Goal: Communication & Community: Answer question/provide support

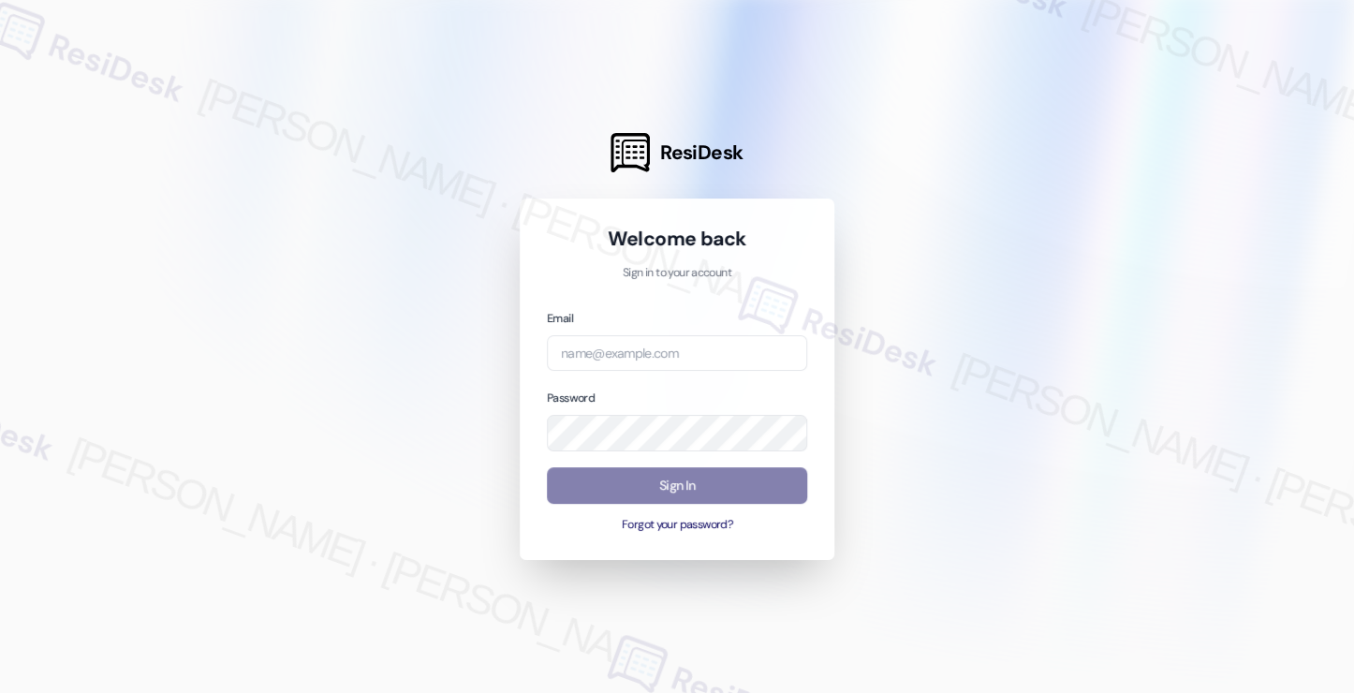
click at [45, 44] on div at bounding box center [677, 346] width 1354 height 693
click at [647, 347] on input "email" at bounding box center [677, 353] width 260 height 37
click at [720, 354] on input "email" at bounding box center [677, 353] width 260 height 37
click at [0, 692] on com-1password-button at bounding box center [0, 693] width 0 height 0
click at [691, 347] on input "email" at bounding box center [677, 353] width 260 height 37
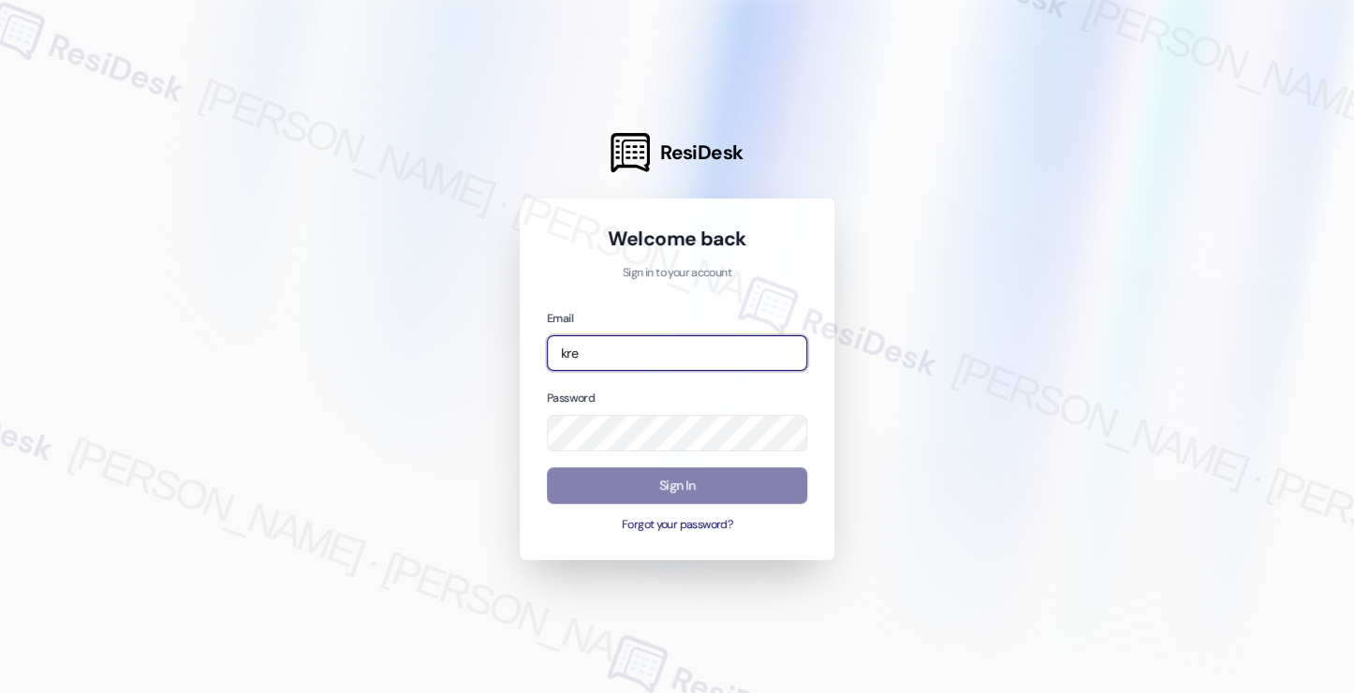
type input "[EMAIL_ADDRESS][PERSON_NAME][PERSON_NAME][DOMAIN_NAME]"
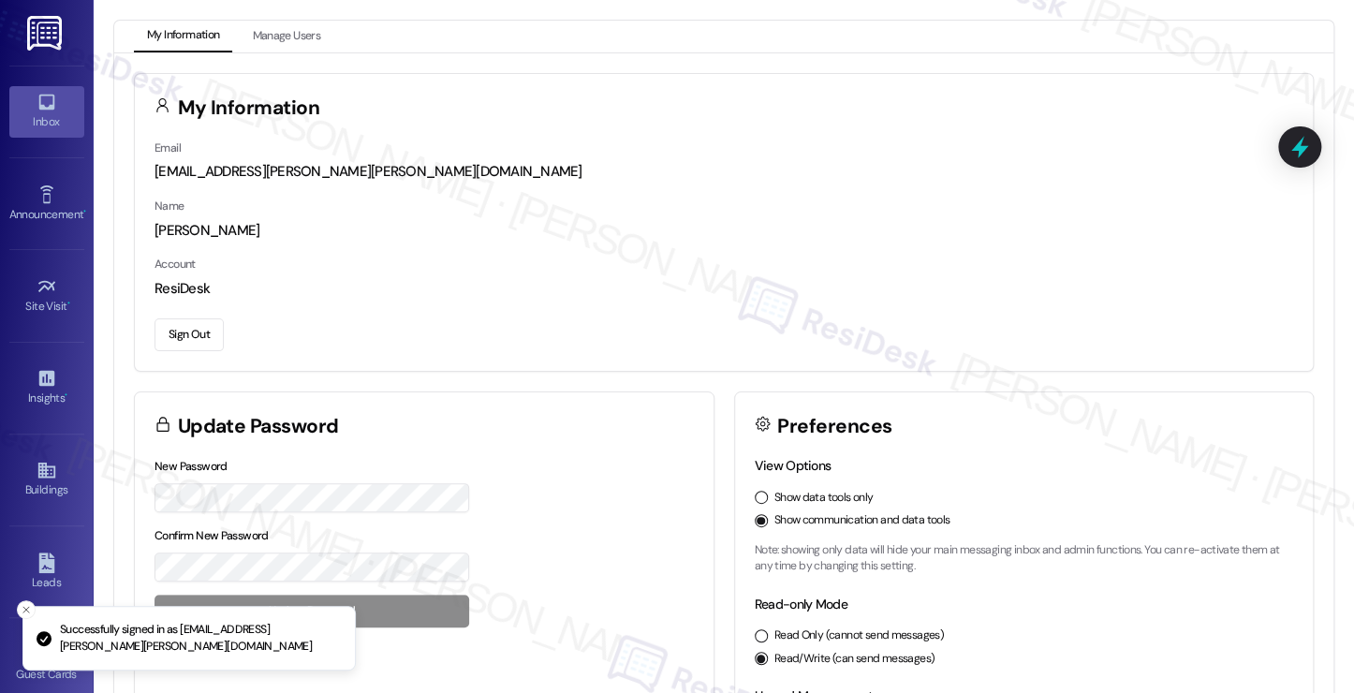
click at [52, 102] on icon at bounding box center [47, 102] width 21 height 21
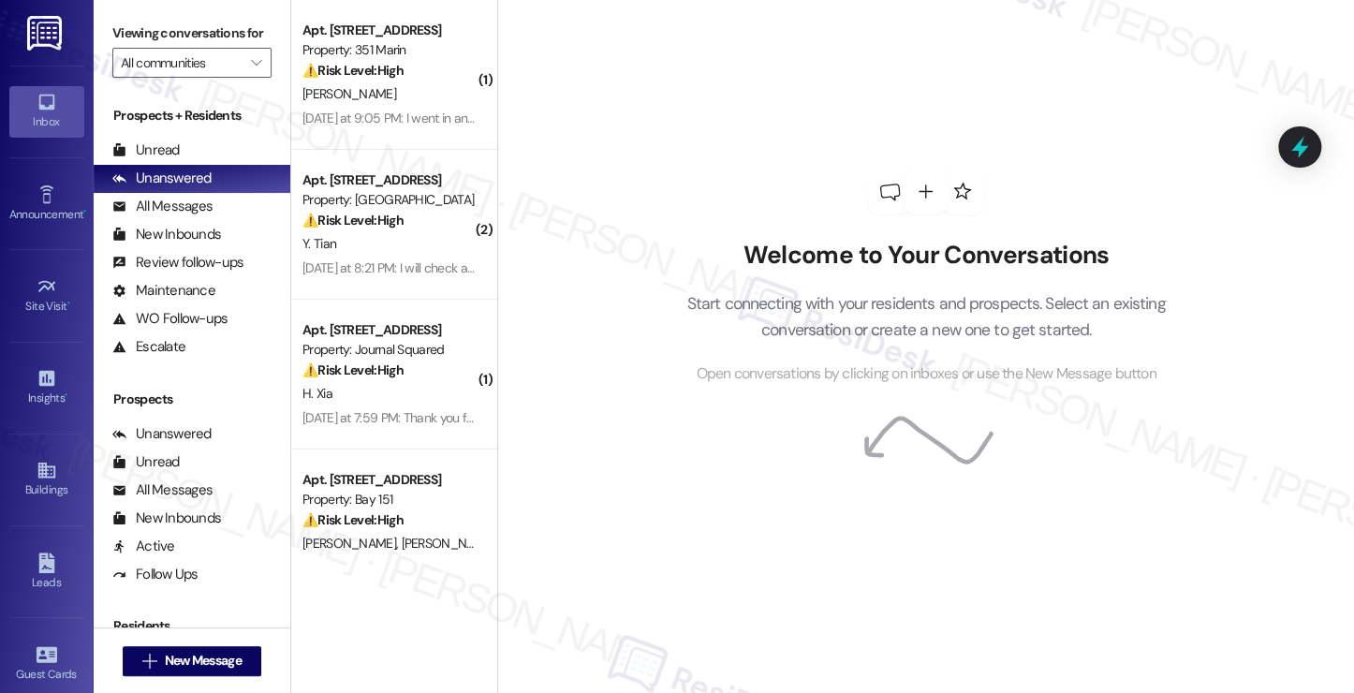
click at [152, 42] on label "Viewing conversations for" at bounding box center [191, 33] width 159 height 29
click at [219, 661] on span "New Message" at bounding box center [202, 661] width 77 height 20
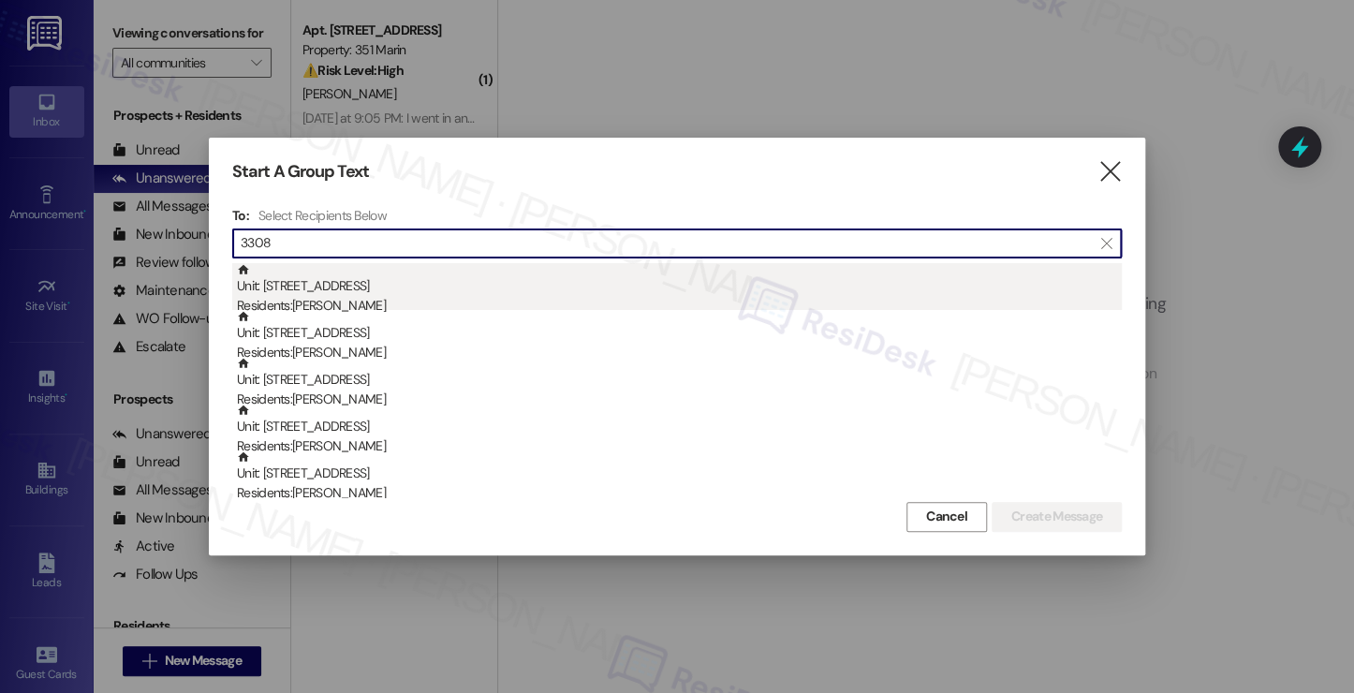
type input "3308"
click at [403, 298] on div "Residents: [PERSON_NAME]" at bounding box center [679, 306] width 885 height 20
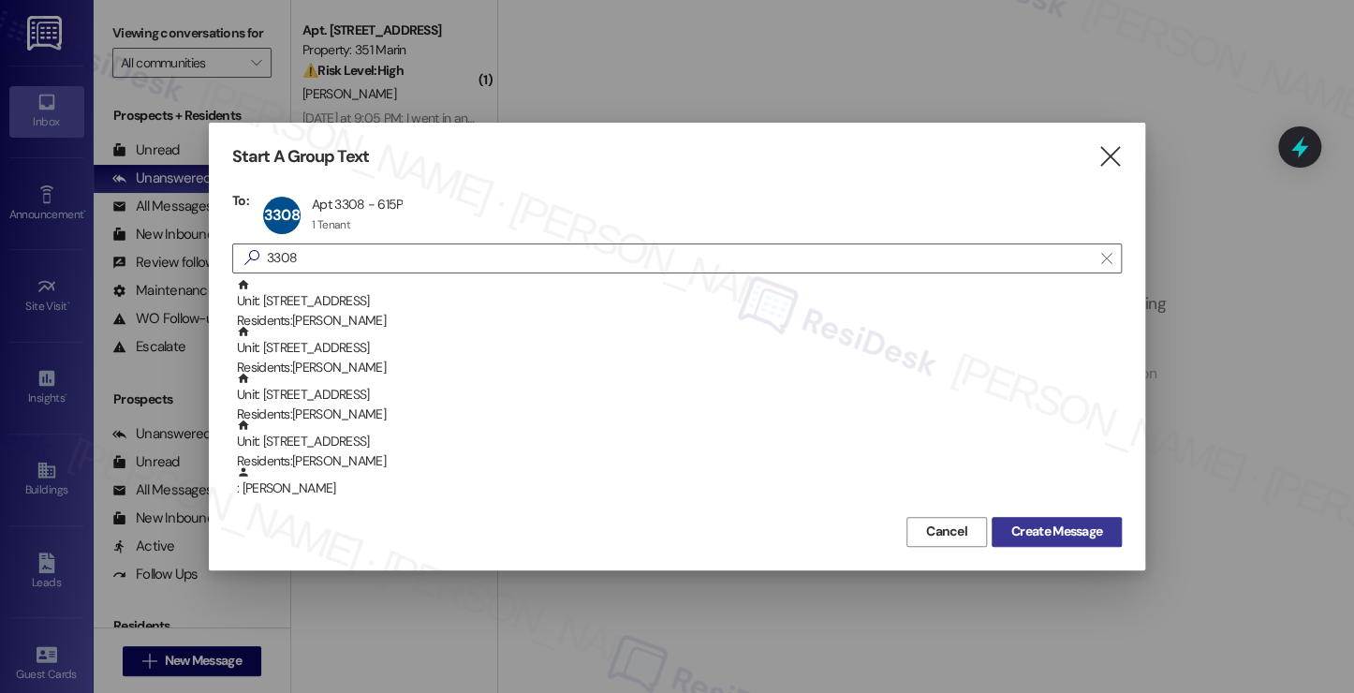
click at [1030, 521] on span "Create Message" at bounding box center [1056, 531] width 91 height 20
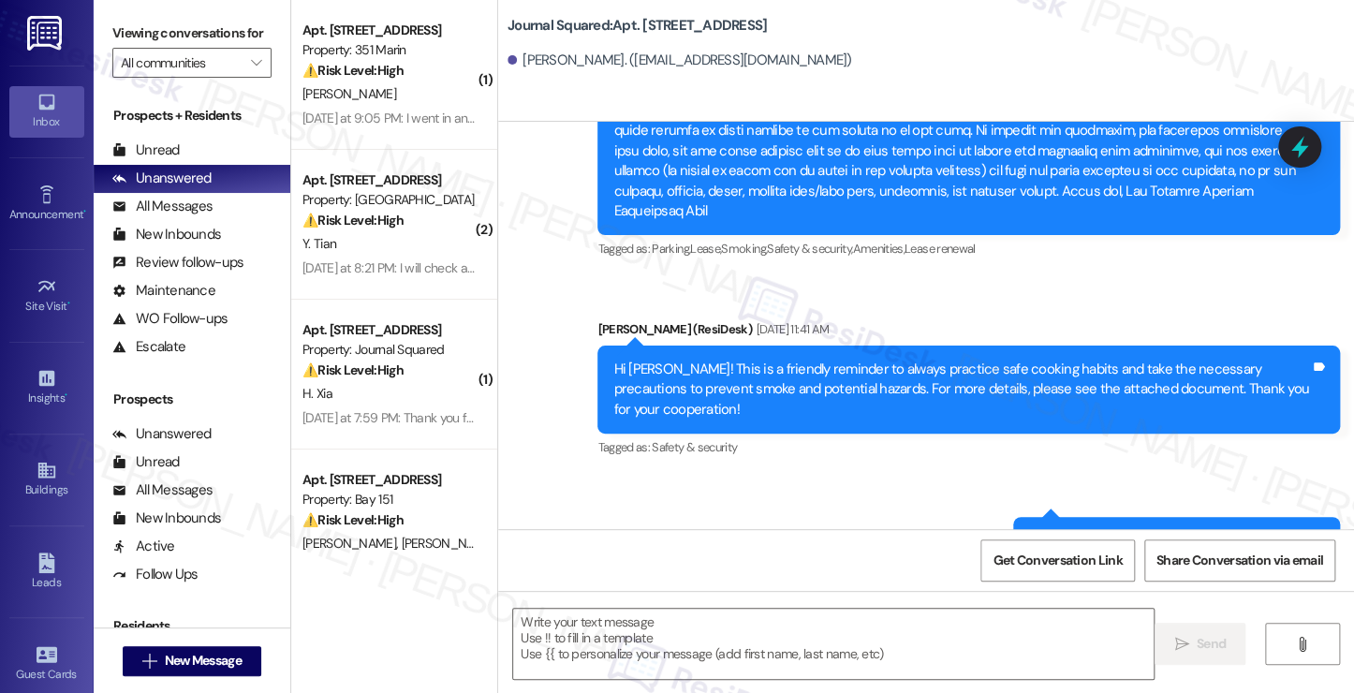
scroll to position [5335, 0]
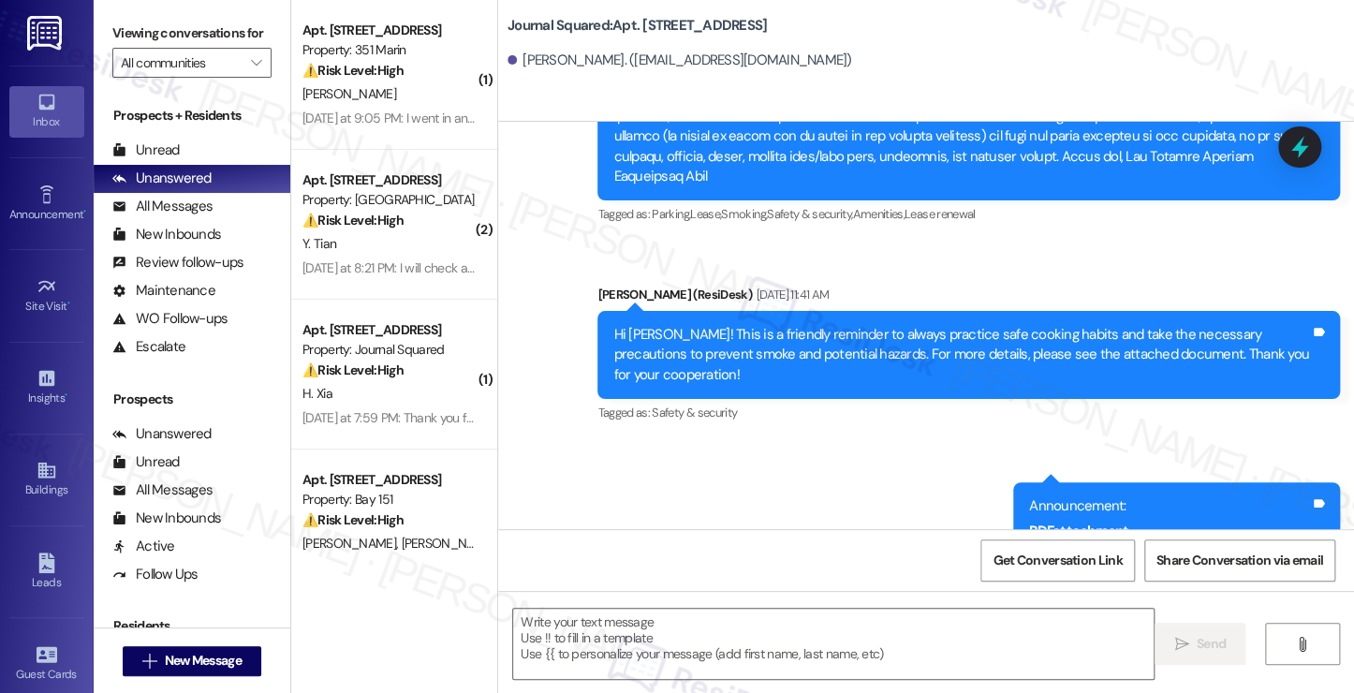
click at [1342, 284] on div "Announcement, sent via SMS [PERSON_NAME] (ResiDesk) [DATE] 11:41 AM Hi [PERSON_…" at bounding box center [968, 356] width 770 height 170
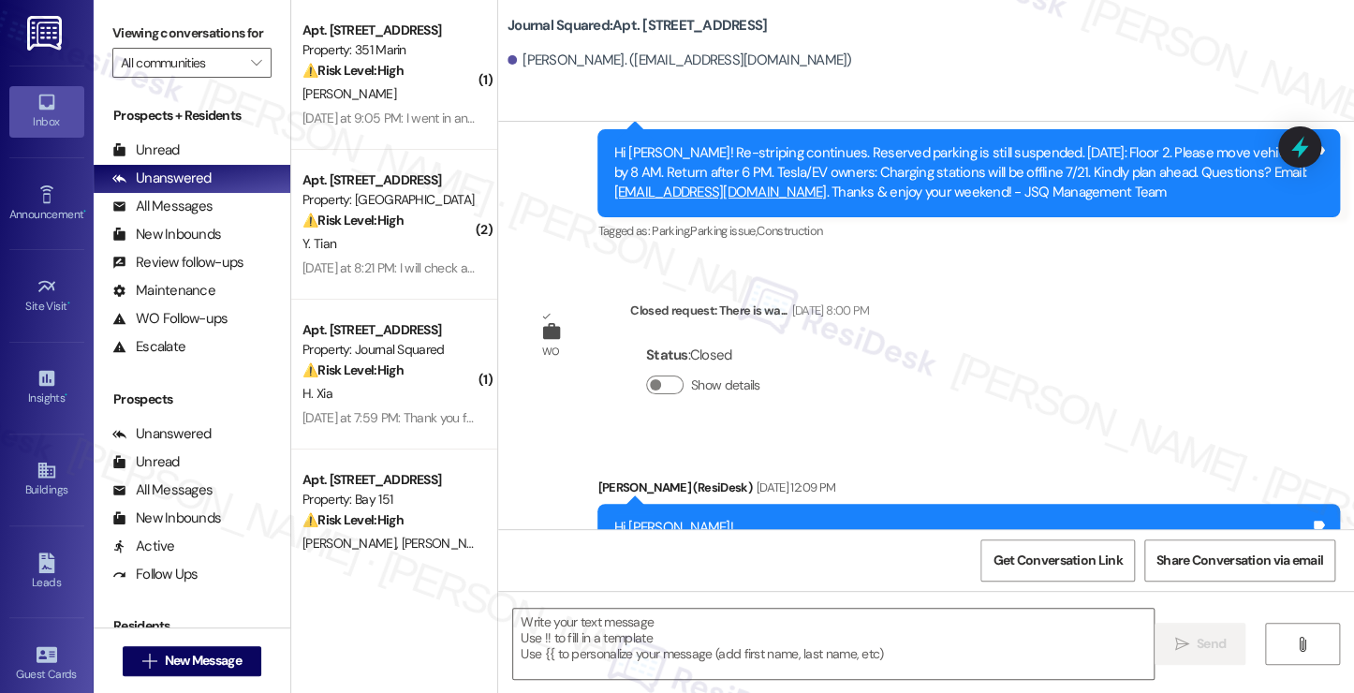
scroll to position [13392, 0]
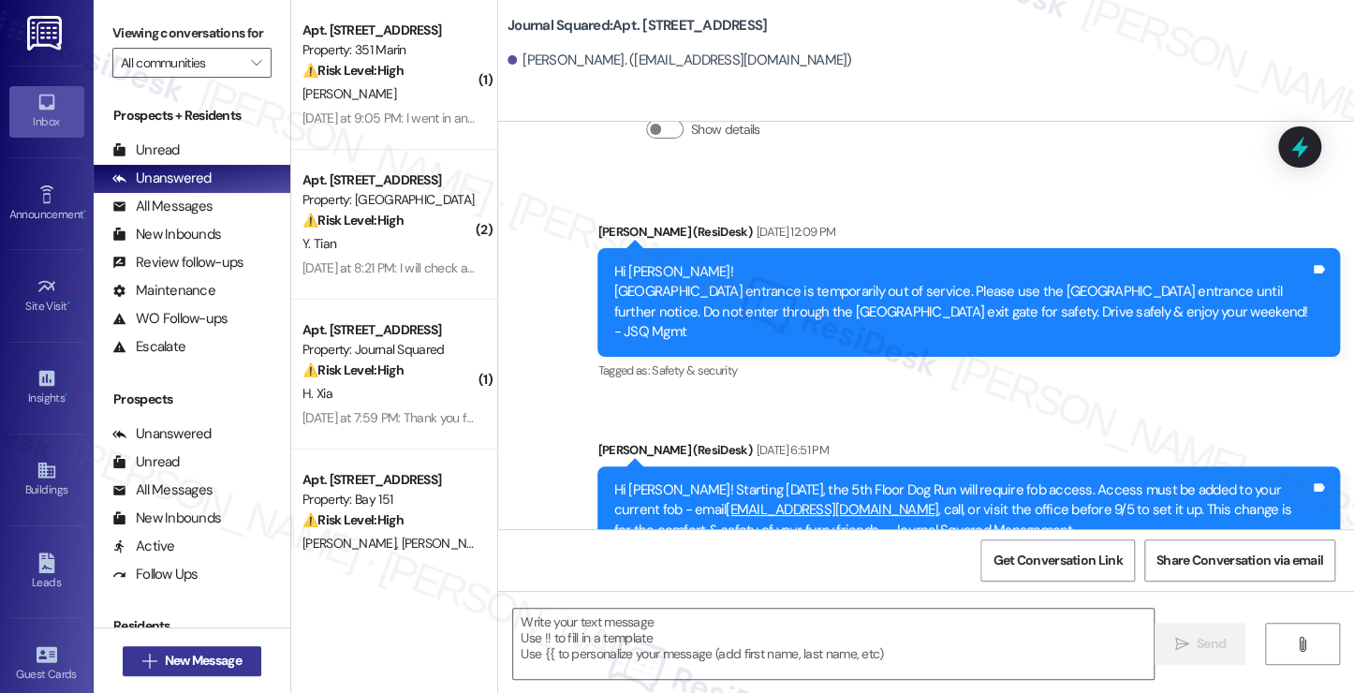
click at [213, 653] on span "New Message" at bounding box center [202, 661] width 77 height 20
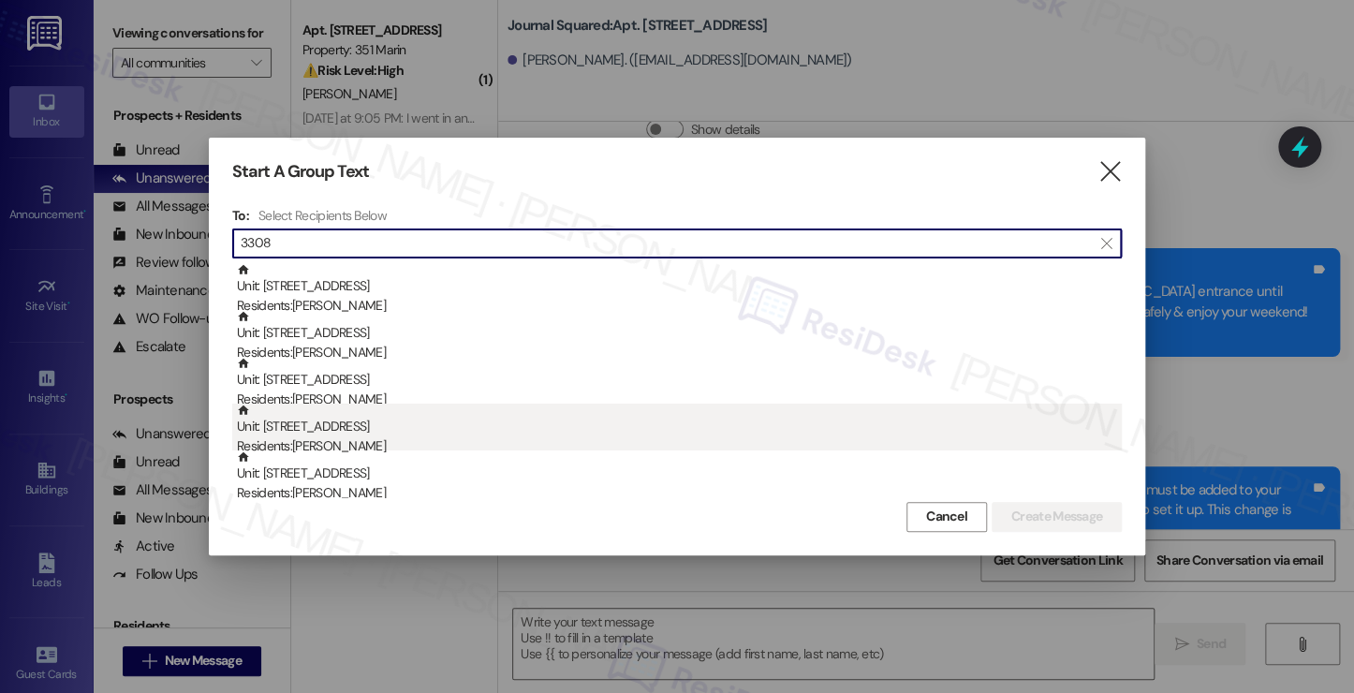
type input "3308"
click at [374, 446] on div "Residents: [PERSON_NAME]" at bounding box center [679, 446] width 885 height 20
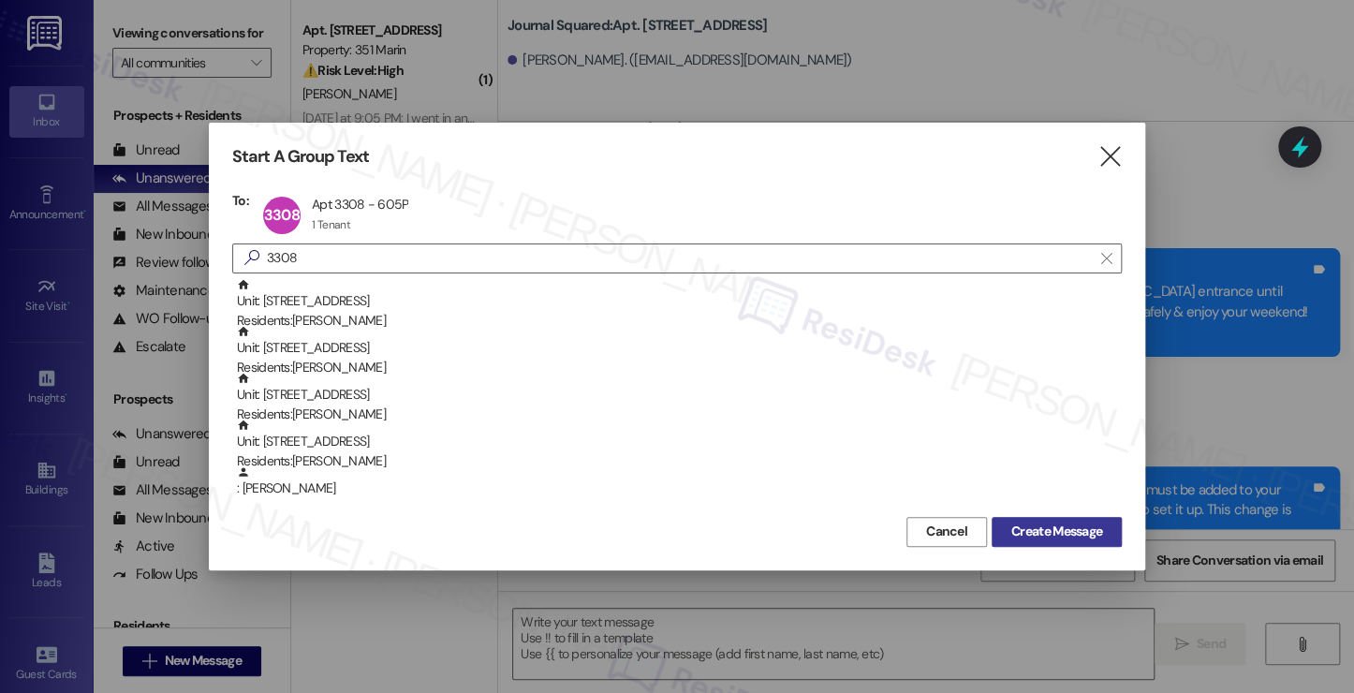
click at [1032, 523] on span "Create Message" at bounding box center [1056, 531] width 91 height 20
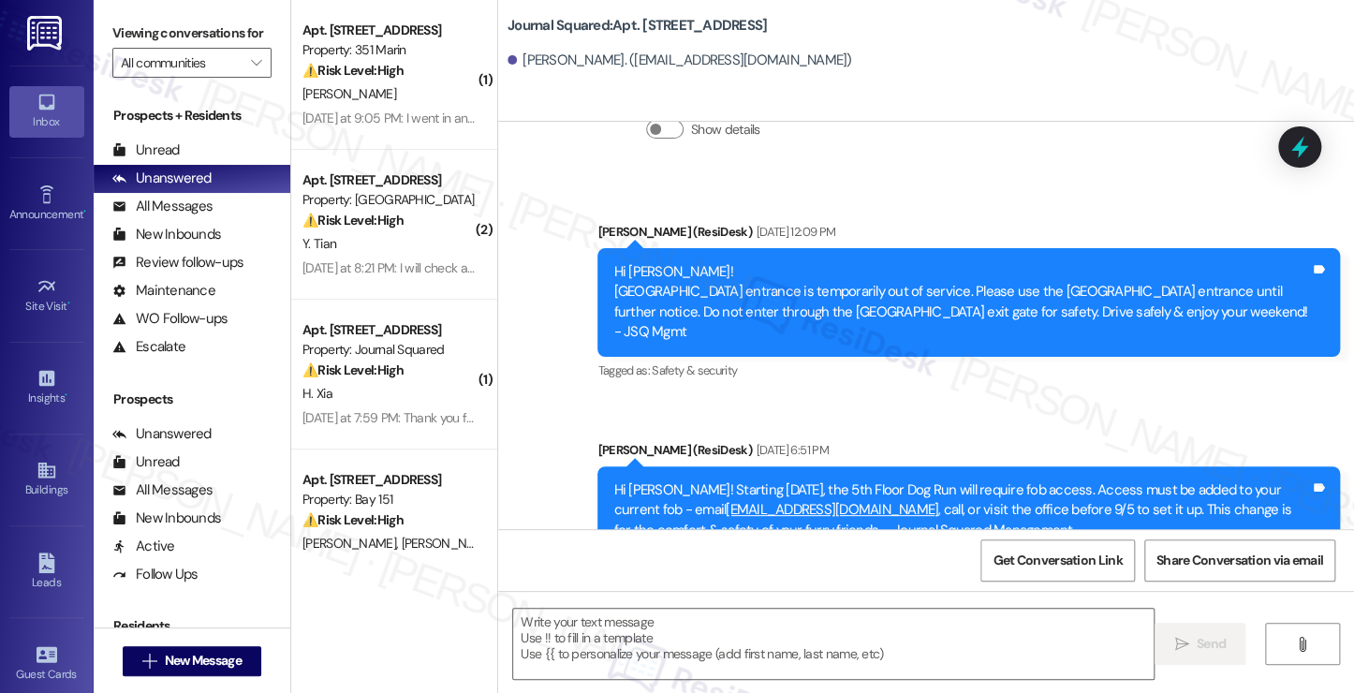
type textarea "Fetching suggested responses. Please feel free to read through the conversation…"
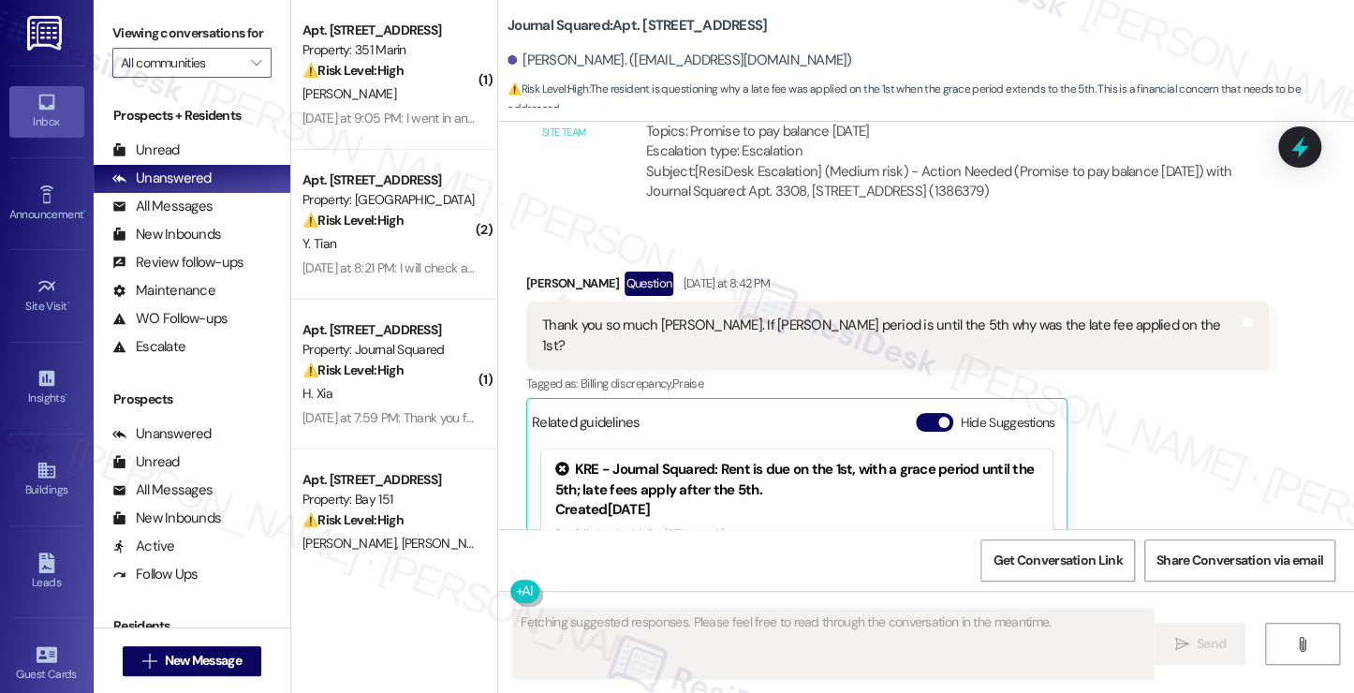
scroll to position [5125, 0]
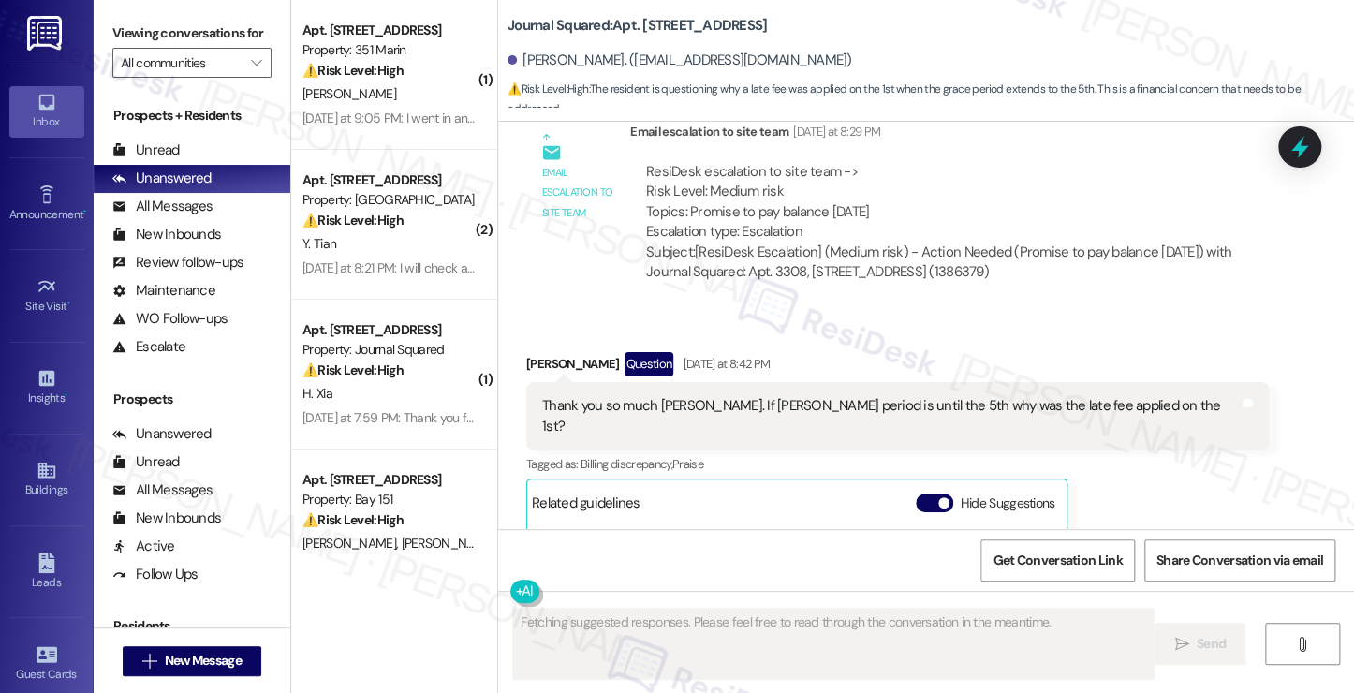
click at [806, 396] on div "Thank you so much [PERSON_NAME]. If [PERSON_NAME] period is until the 5th why w…" at bounding box center [890, 416] width 696 height 40
click at [805, 396] on div "Thank you so much [PERSON_NAME]. If [PERSON_NAME] period is until the 5th why w…" at bounding box center [890, 416] width 696 height 40
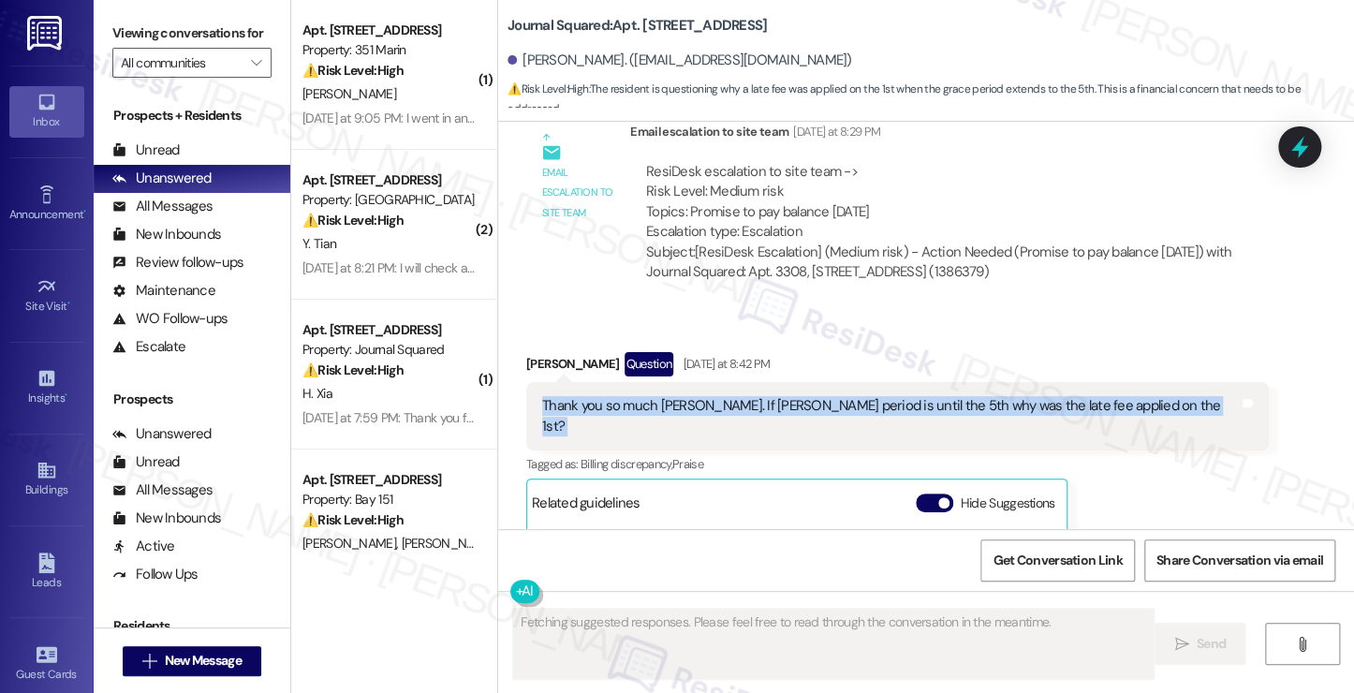
click at [805, 396] on div "Thank you so much [PERSON_NAME]. If [PERSON_NAME] period is until the 5th why w…" at bounding box center [890, 416] width 696 height 40
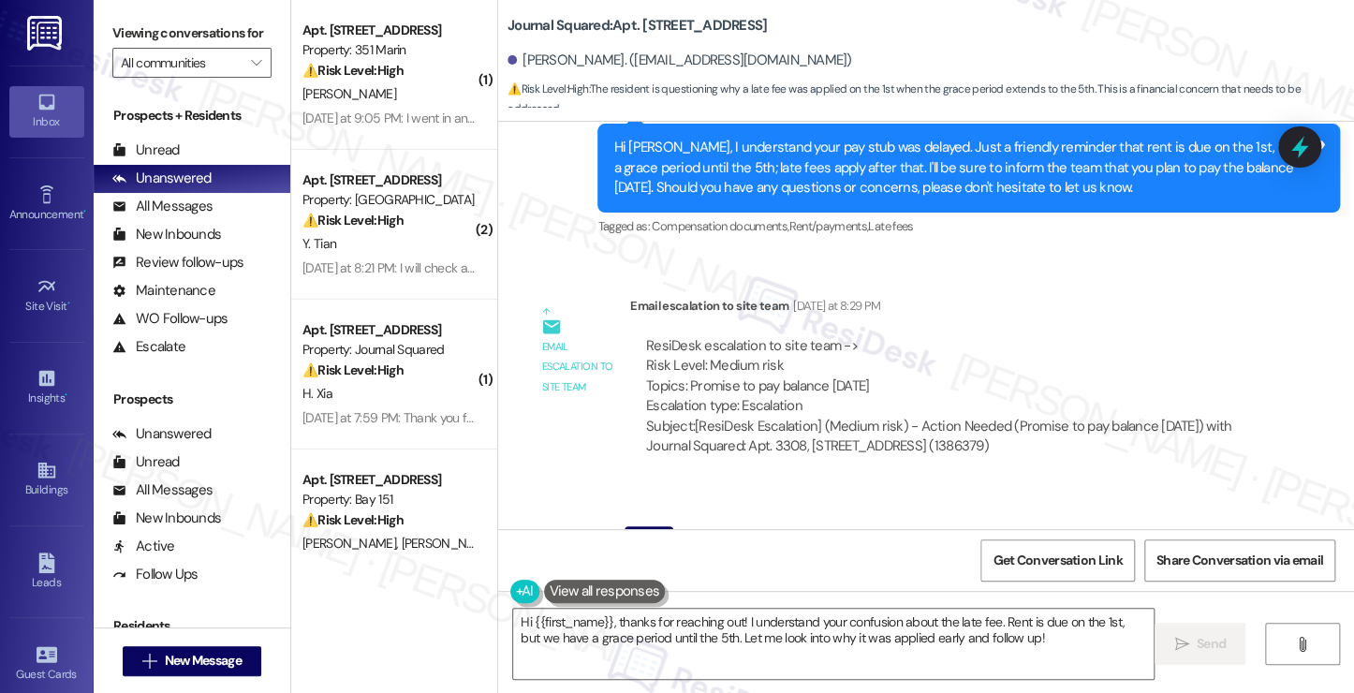
scroll to position [4844, 0]
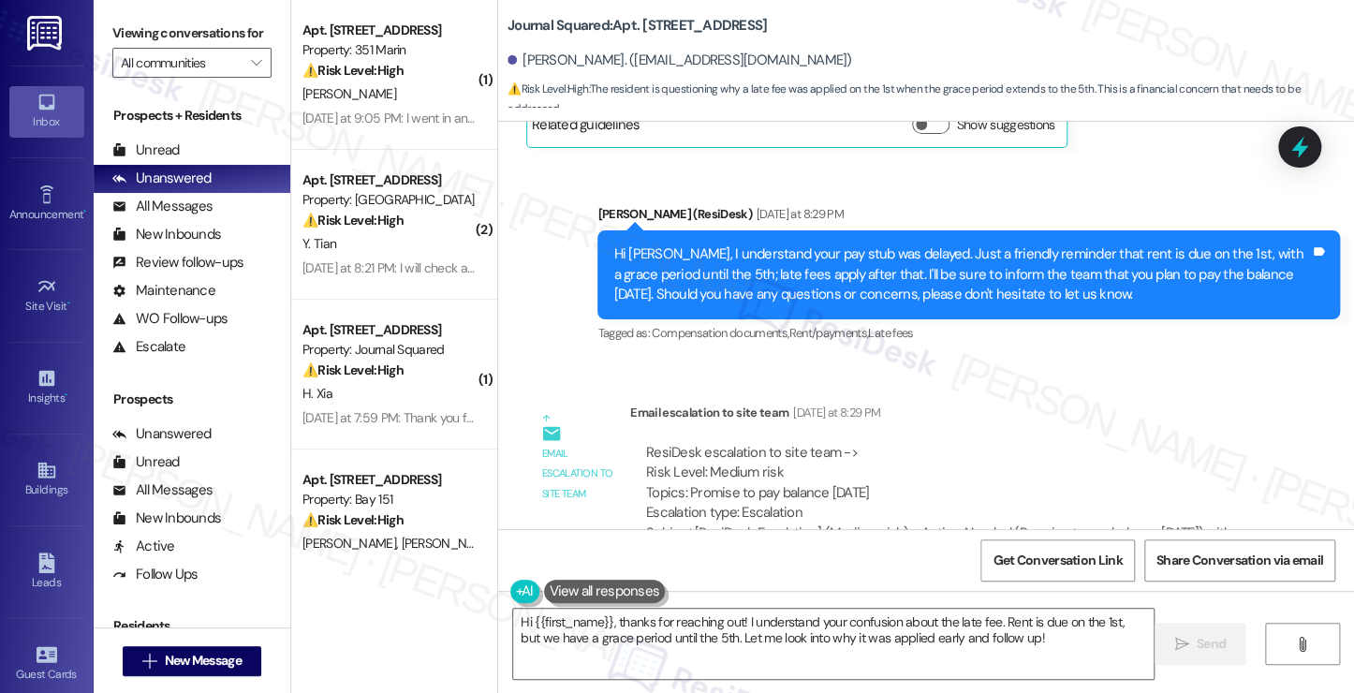
click at [962, 244] on div "Hi [PERSON_NAME], I understand your pay stub was delayed. Just a friendly remin…" at bounding box center [961, 274] width 696 height 60
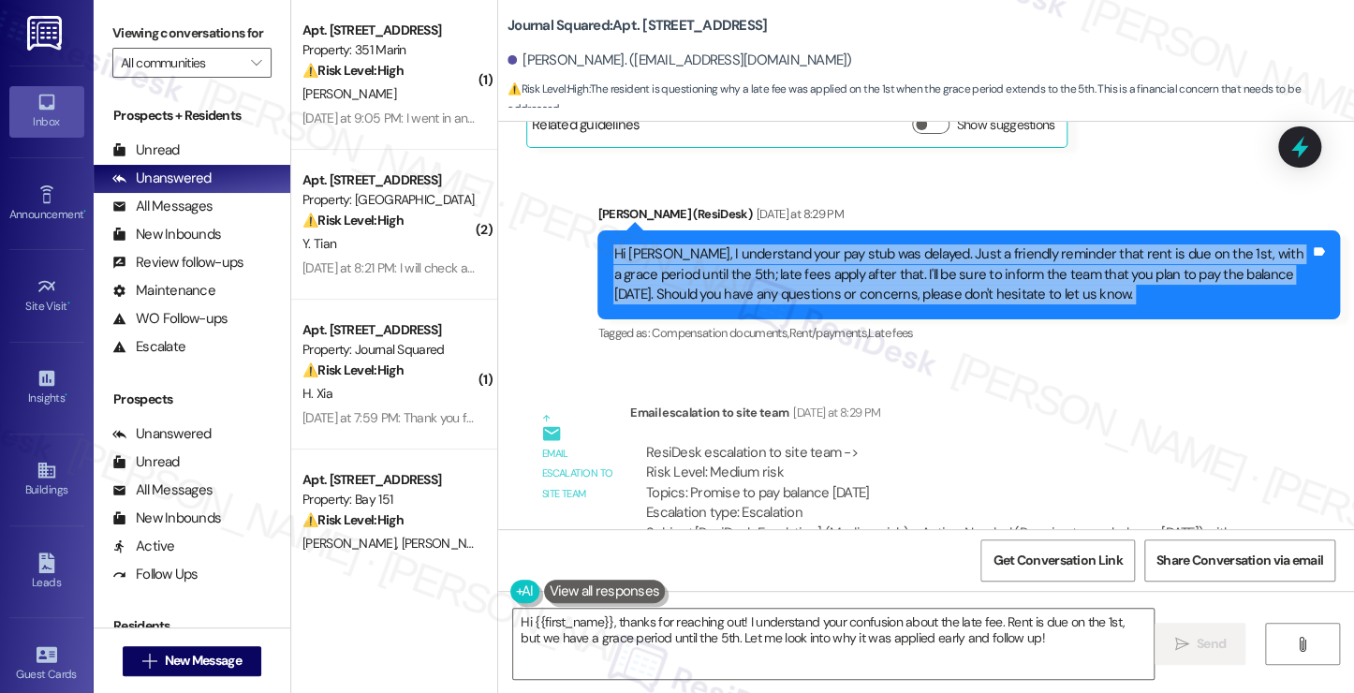
click at [962, 244] on div "Hi [PERSON_NAME], I understand your pay stub was delayed. Just a friendly remin…" at bounding box center [961, 274] width 696 height 60
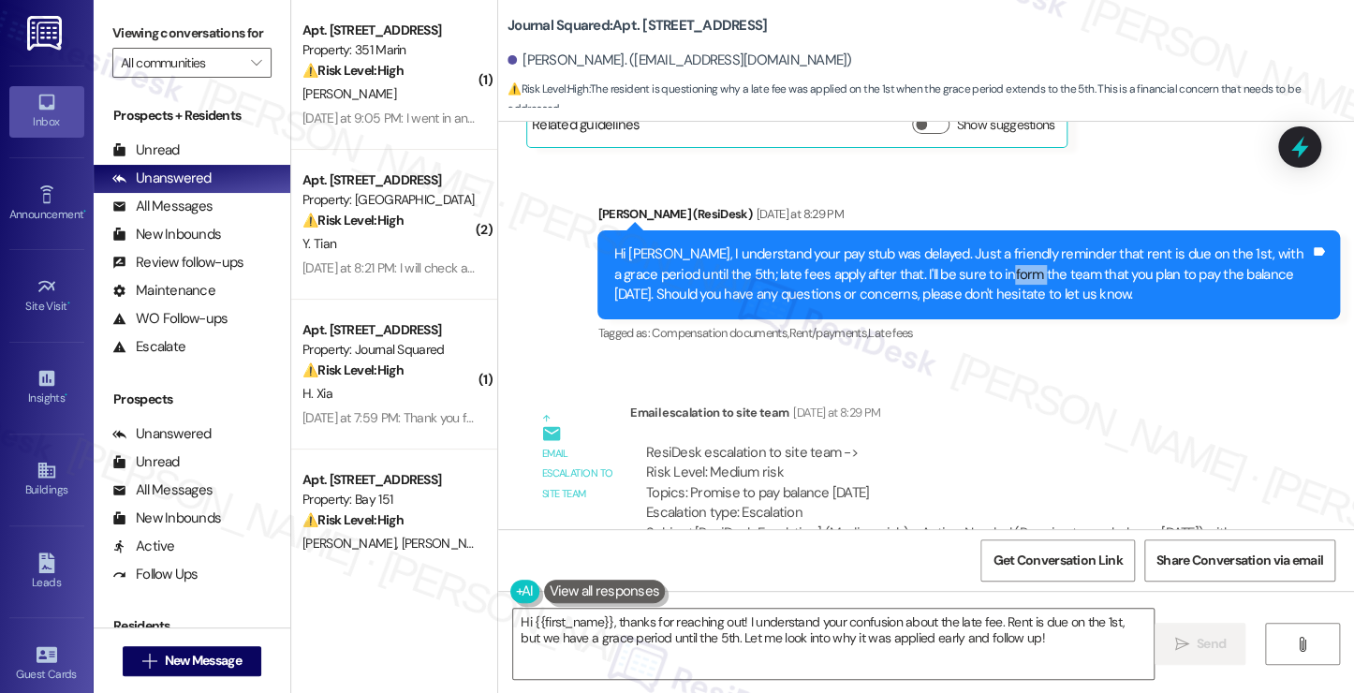
click at [962, 244] on div "Hi [PERSON_NAME], I understand your pay stub was delayed. Just a friendly remin…" at bounding box center [961, 274] width 696 height 60
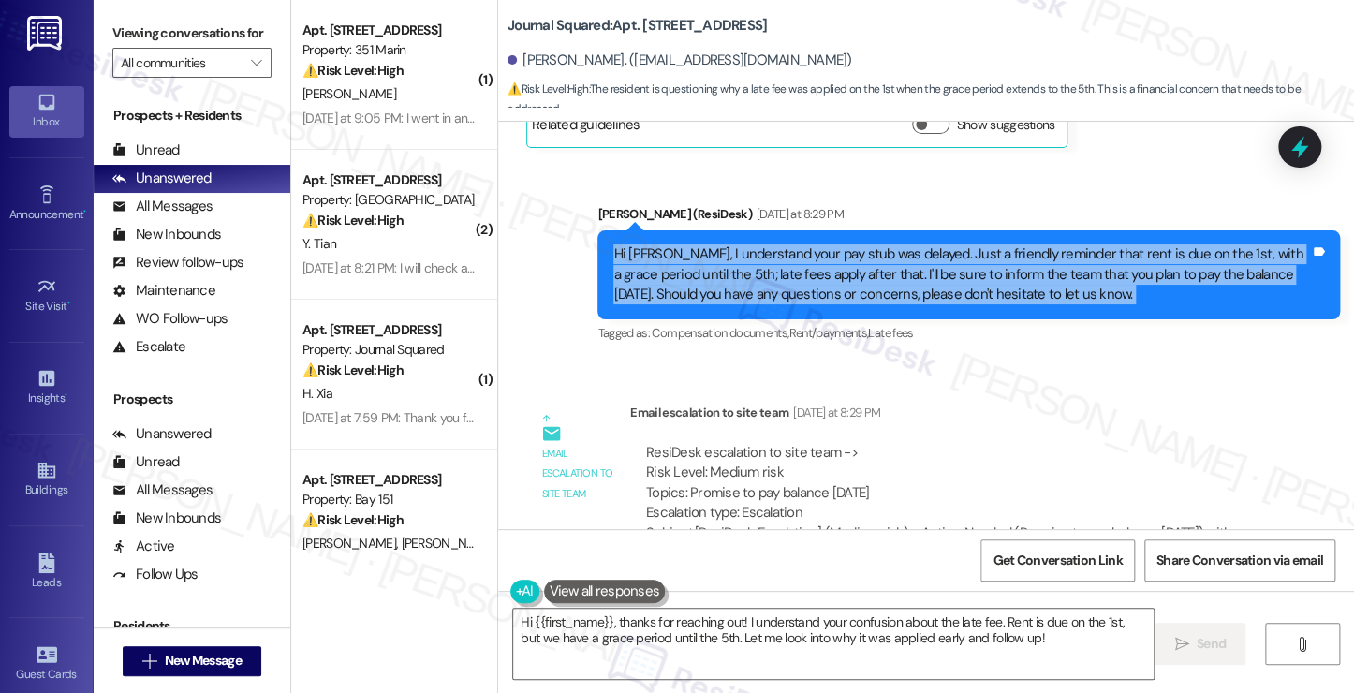
click at [962, 244] on div "Hi [PERSON_NAME], I understand your pay stub was delayed. Just a friendly remin…" at bounding box center [961, 274] width 696 height 60
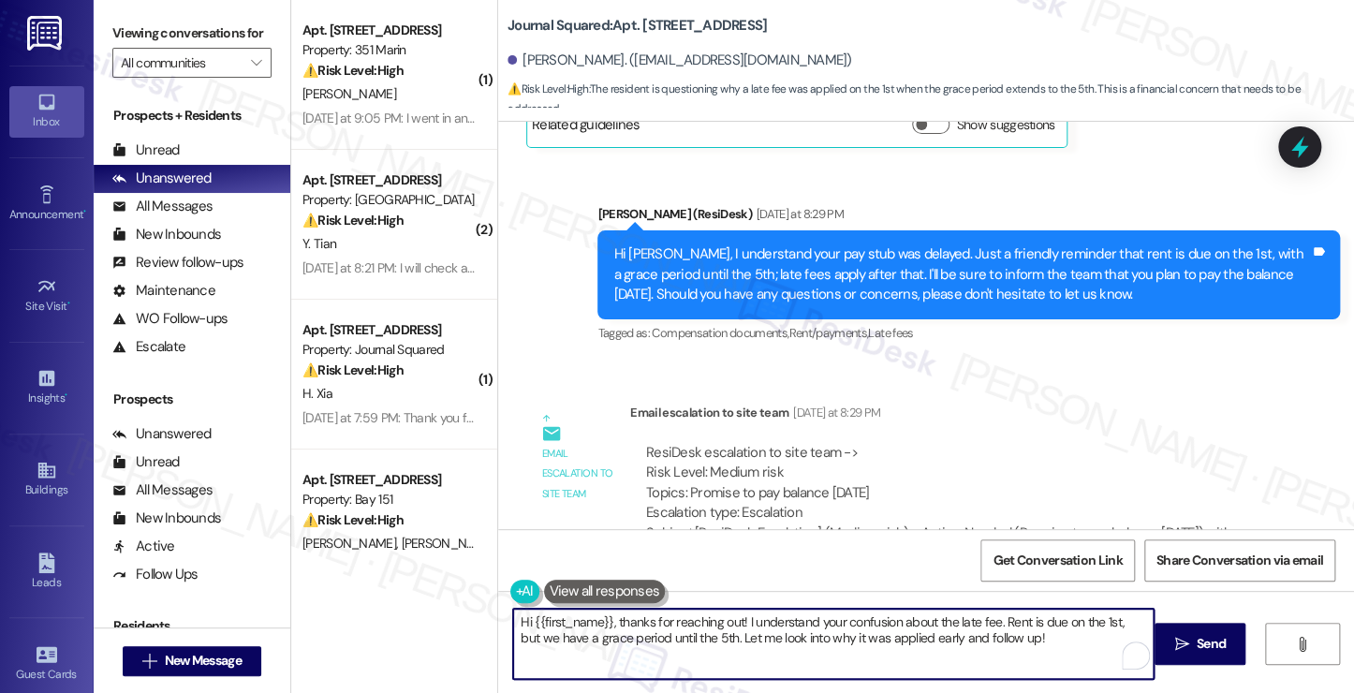
drag, startPoint x: 1022, startPoint y: 636, endPoint x: 711, endPoint y: 636, distance: 311.7
click at [711, 636] on textarea "Hi {{first_name}}, thanks for reaching out! I understand your confusion about t…" at bounding box center [833, 644] width 640 height 70
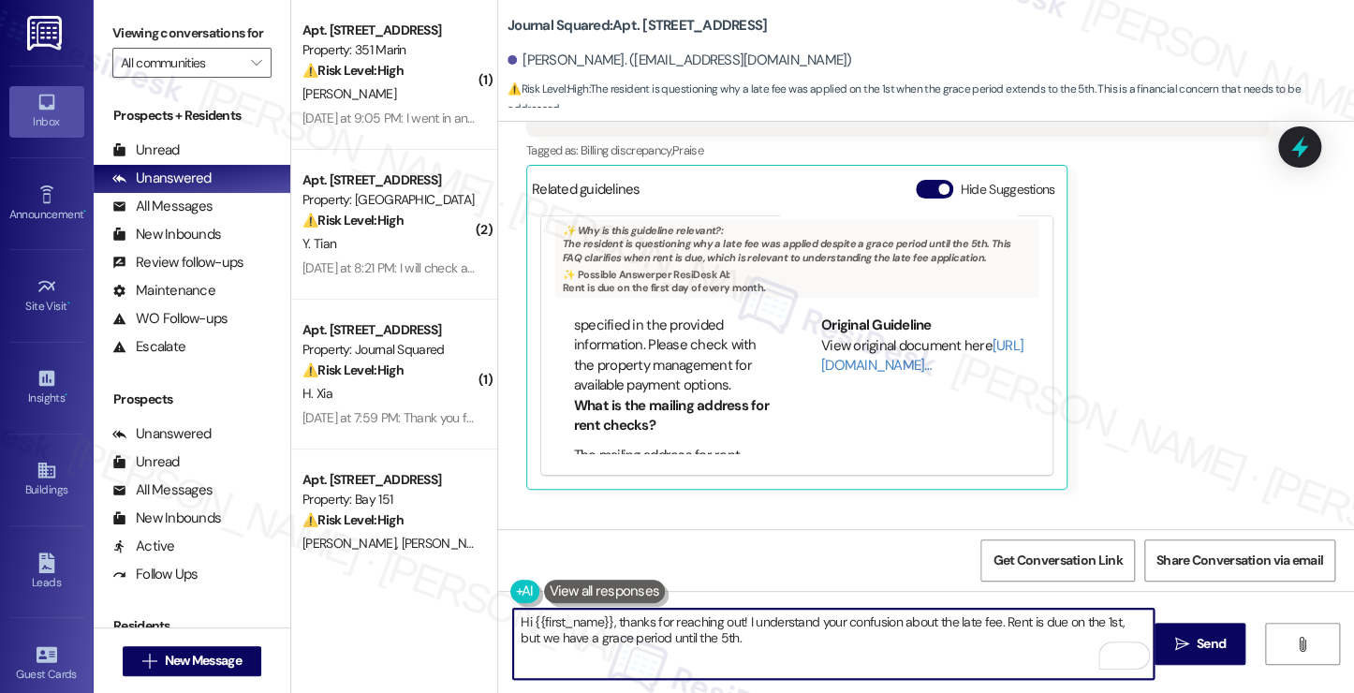
scroll to position [5491, 0]
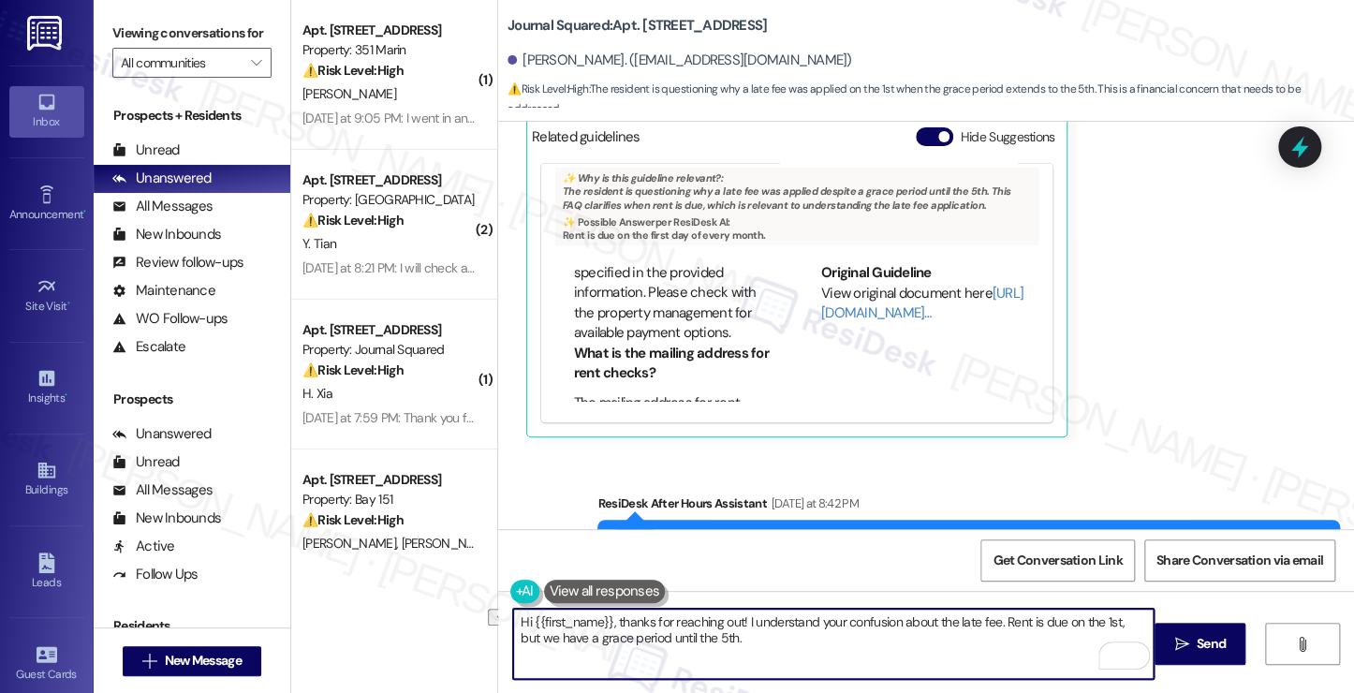
drag, startPoint x: 735, startPoint y: 620, endPoint x: 609, endPoint y: 617, distance: 125.5
click at [609, 617] on textarea "Hi {{first_name}}, thanks for reaching out! I understand your confusion about t…" at bounding box center [833, 644] width 640 height 70
click at [669, 643] on textarea "Hi {{first_name}}, I understand your confusion about the late fee. Rent is due …" at bounding box center [833, 644] width 640 height 70
click at [1033, 633] on textarea "Hi {{first_name}}, I understand your confusion about the late fee. Rent is due …" at bounding box center [833, 644] width 640 height 70
click at [808, 637] on textarea "Hi {{first_name}}, I understand your confusion about the late fee. Rent is due …" at bounding box center [833, 644] width 640 height 70
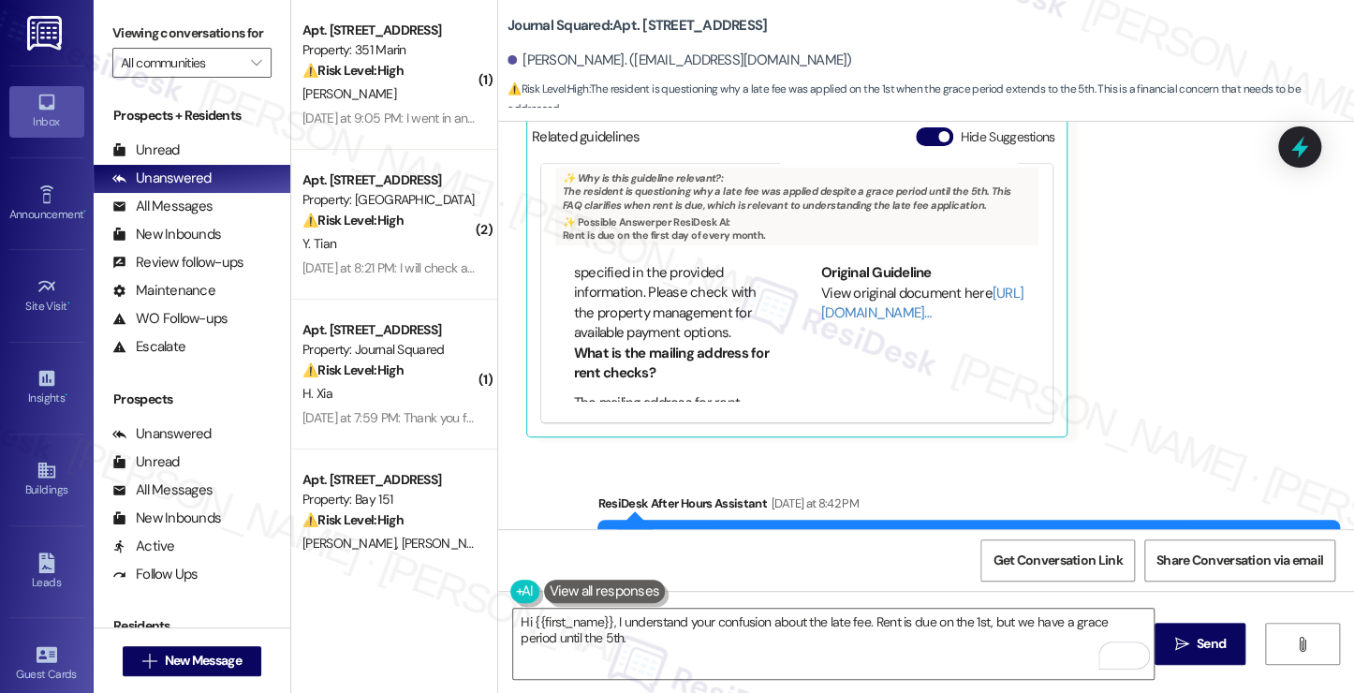
click at [186, 21] on label "Viewing conversations for" at bounding box center [191, 33] width 159 height 29
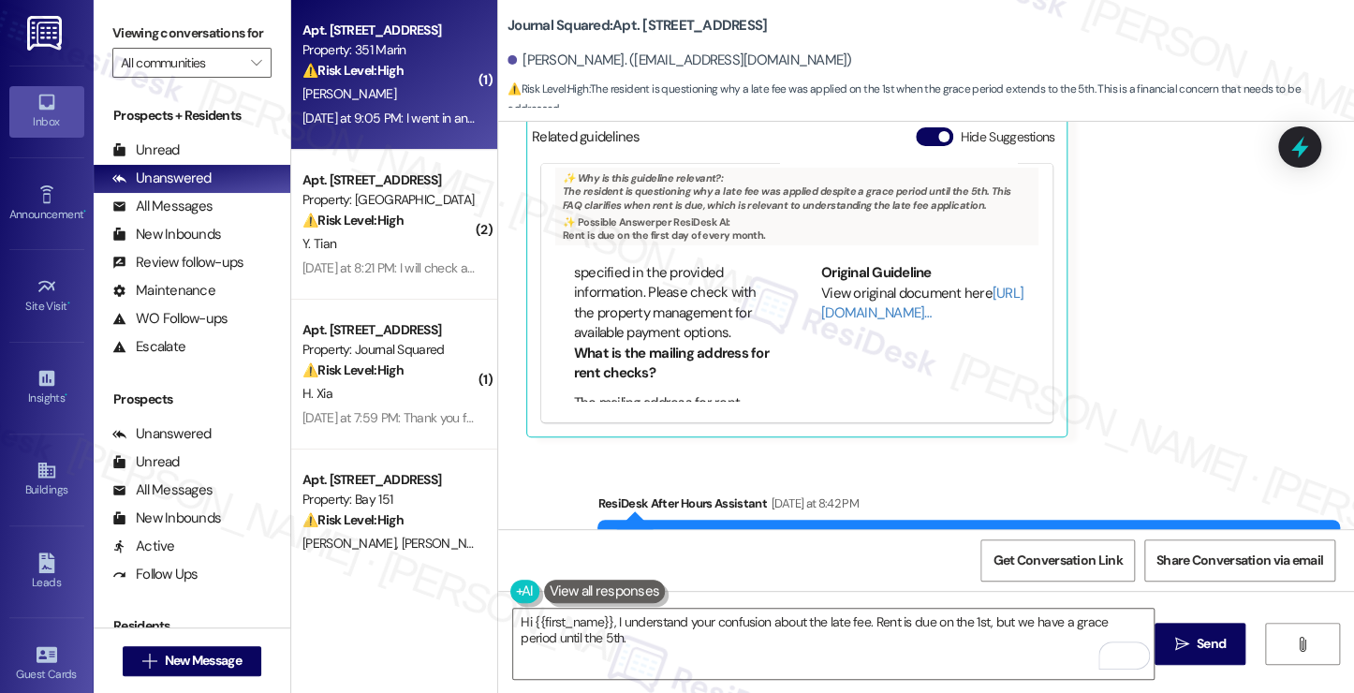
drag, startPoint x: 230, startPoint y: 29, endPoint x: 281, endPoint y: 72, distance: 66.4
click at [228, 29] on label "Viewing conversations for" at bounding box center [191, 33] width 159 height 29
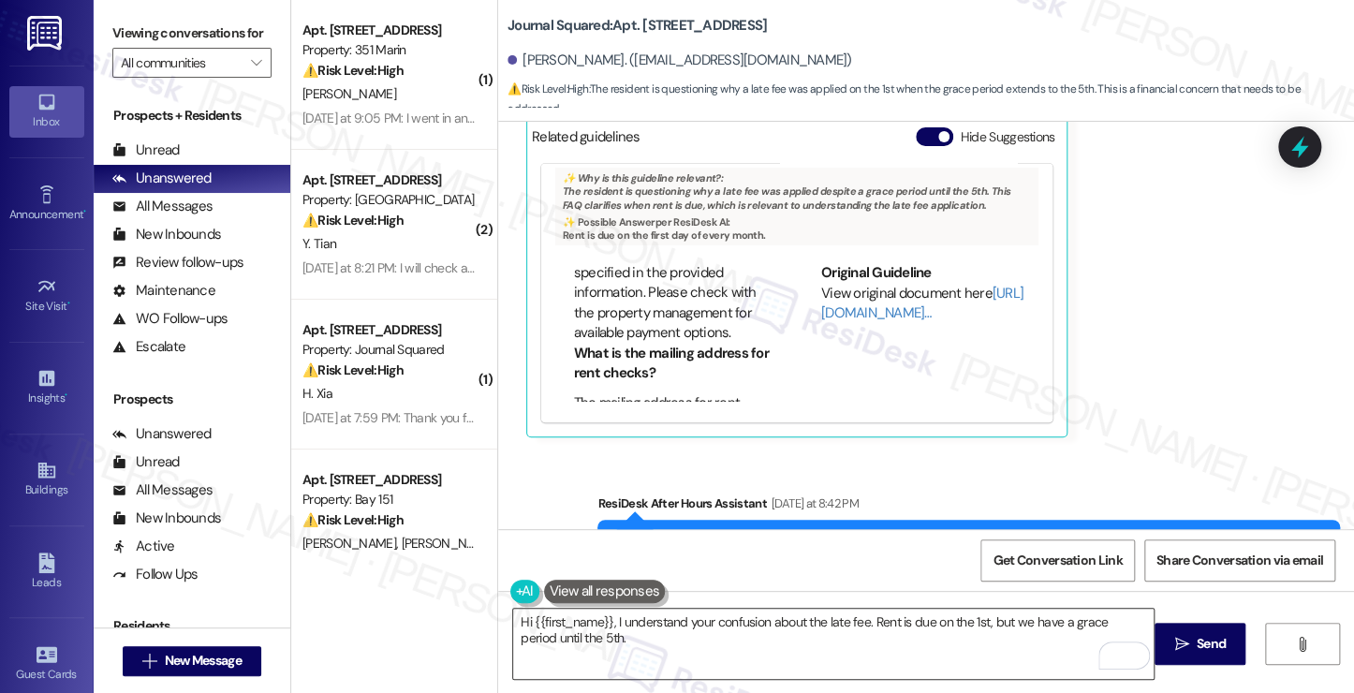
click at [640, 669] on textarea "Hi {{first_name}}, I understand your confusion about the late fee. Rent is due …" at bounding box center [833, 644] width 640 height 70
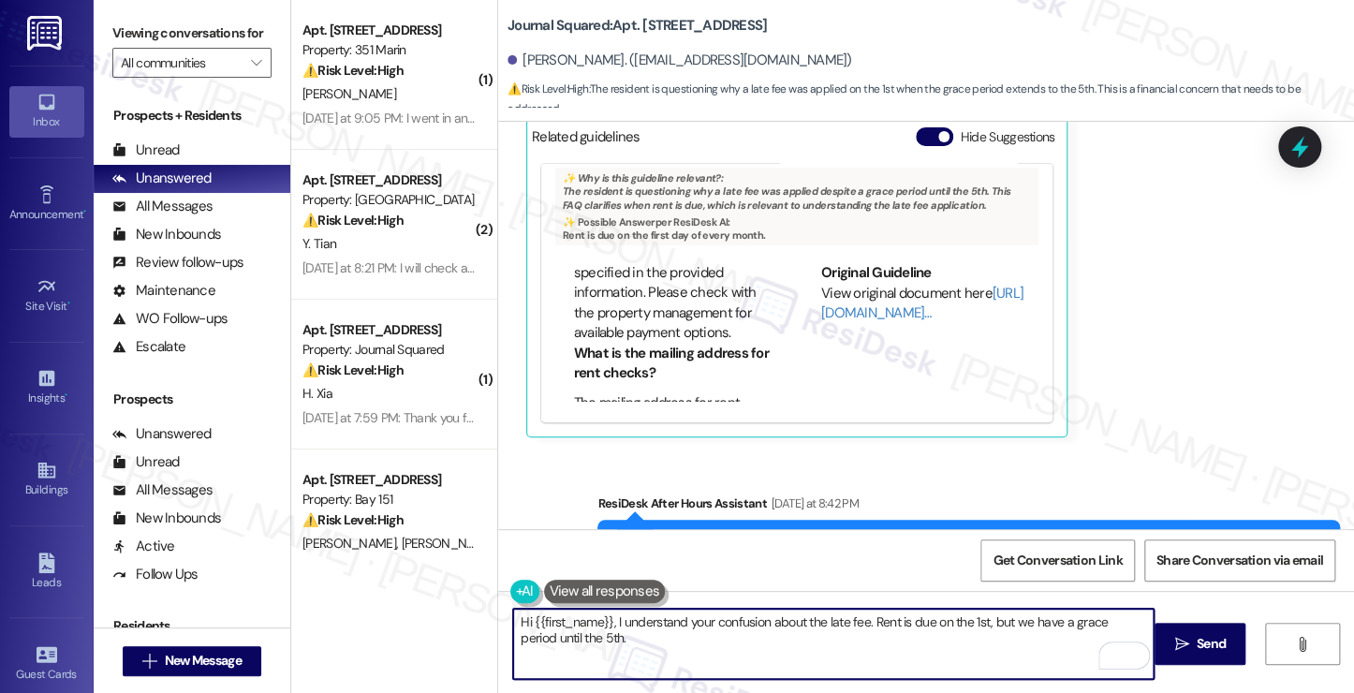
drag, startPoint x: 676, startPoint y: 645, endPoint x: 673, endPoint y: 627, distance: 18.0
click at [655, 626] on textarea "Hi {{first_name}}, I understand your confusion about the late fee. Rent is due …" at bounding box center [833, 644] width 640 height 70
click at [760, 639] on textarea "Hi {{first_name}}, I understand your confusion about the late fee. Rent is due …" at bounding box center [833, 644] width 640 height 70
paste textarea ". Payments received after the 5th will be considered late and assessed a $100 l…"
drag, startPoint x: 854, startPoint y: 622, endPoint x: 609, endPoint y: 620, distance: 244.3
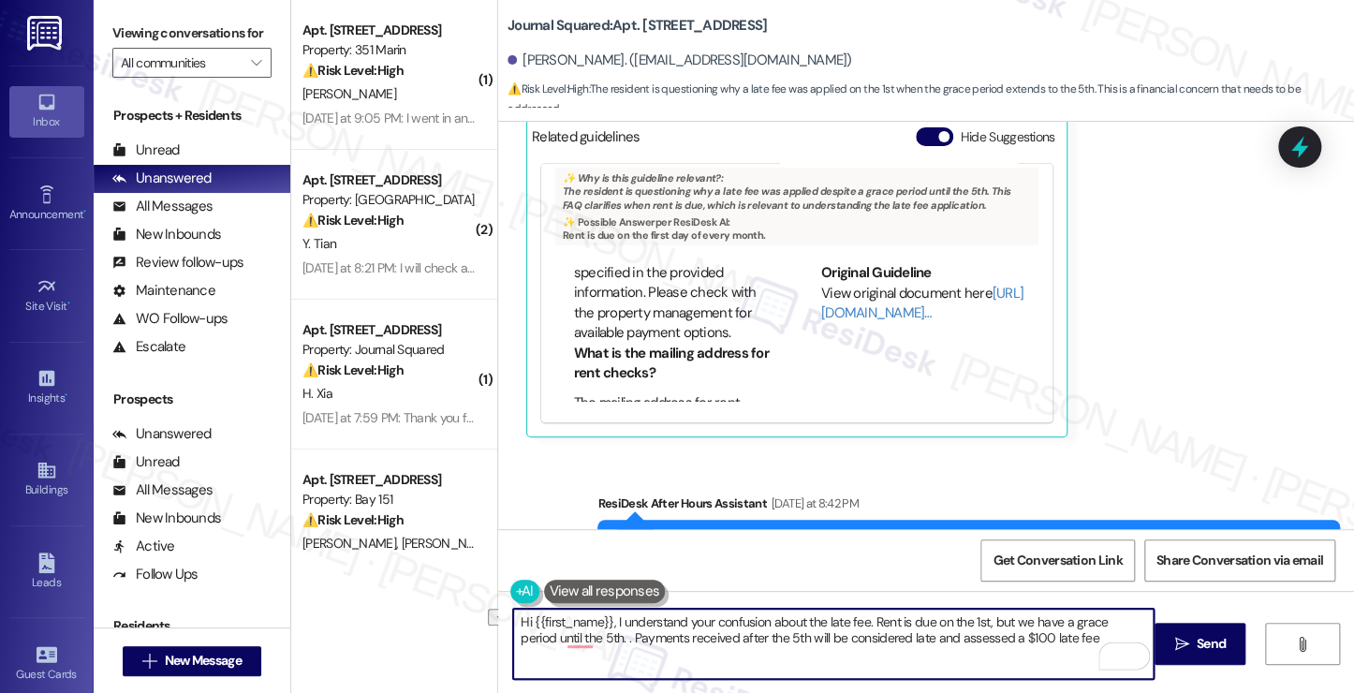
click at [609, 620] on textarea "Hi {{first_name}}, I understand your confusion about the late fee. Rent is due …" at bounding box center [833, 644] width 640 height 70
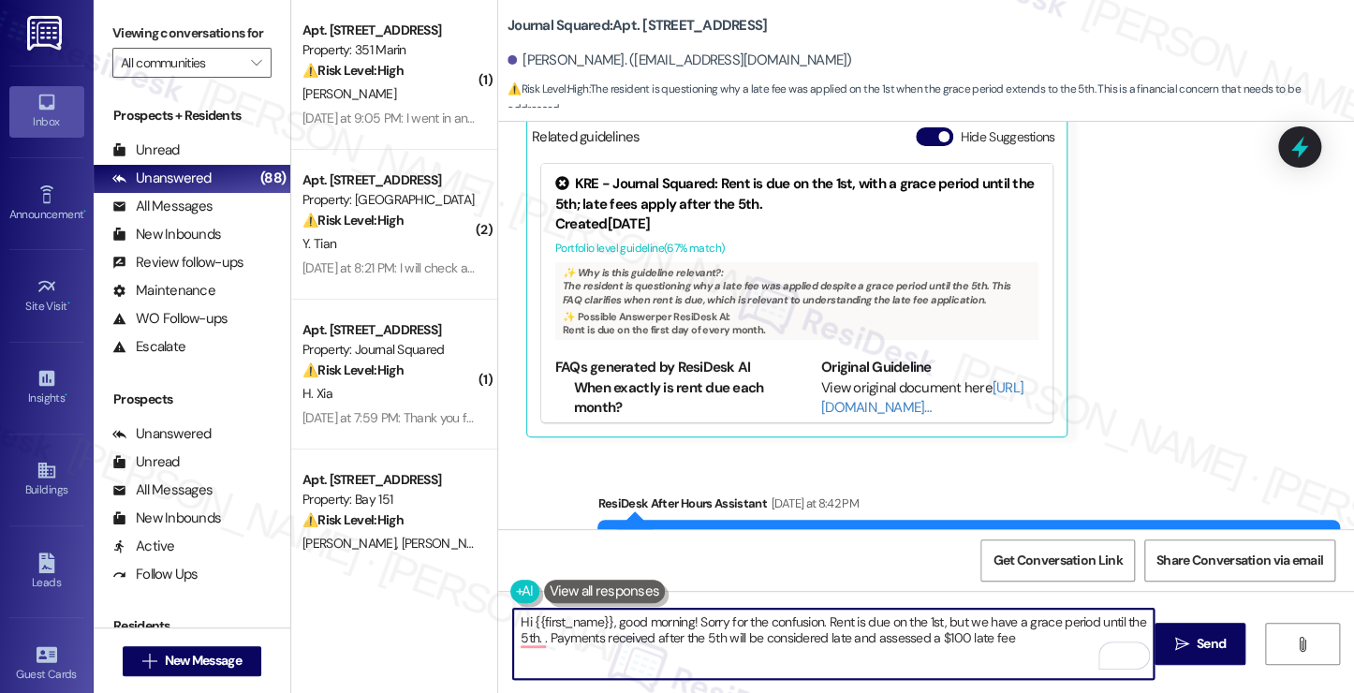
click at [870, 613] on textarea "Hi {{first_name}}, good morning! Sorry for the confusion. Rent is due on the 1s…" at bounding box center [833, 644] width 640 height 70
click at [1038, 624] on textarea "Hi {{first_name}}, good morning! Sorry for the confusion. Rent is due on the 1s…" at bounding box center [833, 644] width 640 height 70
click at [535, 639] on textarea "Hi {{first_name}}, good morning! Sorry for the confusion. Rent is due on the 1s…" at bounding box center [833, 644] width 640 height 70
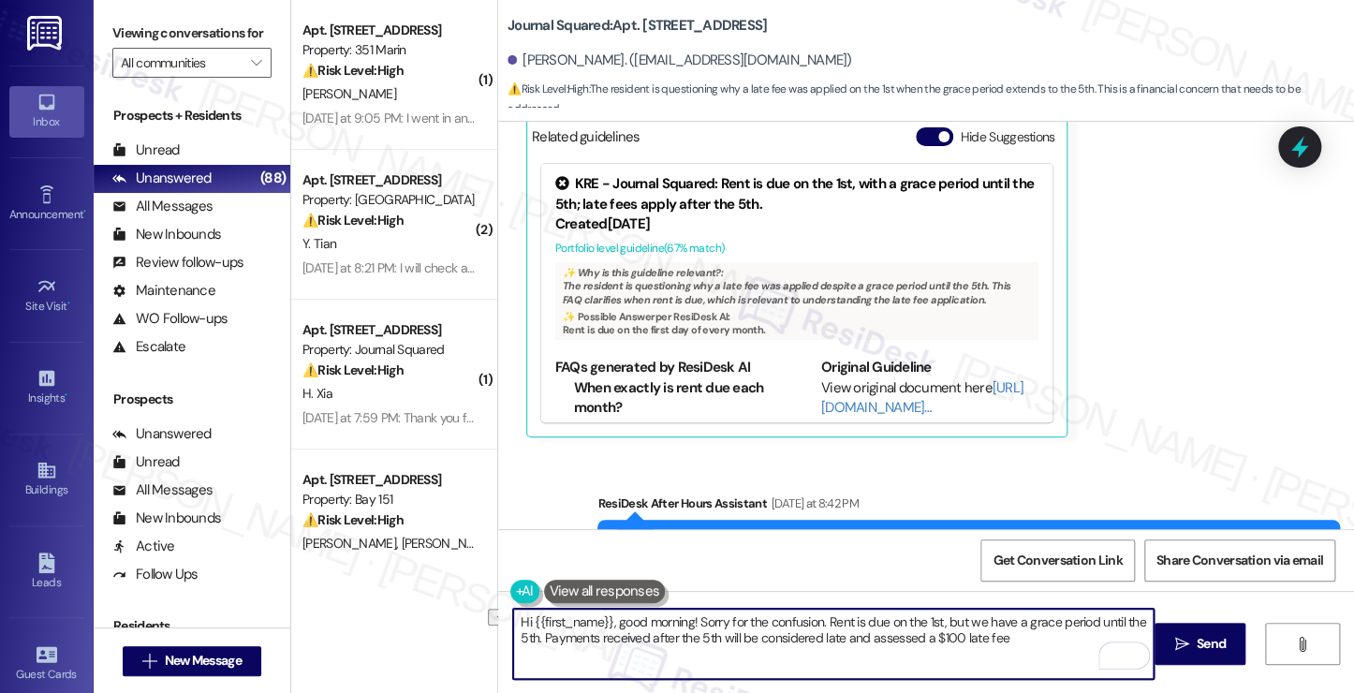
drag, startPoint x: 949, startPoint y: 635, endPoint x: 858, endPoint y: 636, distance: 90.8
click at [858, 636] on textarea "Hi {{first_name}}, good morning! Sorry for the confusion. Rent is due on the 1s…" at bounding box center [833, 644] width 640 height 70
click at [996, 638] on textarea "Hi {{first_name}}, good morning! Sorry for the confusion. Rent is due on the 1s…" at bounding box center [833, 644] width 640 height 70
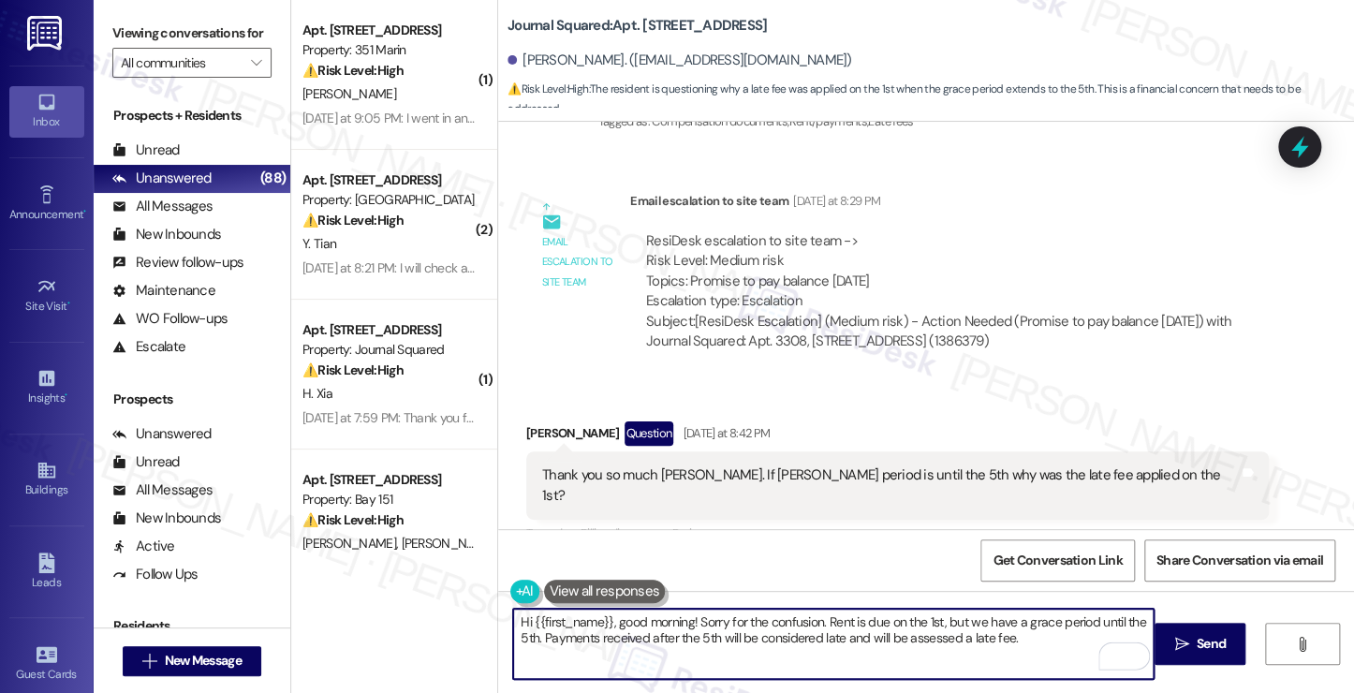
scroll to position [5022, 0]
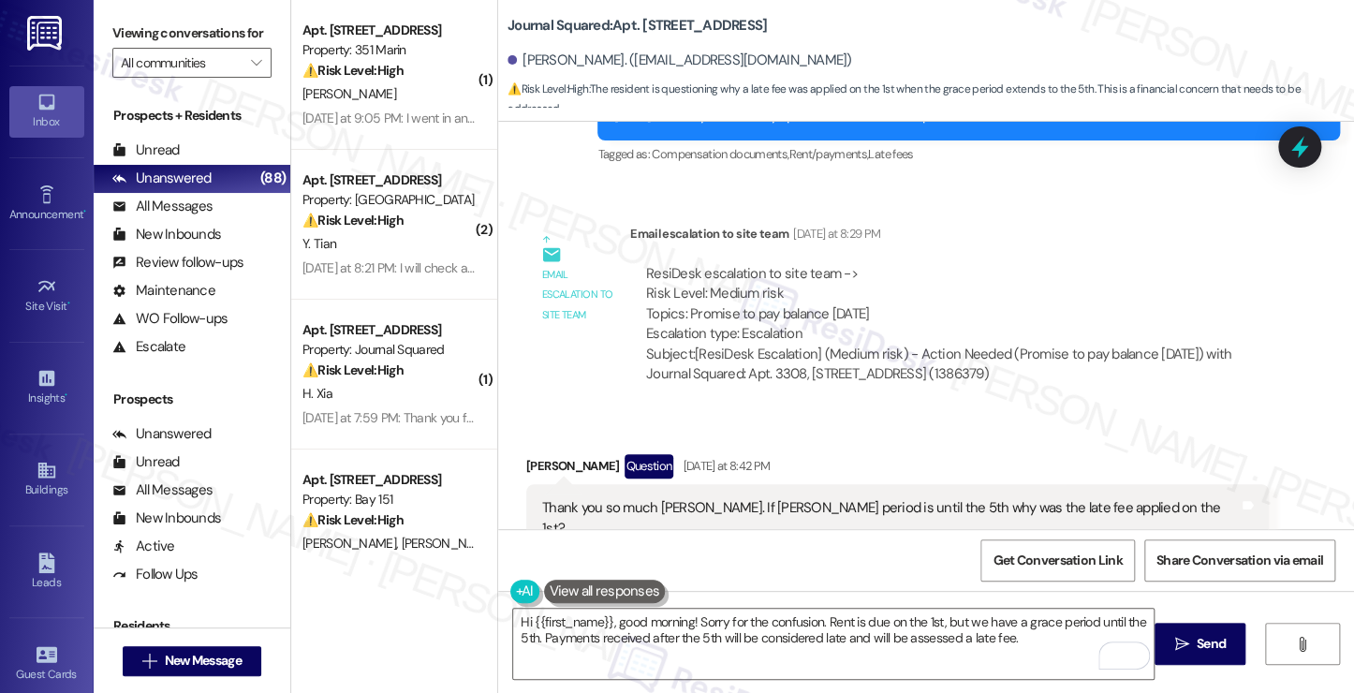
click at [891, 498] on div "Thank you so much Jane. If grace period is until the 5th why was the late fee a…" at bounding box center [890, 518] width 696 height 40
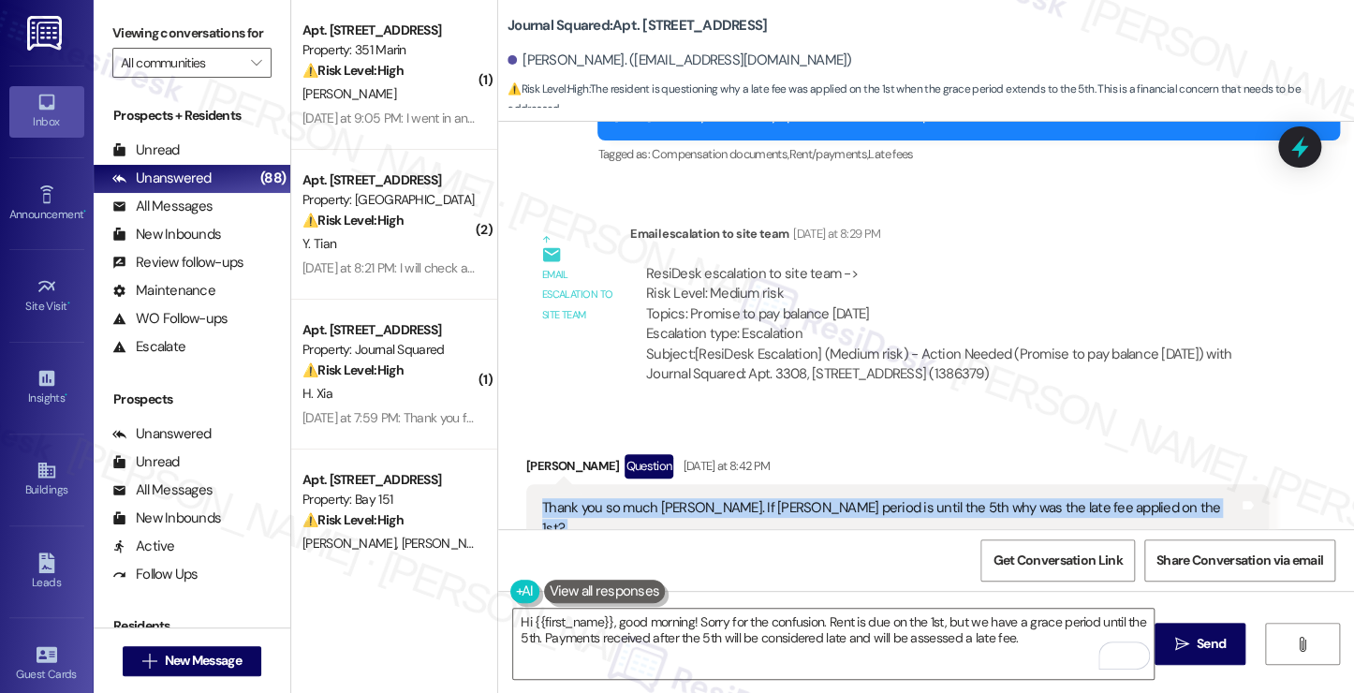
click at [891, 498] on div "Thank you so much Jane. If grace period is until the 5th why was the late fee a…" at bounding box center [890, 518] width 696 height 40
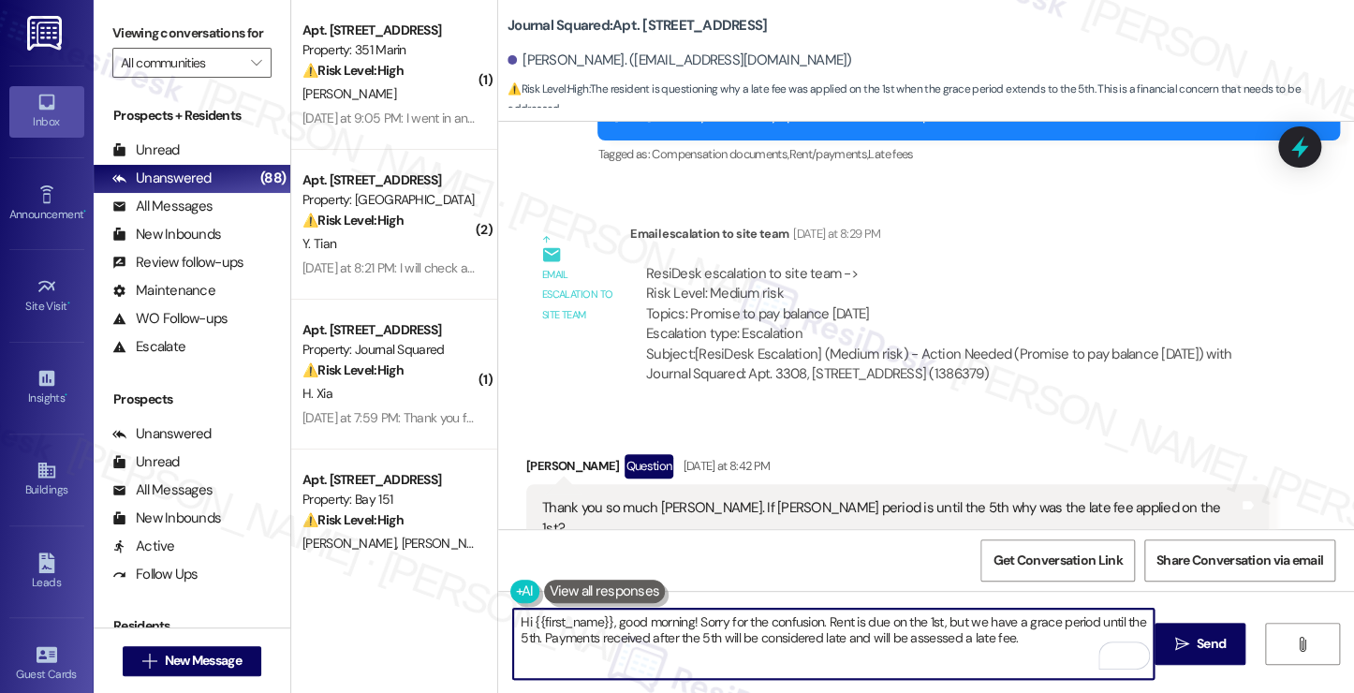
click at [1023, 636] on textarea "Hi {{first_name}}, good morning! Sorry for the confusion. Rent is due on the 1s…" at bounding box center [833, 644] width 640 height 70
click at [783, 638] on textarea "Hi {{first_name}}, good morning! Sorry for the confusion. Rent is due on the 1s…" at bounding box center [833, 644] width 640 height 70
drag, startPoint x: 860, startPoint y: 633, endPoint x: 729, endPoint y: 636, distance: 131.1
click at [729, 636] on textarea "Hi {{first_name}}, good morning! Sorry for the confusion. Rent is due on the 1s…" at bounding box center [833, 644] width 640 height 70
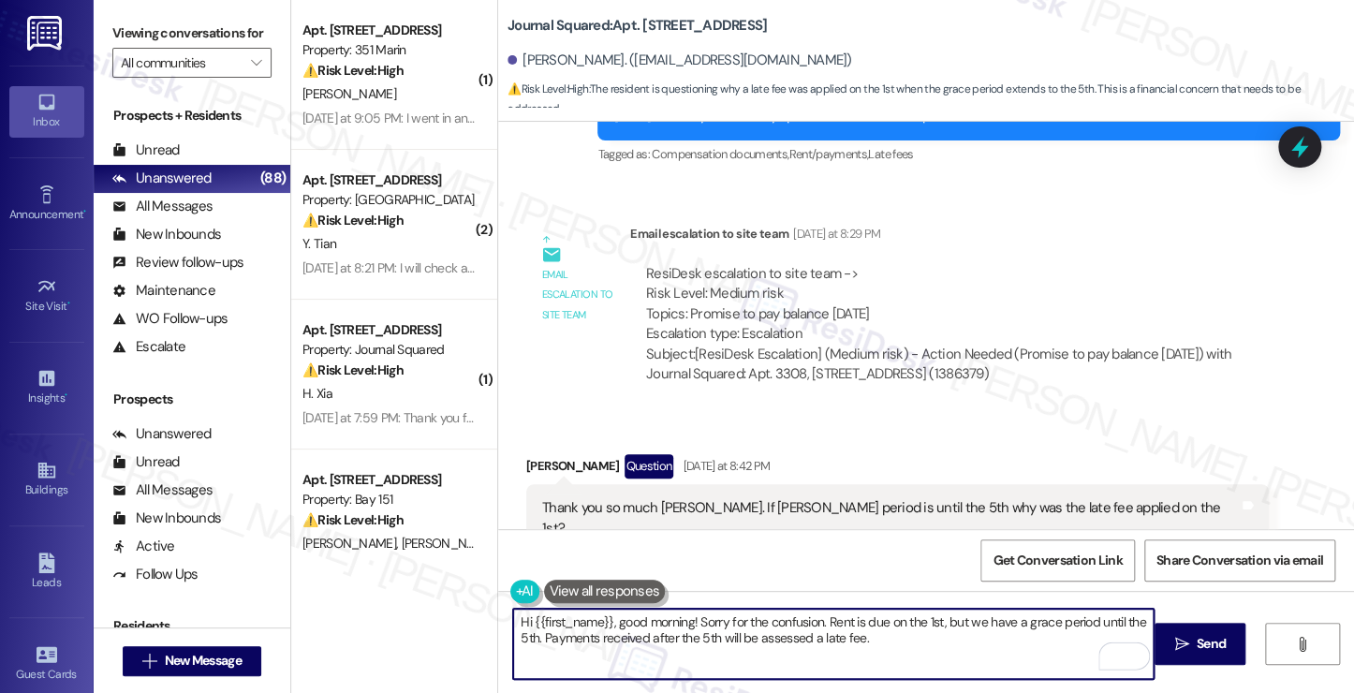
click at [917, 644] on textarea "Hi {{first_name}}, good morning! Sorry for the confusion. Rent is due on the 1s…" at bounding box center [833, 644] width 640 height 70
type textarea "Hi {{first_name}}, good morning! Sorry for the confusion. Rent is due on the 1s…"
click at [232, 662] on span "New Message" at bounding box center [202, 661] width 77 height 20
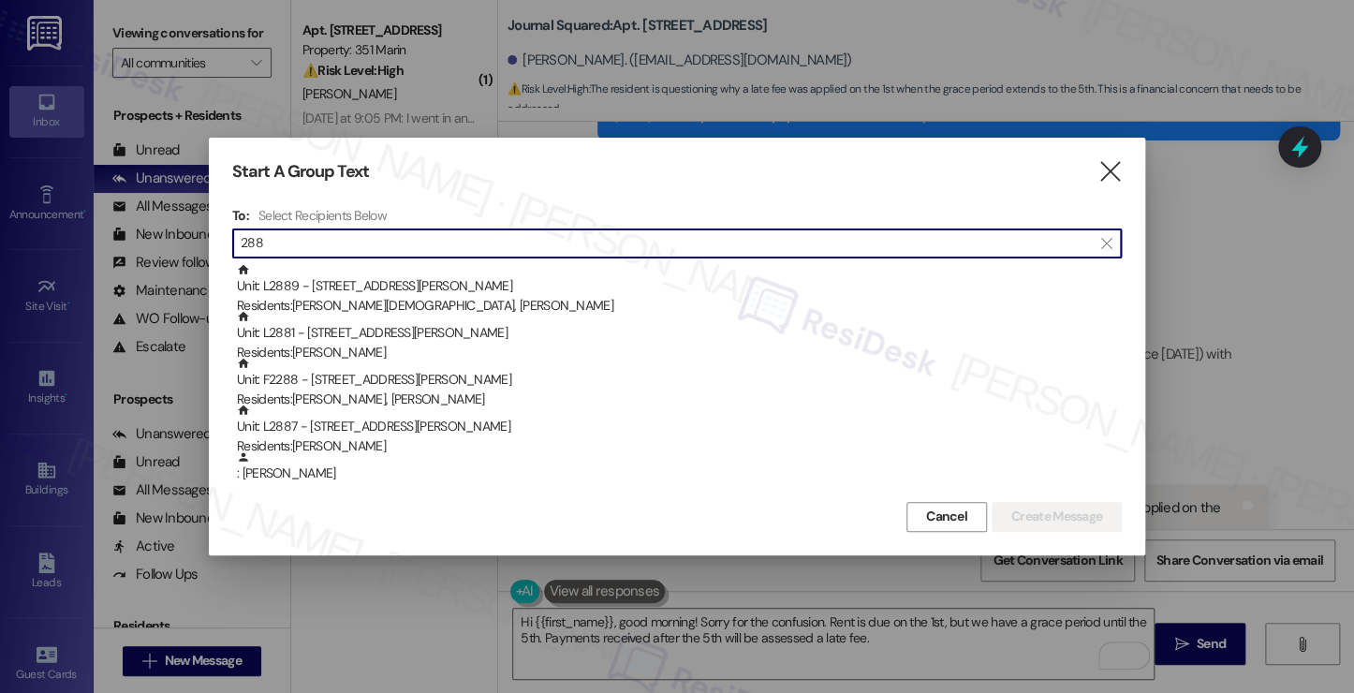
click at [488, 249] on input "288" at bounding box center [666, 243] width 850 height 26
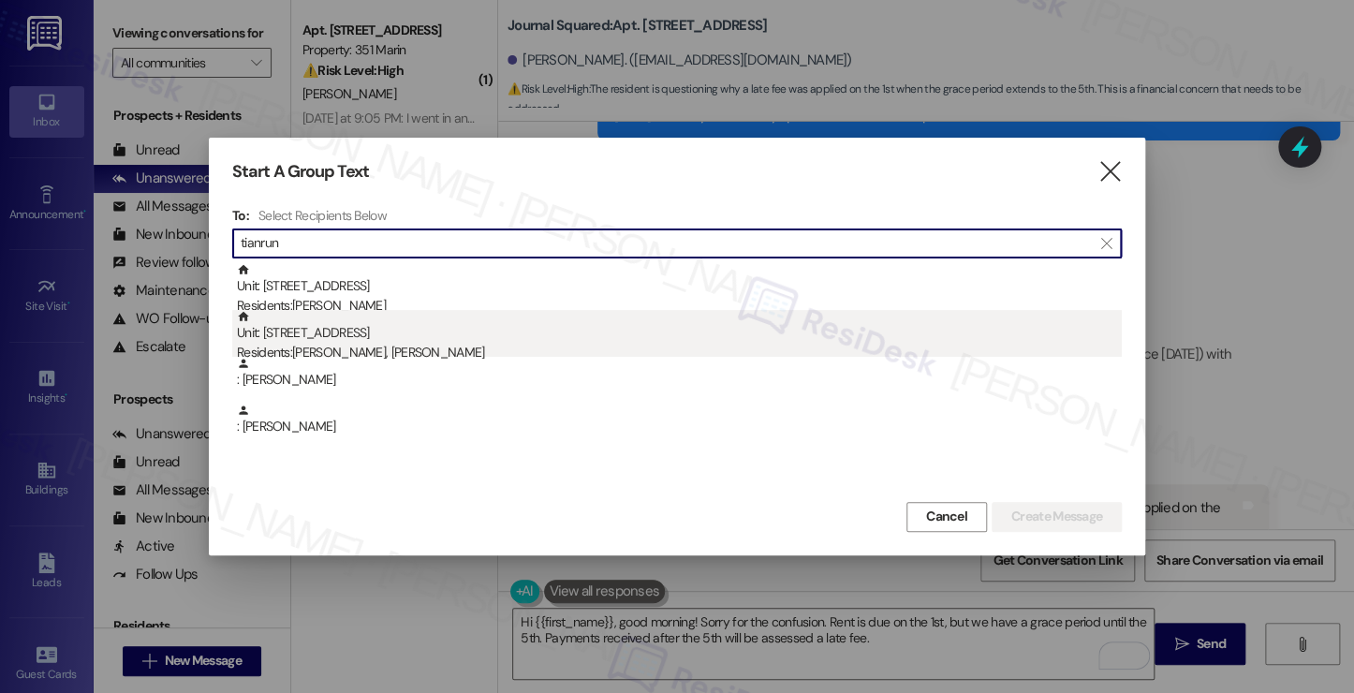
type input "tianrun"
click at [404, 344] on div "Residents: Ziwei Liu, Tianrun Jiang" at bounding box center [679, 353] width 885 height 20
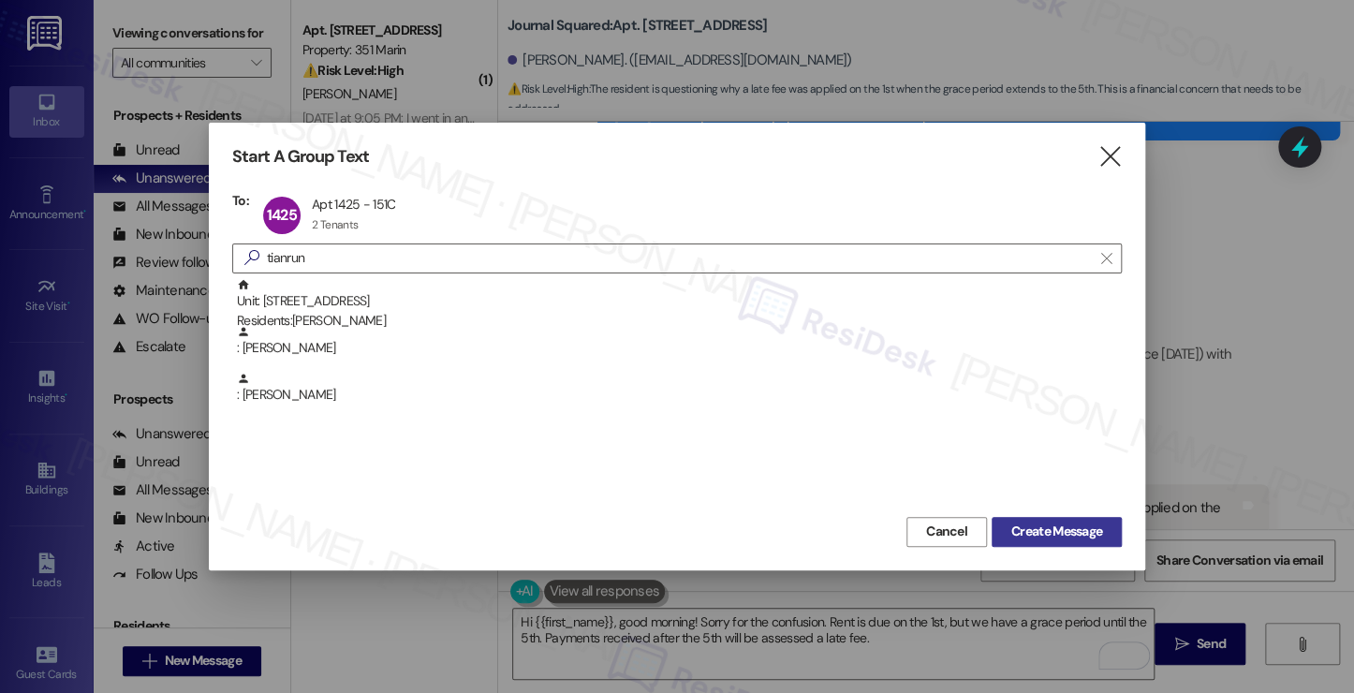
click at [1081, 520] on button "Create Message" at bounding box center [1056, 532] width 130 height 30
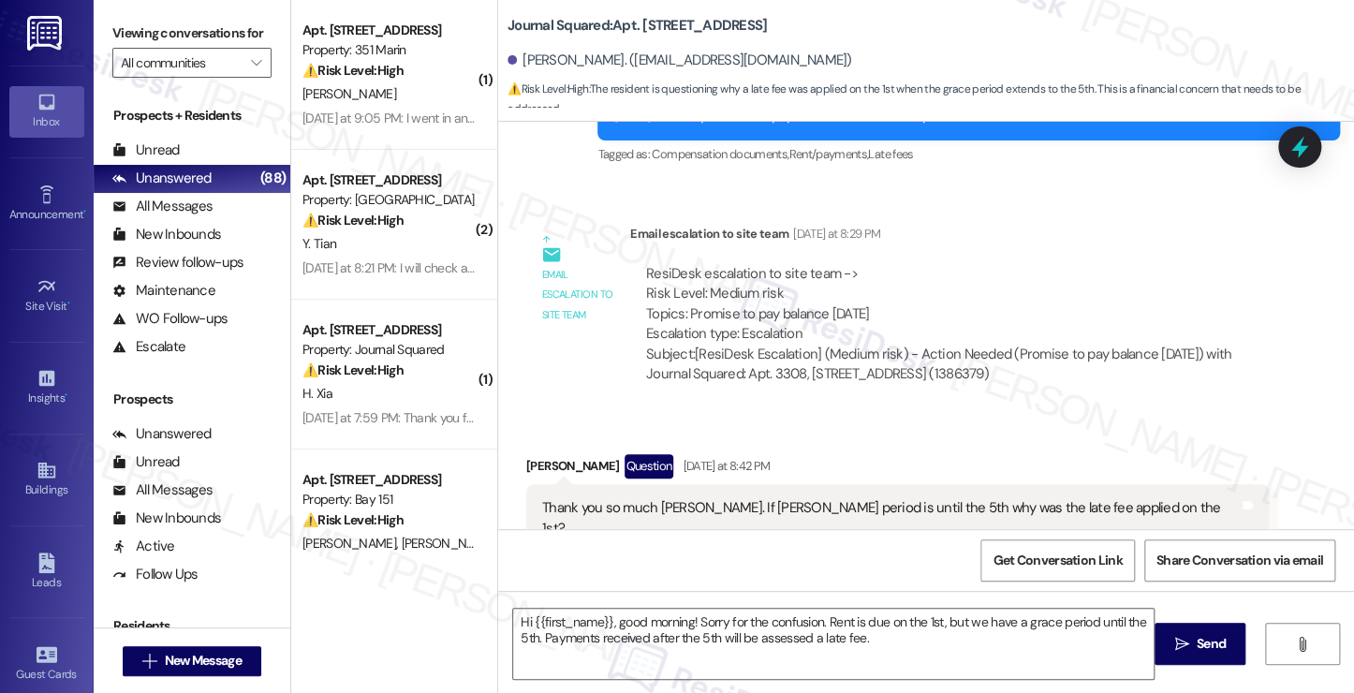
type textarea "Fetching suggested responses. Please feel free to read through the conversation…"
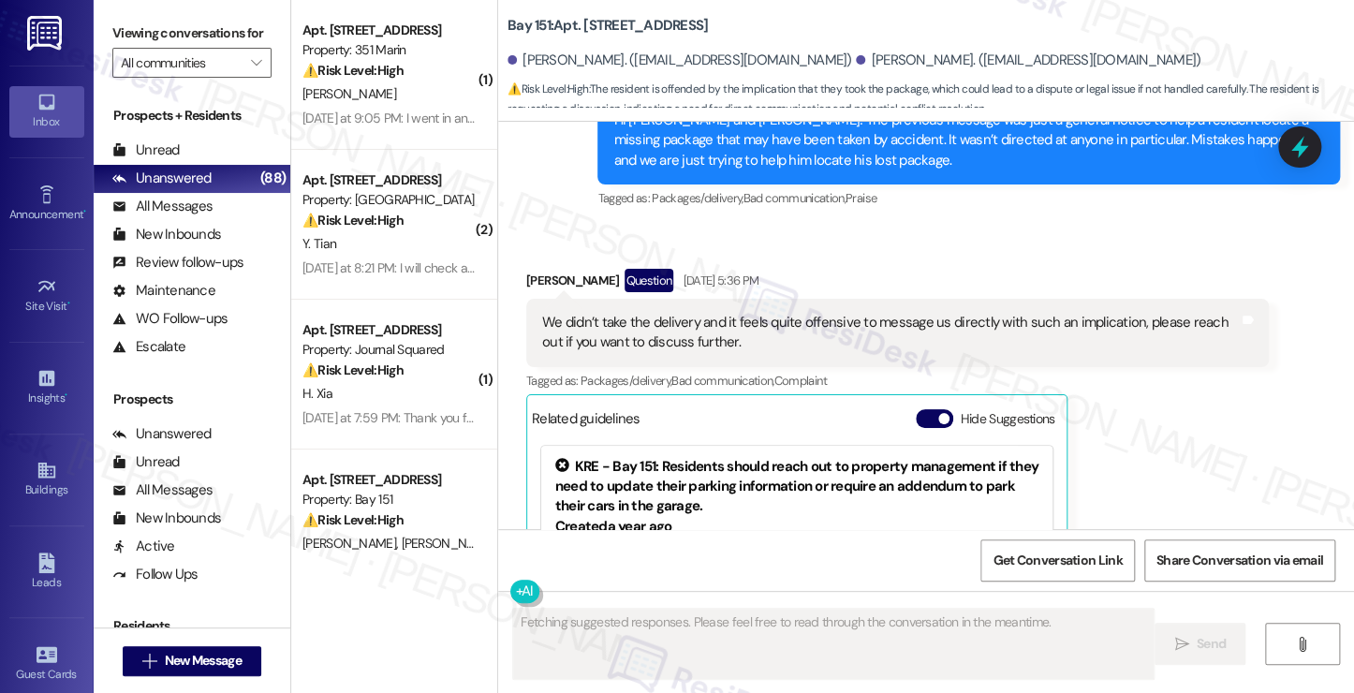
scroll to position [3846, 0]
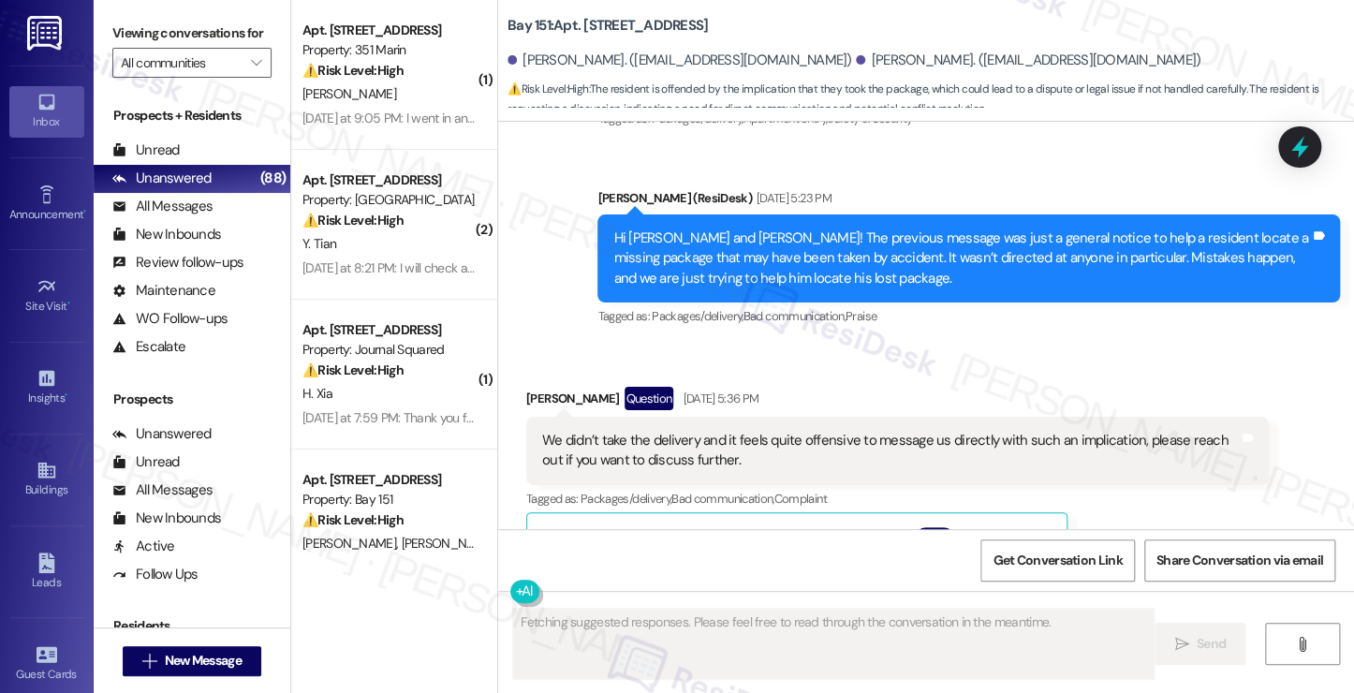
click at [789, 431] on div "We didn’t take the delivery and it feels quite offensive to message us directly…" at bounding box center [890, 451] width 696 height 40
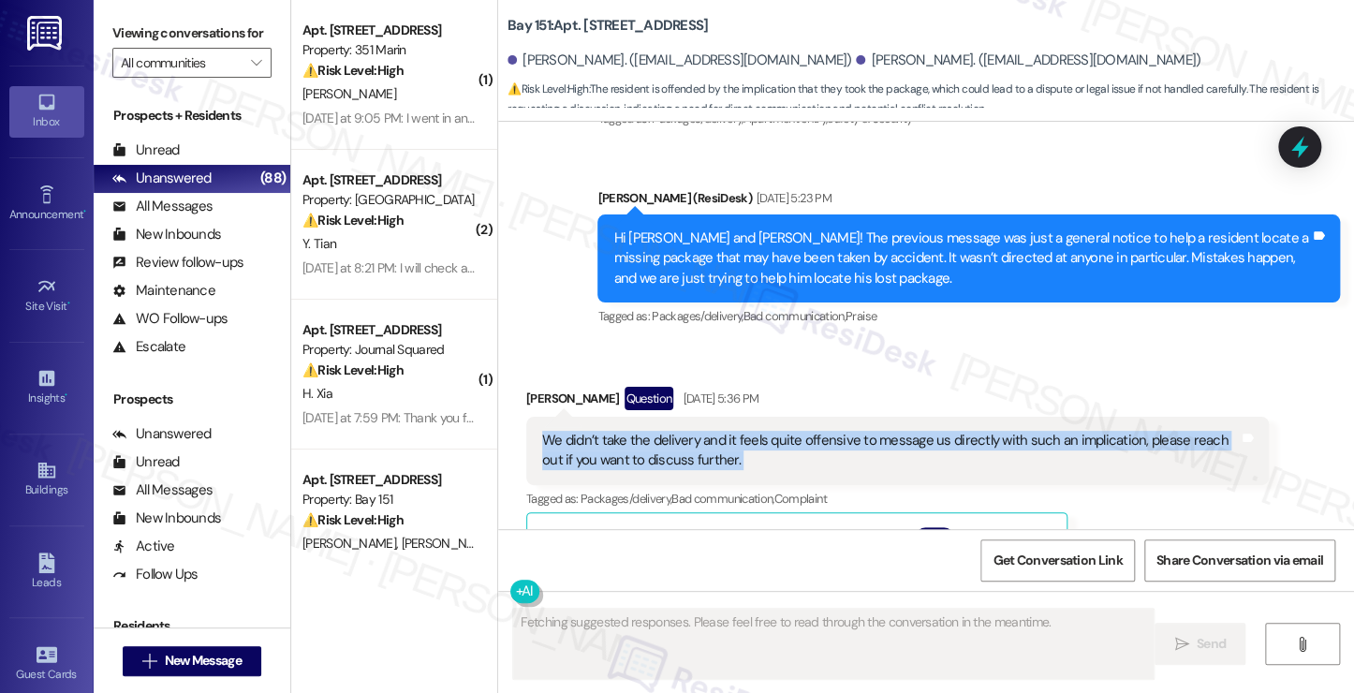
click at [789, 431] on div "We didn’t take the delivery and it feels quite offensive to message us directly…" at bounding box center [890, 451] width 696 height 40
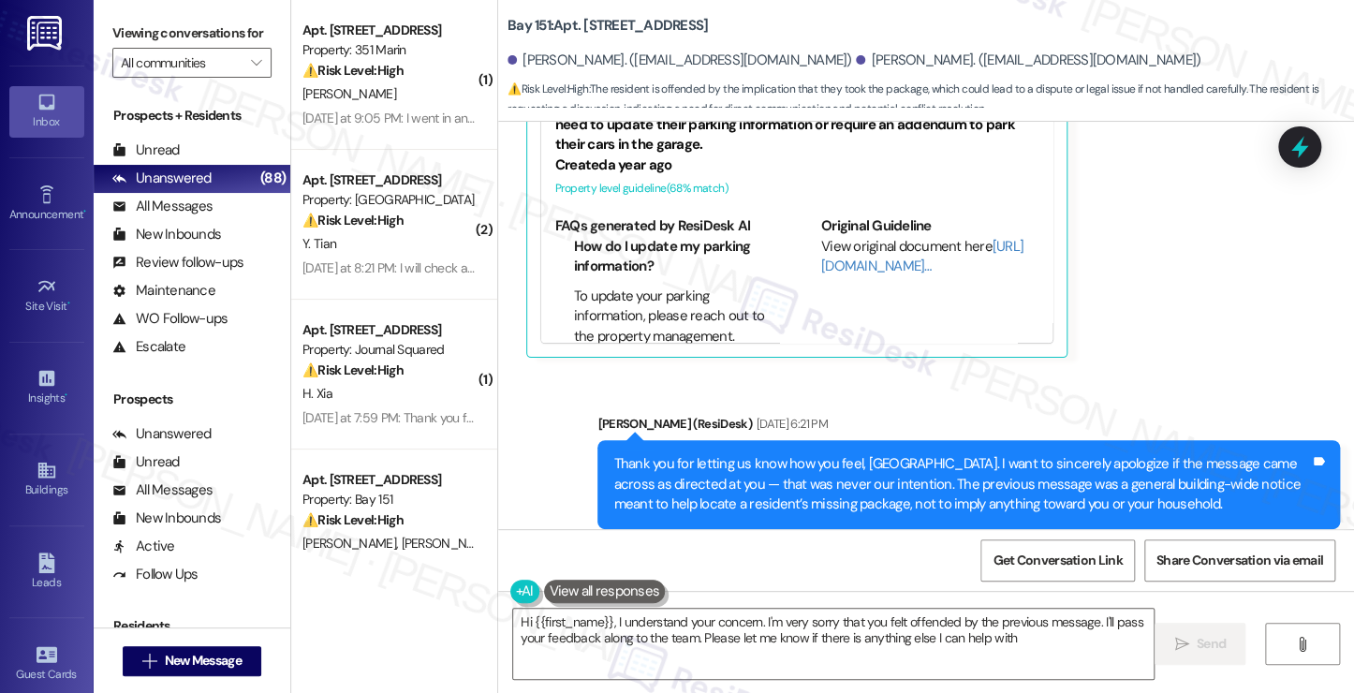
type textarea "Hi {{first_name}}, I understand your concern. I'm very sorry that you felt offe…"
click at [921, 454] on div "Thank you for letting us know how you feel, Tianrun. I want to sincerely apolog…" at bounding box center [961, 484] width 696 height 60
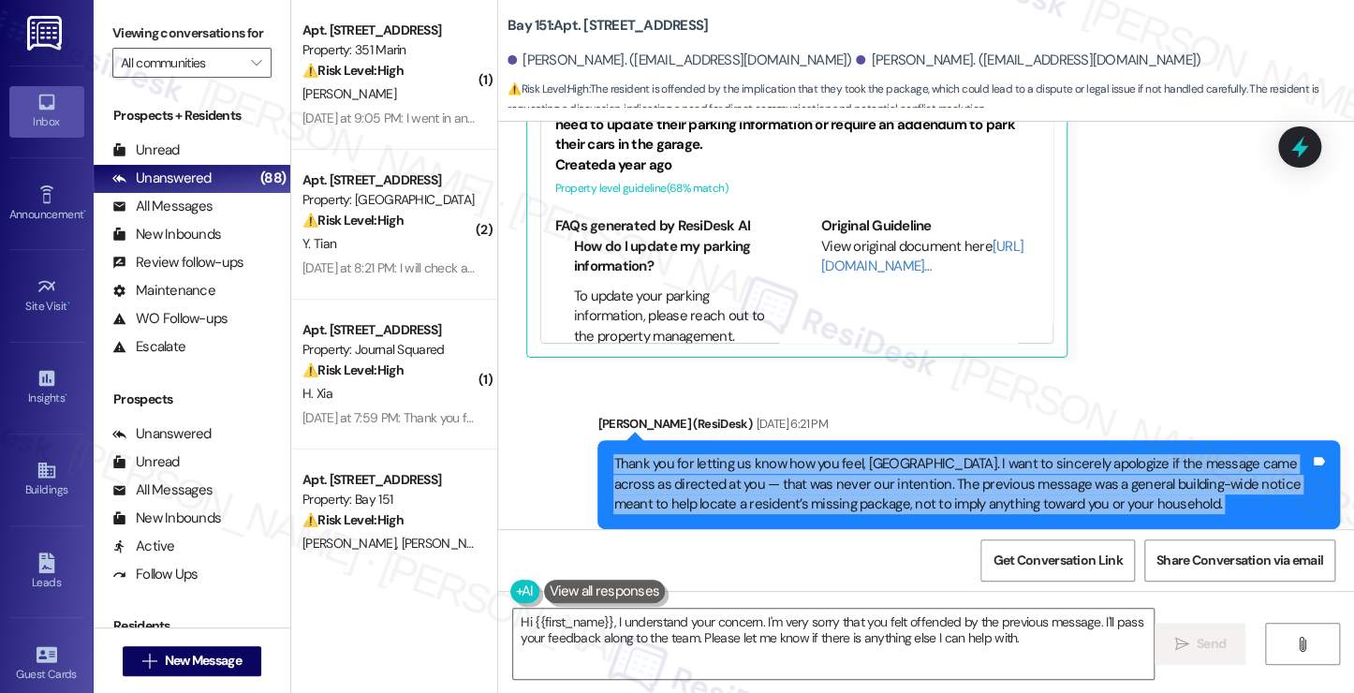
click at [921, 454] on div "Thank you for letting us know how you feel, Tianrun. I want to sincerely apolog…" at bounding box center [961, 484] width 696 height 60
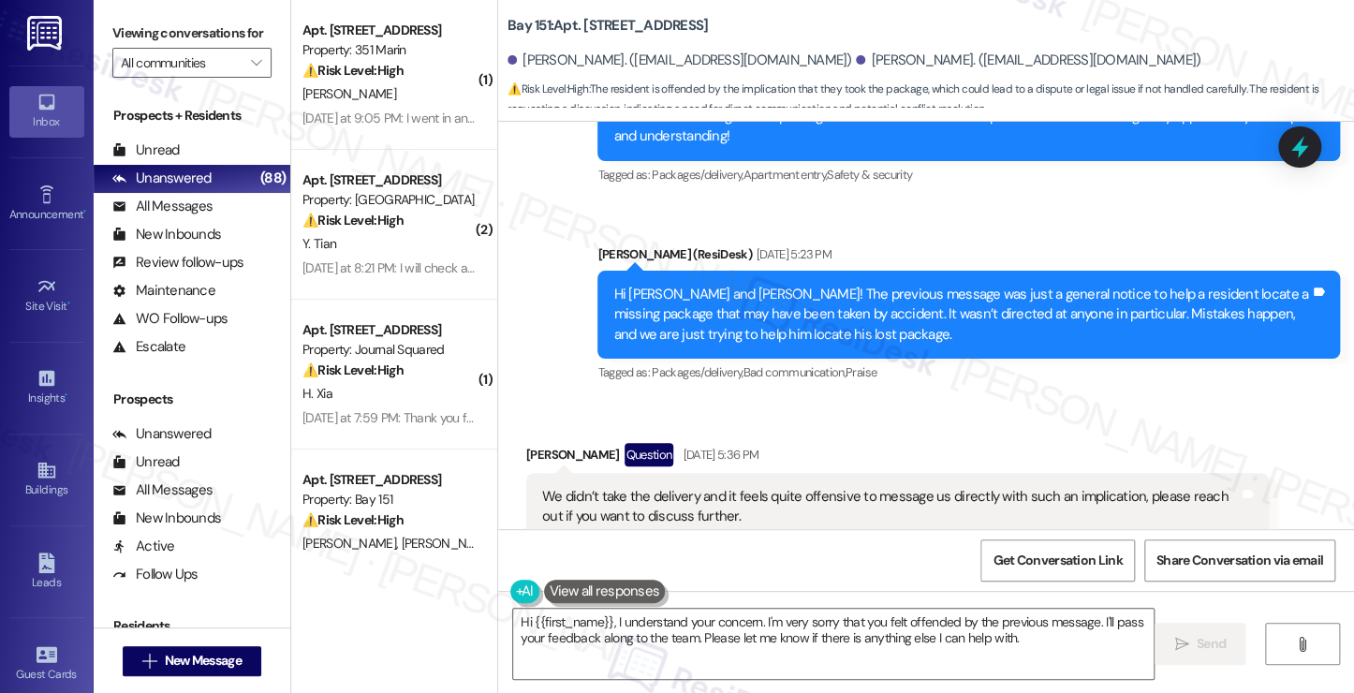
scroll to position [3763, 0]
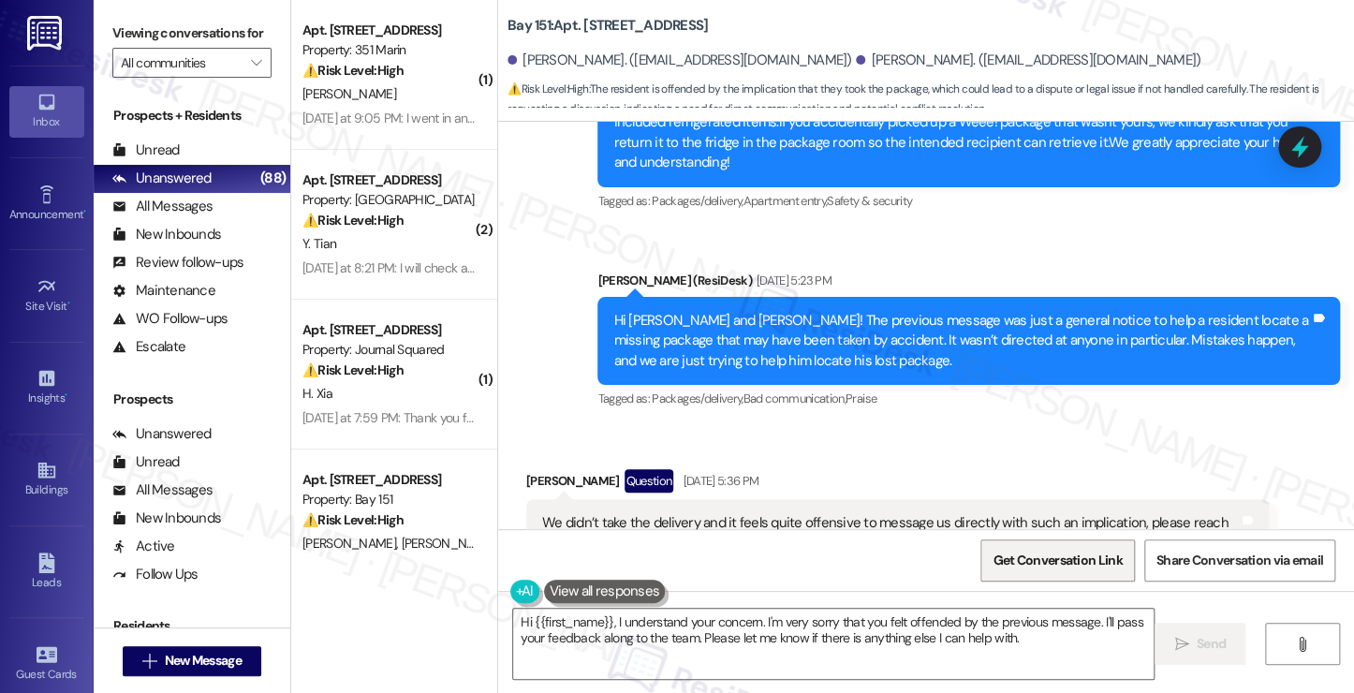
click at [1034, 564] on span "Get Conversation Link" at bounding box center [1056, 560] width 129 height 20
click at [180, 10] on div "Viewing conversations for All communities " at bounding box center [192, 48] width 197 height 96
click at [211, 654] on span "New Message" at bounding box center [202, 661] width 77 height 20
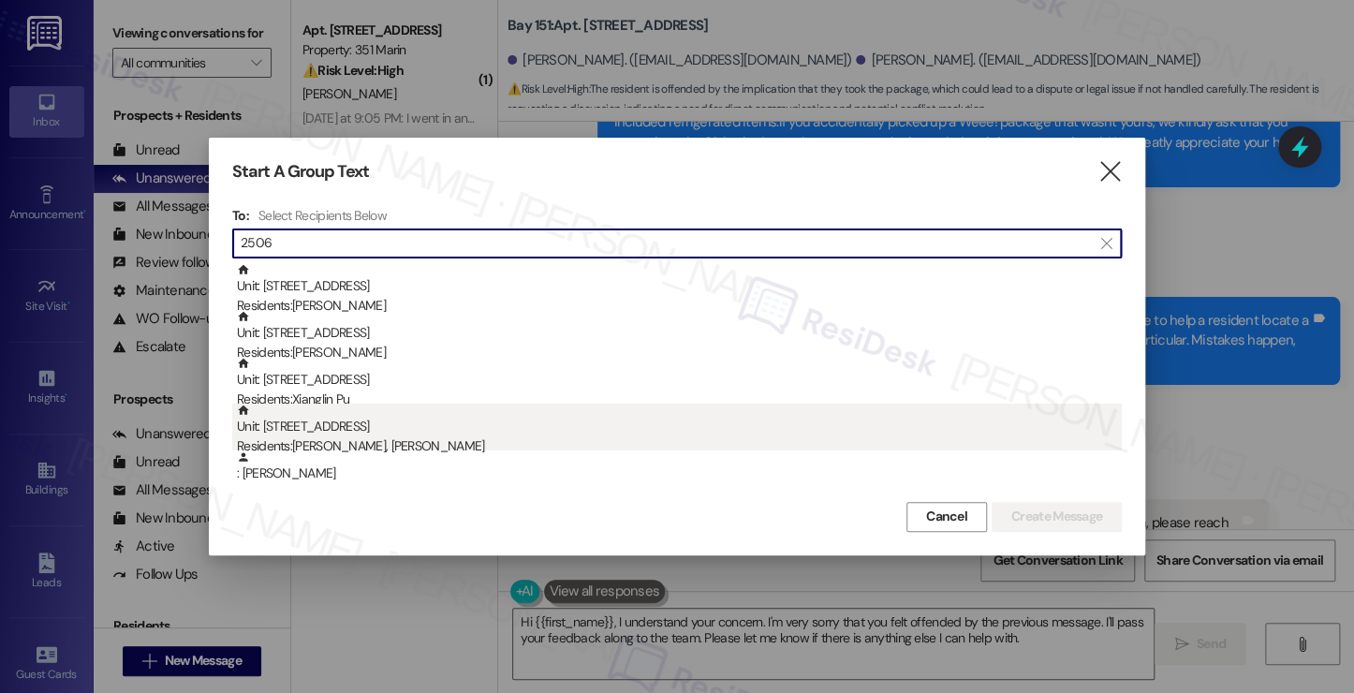
type input "2506"
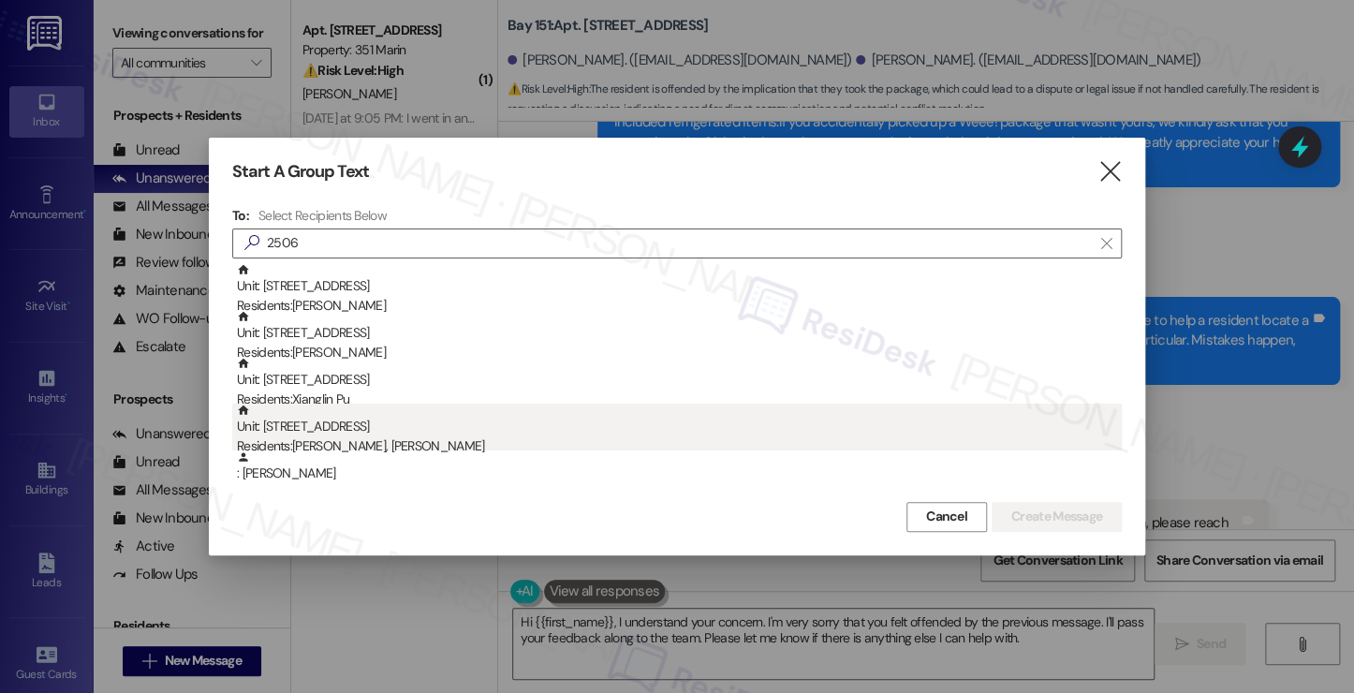
click at [394, 441] on div "Residents: Minda Ren, Ruiyun Kang" at bounding box center [679, 446] width 885 height 20
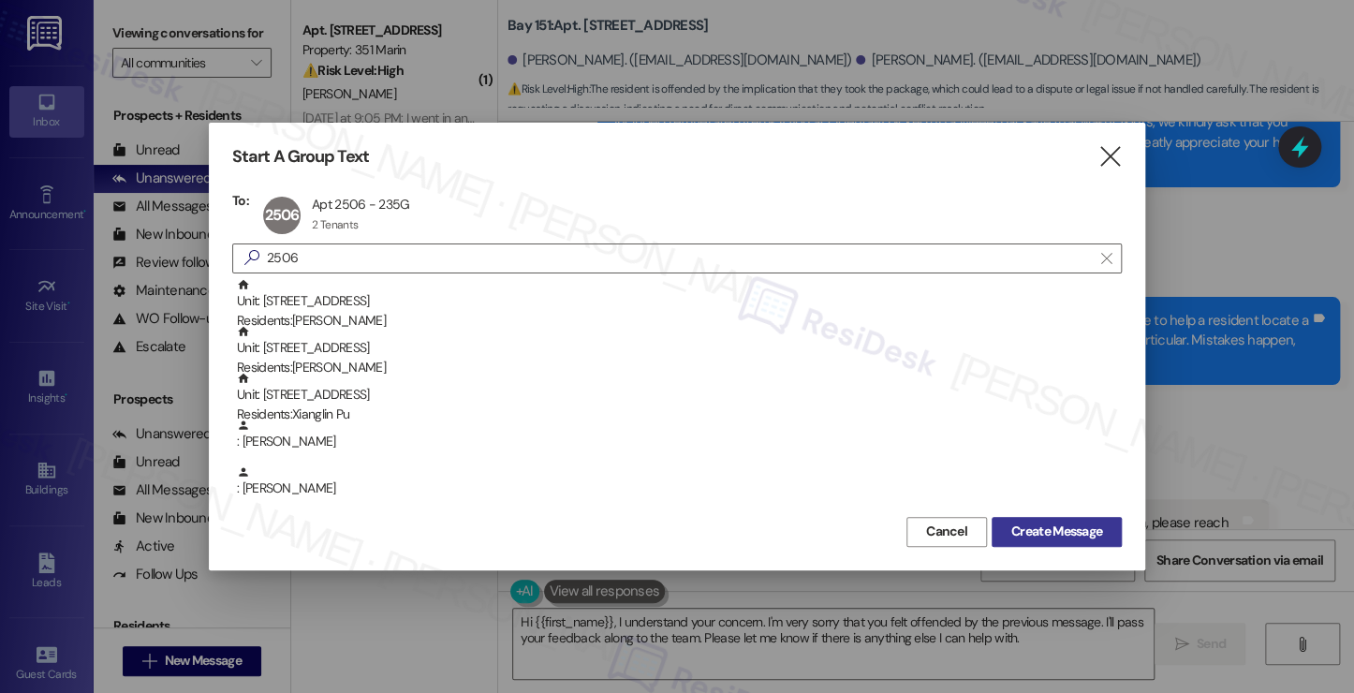
click at [1061, 528] on span "Create Message" at bounding box center [1056, 531] width 91 height 20
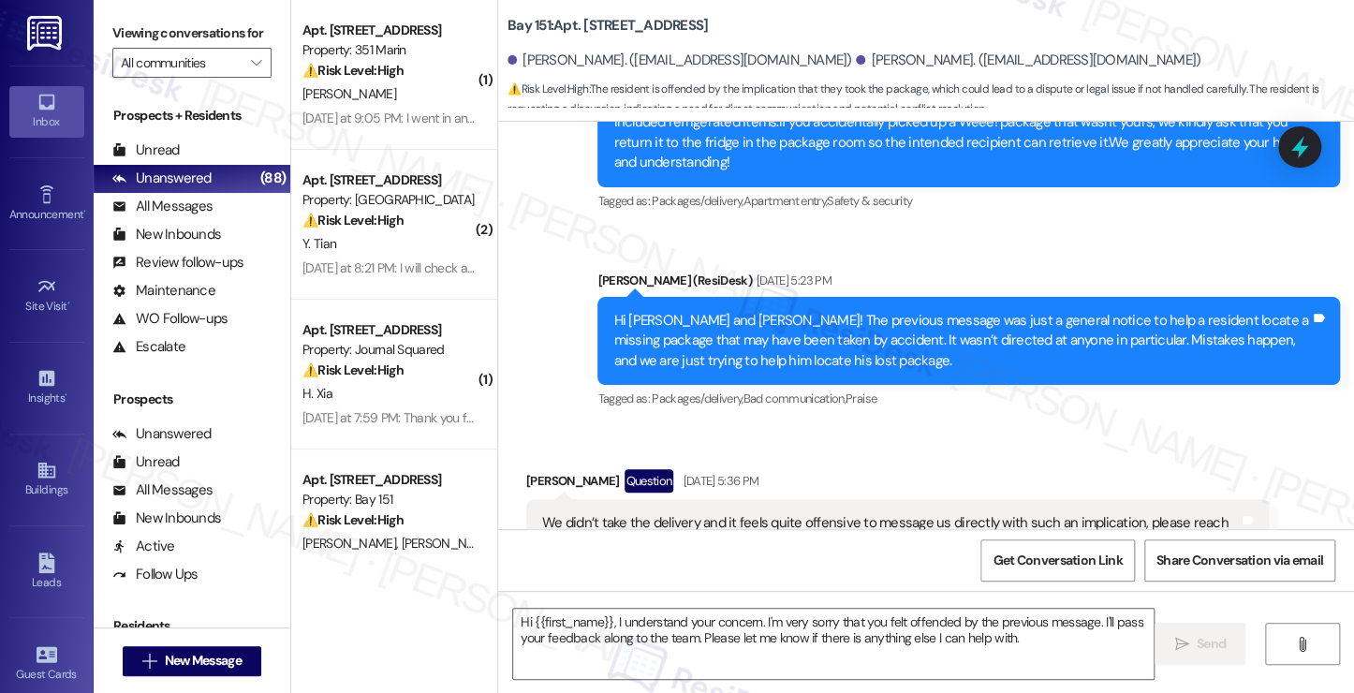
type textarea "Fetching suggested responses. Please feel free to read through the conversation…"
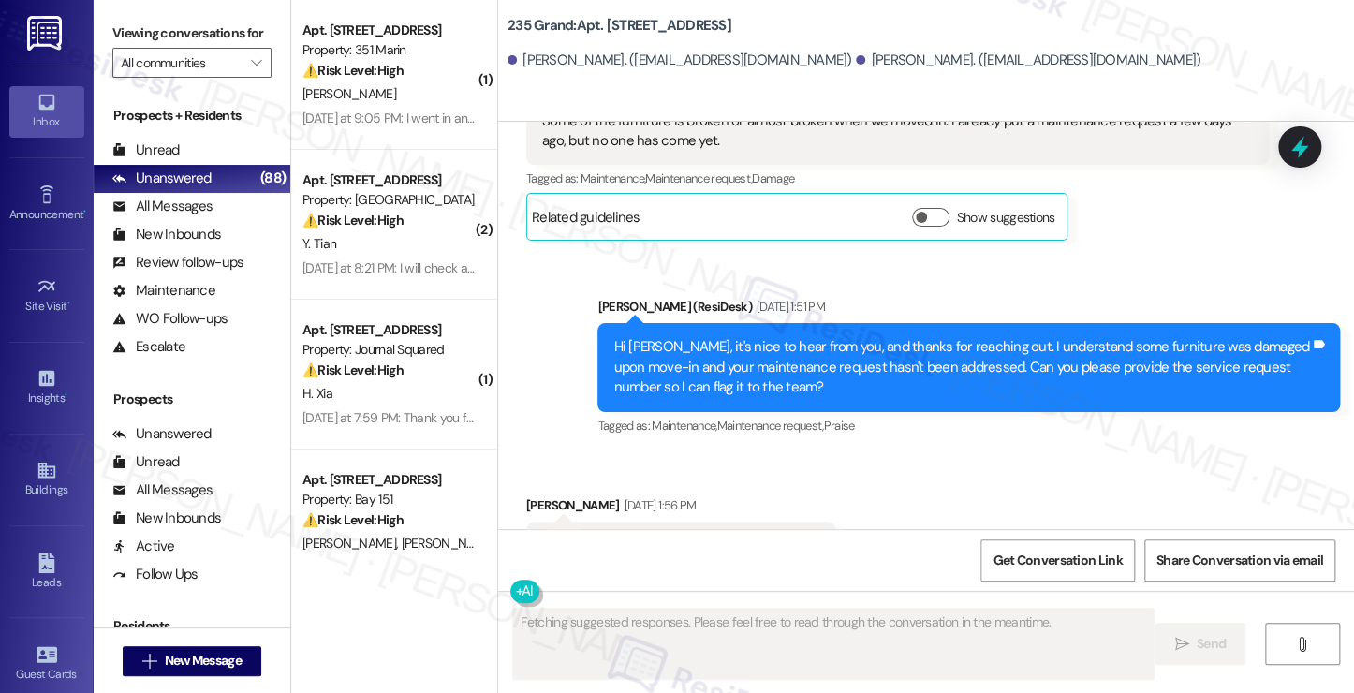
scroll to position [731, 0]
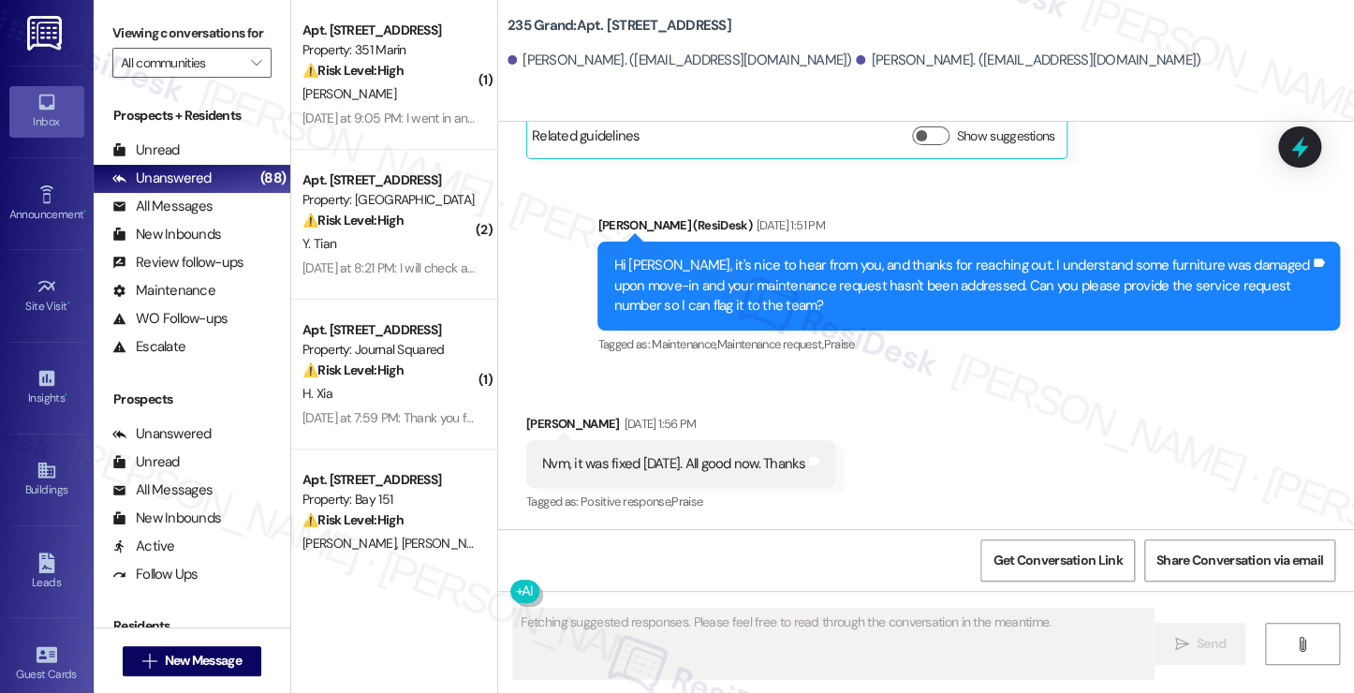
click at [711, 467] on div "Nvm, it was fixed yesterday. All good now. Thanks" at bounding box center [674, 464] width 264 height 20
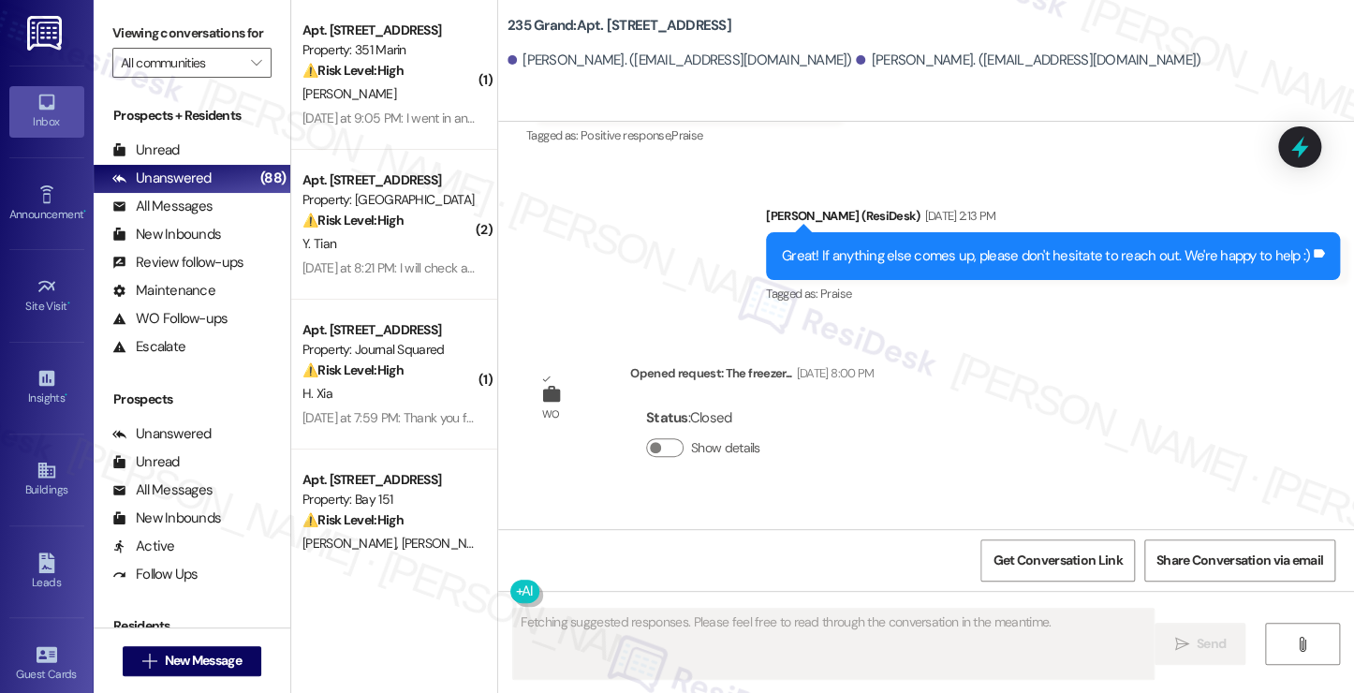
scroll to position [1244, 0]
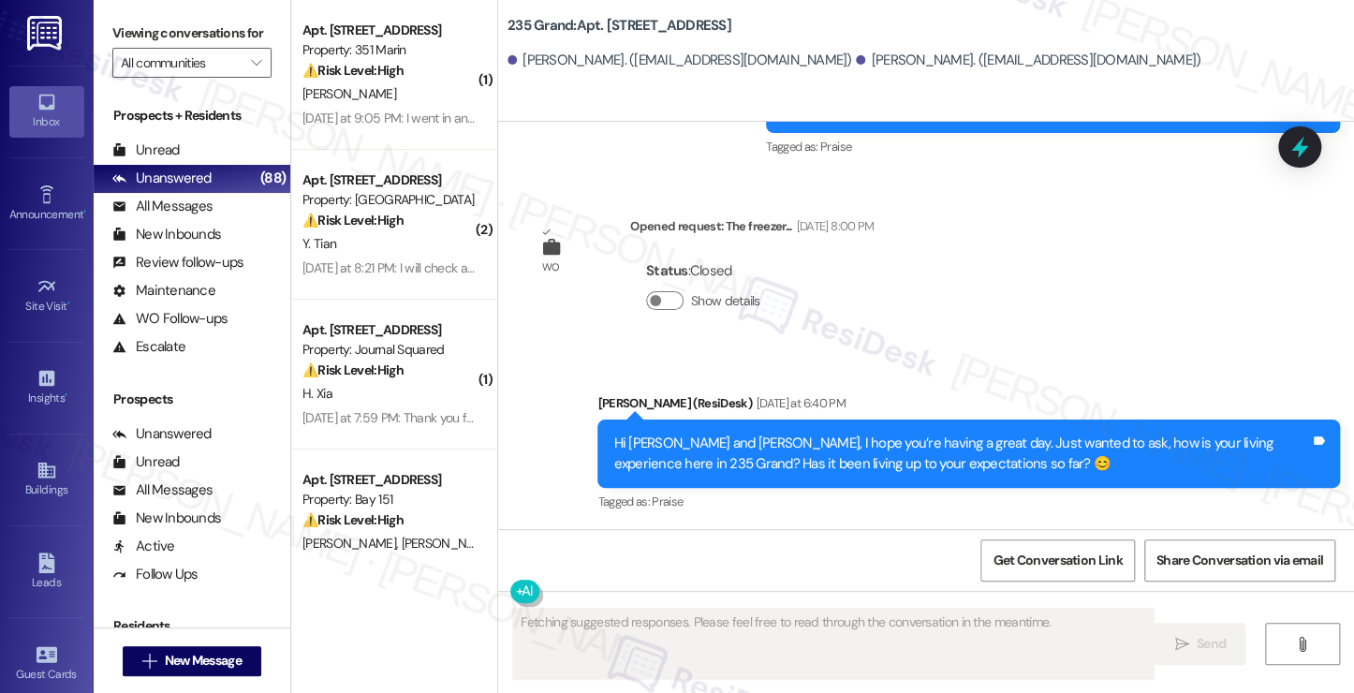
click at [768, 448] on div "Hi Minda and Ruiyun, I hope you’re having a great day. Just wanted to ask, how …" at bounding box center [961, 453] width 696 height 40
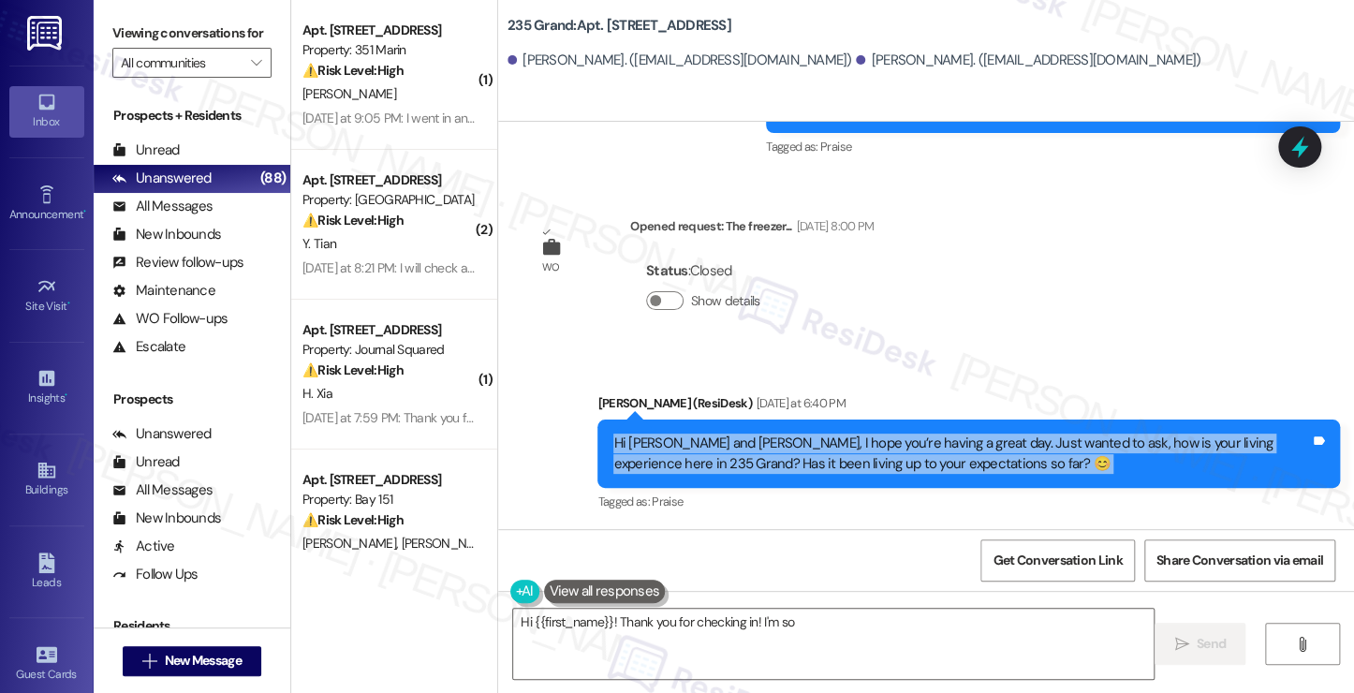
click at [768, 448] on div "Hi Minda and Ruiyun, I hope you’re having a great day. Just wanted to ask, how …" at bounding box center [961, 453] width 696 height 40
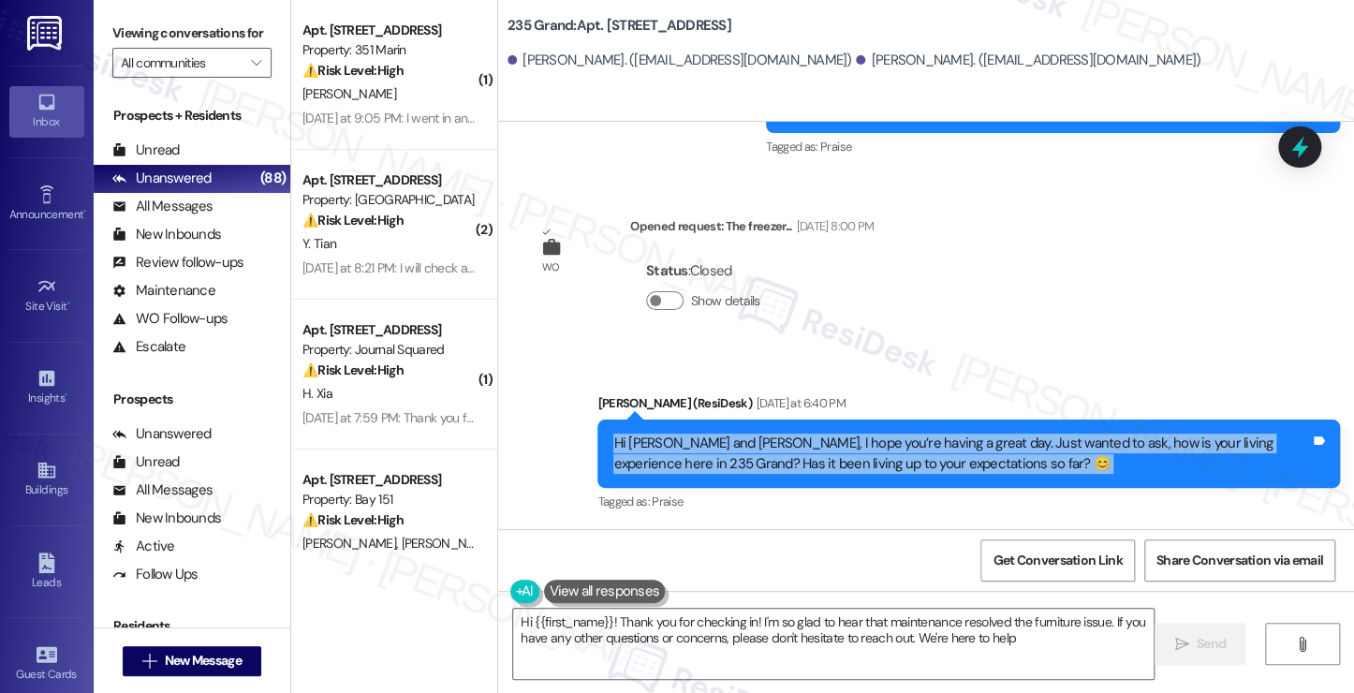
type textarea "Hi {{first_name}}! Thank you for checking in! I'm so glad to hear that maintena…"
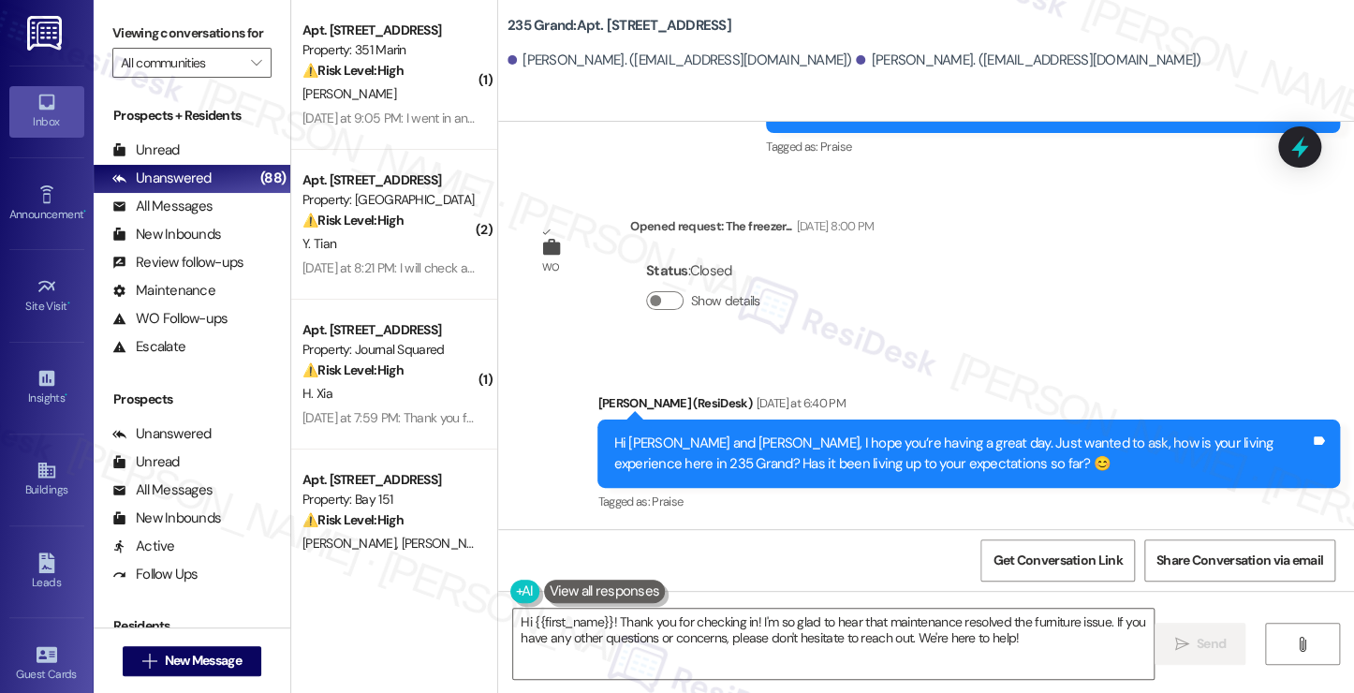
click at [183, 44] on label "Viewing conversations for" at bounding box center [191, 33] width 159 height 29
click at [210, 669] on span "New Message" at bounding box center [202, 661] width 77 height 20
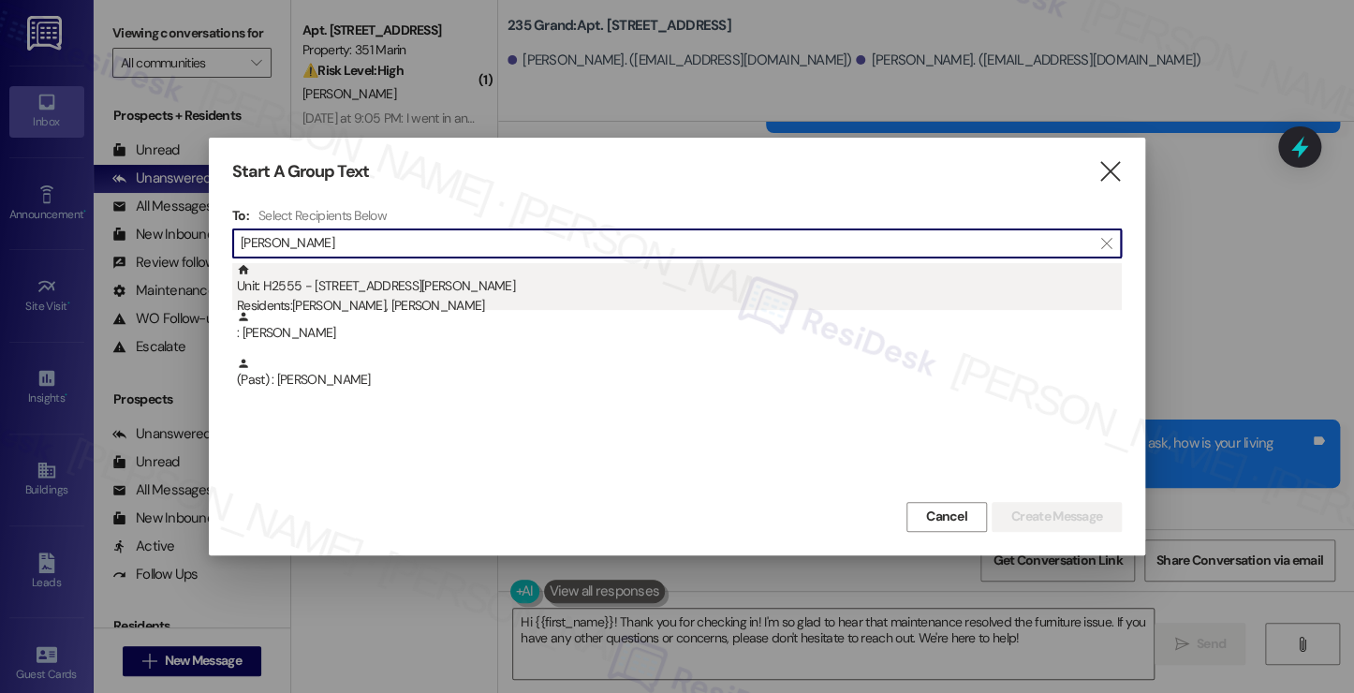
type input "Marion"
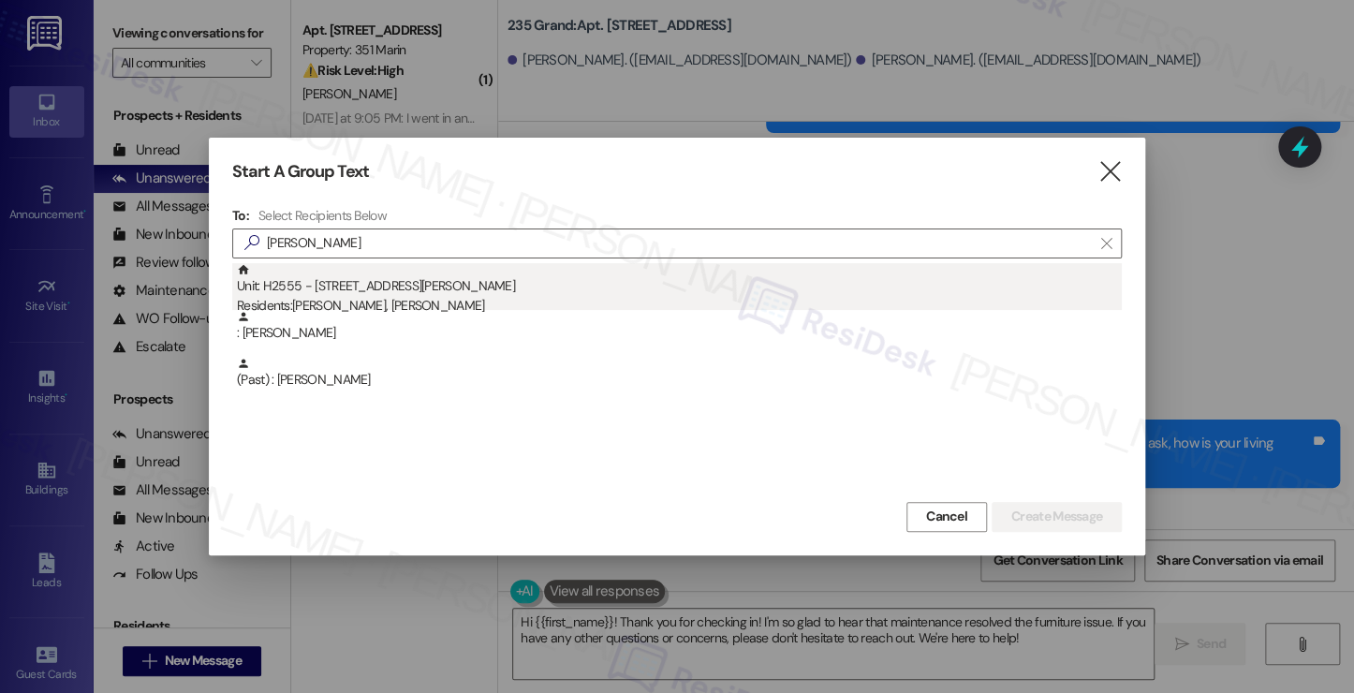
click at [415, 293] on div "Unit: H2555 - 4883 Riley Road Residents: Marion Connor, Paul Ryan Jr" at bounding box center [679, 289] width 885 height 53
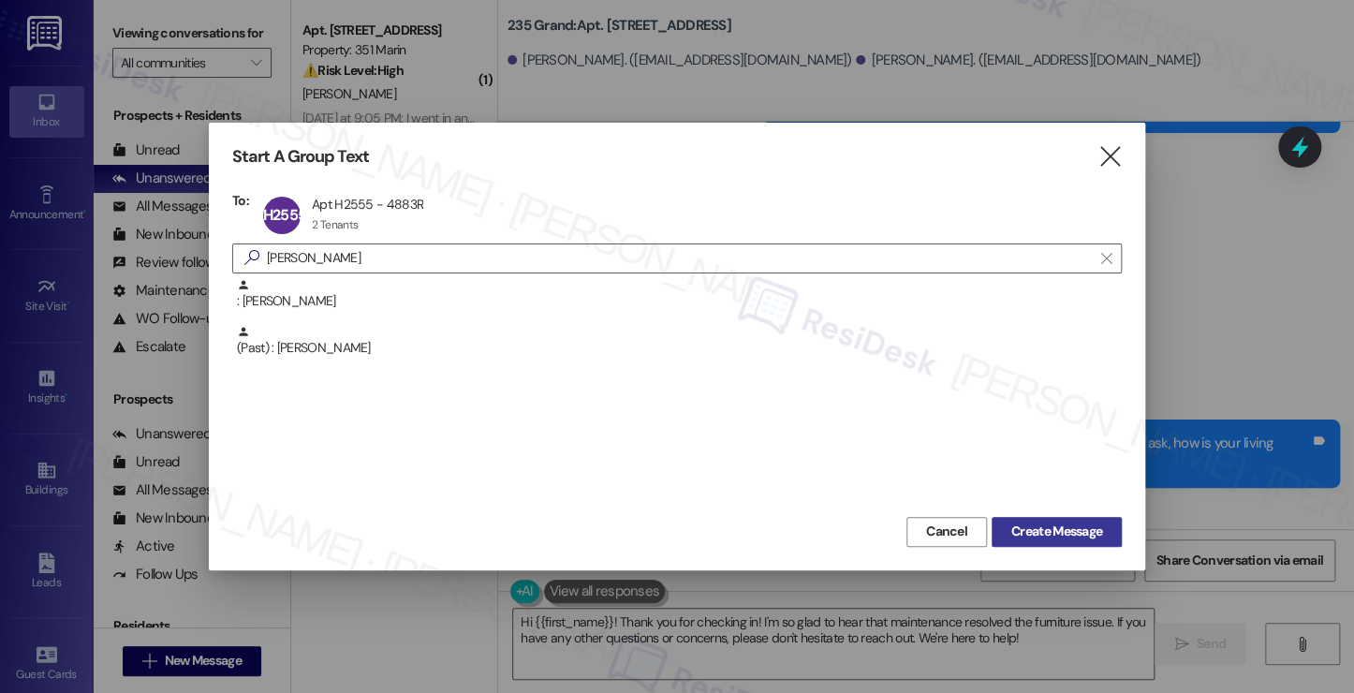
click at [1042, 523] on span "Create Message" at bounding box center [1056, 531] width 91 height 20
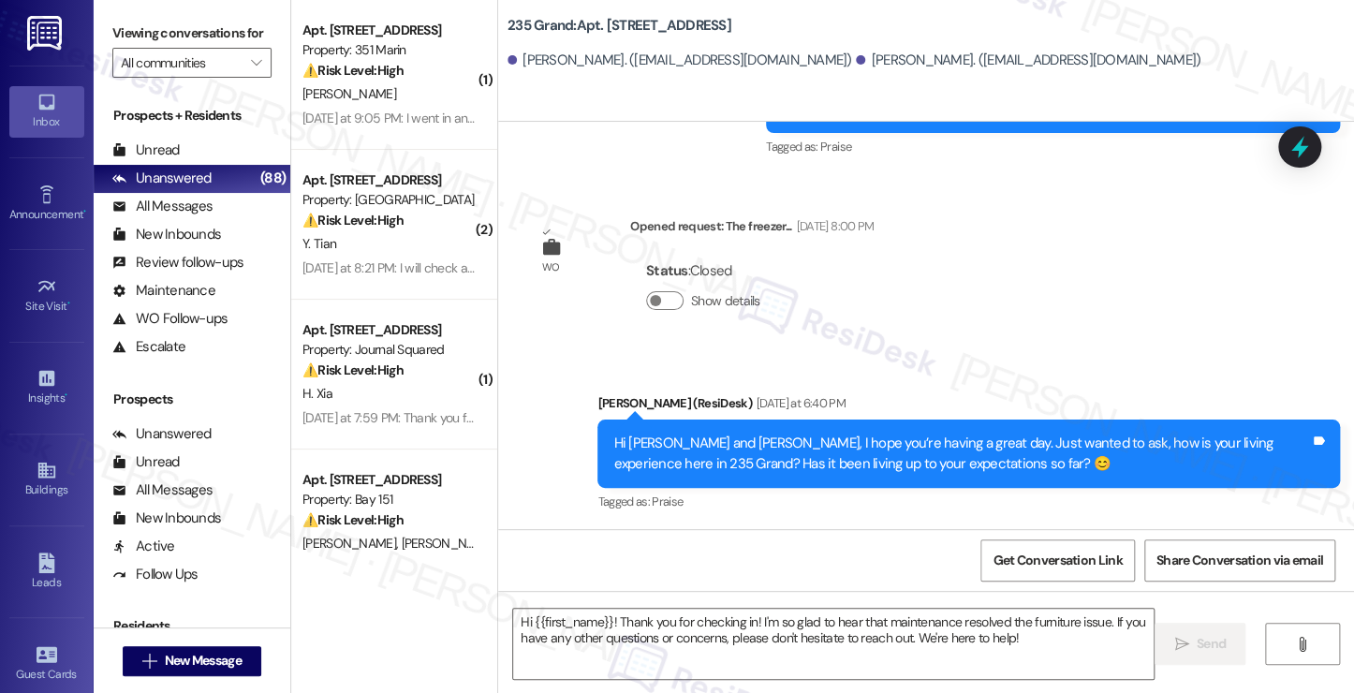
type textarea "Fetching suggested responses. Please feel free to read through the conversation…"
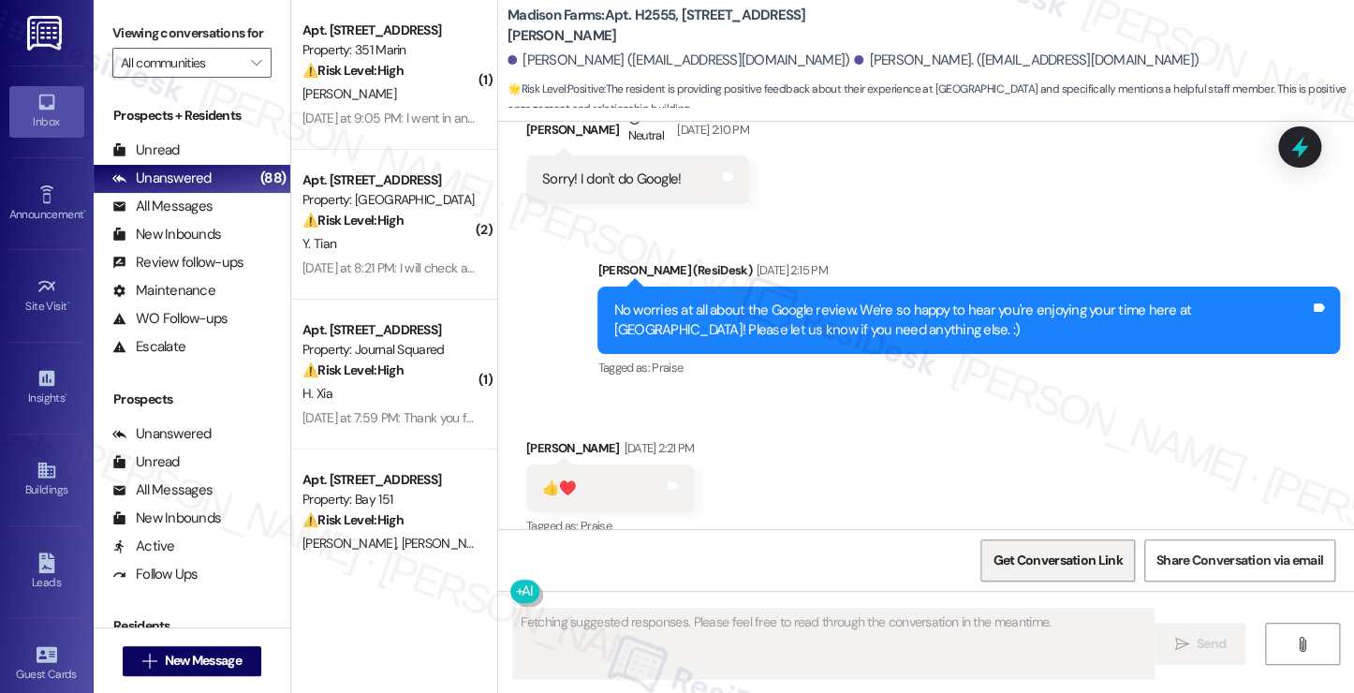
scroll to position [3404, 0]
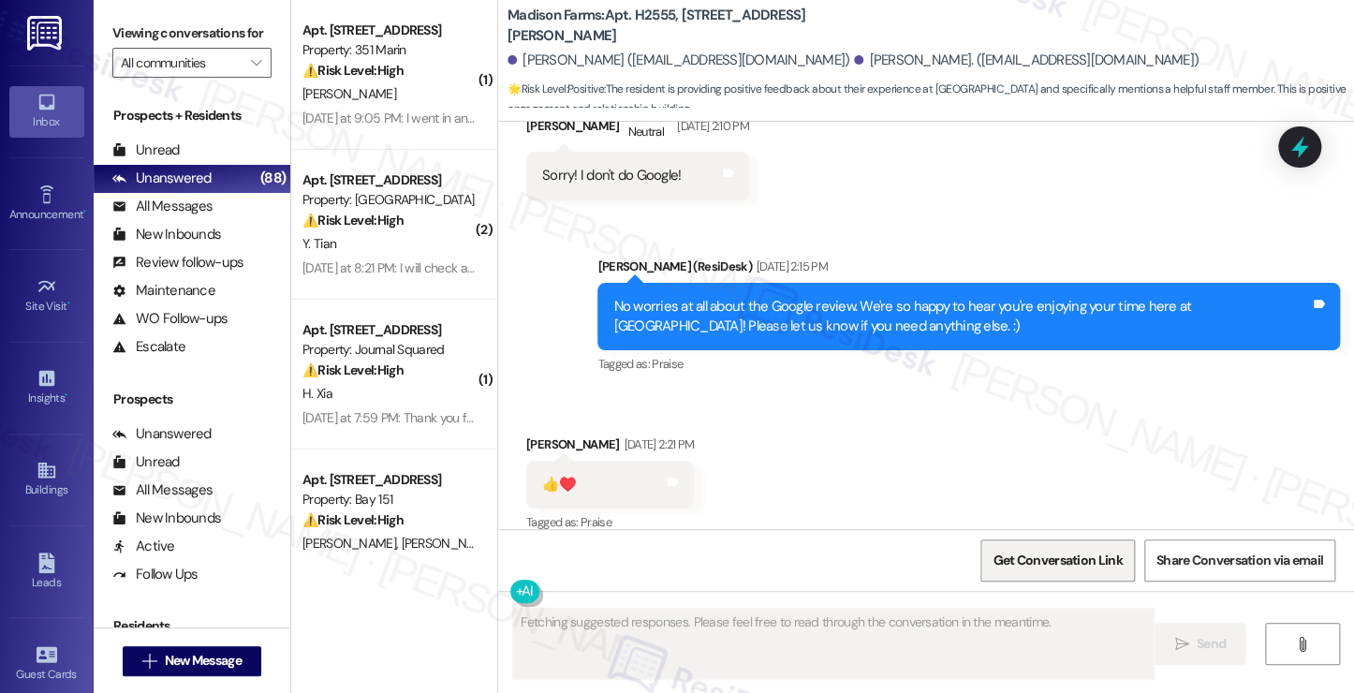
click at [1065, 553] on span "Get Conversation Link" at bounding box center [1056, 560] width 129 height 20
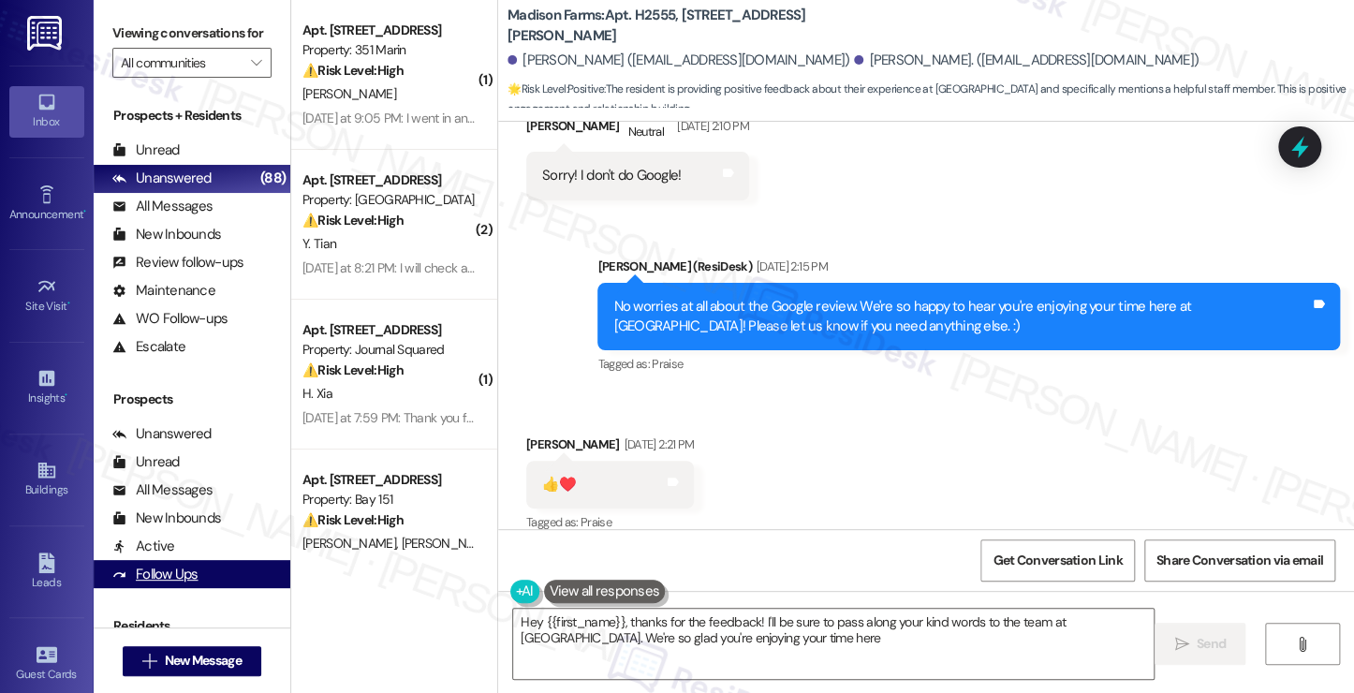
type textarea "Hey {{first_name}}, thanks for the feedback! I'll be sure to pass along your ki…"
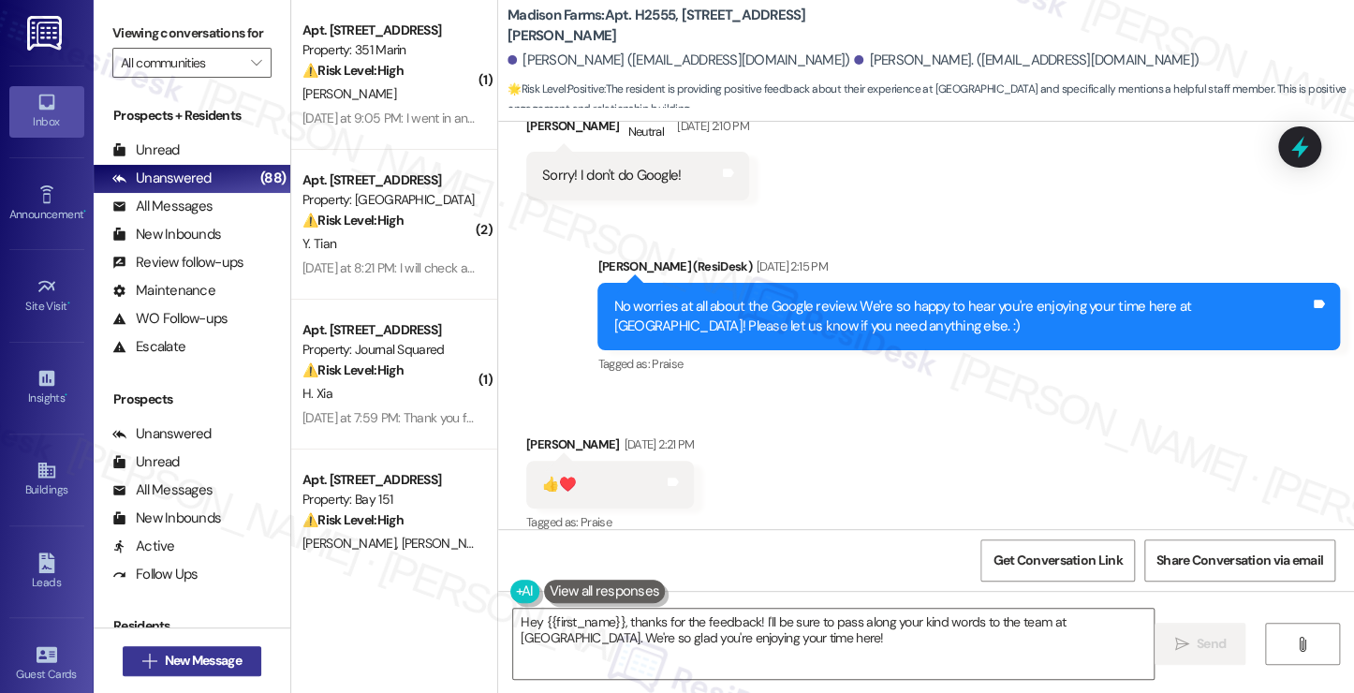
click at [208, 664] on span "New Message" at bounding box center [202, 661] width 77 height 20
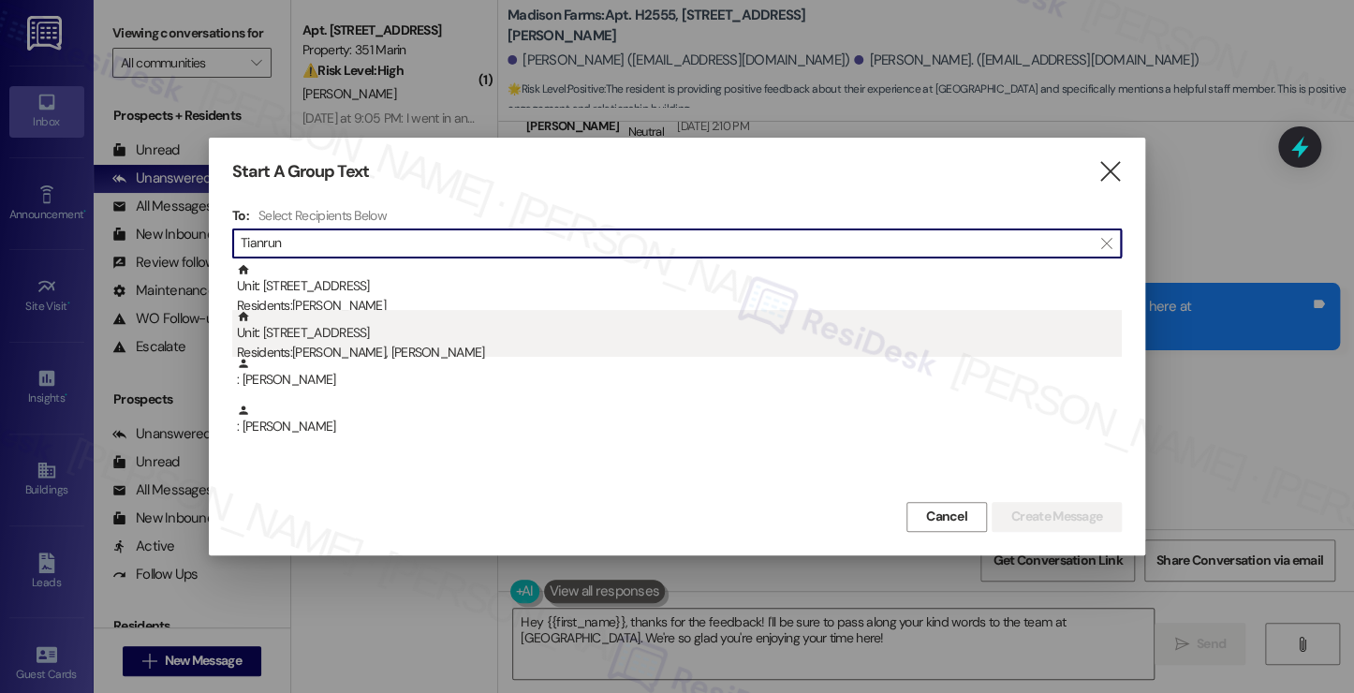
type input "Tianrun"
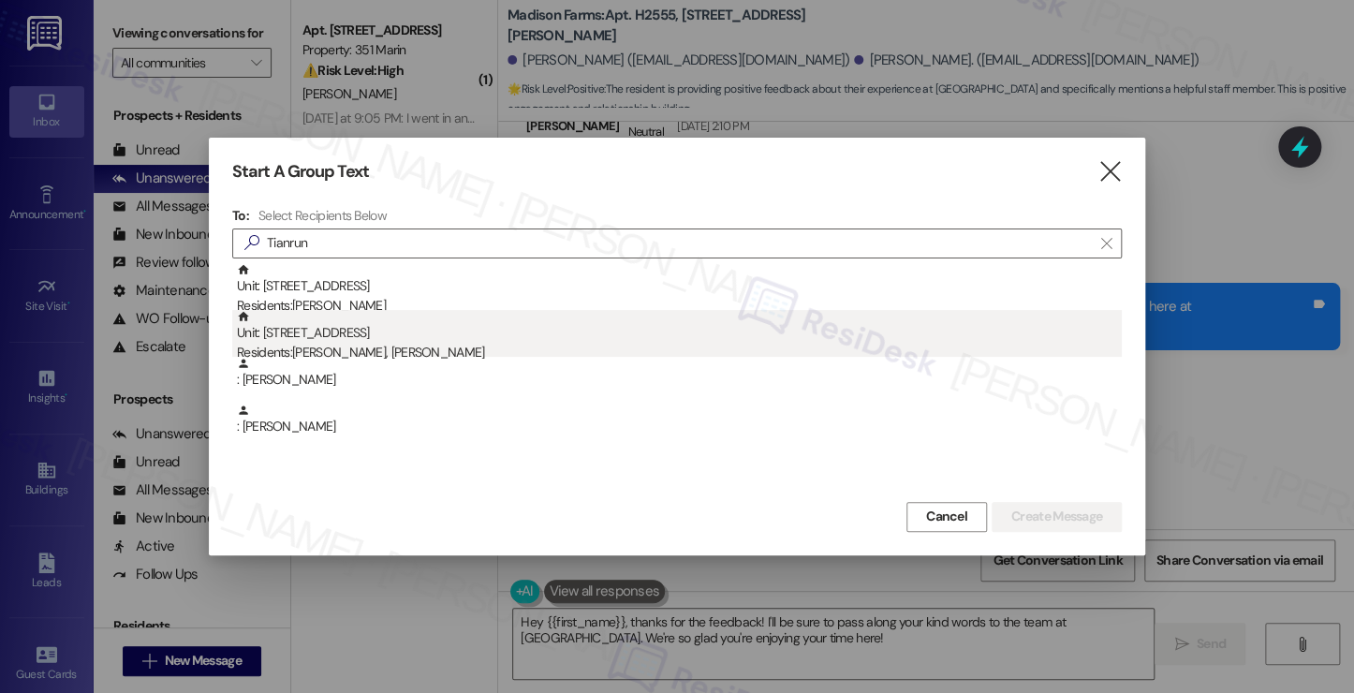
click at [377, 335] on div "Unit: 1425 - 151 Center Street Residents: Ziwei Liu, Tianrun Jiang" at bounding box center [679, 336] width 885 height 53
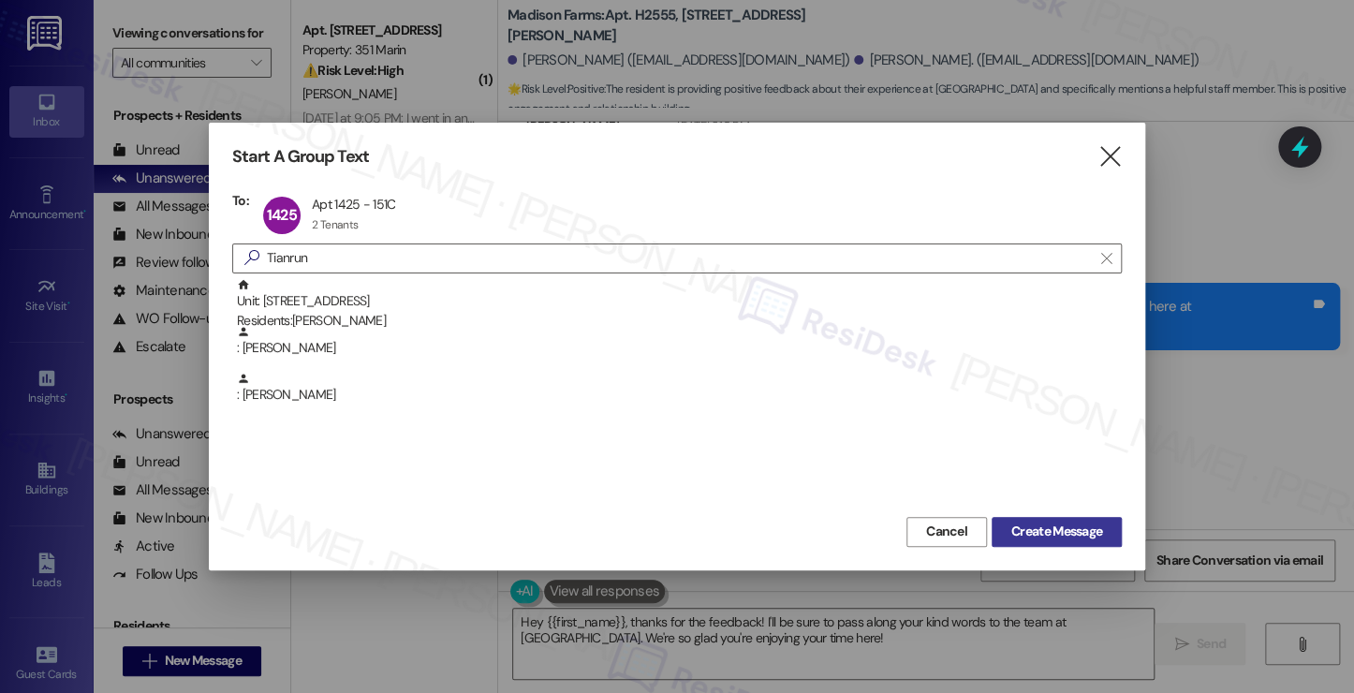
click at [1035, 522] on span "Create Message" at bounding box center [1056, 531] width 91 height 20
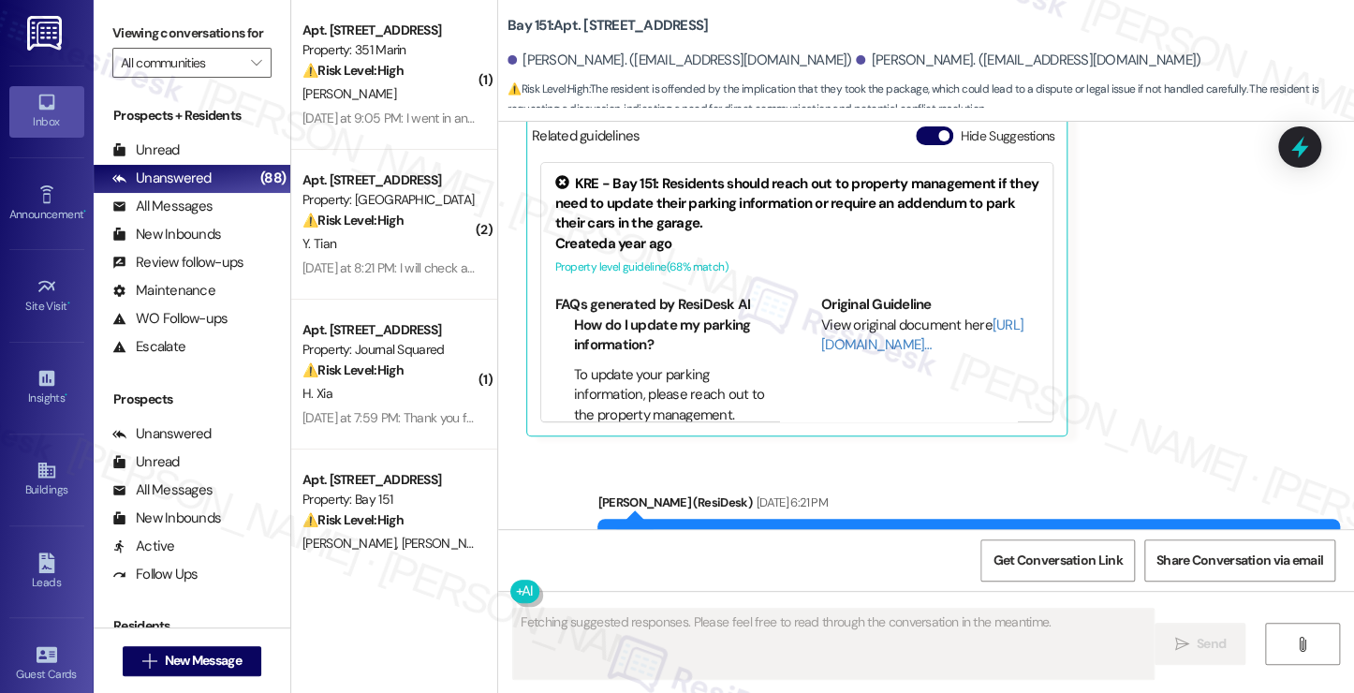
scroll to position [4324, 0]
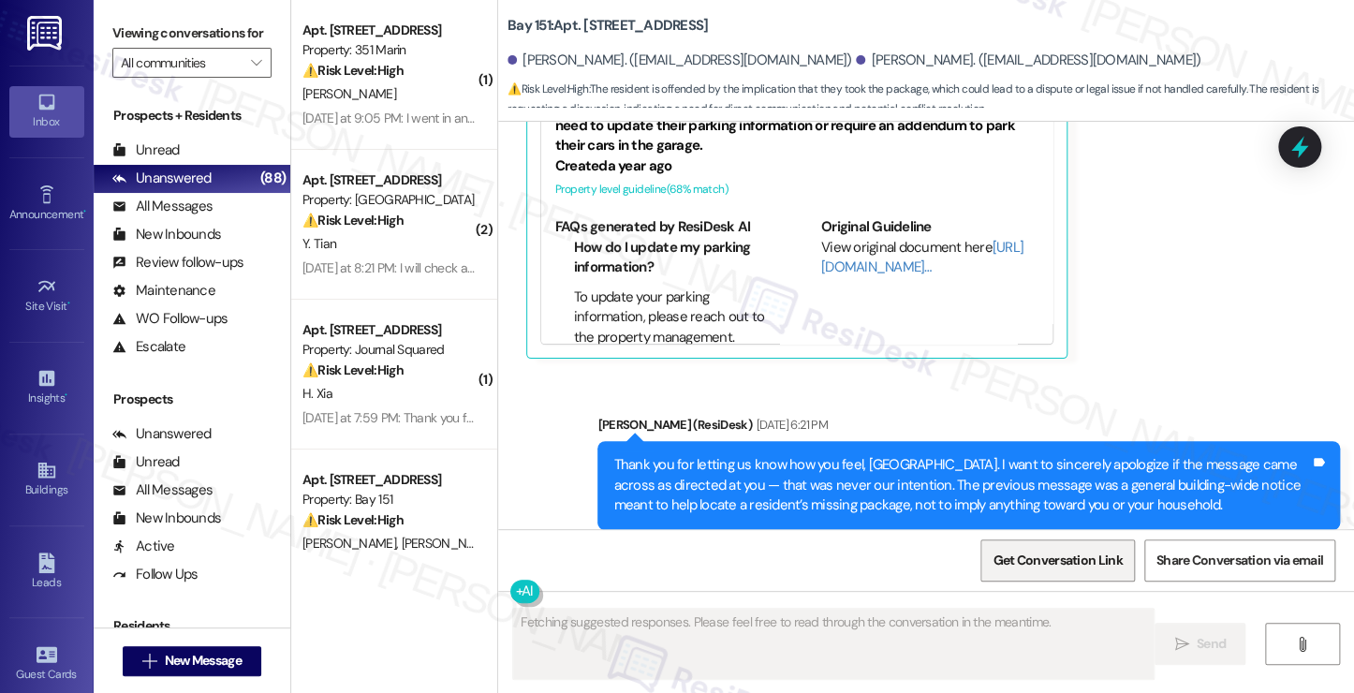
click at [1065, 553] on span "Get Conversation Link" at bounding box center [1056, 560] width 129 height 20
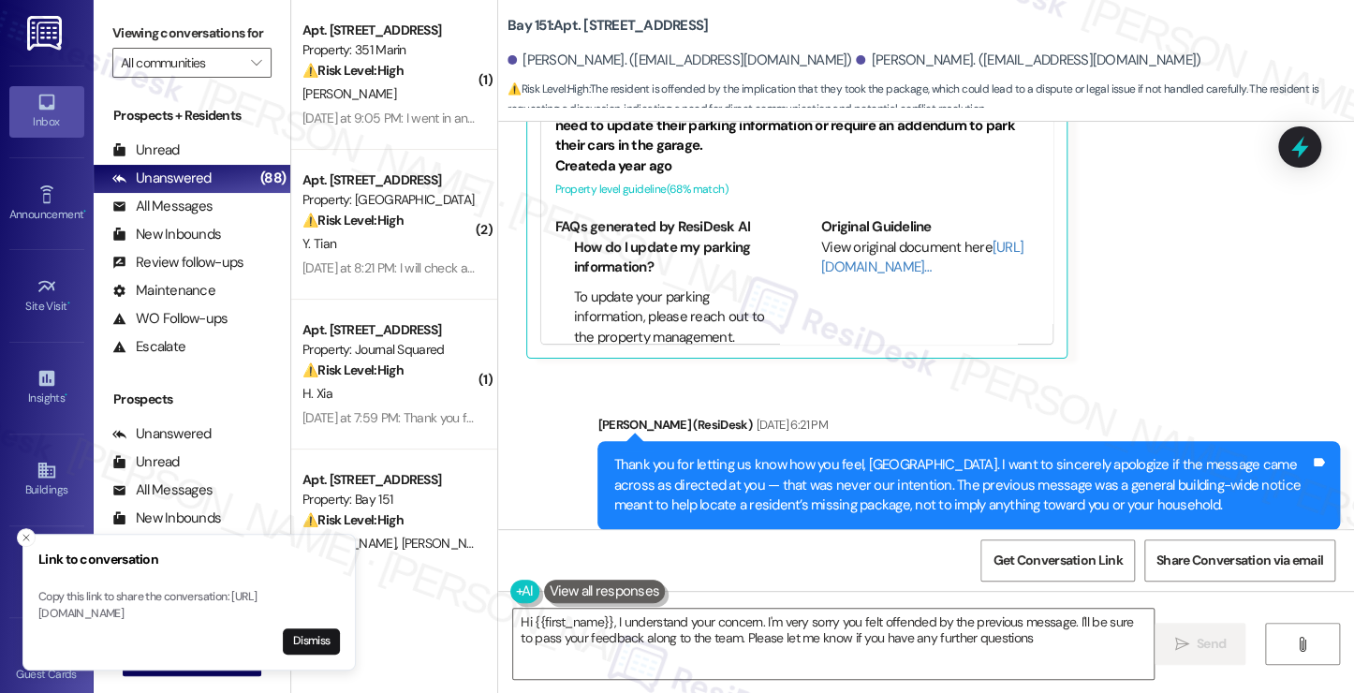
type textarea "Hi {{first_name}}, I understand your concern. I'm very sorry you felt offended …"
click at [156, 32] on label "Viewing conversations for" at bounding box center [191, 33] width 159 height 29
click at [696, 455] on div "Thank you for letting us know how you feel, Tianrun. I want to sincerely apolog…" at bounding box center [961, 485] width 696 height 60
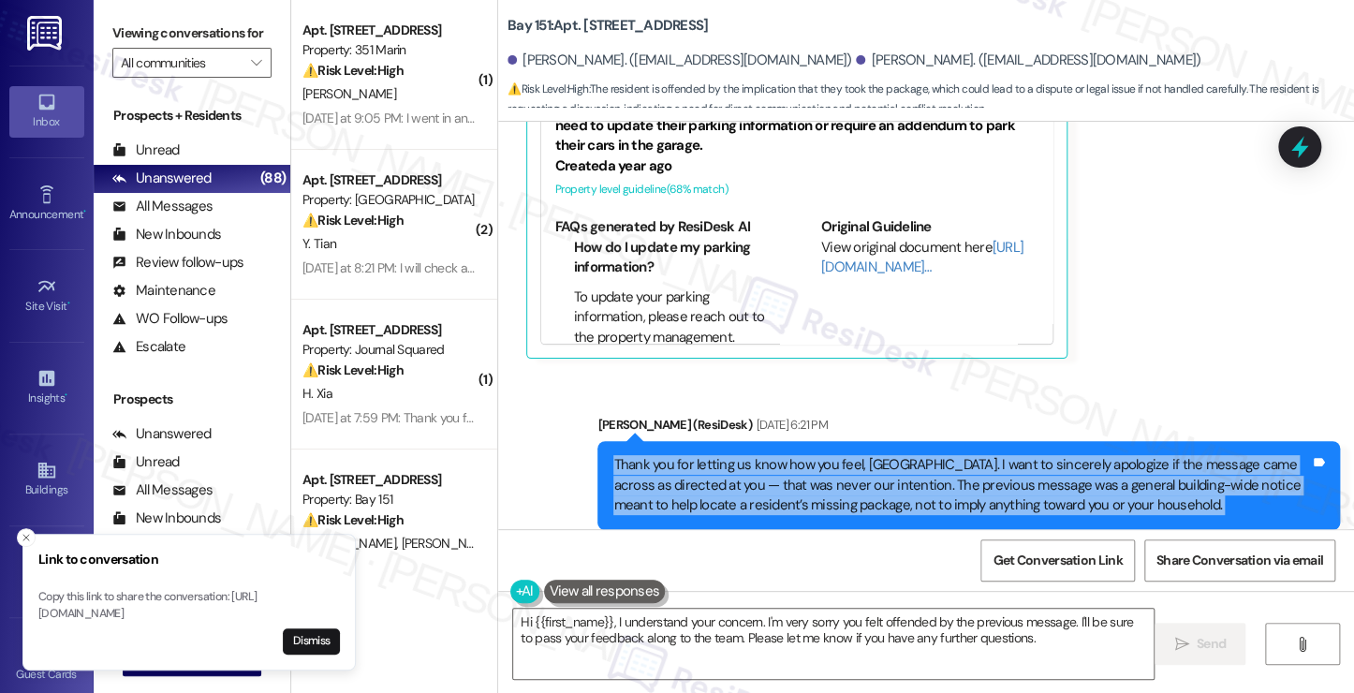
click at [696, 455] on div "Thank you for letting us know how you feel, Tianrun. I want to sincerely apolog…" at bounding box center [961, 485] width 696 height 60
click at [322, 634] on button "Dismiss" at bounding box center [311, 641] width 57 height 26
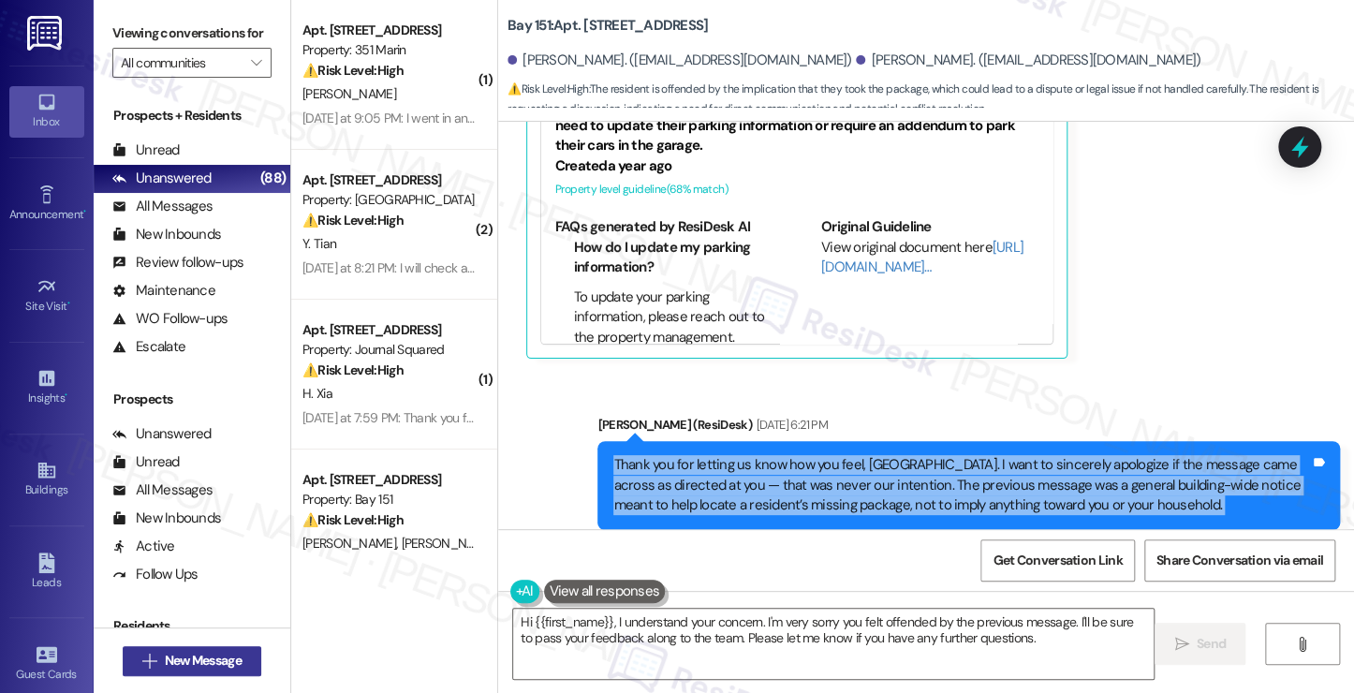
click at [179, 658] on span "New Message" at bounding box center [202, 661] width 77 height 20
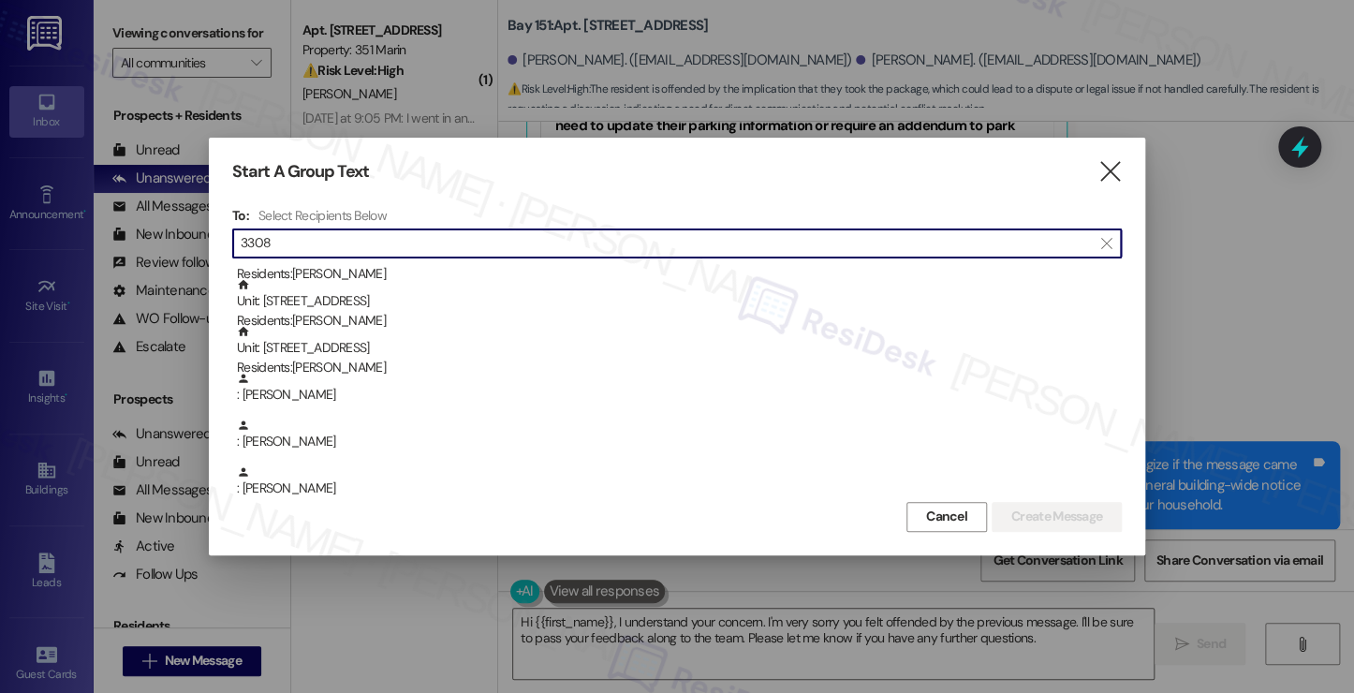
scroll to position [94, 0]
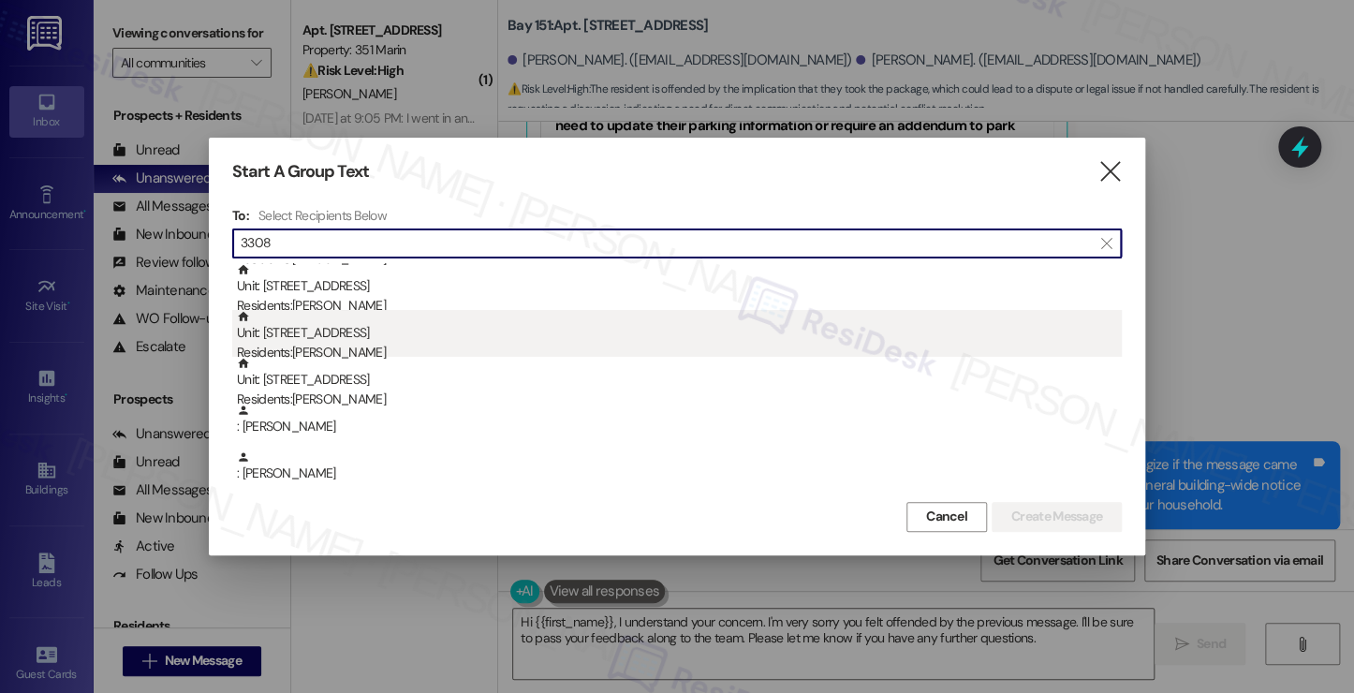
type input "3308"
click at [363, 339] on div "Unit: 3308 - 605 Pavonia Avenue Residents: Alex Leviev" at bounding box center [679, 336] width 885 height 53
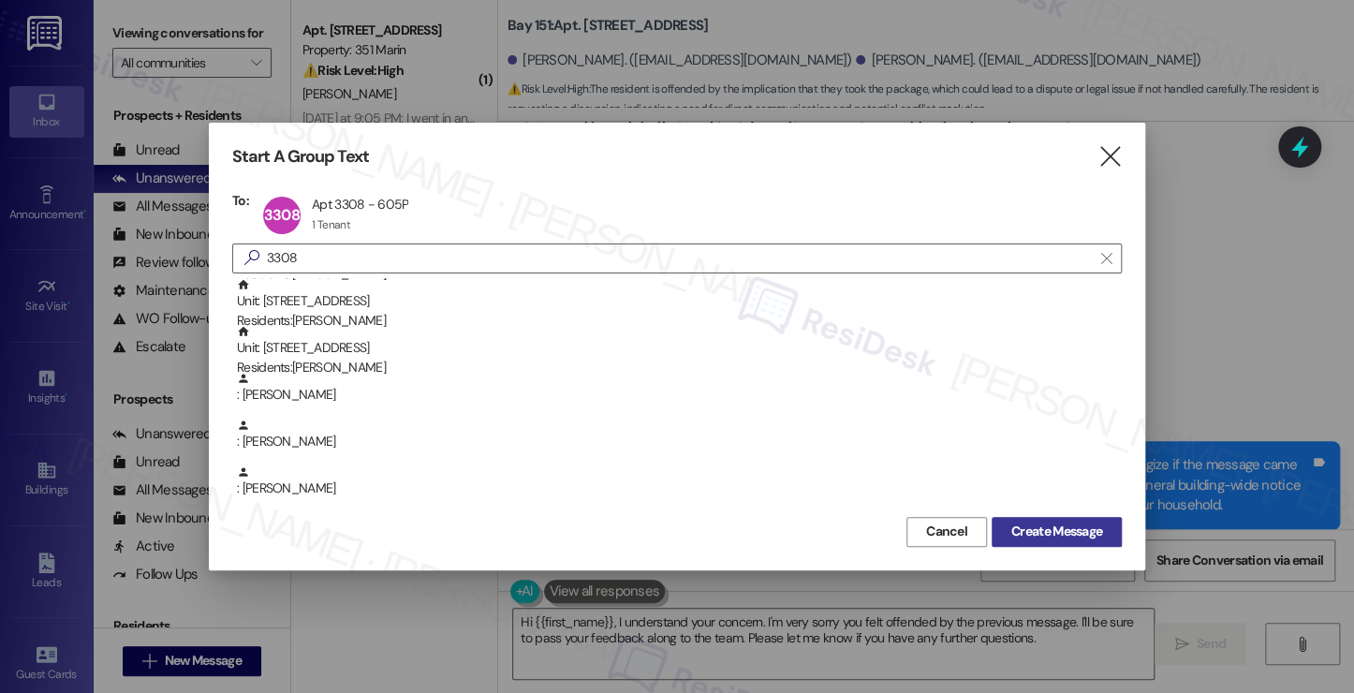
click at [1017, 531] on span "Create Message" at bounding box center [1056, 531] width 91 height 20
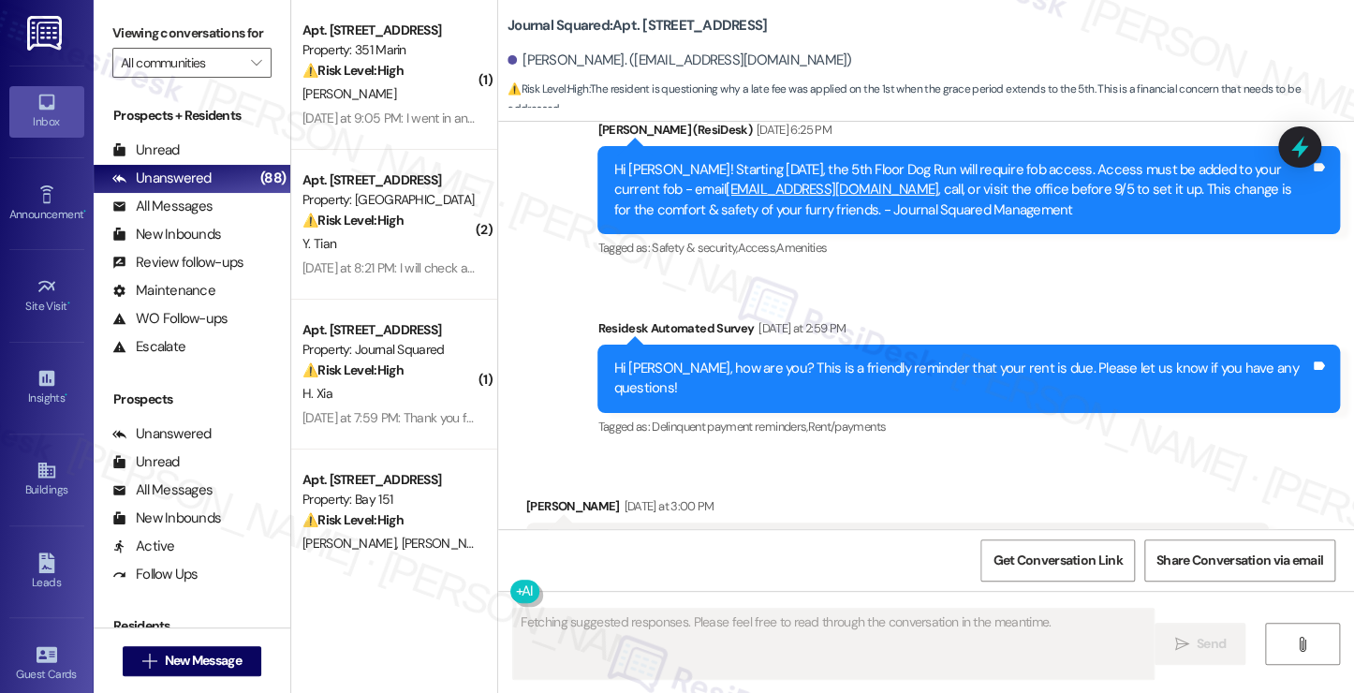
scroll to position [4127, 0]
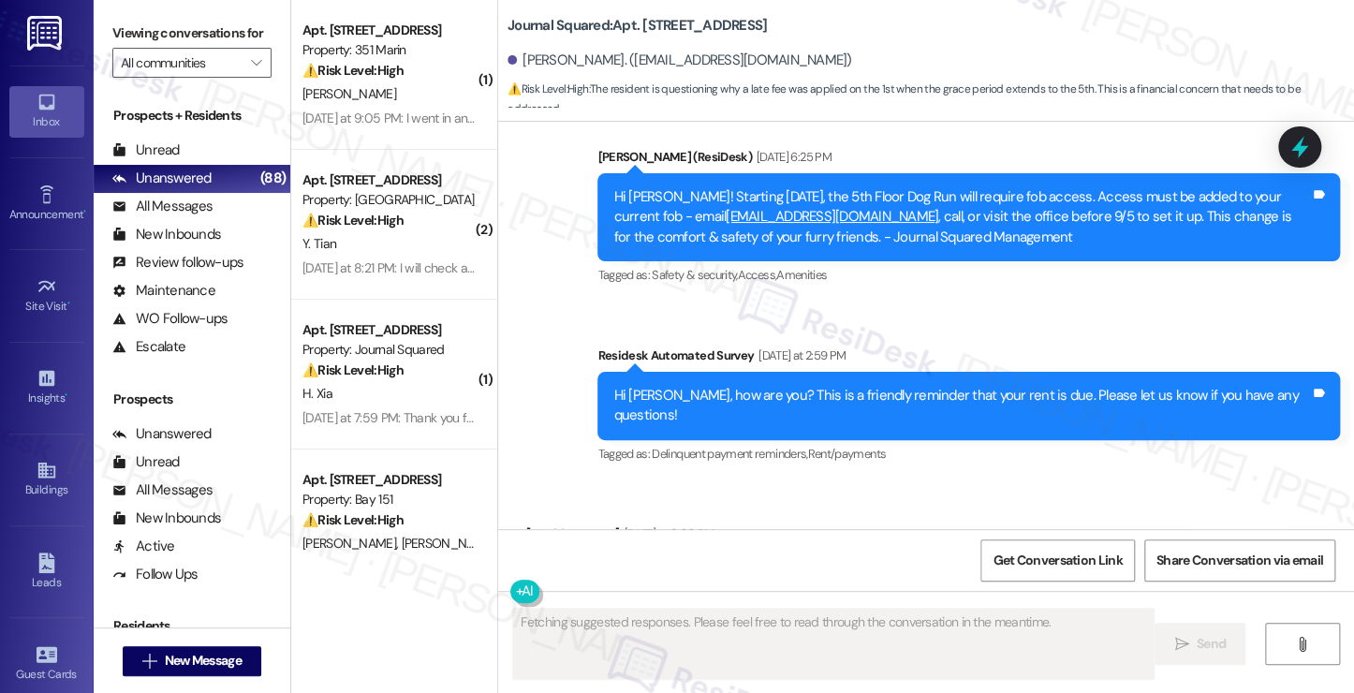
click at [706, 564] on div "Hi Jane! I am so sorry I know i still have a balance around 500$ ... one of my …" at bounding box center [890, 584] width 696 height 40
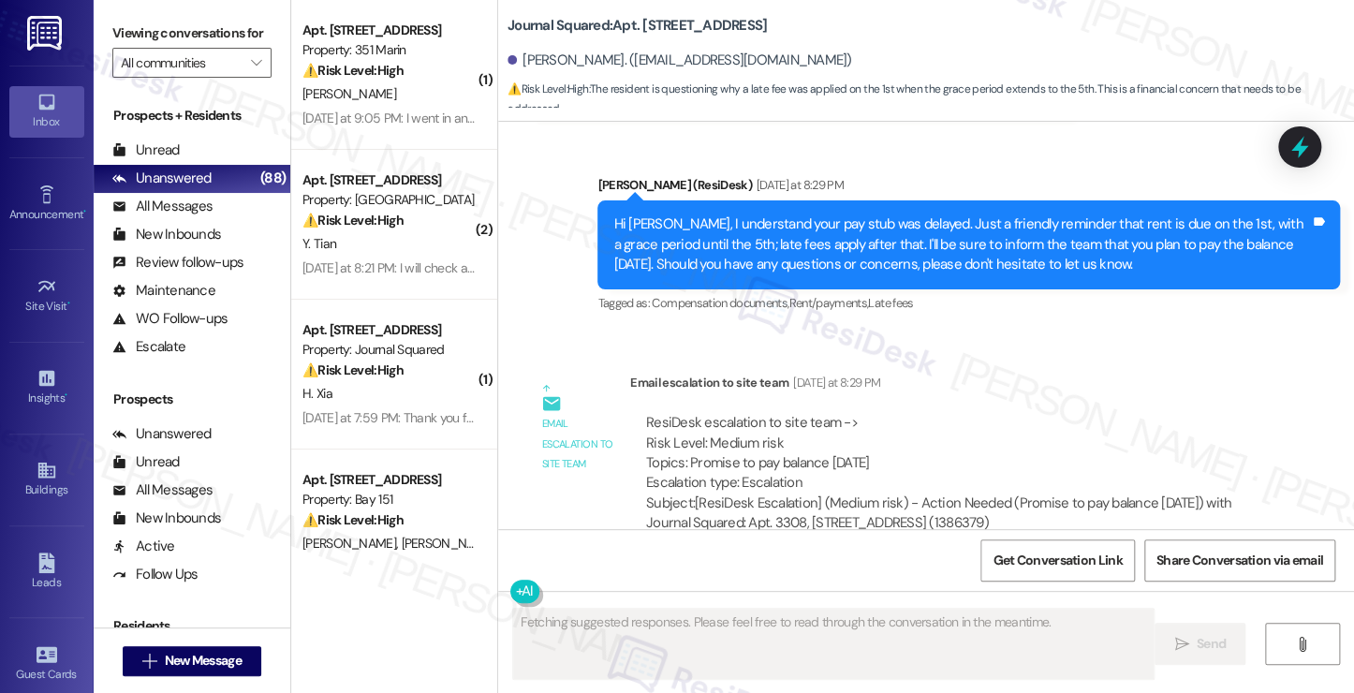
scroll to position [4501, 0]
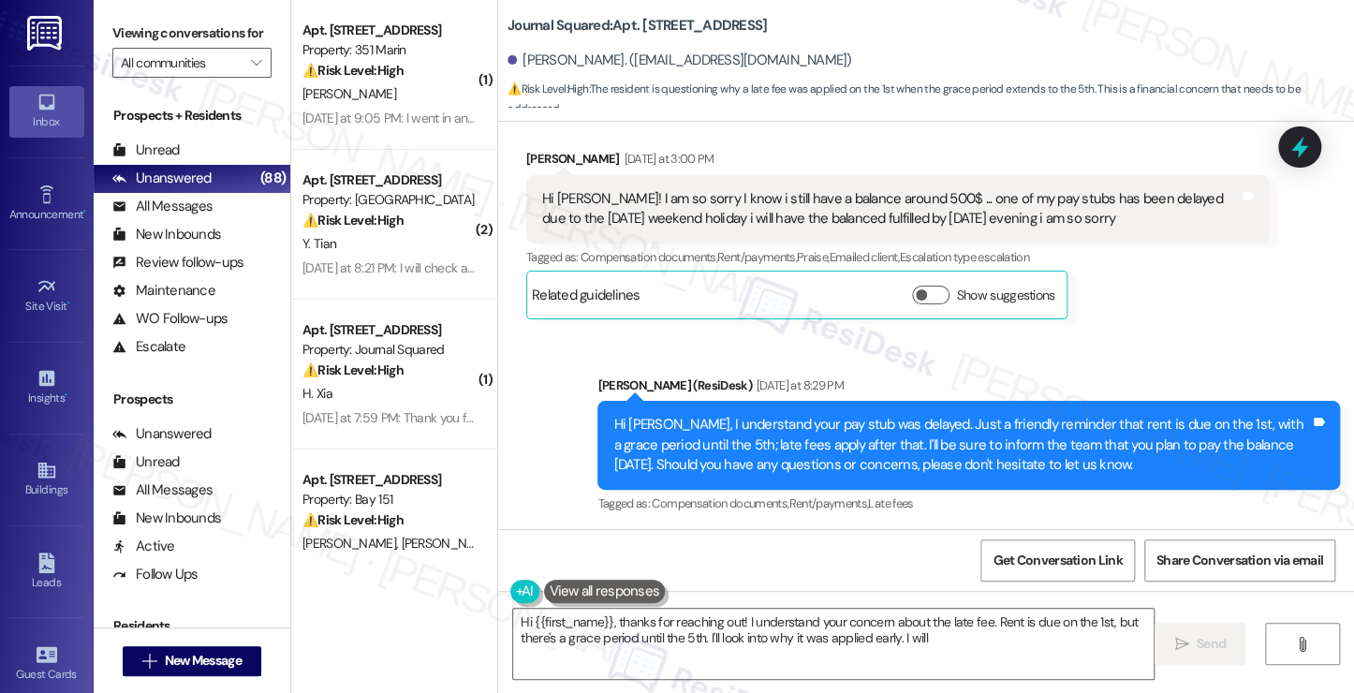
click at [710, 415] on div "Hi Alex, I understand your pay stub was delayed. Just a friendly reminder that …" at bounding box center [961, 445] width 696 height 60
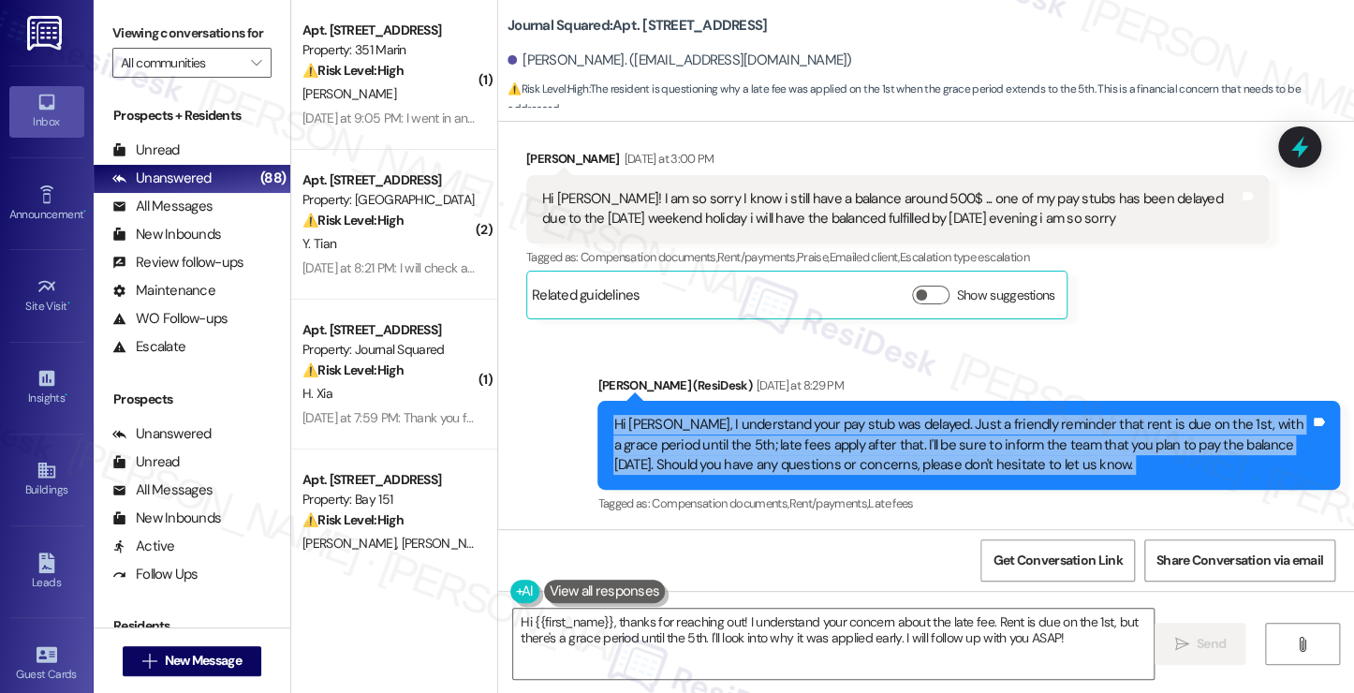
click at [710, 415] on div "Hi Alex, I understand your pay stub was delayed. Just a friendly reminder that …" at bounding box center [961, 445] width 696 height 60
click at [801, 415] on div "Hi Alex, I understand your pay stub was delayed. Just a friendly reminder that …" at bounding box center [961, 445] width 696 height 60
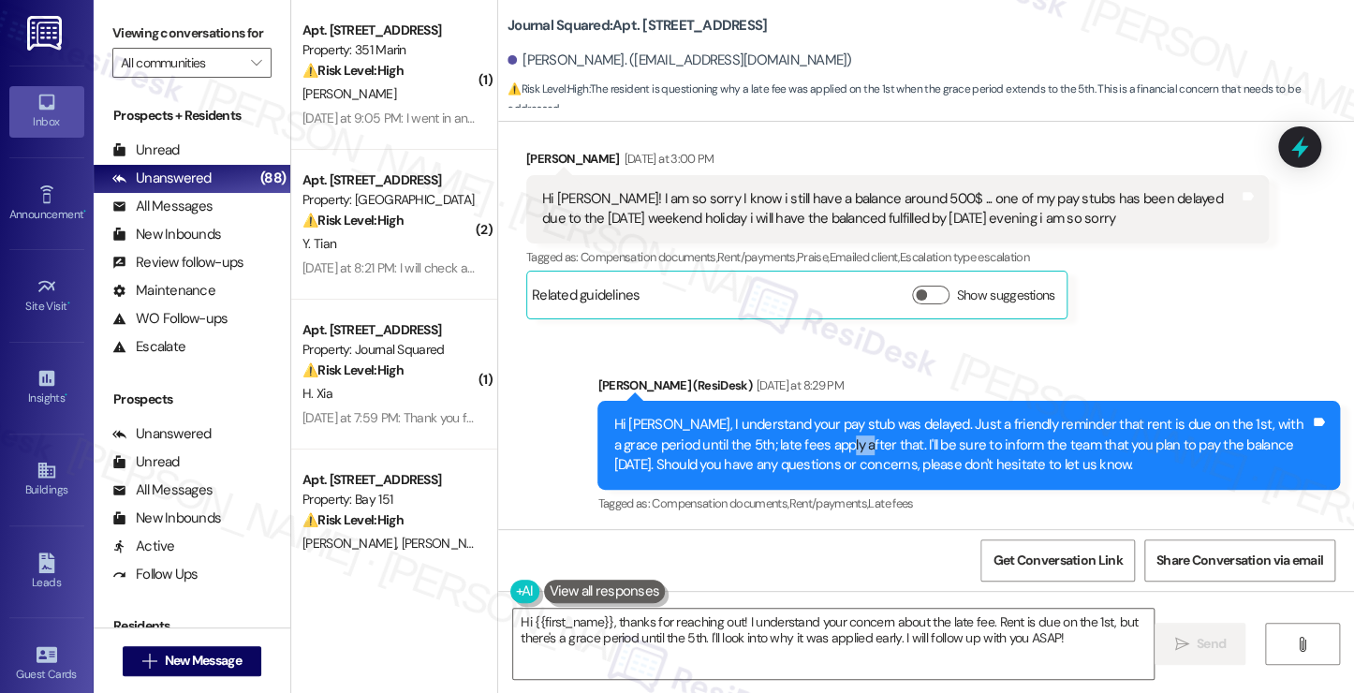
click at [801, 415] on div "Hi Alex, I understand your pay stub was delayed. Just a friendly reminder that …" at bounding box center [961, 445] width 696 height 60
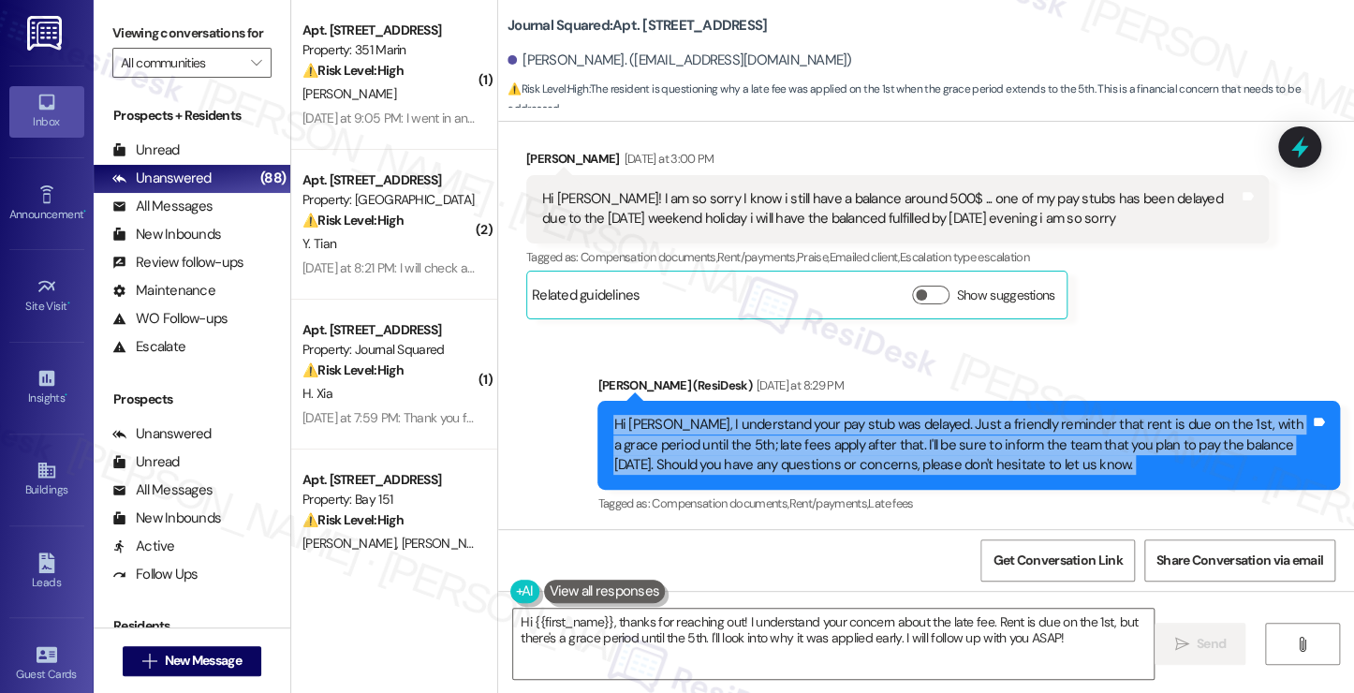
click at [801, 415] on div "Hi Alex, I understand your pay stub was delayed. Just a friendly reminder that …" at bounding box center [961, 445] width 696 height 60
click at [974, 415] on div "Hi Alex, I understand your pay stub was delayed. Just a friendly reminder that …" at bounding box center [961, 445] width 696 height 60
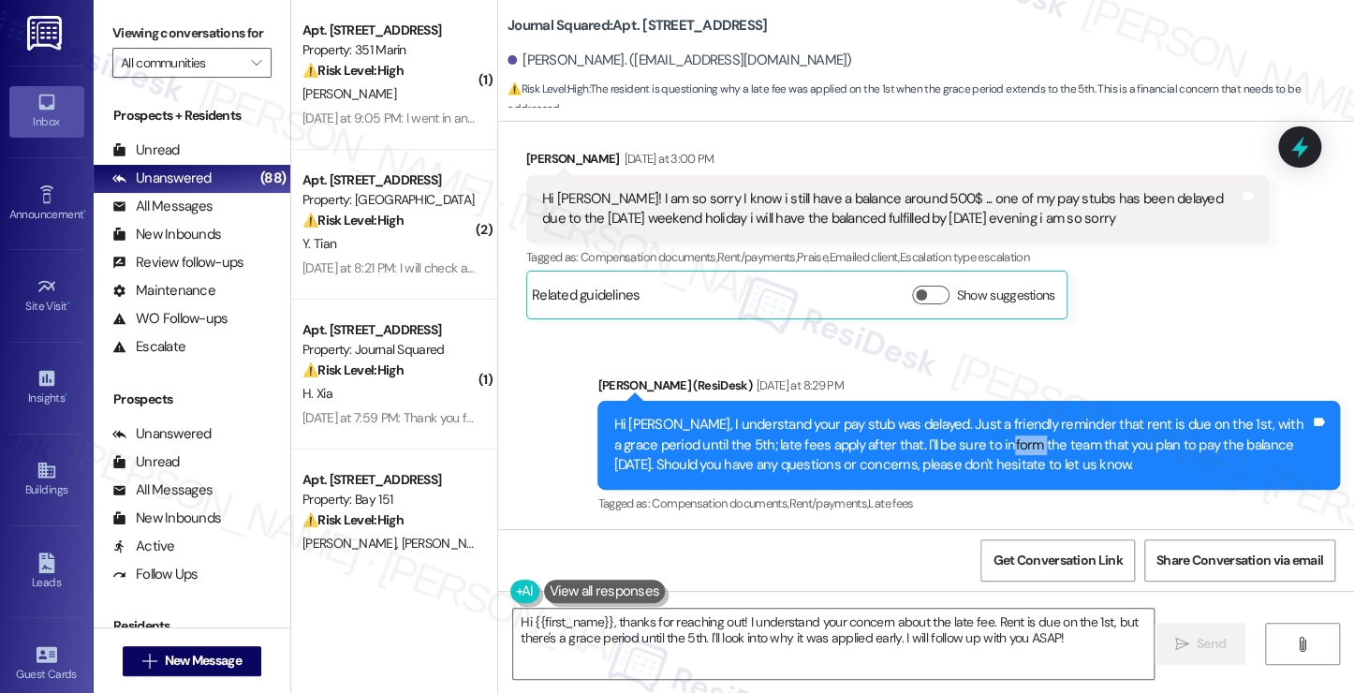
click at [974, 415] on div "Hi Alex, I understand your pay stub was delayed. Just a friendly reminder that …" at bounding box center [961, 445] width 696 height 60
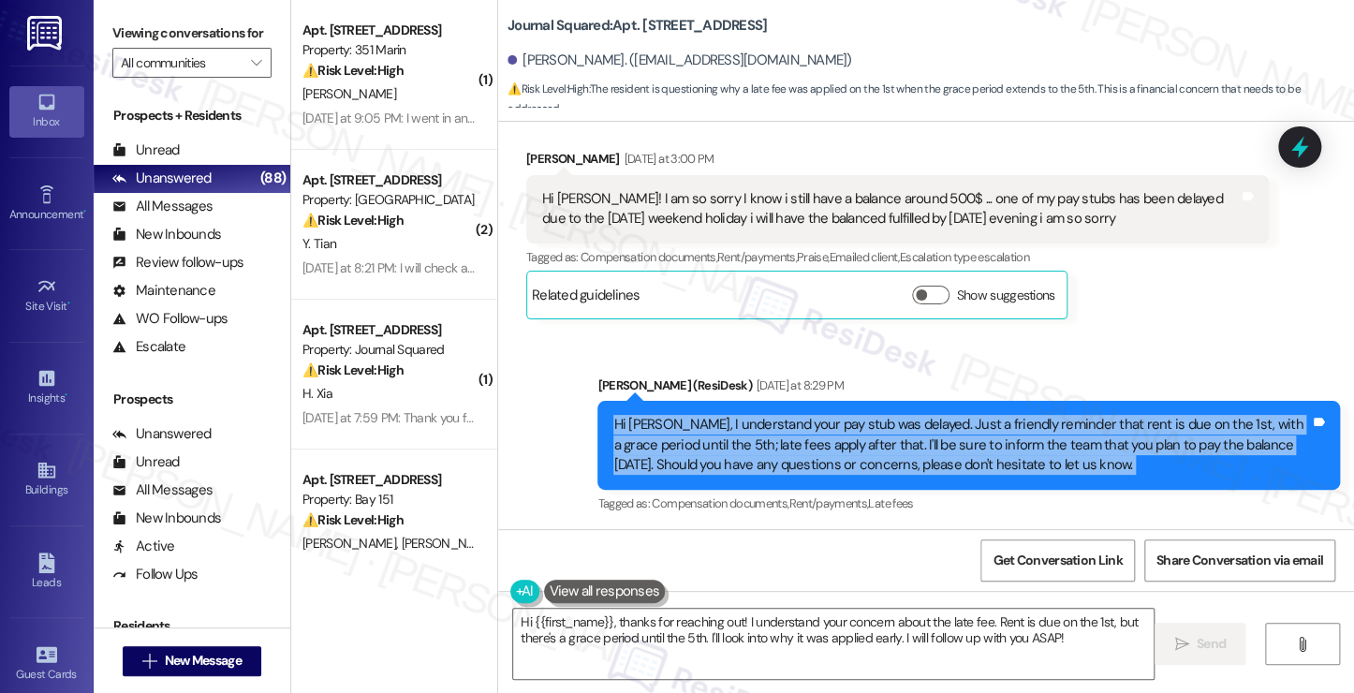
click at [974, 415] on div "Hi Alex, I understand your pay stub was delayed. Just a friendly reminder that …" at bounding box center [961, 445] width 696 height 60
click at [798, 415] on div "Hi Alex, I understand your pay stub was delayed. Just a friendly reminder that …" at bounding box center [961, 445] width 696 height 60
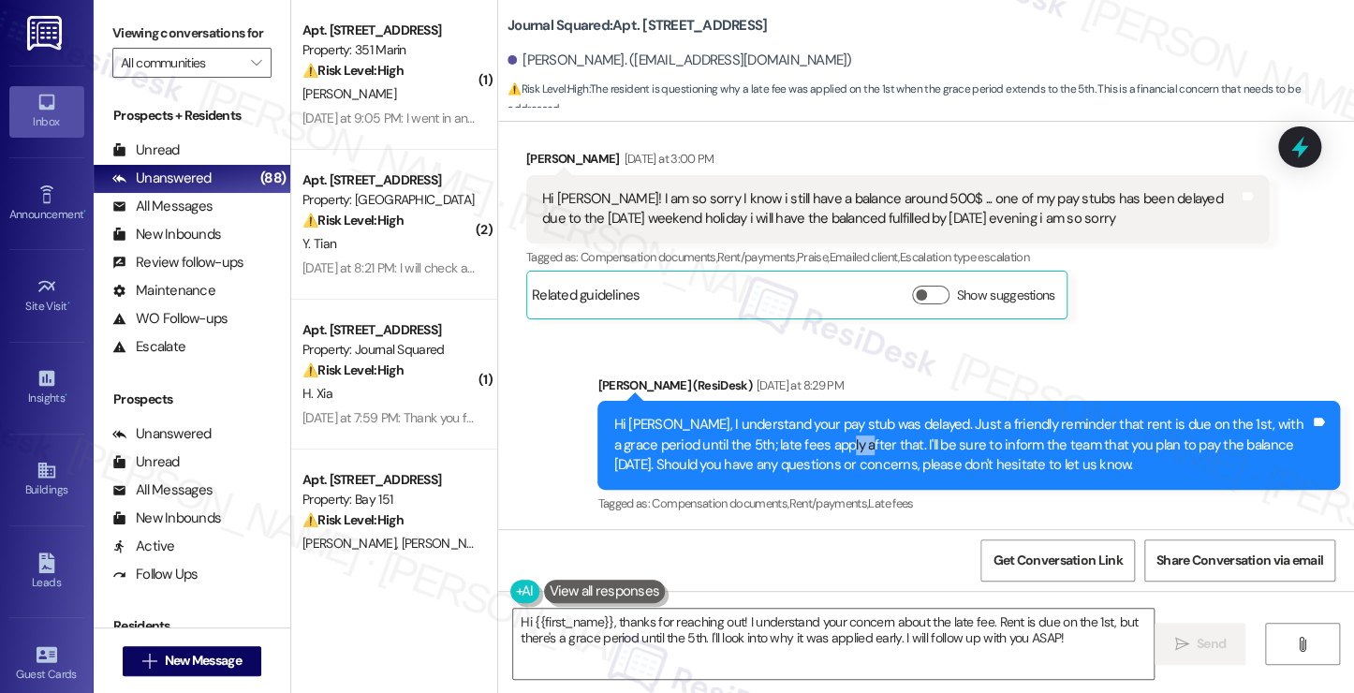
click at [798, 415] on div "Hi Alex, I understand your pay stub was delayed. Just a friendly reminder that …" at bounding box center [961, 445] width 696 height 60
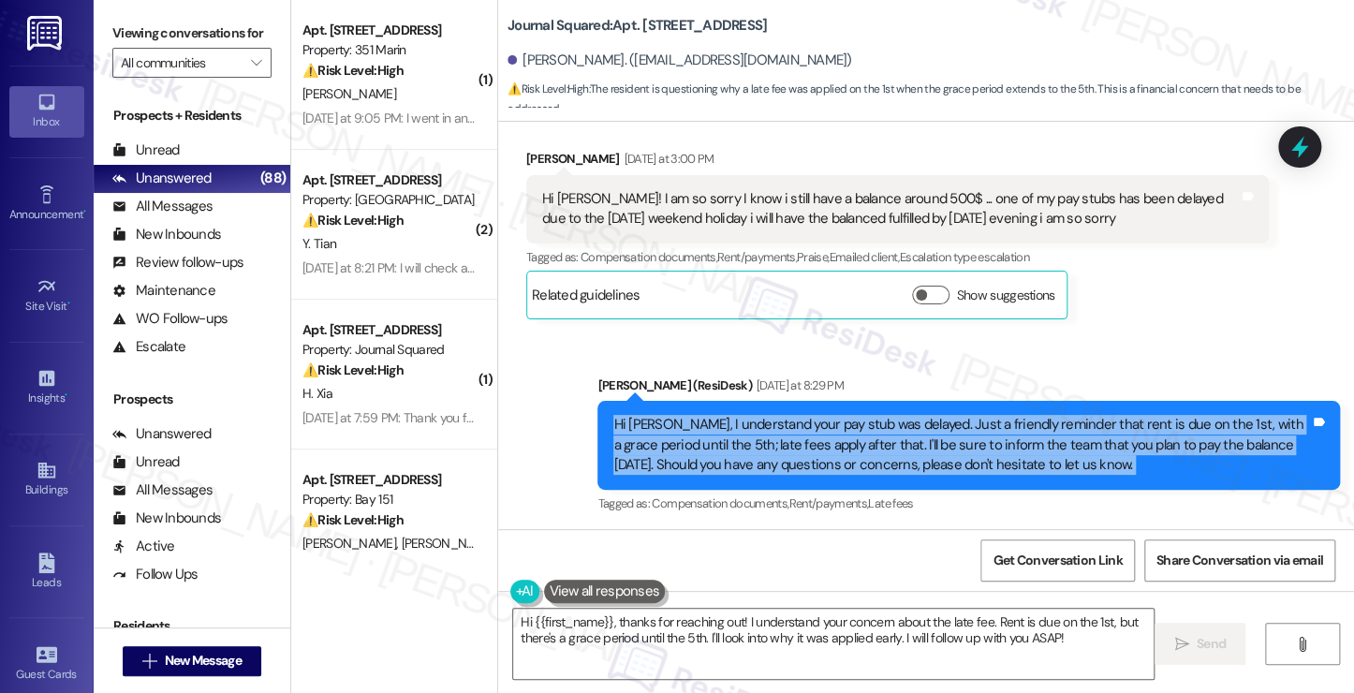
click at [798, 415] on div "Hi Alex, I understand your pay stub was delayed. Just a friendly reminder that …" at bounding box center [961, 445] width 696 height 60
click at [902, 415] on div "Hi Alex, I understand your pay stub was delayed. Just a friendly reminder that …" at bounding box center [961, 445] width 696 height 60
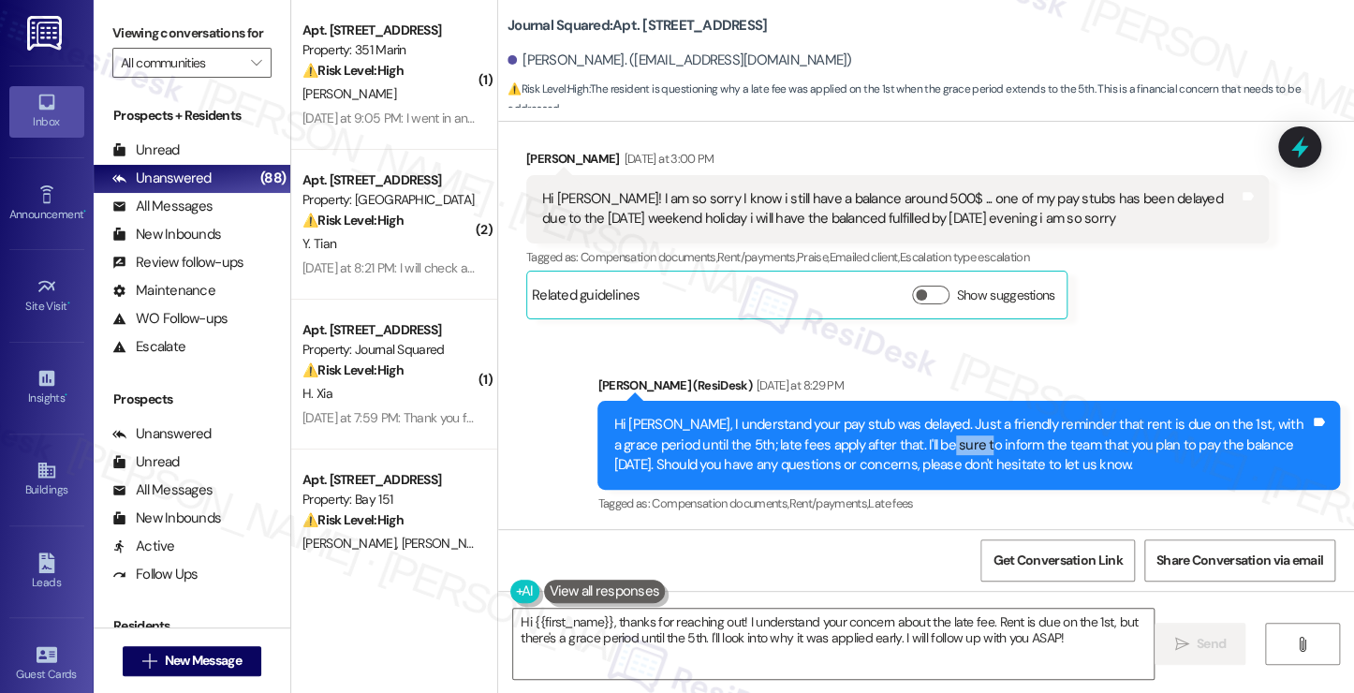
click at [902, 415] on div "Hi Alex, I understand your pay stub was delayed. Just a friendly reminder that …" at bounding box center [961, 445] width 696 height 60
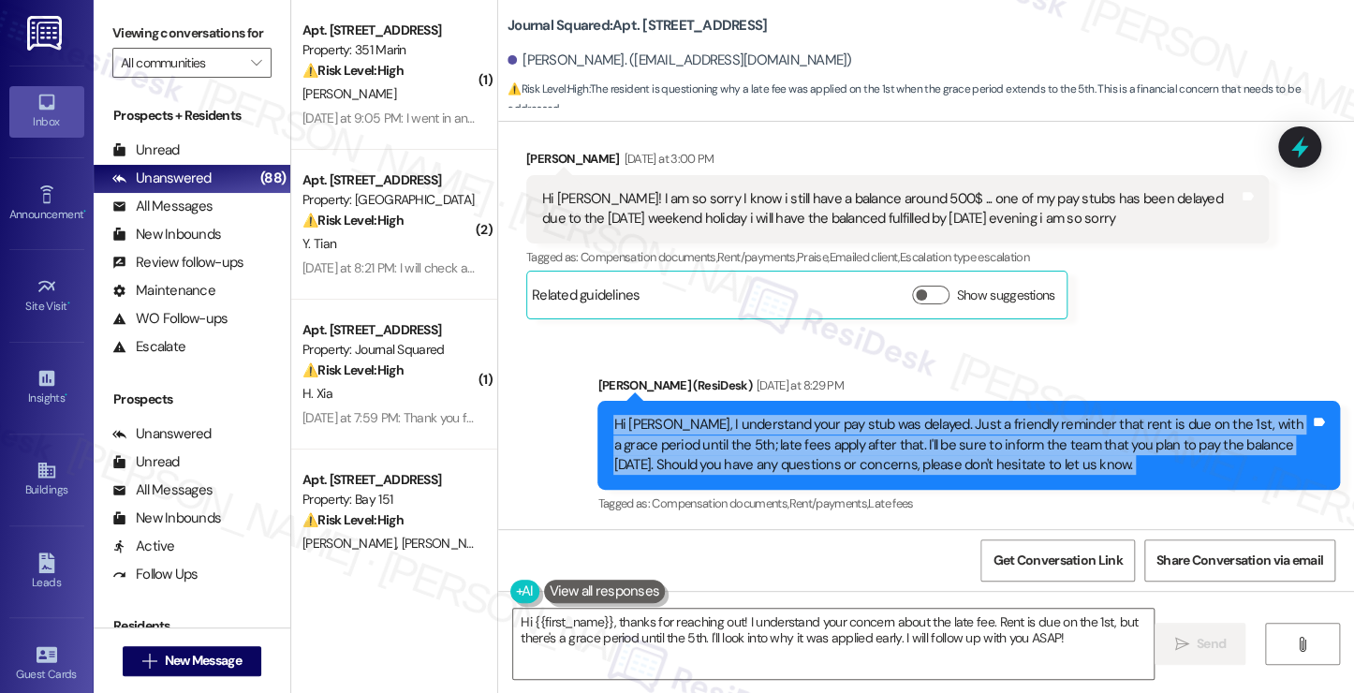
click at [902, 415] on div "Hi Alex, I understand your pay stub was delayed. Just a friendly reminder that …" at bounding box center [961, 445] width 696 height 60
click at [989, 415] on div "Hi Alex, I understand your pay stub was delayed. Just a friendly reminder that …" at bounding box center [961, 445] width 696 height 60
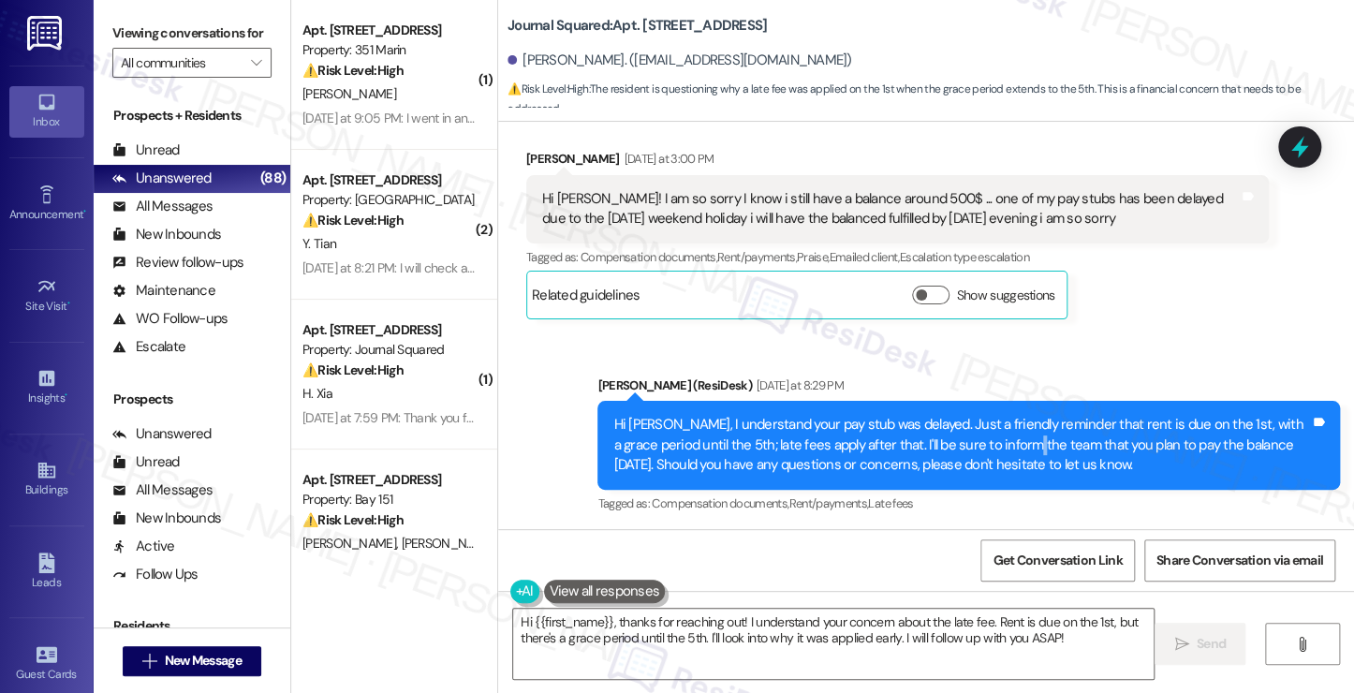
click at [989, 415] on div "Hi Alex, I understand your pay stub was delayed. Just a friendly reminder that …" at bounding box center [961, 445] width 696 height 60
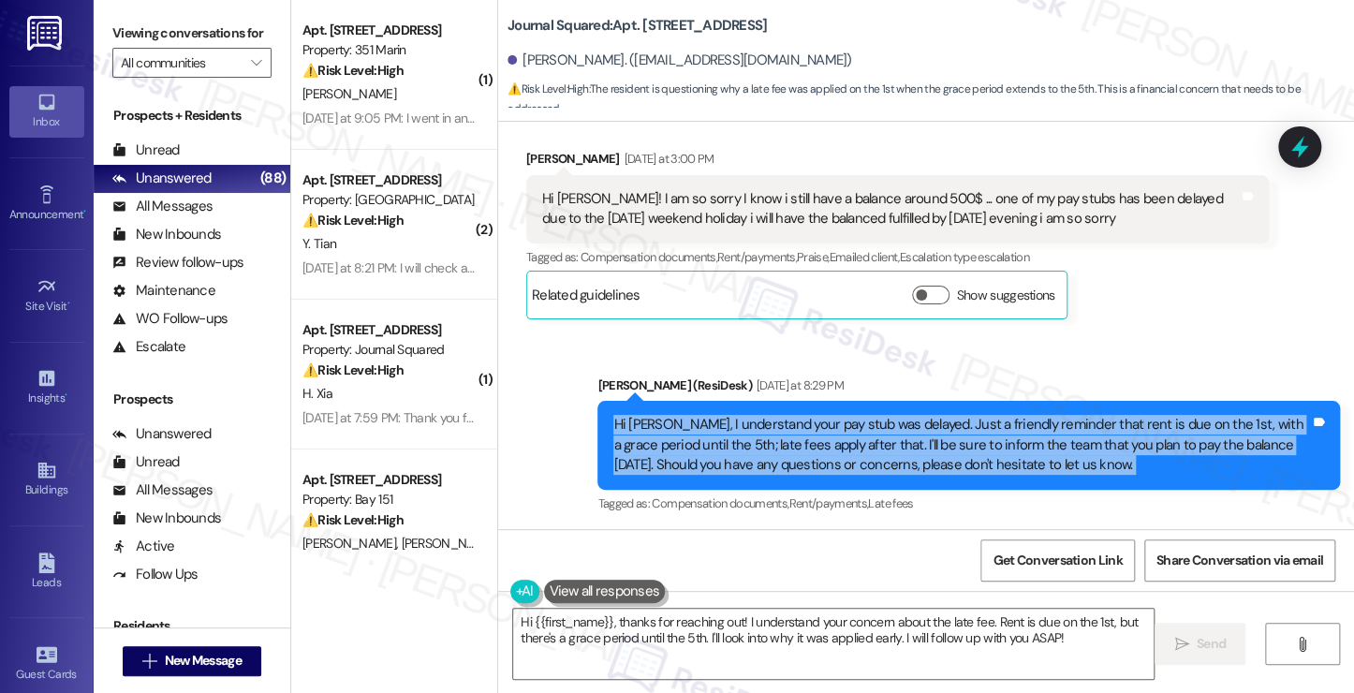
click at [989, 415] on div "Hi Alex, I understand your pay stub was delayed. Just a friendly reminder that …" at bounding box center [961, 445] width 696 height 60
click at [791, 415] on div "Hi Alex, I understand your pay stub was delayed. Just a friendly reminder that …" at bounding box center [961, 445] width 696 height 60
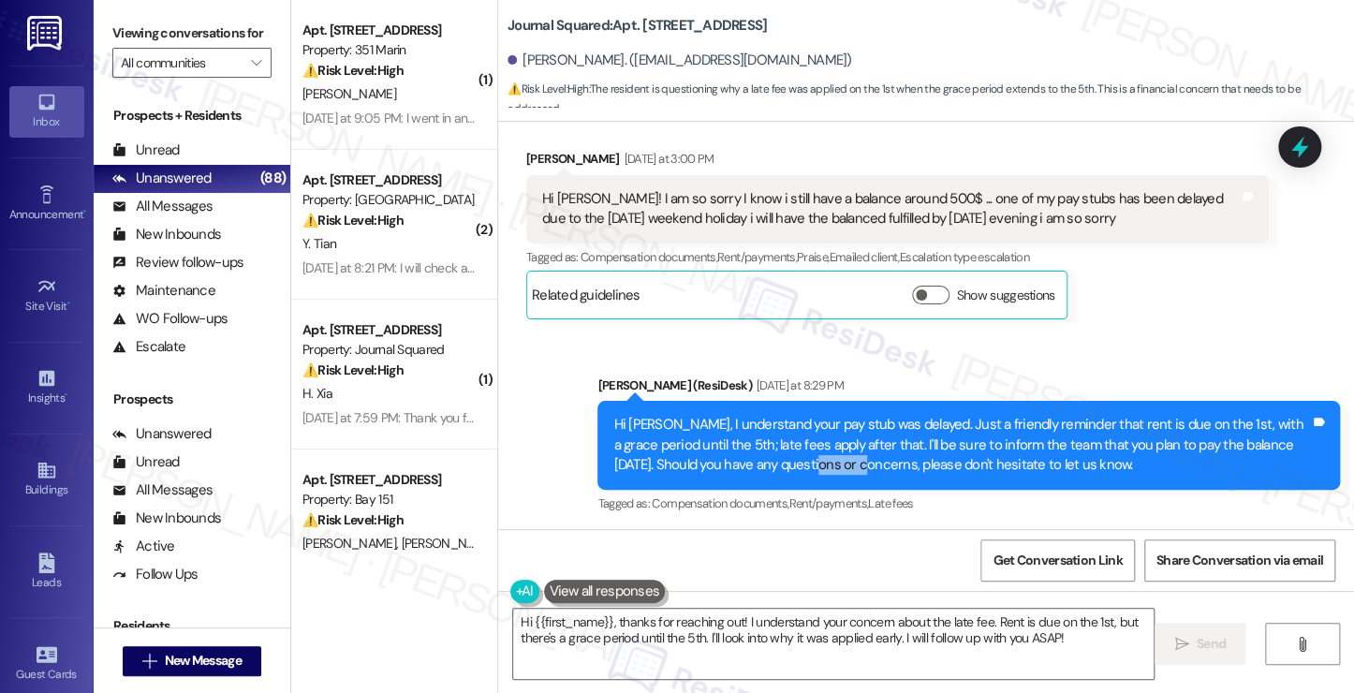
click at [791, 415] on div "Hi Alex, I understand your pay stub was delayed. Just a friendly reminder that …" at bounding box center [961, 445] width 696 height 60
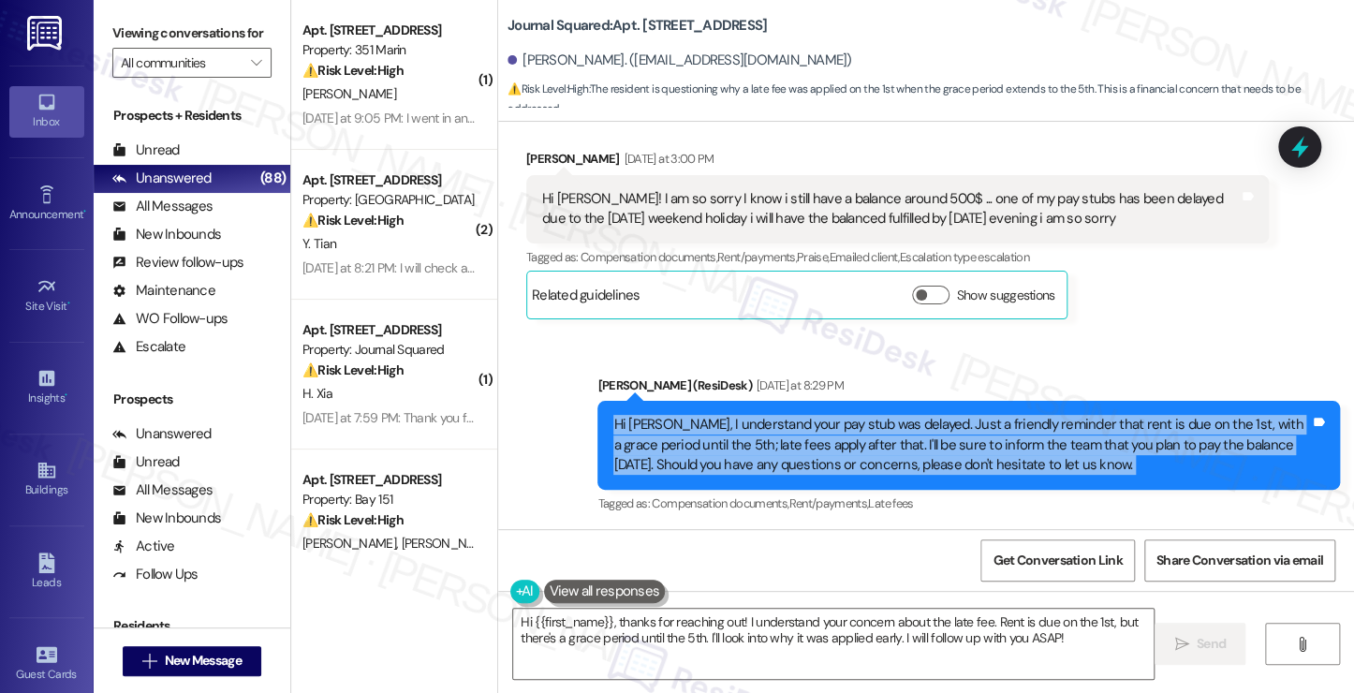
click at [791, 415] on div "Hi Alex, I understand your pay stub was delayed. Just a friendly reminder that …" at bounding box center [961, 445] width 696 height 60
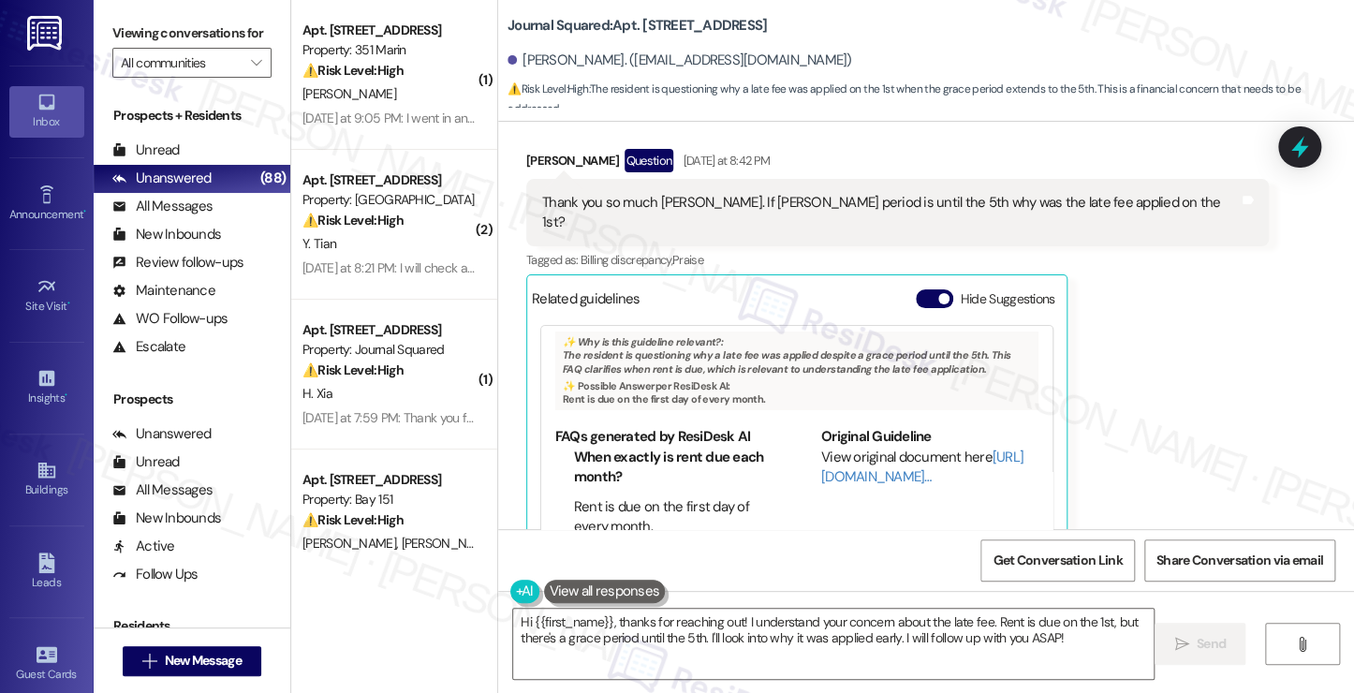
scroll to position [95, 0]
click at [742, 628] on textarea "Hi {{first_name}}, thanks for reaching out! I understand your concern about the…" at bounding box center [833, 644] width 640 height 70
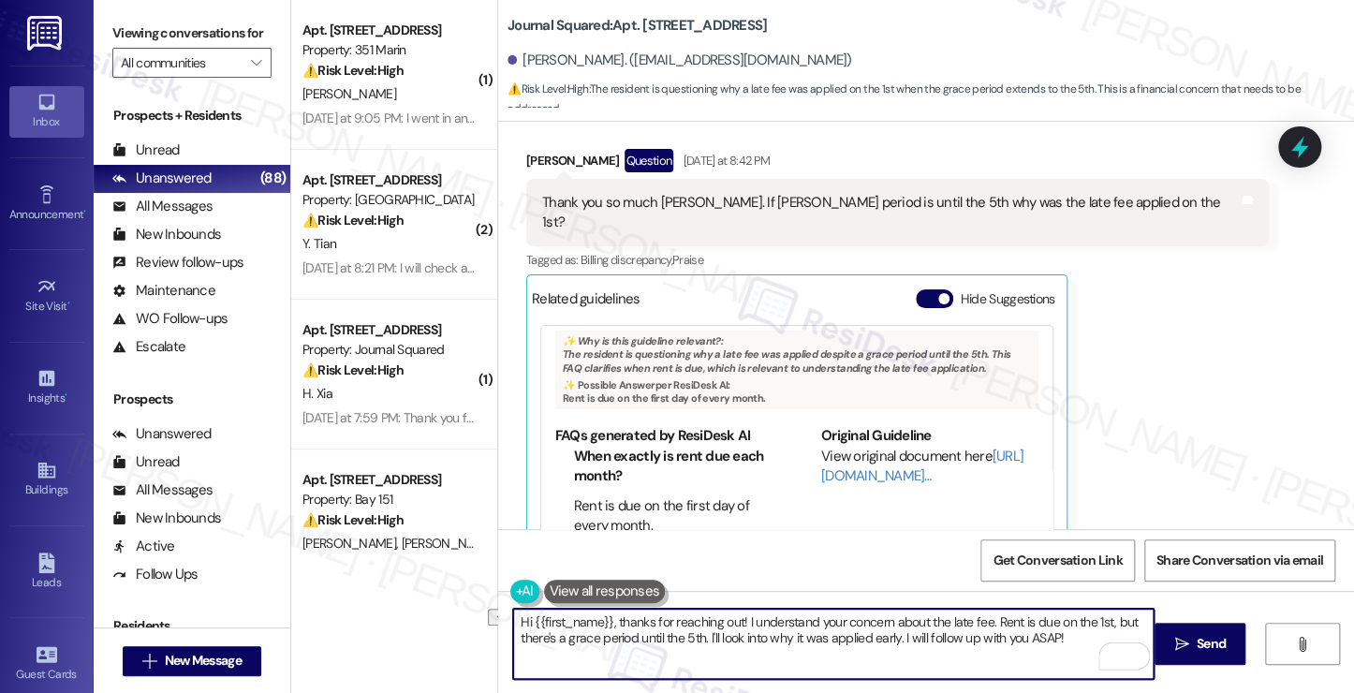
drag, startPoint x: 977, startPoint y: 621, endPoint x: 609, endPoint y: 609, distance: 368.1
click at [609, 609] on textarea "Hi {{first_name}}, thanks for reaching out! I understand your concern about the…" at bounding box center [833, 644] width 640 height 70
click at [1019, 632] on textarea "Hi {{first_name}}, good morning! I'm sorry for the confusion. Rent is due on th…" at bounding box center [833, 644] width 640 height 70
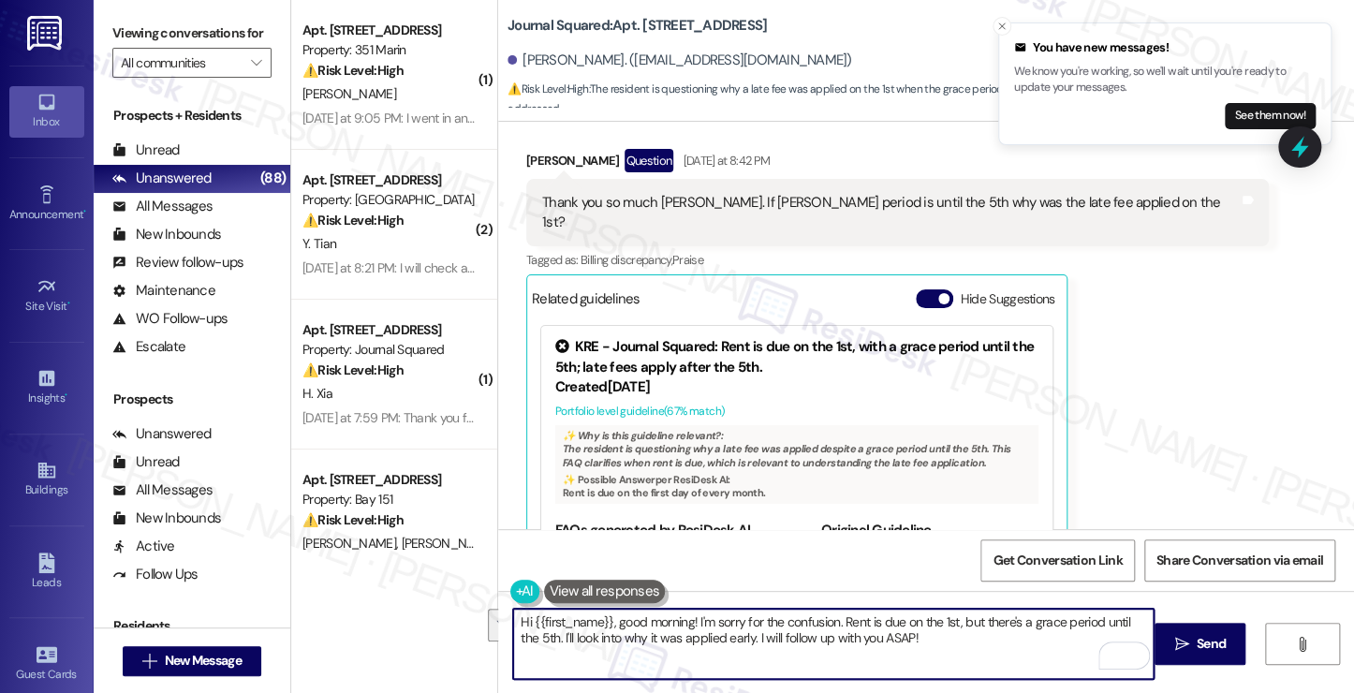
drag, startPoint x: 955, startPoint y: 638, endPoint x: 957, endPoint y: 617, distance: 21.6
click at [957, 617] on textarea "Hi {{first_name}}, good morning! I'm sorry for the confusion. Rent is due on th…" at bounding box center [833, 644] width 640 height 70
click at [896, 647] on textarea "Hi {{first_name}}, good morning! I'm sorry for the confusion. Rent is due on th…" at bounding box center [833, 644] width 640 height 70
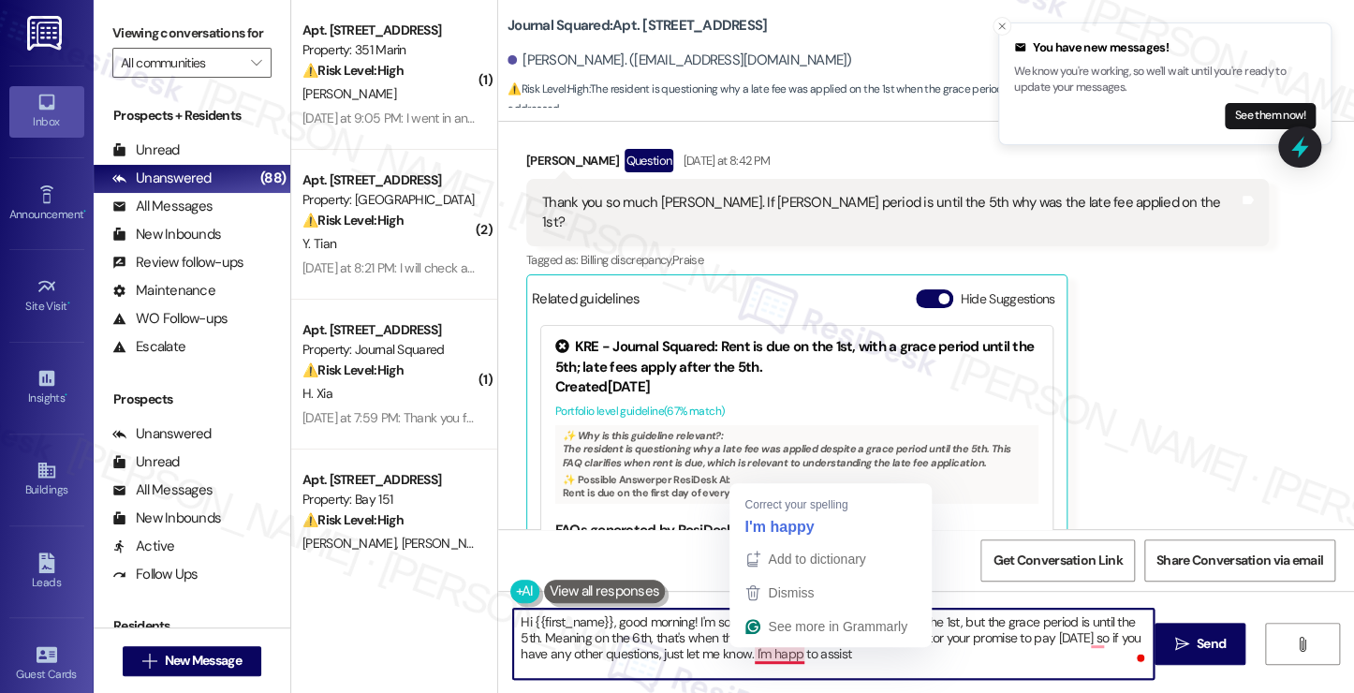
type textarea "Hi {{first_name}}, good morning! I'm sorry for the confusion. Rent is due on th…"
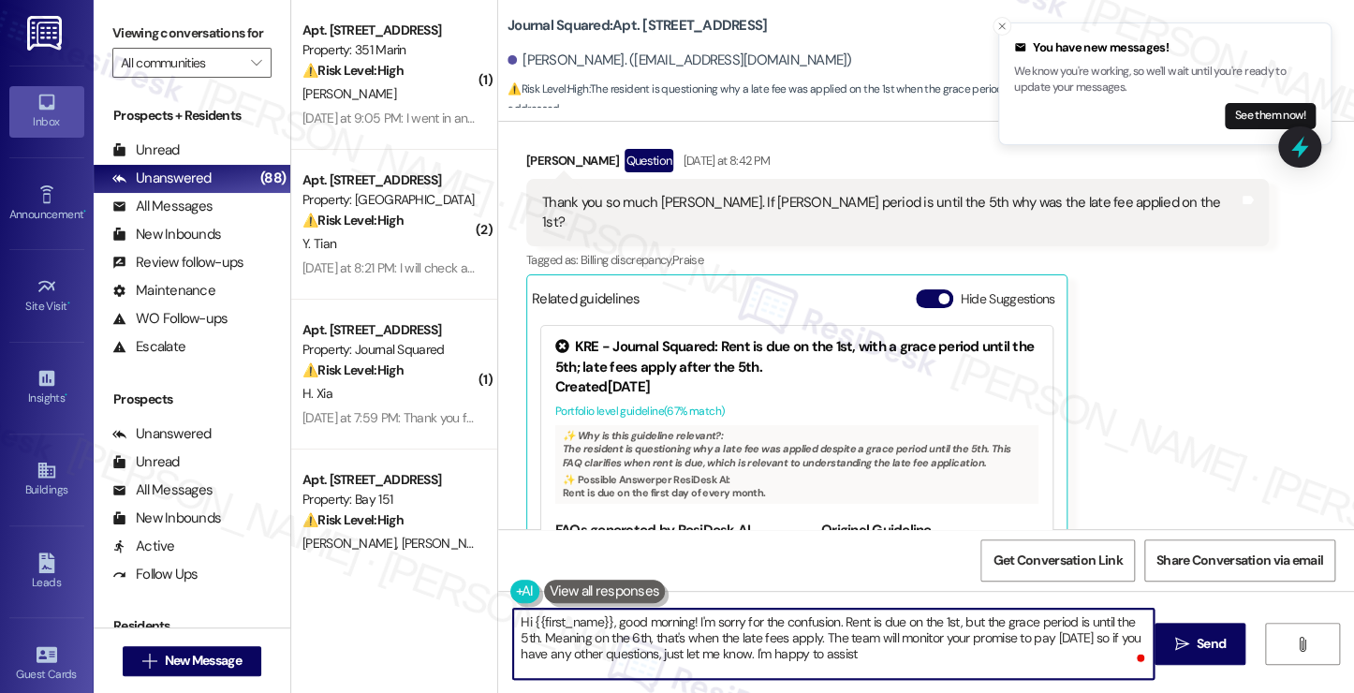
drag, startPoint x: 872, startPoint y: 654, endPoint x: 967, endPoint y: 638, distance: 96.0
click at [874, 654] on textarea "Hi {{first_name}}, good morning! I'm sorry for the confusion. Rent is due on th…" at bounding box center [833, 644] width 640 height 70
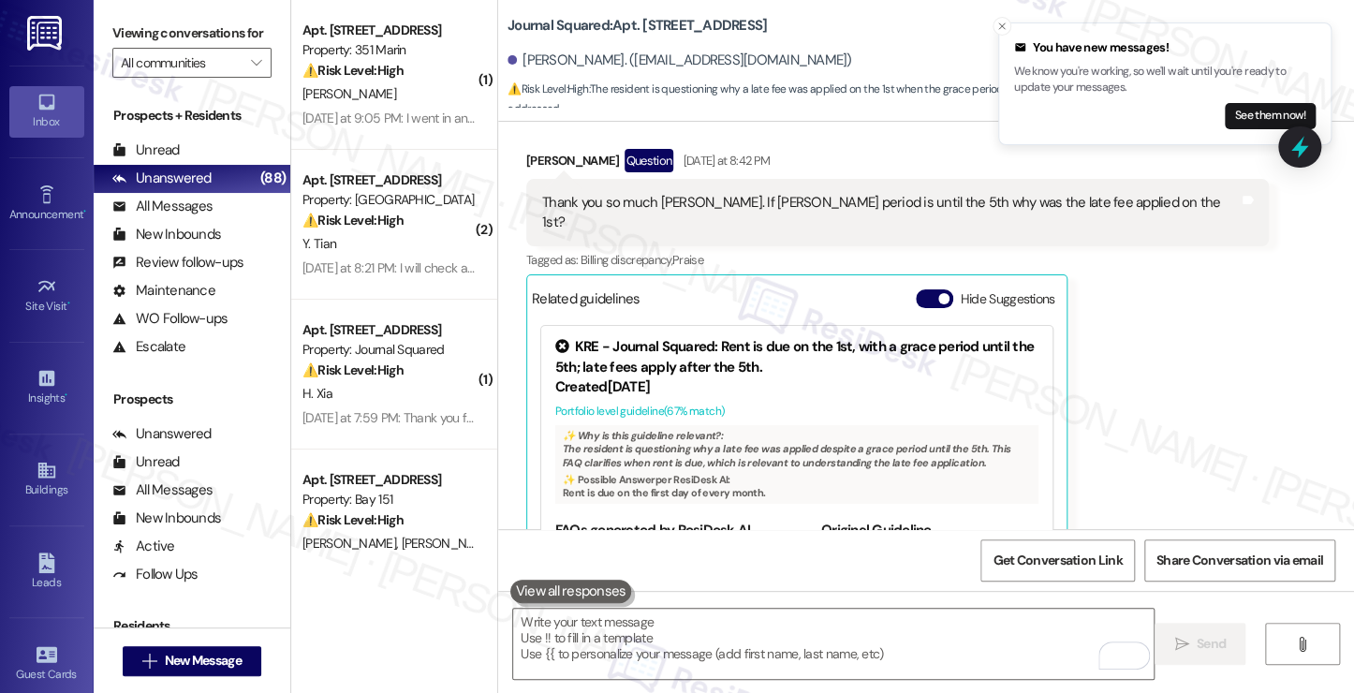
click at [211, 38] on label "Viewing conversations for" at bounding box center [191, 33] width 159 height 29
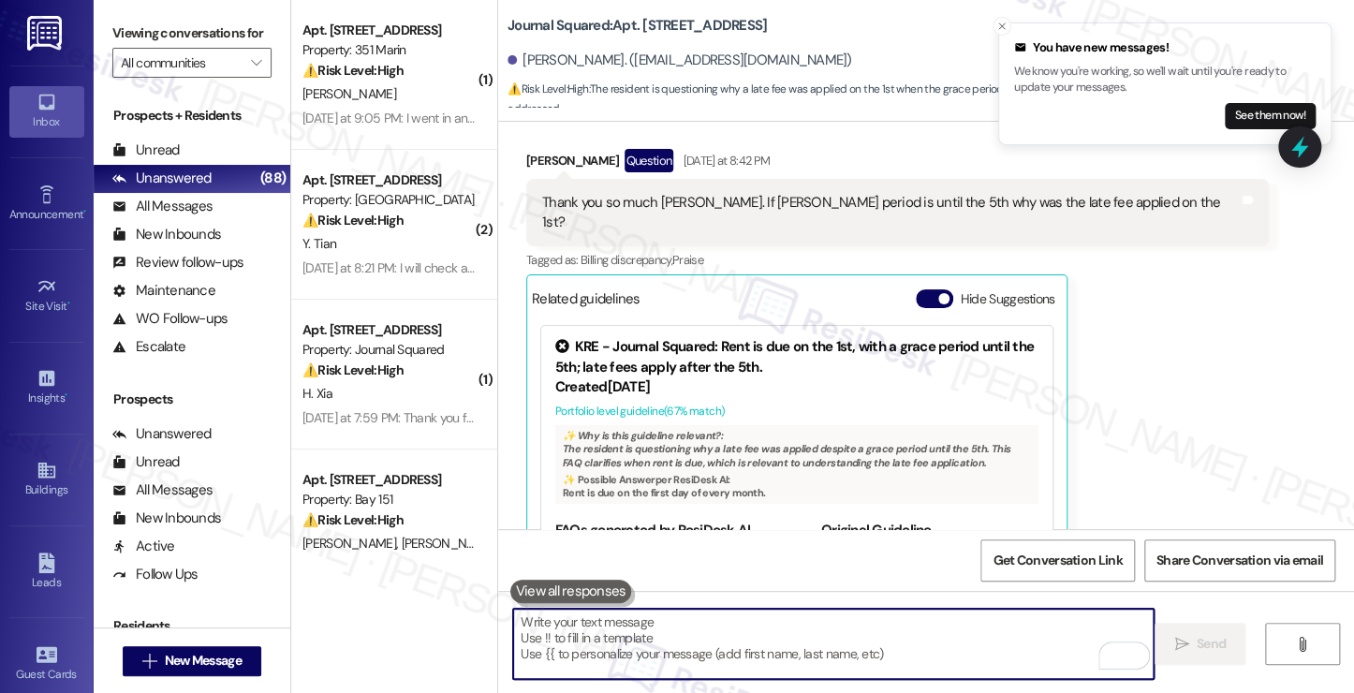
click at [667, 628] on textarea "To enrich screen reader interactions, please activate Accessibility in Grammarl…" at bounding box center [833, 644] width 640 height 70
paste textarea "I’m sorry for any confusion. Rent is due on the 1st, but there’s a grace period…"
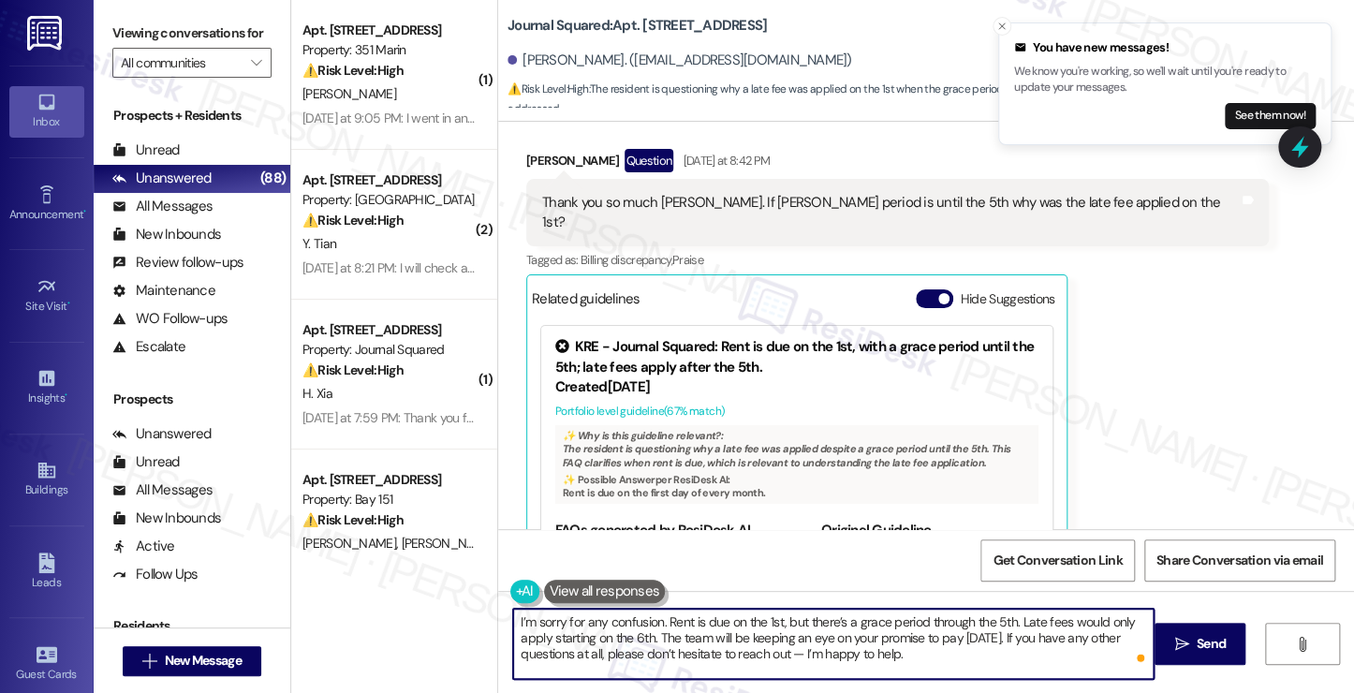
click at [653, 622] on textarea "I’m sorry for any confusion. Rent is due on the 1st, but there’s a grace period…" at bounding box center [833, 644] width 640 height 70
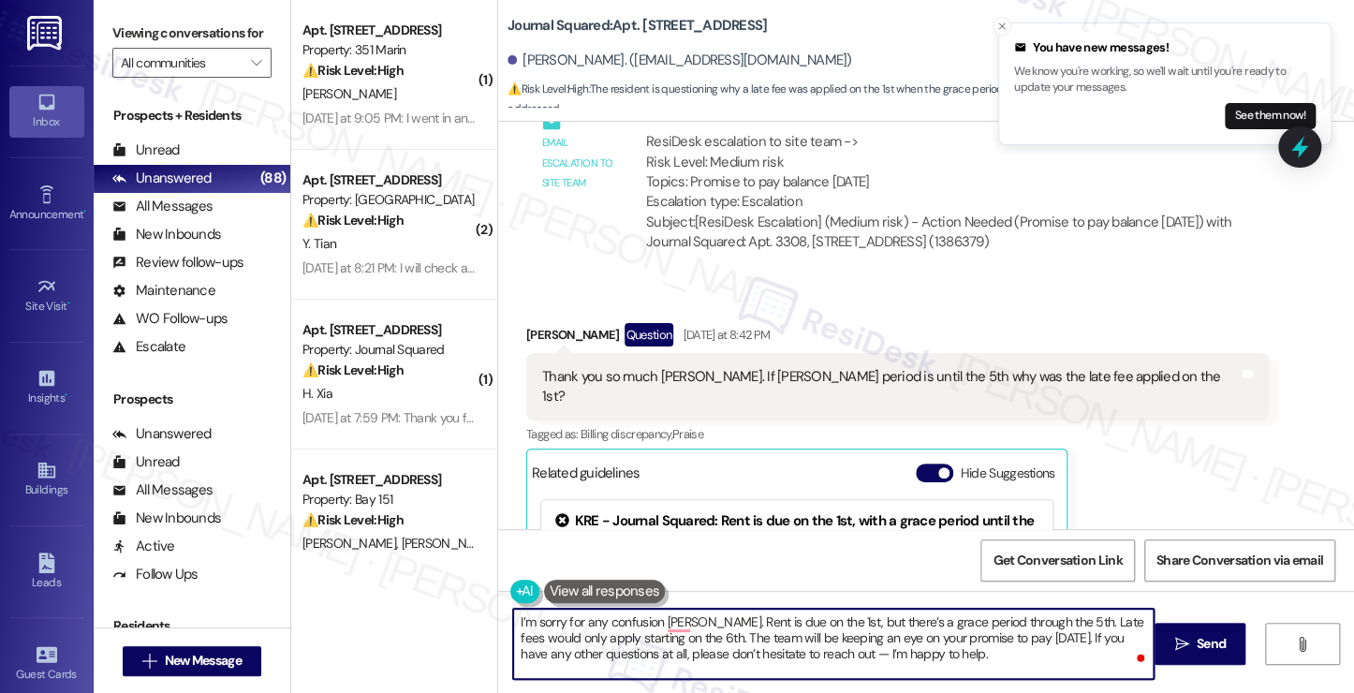
scroll to position [5063, 0]
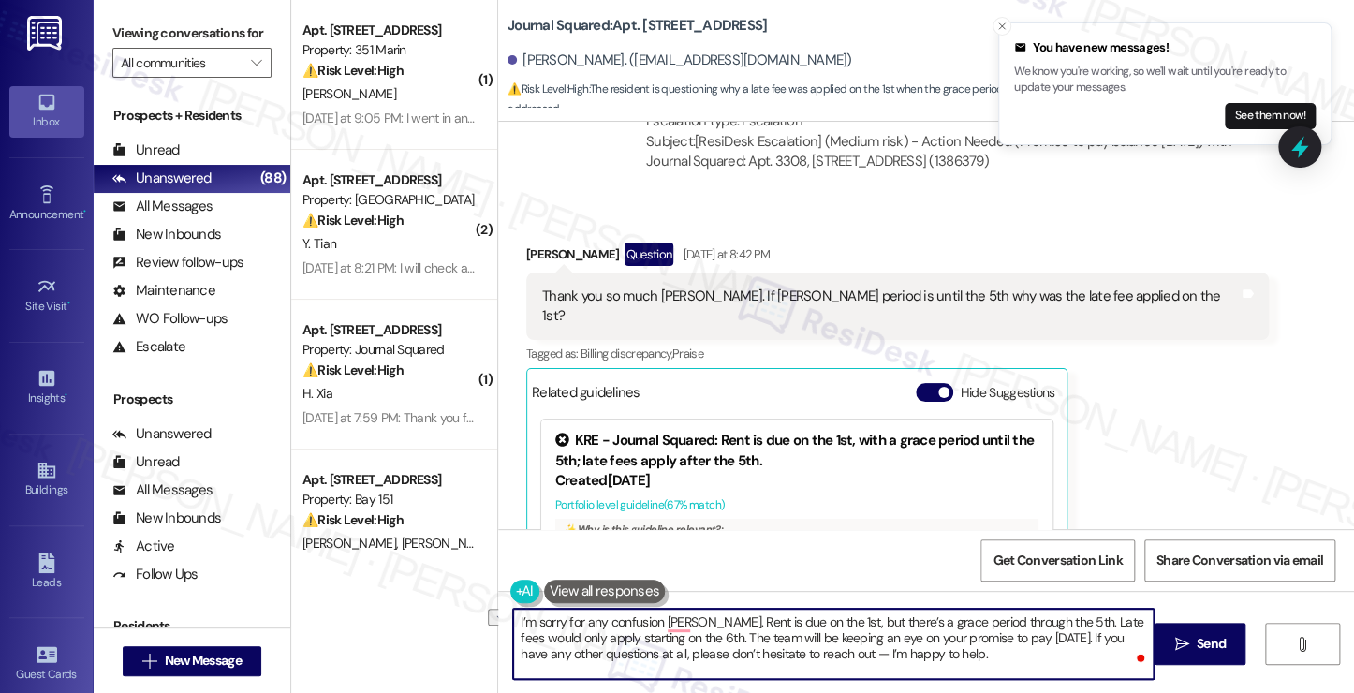
drag, startPoint x: 510, startPoint y: 636, endPoint x: 672, endPoint y: 634, distance: 162.0
click at [672, 634] on textarea "I’m sorry for any confusion Alex. Rent is due on the 1st, but there’s a grace p…" at bounding box center [833, 644] width 640 height 70
click at [1239, 327] on div "Received via SMS Alex Leviev Question Yesterday at 8:42 PM Thank you so much Ja…" at bounding box center [926, 453] width 856 height 507
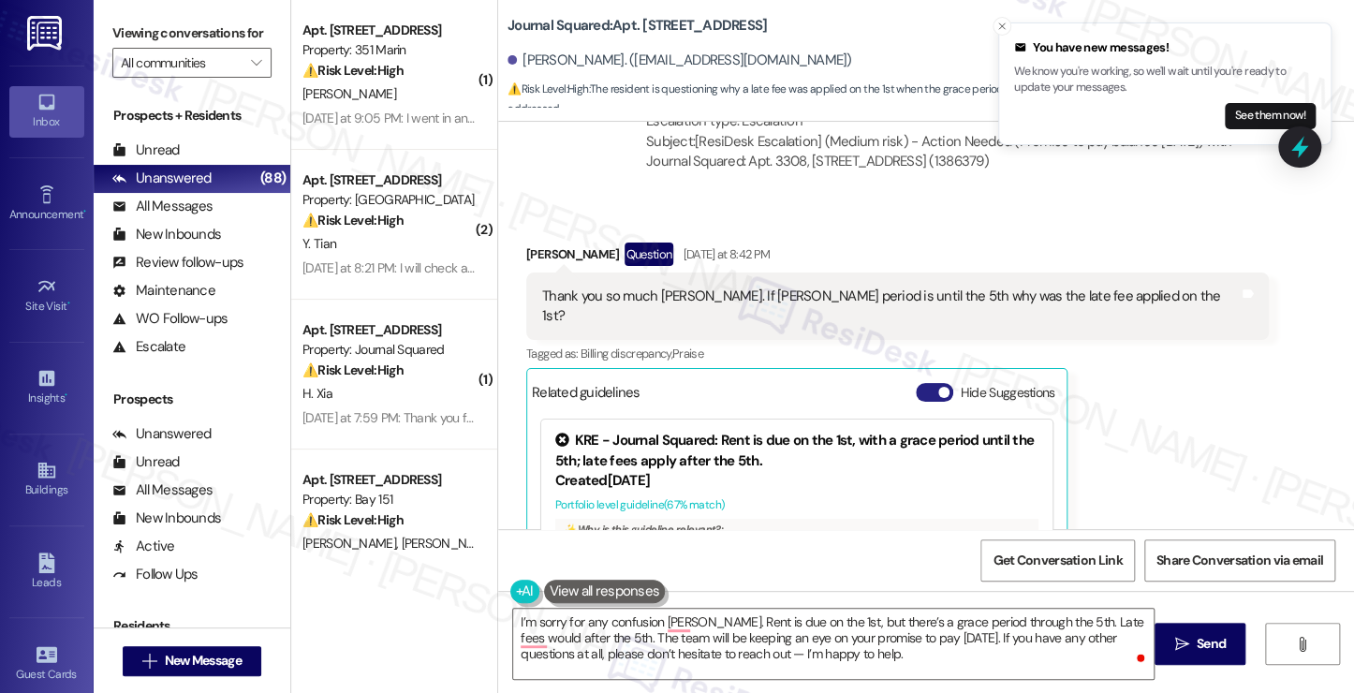
click at [938, 387] on span "button" at bounding box center [943, 392] width 11 height 11
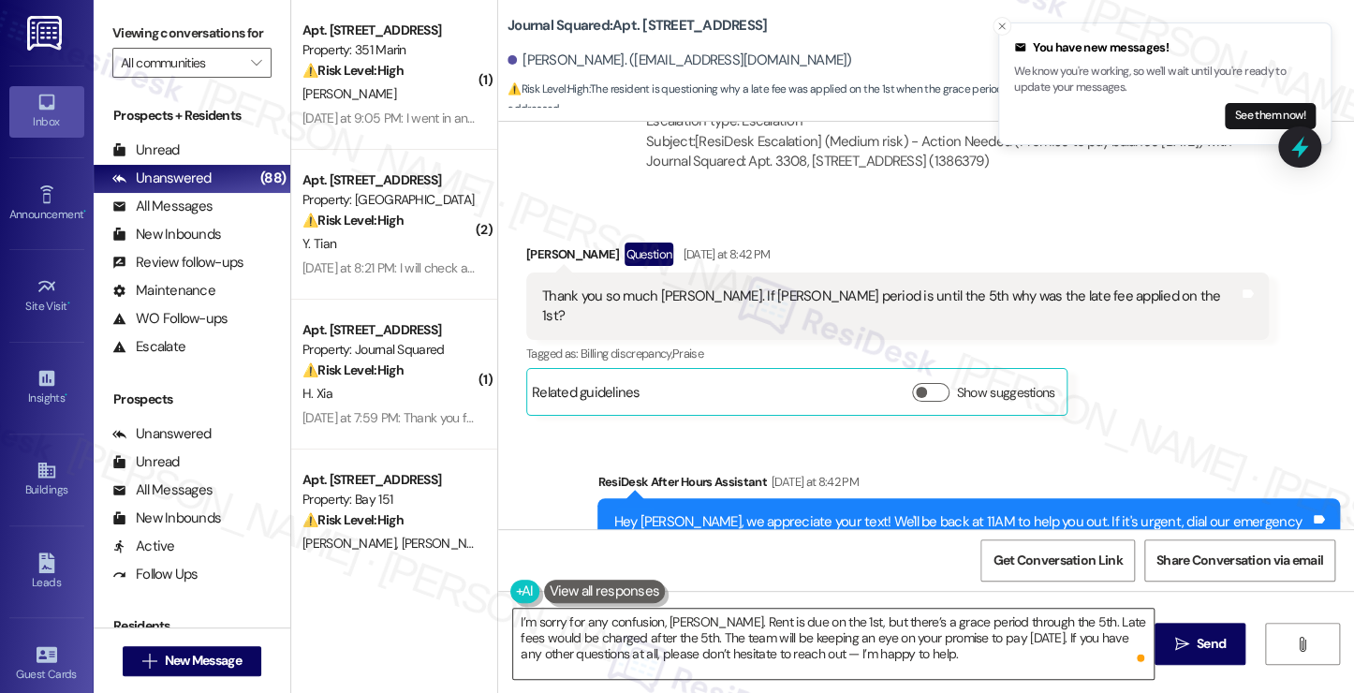
click at [733, 638] on textarea "I’m sorry for any confusion, Alex. Rent is due on the 1st, but there’s a grace …" at bounding box center [833, 644] width 640 height 70
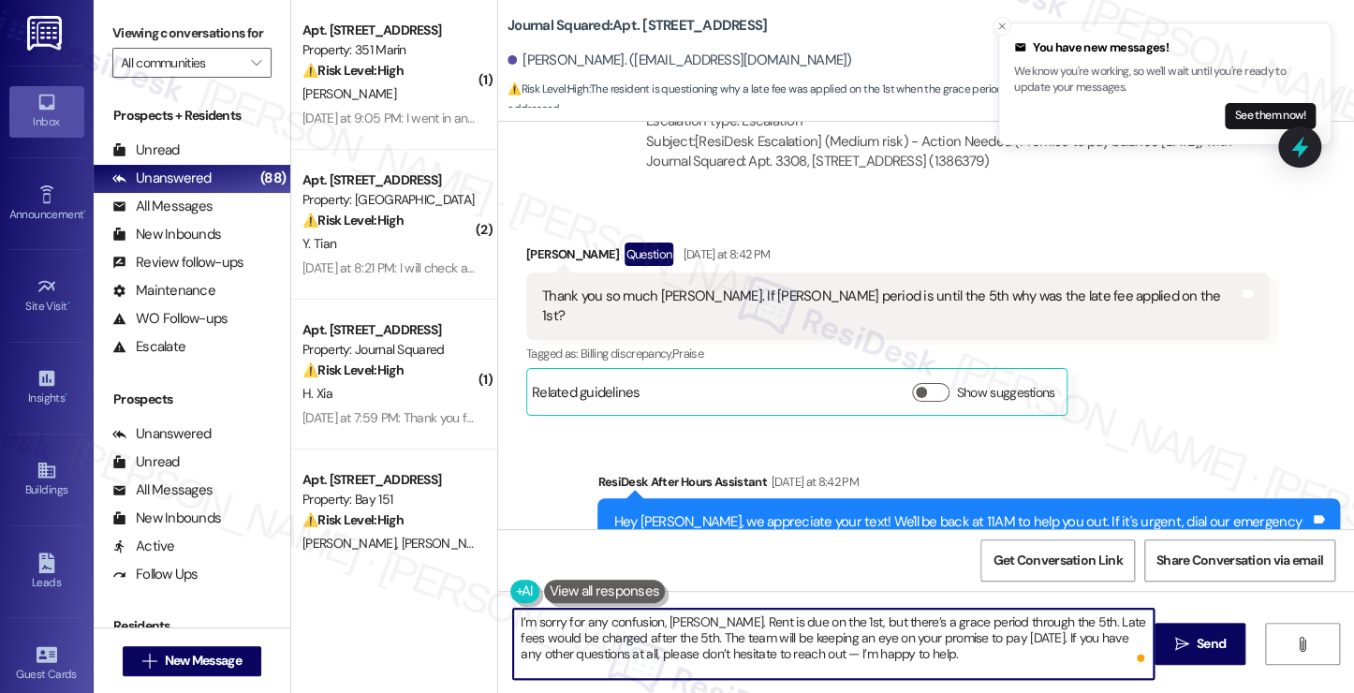
click at [733, 638] on textarea "I’m sorry for any confusion, Alex. Rent is due on the 1st, but there’s a grace …" at bounding box center [833, 644] width 640 height 70
click at [932, 636] on textarea "I’m sorry for any confusion, Alex. Rent is due on the 1st, but there’s a grace …" at bounding box center [833, 644] width 640 height 70
drag, startPoint x: 738, startPoint y: 654, endPoint x: 725, endPoint y: 658, distance: 13.6
click at [725, 658] on textarea "I’m sorry for any confusion, Alex. Rent is due on the 1st, but there’s a grace …" at bounding box center [833, 644] width 640 height 70
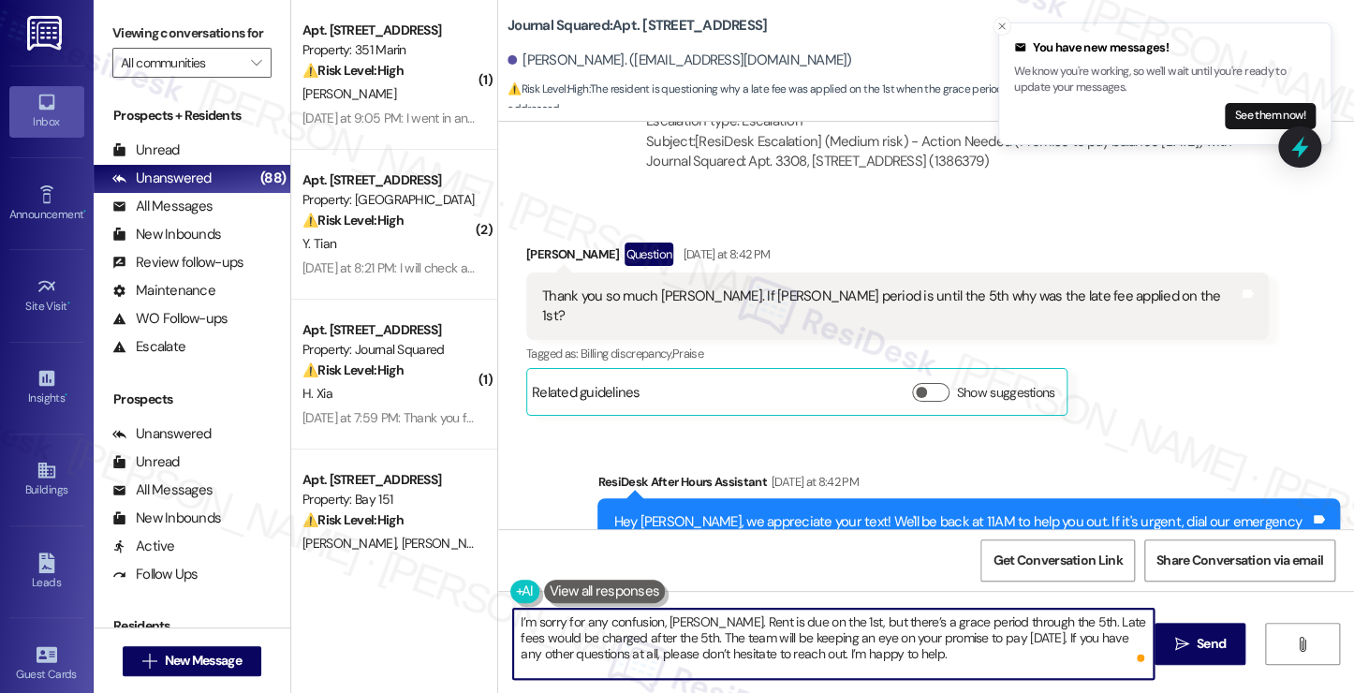
click at [868, 654] on textarea "I’m sorry for any confusion, Alex. Rent is due on the 1st, but there’s a grace …" at bounding box center [833, 644] width 640 height 70
drag, startPoint x: 508, startPoint y: 616, endPoint x: 528, endPoint y: 613, distance: 19.9
click at [513, 616] on textarea "I’m sorry for any confusion, Alex. Rent is due on the 1st, but there’s a grace …" at bounding box center [833, 644] width 640 height 70
click at [679, 617] on textarea "Good morning! I’m sorry for any confusion, Alex. Rent is due on the 1st, but th…" at bounding box center [833, 644] width 640 height 70
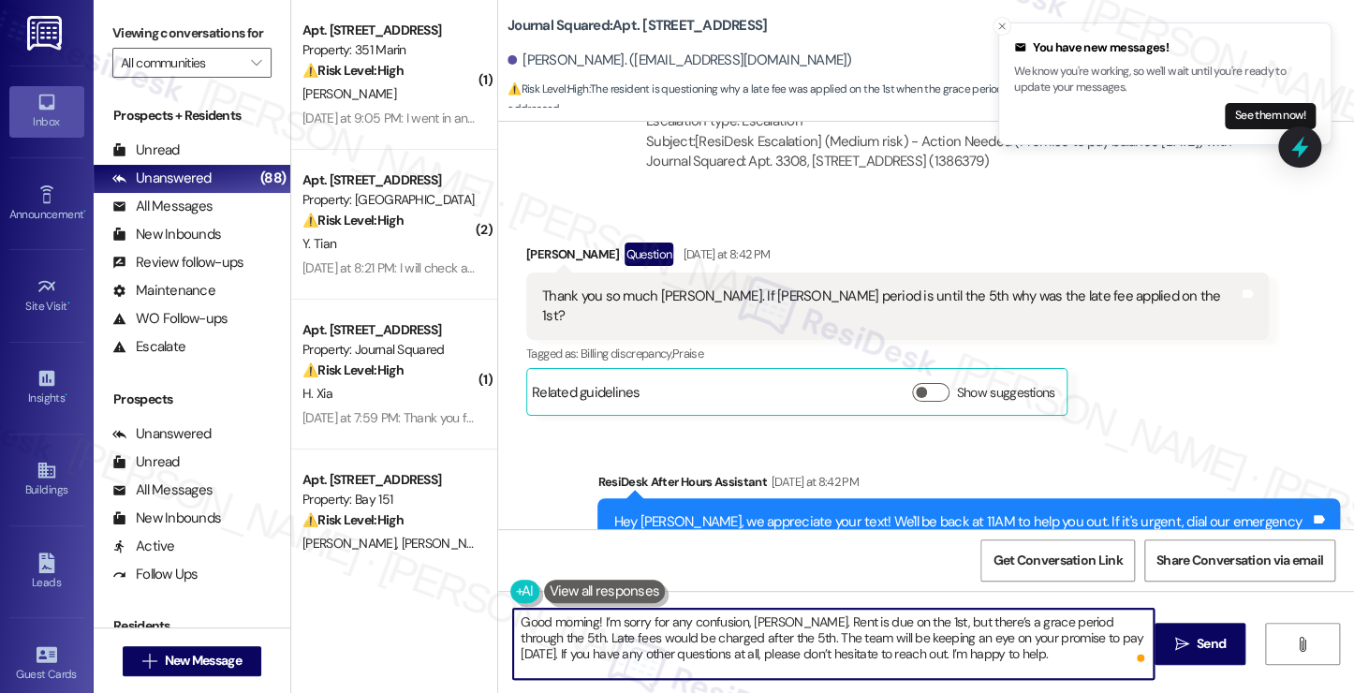
click at [670, 620] on textarea "Good morning! I’m sorry for any confusion, Alex. Rent is due on the 1st, but th…" at bounding box center [833, 644] width 640 height 70
click at [740, 626] on textarea "Good morning! I’m sorry for the confusion, Alex. Rent is due on the 1st, but th…" at bounding box center [833, 644] width 640 height 70
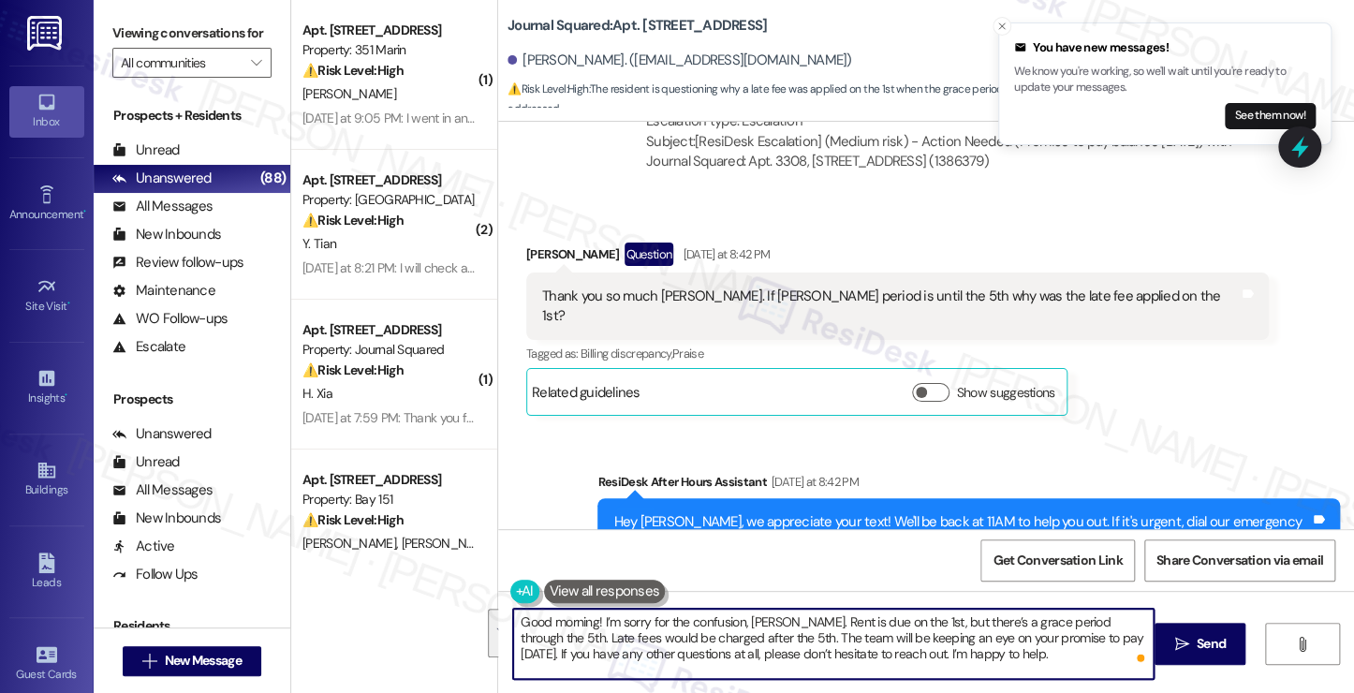
click at [724, 641] on textarea "Good morning! I’m sorry for the confusion, Alex. Rent is due on the 1st, but th…" at bounding box center [833, 644] width 640 height 70
click at [734, 639] on textarea "Good morning! I’m sorry for the confusion, Alex. Rent is due on the 1st, but th…" at bounding box center [833, 644] width 640 height 70
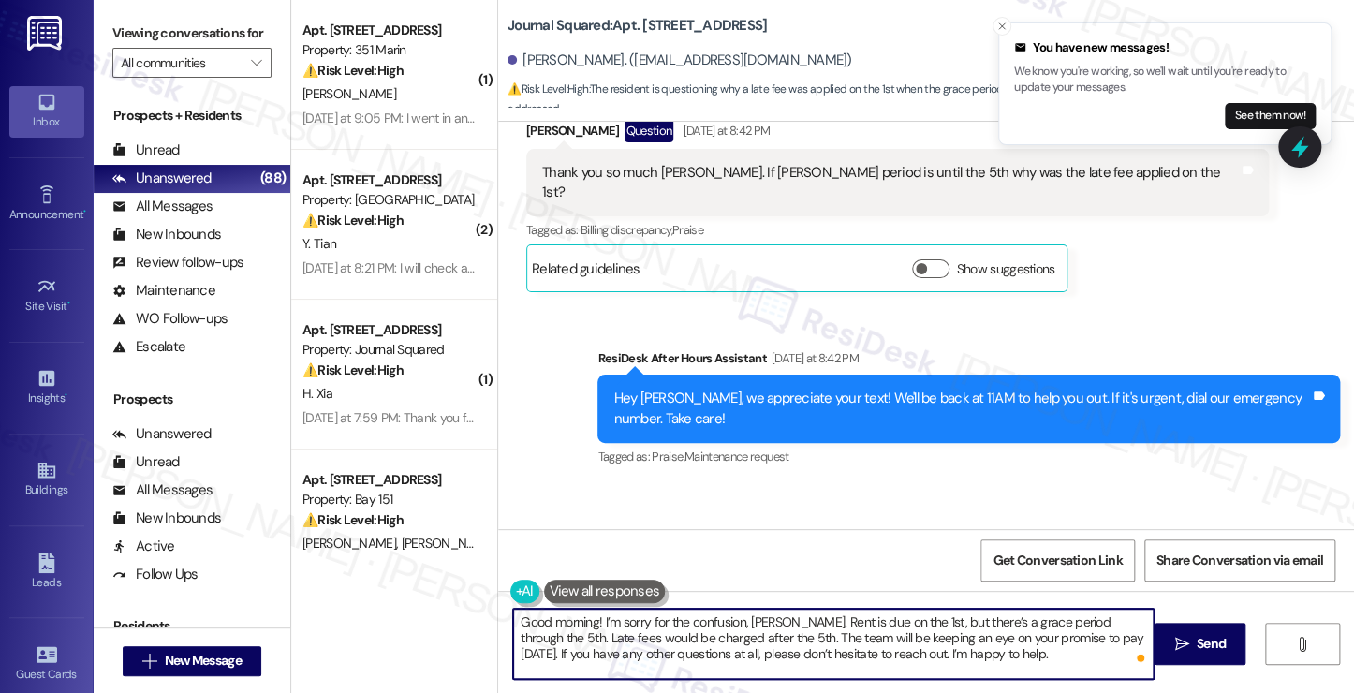
scroll to position [5213, 0]
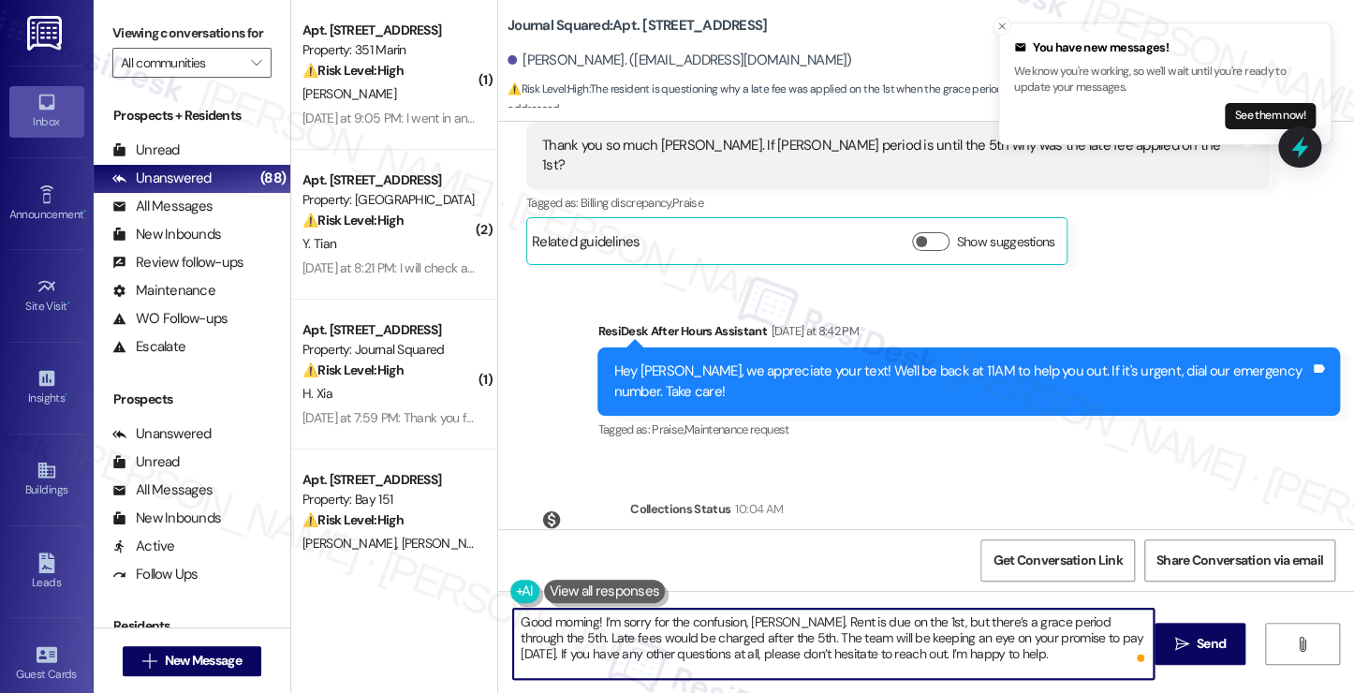
click at [988, 652] on textarea "Good morning! I’m sorry for the confusion, Alex. Rent is due on the 1st, but th…" at bounding box center [833, 644] width 640 height 70
click at [985, 654] on textarea "Good morning! I’m sorry for the confusion, Alex. Rent is due on the 1st, but th…" at bounding box center [833, 644] width 640 height 70
drag, startPoint x: 739, startPoint y: 638, endPoint x: 1075, endPoint y: 638, distance: 336.1
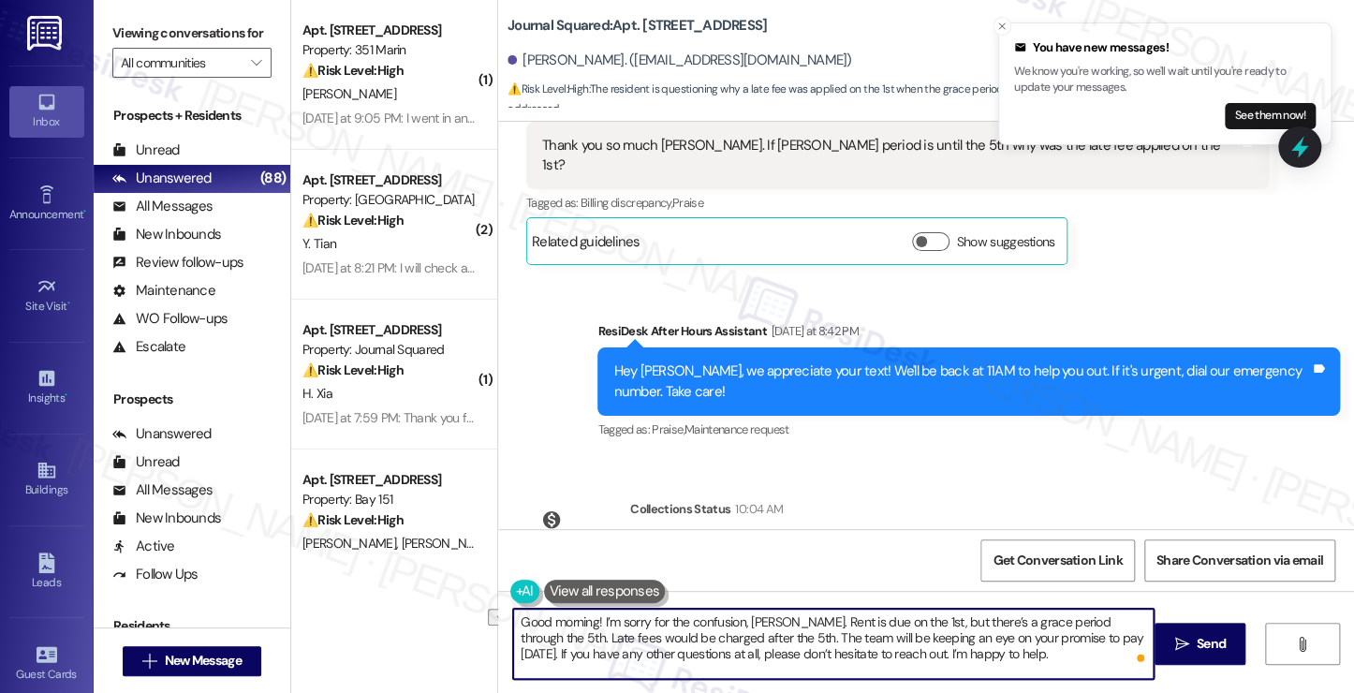
click at [1075, 638] on textarea "Good morning! I’m sorry for the confusion, Alex. Rent is due on the 1st, but th…" at bounding box center [833, 644] width 640 height 70
click at [976, 666] on textarea "Good morning! I’m sorry for the confusion, Alex. Rent is due on the 1st, but th…" at bounding box center [833, 644] width 640 height 70
type textarea "Good morning! I’m sorry for the confusion, Alex. Rent is due on the 1st, but th…"
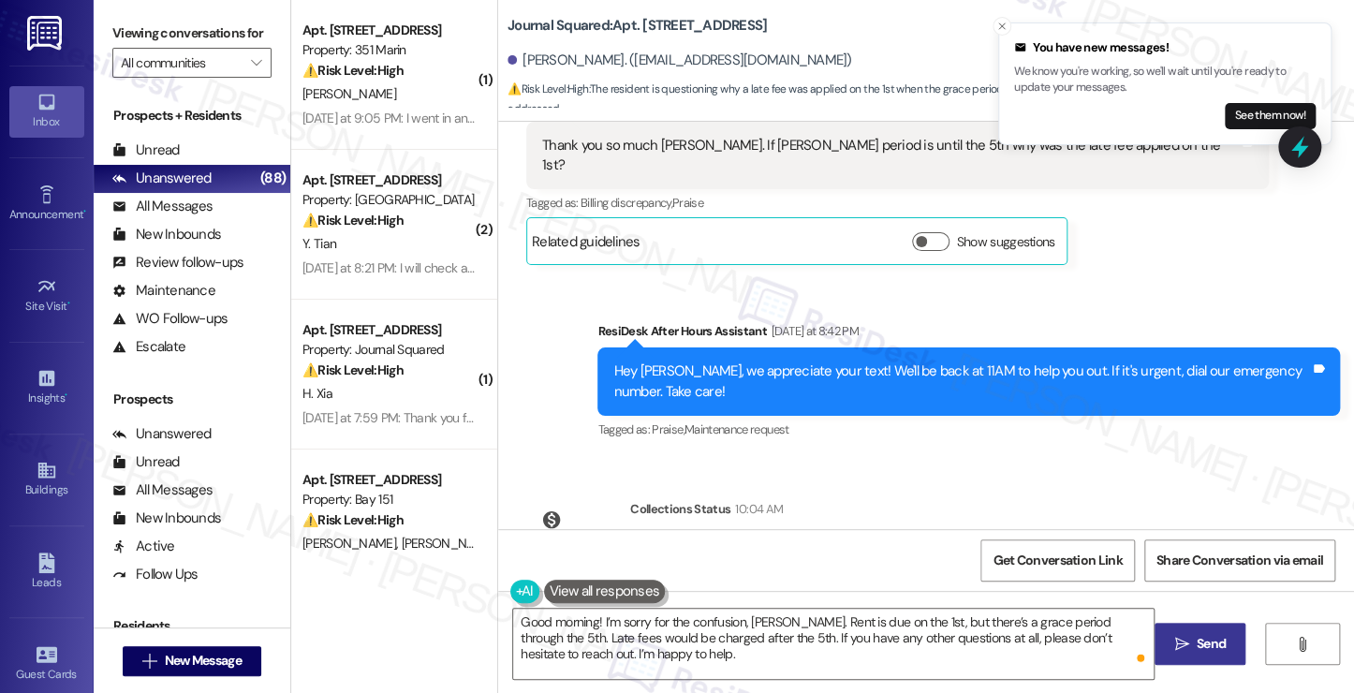
click at [1184, 637] on icon "" at bounding box center [1181, 644] width 14 height 15
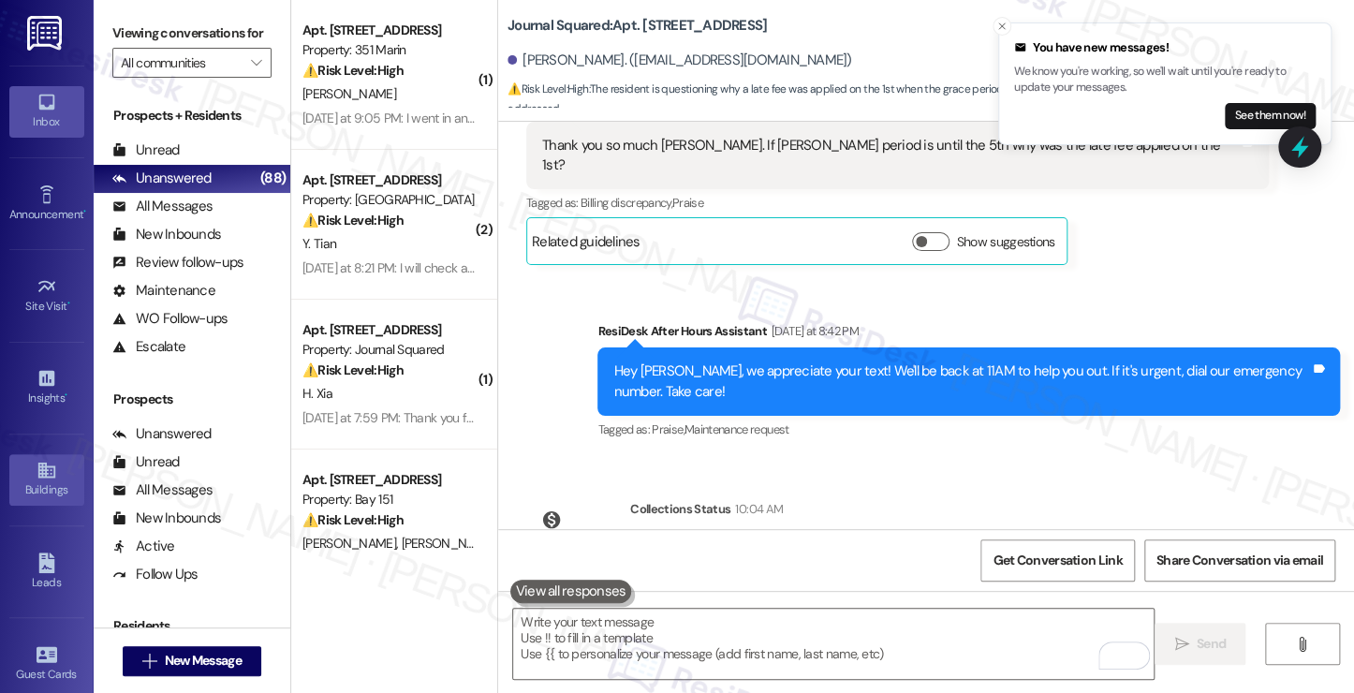
click at [43, 474] on icon at bounding box center [45, 470] width 17 height 16
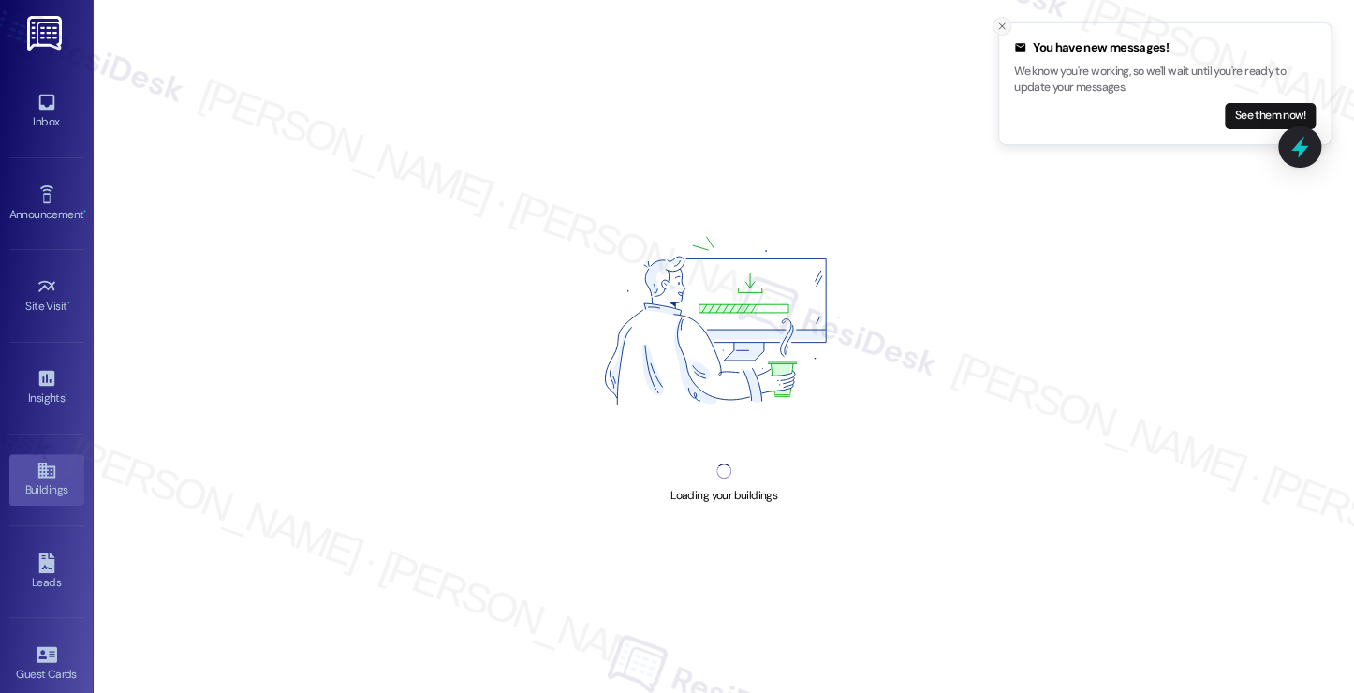
click at [997, 23] on icon "Close toast" at bounding box center [1001, 26] width 11 height 11
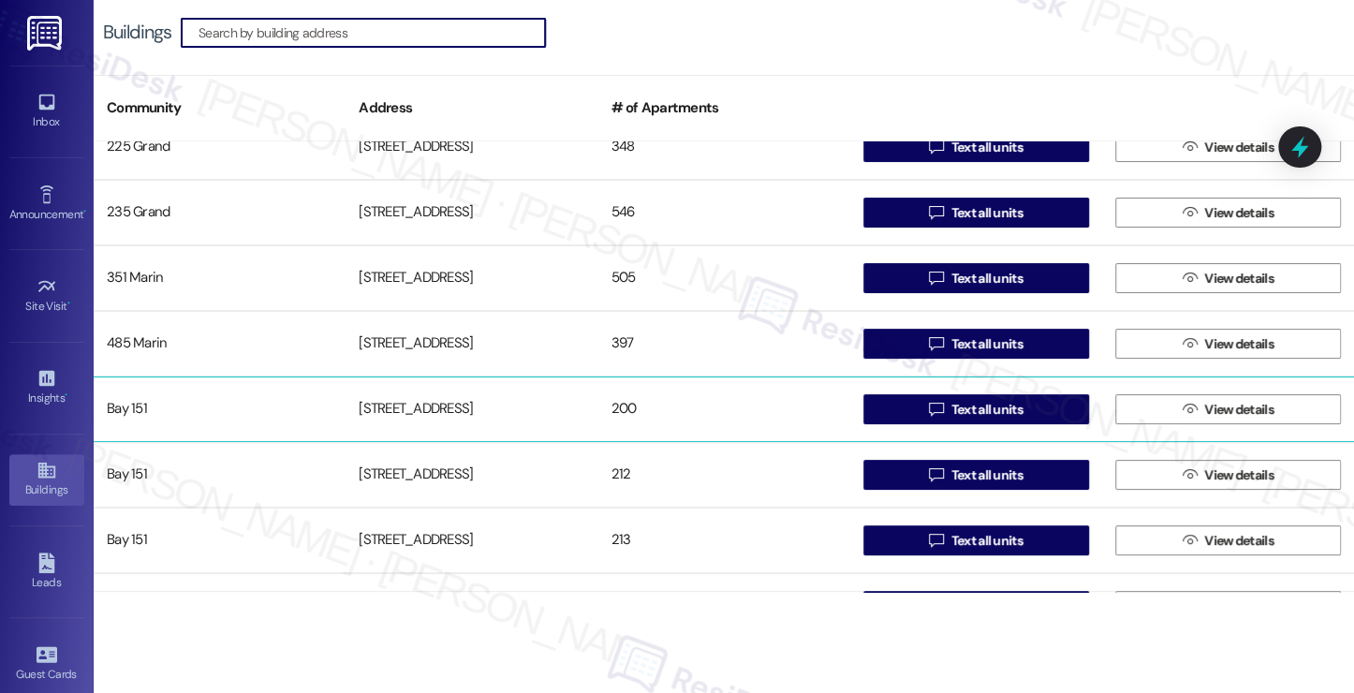
scroll to position [186, 0]
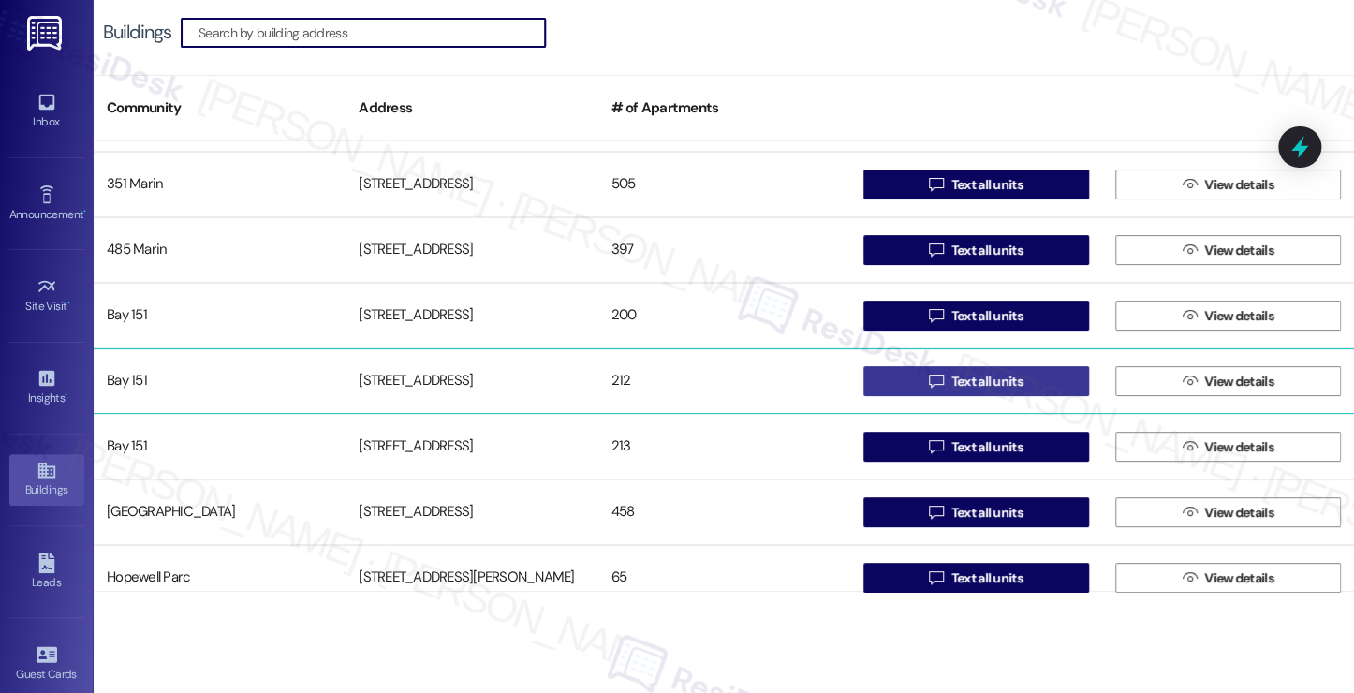
click at [940, 375] on span " Text all units" at bounding box center [975, 381] width 101 height 28
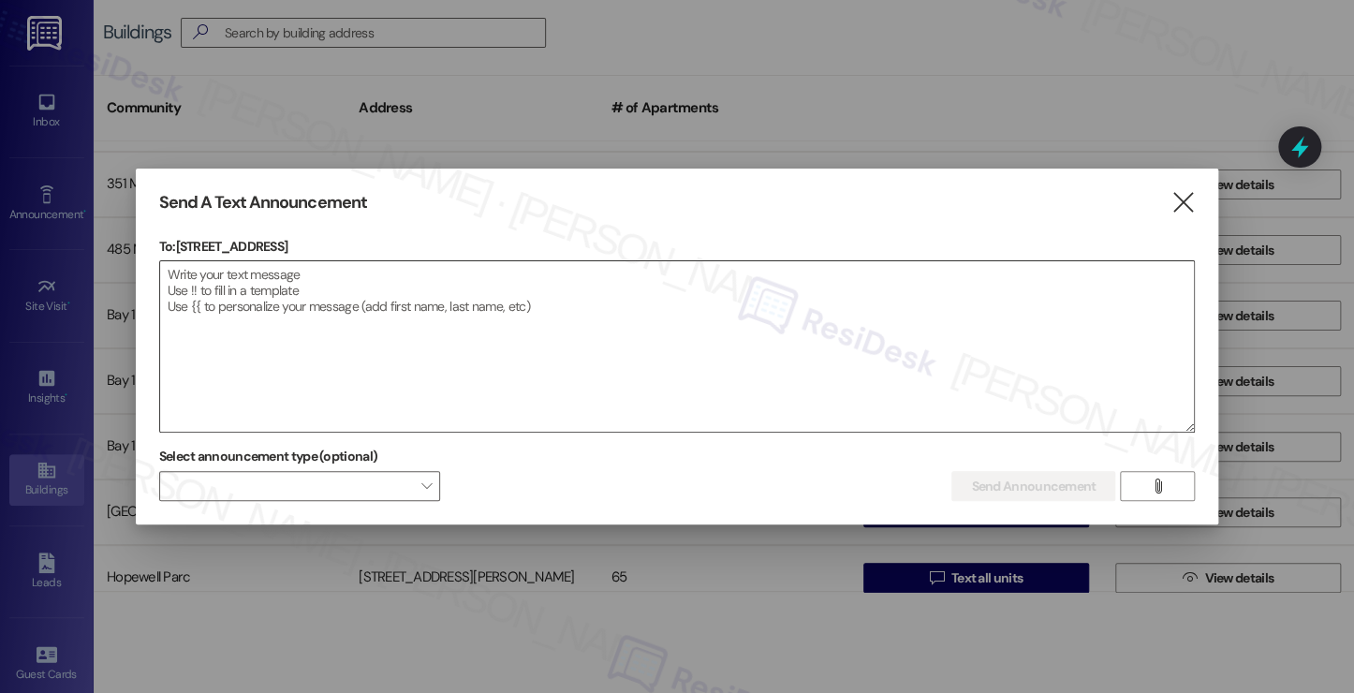
click at [403, 299] on textarea at bounding box center [677, 346] width 1034 height 170
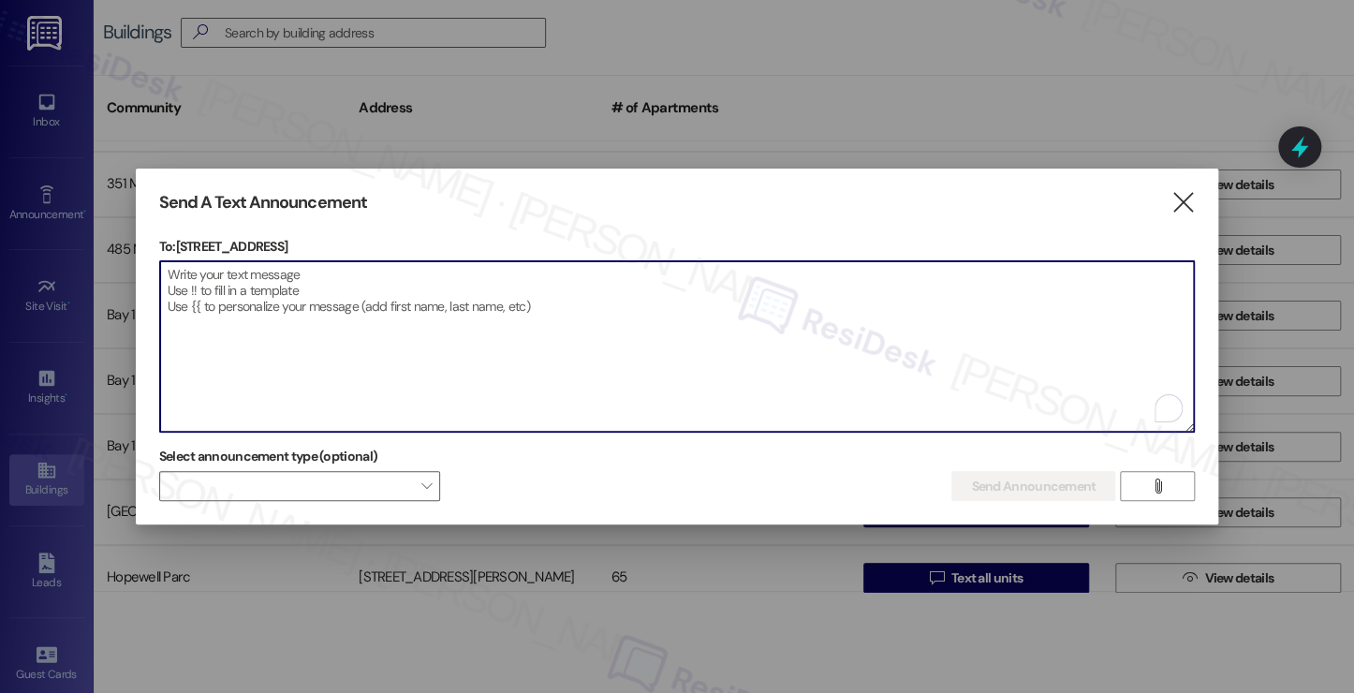
paste textarea "Hi {{first_name}}! We would like to inform you that Elevator E1 is currently ou…"
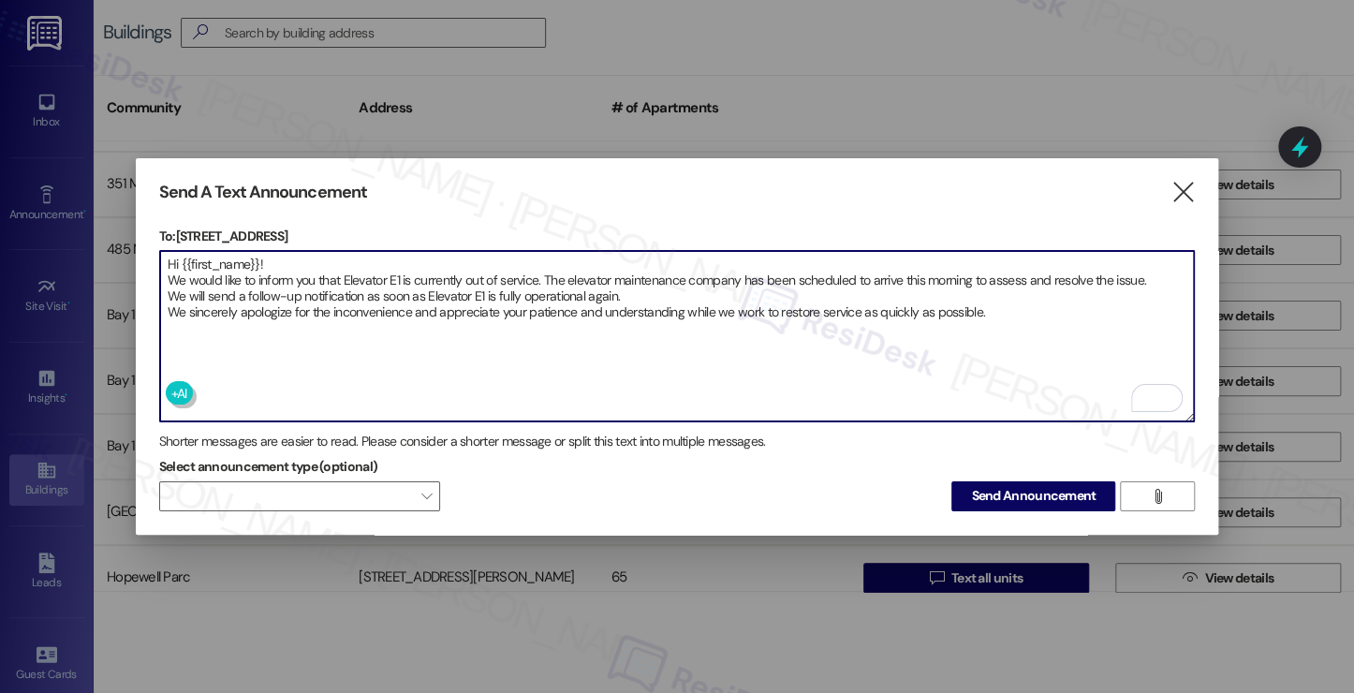
click at [403, 279] on textarea "Hi {{first_name}}! We would like to inform you that Elevator E1 is currently ou…" at bounding box center [677, 336] width 1034 height 170
click at [571, 289] on textarea "Hi {{first_name}}! We would like to inform you that Elevator E1 is currently ou…" at bounding box center [677, 336] width 1034 height 170
click at [401, 299] on textarea "Hi {{first_name}}! We would like to inform you that Elevator E1 is currently ou…" at bounding box center [677, 336] width 1034 height 170
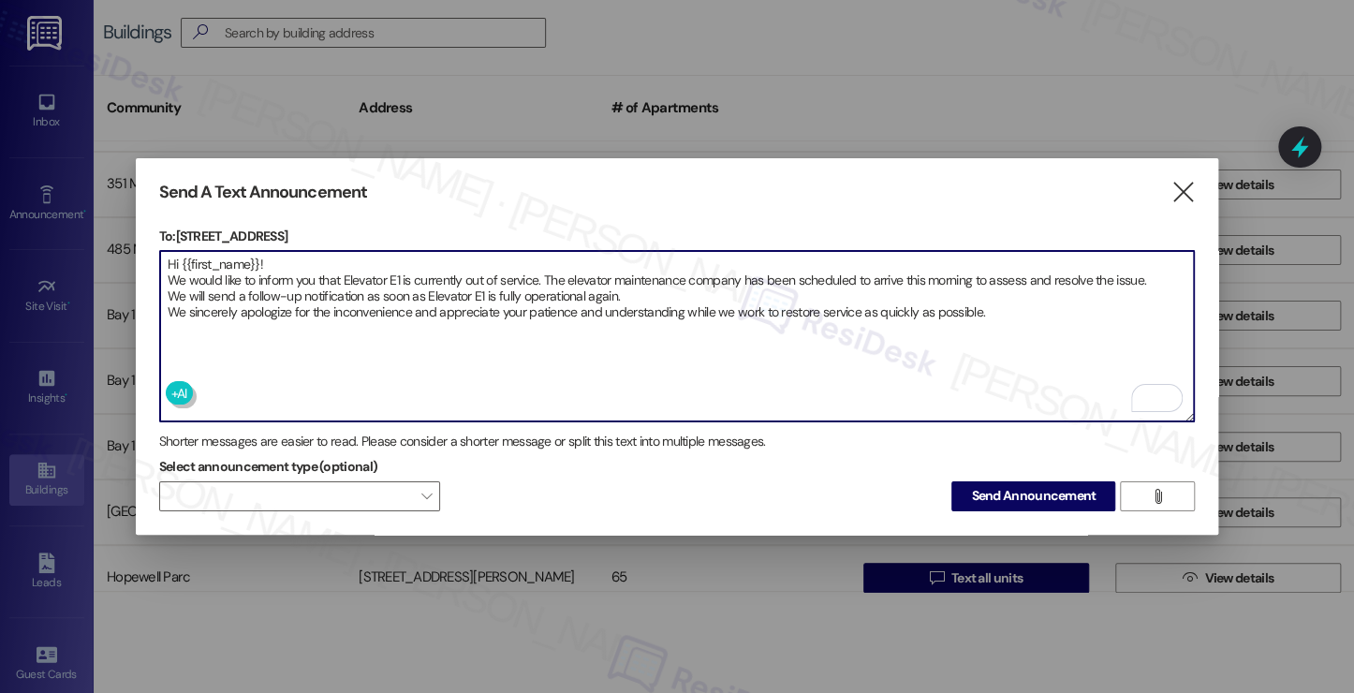
click at [401, 299] on textarea "Hi {{first_name}}! We would like to inform you that Elevator E1 is currently ou…" at bounding box center [677, 336] width 1034 height 170
click at [416, 256] on textarea "Hi {{first_name}}! We would like to inform you that Elevator E1 is currently ou…" at bounding box center [677, 336] width 1034 height 170
click at [548, 341] on textarea "Hi {{first_name}}! We would like to inform you that Elevator E1 is currently ou…" at bounding box center [677, 336] width 1034 height 170
click at [541, 294] on textarea "Hi {{first_name}}! We would like to inform you that Elevator E1 is currently ou…" at bounding box center [677, 336] width 1034 height 170
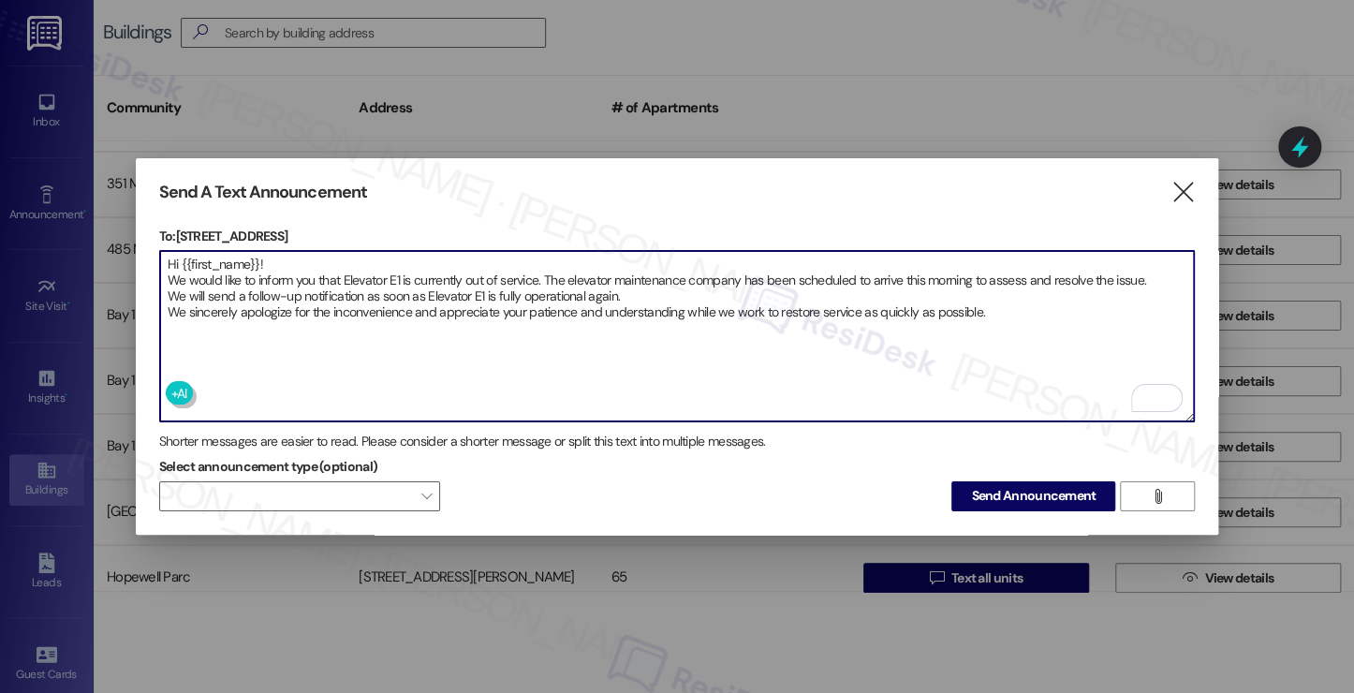
click at [541, 294] on textarea "Hi {{first_name}}! We would like to inform you that Elevator E1 is currently ou…" at bounding box center [677, 336] width 1034 height 170
click at [316, 320] on textarea "Hi {{first_name}}! We would like to inform you that Elevator E1 is currently ou…" at bounding box center [677, 336] width 1034 height 170
type textarea "Hi {{first_name}}! We would like to inform you that Elevator E1 is currently ou…"
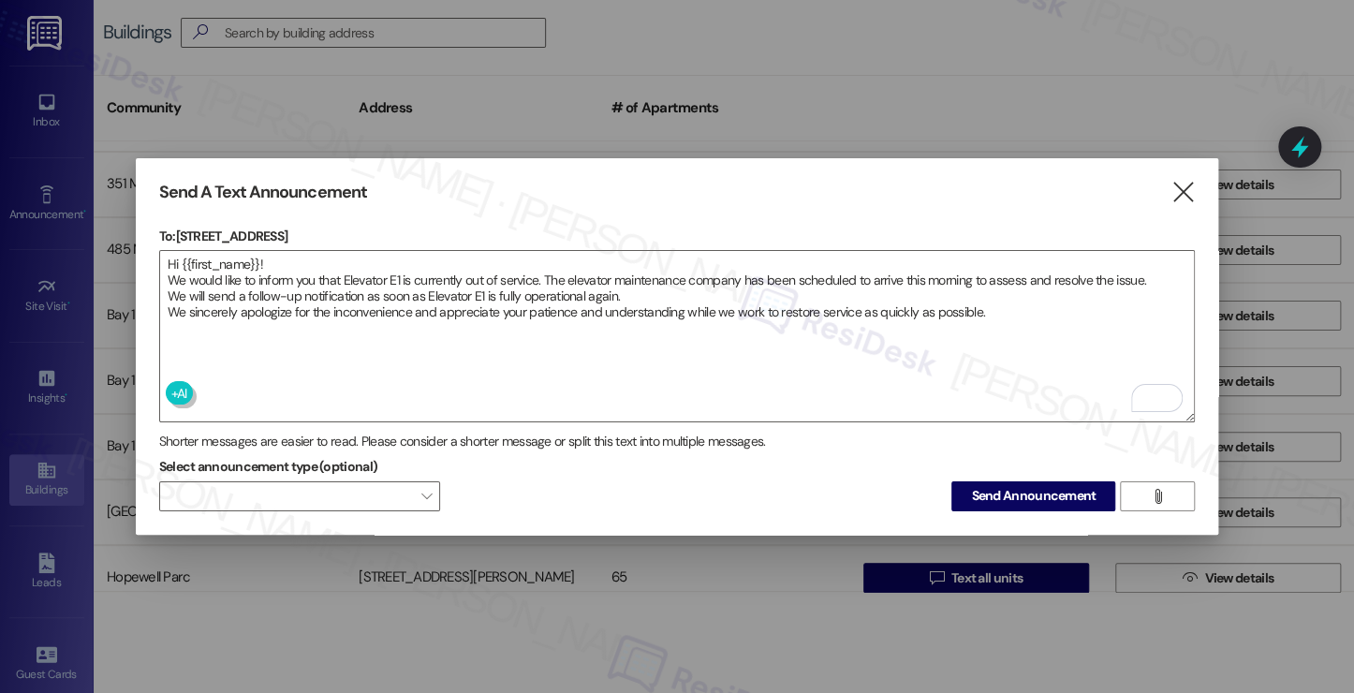
drag, startPoint x: 1037, startPoint y: 489, endPoint x: 151, endPoint y: 1, distance: 1011.8
click at [159, 14] on div "Send A Text Announcement  To: 225 Chosin Few Way  Drop image file here Hi {{f…" at bounding box center [677, 346] width 1354 height 693
click at [714, 336] on textarea "Hi {{first_name}}! We would like to inform you that Elevator E1 is currently ou…" at bounding box center [677, 336] width 1034 height 170
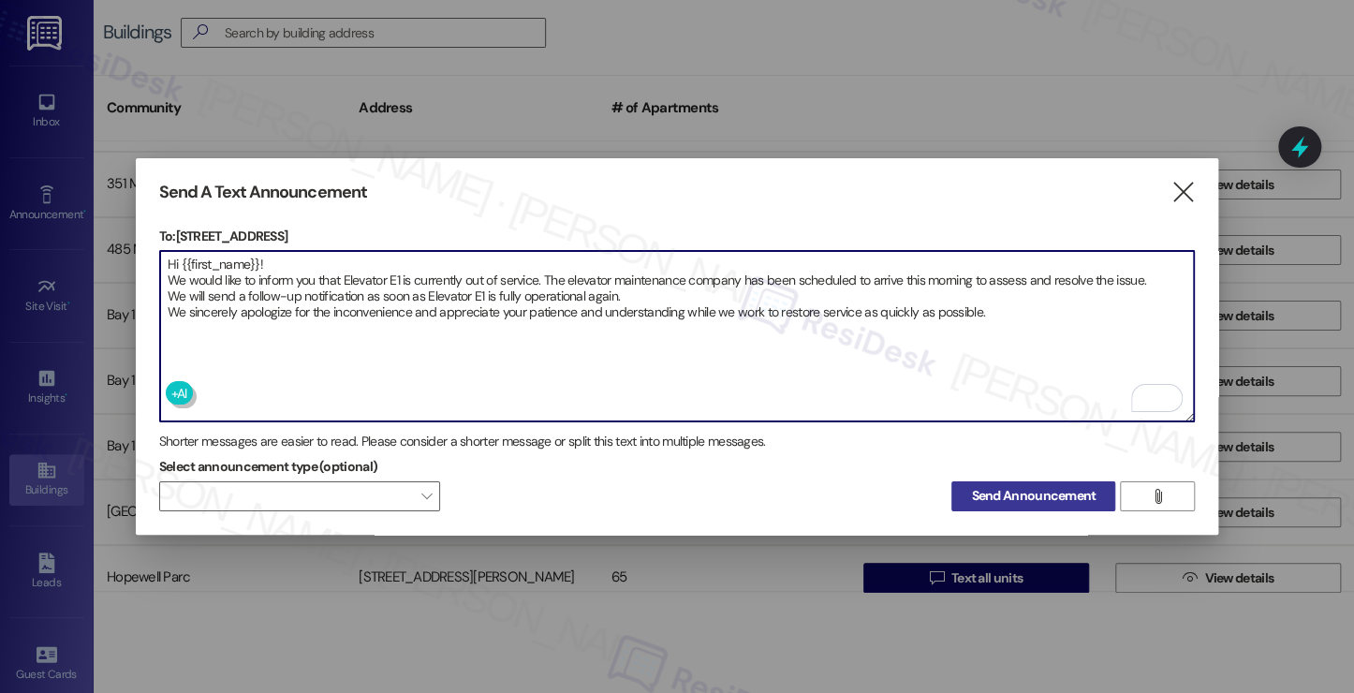
click at [973, 489] on span "Send Announcement" at bounding box center [1033, 496] width 125 height 20
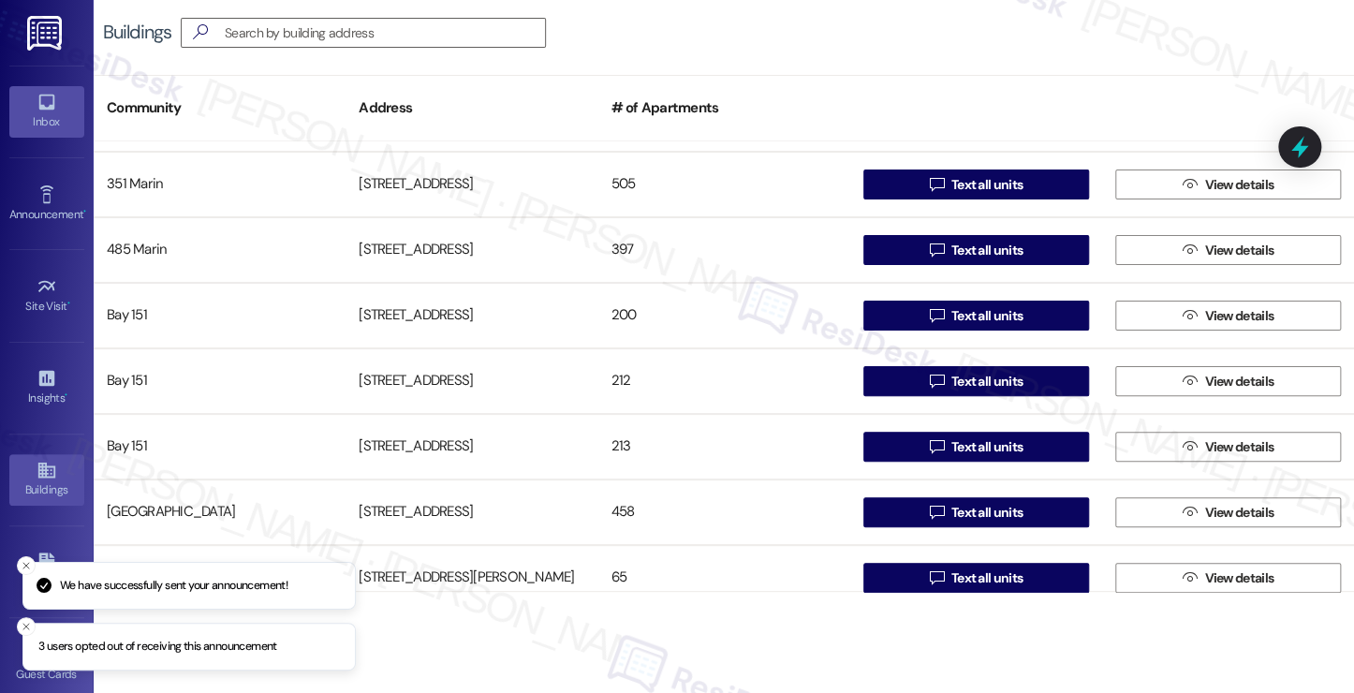
click at [40, 92] on icon at bounding box center [47, 102] width 21 height 21
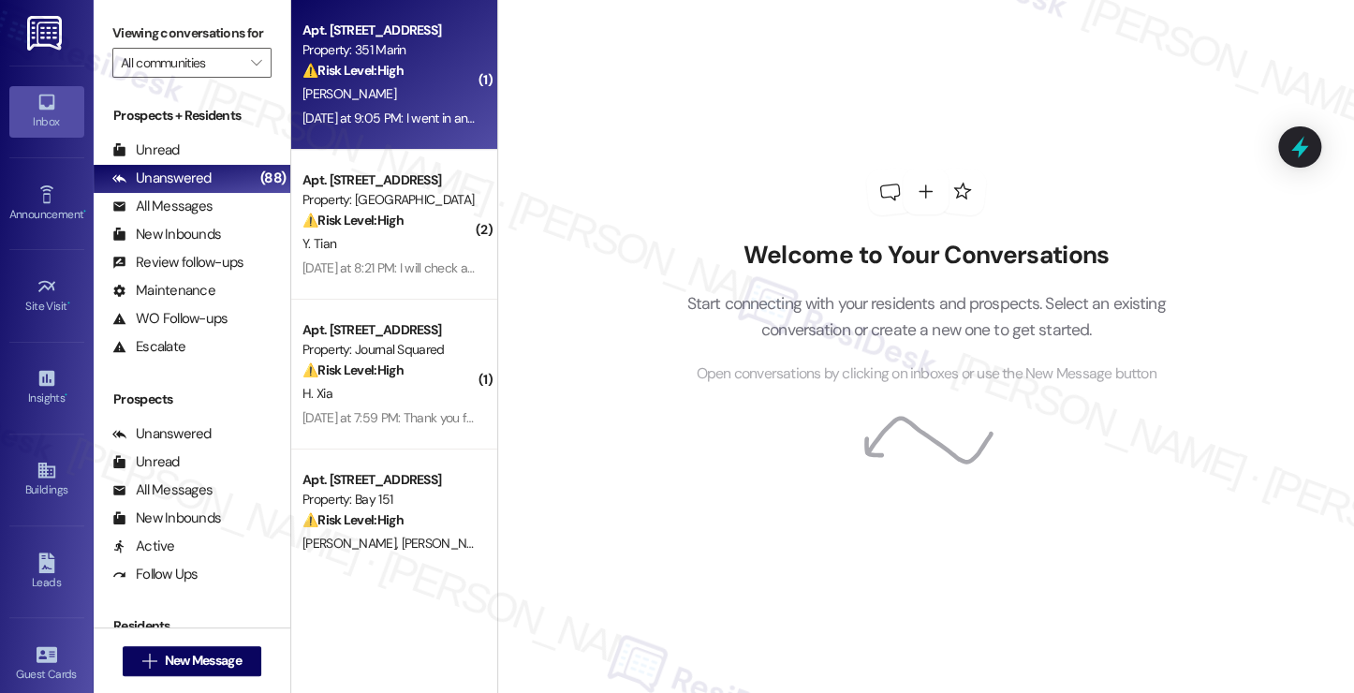
click at [432, 114] on div "Yesterday at 9:05 PM: I went in and paid this month manually but I want to figu…" at bounding box center [618, 118] width 632 height 17
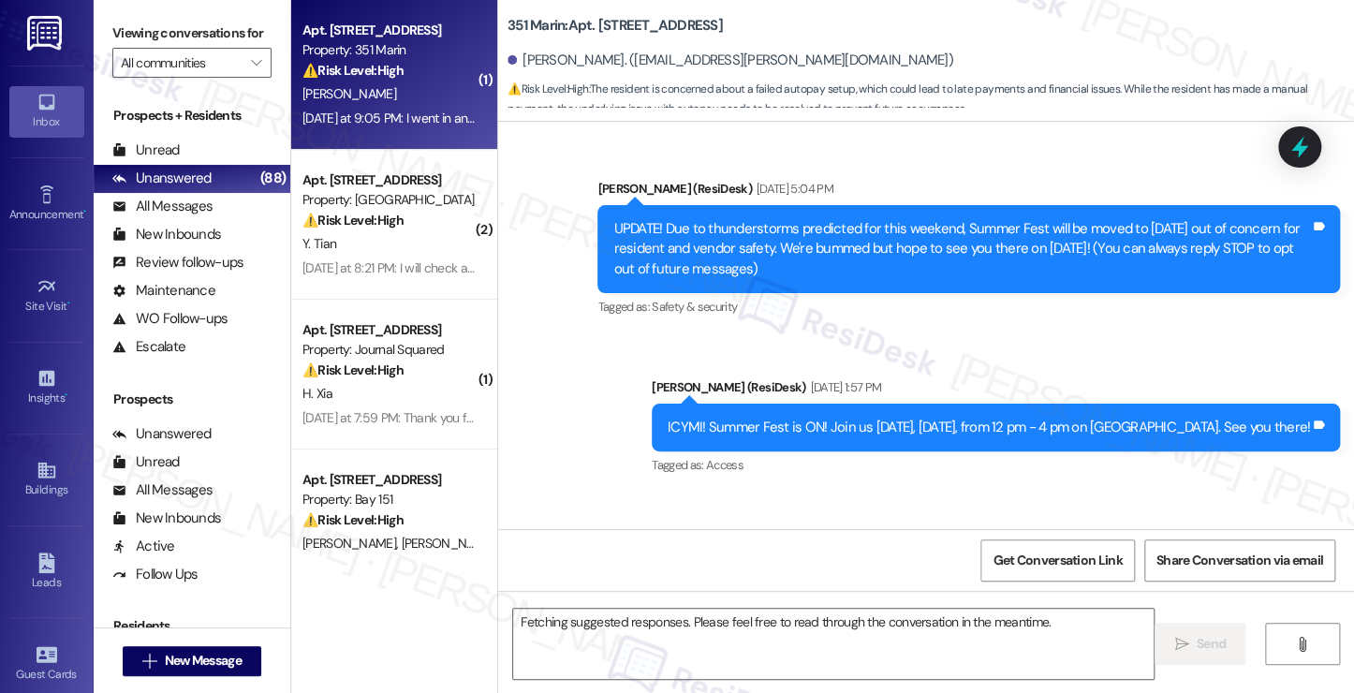
scroll to position [22529, 0]
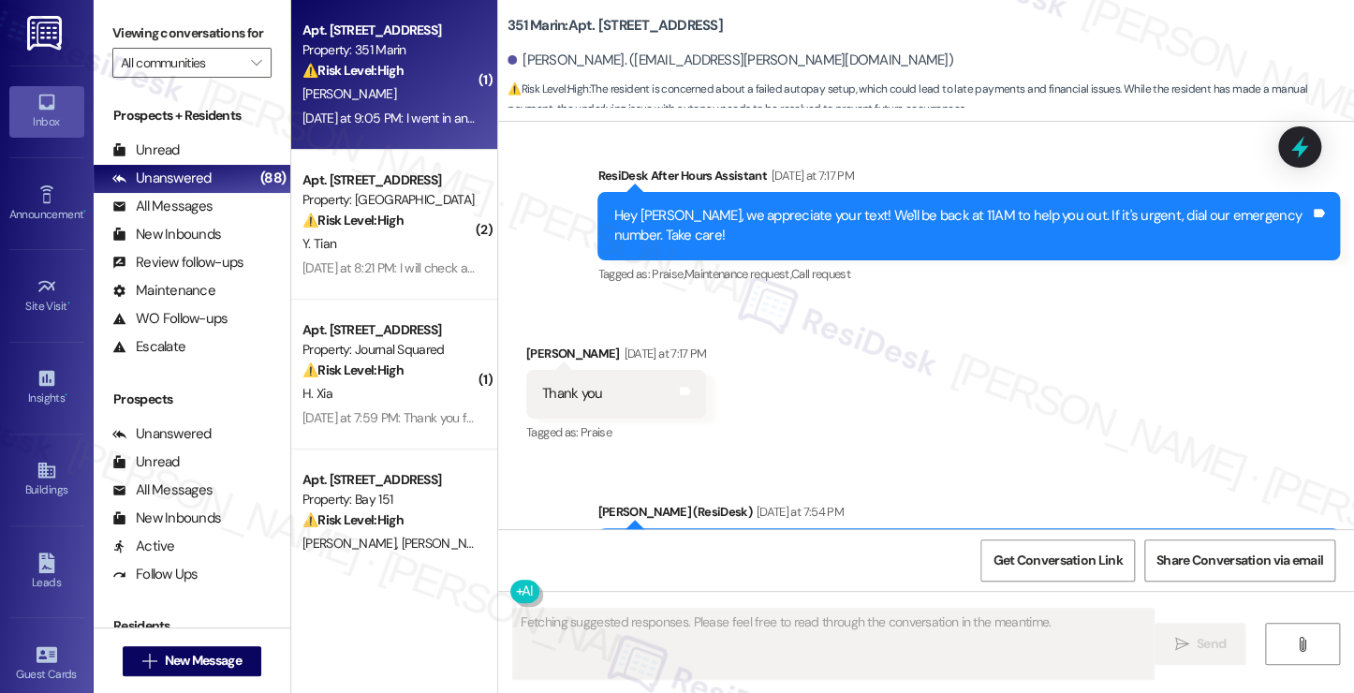
click at [857, 542] on div "Hi Brittany! I understand you thought autopay was set up. Did you receive a pay…" at bounding box center [961, 562] width 696 height 40
click at [1003, 528] on div "Hi Brittany! I understand you thought autopay was set up. Did you receive a pay…" at bounding box center [968, 562] width 742 height 68
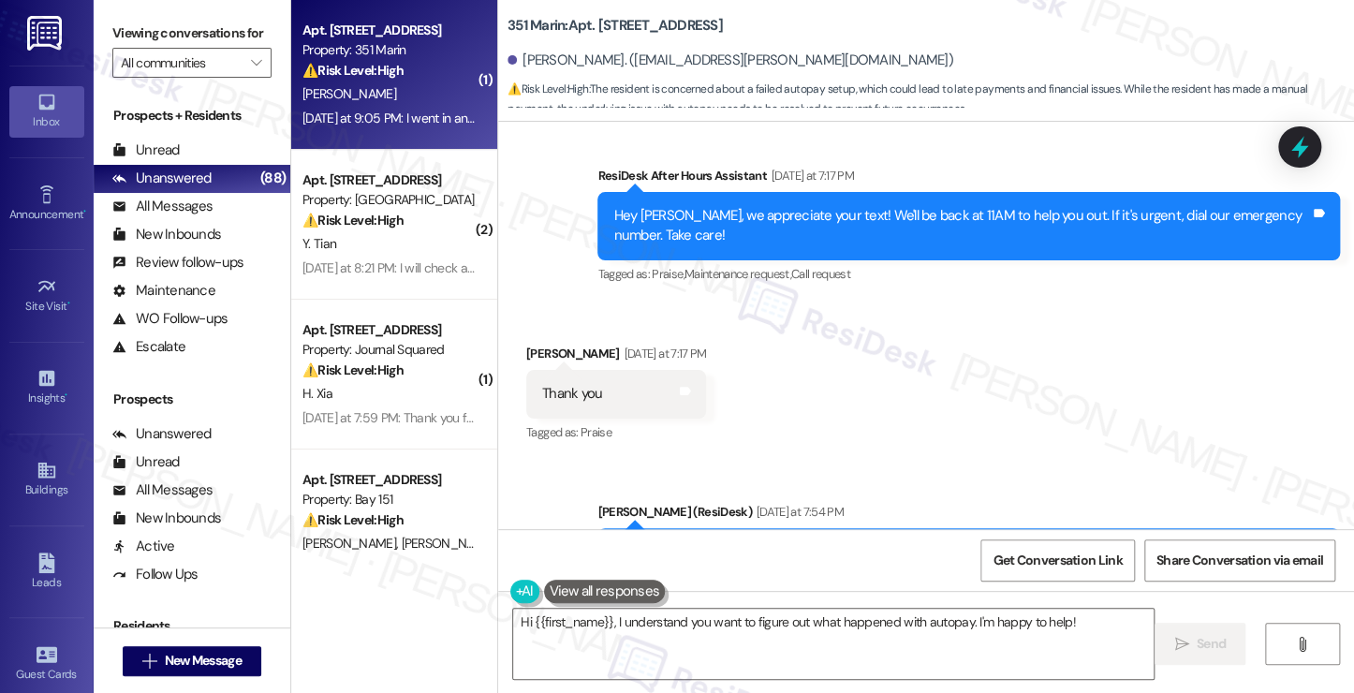
click at [884, 542] on div "Hi Brittany! I understand you thought autopay was set up. Did you receive a pay…" at bounding box center [961, 562] width 696 height 40
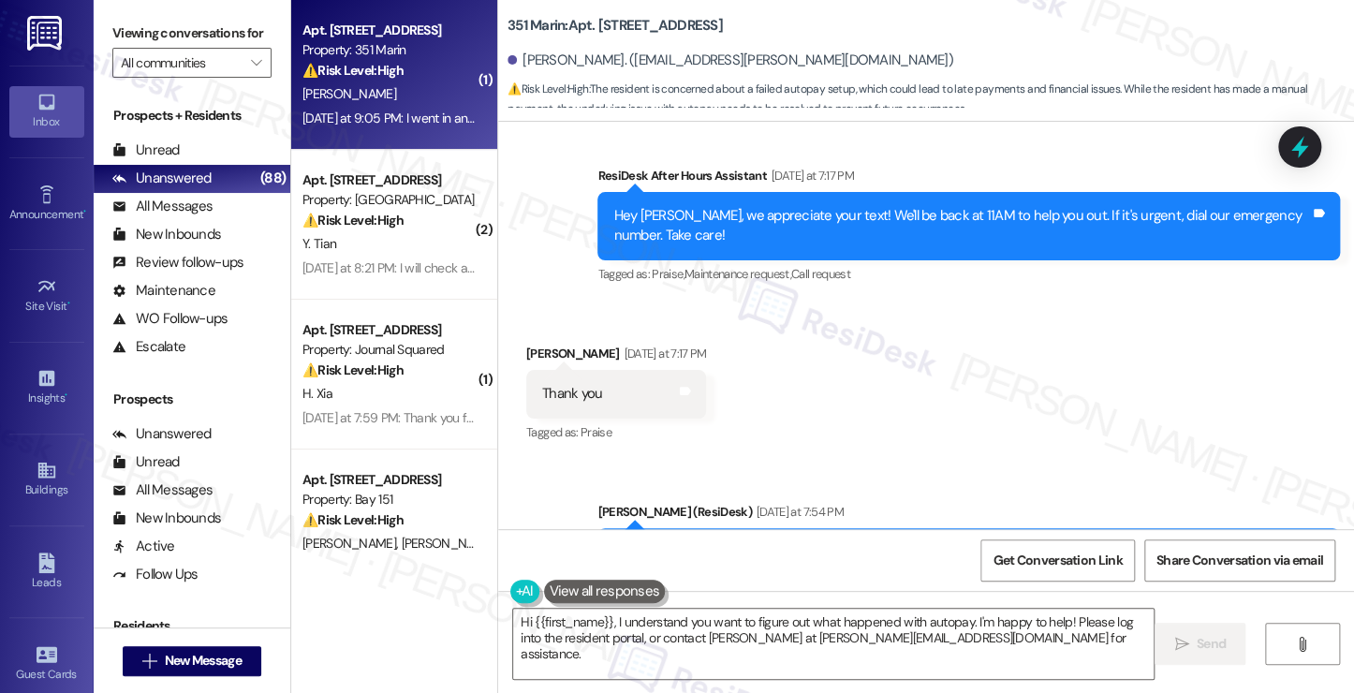
click at [884, 542] on div "Hi Brittany! I understand you thought autopay was set up. Did you receive a pay…" at bounding box center [961, 562] width 696 height 40
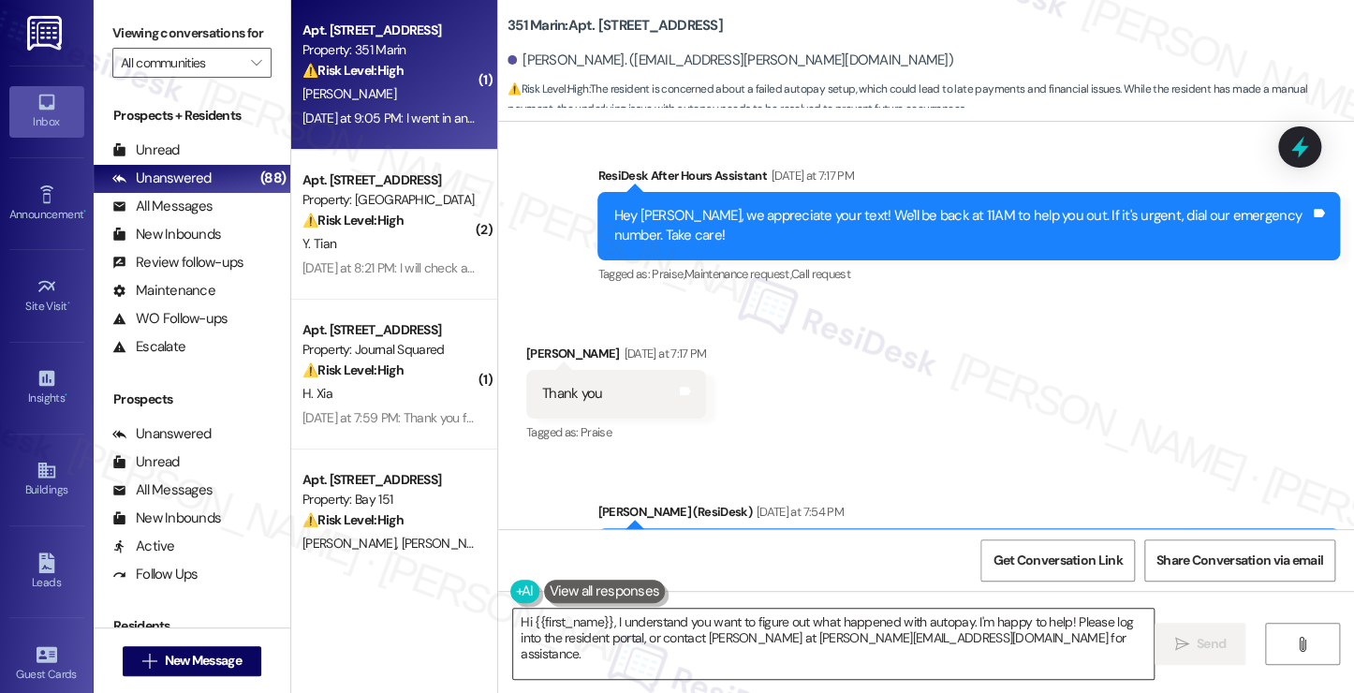
click at [912, 632] on textarea "Hi {{first_name}}, I understand you want to figure out what happened with autop…" at bounding box center [833, 644] width 640 height 70
click at [912, 631] on textarea "Hi {{first_name}}, I understand you want to figure out what happened with autop…" at bounding box center [833, 644] width 640 height 70
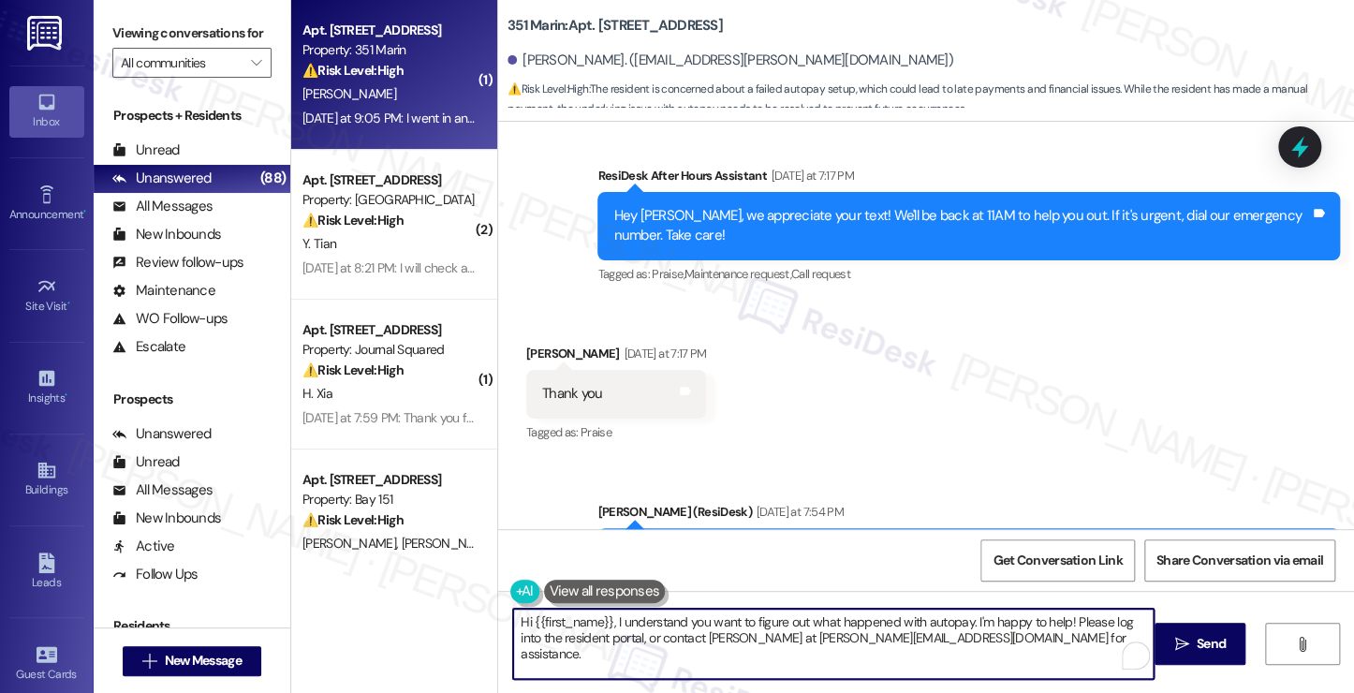
click at [912, 631] on textarea "Hi {{first_name}}, I understand you want to figure out what happened with autop…" at bounding box center [833, 644] width 640 height 70
drag, startPoint x: 627, startPoint y: 639, endPoint x: 1067, endPoint y: 615, distance: 440.7
click at [1067, 615] on textarea "Hi {{first_name}}, I understand you want to figure out what happened with autop…" at bounding box center [833, 644] width 640 height 70
drag, startPoint x: 876, startPoint y: 645, endPoint x: 554, endPoint y: 645, distance: 322.0
click at [554, 645] on textarea "Hi {{first_name}}, I understand you want to figure out what happened with autop…" at bounding box center [833, 644] width 640 height 70
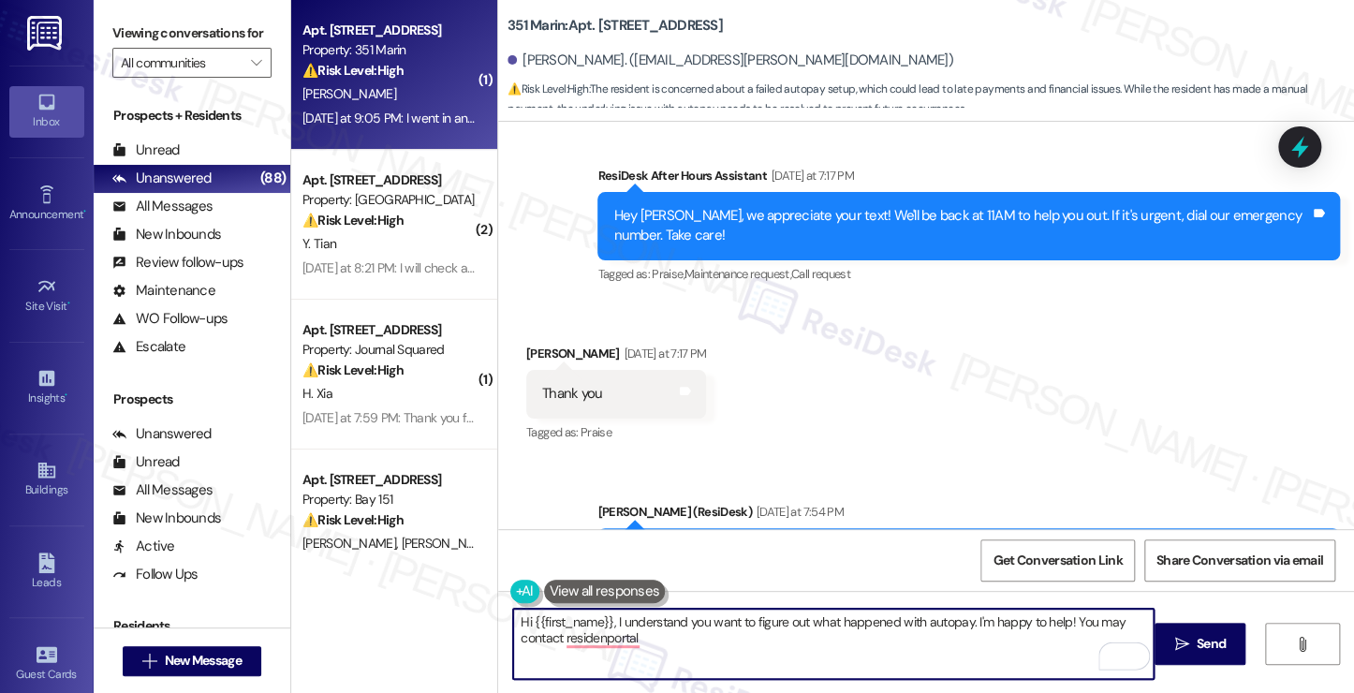
type textarea "Hi {{first_name}}, I understand you want to figure out what happened with autop…"
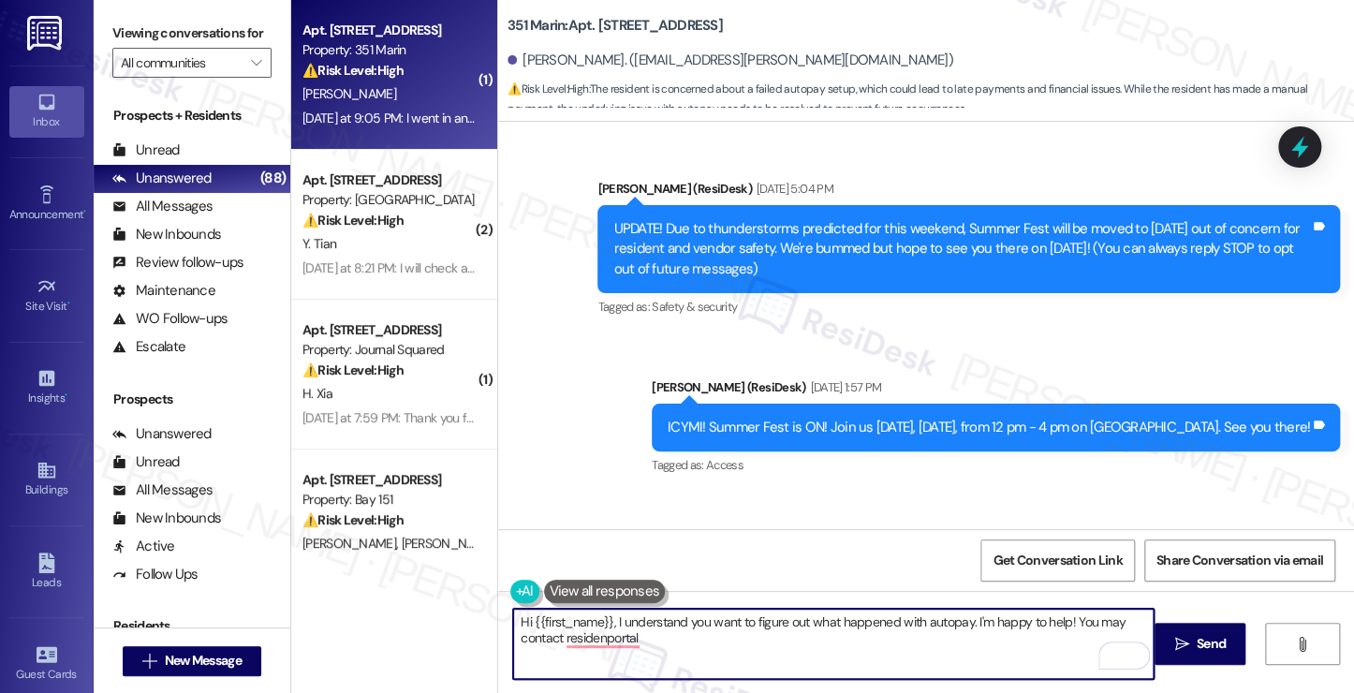
scroll to position [22529, 0]
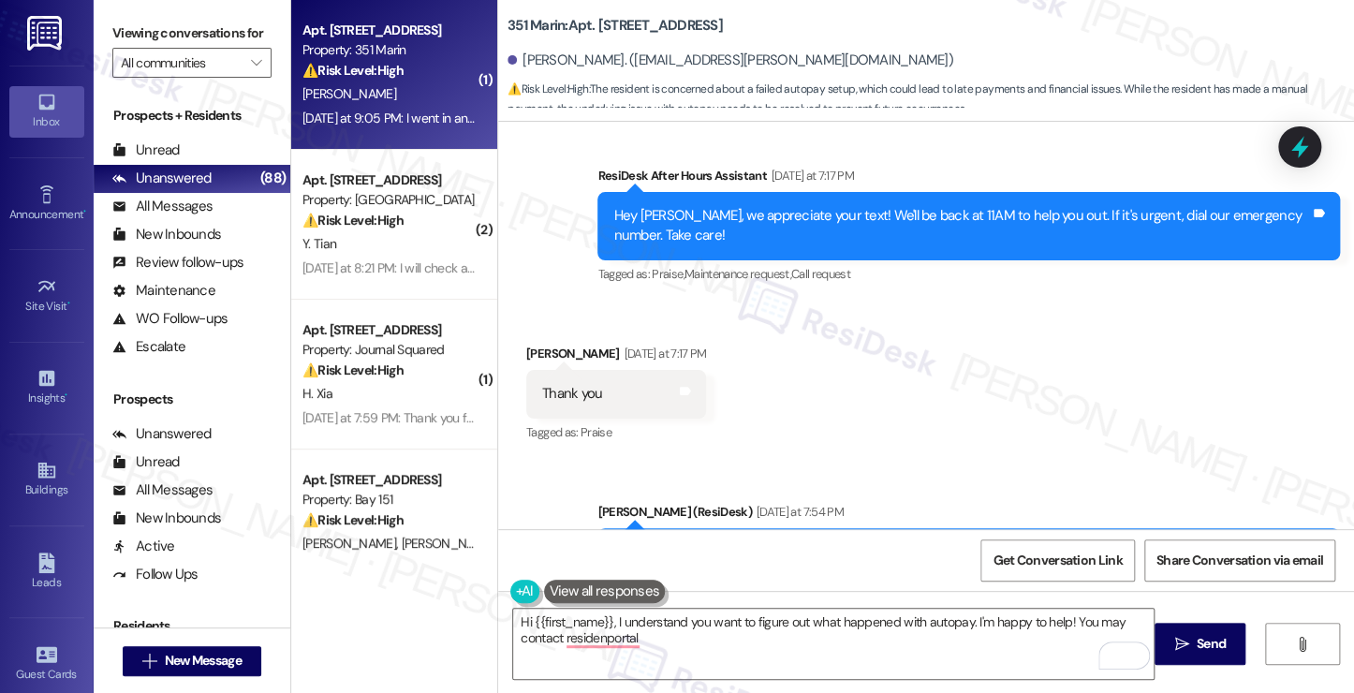
click at [154, 25] on label "Viewing conversations for" at bounding box center [191, 33] width 159 height 29
click at [637, 643] on textarea "Hi {{first_name}}, I understand you want to figure out what happened with autop…" at bounding box center [833, 644] width 640 height 70
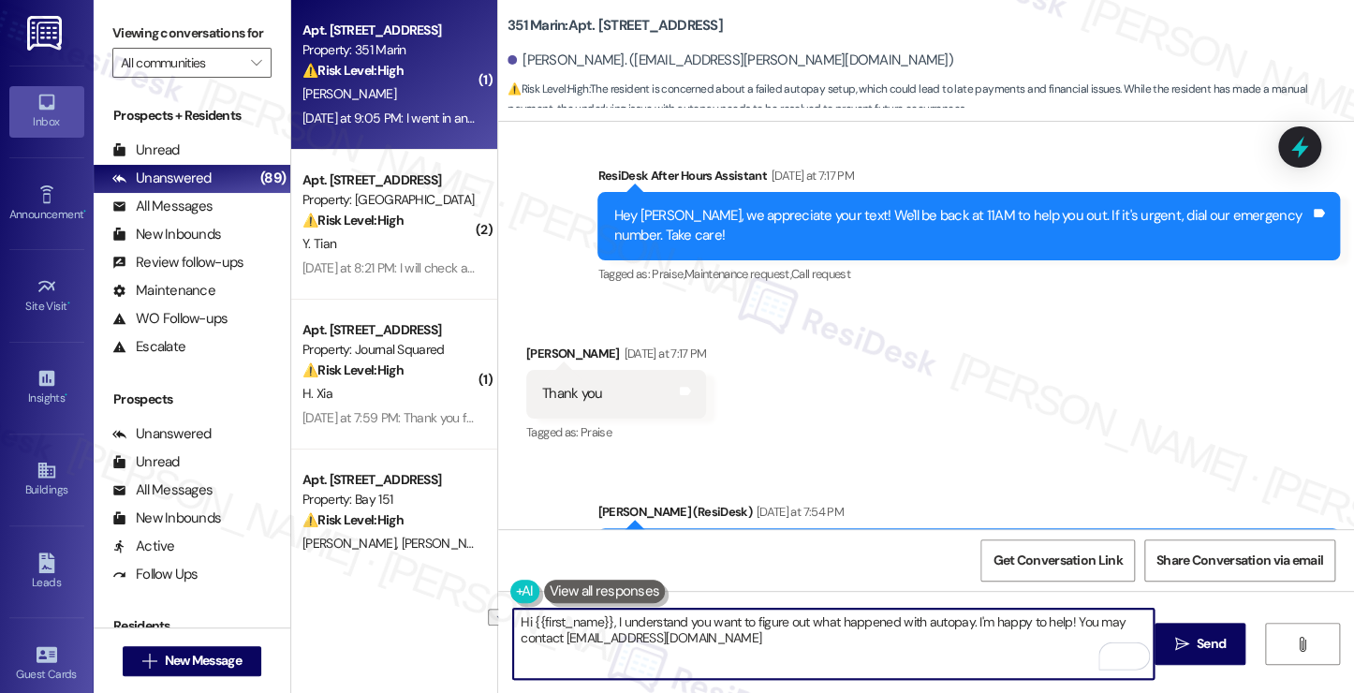
drag, startPoint x: 1060, startPoint y: 621, endPoint x: 964, endPoint y: 609, distance: 96.1
click at [964, 609] on textarea "Hi {{first_name}}, I understand you want to figure out what happened with autop…" at bounding box center [833, 644] width 640 height 70
click at [603, 621] on textarea "Hi {{first_name}}, I understand you want to figure out what happened with autop…" at bounding box center [833, 644] width 640 height 70
click at [848, 640] on textarea "Hi {{first_name}}, thanks for letting us know. I understand you want to figure …" at bounding box center [833, 644] width 640 height 70
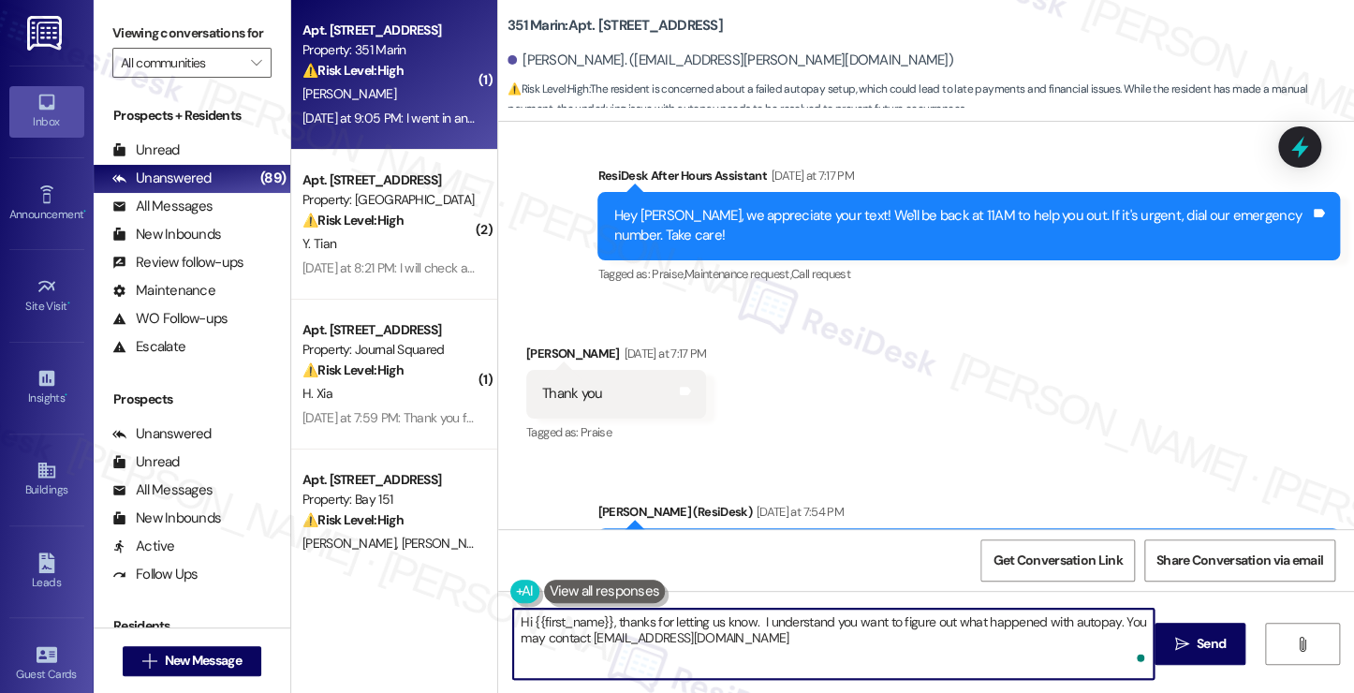
click at [848, 640] on textarea "Hi {{first_name}}, thanks for letting us know. I understand you want to figure …" at bounding box center [833, 644] width 640 height 70
click at [781, 636] on textarea "Hi {{first_name}}, thanks for letting us know. I understand you want to figure …" at bounding box center [833, 644] width 640 height 70
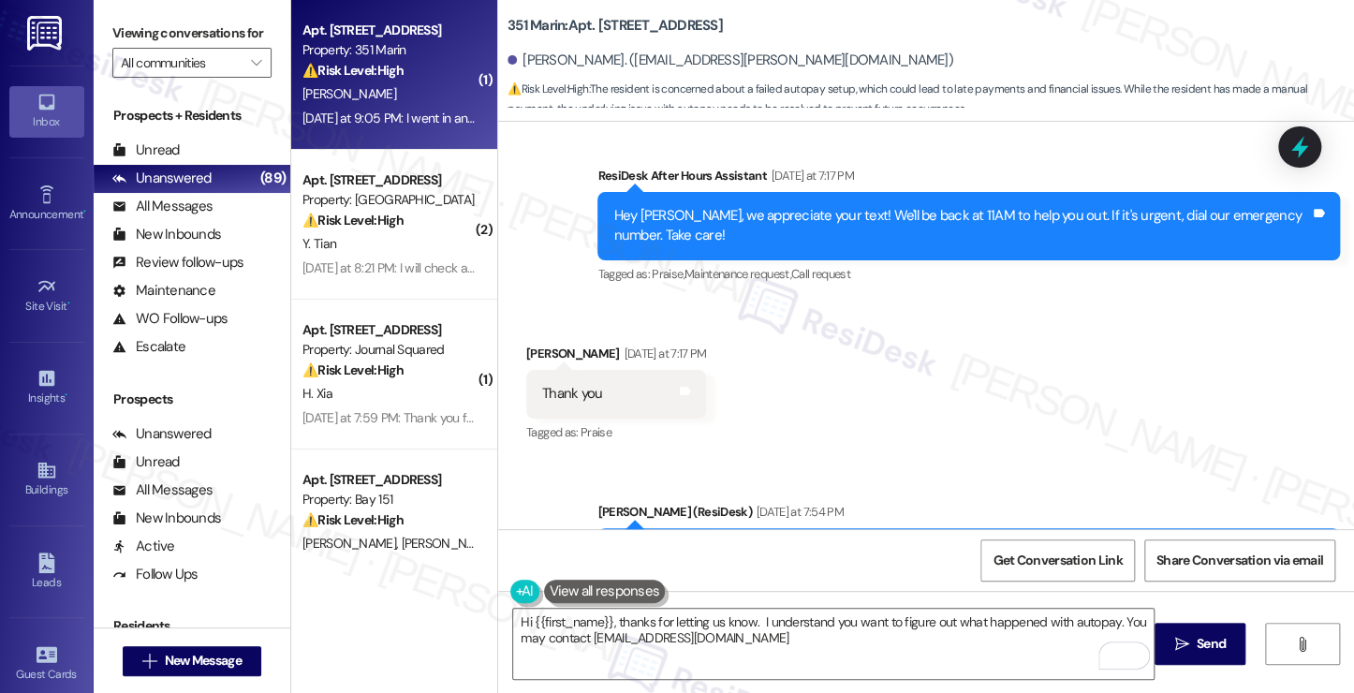
click at [195, 43] on label "Viewing conversations for" at bounding box center [191, 33] width 159 height 29
click at [211, 39] on label "Viewing conversations for" at bounding box center [191, 33] width 159 height 29
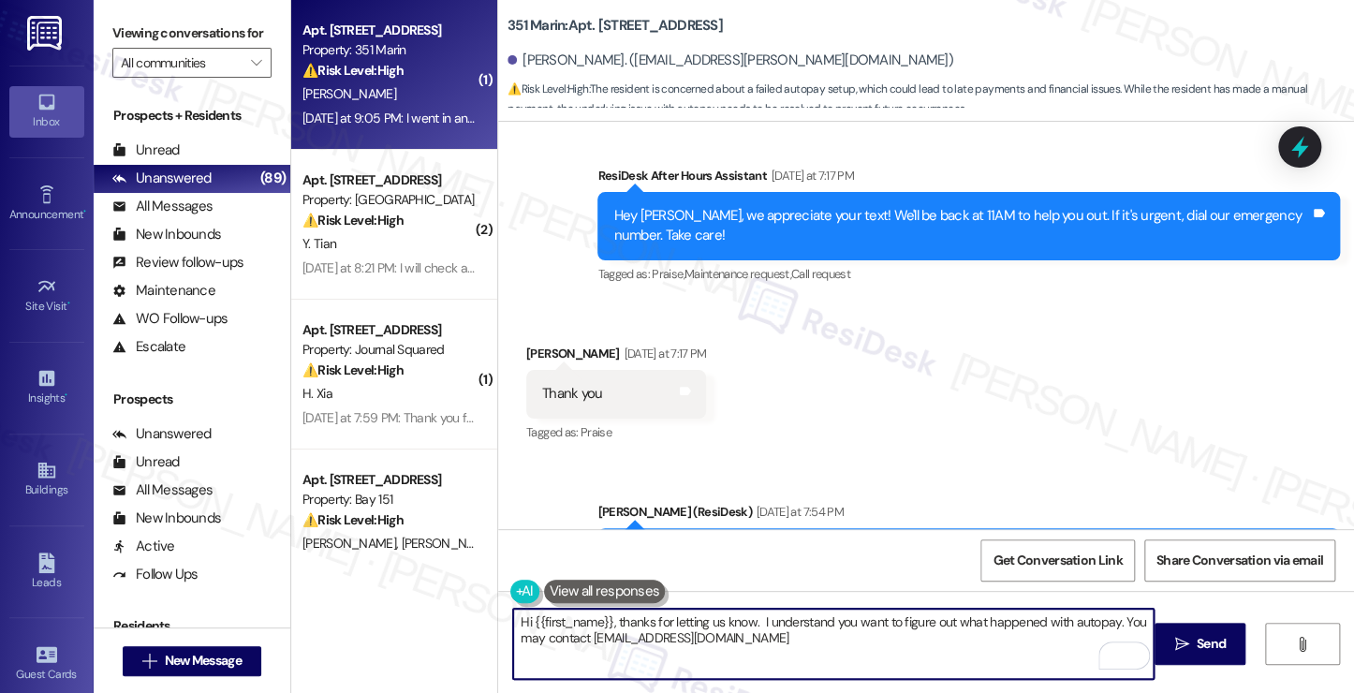
click at [824, 637] on textarea "Hi {{first_name}}, thanks for letting us know. I understand you want to figure …" at bounding box center [833, 644] width 640 height 70
drag, startPoint x: 584, startPoint y: 643, endPoint x: 782, endPoint y: 639, distance: 197.6
click at [782, 639] on textarea "Hi {{first_name}}, thanks for letting us know. I understand you want to figure …" at bounding box center [833, 644] width 640 height 70
type textarea "Hi {{first_name}}, thanks for letting us know. I understand you want to figure …"
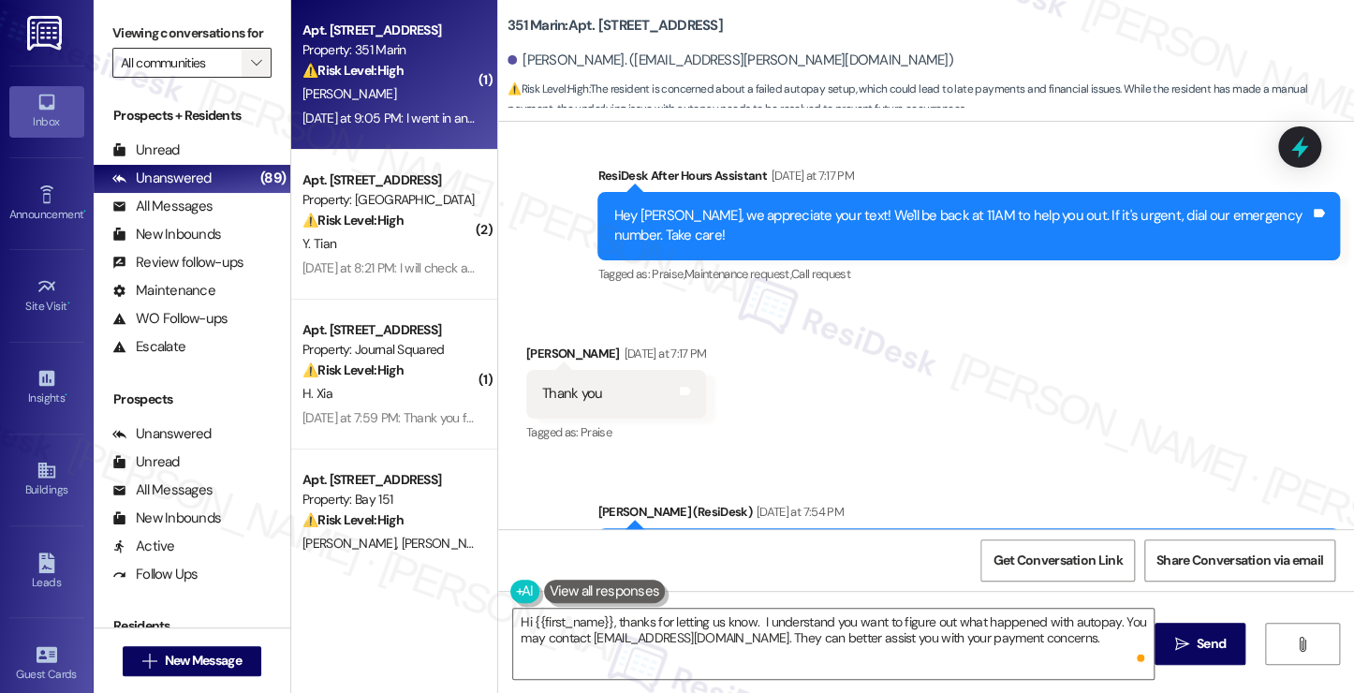
drag, startPoint x: 218, startPoint y: 52, endPoint x: 255, endPoint y: 73, distance: 41.9
click at [218, 48] on label "Viewing conversations for" at bounding box center [191, 33] width 159 height 29
click at [1125, 643] on textarea "Hi {{first_name}}, thanks for letting us know. I understand you want to figure …" at bounding box center [833, 644] width 640 height 70
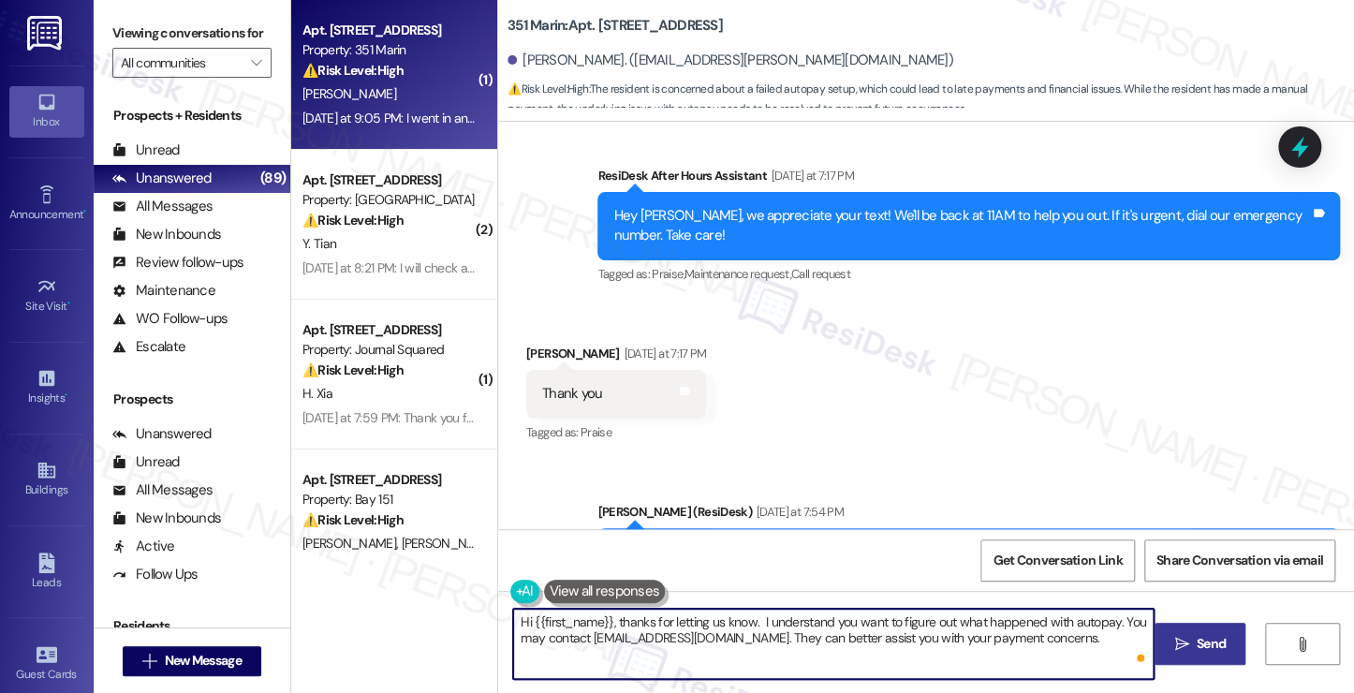
click at [1210, 636] on span "Send" at bounding box center [1210, 644] width 29 height 20
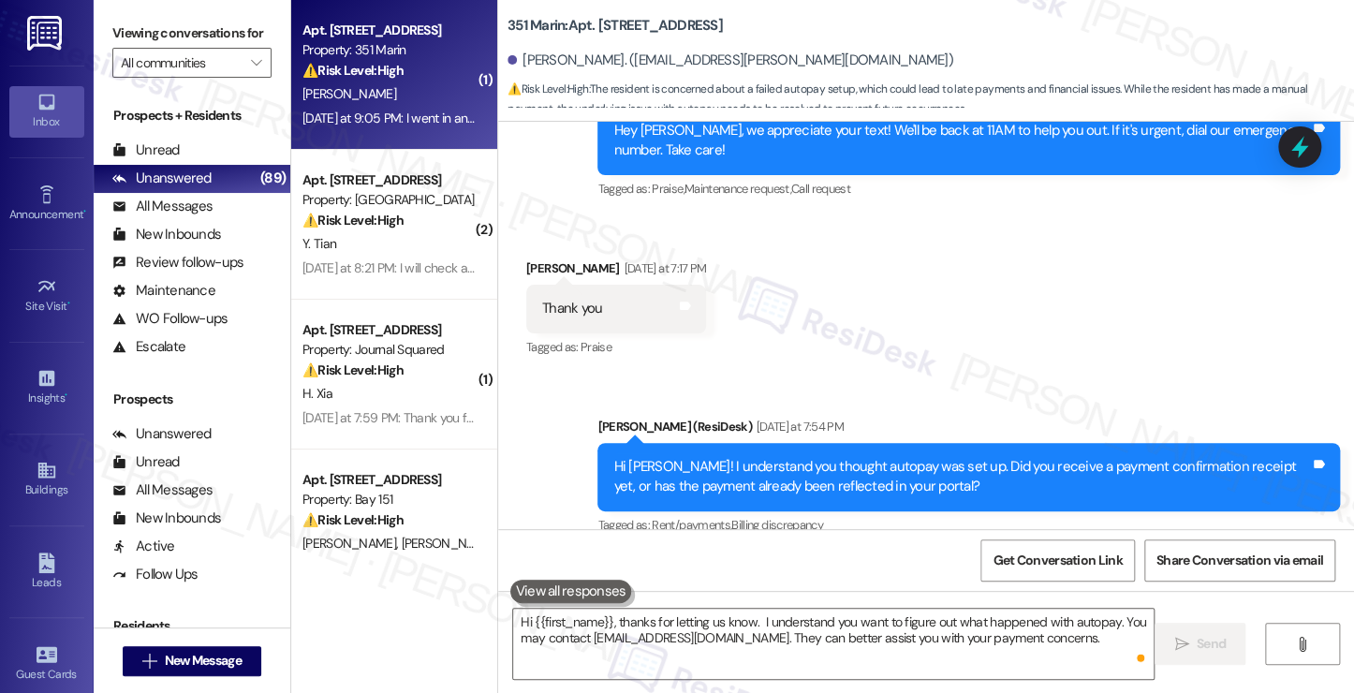
scroll to position [22678, 0]
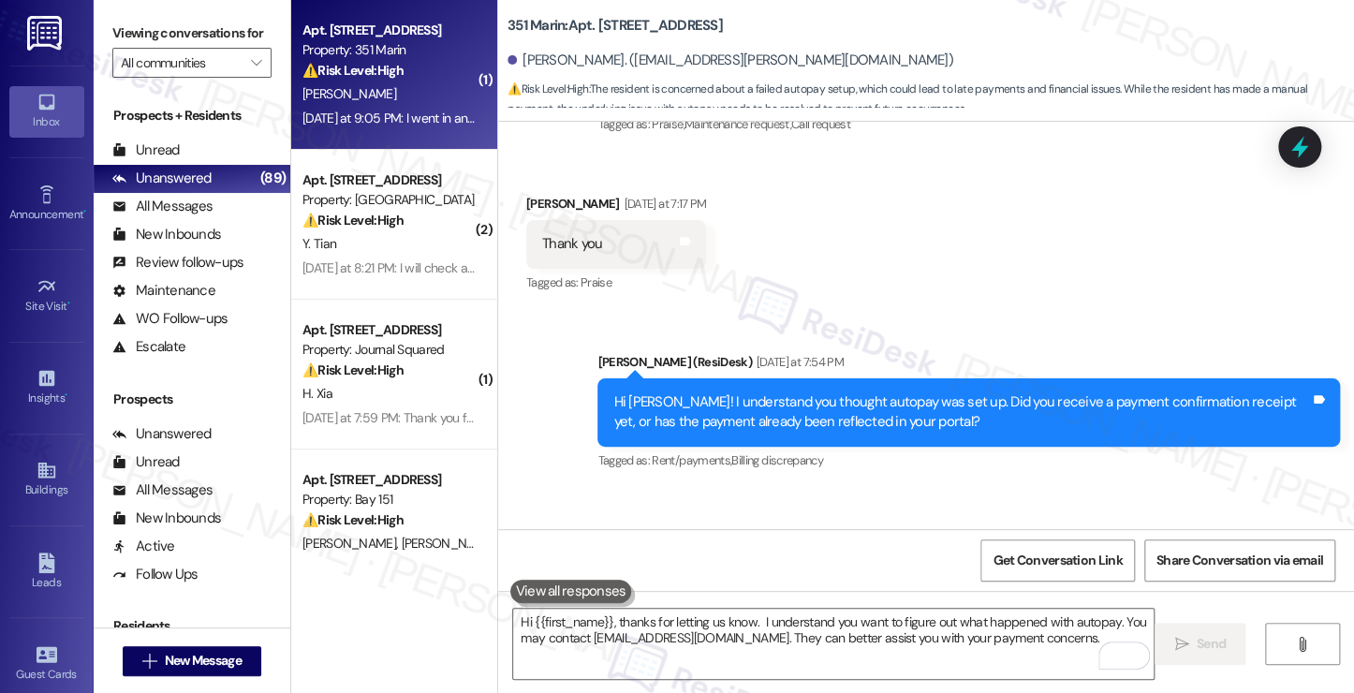
click at [416, 113] on div "[DATE] at 9:05 PM: I went in and paid this month manually but I want to figure …" at bounding box center [618, 118] width 632 height 17
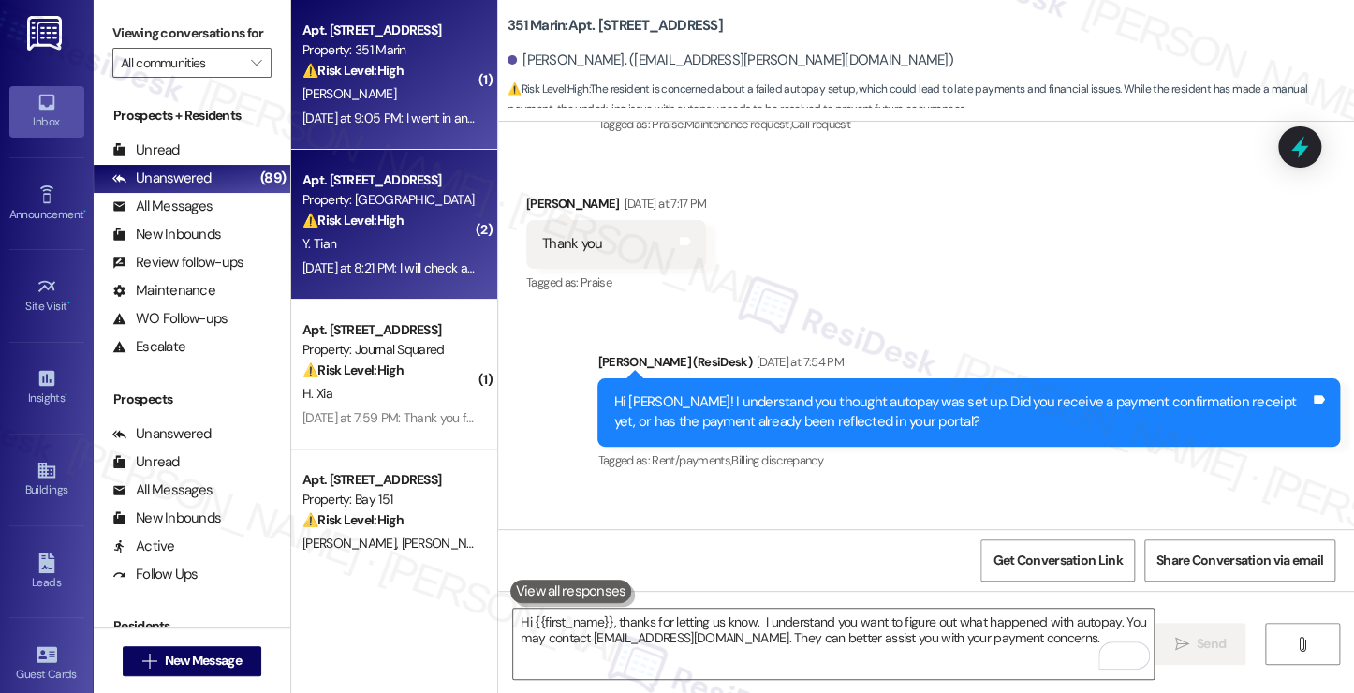
click at [431, 229] on div "⚠️ Risk Level: High The resident is having trouble logging in to pay rent and i…" at bounding box center [388, 221] width 173 height 20
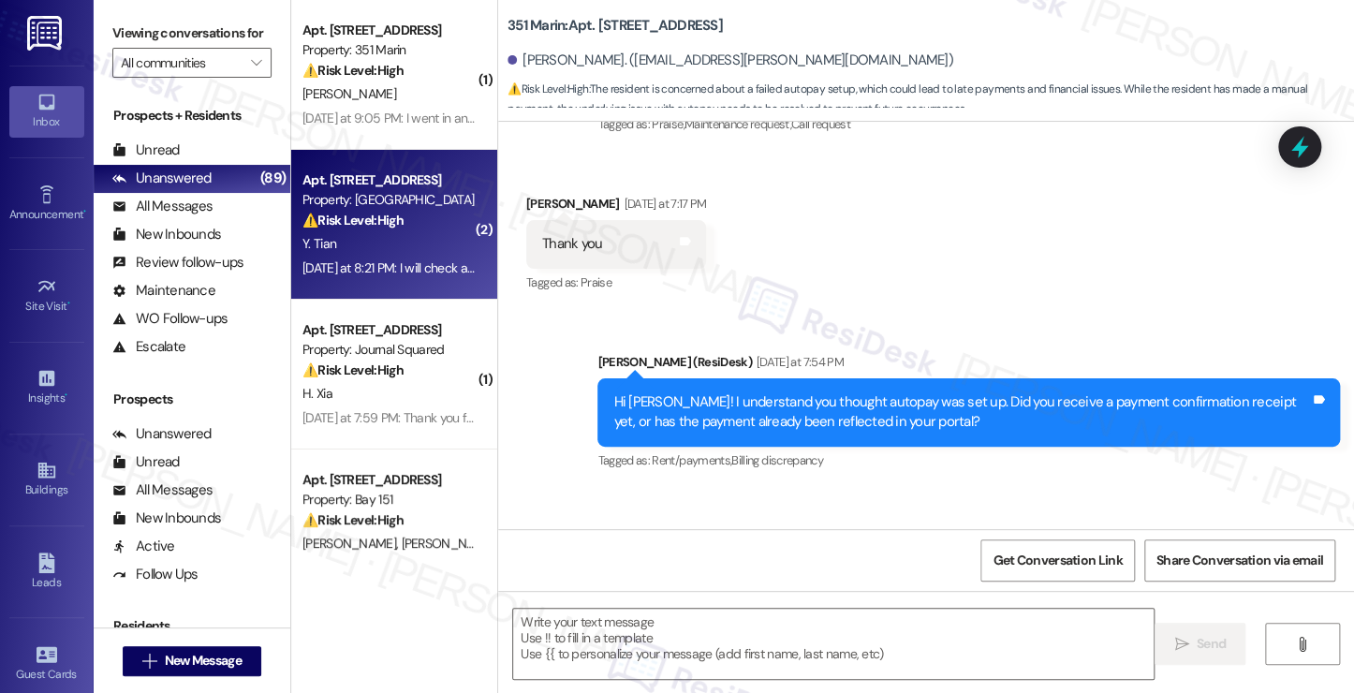
type textarea "Fetching suggested responses. Please feel free to read through the conversation…"
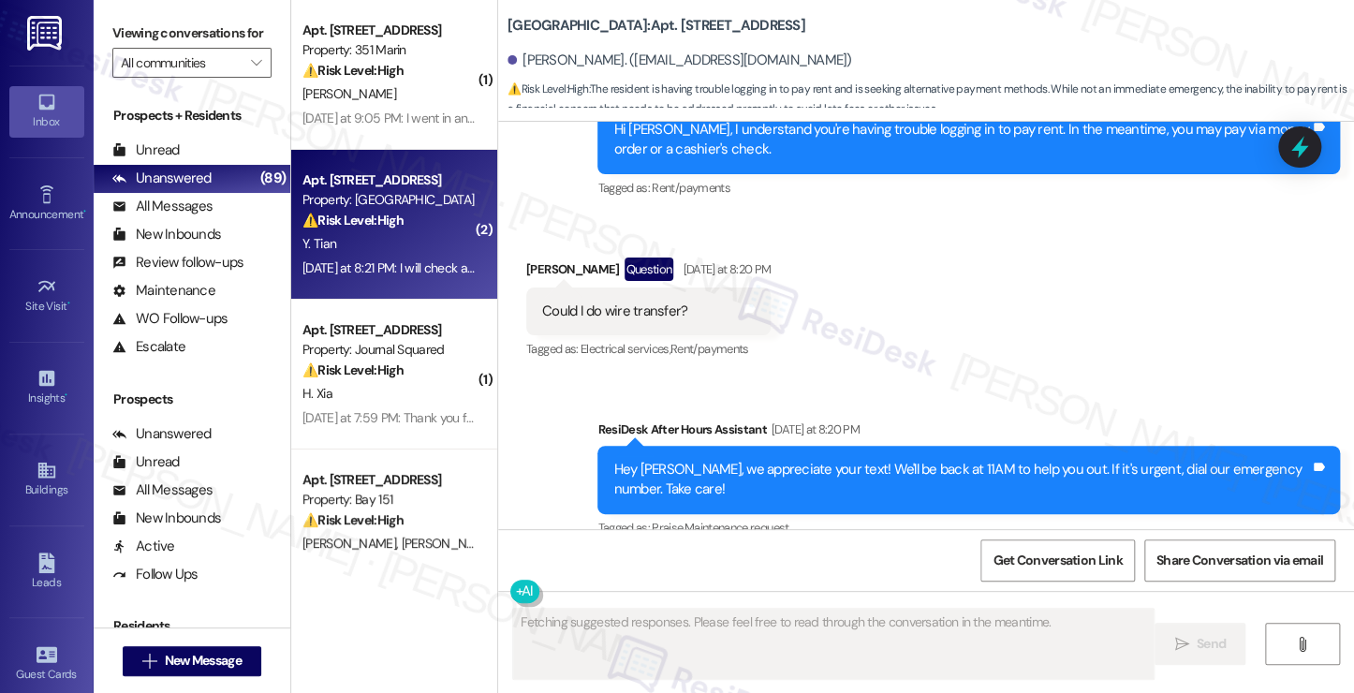
scroll to position [8973, 0]
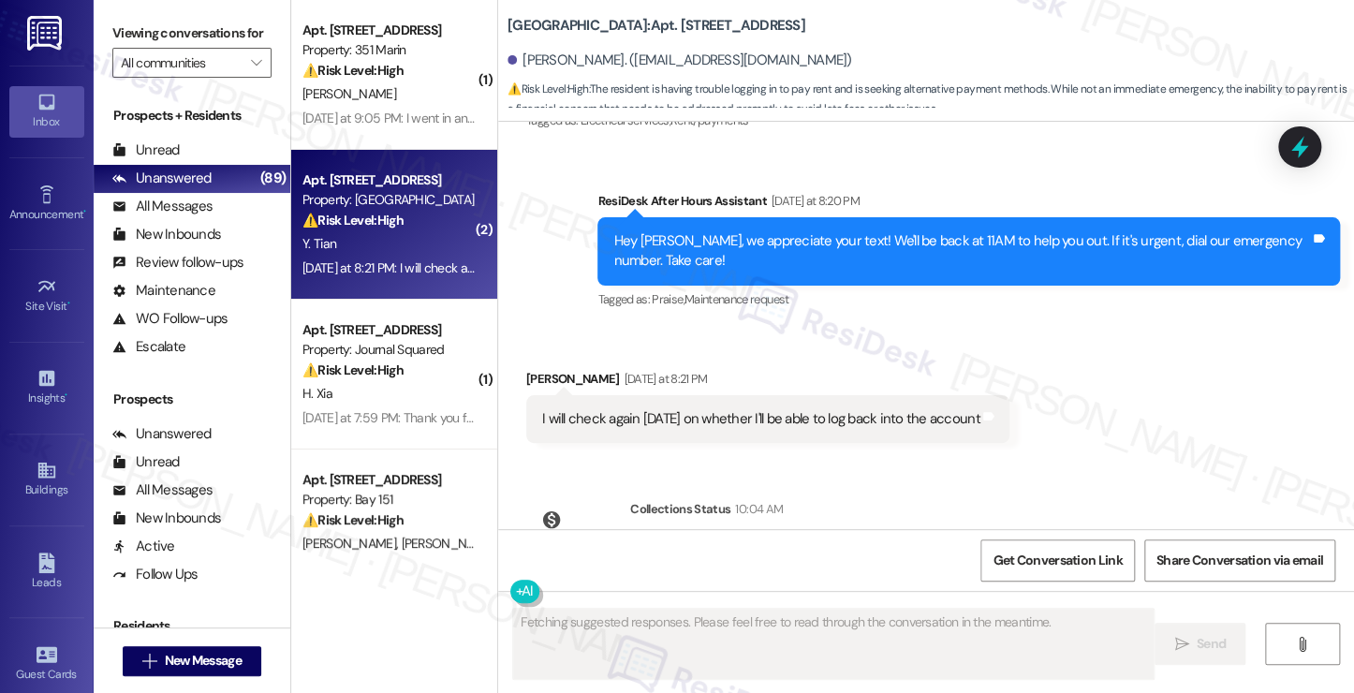
click at [635, 409] on div "I will check again tomorrow on whether I'll be able to log back into the account" at bounding box center [761, 419] width 438 height 20
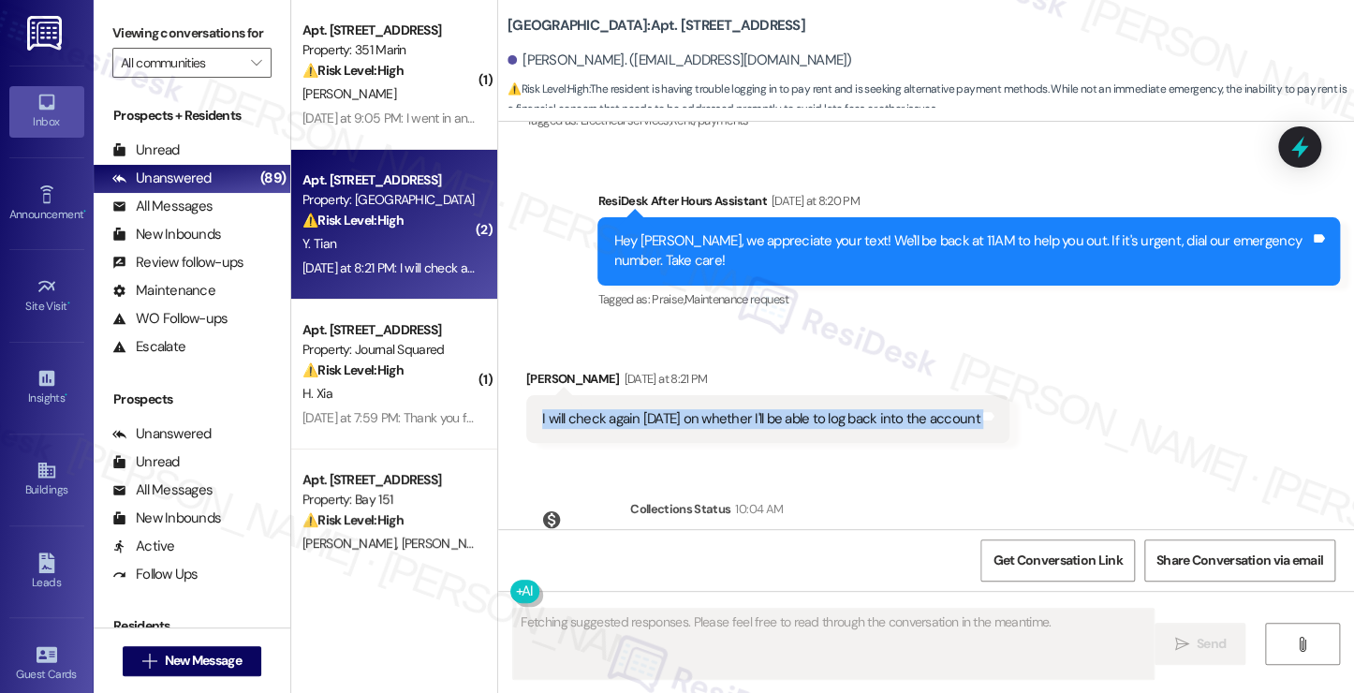
click at [635, 409] on div "I will check again tomorrow on whether I'll be able to log back into the account" at bounding box center [761, 419] width 438 height 20
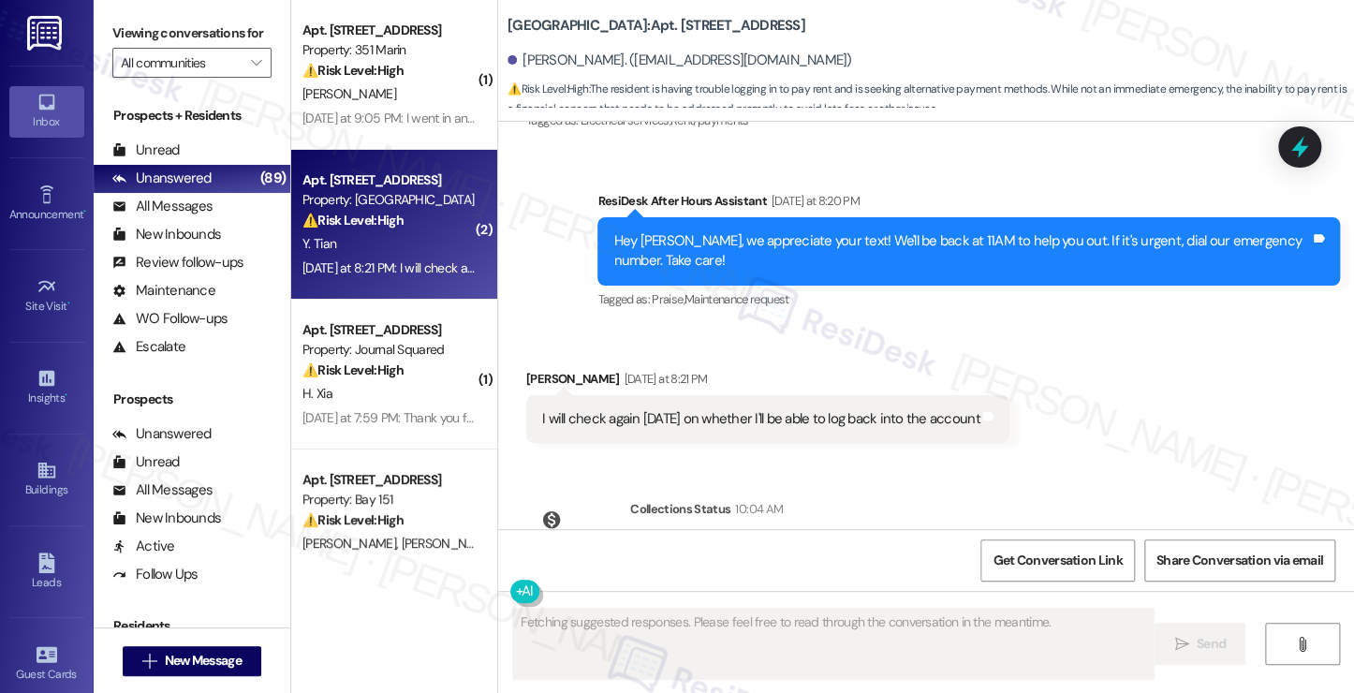
click at [865, 355] on div "Received via SMS Yuan Tian Yesterday at 8:21 PM I will check again tomorrow on …" at bounding box center [768, 406] width 512 height 102
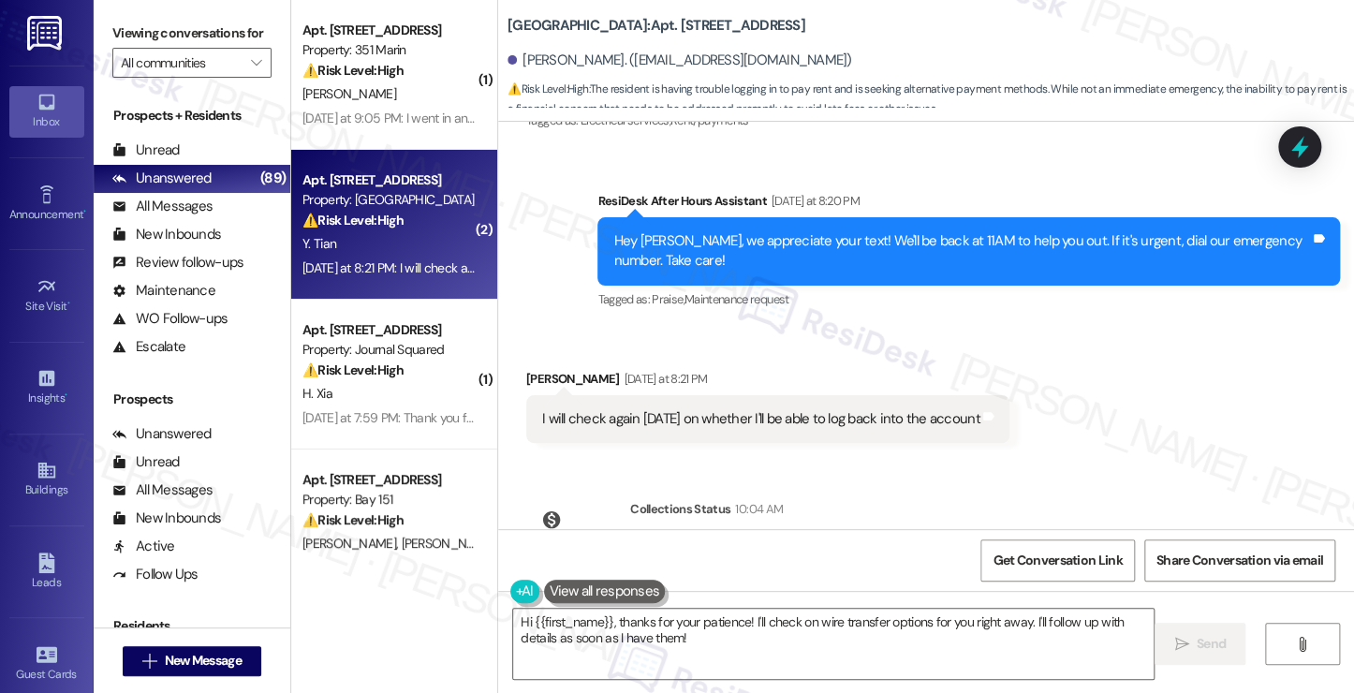
scroll to position [8879, 0]
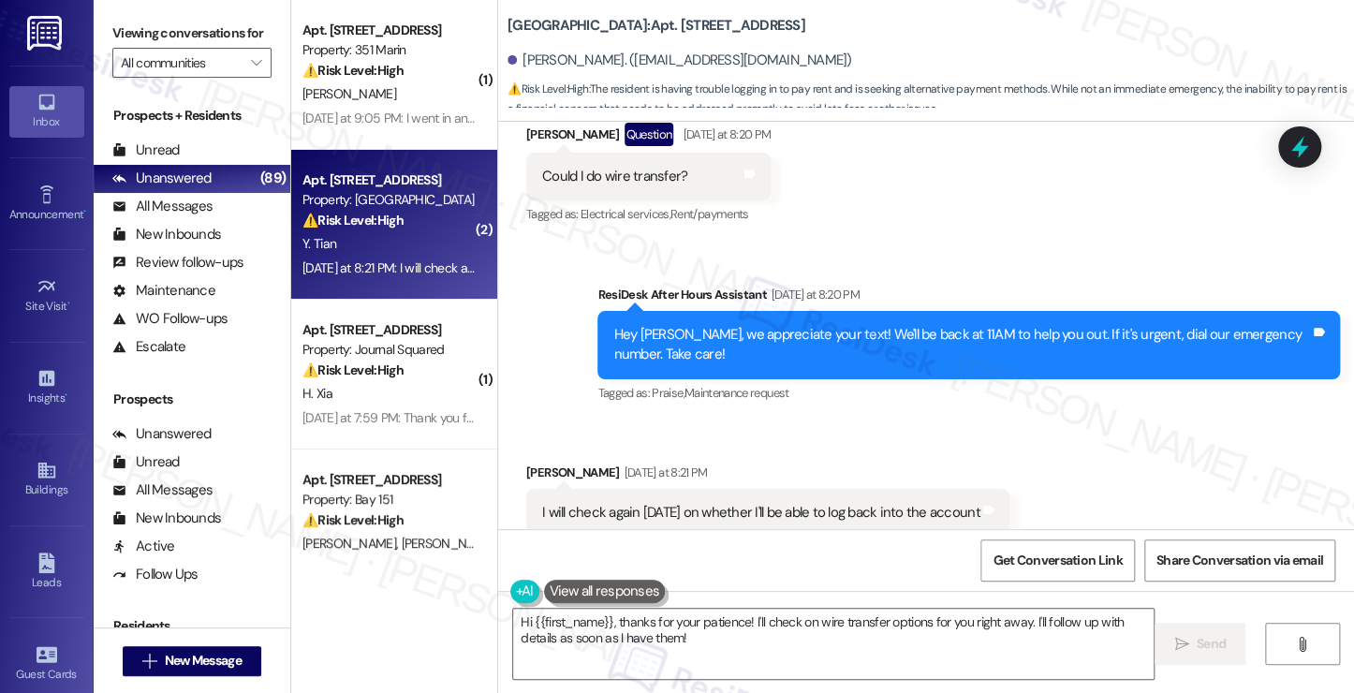
click at [699, 325] on div "Hey Yuan, we appreciate your text! We'll be back at 11AM to help you out. If it…" at bounding box center [961, 345] width 696 height 40
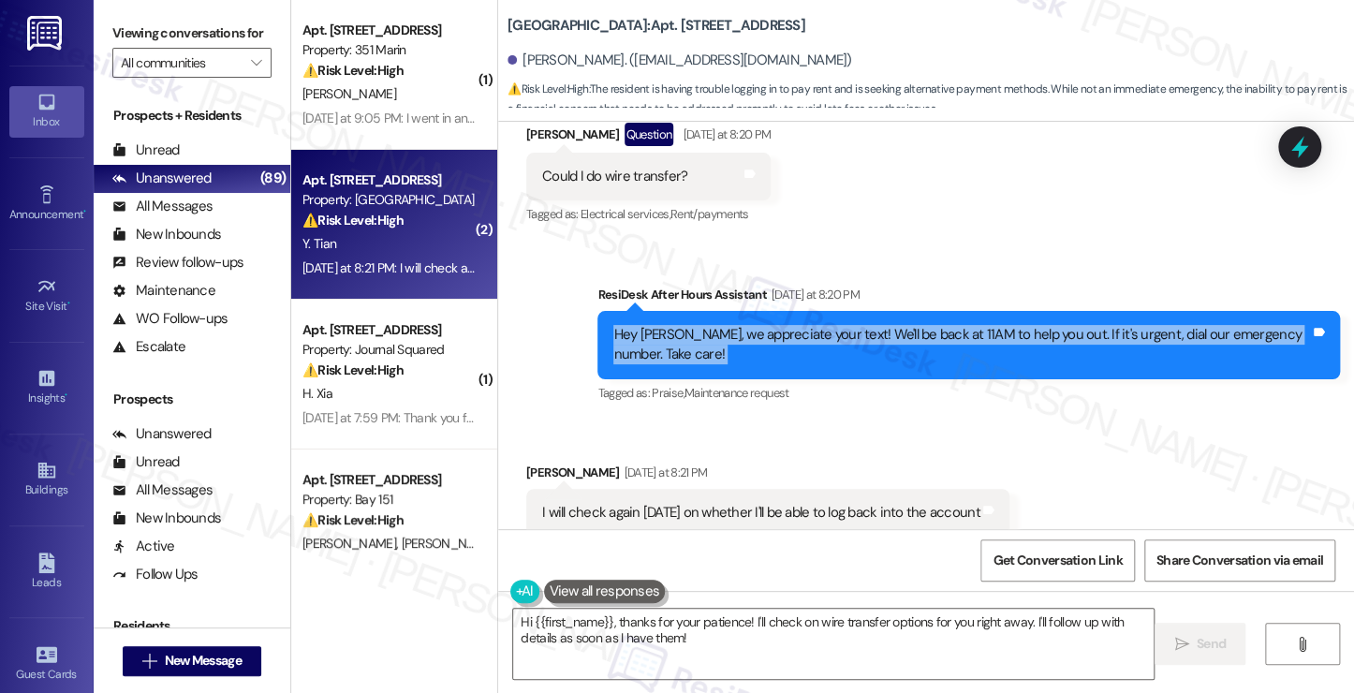
click at [699, 325] on div "Hey Yuan, we appreciate your text! We'll be back at 11AM to help you out. If it…" at bounding box center [961, 345] width 696 height 40
click at [726, 311] on div "Hey Yuan, we appreciate your text! We'll be back at 11AM to help you out. If it…" at bounding box center [968, 345] width 742 height 68
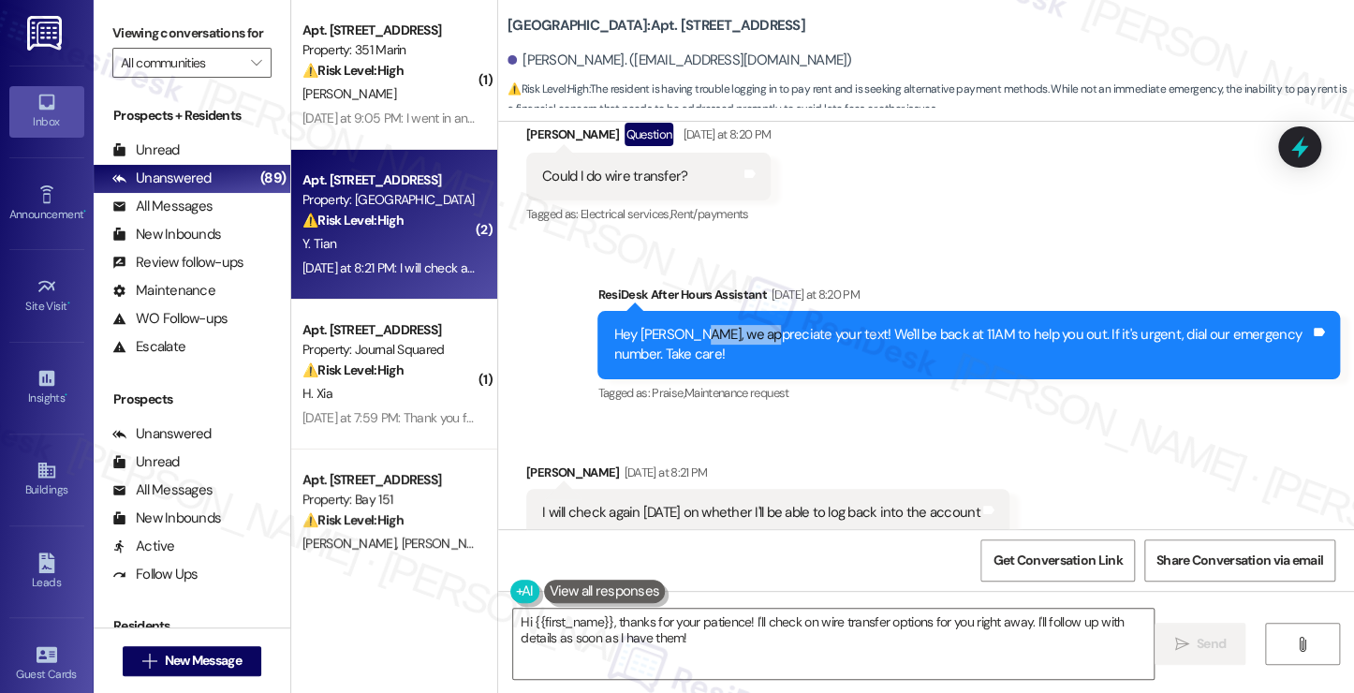
click at [726, 311] on div "Hey Yuan, we appreciate your text! We'll be back at 11AM to help you out. If it…" at bounding box center [968, 345] width 742 height 68
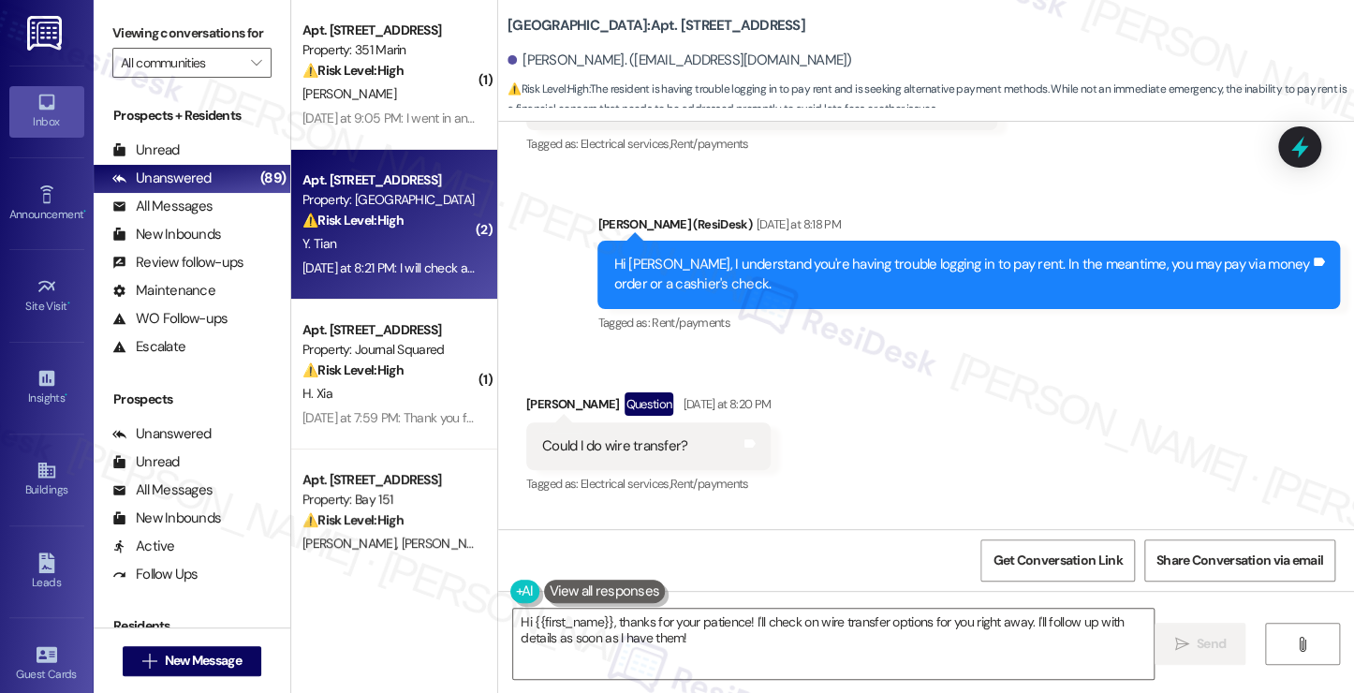
scroll to position [8505, 0]
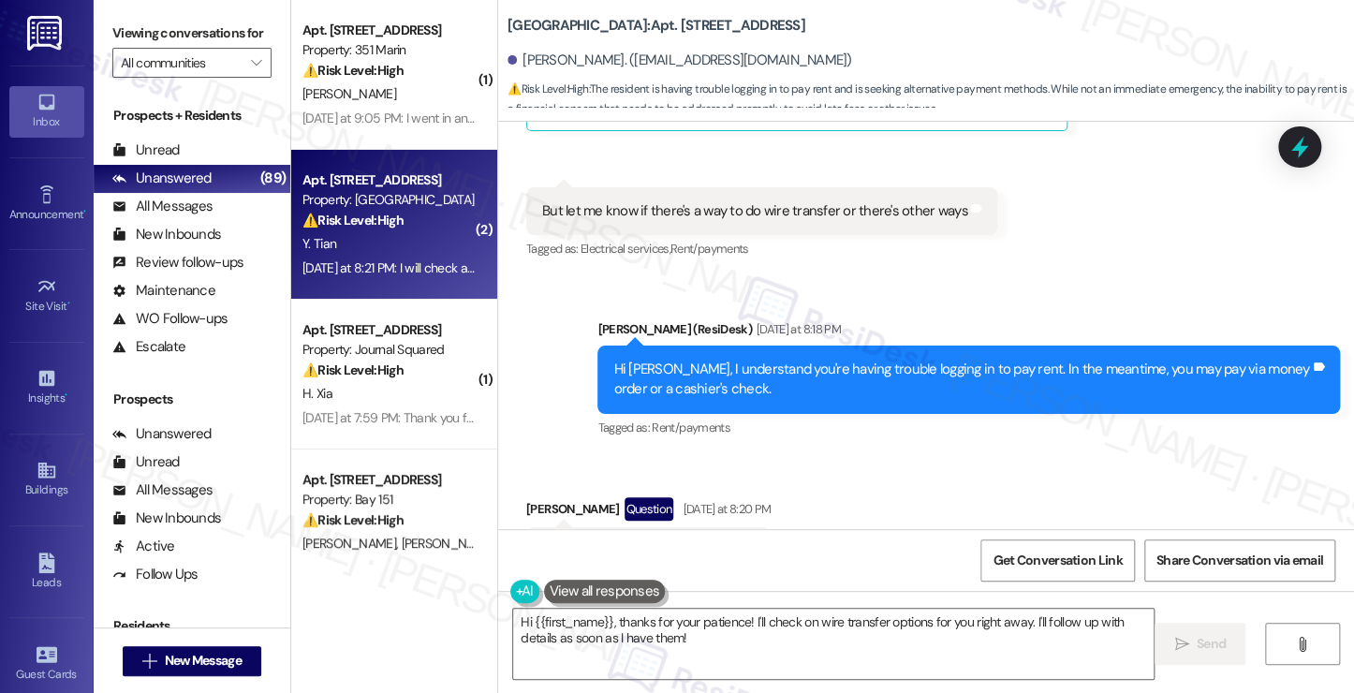
click at [632, 541] on div "Could I do wire transfer?" at bounding box center [614, 551] width 145 height 20
click at [809, 359] on div "Hi Yuan, I understand you're having trouble logging in to pay rent. In the mean…" at bounding box center [961, 379] width 696 height 40
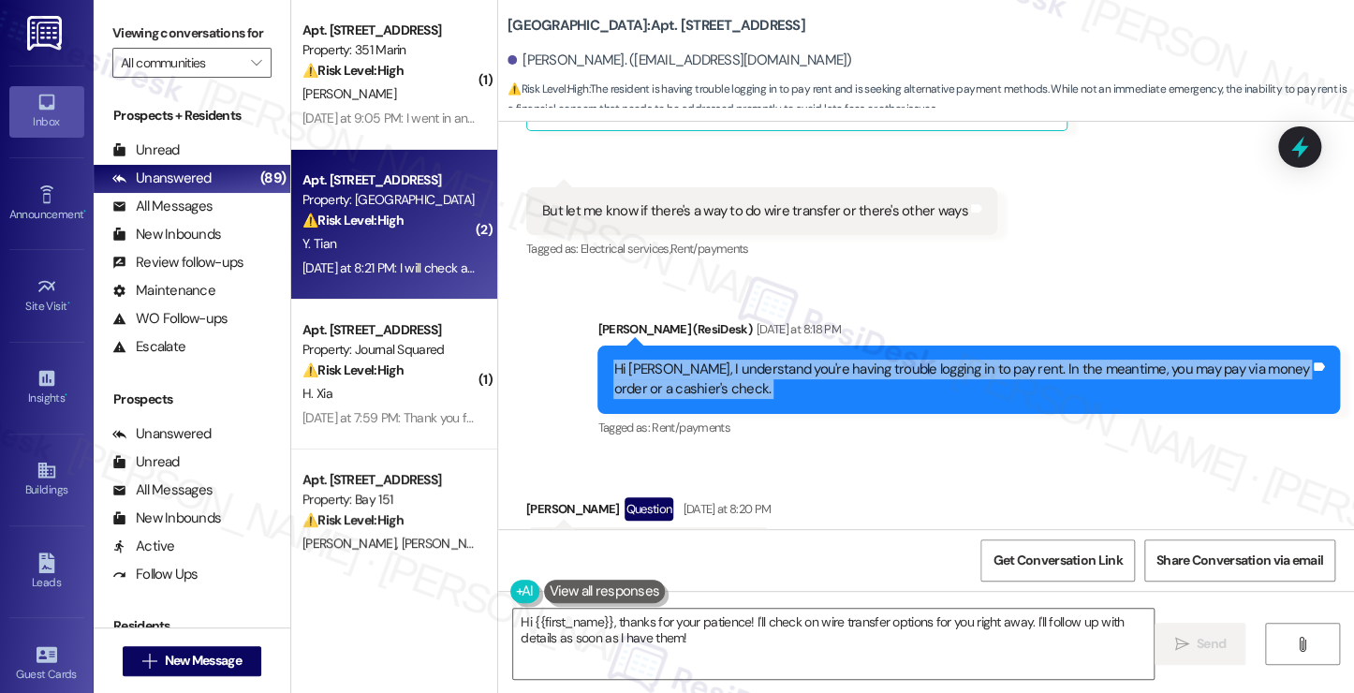
click at [809, 359] on div "Hi Yuan, I understand you're having trouble logging in to pay rent. In the mean…" at bounding box center [961, 379] width 696 height 40
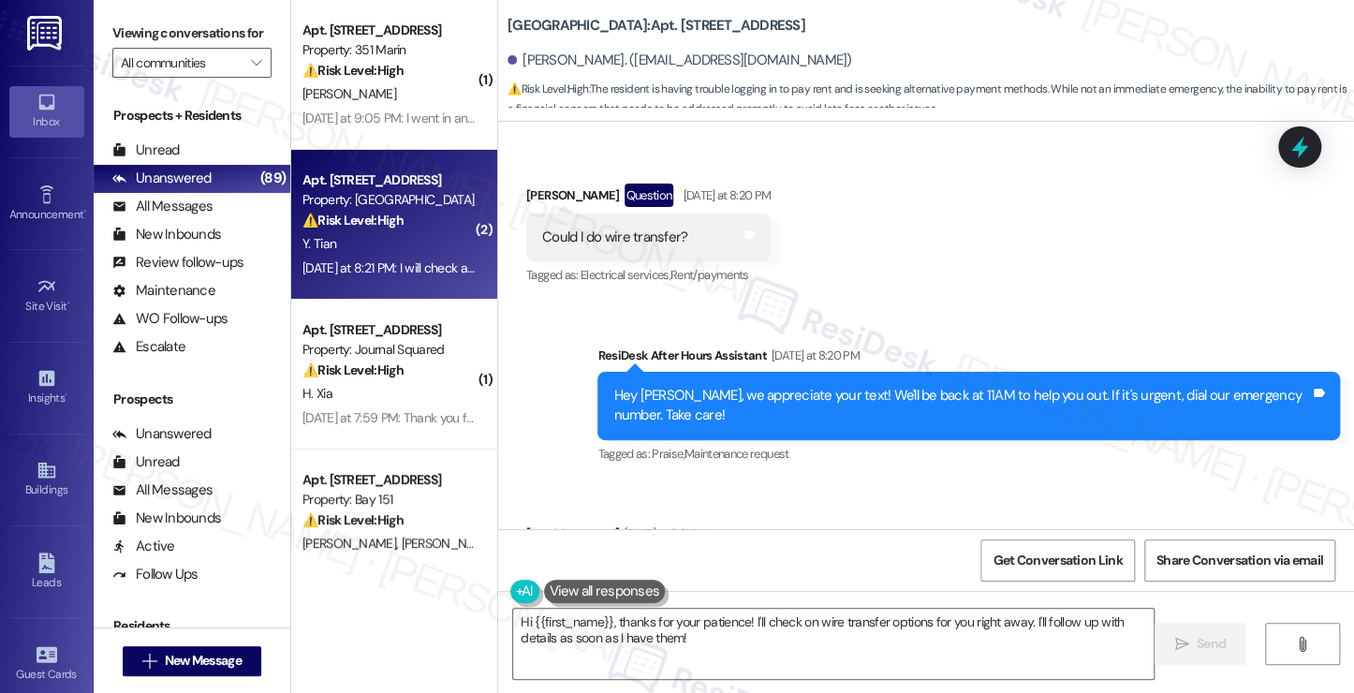
scroll to position [8973, 0]
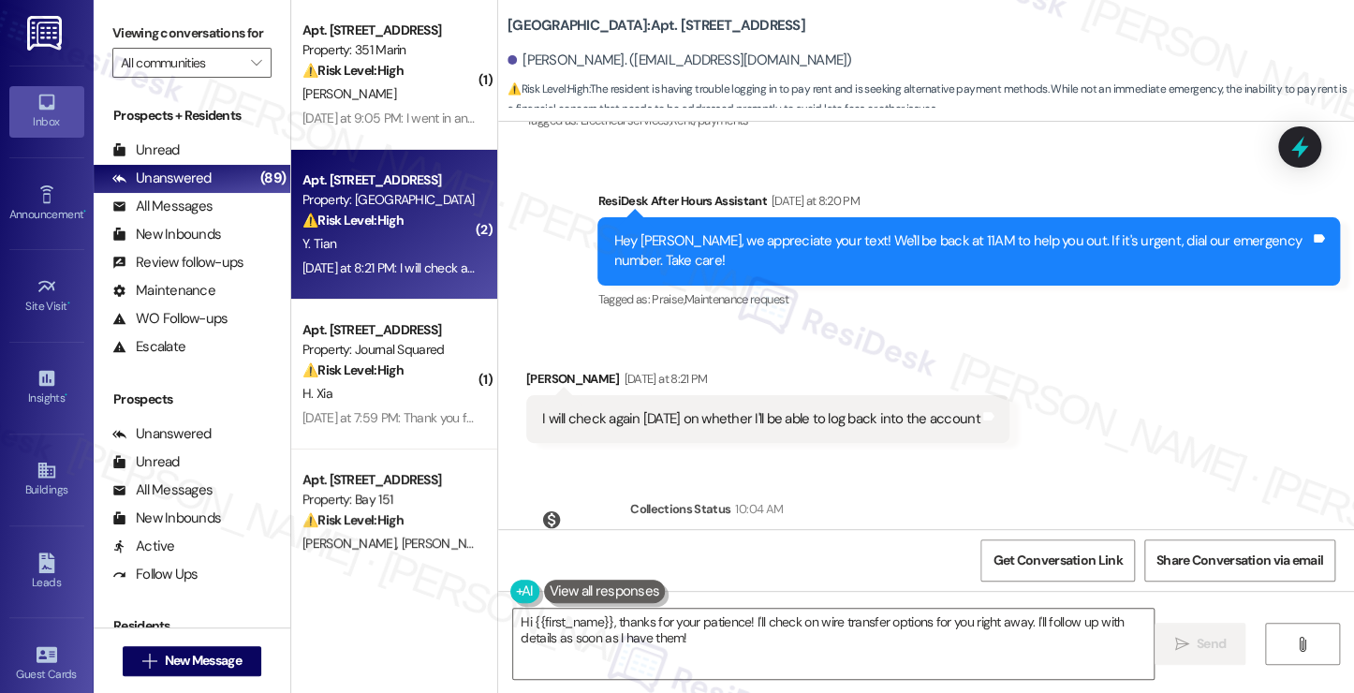
click at [659, 409] on div "I will check again tomorrow on whether I'll be able to log back into the account" at bounding box center [761, 419] width 438 height 20
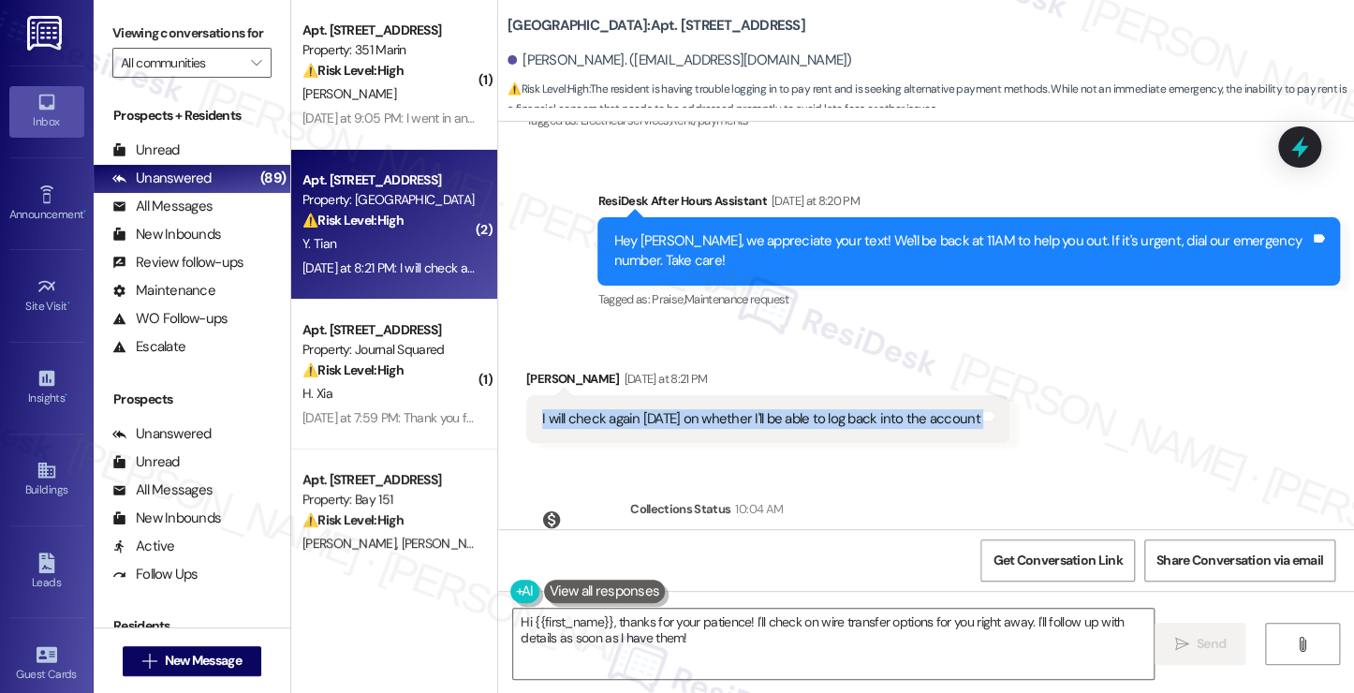
click at [659, 409] on div "I will check again tomorrow on whether I'll be able to log back into the account" at bounding box center [761, 419] width 438 height 20
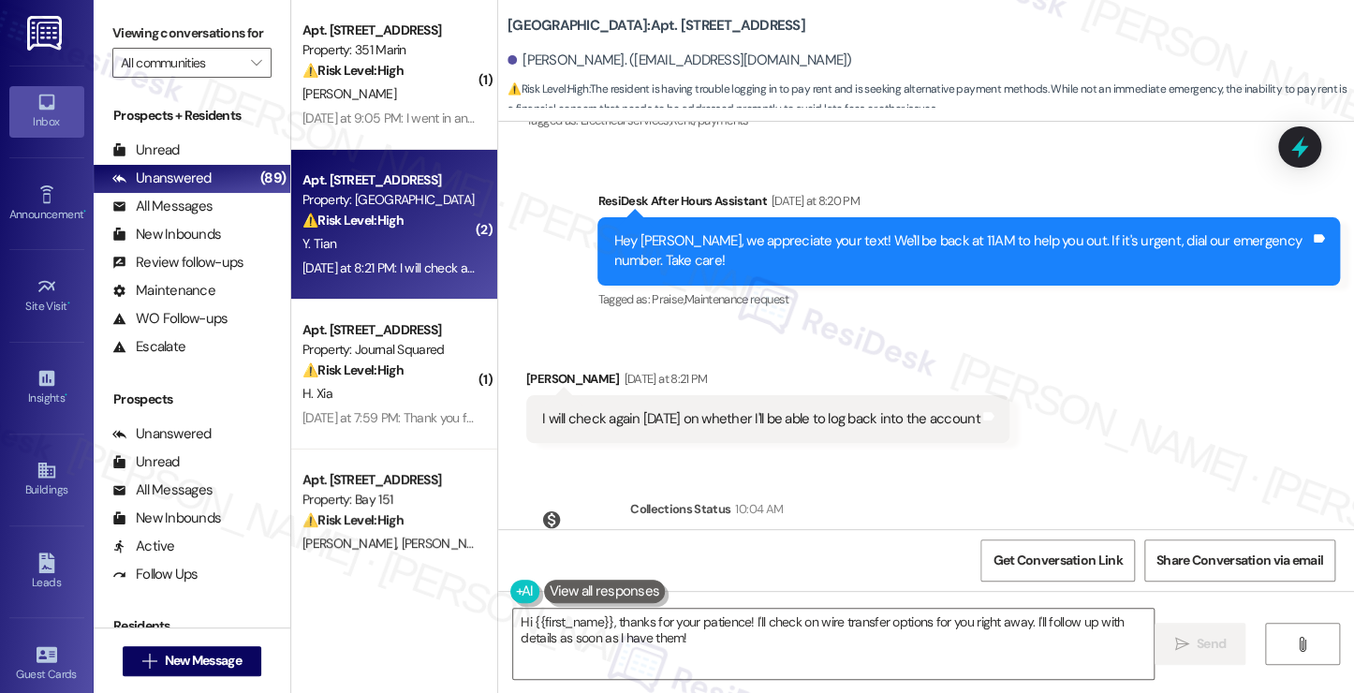
drag, startPoint x: 221, startPoint y: 34, endPoint x: 227, endPoint y: 45, distance: 13.0
click at [221, 34] on label "Viewing conversations for" at bounding box center [191, 33] width 159 height 29
click at [651, 628] on textarea "Hi {{first_name}}, thanks for your patience! I'll check on wire transfer option…" at bounding box center [833, 644] width 640 height 70
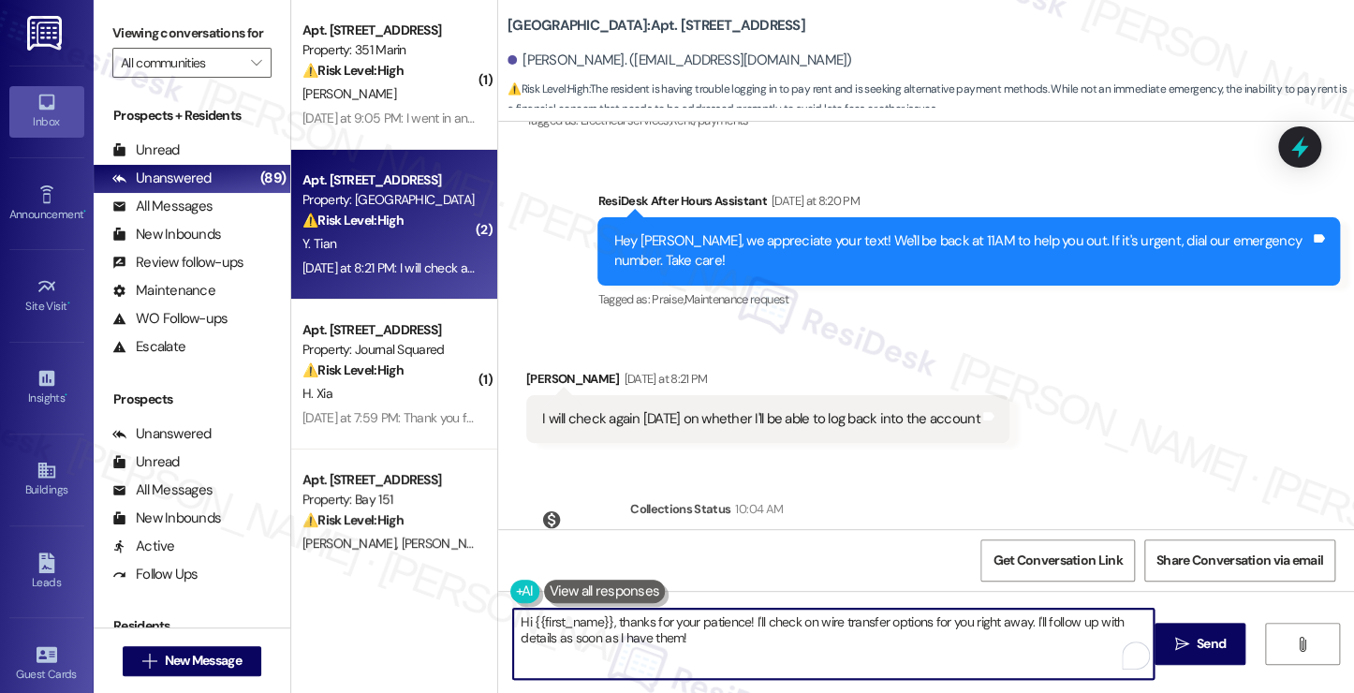
drag, startPoint x: 741, startPoint y: 639, endPoint x: 715, endPoint y: 628, distance: 28.5
click at [715, 628] on textarea "Hi {{first_name}}, thanks for your patience! I'll check on wire transfer option…" at bounding box center [833, 644] width 640 height 70
click at [764, 652] on textarea "Hi {{first_name}}, thanks for your patience! I'll check on wire transfer option…" at bounding box center [833, 644] width 640 height 70
click at [732, 631] on textarea "Hi {{first_name}}, thanks for your patience! I'll check on wire transfer option…" at bounding box center [833, 644] width 640 height 70
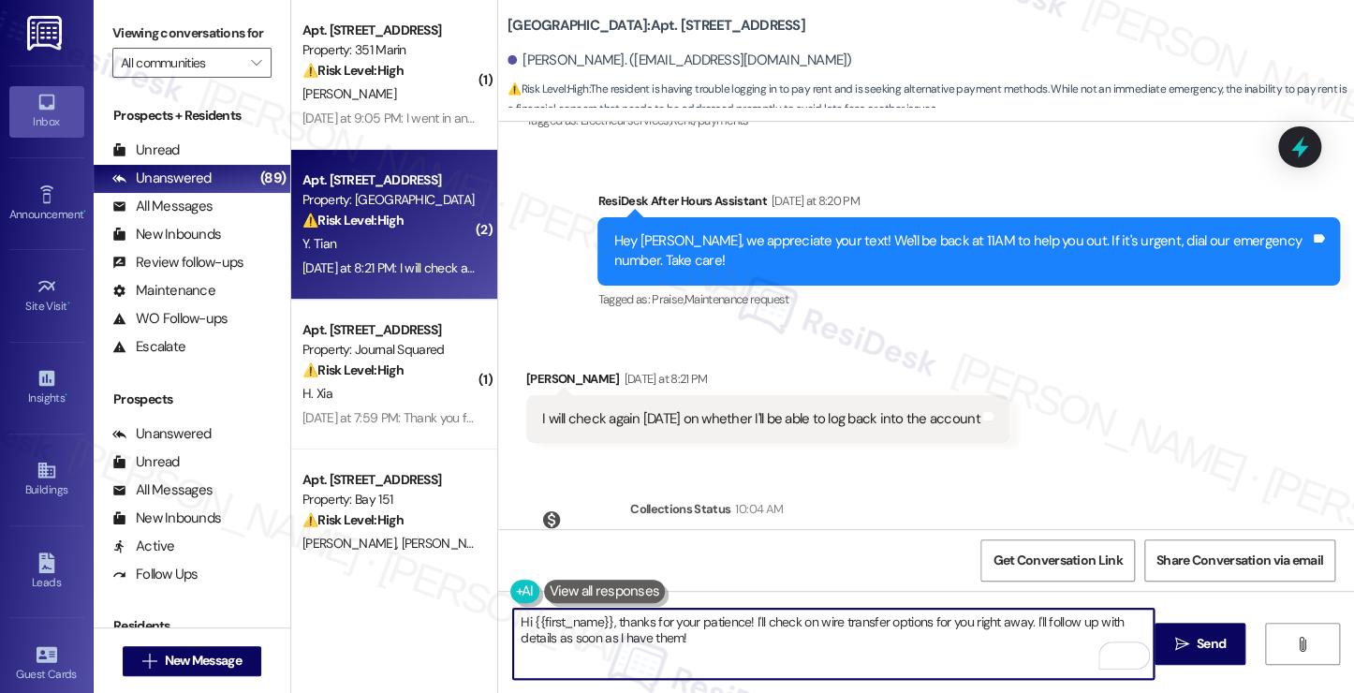
click at [622, 409] on div "I will check again tomorrow on whether I'll be able to log back into the account" at bounding box center [761, 419] width 438 height 20
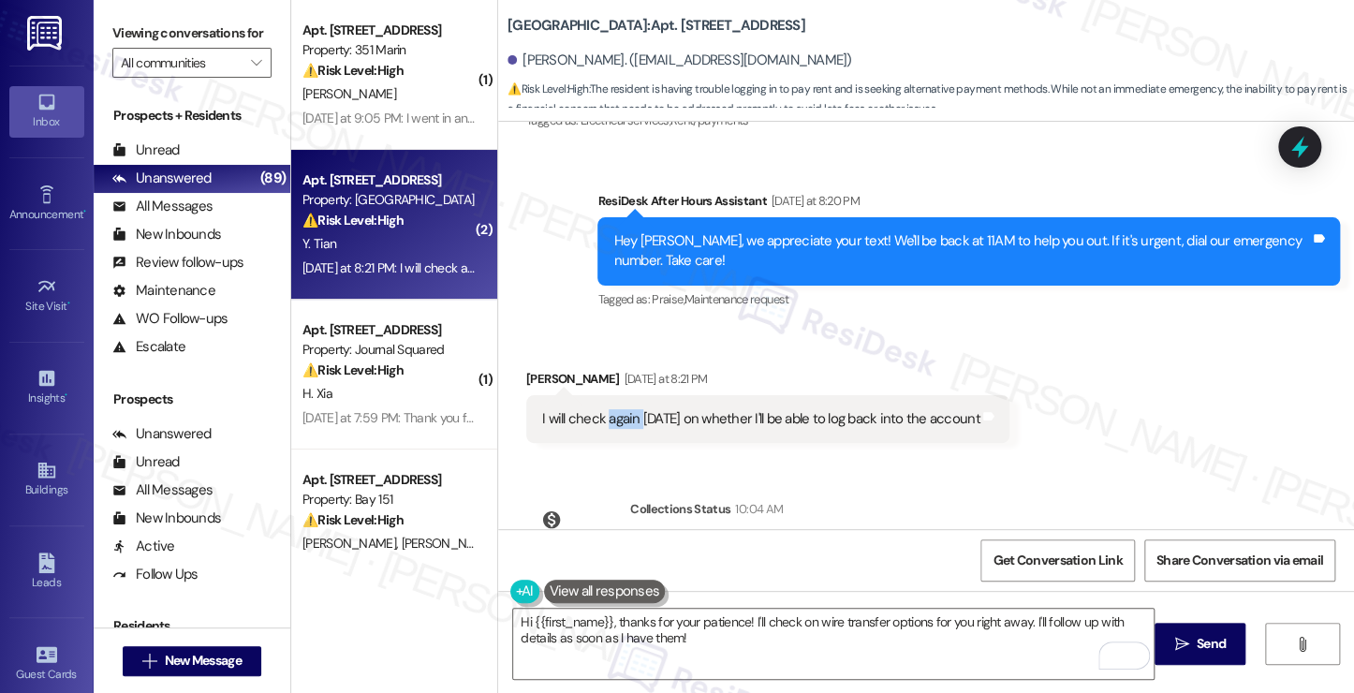
click at [622, 409] on div "I will check again tomorrow on whether I'll be able to log back into the account" at bounding box center [761, 419] width 438 height 20
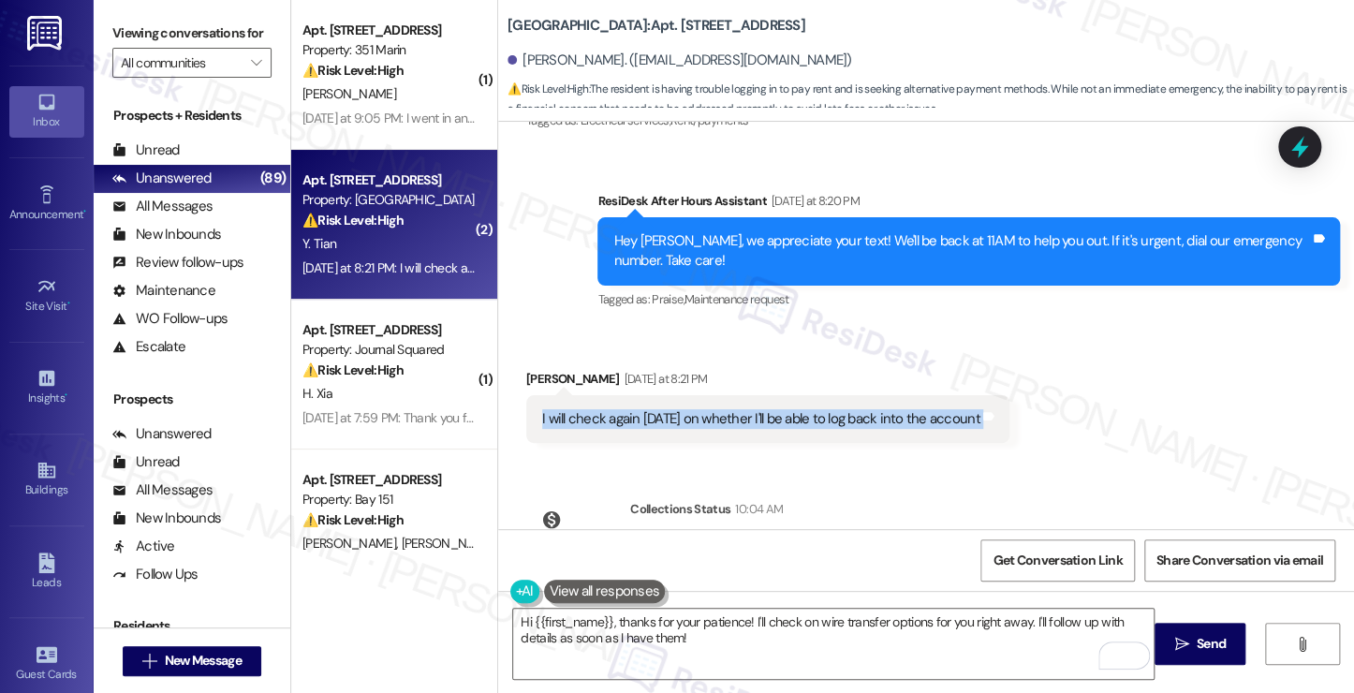
click at [622, 409] on div "I will check again tomorrow on whether I'll be able to log back into the account" at bounding box center [761, 419] width 438 height 20
copy div "I will check again tomorrow on whether I'll be able to log back into the accoun…"
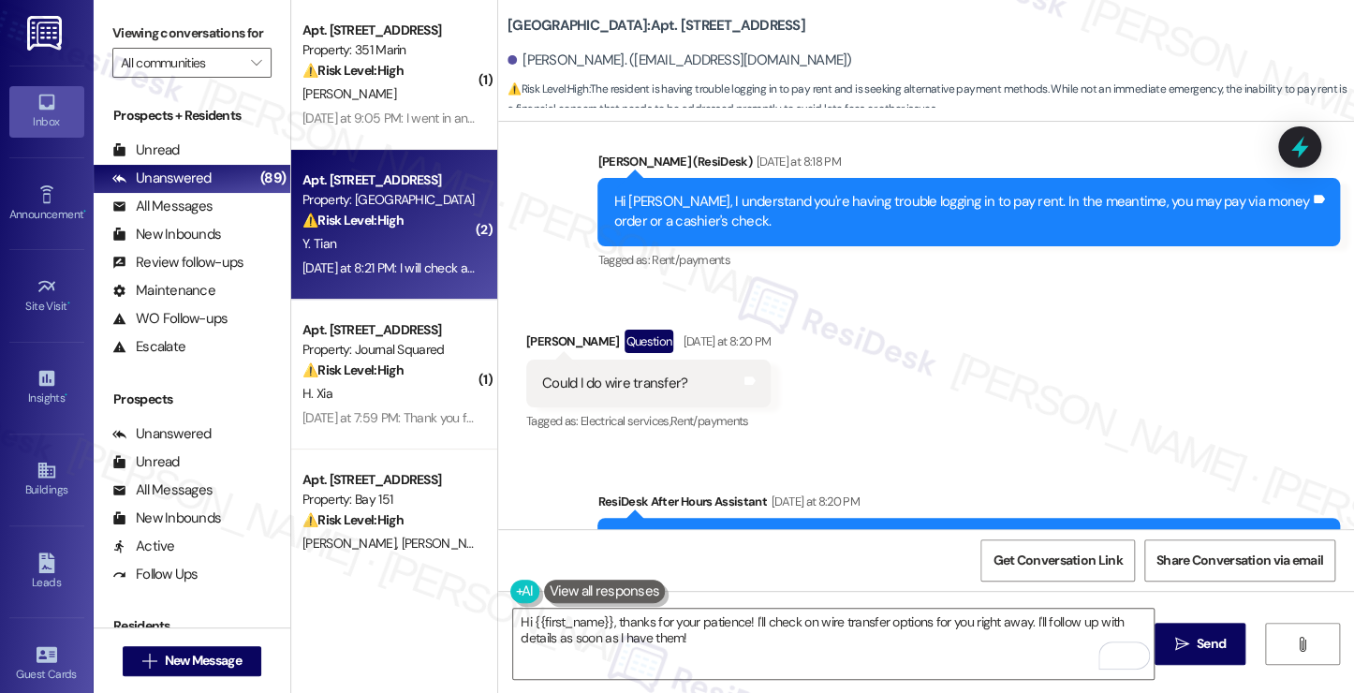
scroll to position [8599, 0]
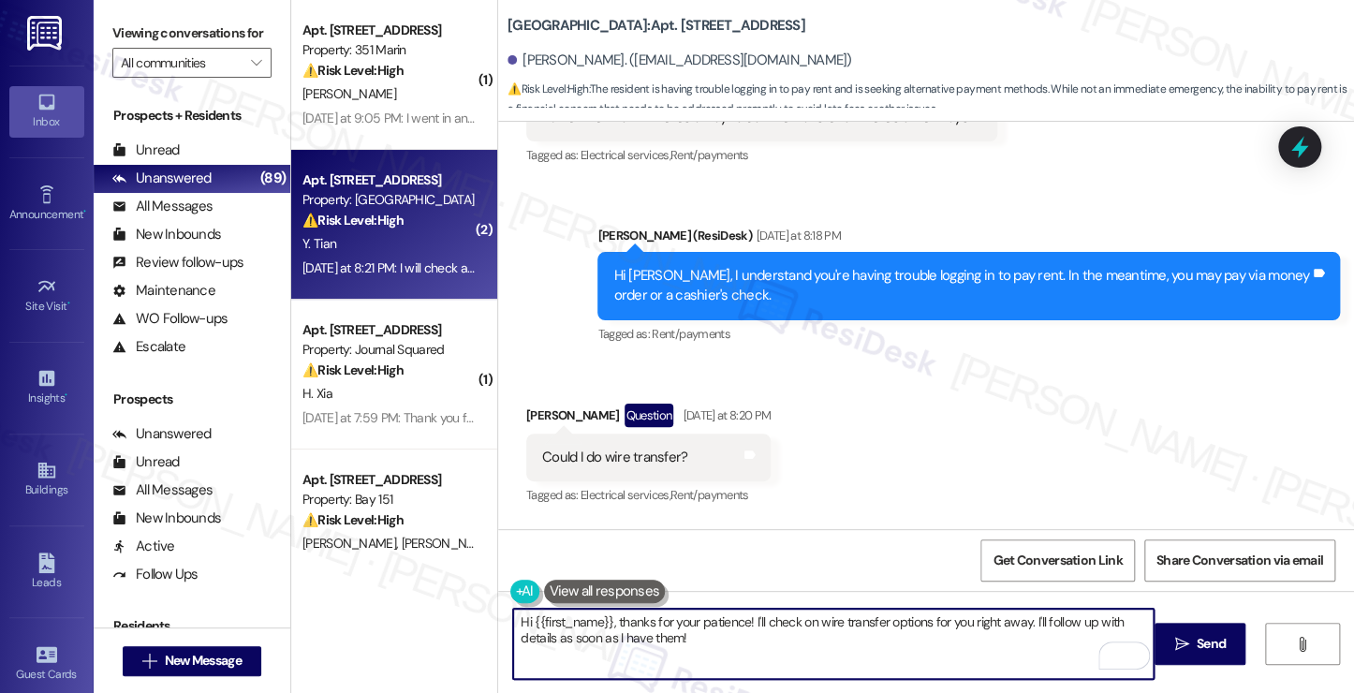
click at [657, 636] on textarea "Hi {{first_name}}, thanks for your patience! I'll check on wire transfer option…" at bounding box center [833, 644] width 640 height 70
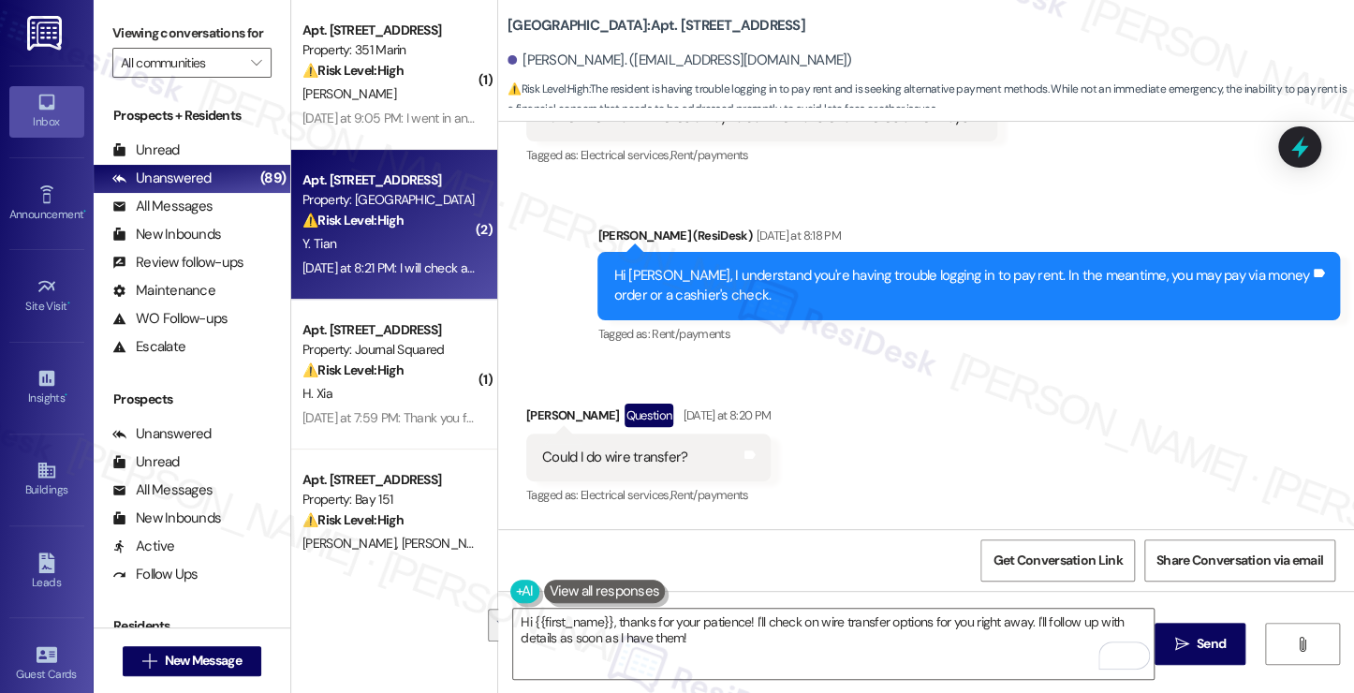
drag, startPoint x: 195, startPoint y: 35, endPoint x: 240, endPoint y: 51, distance: 48.0
click at [195, 35] on label "Viewing conversations for" at bounding box center [191, 33] width 159 height 29
click at [765, 621] on textarea "Hi {{first_name}}, thanks for your patience! I'll check on wire transfer option…" at bounding box center [833, 644] width 640 height 70
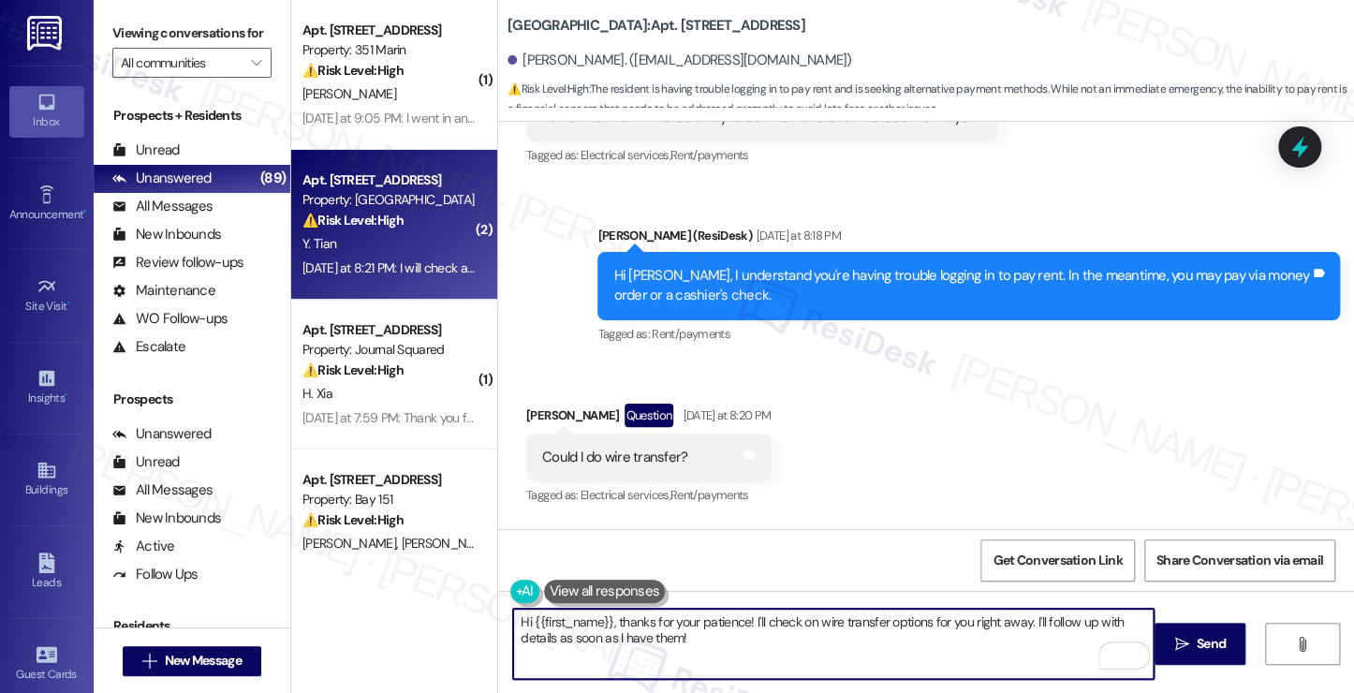
click at [765, 621] on textarea "Hi {{first_name}}, thanks for your patience! I'll check on wire transfer option…" at bounding box center [833, 644] width 640 height 70
click at [767, 621] on textarea "Hi {{first_name}}, thanks for your patience! I'll check on wire transfer option…" at bounding box center [833, 644] width 640 height 70
click at [801, 629] on textarea "Hi {{first_name}}, thanks for your patience! I'll check on wire transfer option…" at bounding box center [833, 644] width 640 height 70
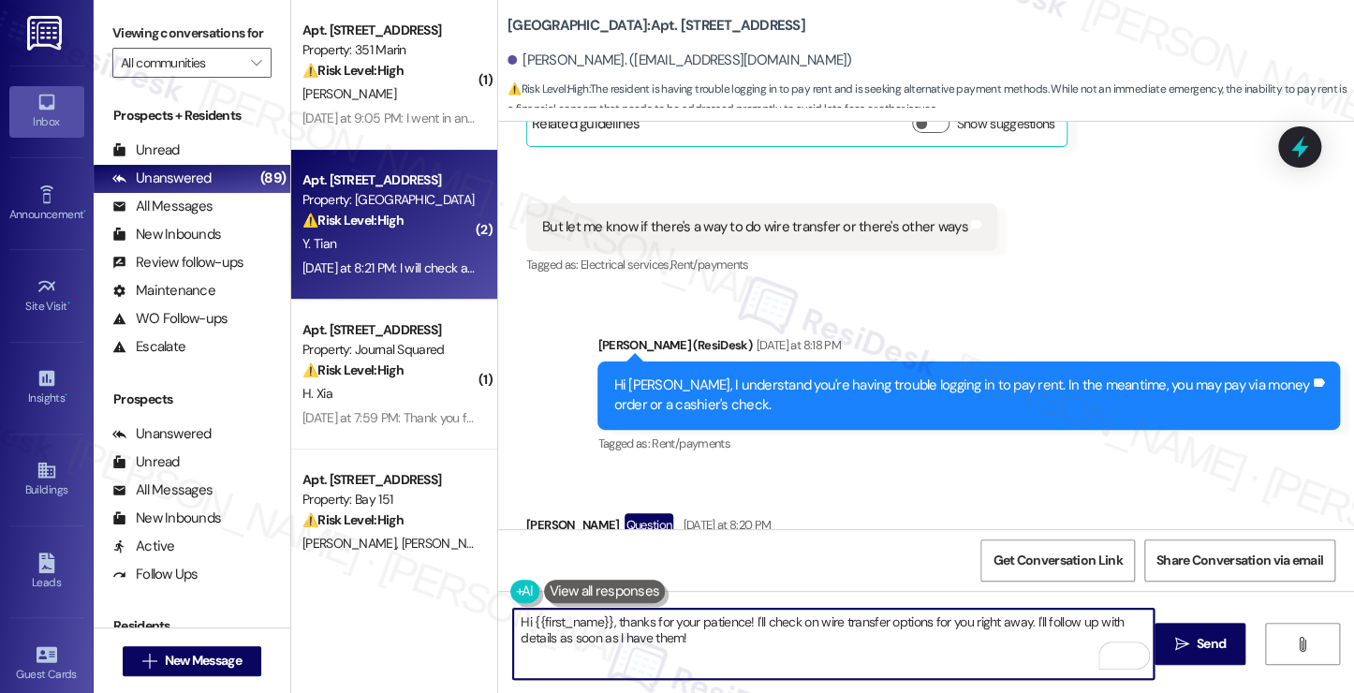
scroll to position [8224, 0]
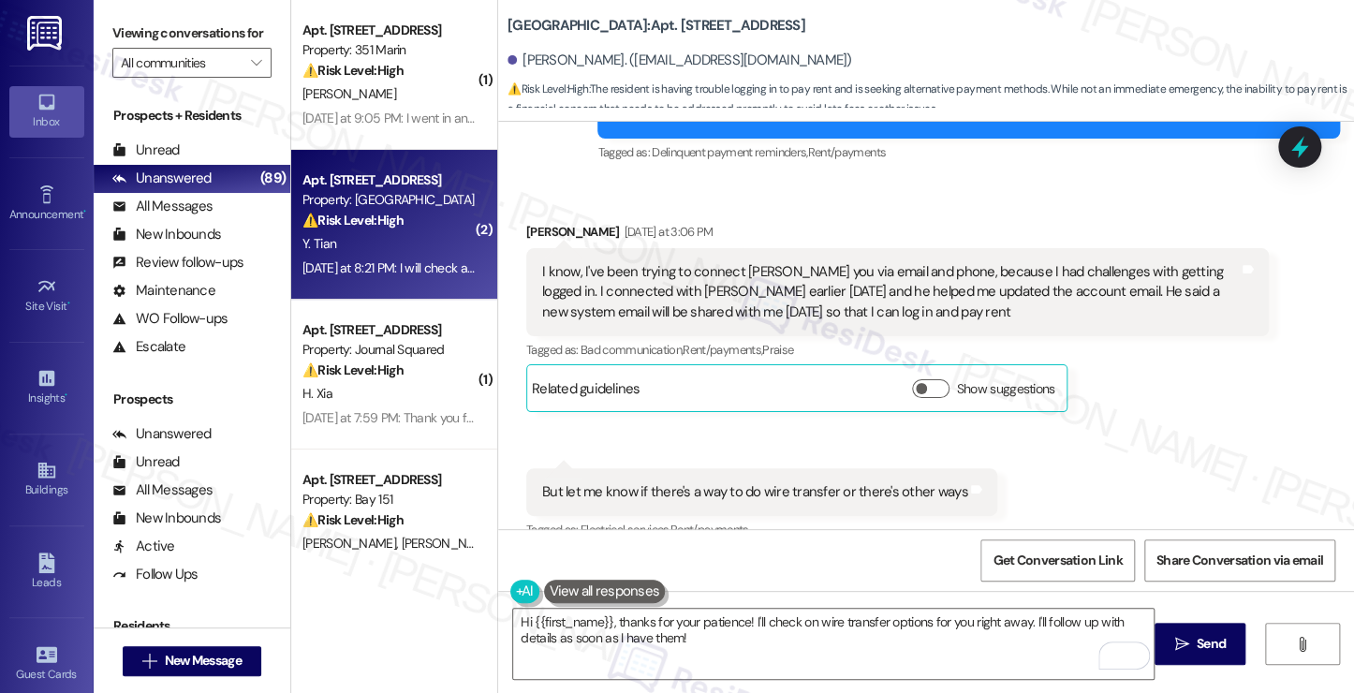
click at [190, 23] on label "Viewing conversations for" at bounding box center [191, 33] width 159 height 29
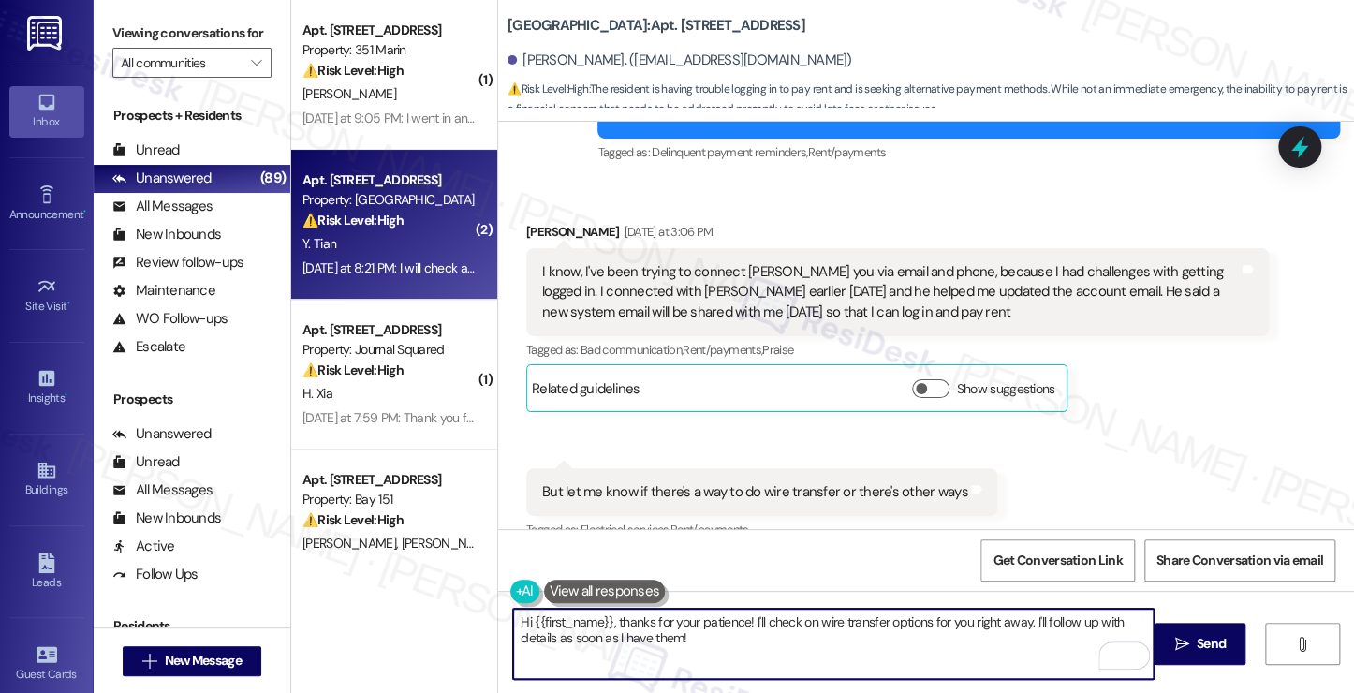
click at [735, 623] on textarea "Hi {{first_name}}, thanks for your patience! I'll check on wire transfer option…" at bounding box center [833, 644] width 640 height 70
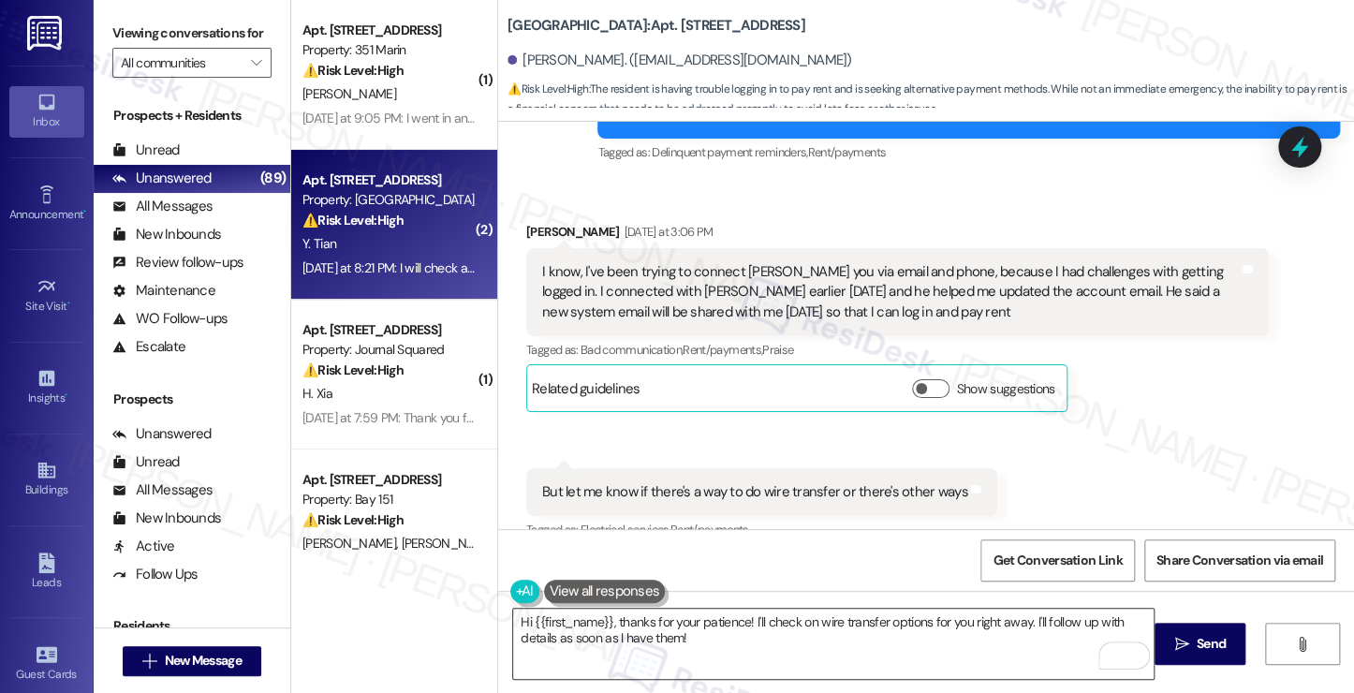
click at [674, 624] on textarea "Hi {{first_name}}, thanks for your patience! I'll check on wire transfer option…" at bounding box center [833, 644] width 640 height 70
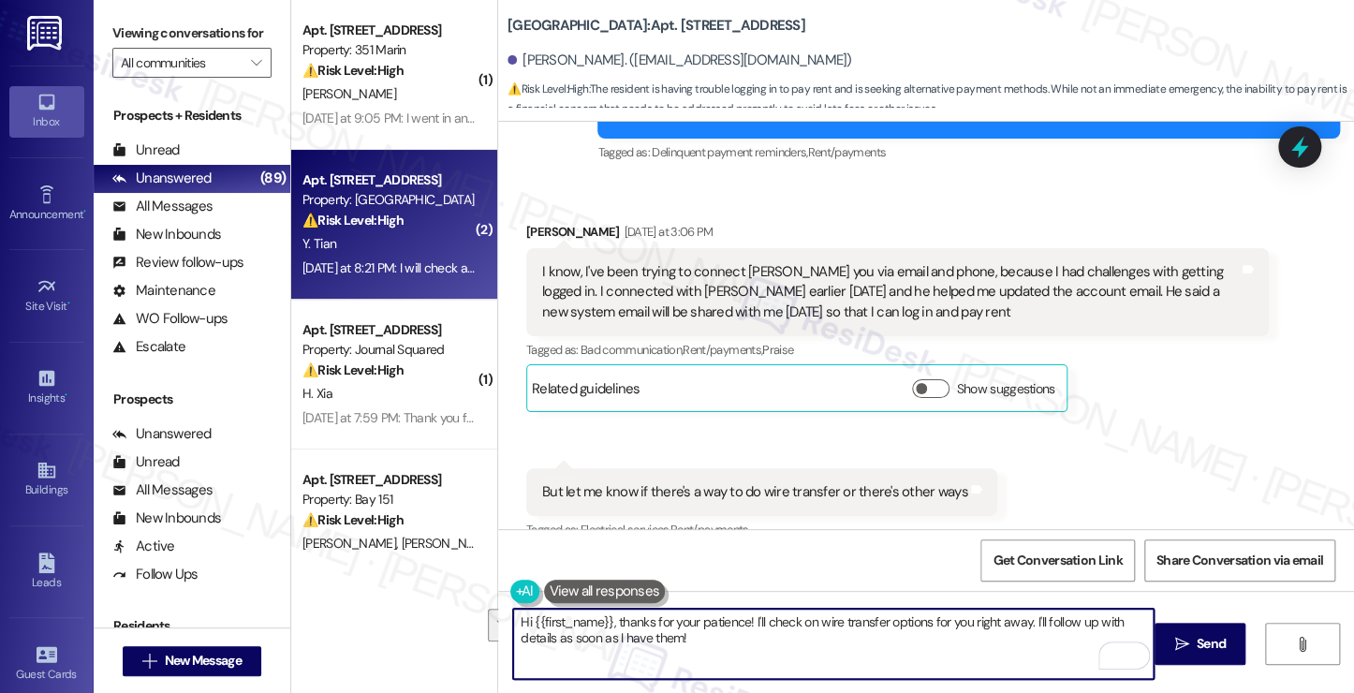
drag, startPoint x: 753, startPoint y: 640, endPoint x: 746, endPoint y: 613, distance: 27.9
click at [746, 613] on textarea "Hi {{first_name}}, thanks for your patience! I'll check on wire transfer option…" at bounding box center [833, 644] width 640 height 70
click at [783, 639] on textarea "Hi {{first_name}}, thanks for your patience! I'll check on wire transfer option…" at bounding box center [833, 644] width 640 height 70
drag, startPoint x: 745, startPoint y: 646, endPoint x: 745, endPoint y: 616, distance: 30.0
click at [745, 616] on textarea "Hi {{first_name}}, thanks for your patience! I'll check on wire transfer option…" at bounding box center [833, 644] width 640 height 70
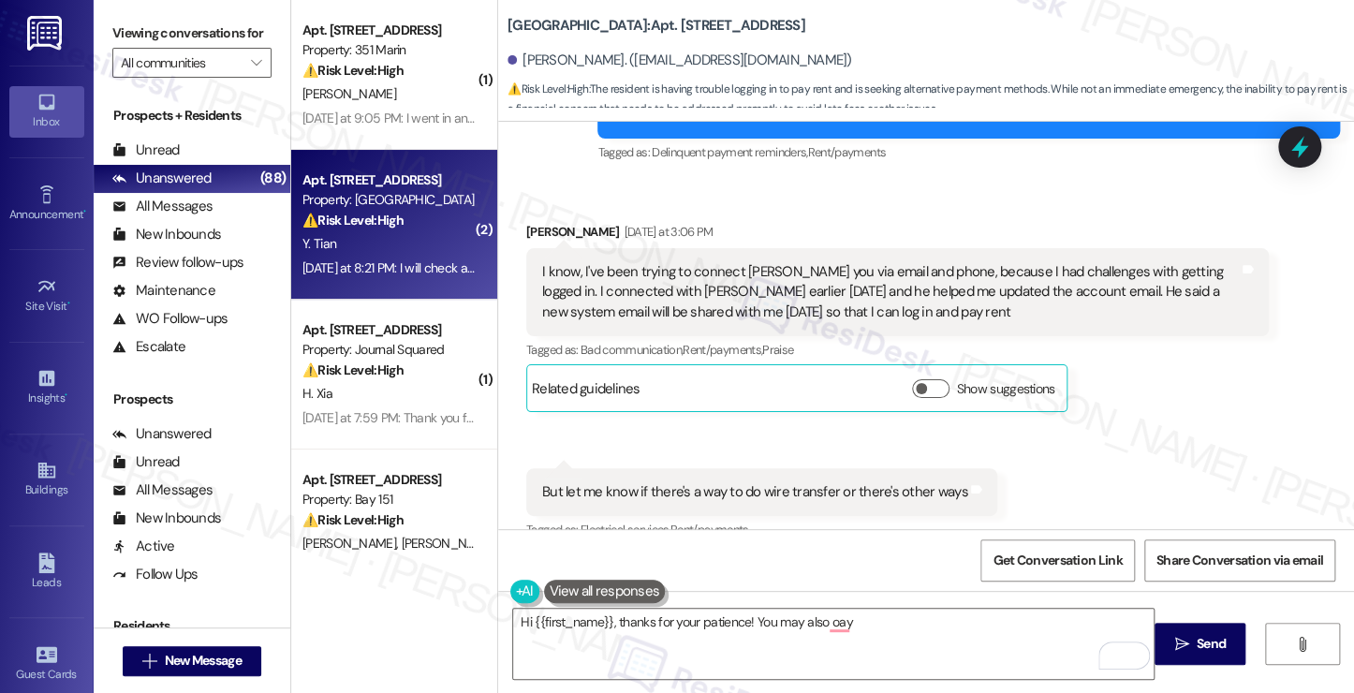
click at [198, 37] on label "Viewing conversations for" at bounding box center [191, 33] width 159 height 29
click at [868, 627] on textarea "Hi {{first_name}}, thanks for your patience! You may also oay" at bounding box center [833, 644] width 640 height 70
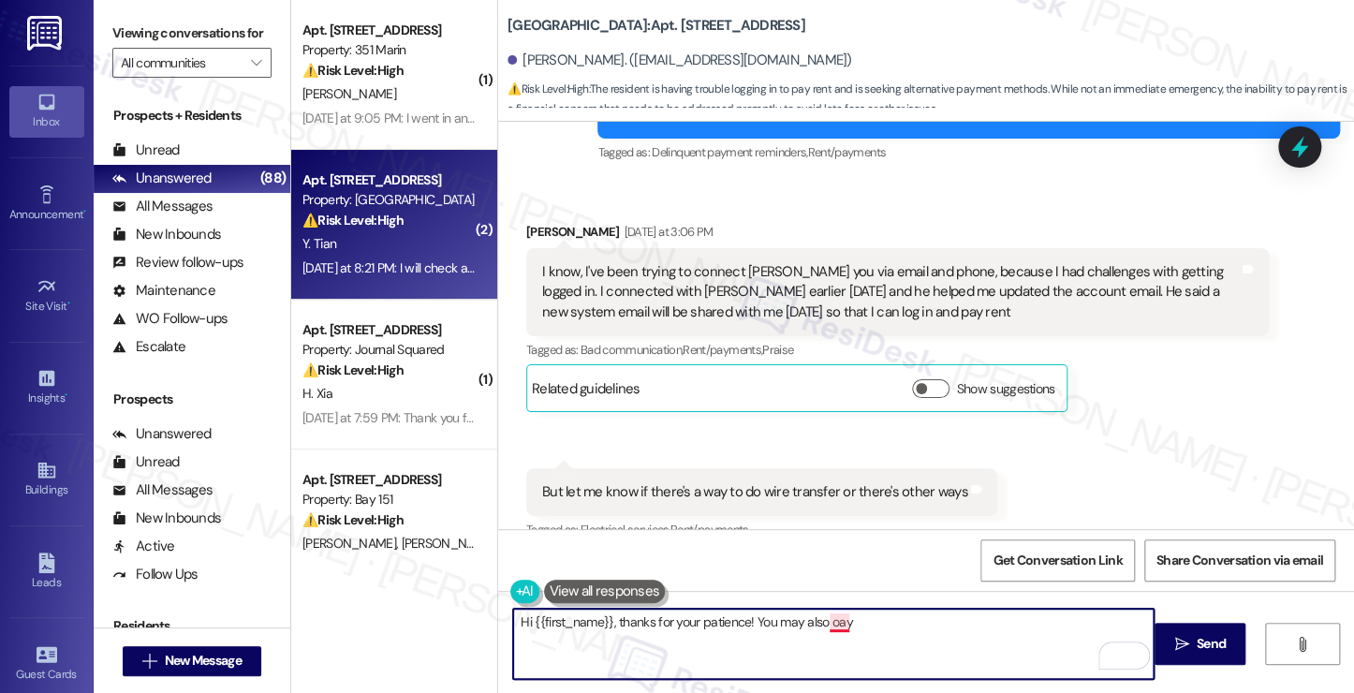
click at [833, 626] on textarea "Hi {{first_name}}, thanks for your patience! You may also oay" at bounding box center [833, 644] width 640 height 70
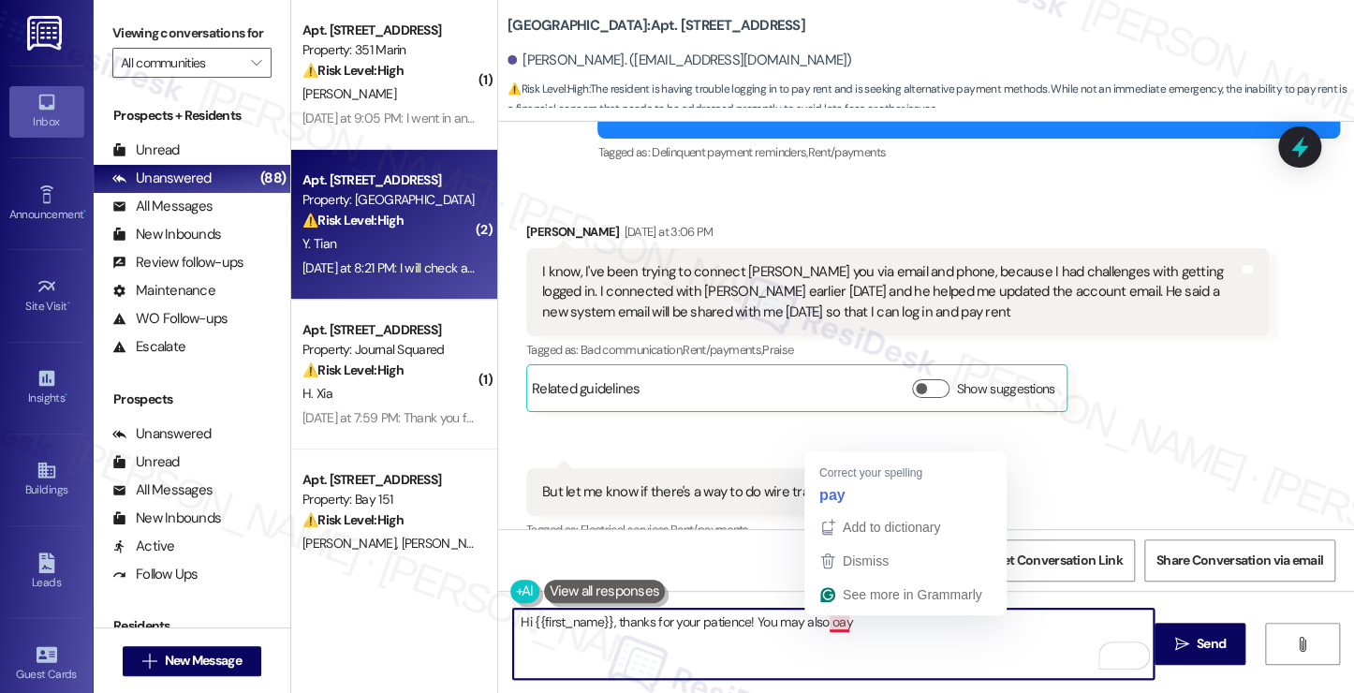
click at [833, 626] on textarea "Hi {{first_name}}, thanks for your patience! You may also oay" at bounding box center [833, 644] width 640 height 70
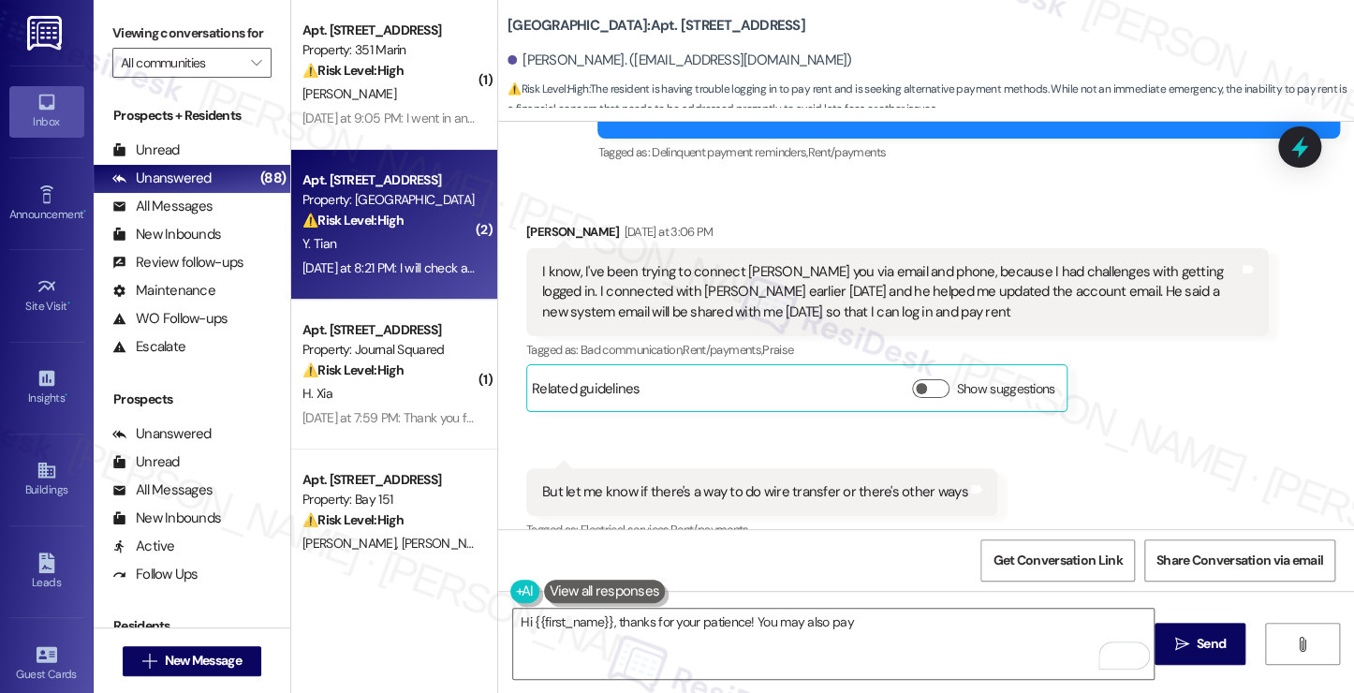
click at [192, 24] on label "Viewing conversations for" at bounding box center [191, 33] width 159 height 29
click at [887, 622] on textarea "Hi {{first_name}}, thanks for your patience! You may also pay" at bounding box center [833, 644] width 640 height 70
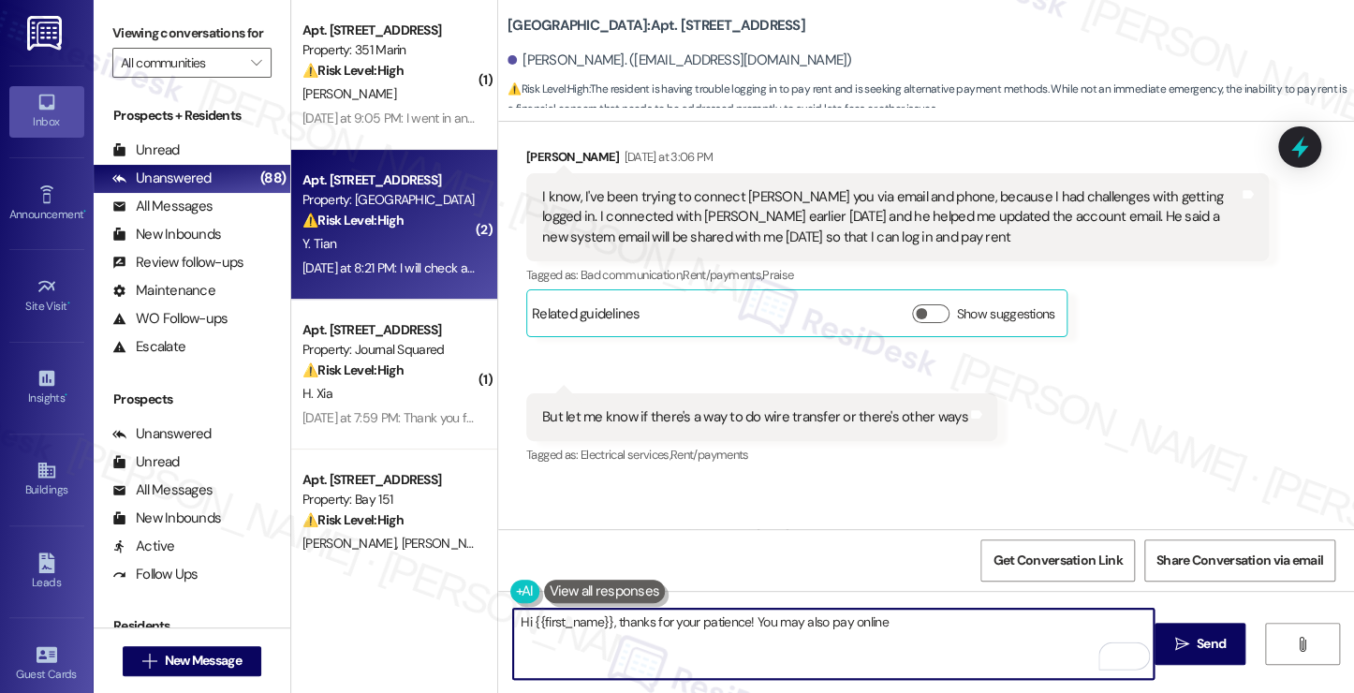
scroll to position [8411, 0]
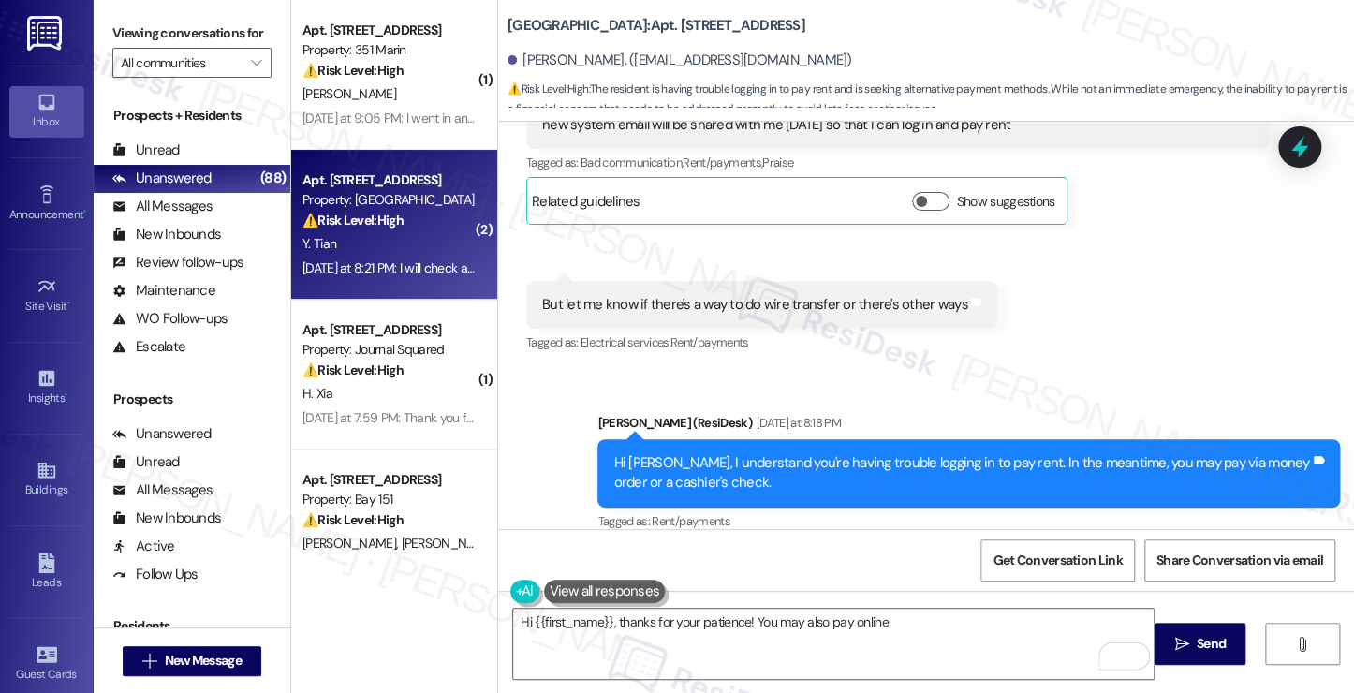
click at [781, 453] on div "Hi Yuan, I understand you're having trouble logging in to pay rent. In the mean…" at bounding box center [961, 473] width 696 height 40
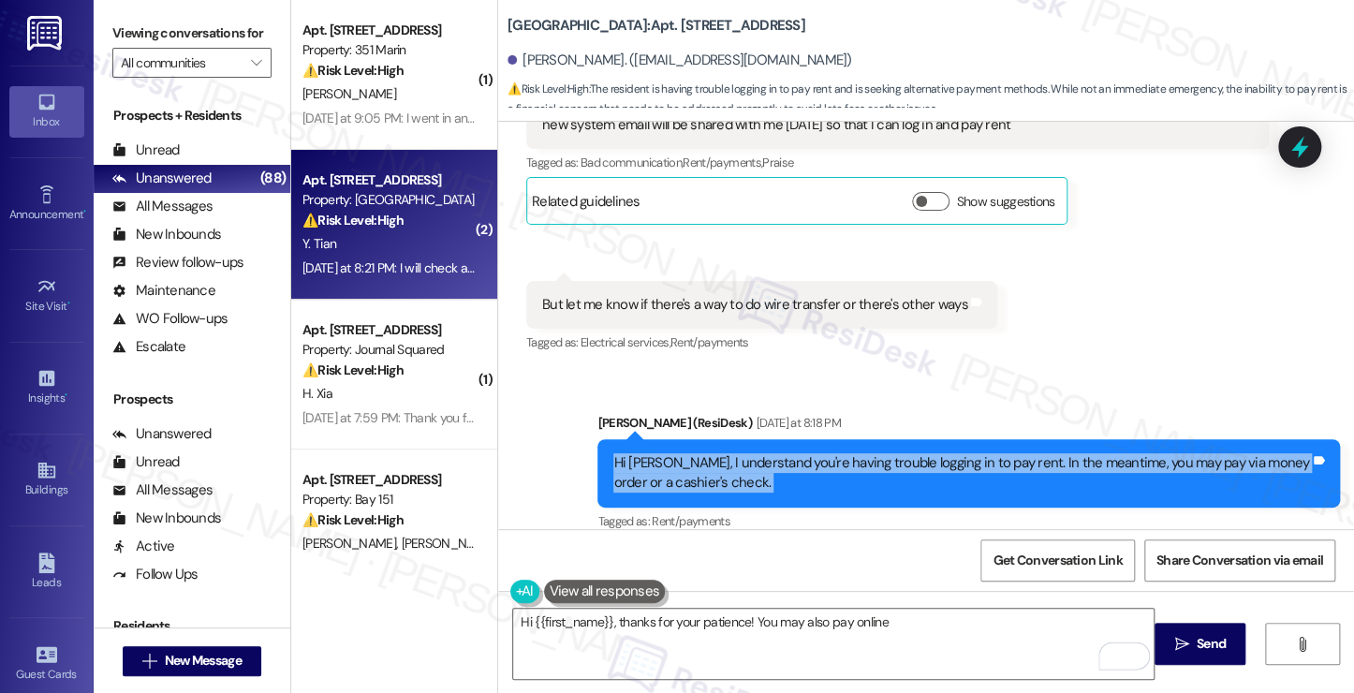
click at [781, 453] on div "Hi Yuan, I understand you're having trouble logging in to pay rent. In the mean…" at bounding box center [961, 473] width 696 height 40
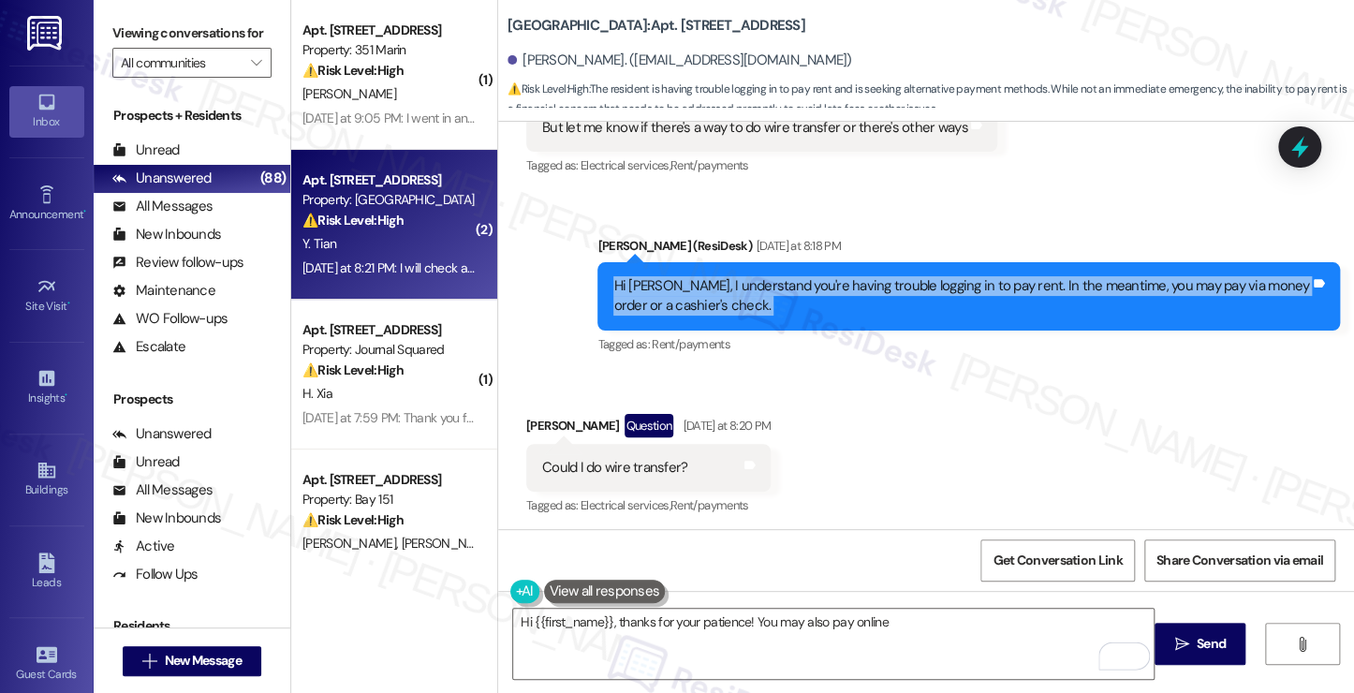
scroll to position [8692, 0]
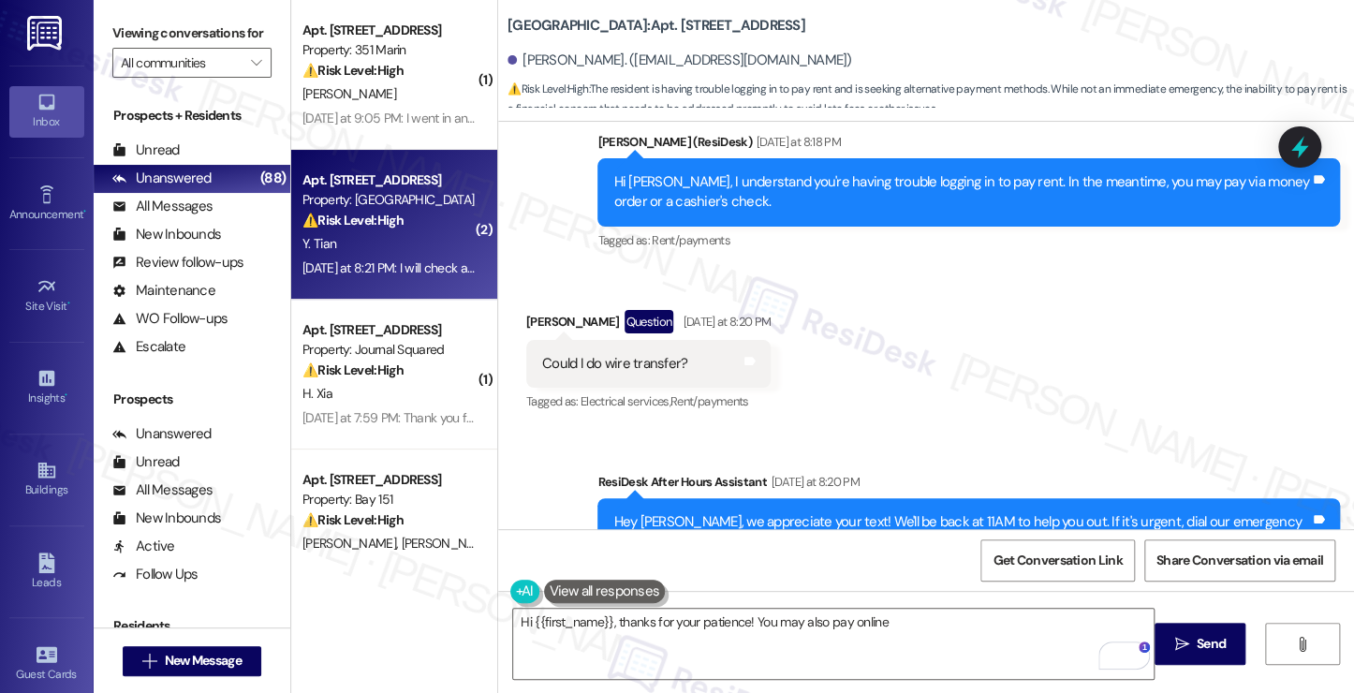
click at [593, 340] on div "Could I do wire transfer? Tags and notes" at bounding box center [648, 364] width 244 height 48
click at [686, 627] on textarea "Hi {{first_name}}, thanks for your patience! You may also pay online" at bounding box center [833, 644] width 640 height 70
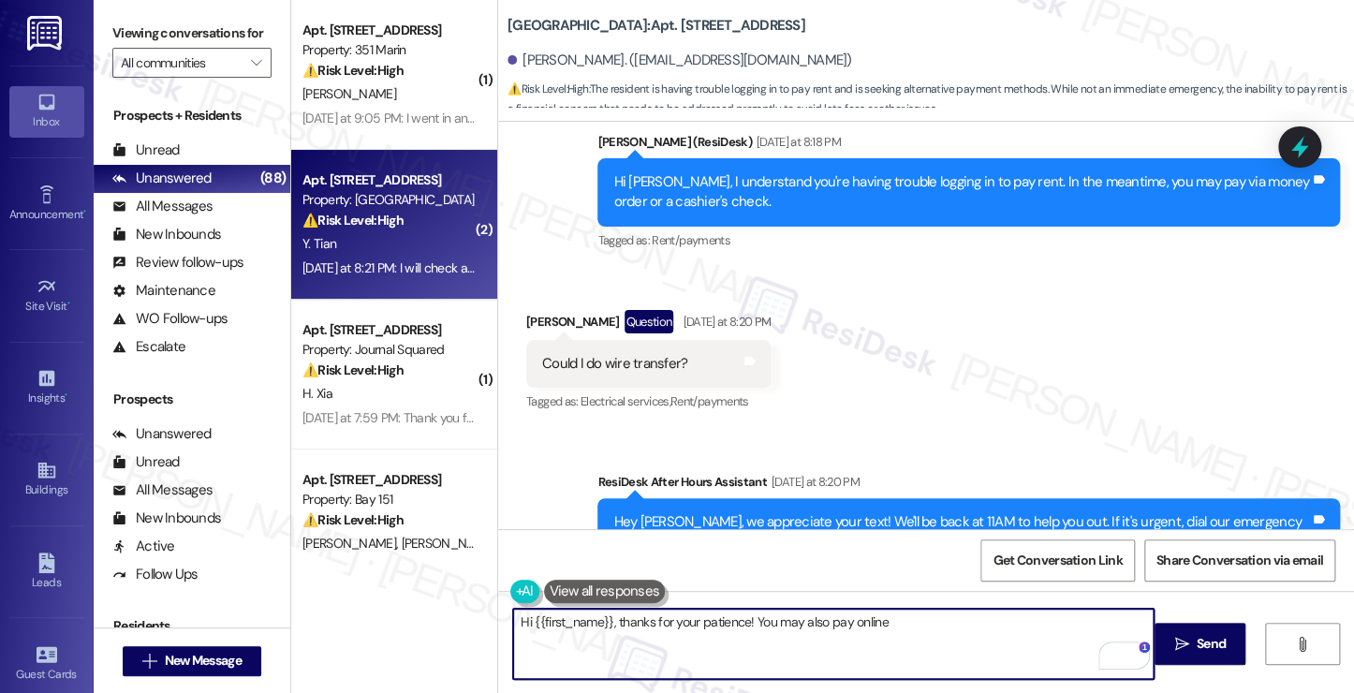
drag, startPoint x: 686, startPoint y: 627, endPoint x: 723, endPoint y: 625, distance: 36.6
click at [686, 627] on textarea "Hi {{first_name}}, thanks for your patience! You may also pay online" at bounding box center [833, 644] width 640 height 70
click at [913, 624] on textarea "Hi {{first_name}}, thanks for your patience! You may also pay online" at bounding box center [833, 644] width 640 height 70
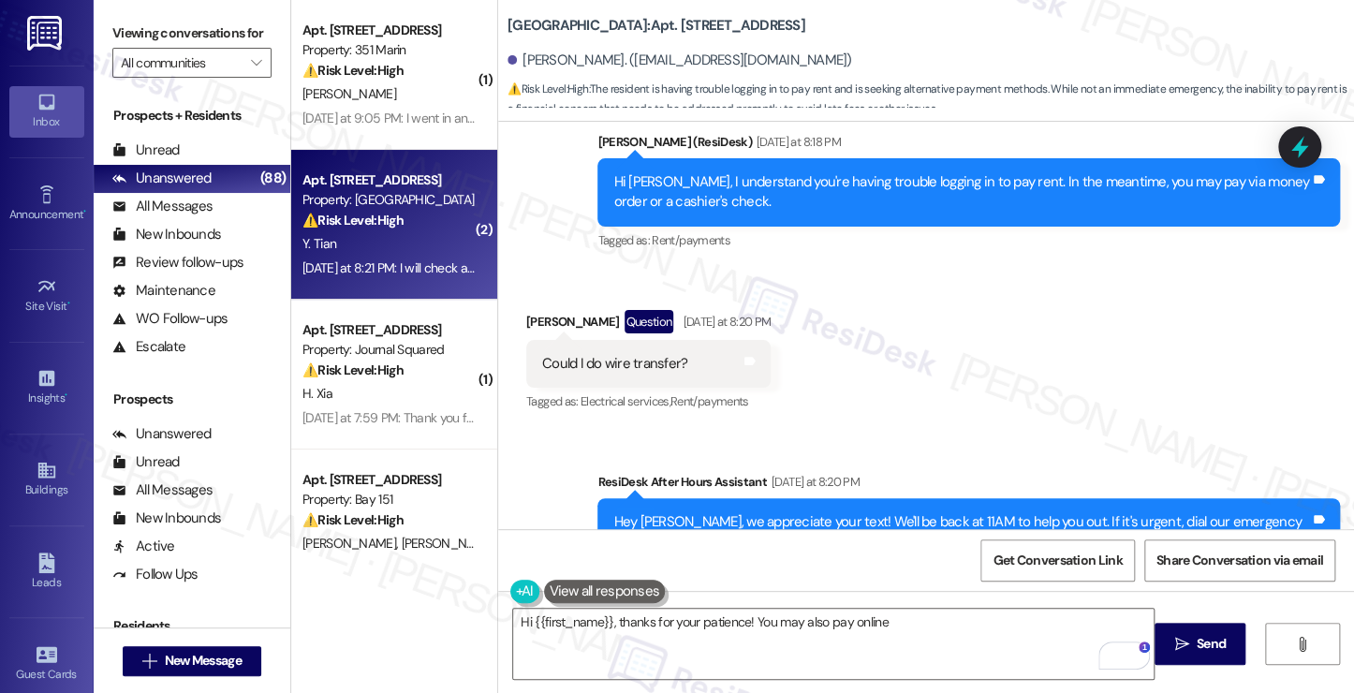
click at [150, 32] on label "Viewing conversations for" at bounding box center [191, 33] width 159 height 29
click at [922, 614] on textarea "Hi {{first_name}}, thanks for your patience! You may also pay online" at bounding box center [833, 644] width 640 height 70
click at [172, 40] on label "Viewing conversations for" at bounding box center [191, 33] width 159 height 29
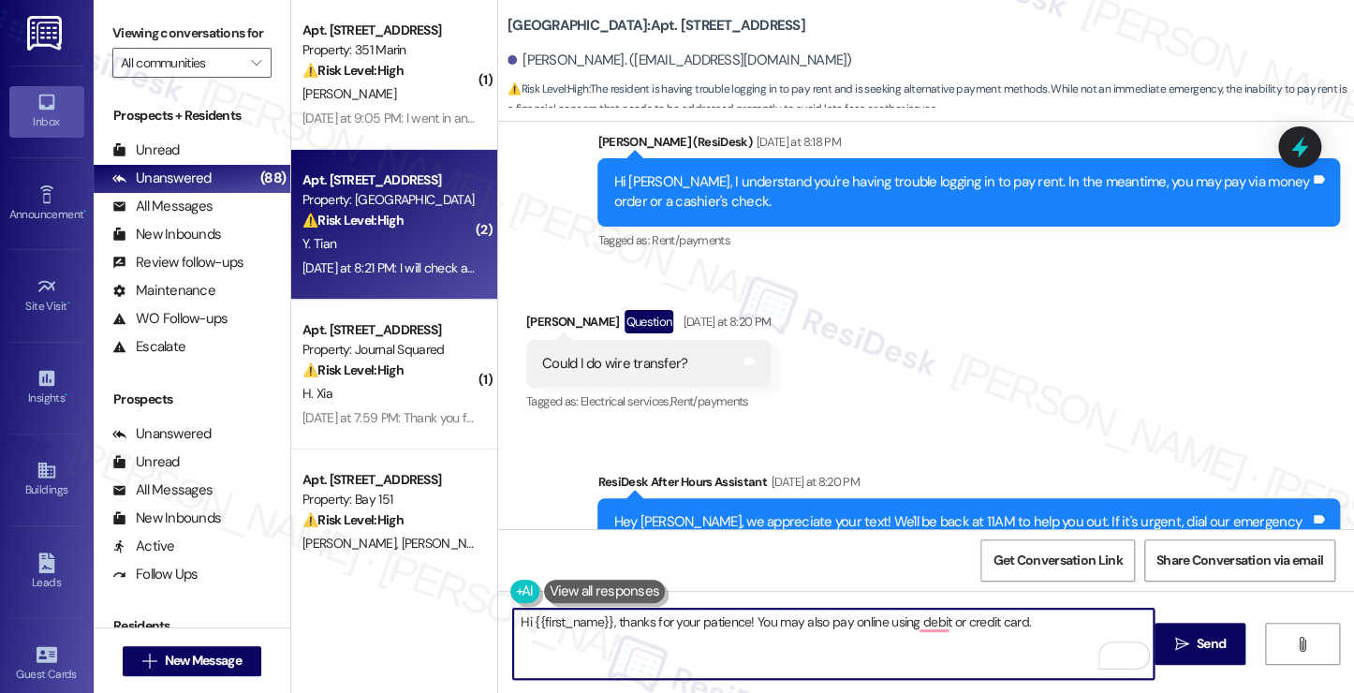
click at [1037, 621] on textarea "Hi {{first_name}}, thanks for your patience! You may also pay online using debi…" at bounding box center [833, 644] width 640 height 70
paste textarea "there is a service fee of 2.50% per credit card transaction. Debit card payment…"
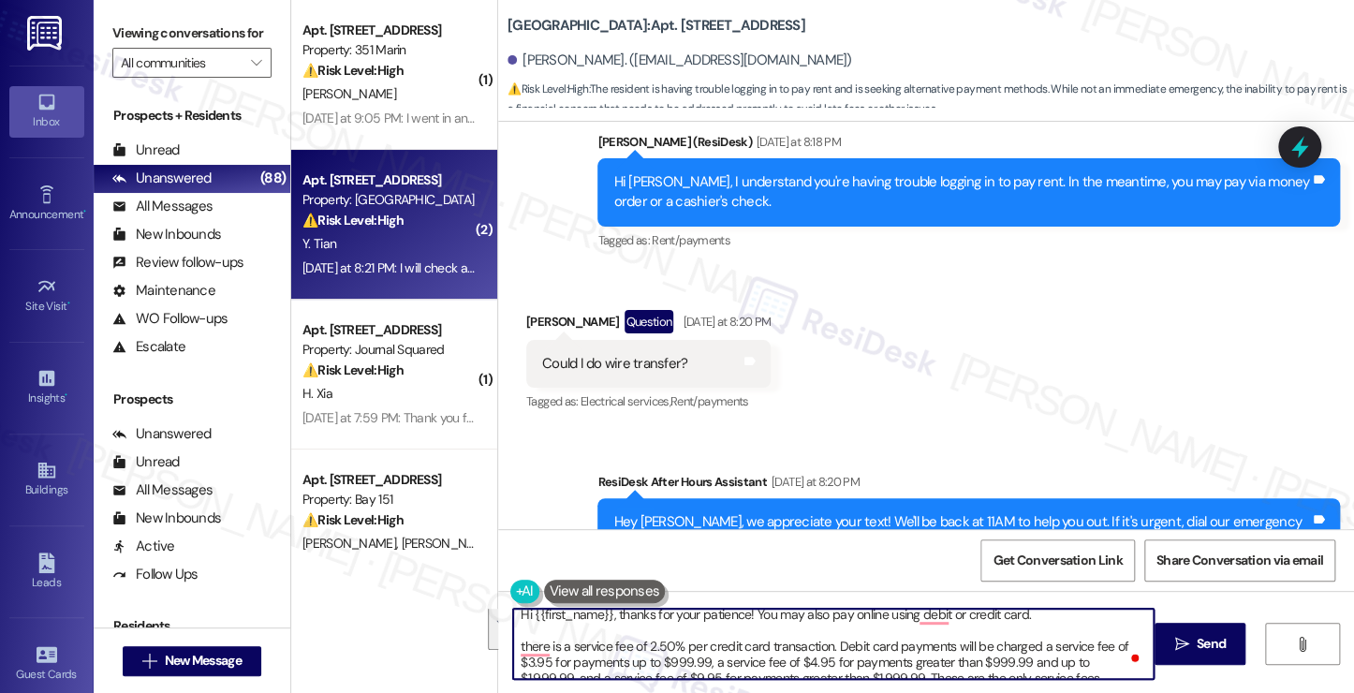
scroll to position [0, 0]
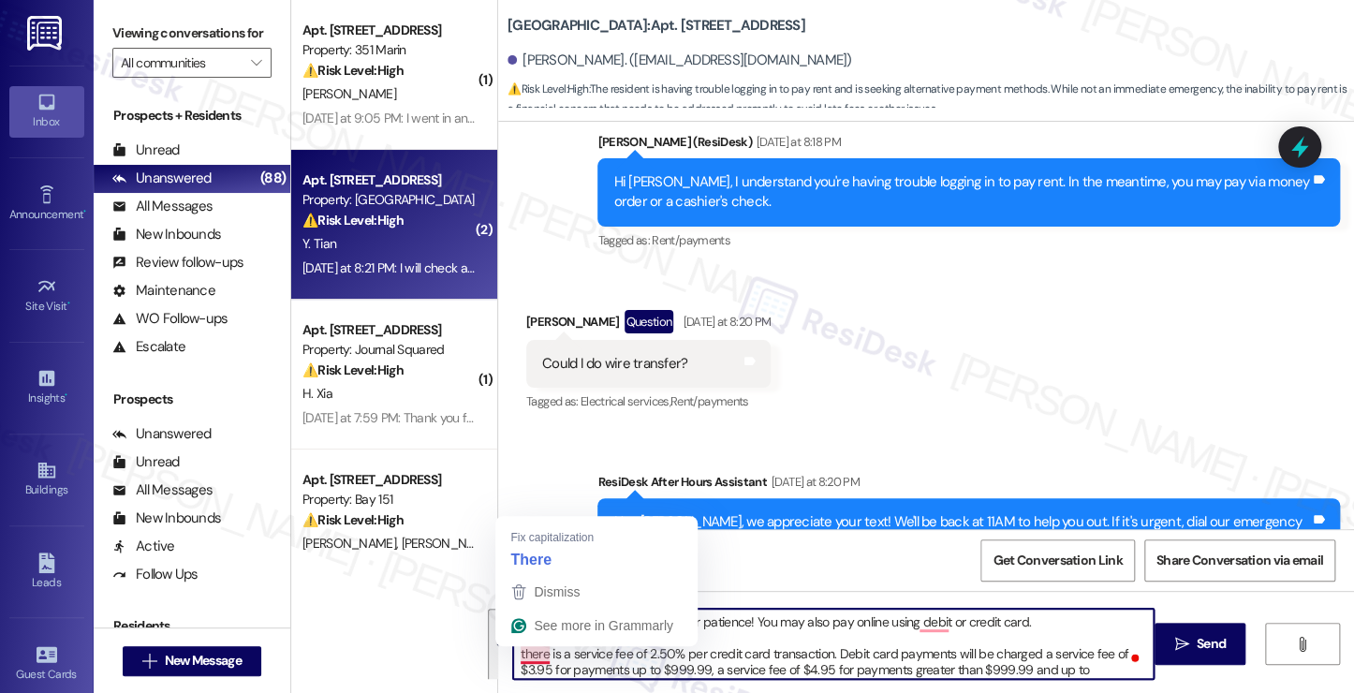
drag, startPoint x: 653, startPoint y: 668, endPoint x: 511, endPoint y: 651, distance: 143.4
click at [513, 651] on textarea "Hi {{first_name}}, thanks for your patience! You may also pay online using debi…" at bounding box center [833, 644] width 640 height 70
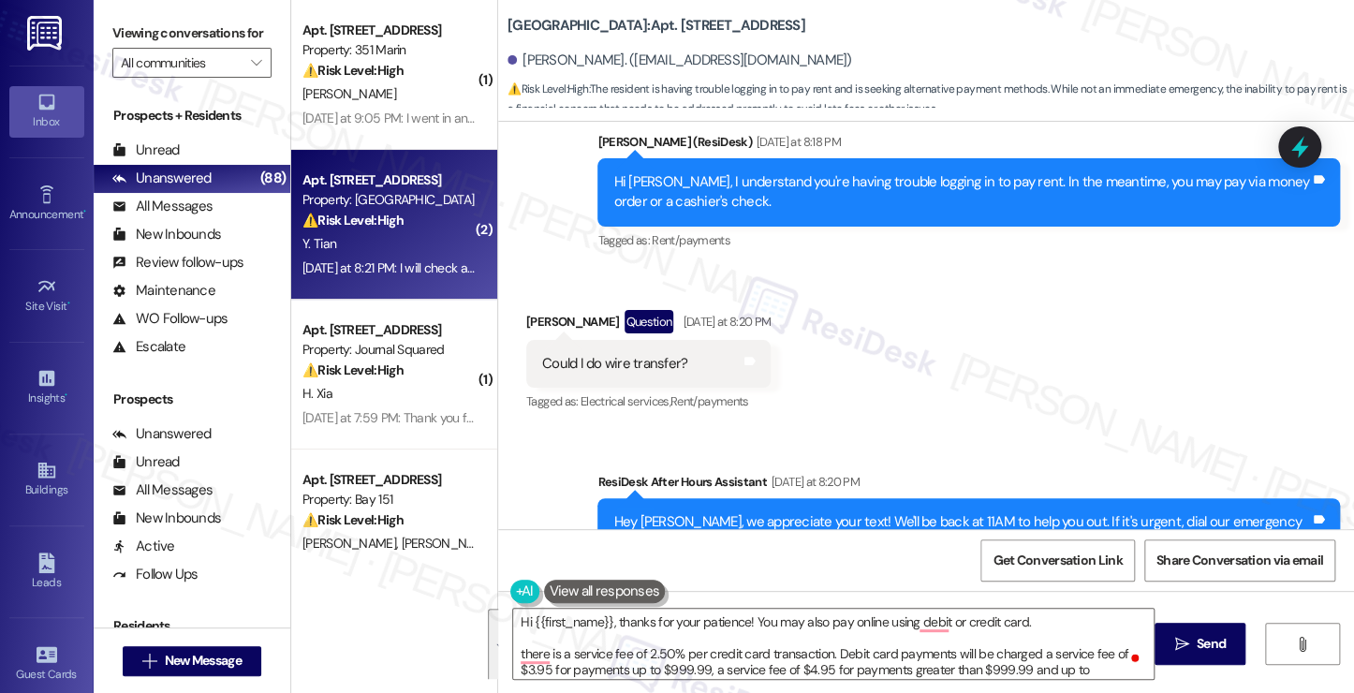
click at [198, 40] on label "Viewing conversations for" at bounding box center [191, 33] width 159 height 29
click at [639, 660] on textarea "Hi {{first_name}}, thanks for your patience! You may also pay online using debi…" at bounding box center [833, 644] width 640 height 70
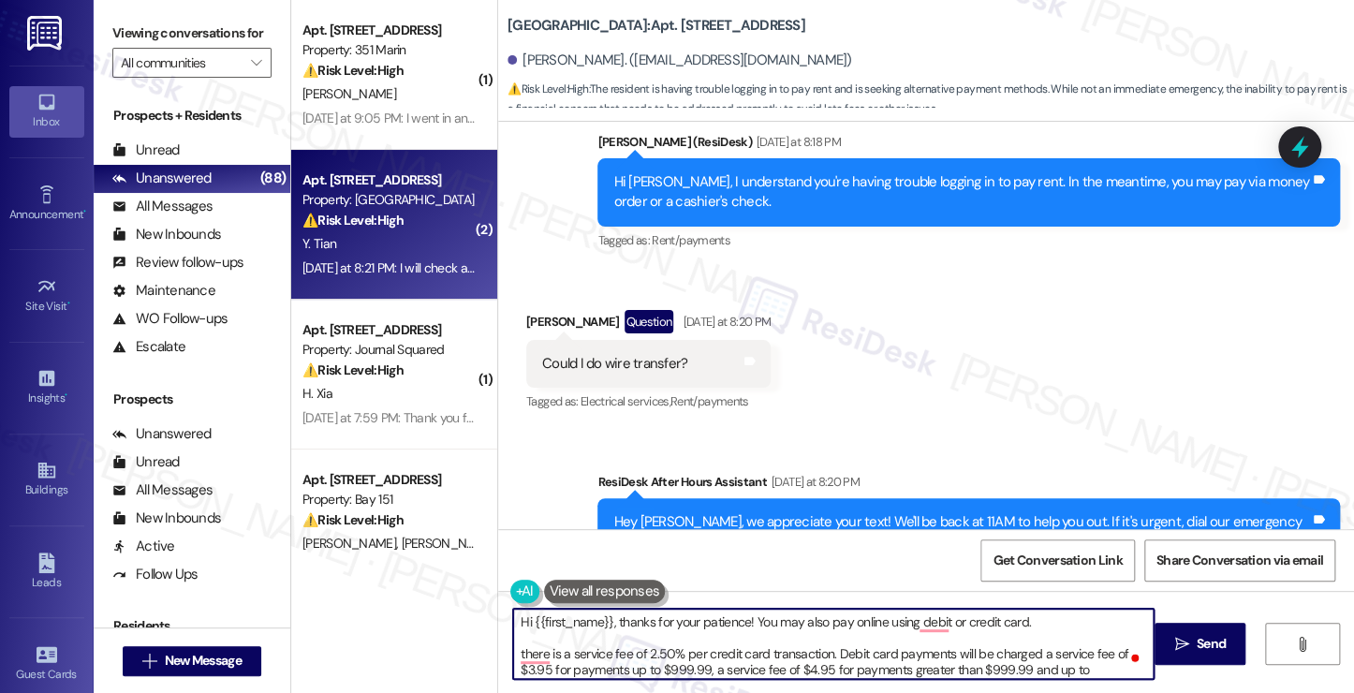
click at [639, 660] on textarea "Hi {{first_name}}, thanks for your patience! You may also pay online using debi…" at bounding box center [833, 644] width 640 height 70
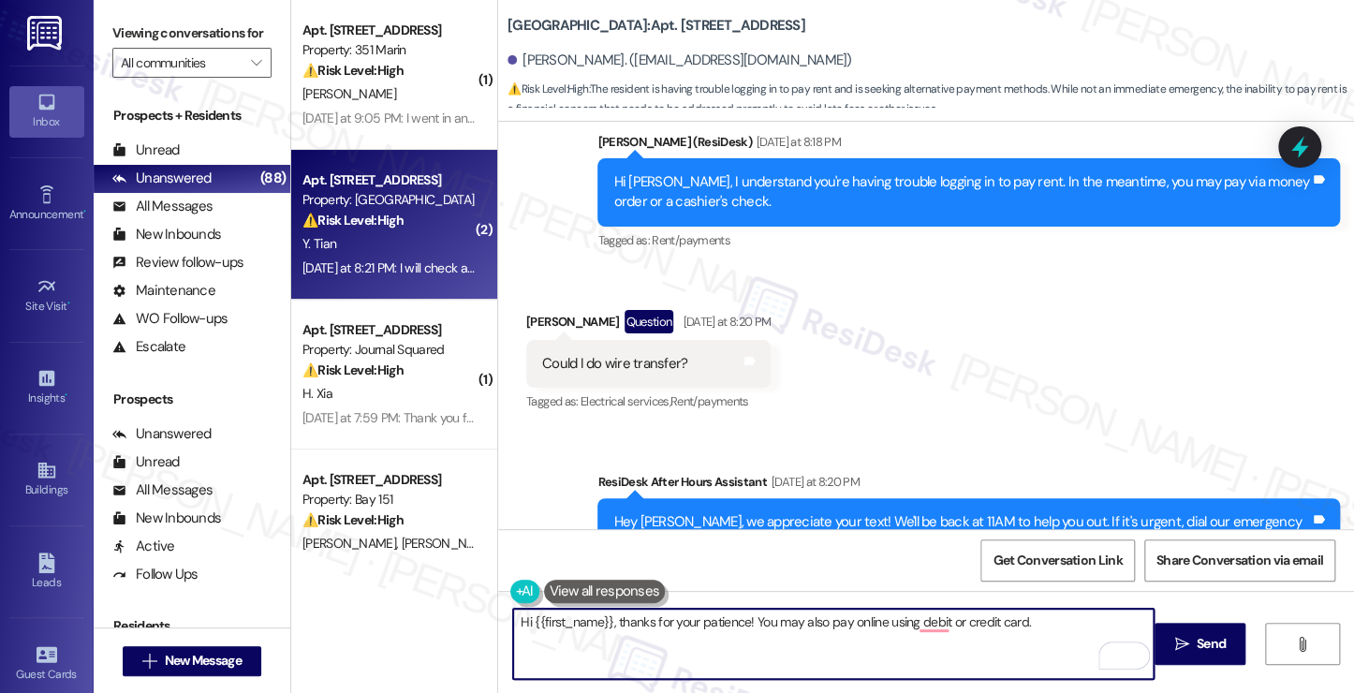
click at [859, 613] on textarea "Hi {{first_name}}, thanks for your patience! You may also pay online using debi…" at bounding box center [833, 644] width 640 height 70
click at [1013, 623] on textarea "Hi {{first_name}}, thanks for your patience! You may also pay using a debit or …" at bounding box center [833, 644] width 640 height 70
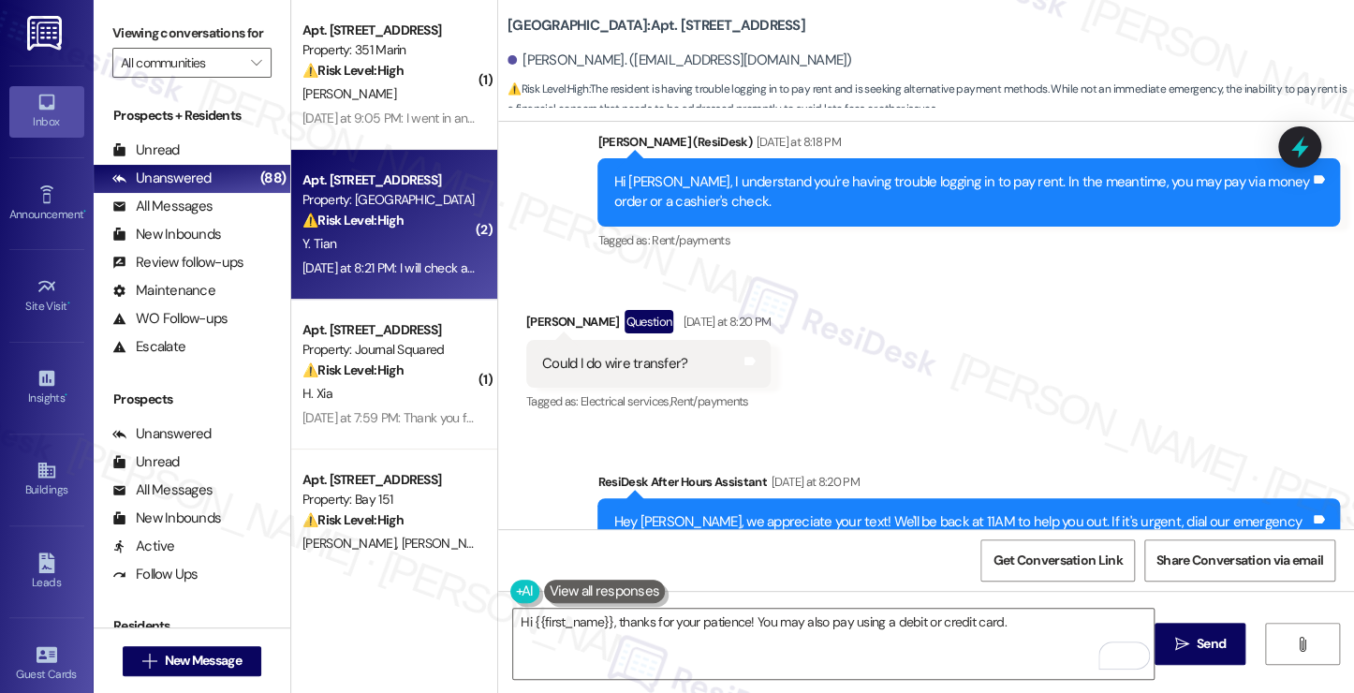
click at [203, 42] on label "Viewing conversations for" at bounding box center [191, 33] width 159 height 29
click at [1041, 613] on textarea "Hi {{first_name}}, thanks for your patience! You may also pay using a debit or …" at bounding box center [833, 644] width 640 height 70
click at [154, 48] on label "Viewing conversations for" at bounding box center [191, 33] width 159 height 29
click at [192, 35] on label "Viewing conversations for" at bounding box center [191, 33] width 159 height 29
click at [218, 46] on label "Viewing conversations for" at bounding box center [191, 33] width 159 height 29
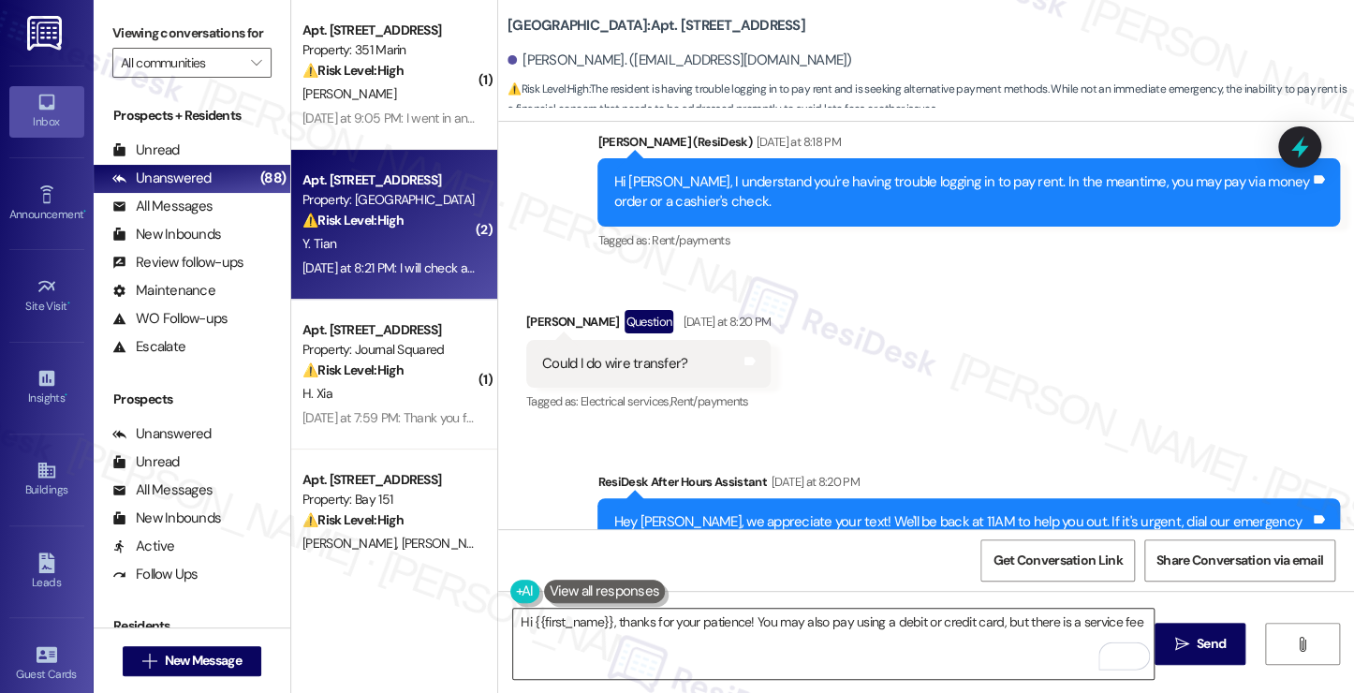
click at [859, 644] on textarea "Hi {{first_name}}, thanks for your patience! You may also pay using a debit or …" at bounding box center [833, 644] width 640 height 70
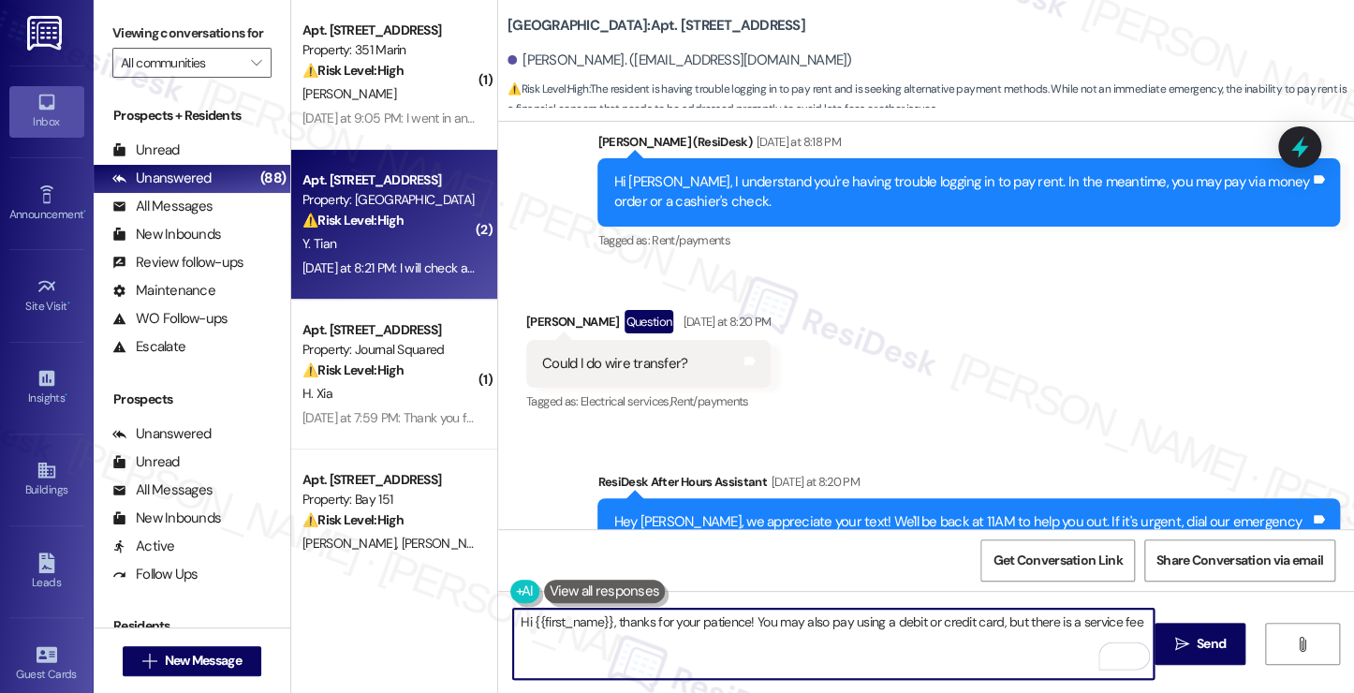
click at [1131, 622] on textarea "Hi {{first_name}}, thanks for your patience! You may also pay using a debit or …" at bounding box center [833, 644] width 640 height 70
paste textarea "there is a service fee of 2.50% per credit card transaction. Debit card payment…"
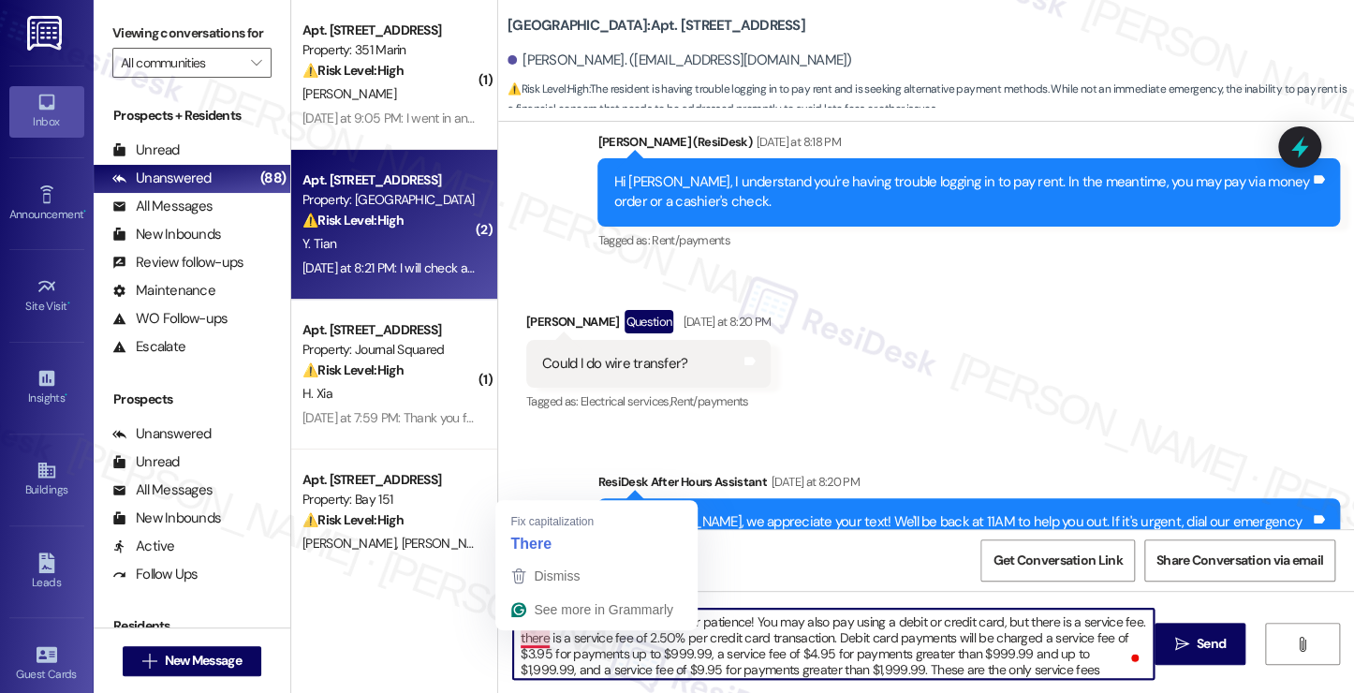
click at [513, 639] on textarea "Hi {{first_name}}, thanks for your patience! You may also pay using a debit or …" at bounding box center [833, 644] width 640 height 70
click at [530, 638] on textarea "Hi {{first_name}}, thanks for your patience! You may also pay using a debit or …" at bounding box center [833, 644] width 640 height 70
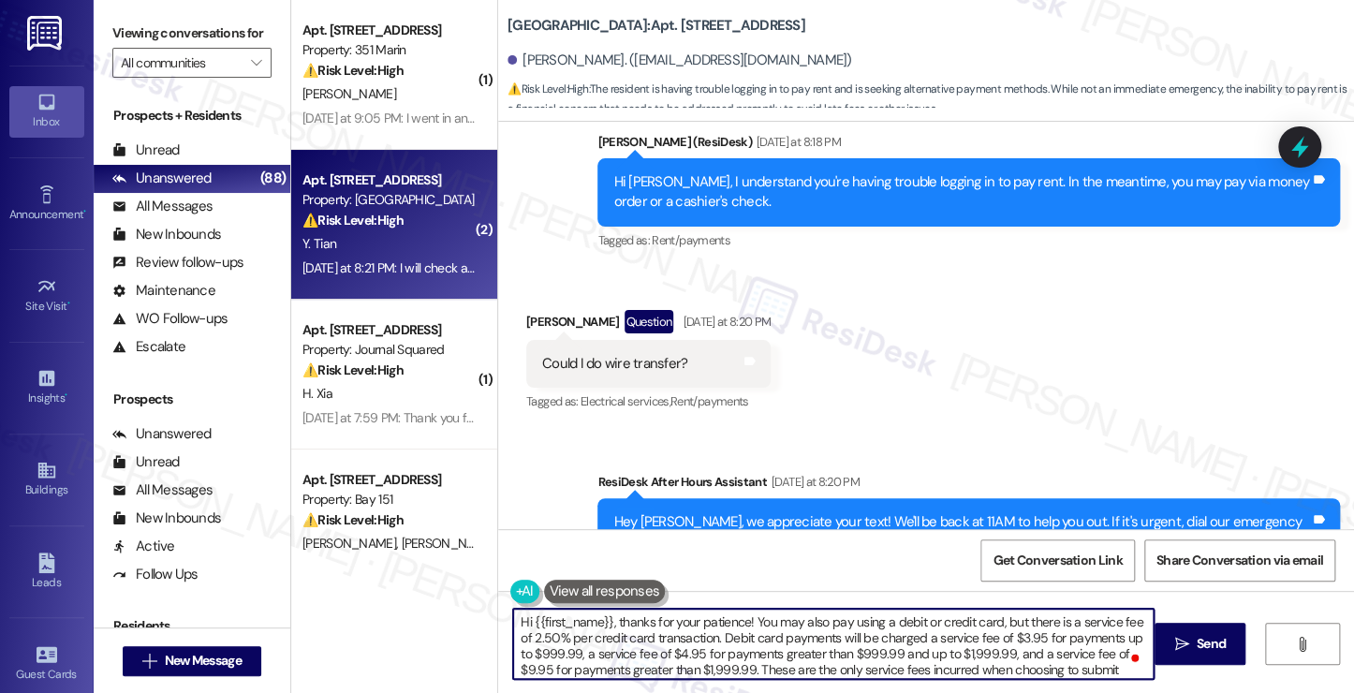
click at [611, 626] on textarea "Hi {{first_name}}, thanks for your patience! You may also pay using a debit or …" at bounding box center [833, 644] width 640 height 70
click at [786, 639] on textarea "Hi {{first_name}}, thanks for your patience! You may also pay using a debit or …" at bounding box center [833, 644] width 640 height 70
click at [901, 639] on textarea "Hi {{first_name}}, thanks for your patience! You may also pay using a debit or …" at bounding box center [833, 644] width 640 height 70
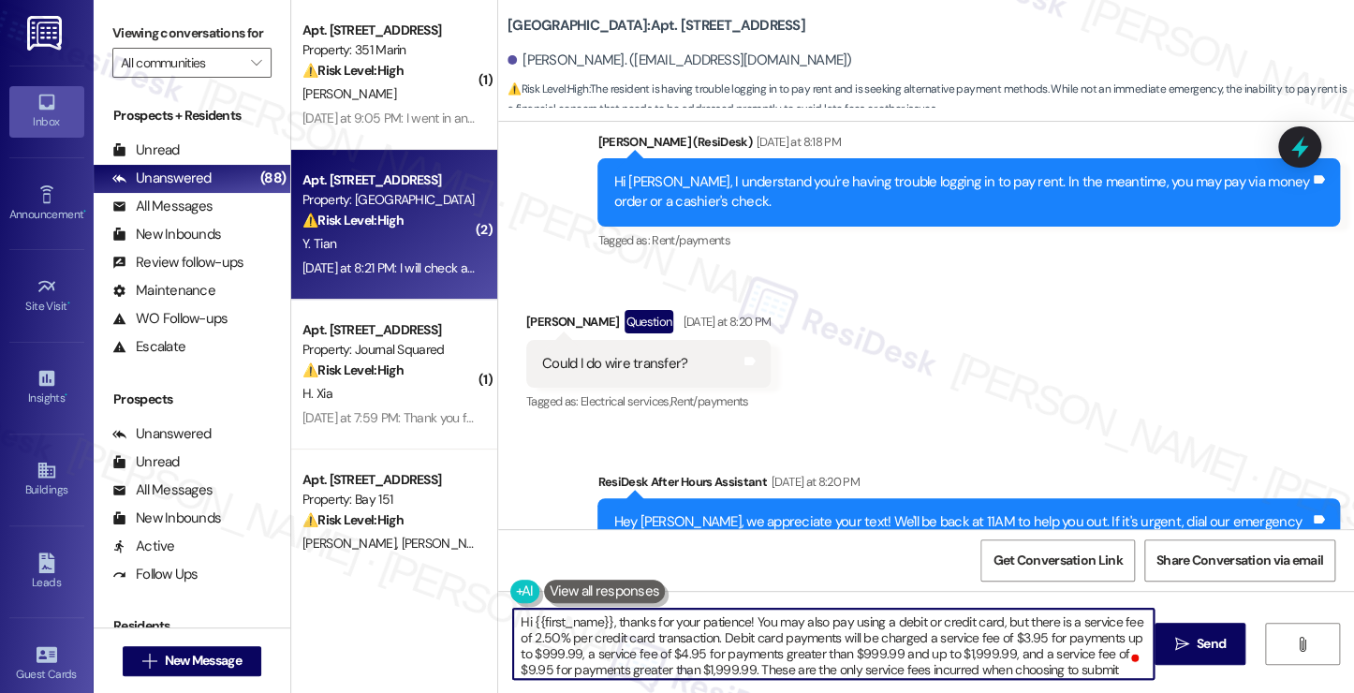
click at [901, 639] on textarea "Hi {{first_name}}, thanks for your patience! You may also pay using a debit or …" at bounding box center [833, 644] width 640 height 70
click at [637, 648] on textarea "Hi {{first_name}}, thanks for your patience! You may also pay using a debit or …" at bounding box center [833, 644] width 640 height 70
click at [801, 651] on textarea "Hi {{first_name}}, thanks for your patience! You may also pay using a debit or …" at bounding box center [833, 644] width 640 height 70
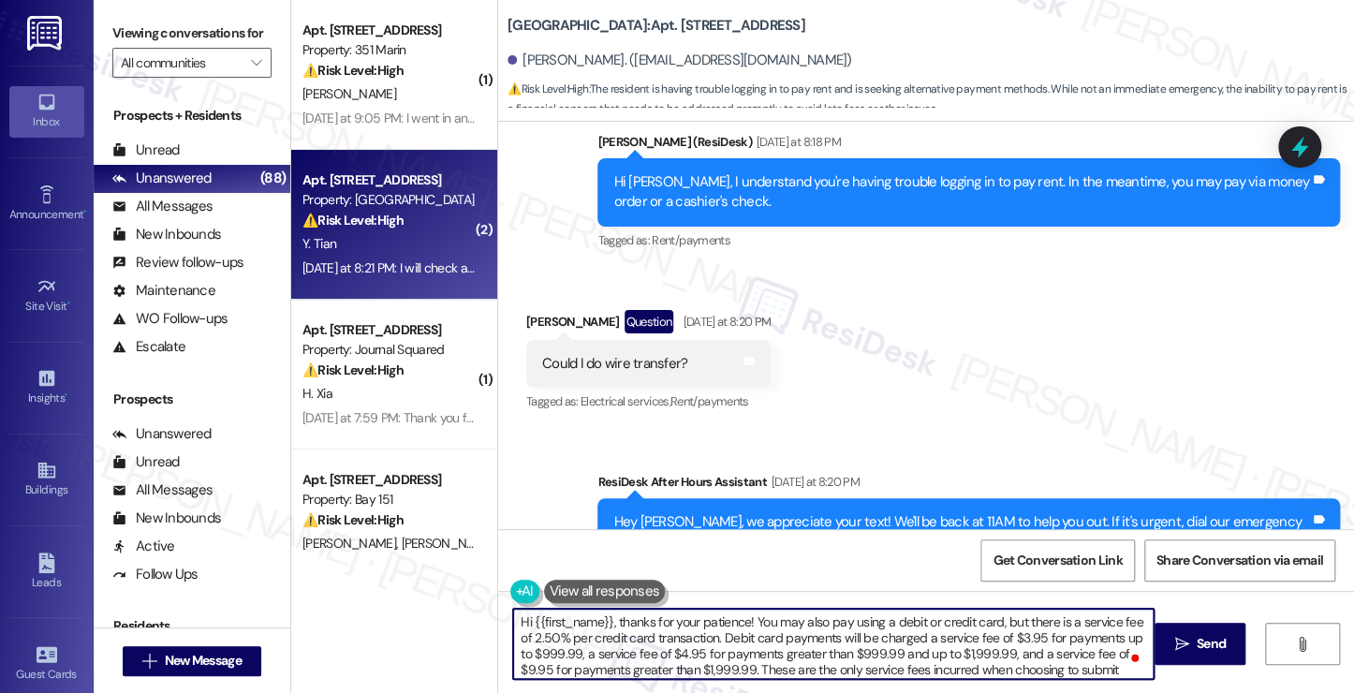
click at [801, 650] on textarea "Hi {{first_name}}, thanks for your patience! You may also pay using a debit or …" at bounding box center [833, 644] width 640 height 70
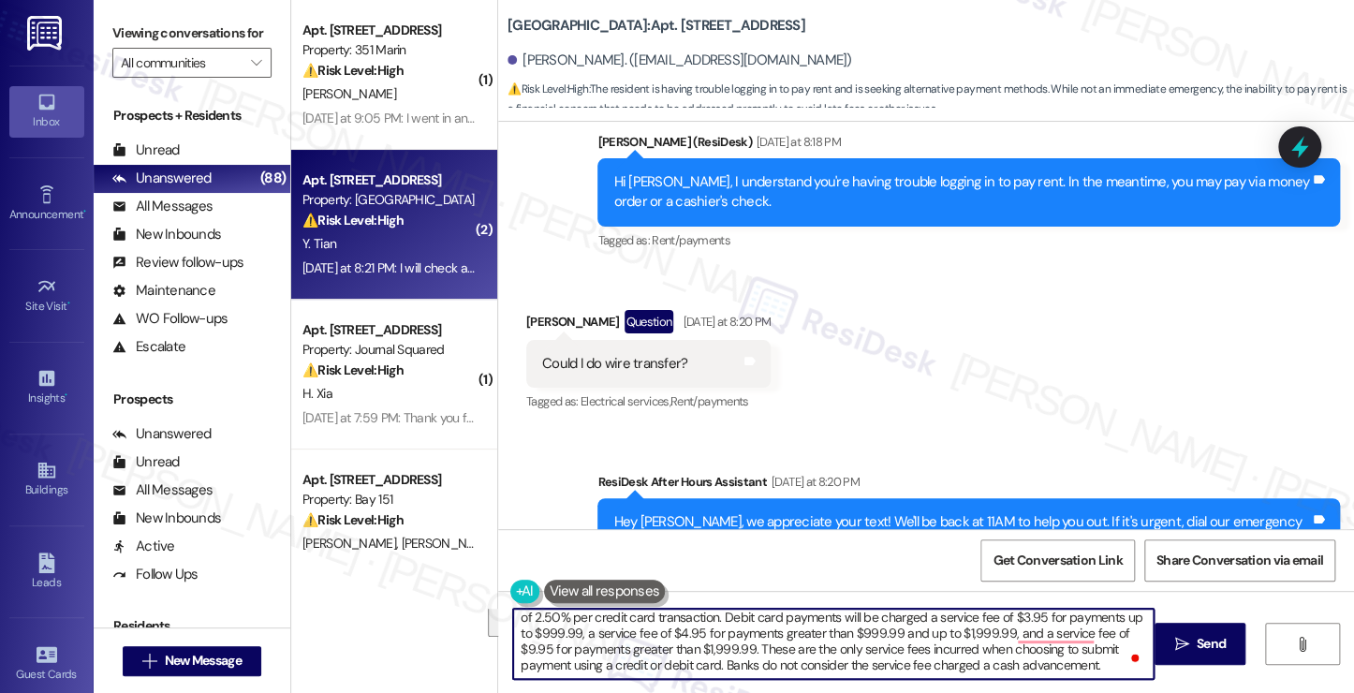
click at [865, 635] on textarea "Hi {{first_name}}, thanks for your patience! You may also pay using a debit or …" at bounding box center [833, 644] width 640 height 70
drag, startPoint x: 1073, startPoint y: 637, endPoint x: 737, endPoint y: 637, distance: 336.1
click at [716, 633] on textarea "Hi {{first_name}}, thanks for your patience! You may also pay using a debit or …" at bounding box center [833, 644] width 640 height 70
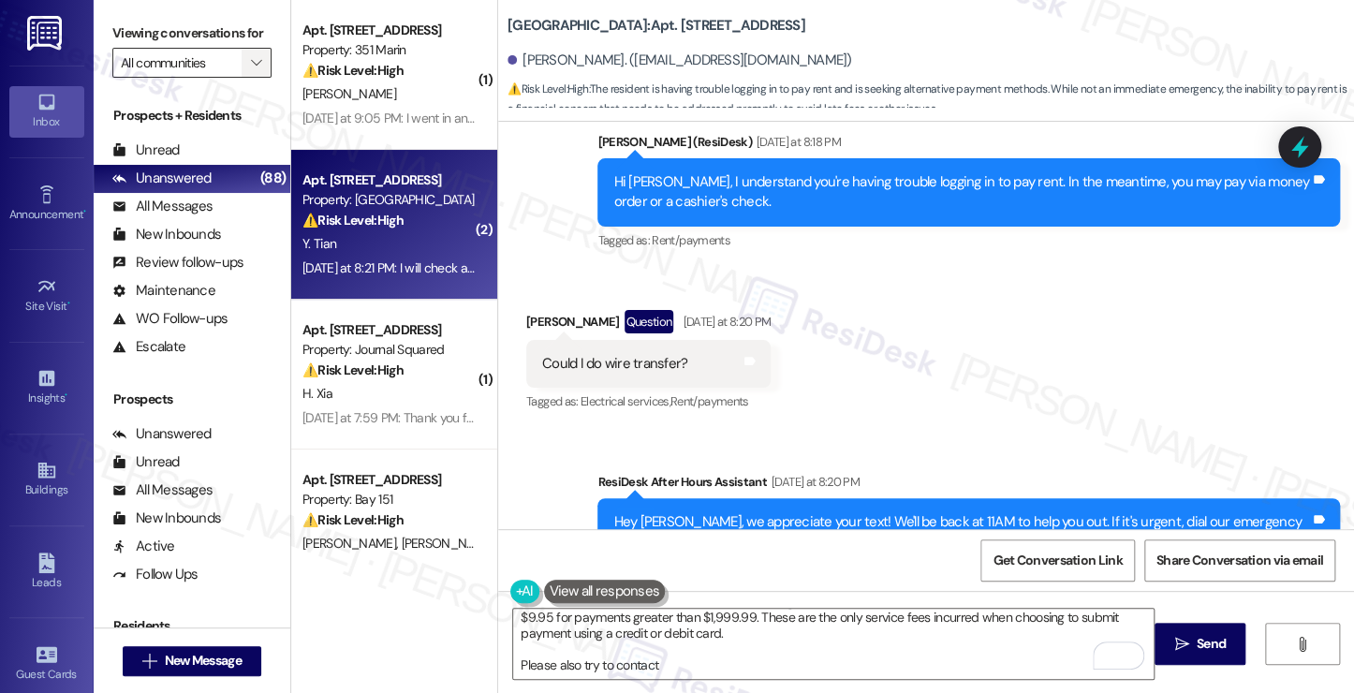
drag, startPoint x: 188, startPoint y: 41, endPoint x: 257, endPoint y: 87, distance: 82.3
click at [188, 41] on label "Viewing conversations for" at bounding box center [191, 33] width 159 height 29
click at [655, 664] on textarea "Hi {{first_name}}, thanks for your patience! You may also pay using a debit or …" at bounding box center [833, 644] width 640 height 70
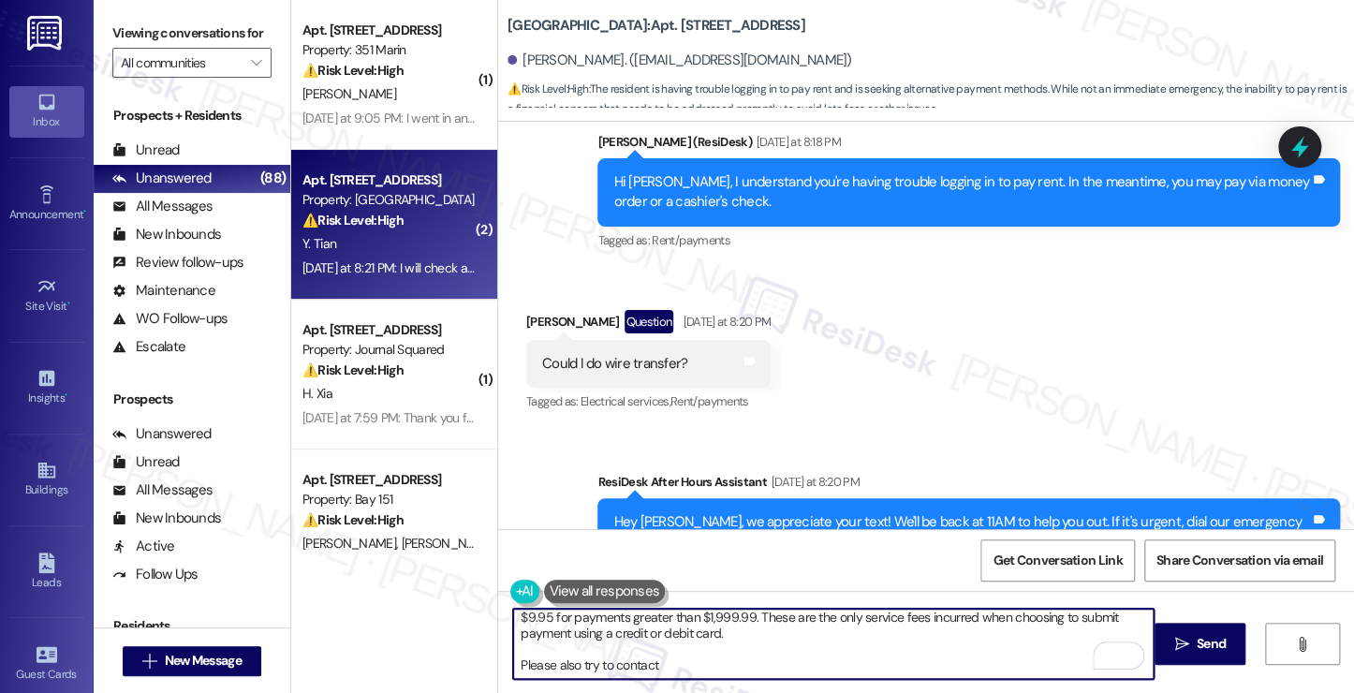
paste textarea "residenportalhelp@thekregroup.com"
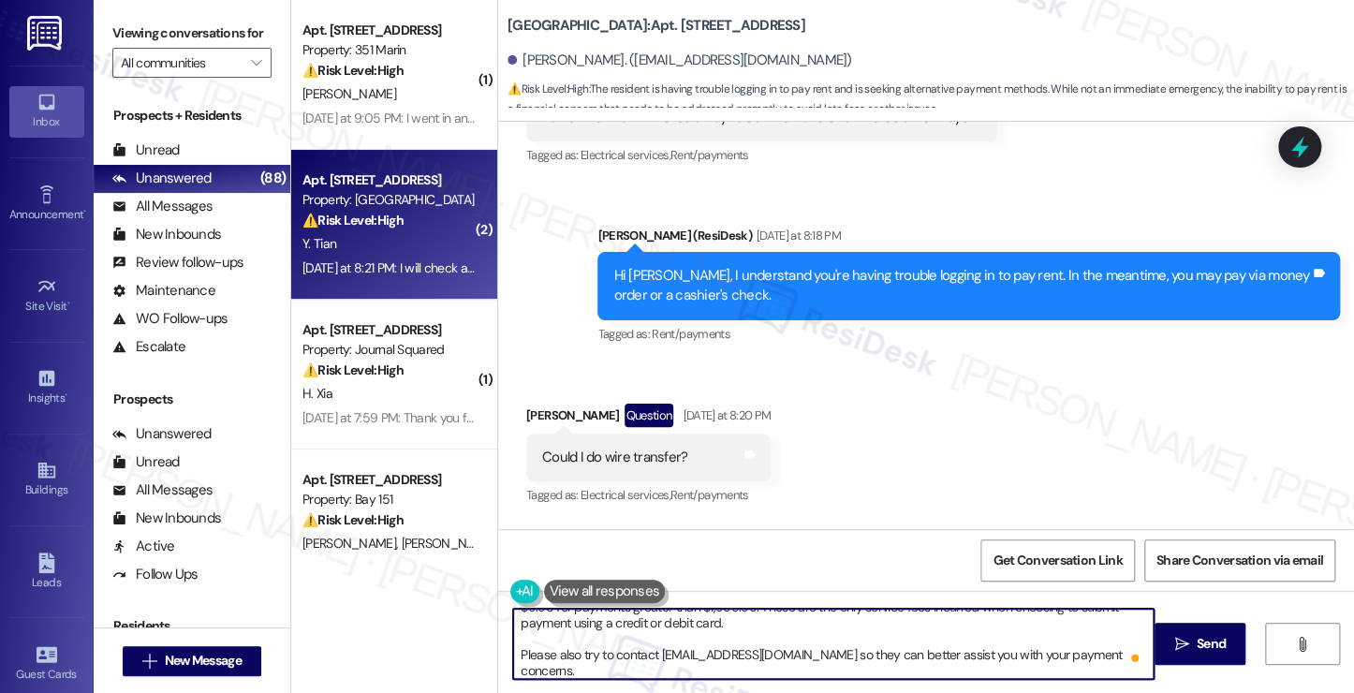
scroll to position [20, 0]
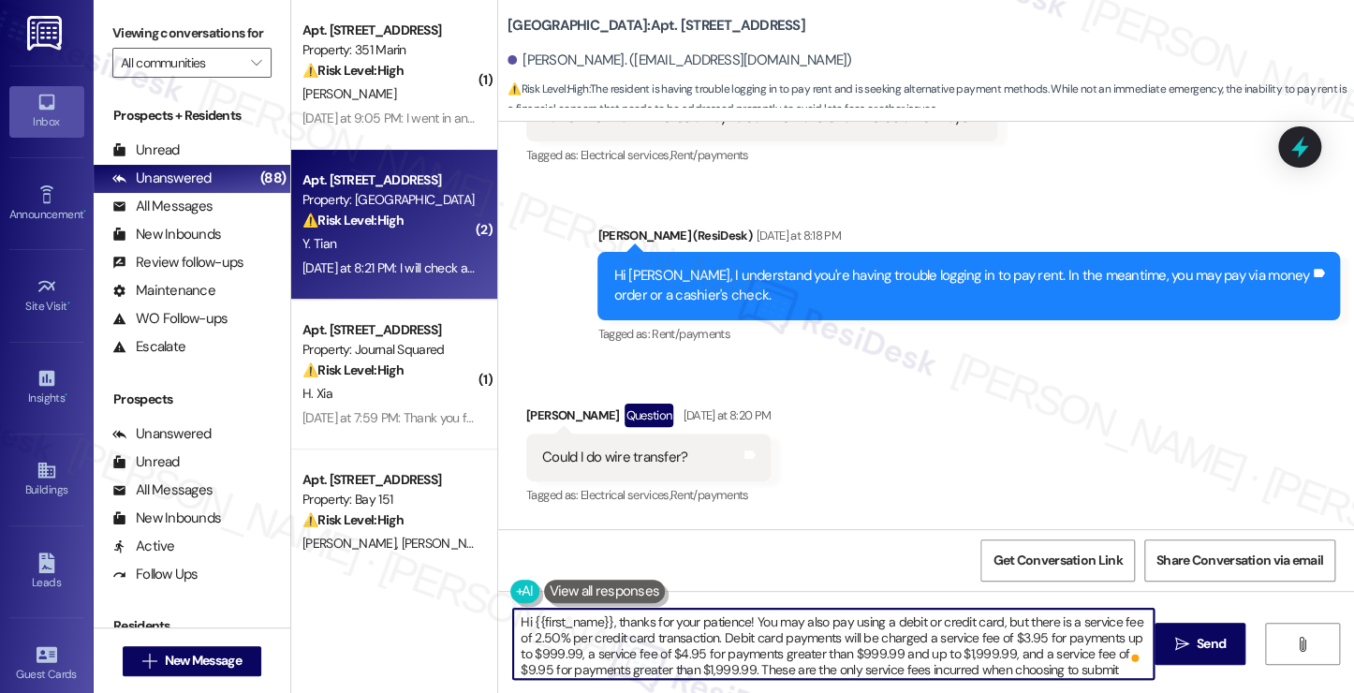
click at [689, 617] on textarea "Hi {{first_name}}, thanks for your patience! You may also pay using a debit or …" at bounding box center [833, 644] width 640 height 70
type textarea "Hi {{first_name}}, thanks for your patience! You may also pay using a debit or …"
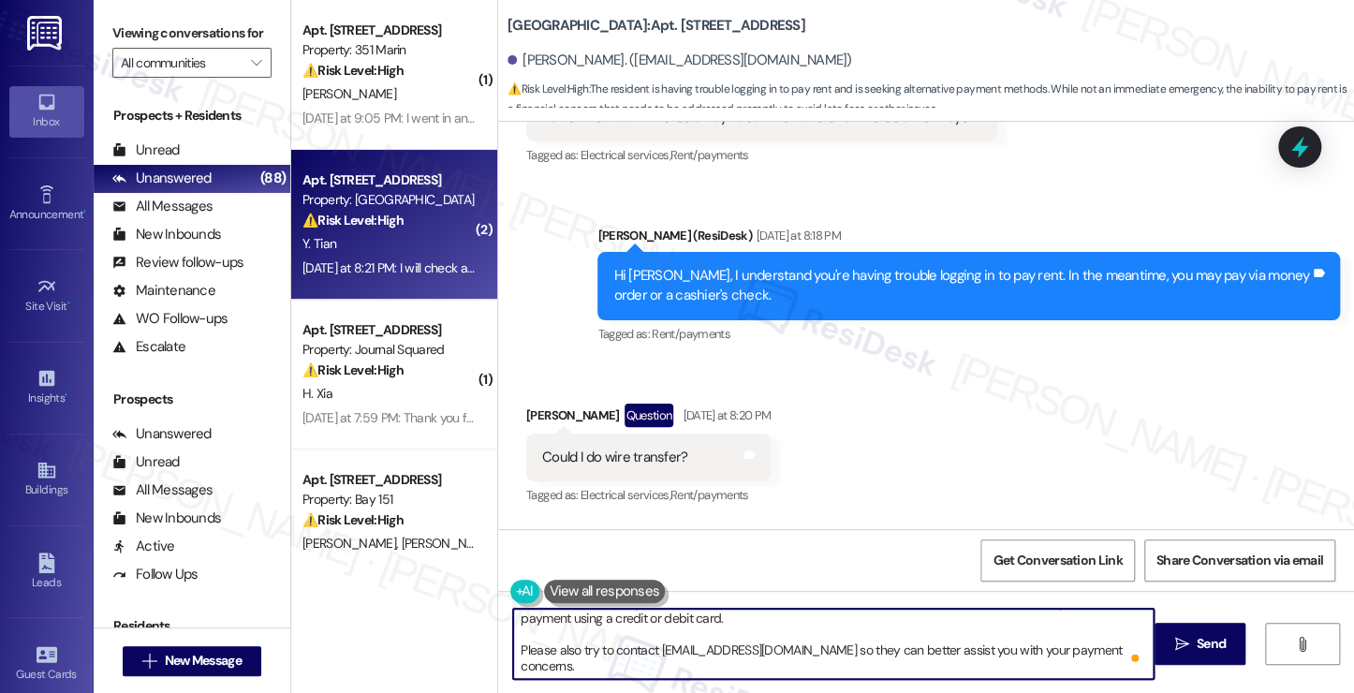
scroll to position [21, 0]
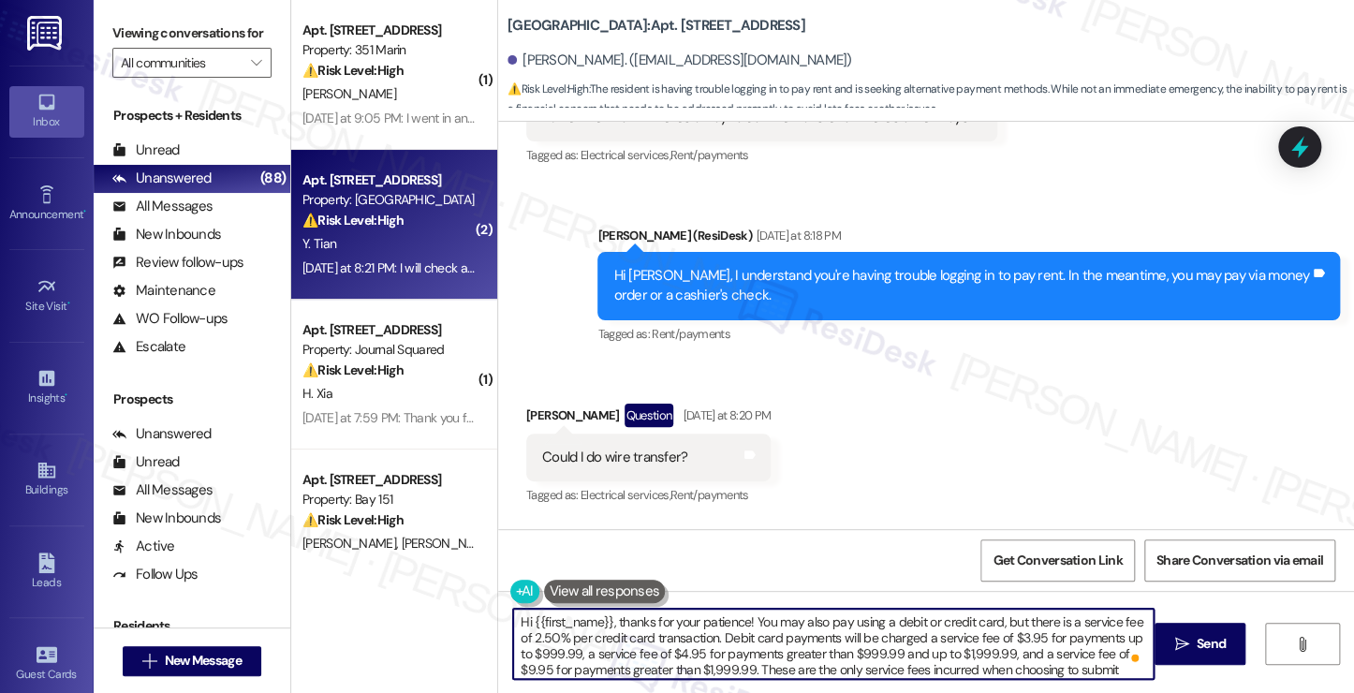
click at [765, 660] on textarea "Hi {{first_name}}, thanks for your patience! You may also pay using a debit or …" at bounding box center [833, 644] width 640 height 70
click at [803, 662] on textarea "Hi {{first_name}}, thanks for your patience! You may also pay using a debit or …" at bounding box center [833, 644] width 640 height 70
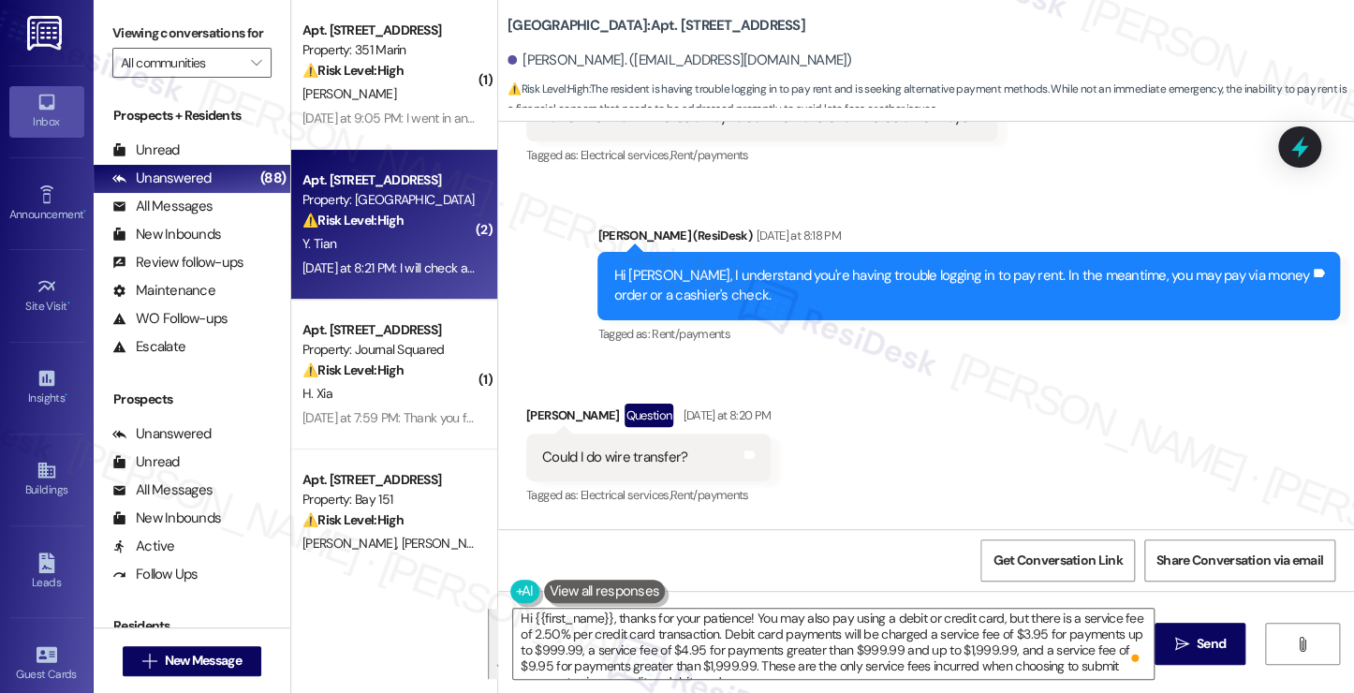
click at [187, 25] on label "Viewing conversations for" at bounding box center [191, 33] width 159 height 29
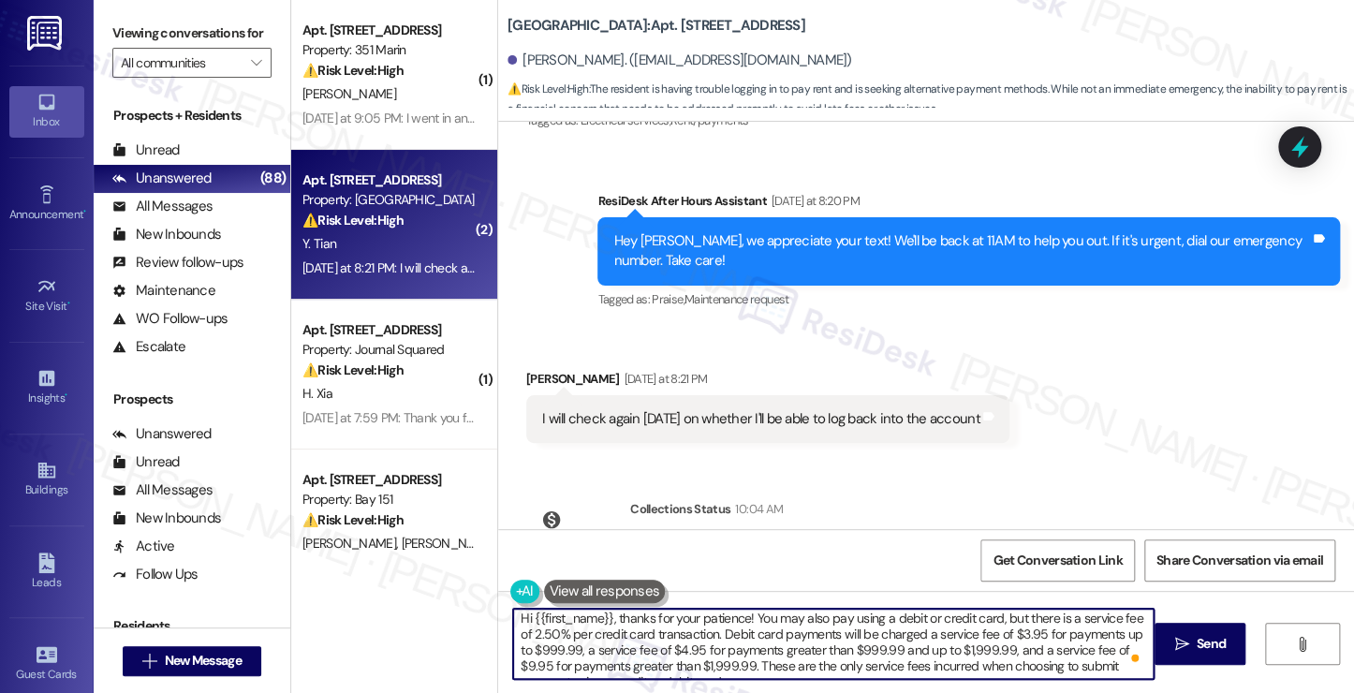
click at [696, 642] on textarea "Hi {{first_name}}, thanks for your patience! You may also pay using a debit or …" at bounding box center [833, 644] width 640 height 70
drag, startPoint x: 748, startPoint y: 617, endPoint x: 799, endPoint y: 617, distance: 51.5
click at [799, 617] on textarea "Hi {{first_name}}, thanks for your patience! You may also pay using a debit or …" at bounding box center [833, 644] width 640 height 70
click at [764, 627] on textarea "Hi {{first_name}}, thanks for your patience! You may also pay using a debit or …" at bounding box center [833, 644] width 640 height 70
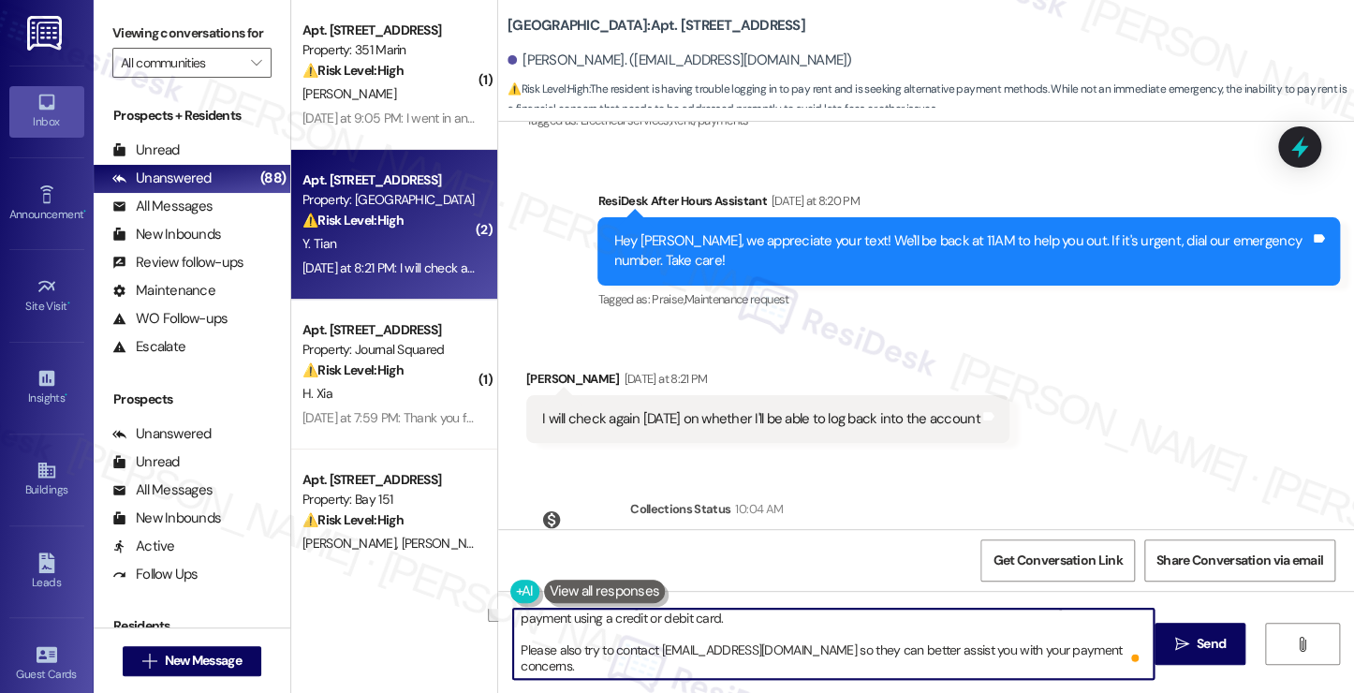
drag, startPoint x: 744, startPoint y: 616, endPoint x: 771, endPoint y: 628, distance: 29.8
click at [771, 628] on textarea "Hi {{first_name}}, thanks for your patience! You may also pay using a debit or …" at bounding box center [833, 644] width 640 height 70
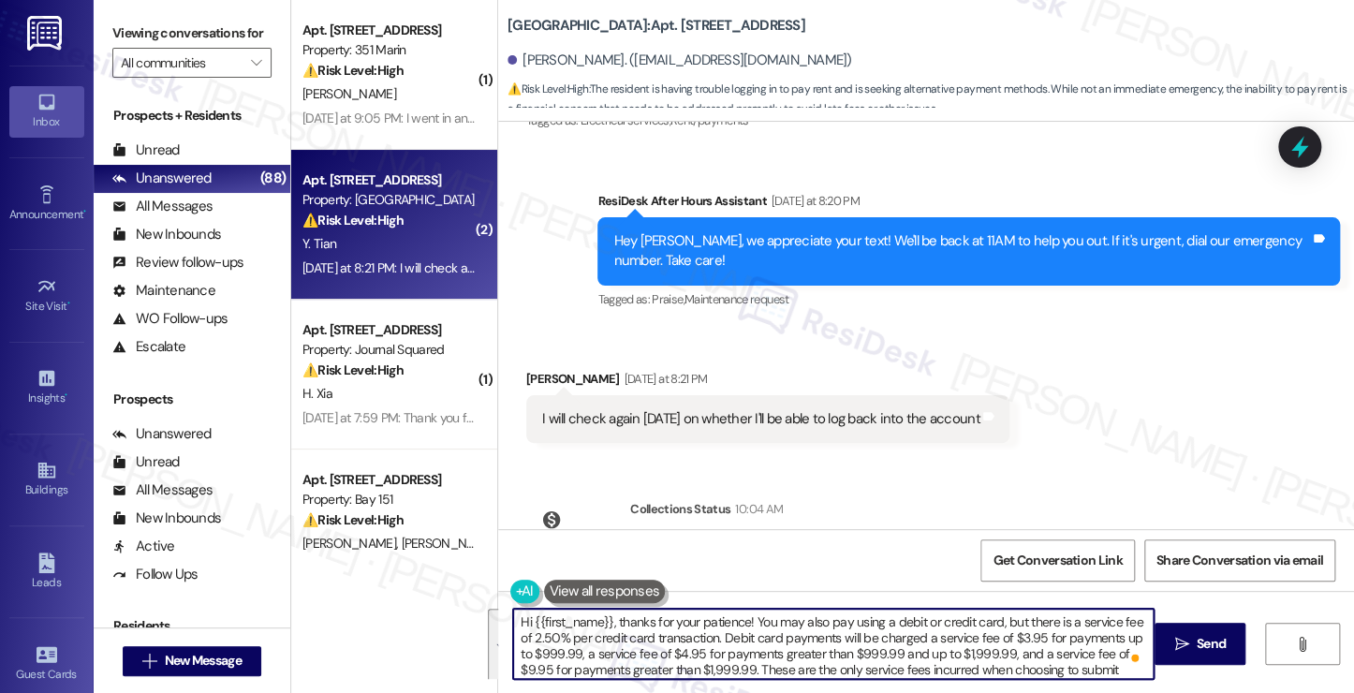
click at [580, 579] on button at bounding box center [605, 590] width 122 height 23
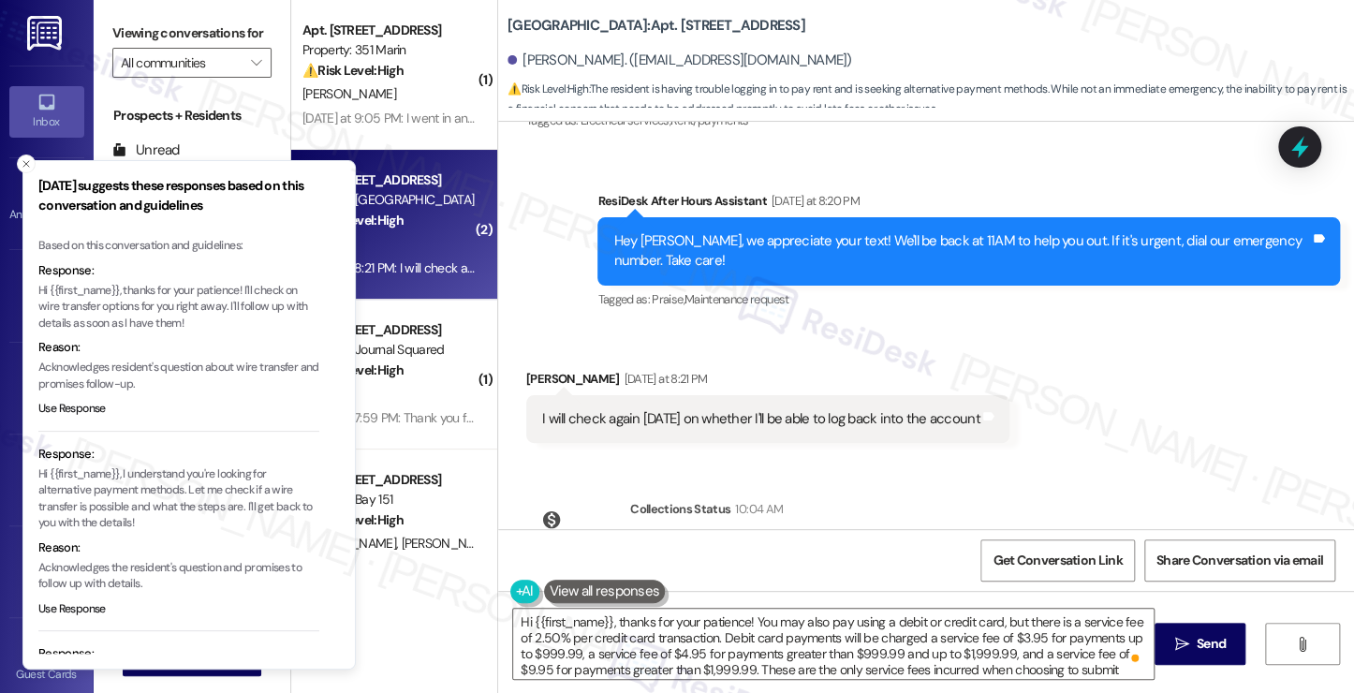
drag, startPoint x: 248, startPoint y: 291, endPoint x: 277, endPoint y: 289, distance: 29.1
click at [277, 289] on p "Hi {{first_name}}, thanks for your patience! I'll check on wire transfer option…" at bounding box center [178, 307] width 281 height 50
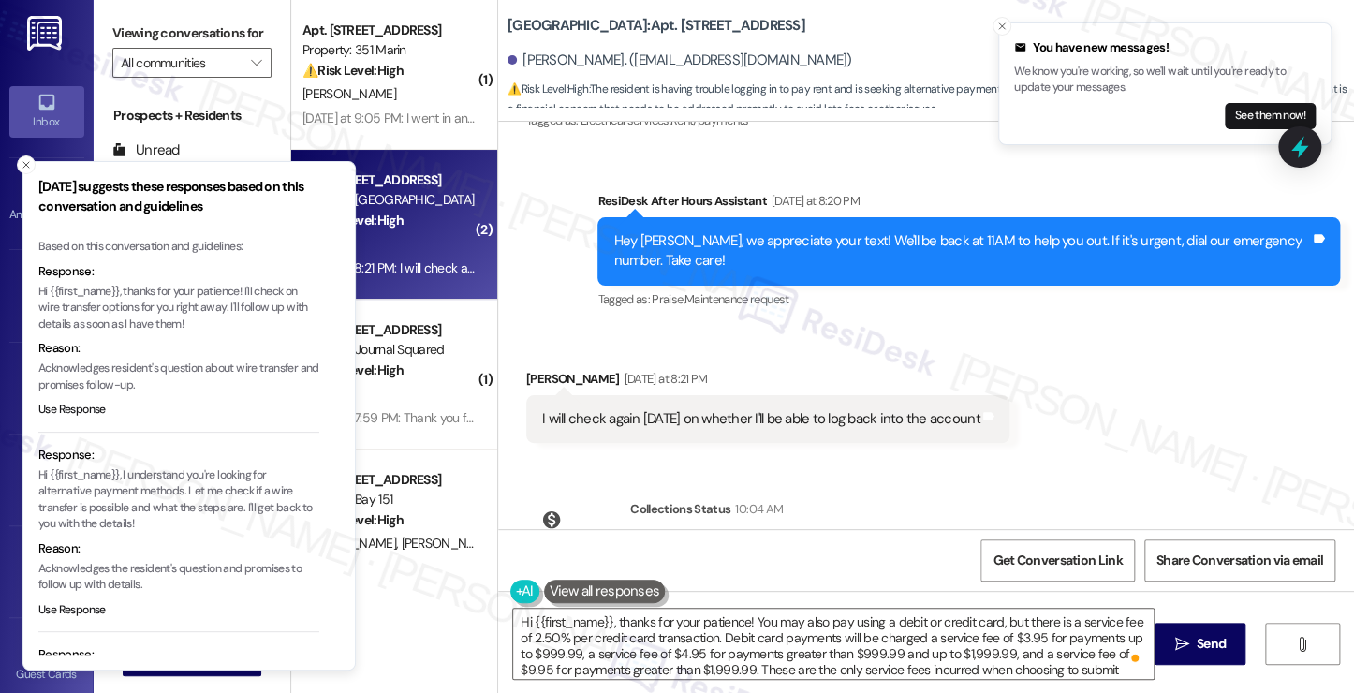
click at [251, 289] on p "Hi {{first_name}}, thanks for your patience! I'll check on wire transfer option…" at bounding box center [178, 309] width 281 height 50
drag, startPoint x: 247, startPoint y: 289, endPoint x: 289, endPoint y: 317, distance: 50.6
click at [289, 317] on p "Hi {{first_name}}, thanks for your patience! I'll check on wire transfer option…" at bounding box center [178, 309] width 281 height 50
copy p "I'll check on wire transfer options for you right away. I'll follow up with det…"
click at [682, 624] on textarea "Hi {{first_name}}, thanks for your patience! You may also pay using a debit or …" at bounding box center [833, 644] width 640 height 70
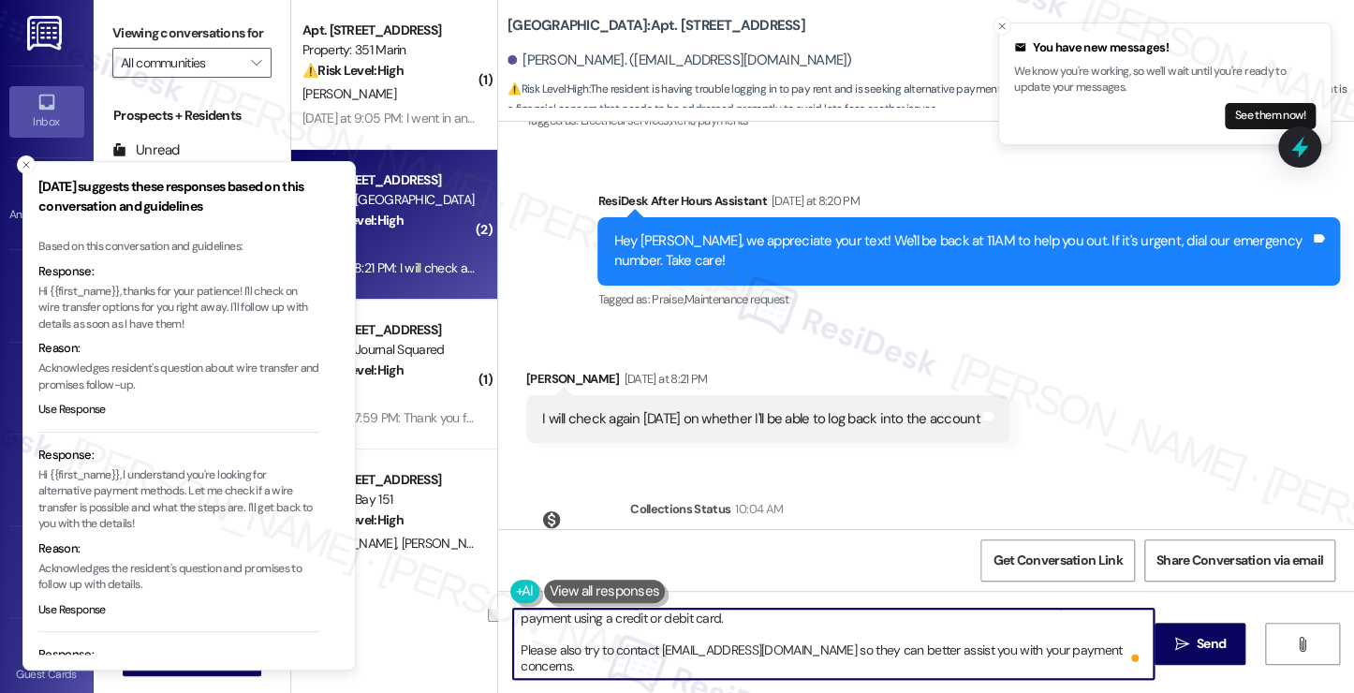
drag, startPoint x: 747, startPoint y: 616, endPoint x: 906, endPoint y: 625, distance: 159.4
click at [906, 625] on textarea "Hi {{first_name}}, thanks for your patience! You may also pay using a debit or …" at bounding box center [833, 644] width 640 height 70
paste textarea "I'll check on wire transfer options for you right away. I'll follow up with det…"
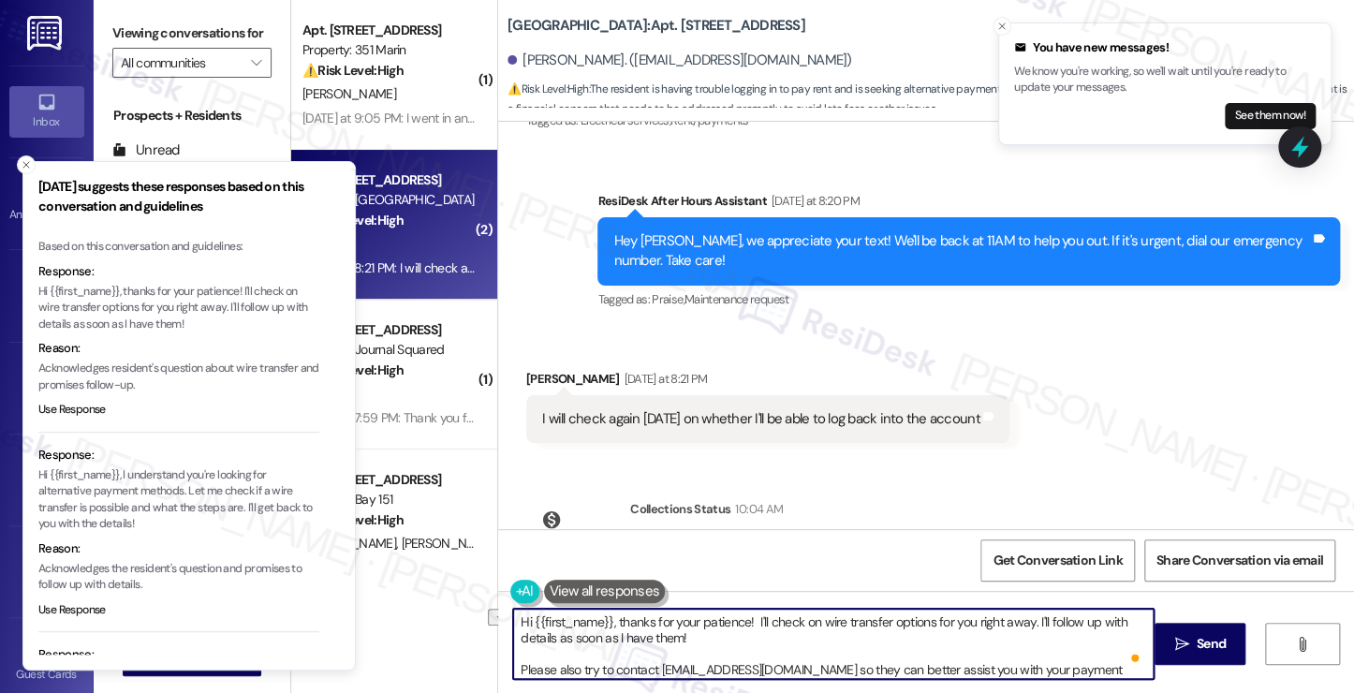
drag, startPoint x: 1020, startPoint y: 624, endPoint x: 919, endPoint y: 623, distance: 101.1
click at [919, 623] on textarea "Hi {{first_name}}, thanks for your patience! I'll check on wire transfer option…" at bounding box center [833, 644] width 640 height 70
drag, startPoint x: 797, startPoint y: 622, endPoint x: 806, endPoint y: 621, distance: 9.4
click at [797, 622] on textarea "Hi {{first_name}}, thanks for your patience! I'll check on wire transfer option…" at bounding box center [833, 644] width 640 height 70
drag, startPoint x: 953, startPoint y: 621, endPoint x: 1092, endPoint y: 621, distance: 138.6
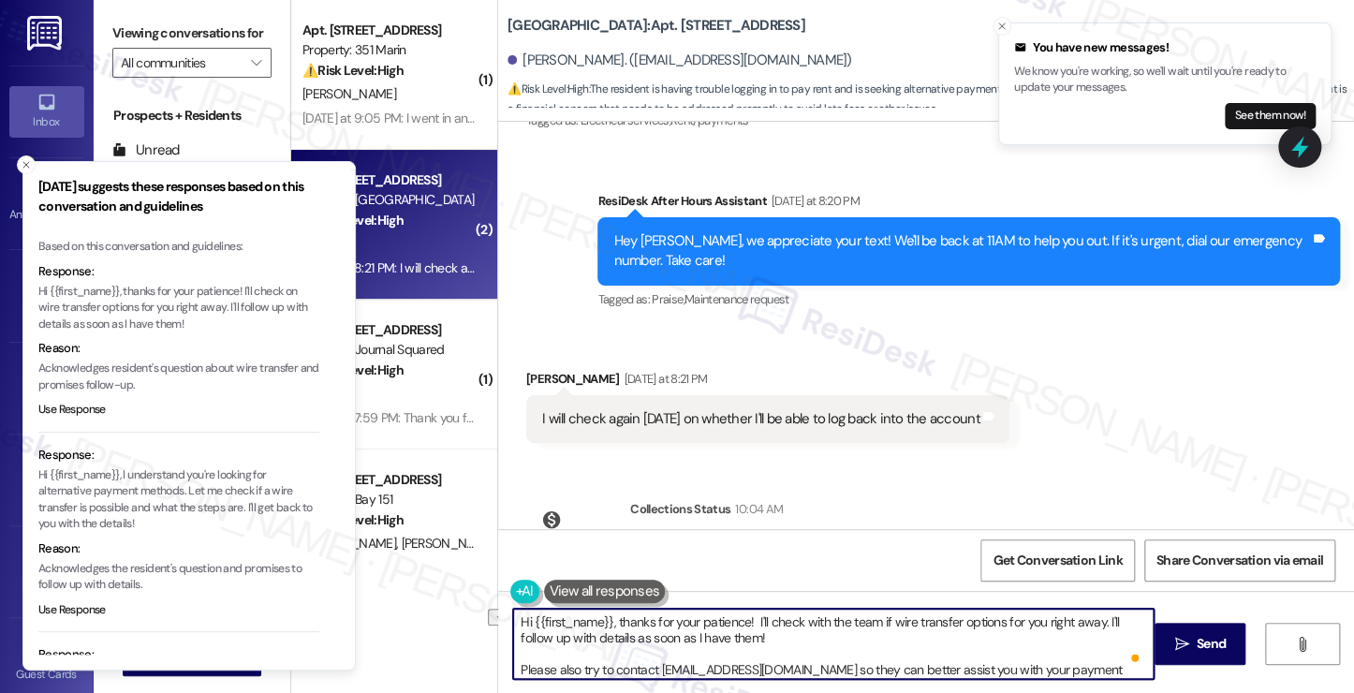
click at [1092, 621] on textarea "Hi {{first_name}}, thanks for your patience! I'll check with the team if wire t…" at bounding box center [833, 644] width 640 height 70
click at [1078, 623] on textarea "Hi {{first_name}}, thanks for your patience! I'll check with the team if wire t…" at bounding box center [833, 644] width 640 height 70
drag, startPoint x: 994, startPoint y: 617, endPoint x: 1091, endPoint y: 618, distance: 96.4
click at [1091, 618] on textarea "Hi {{first_name}}, thanks for your patience! I'll check with the team if wire t…" at bounding box center [833, 644] width 640 height 70
drag, startPoint x: 775, startPoint y: 653, endPoint x: 764, endPoint y: 649, distance: 12.2
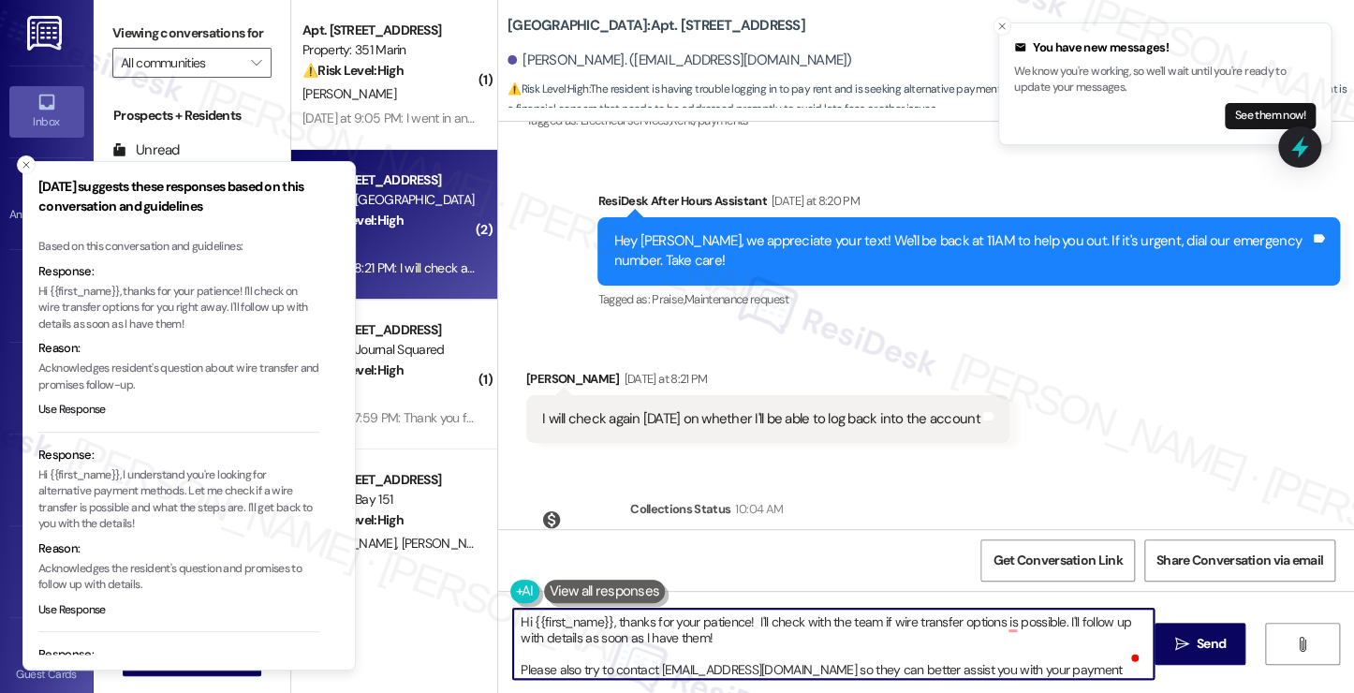
click at [775, 653] on textarea "Hi {{first_name}}, thanks for your patience! I'll check with the team if wire t…" at bounding box center [833, 644] width 640 height 70
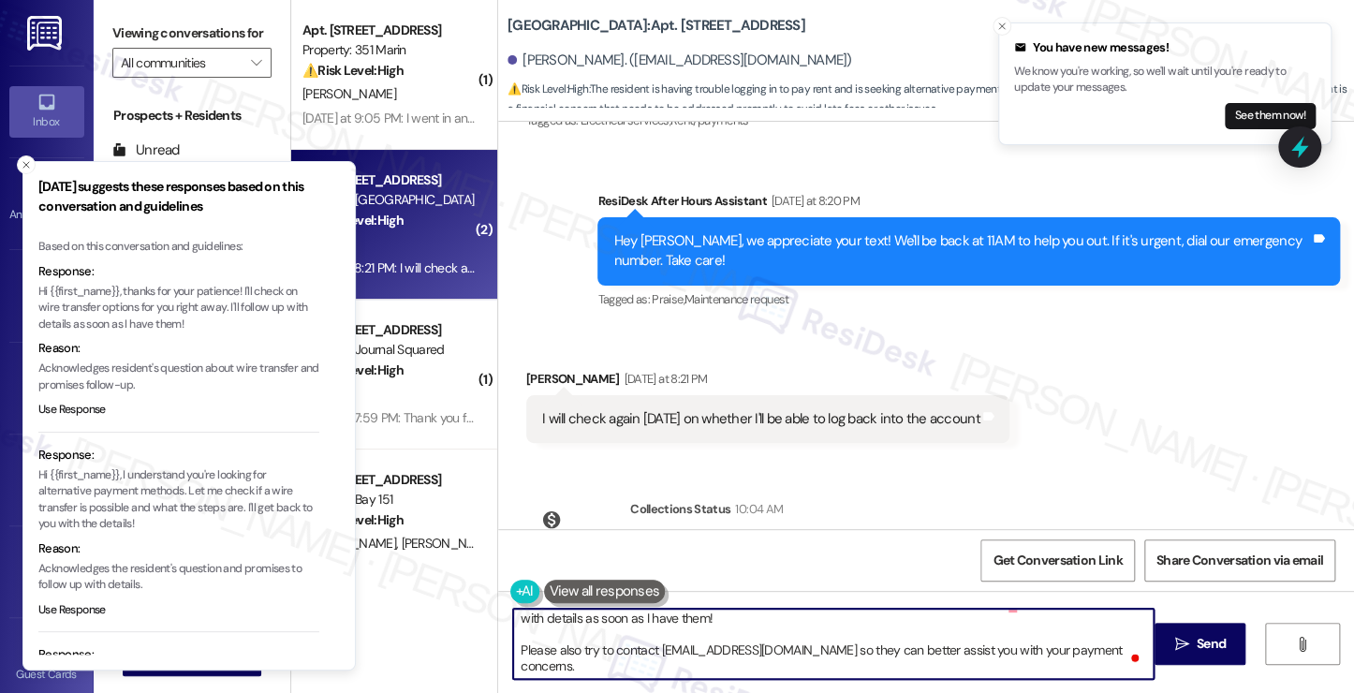
click at [629, 651] on textarea "Hi {{first_name}}, thanks for your patience! I'll check with the team if wire t…" at bounding box center [833, 644] width 640 height 70
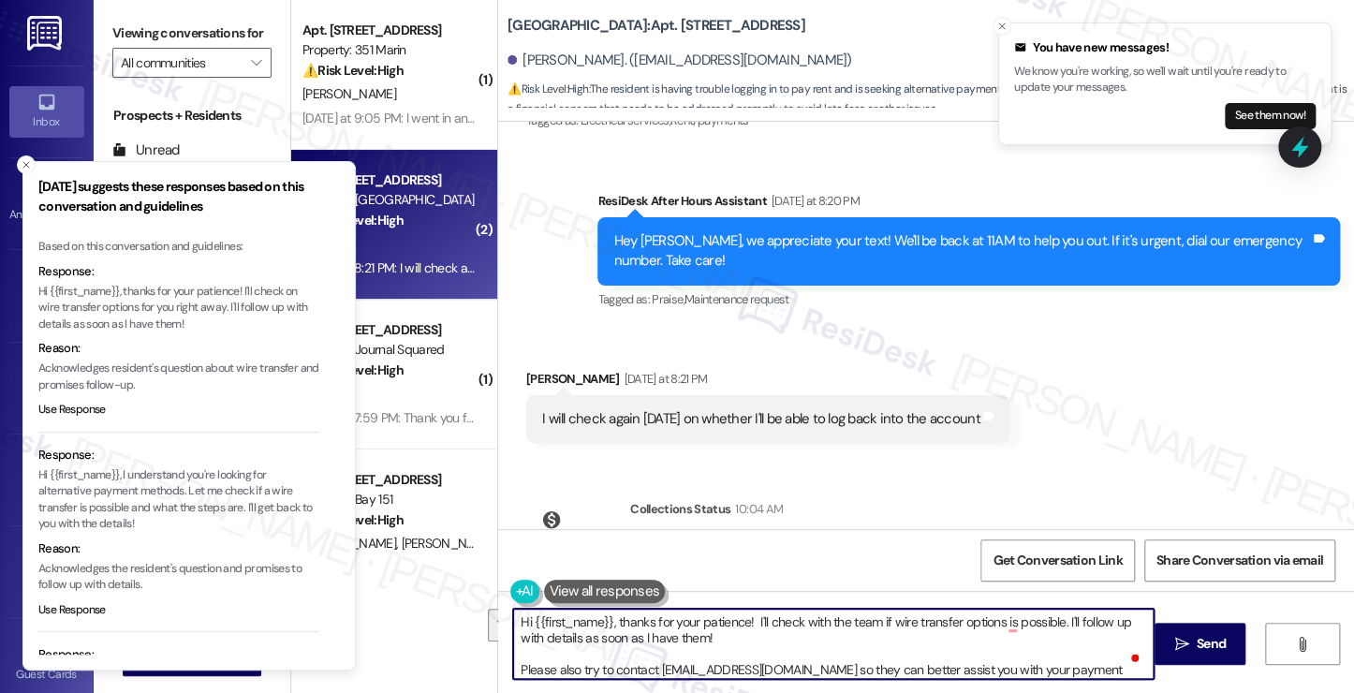
click at [526, 658] on textarea "Hi {{first_name}}, thanks for your patience! I'll check with the team if wire t…" at bounding box center [833, 644] width 640 height 70
click at [513, 671] on textarea "Hi {{first_name}}, thanks for your patience! I'll check with the team if wire t…" at bounding box center [833, 644] width 640 height 70
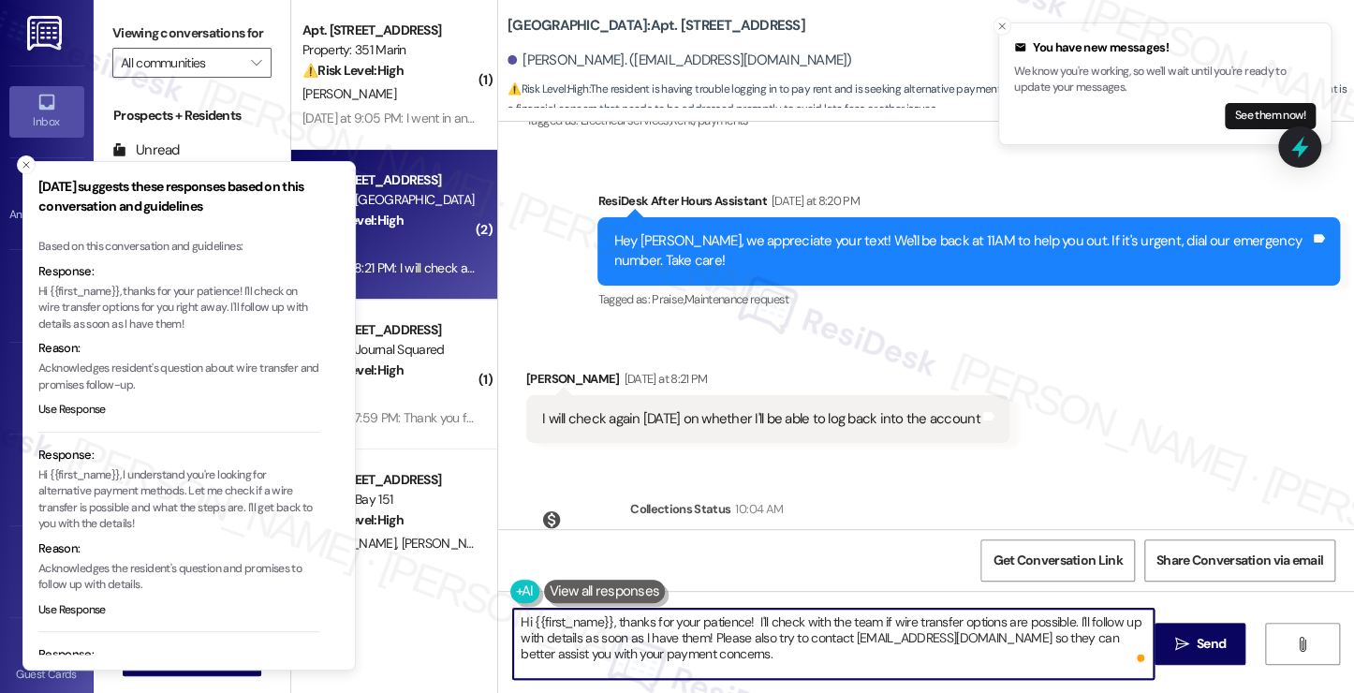
click at [906, 619] on textarea "Hi {{first_name}}, thanks for your patience! I'll check with the team if wire t…" at bounding box center [833, 644] width 640 height 70
click at [679, 638] on textarea "Hi {{first_name}}, thanks for your patience! I'll check with the team if wire t…" at bounding box center [833, 644] width 640 height 70
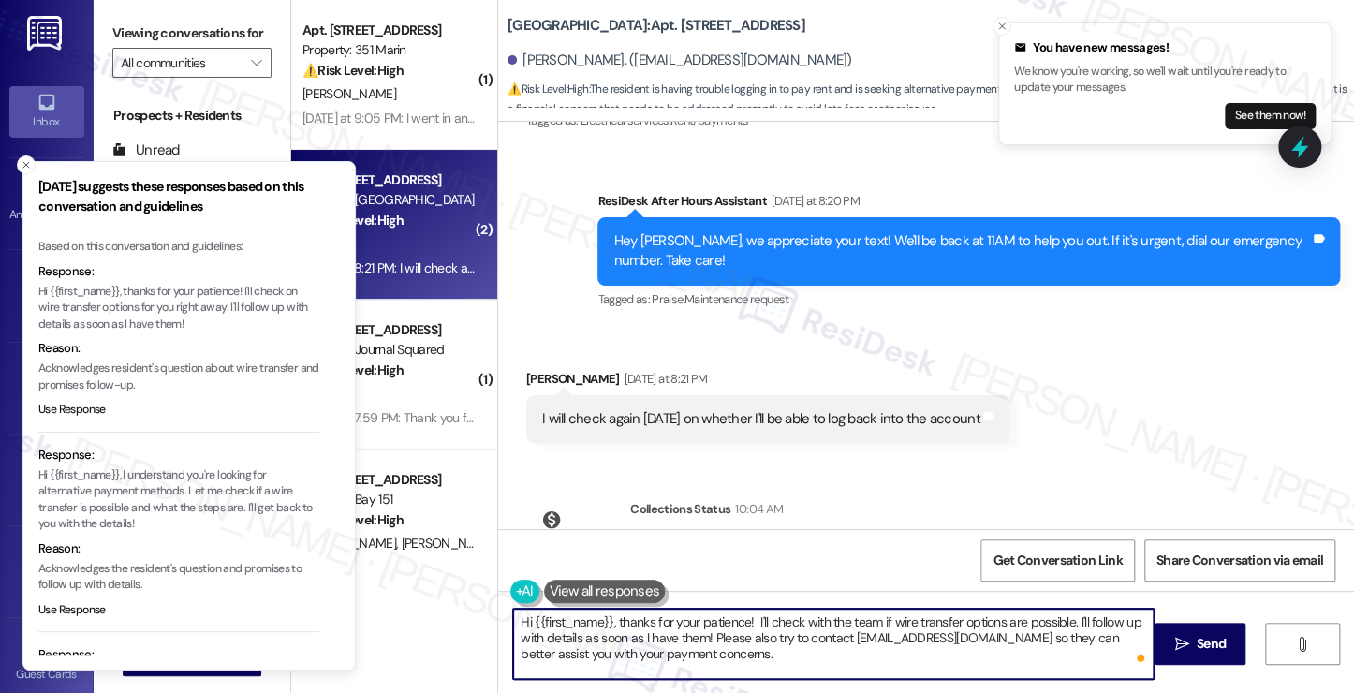
click at [679, 638] on textarea "Hi {{first_name}}, thanks for your patience! I'll check with the team if wire t…" at bounding box center [833, 644] width 640 height 70
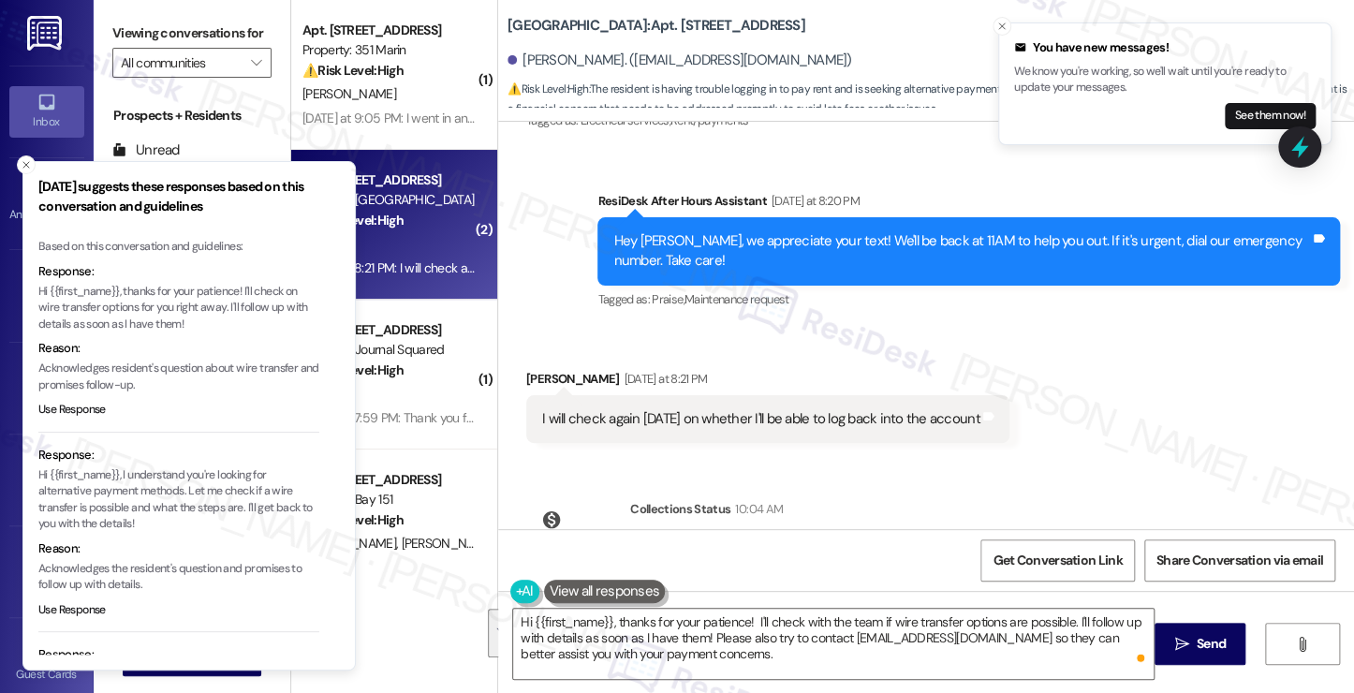
click at [187, 27] on label "Viewing conversations for" at bounding box center [191, 33] width 159 height 29
click at [173, 37] on label "Viewing conversations for" at bounding box center [191, 33] width 159 height 29
click at [22, 169] on icon "Close toast" at bounding box center [26, 164] width 11 height 11
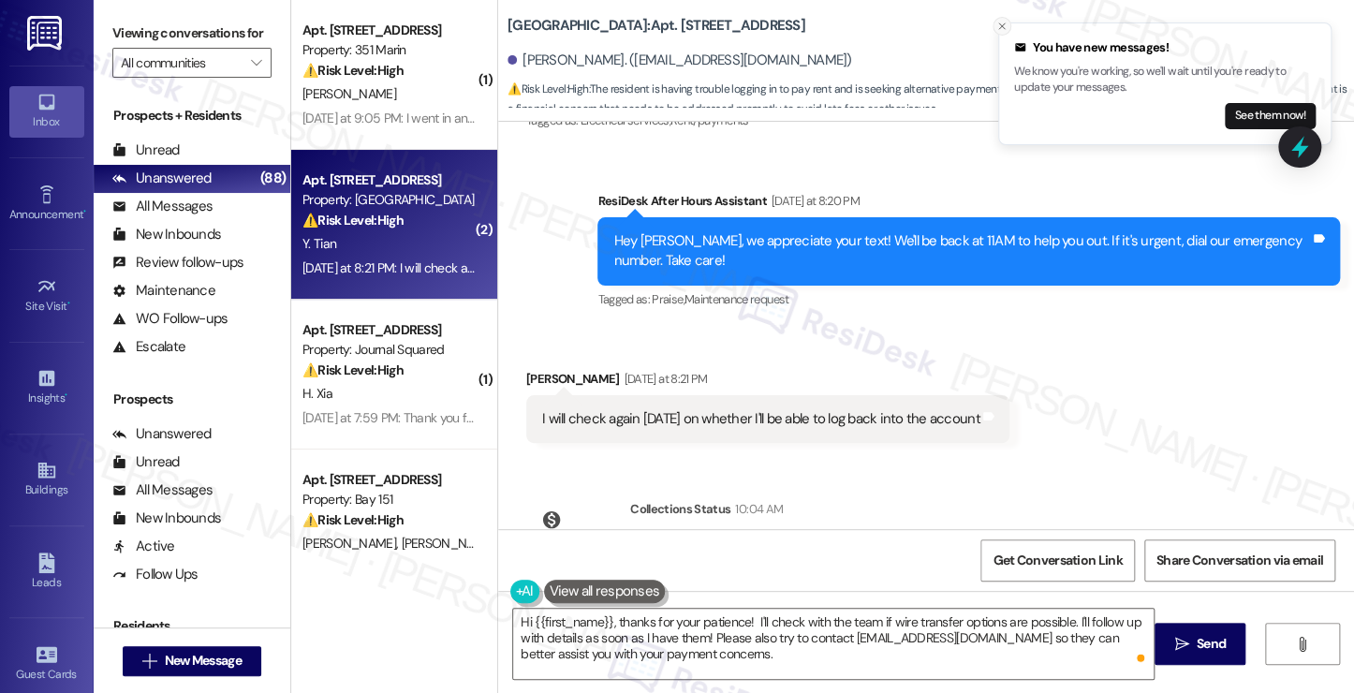
click at [1002, 24] on icon "Close toast" at bounding box center [1001, 26] width 11 height 11
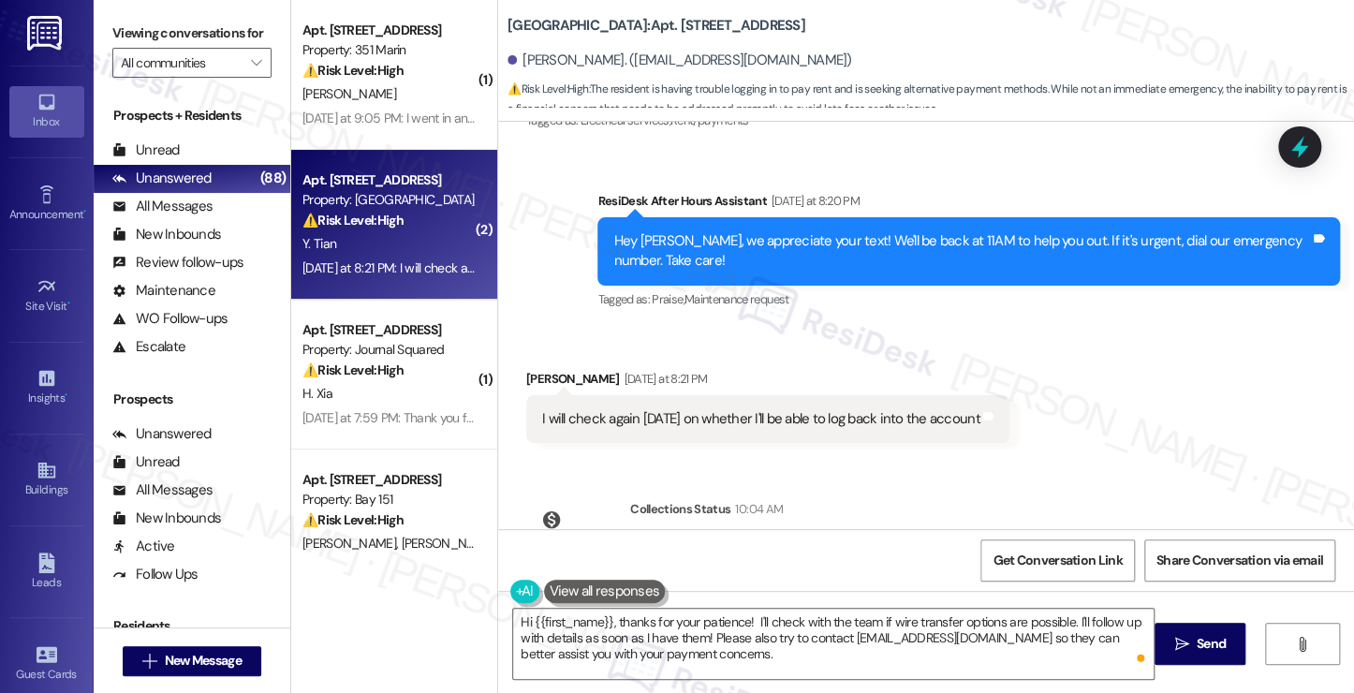
click at [183, 3] on div "Viewing conversations for All communities " at bounding box center [192, 48] width 197 height 96
click at [750, 636] on textarea "Hi {{first_name}}, thanks for your patience! I'll check with the team if wire t…" at bounding box center [833, 644] width 640 height 70
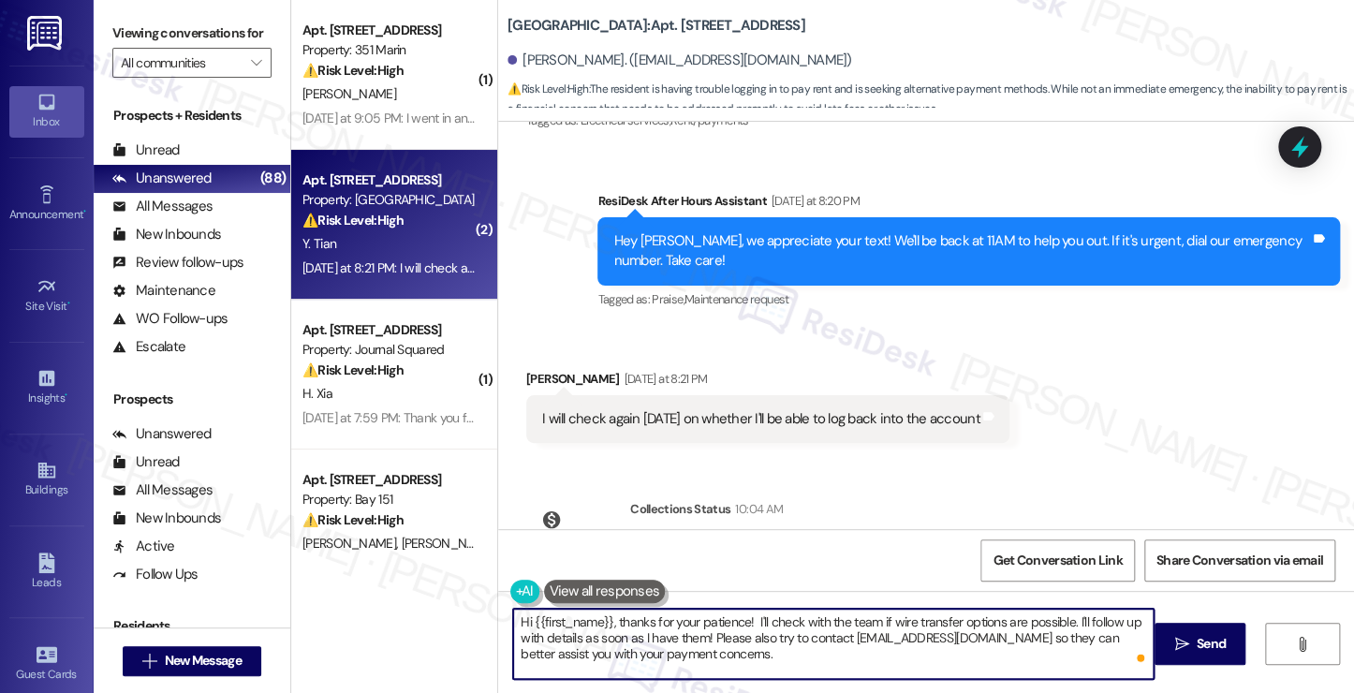
click at [750, 636] on textarea "Hi {{first_name}}, thanks for your patience! I'll check with the team if wire t…" at bounding box center [833, 644] width 640 height 70
click at [850, 651] on textarea "Hi {{first_name}}, thanks for your patience! I'll check with the team if wire t…" at bounding box center [833, 644] width 640 height 70
drag, startPoint x: 802, startPoint y: 659, endPoint x: 747, endPoint y: 620, distance: 67.8
click at [747, 620] on textarea "Hi {{first_name}}, thanks for your patience! I'll check with the team if wire t…" at bounding box center [833, 644] width 640 height 70
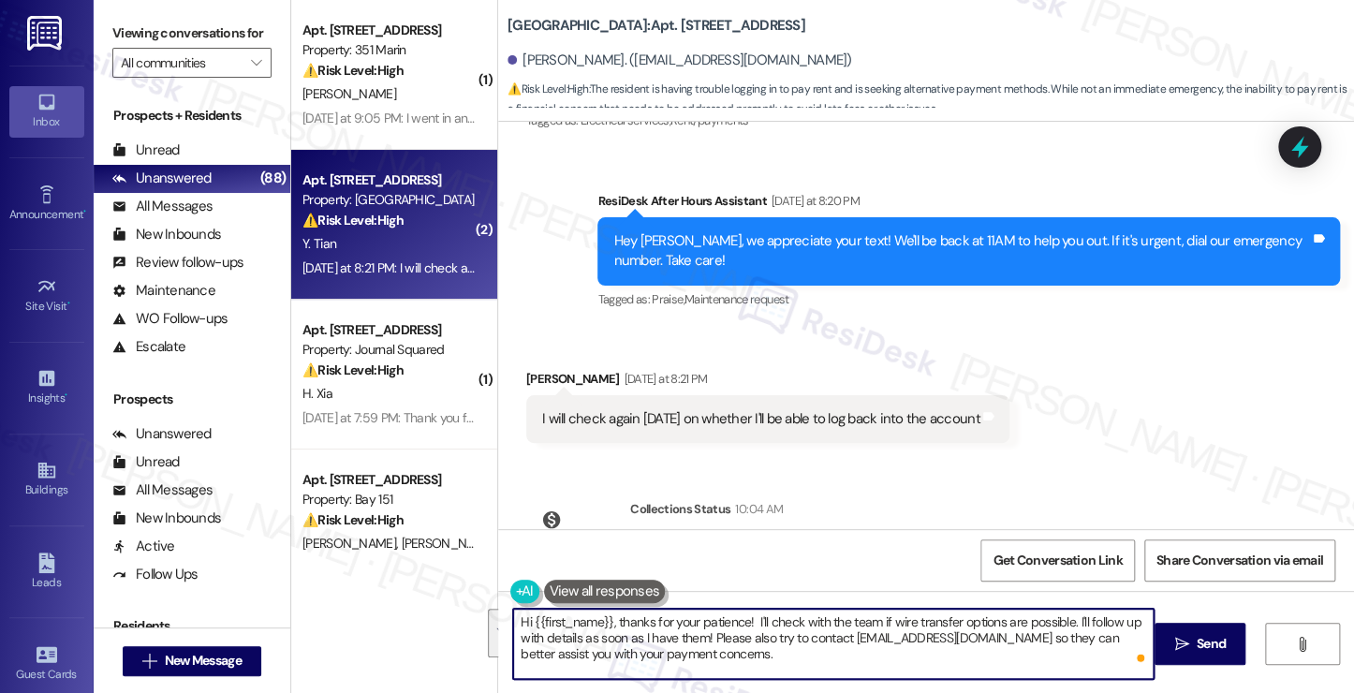
drag, startPoint x: 745, startPoint y: 618, endPoint x: 757, endPoint y: 615, distance: 12.5
click at [745, 618] on textarea "Hi {{first_name}}, thanks for your patience! I'll check with the team if wire t…" at bounding box center [833, 644] width 640 height 70
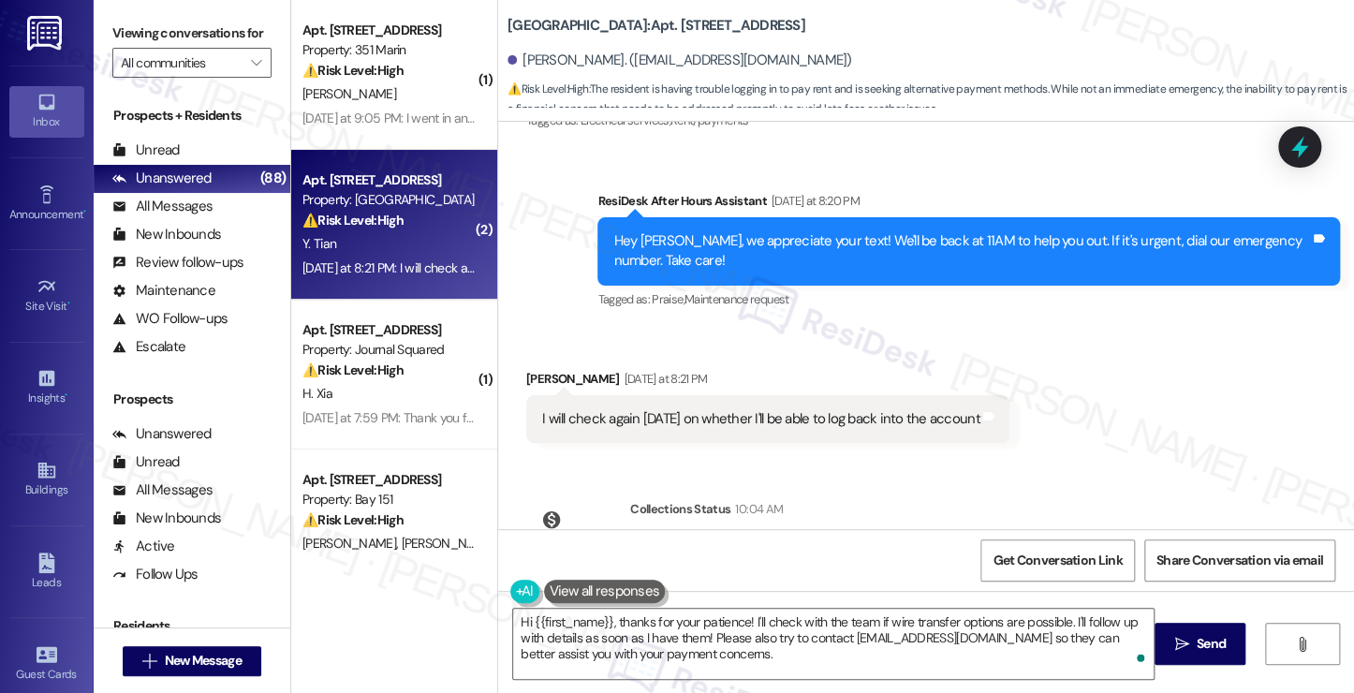
click at [202, 42] on label "Viewing conversations for" at bounding box center [191, 33] width 159 height 29
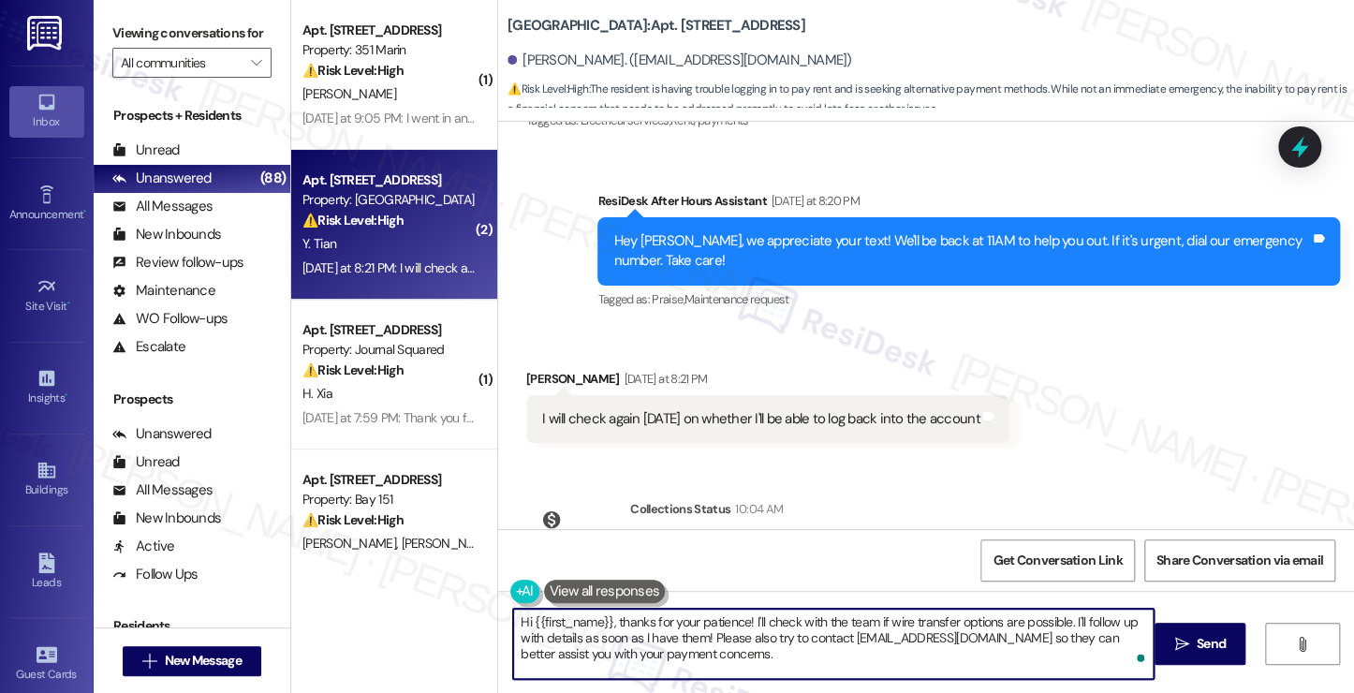
drag, startPoint x: 798, startPoint y: 671, endPoint x: 787, endPoint y: 666, distance: 11.7
click at [787, 666] on textarea "Hi {{first_name}}, thanks for your patience! I'll check with the team if wire t…" at bounding box center [833, 644] width 640 height 70
click at [813, 639] on textarea "Hi {{first_name}}, thanks for your patience! I'll check with the team if wire t…" at bounding box center [833, 644] width 640 height 70
click at [762, 642] on textarea "Hi {{first_name}}, thanks for your patience! I'll check with the team if wire t…" at bounding box center [833, 644] width 640 height 70
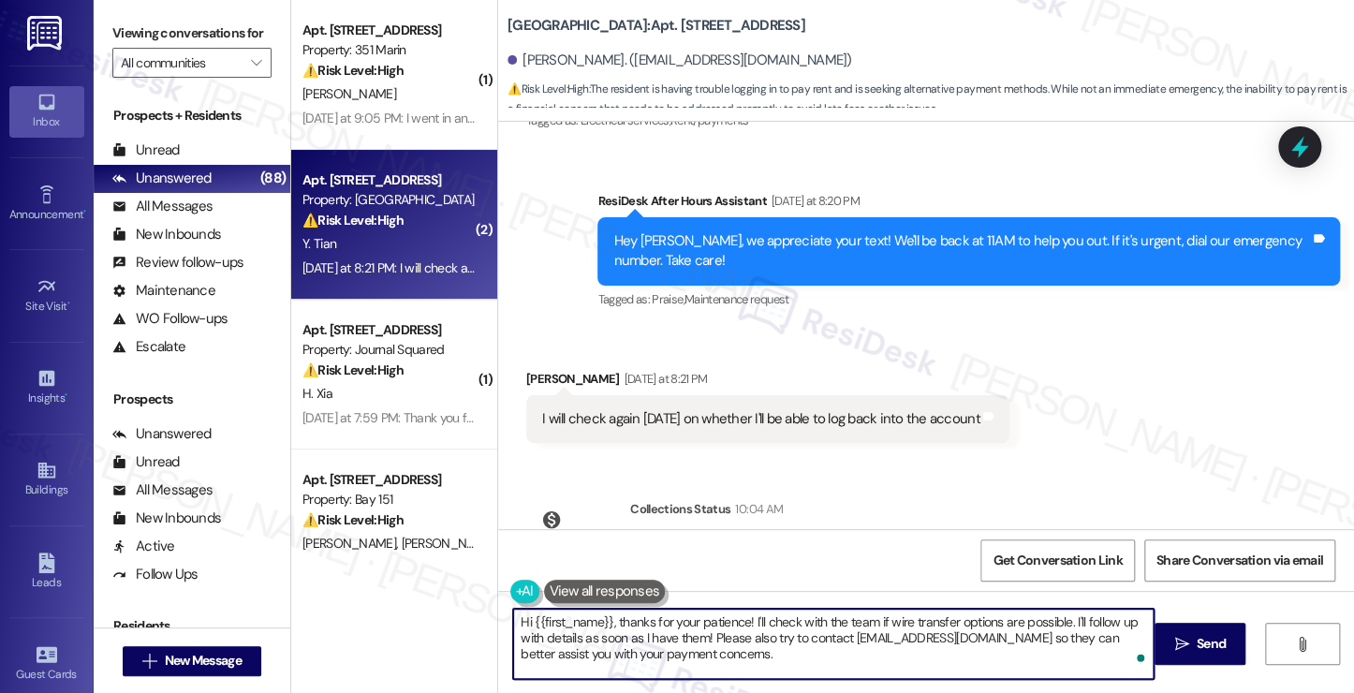
click at [762, 642] on textarea "Hi {{first_name}}, thanks for your patience! I'll check with the team if wire t…" at bounding box center [833, 644] width 640 height 70
click at [828, 658] on textarea "Hi {{first_name}}, thanks for your patience! I'll check with the team if wire t…" at bounding box center [833, 644] width 640 height 70
drag, startPoint x: 828, startPoint y: 658, endPoint x: 748, endPoint y: 618, distance: 89.2
click at [748, 618] on textarea "Hi {{first_name}}, thanks for your patience! I'll check with the team if wire t…" at bounding box center [833, 644] width 640 height 70
click at [755, 617] on textarea "Hi {{first_name}}, thanks for your patience! I'll check with the team if wire t…" at bounding box center [833, 644] width 640 height 70
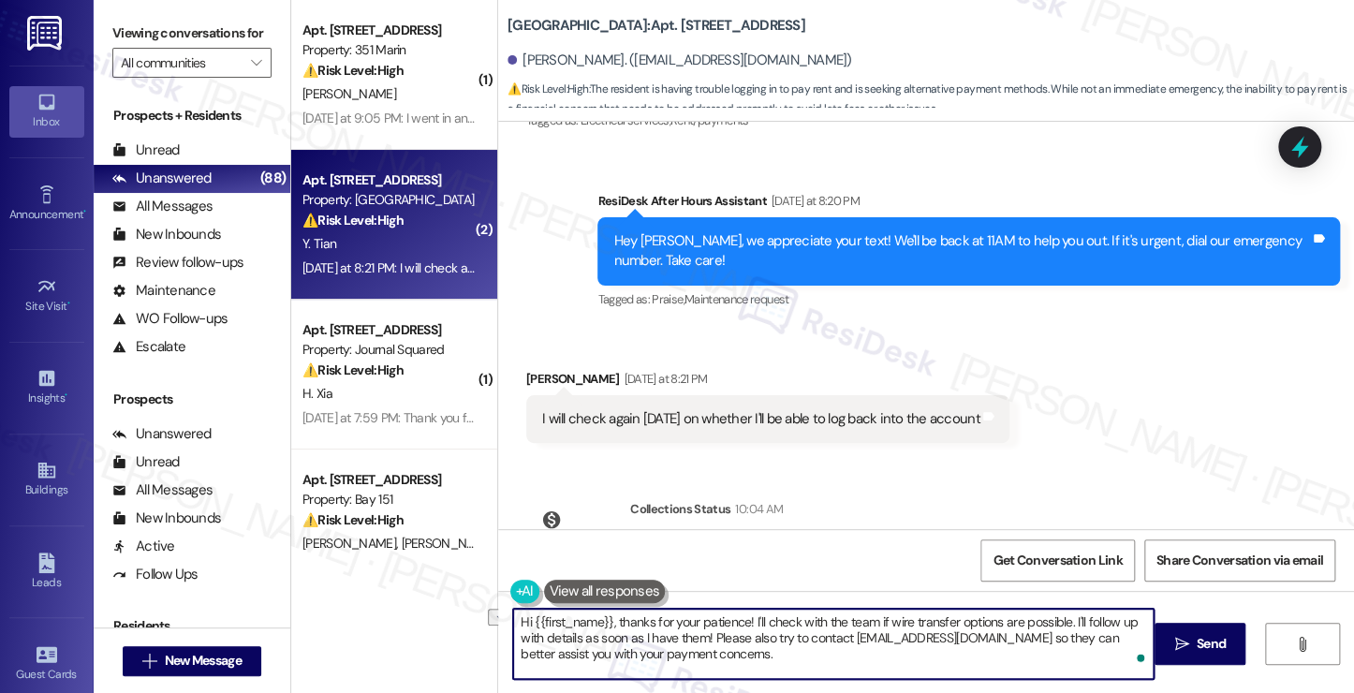
drag, startPoint x: 746, startPoint y: 619, endPoint x: 806, endPoint y: 654, distance: 69.7
click at [806, 654] on textarea "Hi {{first_name}}, thanks for your patience! I'll check with the team if wire t…" at bounding box center [833, 644] width 640 height 70
click at [823, 657] on textarea "Hi {{first_name}}, thanks for your patience! I'll check with the team if wire t…" at bounding box center [833, 644] width 640 height 70
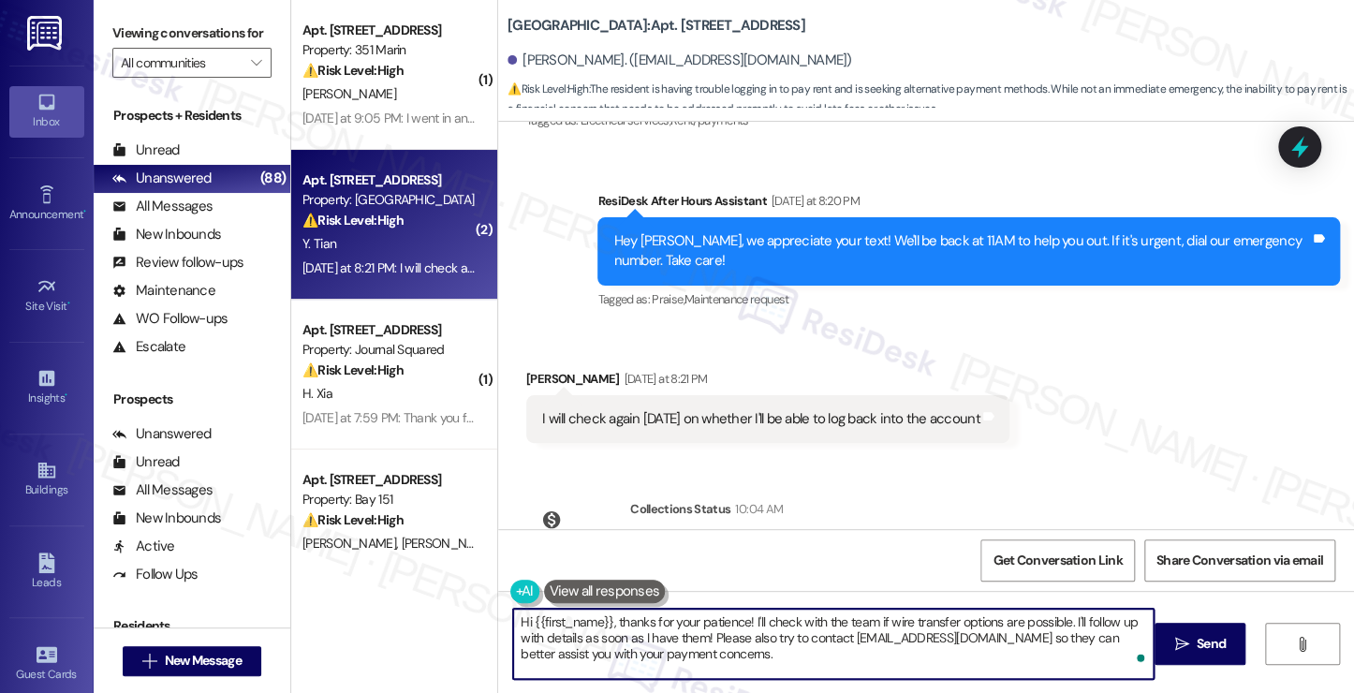
click at [823, 657] on textarea "Hi {{first_name}}, thanks for your patience! I'll check with the team if wire t…" at bounding box center [833, 644] width 640 height 70
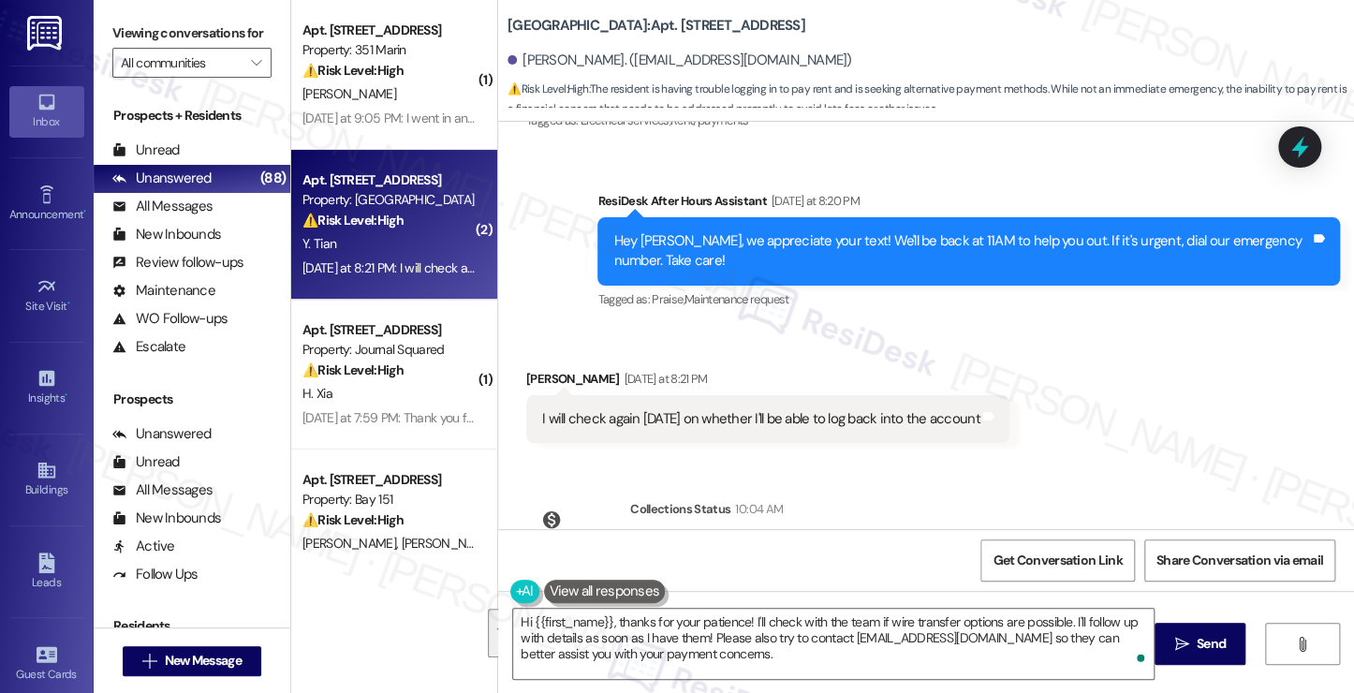
click at [196, 19] on label "Viewing conversations for" at bounding box center [191, 33] width 159 height 29
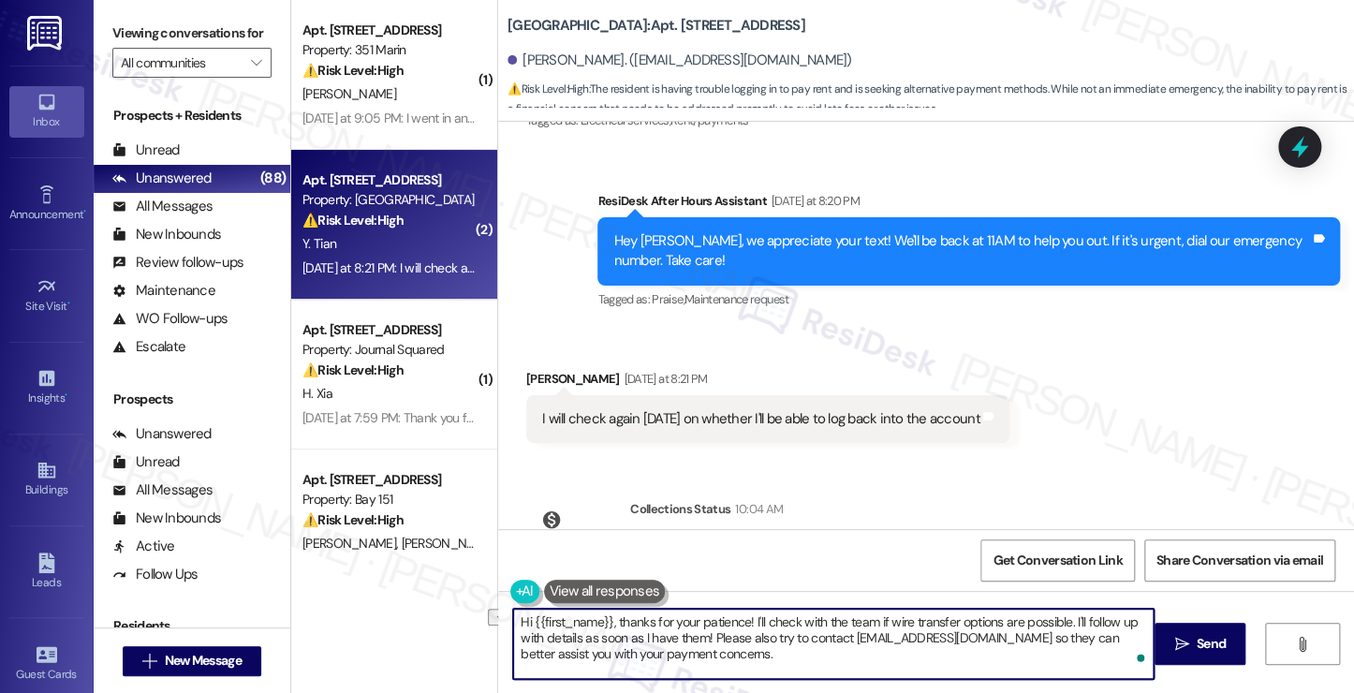
drag, startPoint x: 745, startPoint y: 619, endPoint x: 876, endPoint y: 617, distance: 131.1
click at [876, 617] on textarea "Hi {{first_name}}, thanks for your patience! I'll check with the team if wire t…" at bounding box center [833, 644] width 640 height 70
click at [917, 623] on textarea "Hi {{first_name}}, thanks for your patience! I believe wire transfer options ar…" at bounding box center [833, 644] width 640 height 70
drag, startPoint x: 975, startPoint y: 622, endPoint x: 991, endPoint y: 614, distance: 18.4
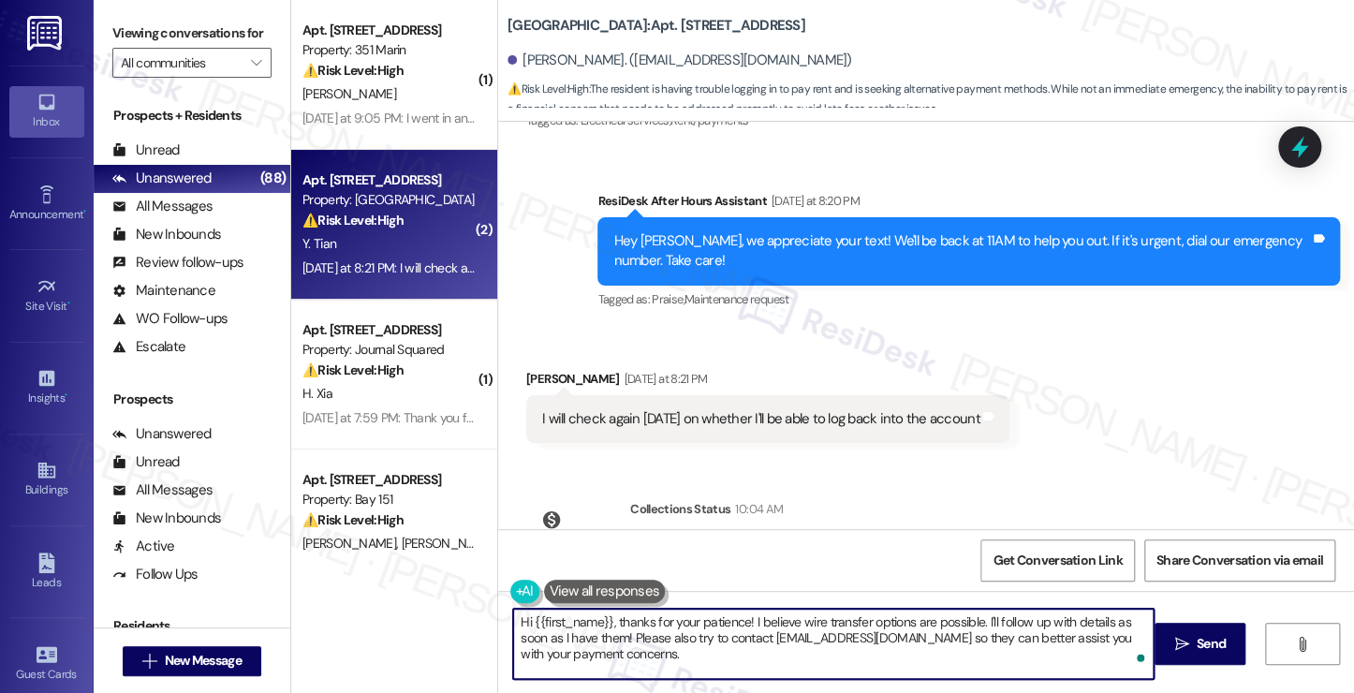
click at [975, 622] on textarea "Hi {{first_name}}, thanks for your patience! I believe wire transfer options ar…" at bounding box center [833, 644] width 640 height 70
click at [1043, 623] on textarea "Hi {{first_name}}, thanks for your patience! I believe wire transfer options ar…" at bounding box center [833, 644] width 640 height 70
click at [813, 639] on textarea "Hi {{first_name}}, thanks for your patience! I believe wire transfer options ar…" at bounding box center [833, 644] width 640 height 70
drag, startPoint x: 814, startPoint y: 639, endPoint x: 628, endPoint y: 643, distance: 186.3
click at [628, 643] on textarea "Hi {{first_name}}, thanks for your patience! I believe wire transfer options ar…" at bounding box center [833, 644] width 640 height 70
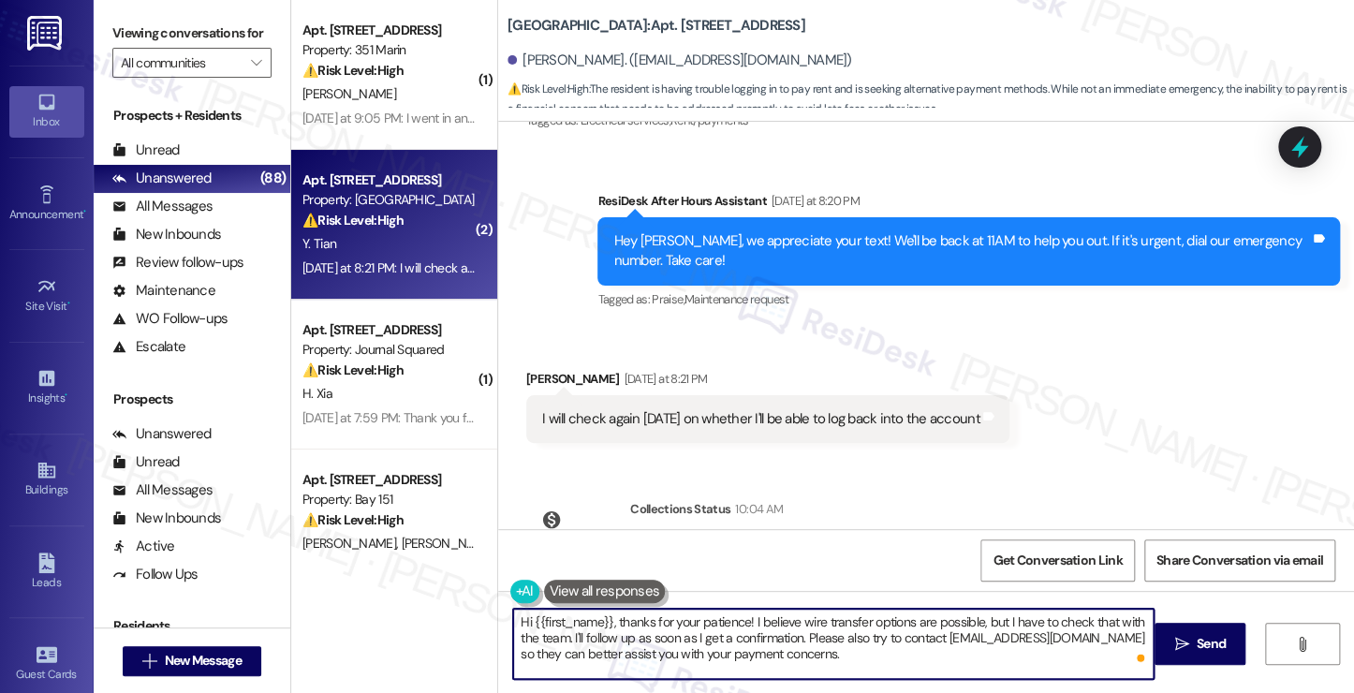
click at [795, 636] on textarea "Hi {{first_name}}, thanks for your patience! I believe wire transfer options ar…" at bounding box center [833, 644] width 640 height 70
click at [695, 643] on textarea "Hi {{first_name}}, thanks for your patience! I believe wire transfer options ar…" at bounding box center [833, 644] width 640 height 70
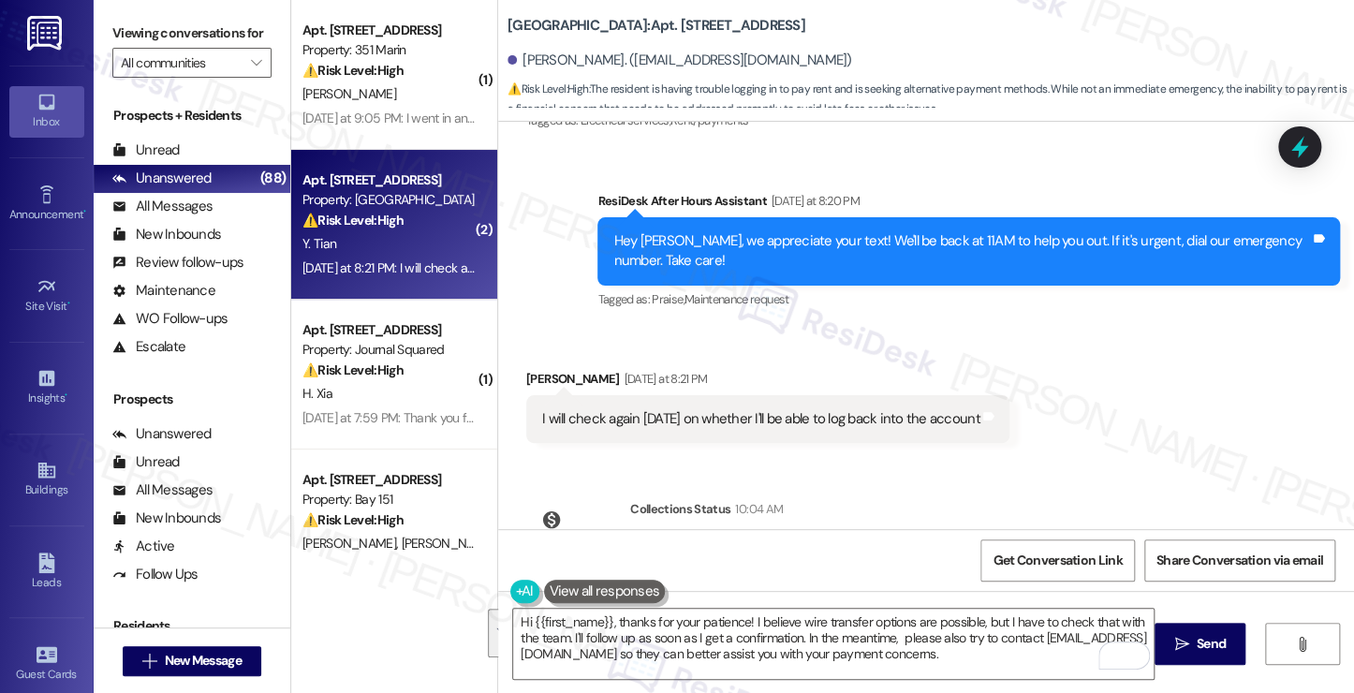
drag, startPoint x: 161, startPoint y: 46, endPoint x: 189, endPoint y: 63, distance: 32.8
click at [161, 46] on label "Viewing conversations for" at bounding box center [191, 33] width 159 height 29
click at [687, 641] on textarea "Hi {{first_name}}, thanks for your patience! I believe wire transfer options ar…" at bounding box center [833, 644] width 640 height 70
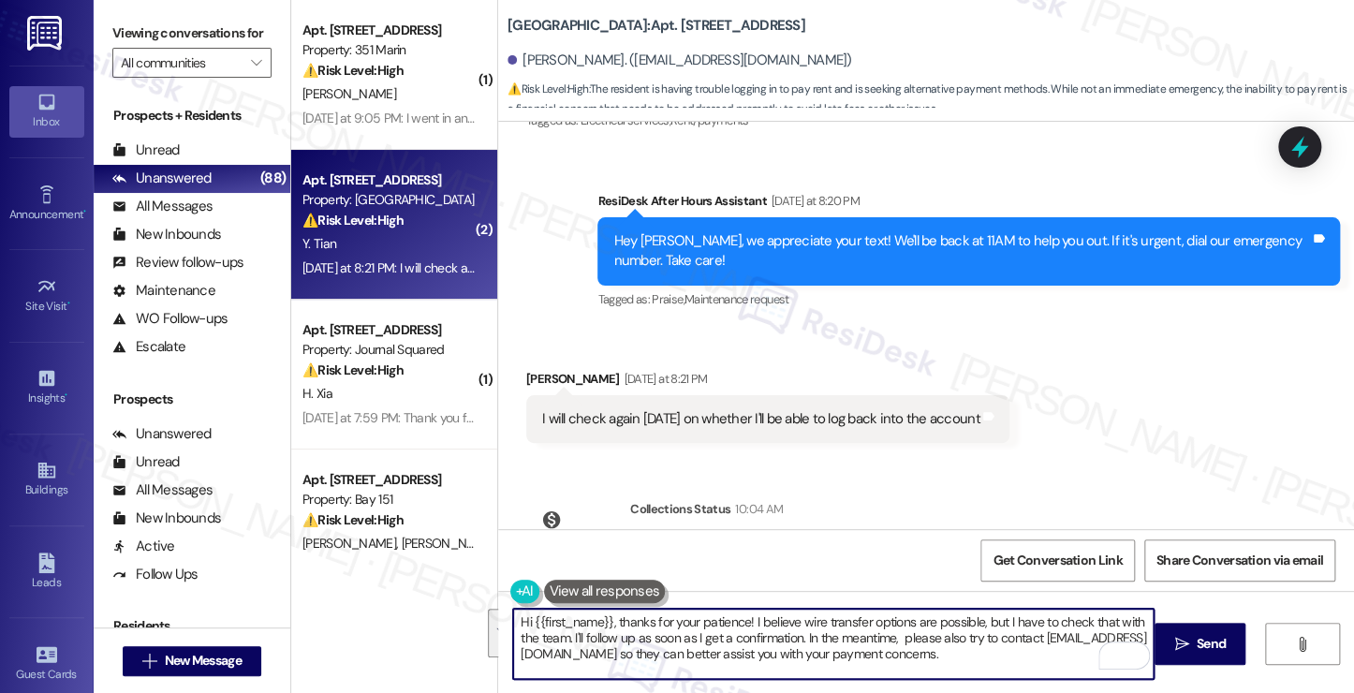
paste textarea "Thank you so much for your patience! I believe wire transfer might be an option…"
click at [671, 629] on textarea "Hi {{first_name}}, thanks for your patience! I believe wire transfer options ar…" at bounding box center [833, 644] width 640 height 70
drag, startPoint x: 746, startPoint y: 620, endPoint x: 1141, endPoint y: 676, distance: 399.0
click at [1151, 676] on div "Hi {{first_name}}, thanks for your patience! I believe wire transfer options ar…" at bounding box center [926, 661] width 856 height 140
paste textarea "Thank you so much for your patience! I believe wire transfer might be an option…"
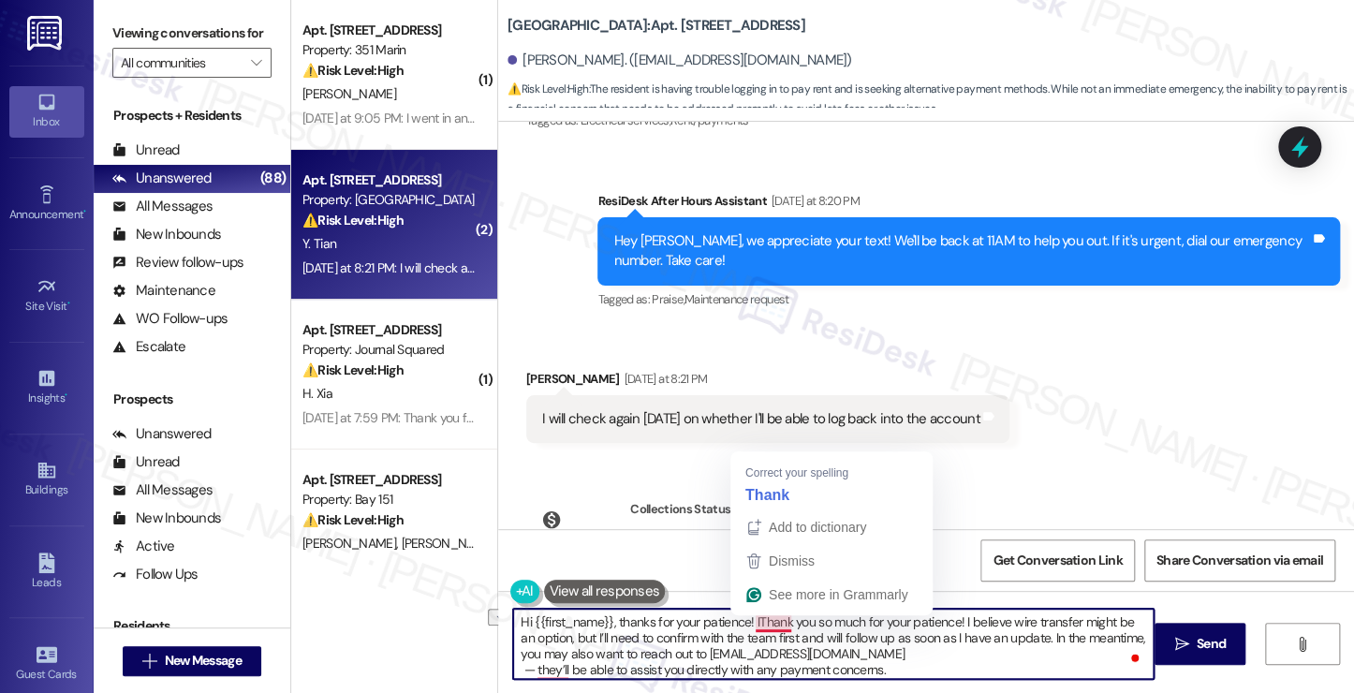
drag, startPoint x: 955, startPoint y: 622, endPoint x: 755, endPoint y: 617, distance: 200.4
click at [755, 617] on textarea "Hi {{first_name}}, thanks for your patience! IThank you so much for your patien…" at bounding box center [833, 644] width 640 height 70
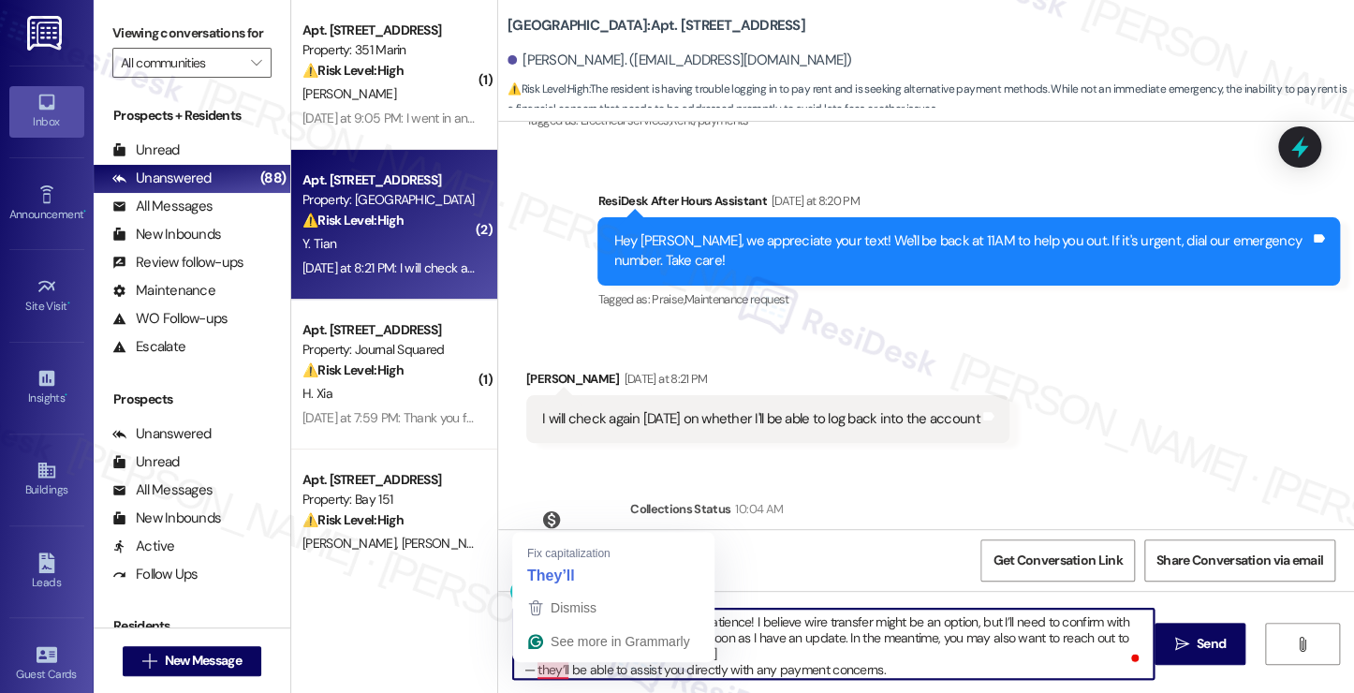
click at [524, 670] on textarea "Hi {{first_name}}, thanks for your patience! I believe wire transfer might be a…" at bounding box center [833, 644] width 640 height 70
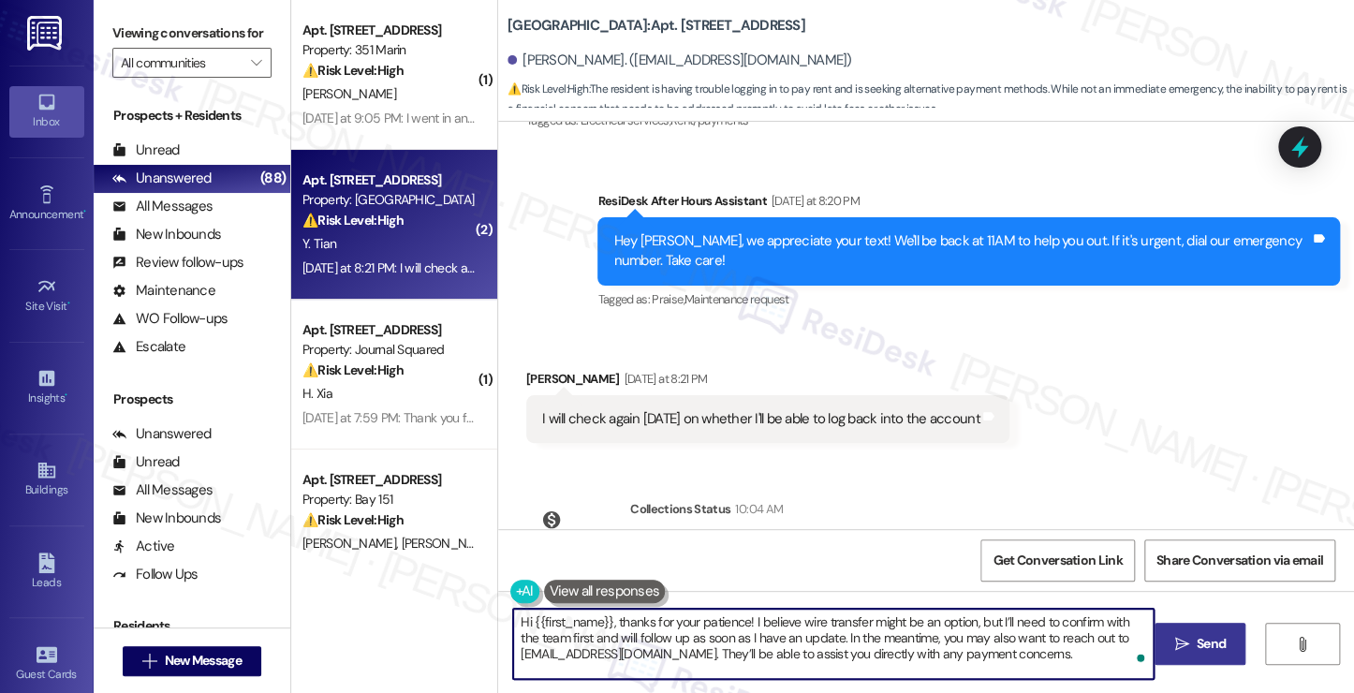
type textarea "Hi {{first_name}}, thanks for your patience! I believe wire transfer might be a…"
click at [1176, 639] on icon "" at bounding box center [1181, 644] width 14 height 15
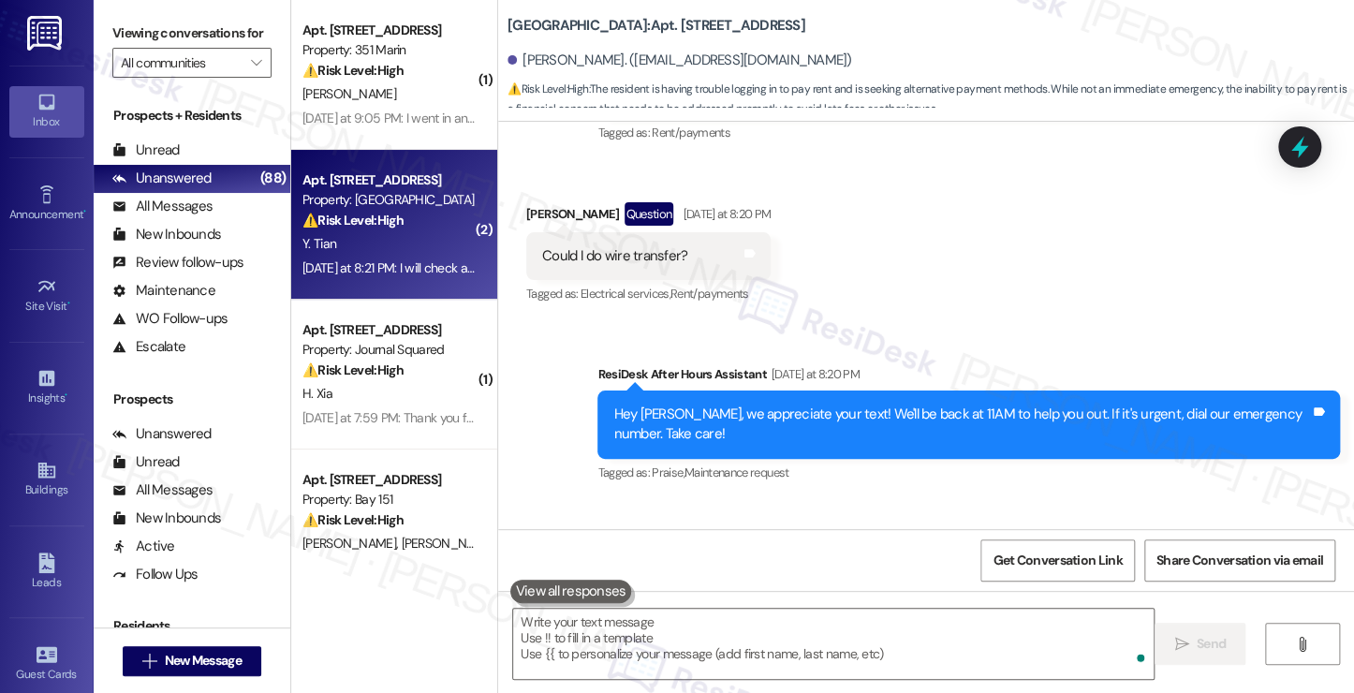
scroll to position [9144, 0]
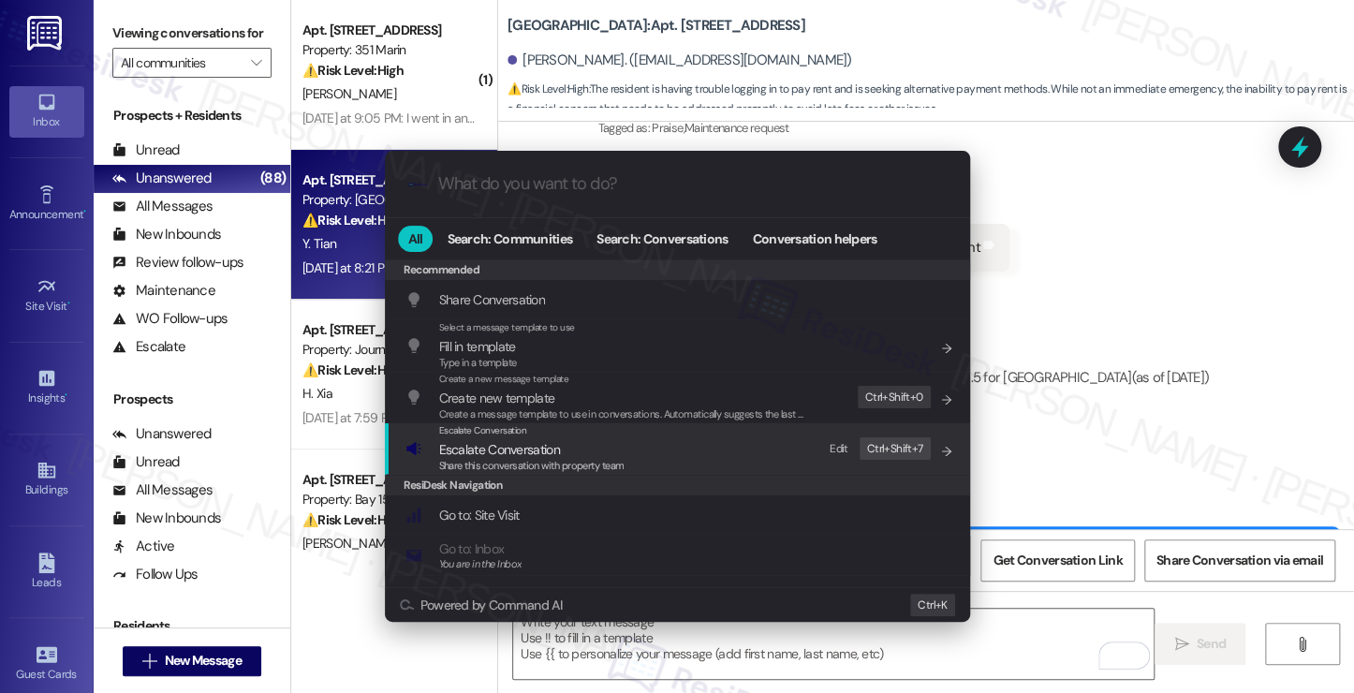
click at [695, 426] on div "Escalate Conversation Escalate Conversation Share this conversation with proper…" at bounding box center [679, 448] width 548 height 51
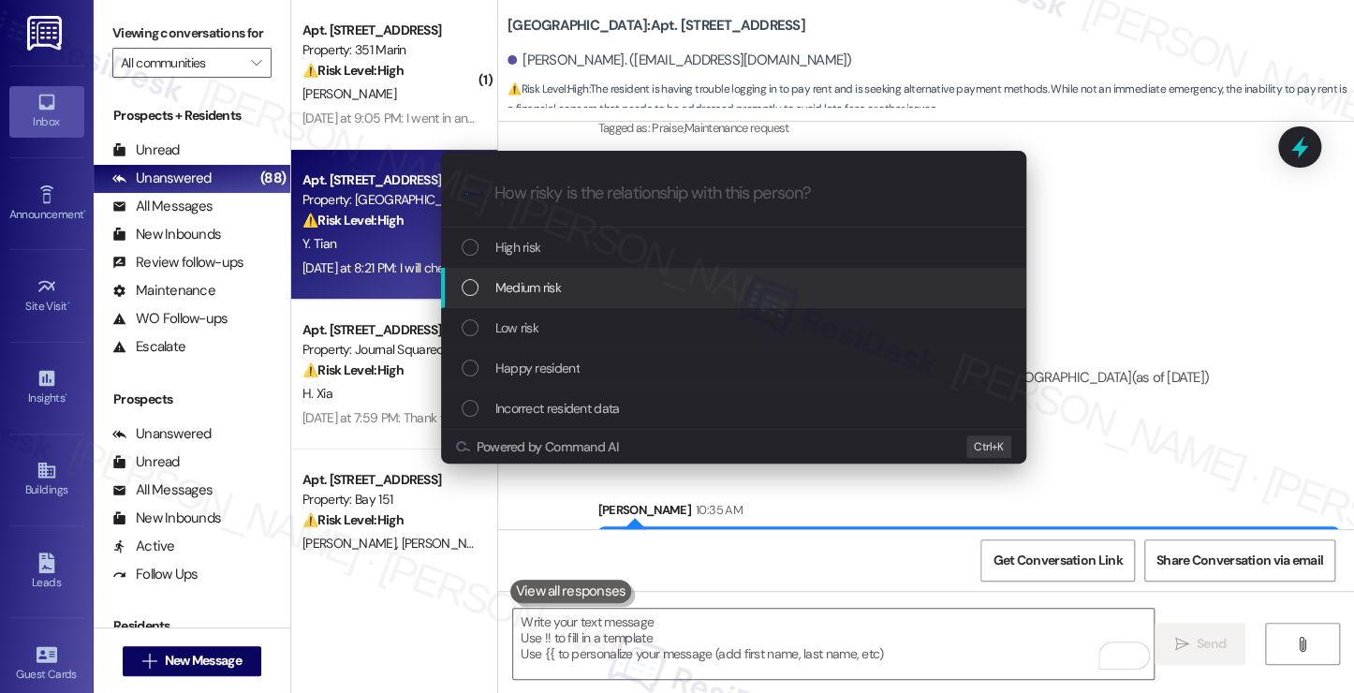
click at [528, 284] on span "Medium risk" at bounding box center [528, 287] width 66 height 21
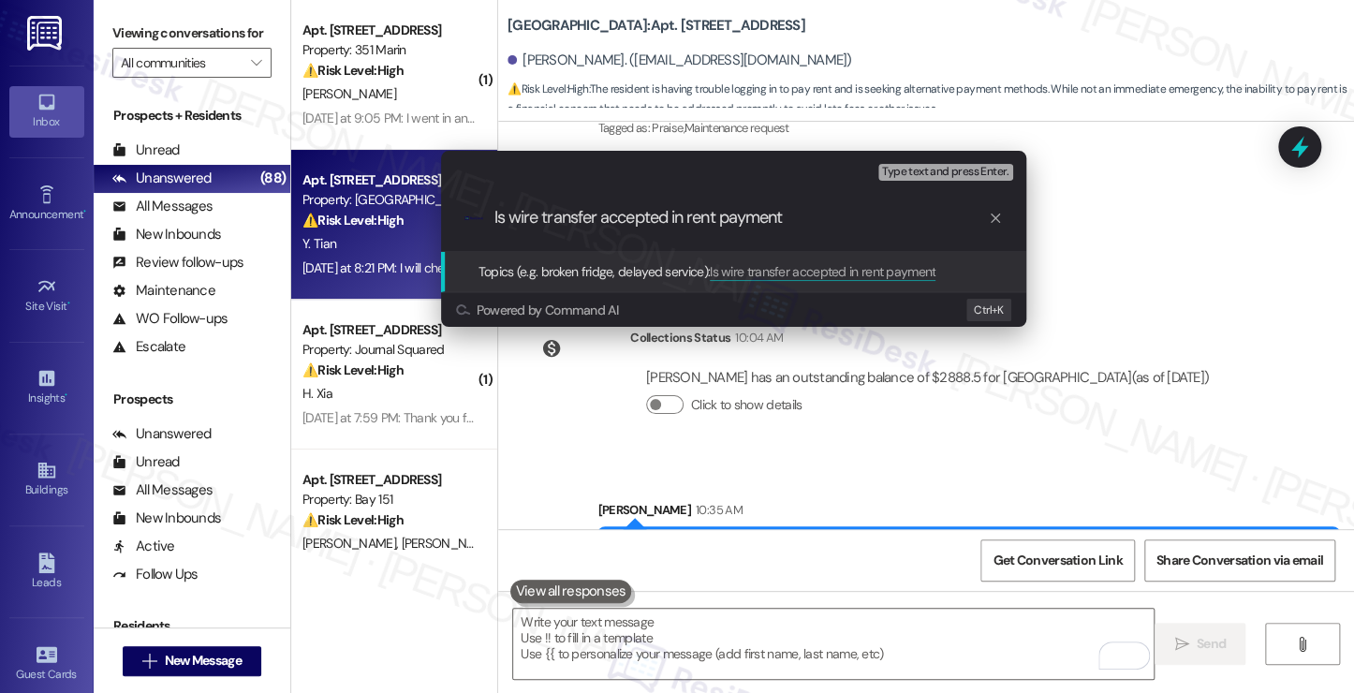
paste input "Wire Transfer Accepted for Rent Payment?"
click at [850, 215] on input "Is Wire Transfer Accepted for Rent Payment?" at bounding box center [740, 218] width 493 height 20
type input "Is Wire Transfer Accepted for Rent Payment"
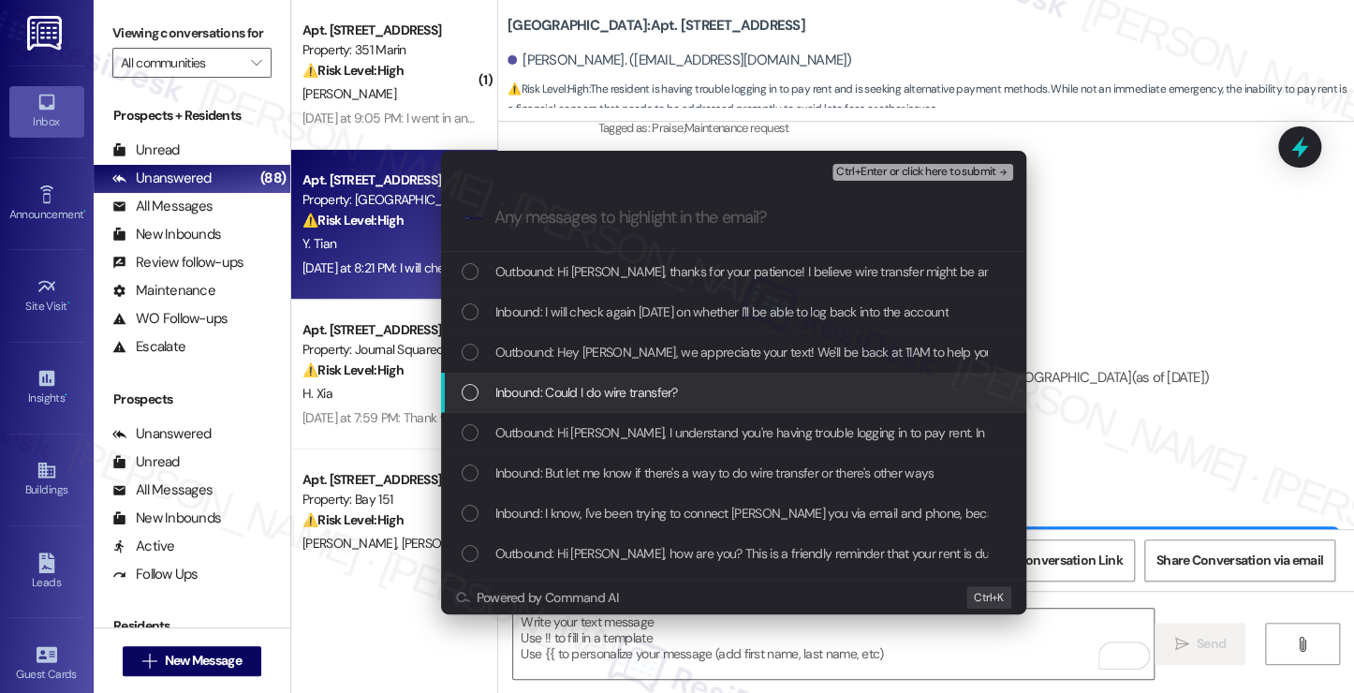
click at [637, 408] on div "Inbound: Could I do wire transfer?" at bounding box center [733, 393] width 585 height 40
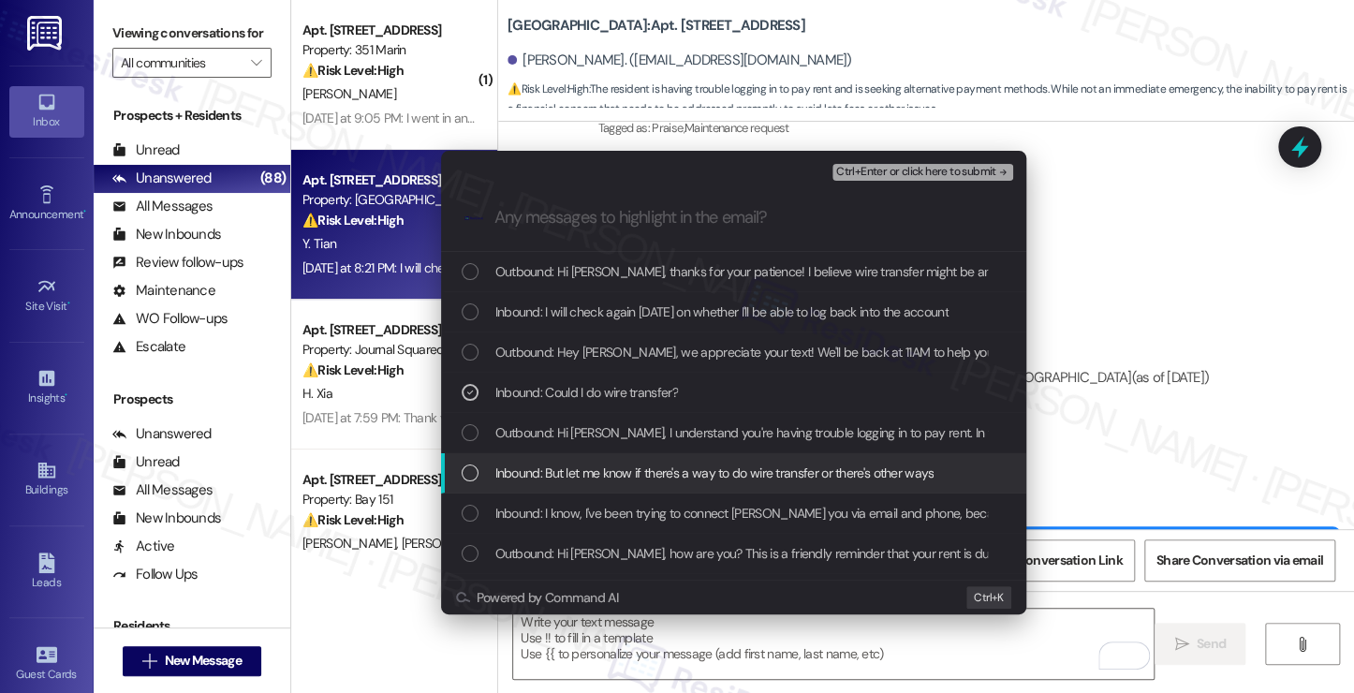
click at [716, 481] on span "Inbound: But let me know if there's a way to do wire transfer or there's other …" at bounding box center [714, 472] width 439 height 21
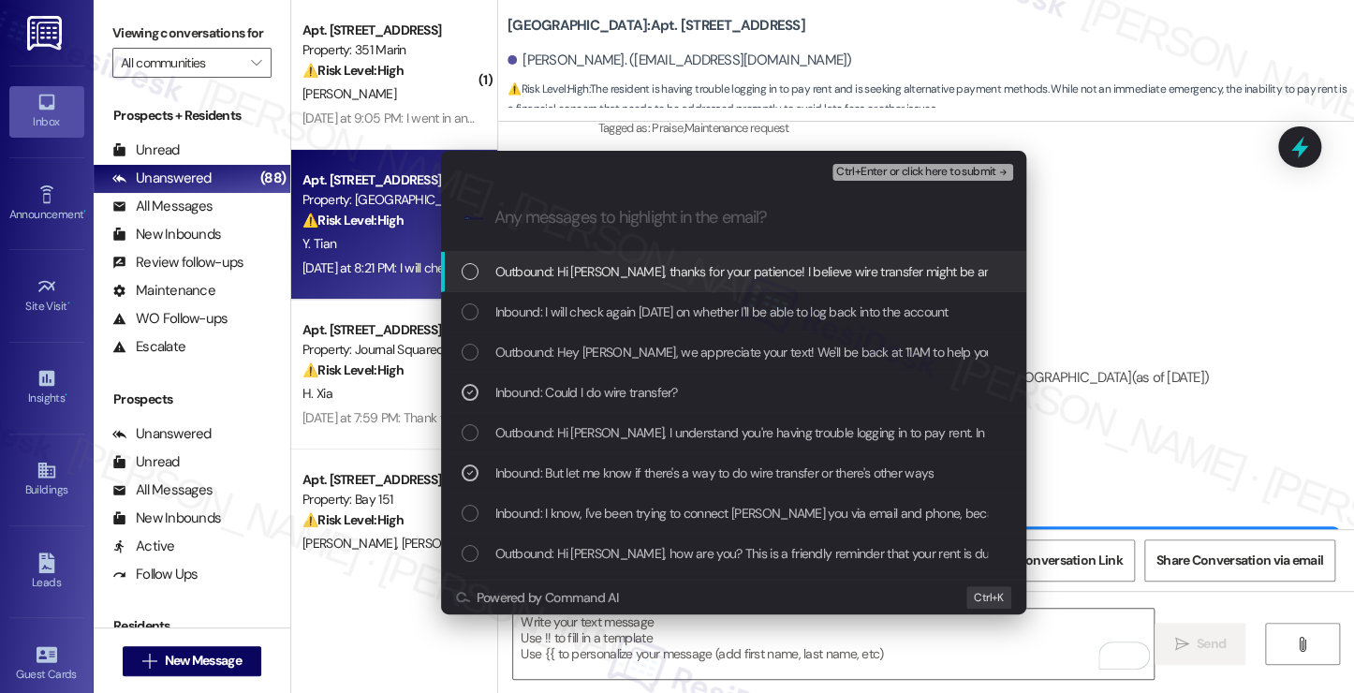
click at [900, 167] on span "Ctrl+Enter or click here to submit" at bounding box center [916, 172] width 160 height 13
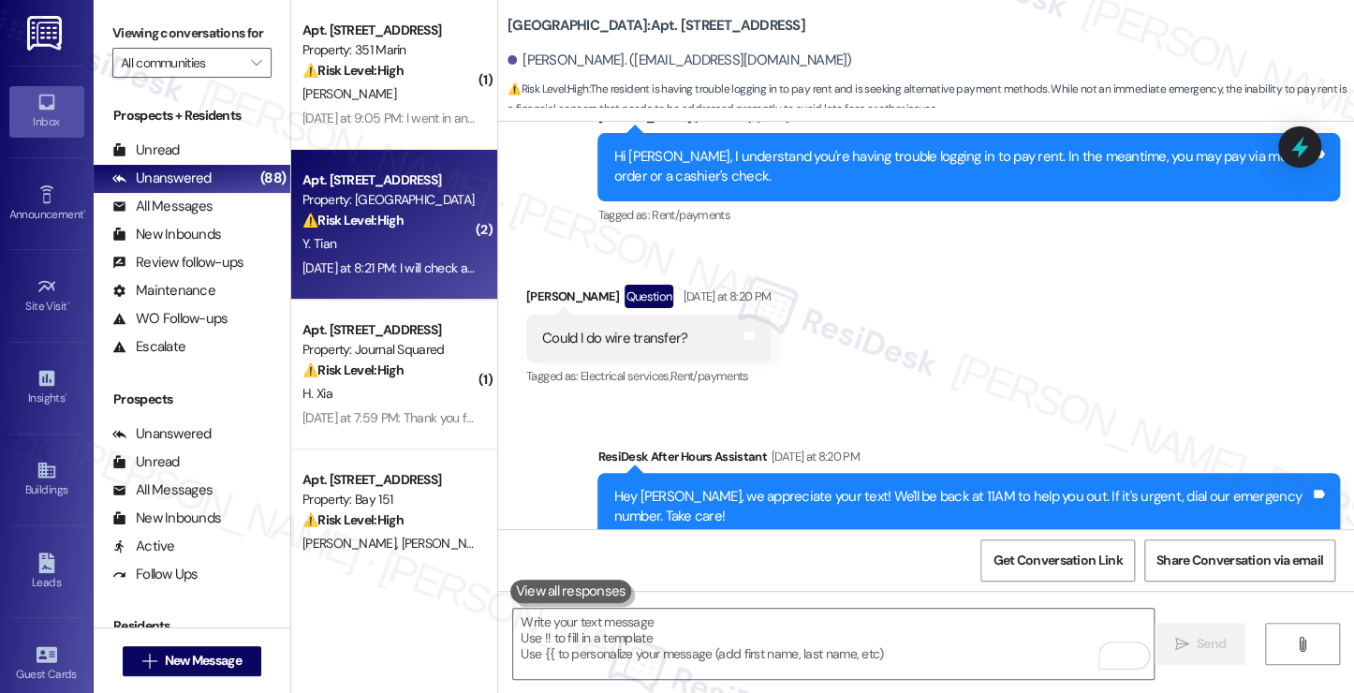
scroll to position [8800, 0]
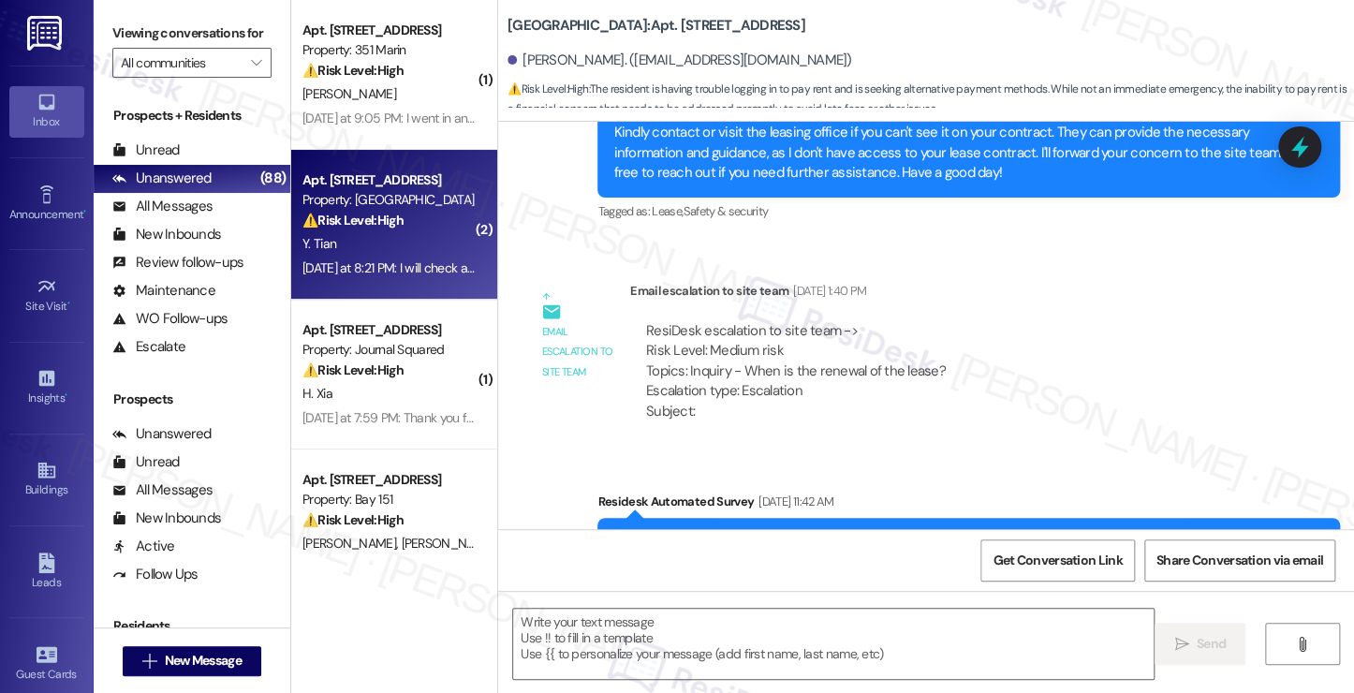
type textarea "Fetching suggested responses. Please feel free to read through the conversation…"
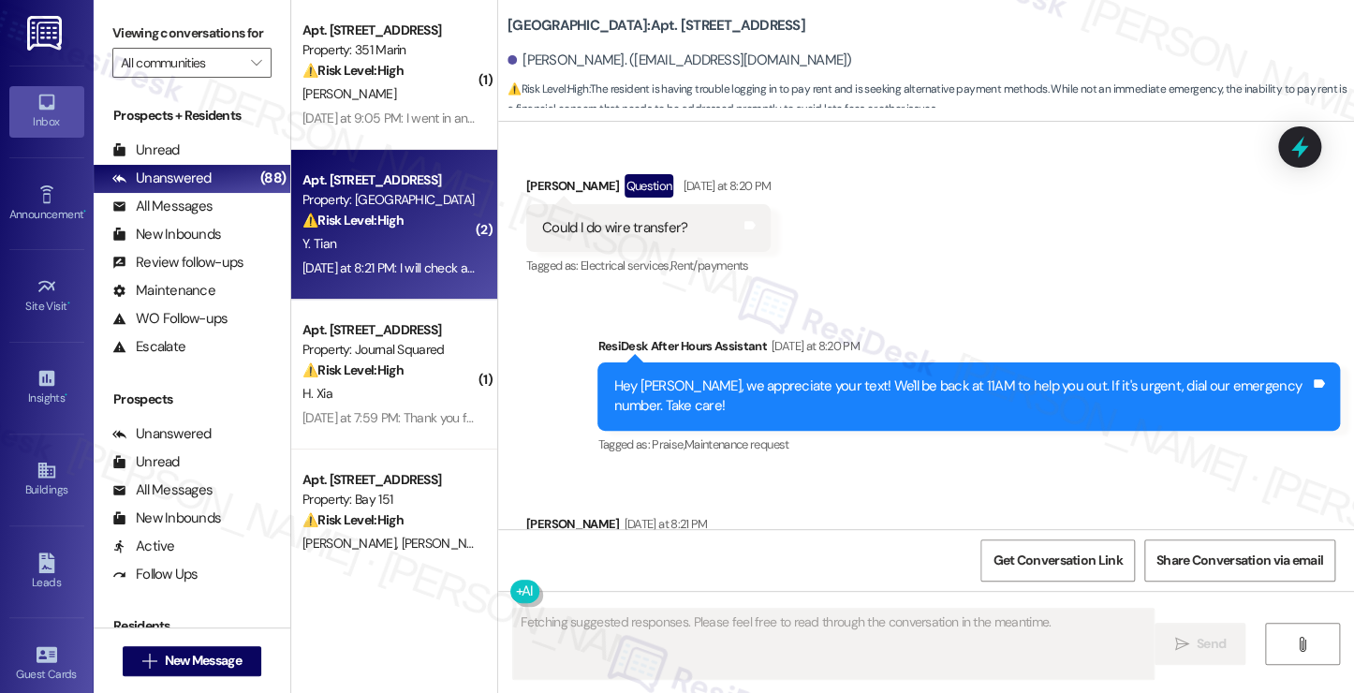
scroll to position [9199, 0]
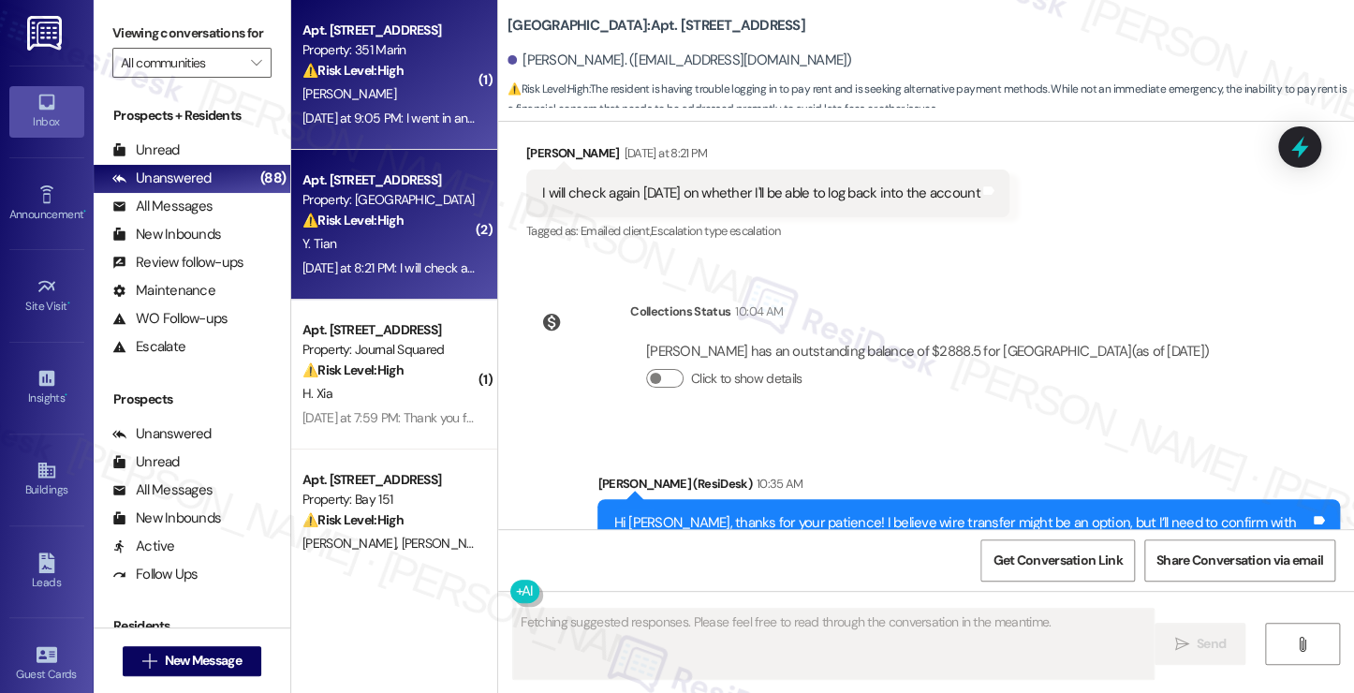
click at [384, 87] on div "B. Kirkland" at bounding box center [389, 93] width 177 height 23
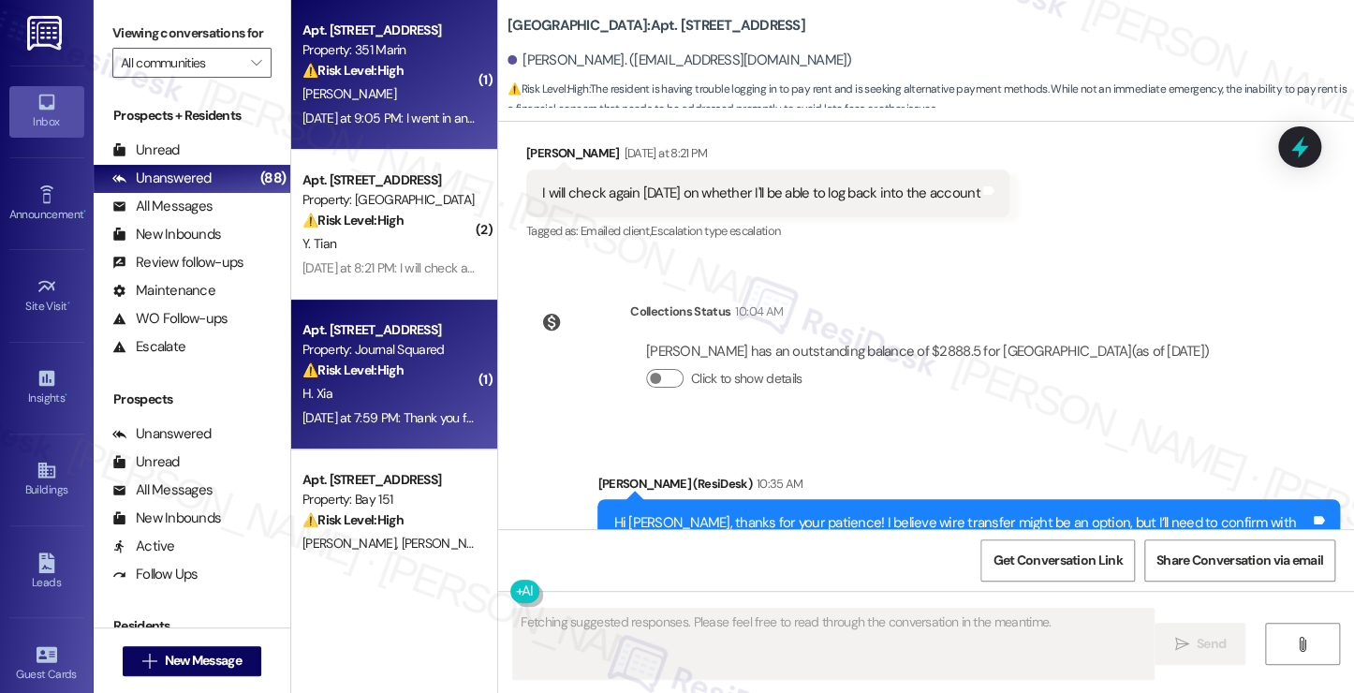
click at [374, 343] on div "Property: Journal Squared" at bounding box center [388, 350] width 173 height 20
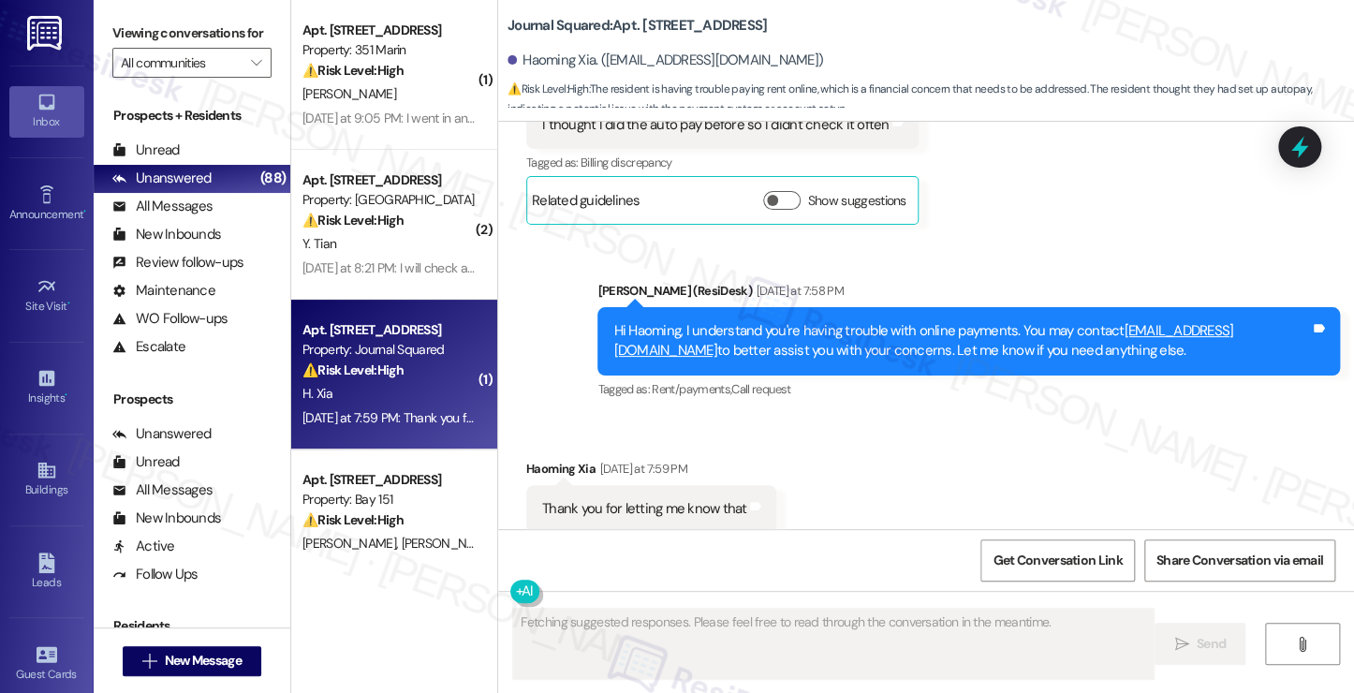
scroll to position [14383, 0]
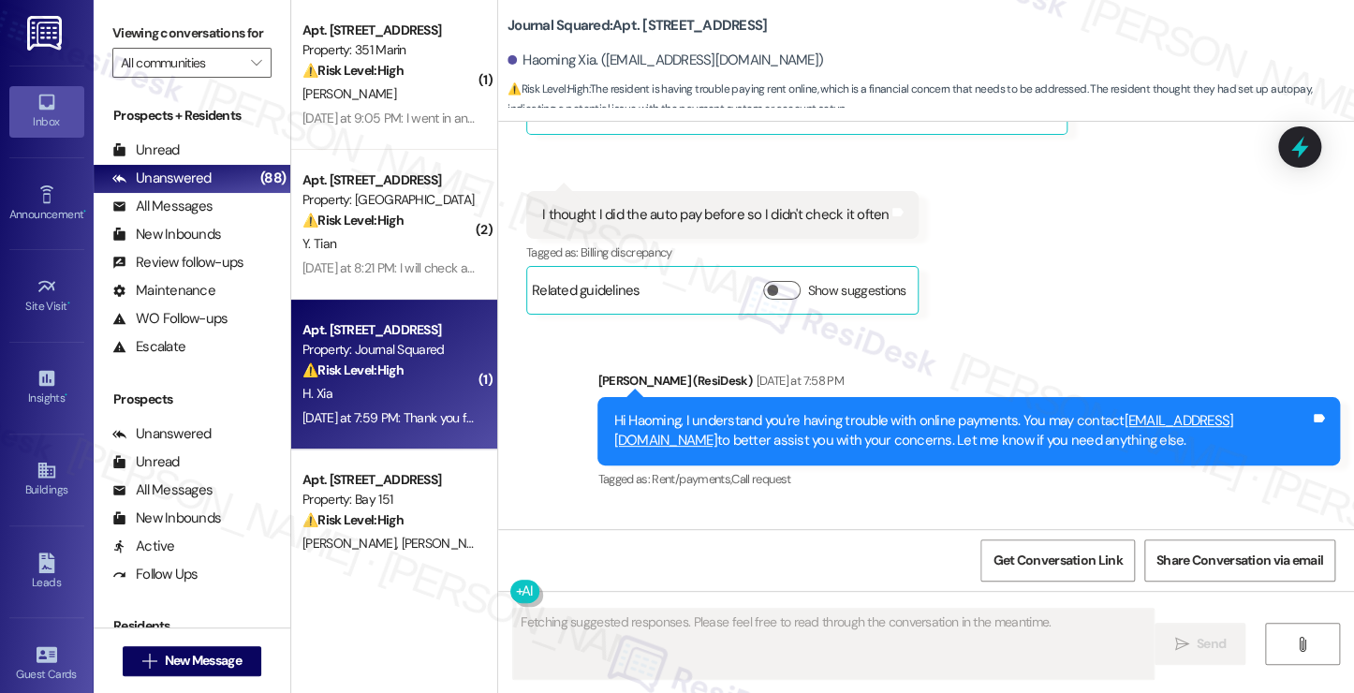
click at [820, 411] on div "Hi Haoming, I understand you're having trouble with online payments. You may co…" at bounding box center [961, 431] width 696 height 40
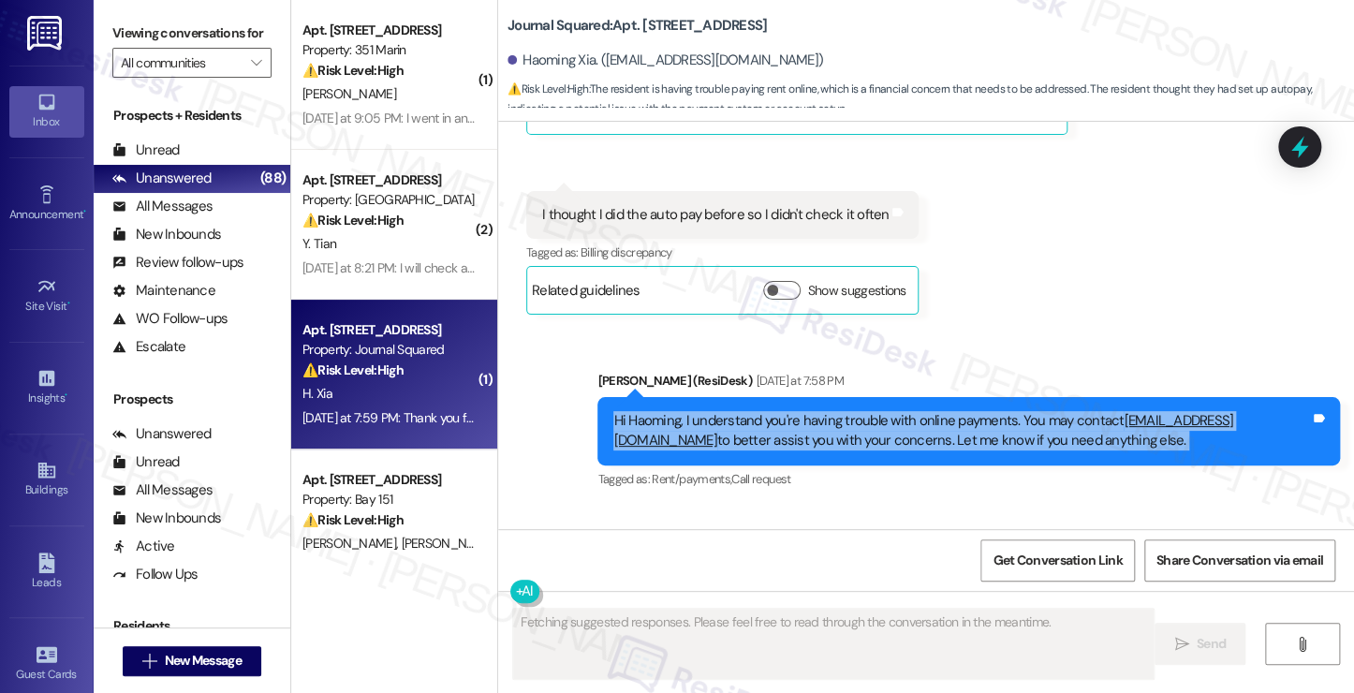
click at [820, 411] on div "Hi Haoming, I understand you're having trouble with online payments. You may co…" at bounding box center [961, 431] width 696 height 40
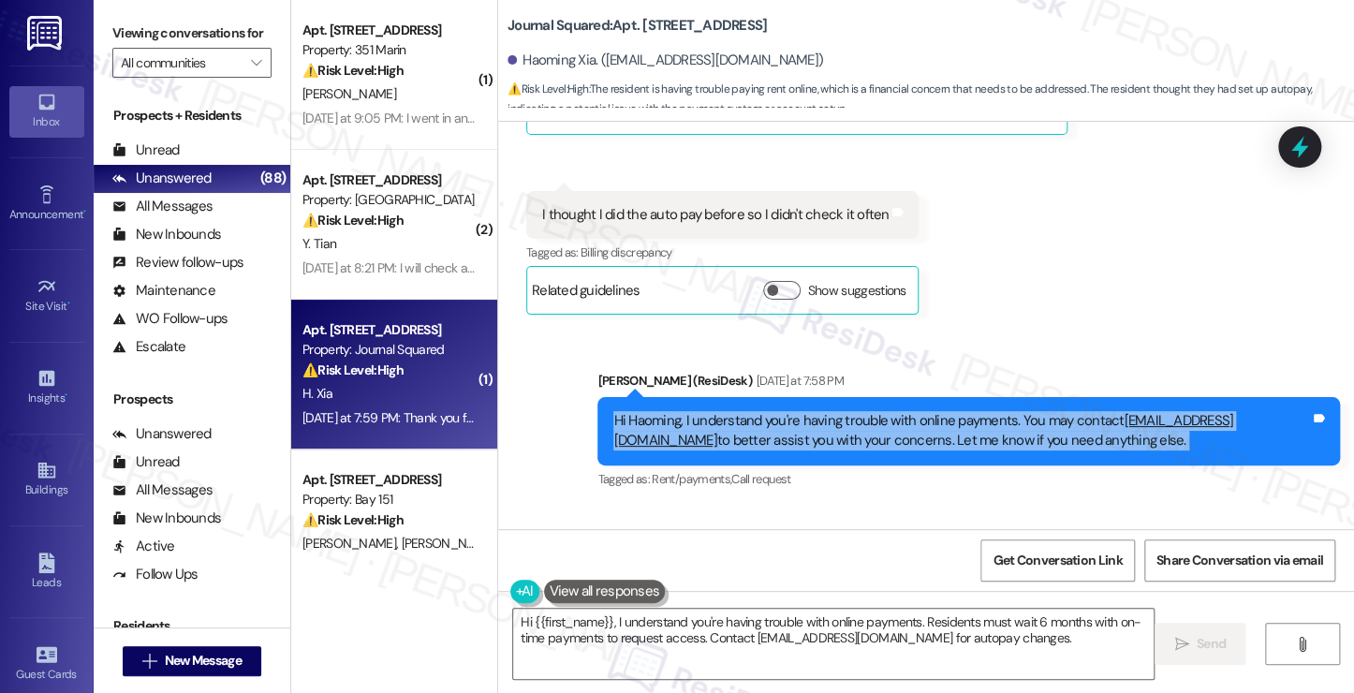
click at [951, 411] on div "Hi Haoming, I understand you're having trouble with online payments. You may co…" at bounding box center [961, 431] width 696 height 40
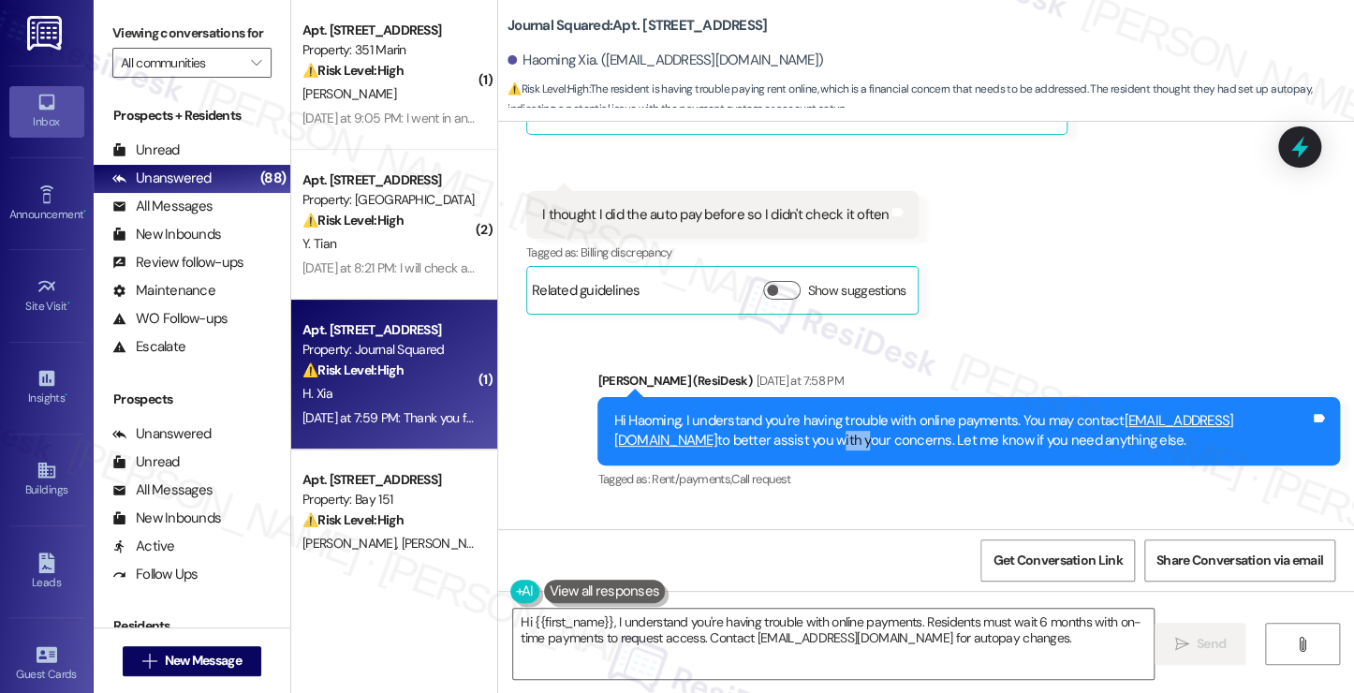
click at [951, 411] on div "Hi Haoming, I understand you're having trouble with online payments. You may co…" at bounding box center [961, 431] width 696 height 40
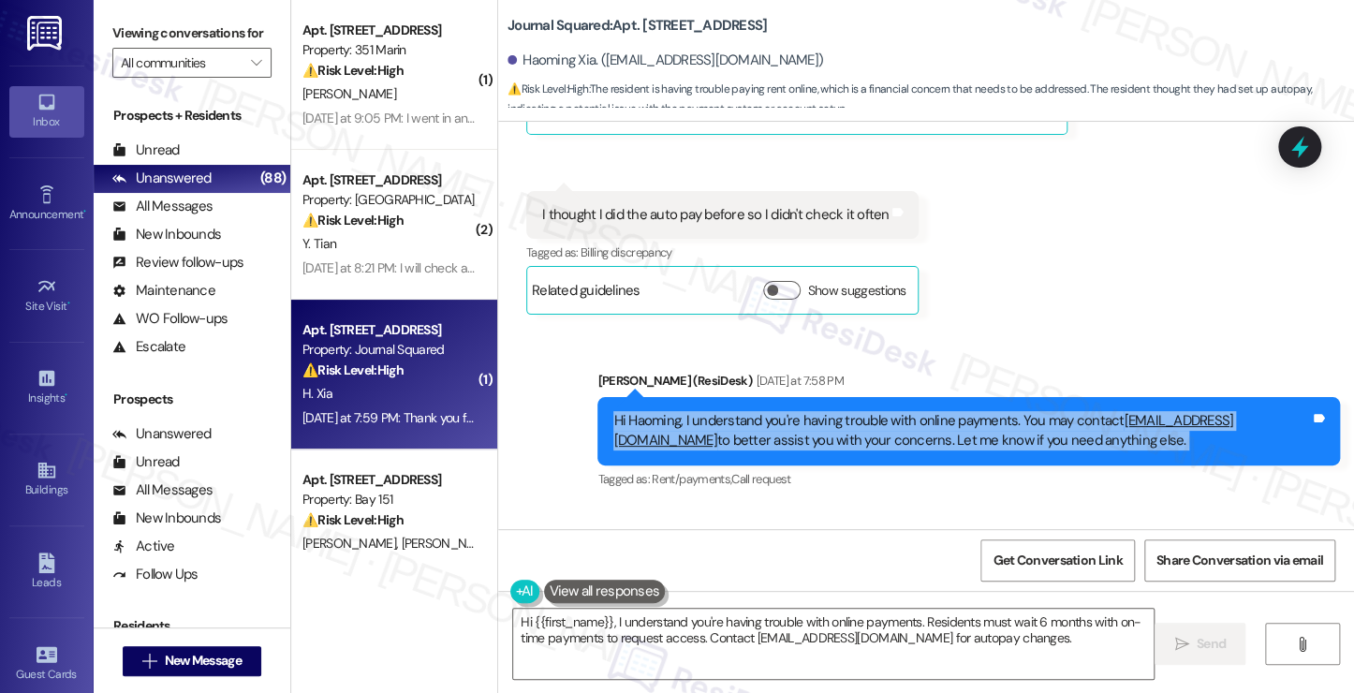
click at [951, 411] on div "Hi Haoming, I understand you're having trouble with online payments. You may co…" at bounding box center [961, 431] width 696 height 40
click at [726, 636] on textarea "Hi {{first_name}}, I understand you're having trouble with online payments. Res…" at bounding box center [833, 644] width 640 height 70
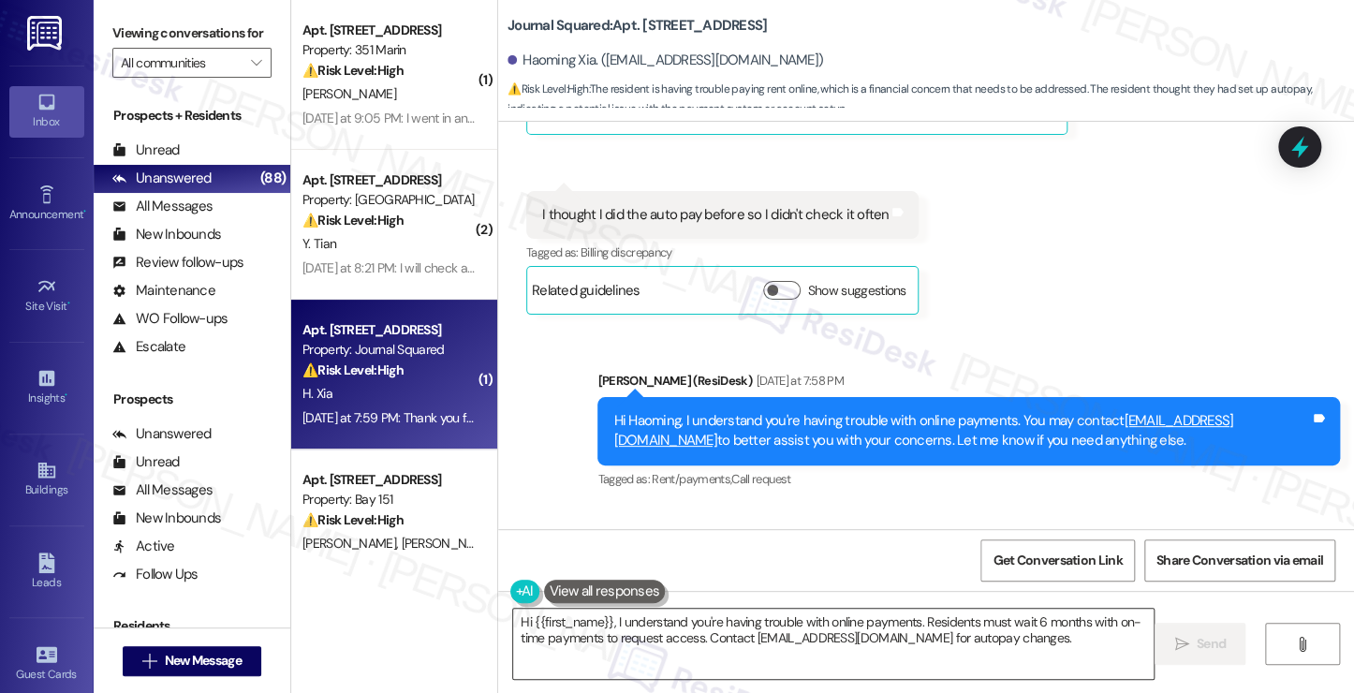
click at [726, 636] on textarea "Hi {{first_name}}, I understand you're having trouble with online payments. Res…" at bounding box center [833, 644] width 640 height 70
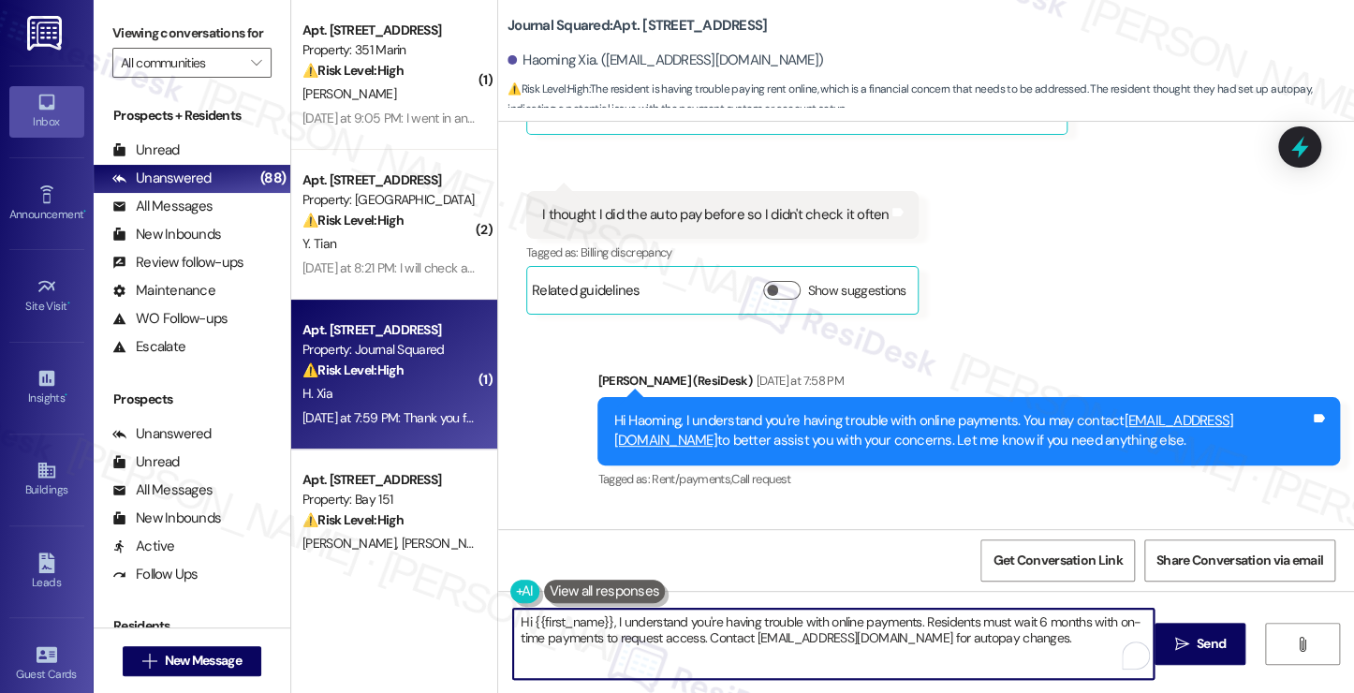
click at [726, 636] on textarea "Hi {{first_name}}, I understand you're having trouble with online payments. Res…" at bounding box center [833, 644] width 640 height 70
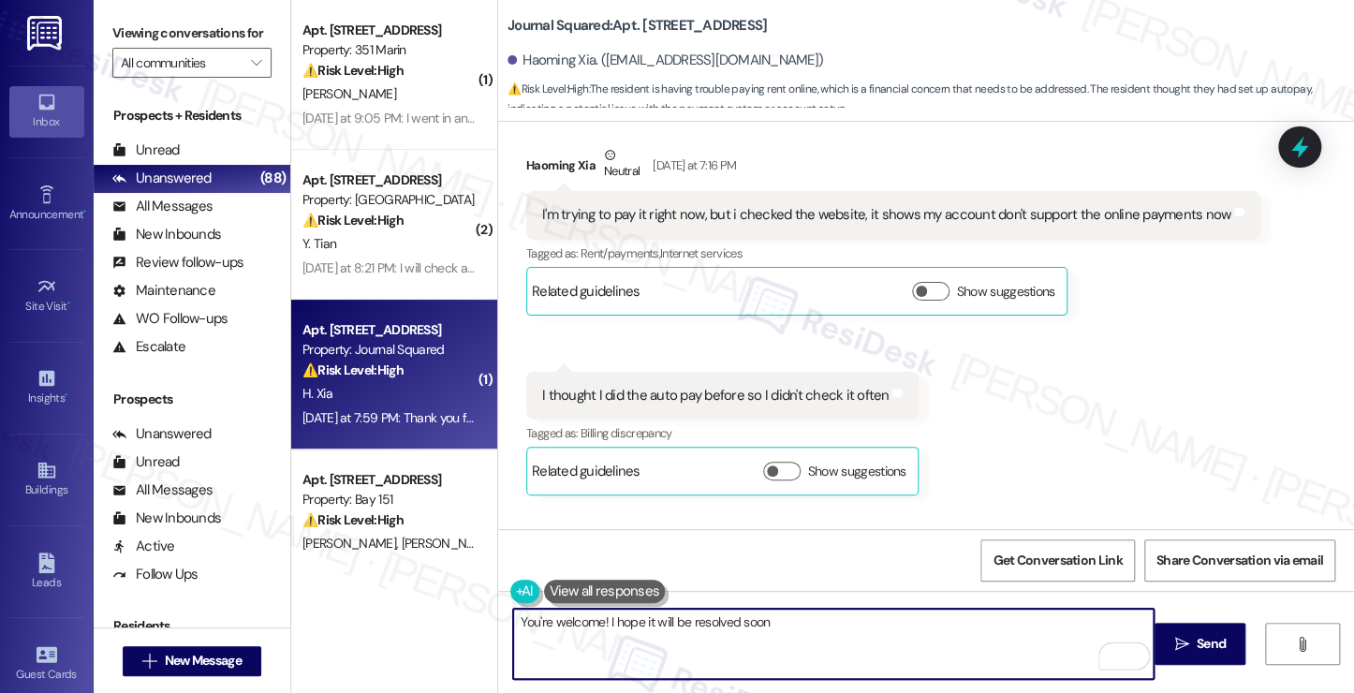
scroll to position [14009, 0]
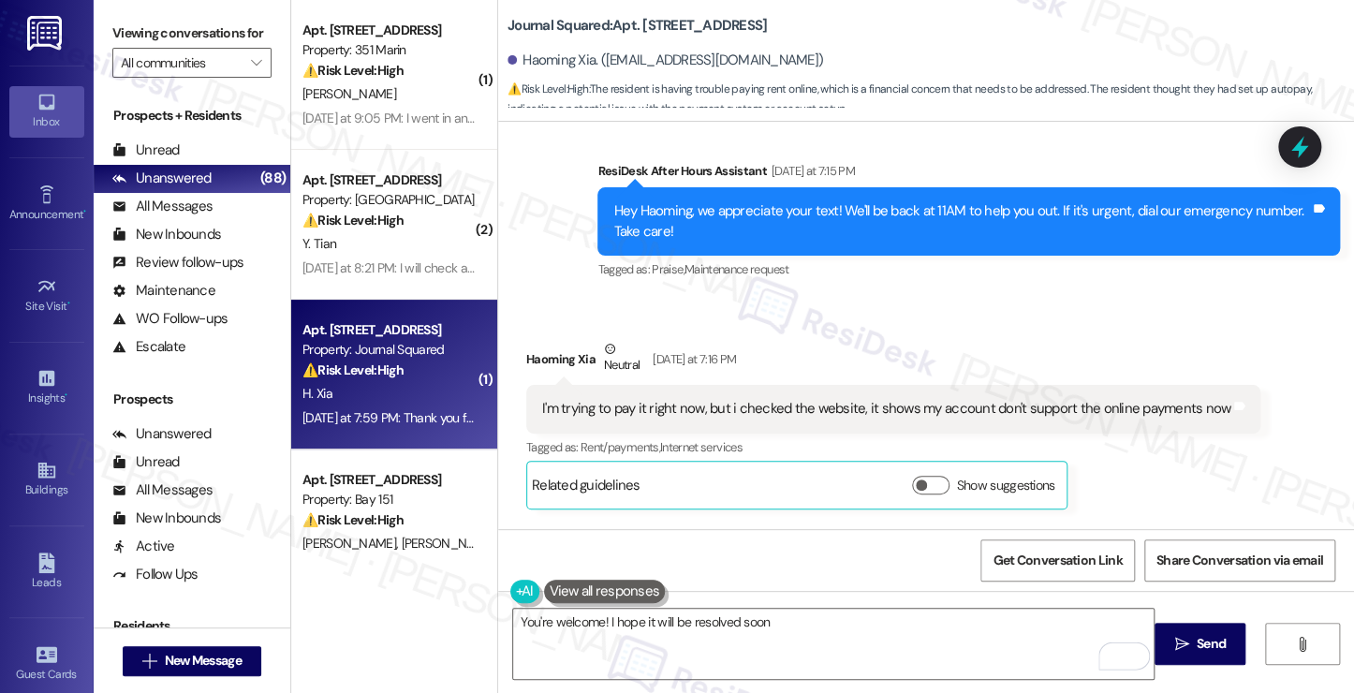
click at [868, 399] on div "I'm trying to pay it right now, but i checked the website, it shows my account …" at bounding box center [886, 409] width 688 height 20
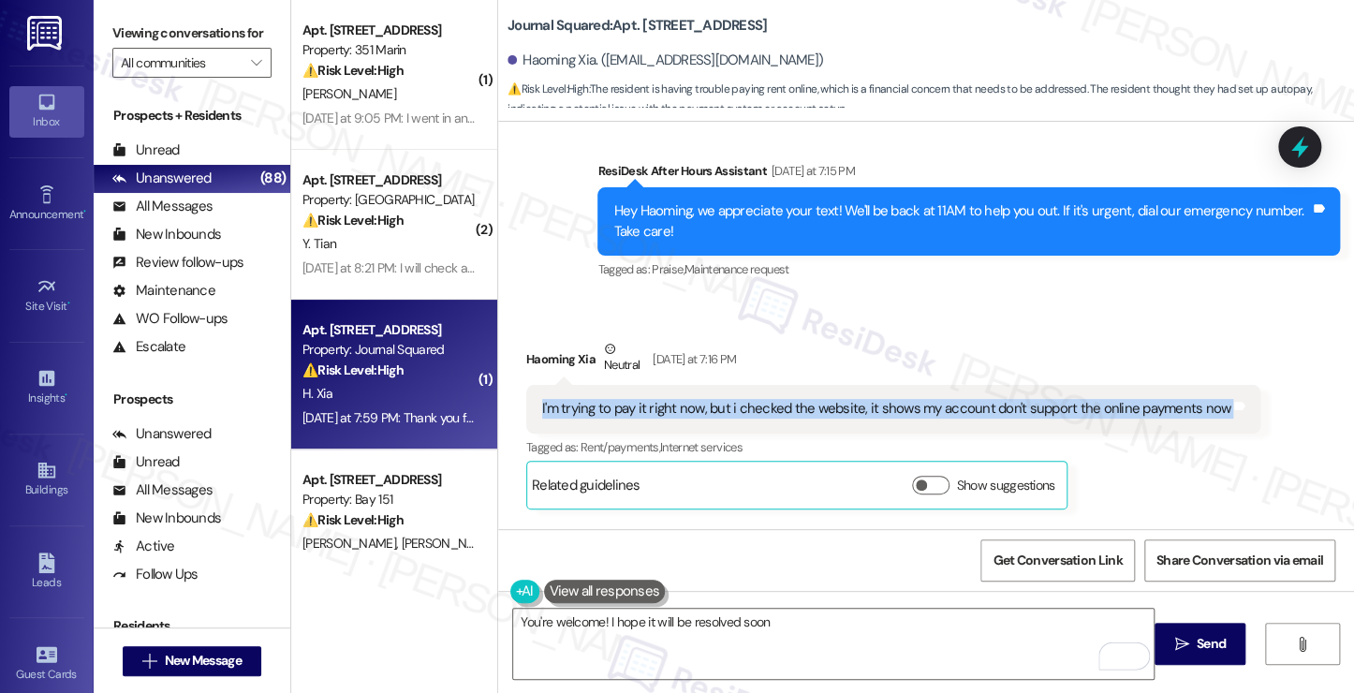
click at [868, 399] on div "I'm trying to pay it right now, but i checked the website, it shows my account …" at bounding box center [886, 409] width 688 height 20
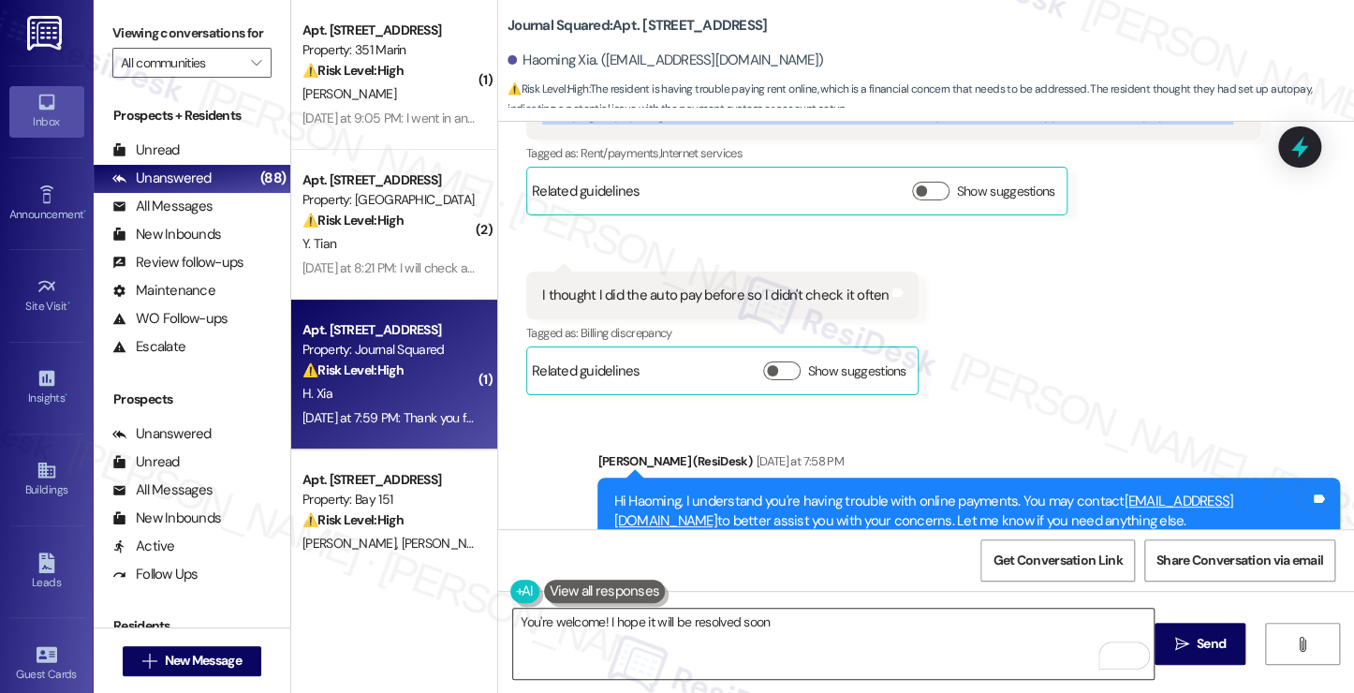
scroll to position [14383, 0]
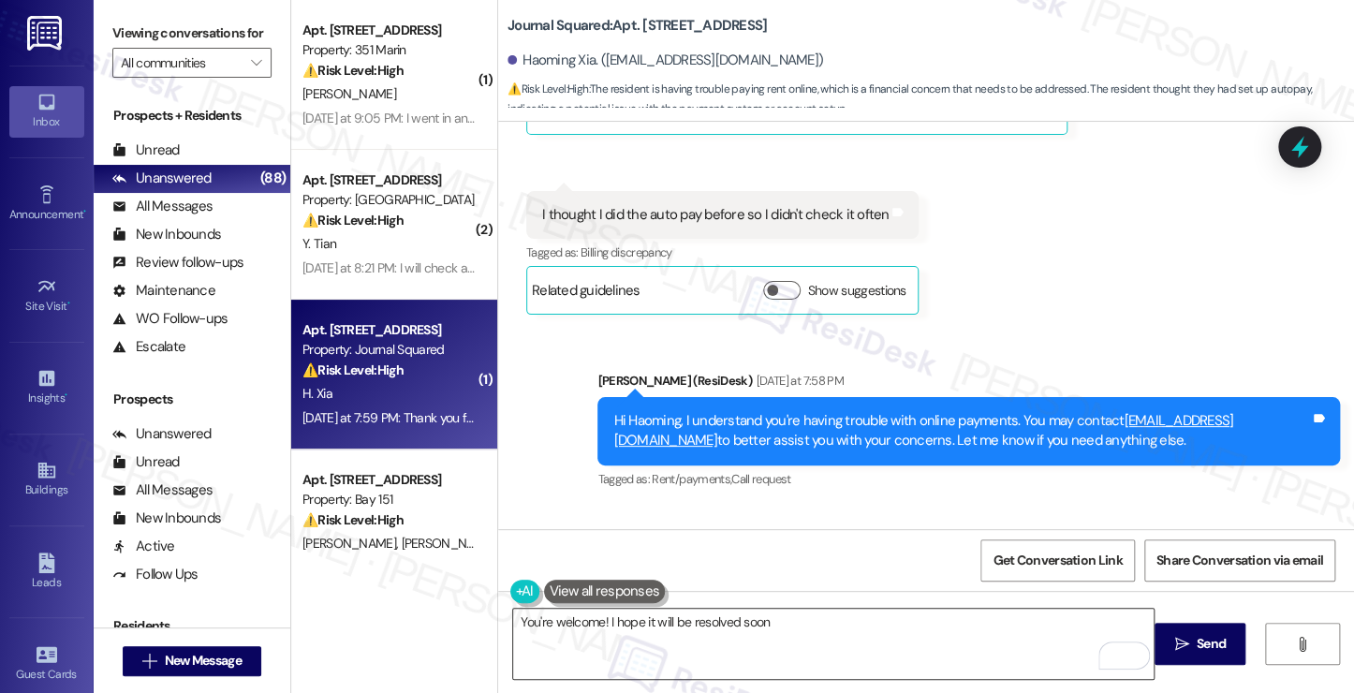
click at [797, 610] on textarea "You're welcome! I hope it will be resolved soon" at bounding box center [833, 644] width 640 height 70
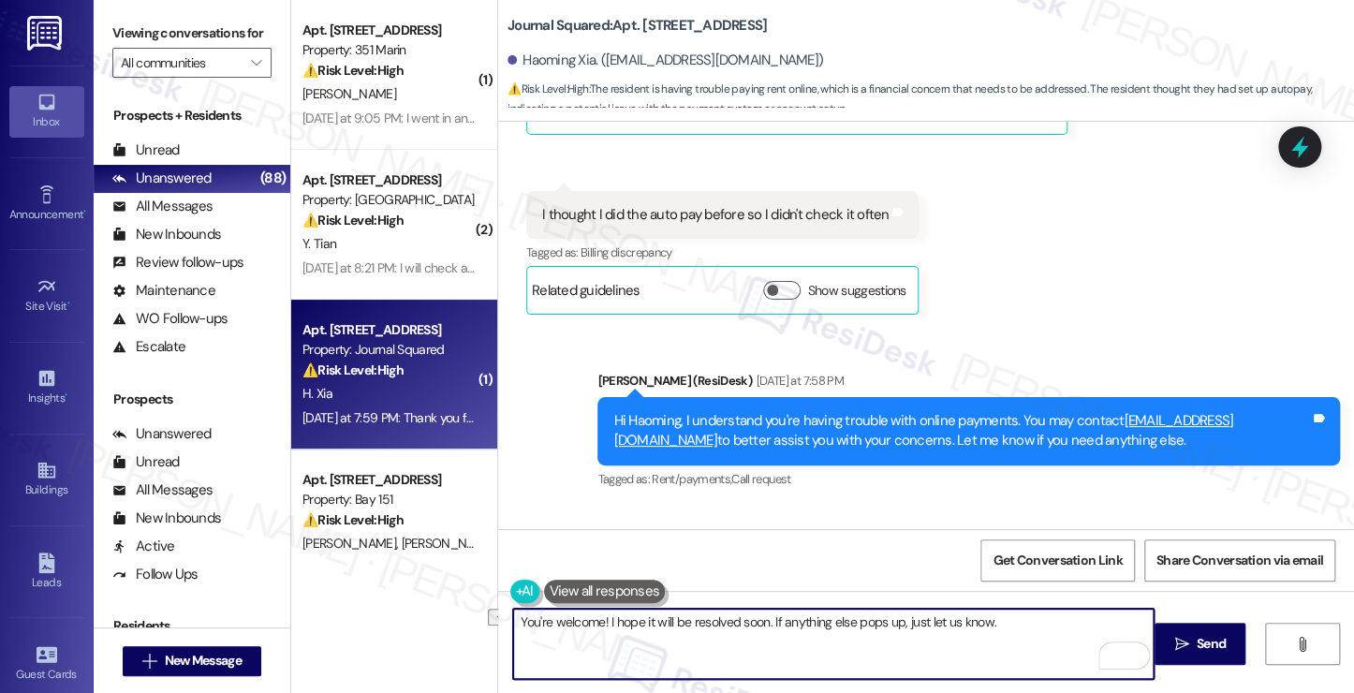
click at [545, 73] on div "Haoming Xia. (1755662170@qq.com)" at bounding box center [930, 60] width 846 height 37
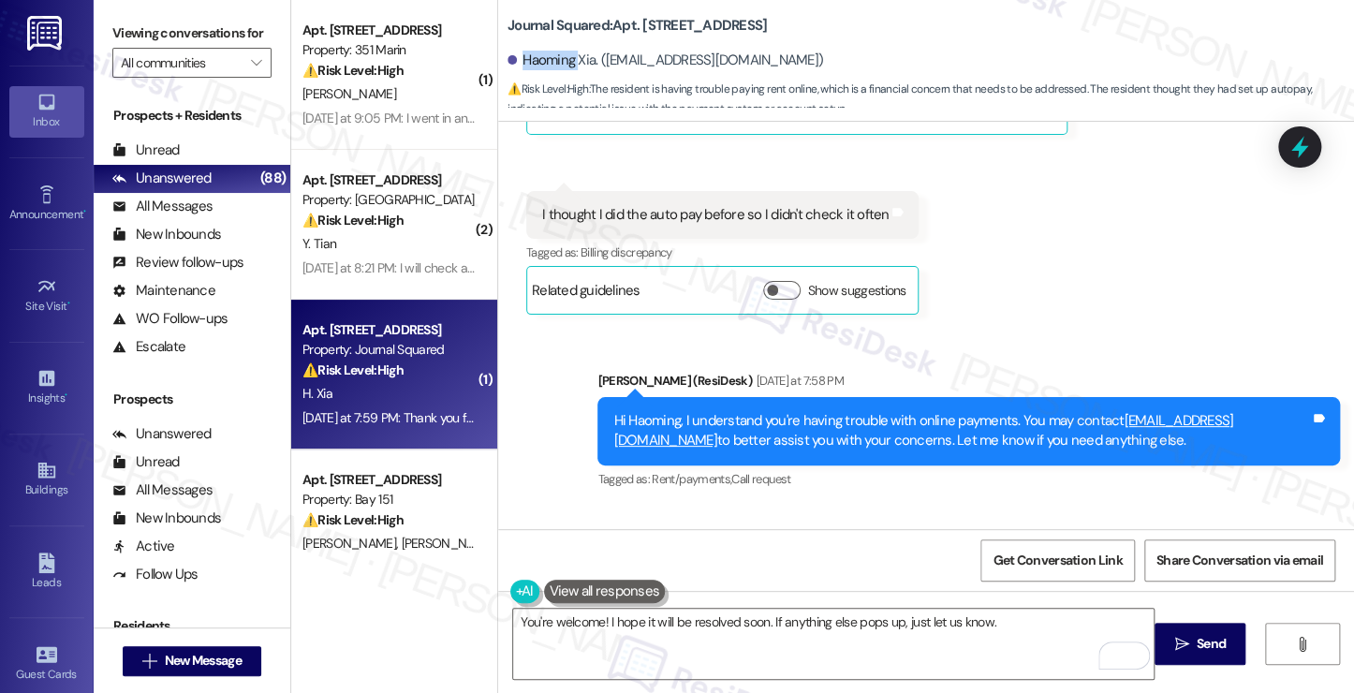
click at [545, 73] on div "Haoming Xia. (1755662170@qq.com)" at bounding box center [930, 60] width 846 height 37
copy div "Haoming"
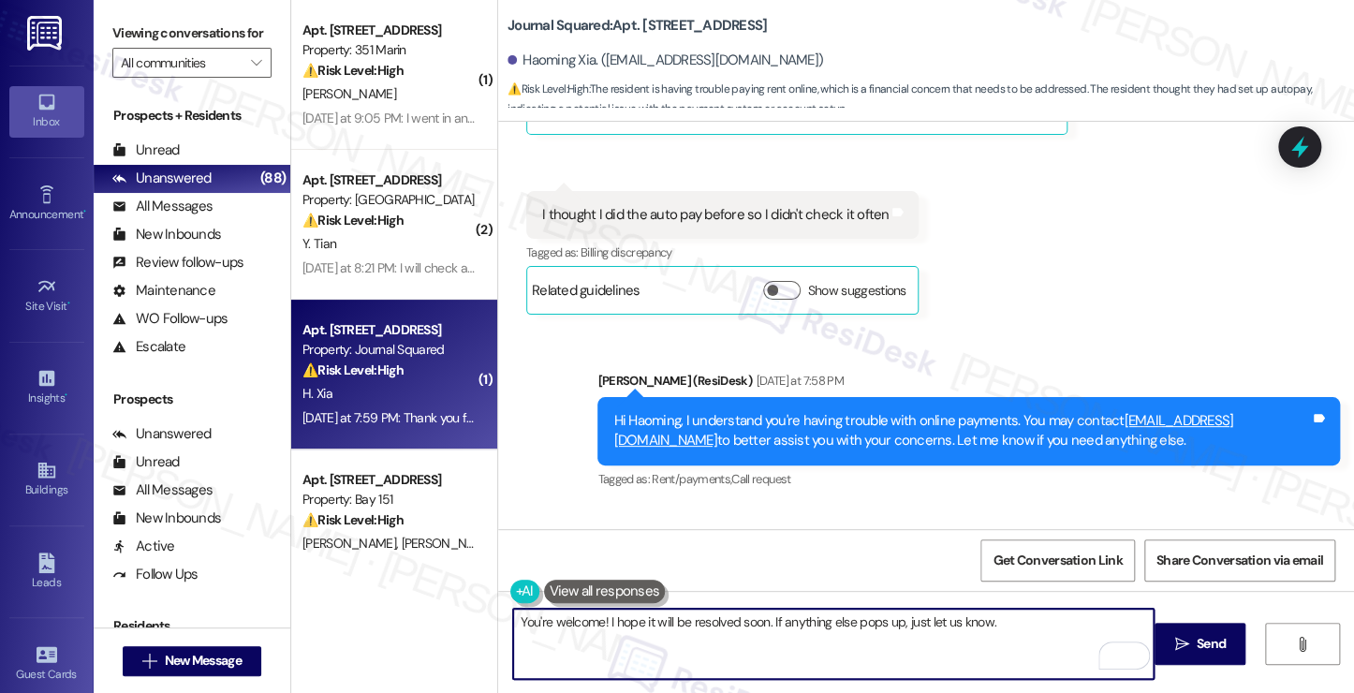
drag, startPoint x: 594, startPoint y: 622, endPoint x: 606, endPoint y: 613, distance: 14.8
click at [594, 622] on textarea "You're welcome! I hope it will be resolved soon. If anything else pops up, just…" at bounding box center [833, 644] width 640 height 70
paste textarea "Haoming"
type textarea "You're welcome, Haoming! I hope it will be resolved soon. If anything else pops…"
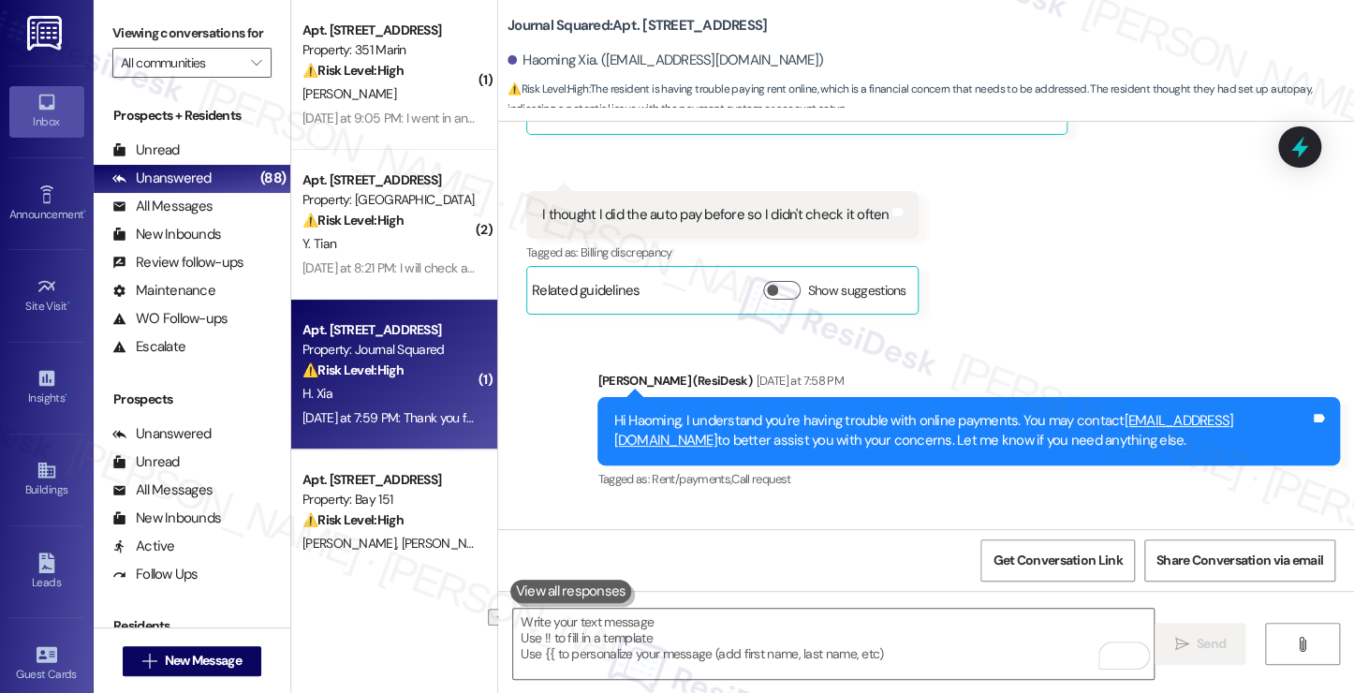
scroll to position [14398, 0]
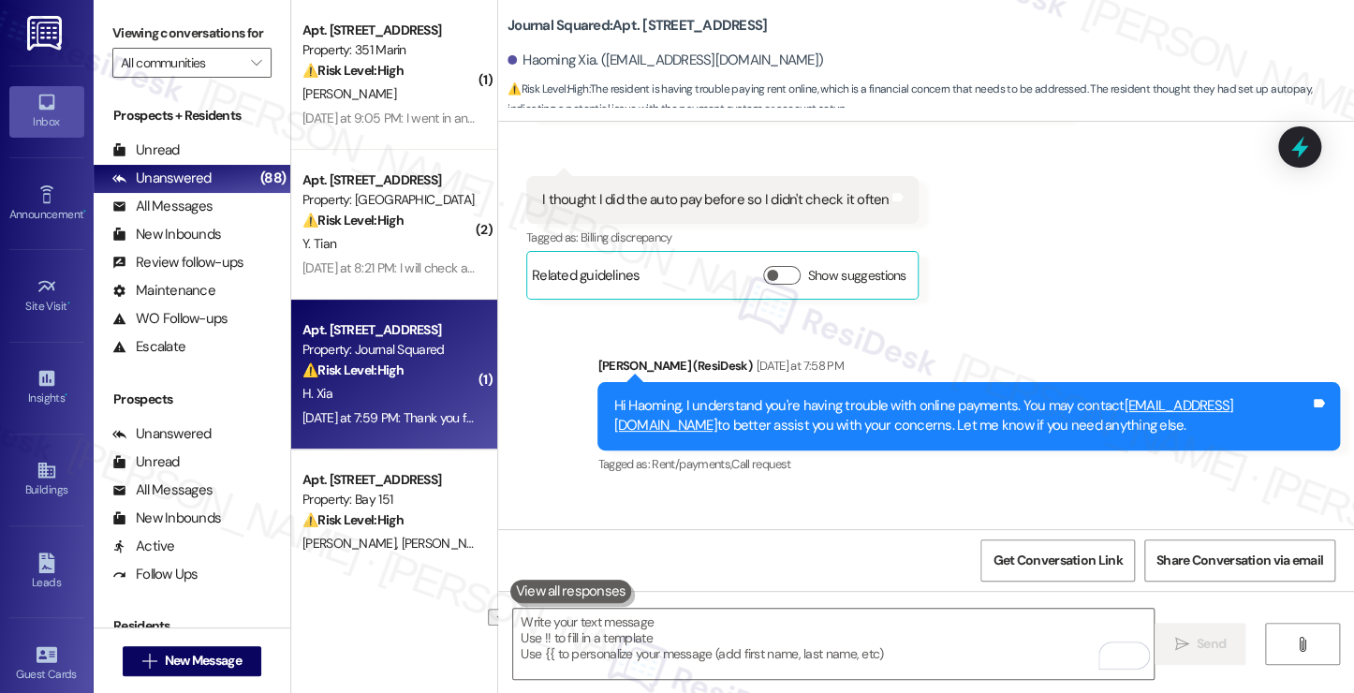
click at [145, 48] on label "Viewing conversations for" at bounding box center [191, 33] width 159 height 29
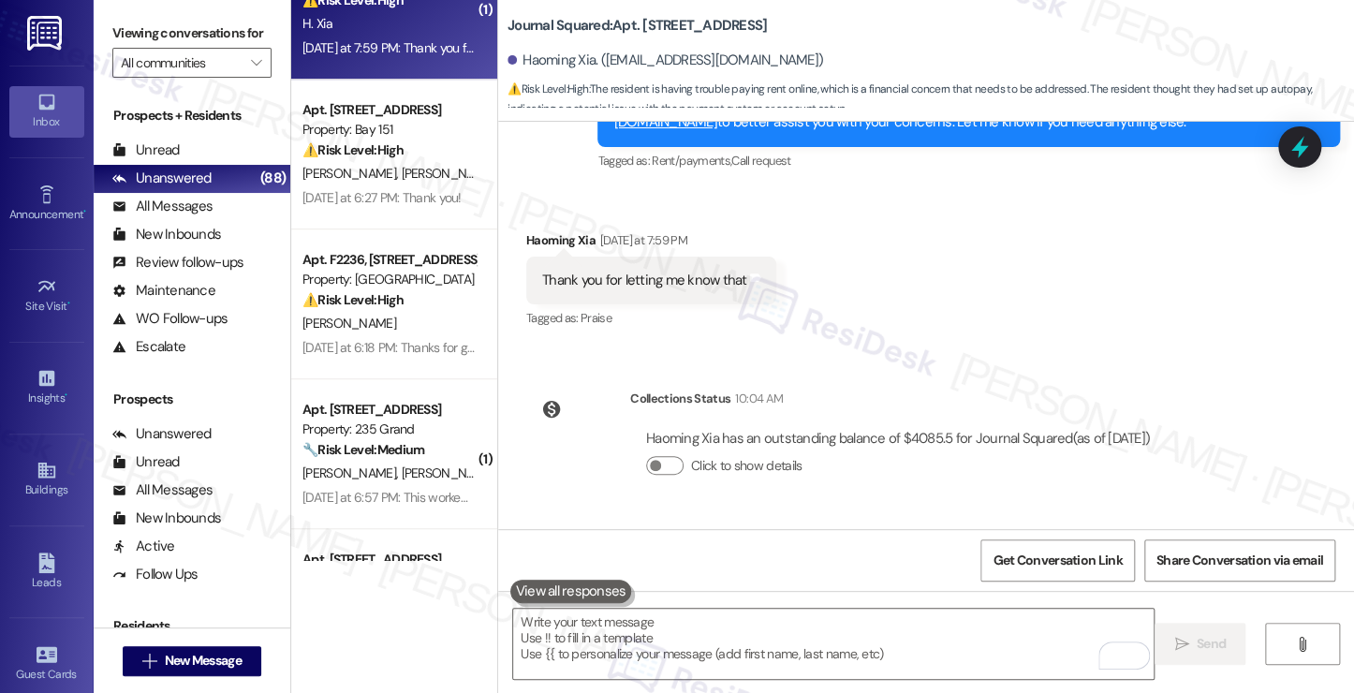
scroll to position [374, 0]
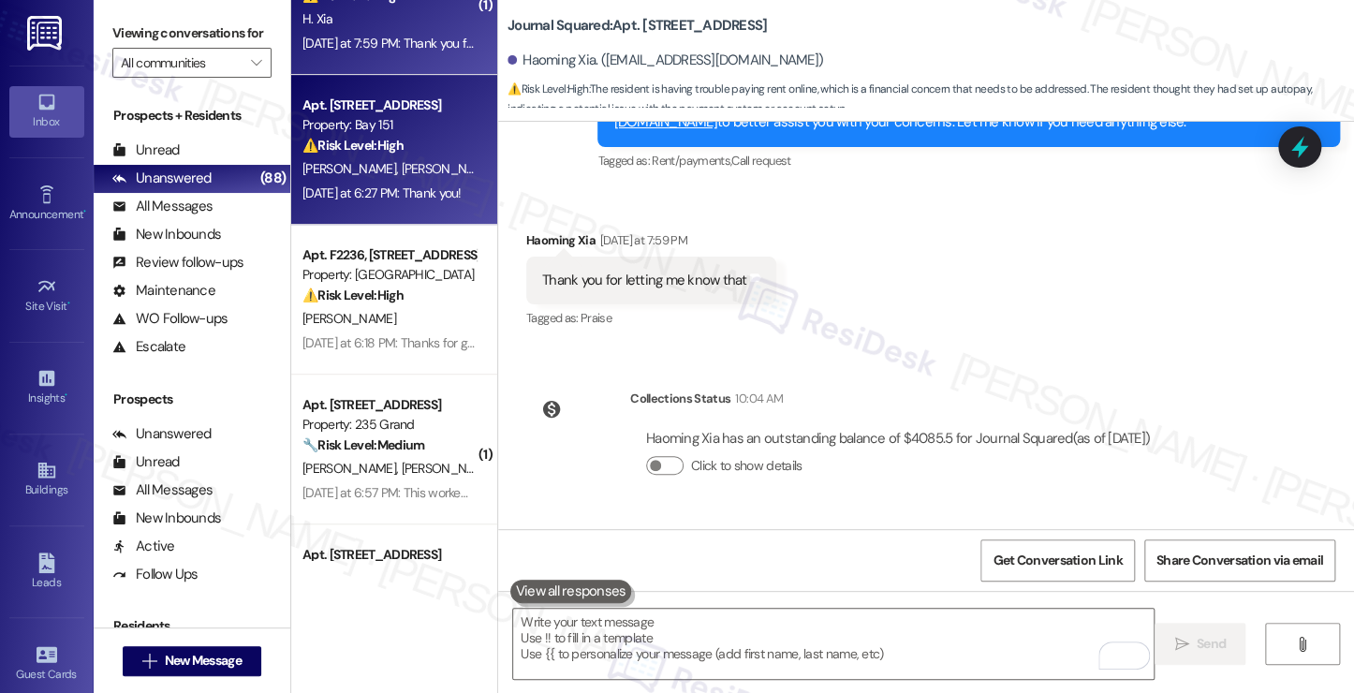
click at [395, 141] on strong "⚠️ Risk Level: High" at bounding box center [352, 145] width 101 height 17
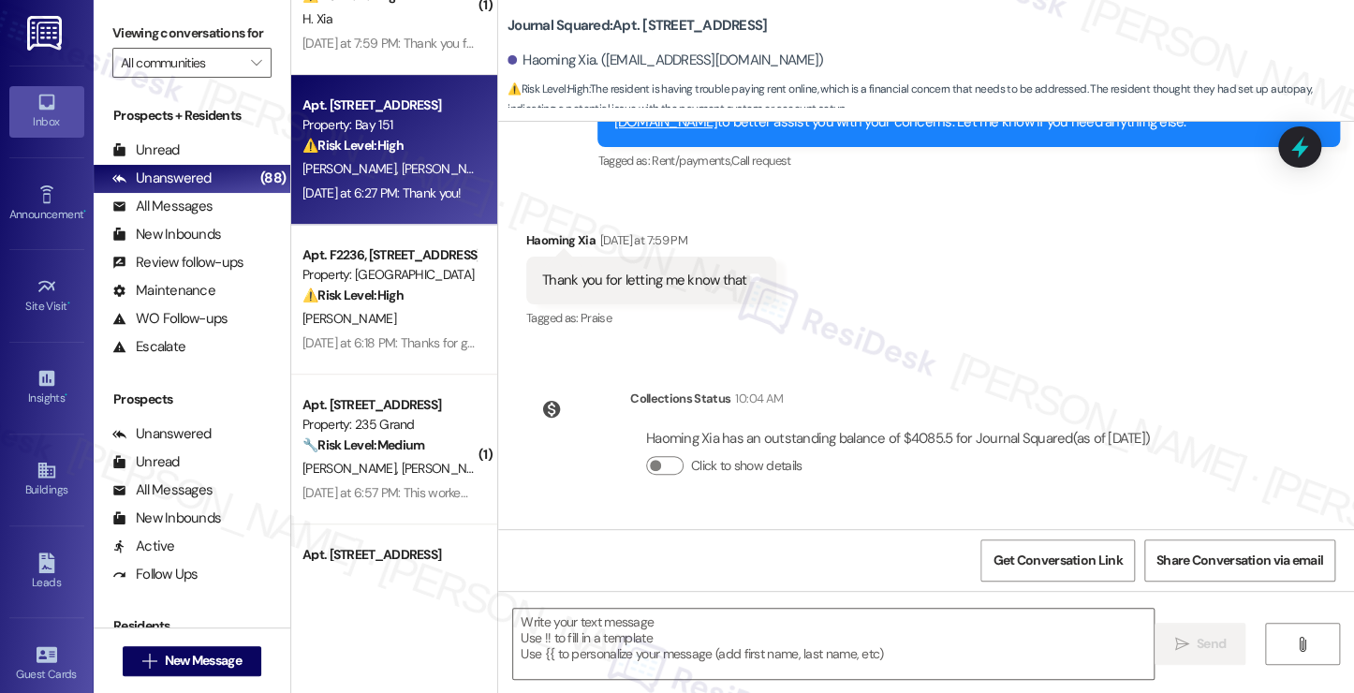
type textarea "Fetching suggested responses. Please feel free to read through the conversation…"
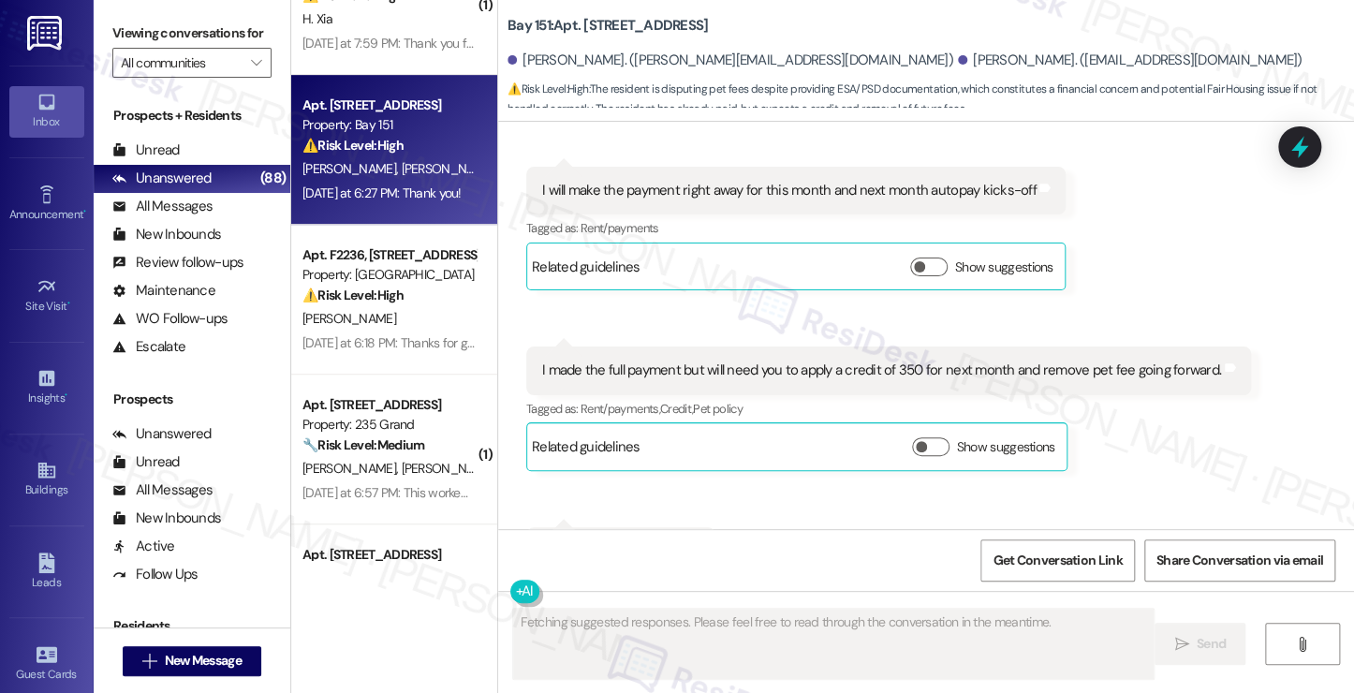
scroll to position [3442, 0]
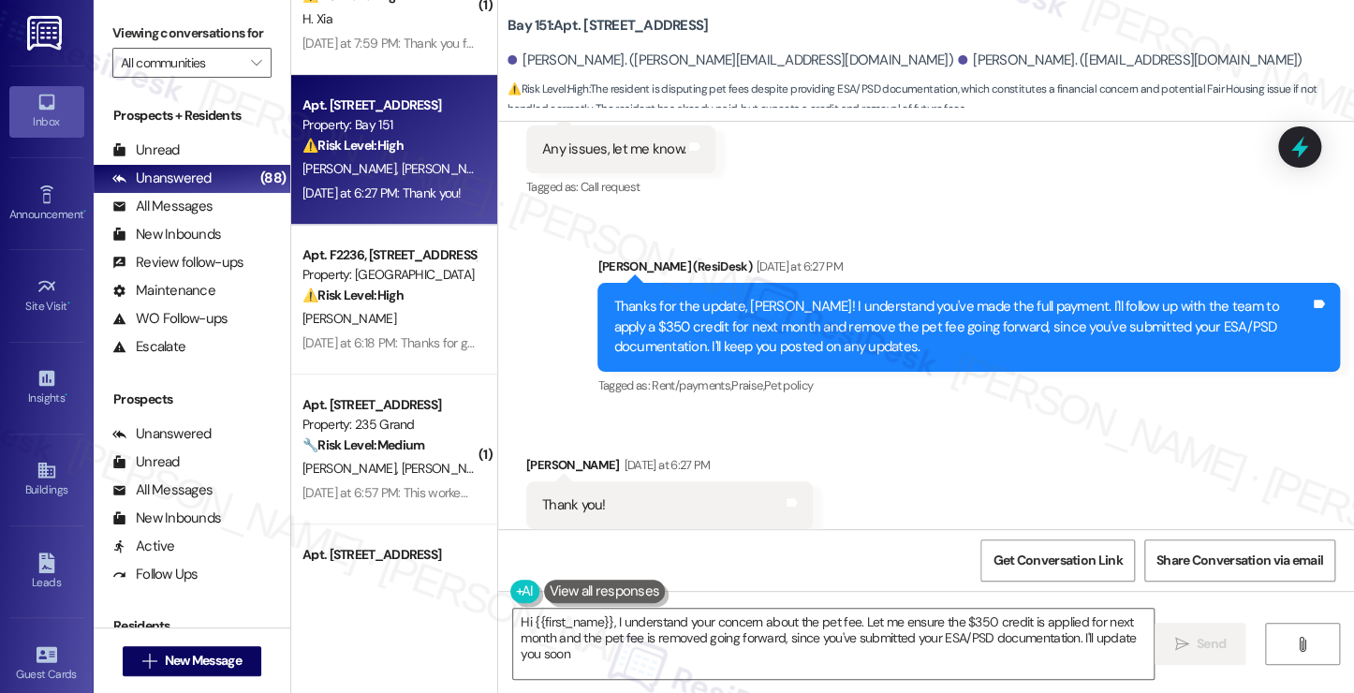
type textarea "Hi {{first_name}}, I understand your concern about the pet fee. Let me ensure t…"
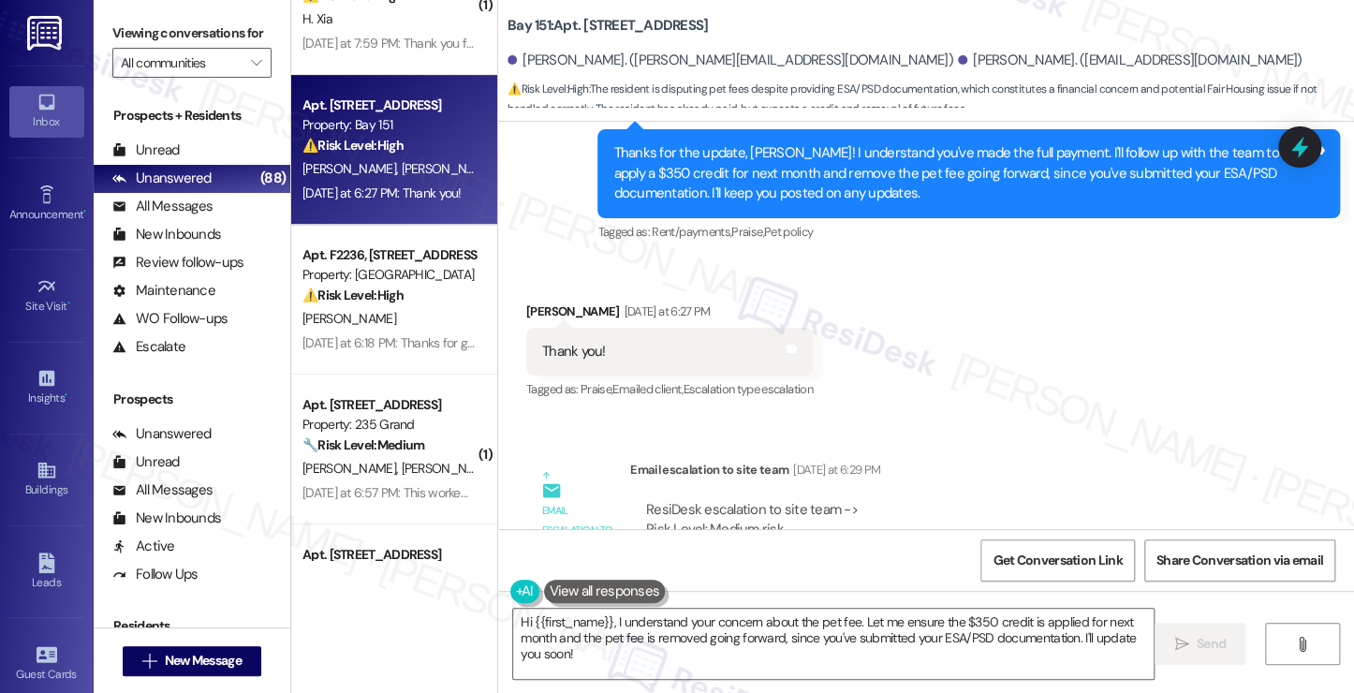
scroll to position [3673, 0]
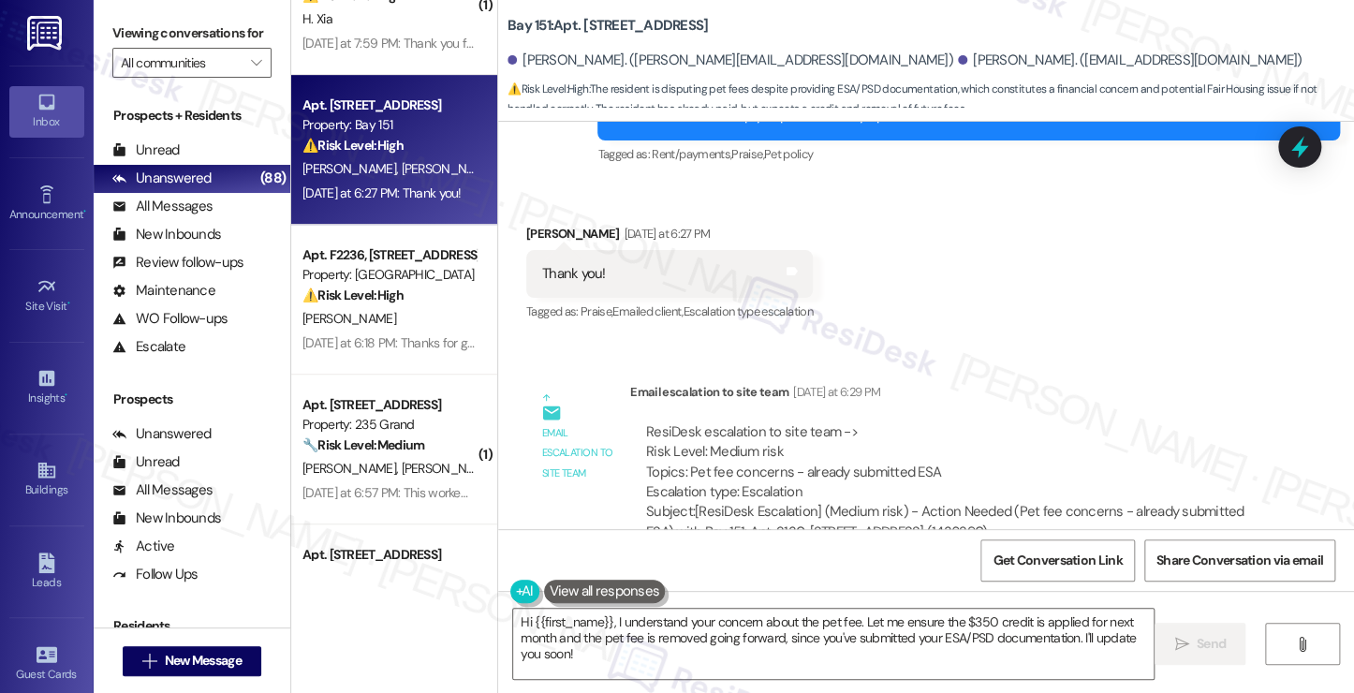
click at [707, 603] on div "Hi {{first_name}}, I understand your concern about the pet fee. Let me ensure t…" at bounding box center [926, 661] width 856 height 140
click at [700, 639] on textarea "Hi {{first_name}}, I understand your concern about the pet fee. Let me ensure t…" at bounding box center [833, 644] width 640 height 70
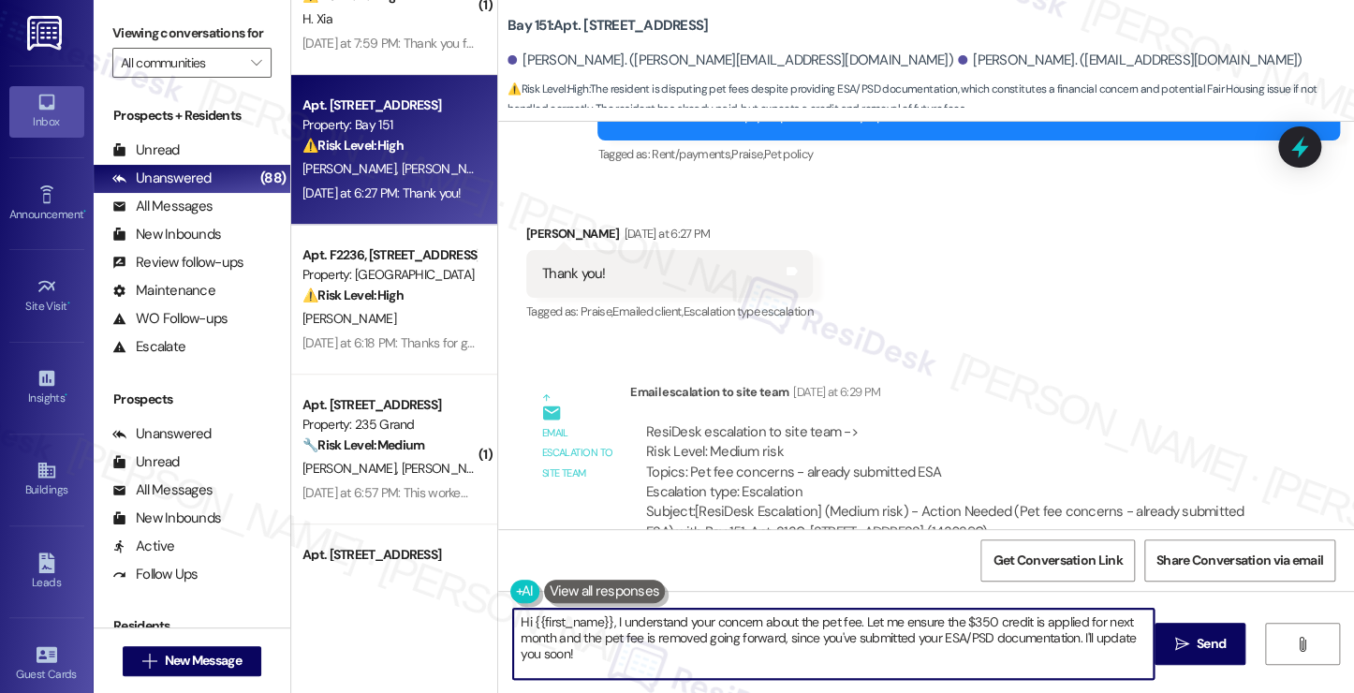
click at [700, 639] on textarea "Hi {{first_name}}, I understand your concern about the pet fee. Let me ensure t…" at bounding box center [833, 644] width 640 height 70
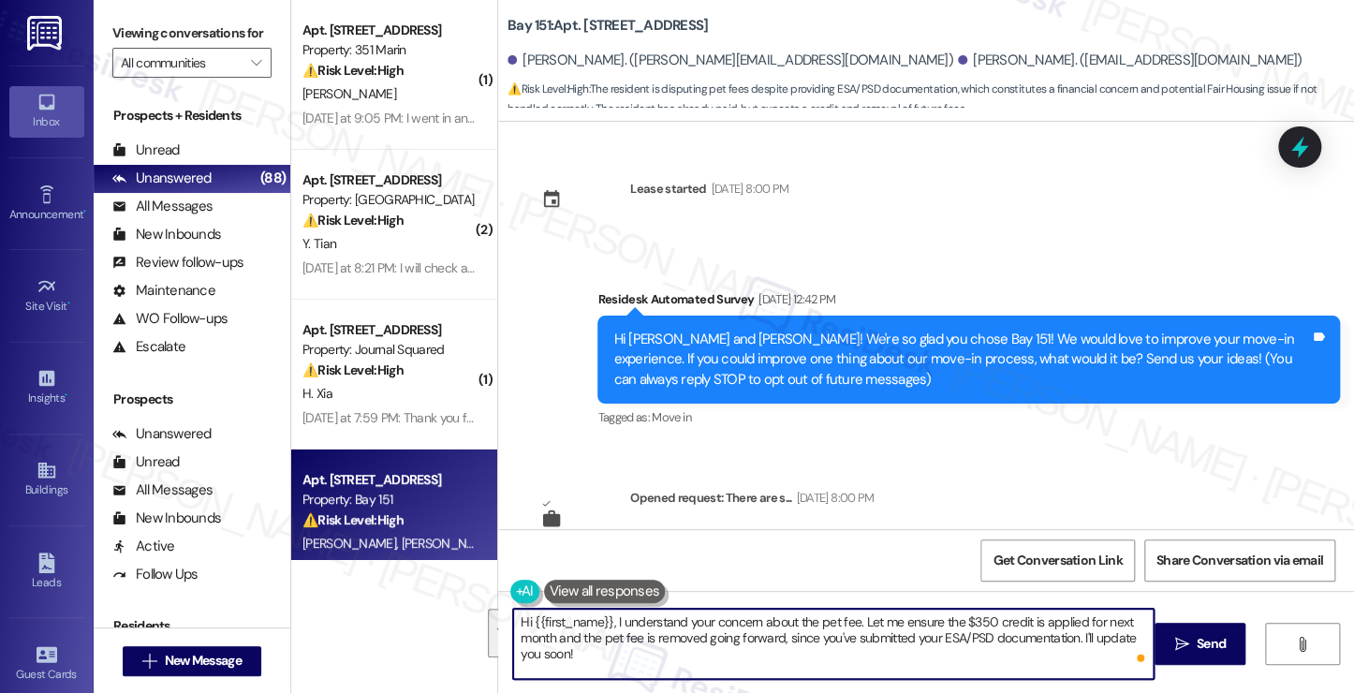
scroll to position [3673, 0]
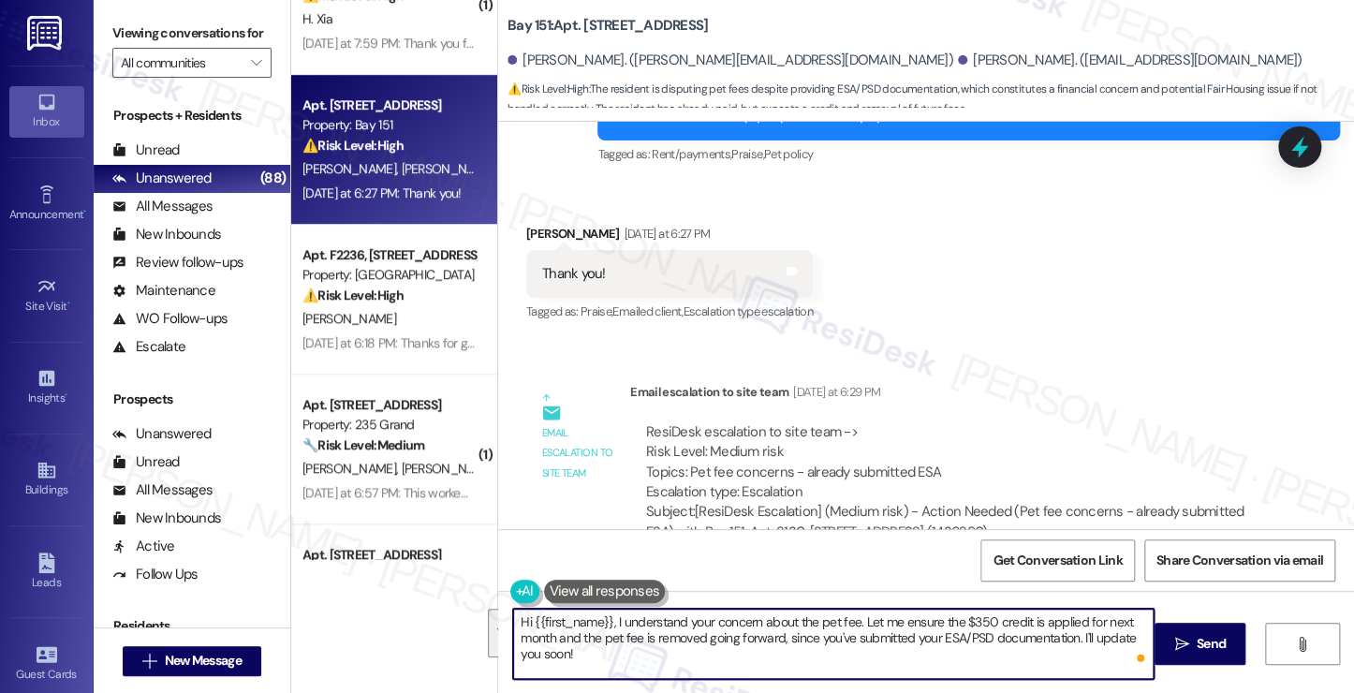
click at [535, 639] on textarea "Hi {{first_name}}, I understand your concern about the pet fee. Let me ensure t…" at bounding box center [833, 644] width 640 height 70
click at [513, 613] on textarea "Hi {{first_name}}, I understand your concern about the pet fee. Let me ensure t…" at bounding box center [833, 644] width 640 height 70
drag, startPoint x: 711, startPoint y: 659, endPoint x: 682, endPoint y: 614, distance: 53.5
click at [682, 614] on textarea "You're welcome {{first_name}}, I understand your concern about the pet fee. Let…" at bounding box center [833, 644] width 640 height 70
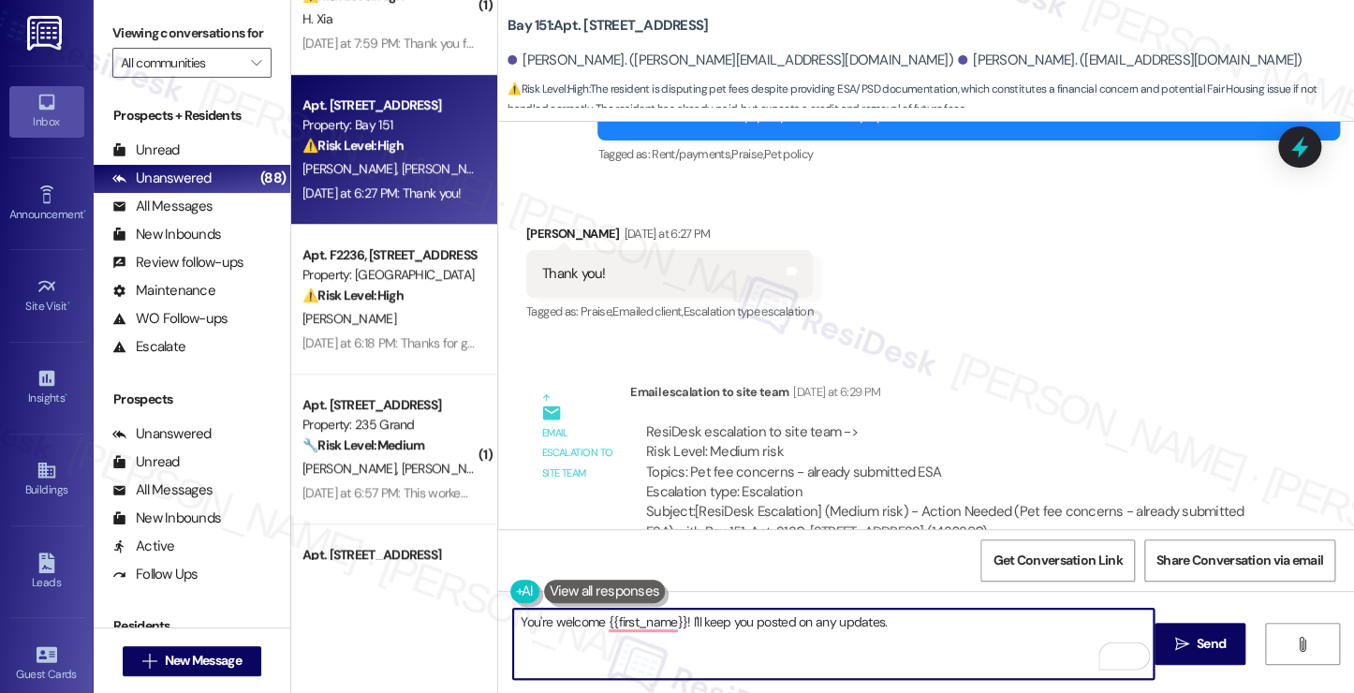
click at [592, 619] on textarea "You're welcome {{first_name}}! I'll keep you posted on any updates." at bounding box center [833, 644] width 640 height 70
click at [594, 620] on textarea "You're welcome {{first_name}}! I'll keep you posted on any updates." at bounding box center [833, 644] width 640 height 70
click at [982, 626] on textarea "You're welcome, {{first_name}}! I'll keep you posted on any updates." at bounding box center [833, 644] width 640 height 70
drag, startPoint x: 897, startPoint y: 626, endPoint x: 695, endPoint y: 628, distance: 202.2
click at [695, 628] on textarea "You're welcome, {{first_name}}! I'll keep you posted on any updates." at bounding box center [833, 644] width 640 height 70
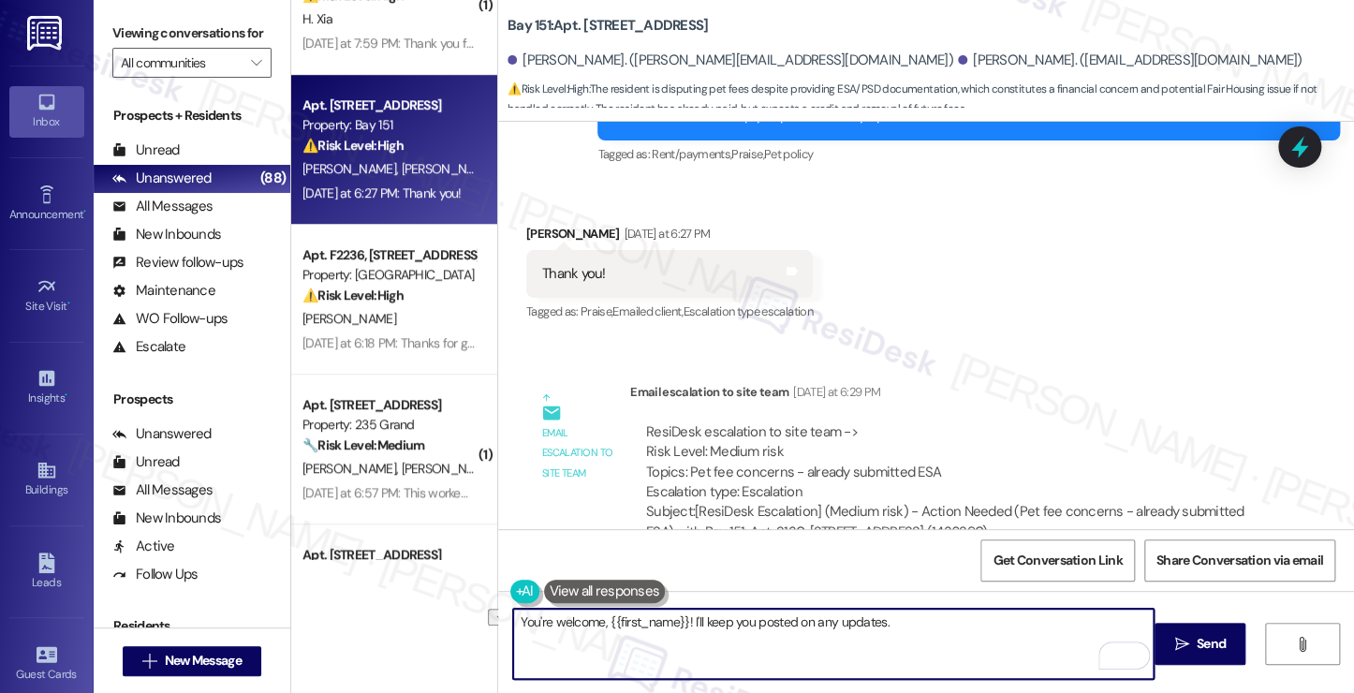
click at [705, 620] on textarea "You're welcome, {{first_name}}! I'll keep you posted on any updates." at bounding box center [833, 644] width 640 height 70
drag, startPoint x: 911, startPoint y: 624, endPoint x: 685, endPoint y: 623, distance: 225.6
click at [685, 623] on textarea "You're welcome, {{first_name}}! I'll keep you posted on any updates." at bounding box center [833, 644] width 640 height 70
click at [534, 224] on div "Vedant Gaur Yesterday at 6:27 PM" at bounding box center [669, 237] width 286 height 26
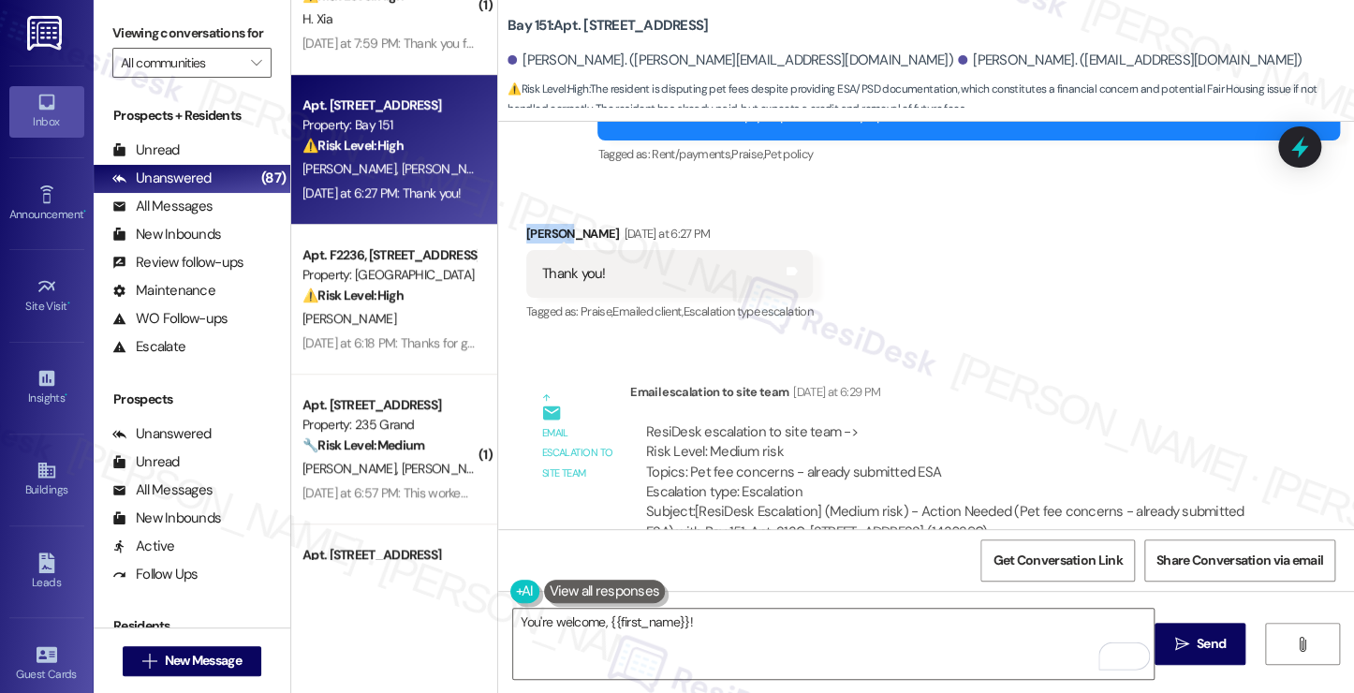
click at [534, 224] on div "Vedant Gaur Yesterday at 6:27 PM" at bounding box center [669, 237] width 286 height 26
copy div "Vedant"
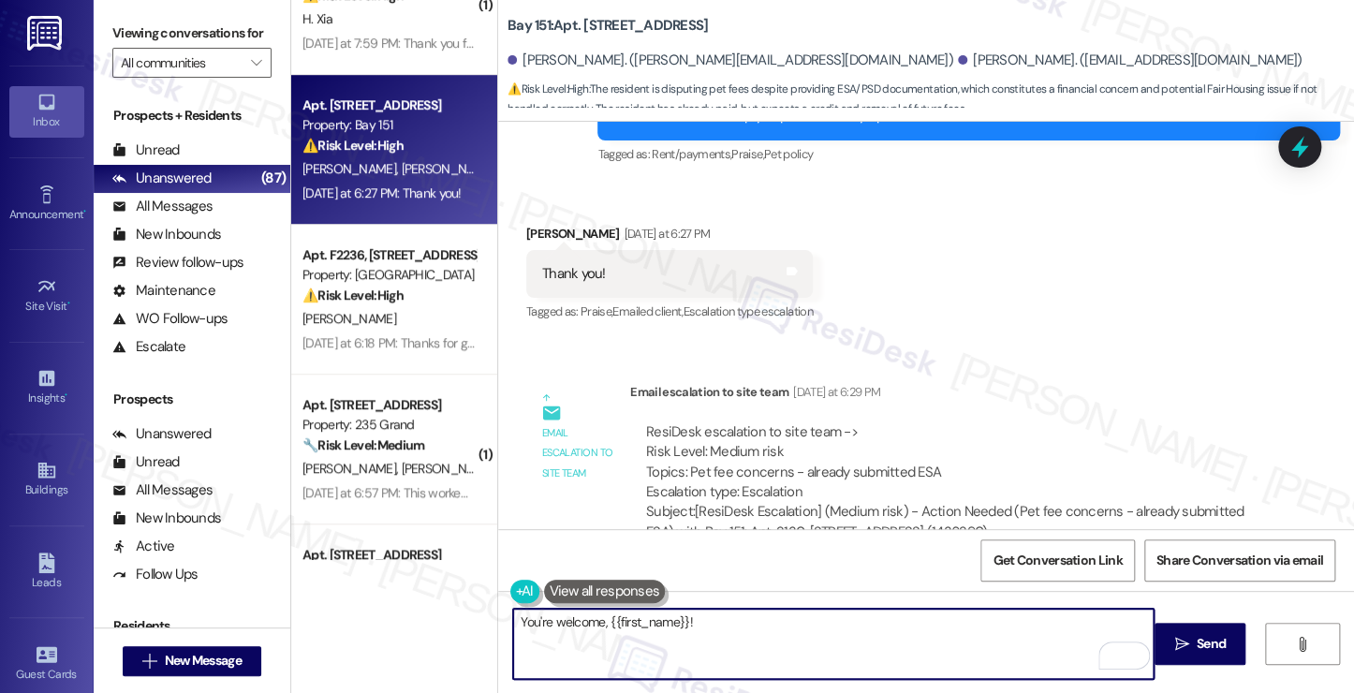
drag, startPoint x: 709, startPoint y: 618, endPoint x: 601, endPoint y: 623, distance: 107.8
click at [601, 623] on textarea "You're welcome, {{first_name}}!" at bounding box center [833, 644] width 640 height 70
paste textarea "Vedant"
type textarea "You're welcome, Vedant! I'll let you know as soon as I get an update."
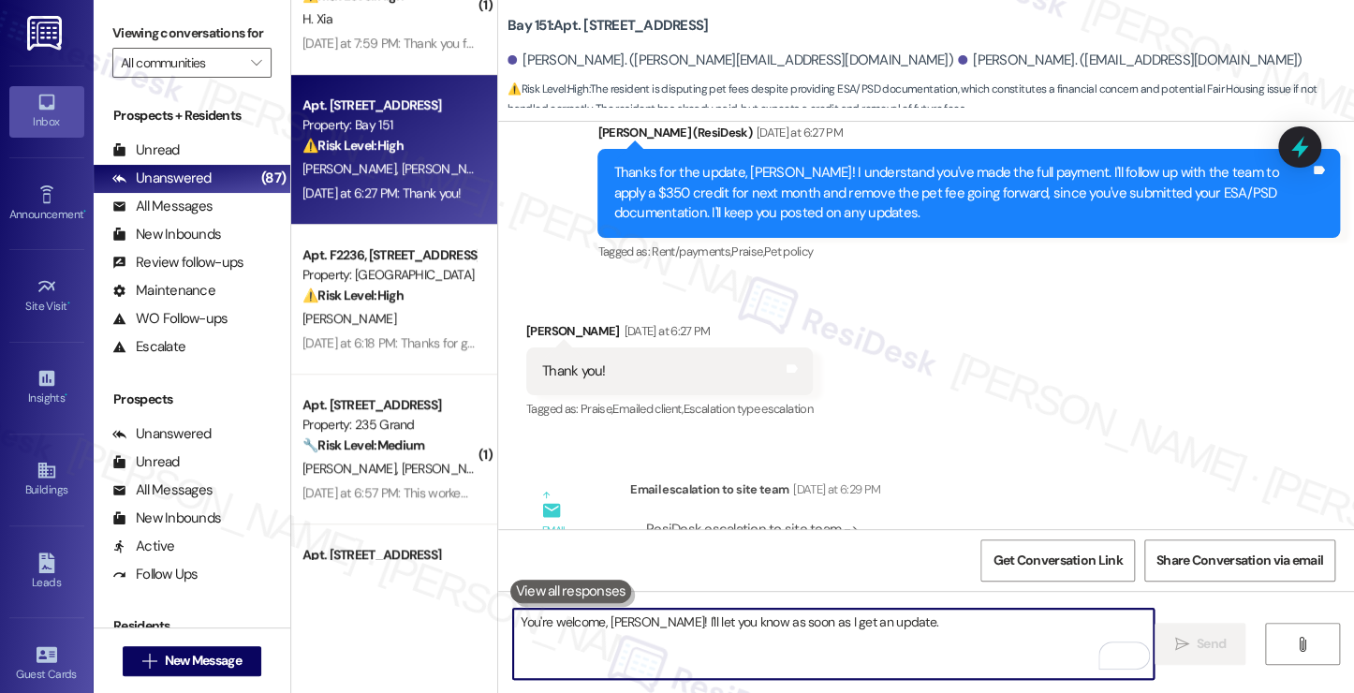
scroll to position [3442, 0]
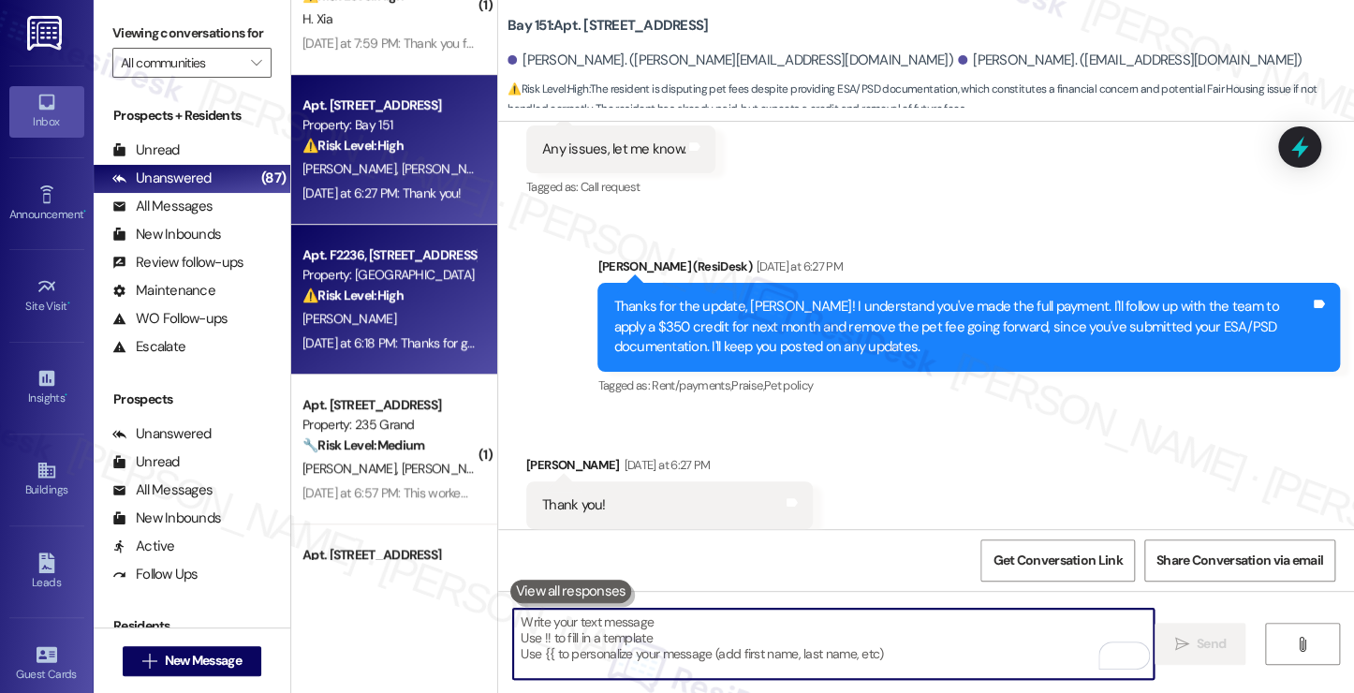
click at [388, 311] on div "[PERSON_NAME]" at bounding box center [389, 318] width 177 height 23
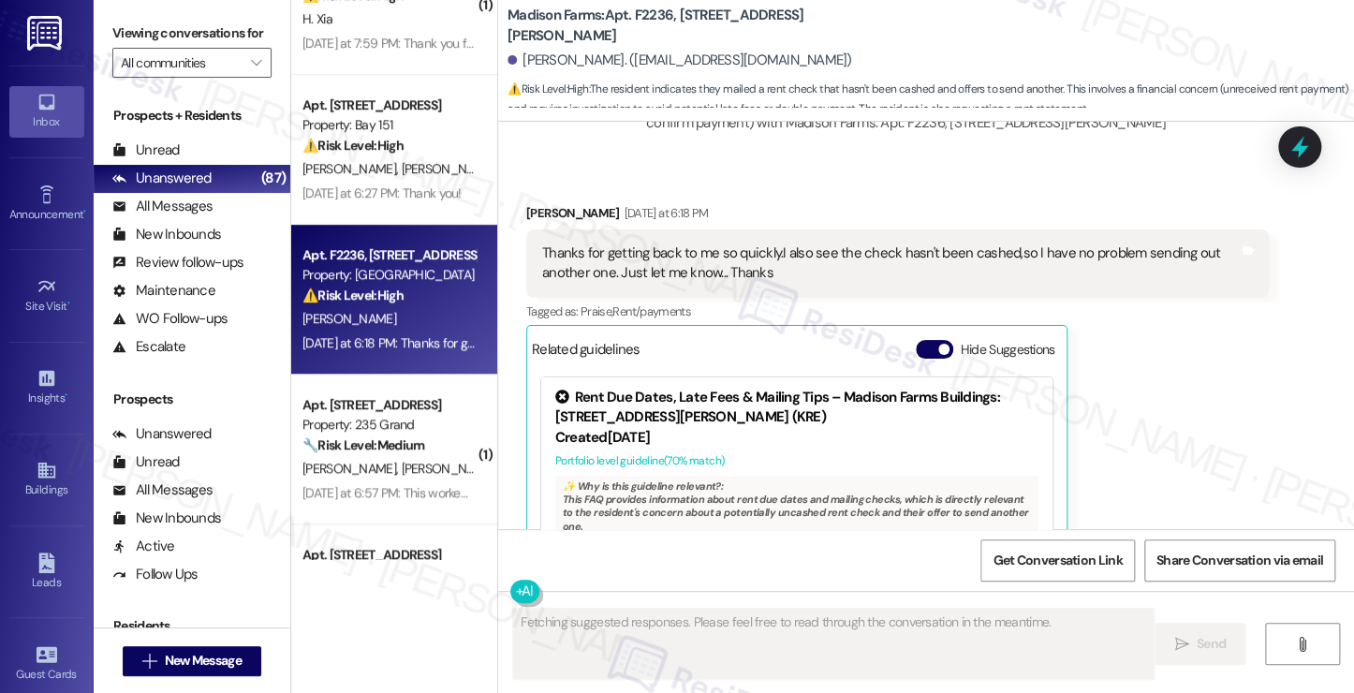
scroll to position [2430, 0]
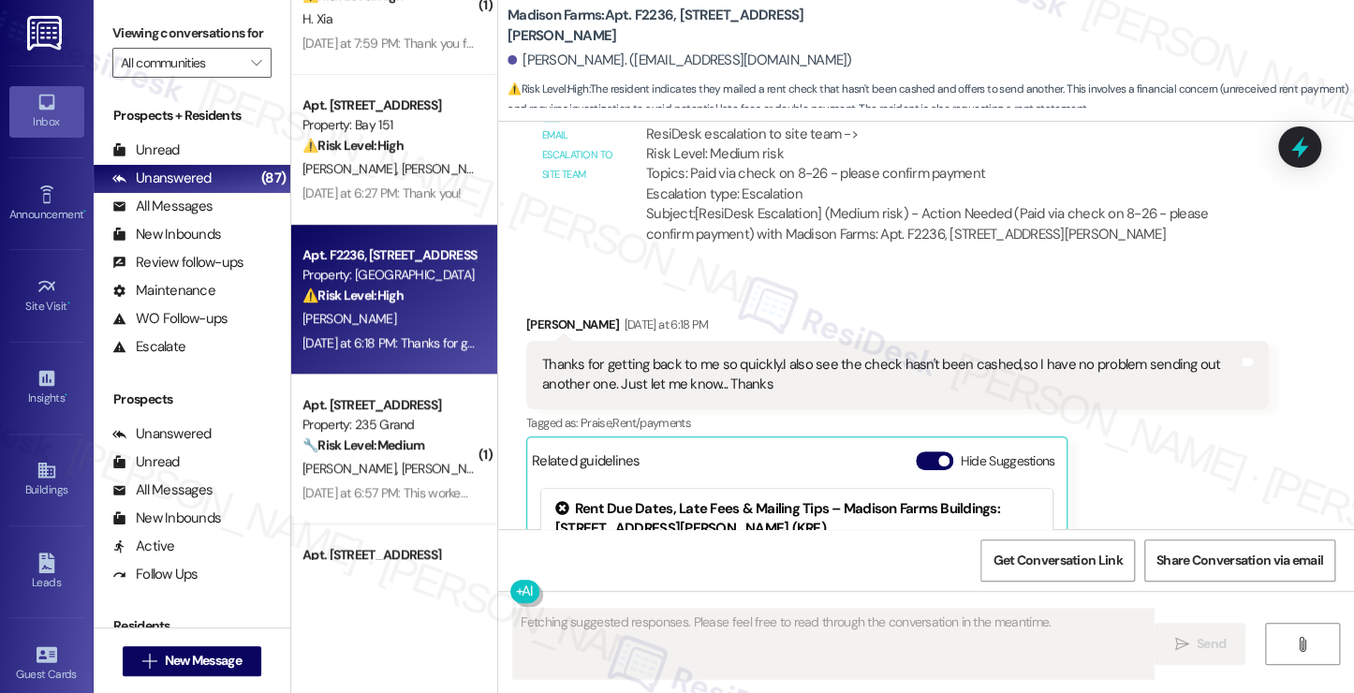
click at [654, 355] on div "Thanks for getting back to me so quickly.I also see the check hasn't been cashe…" at bounding box center [890, 375] width 696 height 40
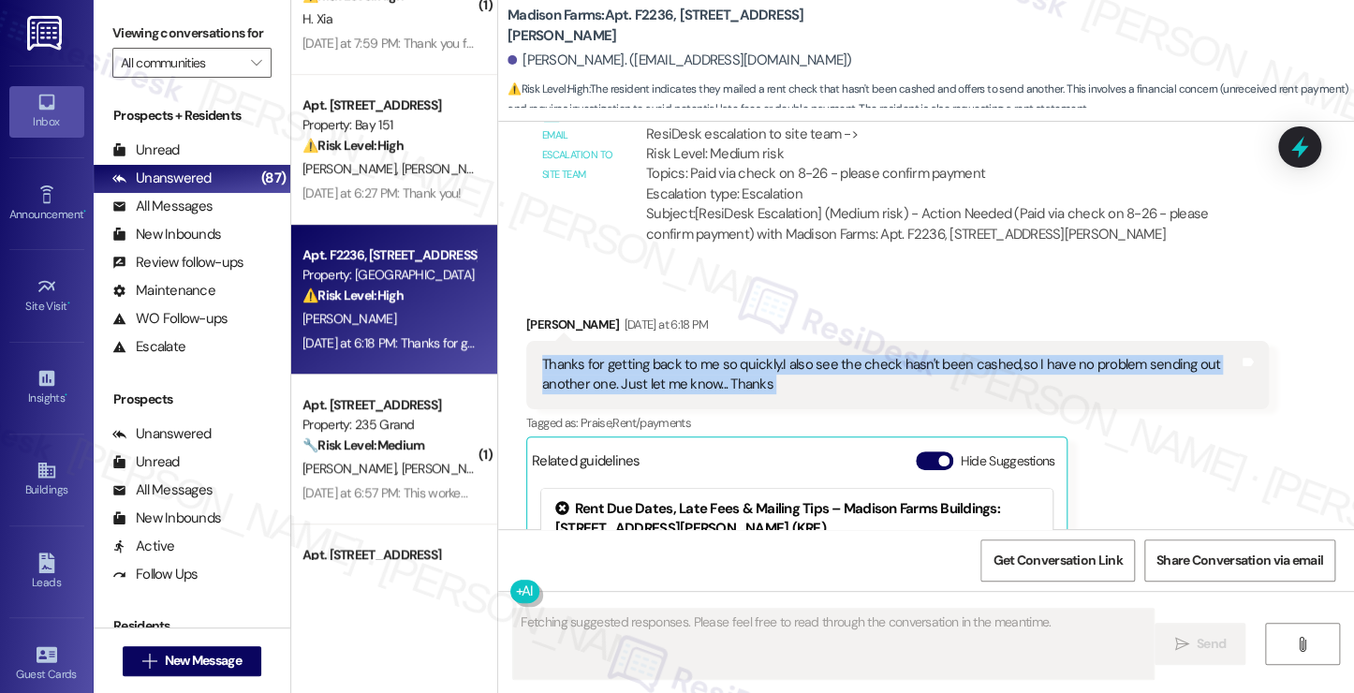
click at [654, 355] on div "Thanks for getting back to me so quickly.I also see the check hasn't been cashe…" at bounding box center [890, 375] width 696 height 40
click at [825, 355] on div "Thanks for getting back to me so quickly.I also see the check hasn't been cashe…" at bounding box center [890, 375] width 696 height 40
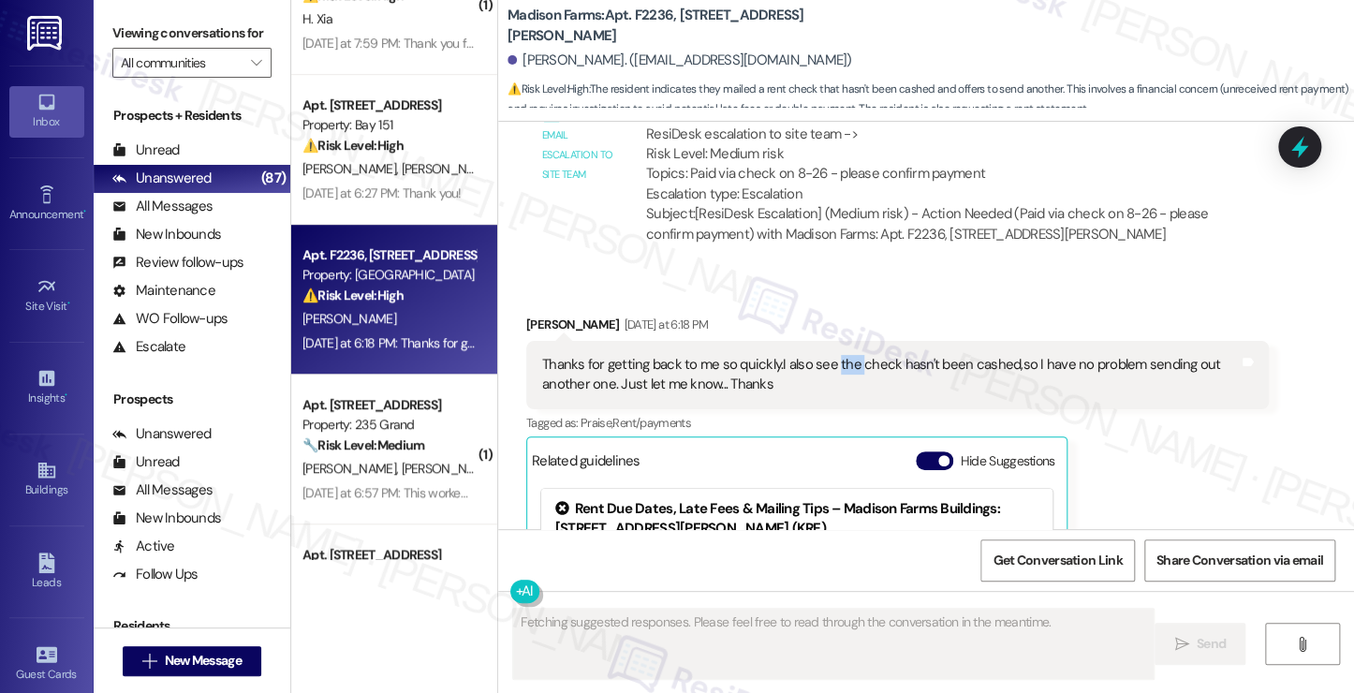
click at [825, 355] on div "Thanks for getting back to me so quickly.I also see the check hasn't been cashe…" at bounding box center [890, 375] width 696 height 40
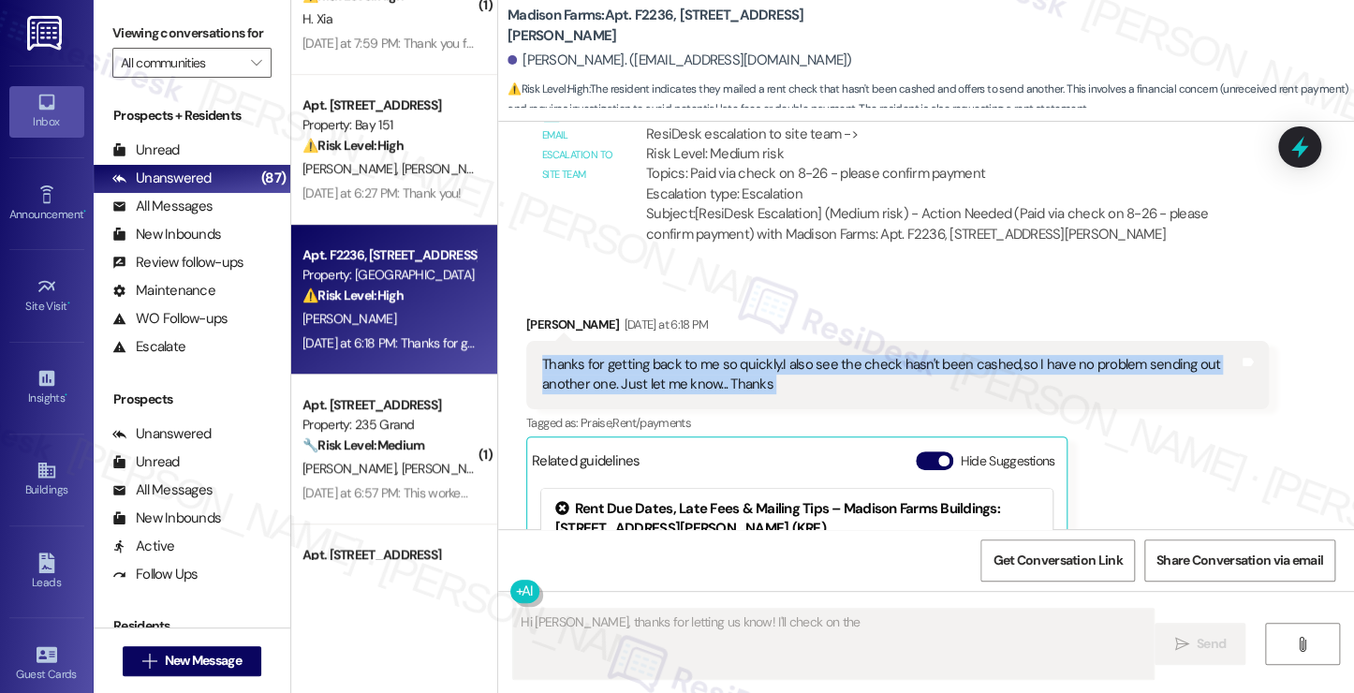
click at [825, 355] on div "Thanks for getting back to me so quickly.I also see the check hasn't been cashe…" at bounding box center [890, 375] width 696 height 40
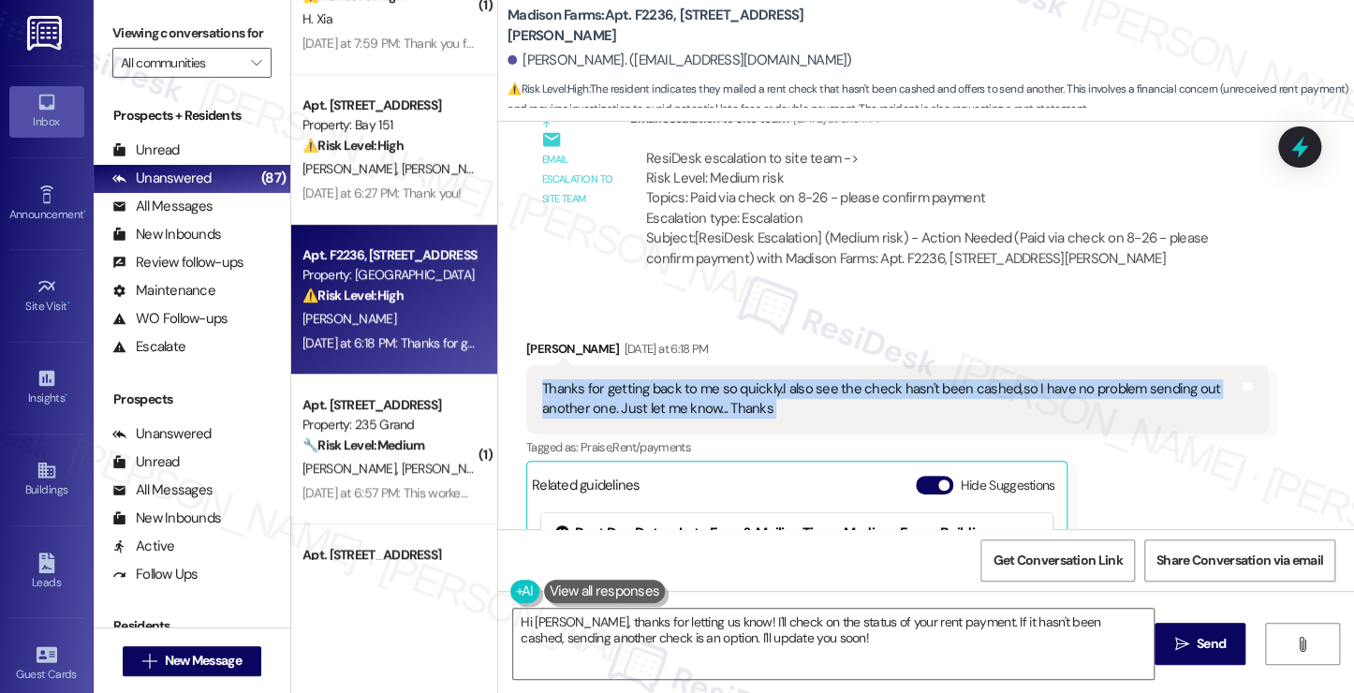
scroll to position [2149, 0]
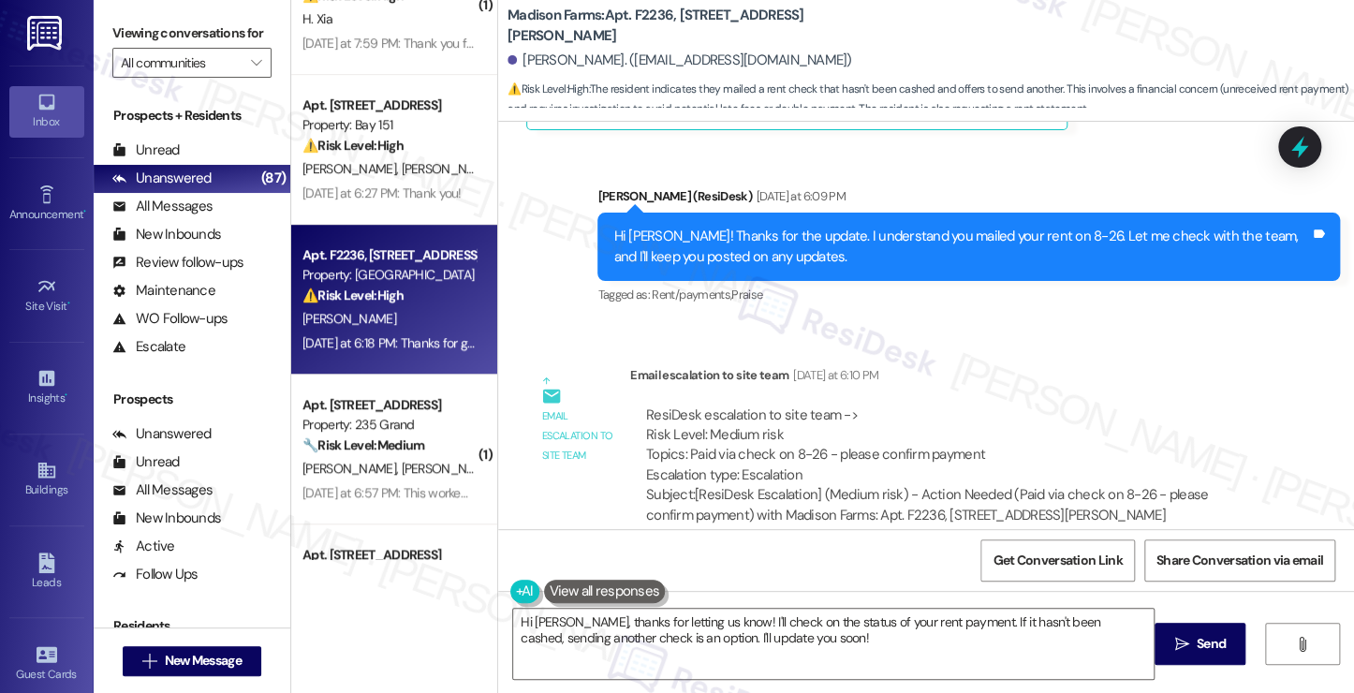
drag, startPoint x: 696, startPoint y: 404, endPoint x: 958, endPoint y: 403, distance: 261.2
click at [958, 405] on div "ResiDesk escalation to site team -> Risk Level: Medium risk Topics: Paid via ch…" at bounding box center [949, 445] width 607 height 81
click at [953, 405] on div "ResiDesk escalation to site team -> Risk Level: Medium risk Topics: Paid via ch…" at bounding box center [949, 445] width 607 height 81
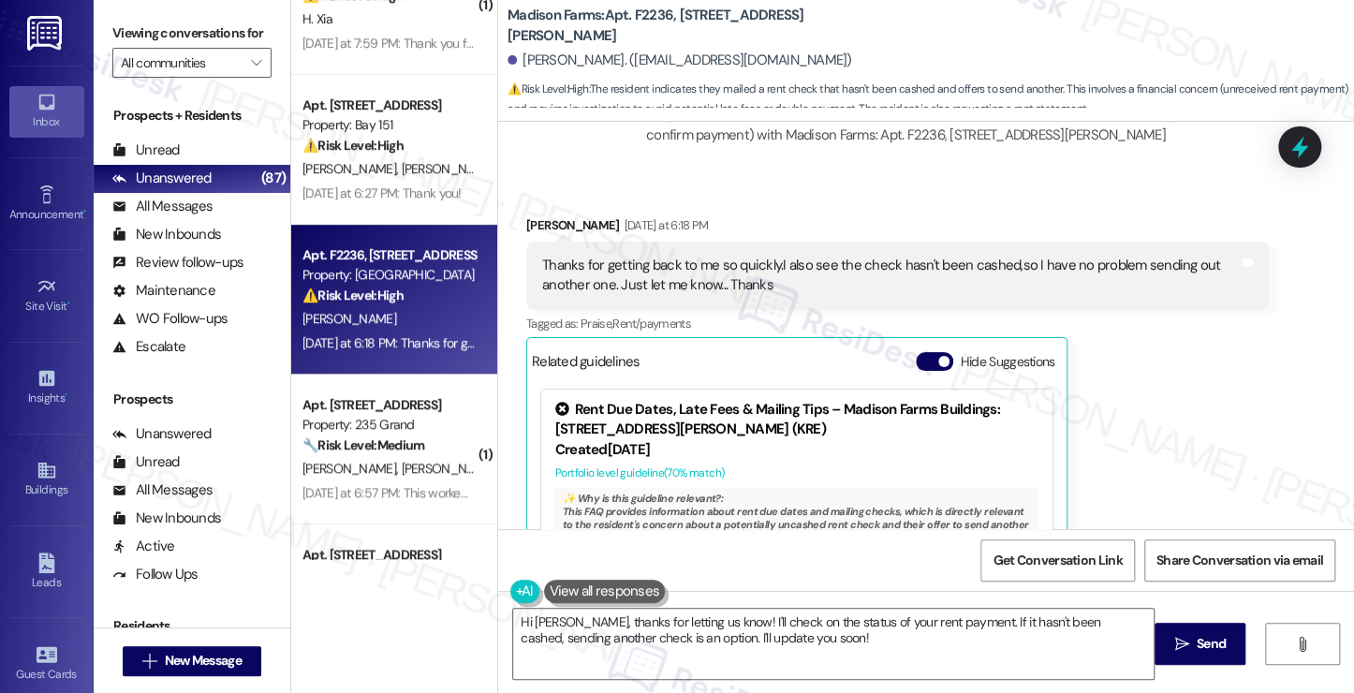
scroll to position [2430, 0]
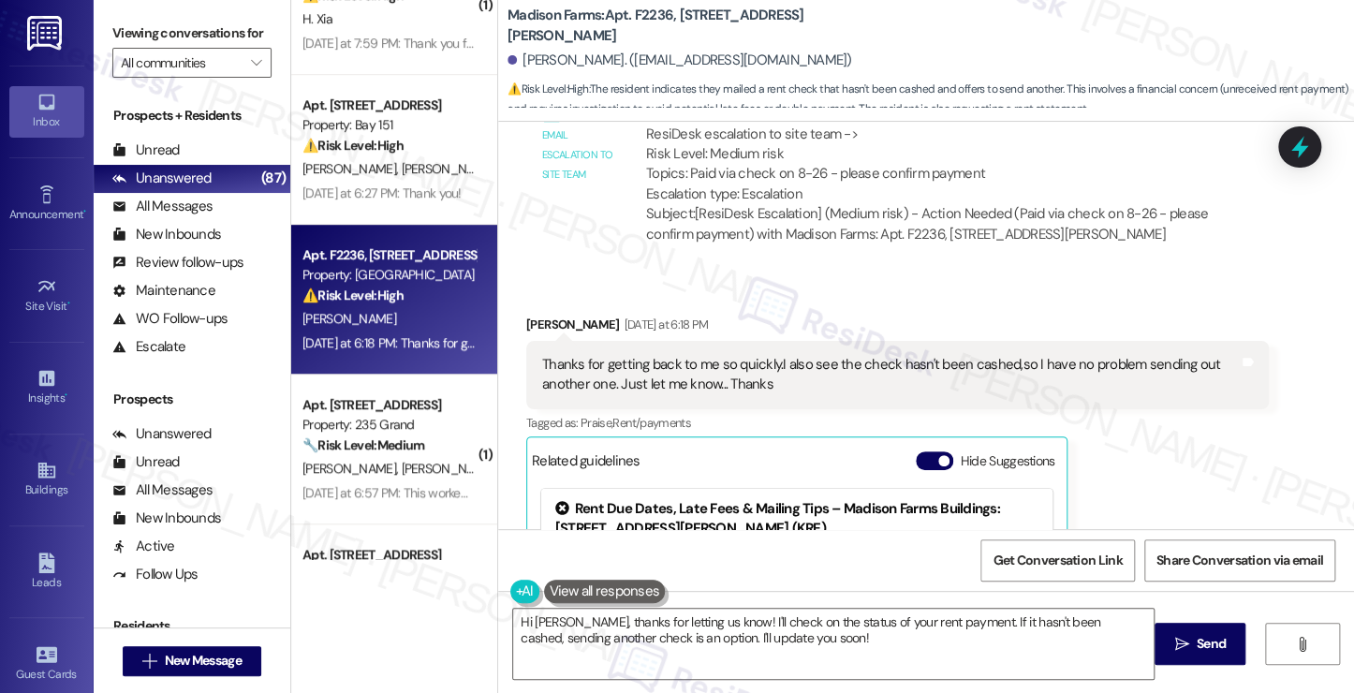
click at [594, 355] on div "Thanks for getting back to me so quickly.I also see the check hasn't been cashe…" at bounding box center [890, 375] width 696 height 40
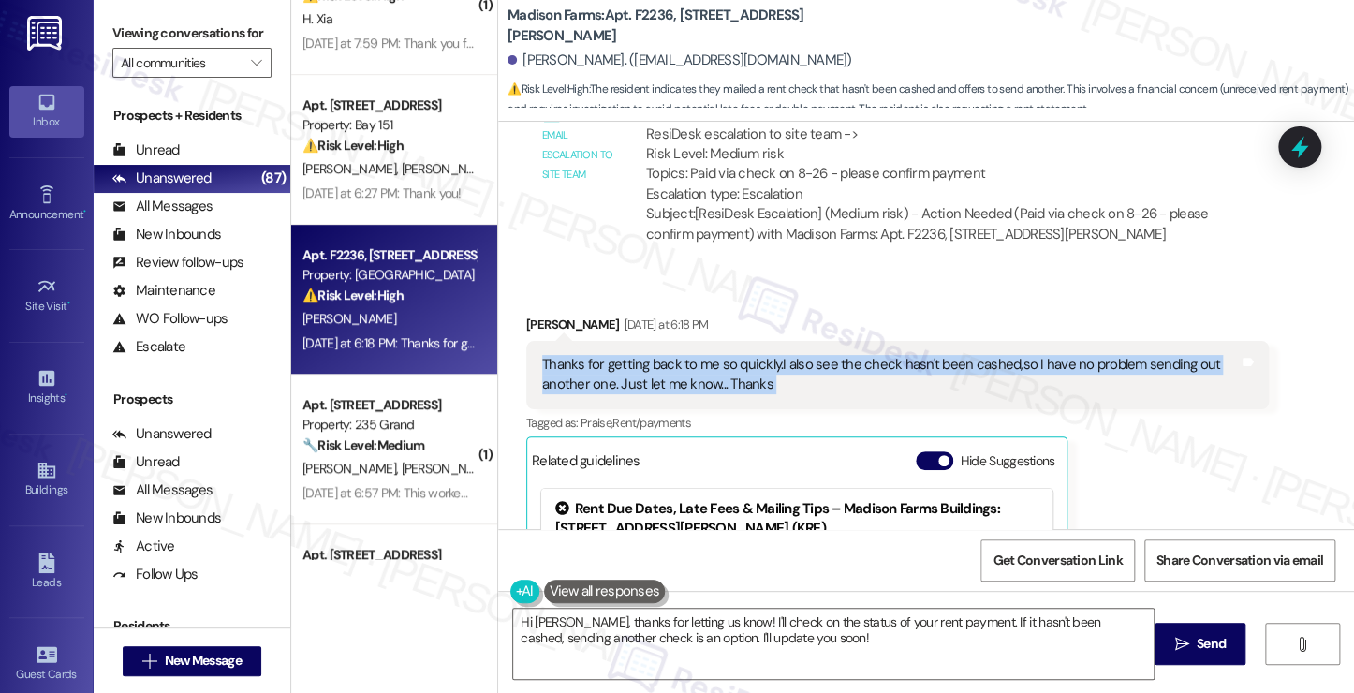
click at [594, 355] on div "Thanks for getting back to me so quickly.I also see the check hasn't been cashe…" at bounding box center [890, 375] width 696 height 40
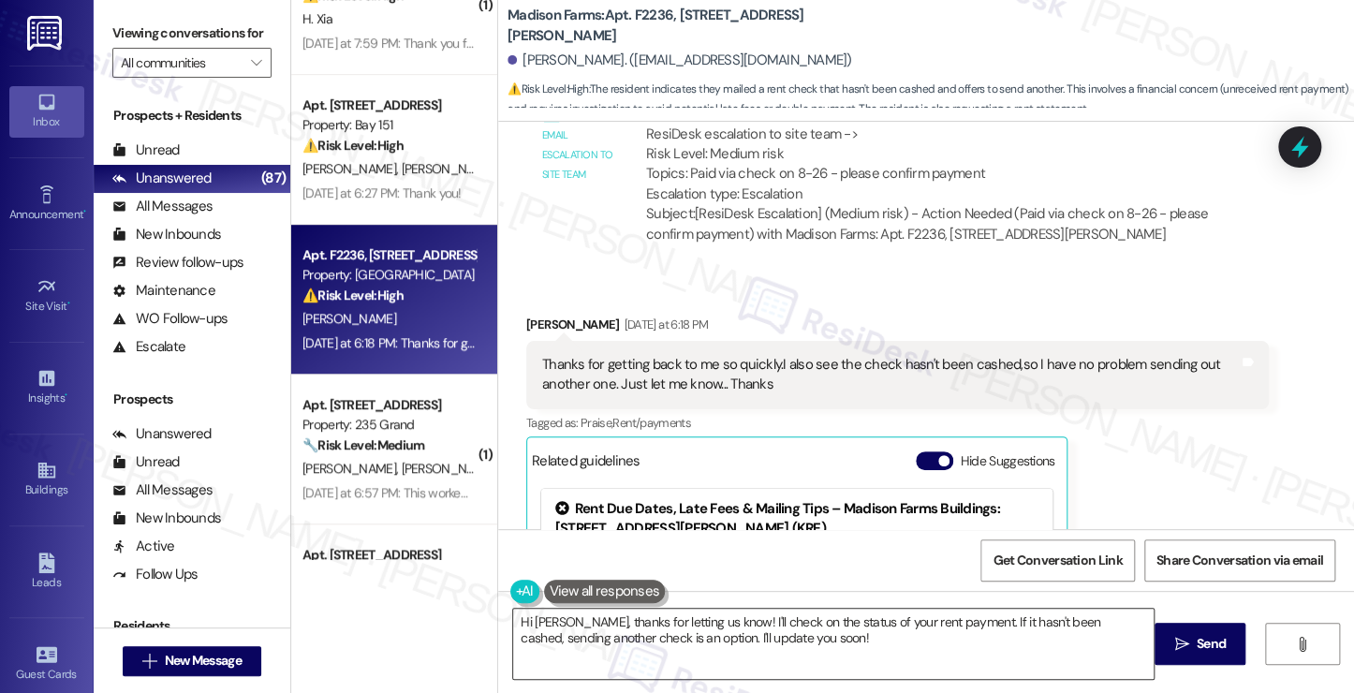
click at [685, 638] on textarea "Hi Paul, thanks for letting us know! I'll check on the status of your rent paym…" at bounding box center [833, 644] width 640 height 70
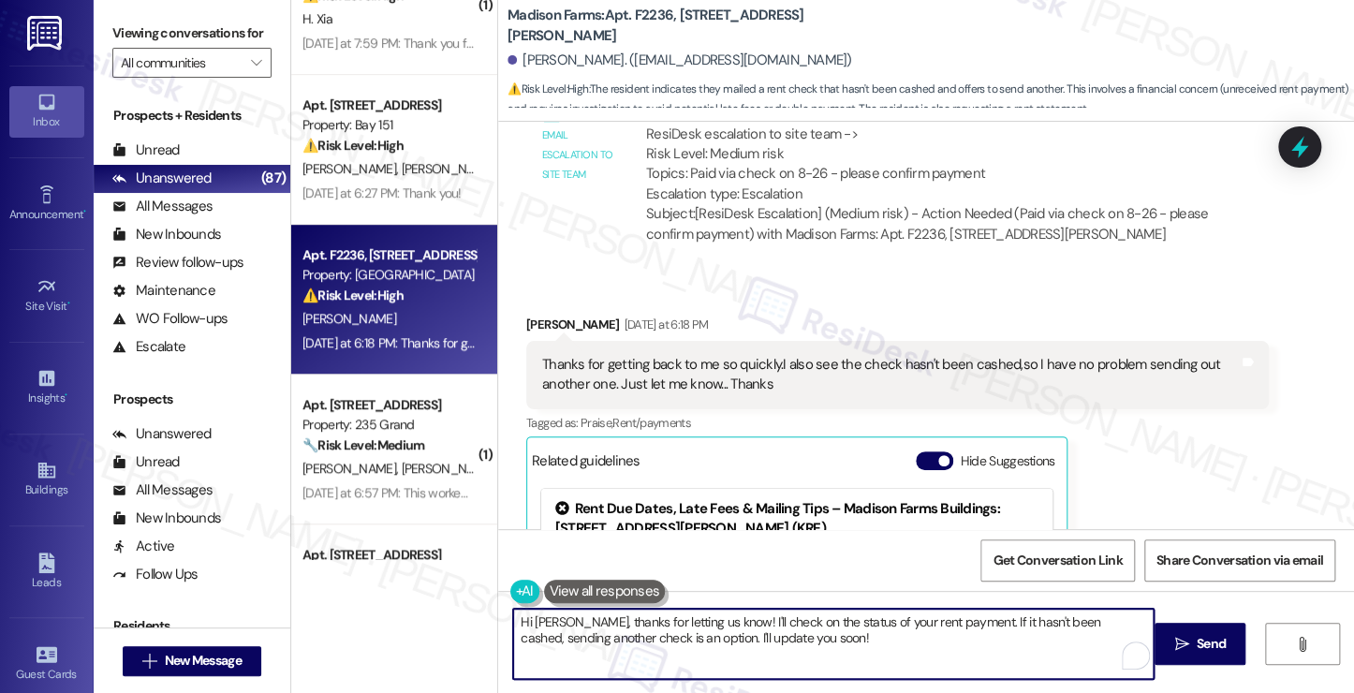
click at [685, 638] on textarea "Hi Paul, thanks for letting us know! I'll check on the status of your rent paym…" at bounding box center [833, 644] width 640 height 70
click at [663, 644] on textarea "Hi Paul, thanks for letting us know! I'll check on the status of your rent paym…" at bounding box center [833, 644] width 640 height 70
drag, startPoint x: 829, startPoint y: 643, endPoint x: 750, endPoint y: 625, distance: 81.5
click at [750, 625] on textarea "Hi Paul, thanks for letting us know! I'll check on the status of your rent paym…" at bounding box center [833, 644] width 640 height 70
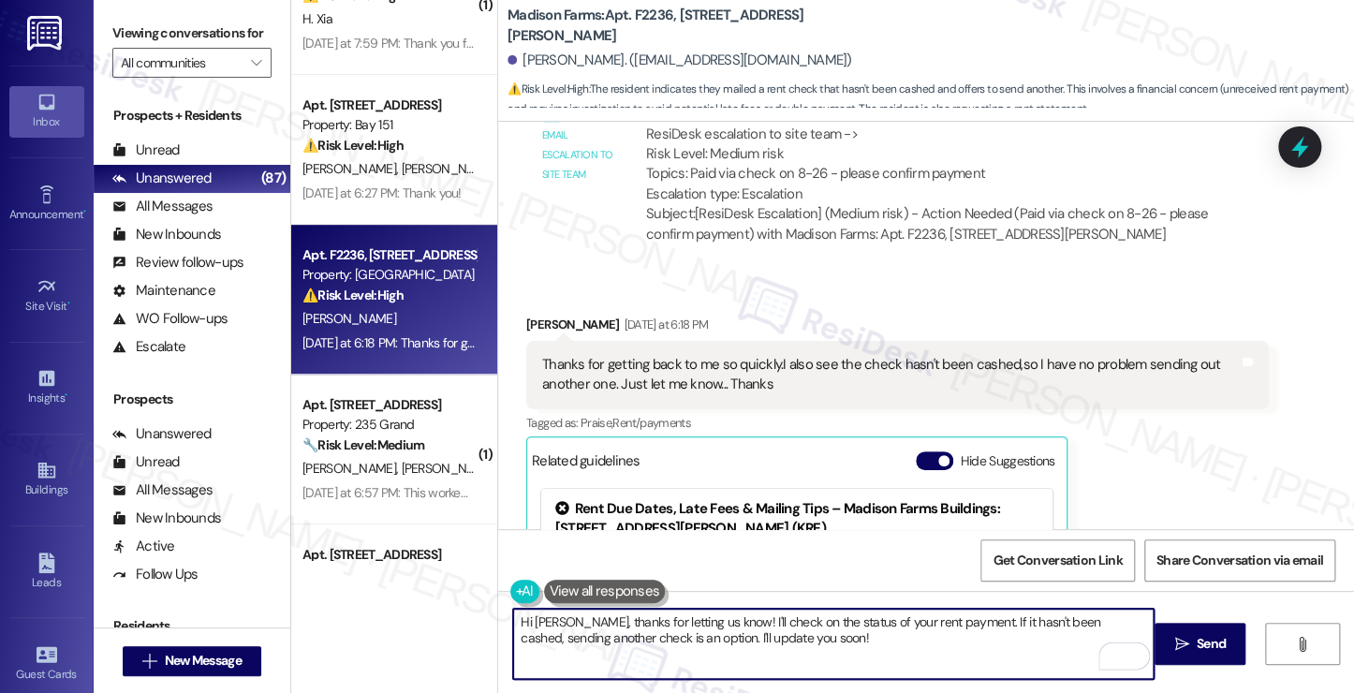
click at [869, 641] on textarea "Hi Paul, thanks for letting us know! I'll check on the status of your rent paym…" at bounding box center [833, 644] width 640 height 70
drag, startPoint x: 657, startPoint y: 636, endPoint x: 694, endPoint y: 618, distance: 40.6
click at [694, 618] on textarea "Hi Paul, thanks for letting us know! I'll check on the status of your rent paym…" at bounding box center [833, 644] width 640 height 70
drag, startPoint x: 1065, startPoint y: 618, endPoint x: 1030, endPoint y: 621, distance: 35.7
click at [1030, 621] on textarea "Hi Paul, thanks for letting us know! I'm currently waiting on the team's confir…" at bounding box center [833, 644] width 640 height 70
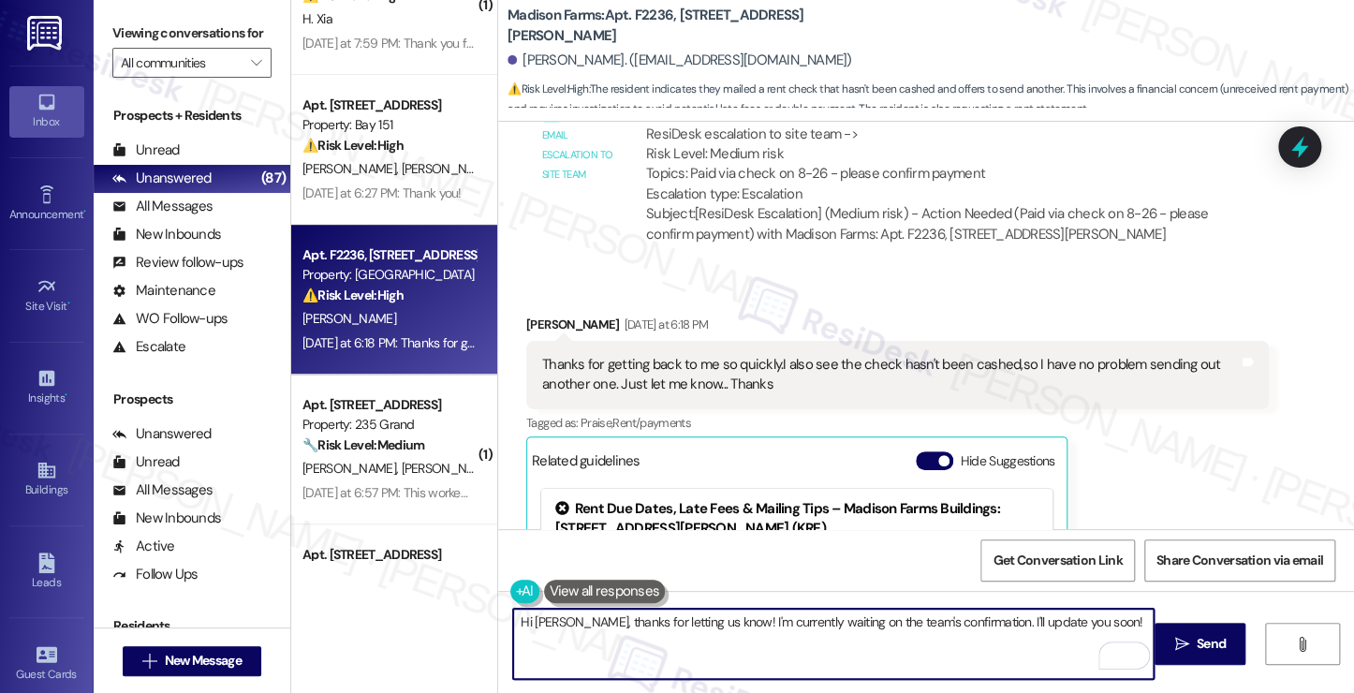
click at [1101, 634] on textarea "Hi Paul, thanks for letting us know! I'm currently waiting on the team's confir…" at bounding box center [833, 644] width 640 height 70
type textarea "Hi Paul, thanks for letting us know! I'm currently waiting on the team's confir…"
click at [1079, 618] on textarea "Hi Paul, thanks for letting us know! I'm currently waiting on the team's confir…" at bounding box center [833, 644] width 640 height 70
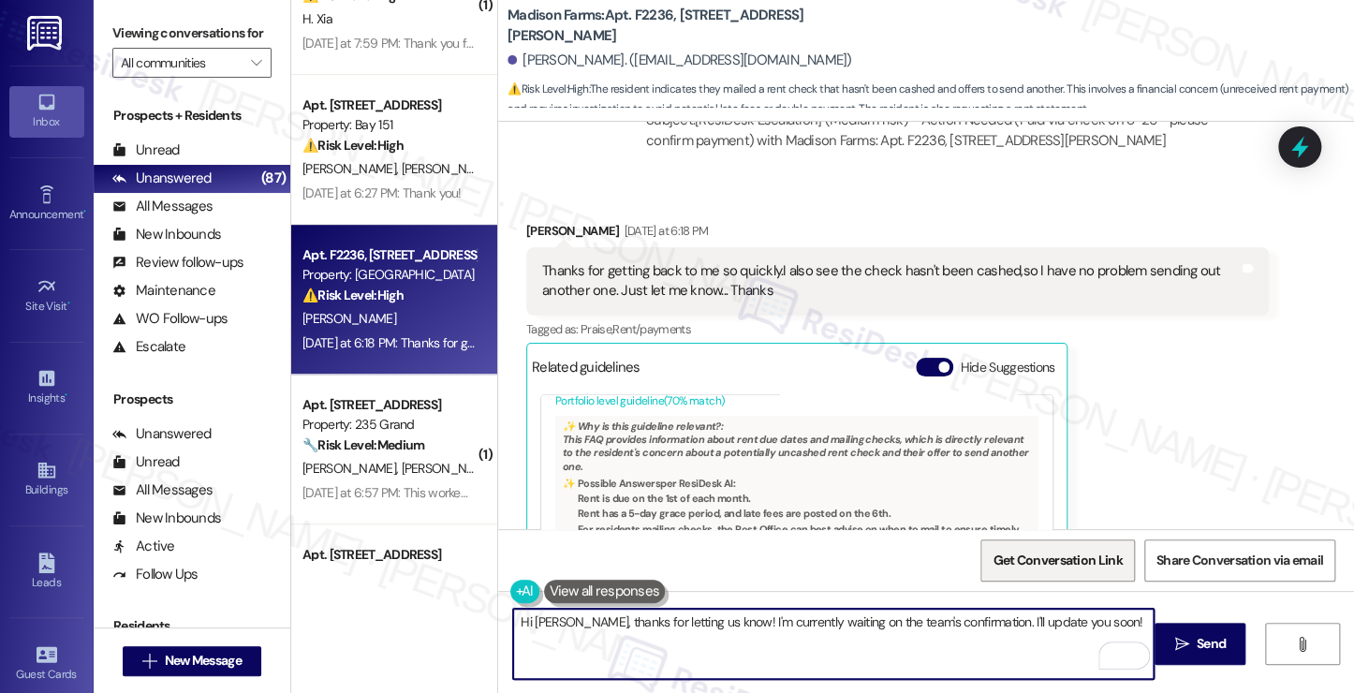
scroll to position [157, 0]
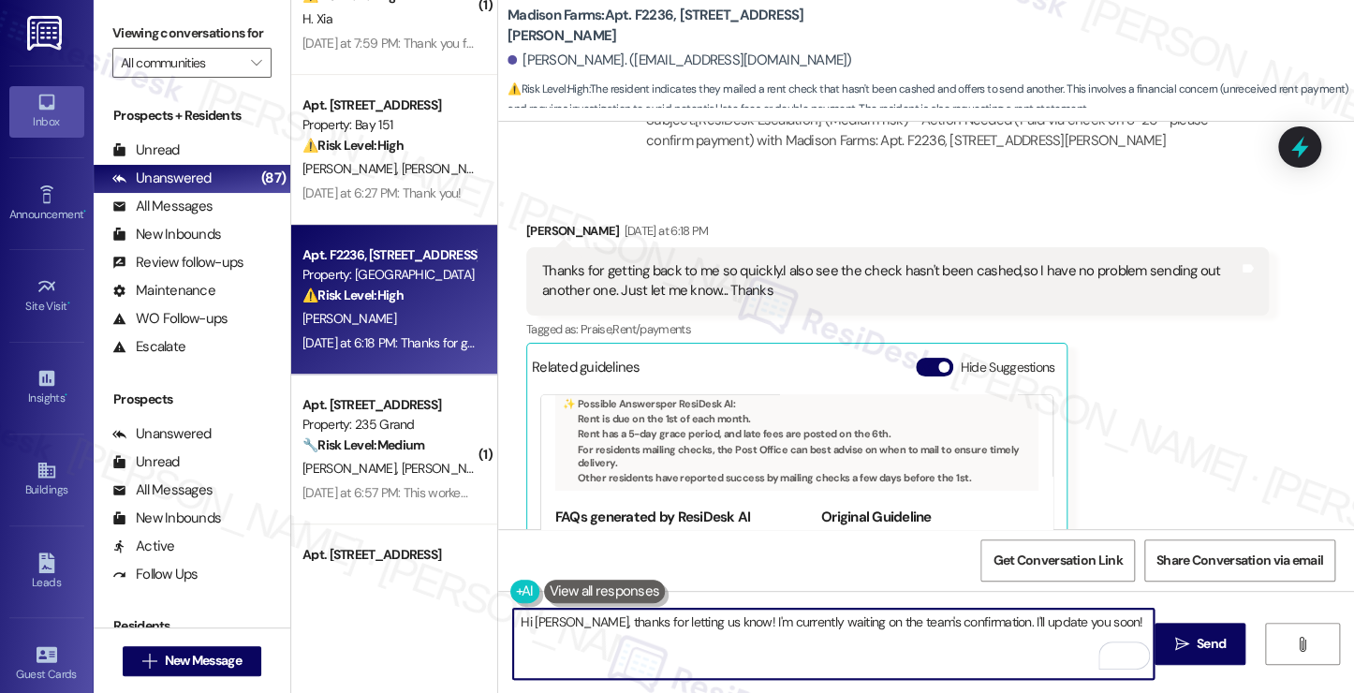
click at [1090, 640] on textarea "Hi Paul, thanks for letting us know! I'm currently waiting on the team's confir…" at bounding box center [833, 644] width 640 height 70
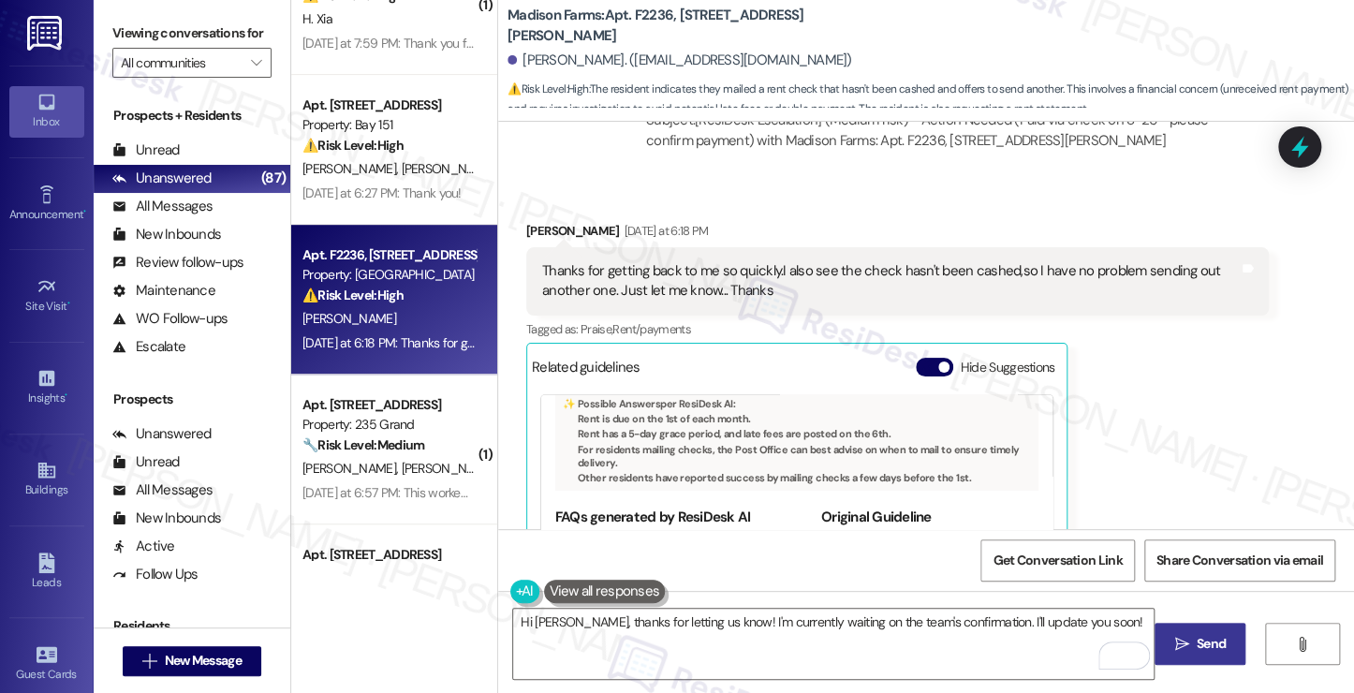
click at [1182, 635] on span " Send" at bounding box center [1199, 644] width 59 height 20
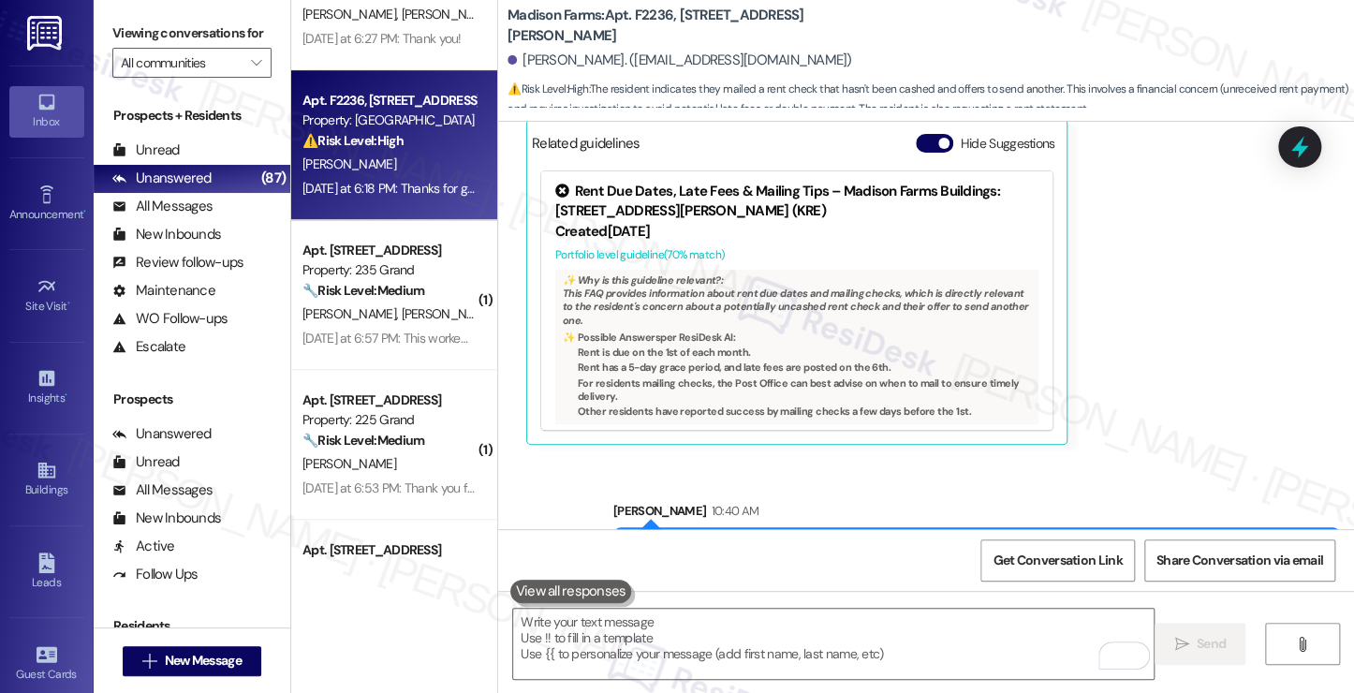
scroll to position [655, 0]
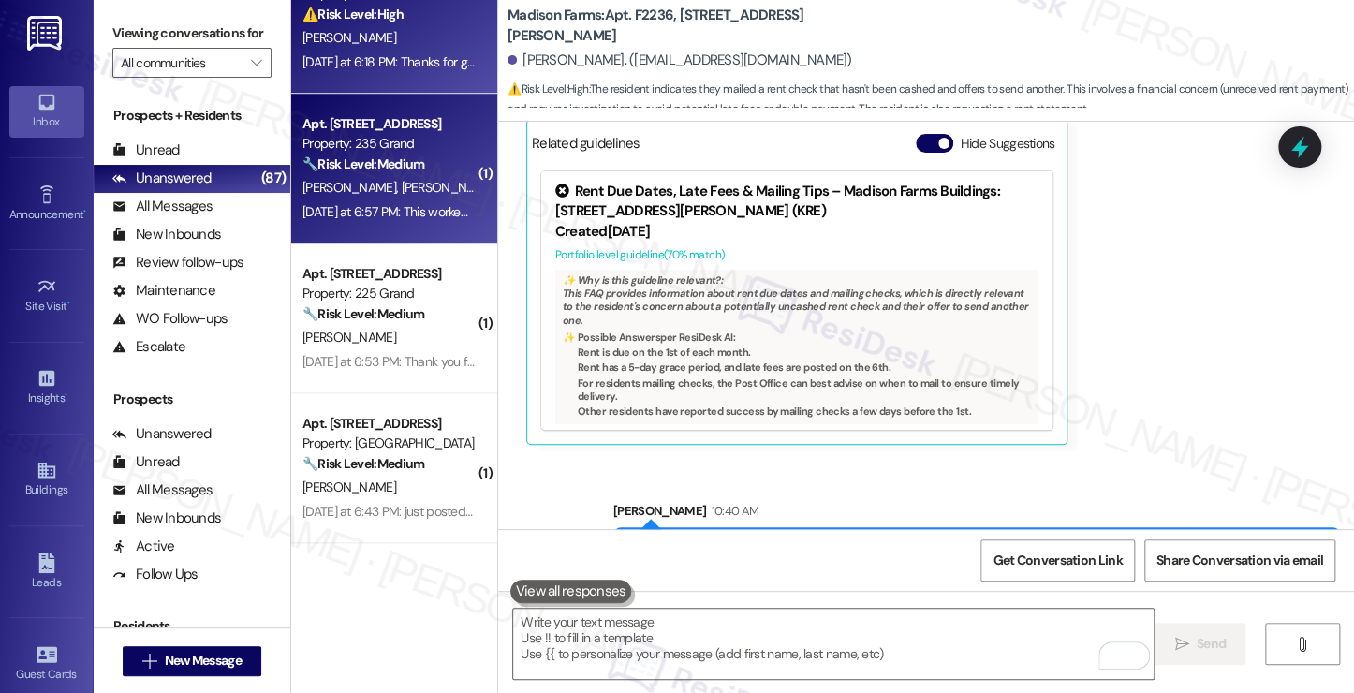
click at [363, 160] on strong "🔧 Risk Level: Medium" at bounding box center [363, 163] width 122 height 17
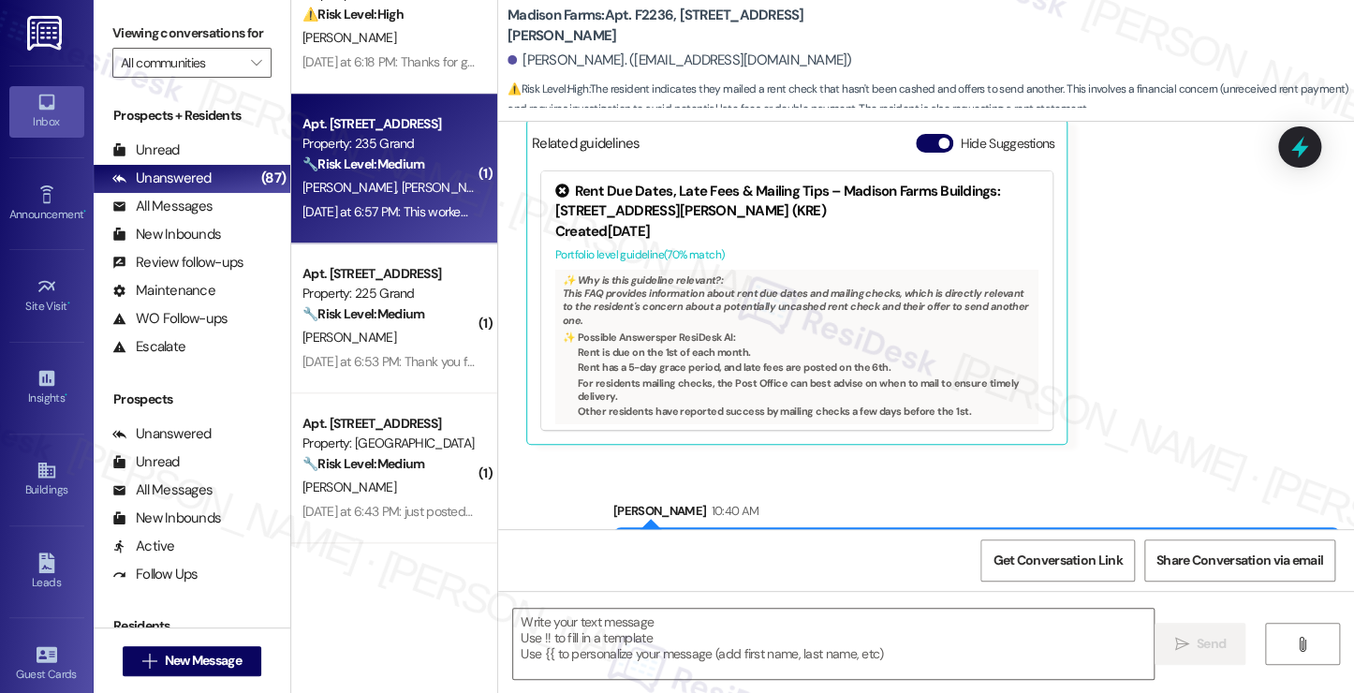
type textarea "Fetching suggested responses. Please feel free to read through the conversation…"
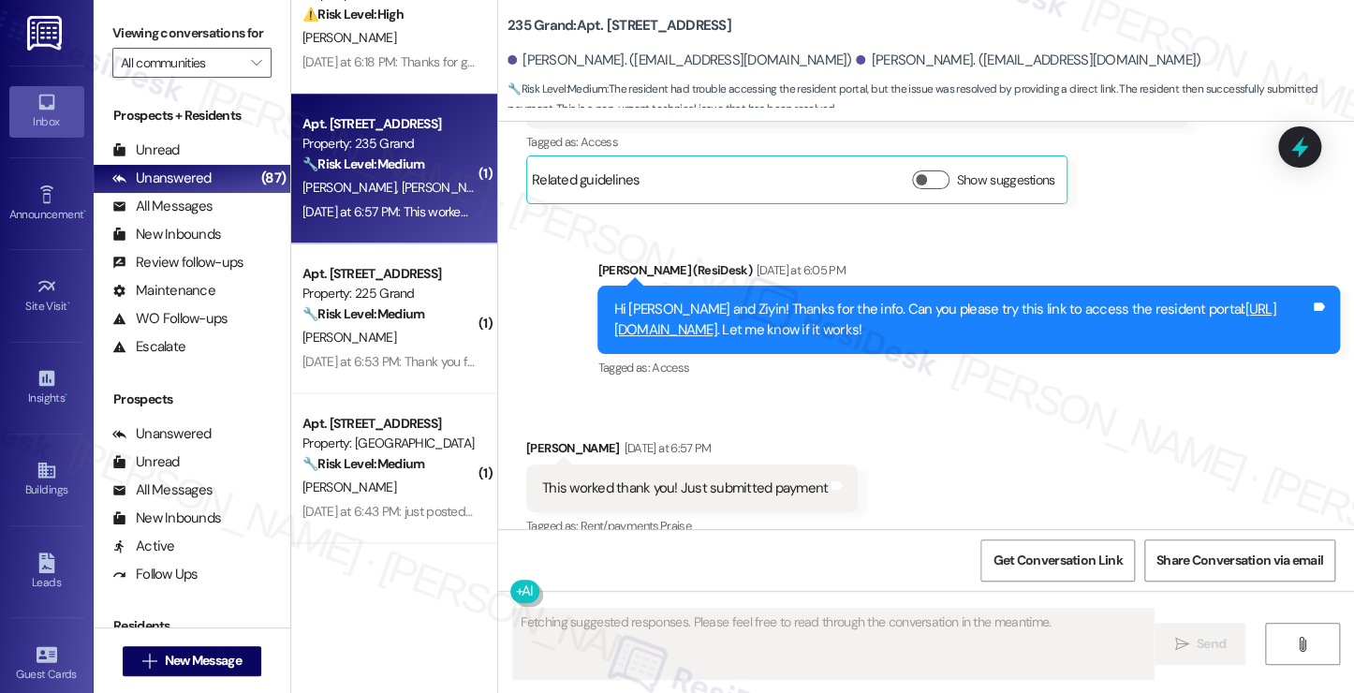
scroll to position [6137, 0]
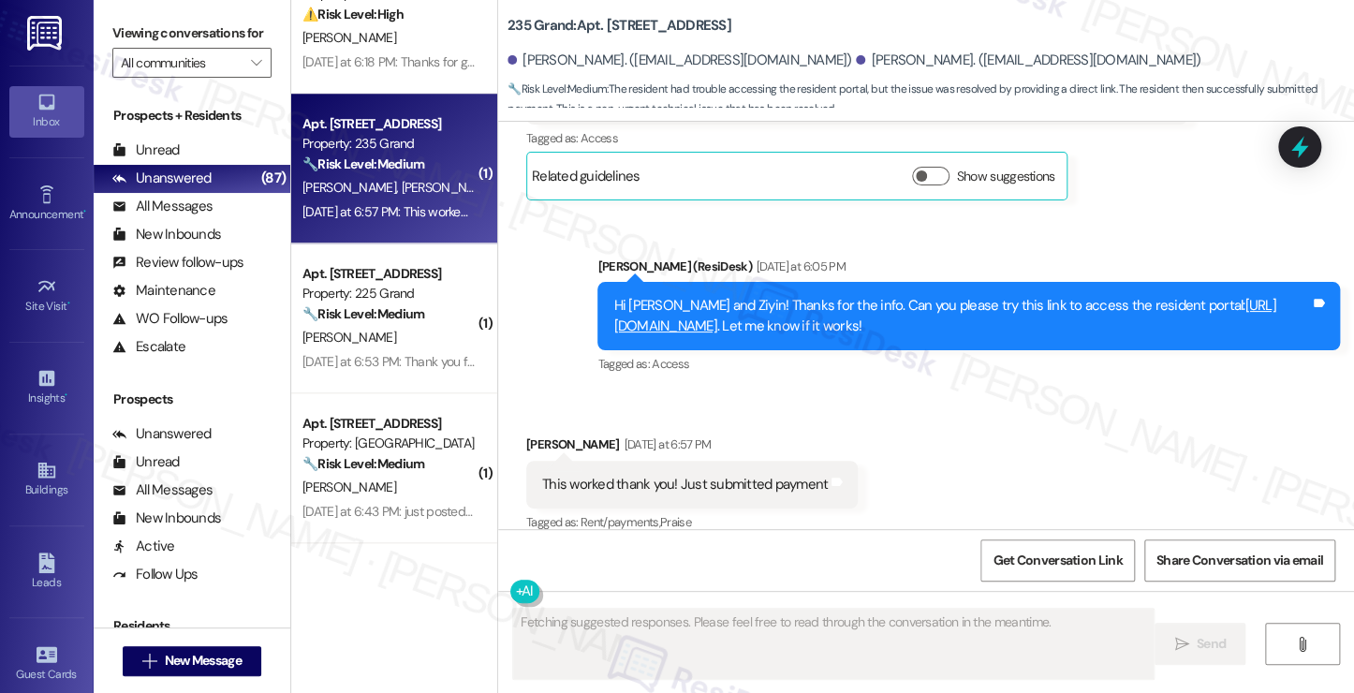
click at [708, 475] on div "This worked thank you! Just submitted payment" at bounding box center [685, 485] width 286 height 20
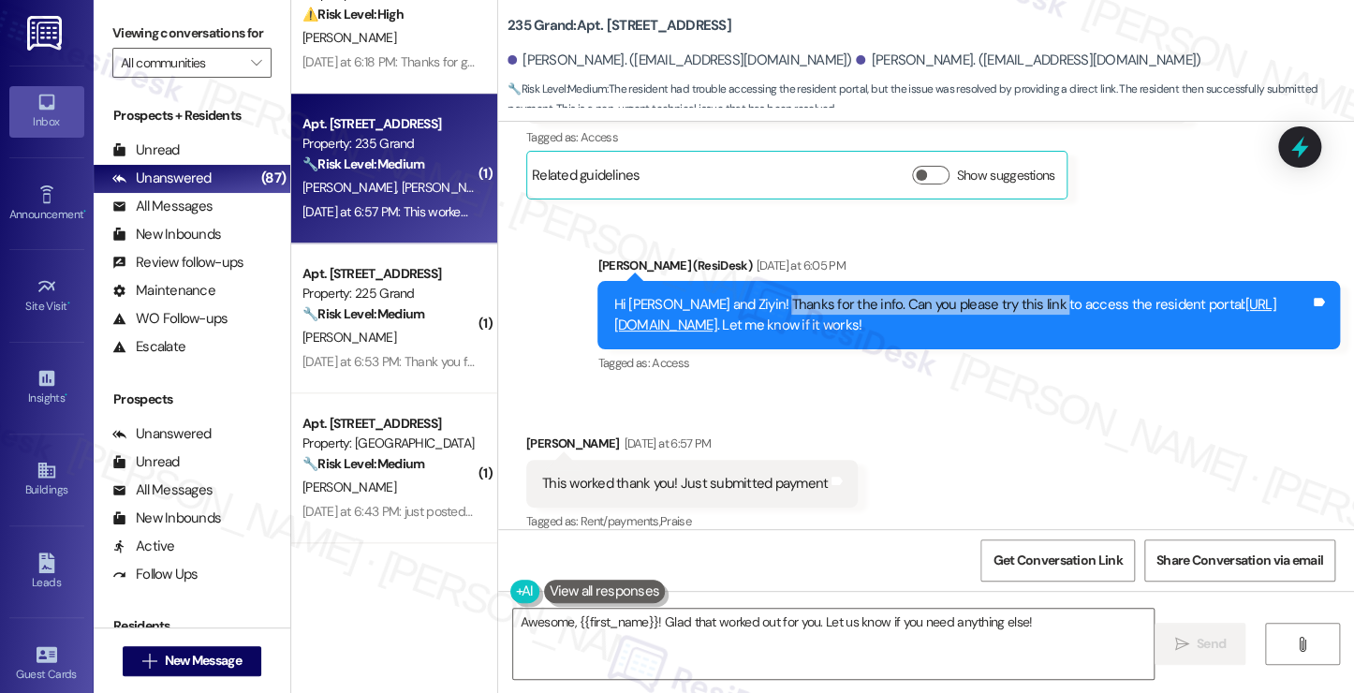
drag, startPoint x: 775, startPoint y: 287, endPoint x: 1059, endPoint y: 289, distance: 283.7
click at [1047, 295] on div "Hi Menghua and Ziyin! Thanks for the info. Can you please try this link to acce…" at bounding box center [961, 315] width 696 height 40
click at [1067, 295] on div "Hi Menghua and Ziyin! Thanks for the info. Can you please try this link to acce…" at bounding box center [961, 315] width 696 height 40
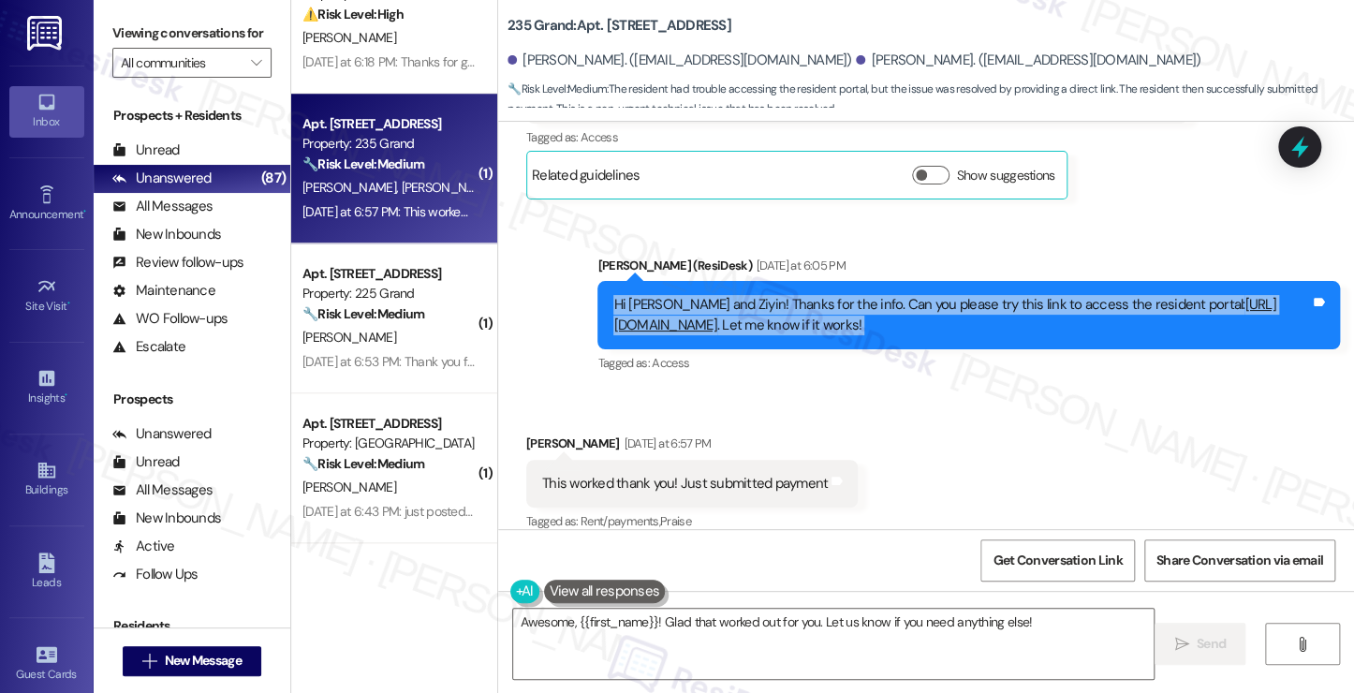
click at [1067, 295] on div "Hi Menghua and Ziyin! Thanks for the info. Can you please try this link to acce…" at bounding box center [961, 315] width 696 height 40
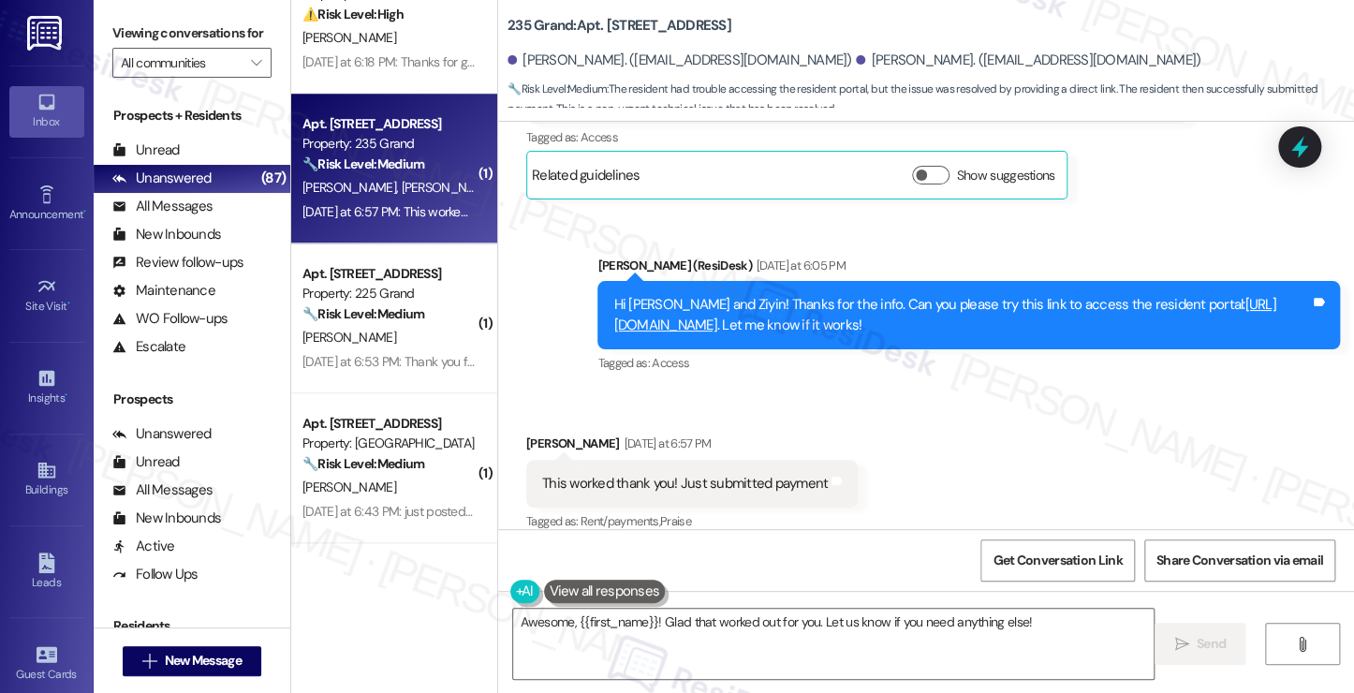
click at [1007, 401] on div "Received via SMS Menghua Zhao Yesterday at 6:57 PM This worked thank you! Just …" at bounding box center [926, 470] width 856 height 158
click at [706, 474] on div "This worked thank you! Just submitted payment" at bounding box center [685, 484] width 286 height 20
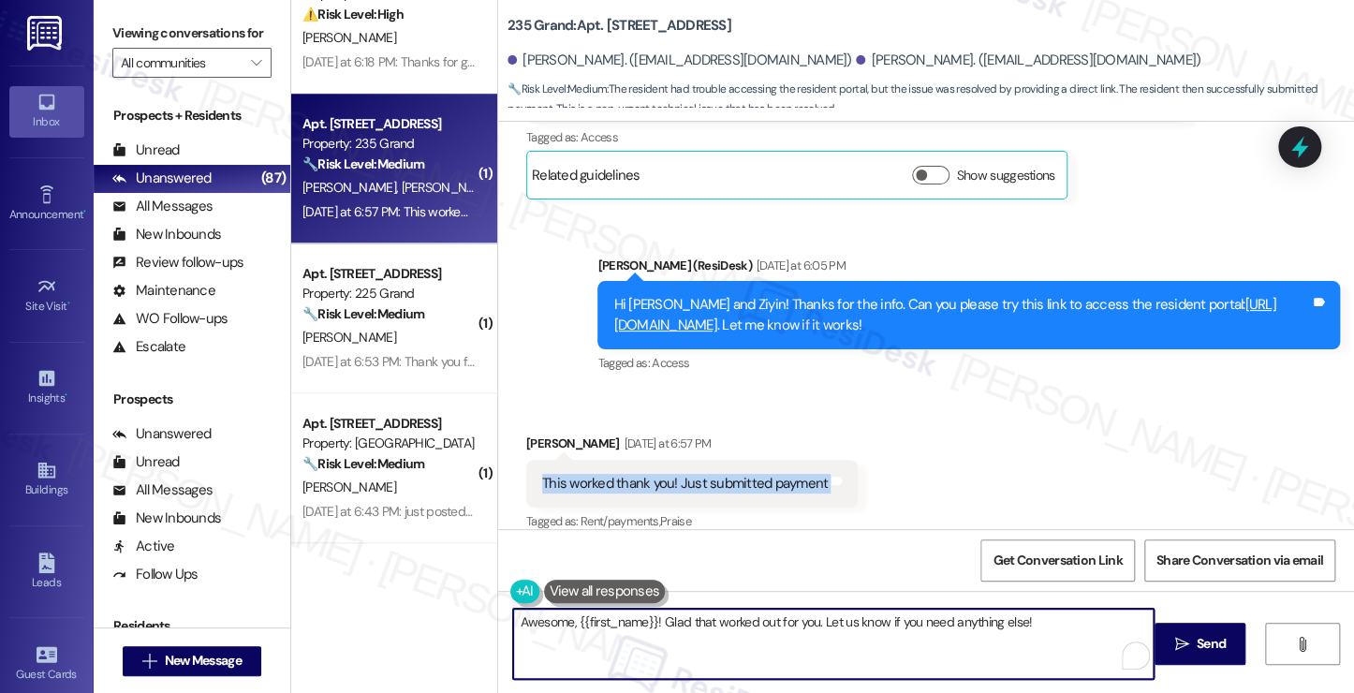
click at [1052, 623] on textarea "Awesome, {{first_name}}! Glad that worked out for you. Let us know if you need …" at bounding box center [833, 644] width 640 height 70
click at [542, 433] on div "Menghua Zhao Yesterday at 6:57 PM" at bounding box center [691, 446] width 331 height 26
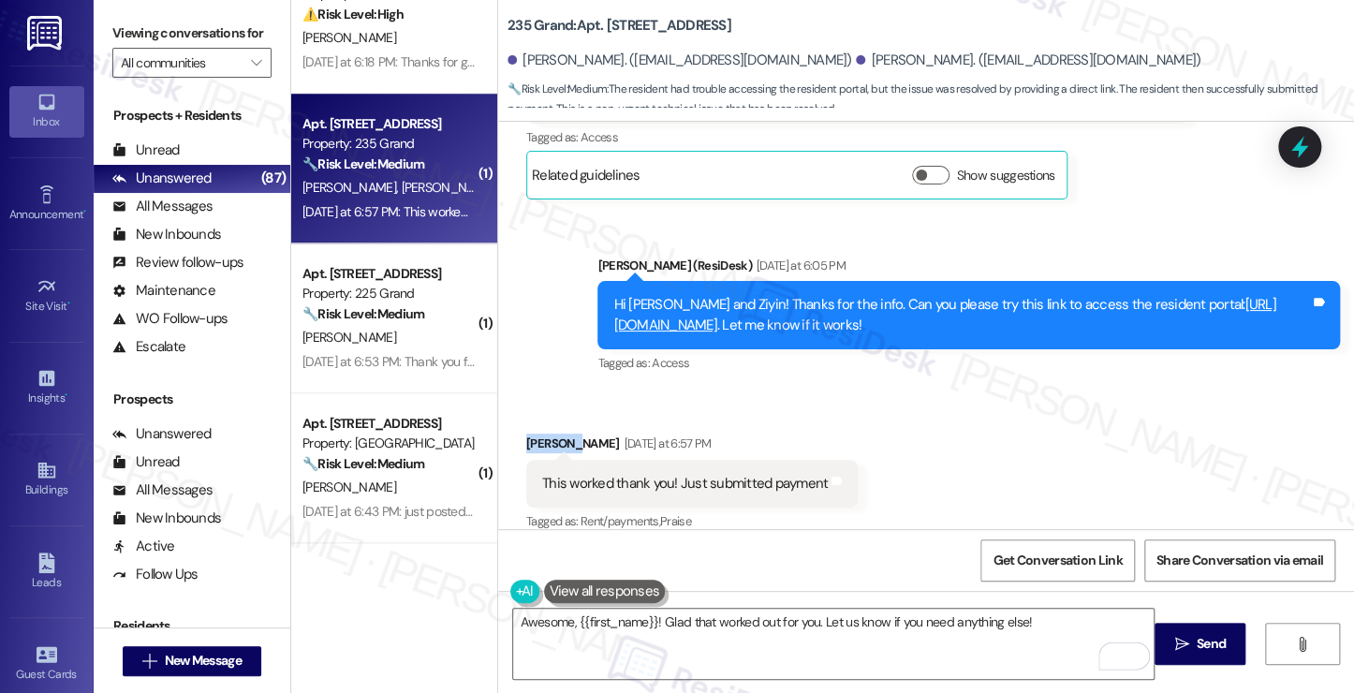
click at [542, 433] on div "Menghua Zhao Yesterday at 6:57 PM" at bounding box center [691, 446] width 331 height 26
copy div "Menghua"
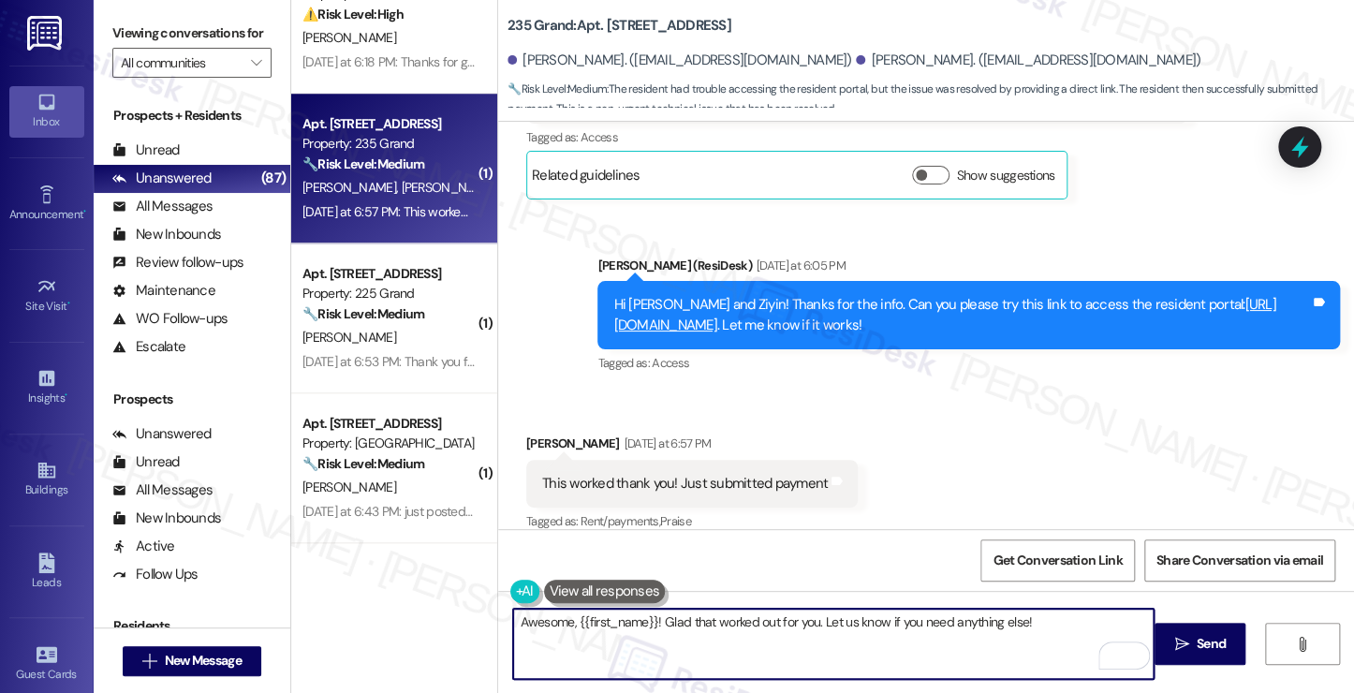
drag, startPoint x: 568, startPoint y: 621, endPoint x: 647, endPoint y: 617, distance: 78.7
click at [647, 617] on textarea "Awesome, {{first_name}}! Glad that worked out for you. Let us know if you need …" at bounding box center [833, 644] width 640 height 70
paste textarea "Menghua"
click at [1006, 638] on textarea "Awesome, Menghua! Glad that worked out for you. Let us know if you need anythin…" at bounding box center [833, 644] width 640 height 70
type textarea "Awesome, Menghua! Glad that worked out for you. Let us know if you need anythin…"
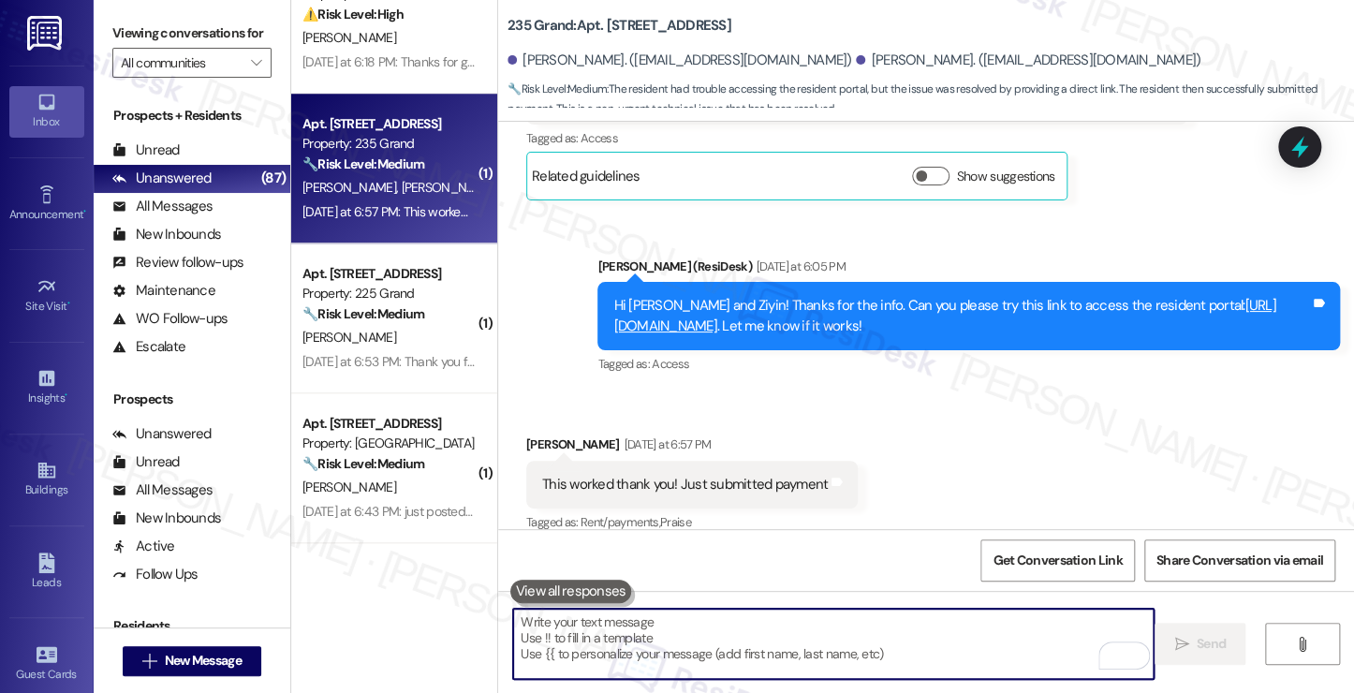
scroll to position [6268, 0]
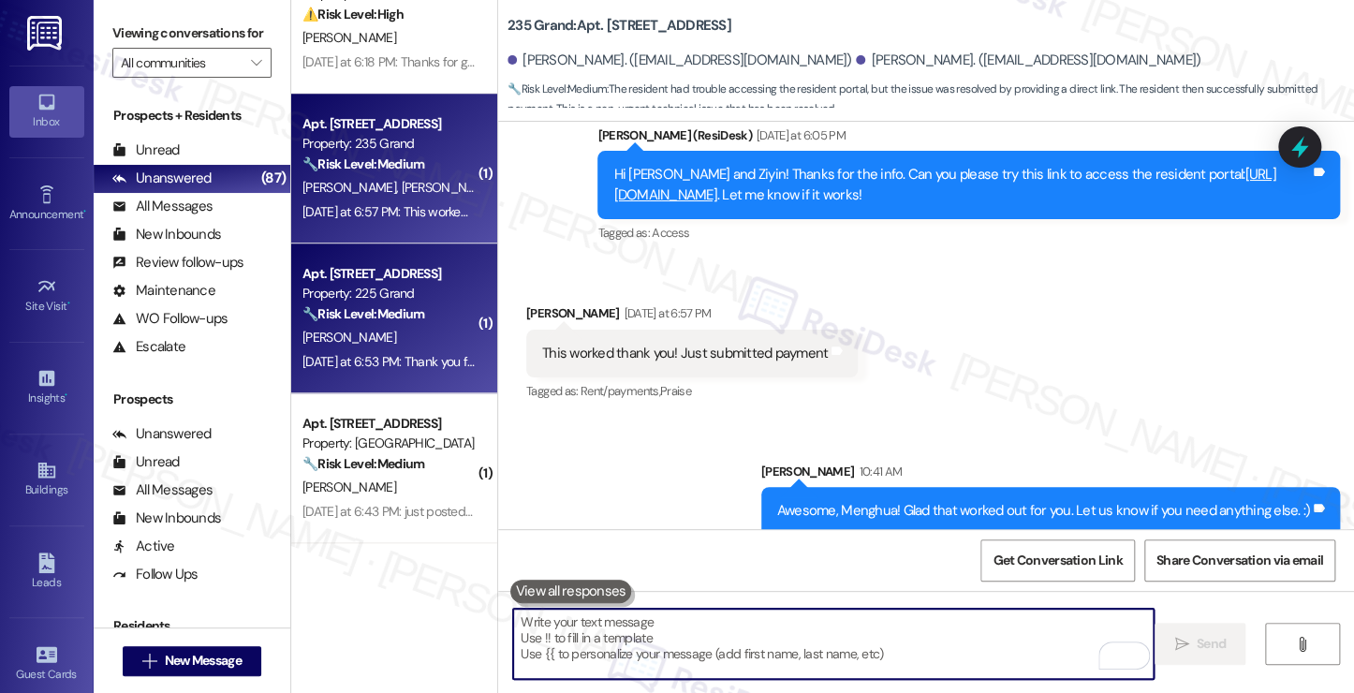
click at [427, 326] on div "[PERSON_NAME]" at bounding box center [389, 337] width 177 height 23
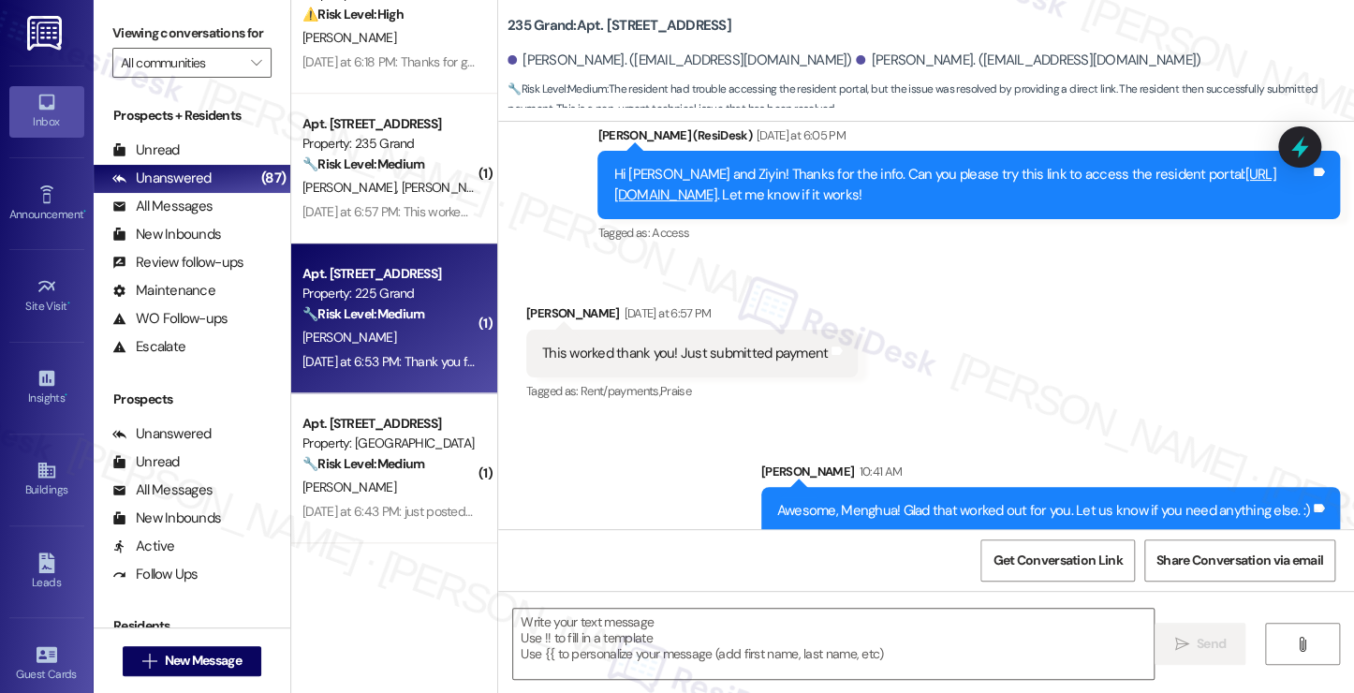
type textarea "Fetching suggested responses. Please feel free to read through the conversation…"
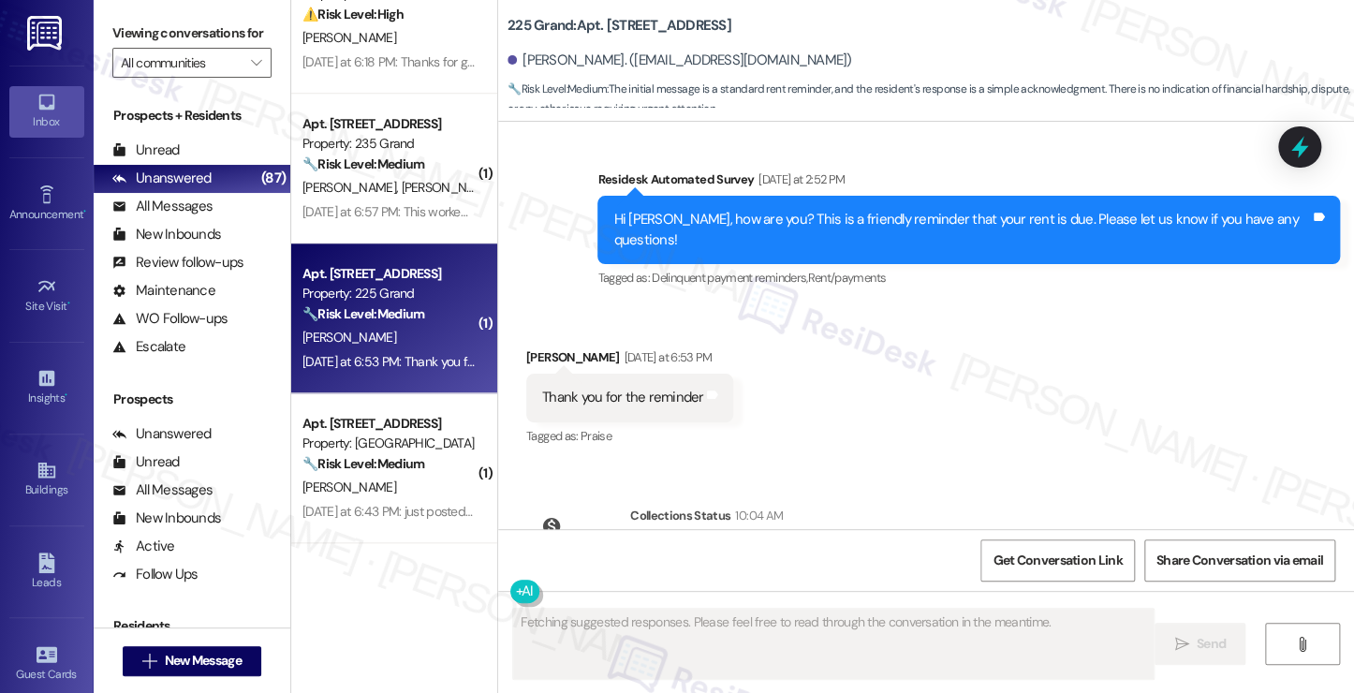
scroll to position [8144, 0]
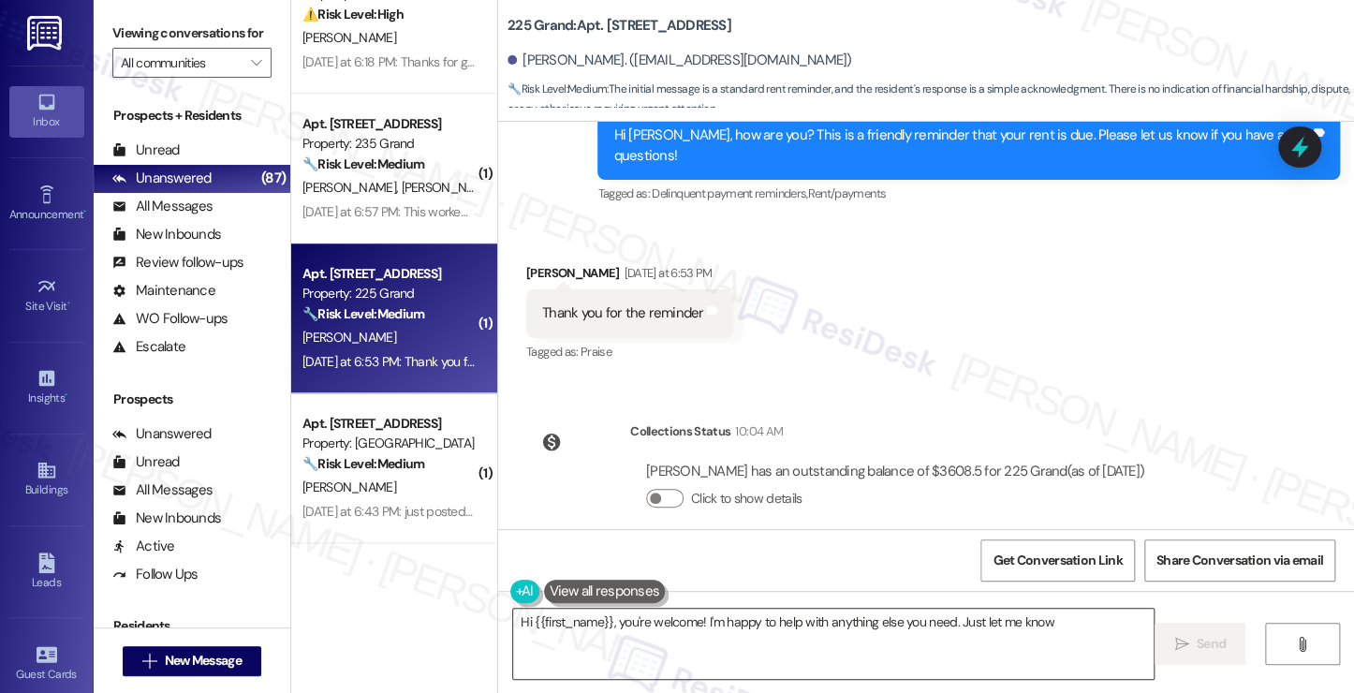
type textarea "Hi {{first_name}}, you're welcome! I'm happy to help with anything else you nee…"
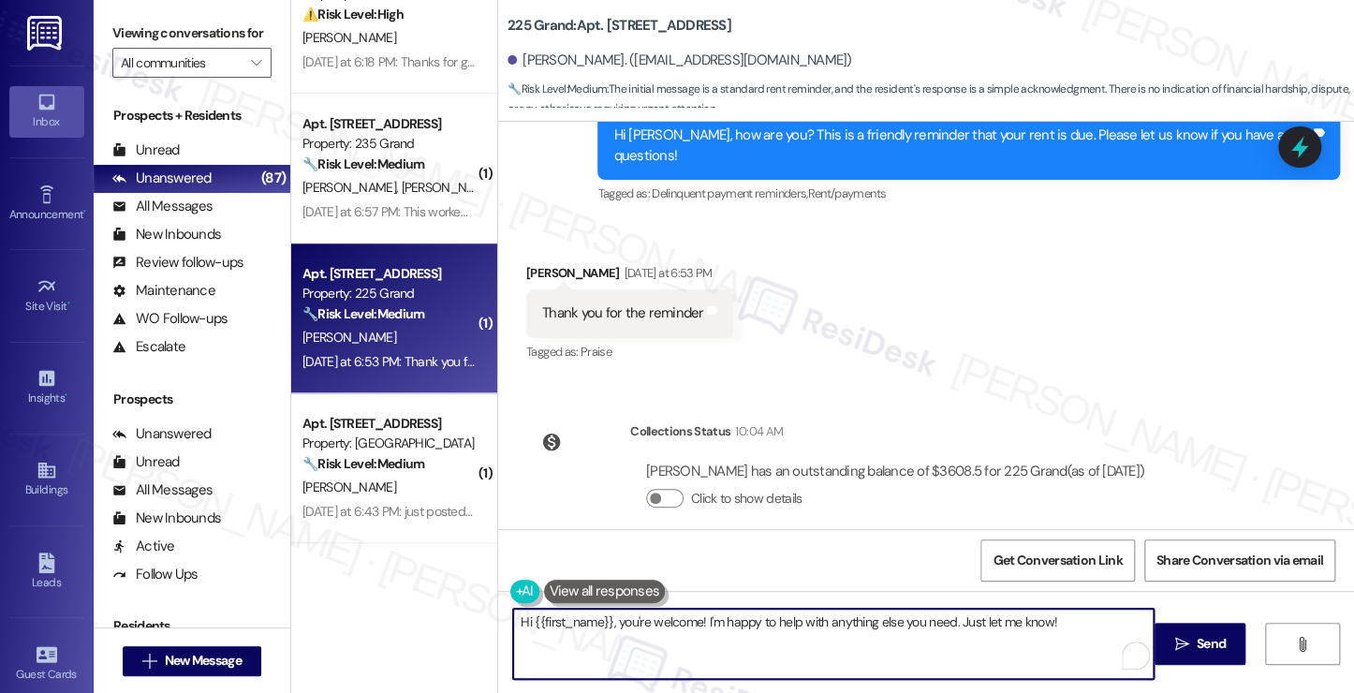
drag, startPoint x: 721, startPoint y: 630, endPoint x: 930, endPoint y: 630, distance: 208.8
click at [930, 630] on textarea "Hi {{first_name}}, you're welcome! I'm happy to help with anything else you nee…" at bounding box center [833, 644] width 640 height 70
click at [1063, 630] on textarea "Hi {{first_name}}, you're welcome! I'm happy to help with anything else you nee…" at bounding box center [833, 644] width 640 height 70
click at [1180, 643] on icon "" at bounding box center [1181, 644] width 14 height 15
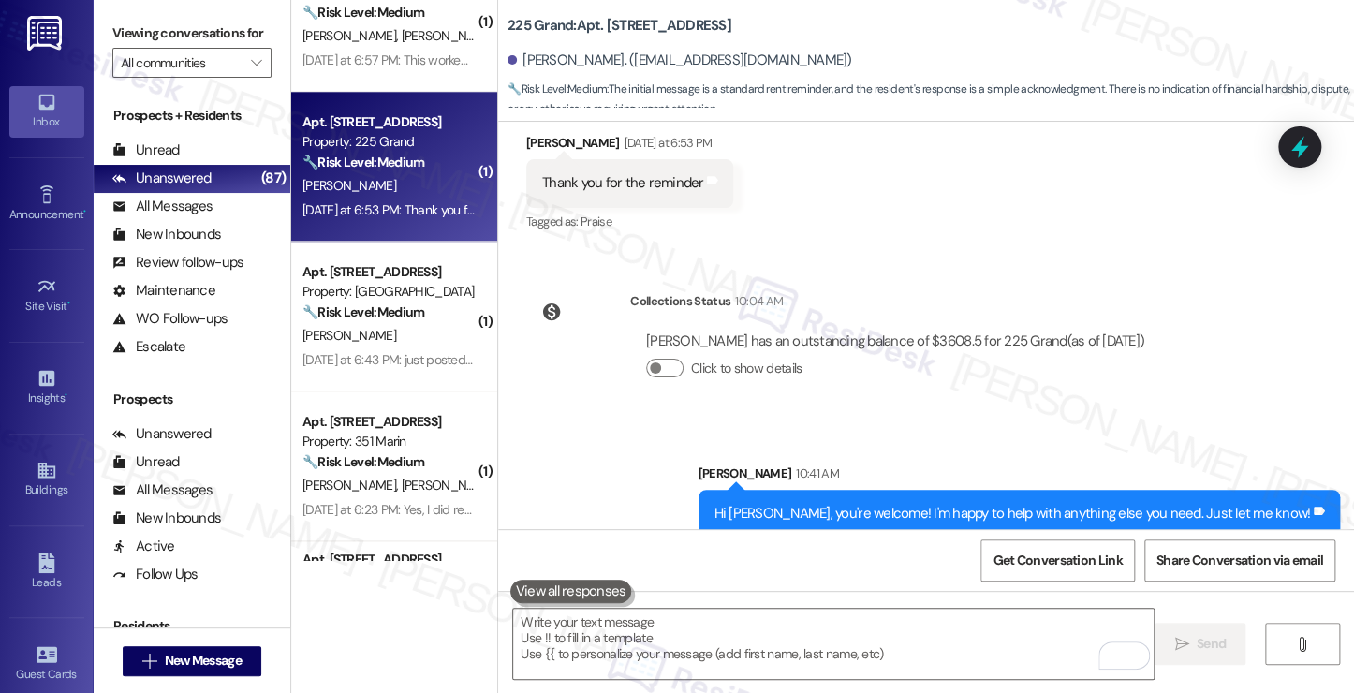
scroll to position [936, 0]
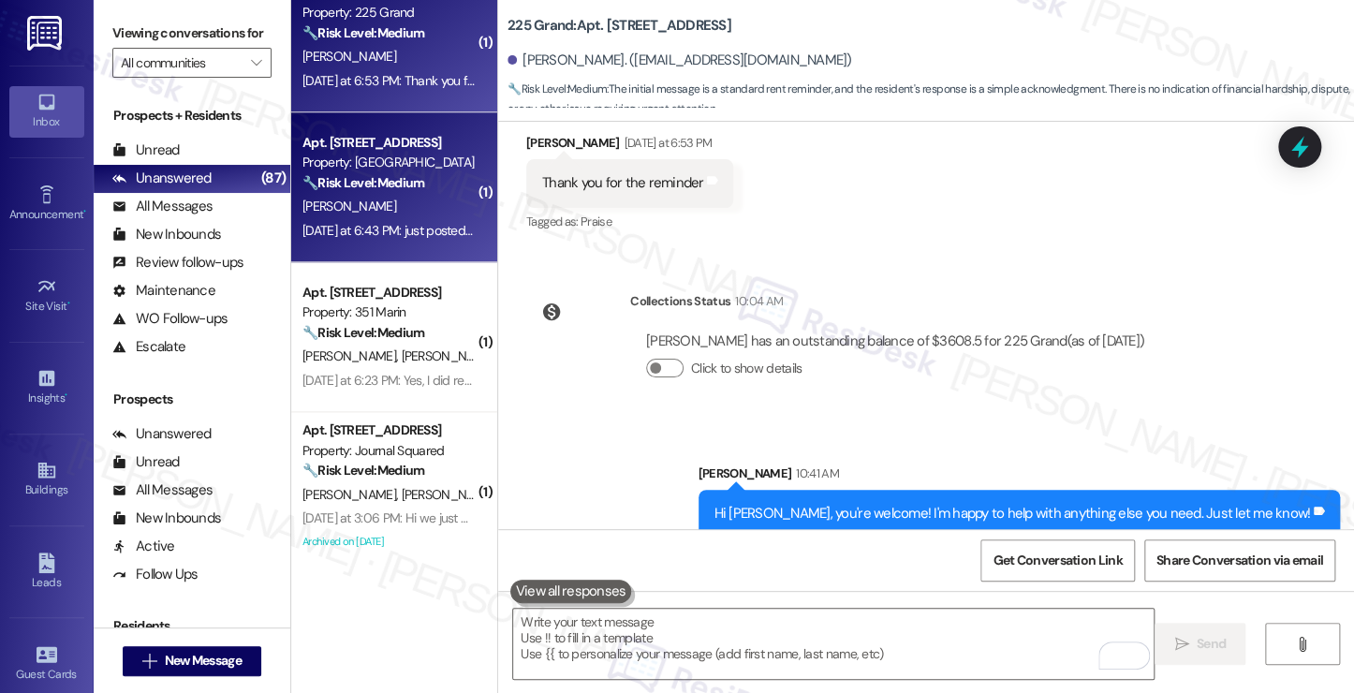
click at [389, 243] on div "Apt. 535, 18 Park View Avenue Property: 18 Park 🔧 Risk Level: Medium The reside…" at bounding box center [394, 187] width 206 height 150
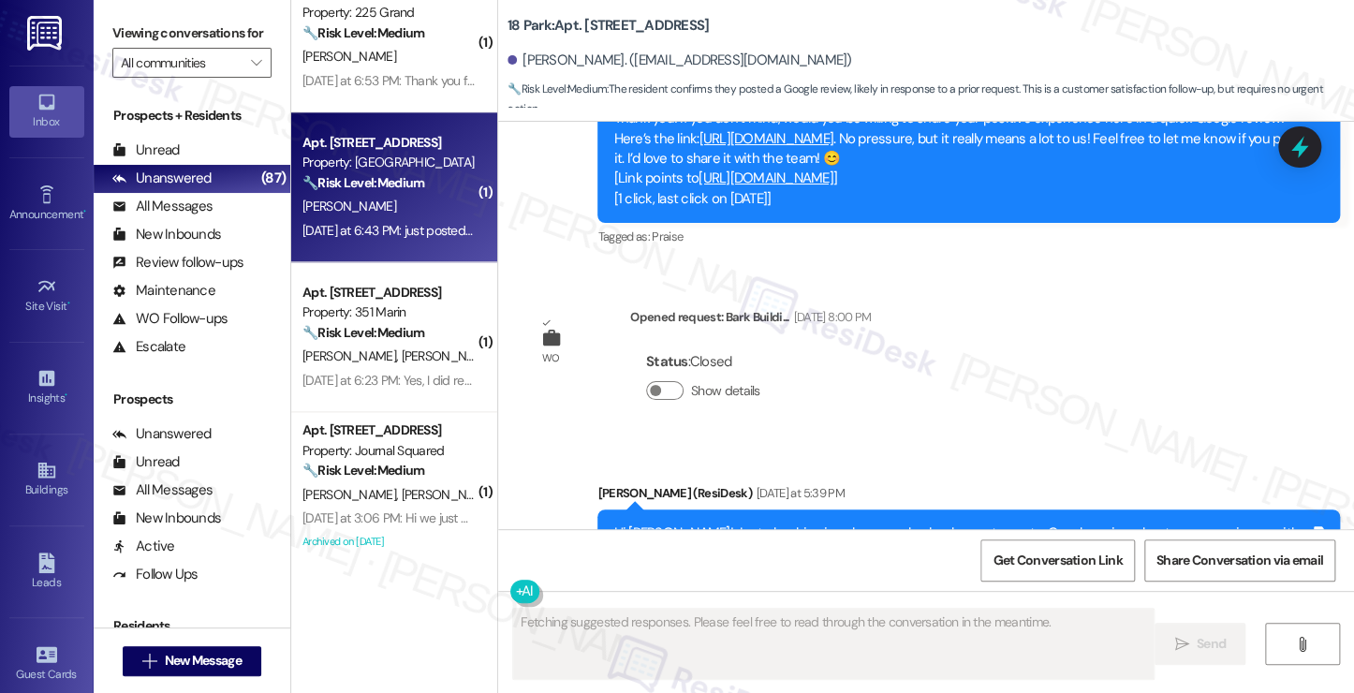
scroll to position [1134, 0]
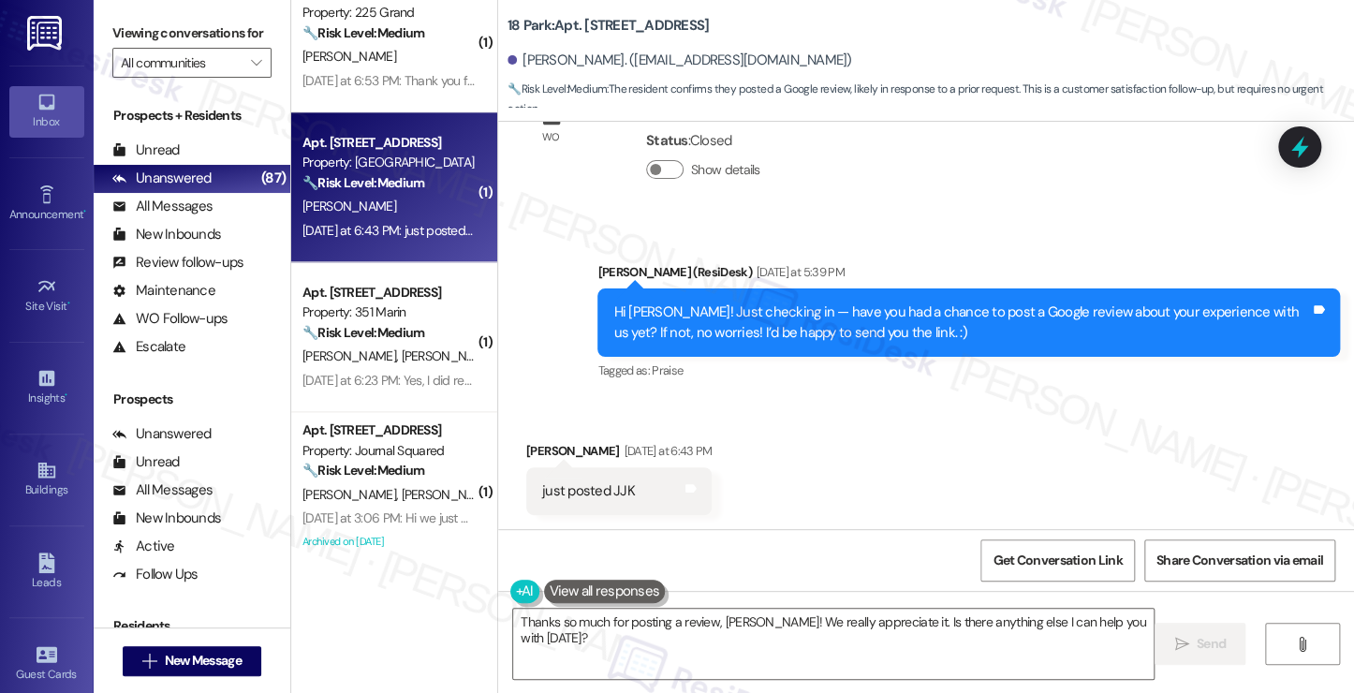
click at [659, 490] on div "just posted JJK Tags and notes" at bounding box center [619, 491] width 186 height 48
click at [599, 490] on div "just posted JJK" at bounding box center [588, 491] width 93 height 20
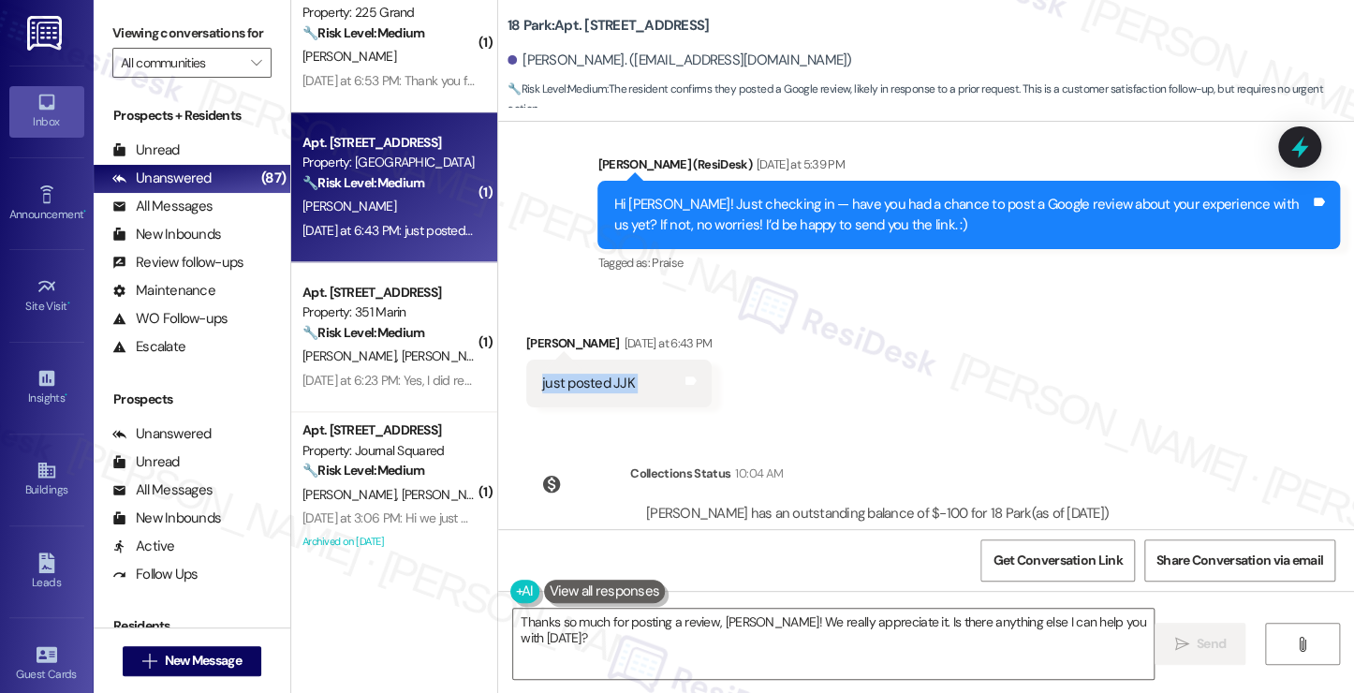
scroll to position [1213, 0]
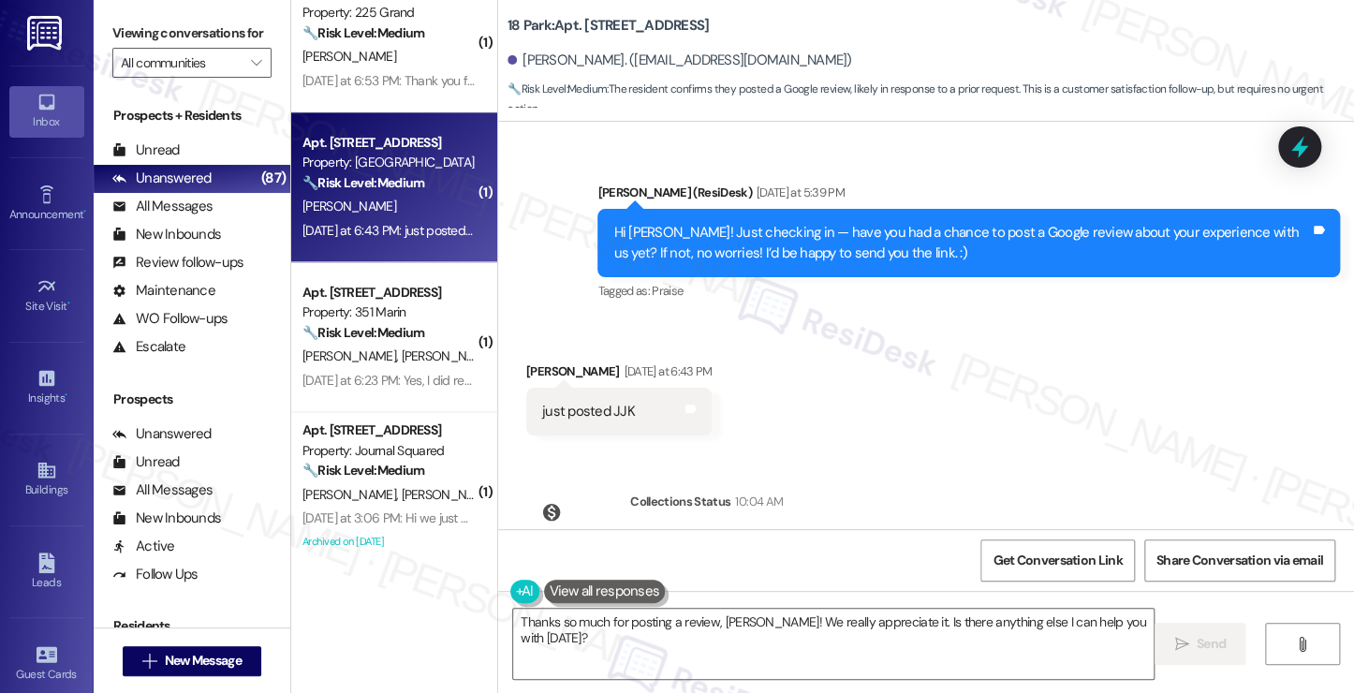
click at [916, 227] on div "Hi Jeffrey! Just checking in — have you had a chance to post a Google review ab…" at bounding box center [961, 243] width 696 height 40
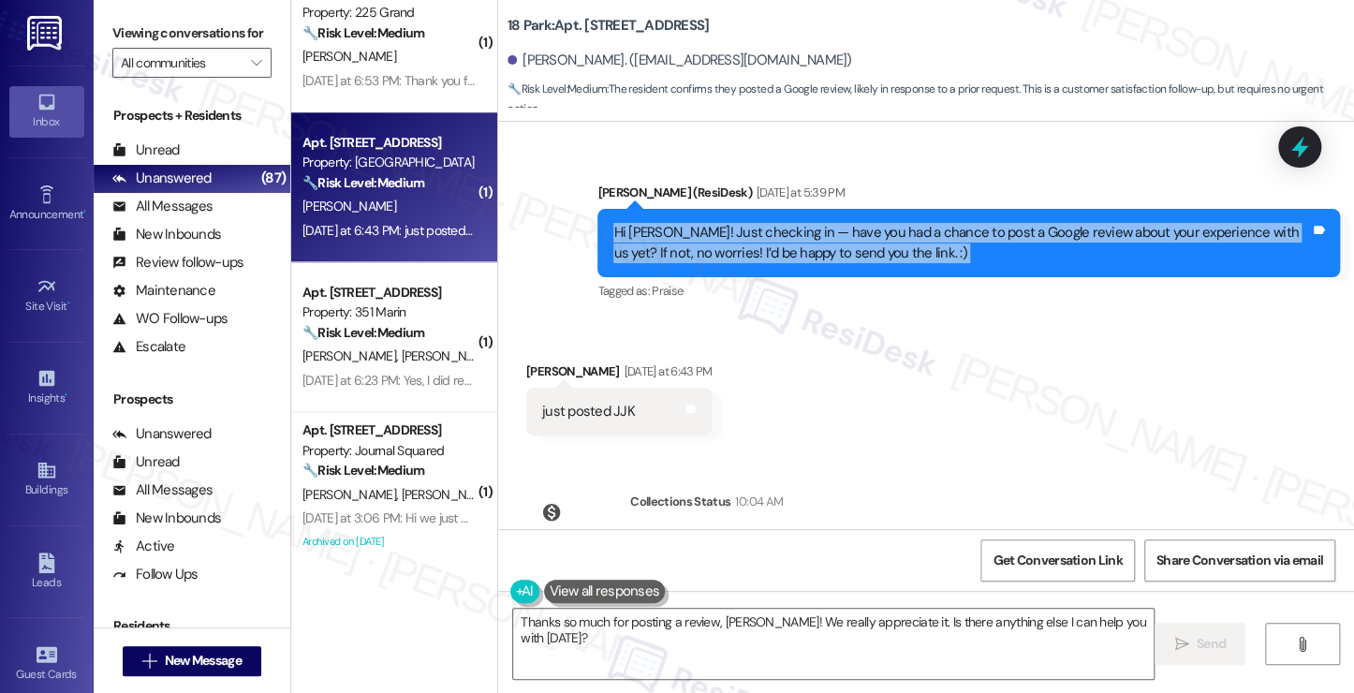
click at [916, 227] on div "Hi Jeffrey! Just checking in — have you had a chance to post a Google review ab…" at bounding box center [961, 243] width 696 height 40
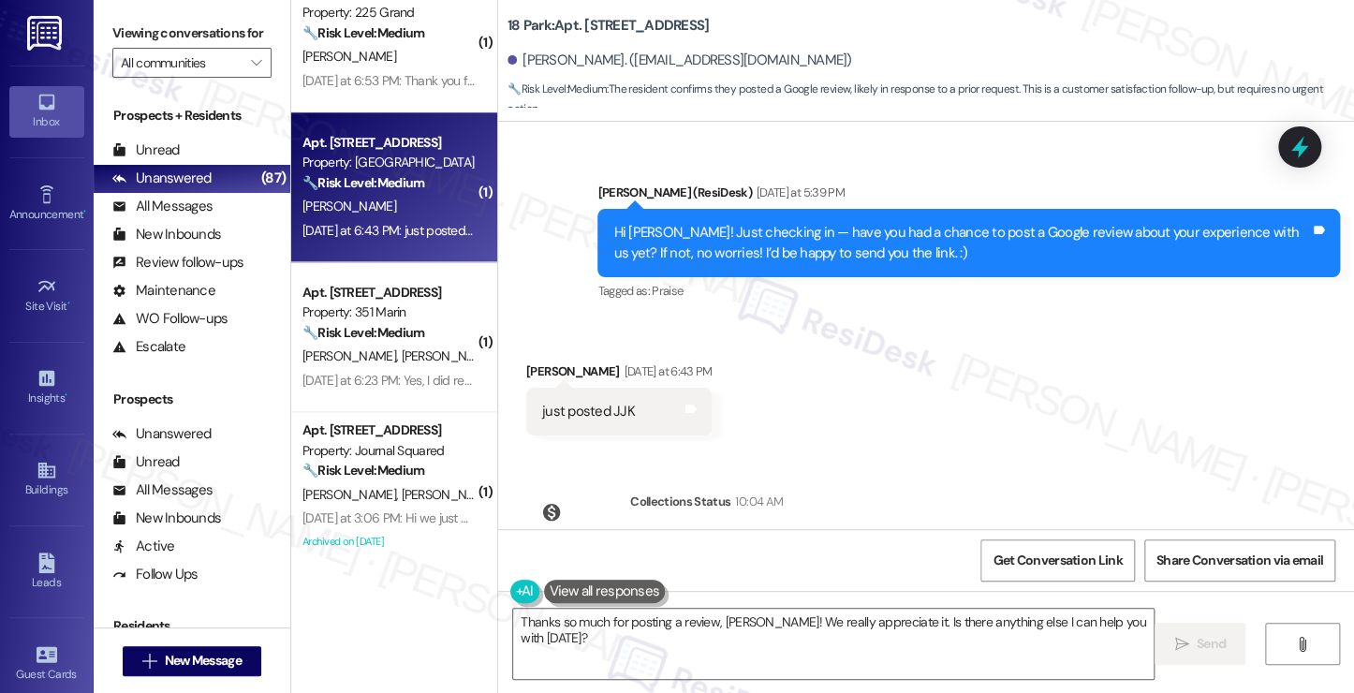
click at [599, 420] on div "just posted JJK" at bounding box center [588, 412] width 93 height 20
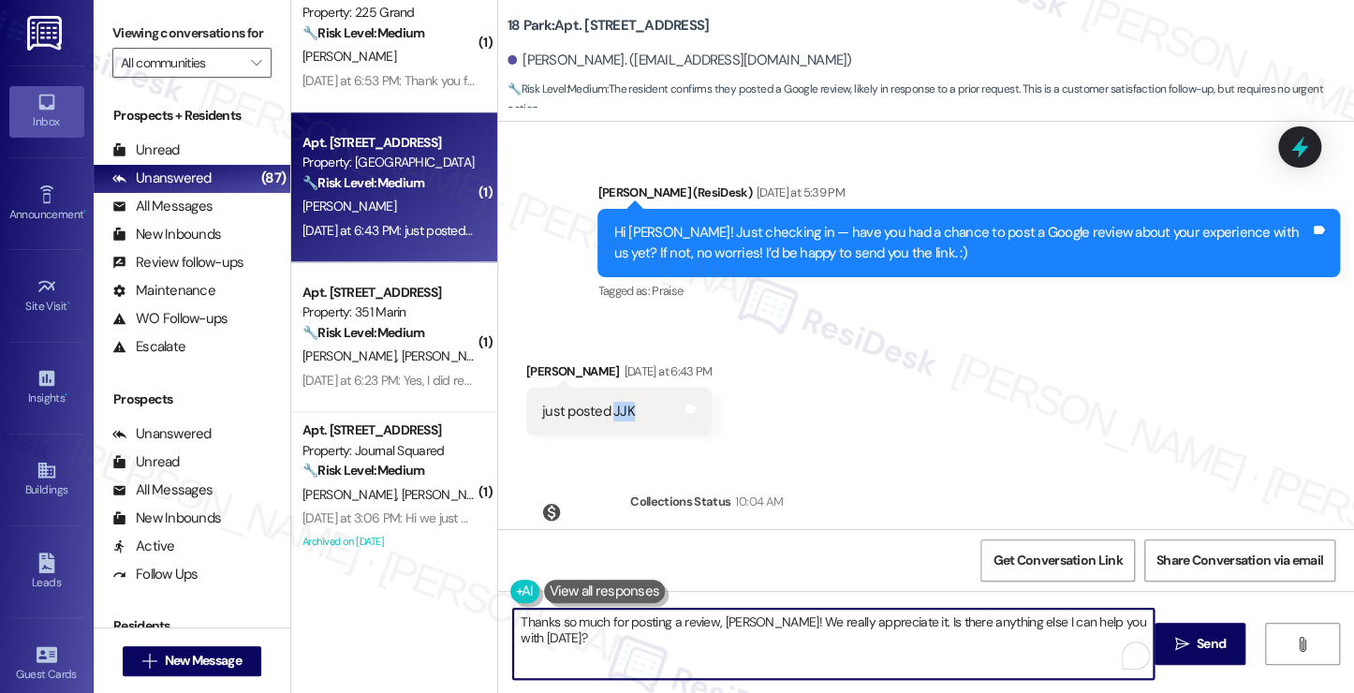
click at [777, 621] on textarea "Thanks so much for posting a review, Jeffrey! We really appreciate it. Is there…" at bounding box center [833, 644] width 640 height 70
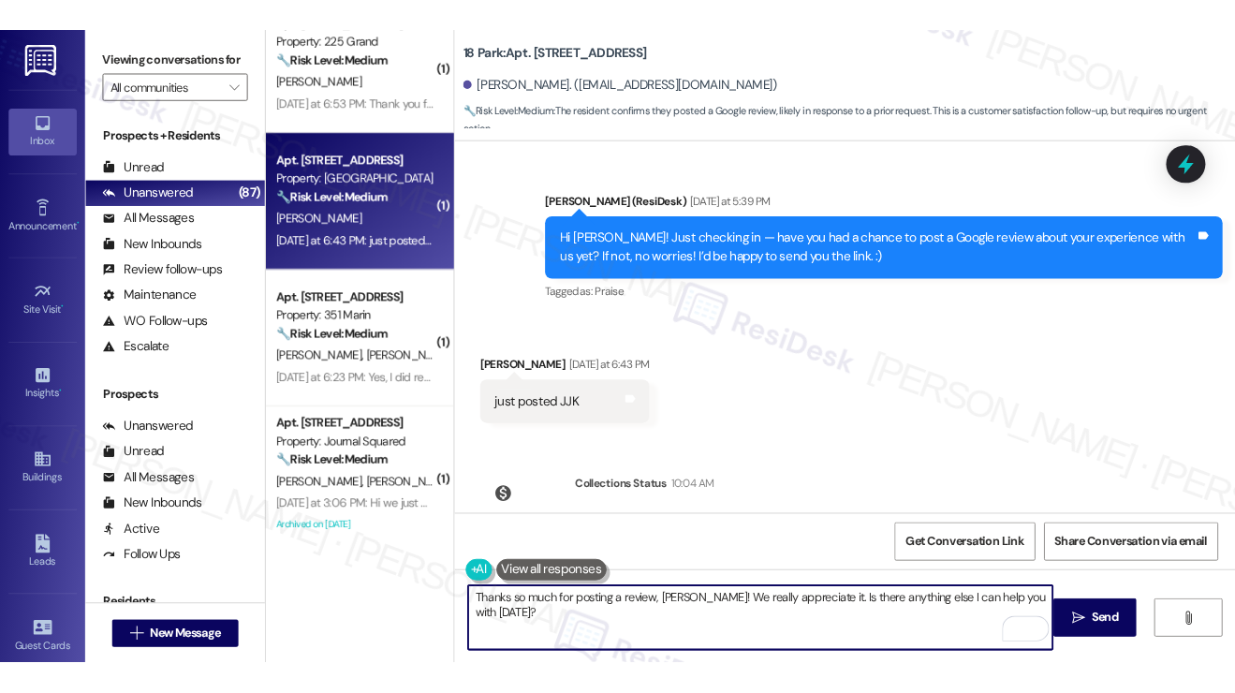
scroll to position [1120, 0]
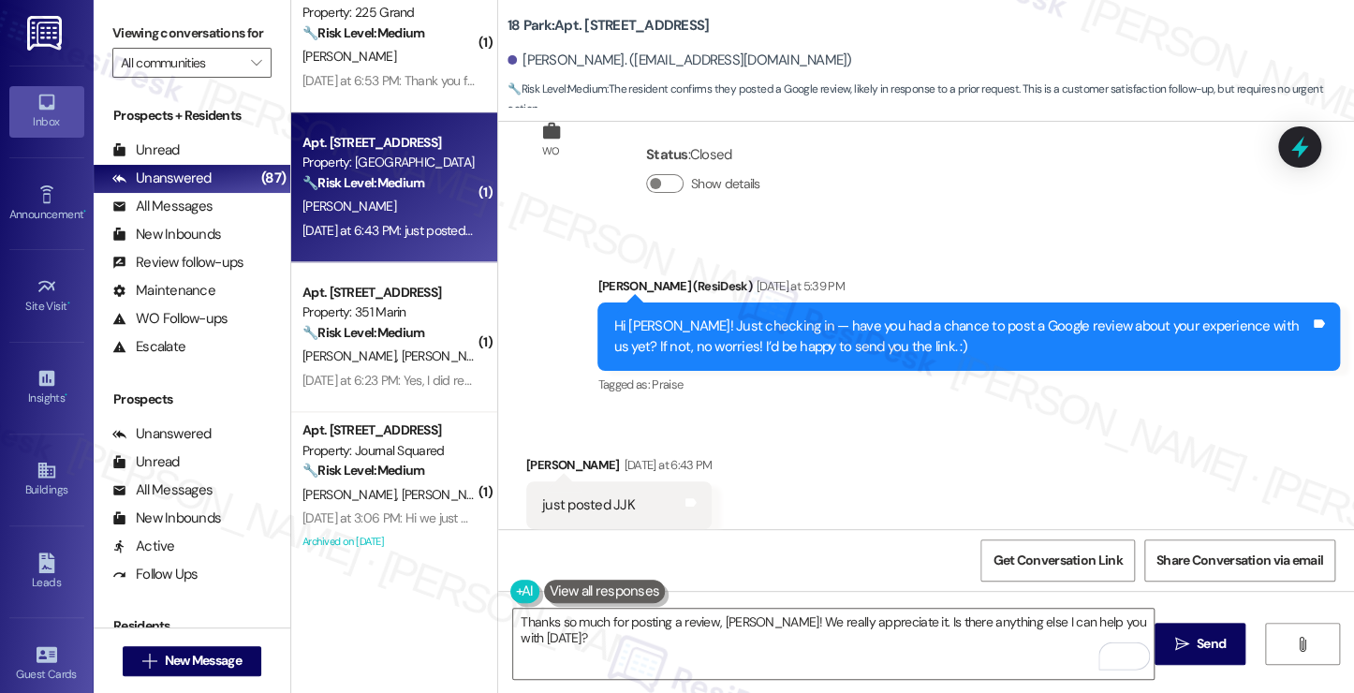
click at [770, 326] on div "Hi Jeffrey! Just checking in — have you had a chance to post a Google review ab…" at bounding box center [961, 336] width 696 height 40
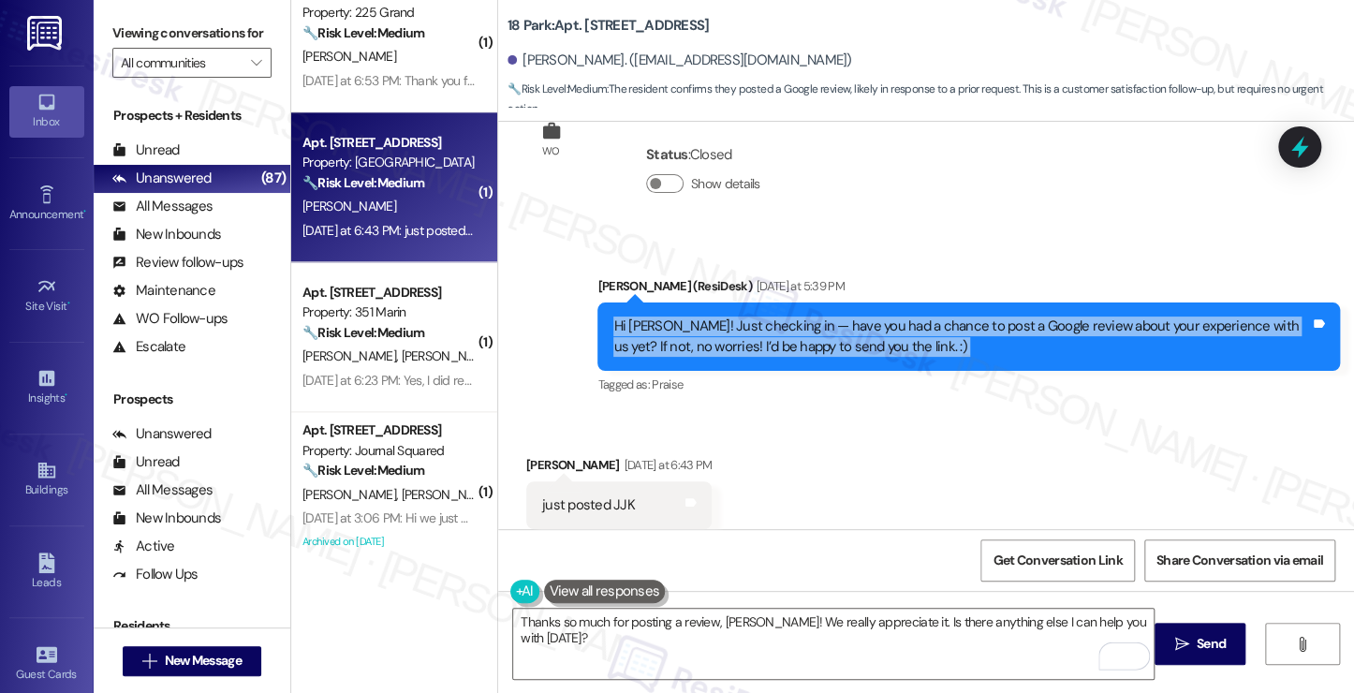
click at [770, 326] on div "Hi Jeffrey! Just checking in — have you had a chance to post a Google review ab…" at bounding box center [961, 336] width 696 height 40
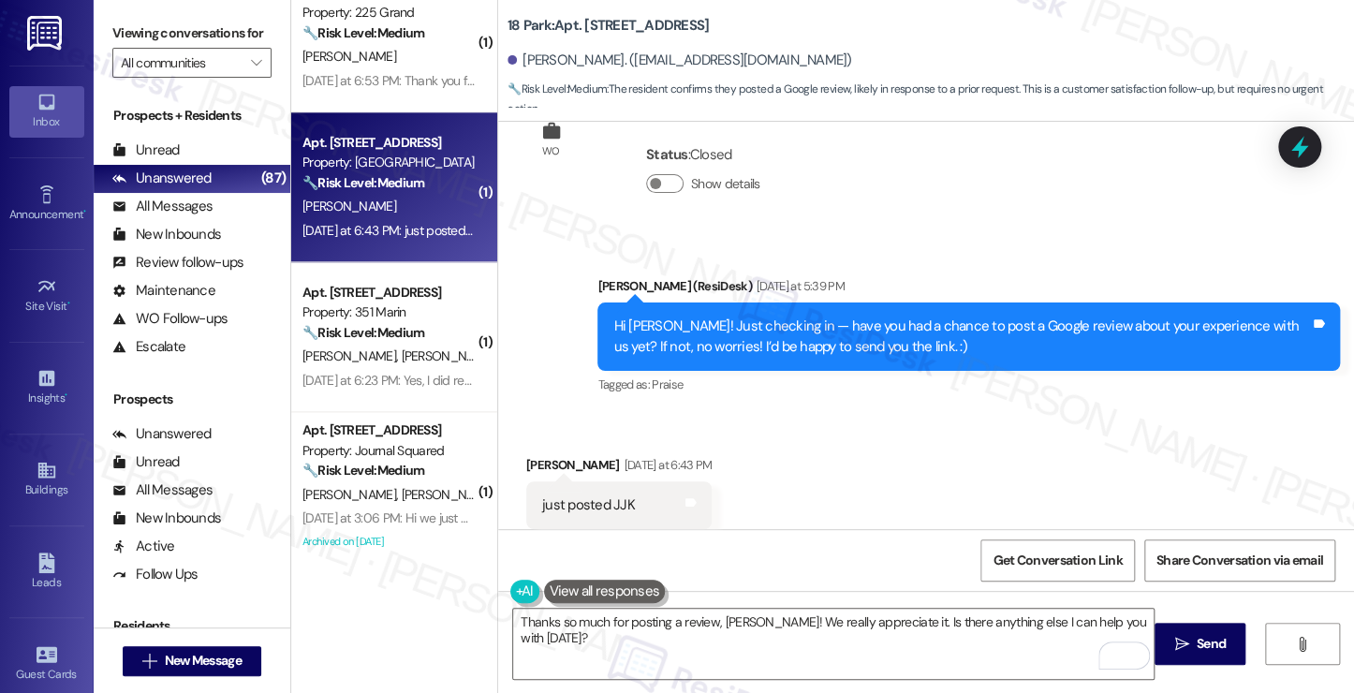
click at [576, 61] on div "Jeffrey Kennedy. (jeffk5020@gmail.com)" at bounding box center [679, 61] width 345 height 20
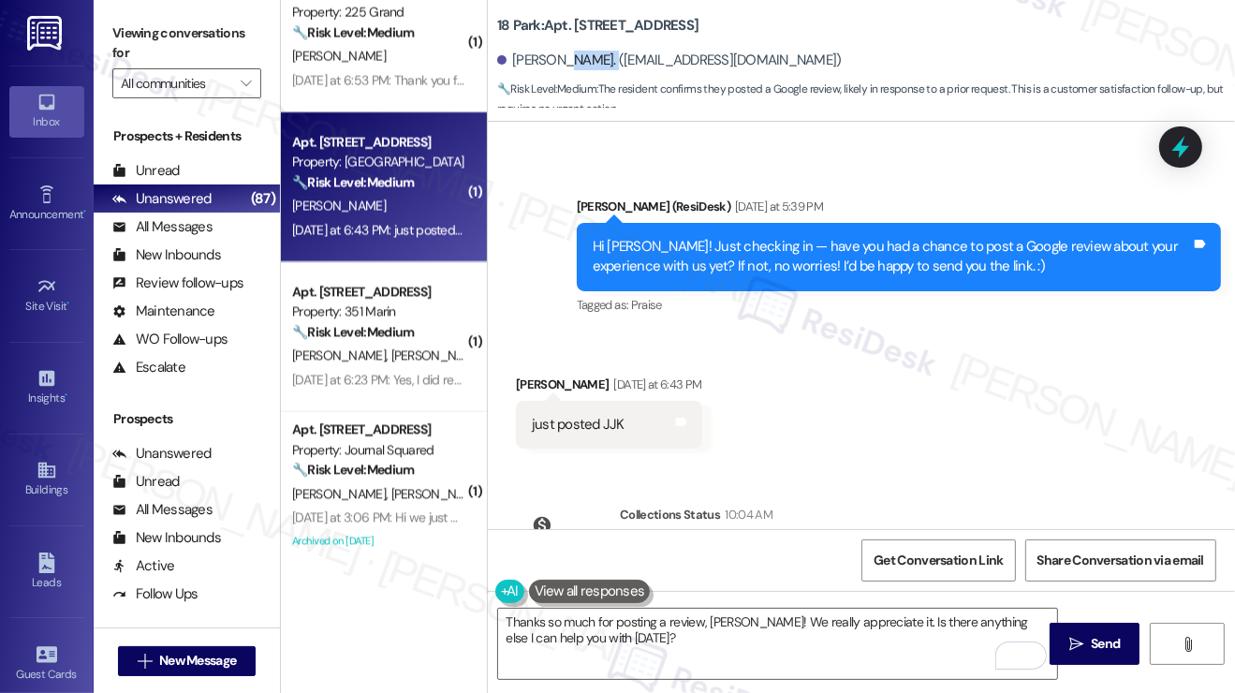
scroll to position [1138, 0]
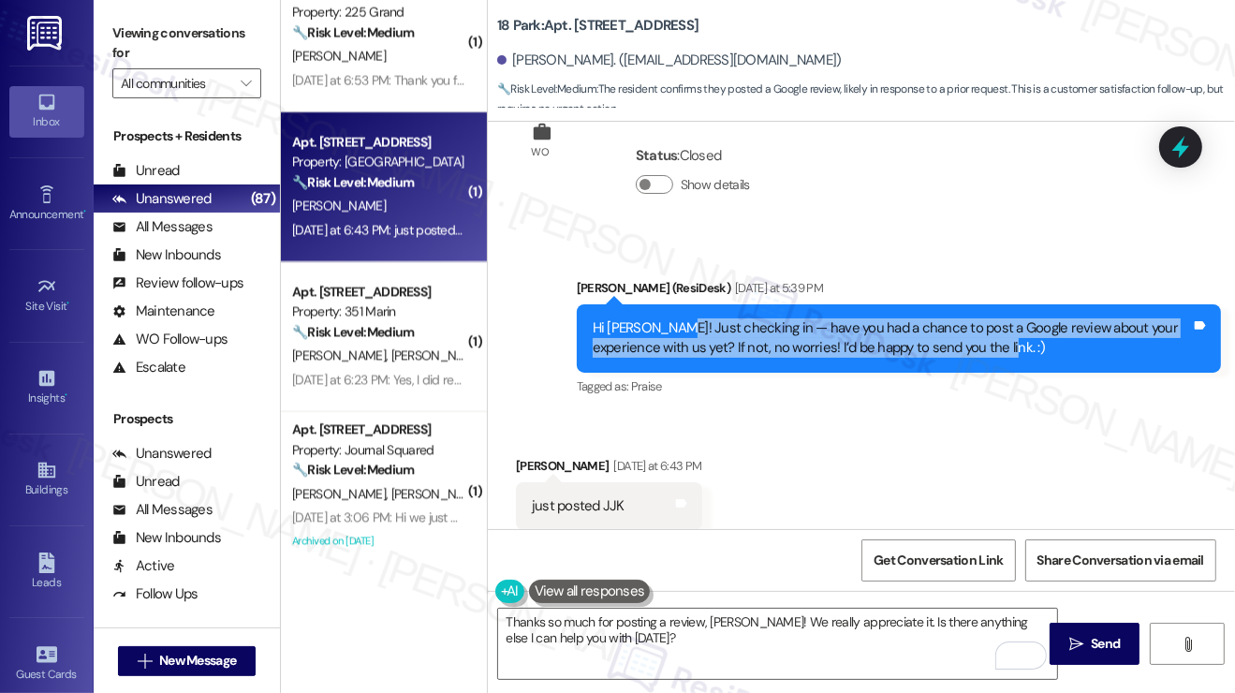
drag, startPoint x: 998, startPoint y: 345, endPoint x: 663, endPoint y: 303, distance: 337.7
click at [663, 304] on div "Hi Jeffrey! Just checking in — have you had a chance to post a Google review ab…" at bounding box center [899, 338] width 644 height 68
click at [790, 332] on div "Hi Jeffrey! Just checking in — have you had a chance to post a Google review ab…" at bounding box center [892, 338] width 598 height 40
click at [791, 333] on div "Hi Jeffrey! Just checking in — have you had a chance to post a Google review ab…" at bounding box center [892, 338] width 598 height 40
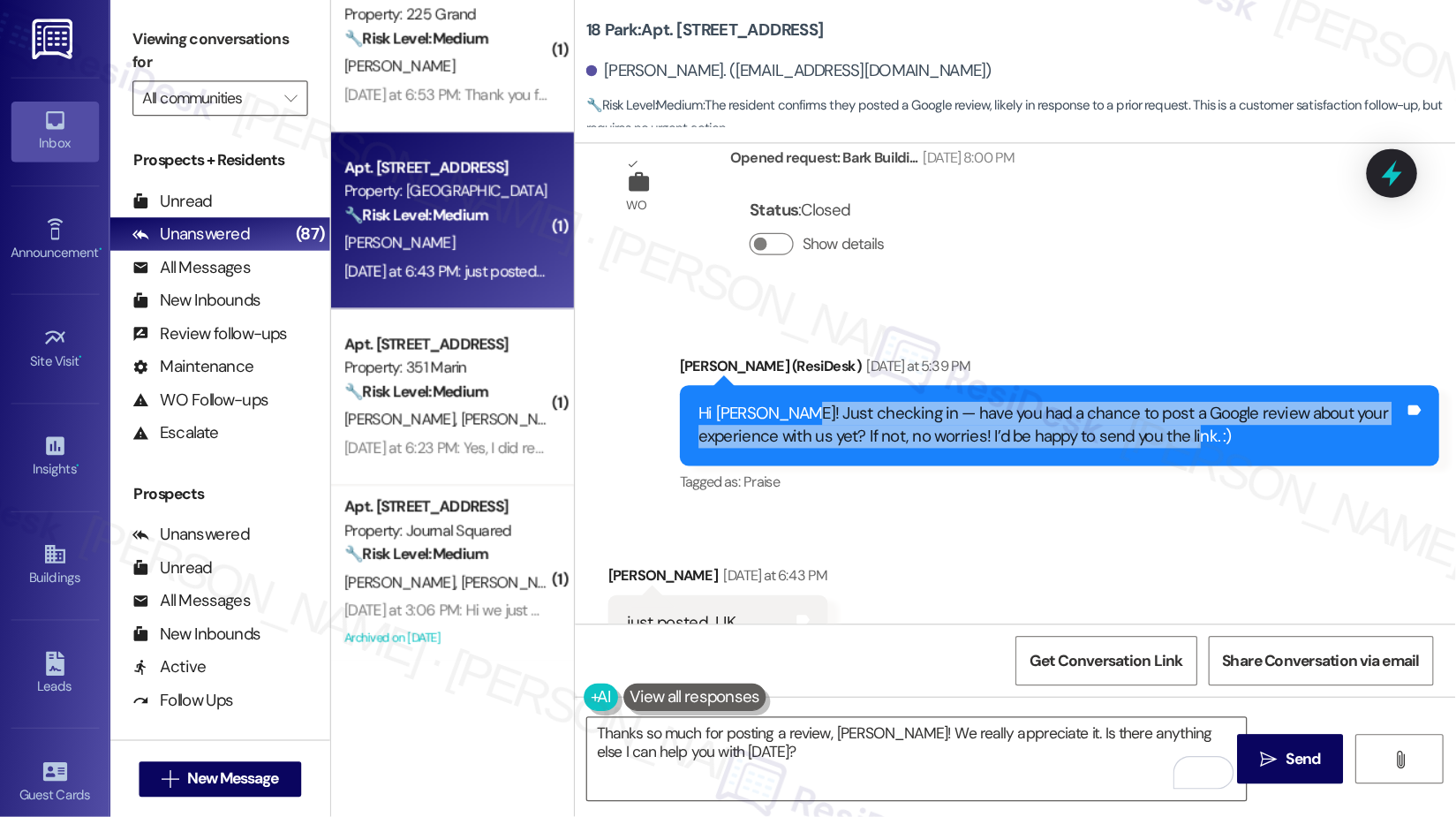
scroll to position [809, 0]
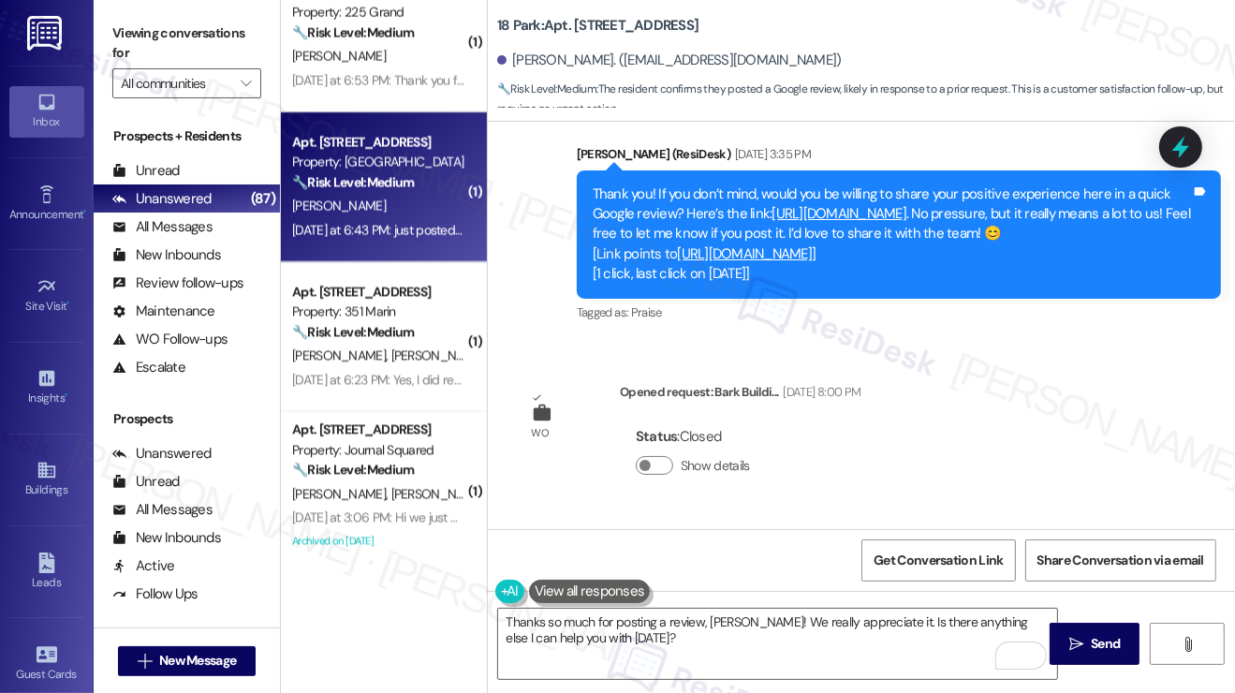
click at [882, 204] on link "https://www.theresidesk.com/links/review-OVBPc1-zL" at bounding box center [839, 213] width 135 height 19
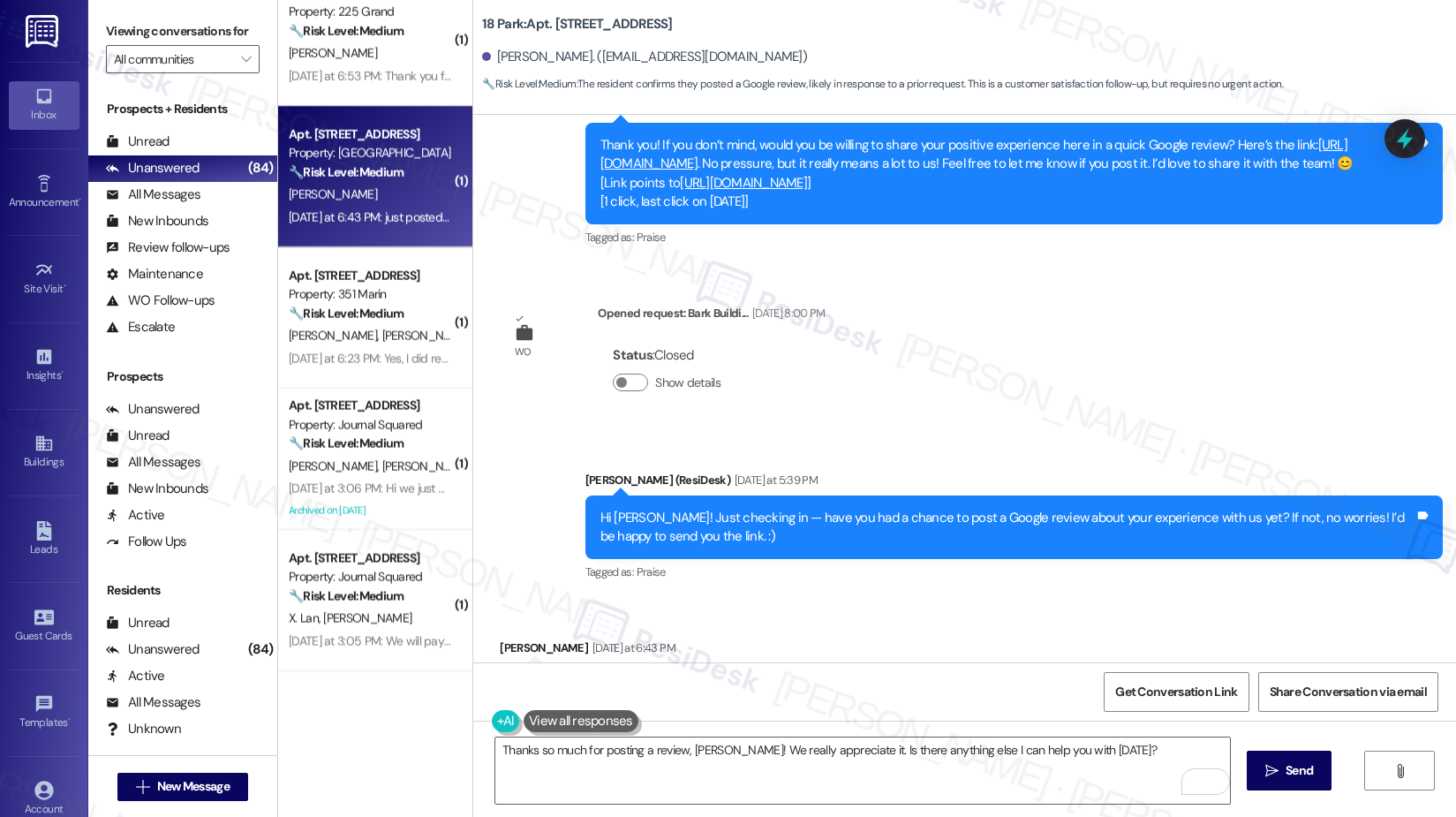
click at [1048, 428] on div "Lease started Aug 06, 2025 at 8:00 PM Survey, sent via SMS Residesk Automated S…" at bounding box center [965, 389] width 983 height 547
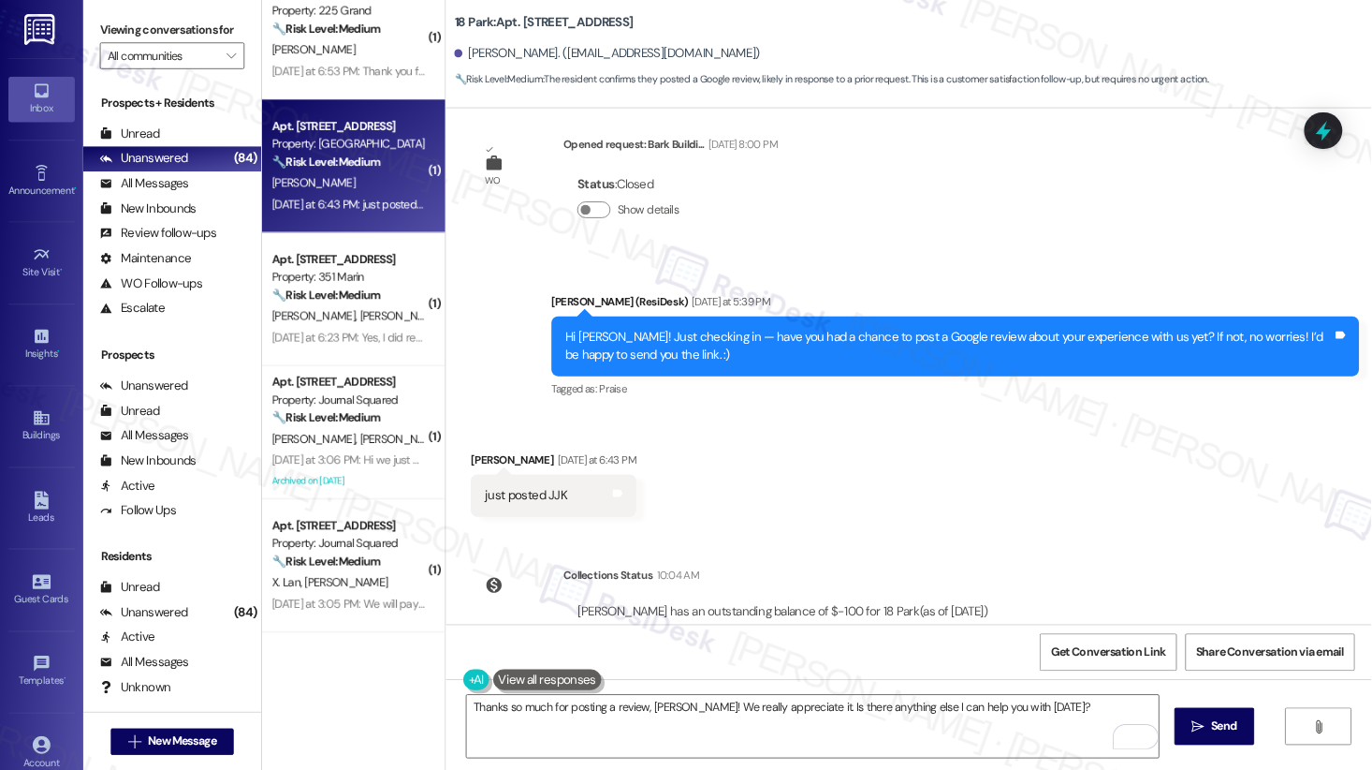
scroll to position [1113, 0]
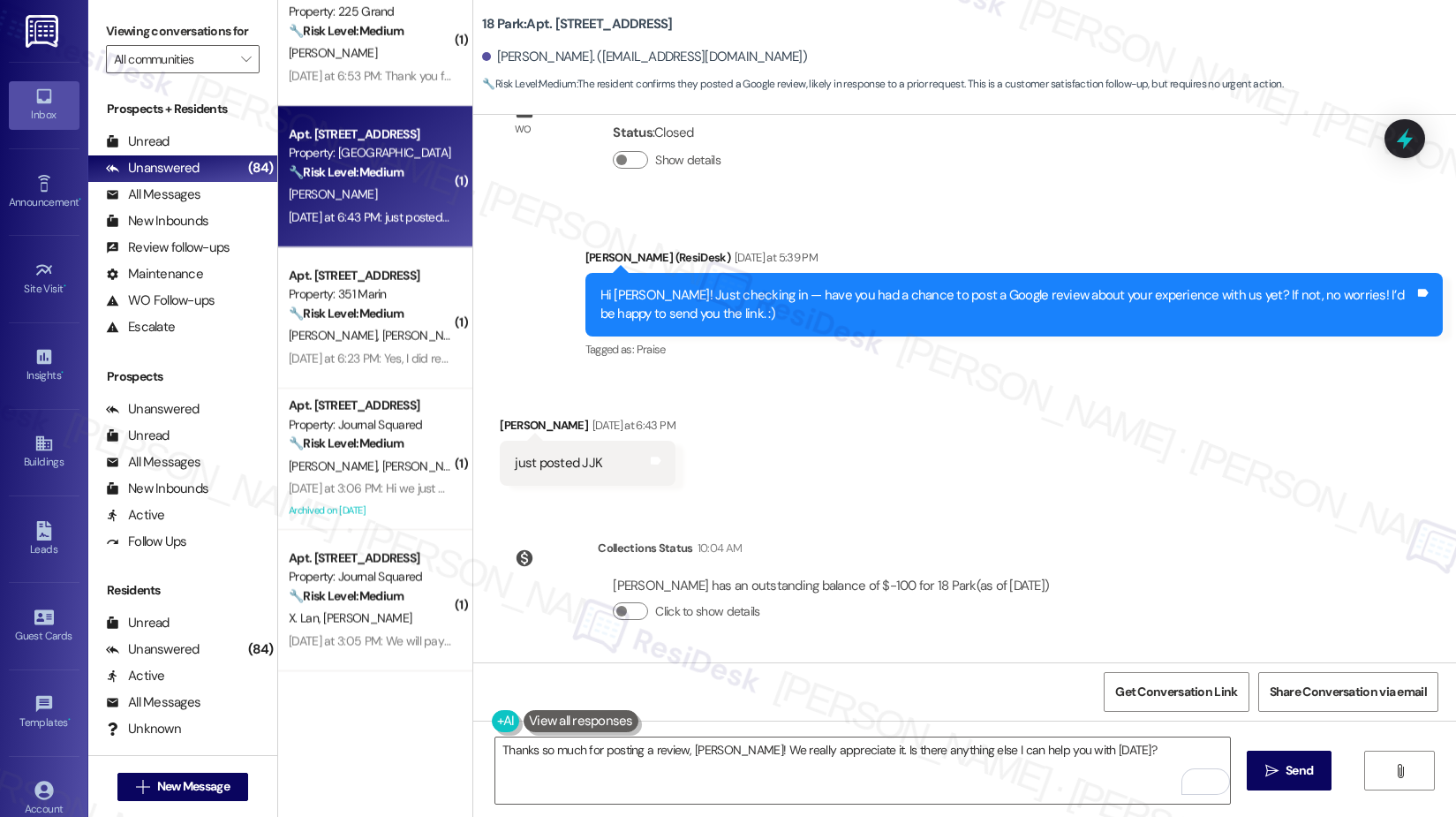
click at [216, 19] on label "Viewing conversations for" at bounding box center [182, 31] width 154 height 27
drag, startPoint x: 745, startPoint y: 61, endPoint x: 651, endPoint y: 51, distance: 94.5
click at [653, 53] on div "Jeffrey Kennedy. (jeffk5020@gmail.com)" at bounding box center [968, 57] width 974 height 35
click at [240, 31] on label "Viewing conversations for" at bounding box center [182, 31] width 154 height 27
click at [605, 25] on b "18 Park: Apt. 535, 18 Park View Avenue" at bounding box center [576, 25] width 190 height 19
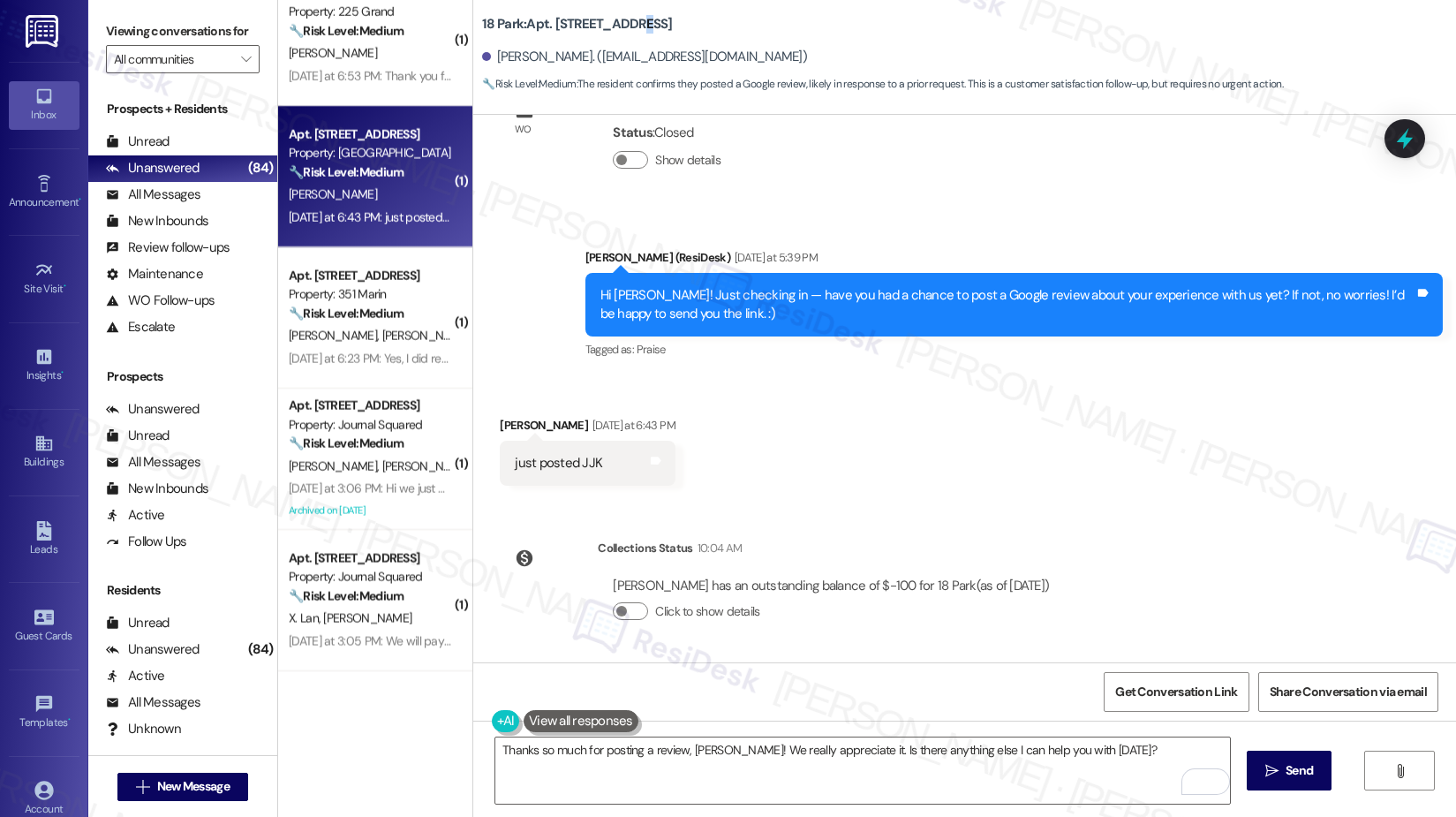
click at [605, 25] on b "18 Park: Apt. 535, 18 Park View Avenue" at bounding box center [576, 25] width 190 height 19
copy div "18 Park: Apt. 535, 18 Park View Avenue"
click at [194, 32] on label "Viewing conversations for" at bounding box center [182, 31] width 154 height 27
click at [1210, 653] on span "Get Conversation Link" at bounding box center [1175, 692] width 122 height 19
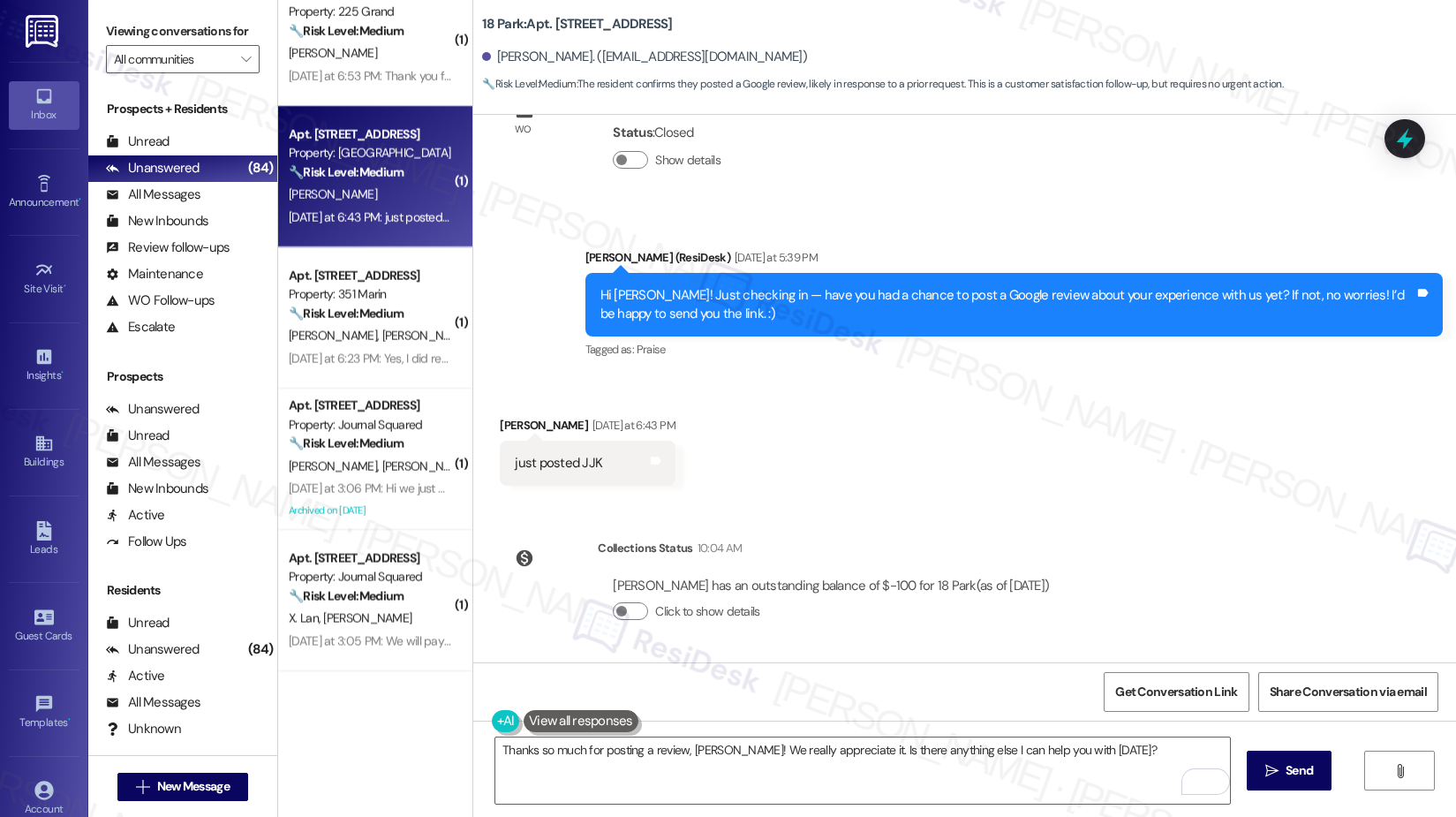
click at [243, 19] on label "Viewing conversations for" at bounding box center [182, 31] width 154 height 27
click at [1204, 653] on span "Get Conversation Link" at bounding box center [1175, 692] width 122 height 19
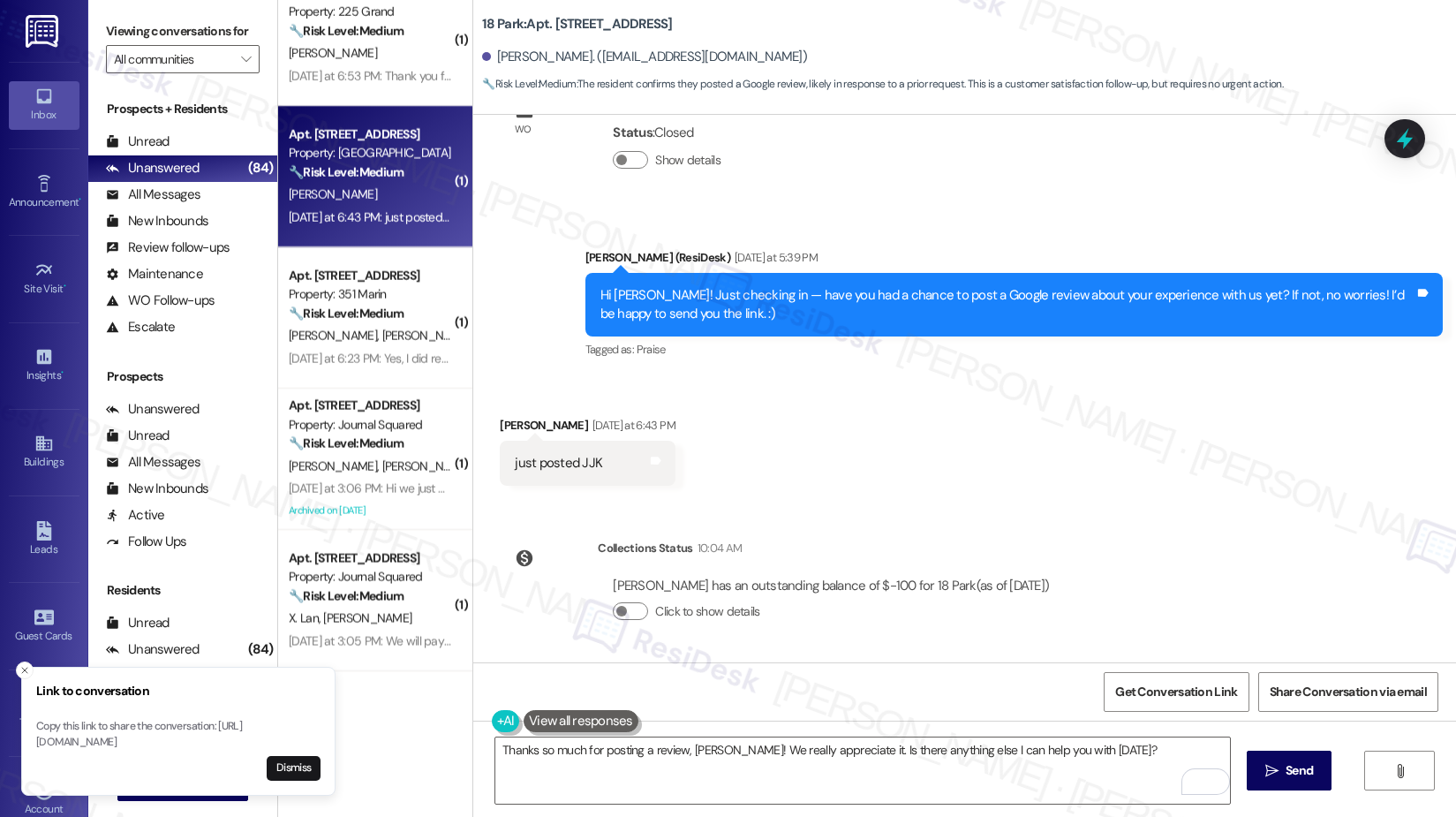
click at [229, 39] on label "Viewing conversations for" at bounding box center [182, 31] width 154 height 27
click at [317, 653] on button "Dismiss" at bounding box center [293, 768] width 54 height 25
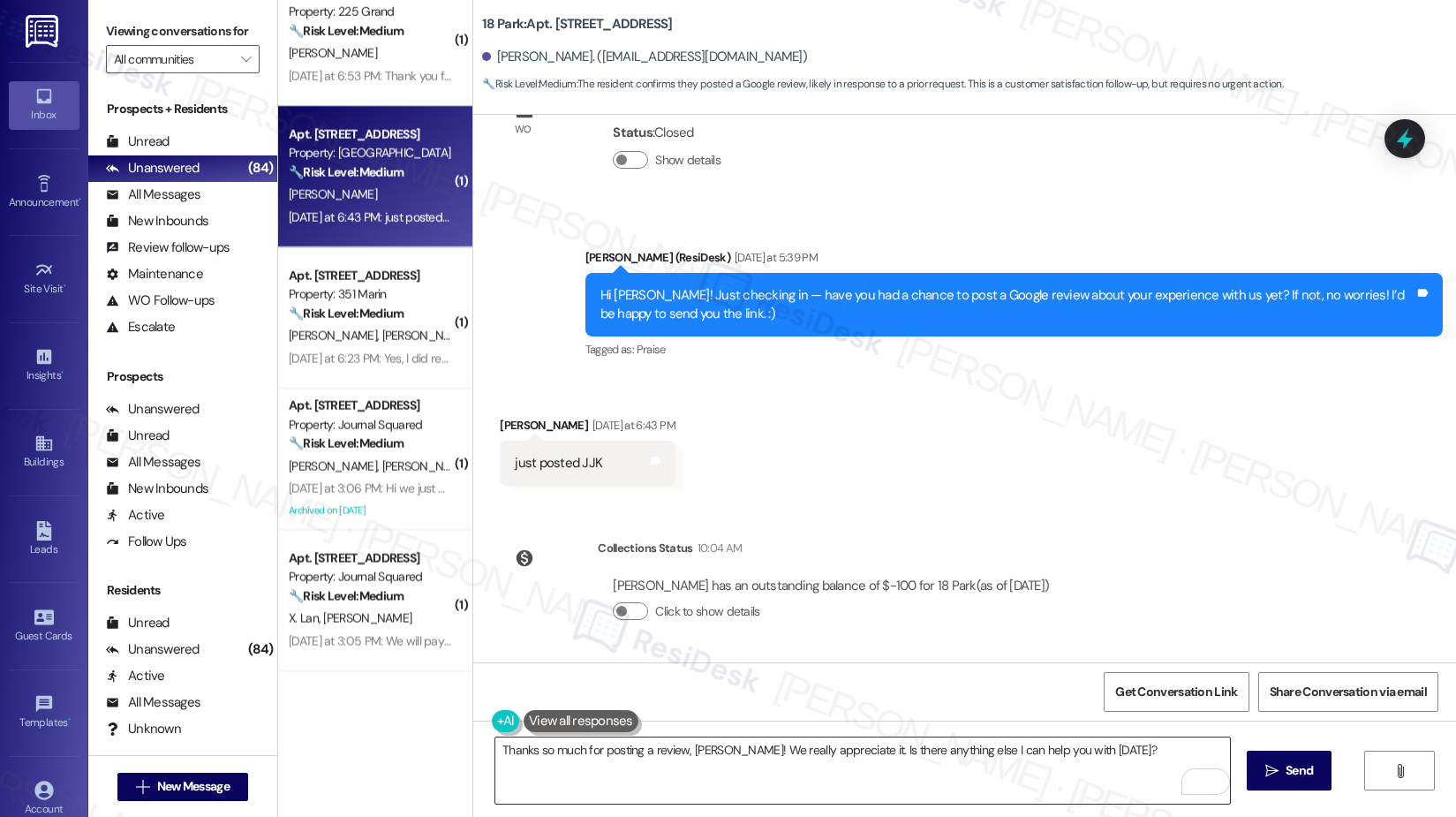
click at [647, 653] on textarea "Thanks so much for posting a review, Jeffrey! We really appreciate it. Is there…" at bounding box center [862, 771] width 735 height 66
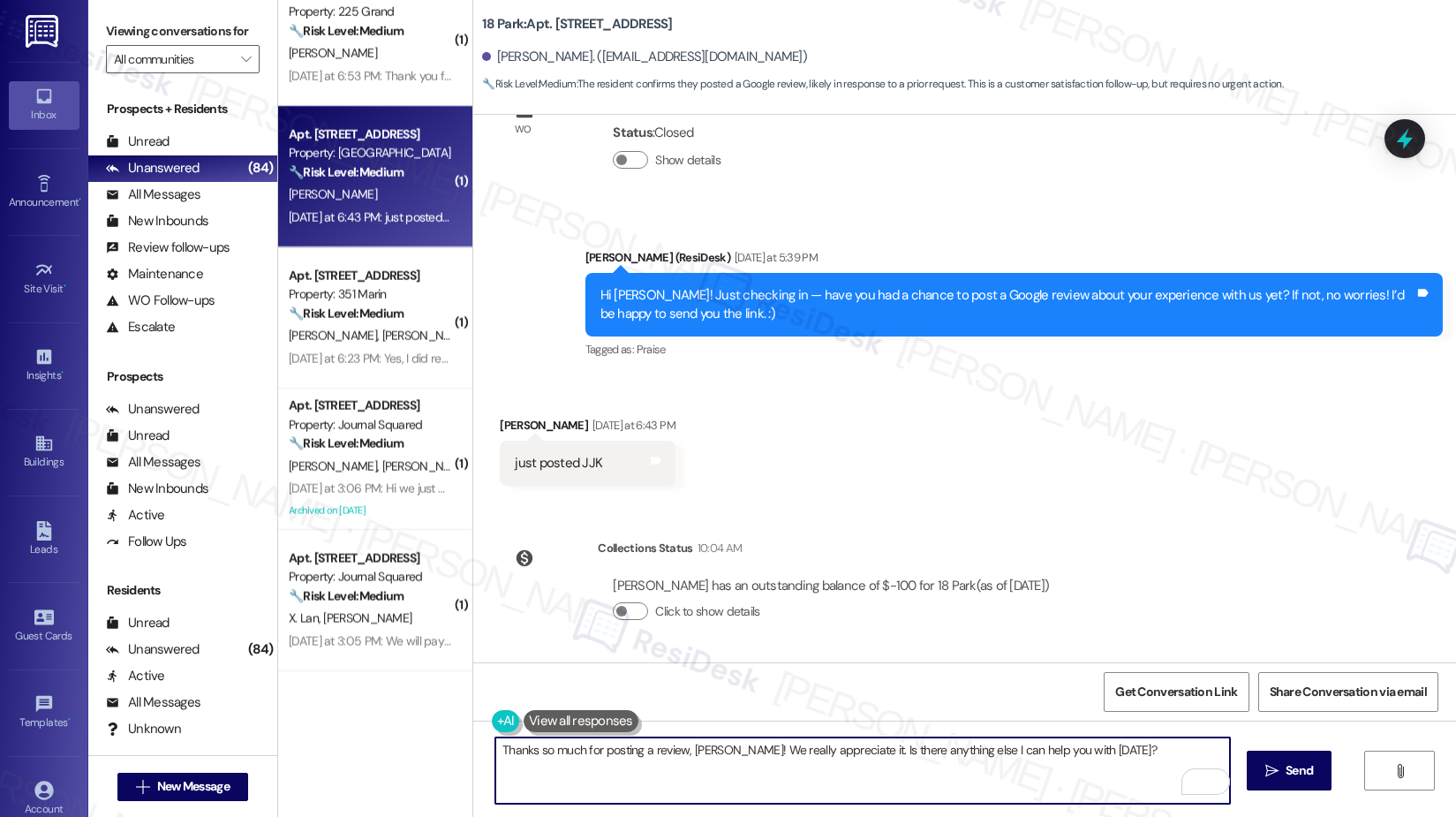
click at [648, 653] on textarea "Thanks so much for posting a review, Jeffrey! We really appreciate it. Is there…" at bounding box center [862, 771] width 735 height 66
click at [697, 653] on textarea "Thanks so much for posting a review, Jeffrey! We really appreciate it. Is there…" at bounding box center [862, 771] width 735 height 66
click at [763, 653] on textarea "Thanks so much for posting a review, Jeffrey! We really appreciate it. Is there…" at bounding box center [862, 771] width 735 height 66
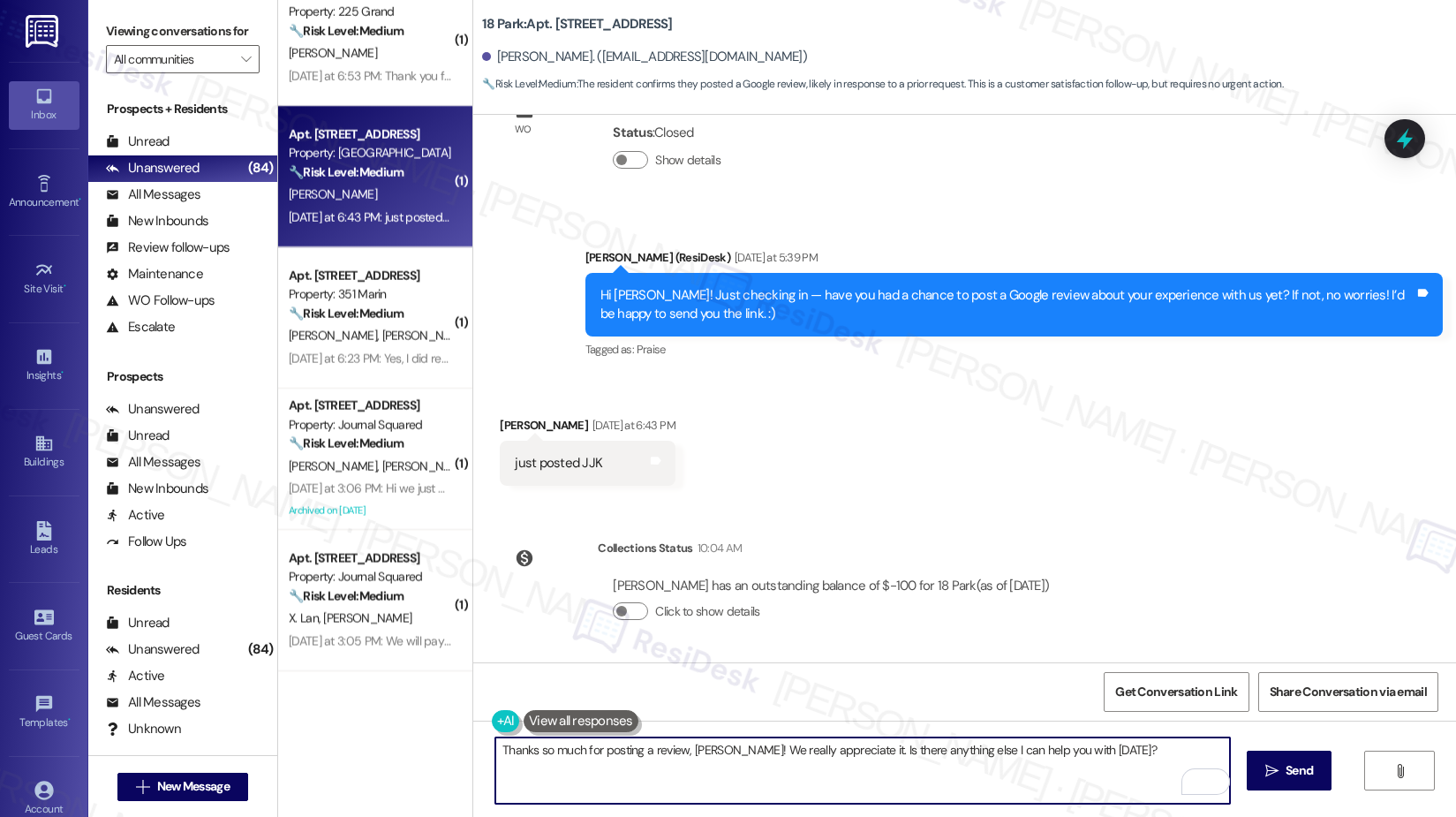
click at [763, 653] on textarea "Thanks so much for posting a review, Jeffrey! We really appreciate it. Is there…" at bounding box center [862, 771] width 735 height 66
click at [897, 653] on textarea "Thanks so much for posting a review, Jeffrey! We really appreciate it. Is there…" at bounding box center [862, 771] width 735 height 66
drag, startPoint x: 1100, startPoint y: 750, endPoint x: 839, endPoint y: 749, distance: 261.0
click at [839, 653] on textarea "Thanks so much for posting a review, Jeffrey! We really appreciate it. Is there…" at bounding box center [862, 771] width 735 height 66
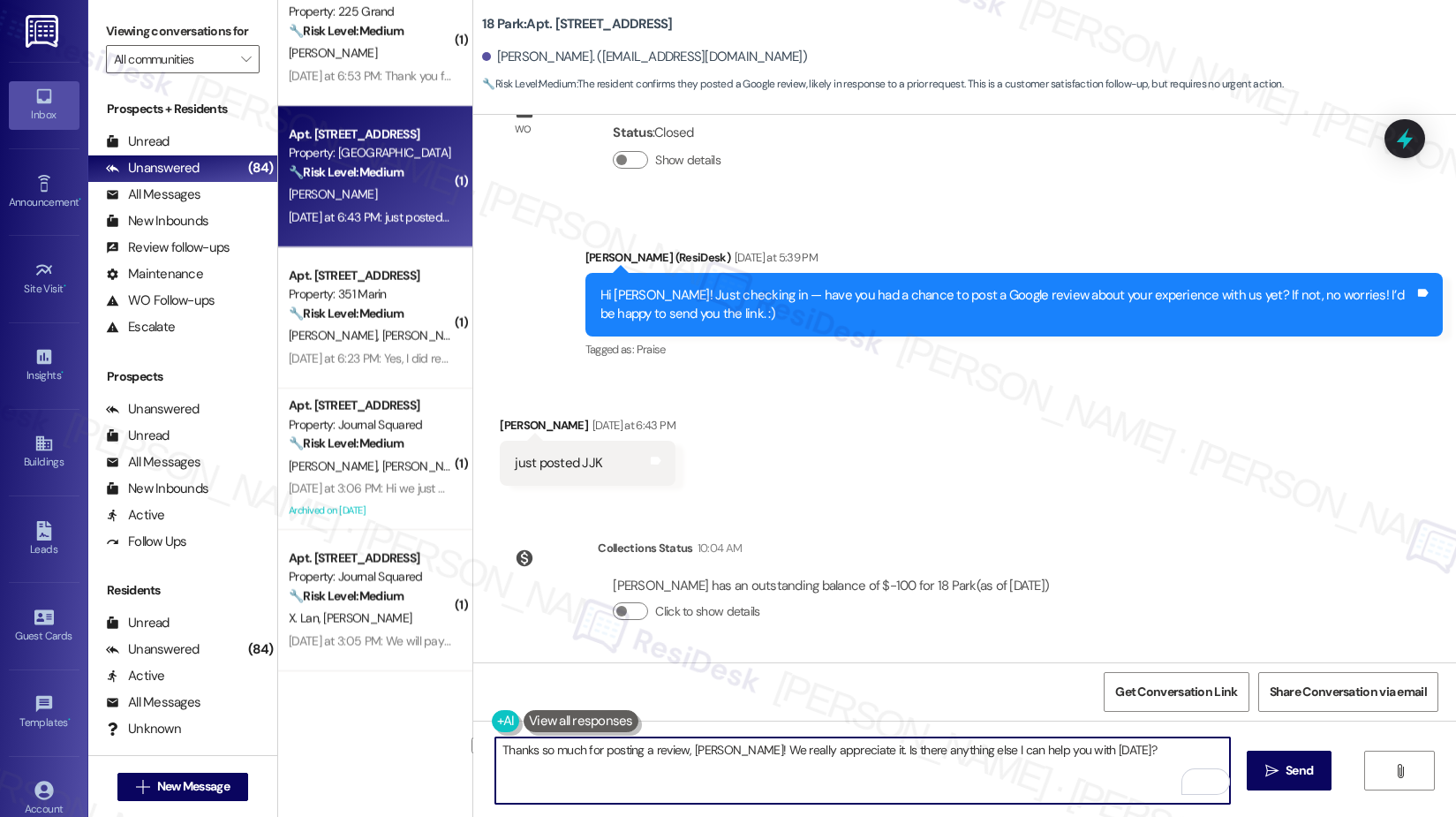
click at [710, 653] on textarea "Thanks so much for posting a review, Jeffrey! We really appreciate it. Is there…" at bounding box center [862, 771] width 735 height 66
click at [719, 653] on textarea "Thanks so much for posting a review, Jeffrey! We really appreciate it. Is there…" at bounding box center [862, 771] width 735 height 66
click at [736, 653] on textarea "Thanks so much for posting a review, Jeffrey! 😊We really appreciate it. Is ther…" at bounding box center [862, 771] width 735 height 66
click at [911, 653] on textarea "Thanks so much for posting a review, Jeffrey! 😊 We really appreciate it. Is the…" at bounding box center [862, 771] width 735 height 66
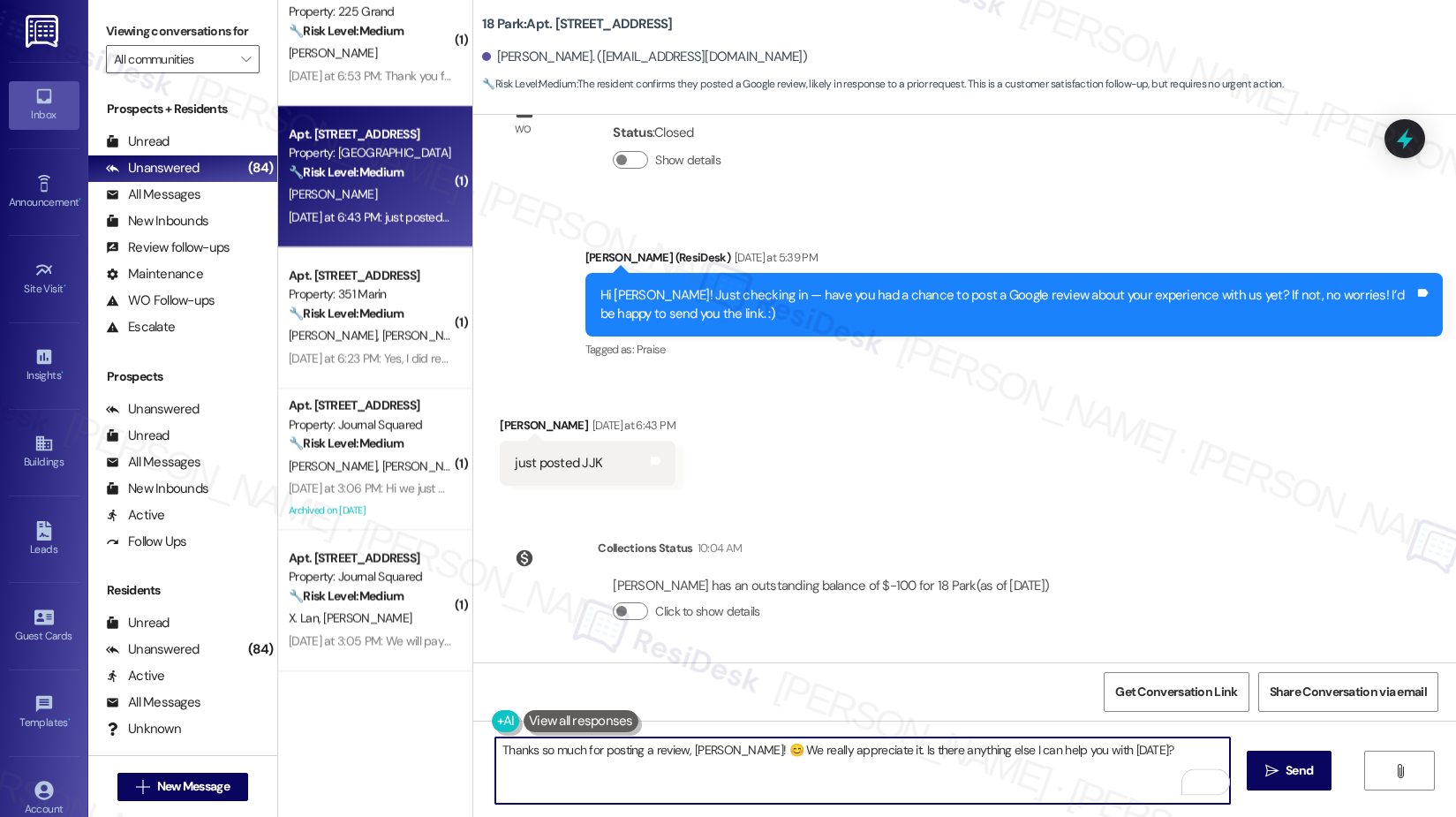
click at [911, 653] on textarea "Thanks so much for posting a review, Jeffrey! 😊 We really appreciate it. Is the…" at bounding box center [862, 771] width 735 height 66
click at [1102, 653] on textarea "Thanks so much for posting a review, Jeffrey! 😊 We really appreciate it. Is the…" at bounding box center [862, 771] width 735 height 66
drag, startPoint x: 1117, startPoint y: 748, endPoint x: 860, endPoint y: 747, distance: 257.0
click at [860, 653] on textarea "Thanks so much for posting a review, Jeffrey! 😊 We really appreciate it. Is the…" at bounding box center [862, 771] width 735 height 66
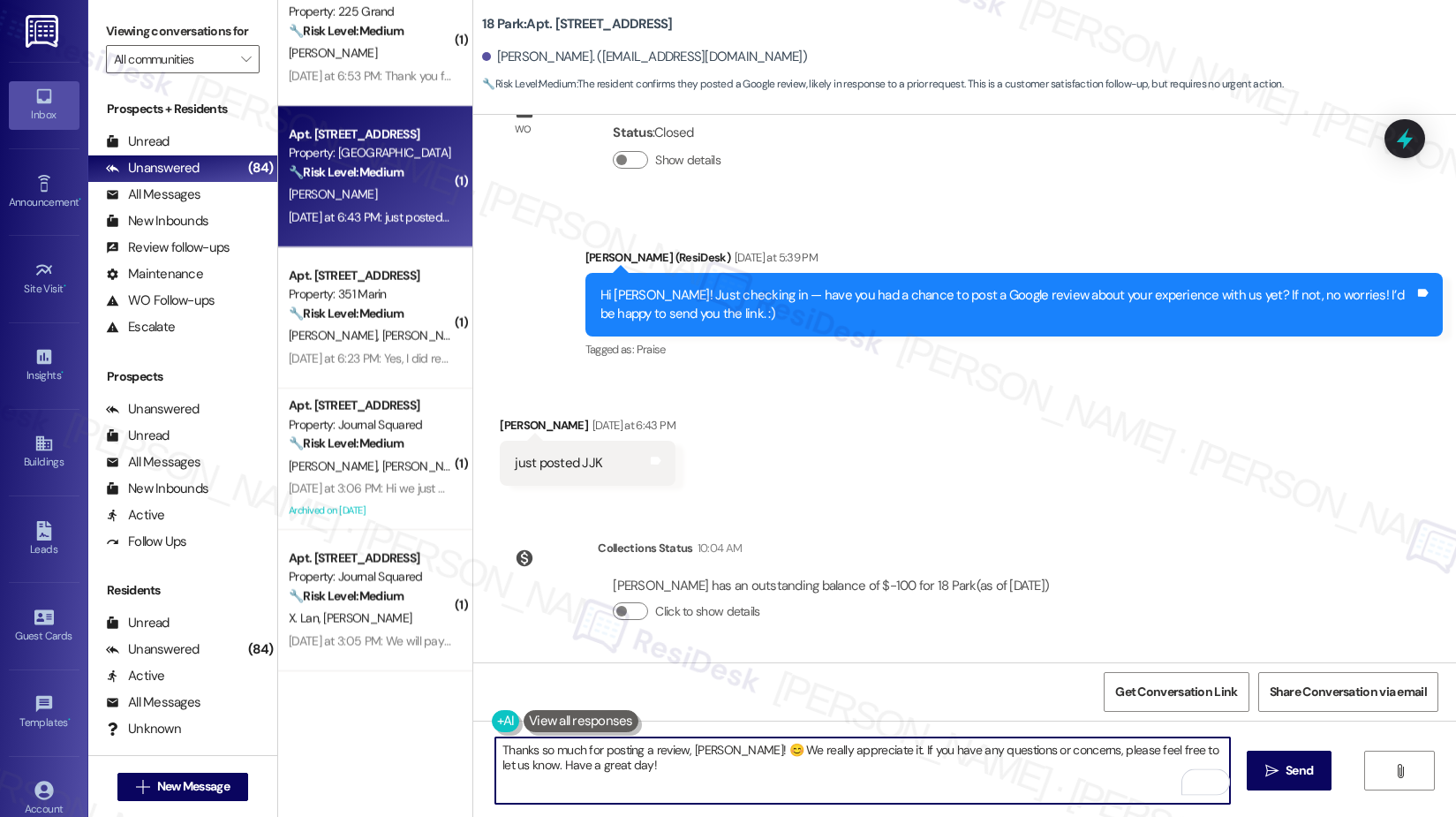
drag, startPoint x: 700, startPoint y: 767, endPoint x: 575, endPoint y: 739, distance: 128.1
click at [575, 653] on textarea "Thanks so much for posting a review, Jeffrey! 😊 We really appreciate it. If you…" at bounding box center [862, 771] width 735 height 66
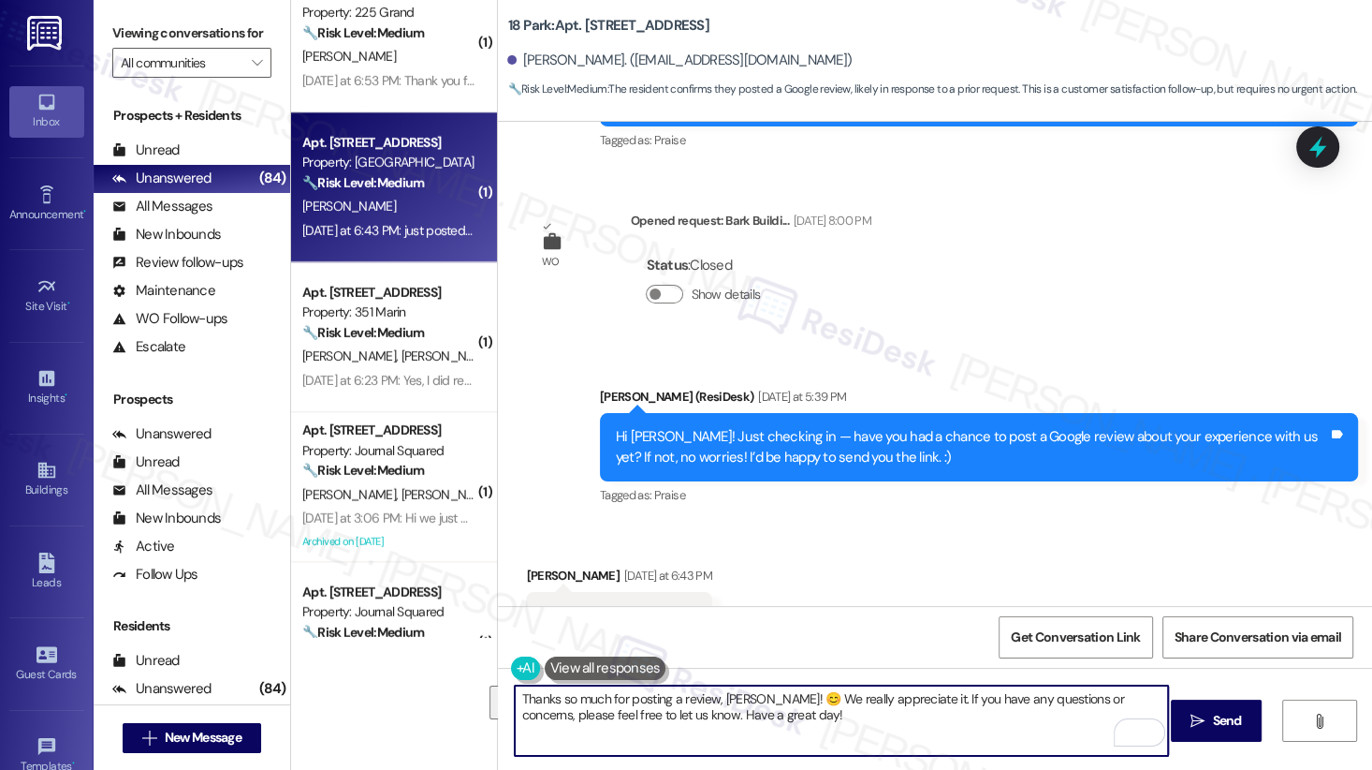
scroll to position [1229, 0]
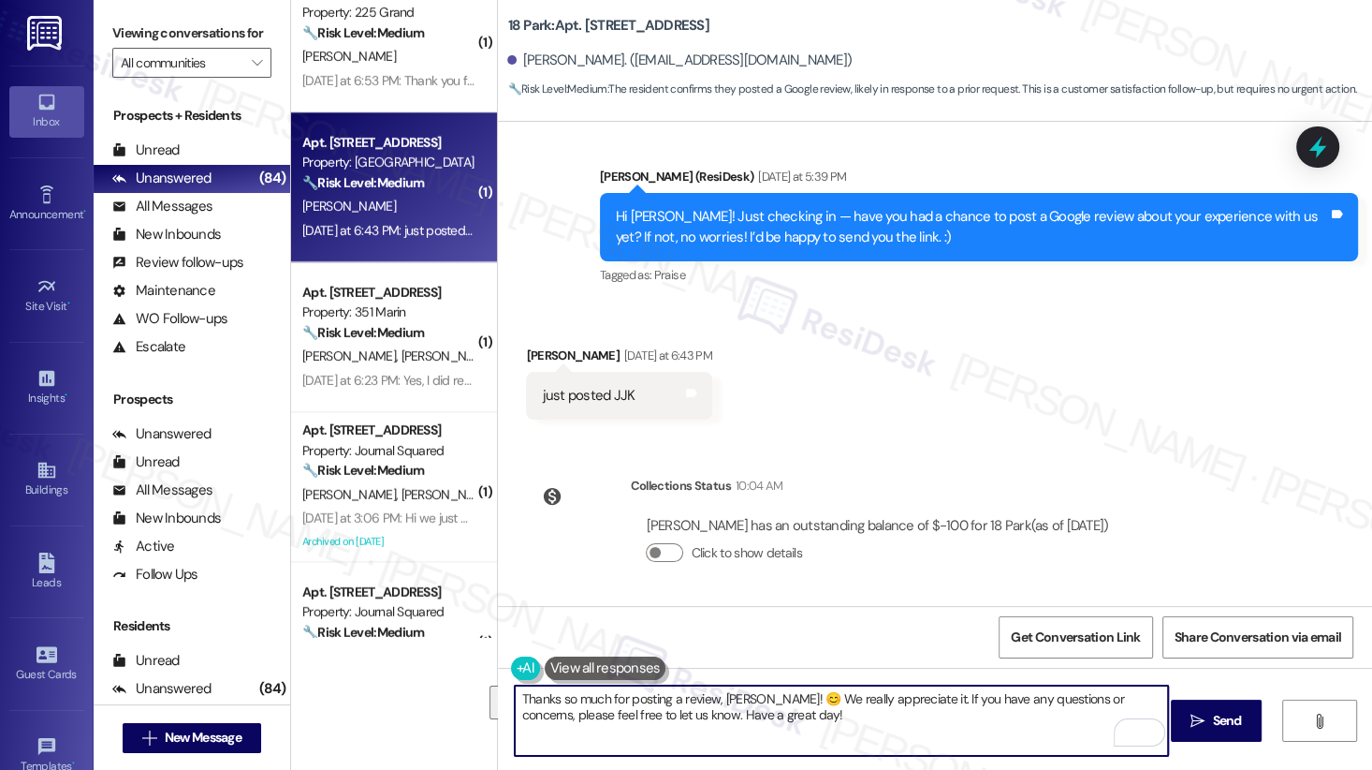
click at [692, 692] on textarea "Thanks so much for posting a review, Jeffrey! 😊 We really appreciate it. If you…" at bounding box center [841, 720] width 653 height 70
click at [809, 692] on textarea "Thanks so much for posting a review, Jeffrey! 😊 We really appreciate it. If you…" at bounding box center [841, 720] width 653 height 70
click at [849, 692] on textarea "Thanks so much for posting a review, Jeffrey! 😊 We really appreciate it. If you…" at bounding box center [841, 720] width 653 height 70
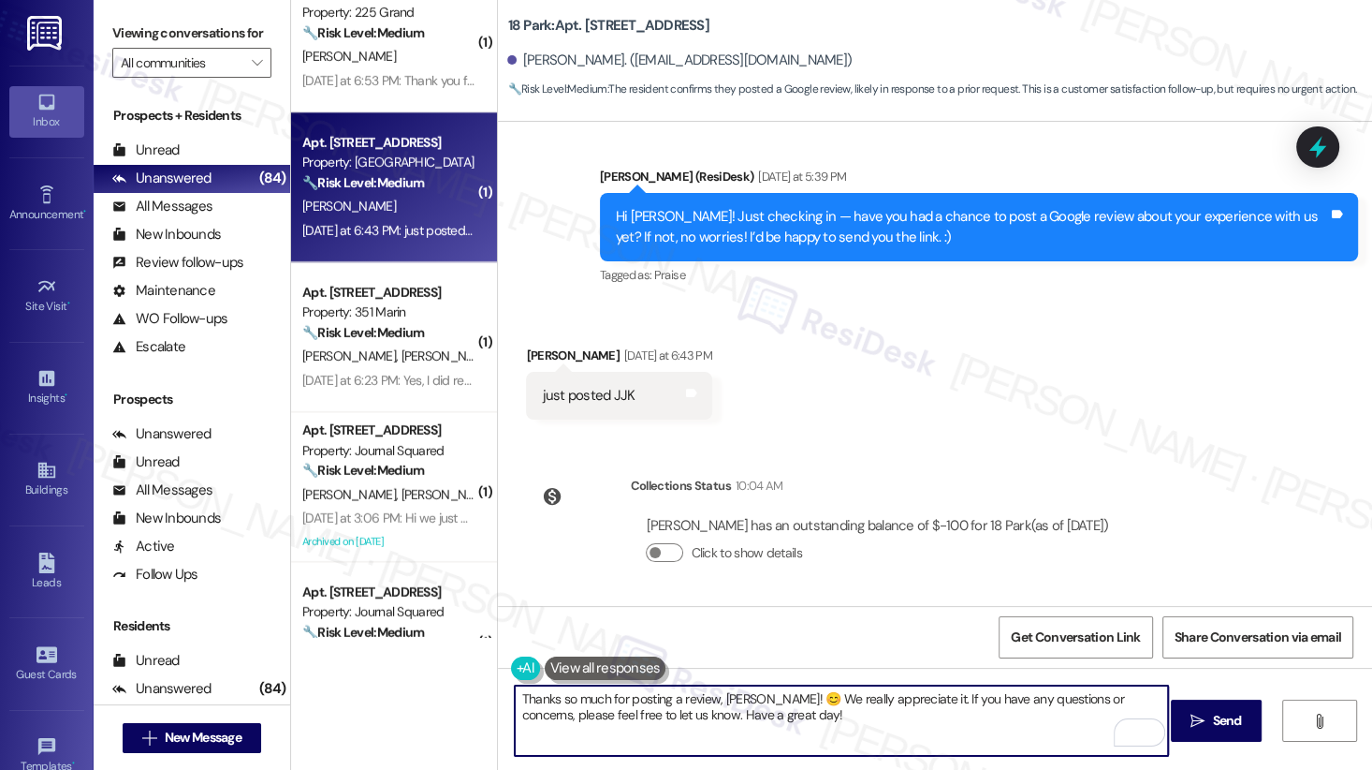
click at [849, 692] on textarea "Thanks so much for posting a review, Jeffrey! 😊 We really appreciate it. If you…" at bounding box center [841, 720] width 653 height 70
click at [834, 692] on textarea "Thanks so much for posting a review, Jeffrey! 😊 We really appreciate it. If you…" at bounding box center [841, 720] width 653 height 70
type textarea "Thanks so much for posting a review, Jeffrey! 😊 We really appreciate it. If you…"
click at [1177, 609] on div "Get Conversation Link Share Conversation via email" at bounding box center [935, 637] width 874 height 62
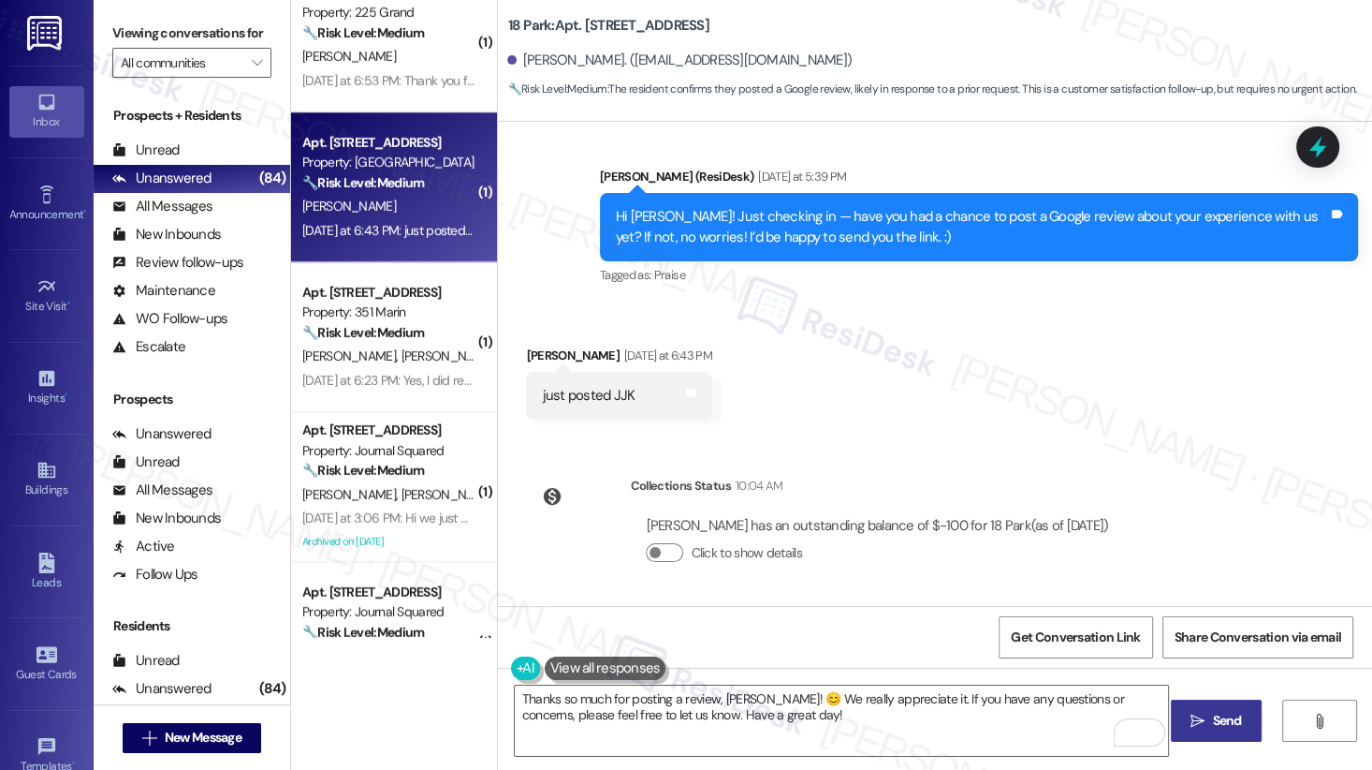
click at [1213, 692] on button " Send" at bounding box center [1216, 720] width 91 height 42
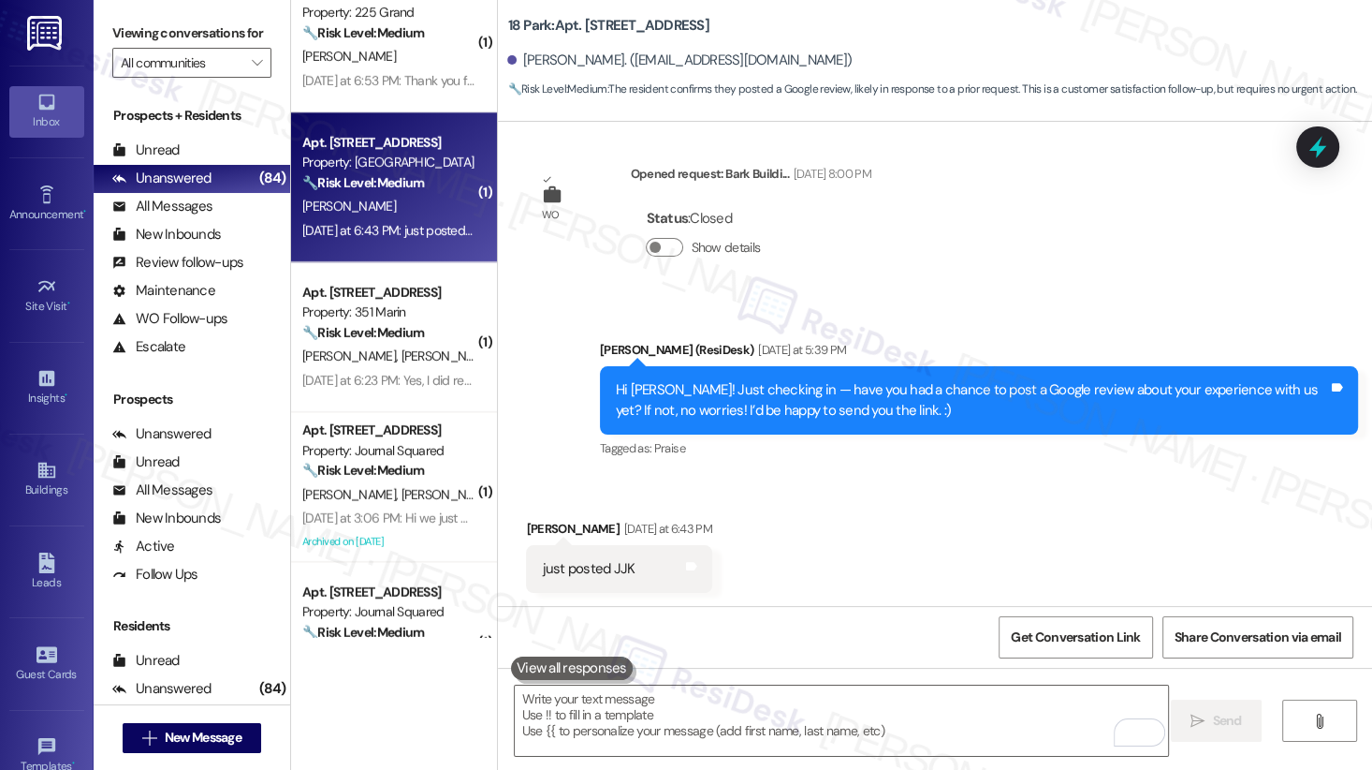
scroll to position [1380, 0]
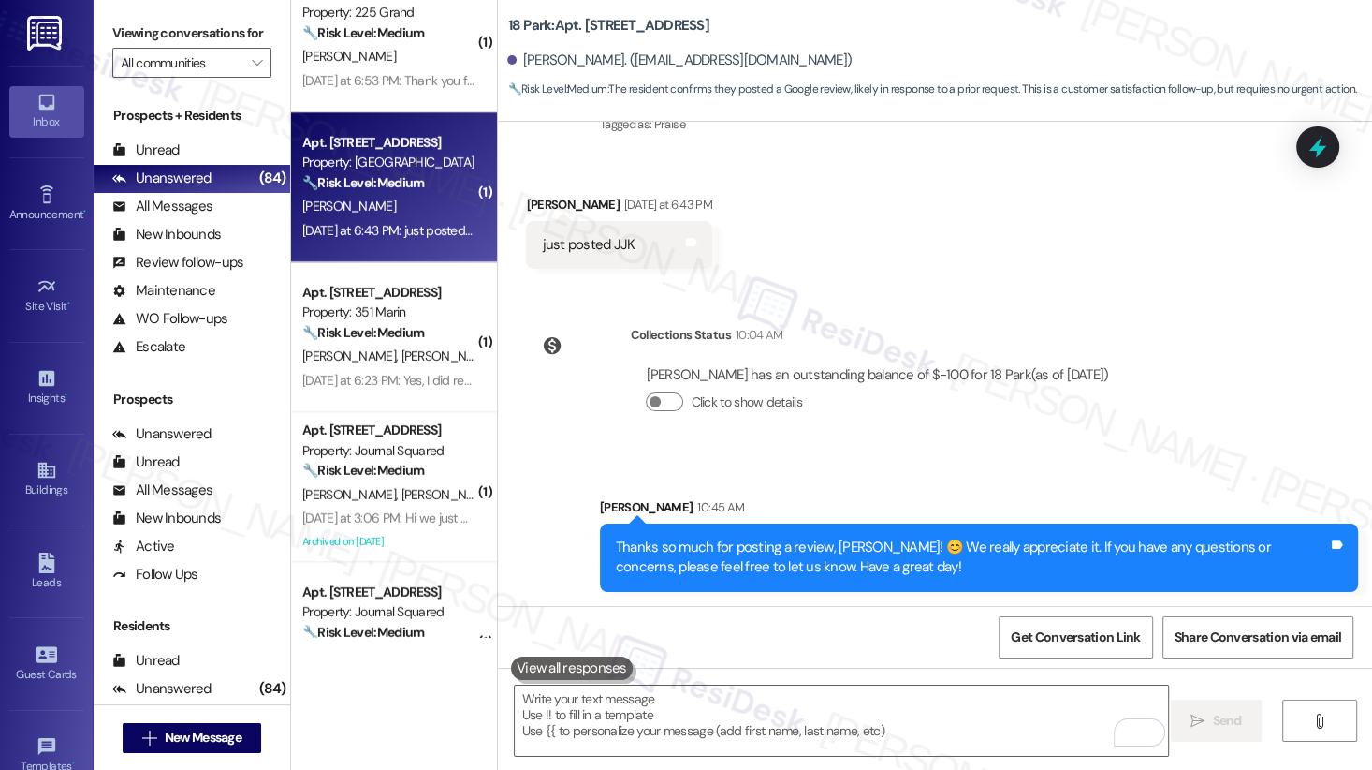
click at [936, 530] on div "Thanks so much for posting a review, Jeffrey! 😊 We really appreciate it. If you…" at bounding box center [979, 557] width 758 height 68
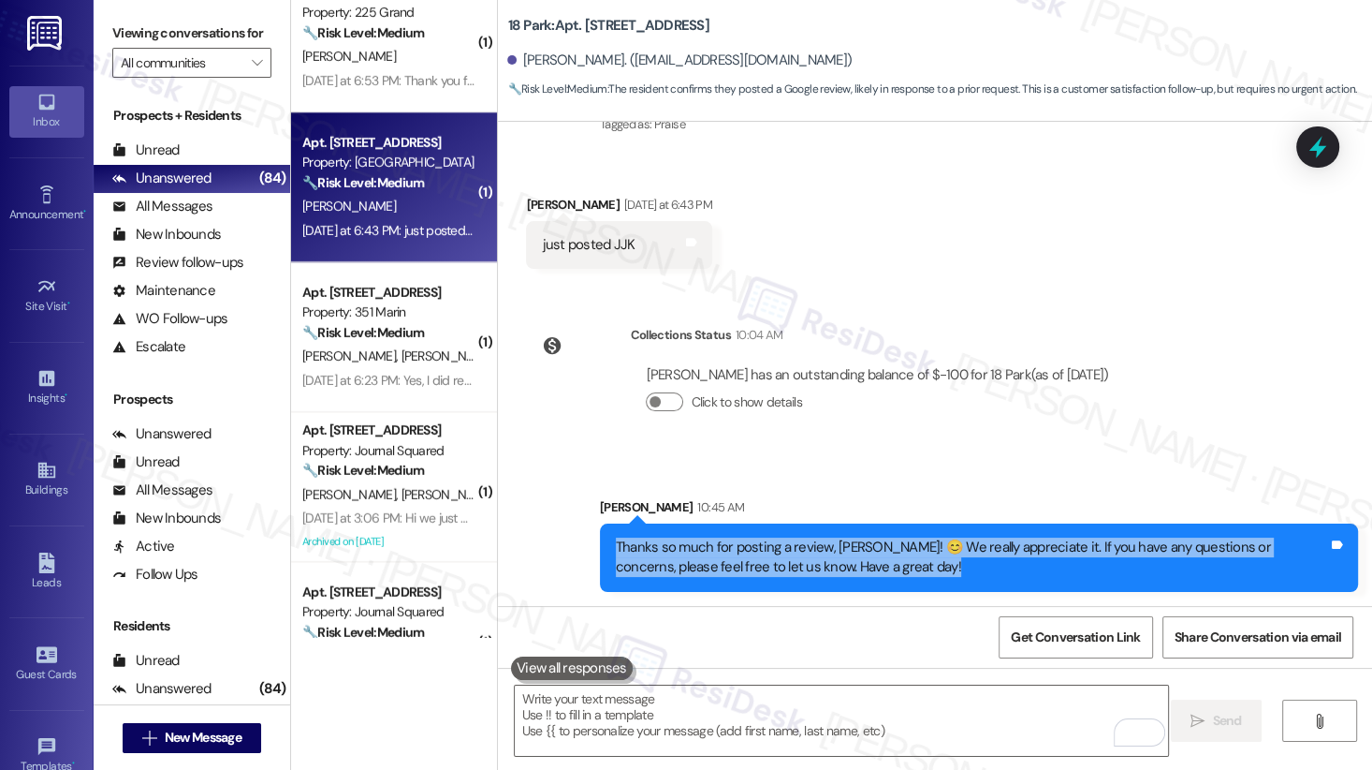
drag, startPoint x: 936, startPoint y: 530, endPoint x: 936, endPoint y: 518, distance: 12.2
click at [936, 530] on div "Thanks so much for posting a review, Jeffrey! 😊 We really appreciate it. If you…" at bounding box center [979, 557] width 758 height 68
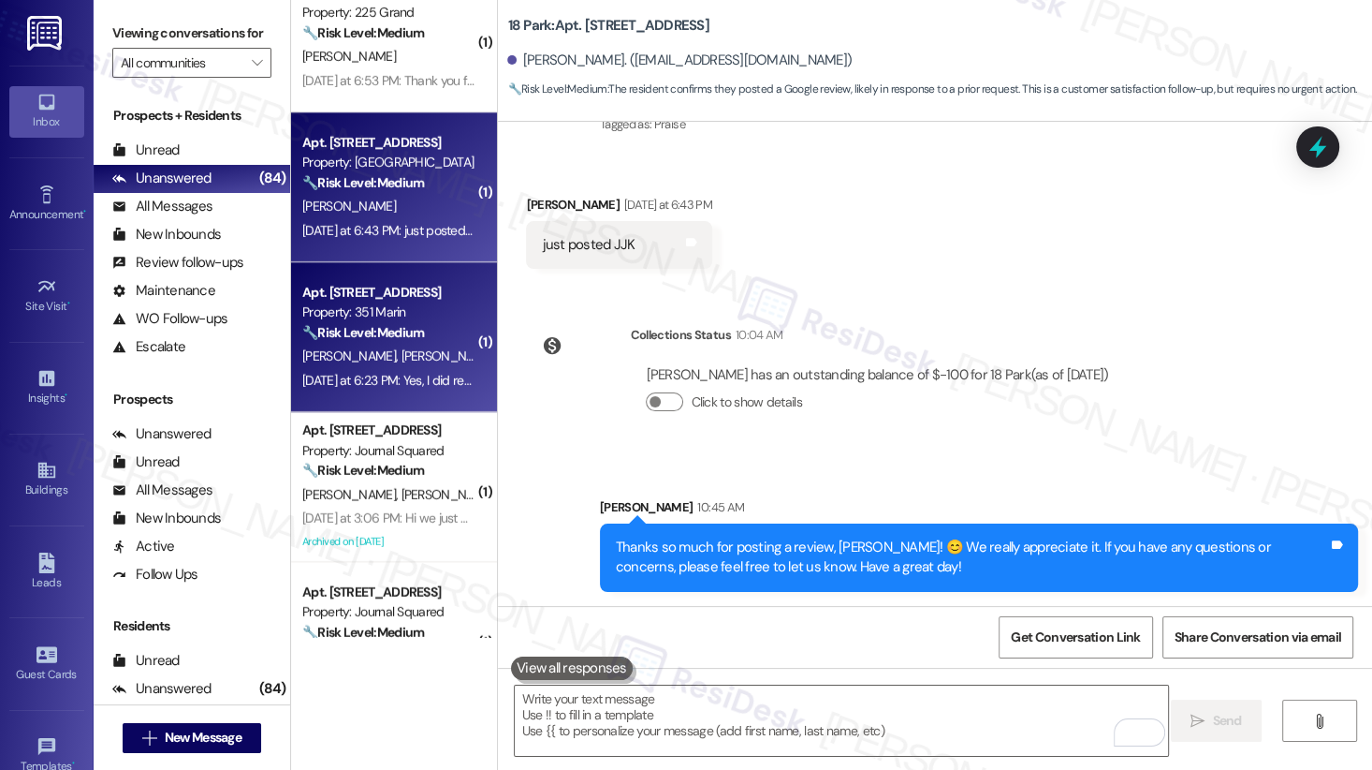
click at [418, 319] on div "Property: 351 Marin" at bounding box center [388, 312] width 173 height 20
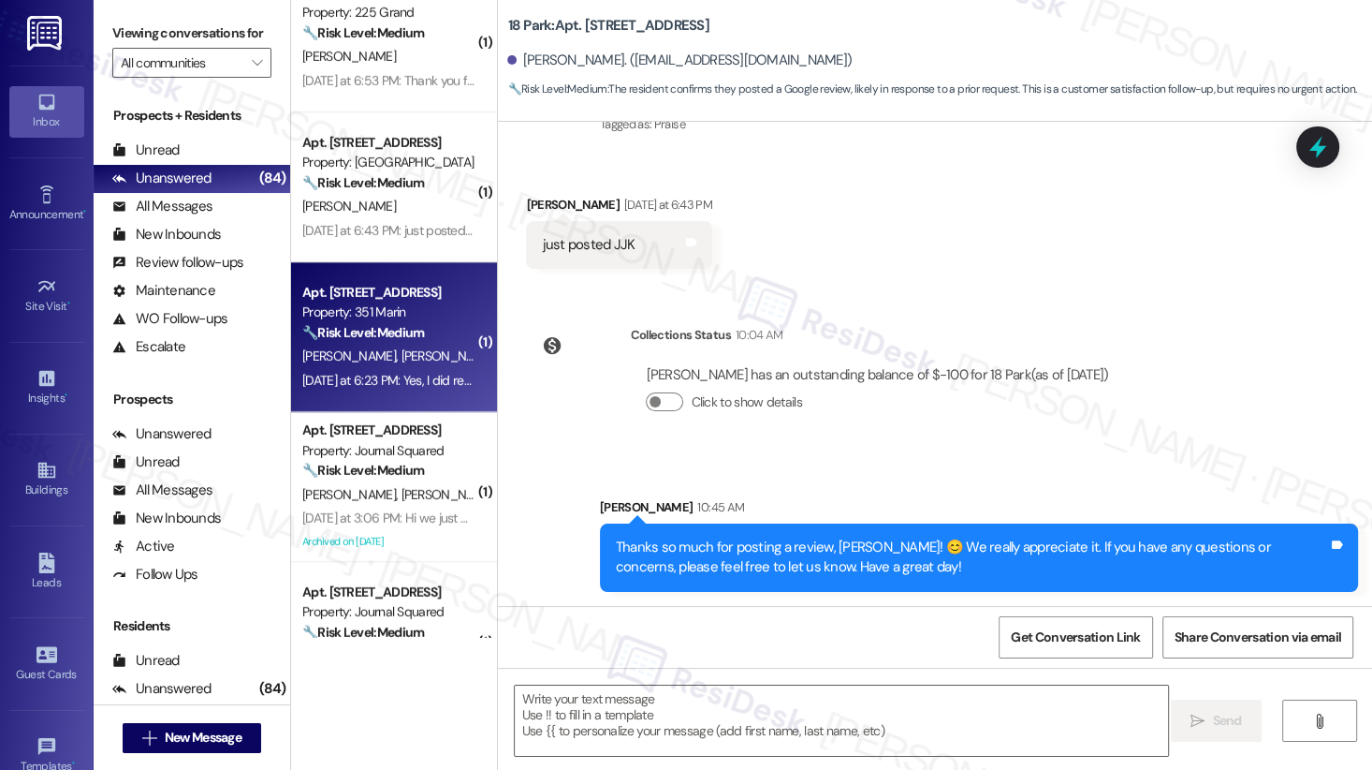
type textarea "Fetching suggested responses. Please feel free to read through the conversation…"
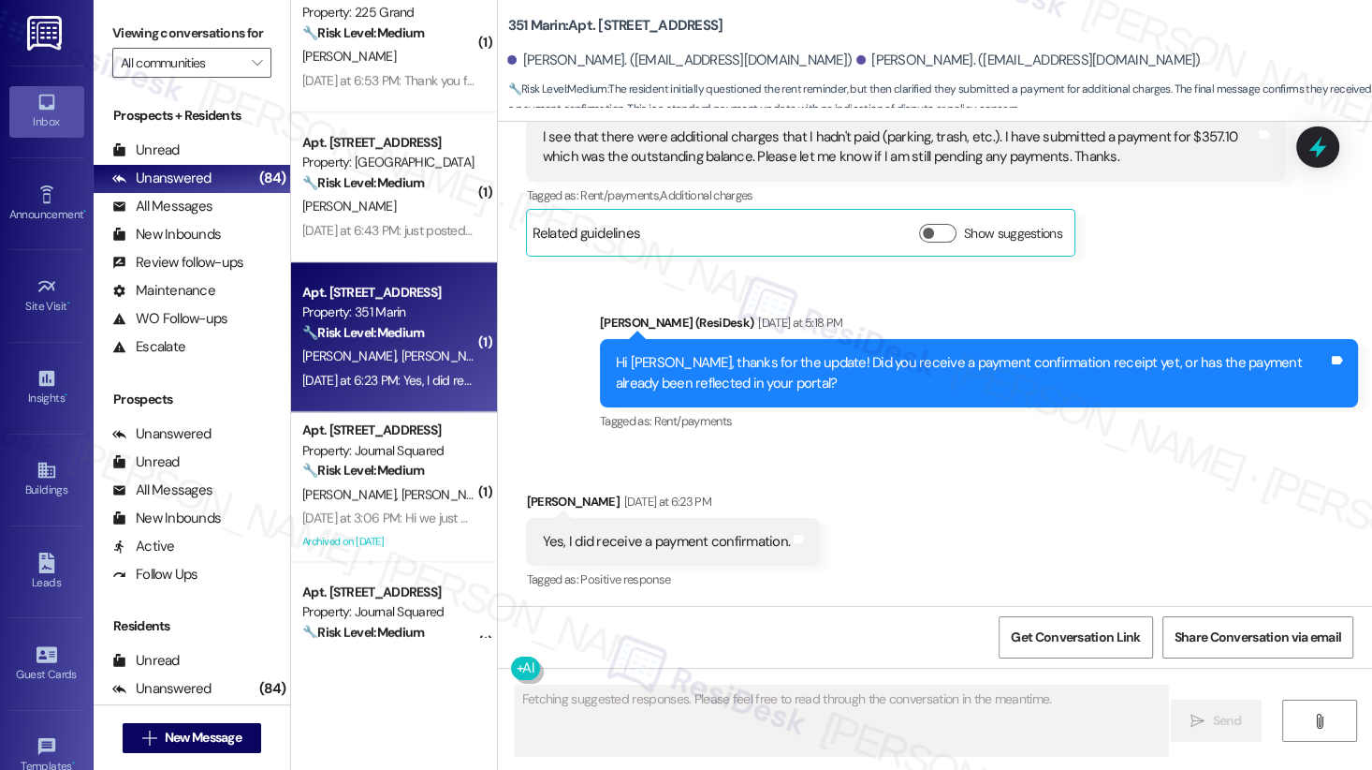
scroll to position [1194, 0]
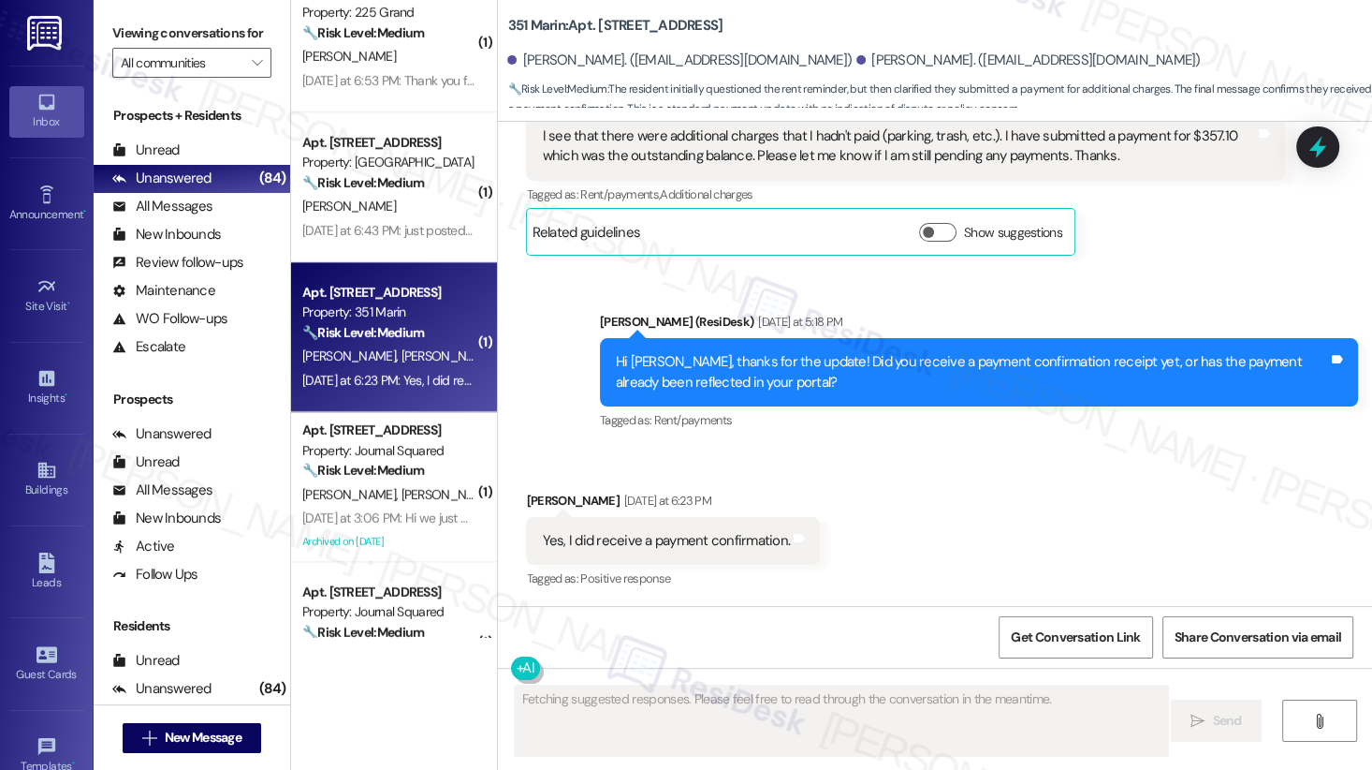
click at [675, 538] on div "Yes, I did receive a payment confirmation." at bounding box center [666, 541] width 248 height 20
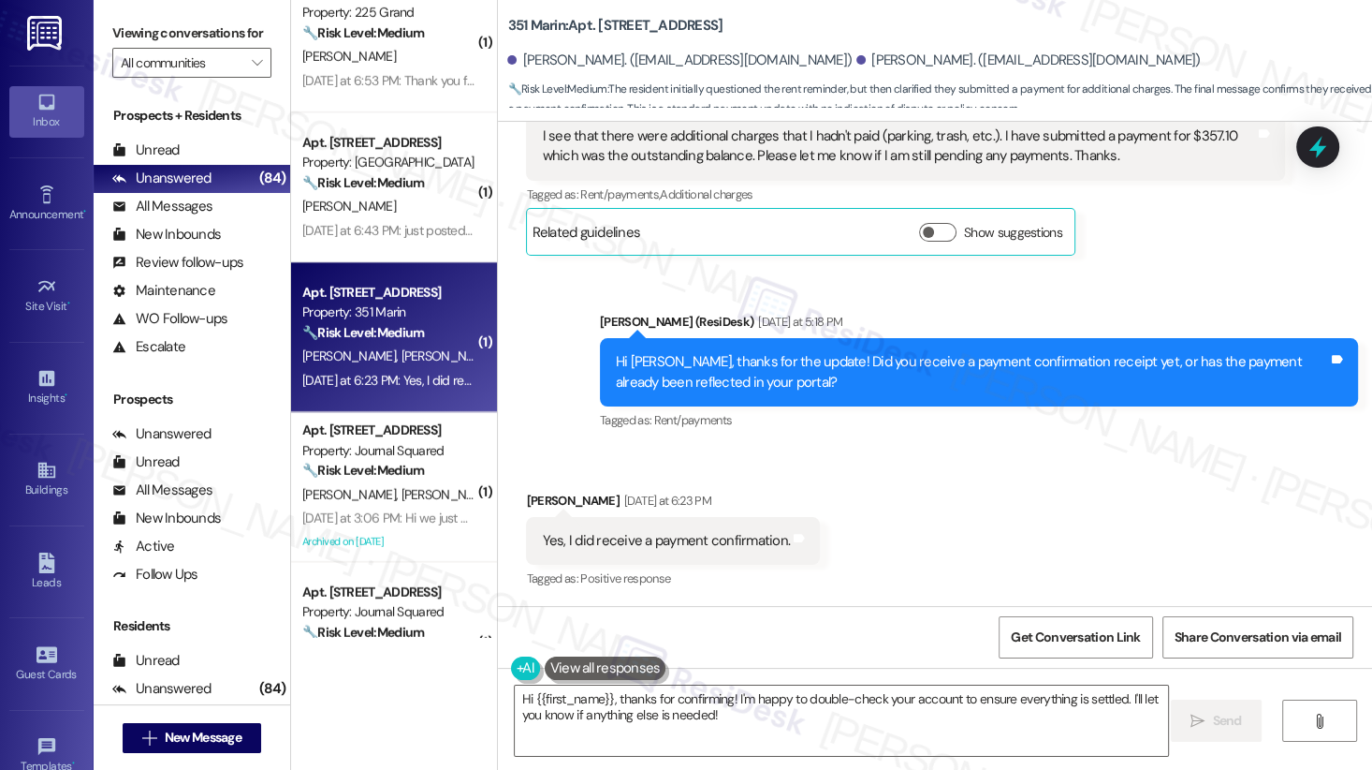
click at [543, 501] on div "William Sehnert Yesterday at 6:23 PM" at bounding box center [673, 504] width 294 height 26
copy div "William"
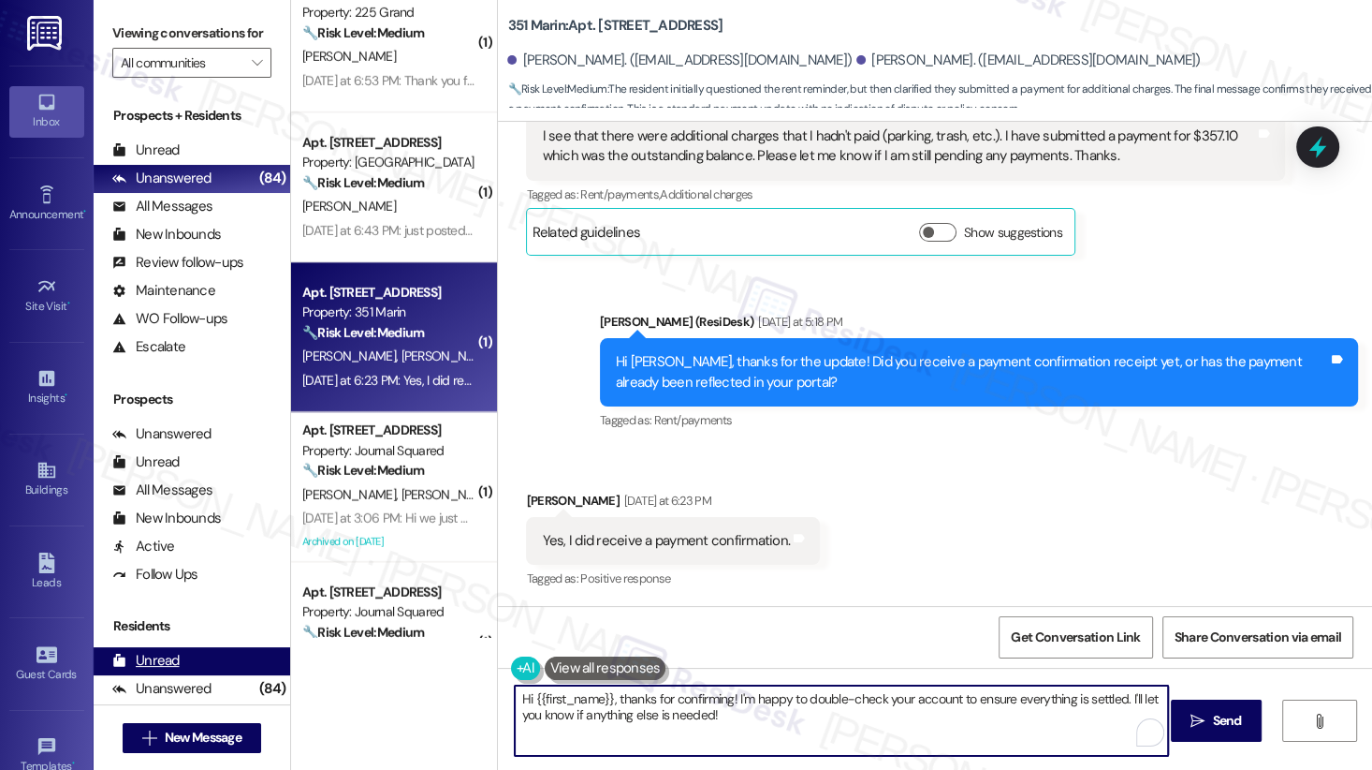
drag, startPoint x: 611, startPoint y: 701, endPoint x: 271, endPoint y: 693, distance: 340.9
click at [271, 692] on div "Viewing conversations for All communities  Prospects + Residents Unread (0) Un…" at bounding box center [733, 385] width 1279 height 770
paste textarea "William"
drag, startPoint x: 663, startPoint y: 719, endPoint x: 679, endPoint y: 694, distance: 29.9
click at [679, 692] on textarea "Thanks for confirming, William! I'm happy to double-check your account to ensur…" at bounding box center [841, 720] width 653 height 70
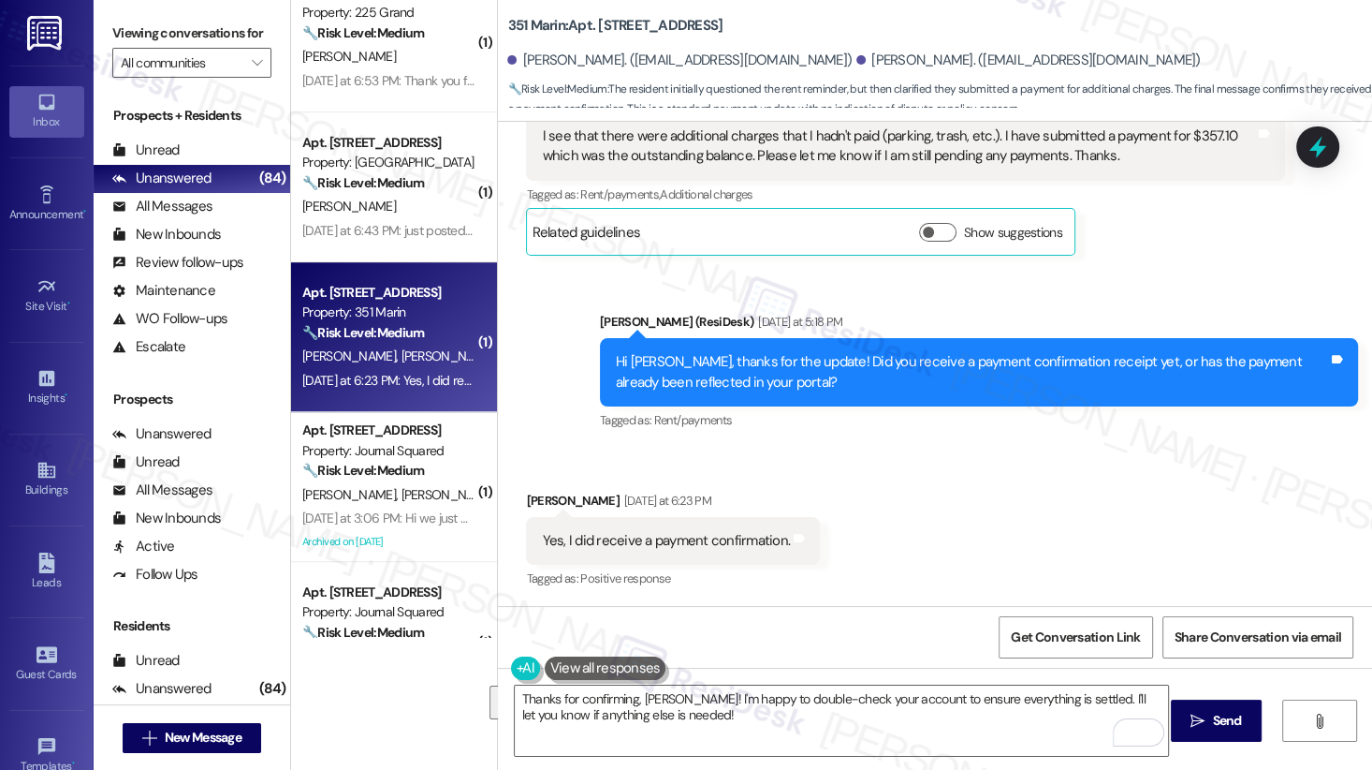
click at [182, 37] on label "Viewing conversations for" at bounding box center [191, 33] width 159 height 29
click at [675, 692] on textarea "Thanks for confirming, William! I'm happy to double-check your account to ensur…" at bounding box center [841, 720] width 653 height 70
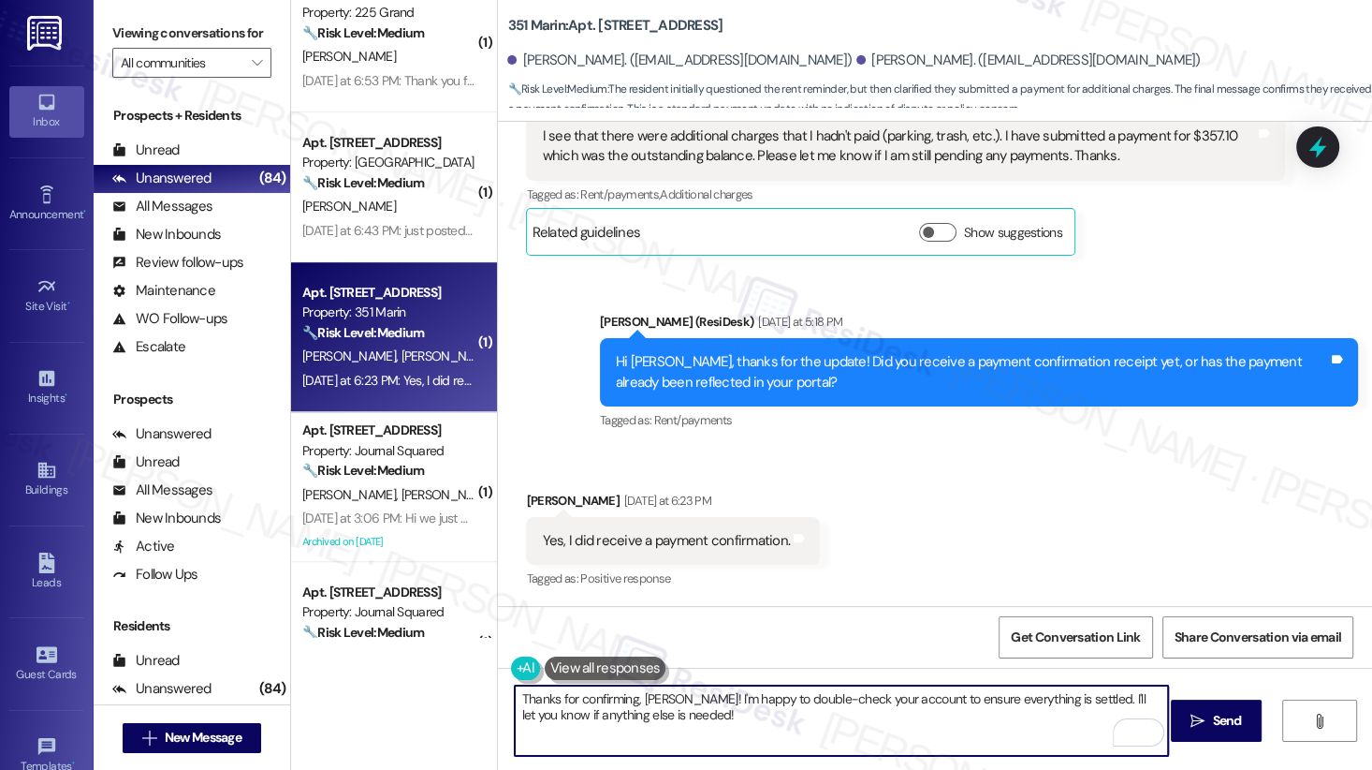
click at [641, 692] on textarea "Thanks for confirming, William! I'm happy to double-check your account to ensur…" at bounding box center [841, 720] width 653 height 70
click at [676, 692] on textarea "Thanks for confirming, William! I'm happy to double-check your account to ensur…" at bounding box center [841, 720] width 653 height 70
drag, startPoint x: 675, startPoint y: 702, endPoint x: 722, endPoint y: 719, distance: 49.7
click at [722, 692] on textarea "Thanks for confirming, William! I'm happy to double-check your account to ensur…" at bounding box center [841, 720] width 653 height 70
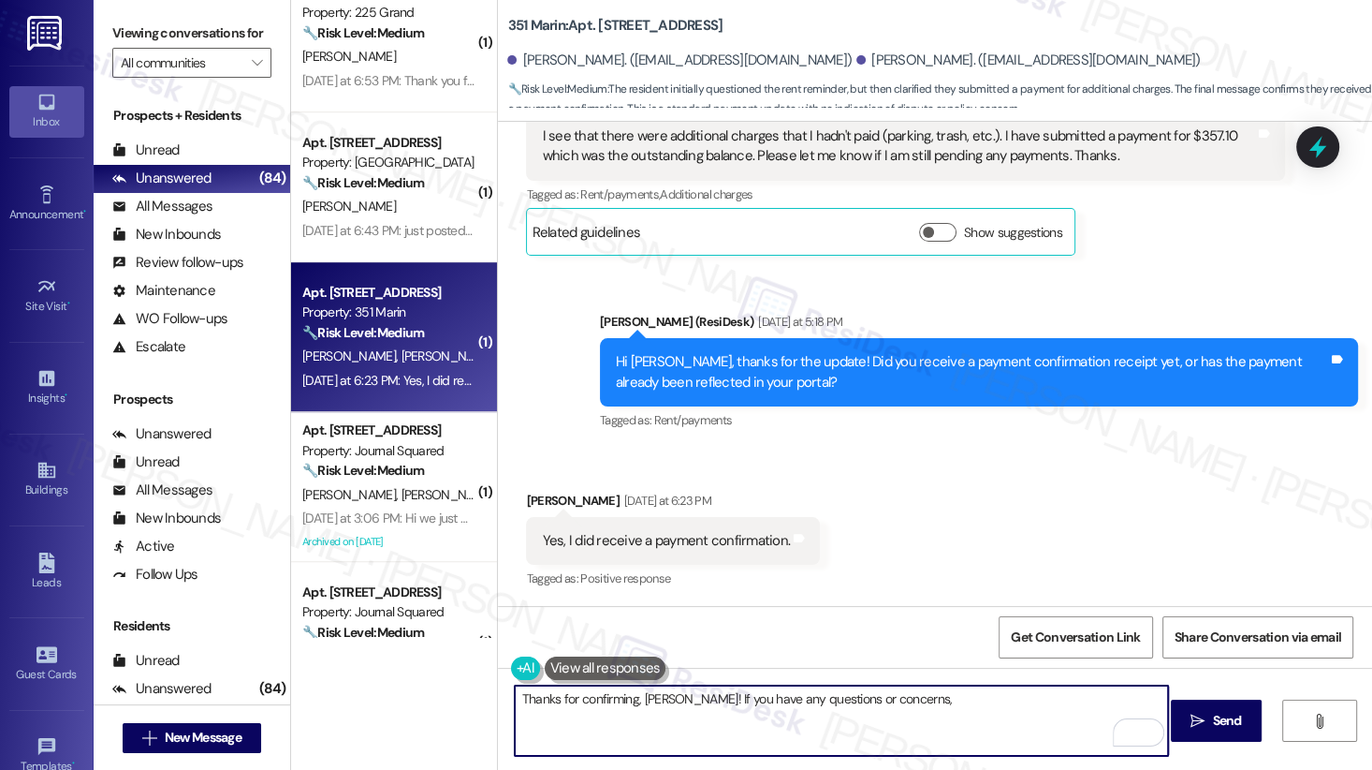
click at [676, 692] on textarea "Thanks for confirming, William! If you have any questions or concerns," at bounding box center [841, 720] width 653 height 70
click at [929, 692] on textarea "Thanks for confirming, William! If you have any questions or concerns," at bounding box center [841, 720] width 653 height 70
click at [923, 692] on textarea "Thanks for confirming, William! If you have any questions or concerns," at bounding box center [841, 720] width 653 height 70
type textarea "Thanks for confirming, William! If you have any questions or concerns, please d…"
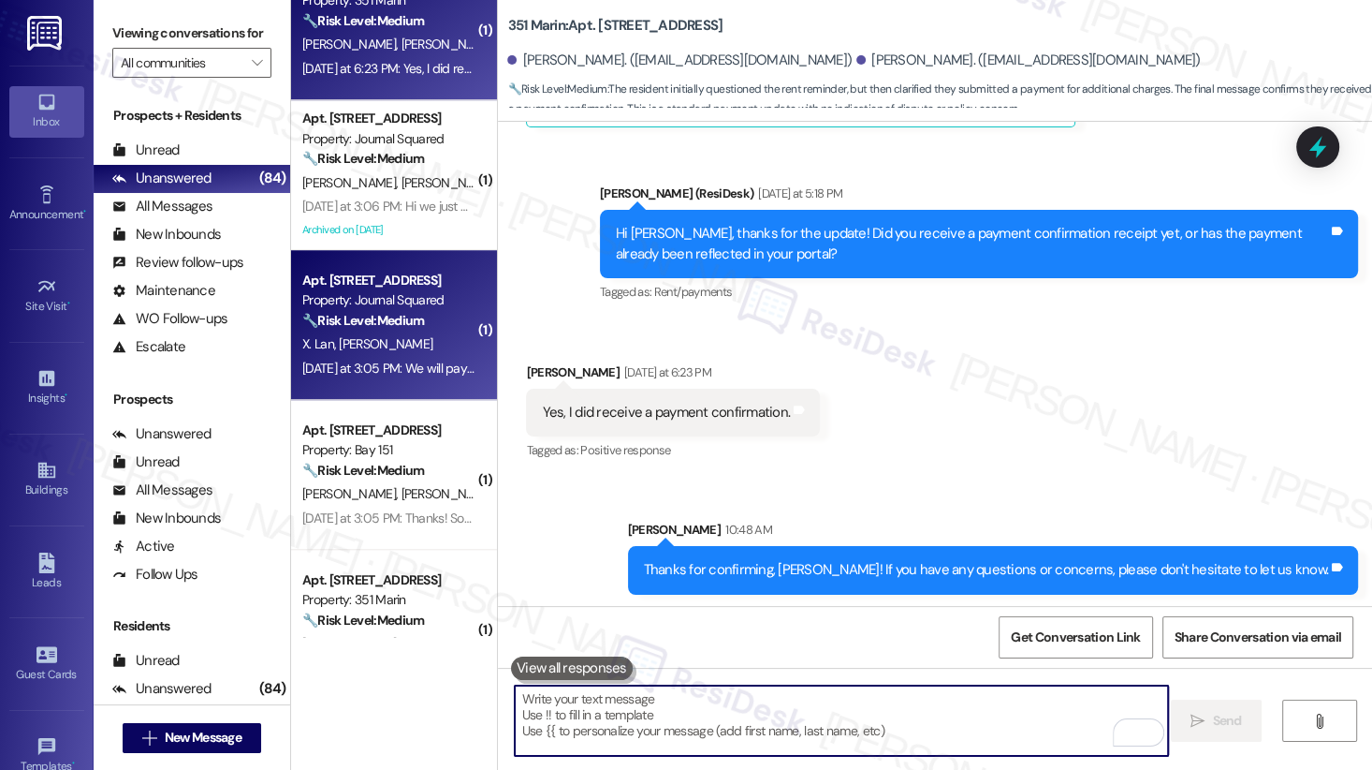
scroll to position [1325, 0]
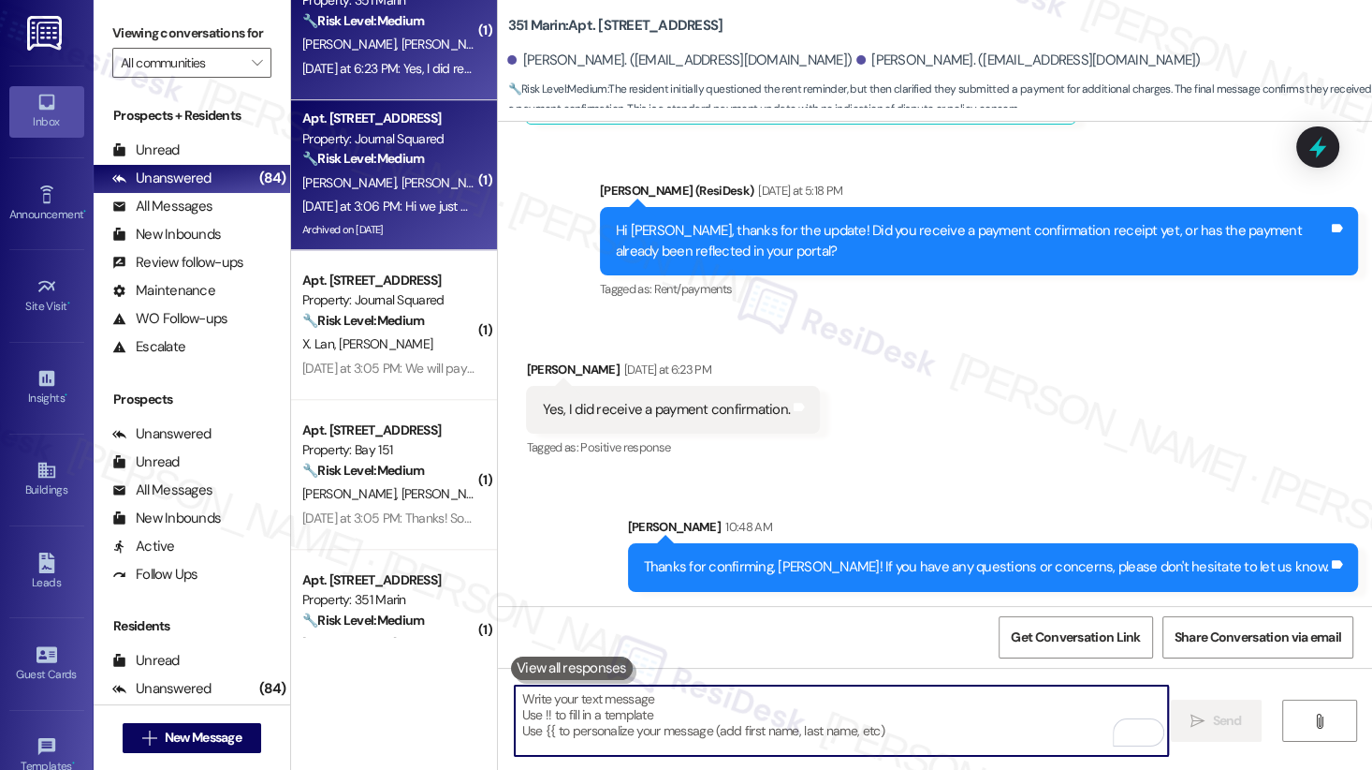
click at [391, 223] on div "Archived on [DATE]" at bounding box center [389, 229] width 177 height 23
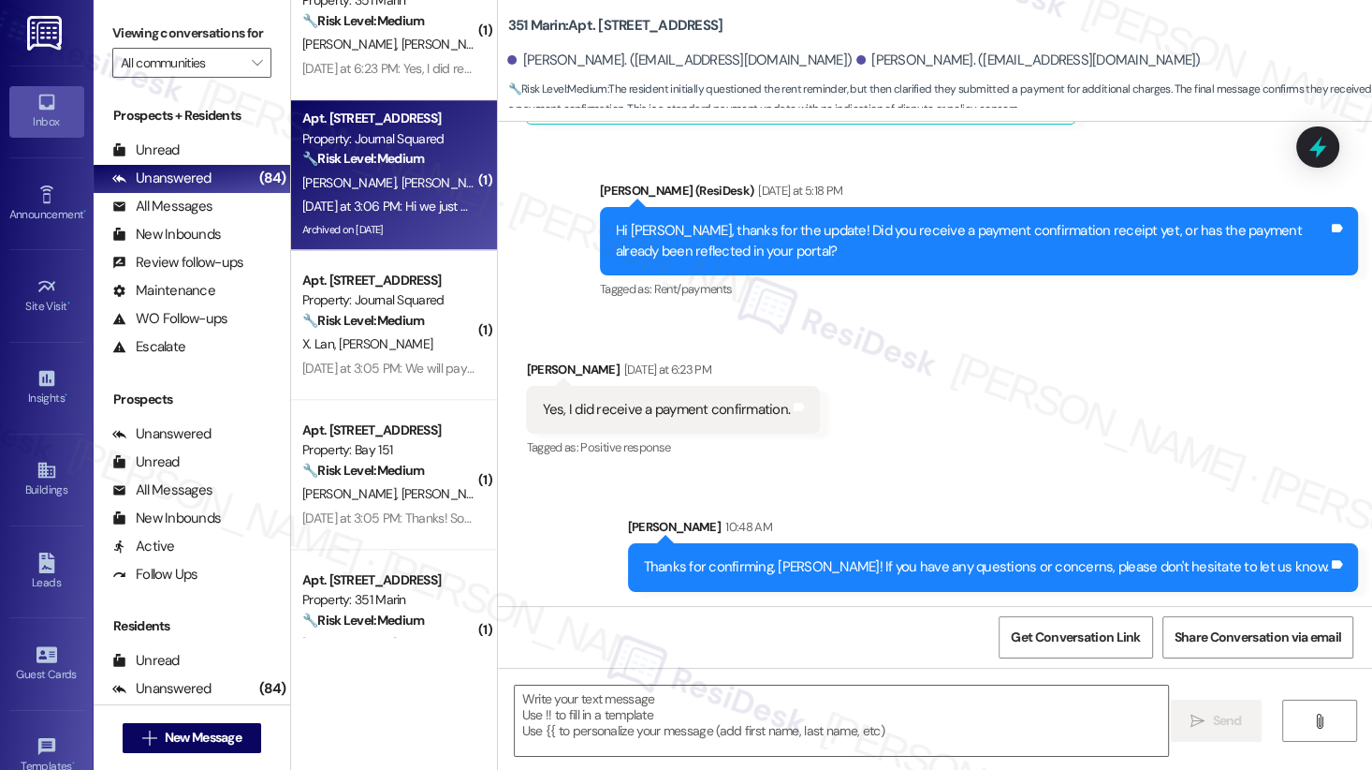
type textarea "Fetching suggested responses. Please feel free to read through the conversation…"
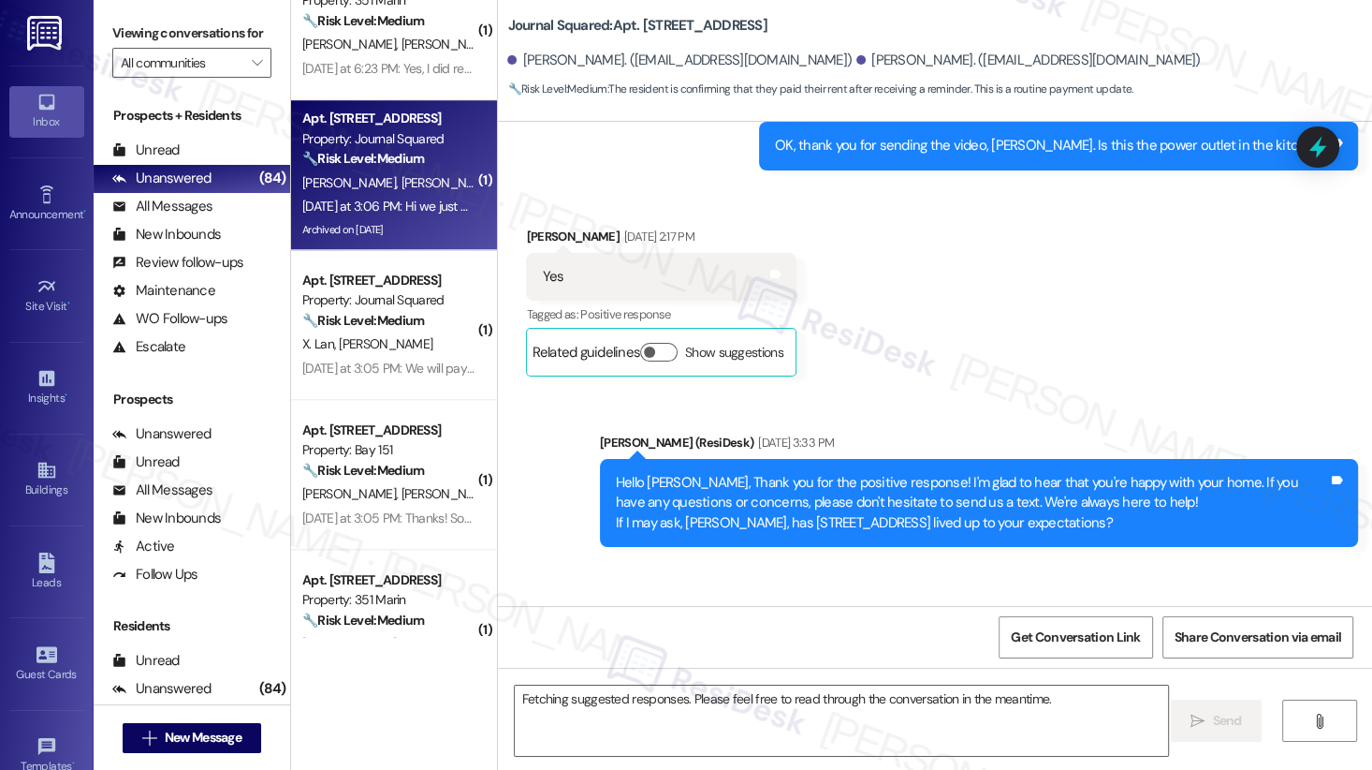
scroll to position [19943, 0]
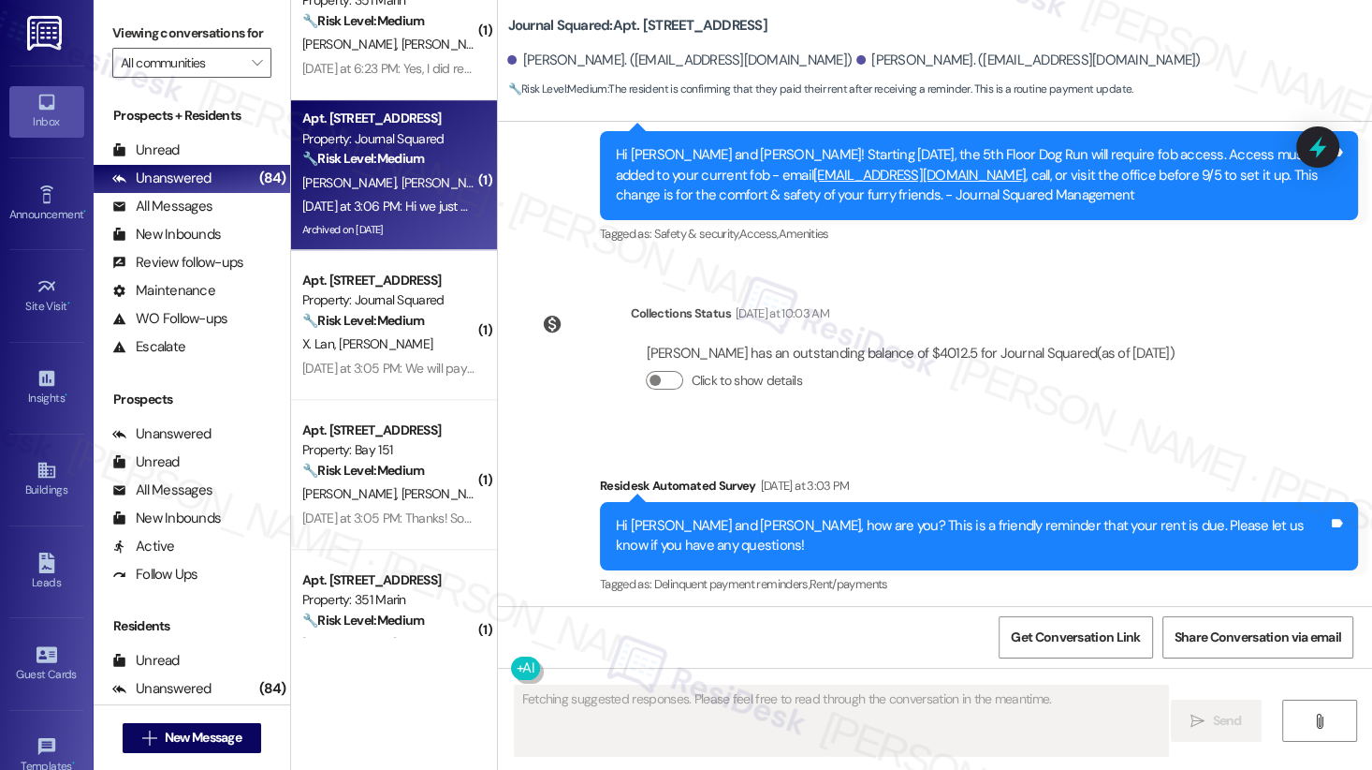
click at [619, 692] on div "Hi we just paid it" at bounding box center [590, 704] width 97 height 20
click at [1009, 476] on div "Residesk Automated Survey Yesterday at 3:03 PM" at bounding box center [979, 489] width 758 height 26
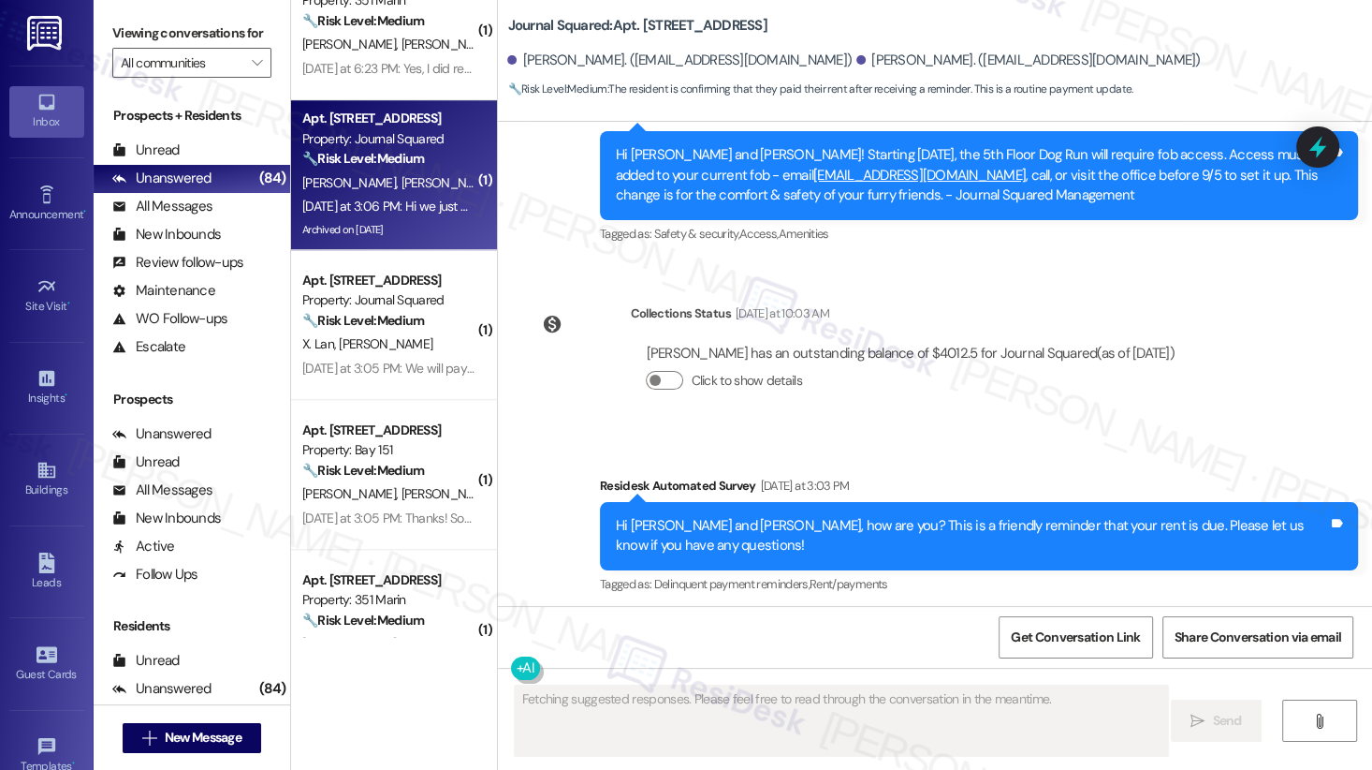
click at [992, 516] on div "Hi Jie and Yinglan, how are you? This is a friendly reminder that your rent is …" at bounding box center [972, 536] width 712 height 40
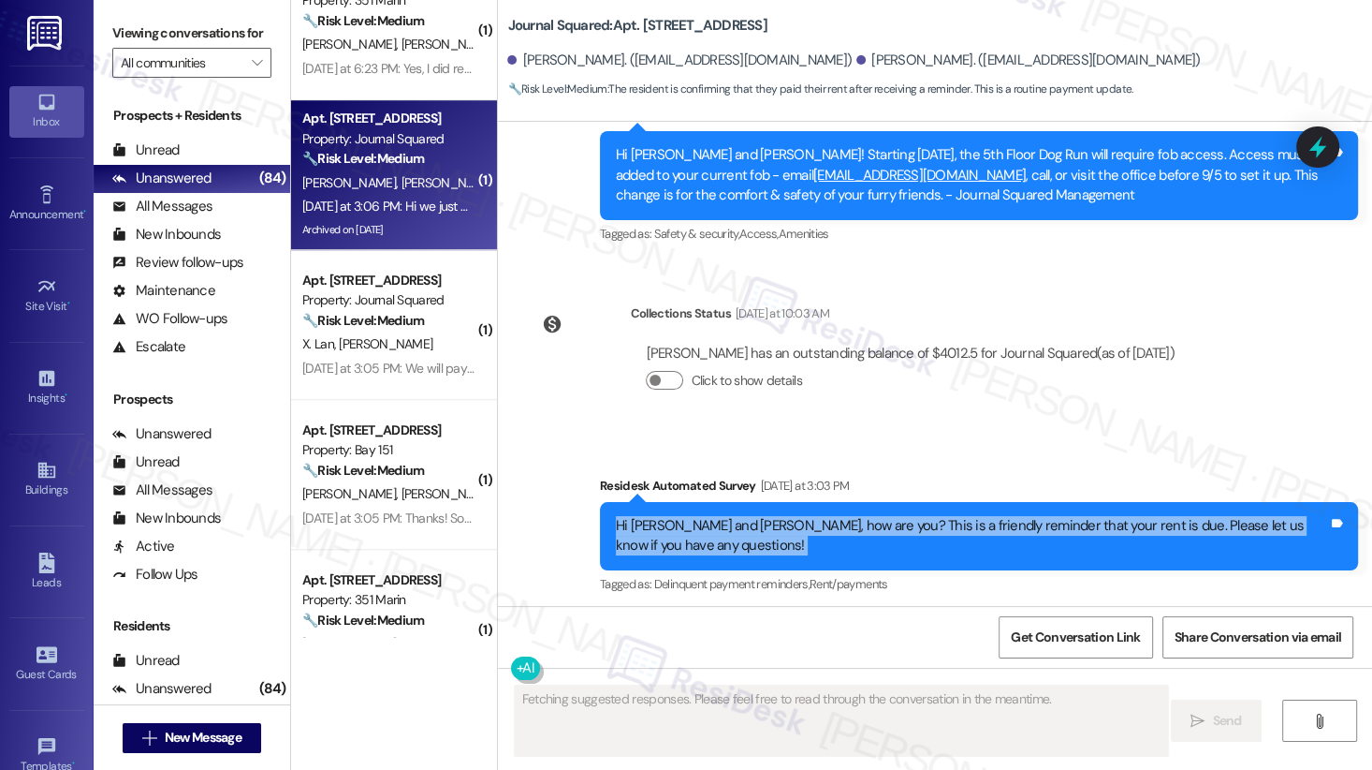
click at [992, 516] on div "Hi Jie and Yinglan, how are you? This is a friendly reminder that your rent is …" at bounding box center [972, 536] width 712 height 40
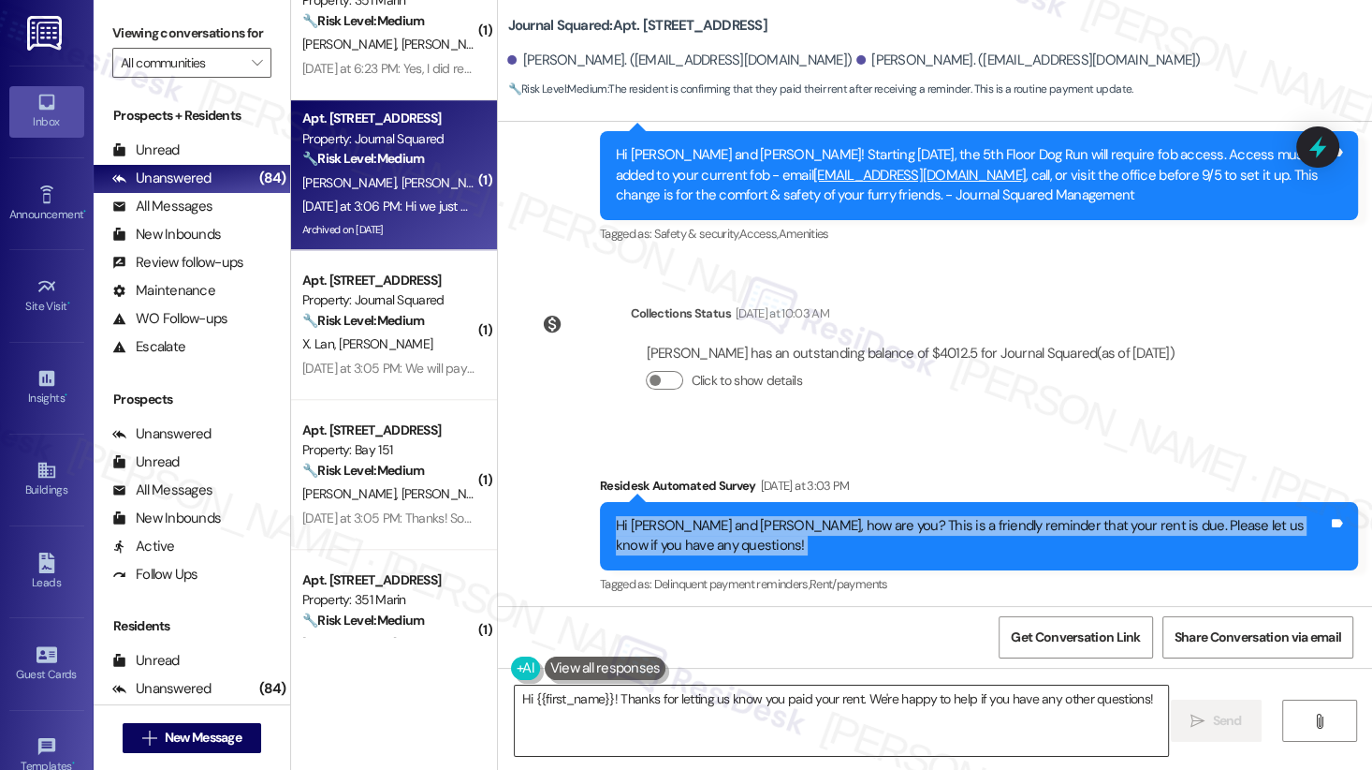
click at [680, 692] on textarea "Hi {{first_name}}! Thanks for letting us know you paid your rent. We're happy t…" at bounding box center [841, 720] width 653 height 70
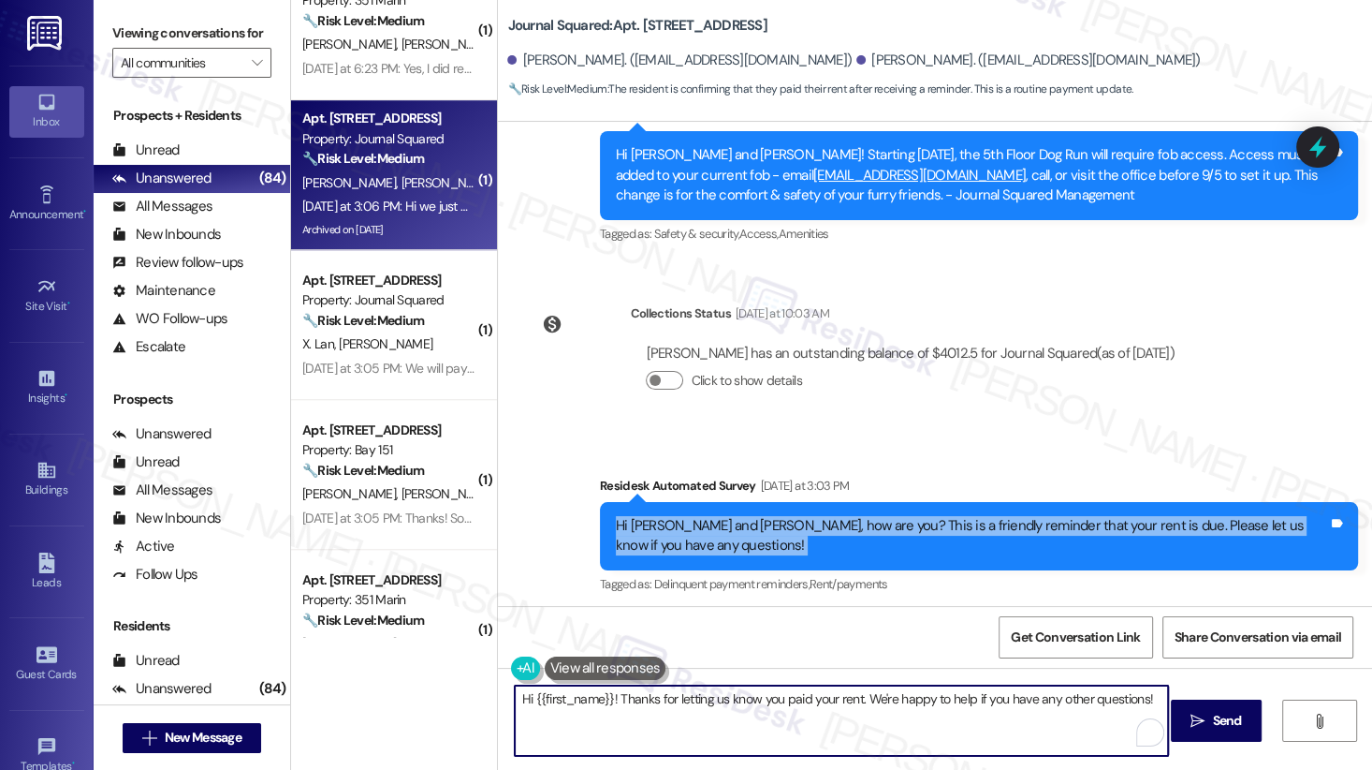
click at [680, 692] on textarea "Hi {{first_name}}! Thanks for letting us know you paid your rent. We're happy t…" at bounding box center [841, 720] width 653 height 70
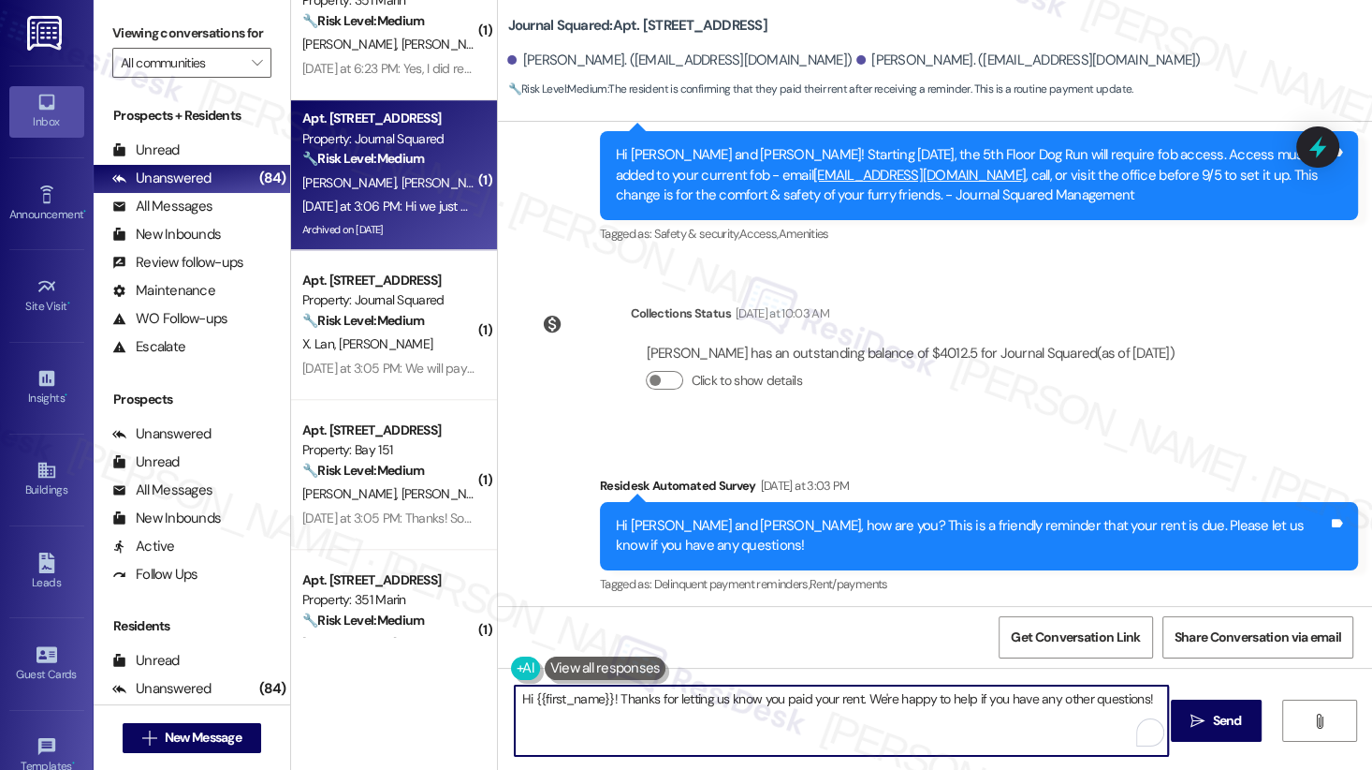
click at [681, 692] on textarea "Hi {{first_name}}! Thanks for letting us know you paid your rent. We're happy t…" at bounding box center [841, 720] width 653 height 70
click at [522, 639] on div "Received via SMS Yinglan Zhang Yesterday at 3:06 PM Hi we just paid it Tags and…" at bounding box center [619, 704] width 215 height 130
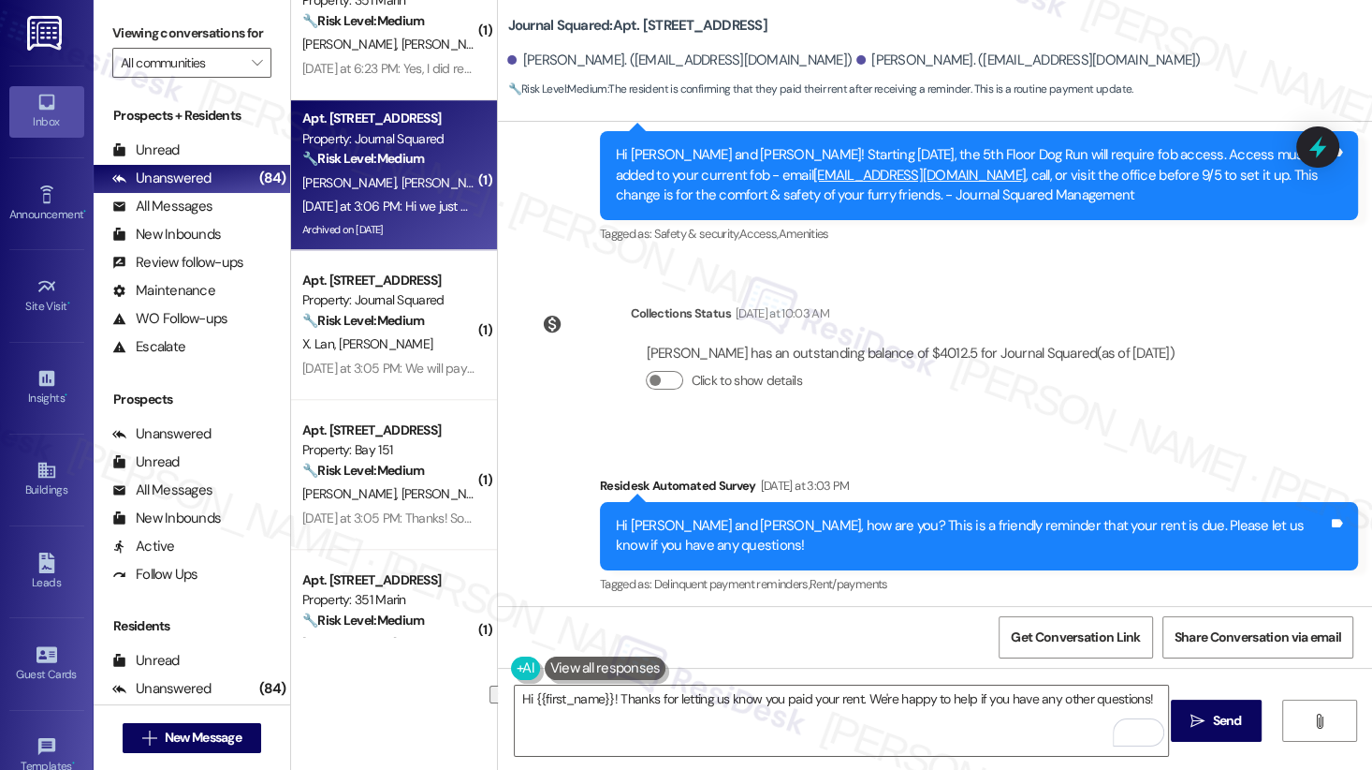
click at [522, 639] on div "Received via SMS Yinglan Zhang Yesterday at 3:06 PM Hi we just paid it Tags and…" at bounding box center [619, 704] width 215 height 130
copy div "Yinglan"
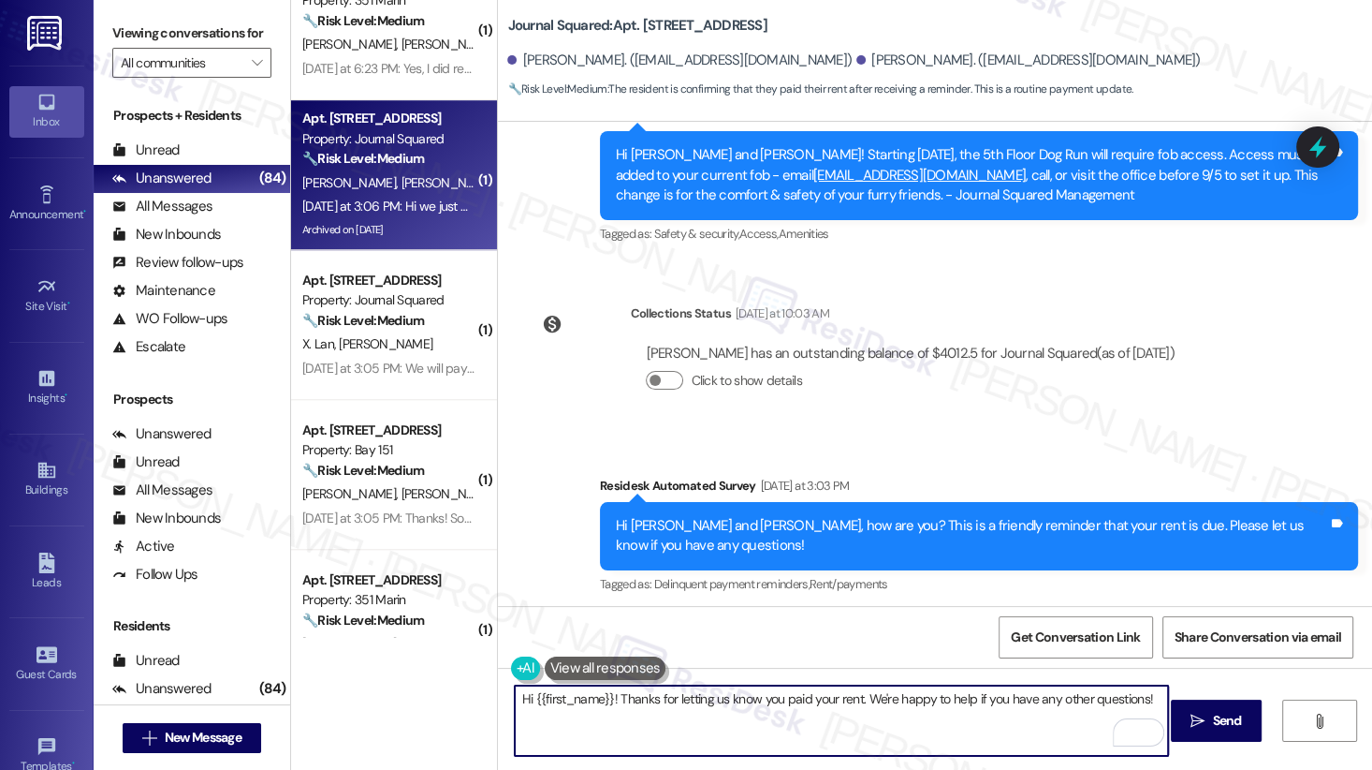
drag, startPoint x: 524, startPoint y: 698, endPoint x: 600, endPoint y: 695, distance: 75.9
click at [605, 692] on textarea "Hi {{first_name}}! Thanks for letting us know you paid your rent. We're happy t…" at bounding box center [841, 720] width 653 height 70
paste textarea "Yinglan"
type textarea "Hi Yinglan! Thanks for letting us know you paid your rent. We're happy to help …"
click at [762, 692] on textarea "Hi Yinglan! Thanks for letting us know you paid your rent. We're happy to help …" at bounding box center [841, 720] width 653 height 70
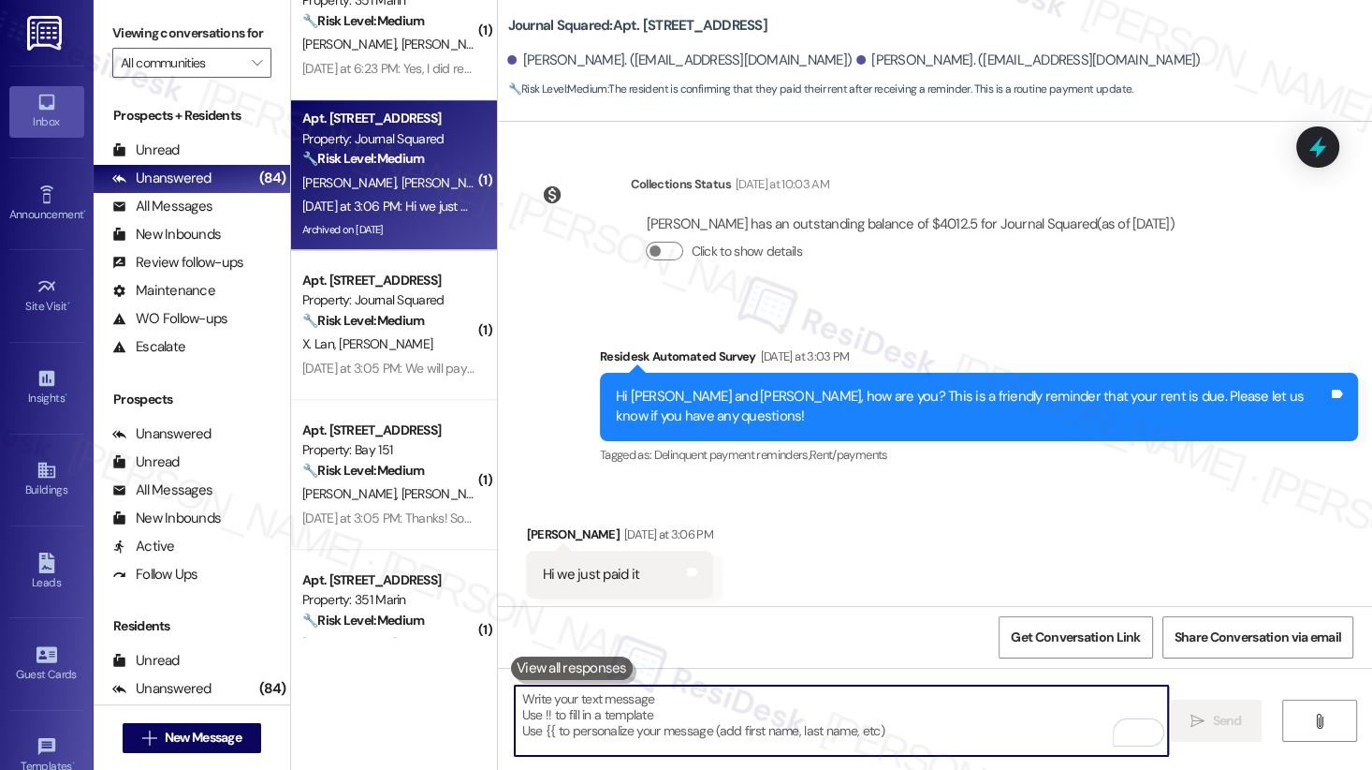
scroll to position [20073, 0]
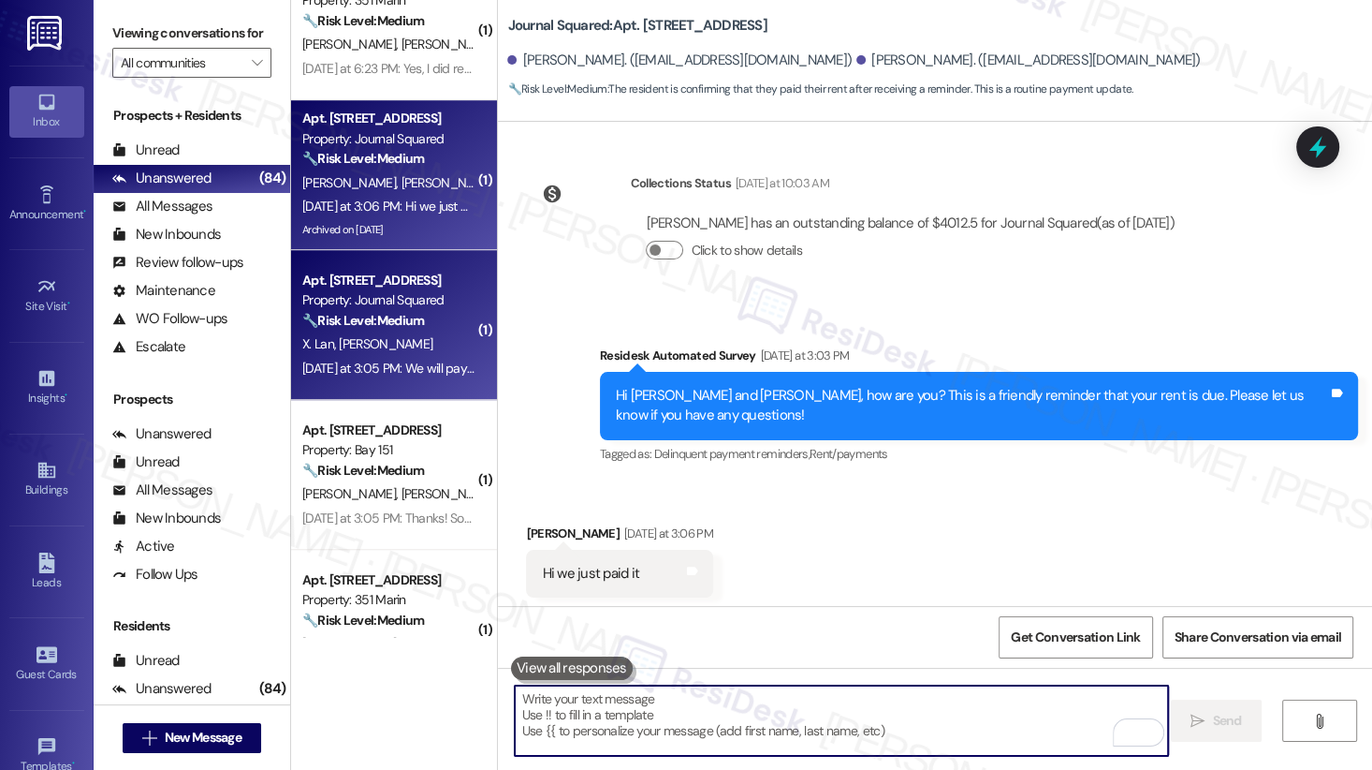
click at [441, 322] on div "🔧 Risk Level: Medium The resident acknowledges the rent reminder and states the…" at bounding box center [388, 321] width 173 height 20
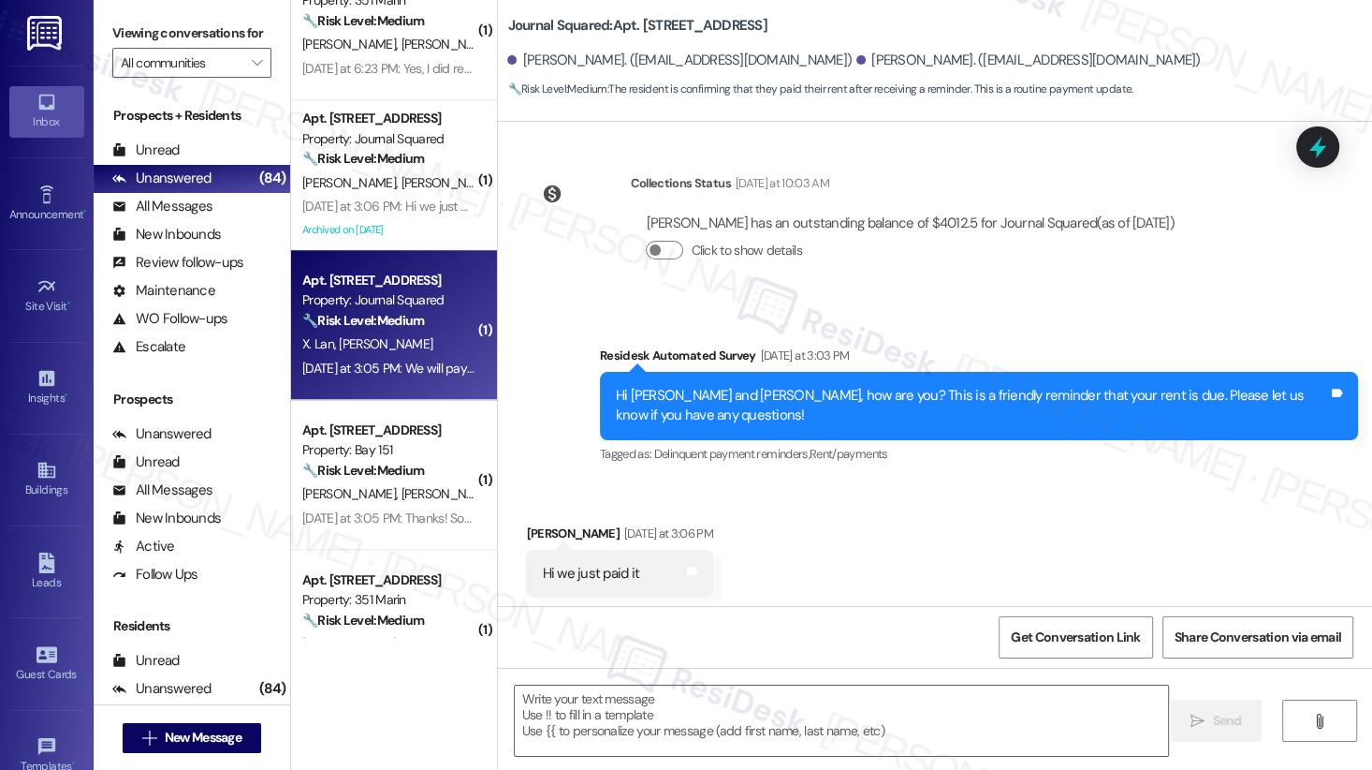
type textarea "Fetching suggested responses. Please feel free to read through the conversation…"
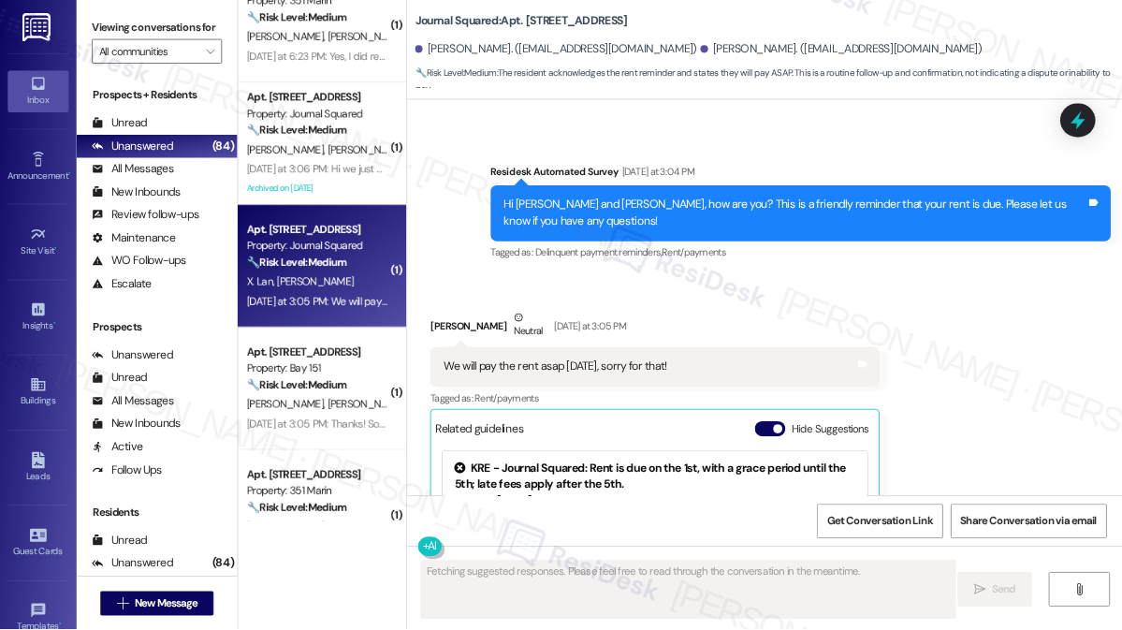
scroll to position [9457, 0]
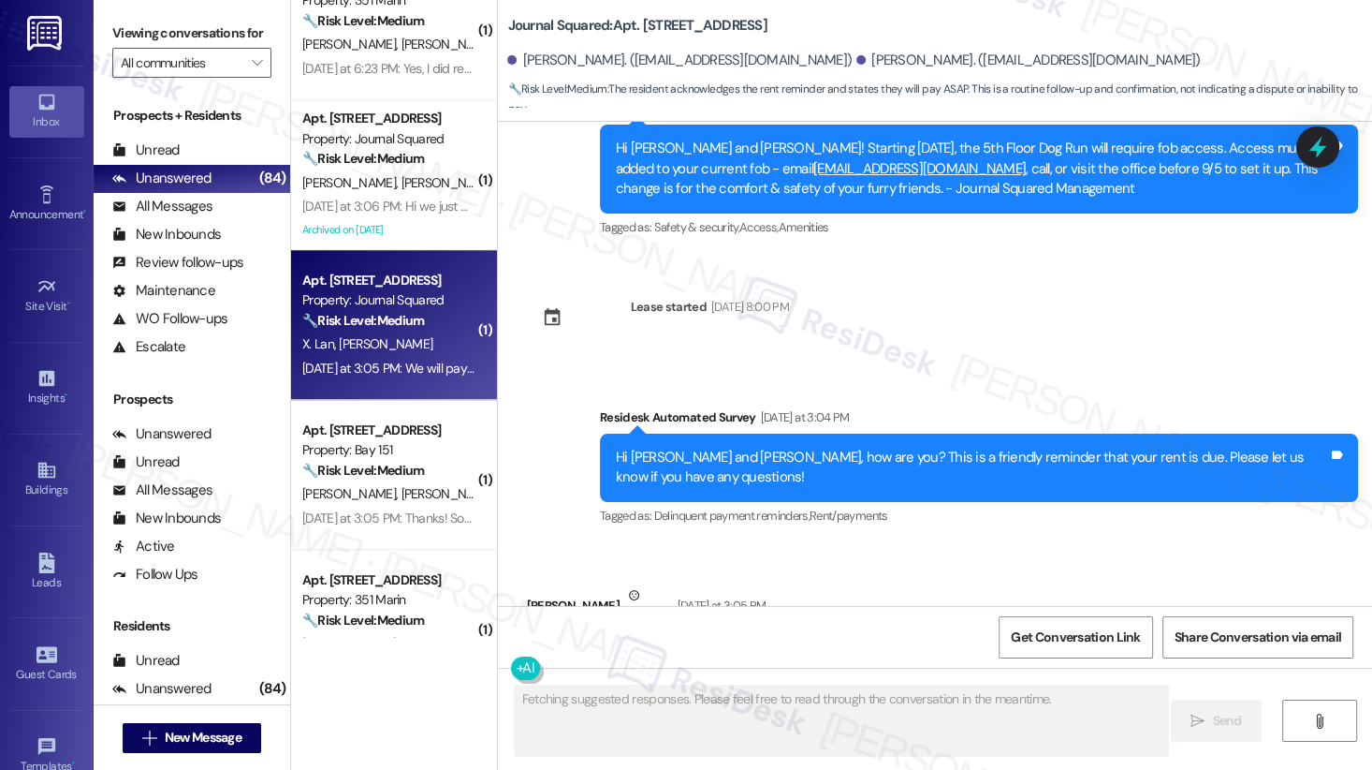
click at [635, 645] on div "We will pay the rent asap today, sorry for that!" at bounding box center [678, 655] width 273 height 20
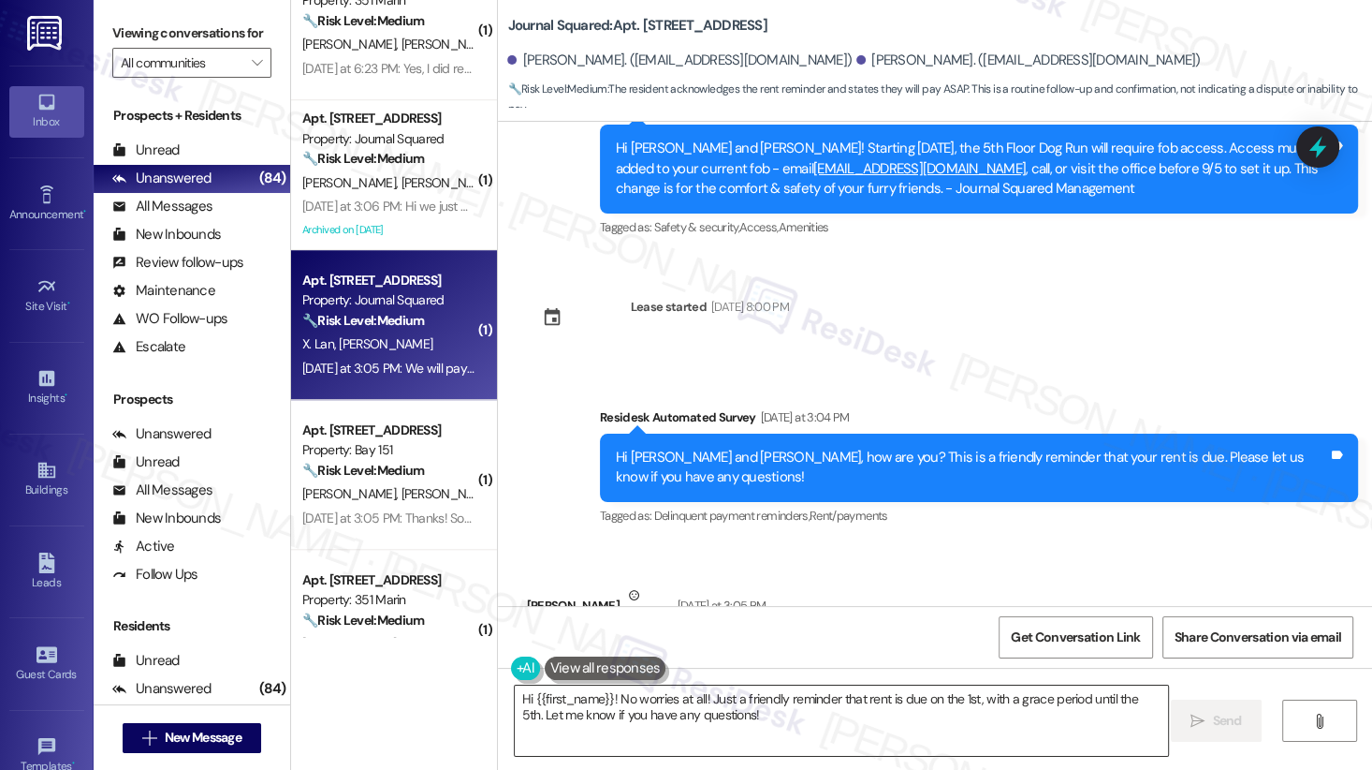
click at [805, 692] on textarea "Hi {{first_name}}! No worries at all! Just a friendly reminder that rent is due…" at bounding box center [841, 720] width 653 height 70
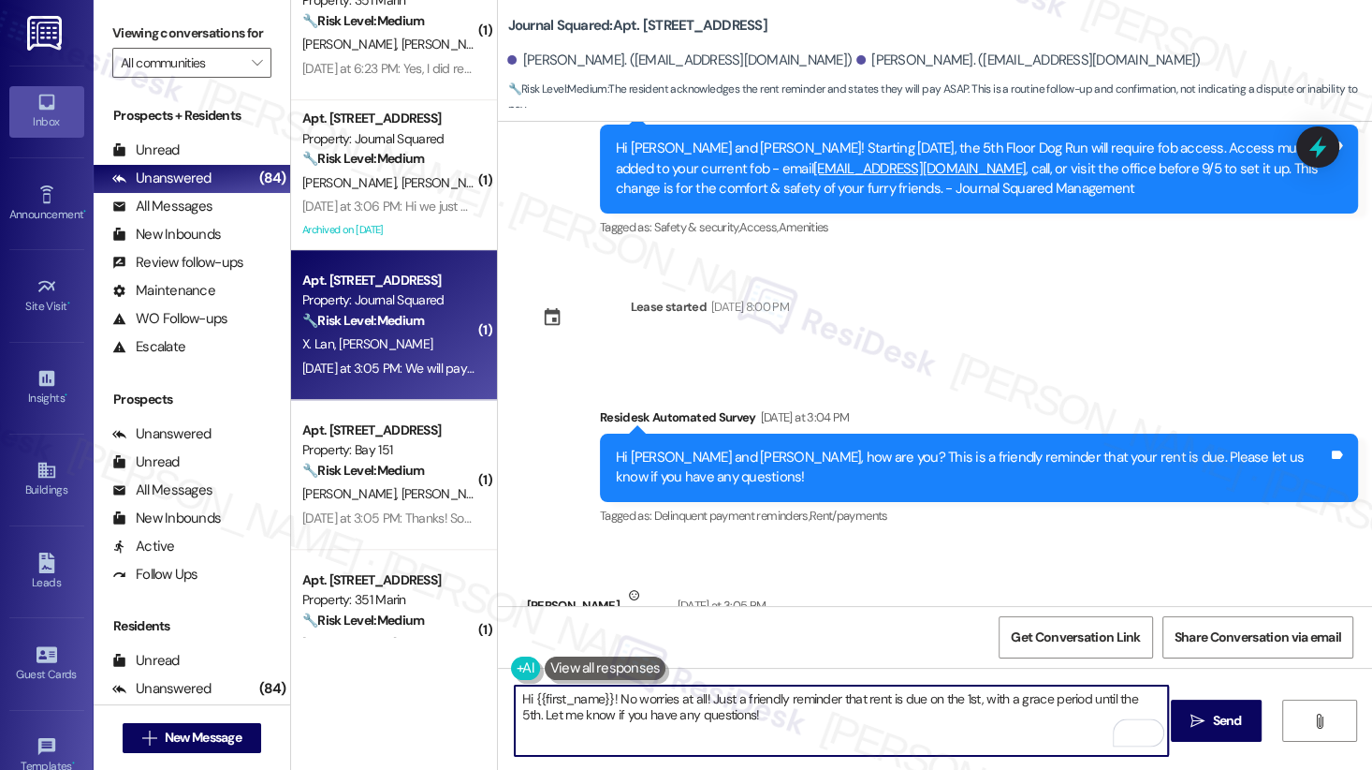
click at [526, 585] on div "Xiao Lan Neutral Yesterday at 3:05 PM" at bounding box center [800, 608] width 549 height 46
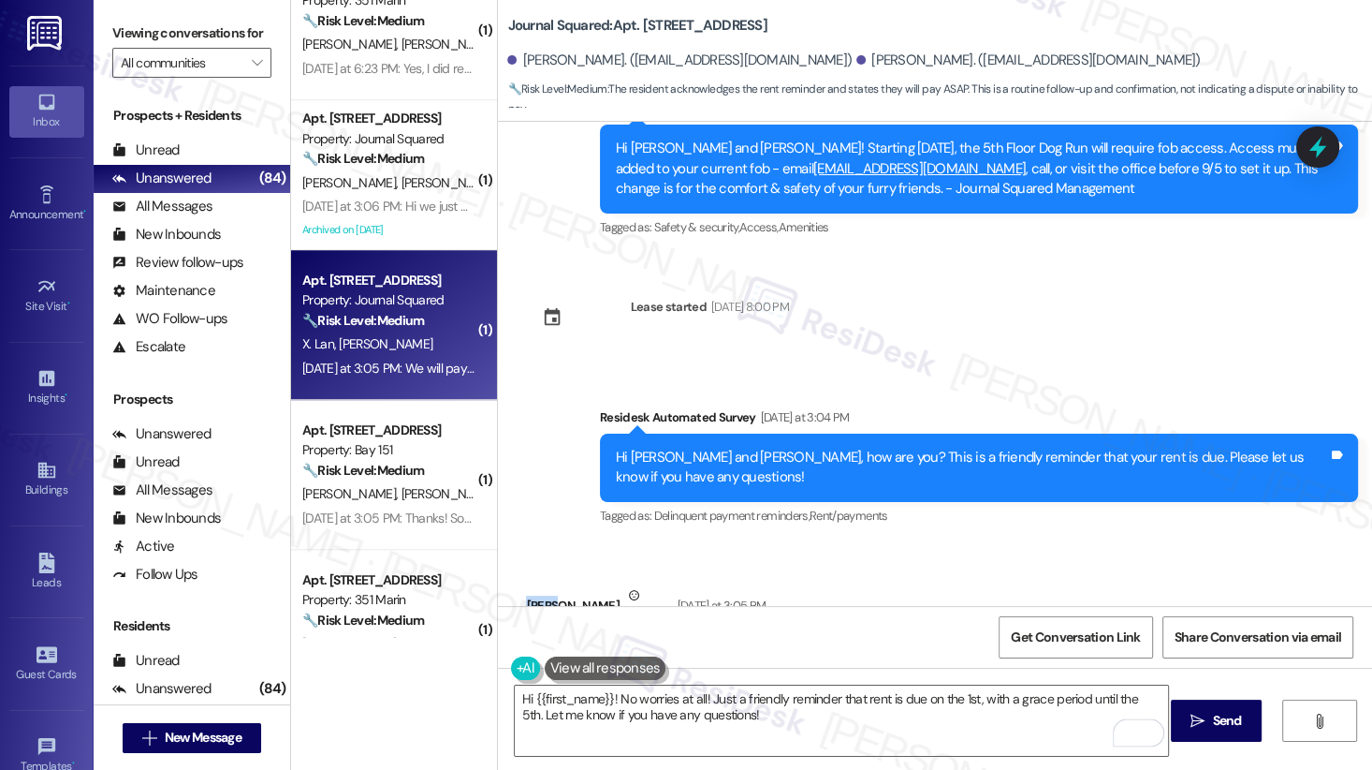
click at [526, 585] on div "Xiao Lan Neutral Yesterday at 3:05 PM" at bounding box center [800, 608] width 549 height 46
copy div "Xiao"
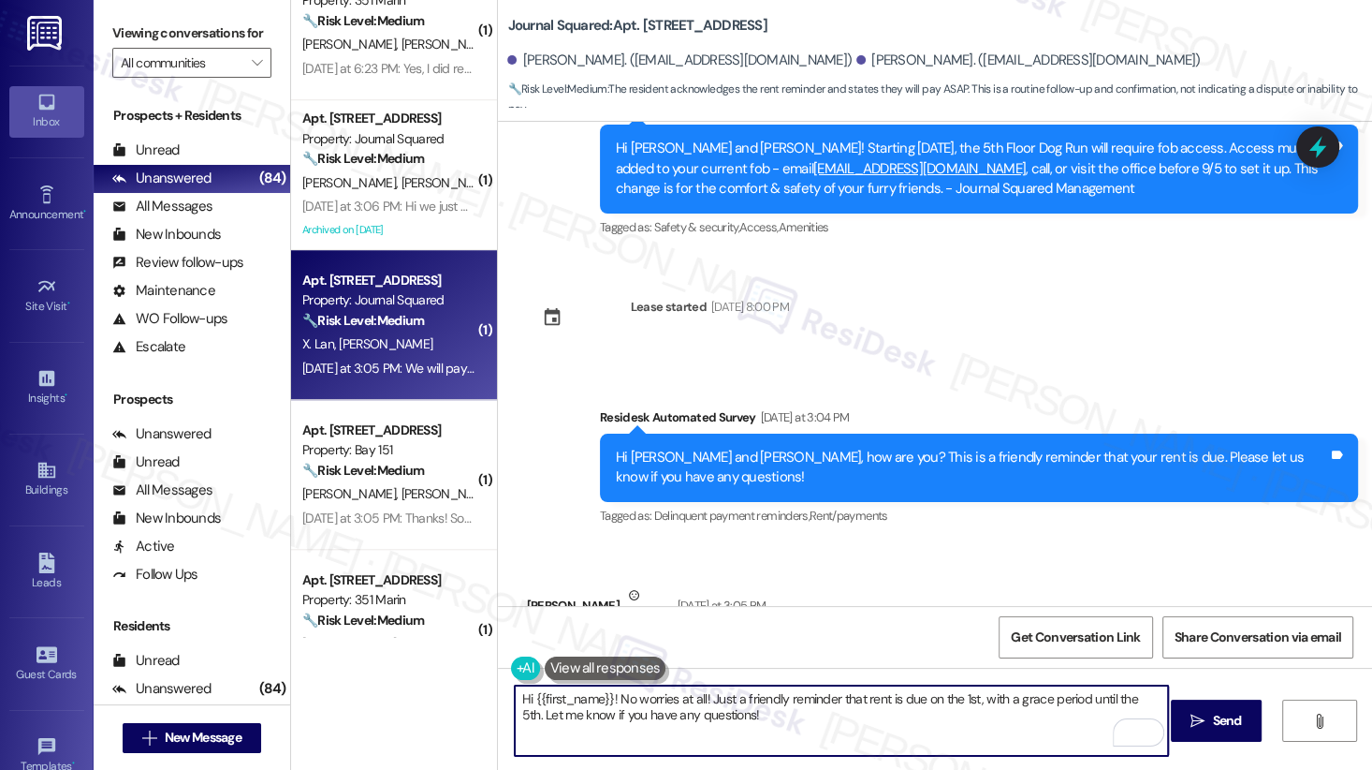
drag, startPoint x: 524, startPoint y: 695, endPoint x: 605, endPoint y: 695, distance: 80.5
click at [605, 692] on textarea "Hi {{first_name}}! No worries at all! Just a friendly reminder that rent is due…" at bounding box center [841, 720] width 653 height 70
paste textarea "Xiao"
type textarea "Hi Xiao! No worries at all! Just a friendly reminder that rent is due on the 1s…"
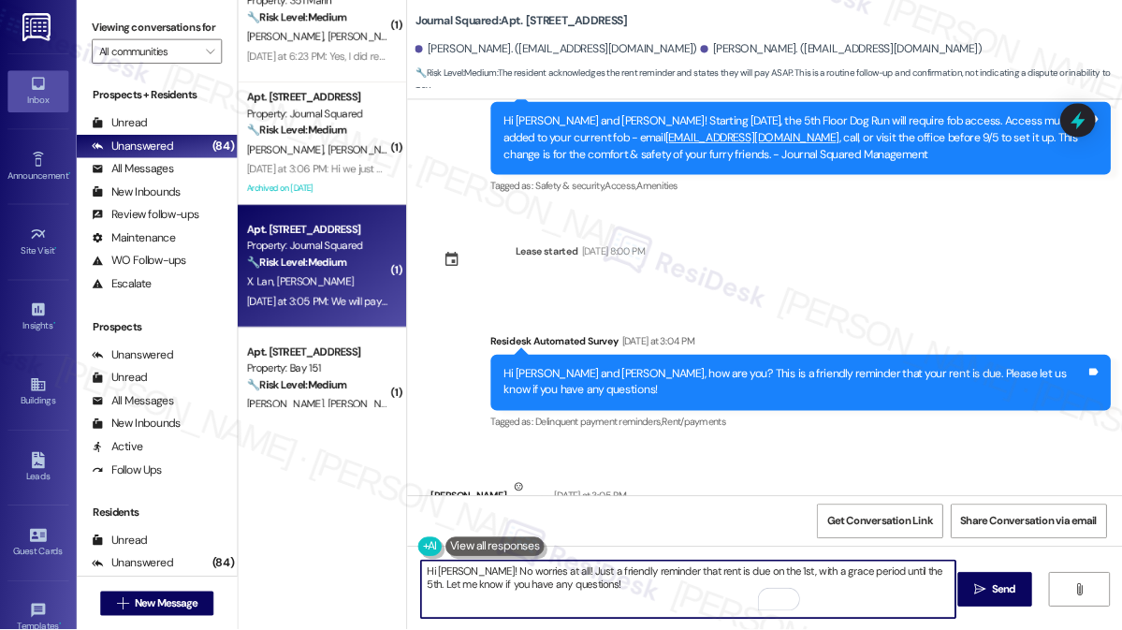
scroll to position [9478, 0]
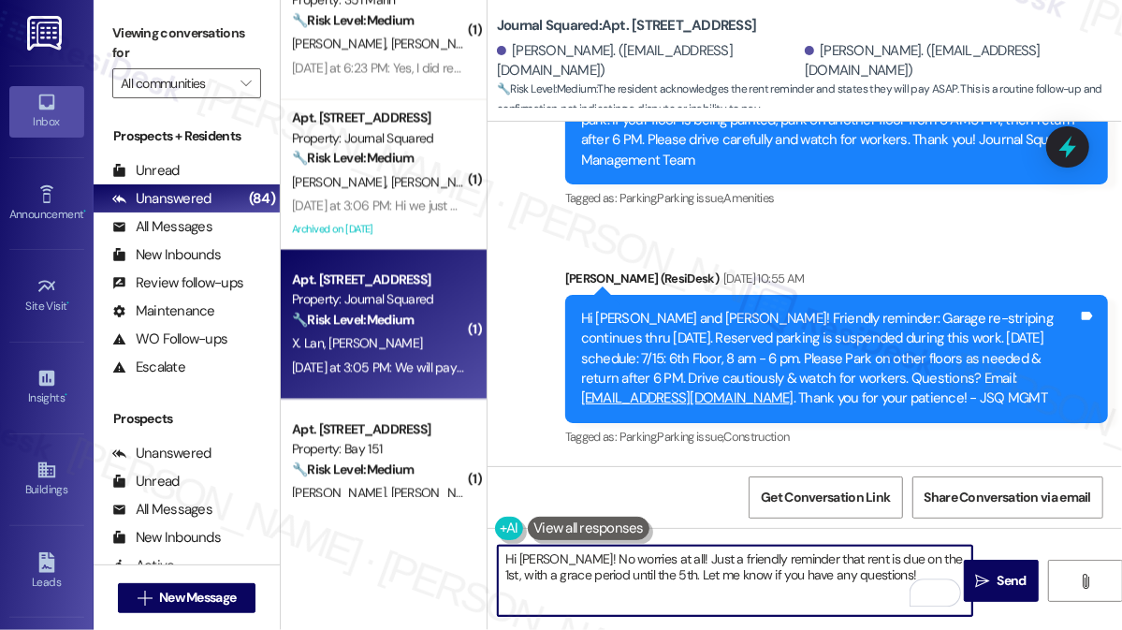
click at [753, 570] on textarea "Hi Xiao! No worries at all! Just a friendly reminder that rent is due on the 1s…" at bounding box center [735, 581] width 475 height 70
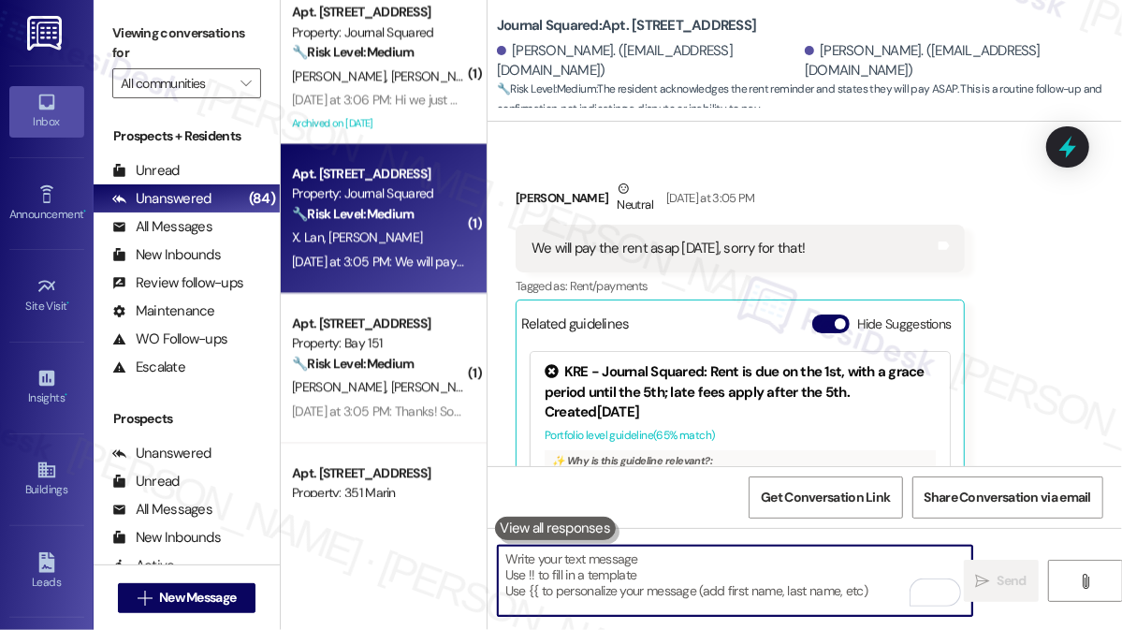
scroll to position [1418, 0]
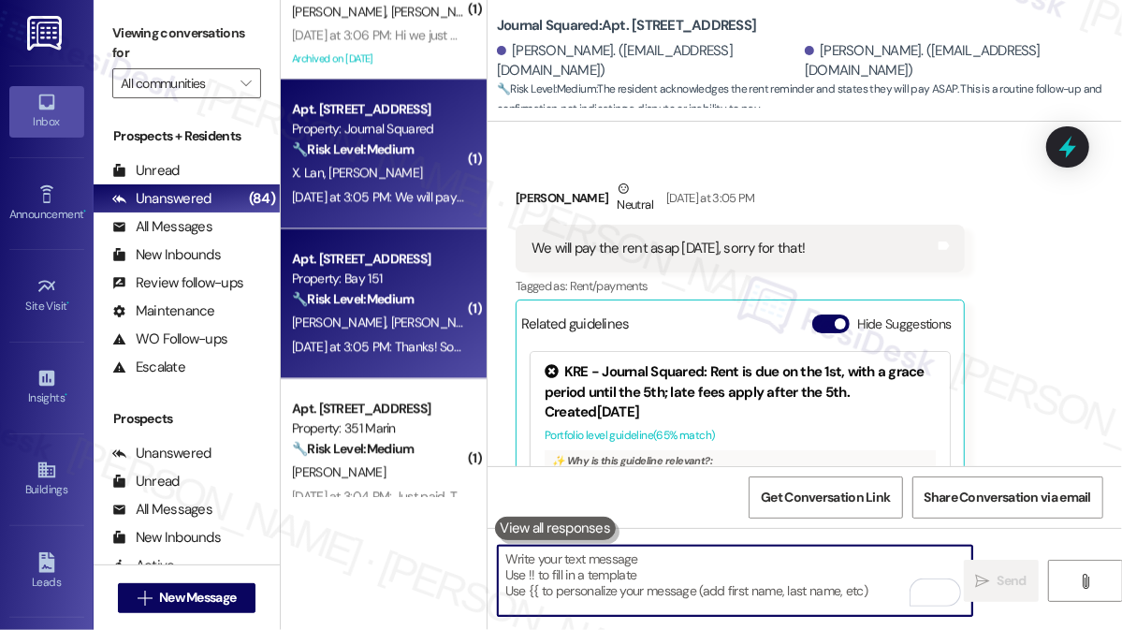
click at [359, 271] on div "Property: Bay 151" at bounding box center [378, 280] width 173 height 20
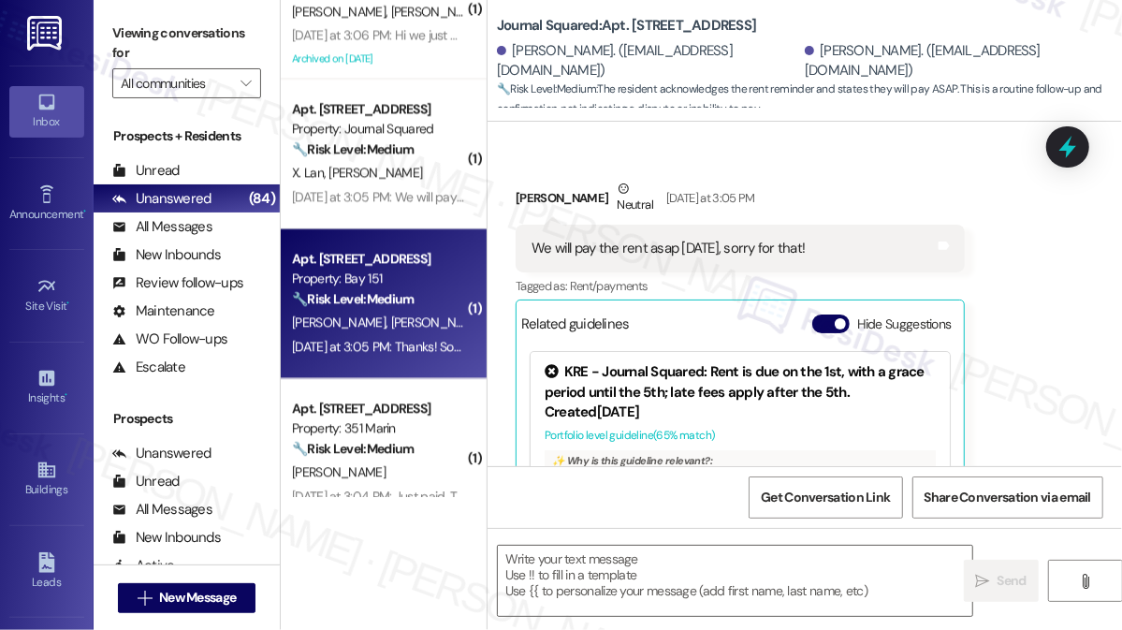
type textarea "Fetching suggested responses. Please feel free to read through the conversation…"
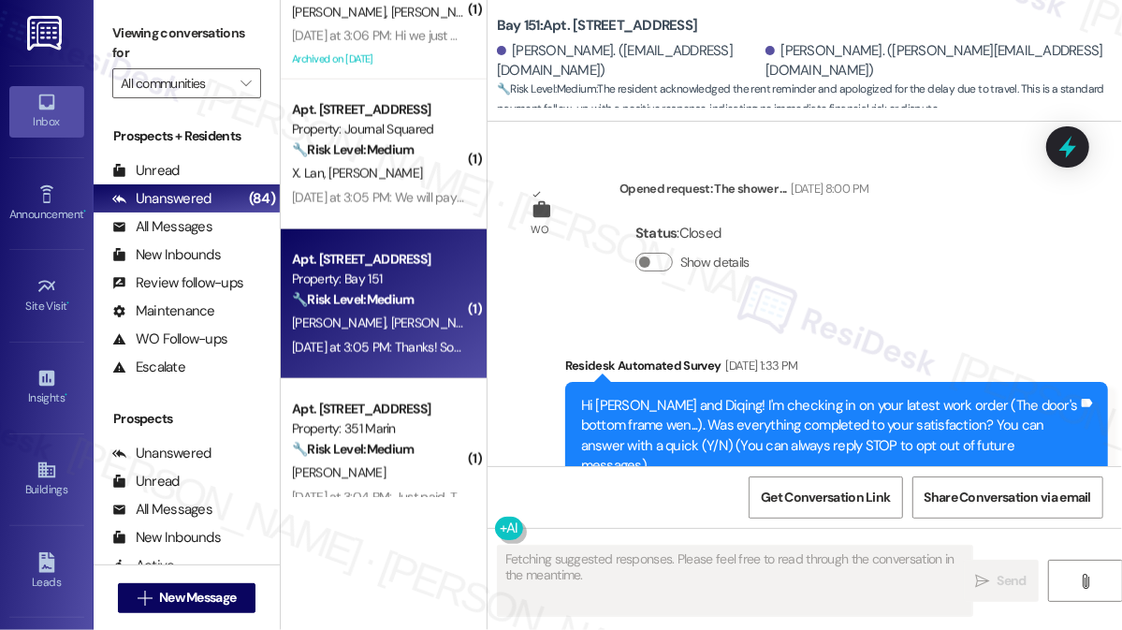
scroll to position [58897, 0]
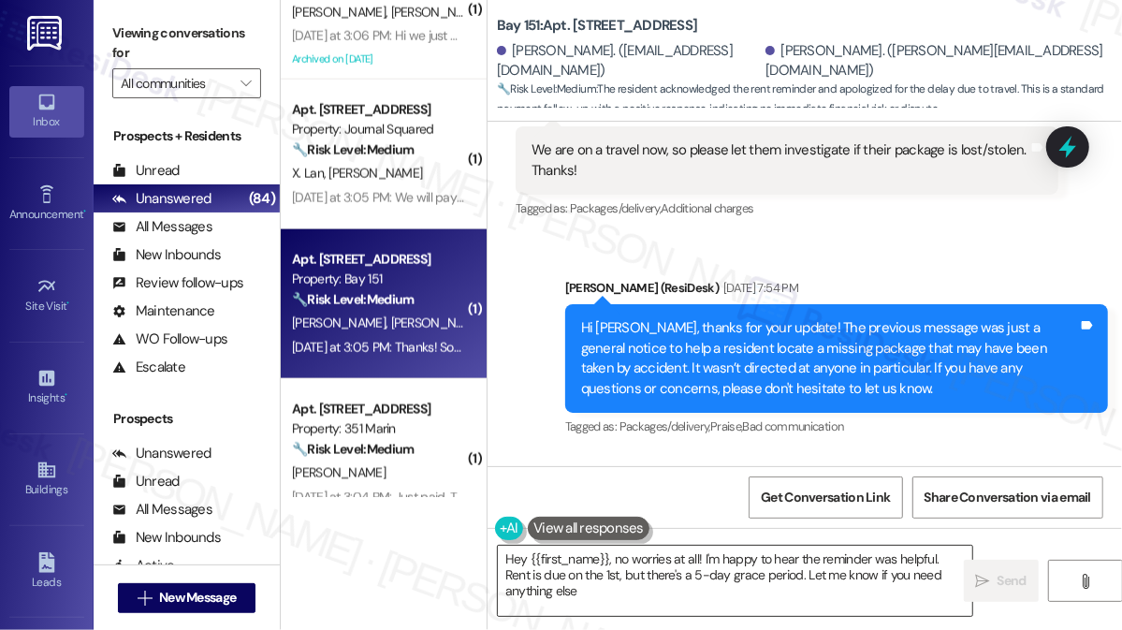
type textarea "Hey {{first_name}}, no worries at all! I'm happy to hear the reminder was helpf…"
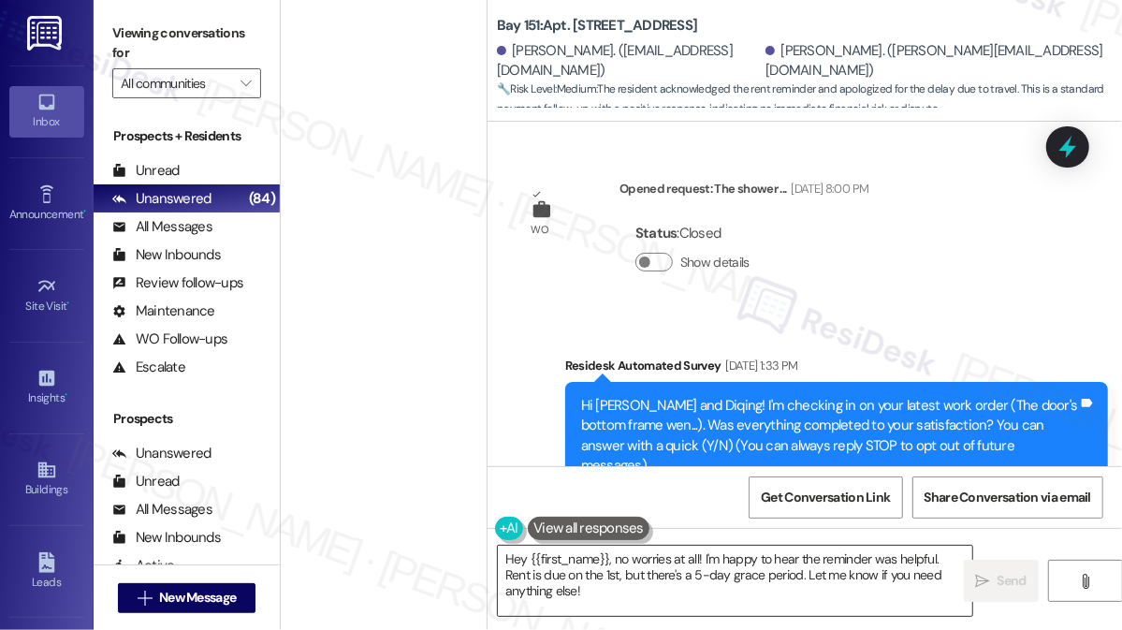
click at [512, 556] on textarea "Hey {{first_name}}, no worries at all! I'm happy to hear the reminder was helpf…" at bounding box center [735, 581] width 475 height 70
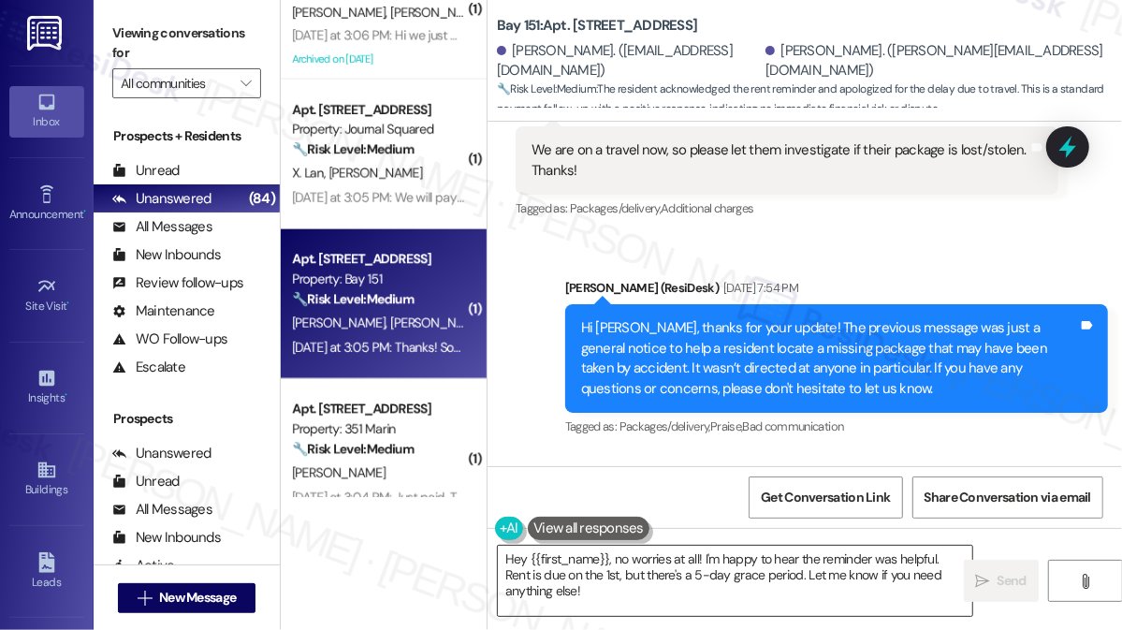
click at [513, 556] on textarea "Hey {{first_name}}, no worries at all! I'm happy to hear the reminder was helpf…" at bounding box center [735, 581] width 475 height 70
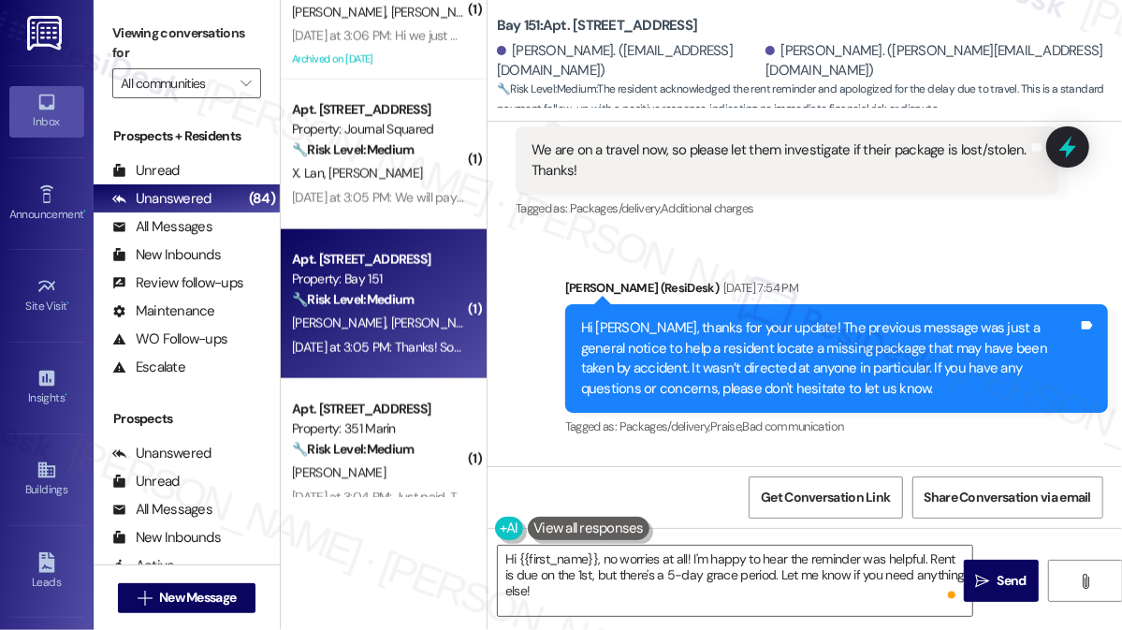
copy div "Diqing"
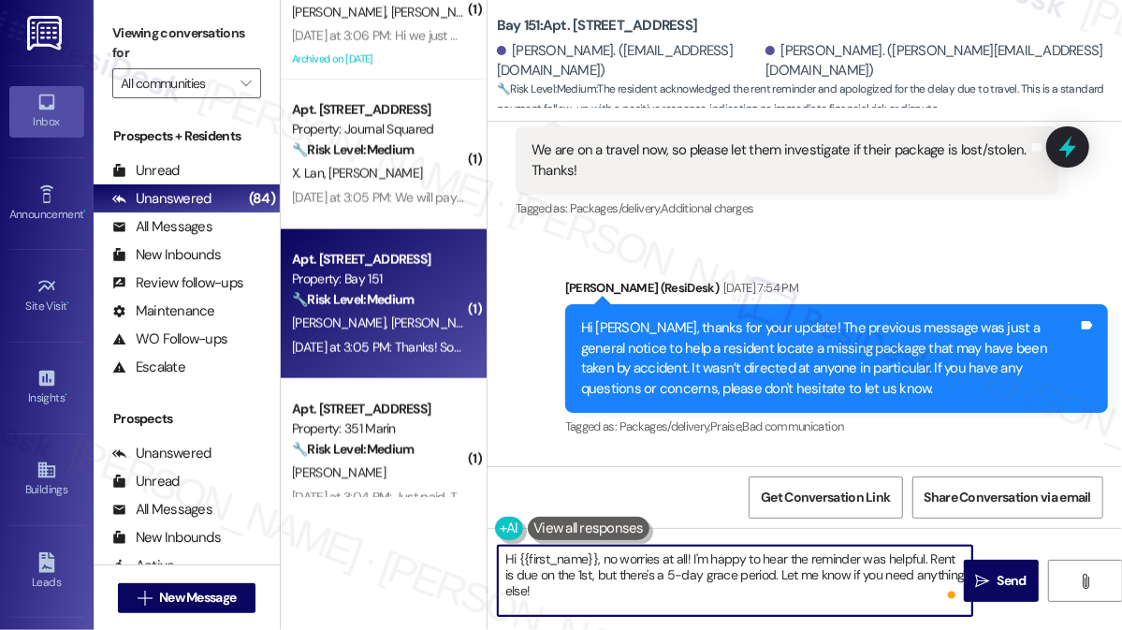
drag, startPoint x: 520, startPoint y: 554, endPoint x: 596, endPoint y: 551, distance: 76.8
click at [596, 551] on textarea "Hi {{first_name}}, no worries at all! I'm happy to hear the reminder was helpfu…" at bounding box center [735, 581] width 475 height 70
paste textarea "Diqing"
drag, startPoint x: 724, startPoint y: 579, endPoint x: 886, endPoint y: 553, distance: 163.9
click at [886, 553] on textarea "Hi Diqing, no worries at all! I'm happy to hear the reminder was helpful. Rent …" at bounding box center [735, 581] width 475 height 70
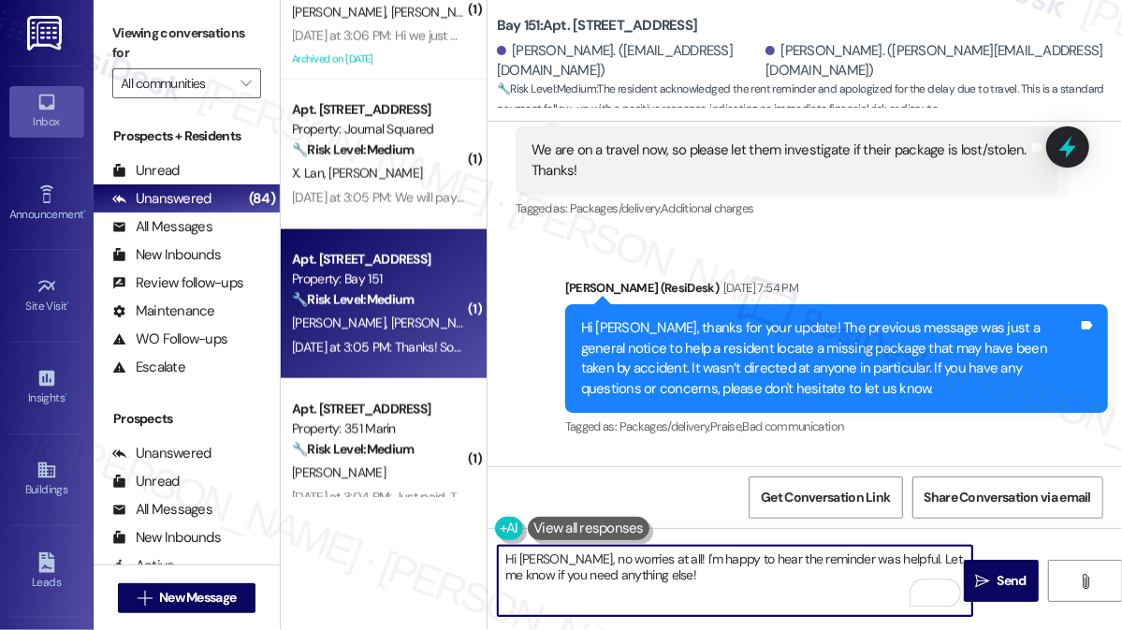
click at [747, 582] on textarea "Hi Diqing, no worries at all! I'm happy to hear the reminder was helpful. Let m…" at bounding box center [735, 581] width 475 height 70
type textarea "Hi Diqing, no worries at all! I'm happy to hear the reminder was helpful. Let m…"
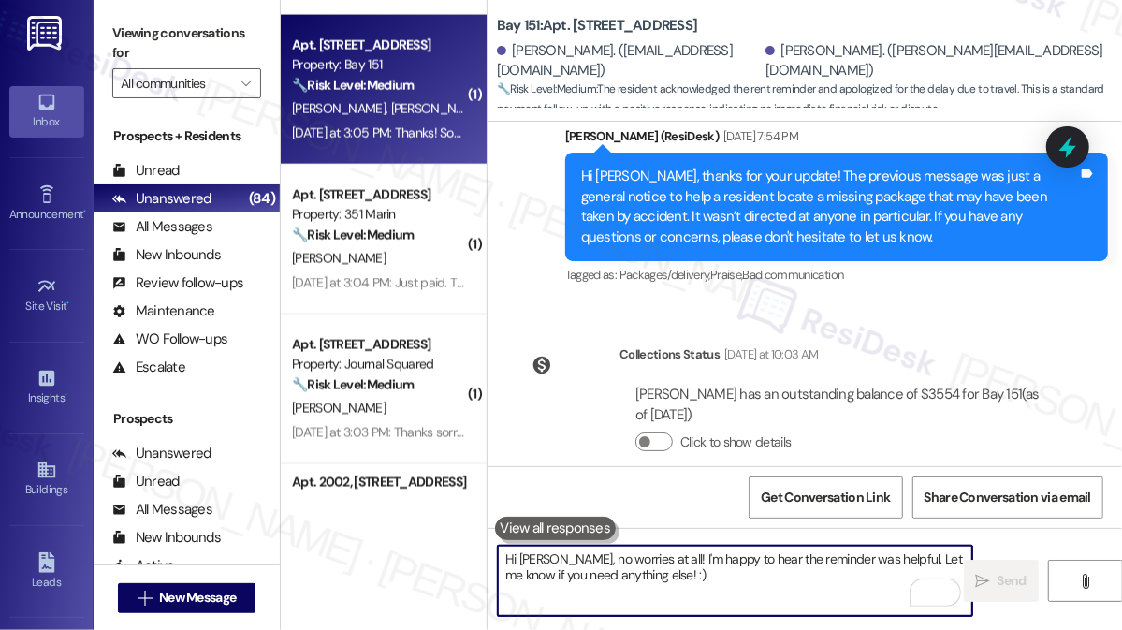
scroll to position [1759, 0]
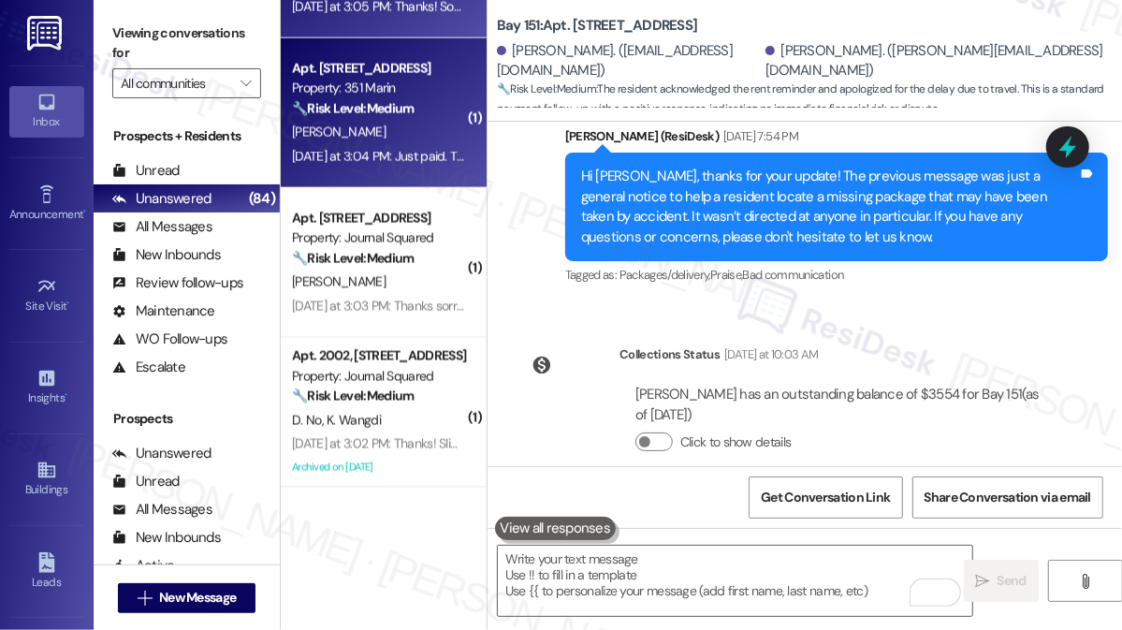
click at [403, 146] on div "Yesterday at 3:04 PM: Just paid. Thanks for the reminder. Yesterday at 3:04 PM:…" at bounding box center [378, 156] width 177 height 23
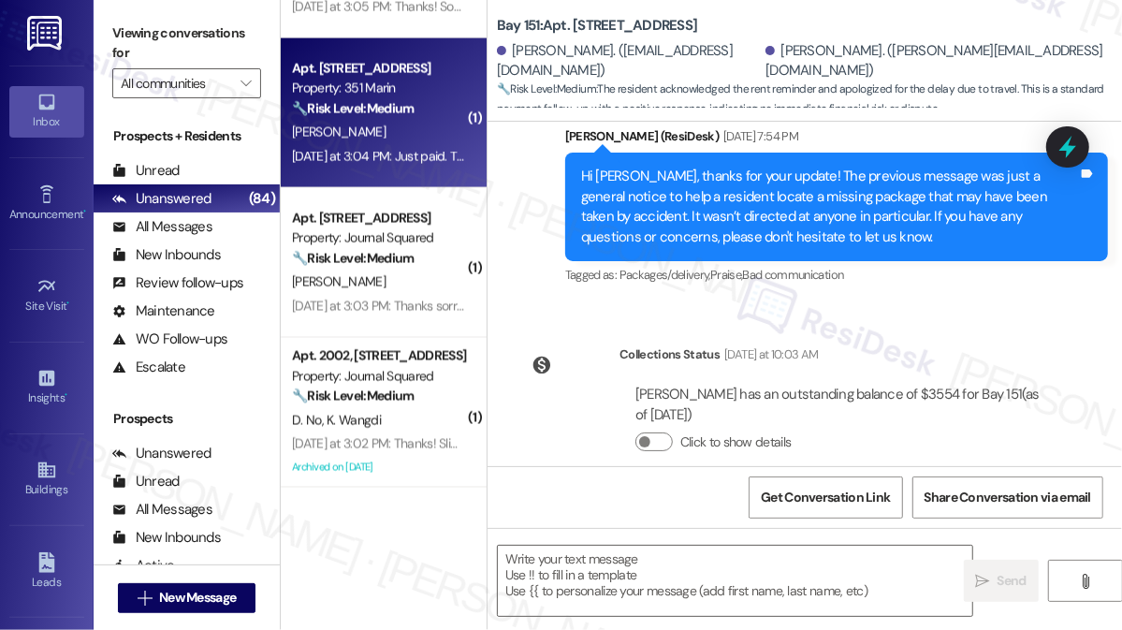
type textarea "Fetching suggested responses. Please feel free to read through the conversation…"
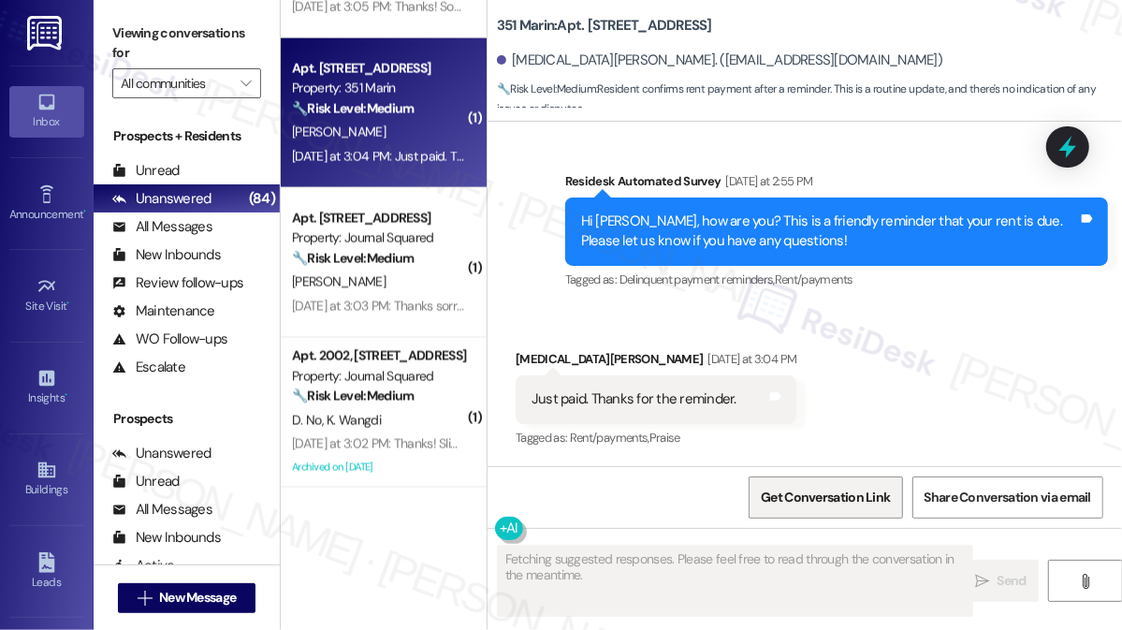
scroll to position [6175, 0]
click at [677, 393] on div "Just paid. Thanks for the reminder." at bounding box center [634, 399] width 205 height 20
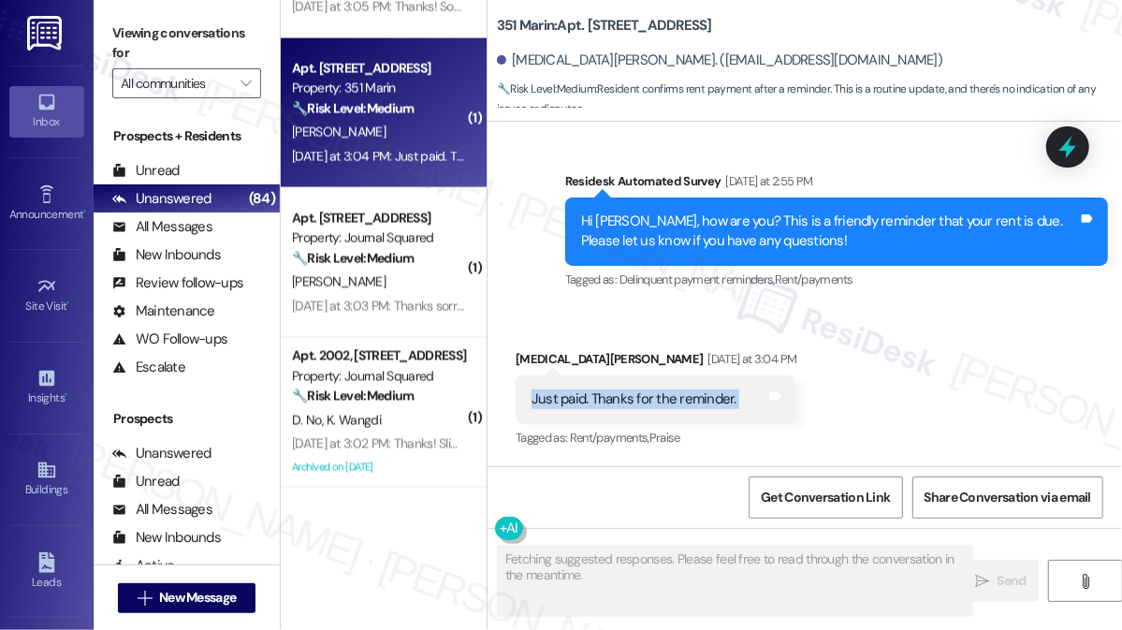
click at [677, 393] on div "Just paid. Thanks for the reminder." at bounding box center [634, 399] width 205 height 20
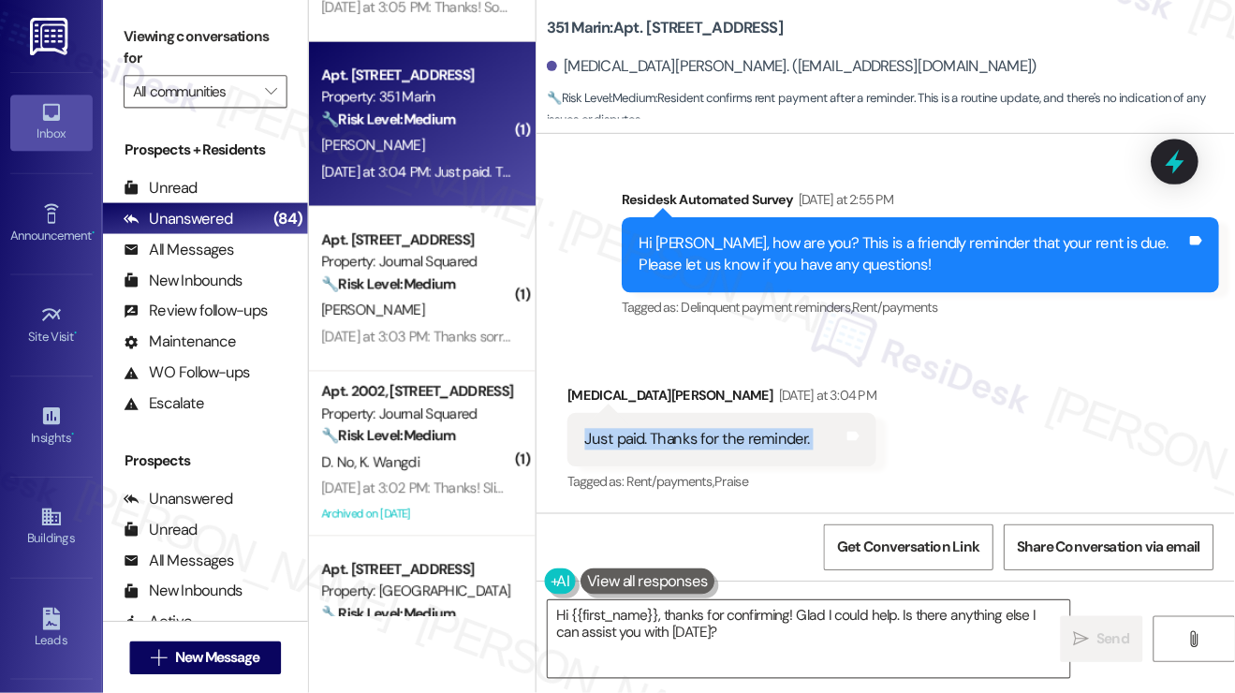
scroll to position [5891, 0]
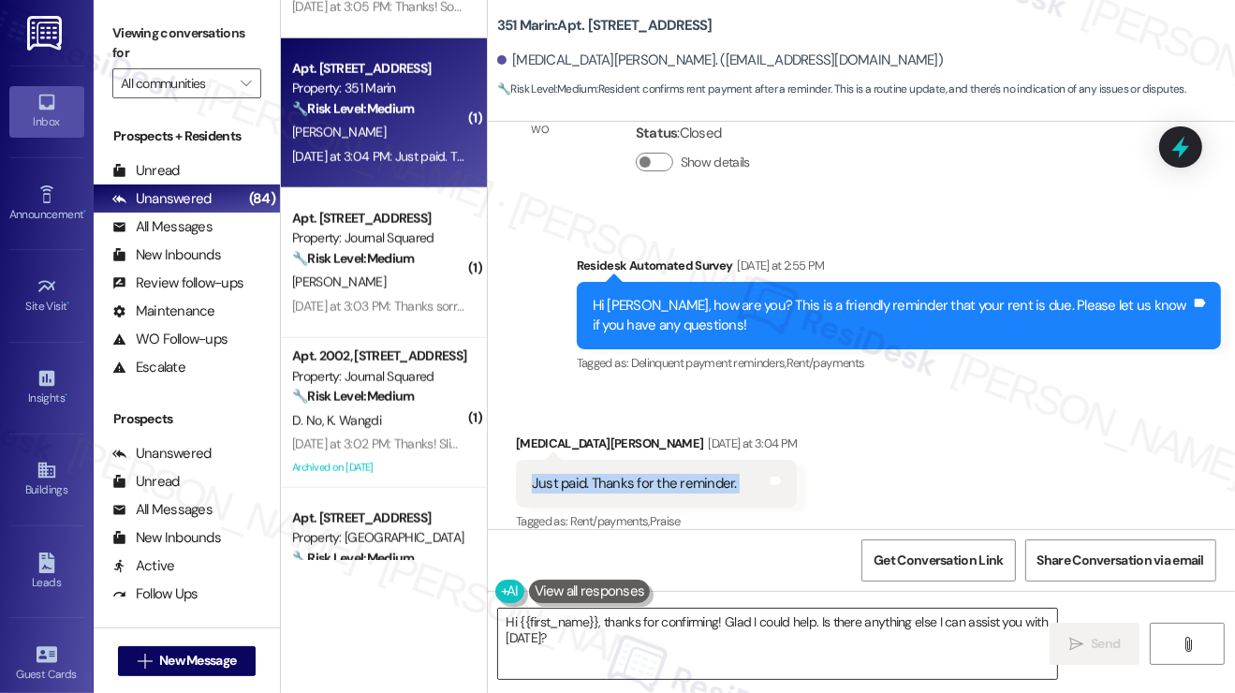
click at [588, 629] on textarea "Hi {{first_name}}, thanks for confirming! Glad I could help. Is there anything …" at bounding box center [777, 644] width 559 height 70
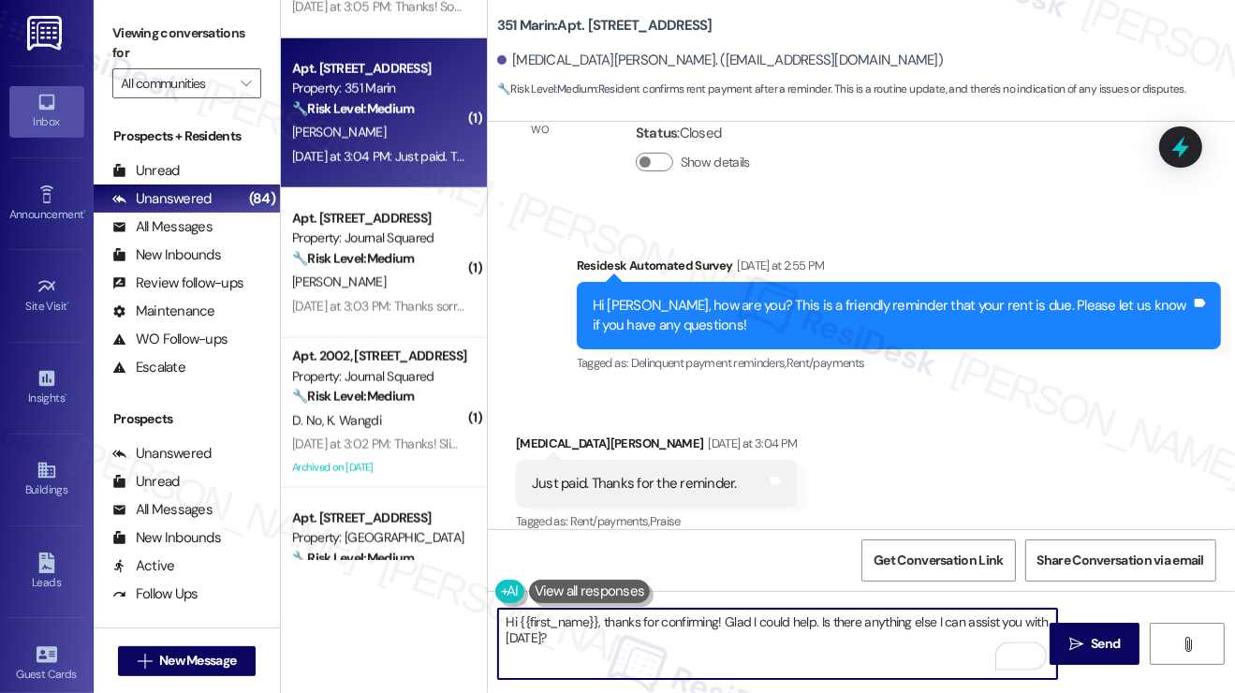
click at [774, 624] on textarea "Hi {{first_name}}, thanks for confirming! Glad I could help. Is there anything …" at bounding box center [777, 644] width 559 height 70
click at [794, 629] on textarea "Hi {{first_name}}, thanks for confirming! Glad I could help. Is there anything …" at bounding box center [777, 644] width 559 height 70
drag, startPoint x: 838, startPoint y: 646, endPoint x: 820, endPoint y: 616, distance: 34.8
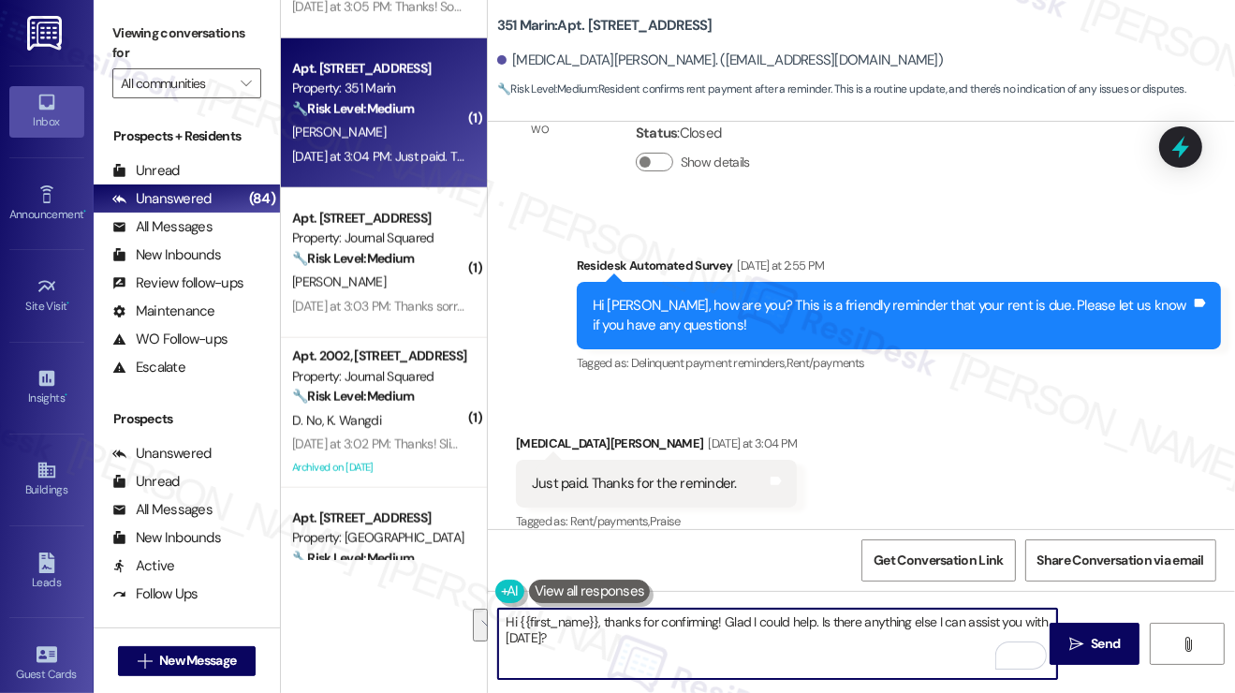
click at [820, 616] on textarea "Hi {{first_name}}, thanks for confirming! Glad I could help. Is there anything …" at bounding box center [777, 644] width 559 height 70
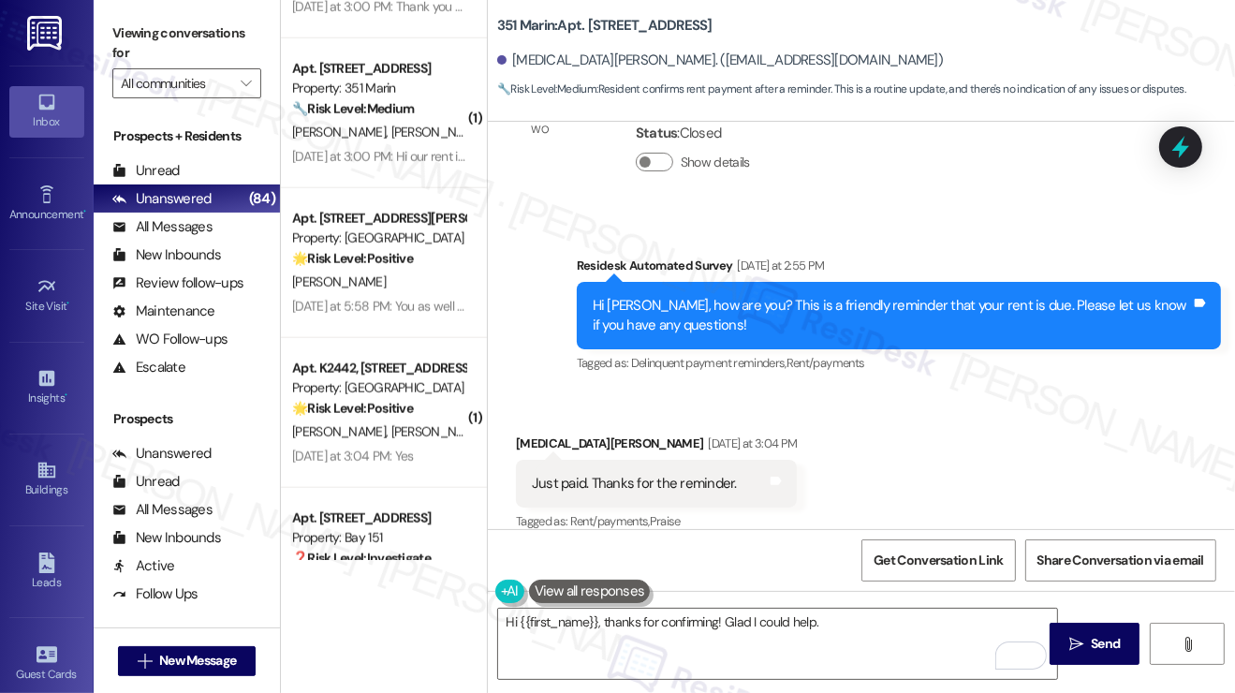
click at [201, 25] on label "Viewing conversations for" at bounding box center [186, 44] width 149 height 50
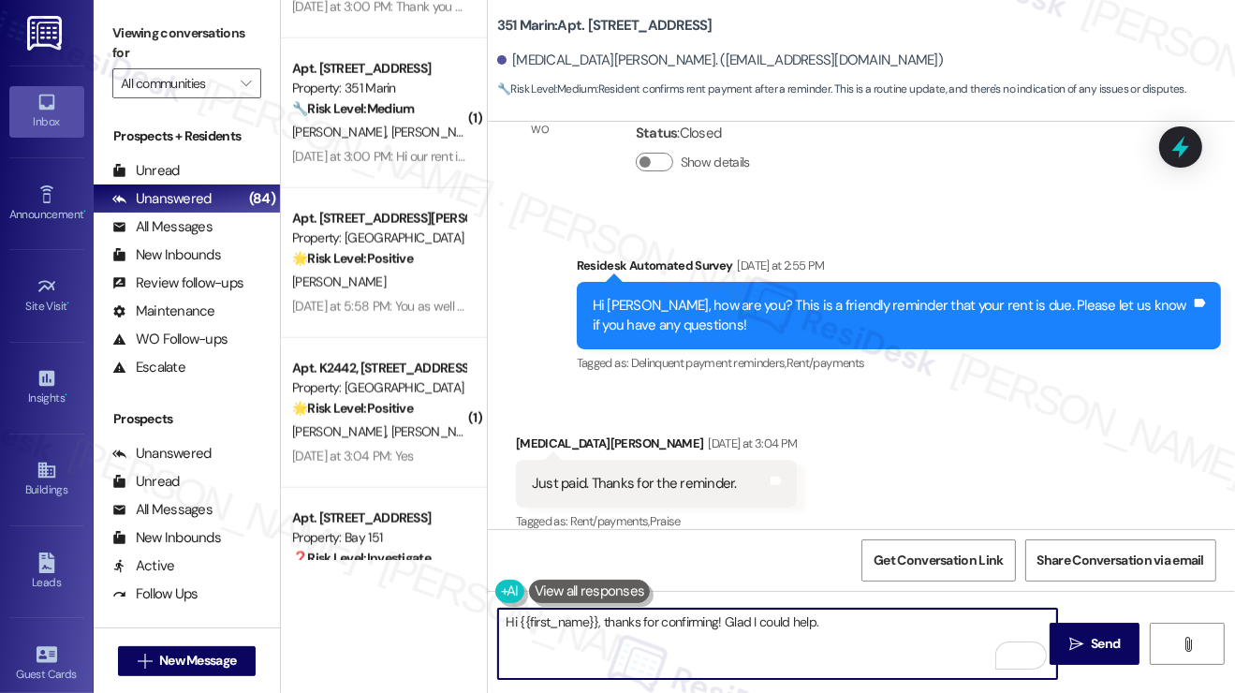
click at [843, 629] on textarea "Hi {{first_name}}, thanks for confirming! Glad I could help." at bounding box center [777, 644] width 559 height 70
click at [856, 623] on textarea "Hi {{first_name}}, thanks for confirming! Glad I could help." at bounding box center [777, 644] width 559 height 70
paste textarea "Did you receive a payment confirmation receipt yet, or has the payment already …"
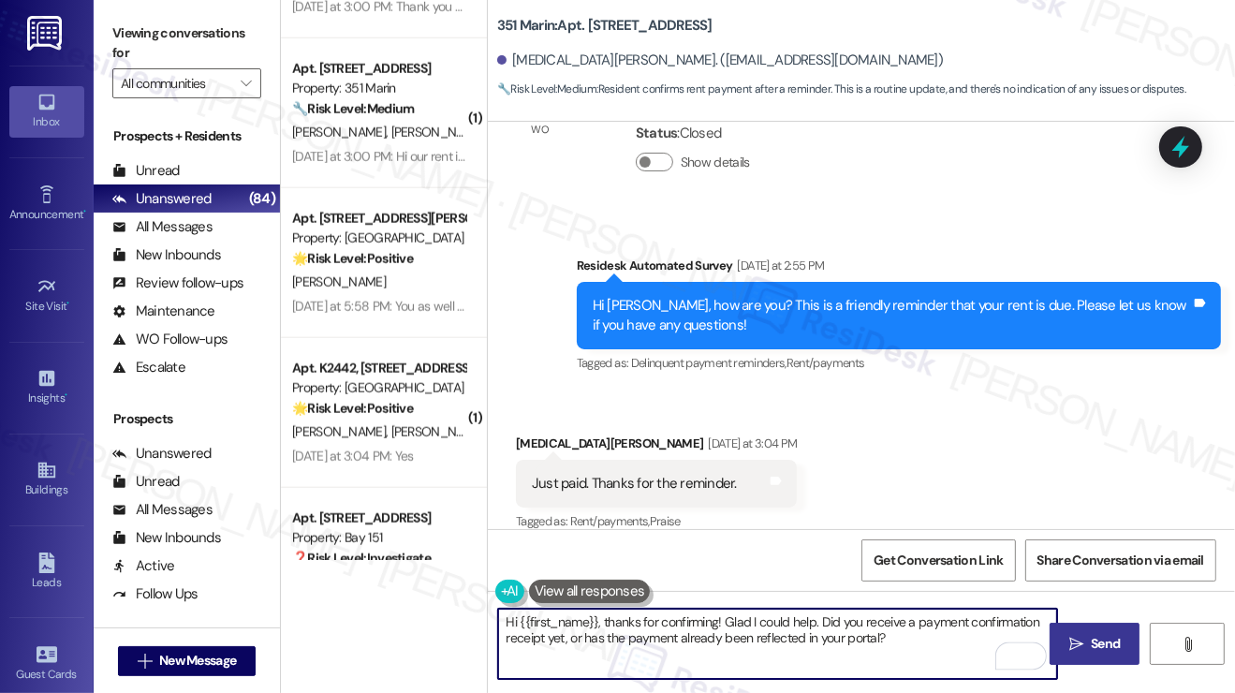
type textarea "Hi {{first_name}}, thanks for confirming! Glad I could help. Did you receive a …"
drag, startPoint x: 1081, startPoint y: 638, endPoint x: 1065, endPoint y: 638, distance: 15.9
click at [1081, 629] on icon "" at bounding box center [1076, 644] width 14 height 15
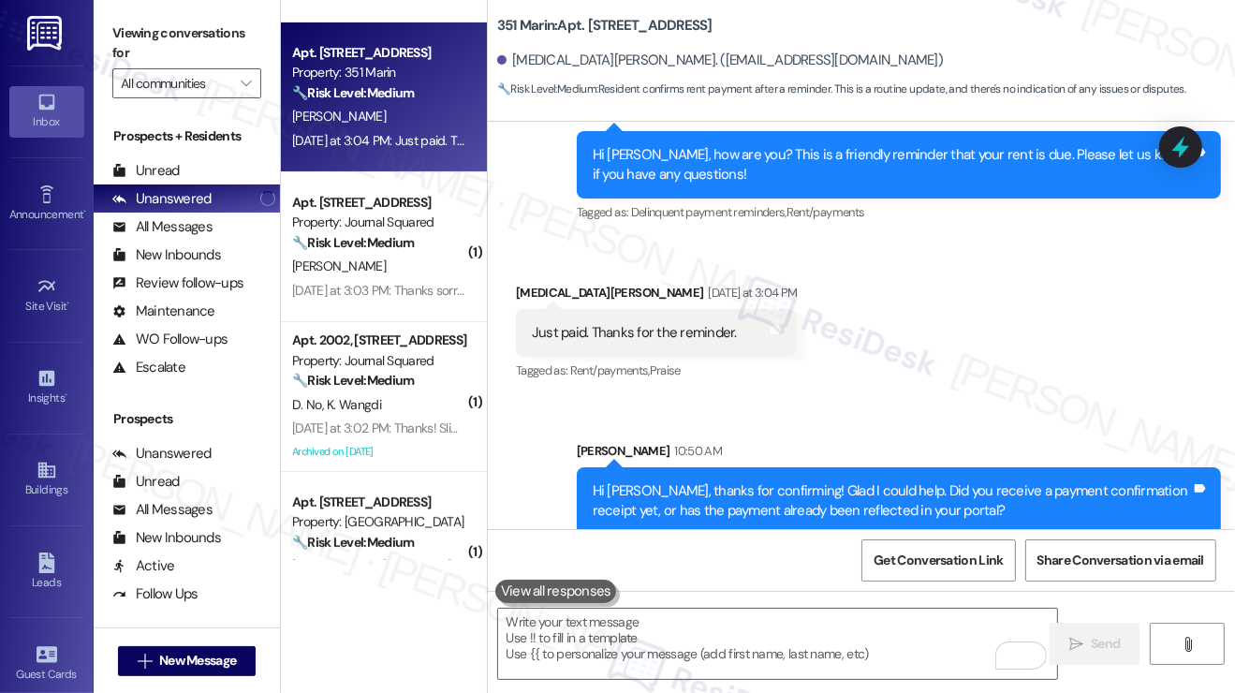
scroll to position [281, 0]
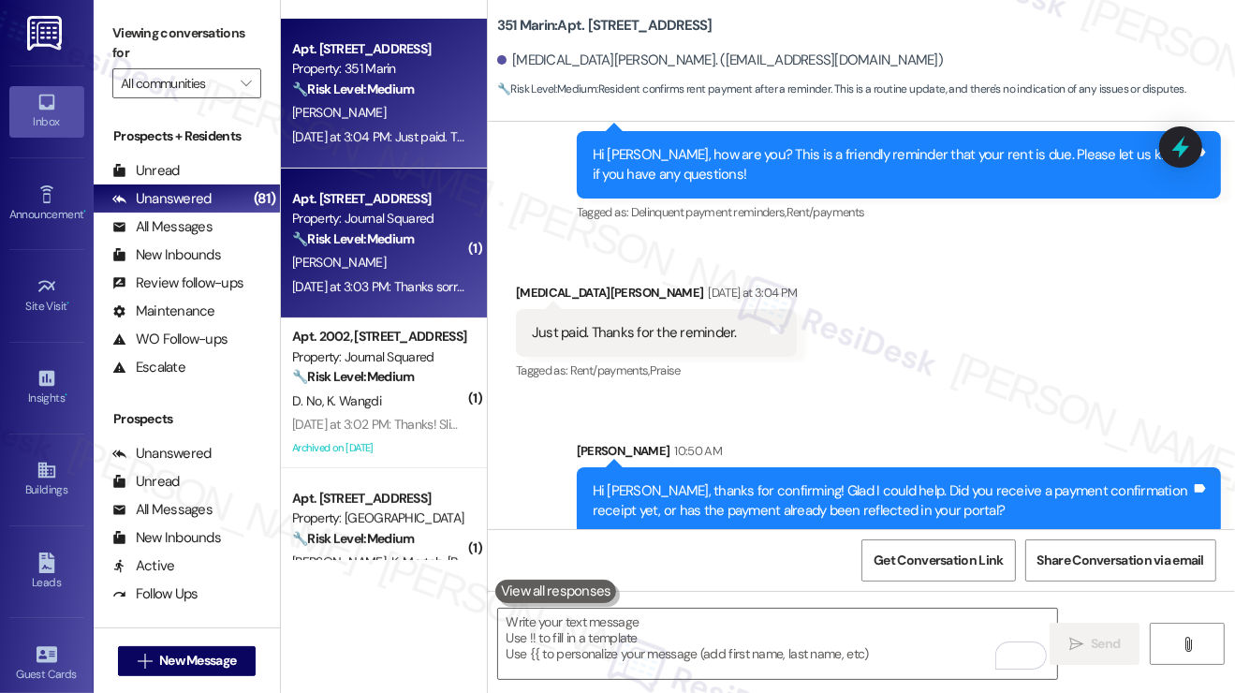
click at [406, 270] on div "[PERSON_NAME]" at bounding box center [378, 262] width 177 height 23
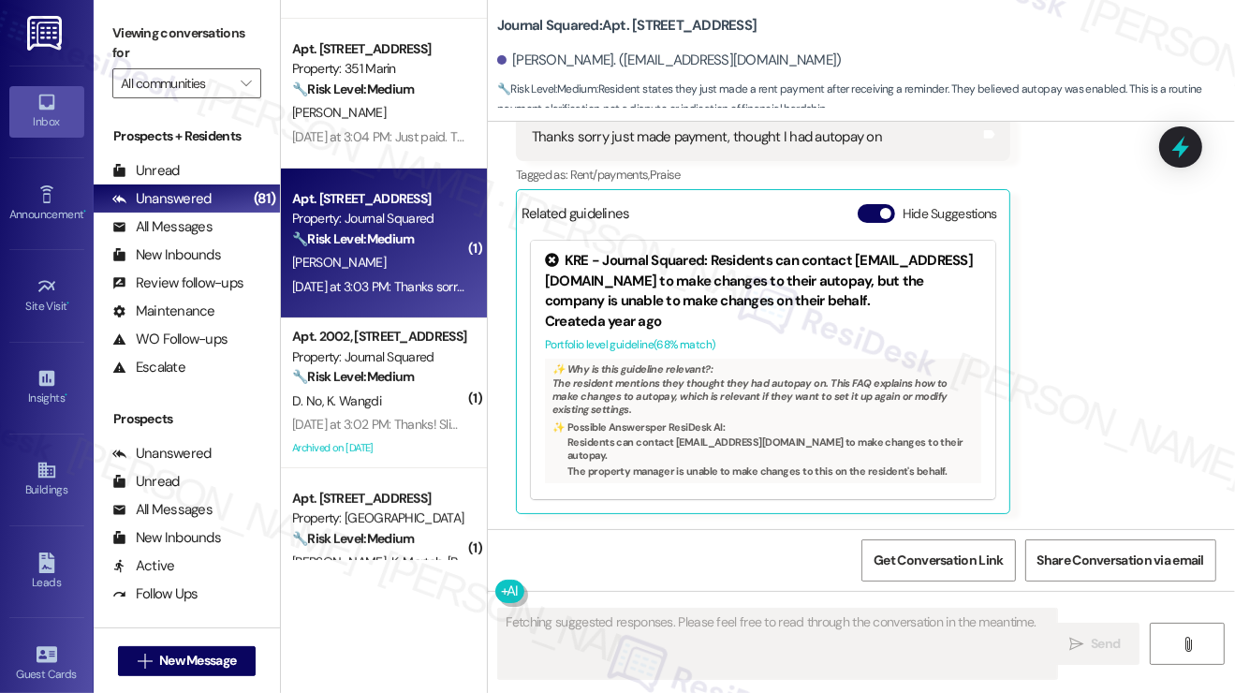
scroll to position [801, 0]
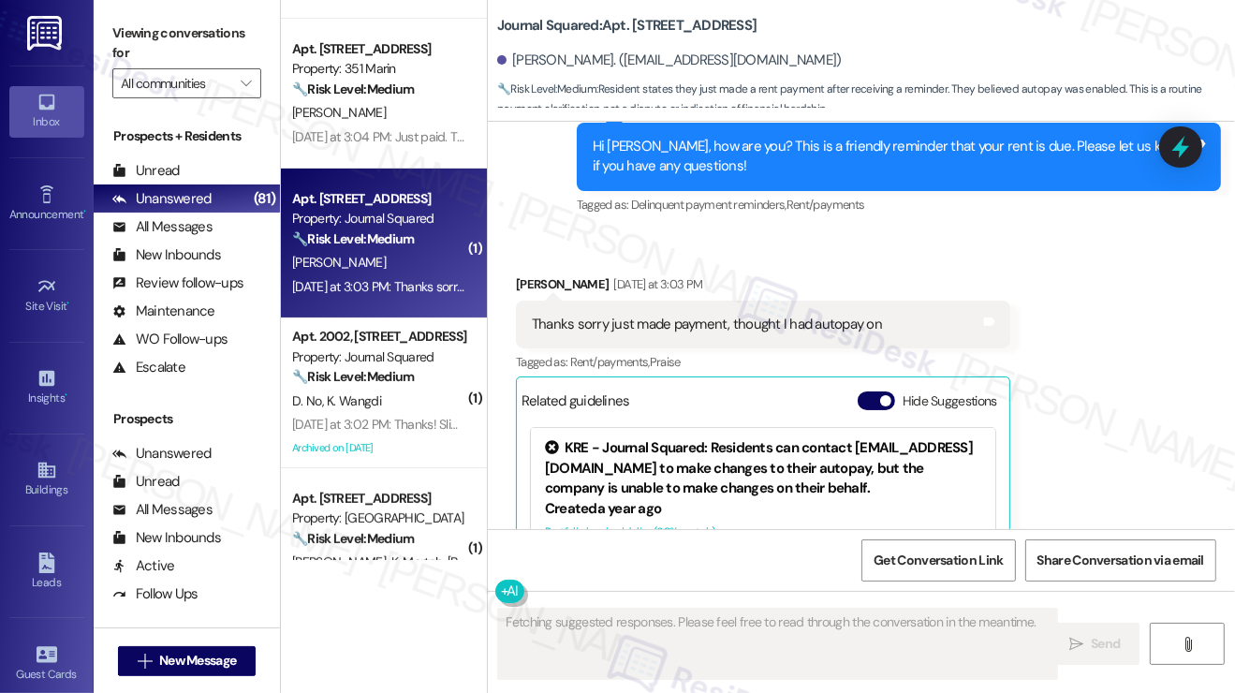
click at [760, 310] on div "Thanks sorry just made payment, thought I had autopay on Tags and notes" at bounding box center [763, 325] width 494 height 48
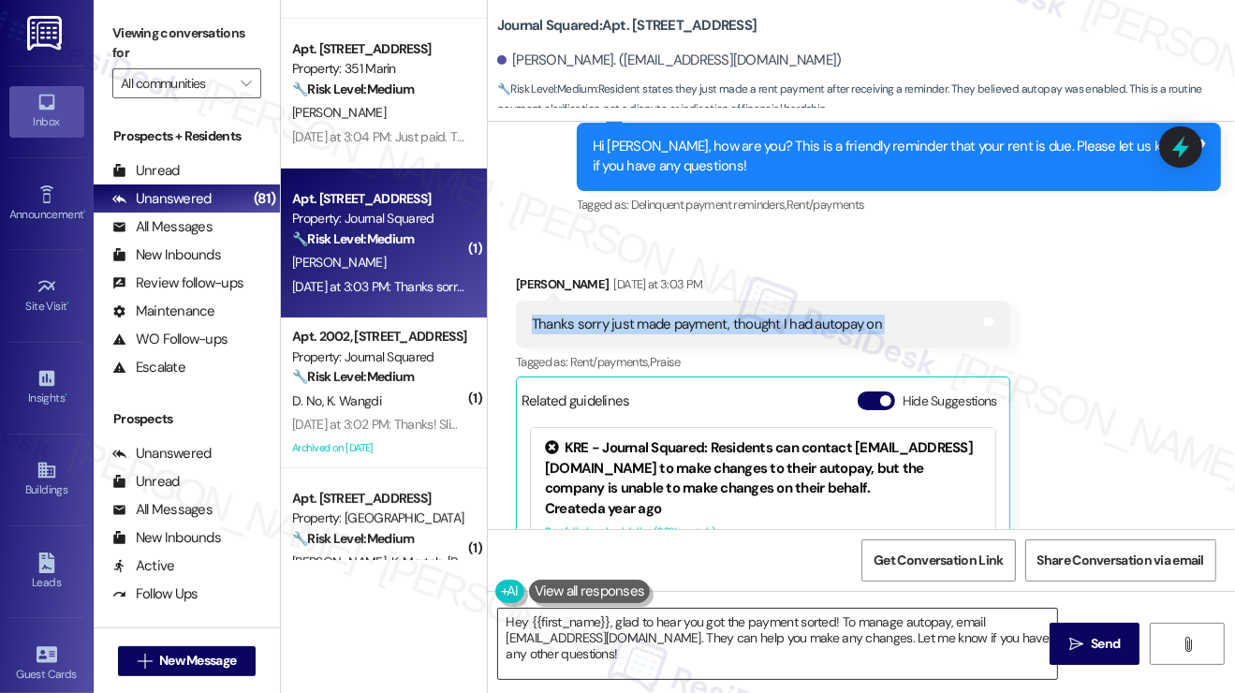
click at [678, 615] on textarea "Hey {{first_name}}, glad to hear you got the payment sorted! To manage autopay,…" at bounding box center [777, 644] width 559 height 70
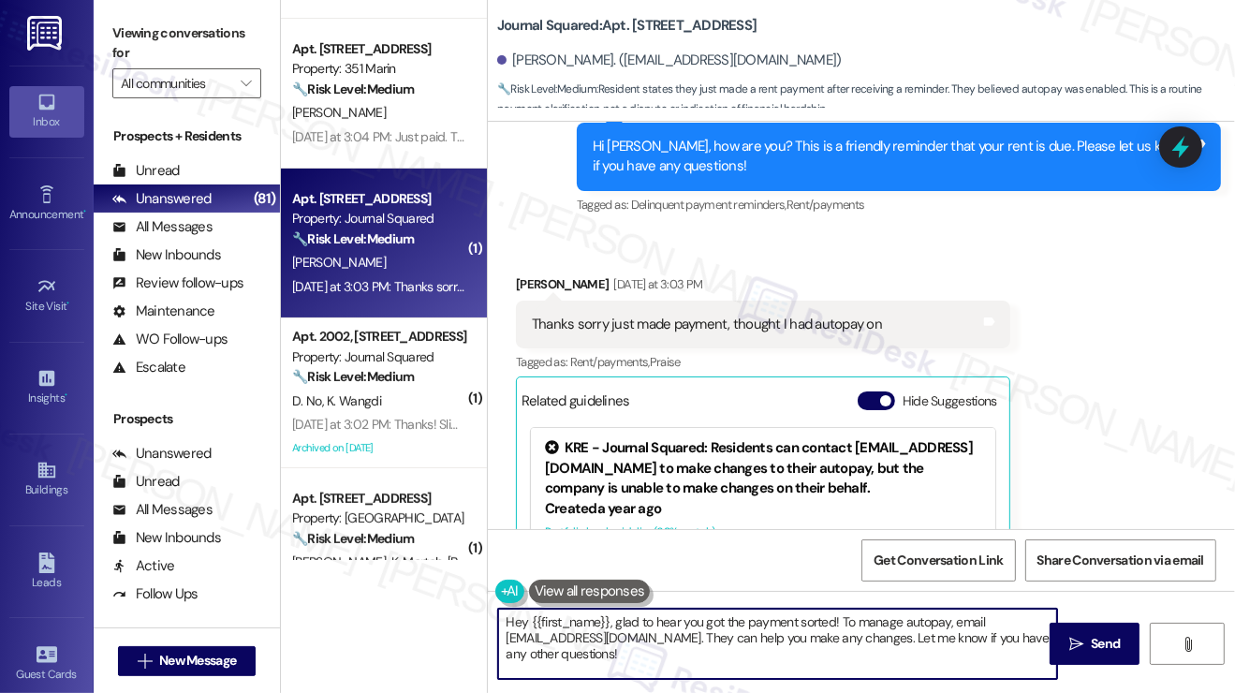
click at [678, 615] on textarea "Hey {{first_name}}, glad to hear you got the payment sorted! To manage autopay,…" at bounding box center [777, 644] width 559 height 70
click at [843, 629] on textarea "Hey {{first_name}}, glad to hear you got the payment sorted! To manage autopay,…" at bounding box center [777, 644] width 559 height 70
drag, startPoint x: 717, startPoint y: 637, endPoint x: 557, endPoint y: 622, distance: 160.8
click at [557, 622] on textarea "Hey {{first_name}}, glad to hear you got the payment sorted! To manage autopay,…" at bounding box center [777, 644] width 559 height 70
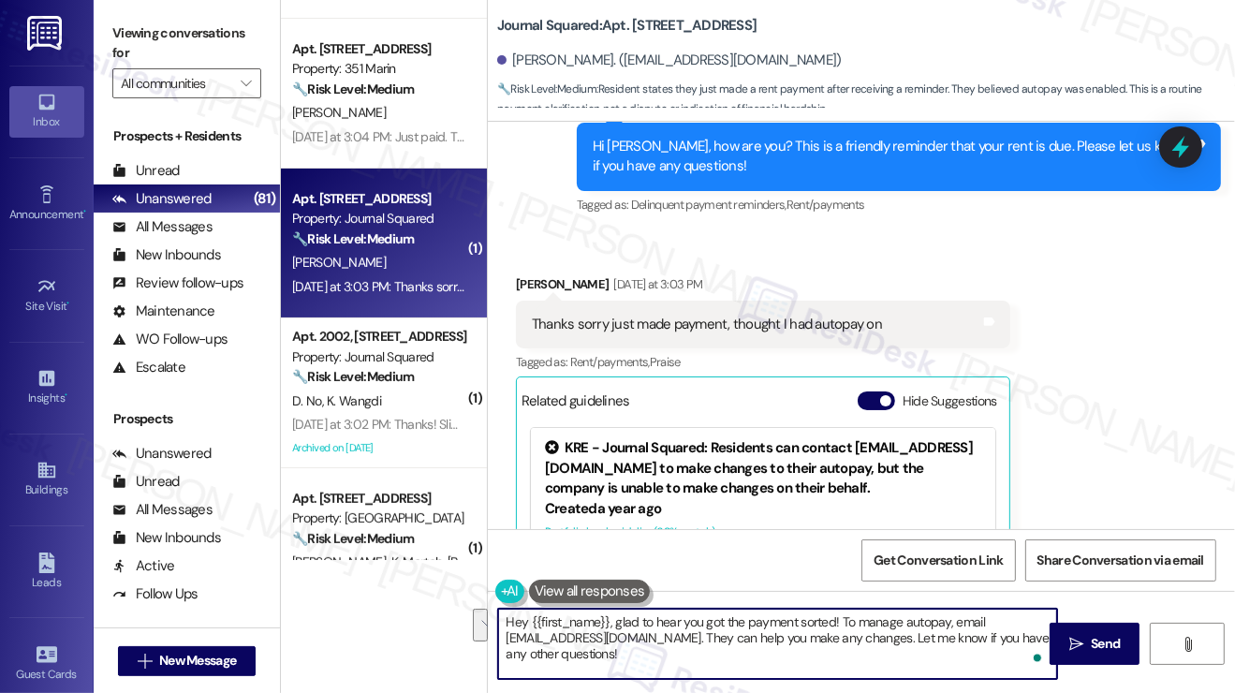
click at [770, 629] on textarea "Hey {{first_name}}, glad to hear you got the payment sorted! To manage autopay,…" at bounding box center [777, 644] width 559 height 70
drag, startPoint x: 947, startPoint y: 623, endPoint x: 960, endPoint y: 625, distance: 13.2
click at [947, 623] on textarea "Hey {{first_name}}, glad to hear you got the payment sorted! To manage autopay,…" at bounding box center [777, 644] width 559 height 70
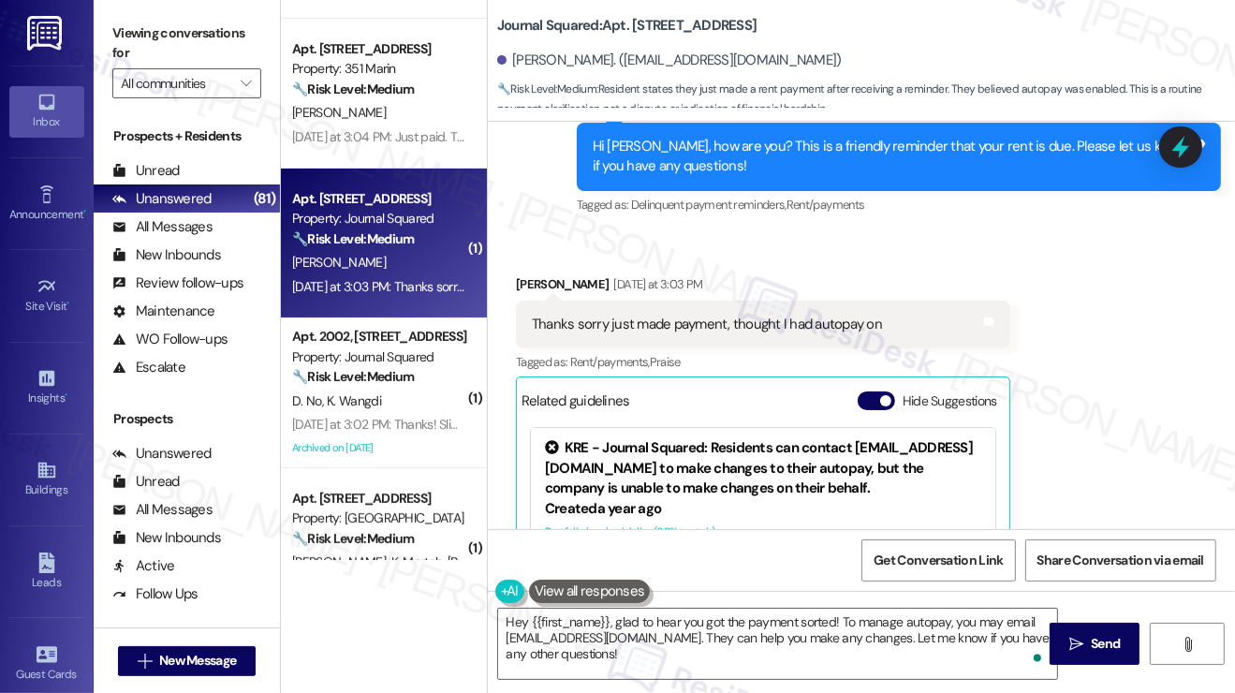
click at [190, 33] on label "Viewing conversations for" at bounding box center [186, 44] width 149 height 50
click at [211, 33] on label "Viewing conversations for" at bounding box center [186, 44] width 149 height 50
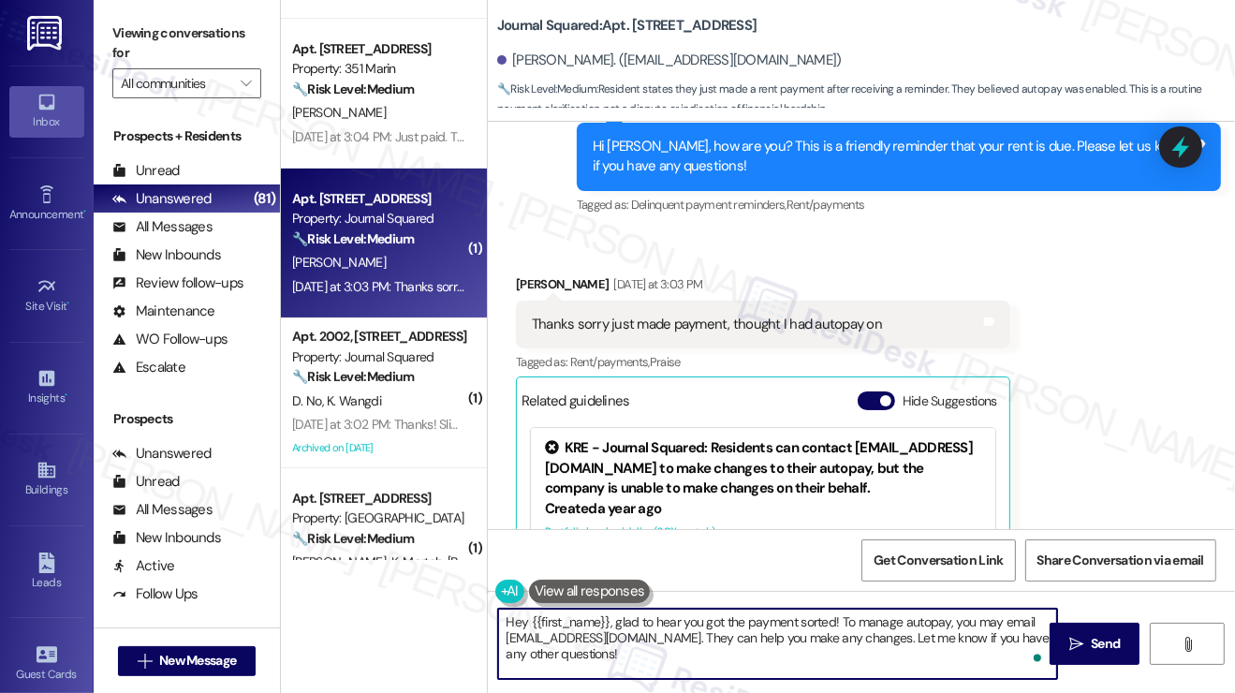
click at [509, 619] on textarea "Hey {{first_name}}, glad to hear you got the payment sorted! To manage autopay,…" at bounding box center [777, 644] width 559 height 70
drag, startPoint x: 699, startPoint y: 654, endPoint x: 671, endPoint y: 624, distance: 41.1
click at [671, 624] on textarea "Hi {{first_name}}, glad to hear you got the payment sorted! To manage autopay, …" at bounding box center [777, 644] width 559 height 70
click at [670, 624] on textarea "Hi {{first_name}}, glad to hear you got the payment sorted! To manage autopay, …" at bounding box center [777, 644] width 559 height 70
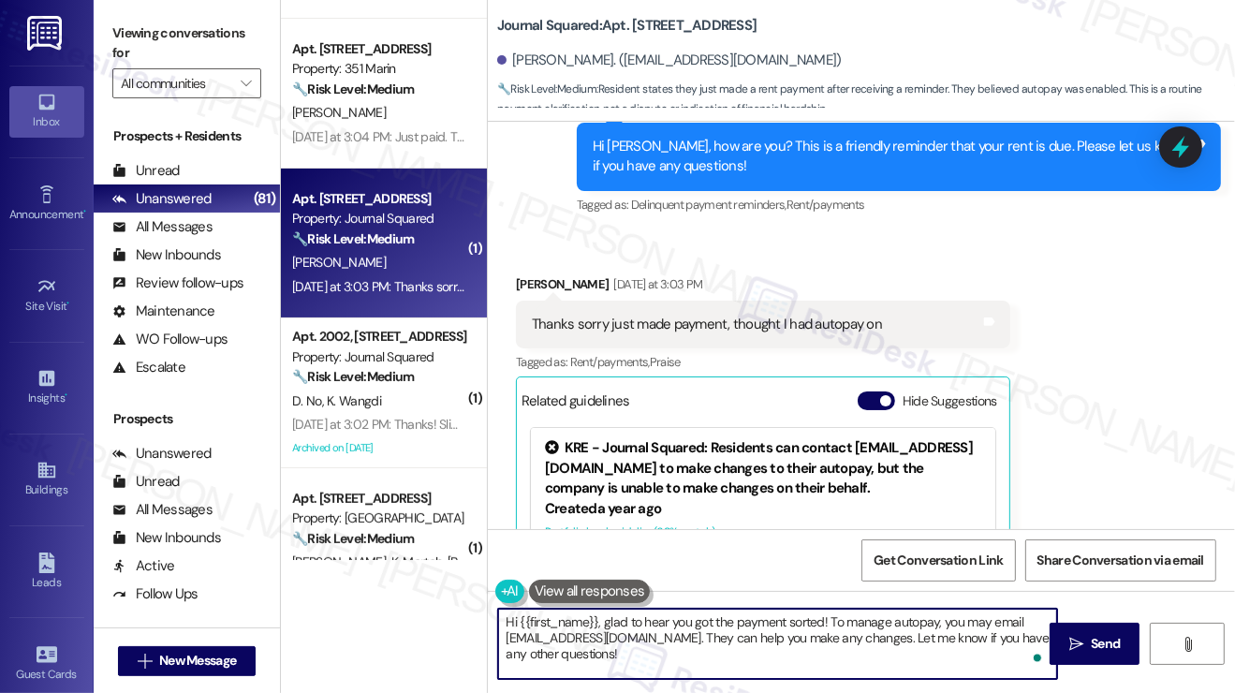
click at [951, 616] on textarea "Hi {{first_name}}, glad to hear you got the payment sorted! To manage autopay, …" at bounding box center [777, 644] width 559 height 70
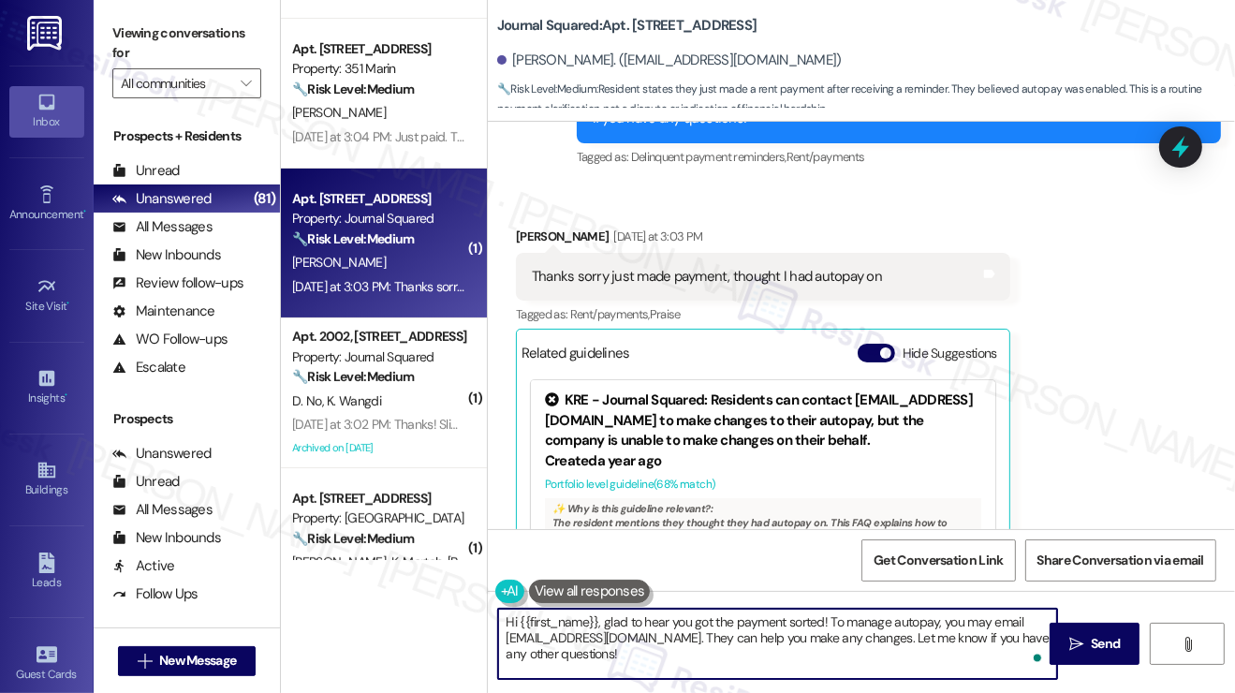
scroll to position [895, 0]
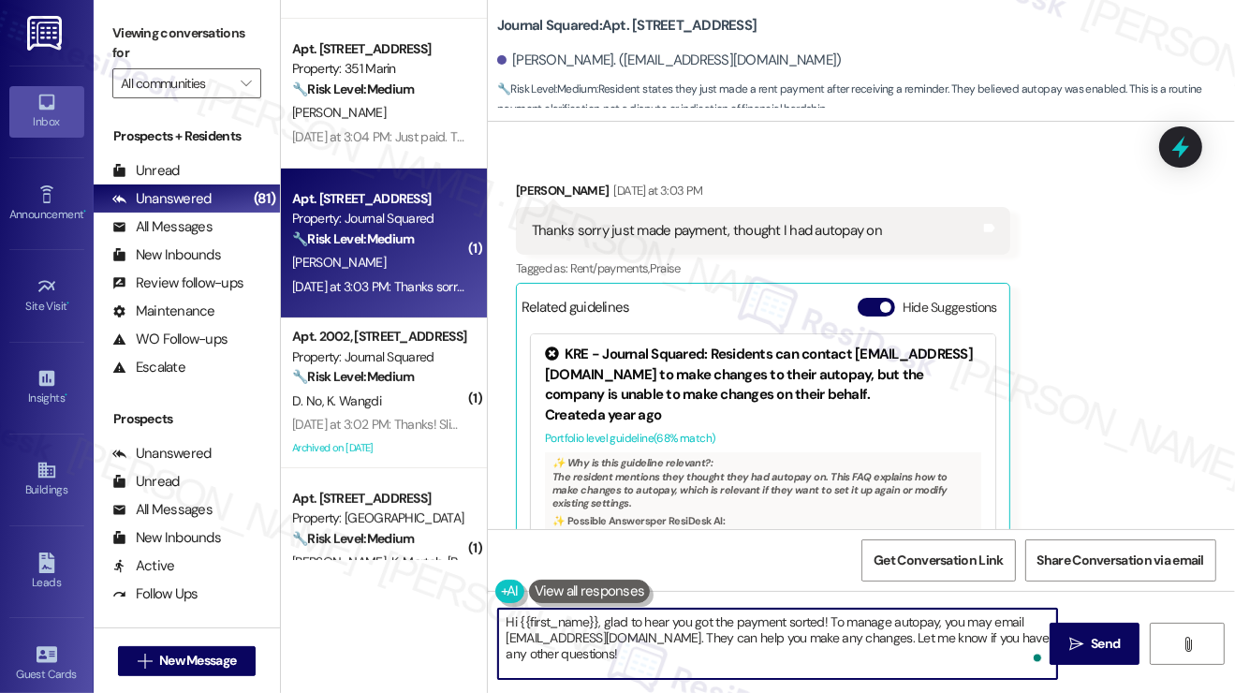
click at [798, 629] on textarea "Hi {{first_name}}, glad to hear you got the payment sorted! To manage autopay, …" at bounding box center [777, 644] width 559 height 70
click at [806, 629] on textarea "Hi {{first_name}}, glad to hear you got the payment sorted! To manage autopay, …" at bounding box center [777, 644] width 559 height 70
type textarea "Hi {{first_name}}, glad to hear you got the payment sorted! To manage autopay, …"
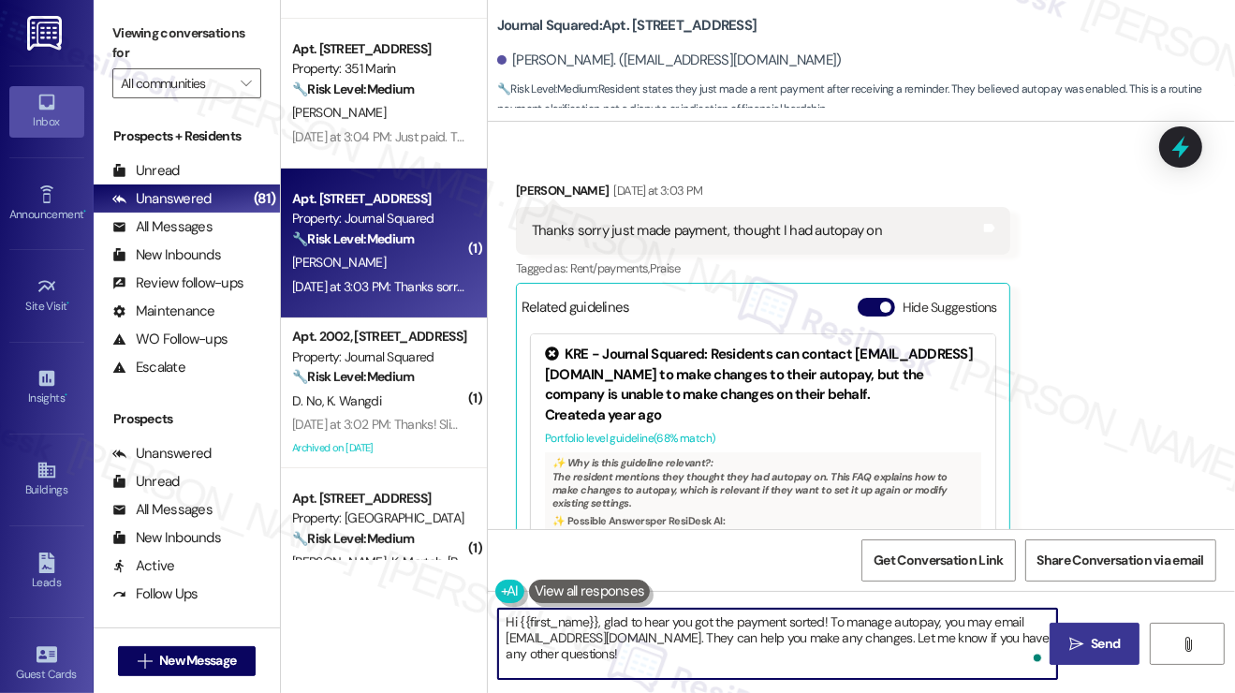
click at [1073, 629] on icon "" at bounding box center [1076, 644] width 14 height 15
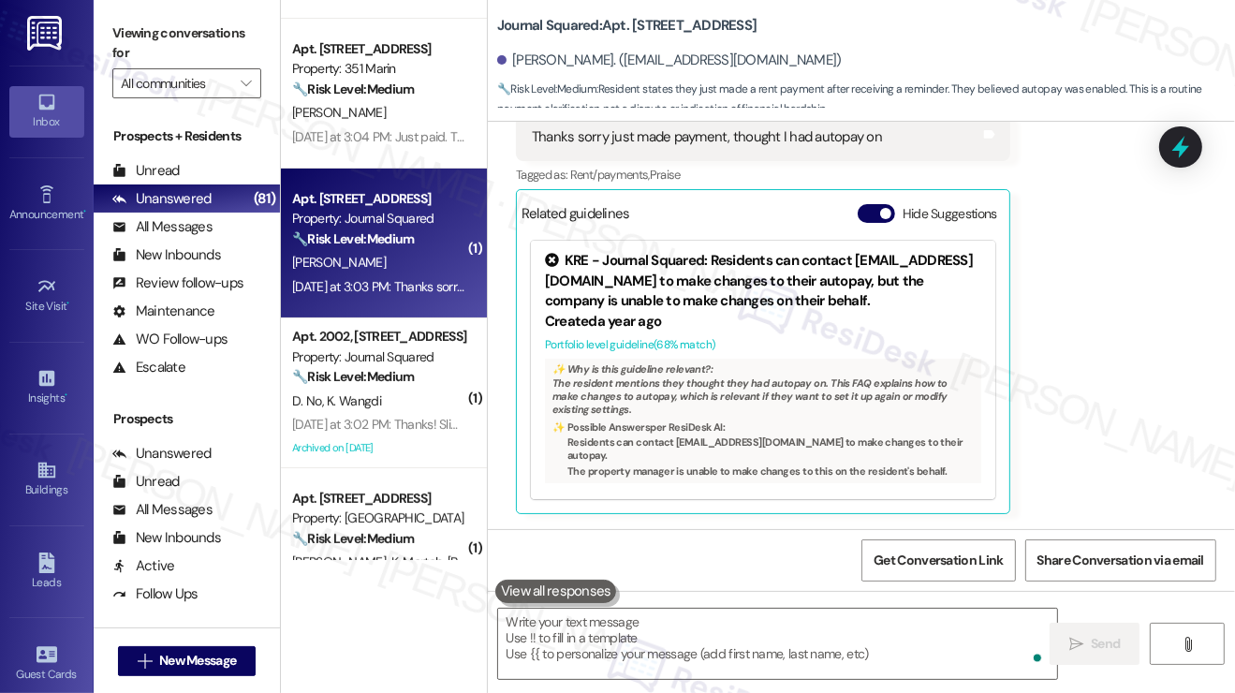
scroll to position [1158, 0]
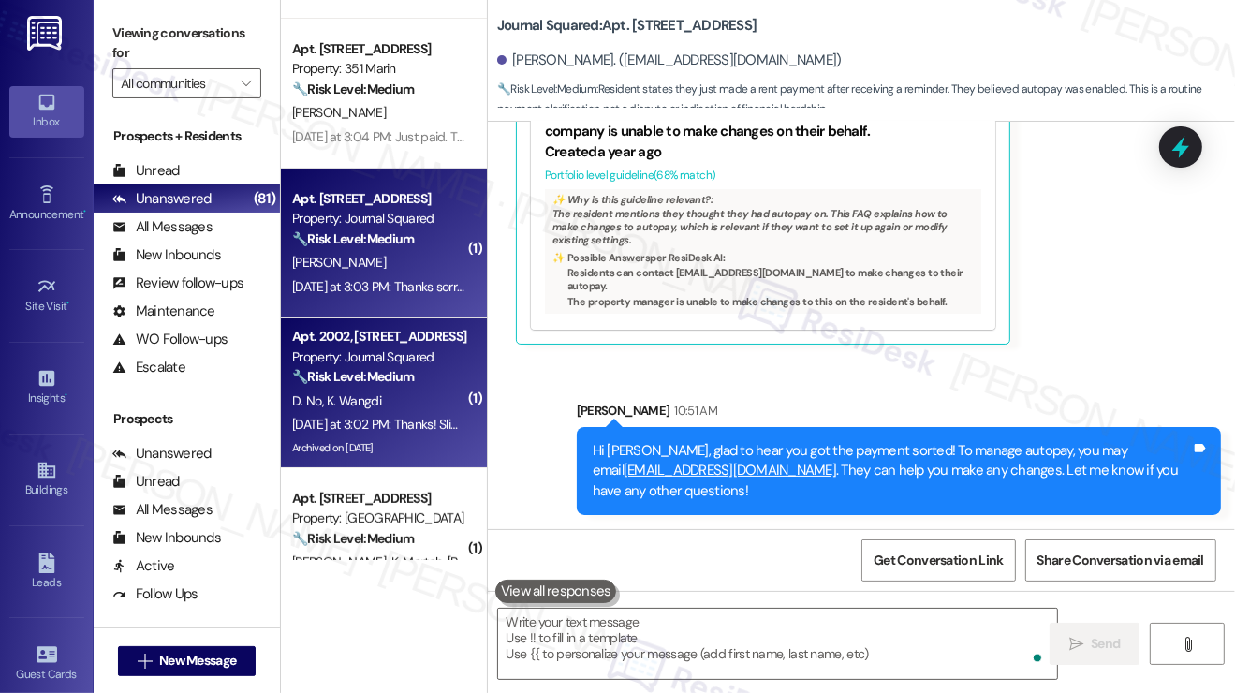
click at [418, 395] on div "D. No K. Wangdi" at bounding box center [378, 400] width 177 height 23
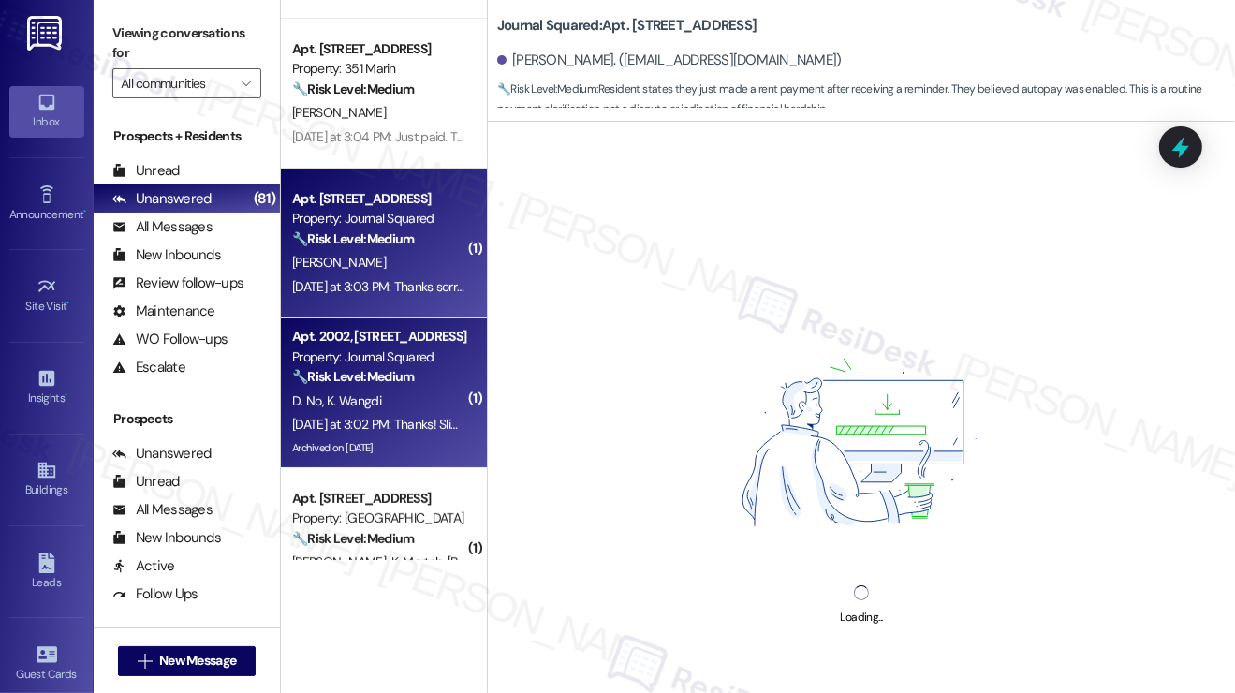
click at [439, 294] on div "Yesterday at 3:03 PM: Thanks sorry just made payment, thought I had autopay on …" at bounding box center [505, 286] width 426 height 17
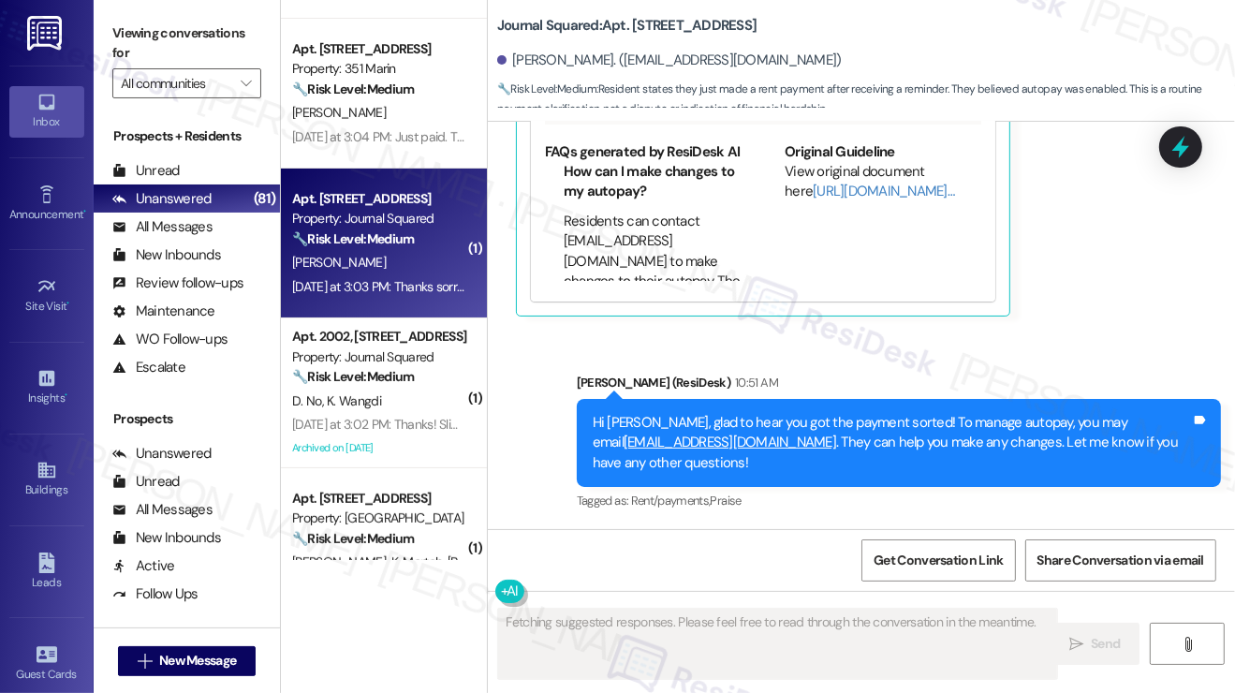
scroll to position [94, 0]
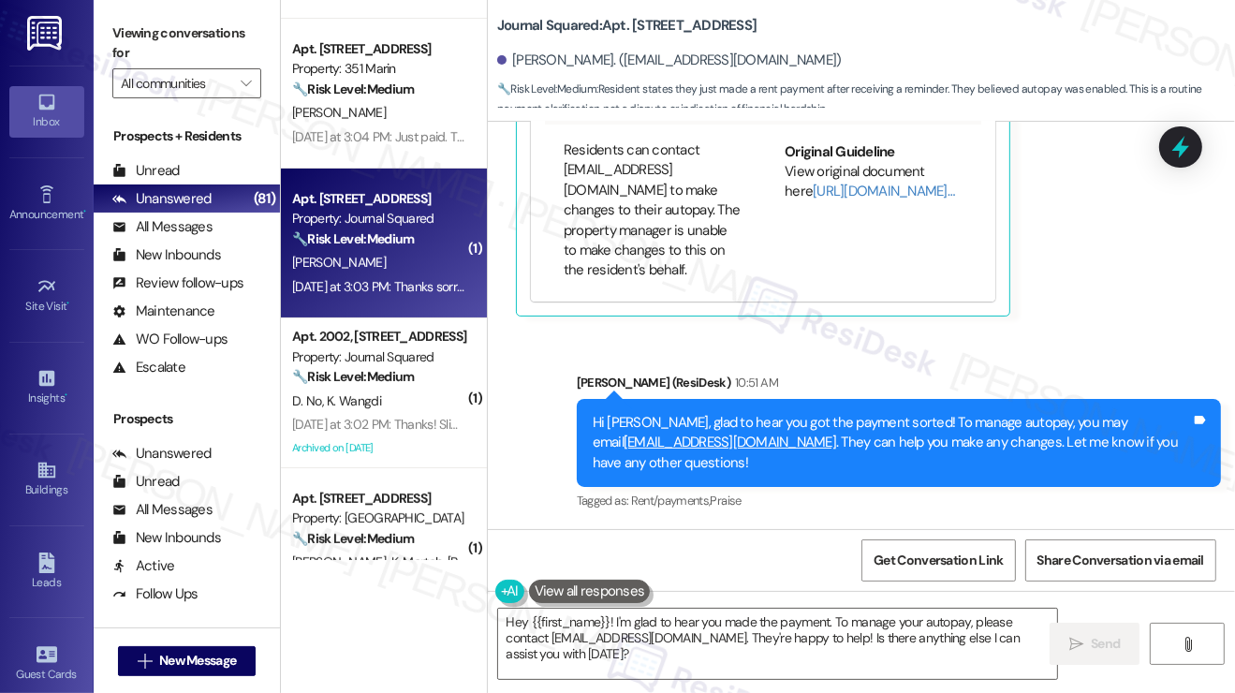
click at [562, 148] on ul "How can I make changes to my autopay? Residents can contact residentportalhelp@…" at bounding box center [643, 186] width 197 height 190
click at [611, 415] on div "Hi Abanob, glad to hear you got the payment sorted! To manage autopay, you may …" at bounding box center [892, 443] width 598 height 60
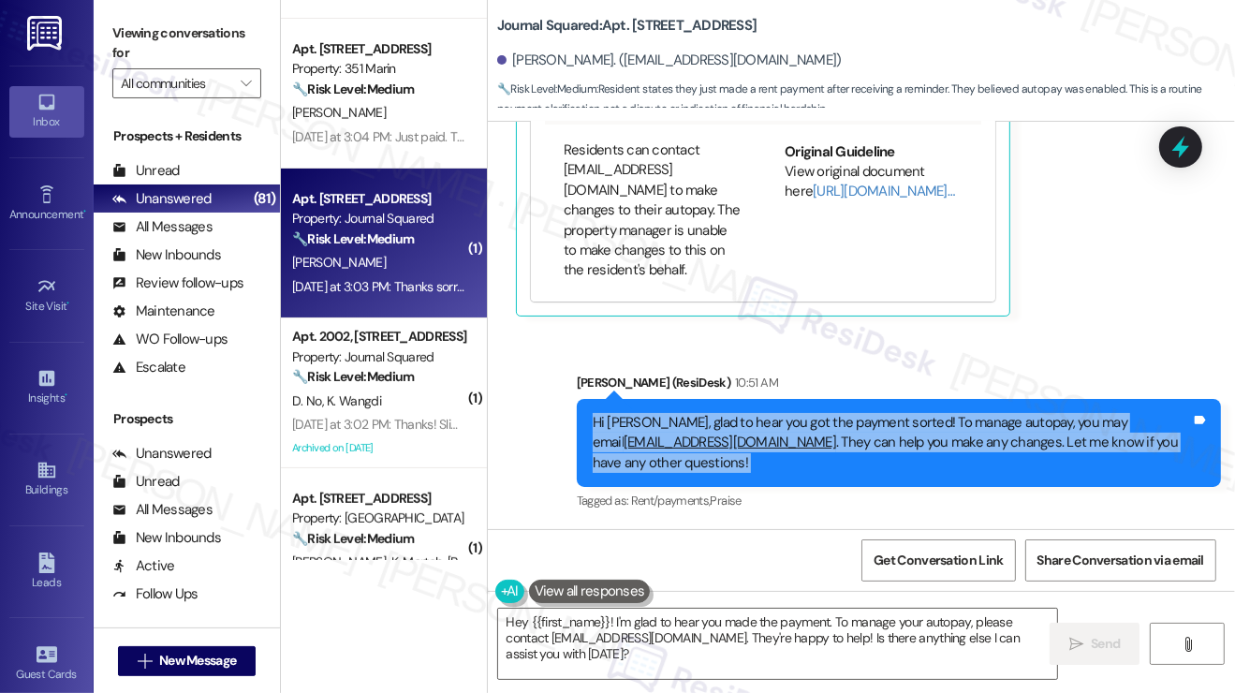
click at [611, 415] on div "Hi Abanob, glad to hear you got the payment sorted! To manage autopay, you may …" at bounding box center [892, 443] width 598 height 60
copy div "Hi Abanob, glad to hear you got the payment sorted! To manage autopay, you may …"
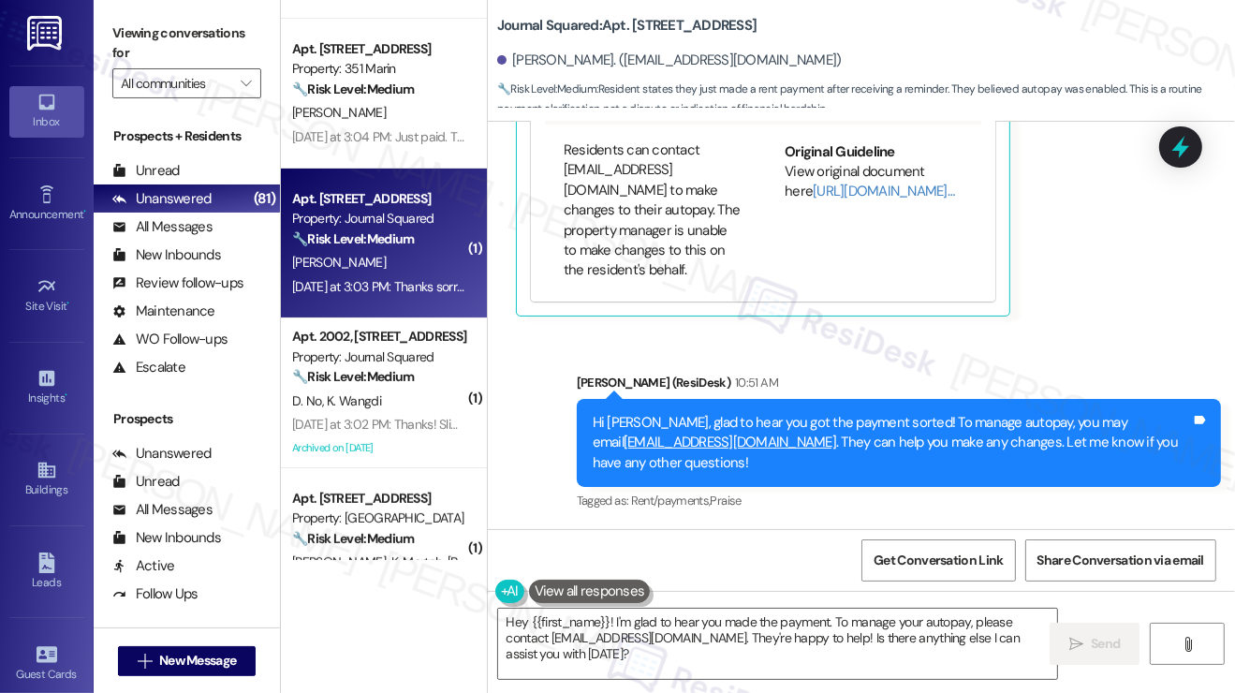
drag, startPoint x: 213, startPoint y: 46, endPoint x: 451, endPoint y: 214, distance: 291.4
click at [213, 46] on label "Viewing conversations for" at bounding box center [186, 44] width 149 height 50
click at [761, 629] on textarea "Hey {{first_name}}! I'm glad to hear you made the payment. To manage your autop…" at bounding box center [777, 644] width 559 height 70
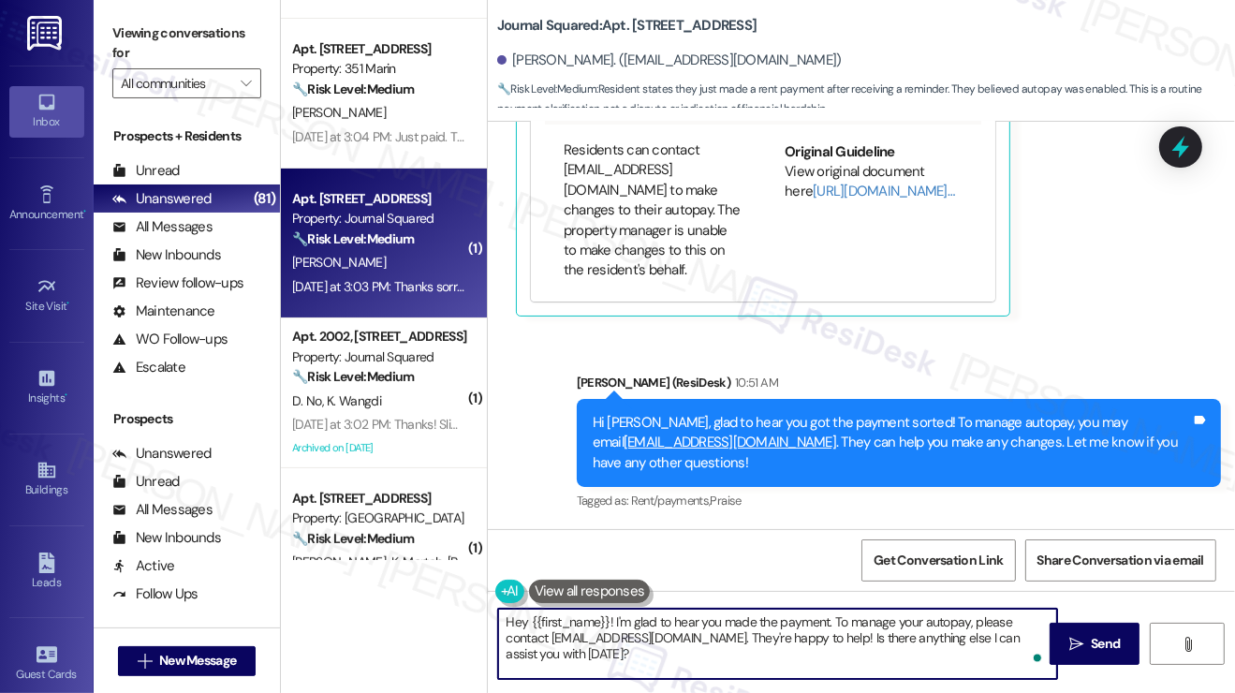
paste textarea "i Abanob, glad to hear you got the payment sorted! To manage autopay, you may e…"
type textarea "Hi Abanob, glad to hear you got the payment sorted! To manage autopay, you may …"
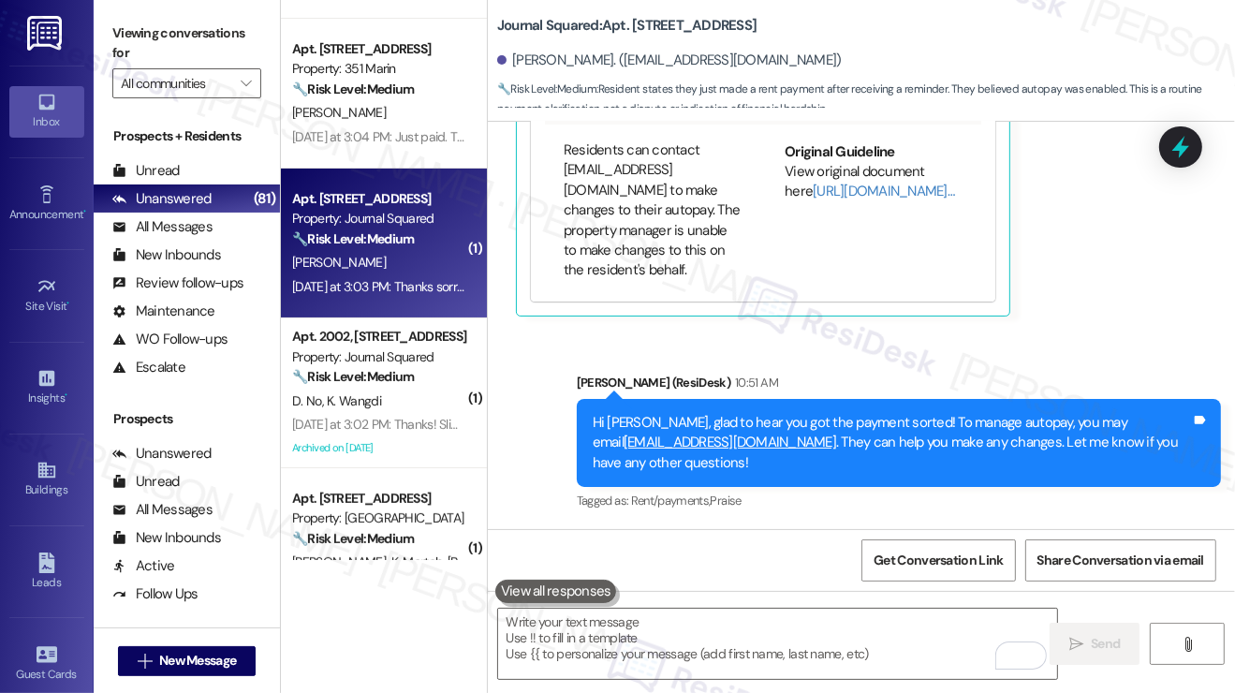
click at [208, 44] on label "Viewing conversations for" at bounding box center [186, 44] width 149 height 50
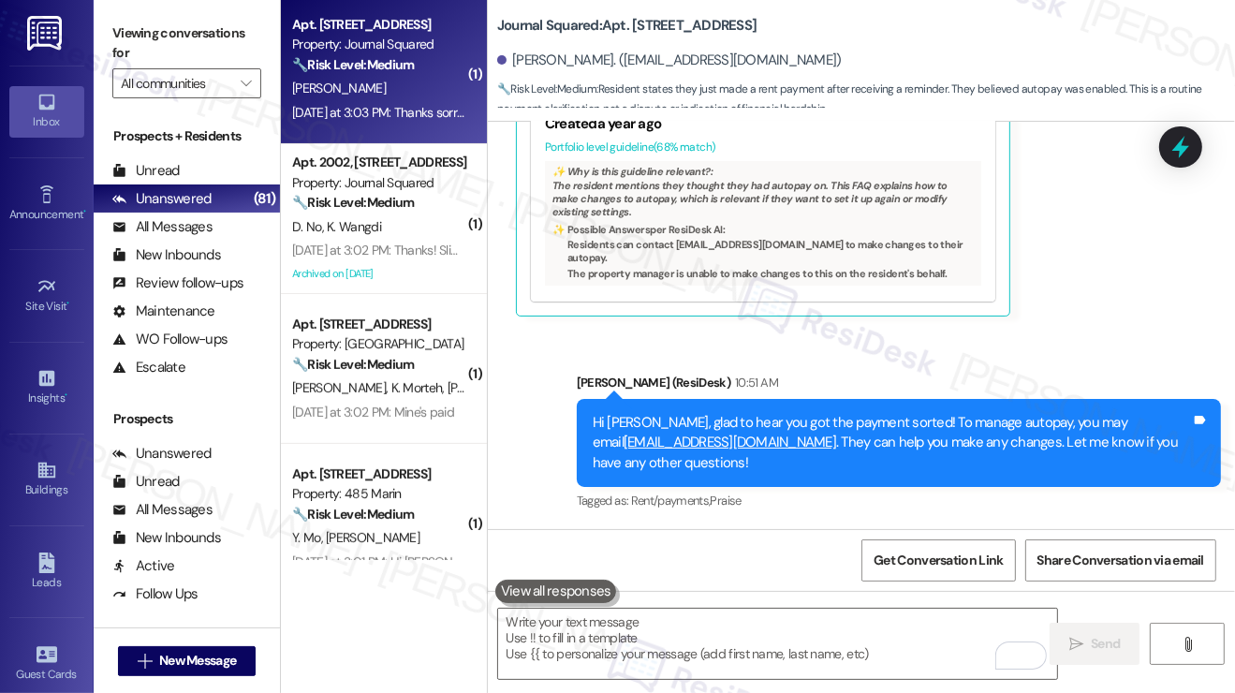
scroll to position [374, 0]
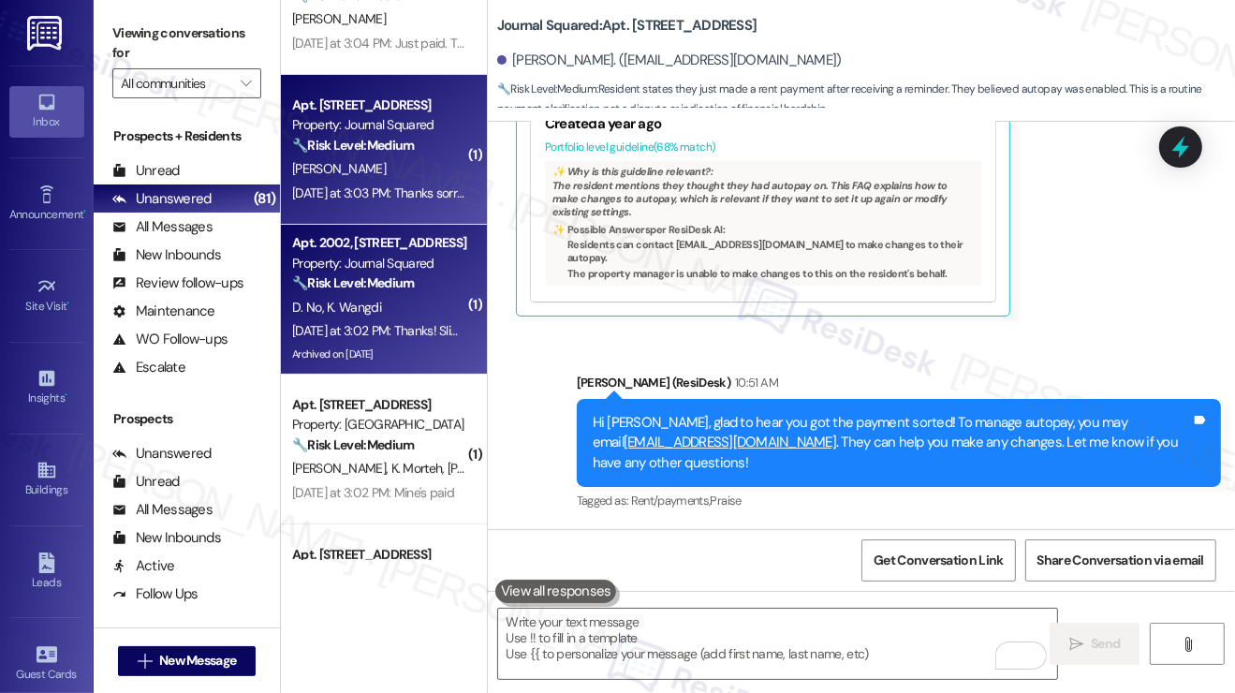
click at [414, 308] on div "D. No K. Wangdi" at bounding box center [378, 307] width 177 height 23
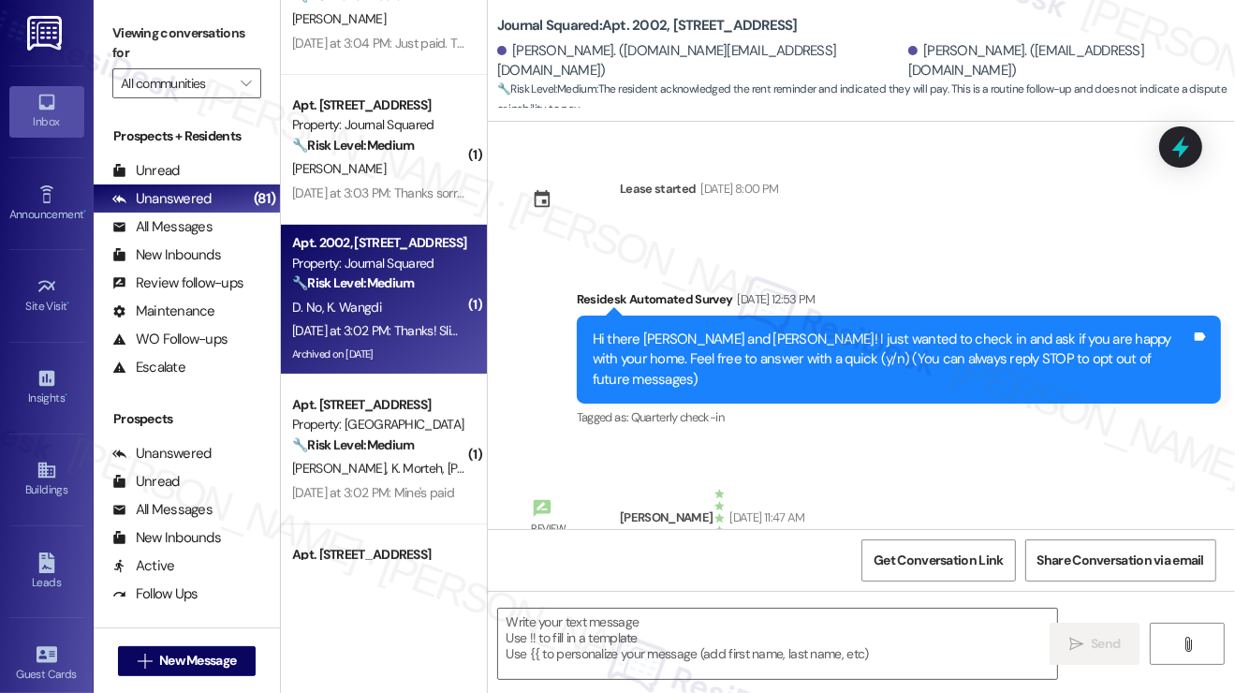
scroll to position [18127, 0]
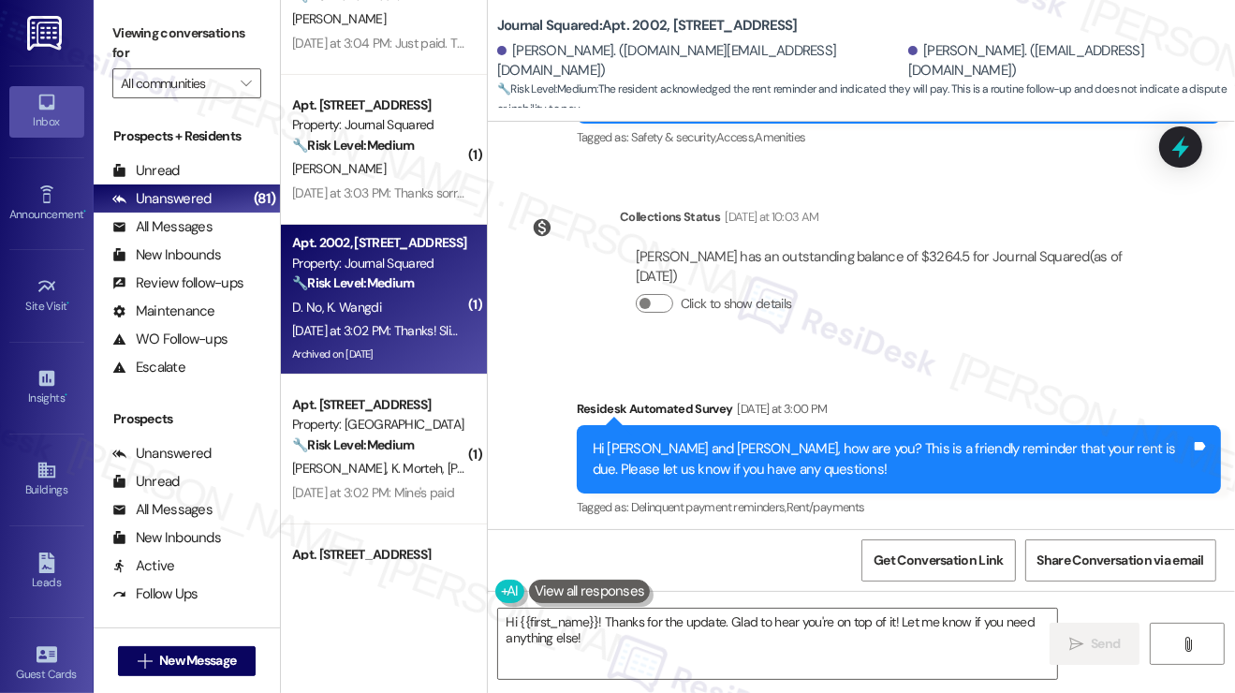
click at [652, 617] on div "Thanks! Slipped my radar will do" at bounding box center [625, 627] width 186 height 20
click at [603, 629] on textarea "Hi {{first_name}}! Thanks for the update. Glad to hear you're on top of it! Let…" at bounding box center [777, 644] width 559 height 70
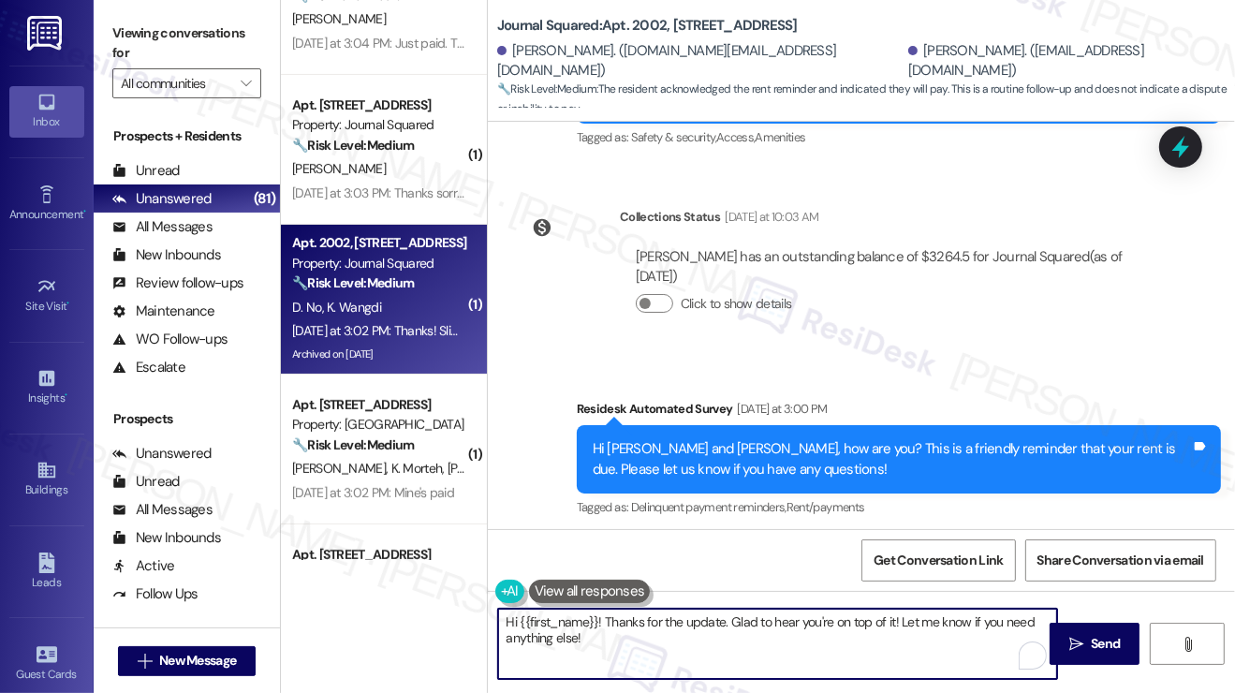
click at [534, 563] on div "Received via SMS Kunzang Wangdi Yesterday at 3:02 PM Thanks! Slipped my radar w…" at bounding box center [632, 628] width 260 height 130
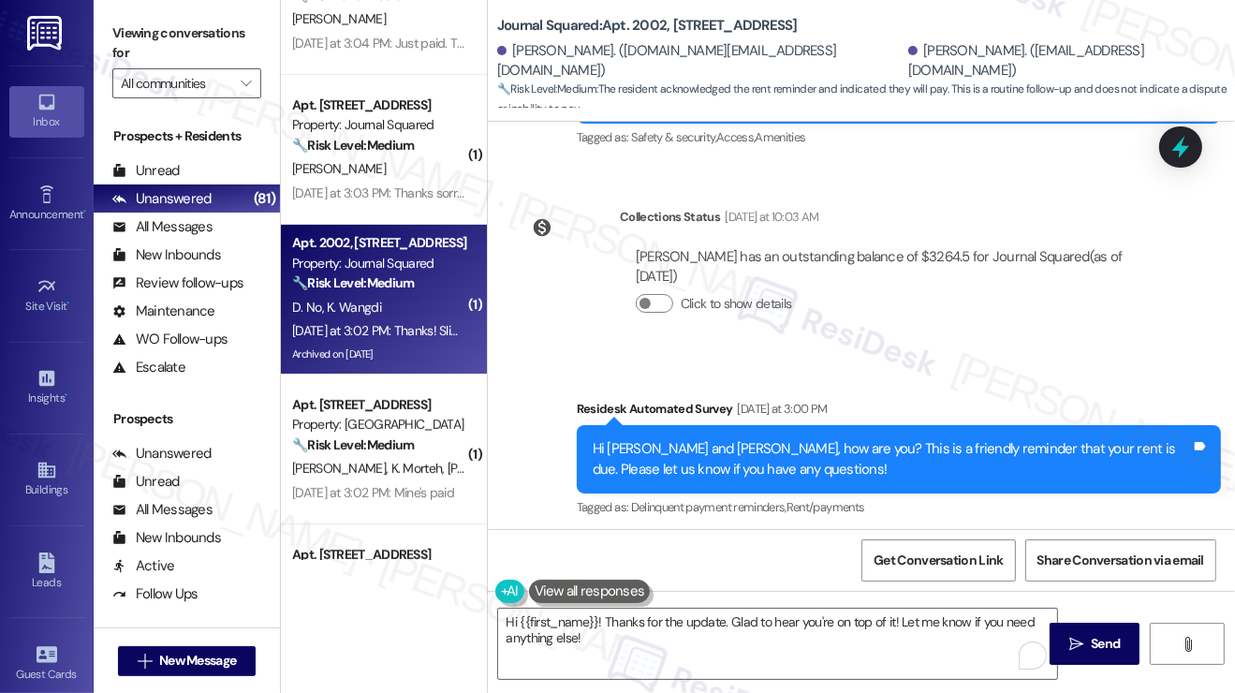
click at [534, 563] on div "Received via SMS Kunzang Wangdi Yesterday at 3:02 PM Thanks! Slipped my radar w…" at bounding box center [632, 628] width 260 height 130
copy div "Kunzang"
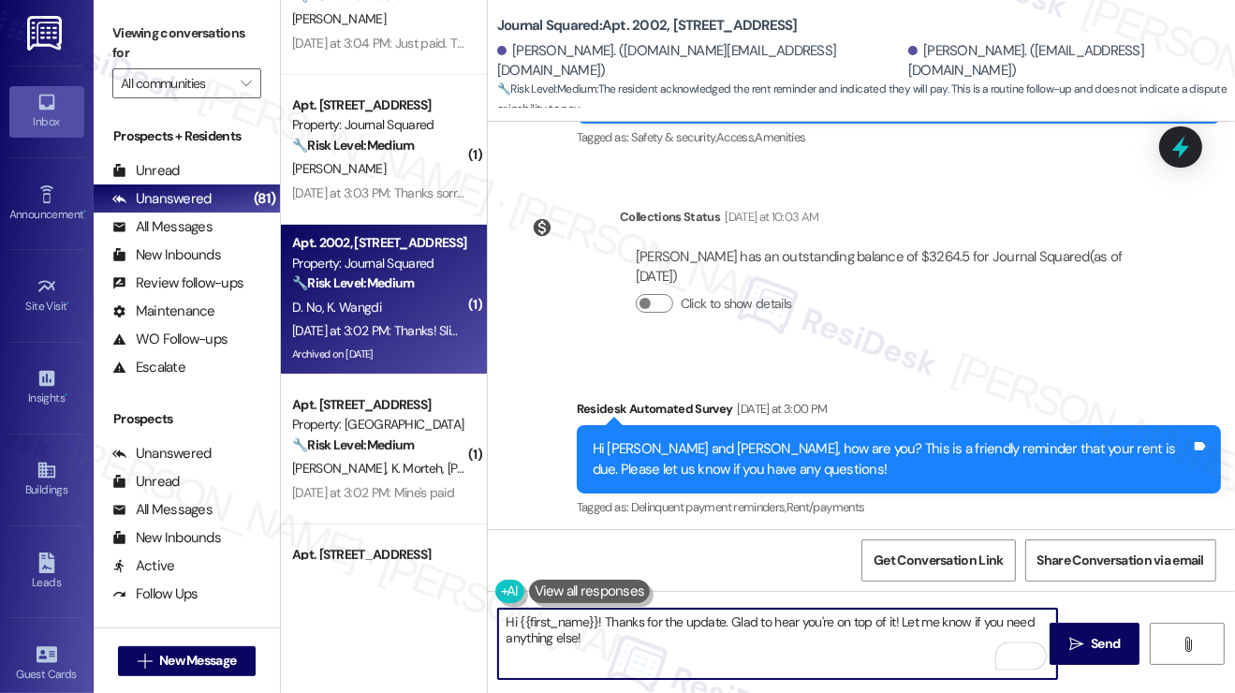
drag, startPoint x: 520, startPoint y: 621, endPoint x: 597, endPoint y: 621, distance: 77.7
click at [596, 621] on textarea "Hi {{first_name}}! Thanks for the update. Glad to hear you're on top of it! Let…" at bounding box center [777, 644] width 559 height 70
paste textarea "Kunzang"
click at [746, 621] on textarea "Hi Kunzang! Thanks for the update. Glad to hear you're on top of it! Let me kno…" at bounding box center [777, 644] width 559 height 70
click at [682, 629] on textarea "Hi Kunzang! Thanks for the update. Glad to hear you're on top of it! Let me kno…" at bounding box center [777, 644] width 559 height 70
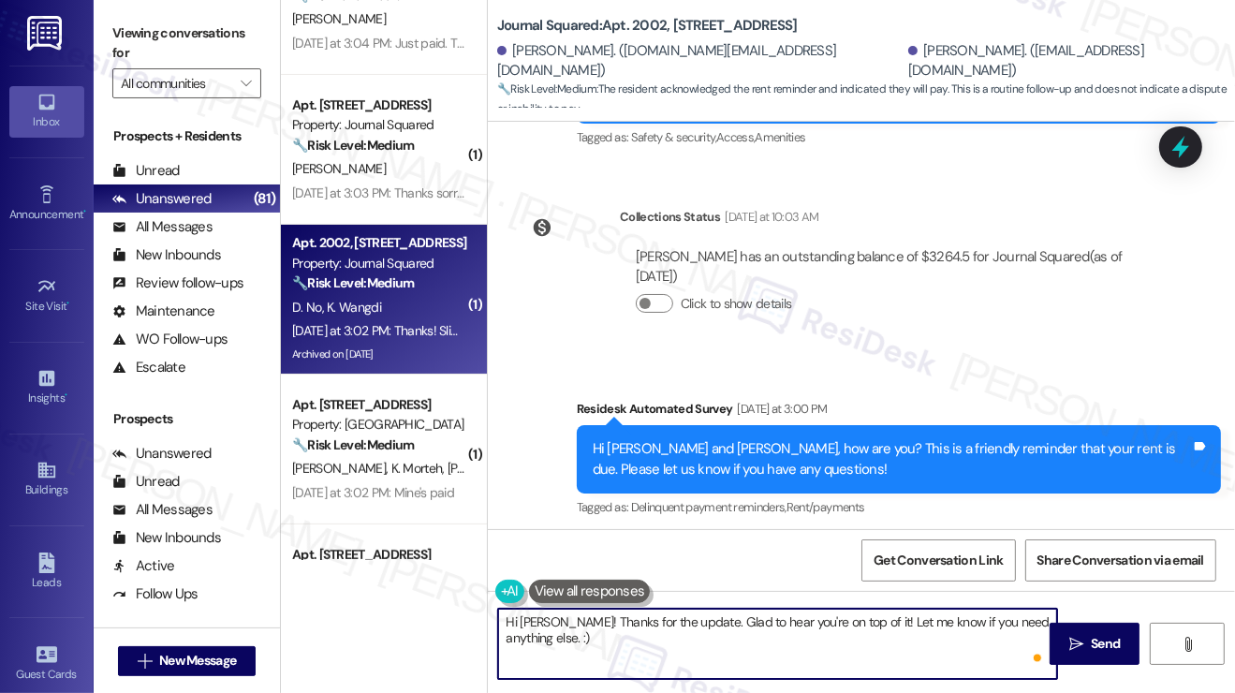
type textarea "Hi Kunzang! Thanks for the update. Glad to hear you're on top of it! Let me kno…"
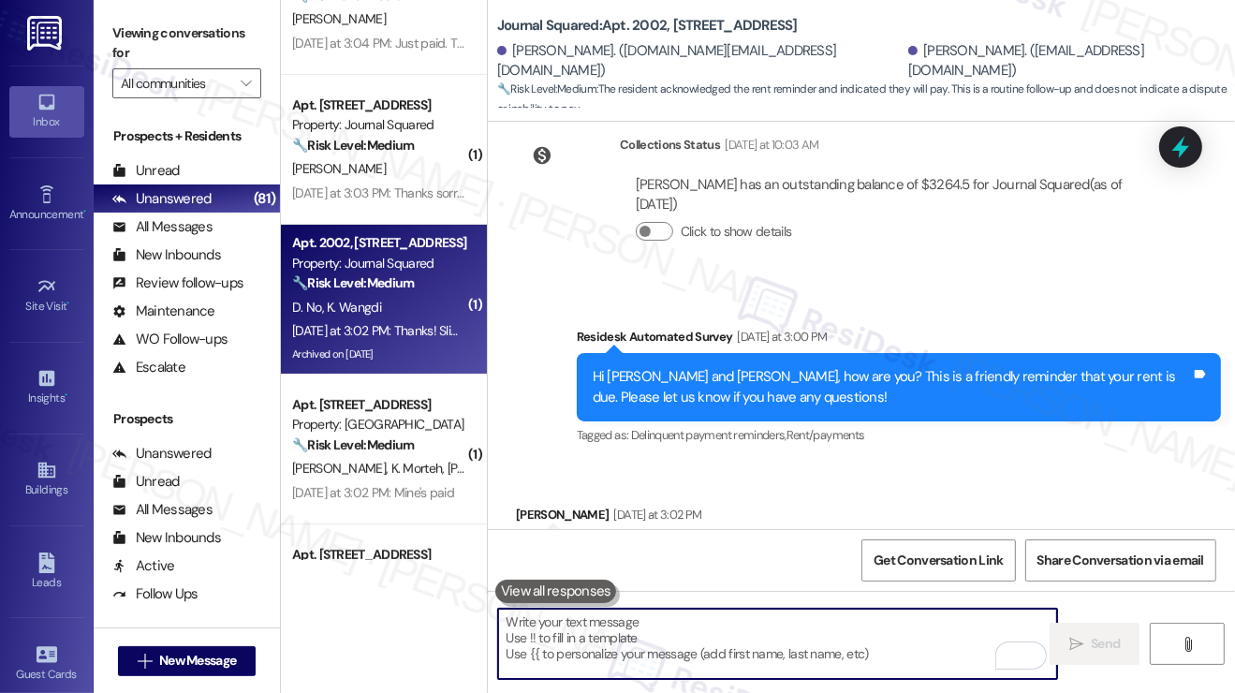
scroll to position [18277, 0]
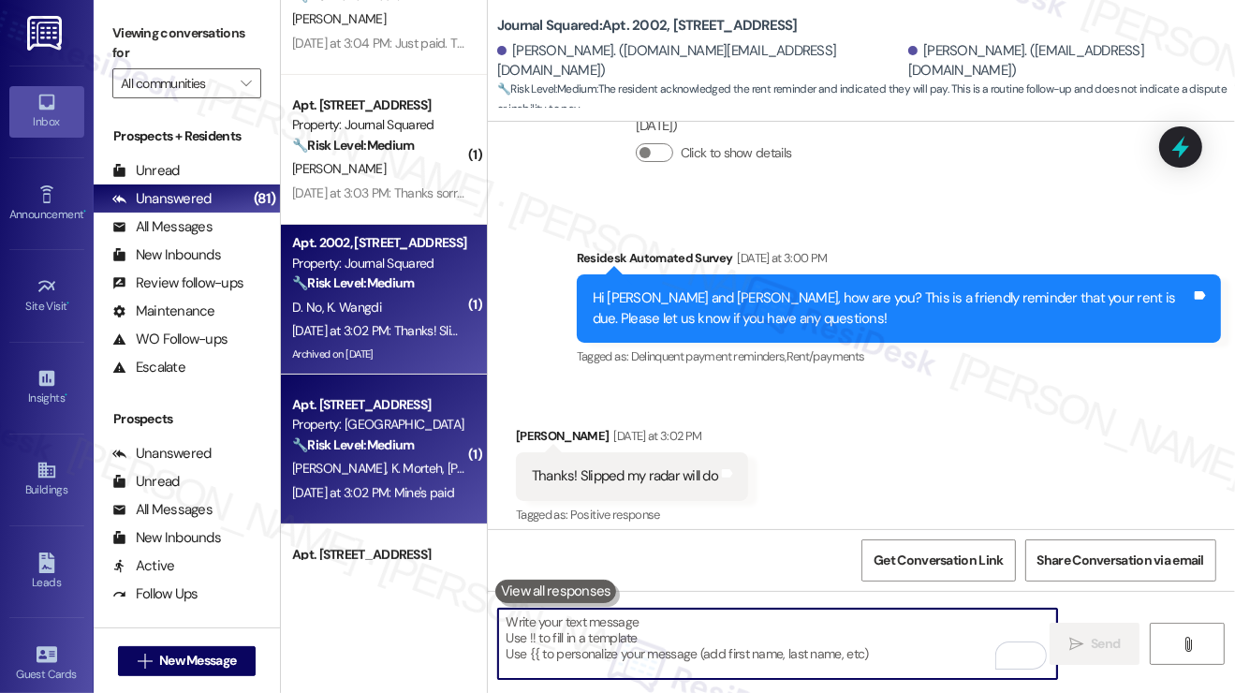
click at [391, 470] on span "K. Morteh" at bounding box center [419, 468] width 56 height 17
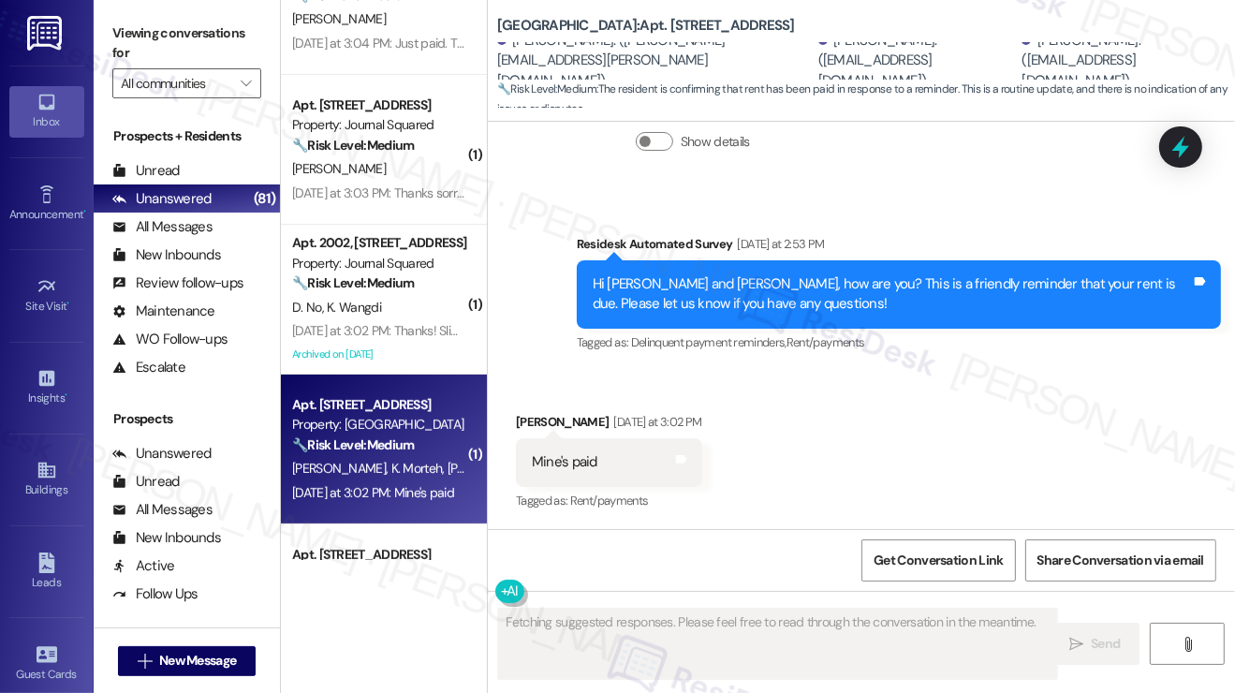
scroll to position [2898, 0]
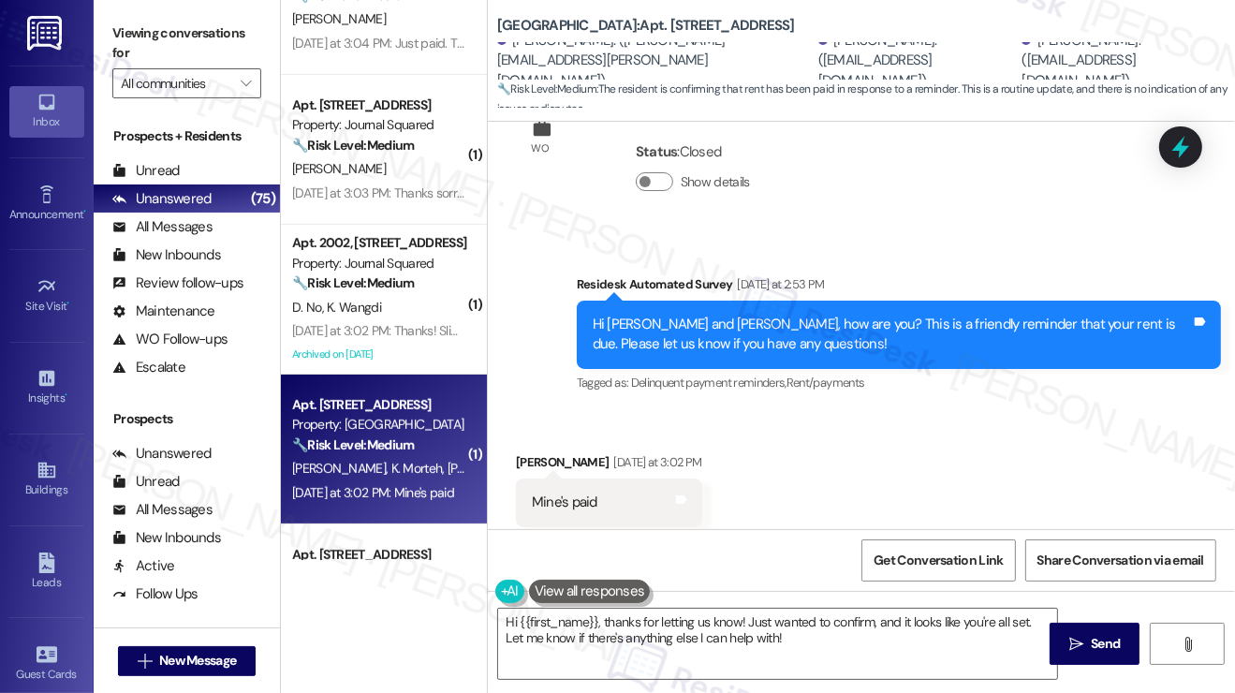
click at [198, 51] on label "Viewing conversations for" at bounding box center [186, 44] width 149 height 50
click at [667, 623] on textarea "Hi {{first_name}}, thanks for letting us know! Just wanted to confirm, and it l…" at bounding box center [777, 644] width 559 height 70
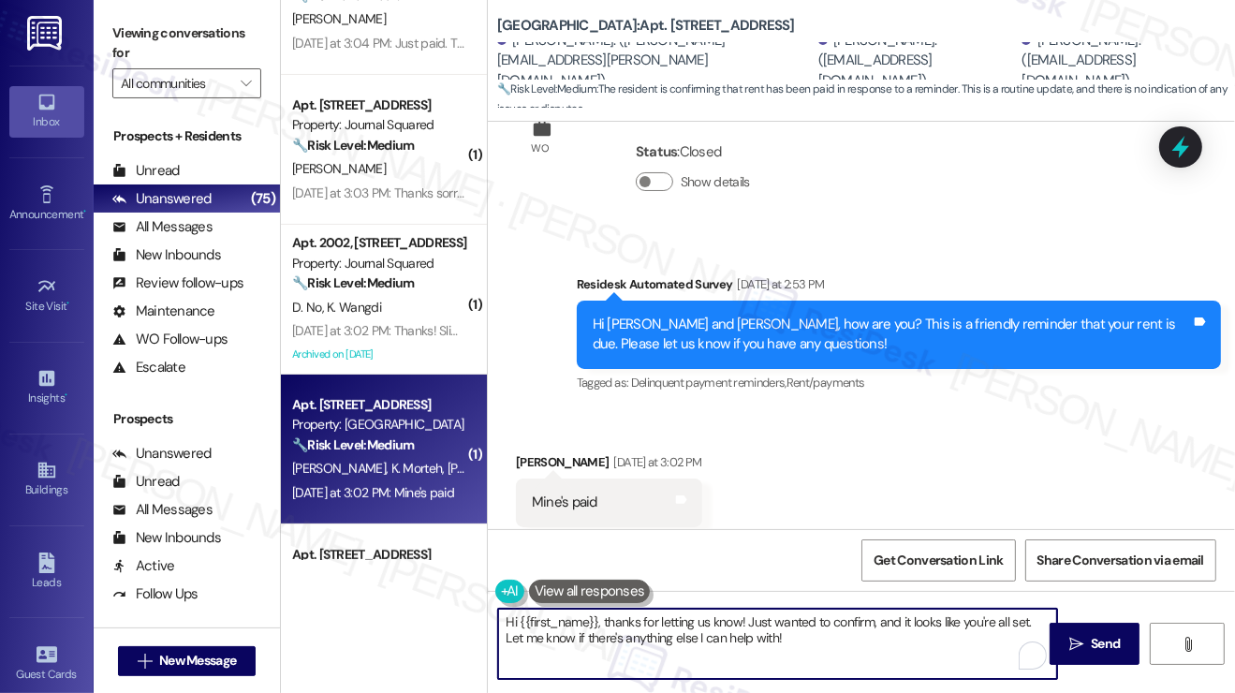
drag, startPoint x: 819, startPoint y: 644, endPoint x: 706, endPoint y: 621, distance: 115.7
click at [706, 621] on textarea "Hi {{first_name}}, thanks for letting us know! Just wanted to confirm, and it l…" at bounding box center [777, 644] width 559 height 70
click at [861, 492] on div "Received via SMS Maria Plasencia Yesterday at 3:02 PM Mine's paid Tags and note…" at bounding box center [861, 489] width 747 height 158
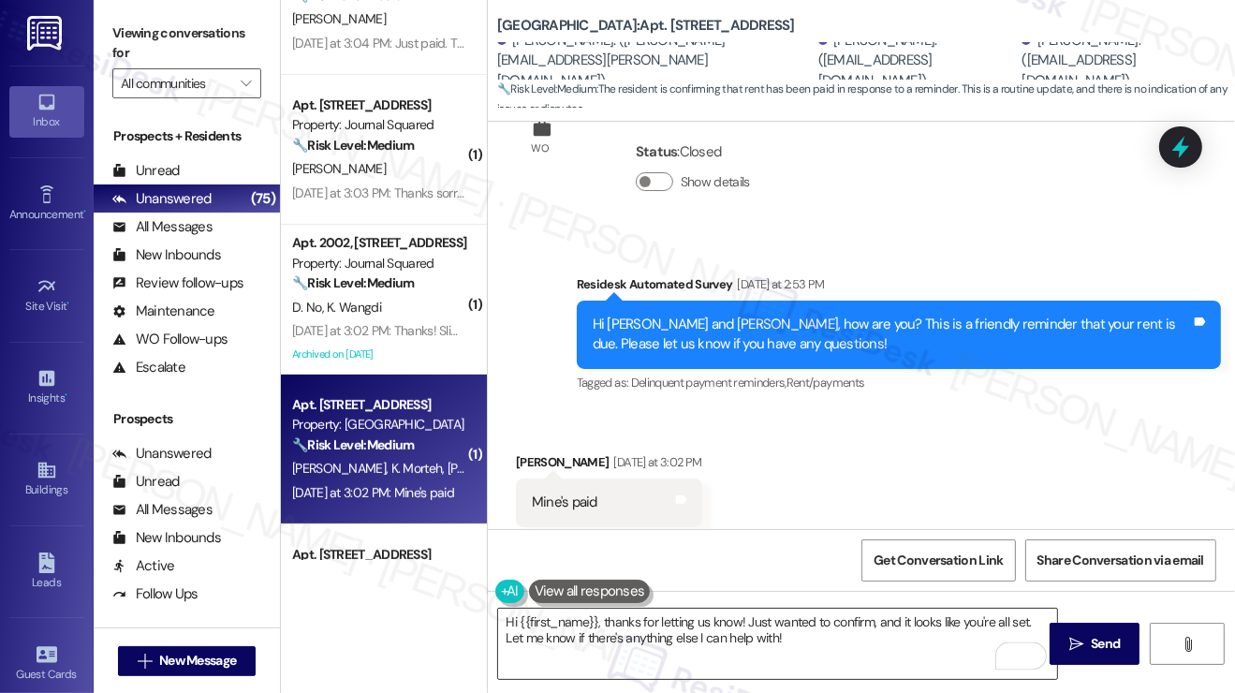
click at [884, 629] on textarea "Hi {{first_name}}, thanks for letting us know! Just wanted to confirm, and it l…" at bounding box center [777, 644] width 559 height 70
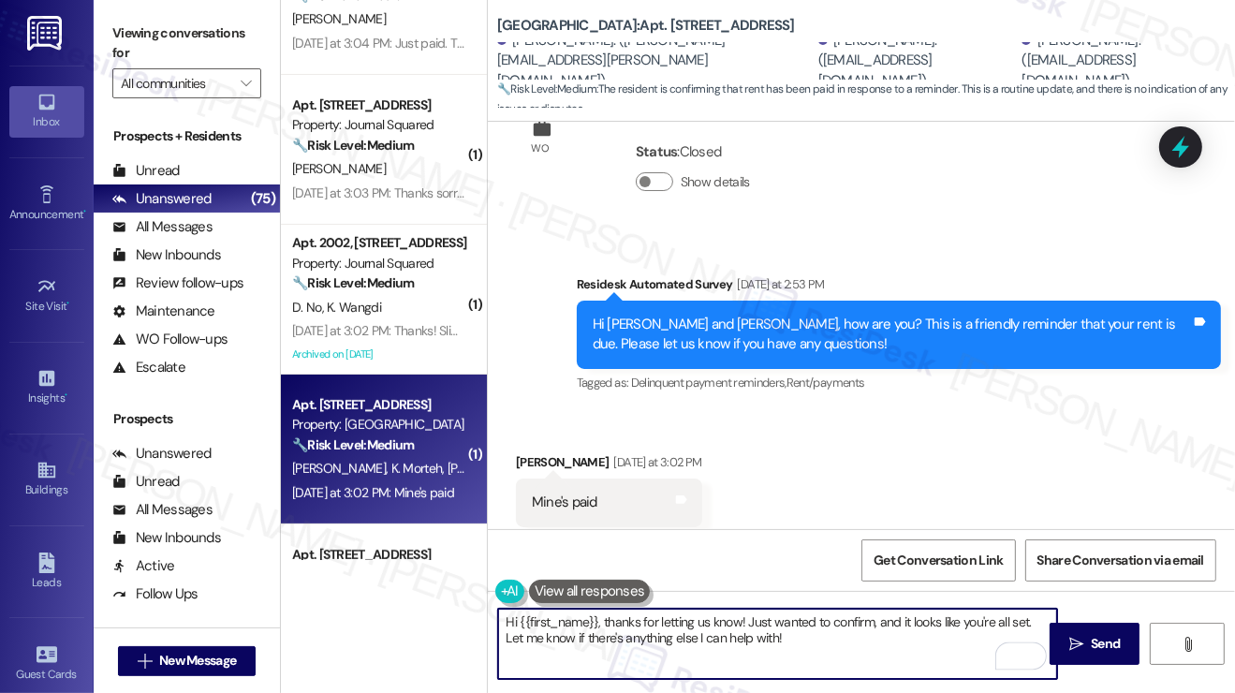
click at [884, 629] on textarea "Hi {{first_name}}, thanks for letting us know! Just wanted to confirm, and it l…" at bounding box center [777, 644] width 559 height 70
click at [865, 629] on textarea "Hi {{first_name}}, thanks for letting us know! Just wanted to confirm, and it l…" at bounding box center [777, 644] width 559 height 70
drag, startPoint x: 905, startPoint y: 650, endPoint x: 746, endPoint y: 624, distance: 161.1
click at [746, 624] on textarea "Hi {{first_name}}, thanks for letting us know! Just wanted to confirm, and it l…" at bounding box center [777, 644] width 559 height 70
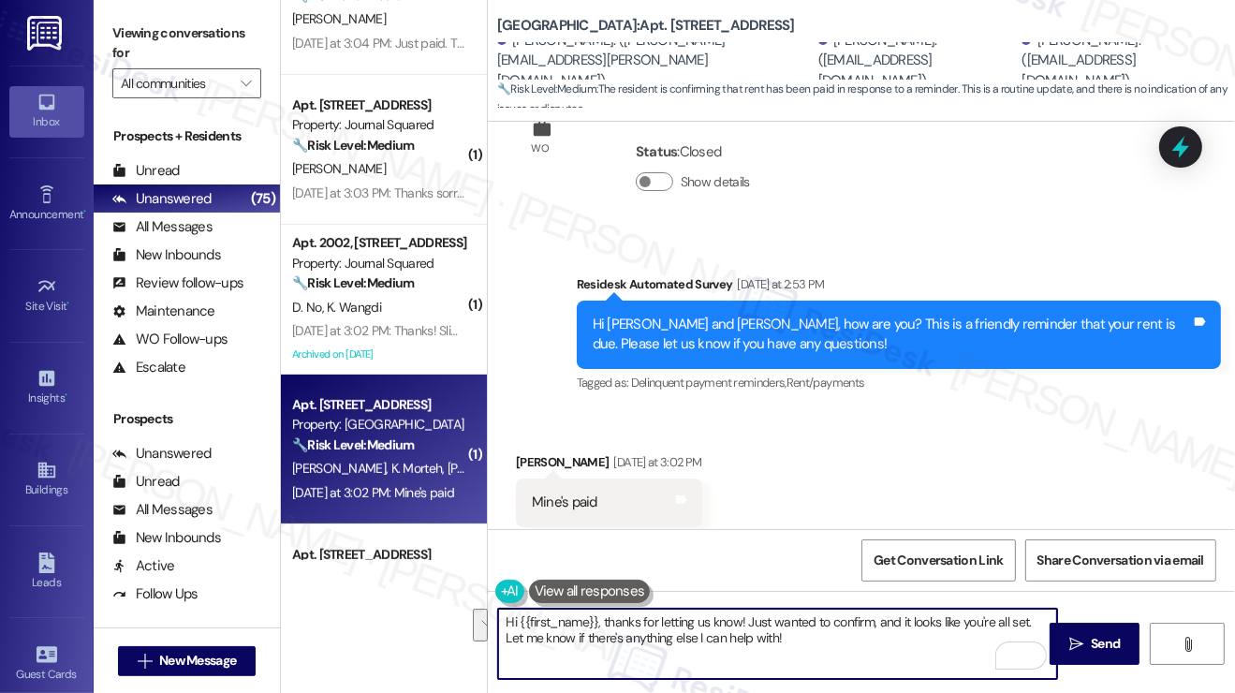
click at [867, 629] on textarea "Hi {{first_name}}, thanks for letting us know! Just wanted to confirm, and it l…" at bounding box center [777, 644] width 559 height 70
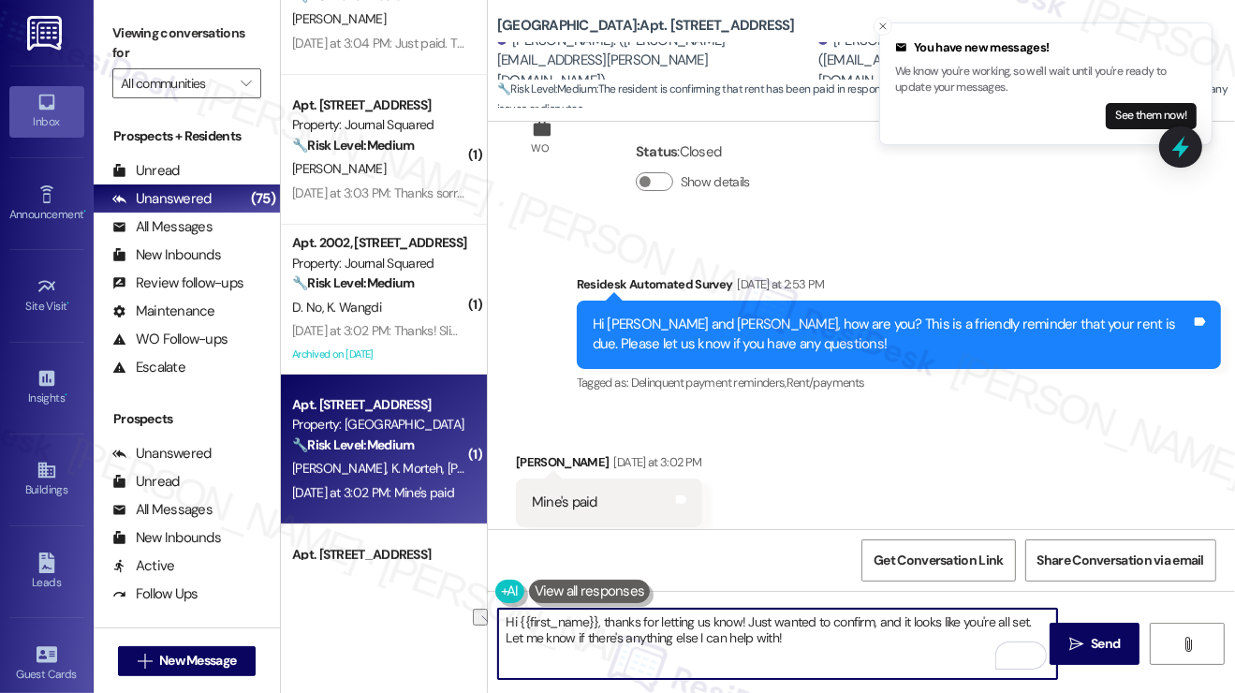
drag, startPoint x: 1032, startPoint y: 621, endPoint x: 748, endPoint y: 621, distance: 283.7
click at [748, 621] on textarea "Hi {{first_name}}, thanks for letting us know! Just wanted to confirm, and it l…" at bounding box center [777, 644] width 559 height 70
click at [1033, 624] on textarea "Hi {{first_name}}, thanks for letting us know! Let me know if there's anything …" at bounding box center [777, 644] width 559 height 70
type textarea "Hi {{first_name}}, thanks for letting us know! Let me know if there's anything …"
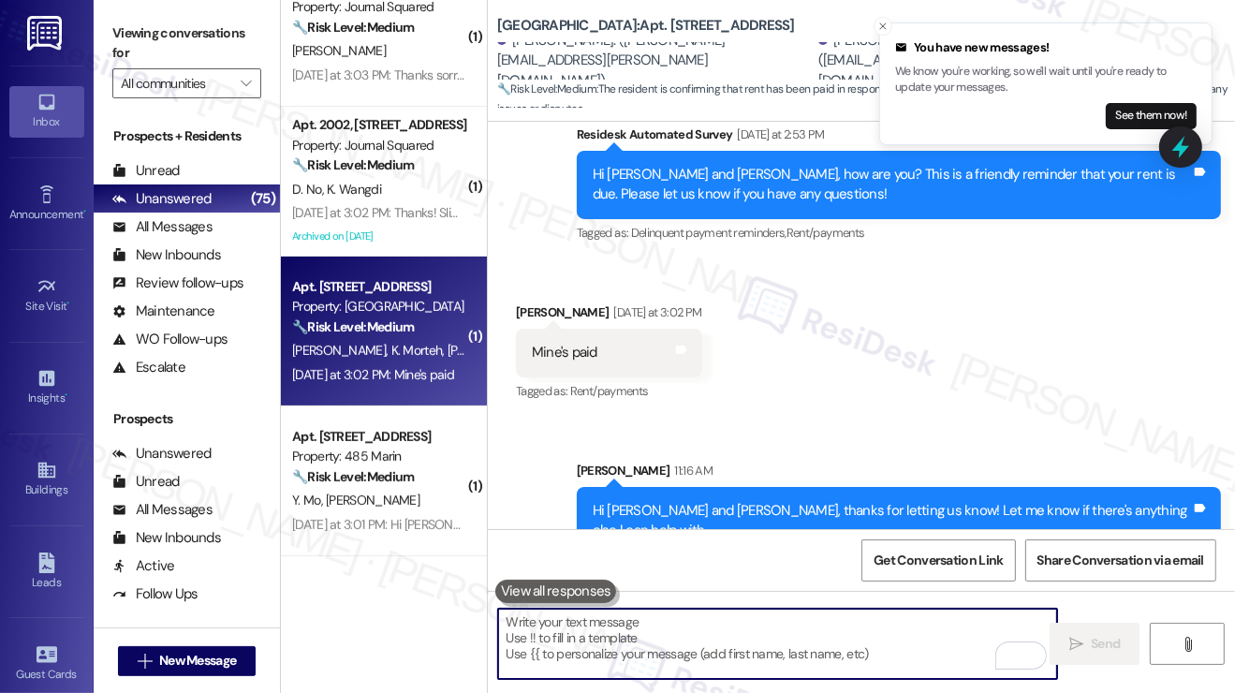
scroll to position [562, 0]
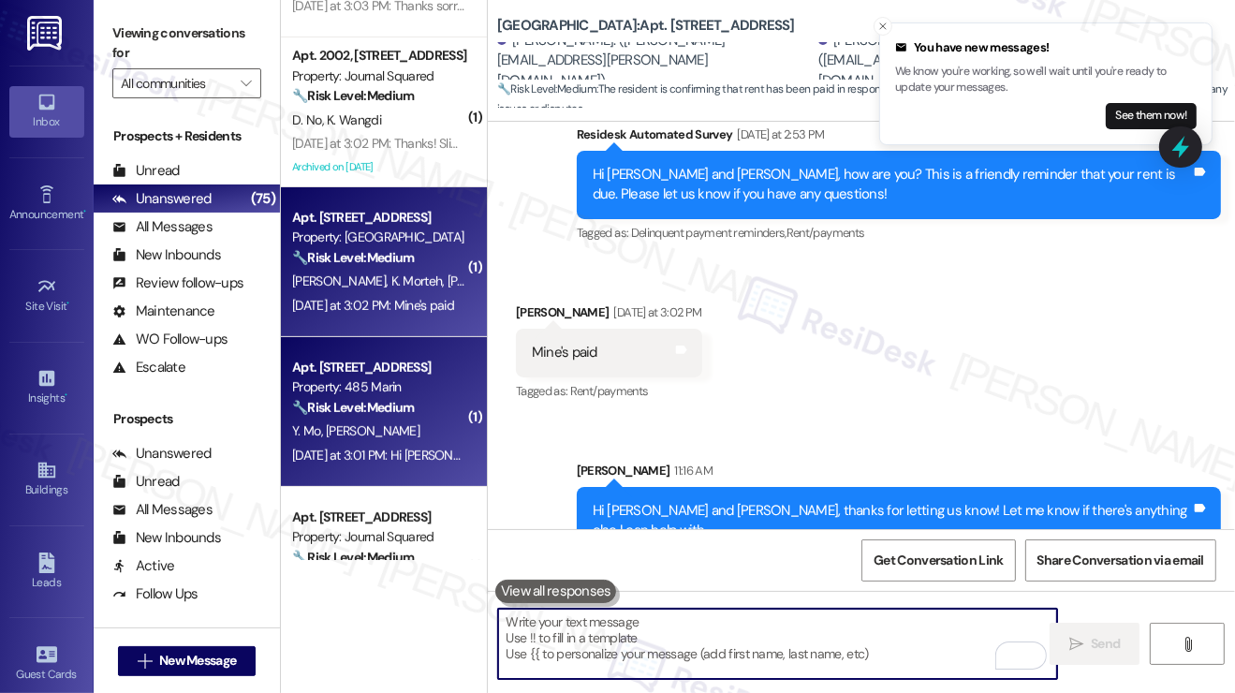
click at [389, 403] on strong "🔧 Risk Level: Medium" at bounding box center [353, 407] width 122 height 17
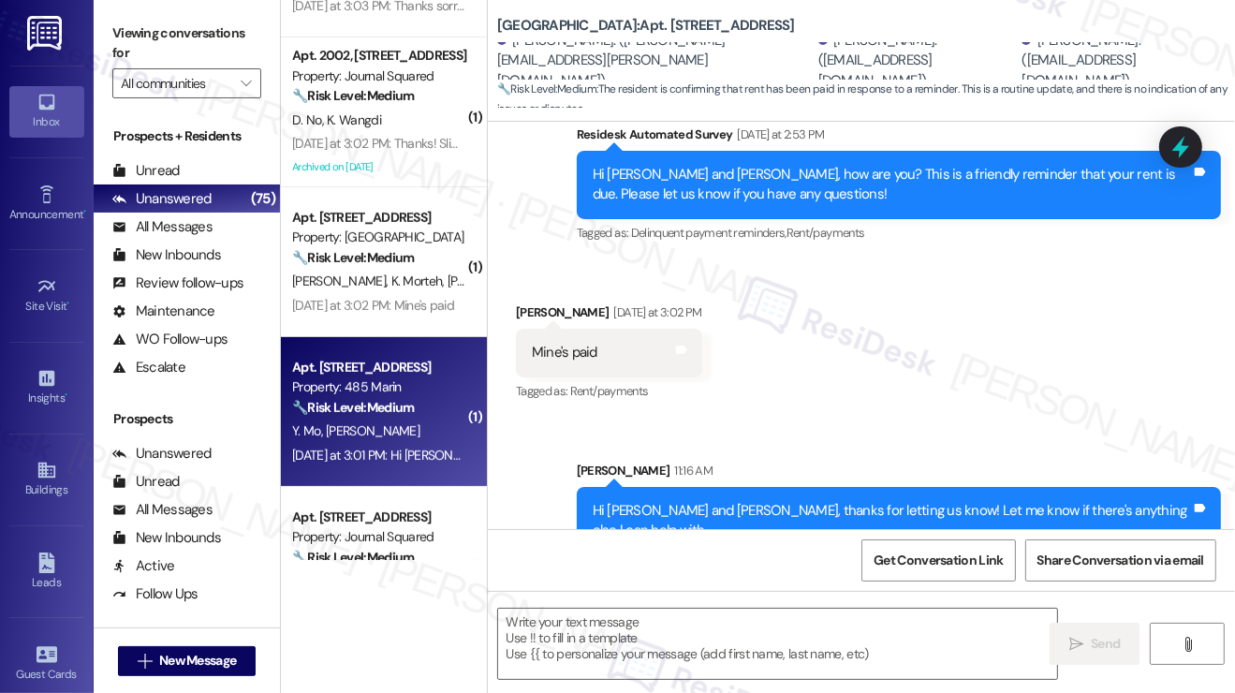
type textarea "Fetching suggested responses. Please feel free to read through the conversation…"
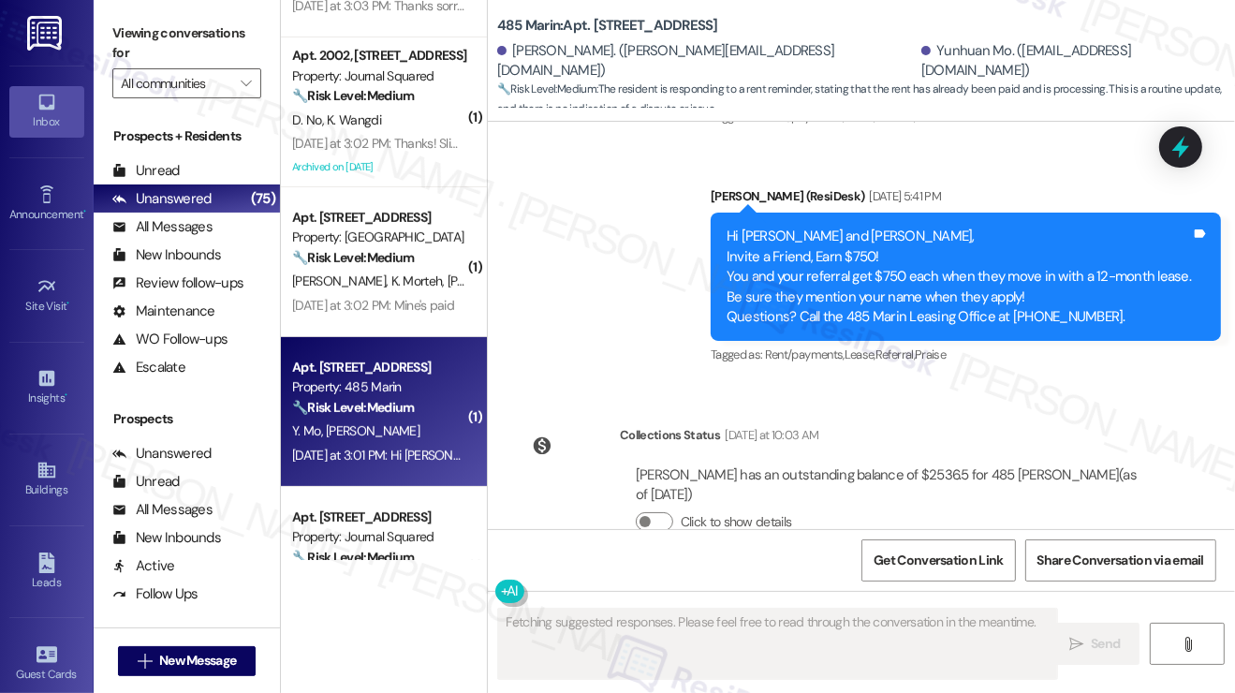
scroll to position [8306, 0]
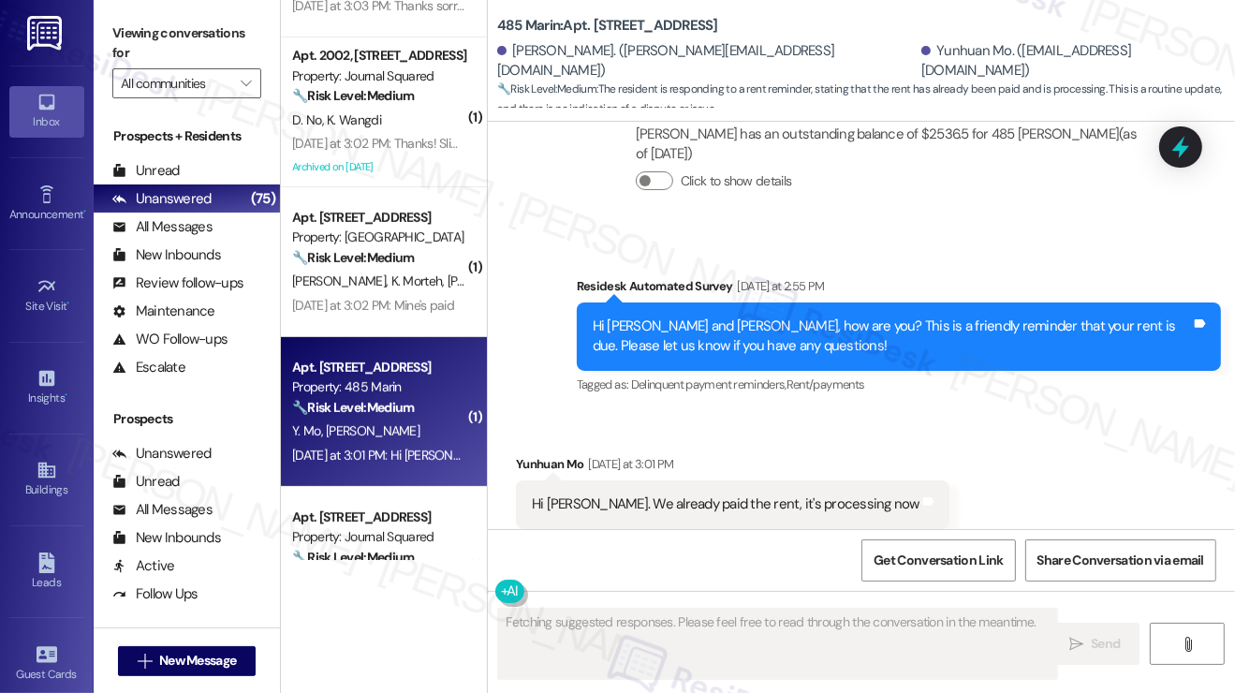
click at [652, 494] on div "Hi Jane. We already paid the rent, it's processing now" at bounding box center [726, 504] width 388 height 20
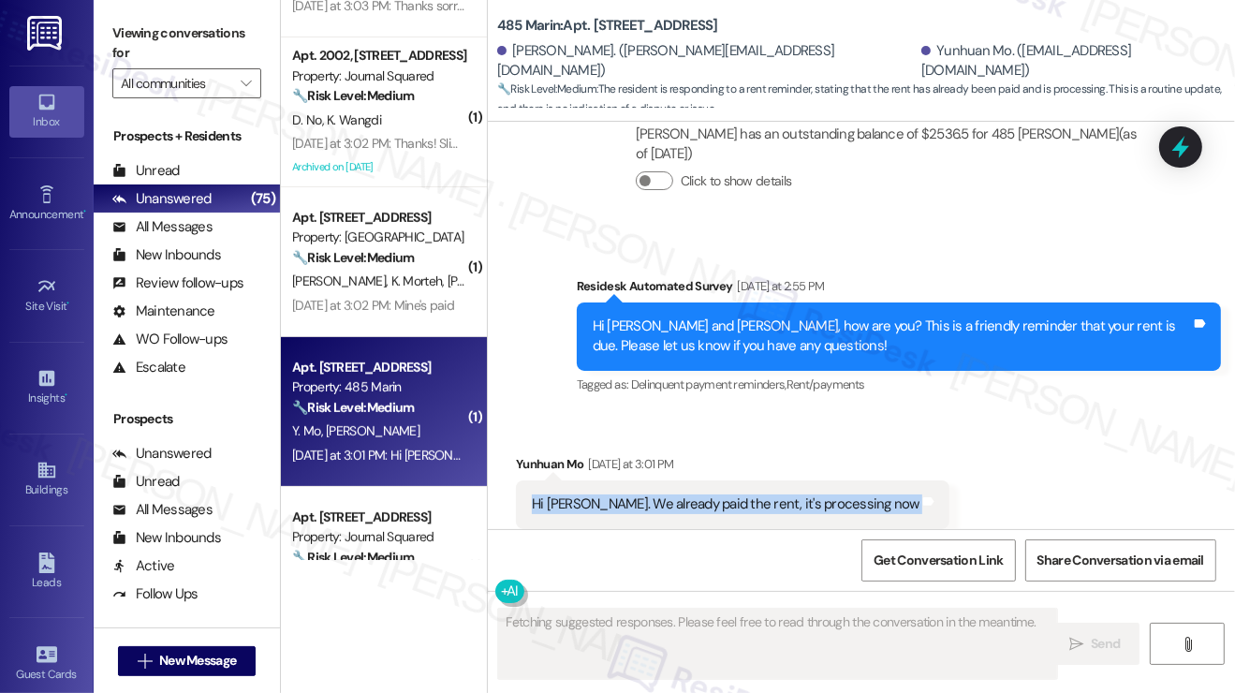
click at [652, 494] on div "Hi Jane. We already paid the rent, it's processing now" at bounding box center [726, 504] width 388 height 20
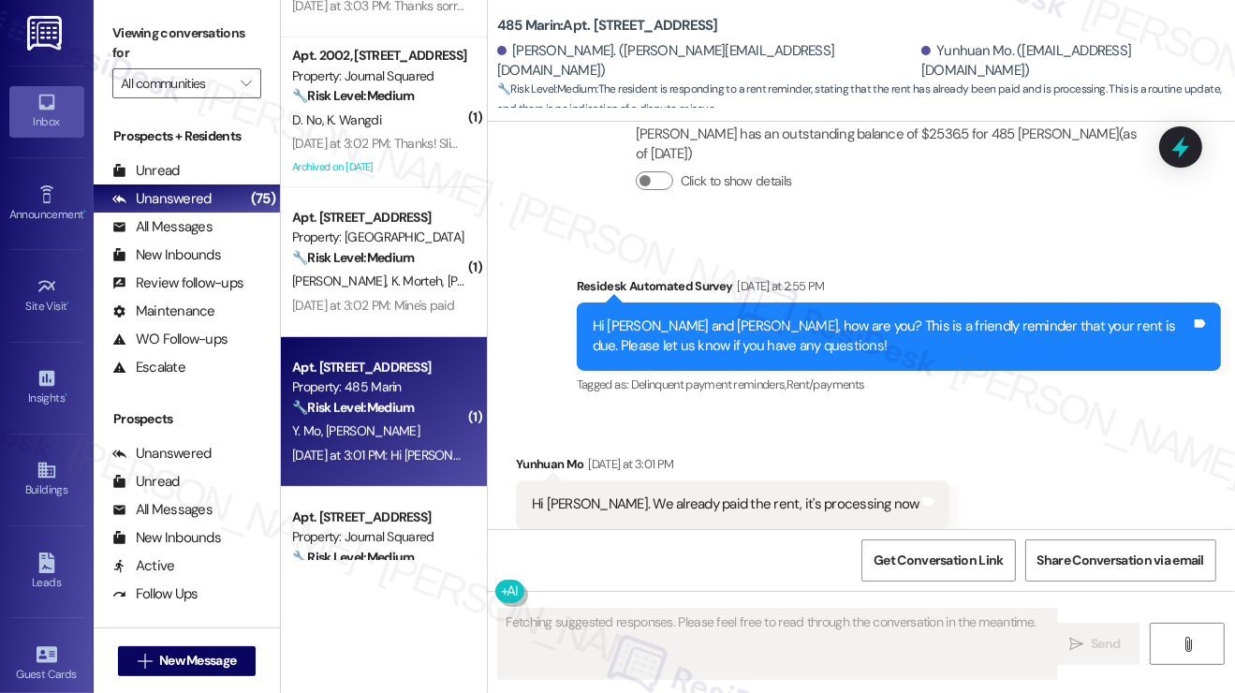
click at [1043, 412] on div "Received via SMS Yunhuan Mo Yesterday at 3:01 PM Hi Jane. We already paid the r…" at bounding box center [861, 491] width 747 height 158
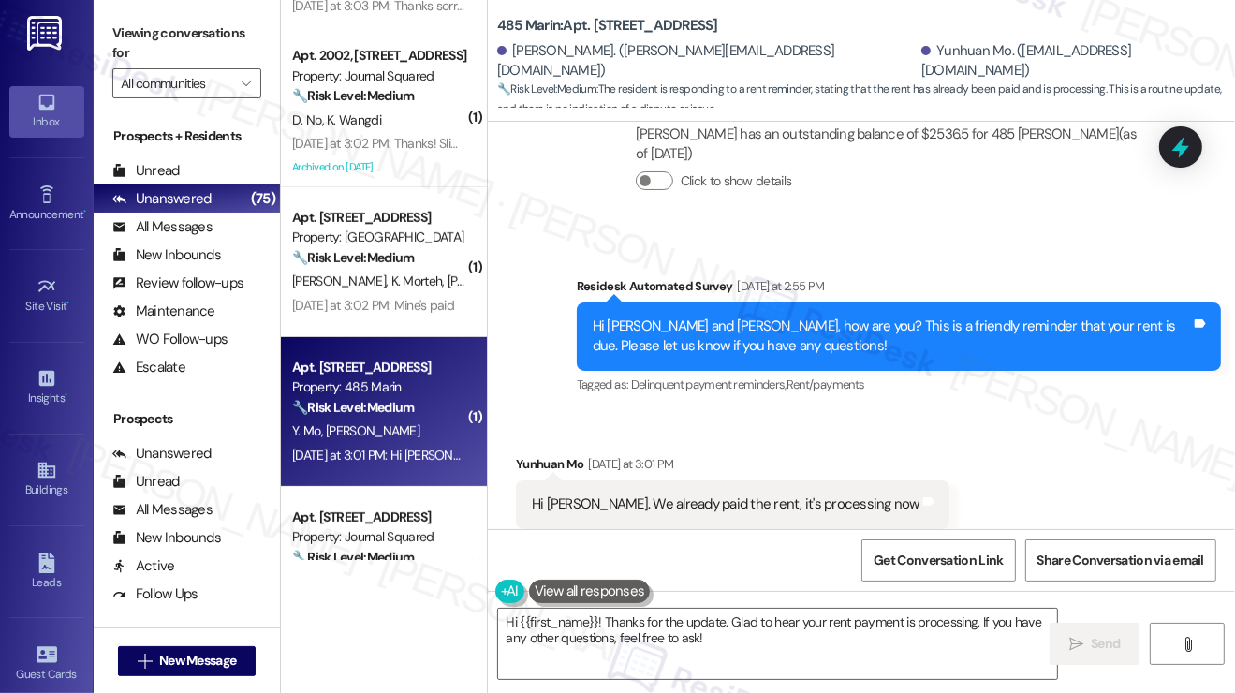
click at [154, 44] on label "Viewing conversations for" at bounding box center [186, 44] width 149 height 50
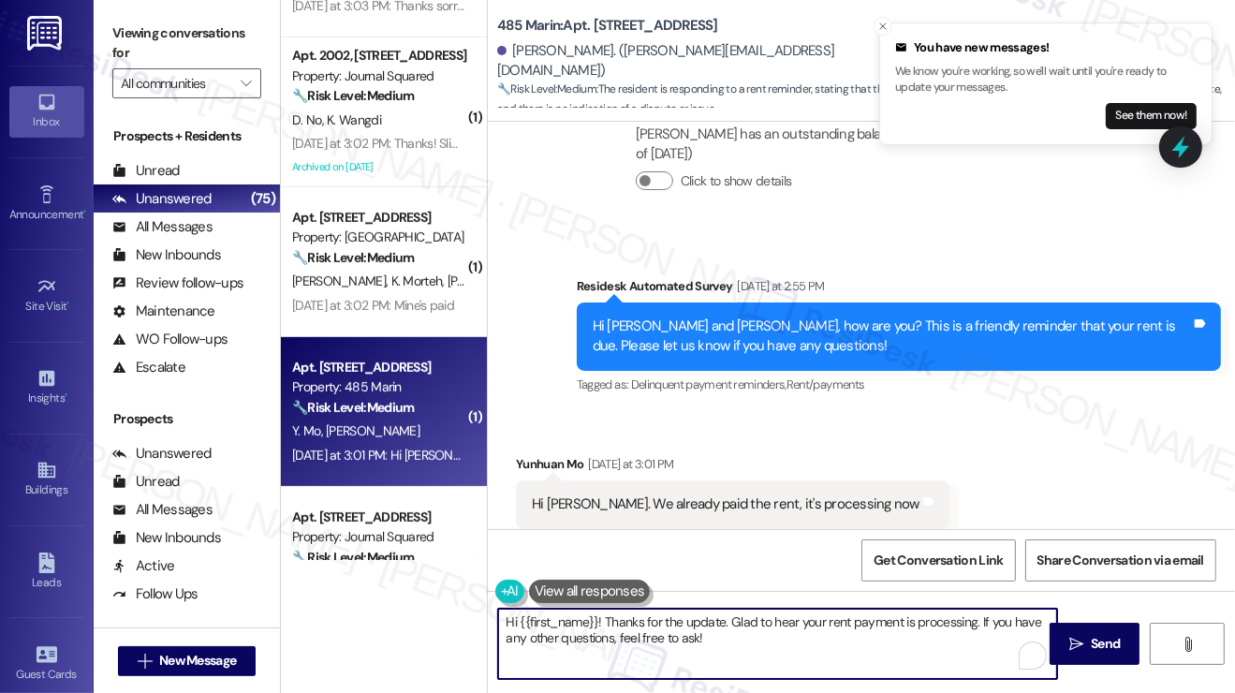
drag, startPoint x: 881, startPoint y: 647, endPoint x: 979, endPoint y: 614, distance: 103.6
click at [979, 614] on textarea "Hi {{first_name}}! Thanks for the update. Glad to hear your rent payment is pro…" at bounding box center [777, 644] width 559 height 70
paste textarea "Did you receive a payment confirmation receipt yet, or has the payment already …"
click at [532, 454] on div "Yunhuan Mo Yesterday at 3:01 PM" at bounding box center [732, 467] width 433 height 26
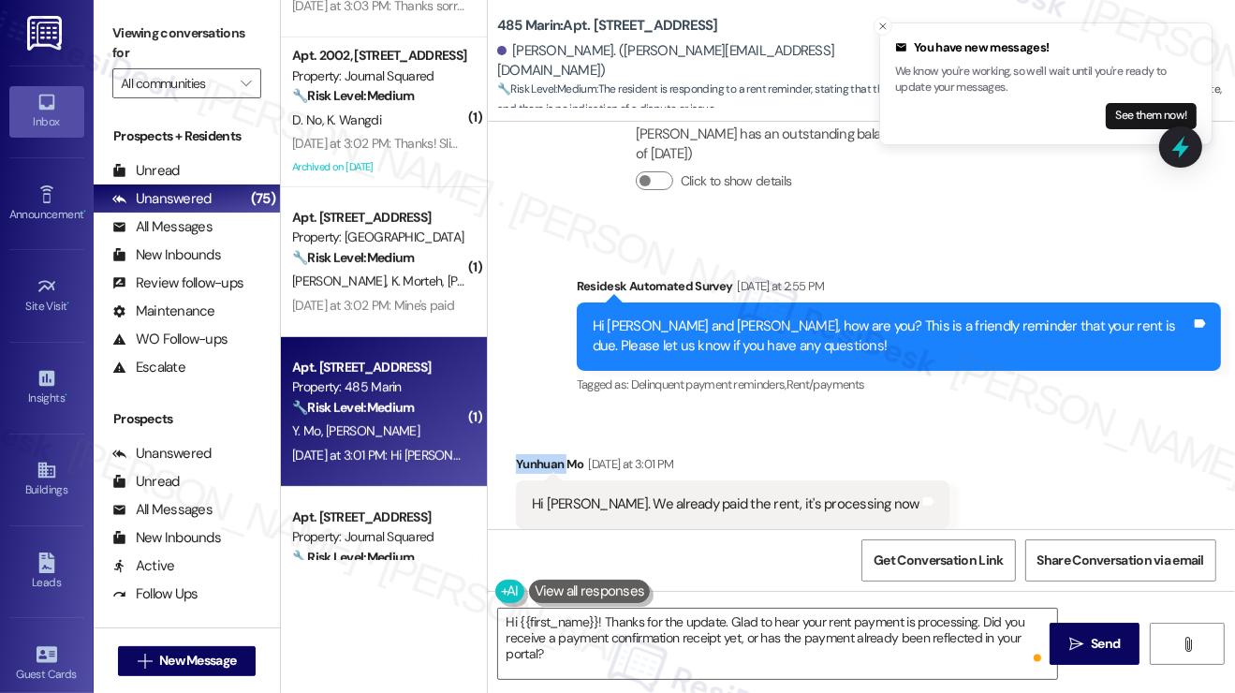
click at [532, 454] on div "Yunhuan Mo Yesterday at 3:01 PM" at bounding box center [732, 467] width 433 height 26
copy div "Yunhuan"
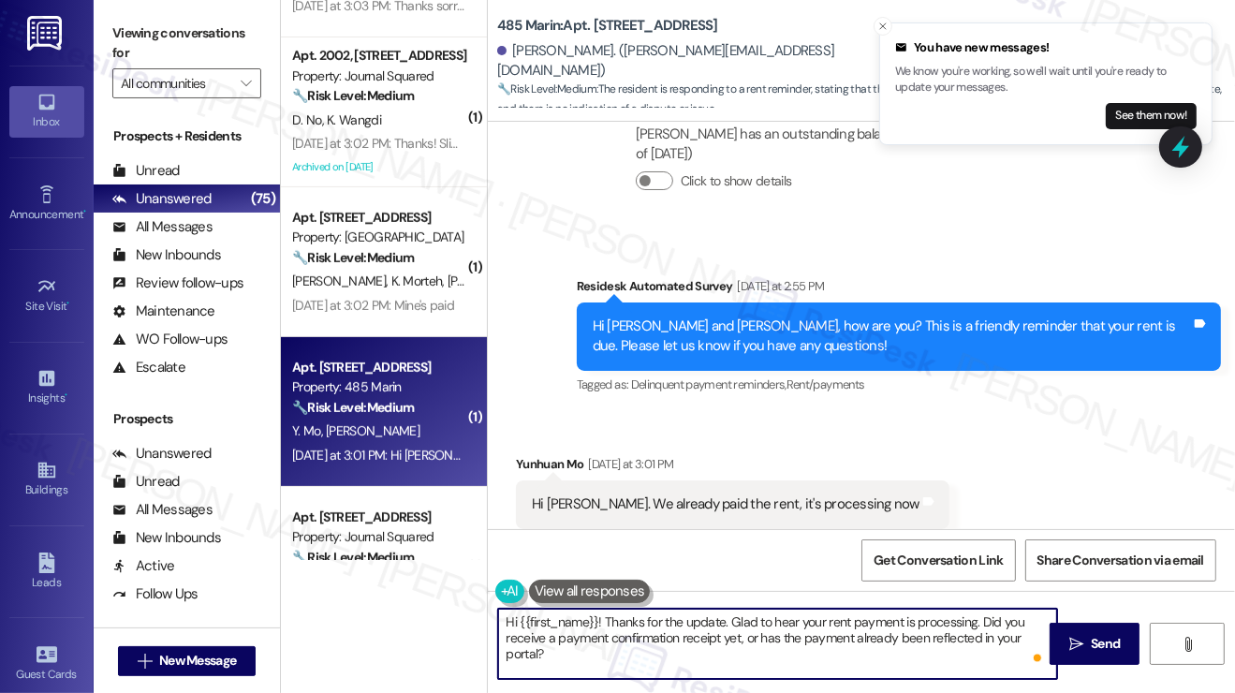
drag, startPoint x: 521, startPoint y: 624, endPoint x: 598, endPoint y: 612, distance: 78.6
click at [600, 610] on textarea "Hi {{first_name}}! Thanks for the update. Glad to hear your rent payment is pro…" at bounding box center [777, 644] width 559 height 70
paste textarea "Yunhuan"
click at [820, 636] on textarea "Hi Yunhuan! Thanks for the update. Glad to hear your rent payment is processing…" at bounding box center [777, 644] width 559 height 70
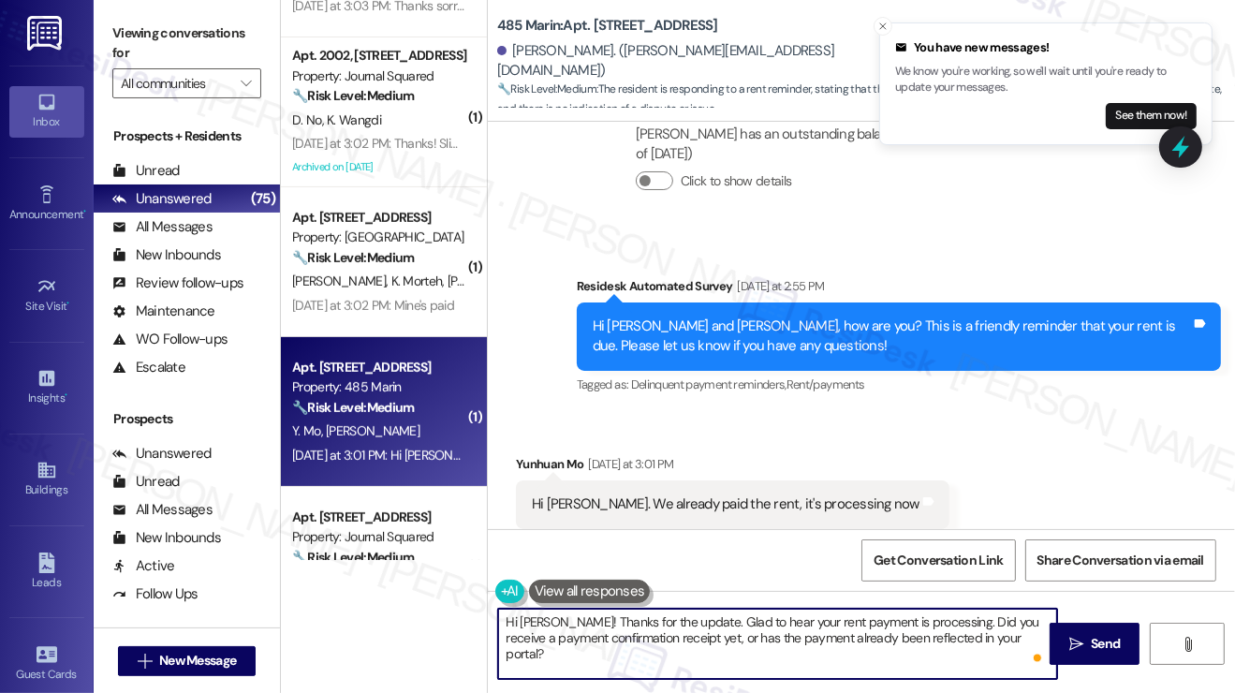
click at [820, 636] on textarea "Hi Yunhuan! Thanks for the update. Glad to hear your rent payment is processing…" at bounding box center [777, 644] width 559 height 70
type textarea "Hi Yunhuan! Thanks for the update. Glad to hear your rent payment is processing…"
click at [886, 23] on icon "Close toast" at bounding box center [882, 26] width 11 height 11
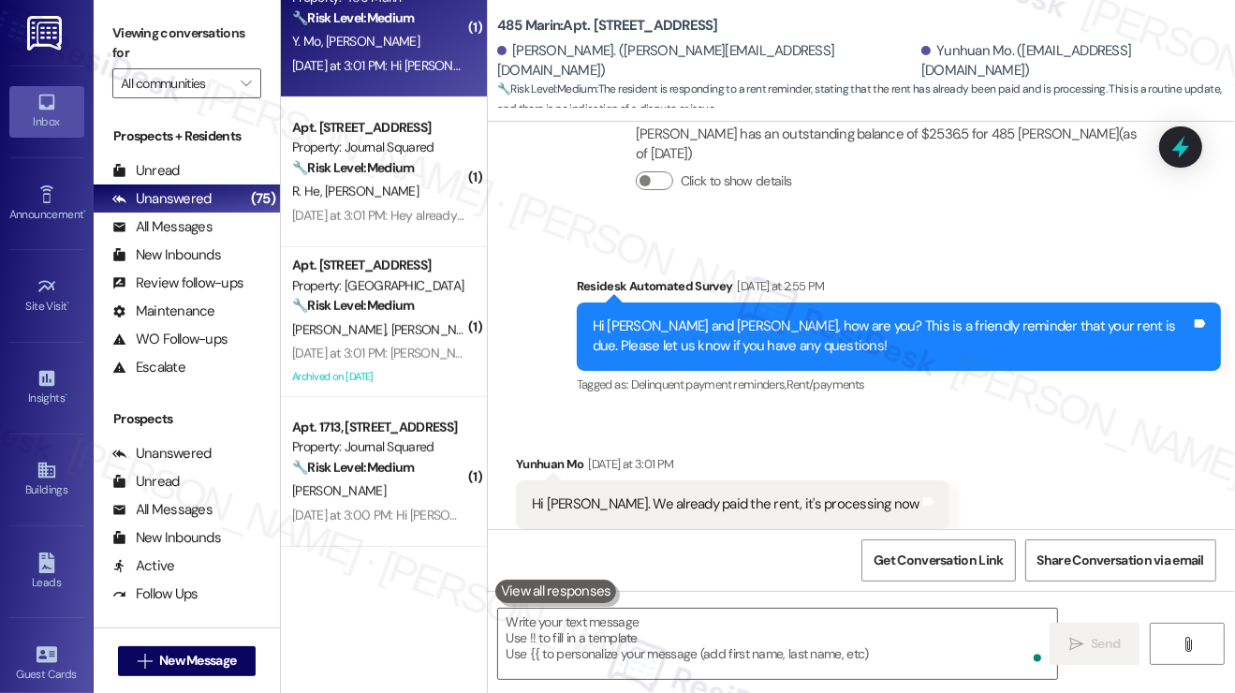
scroll to position [843, 0]
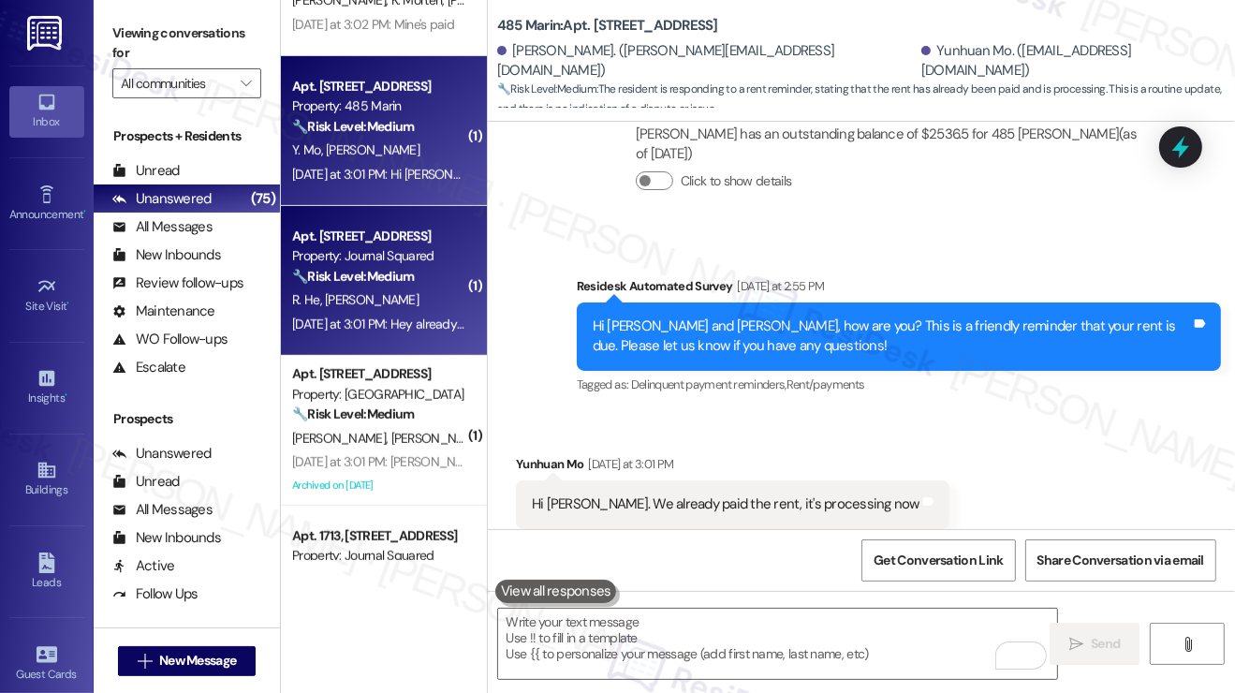
click at [373, 294] on div "R. He Y. Peng" at bounding box center [378, 299] width 177 height 23
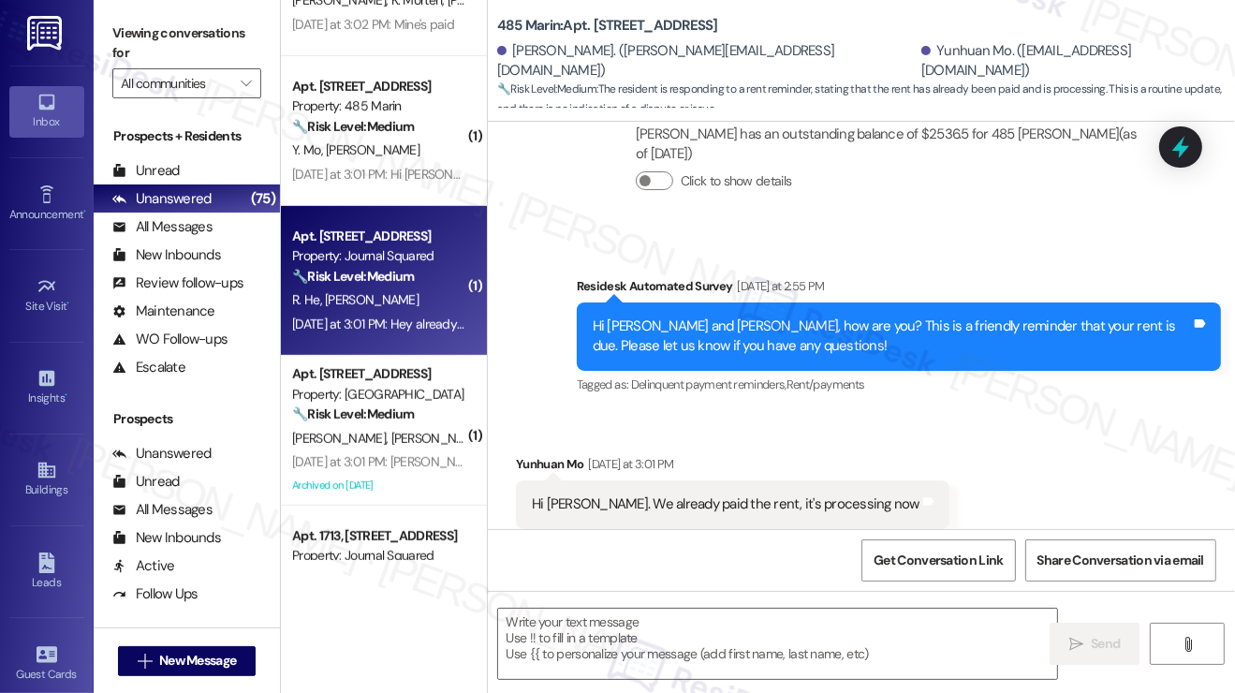
type textarea "Fetching suggested responses. Please feel free to read through the conversation…"
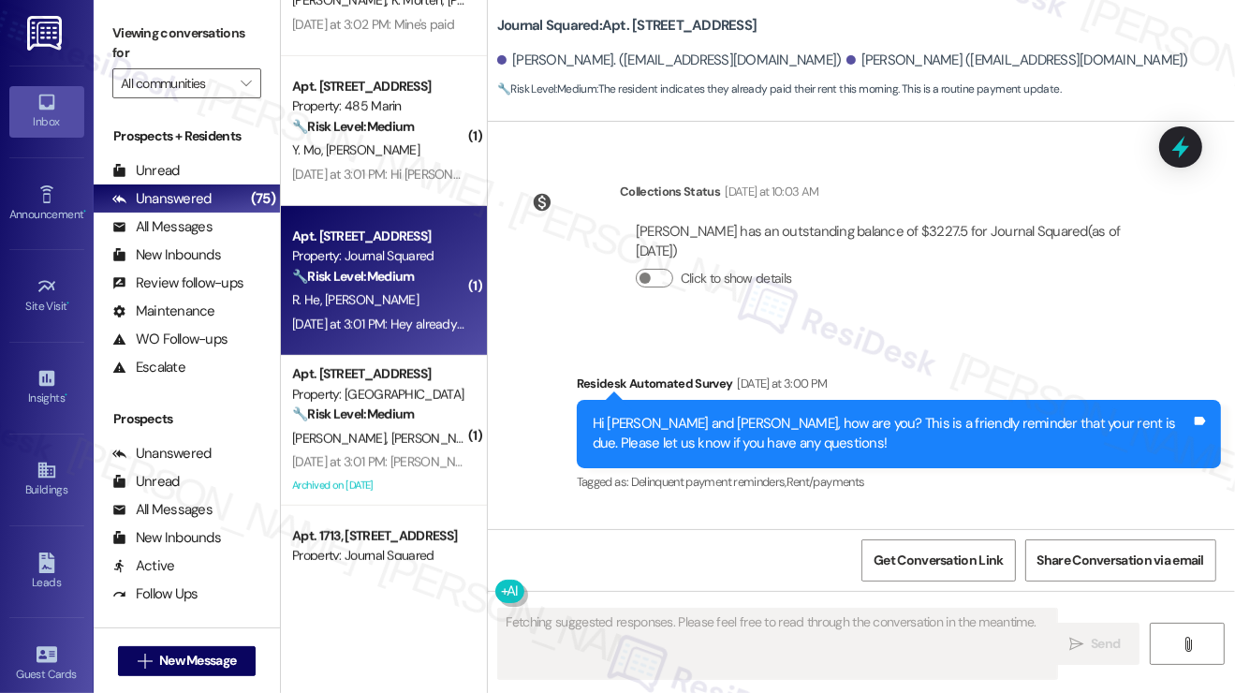
scroll to position [11388, 0]
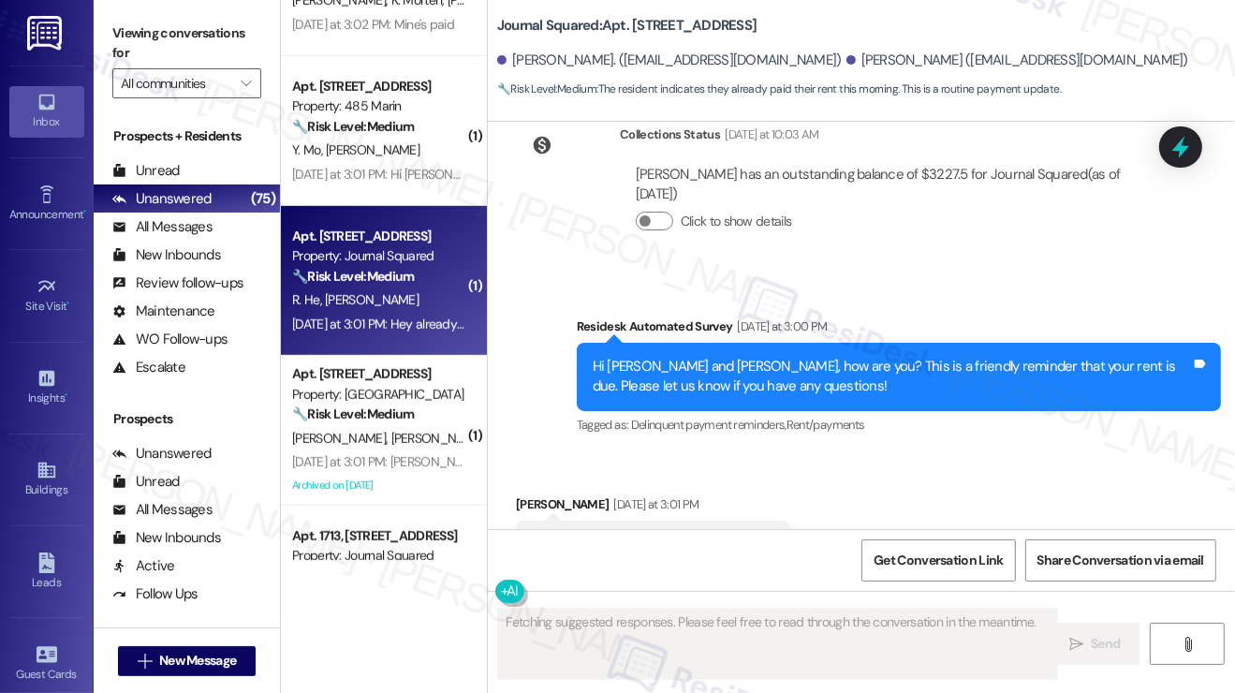
click at [648, 535] on div "Hey already paid the rent this morning" at bounding box center [645, 545] width 227 height 20
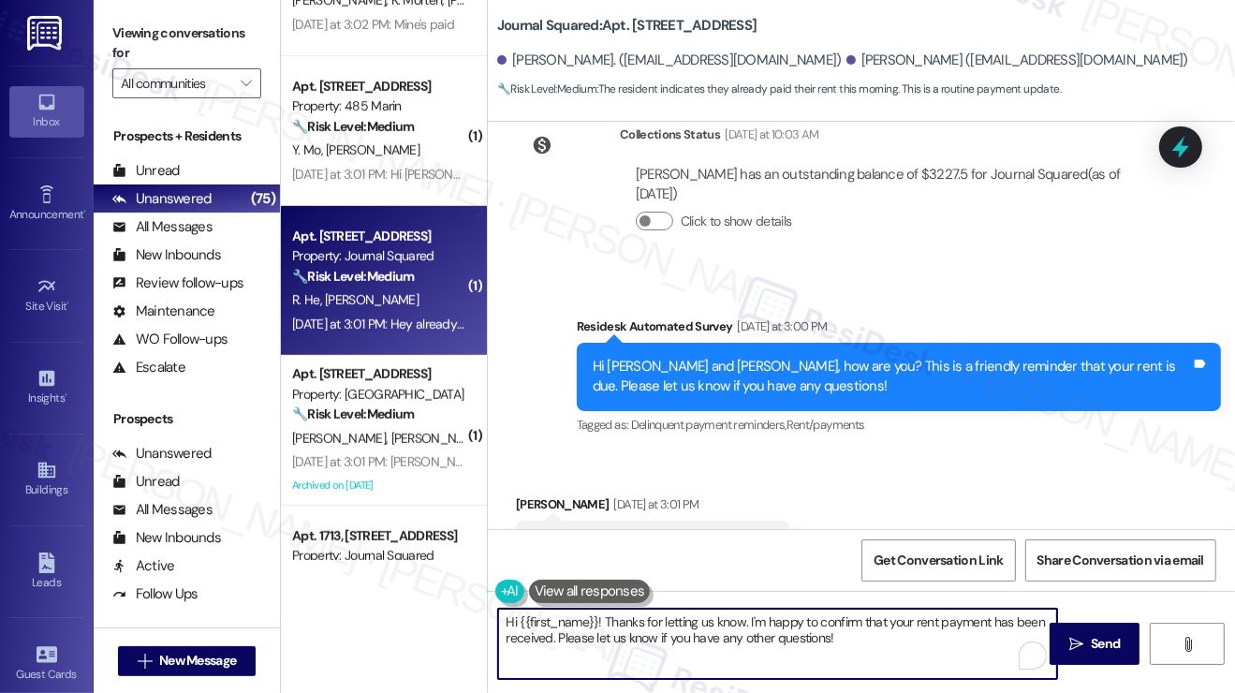
drag, startPoint x: 892, startPoint y: 650, endPoint x: 749, endPoint y: 621, distance: 146.1
click at [749, 621] on textarea "Hi {{first_name}}! Thanks for letting us know. I'm happy to confirm that your r…" at bounding box center [777, 644] width 559 height 70
paste textarea "Yunhuan"
drag, startPoint x: 816, startPoint y: 623, endPoint x: 765, endPoint y: 626, distance: 51.6
click at [765, 626] on textarea "Hi {{first_name}}! Thanks for letting us know. Yunhuan" at bounding box center [777, 644] width 559 height 70
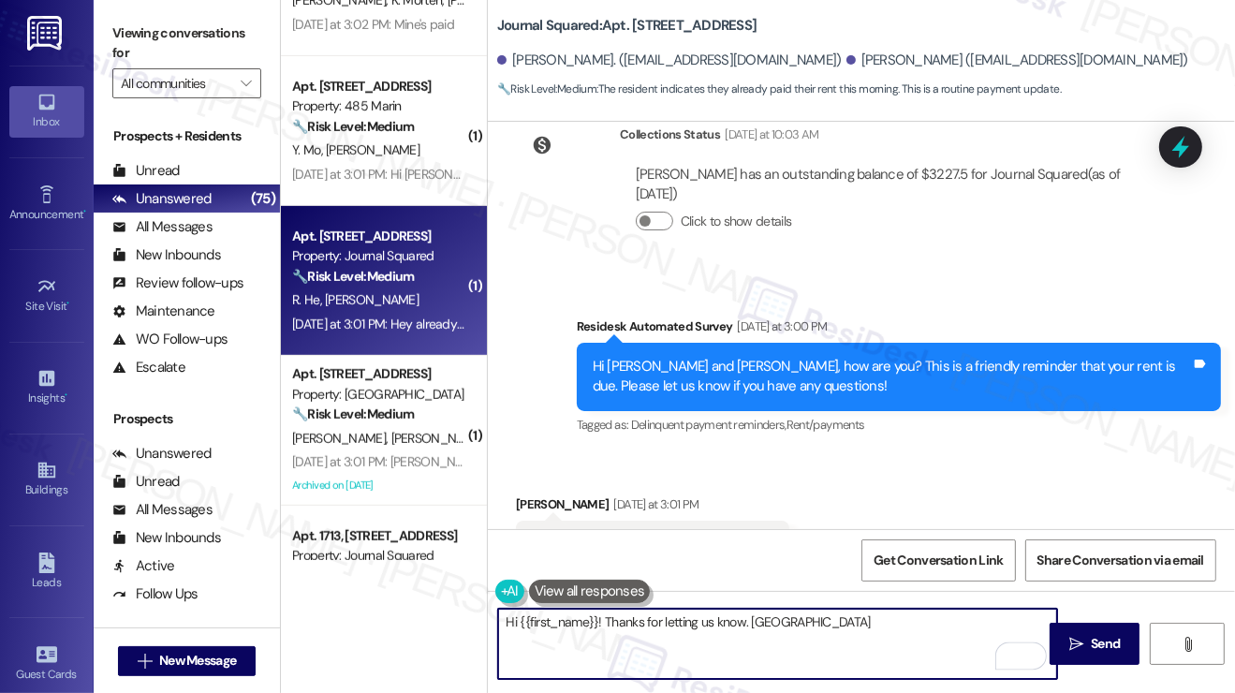
click at [765, 626] on textarea "Hi {{first_name}}! Thanks for letting us know. Yunhuan" at bounding box center [777, 644] width 559 height 70
paste textarea "Did you receive a payment confirmation receipt yet, or has the payment already …"
click at [526, 494] on div "Yifang Peng Yesterday at 3:01 PM" at bounding box center [652, 507] width 273 height 26
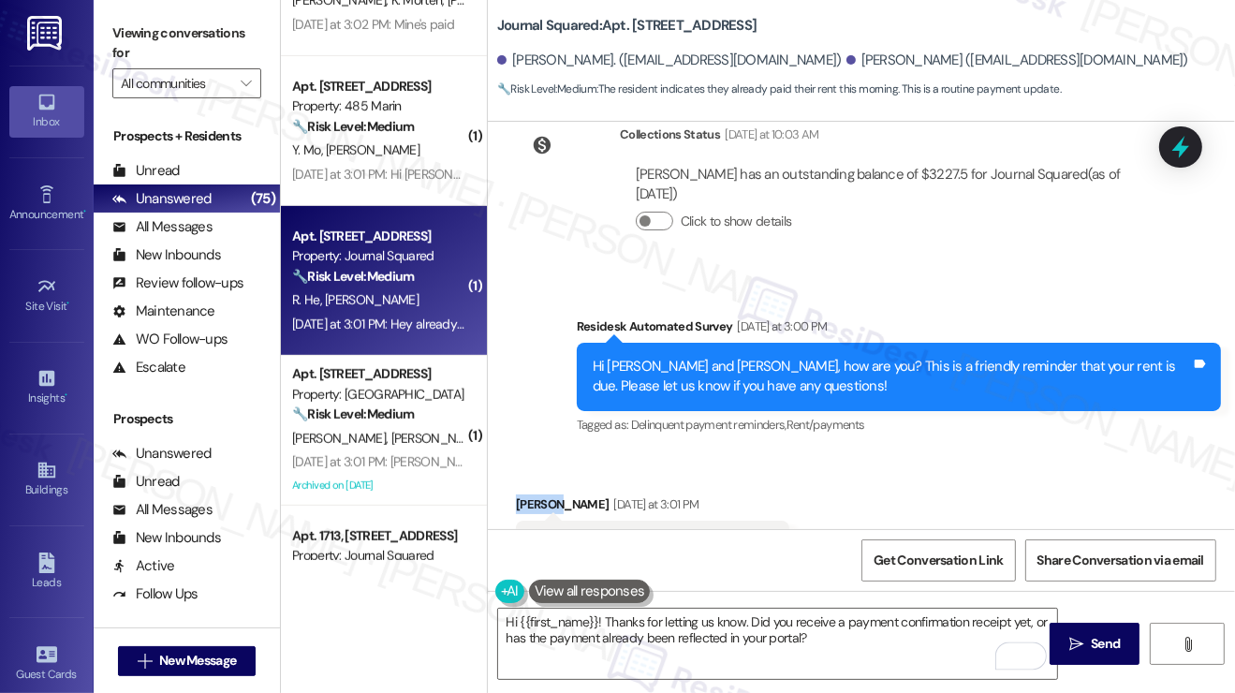
copy div "Yifang"
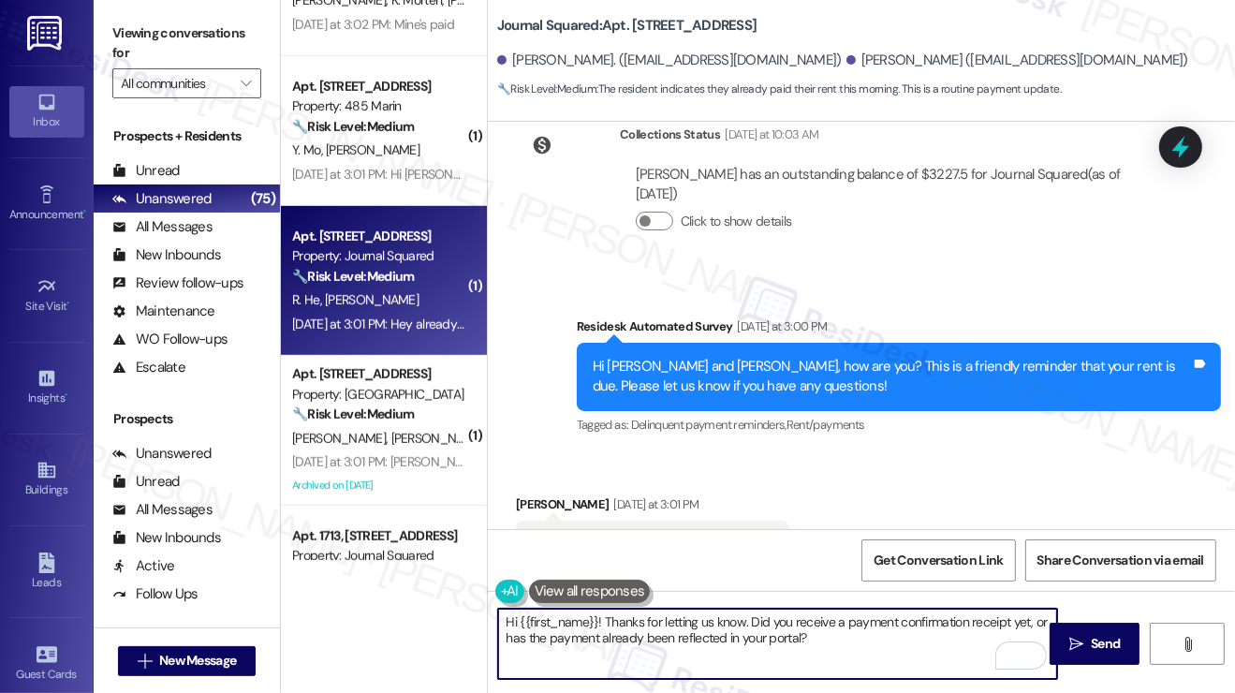
drag, startPoint x: 517, startPoint y: 616, endPoint x: 597, endPoint y: 612, distance: 80.6
click at [597, 612] on textarea "Hi {{first_name}}! Thanks for letting us know. Did you receive a payment confir…" at bounding box center [777, 644] width 559 height 70
paste textarea "Yifang"
type textarea "Hi Yifang! Thanks for letting us know. Did you receive a payment confirmation r…"
click at [711, 630] on textarea "Hi Yifang! Thanks for letting us know. Did you receive a payment confirmation r…" at bounding box center [777, 644] width 559 height 70
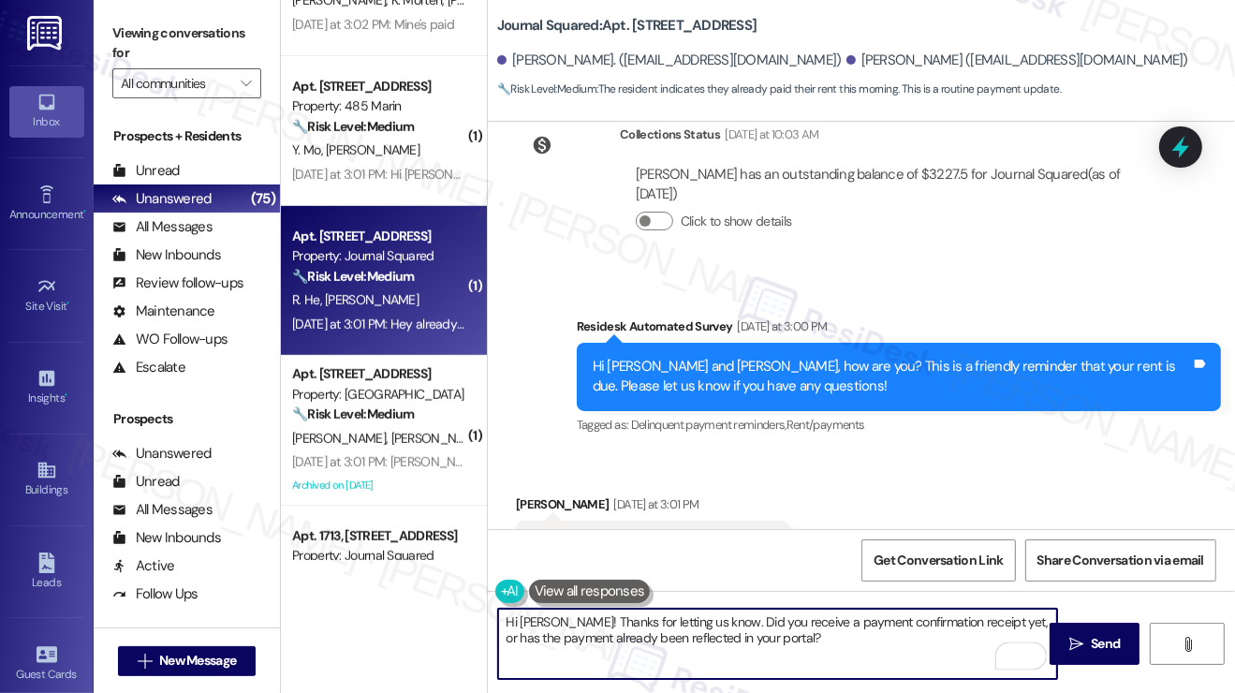
click at [711, 630] on textarea "Hi Yifang! Thanks for letting us know. Did you receive a payment confirmation r…" at bounding box center [777, 644] width 559 height 70
click at [805, 652] on textarea "Hi Yifang! Thanks for letting us know. Did you receive a payment confirmation r…" at bounding box center [777, 644] width 559 height 70
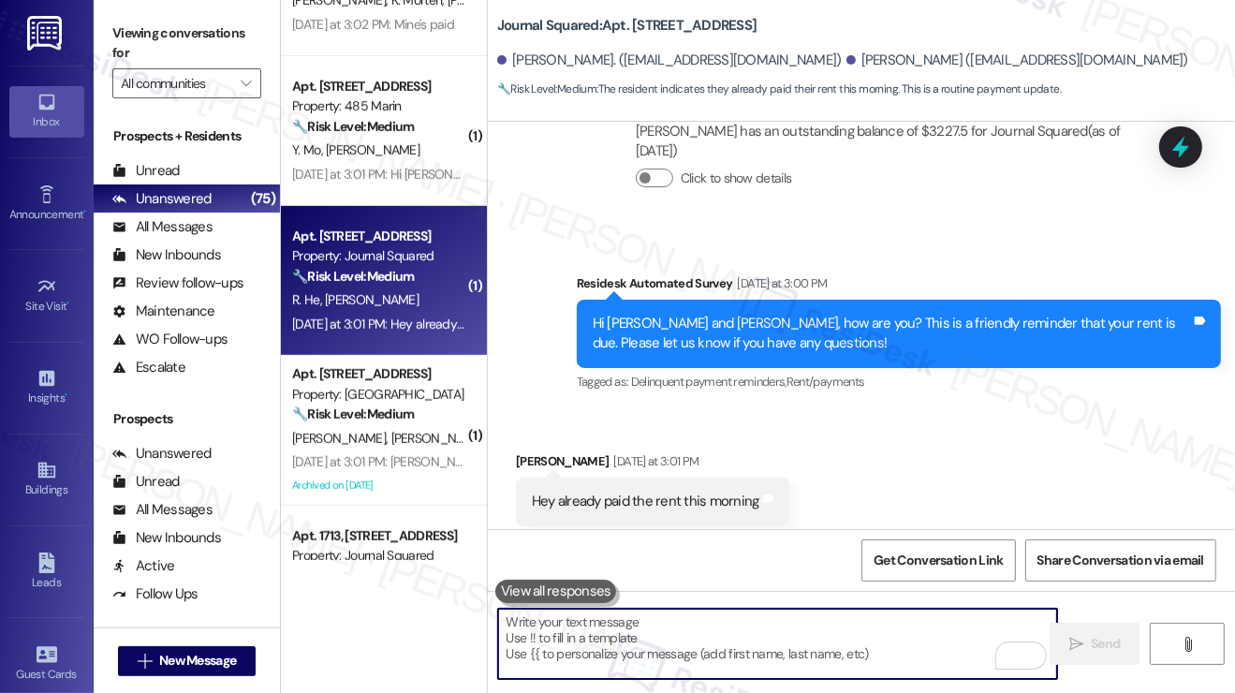
scroll to position [11539, 0]
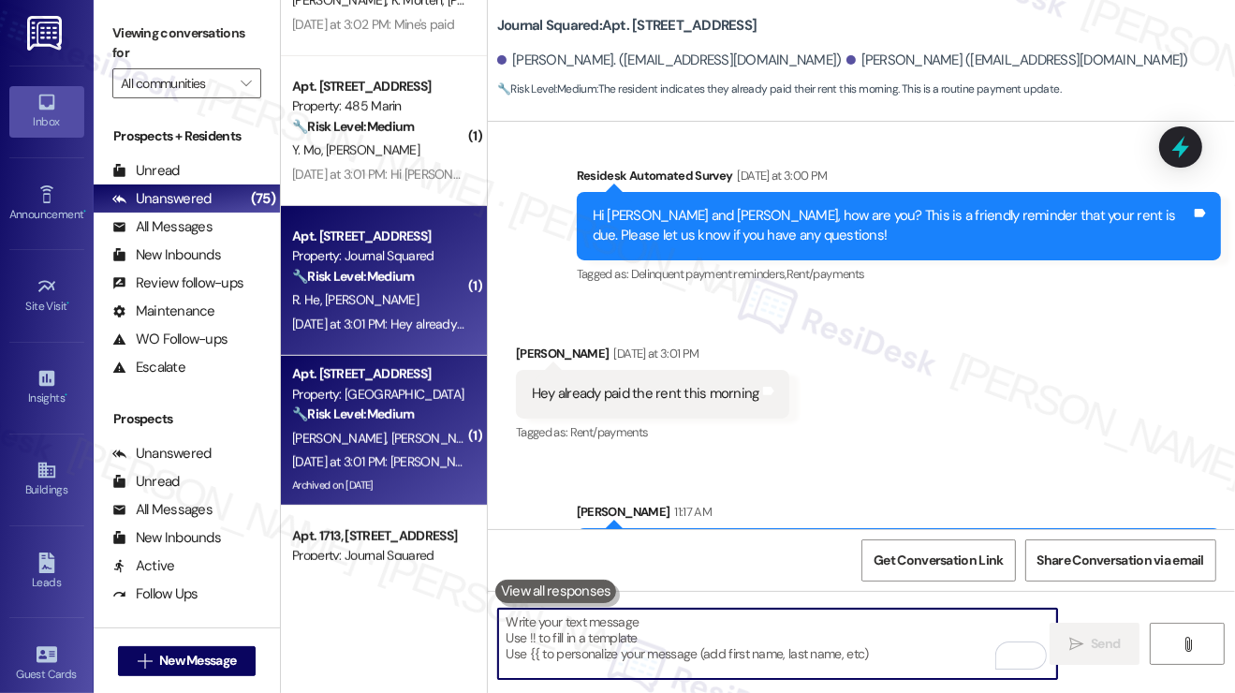
click at [377, 420] on strong "🔧 Risk Level: Medium" at bounding box center [353, 413] width 122 height 17
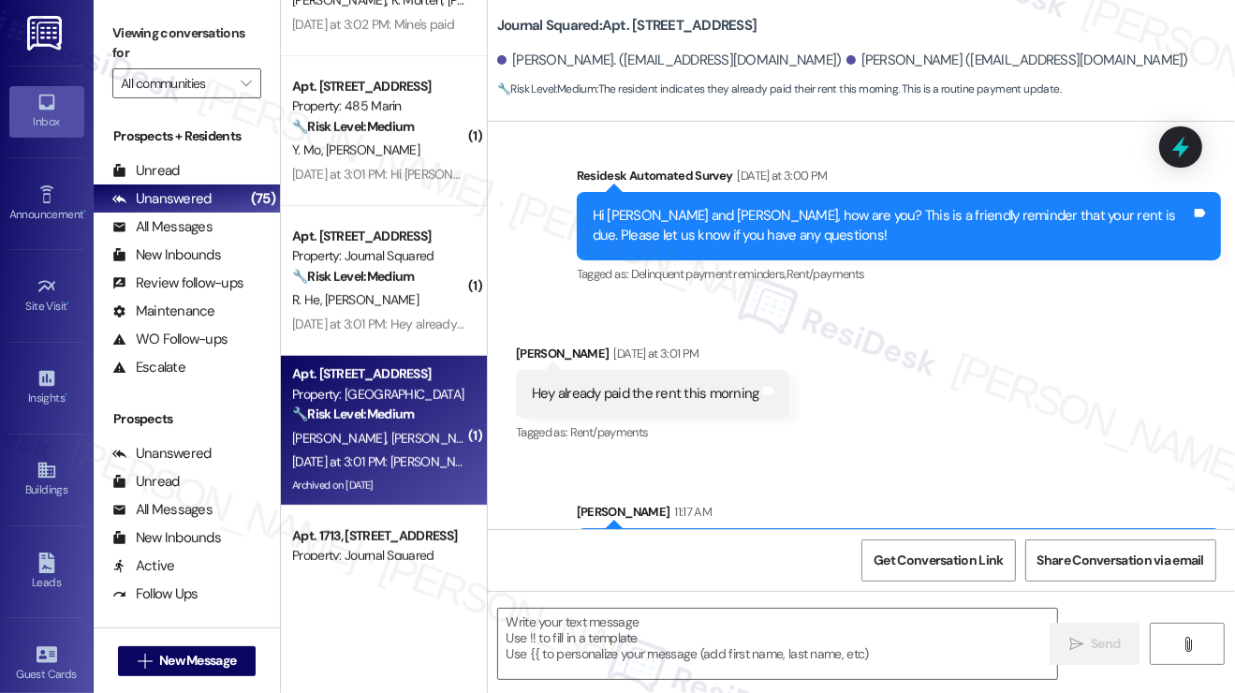
type textarea "Fetching suggested responses. Please feel free to read through the conversation…"
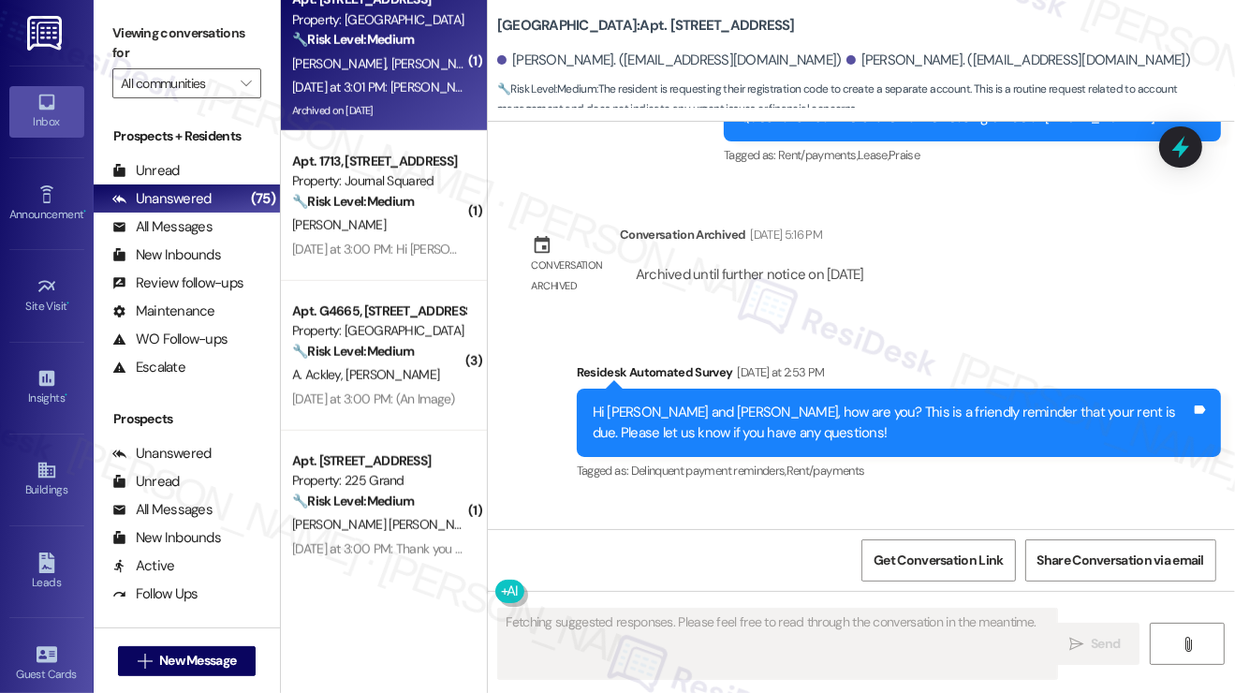
scroll to position [3208, 0]
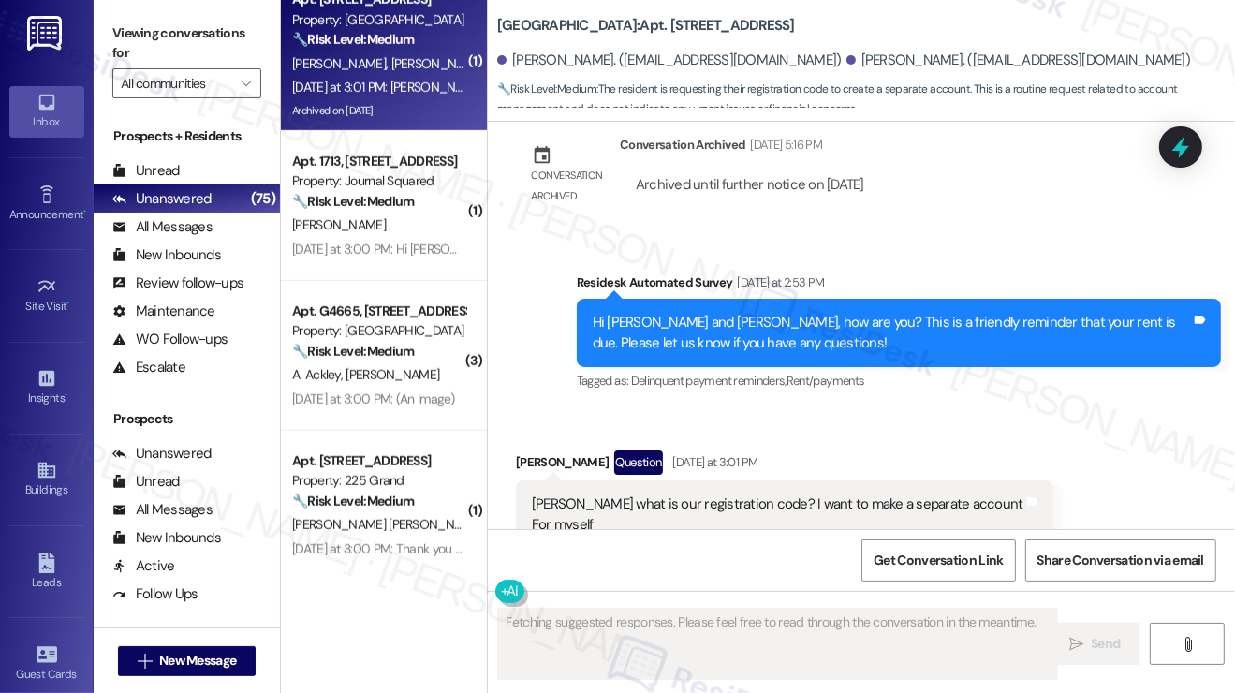
click at [637, 494] on div "Jane what is our registration code? I want to make a separate account For myself" at bounding box center [777, 514] width 491 height 40
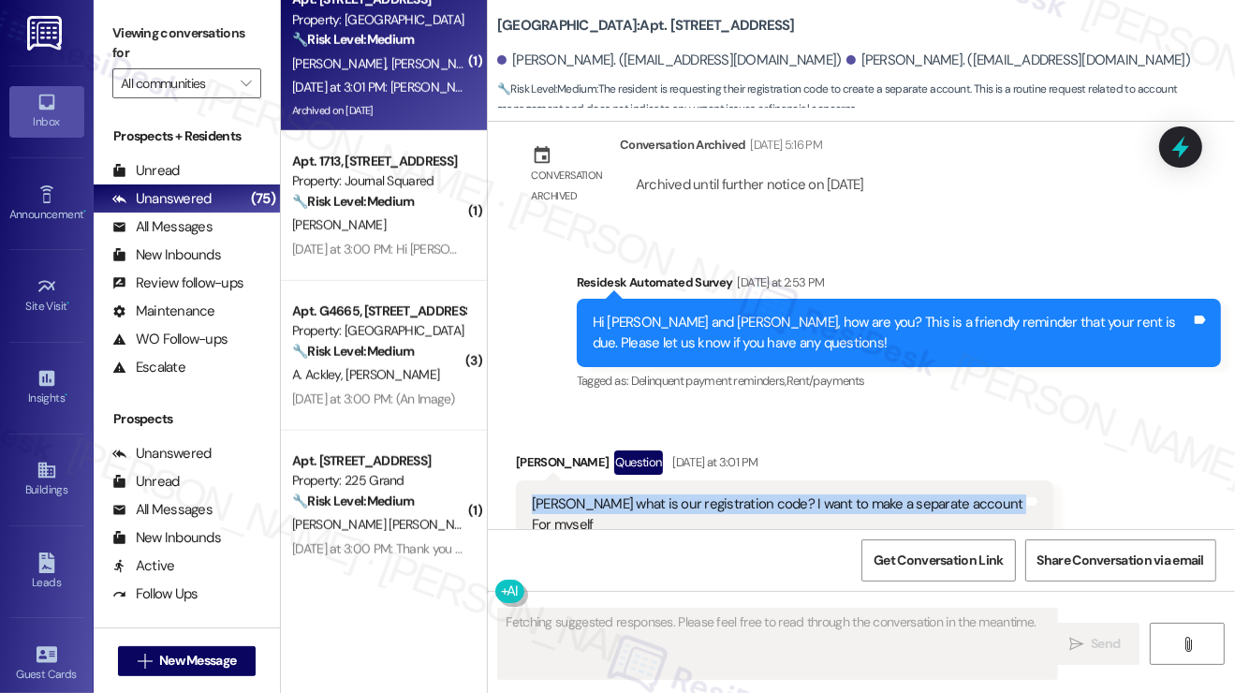
click at [637, 494] on div "Jane what is our registration code? I want to make a separate account For myself" at bounding box center [777, 514] width 491 height 40
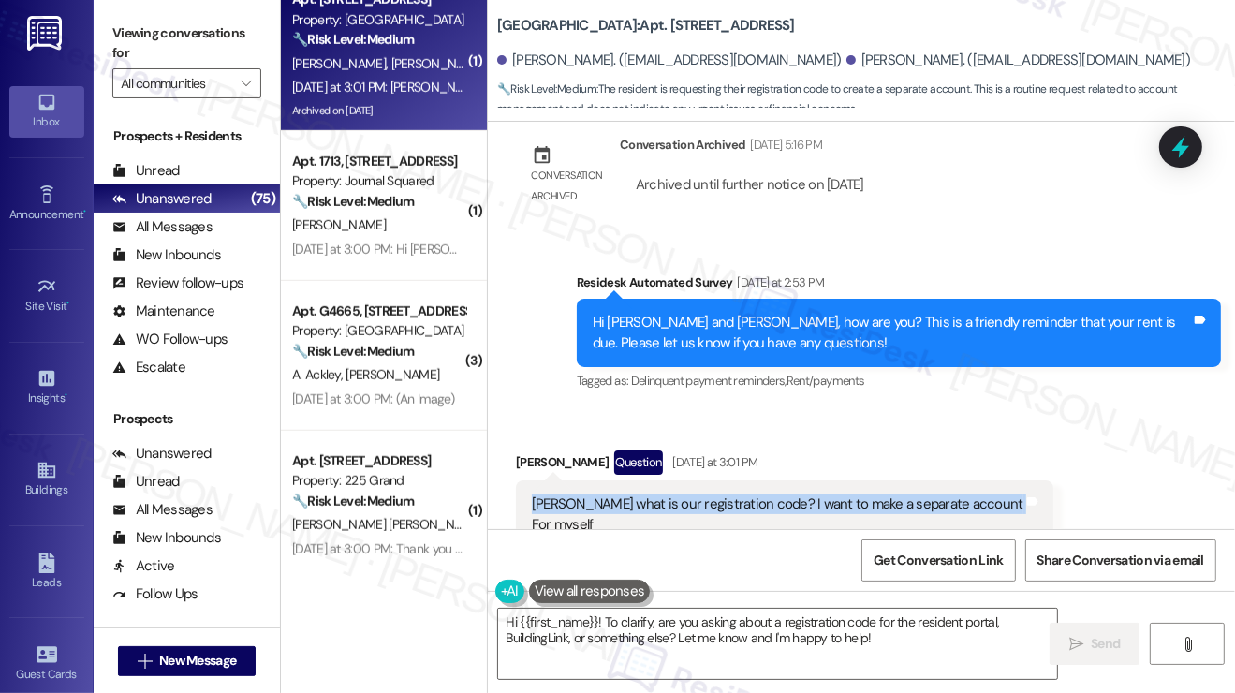
click at [681, 494] on div "Jane what is our registration code? I want to make a separate account For myself" at bounding box center [777, 514] width 491 height 40
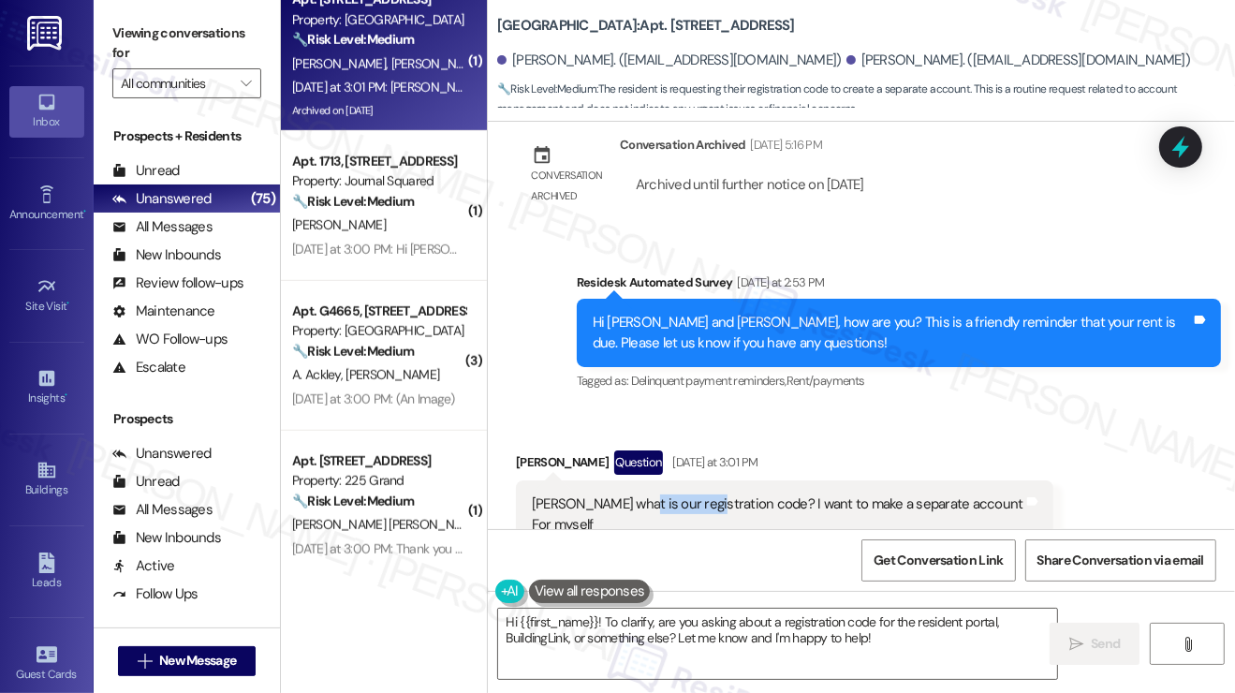
click at [681, 494] on div "Jane what is our registration code? I want to make a separate account For myself" at bounding box center [777, 514] width 491 height 40
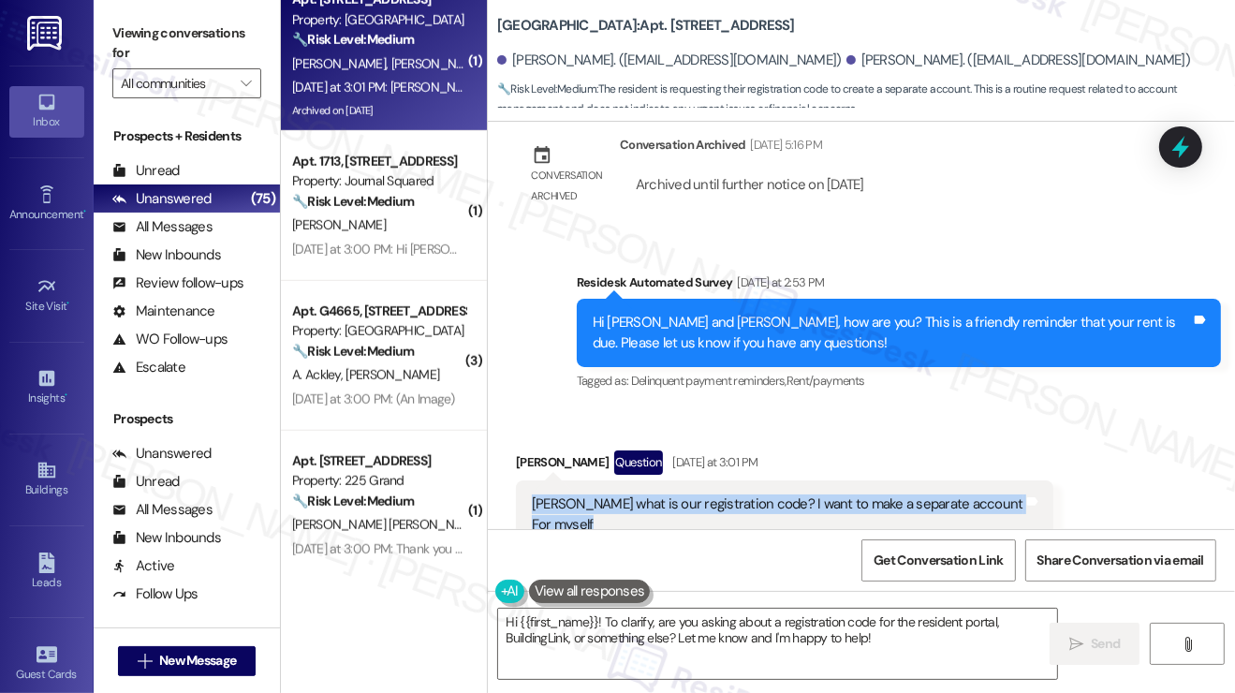
drag, startPoint x: 556, startPoint y: 459, endPoint x: 521, endPoint y: 450, distance: 35.6
click at [521, 480] on div "Jane what is our registration code? I want to make a separate account For mysel…" at bounding box center [784, 514] width 537 height 68
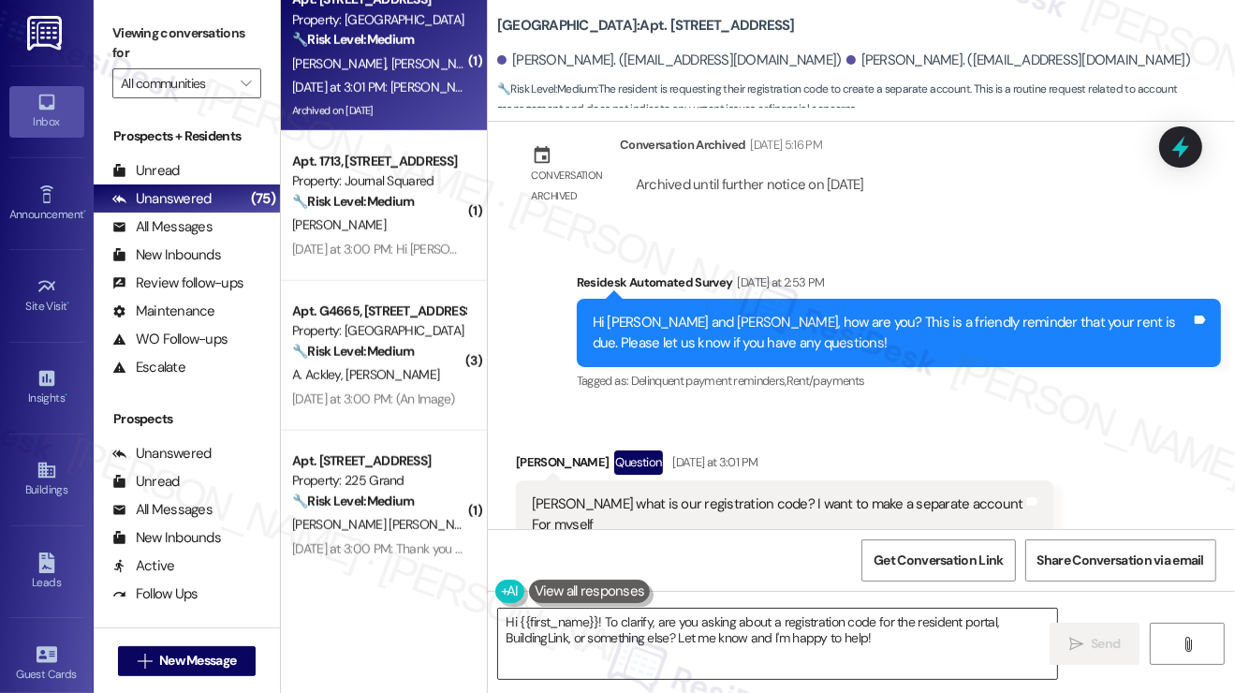
click at [909, 635] on textarea "Hi {{first_name}}! To clarify, are you asking about a registration code for the…" at bounding box center [777, 644] width 559 height 70
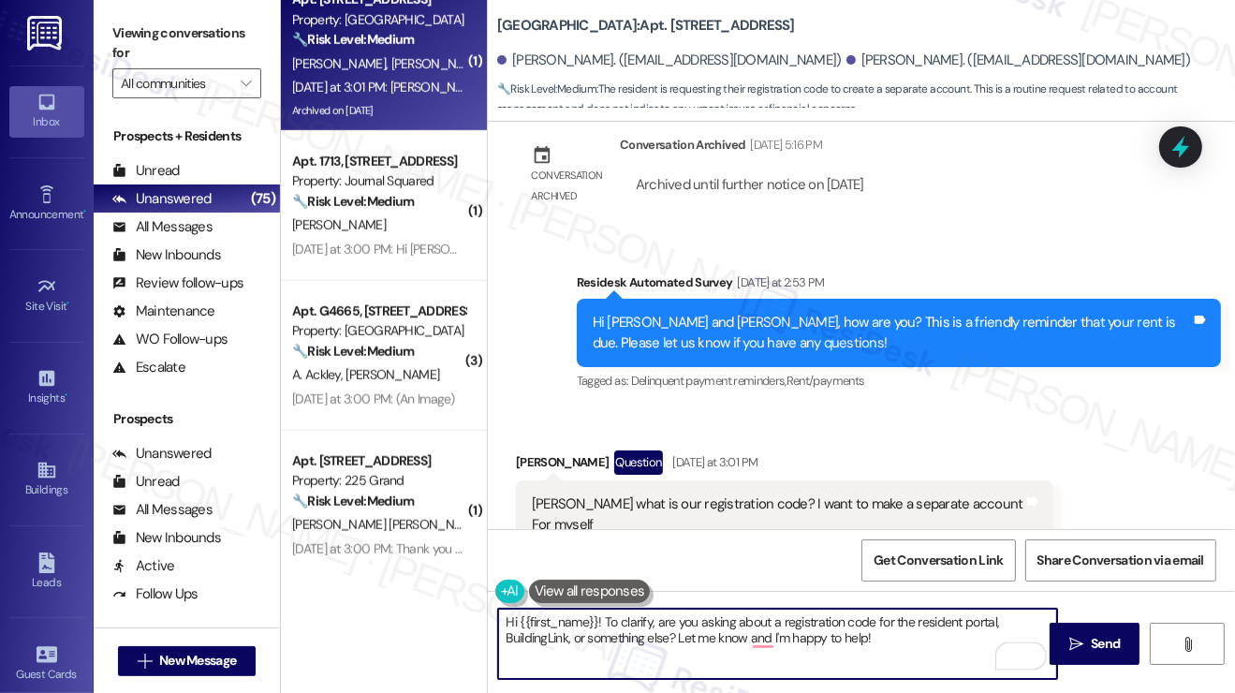
click at [901, 642] on textarea "Hi {{first_name}}! To clarify, are you asking about a registration code for the…" at bounding box center [777, 644] width 559 height 70
click at [512, 436] on div "Received via SMS Ryan Kautz Question Yesterday at 3:01 PM Jane what is our regi…" at bounding box center [784, 513] width 565 height 154
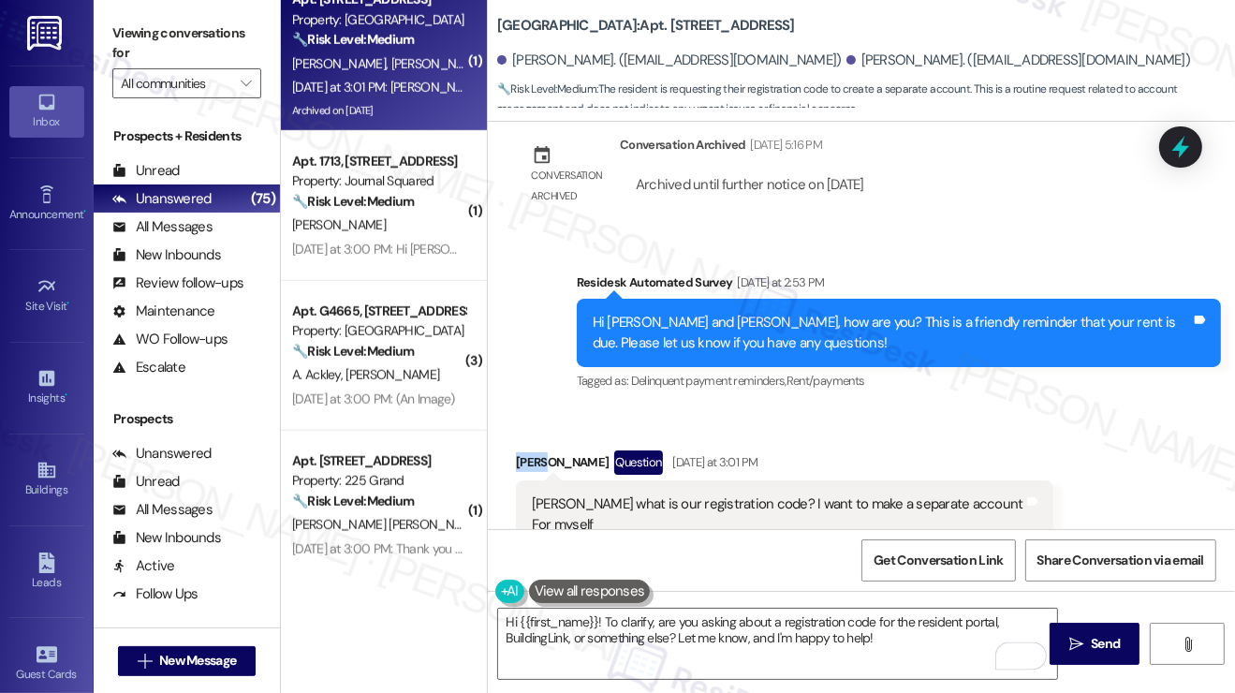
click at [512, 436] on div "Received via SMS Ryan Kautz Question Yesterday at 3:01 PM Jane what is our regi…" at bounding box center [784, 513] width 565 height 154
copy div "Ryan"
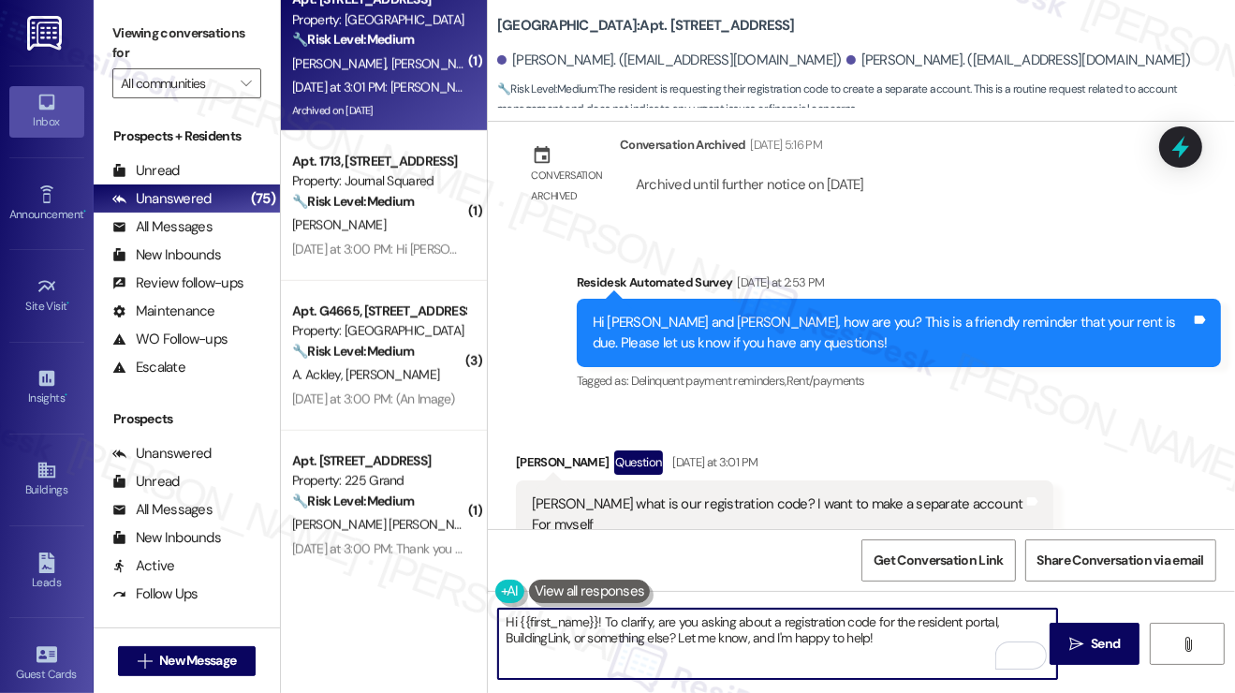
drag, startPoint x: 520, startPoint y: 623, endPoint x: 598, endPoint y: 621, distance: 78.7
click at [598, 621] on textarea "Hi {{first_name}}! To clarify, are you asking about a registration code for the…" at bounding box center [777, 644] width 559 height 70
paste textarea "Ryan"
click at [765, 620] on textarea "Hi Ryan! To clarify, are you asking about a registration code for the resident …" at bounding box center [777, 644] width 559 height 70
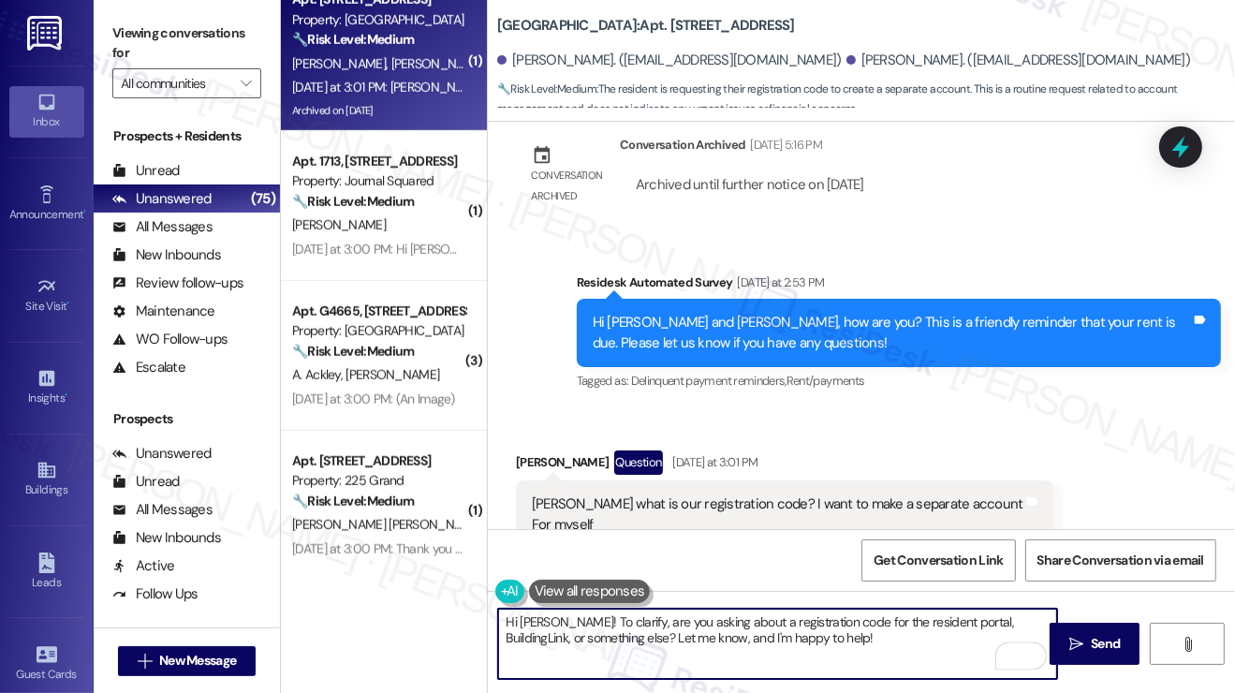
click at [766, 621] on textarea "Hi Ryan! To clarify, are you asking about a registration code for the resident …" at bounding box center [777, 644] width 559 height 70
click at [926, 643] on textarea "Hi Ryan! To clarify, are you asking about a registration code for the resident …" at bounding box center [777, 644] width 559 height 70
type textarea "Hi Ryan! To clarify, are you asking about a registration code for the resident …"
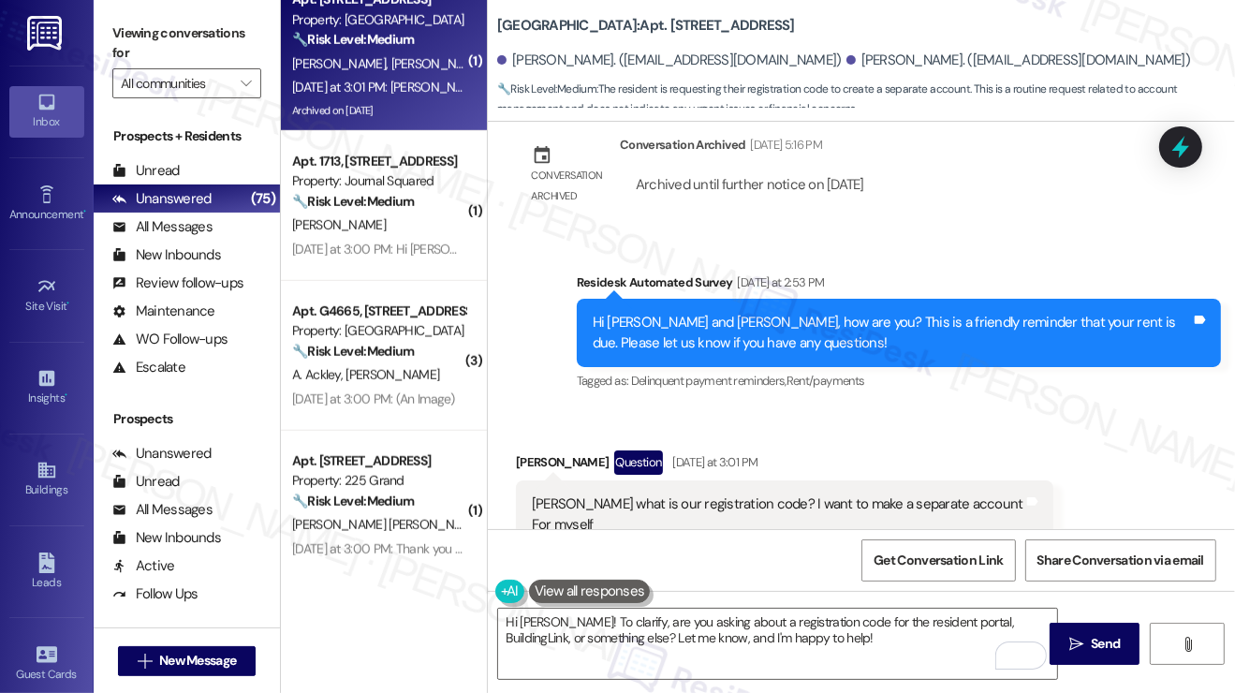
click at [846, 494] on div "Jane what is our registration code? I want to make a separate account For myself" at bounding box center [777, 514] width 491 height 40
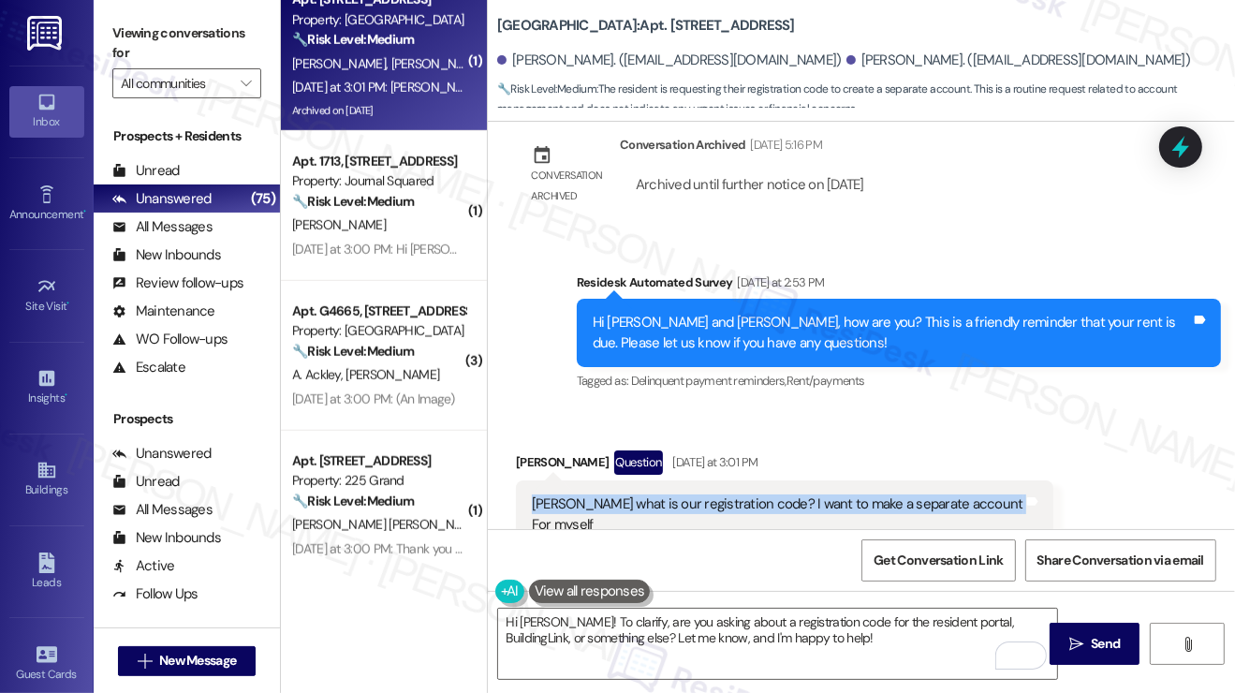
click at [846, 494] on div "Jane what is our registration code? I want to make a separate account For myself" at bounding box center [777, 514] width 491 height 40
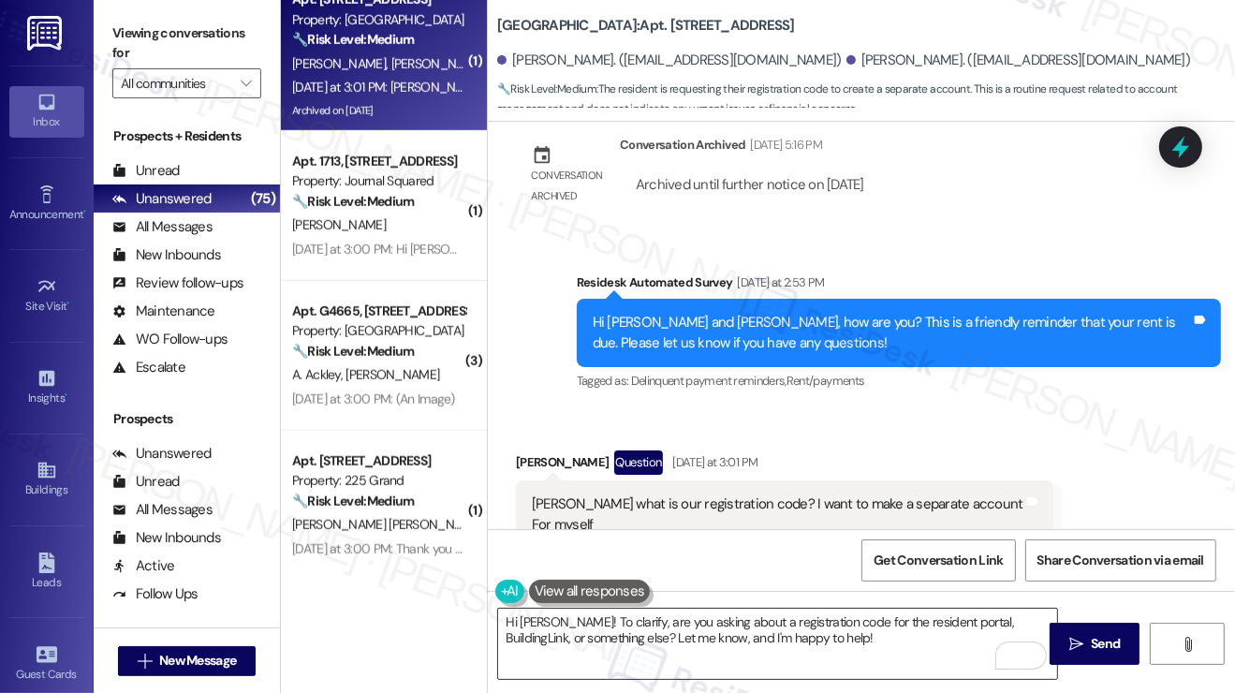
click at [716, 636] on textarea "Hi Ryan! To clarify, are you asking about a registration code for the resident …" at bounding box center [777, 644] width 559 height 70
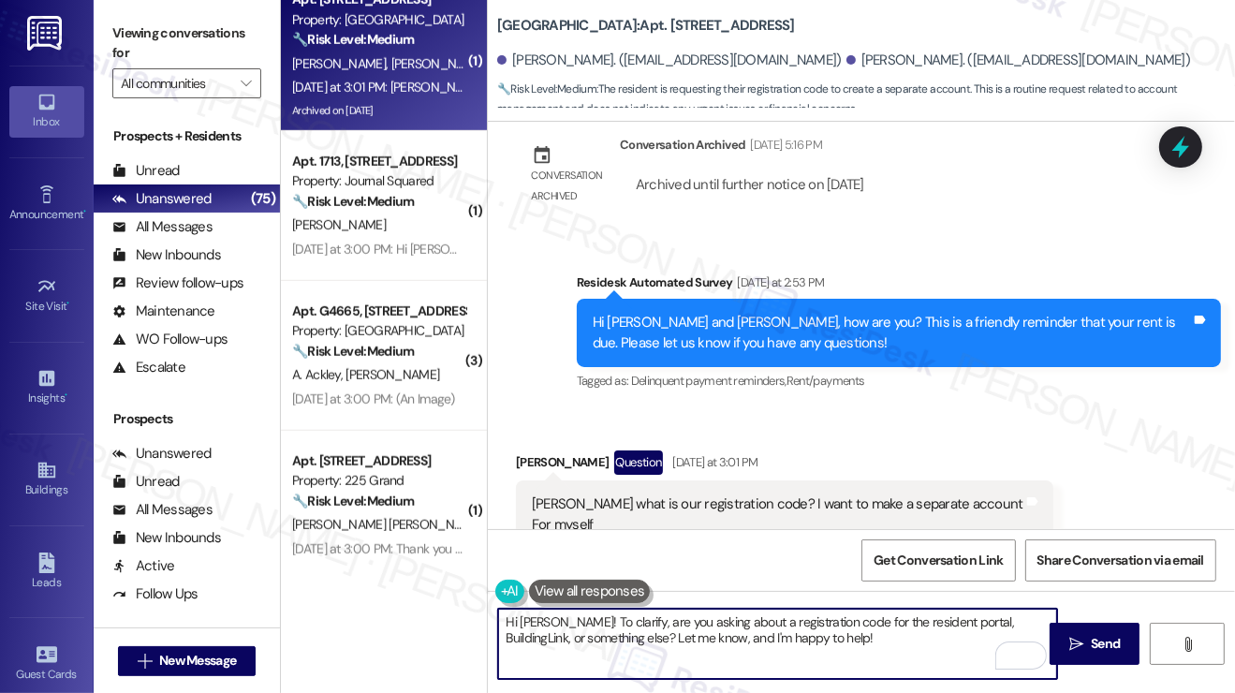
click at [716, 636] on textarea "Hi Ryan! To clarify, are you asking about a registration code for the resident …" at bounding box center [777, 644] width 559 height 70
click at [834, 647] on textarea "Hi Ryan! To clarify, are you asking about a registration code for the resident …" at bounding box center [777, 644] width 559 height 70
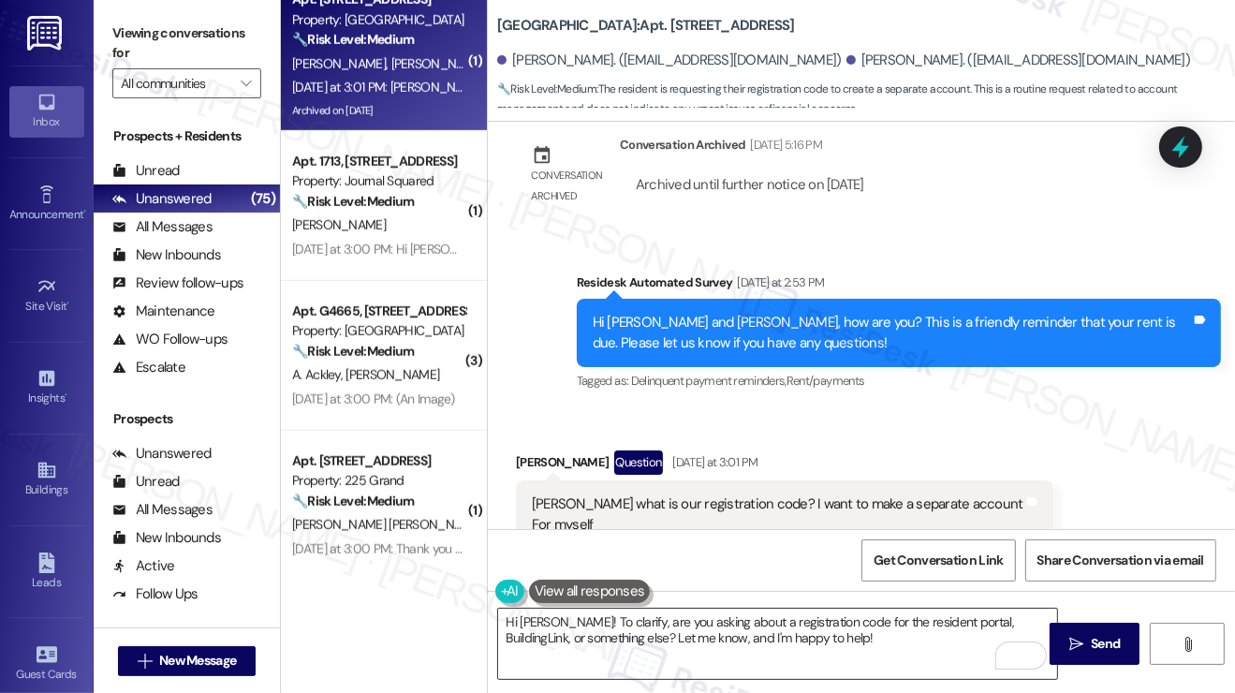
drag, startPoint x: 1089, startPoint y: 630, endPoint x: 859, endPoint y: 621, distance: 229.5
click at [859, 621] on div "Hi Ryan! To clarify, are you asking about a registration code for the resident …" at bounding box center [861, 661] width 747 height 140
click at [843, 633] on textarea "Hi Ryan! To clarify, are you asking about a registration code for the resident …" at bounding box center [777, 644] width 559 height 70
click at [1050, 640] on button " Send" at bounding box center [1094, 644] width 91 height 42
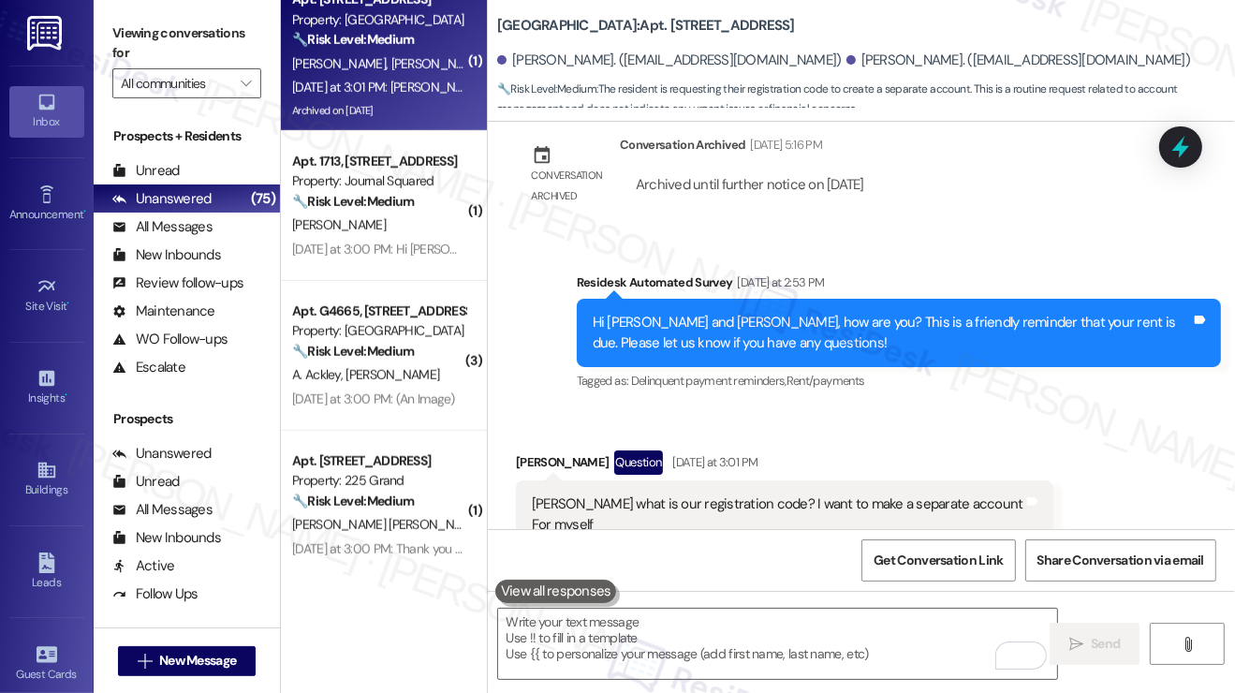
drag, startPoint x: 210, startPoint y: 22, endPoint x: 246, endPoint y: 22, distance: 36.5
click at [210, 22] on label "Viewing conversations for" at bounding box center [186, 44] width 149 height 50
click at [524, 16] on b "Grove Pointe: Apt. 1104, 100 C. Columbus Drive" at bounding box center [646, 26] width 298 height 20
copy b "Grove"
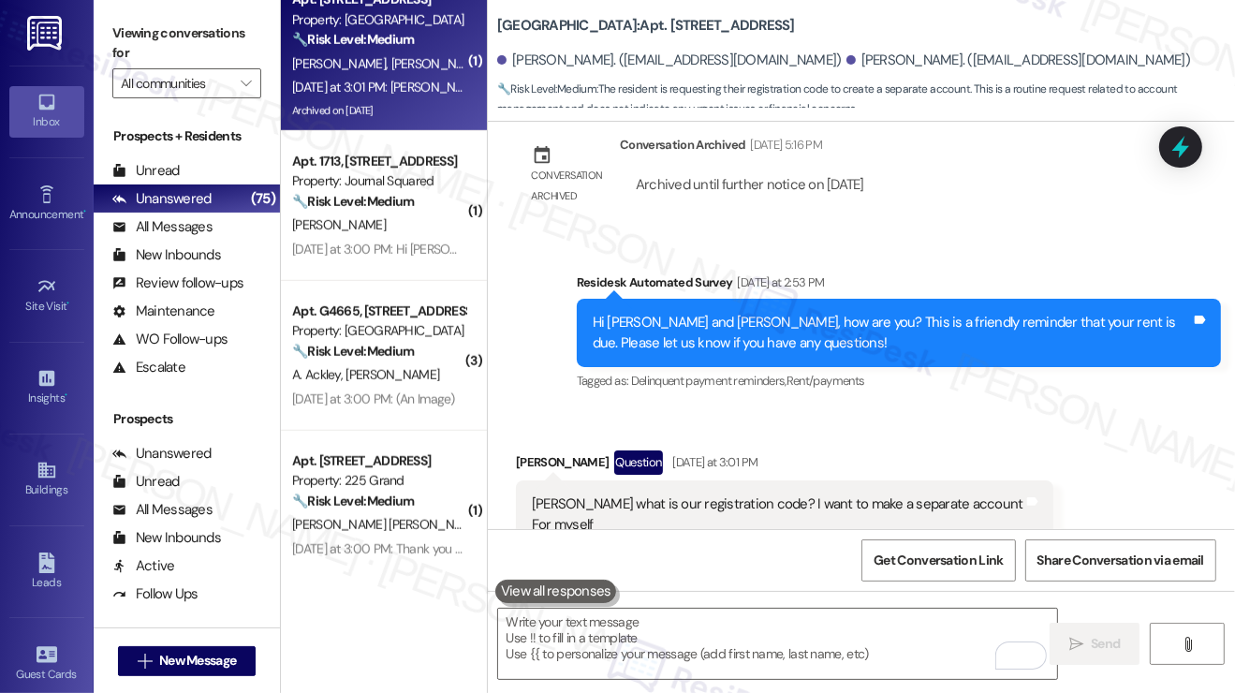
click at [216, 29] on label "Viewing conversations for" at bounding box center [186, 44] width 149 height 50
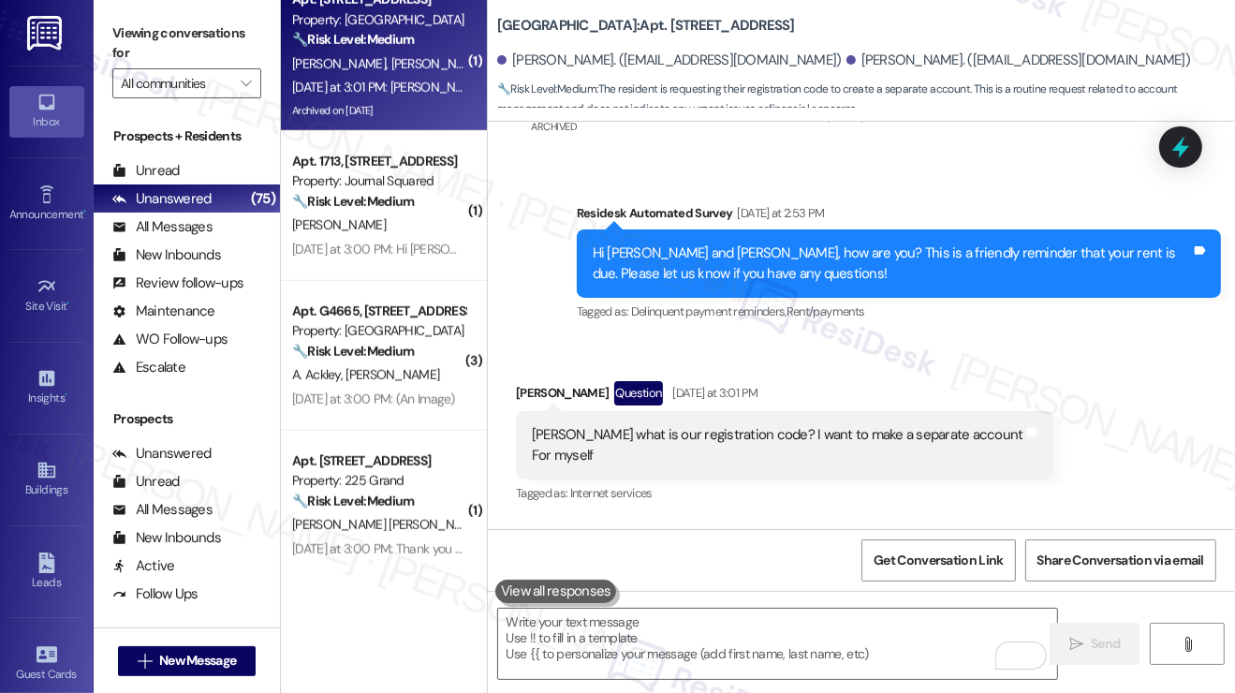
scroll to position [3552, 0]
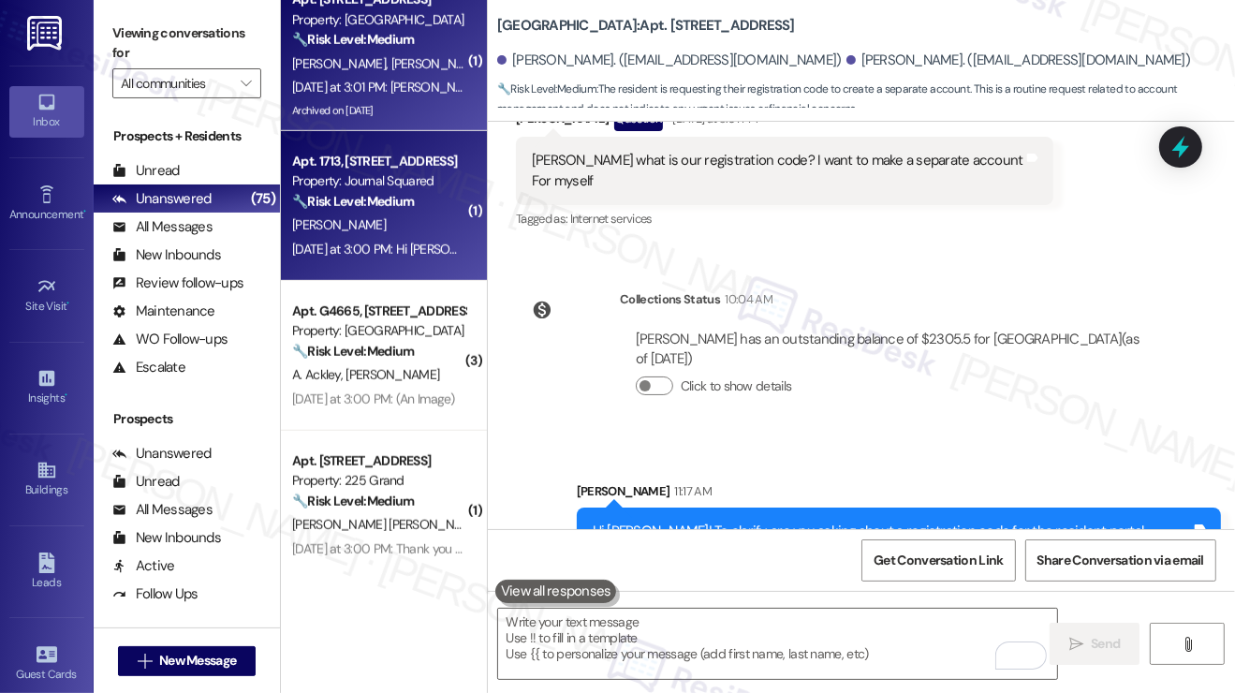
click at [403, 244] on div "Yesterday at 3:00 PM: Hi Jane - My rent is payed in full Yesterday at 3:00 PM: …" at bounding box center [465, 249] width 346 height 17
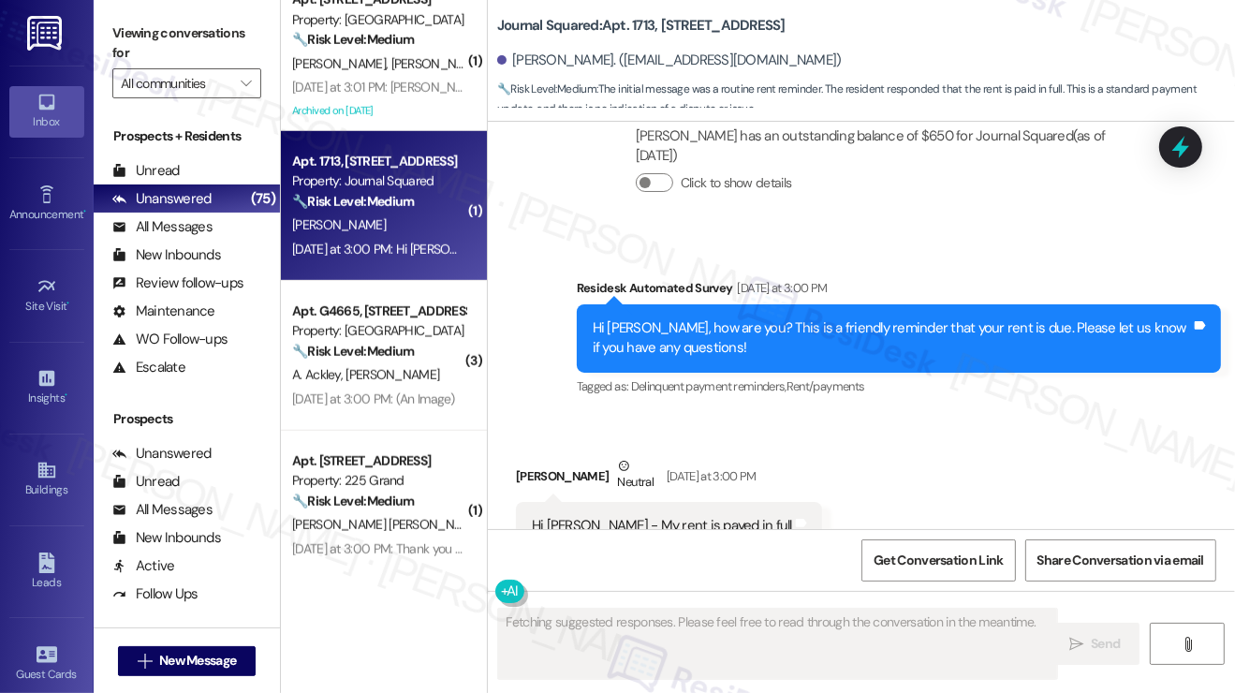
scroll to position [15141, 0]
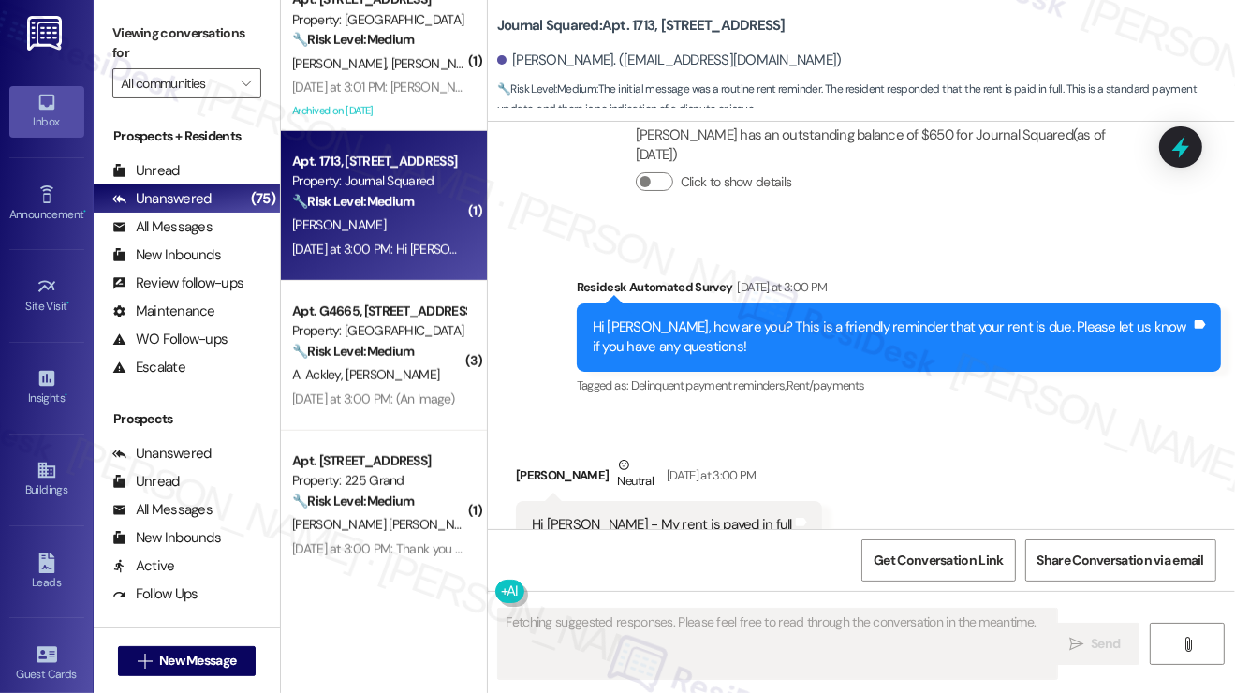
click at [669, 515] on div "Hi Jane - My rent is payed in full" at bounding box center [662, 525] width 260 height 20
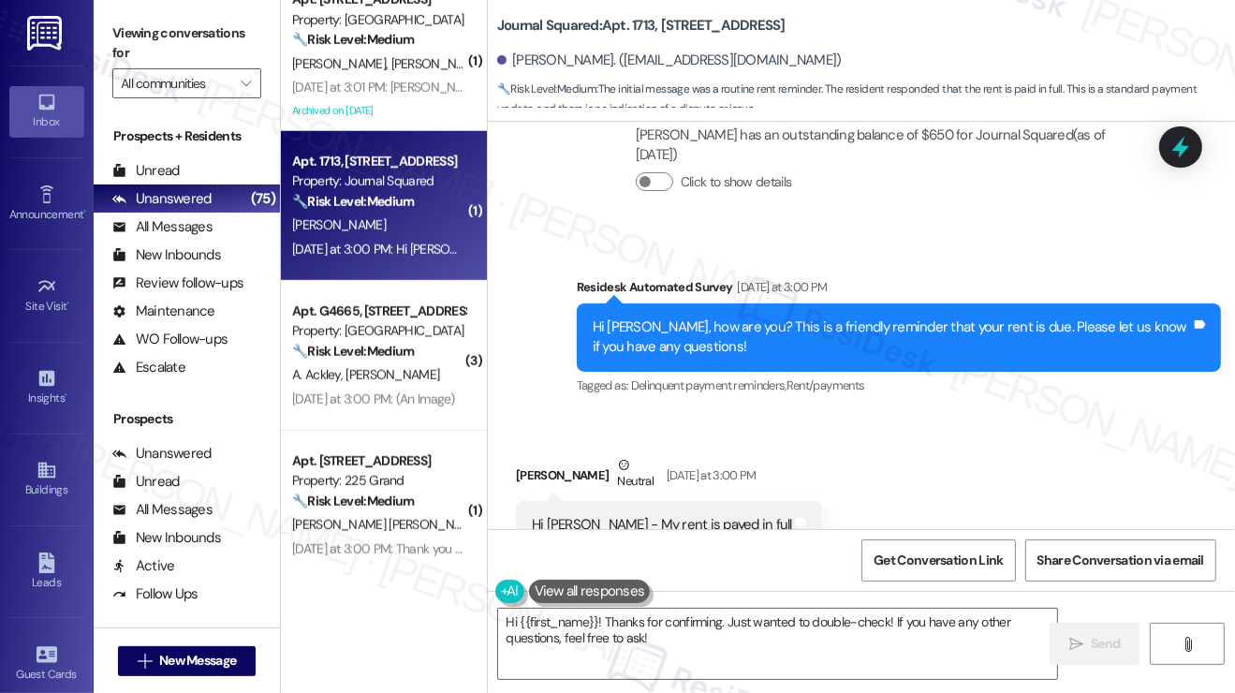
drag, startPoint x: 190, startPoint y: 30, endPoint x: 206, endPoint y: 22, distance: 18.0
click at [190, 30] on label "Viewing conversations for" at bounding box center [186, 44] width 149 height 50
click at [674, 631] on textarea "Hi {{first_name}}! Thanks for confirming. Just wanted to double-check! If you h…" at bounding box center [777, 644] width 559 height 70
click at [188, 32] on label "Viewing conversations for" at bounding box center [186, 44] width 149 height 50
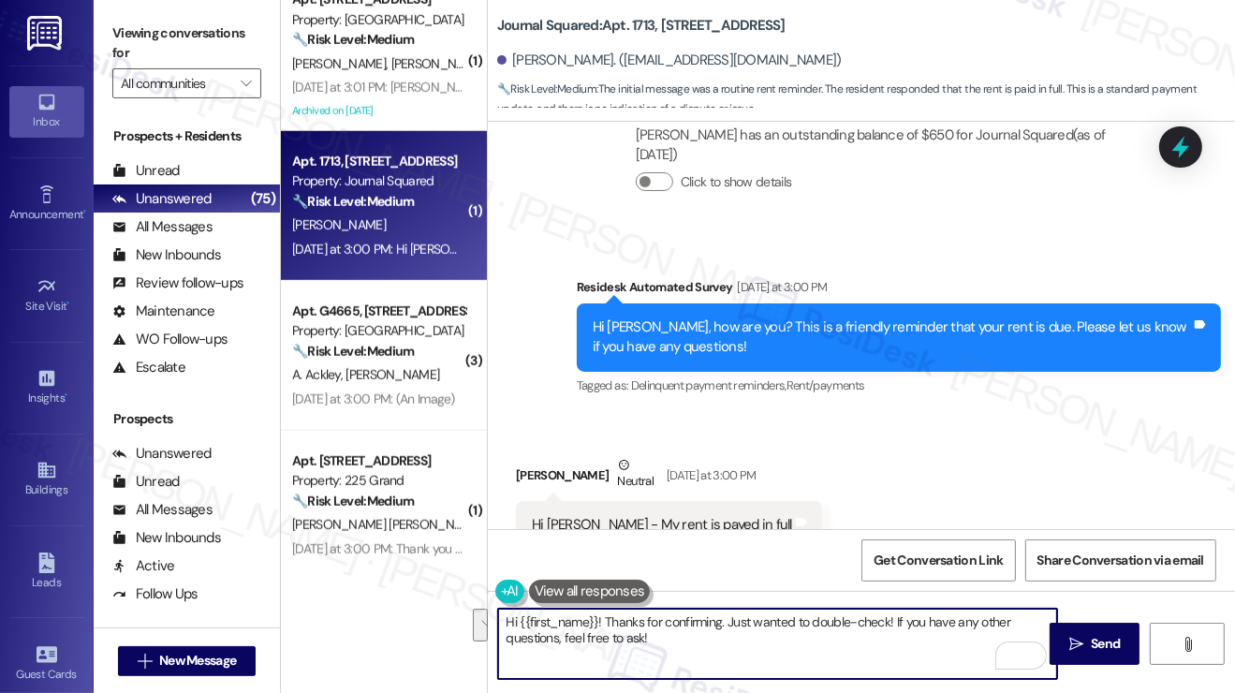
drag, startPoint x: 745, startPoint y: 651, endPoint x: 728, endPoint y: 618, distance: 36.8
click at [728, 618] on textarea "Hi {{first_name}}! Thanks for confirming. Just wanted to double-check! If you h…" at bounding box center [777, 644] width 559 height 70
paste textarea "Did you receive a payment confirmation receipt yet, or has the payment already …"
type textarea "Hi {{first_name}}! Thanks for confirming. Did you receive a payment confirmatio…"
click at [777, 649] on textarea "Hi {{first_name}}! Thanks for confirming. Did you receive a payment confirmatio…" at bounding box center [777, 644] width 559 height 70
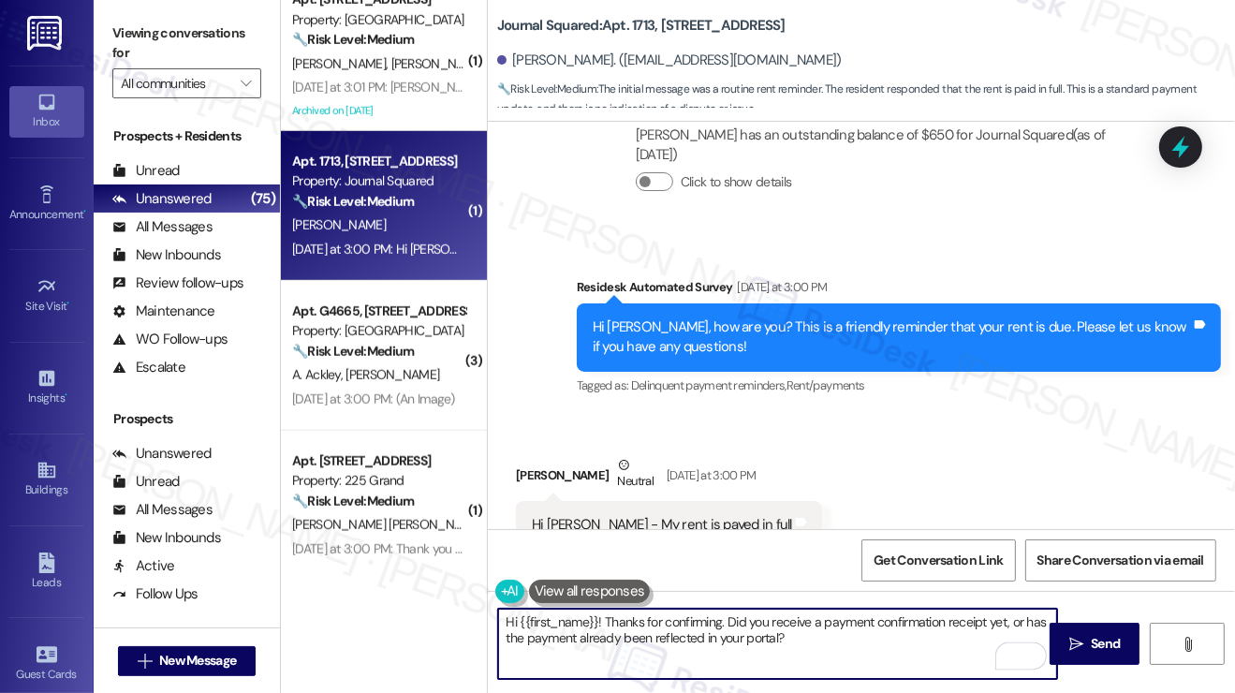
click at [819, 645] on textarea "Hi {{first_name}}! Thanks for confirming. Did you receive a payment confirmatio…" at bounding box center [777, 644] width 559 height 70
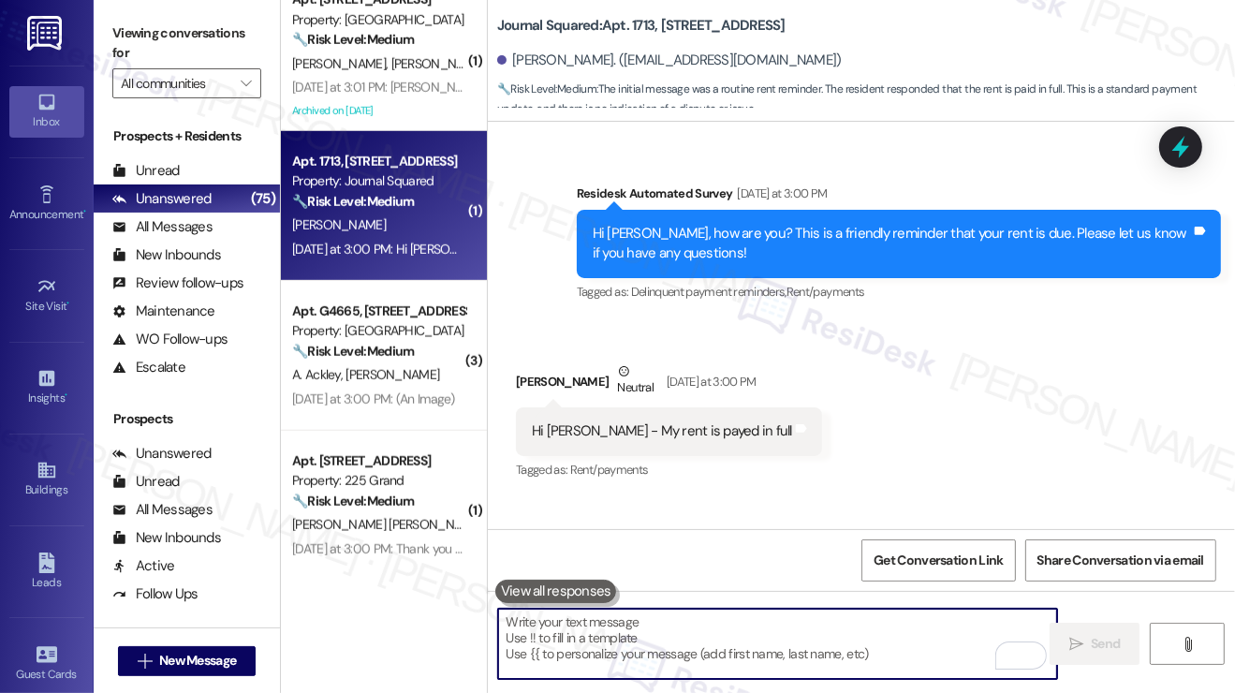
scroll to position [15292, 0]
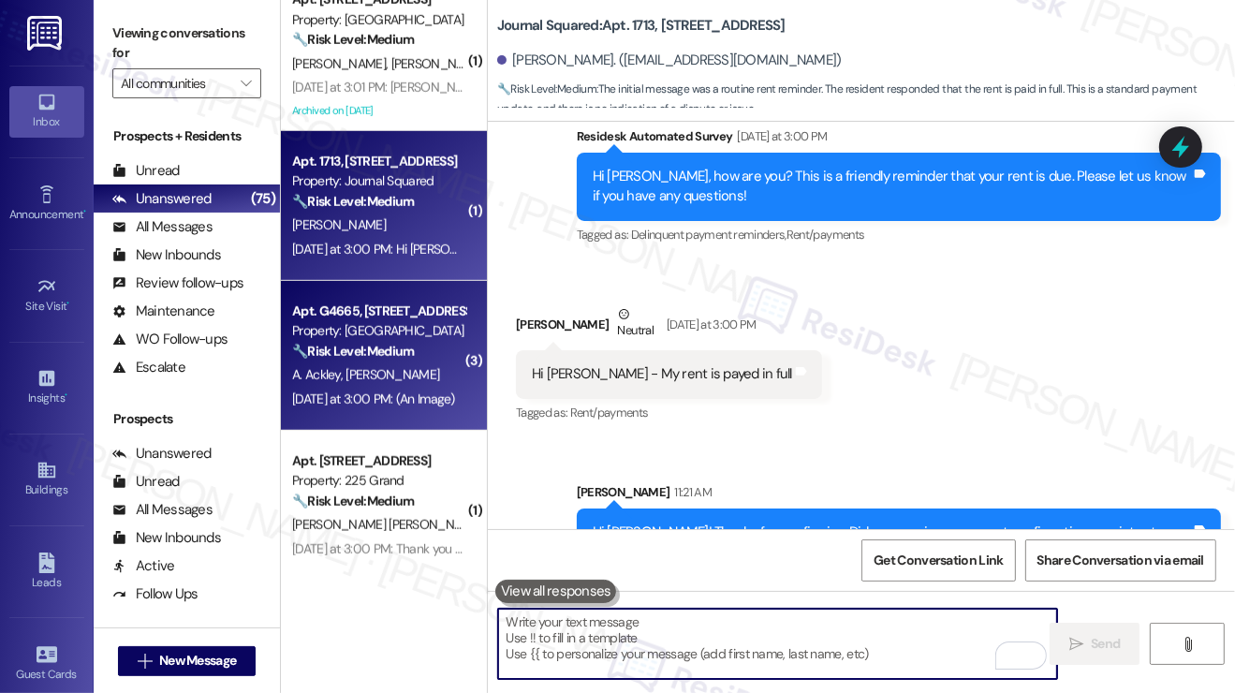
click at [389, 306] on div "Apt. G4665, 4883 Riley Road" at bounding box center [378, 311] width 173 height 20
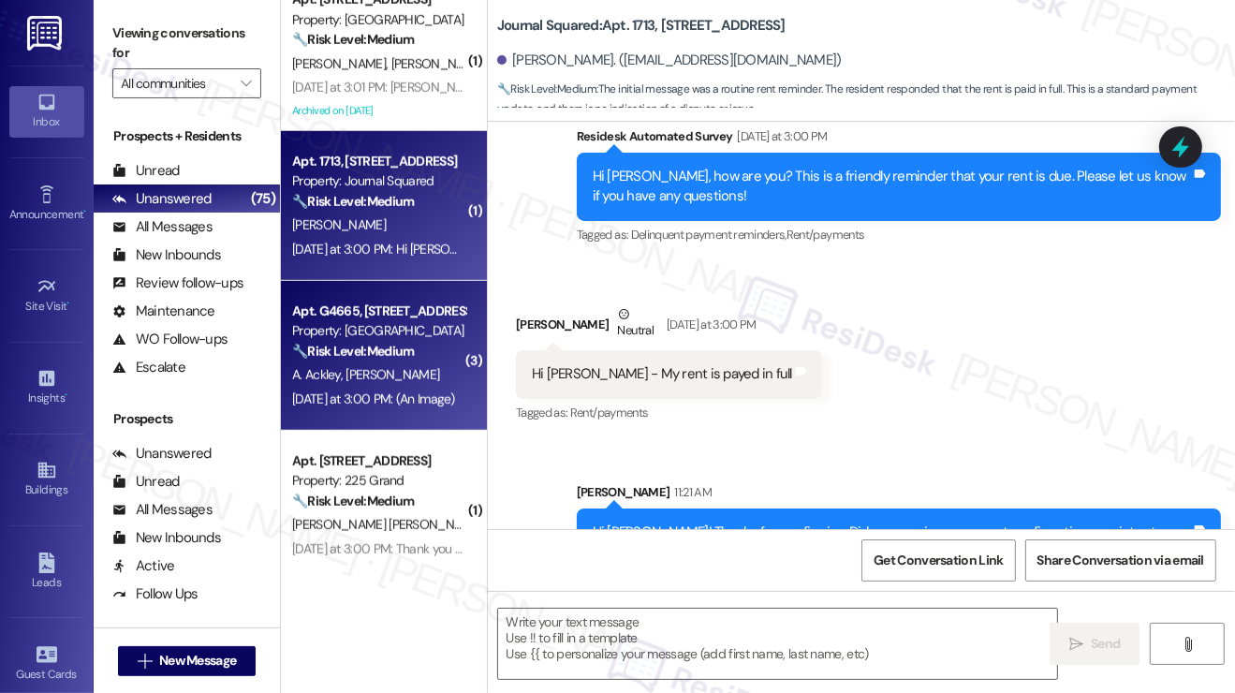
type textarea "Fetching suggested responses. Please feel free to read through the conversation…"
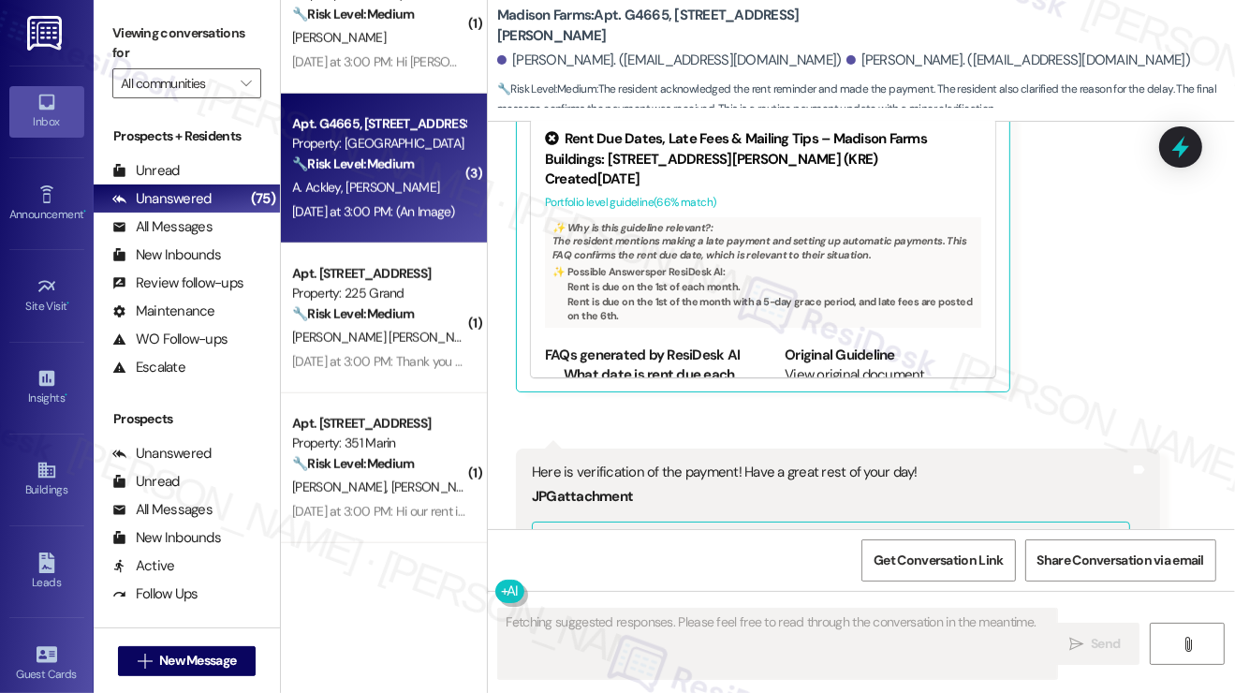
scroll to position [943, 0]
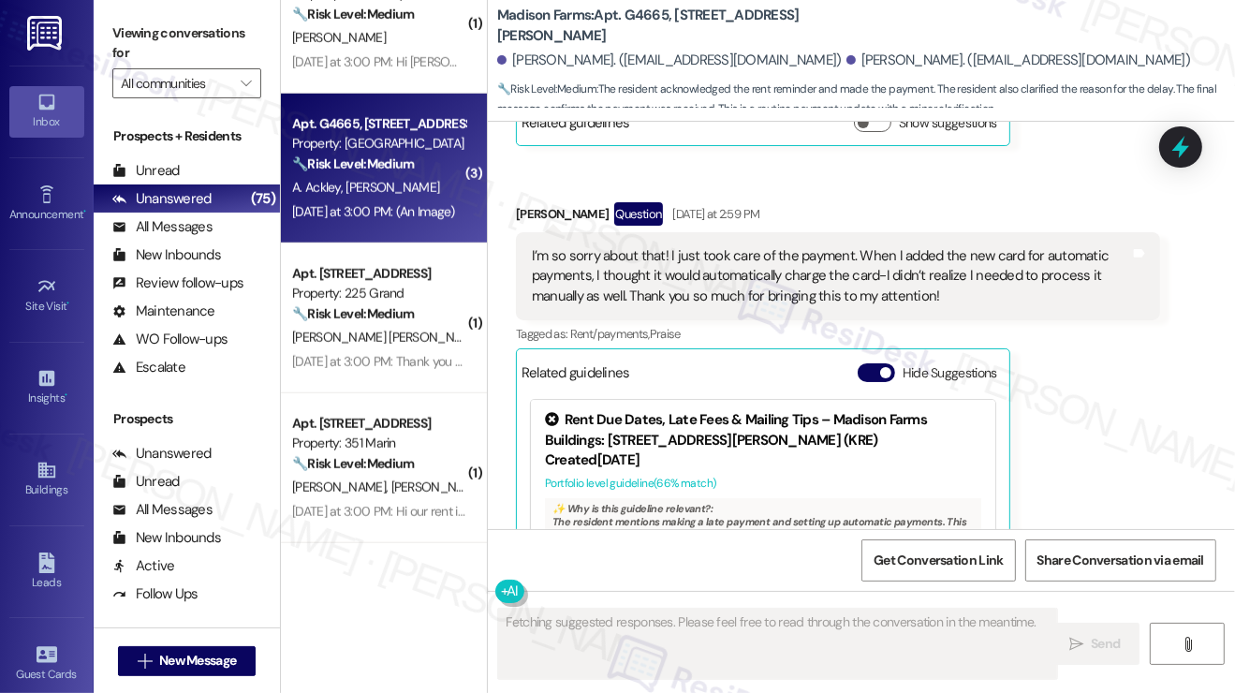
click at [585, 246] on div "I’m so sorry about that! I just took care of the payment. When I added the new …" at bounding box center [831, 276] width 598 height 60
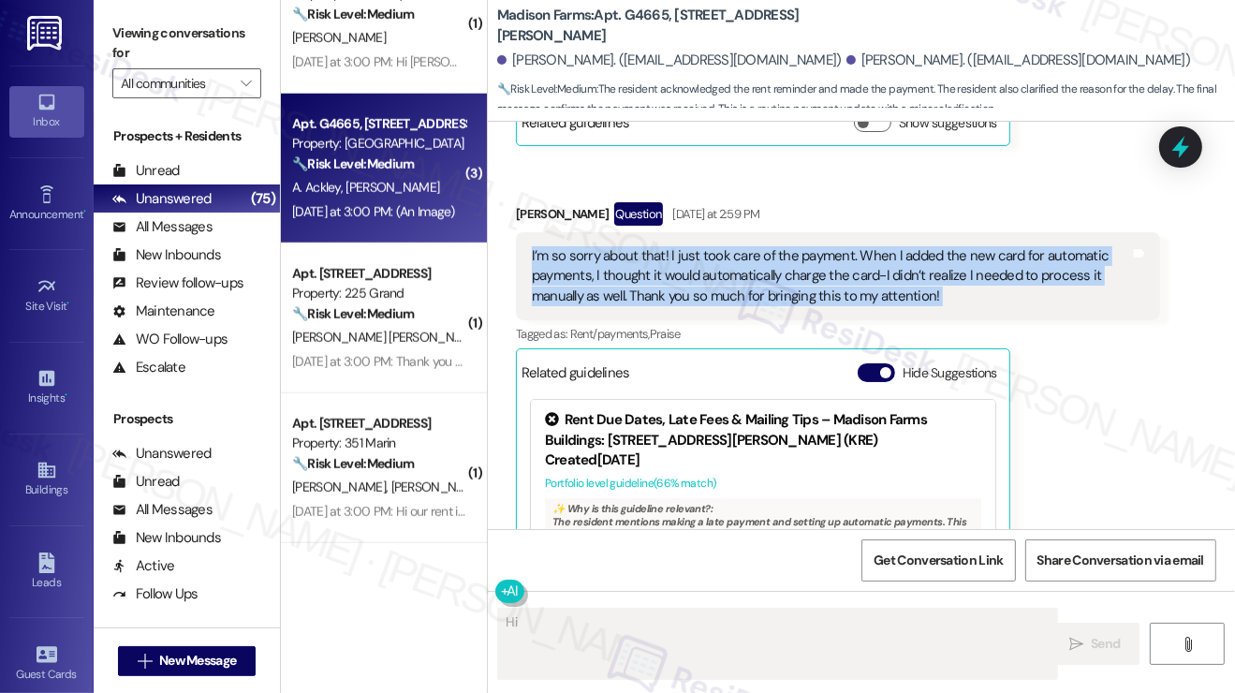
drag, startPoint x: 585, startPoint y: 236, endPoint x: 694, endPoint y: 254, distance: 110.0
click at [586, 246] on div "I’m so sorry about that! I just took care of the payment. When I added the new …" at bounding box center [831, 276] width 598 height 60
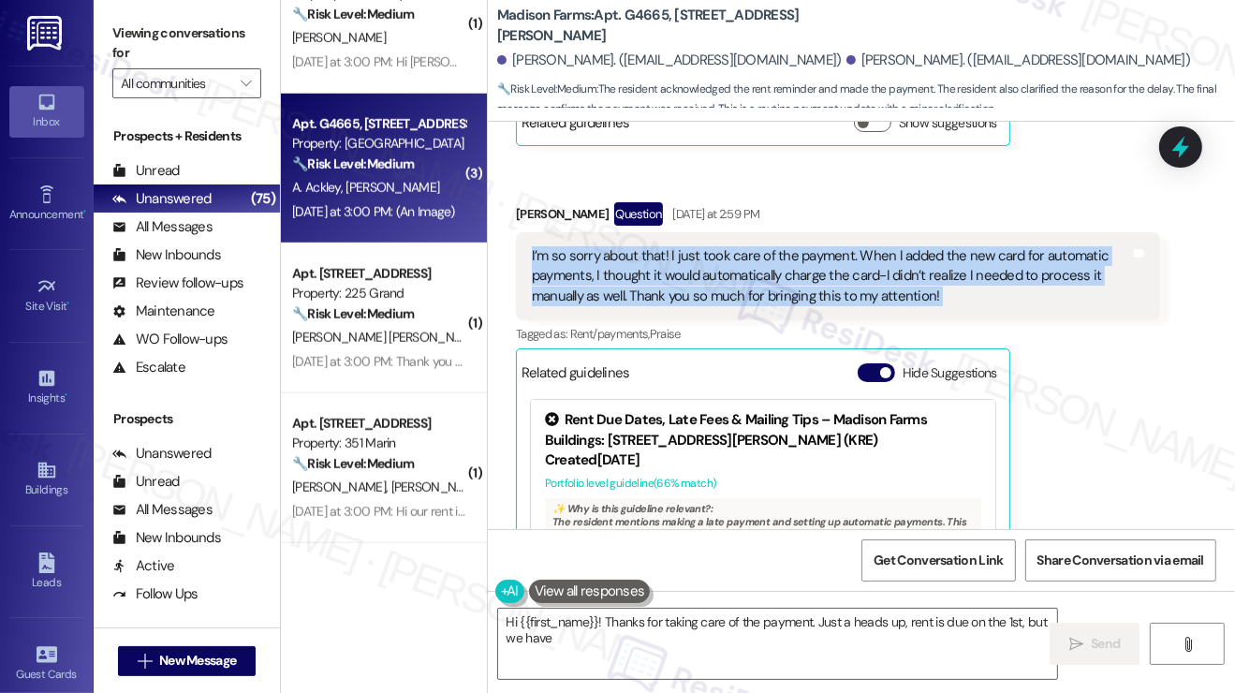
click at [814, 254] on div "I’m so sorry about that! I just took care of the payment. When I added the new …" at bounding box center [831, 276] width 598 height 60
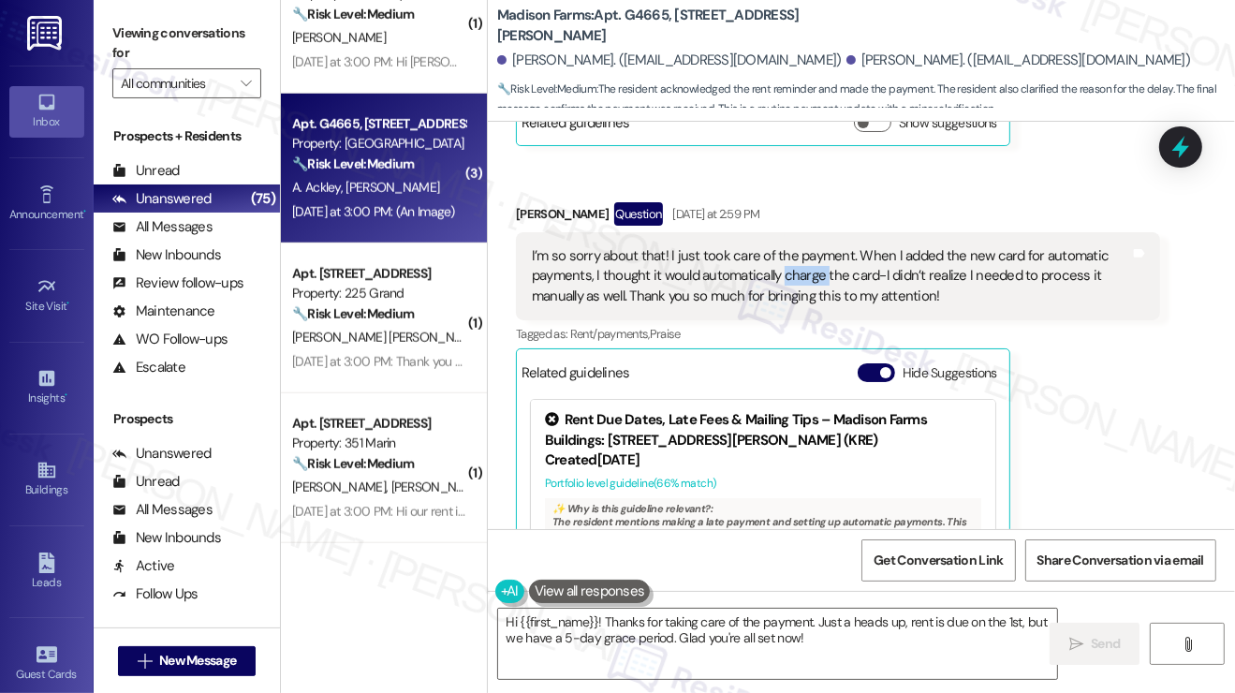
click at [814, 254] on div "I’m so sorry about that! I just took care of the payment. When I added the new …" at bounding box center [831, 276] width 598 height 60
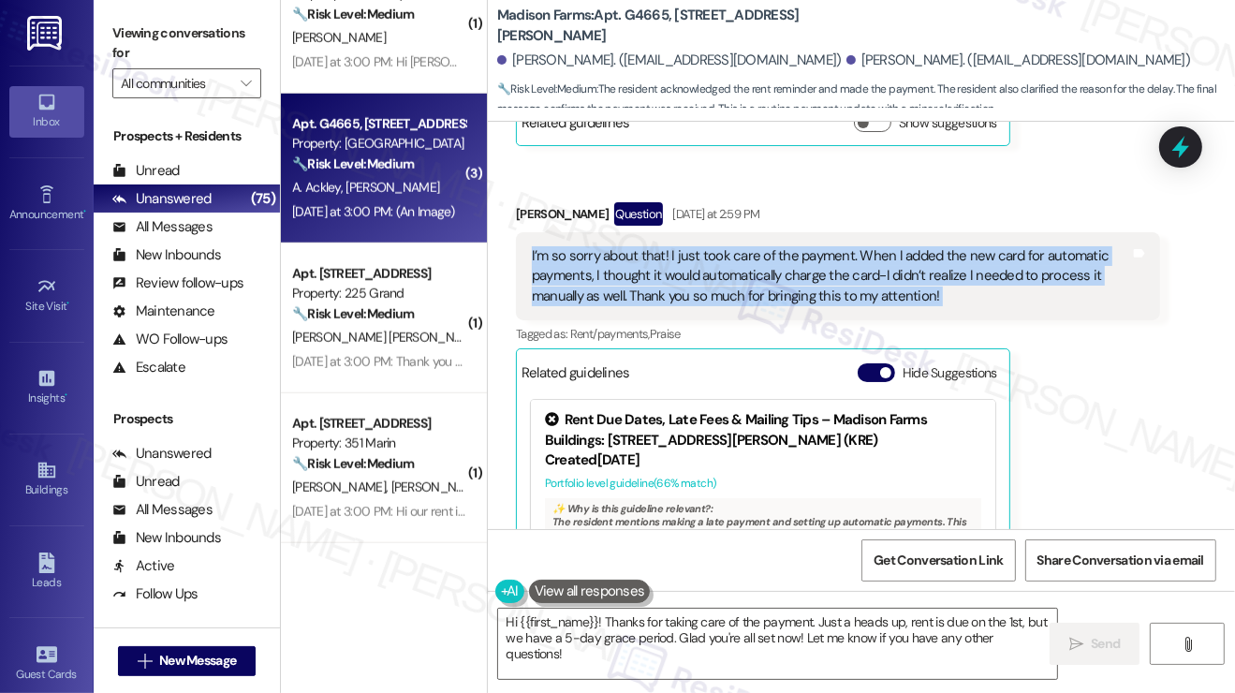
click at [814, 254] on div "I’m so sorry about that! I just took care of the payment. When I added the new …" at bounding box center [831, 276] width 598 height 60
click at [936, 252] on div "I’m so sorry about that! I just took care of the payment. When I added the new …" at bounding box center [831, 276] width 598 height 60
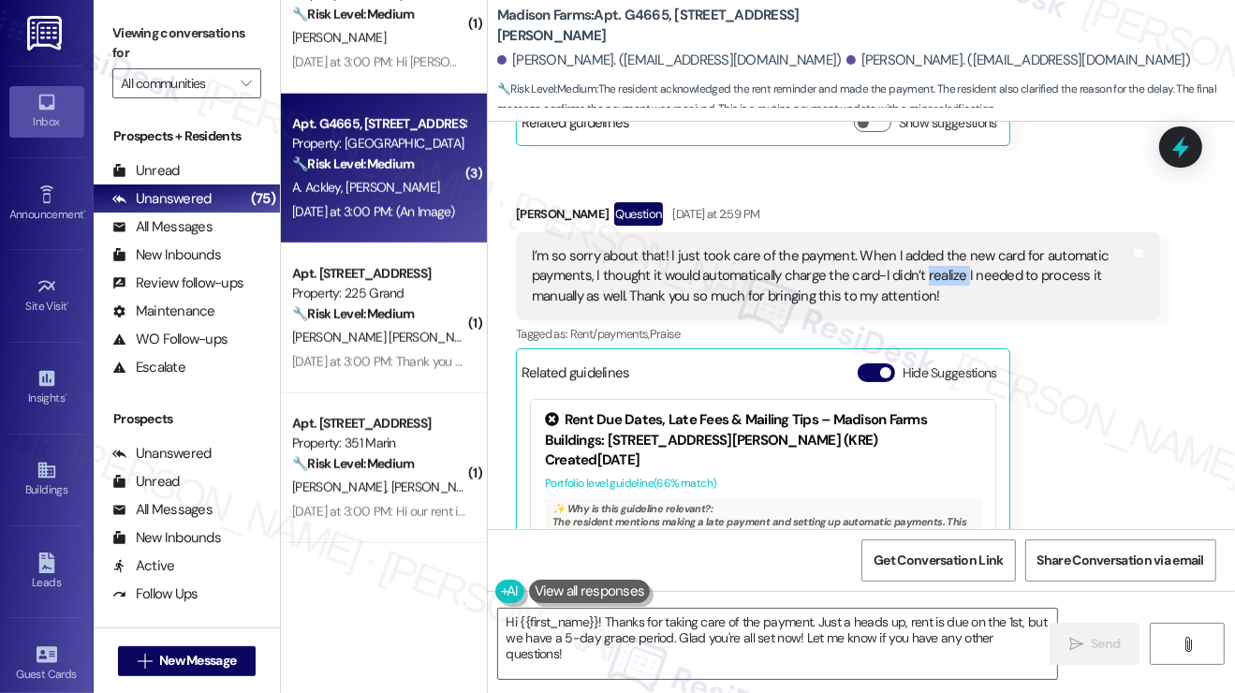
click at [936, 252] on div "I’m so sorry about that! I just took care of the payment. When I added the new …" at bounding box center [831, 276] width 598 height 60
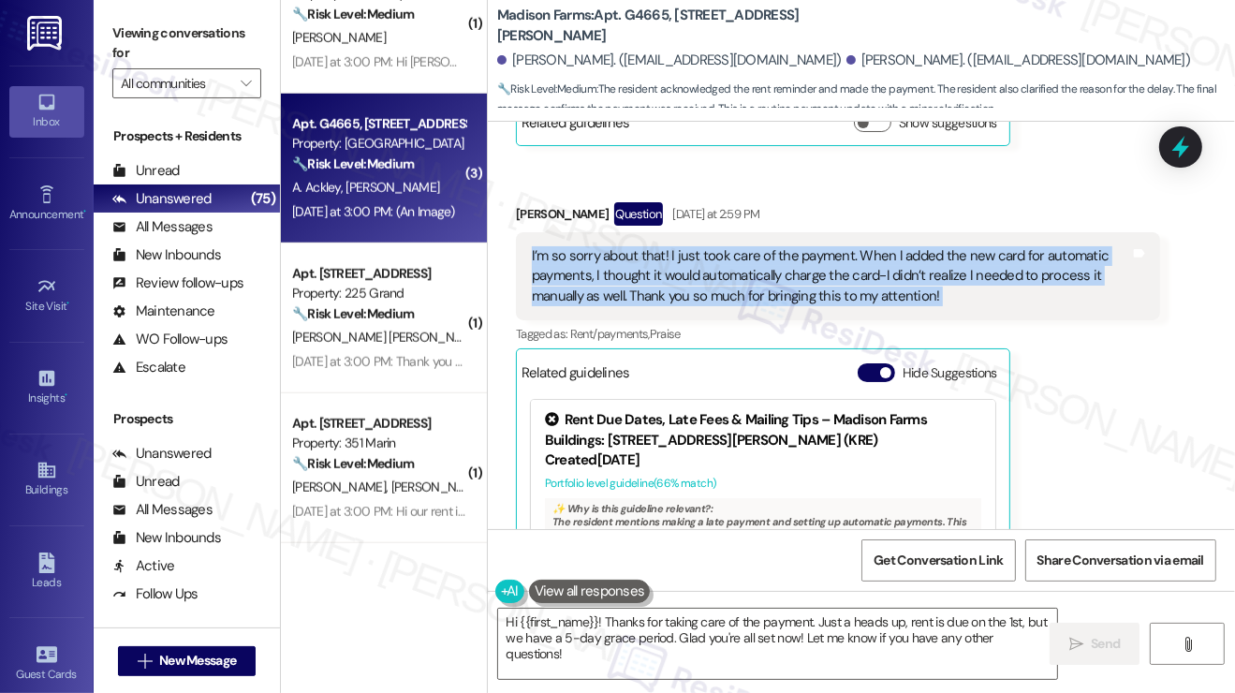
click at [936, 252] on div "I’m so sorry about that! I just took care of the payment. When I added the new …" at bounding box center [831, 276] width 598 height 60
click at [781, 256] on div "I’m so sorry about that! I just took care of the payment. When I added the new …" at bounding box center [831, 276] width 598 height 60
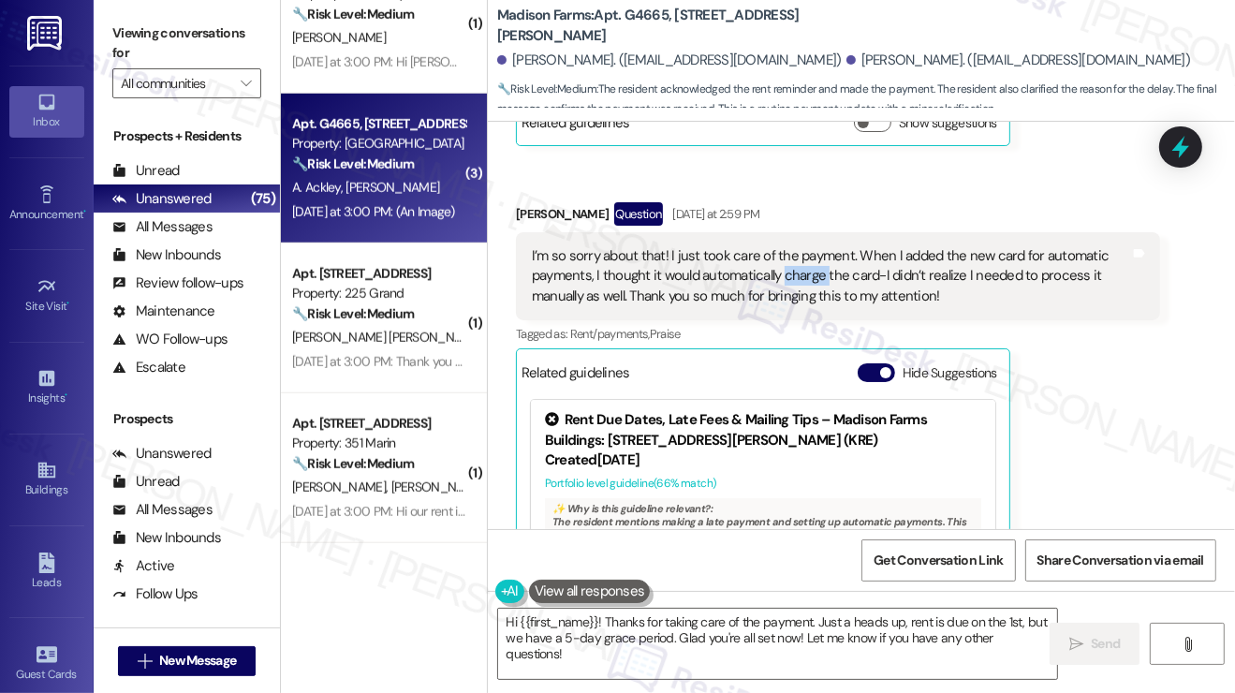
click at [781, 256] on div "I’m so sorry about that! I just took care of the payment. When I added the new …" at bounding box center [831, 276] width 598 height 60
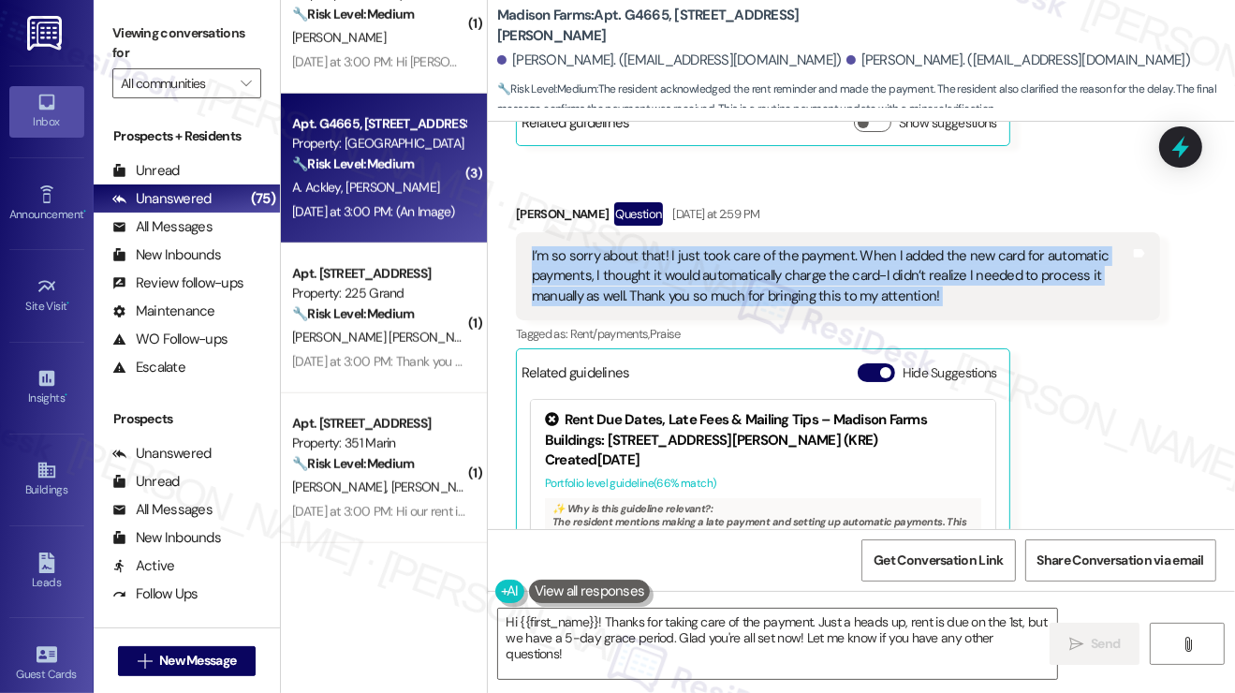
click at [781, 256] on div "I’m so sorry about that! I just took care of the payment. When I added the new …" at bounding box center [831, 276] width 598 height 60
click at [861, 256] on div "I’m so sorry about that! I just took care of the payment. When I added the new …" at bounding box center [831, 276] width 598 height 60
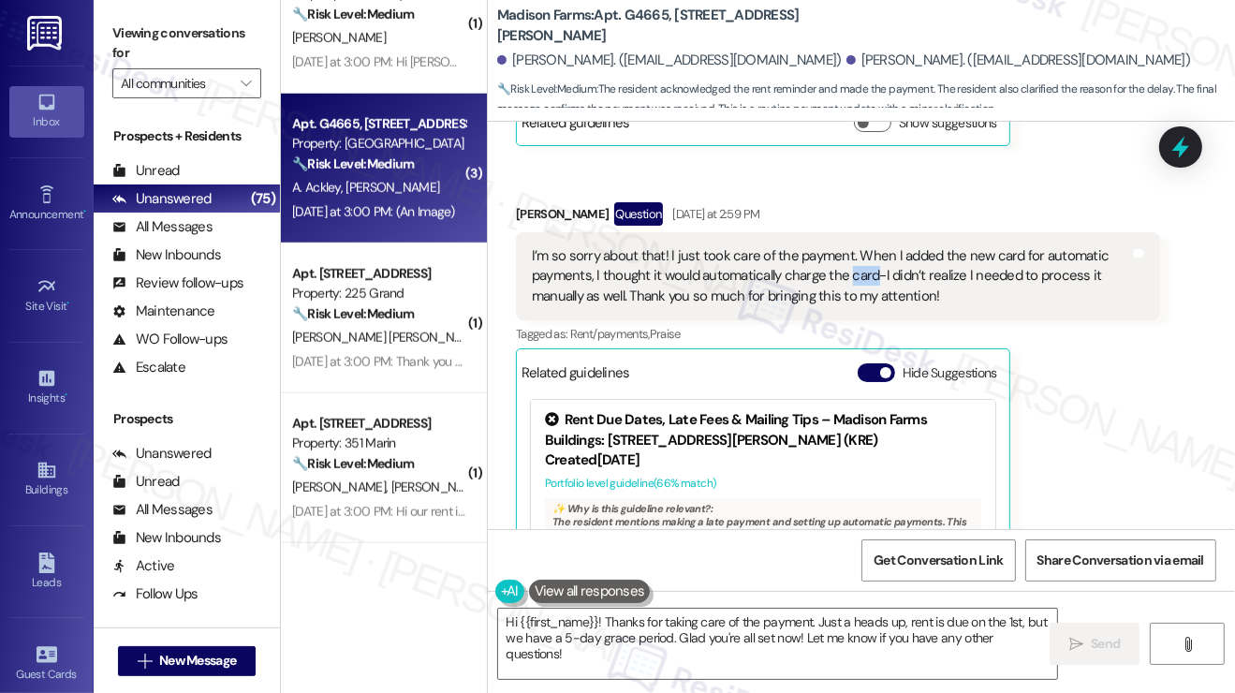
click at [861, 256] on div "I’m so sorry about that! I just took care of the payment. When I added the new …" at bounding box center [831, 276] width 598 height 60
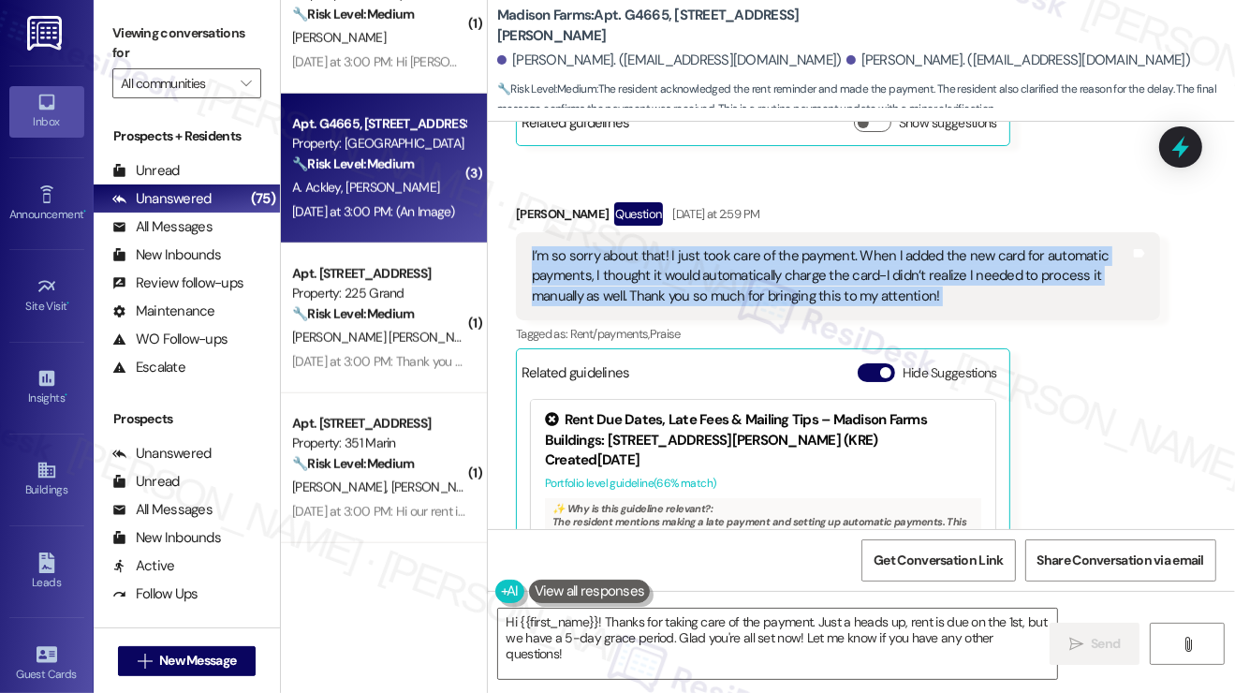
click at [861, 256] on div "I’m so sorry about that! I just took care of the payment. When I added the new …" at bounding box center [831, 276] width 598 height 60
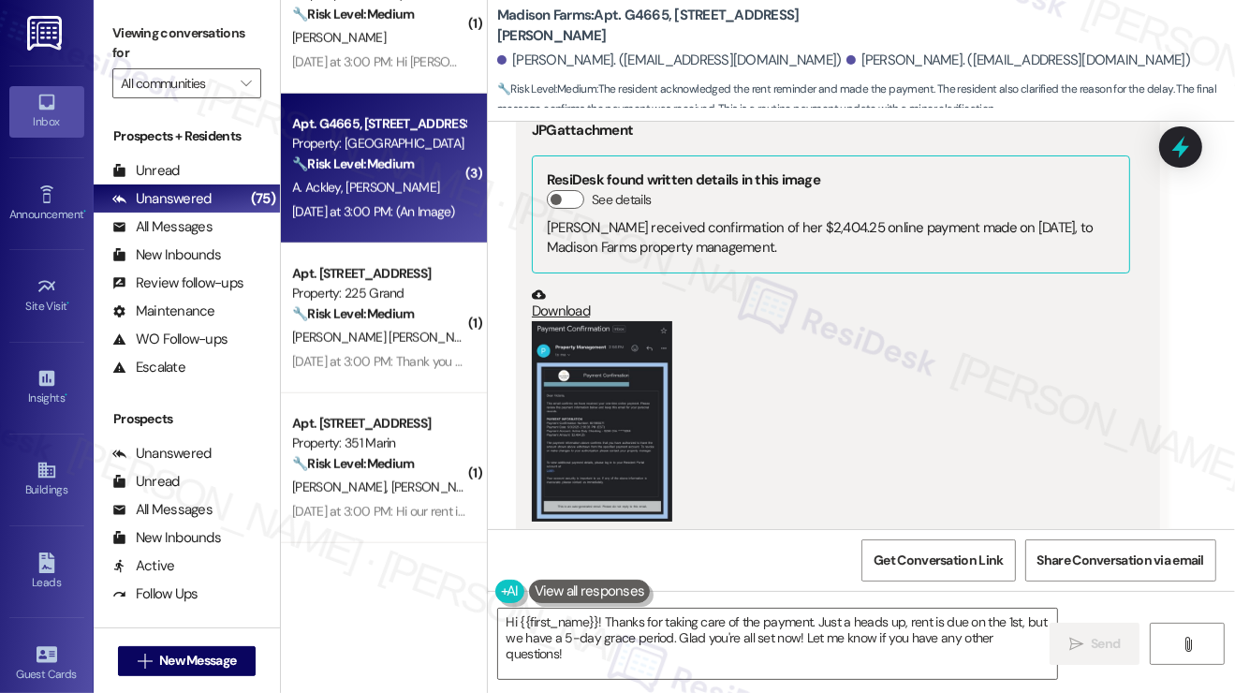
scroll to position [1692, 0]
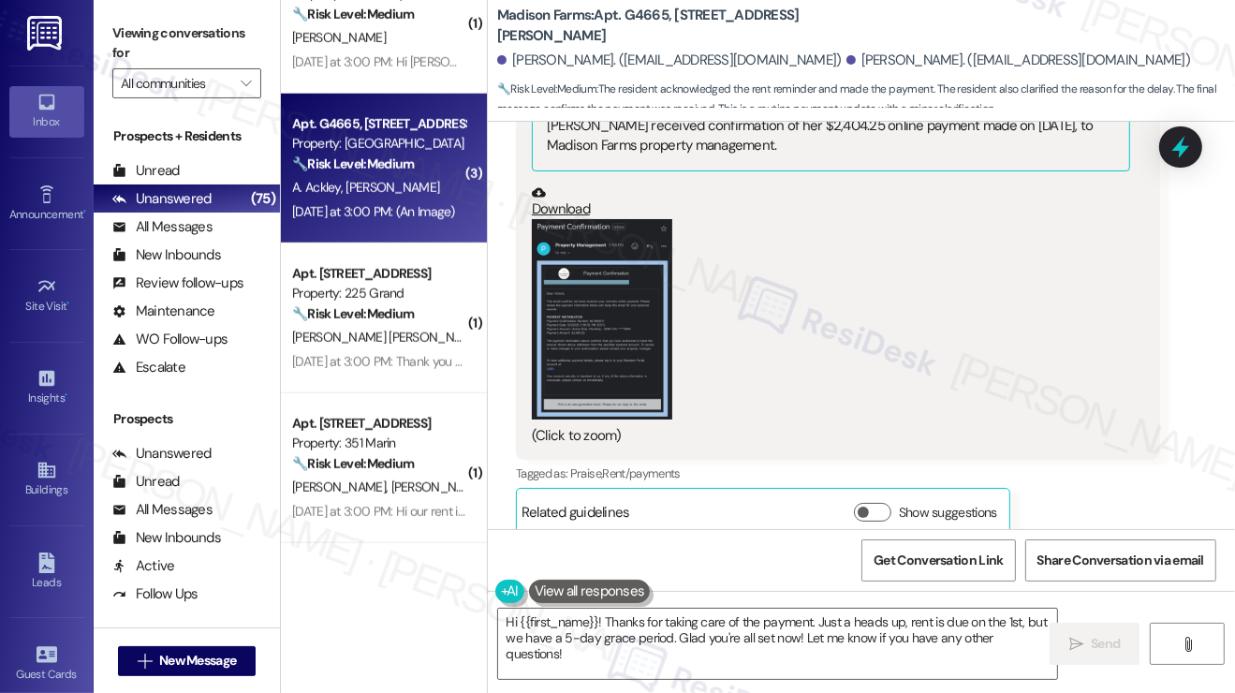
click at [603, 377] on button "Zoom image" at bounding box center [602, 319] width 140 height 201
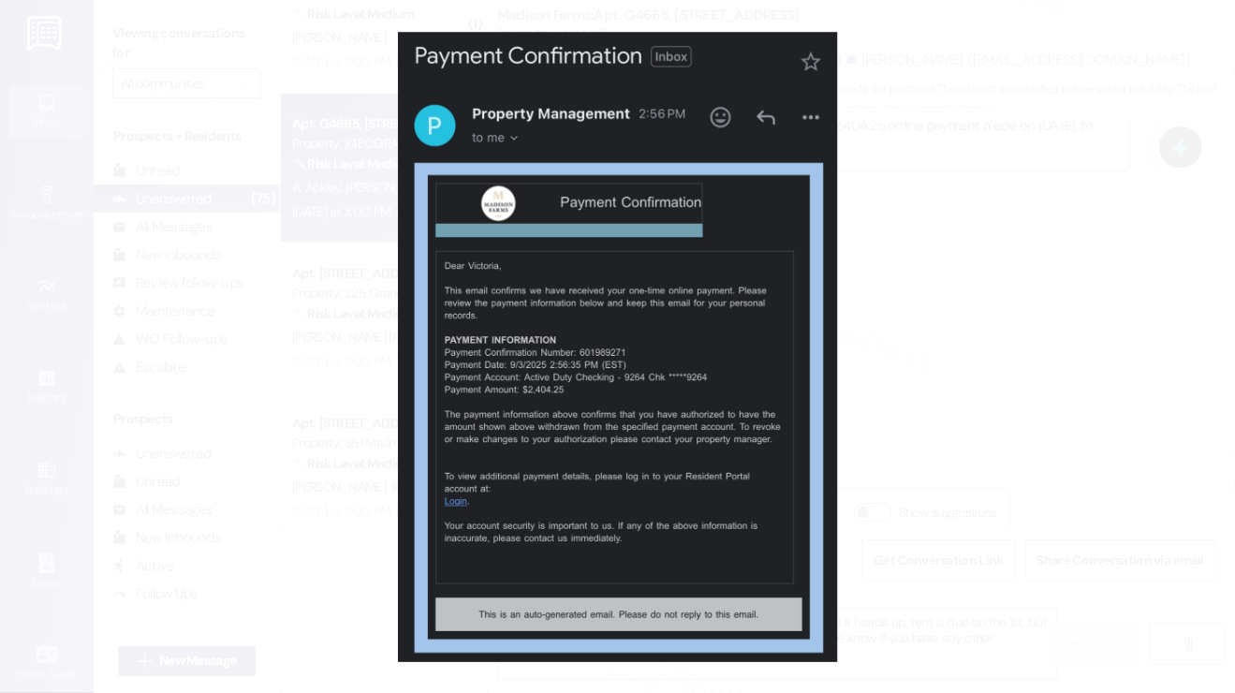
click at [947, 363] on button "Unzoom image" at bounding box center [617, 346] width 1235 height 693
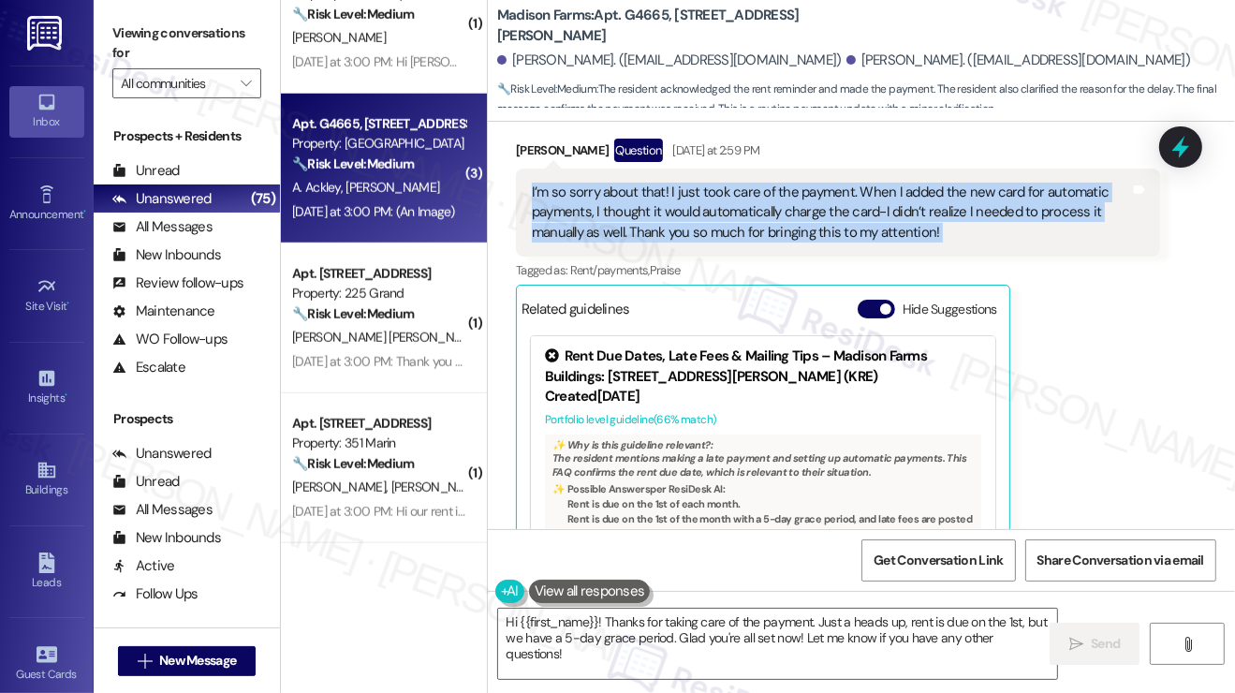
scroll to position [849, 0]
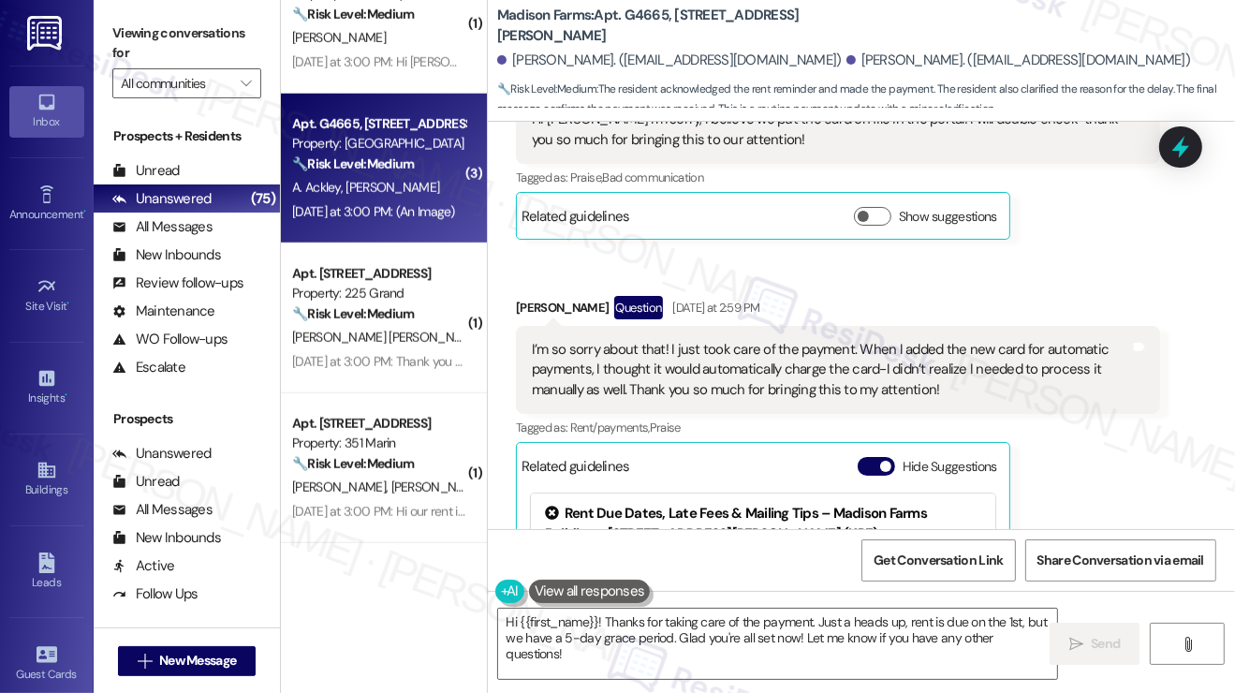
click at [554, 296] on div "Victoria Delarosa Question Yesterday at 2:59 PM" at bounding box center [838, 311] width 644 height 30
copy div "Victoria"
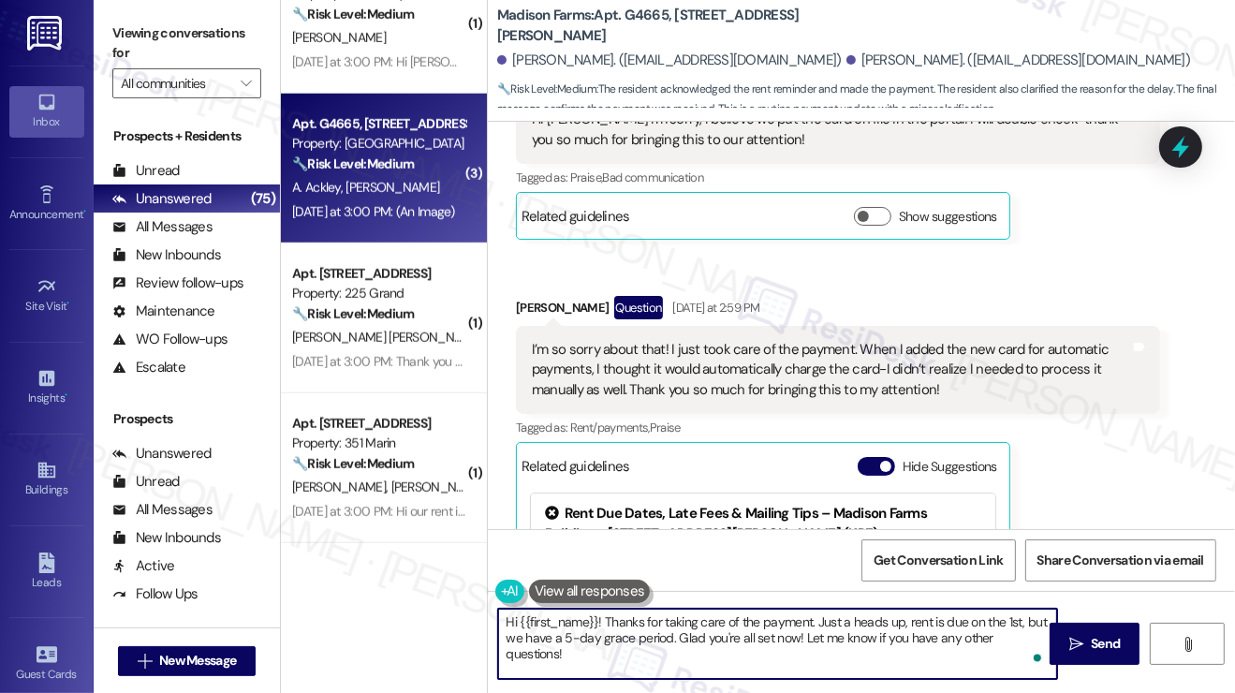
drag, startPoint x: 521, startPoint y: 619, endPoint x: 598, endPoint y: 623, distance: 77.8
click at [598, 623] on textarea "Hi {{first_name}}! Thanks for taking care of the payment. Just a heads up, rent…" at bounding box center [777, 644] width 559 height 70
paste textarea "Victoria"
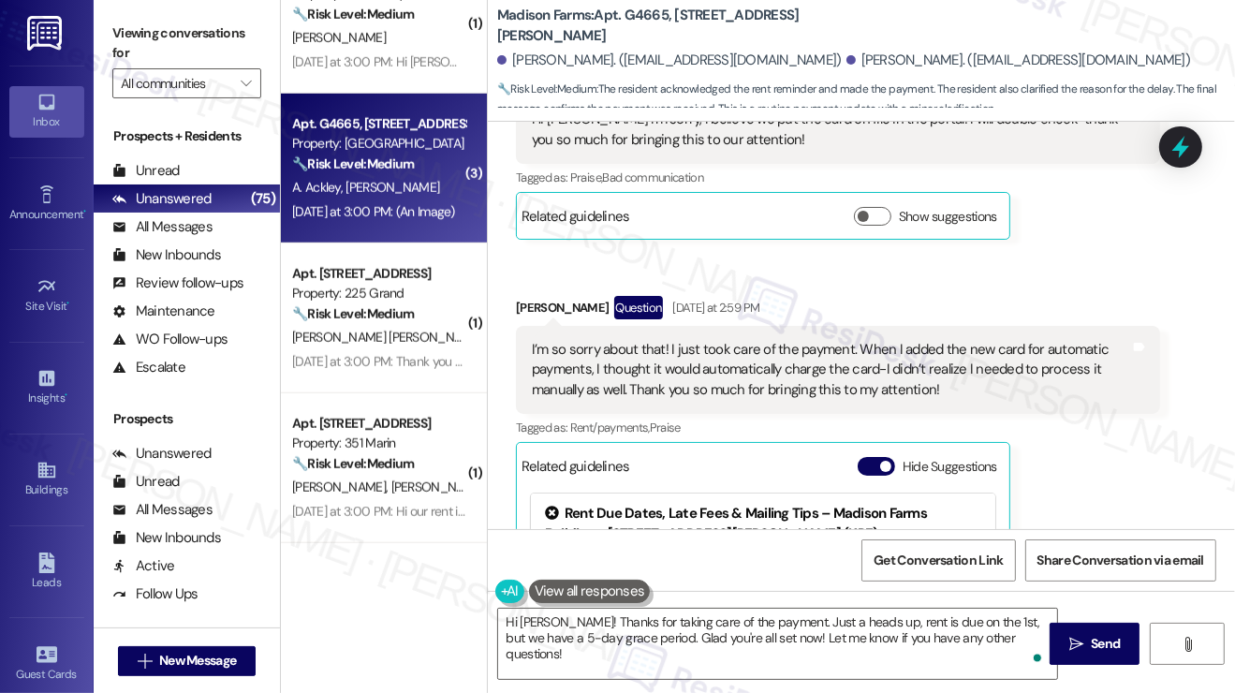
click at [863, 345] on div "I’m so sorry about that! I just took care of the payment. When I added the new …" at bounding box center [831, 370] width 598 height 60
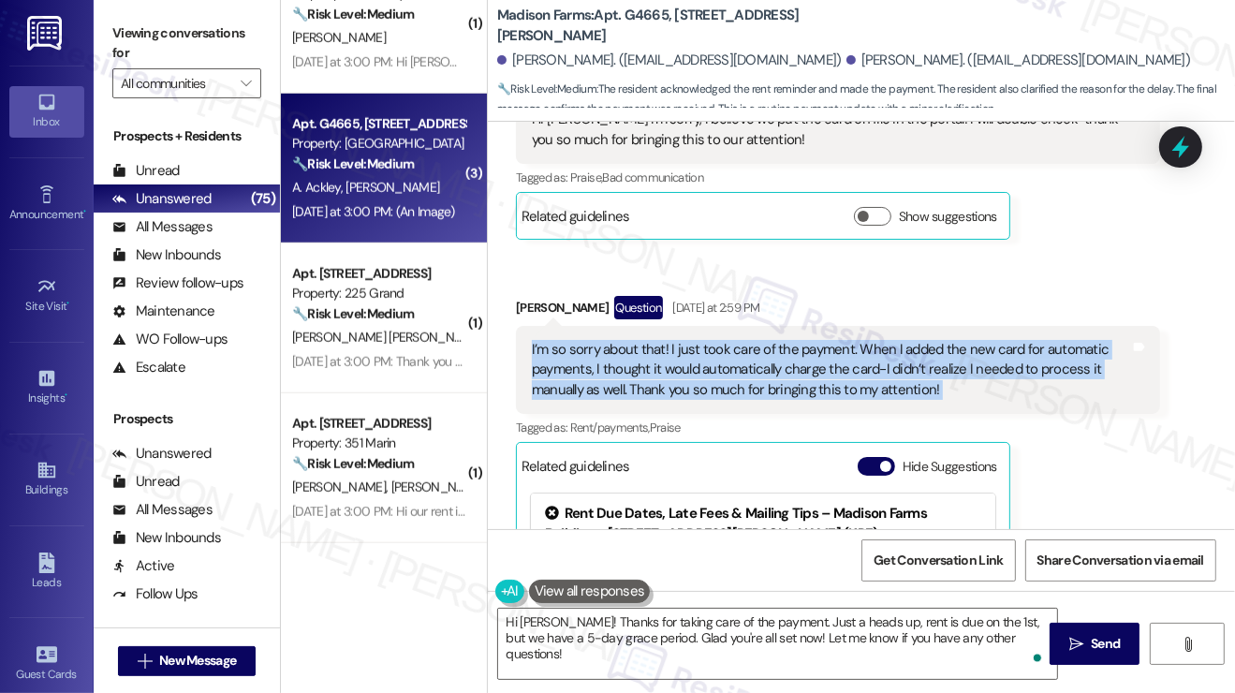
click at [863, 345] on div "I’m so sorry about that! I just took care of the payment. When I added the new …" at bounding box center [831, 370] width 598 height 60
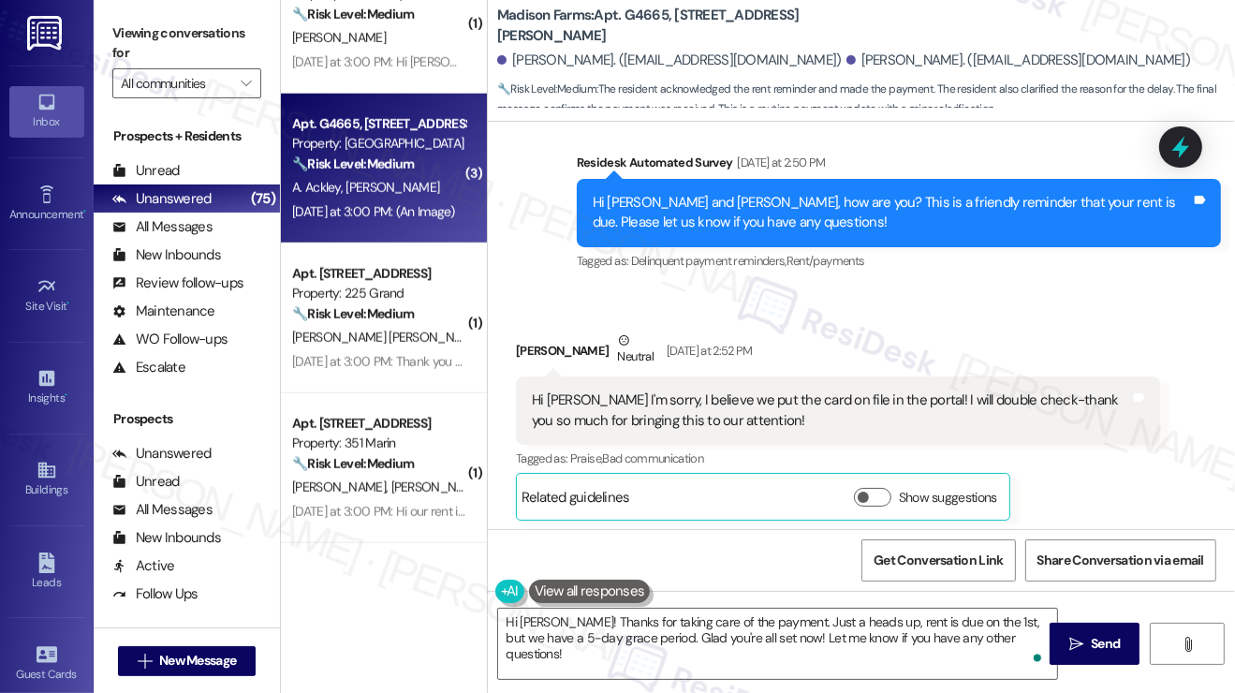
click at [814, 350] on div "Victoria Delarosa Neutral Yesterday at 2:52 PM" at bounding box center [838, 353] width 644 height 46
click at [794, 390] on div "Hi Jane I'm sorry, I believe we put the card on file in the portal! I will doub…" at bounding box center [831, 410] width 598 height 40
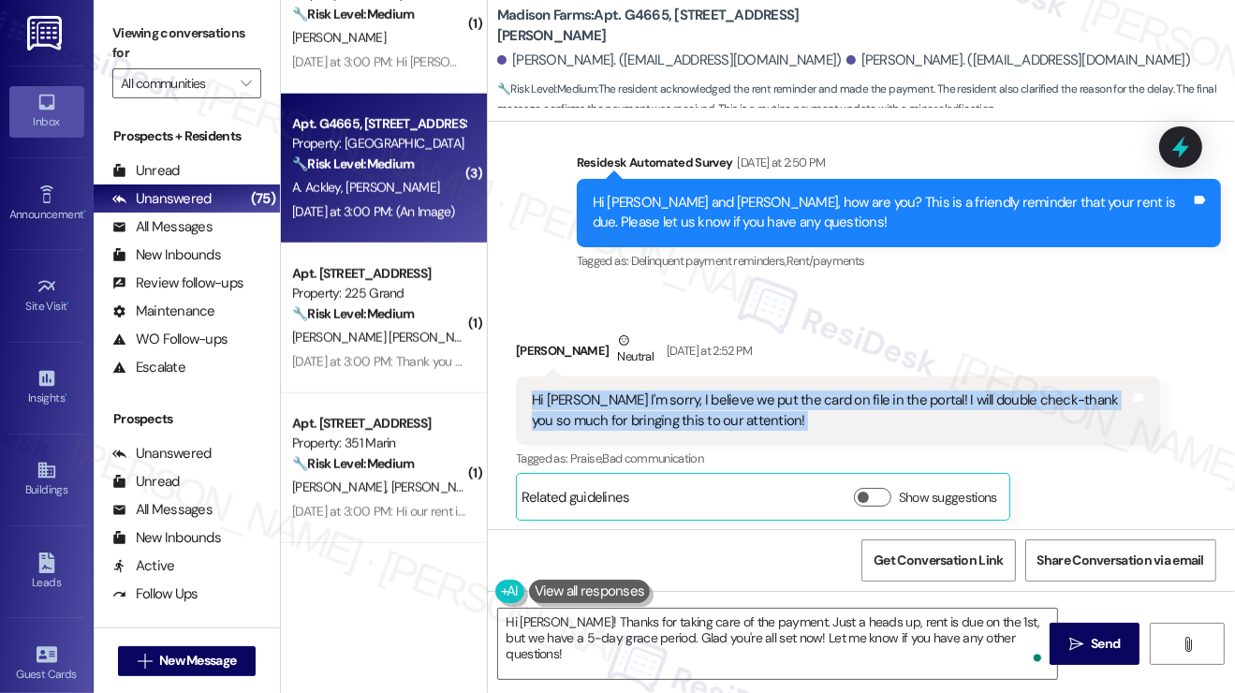
click at [794, 390] on div "Hi Jane I'm sorry, I believe we put the card on file in the portal! I will doub…" at bounding box center [831, 410] width 598 height 40
copy div "Hi Jane I'm sorry, I believe we put the card on file in the portal! I will doub…"
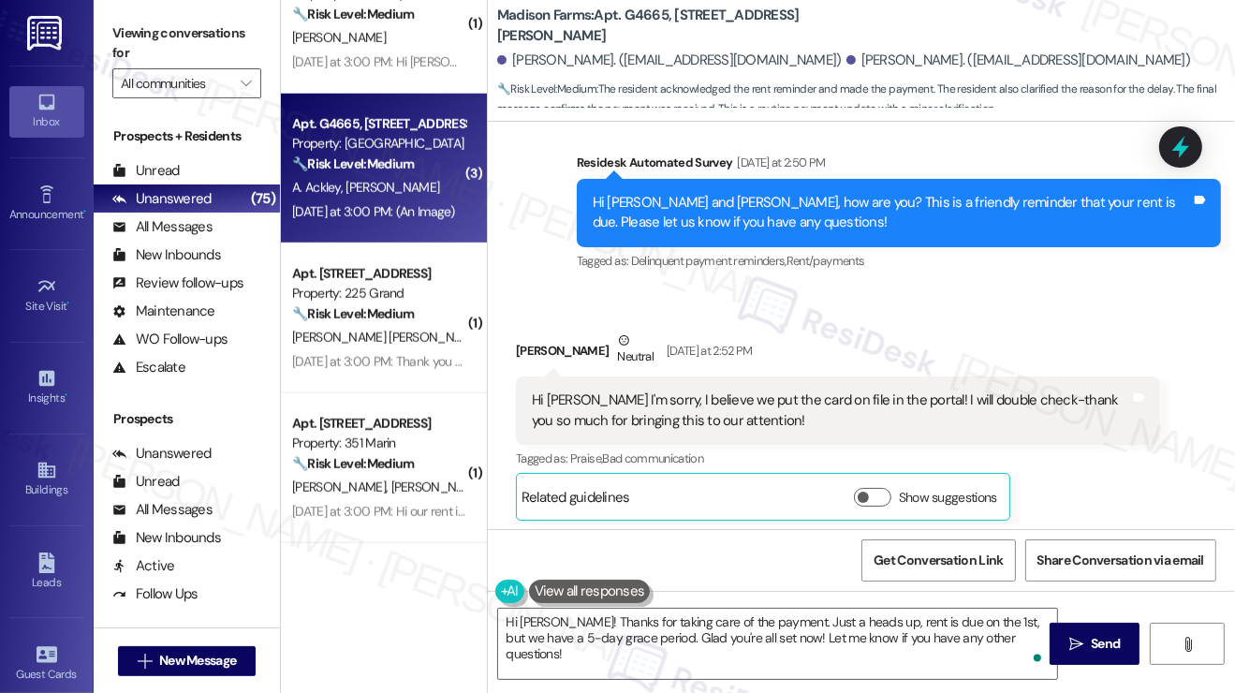
drag, startPoint x: 165, startPoint y: 25, endPoint x: 175, endPoint y: 30, distance: 11.3
click at [165, 25] on label "Viewing conversations for" at bounding box center [186, 44] width 149 height 50
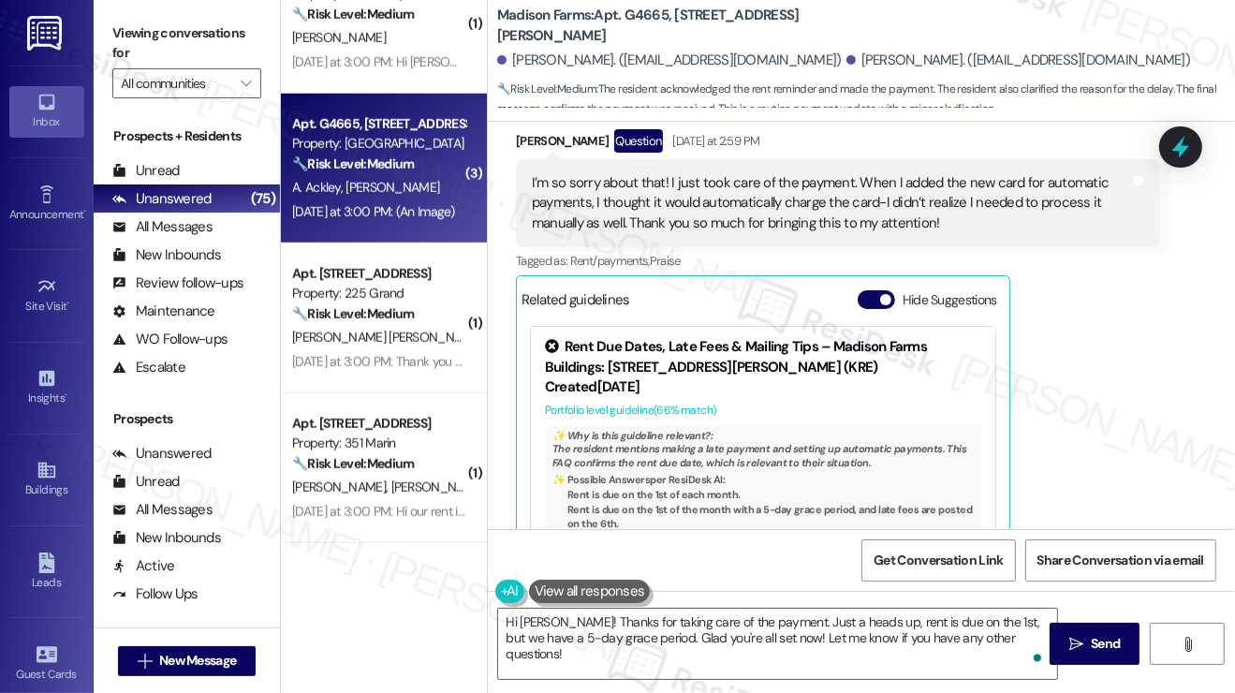
scroll to position [943, 0]
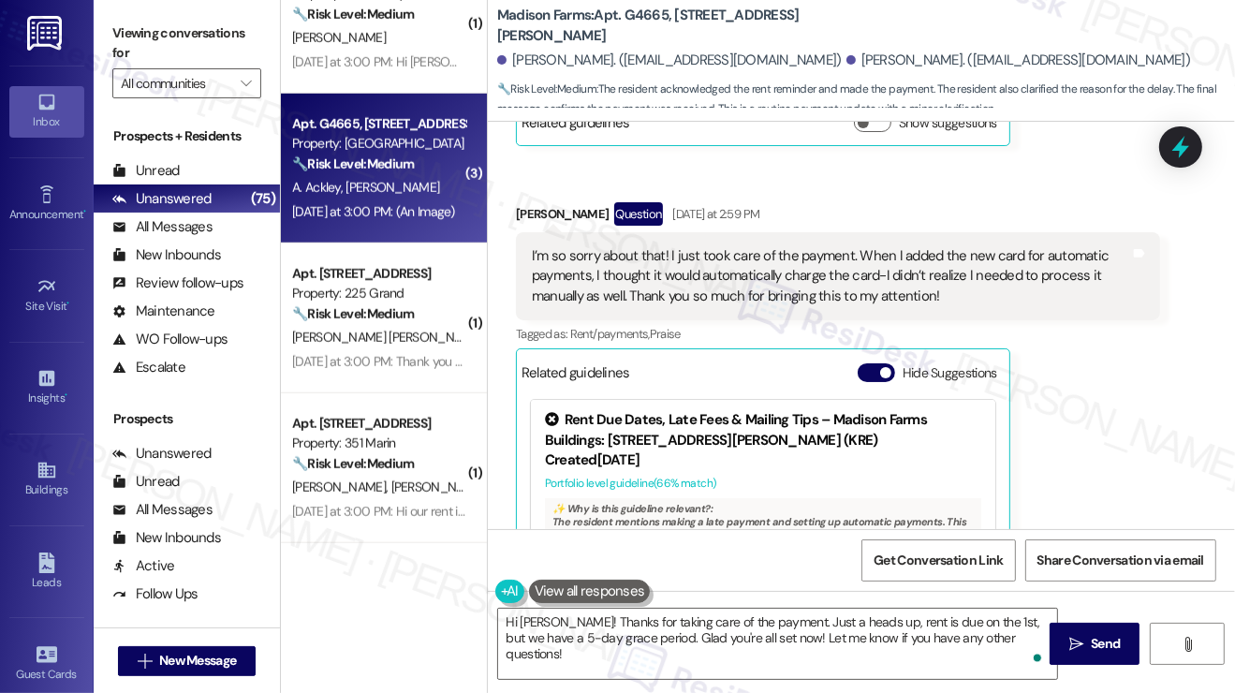
click at [706, 264] on div "I’m so sorry about that! I just took care of the payment. When I added the new …" at bounding box center [831, 276] width 598 height 60
click at [706, 262] on div "I’m so sorry about that! I just took care of the payment. When I added the new …" at bounding box center [831, 276] width 598 height 60
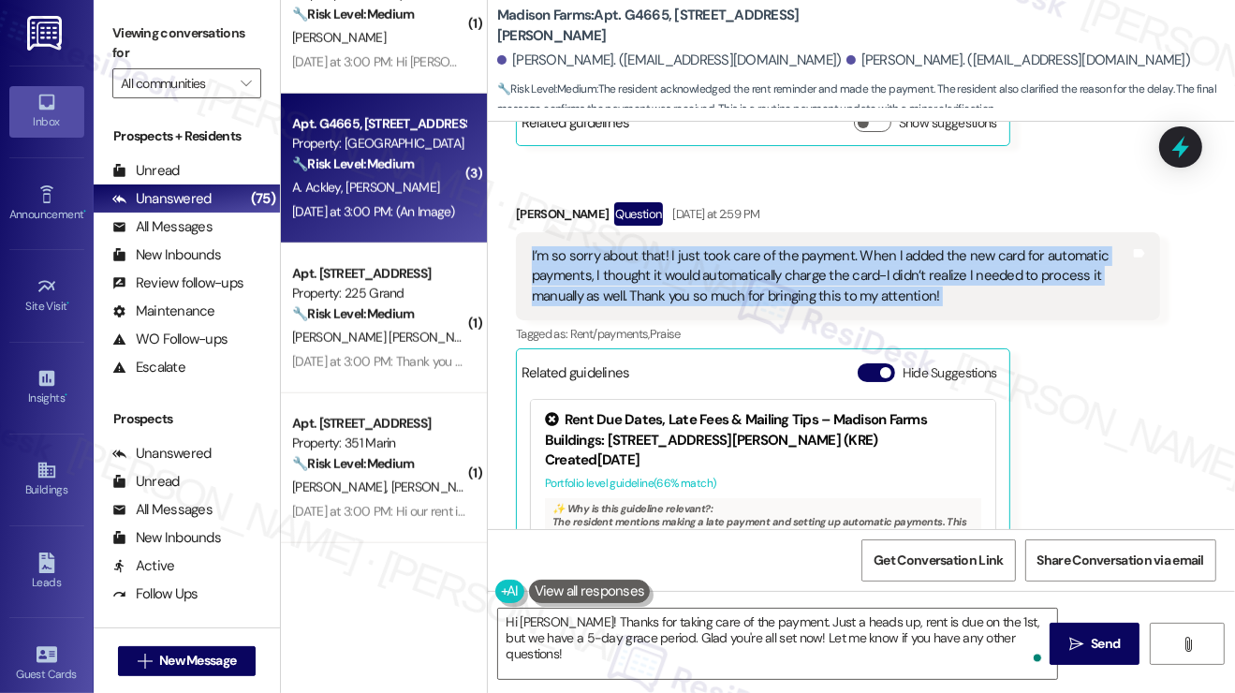
click at [706, 262] on div "I’m so sorry about that! I just took care of the payment. When I added the new …" at bounding box center [831, 276] width 598 height 60
copy div "I’m so sorry about that! I just took care of the payment. When I added the new …"
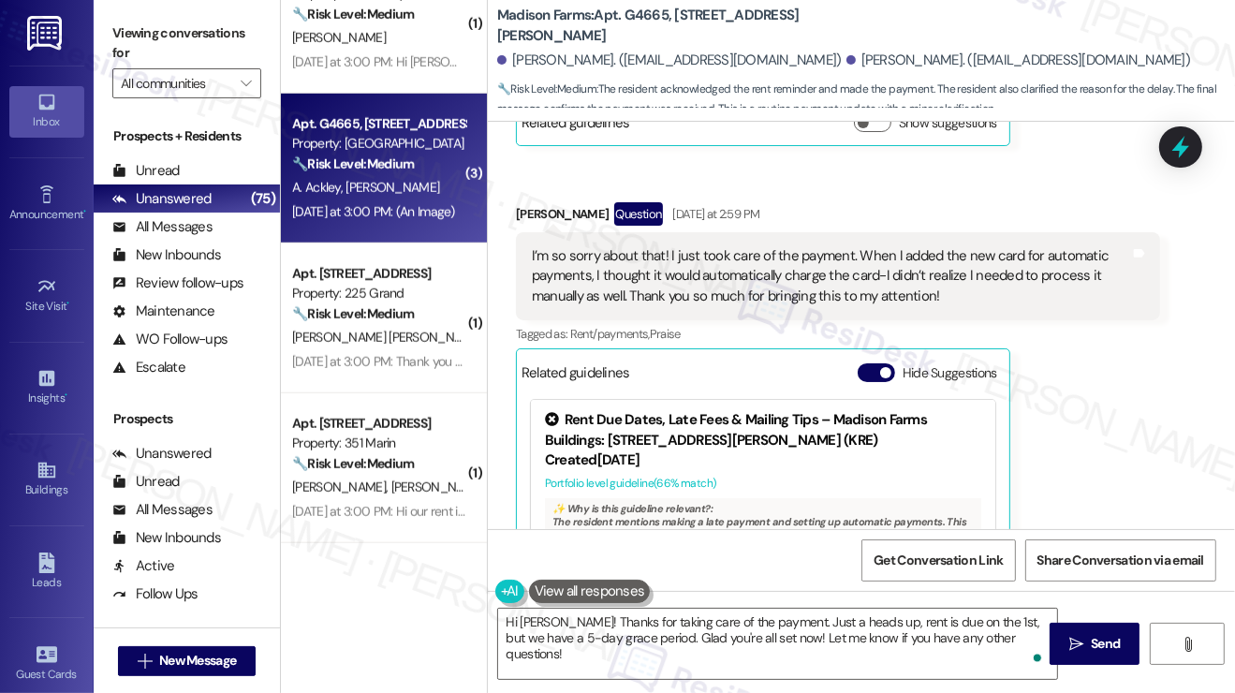
click at [172, 45] on label "Viewing conversations for" at bounding box center [186, 44] width 149 height 50
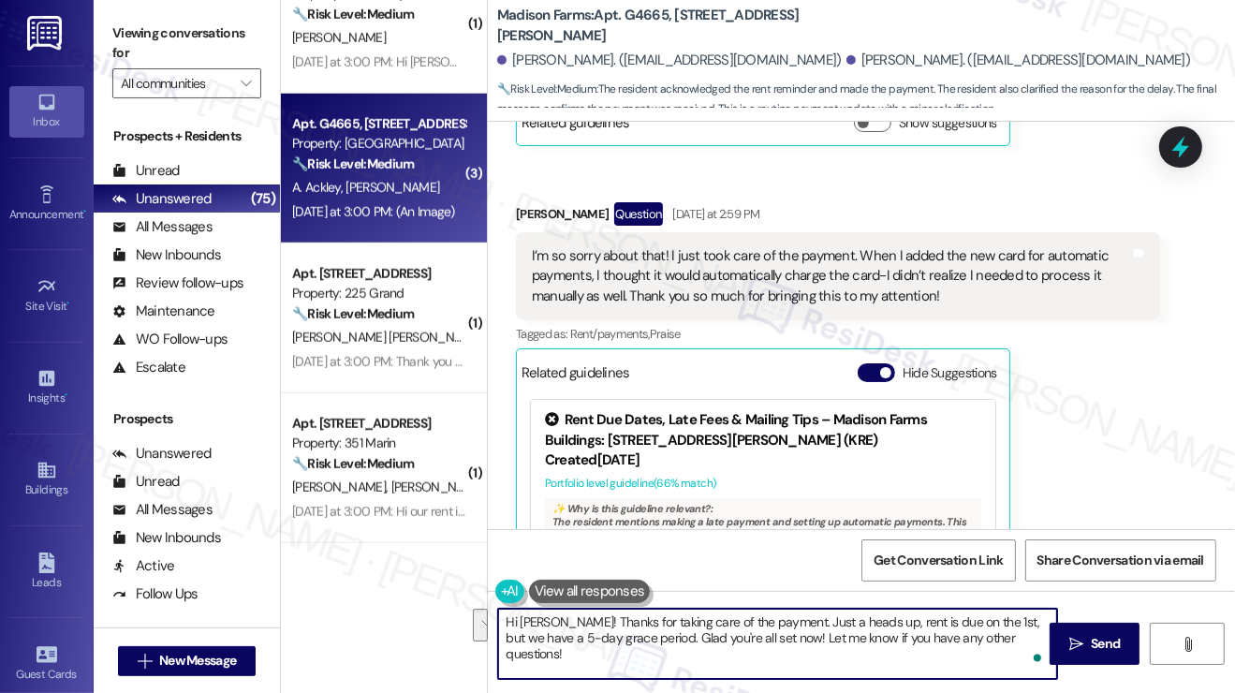
drag, startPoint x: 778, startPoint y: 620, endPoint x: 1035, endPoint y: 644, distance: 258.6
click at [1035, 644] on textarea "Hi Victoria! Thanks for taking care of the payment. Just a heads up, rent is du…" at bounding box center [777, 644] width 559 height 70
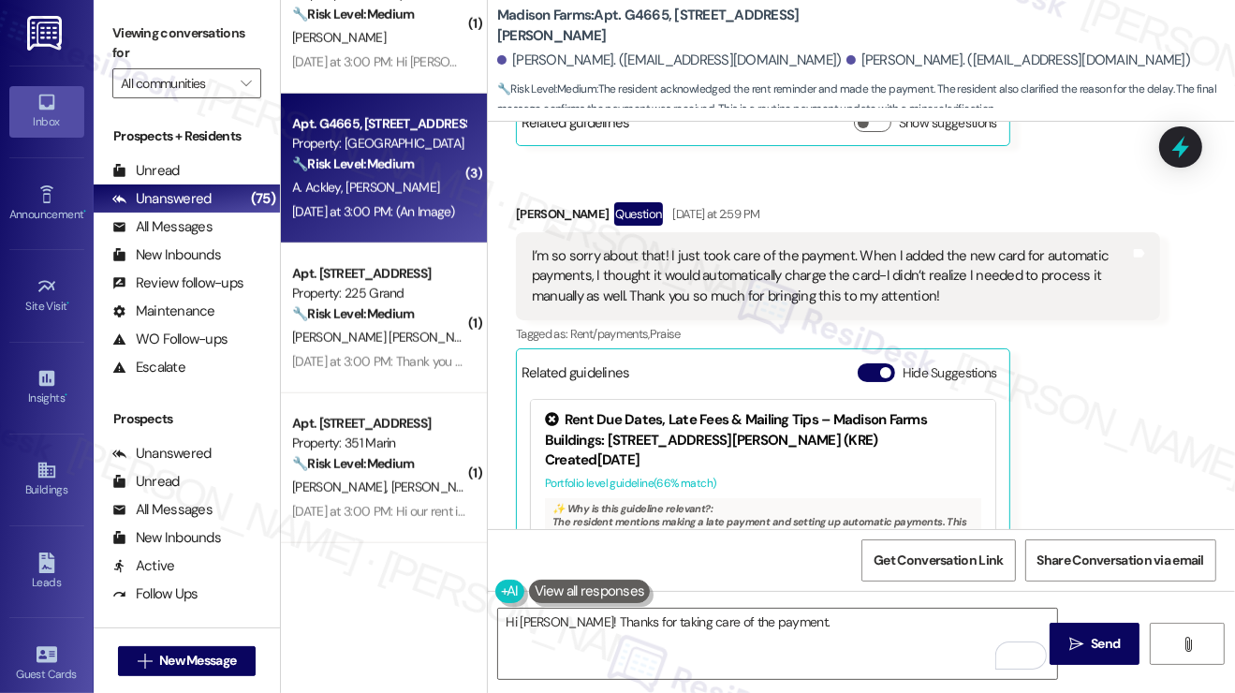
drag, startPoint x: 196, startPoint y: 30, endPoint x: 312, endPoint y: 110, distance: 141.3
click at [196, 30] on label "Viewing conversations for" at bounding box center [186, 44] width 149 height 50
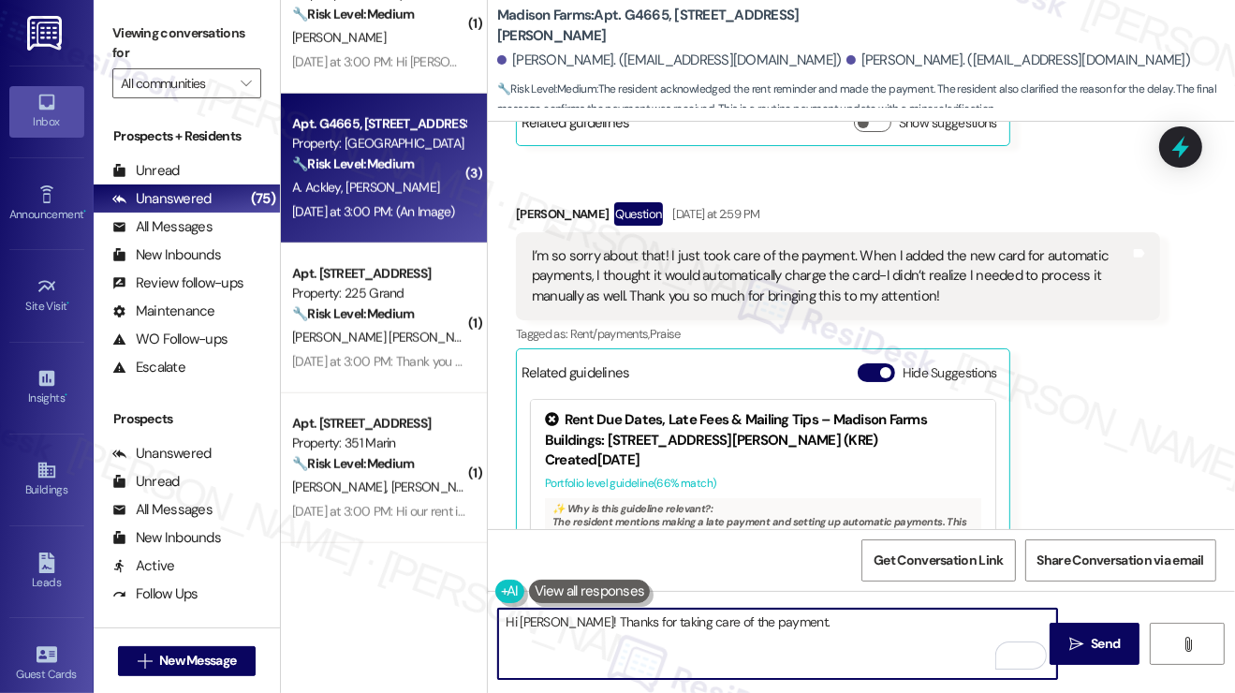
click at [848, 637] on textarea "Hi Victoria! Thanks for taking care of the payment." at bounding box center [777, 644] width 559 height 70
paste textarea "No need to apologize; the portal can definitely be a little confusing when swit…"
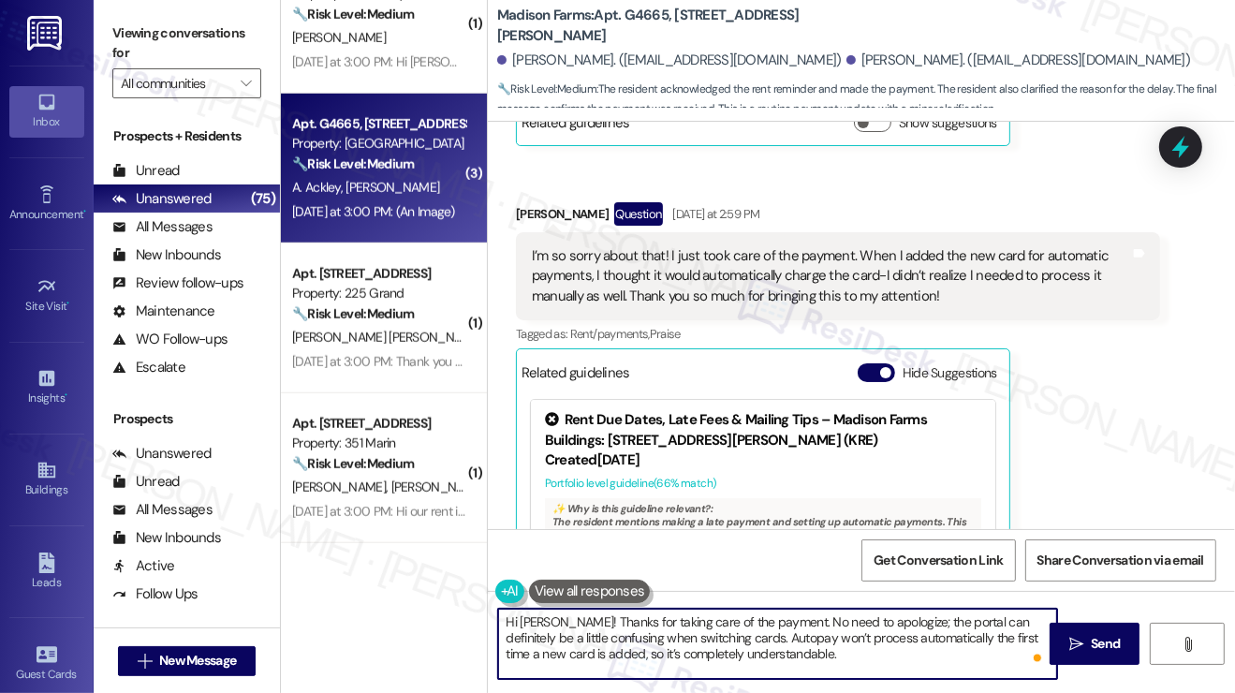
drag, startPoint x: 890, startPoint y: 627, endPoint x: 901, endPoint y: 620, distance: 12.7
click at [890, 627] on textarea "Hi Victoria! Thanks for taking care of the payment. No need to apologize; the p…" at bounding box center [777, 644] width 559 height 70
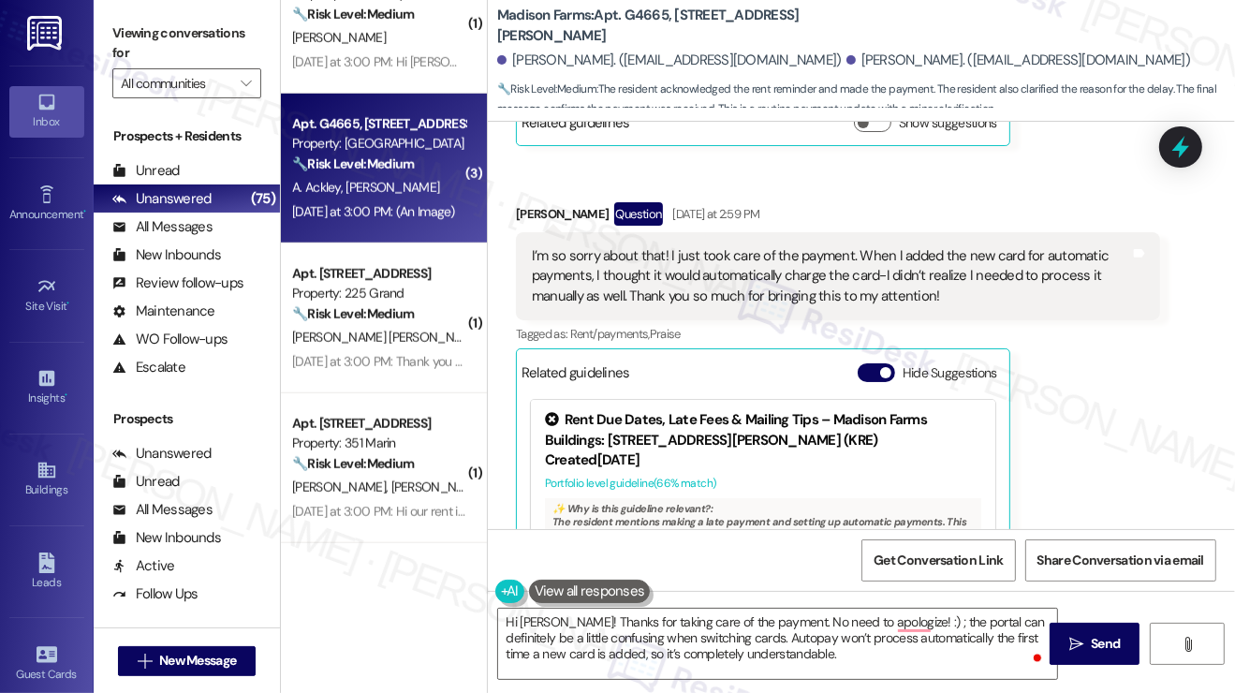
click at [139, 7] on div "Viewing conversations for All communities " at bounding box center [187, 58] width 186 height 117
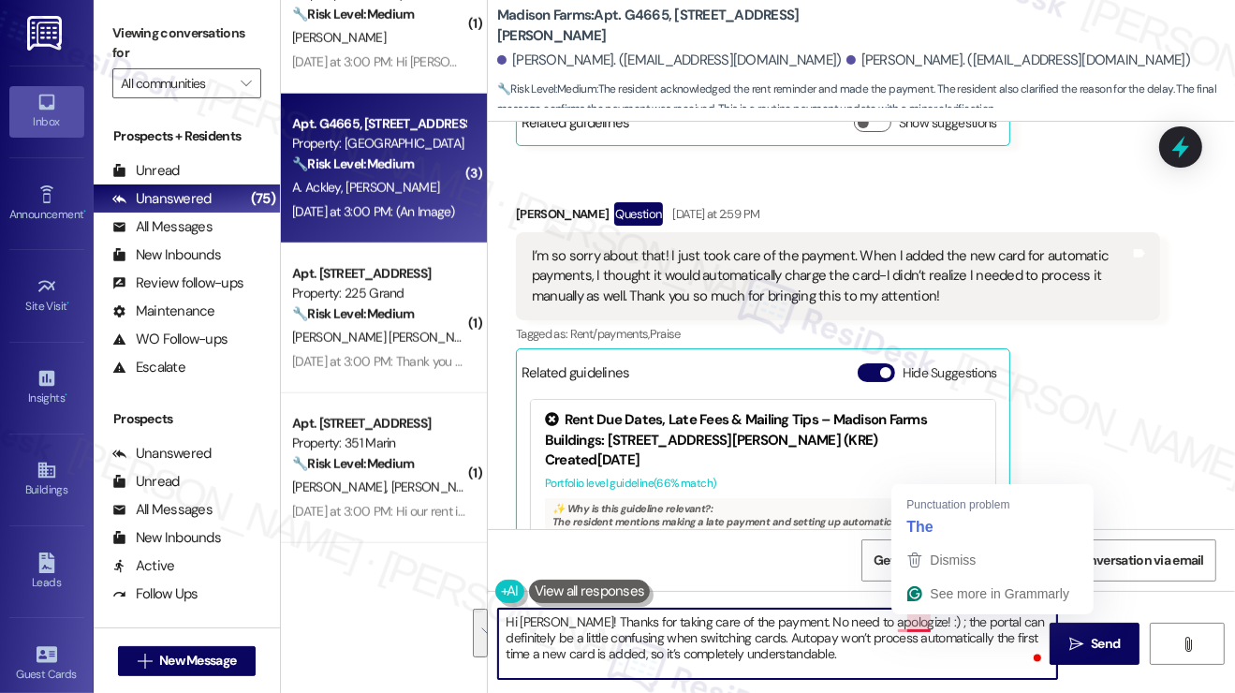
drag, startPoint x: 871, startPoint y: 662, endPoint x: 907, endPoint y: 623, distance: 53.7
click at [907, 623] on textarea "Hi Victoria! Thanks for taking care of the payment. No need to apologize! :) ; …" at bounding box center [777, 644] width 559 height 70
paste textarea "Please don’t hesitate to reach out if you have any questions or run into anythi…"
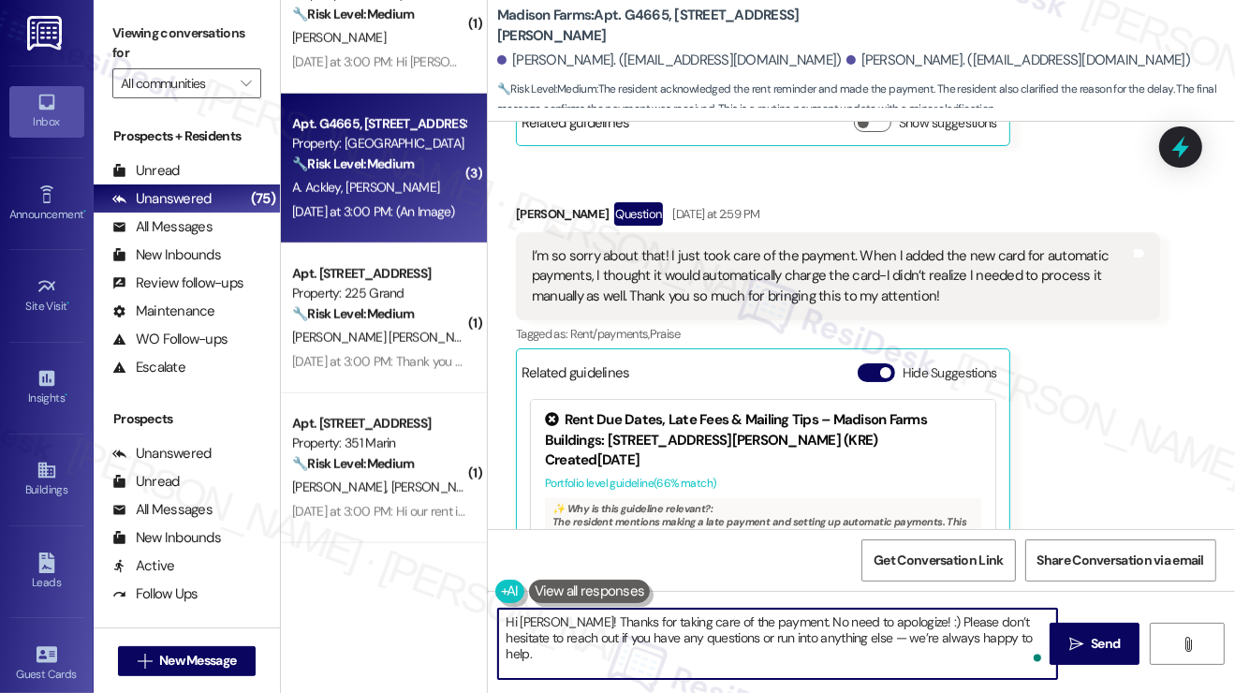
click at [1004, 636] on textarea "Hi Victoria! Thanks for taking care of the payment. No need to apologize! :) Pl…" at bounding box center [777, 644] width 559 height 70
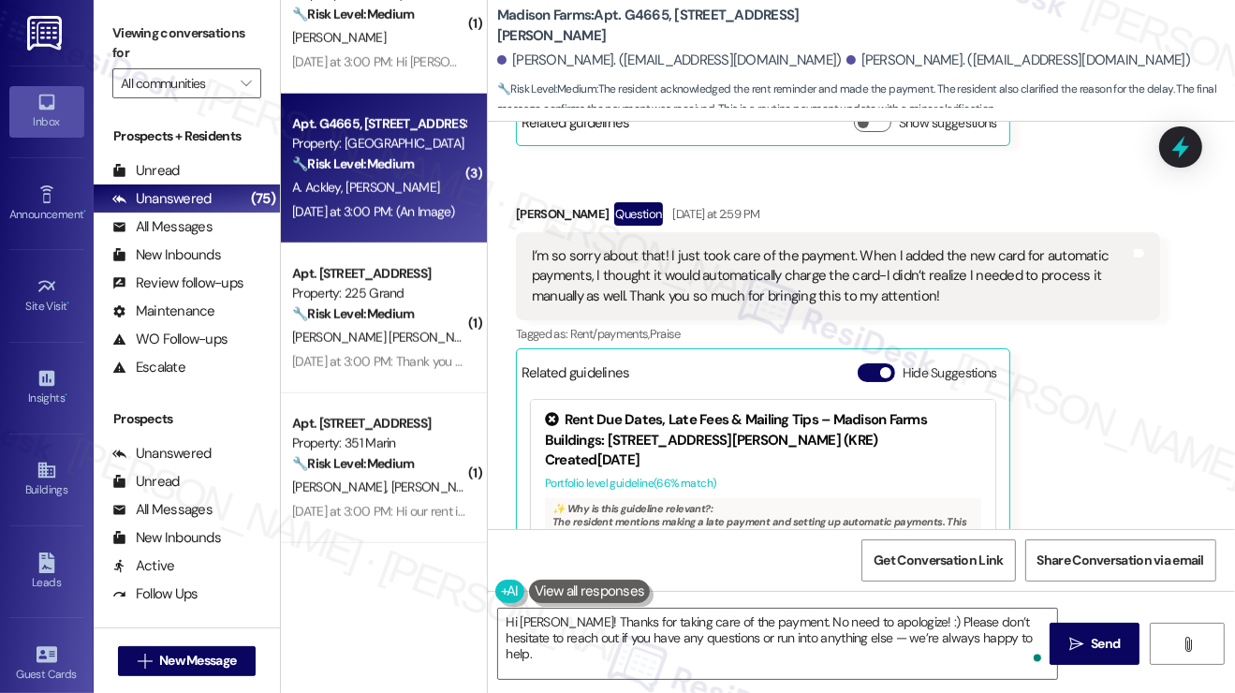
click at [165, 32] on label "Viewing conversations for" at bounding box center [186, 44] width 149 height 50
click at [985, 624] on textarea "Hi Victoria! Thanks for taking care of the payment. No need to apologize! :) Pl…" at bounding box center [777, 644] width 559 height 70
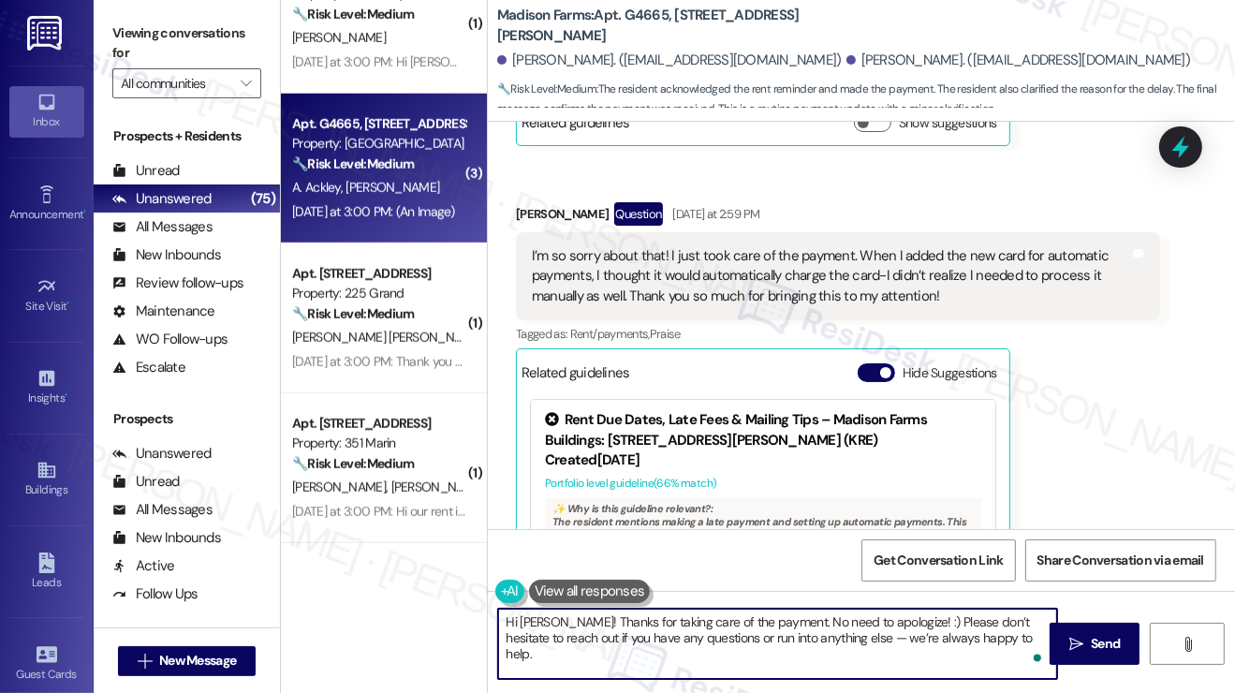
drag, startPoint x: 906, startPoint y: 623, endPoint x: 916, endPoint y: 621, distance: 9.5
click at [906, 623] on textarea "Hi Victoria! Thanks for taking care of the payment. No need to apologize! :) Pl…" at bounding box center [777, 644] width 559 height 70
drag, startPoint x: 1009, startPoint y: 642, endPoint x: 910, endPoint y: 620, distance: 101.7
click at [910, 620] on textarea "Hi Victoria! Thanks for taking care of the payment. No need to apologize! :) Pl…" at bounding box center [777, 644] width 559 height 70
paste textarea "Did you receive a payment confirmation receipt yet, or has the payment already …"
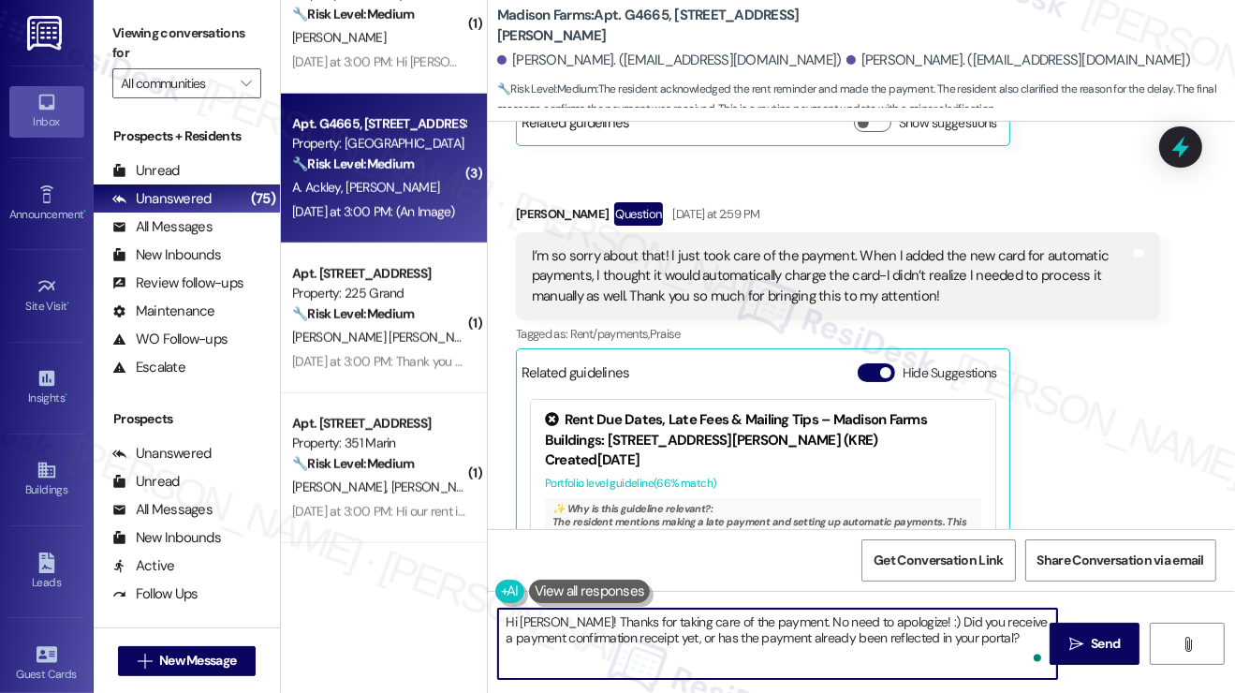
type textarea "Hi Victoria! Thanks for taking care of the payment. No need to apologize! :) Pl…"
click at [989, 637] on textarea "Hi Victoria! Thanks for taking care of the payment. No need to apologize! :) Pl…" at bounding box center [777, 644] width 559 height 70
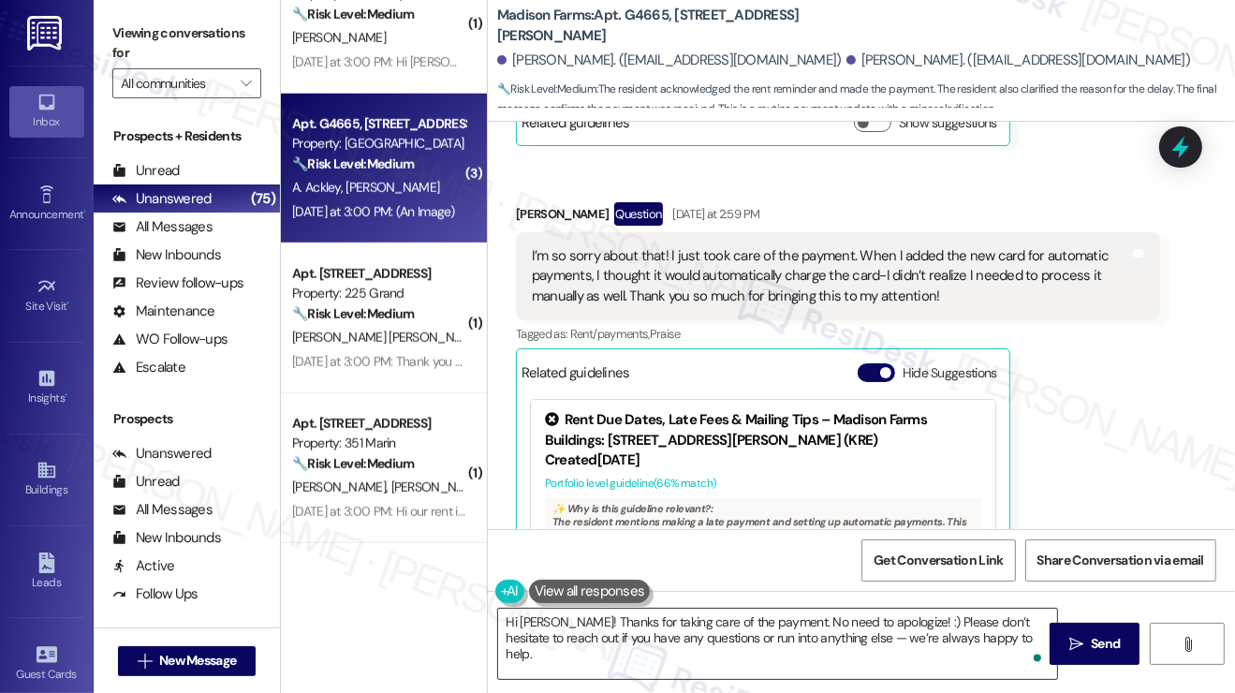
drag, startPoint x: 760, startPoint y: 624, endPoint x: 771, endPoint y: 624, distance: 11.2
click at [760, 624] on textarea "Hi Victoria! Thanks for taking care of the payment. No need to apologize! :) Pl…" at bounding box center [777, 644] width 559 height 70
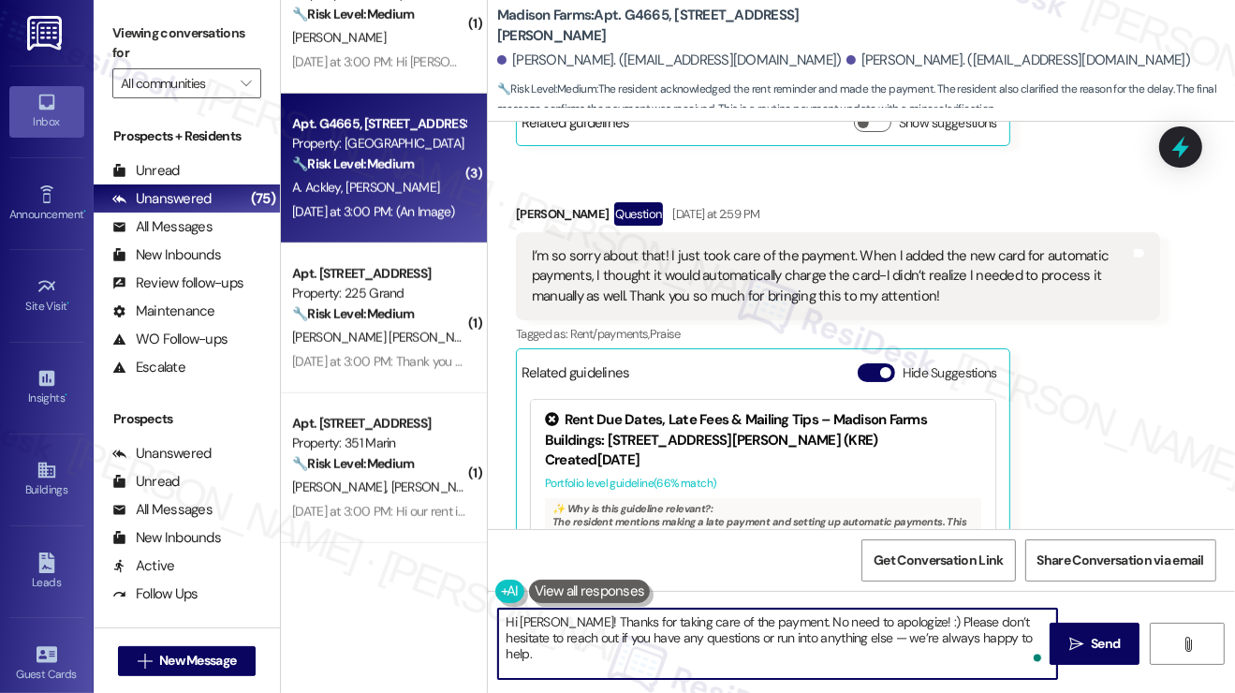
click at [927, 621] on textarea "Hi Victoria! Thanks for taking care of the payment. No need to apologize! :) Pl…" at bounding box center [777, 644] width 559 height 70
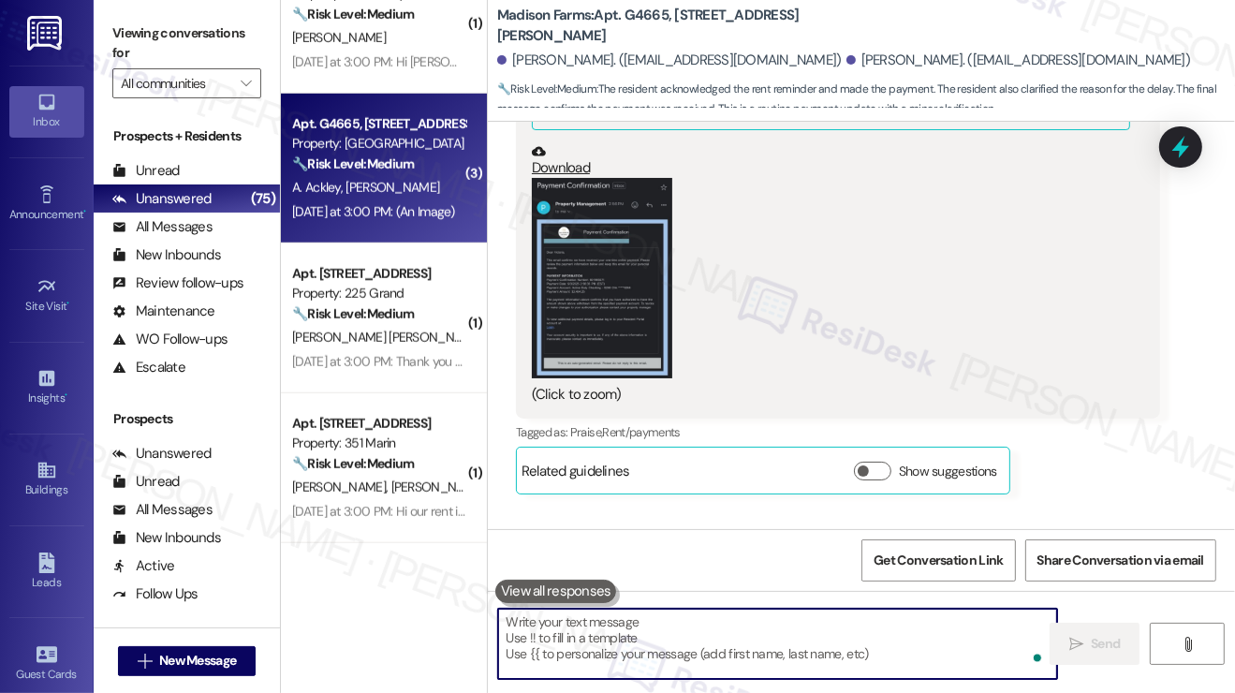
scroll to position [1841, 0]
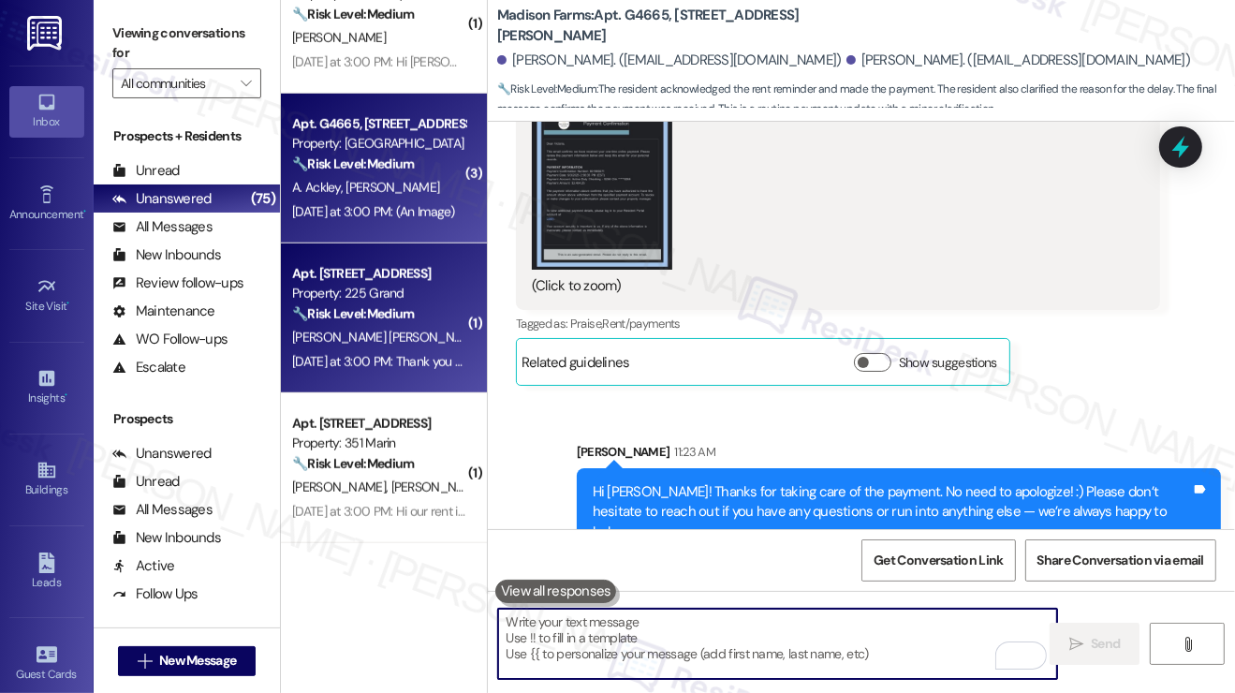
click at [394, 301] on div "Property: 225 Grand" at bounding box center [378, 294] width 173 height 20
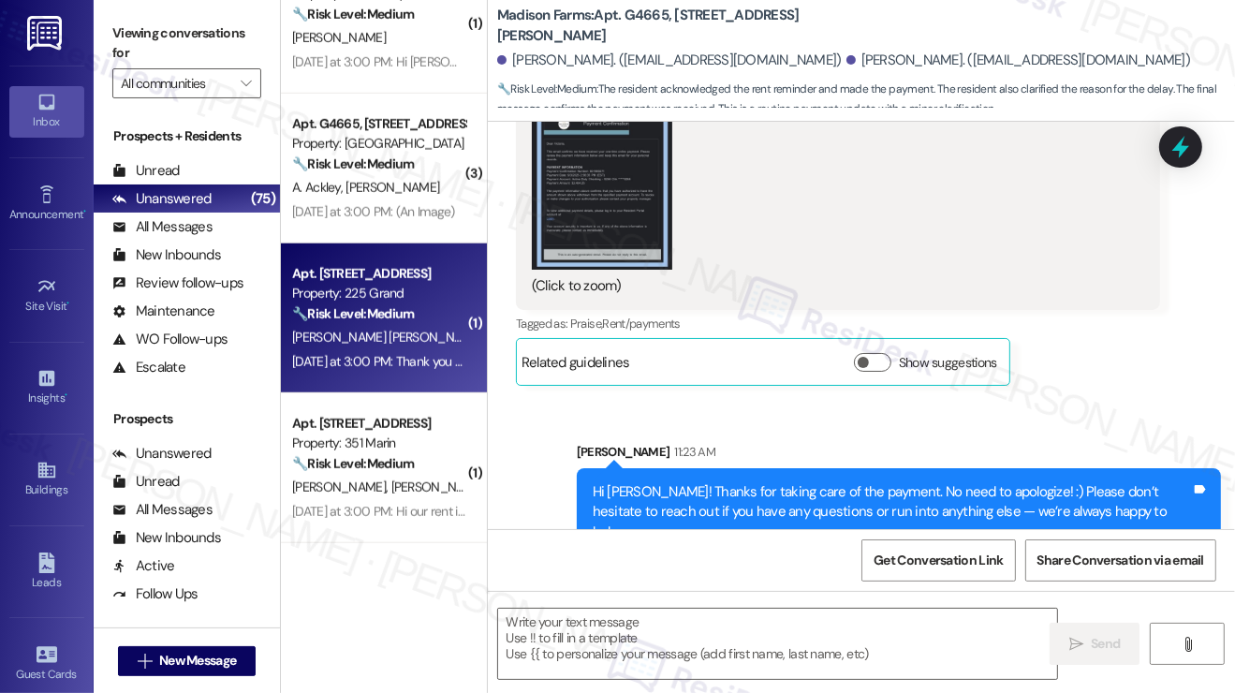
type textarea "Fetching suggested responses. Please feel free to read through the conversation…"
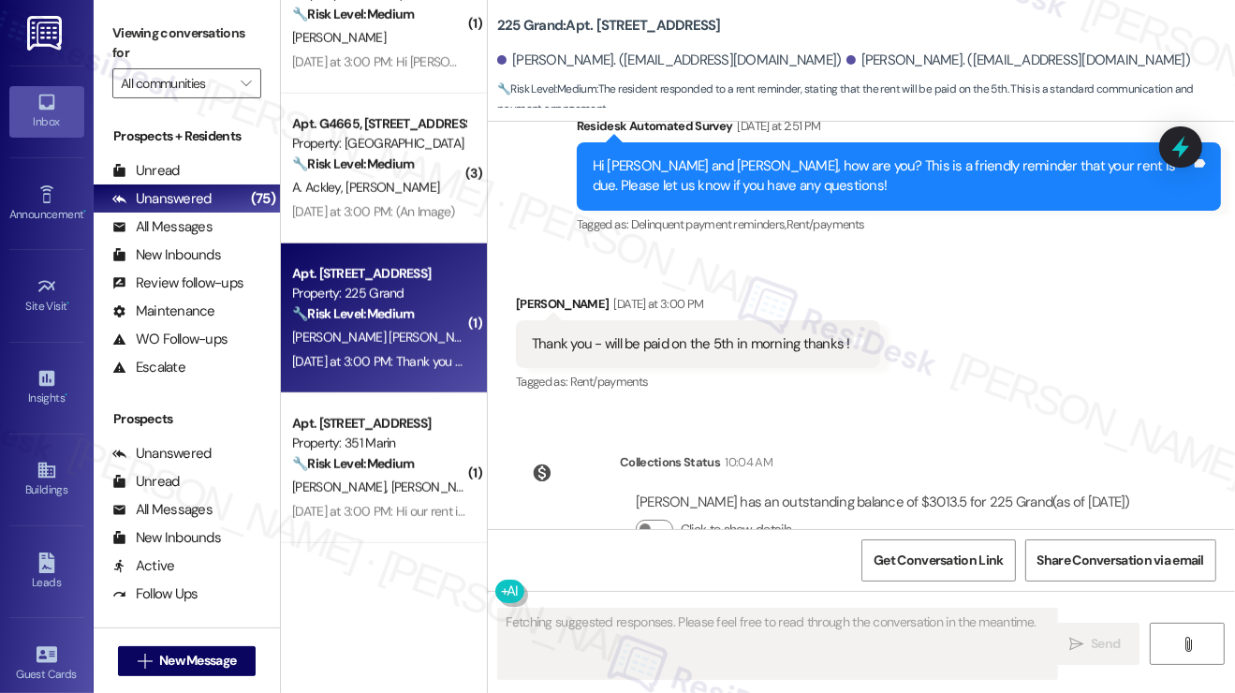
scroll to position [6018, 0]
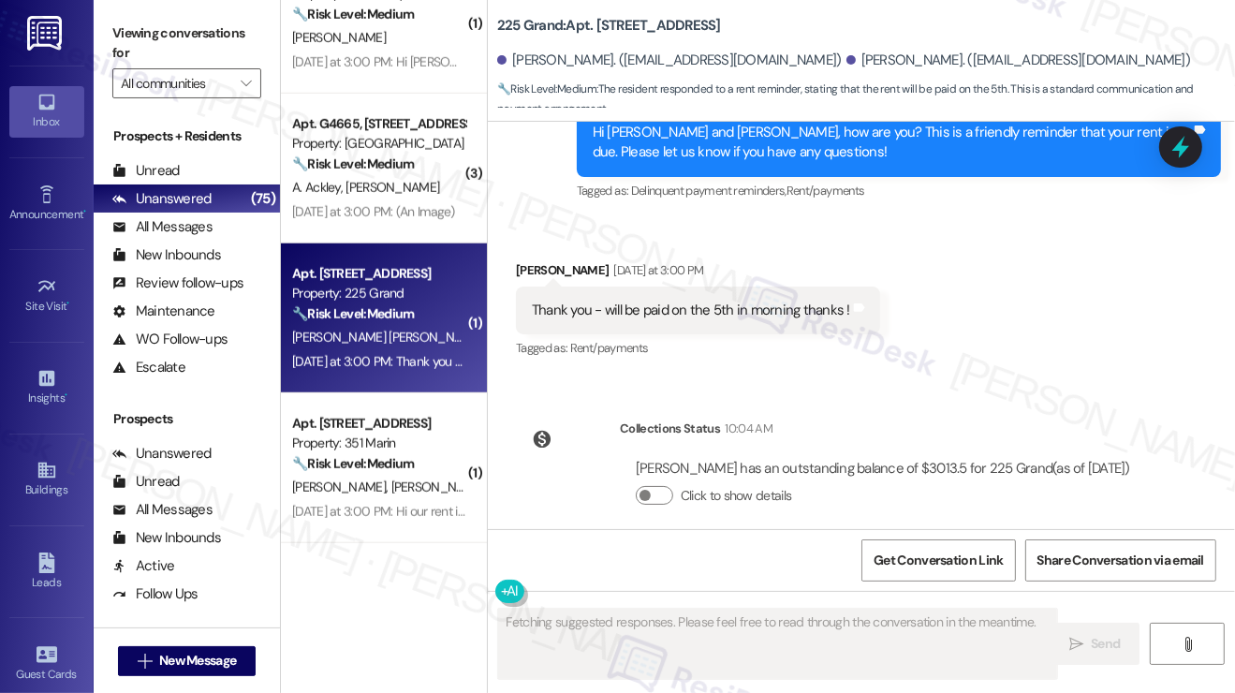
click at [729, 301] on div "Thank you - will be paid on the 5th in morning thanks !" at bounding box center [691, 311] width 318 height 20
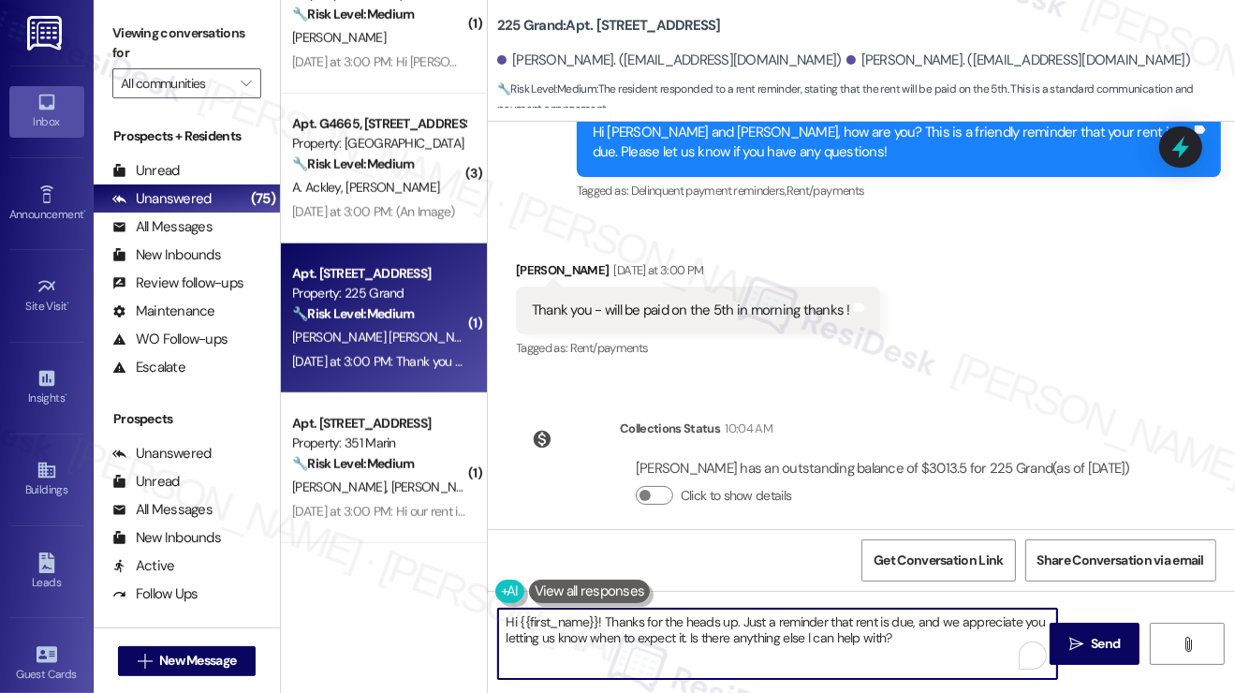
drag, startPoint x: 937, startPoint y: 636, endPoint x: 719, endPoint y: 633, distance: 218.1
click at [719, 633] on textarea "Hi {{first_name}}! Thanks for the heads up. Just a reminder that rent is due, a…" at bounding box center [777, 644] width 559 height 70
click at [535, 260] on div "Kyle Kinder Yesterday at 3:00 PM" at bounding box center [698, 273] width 364 height 26
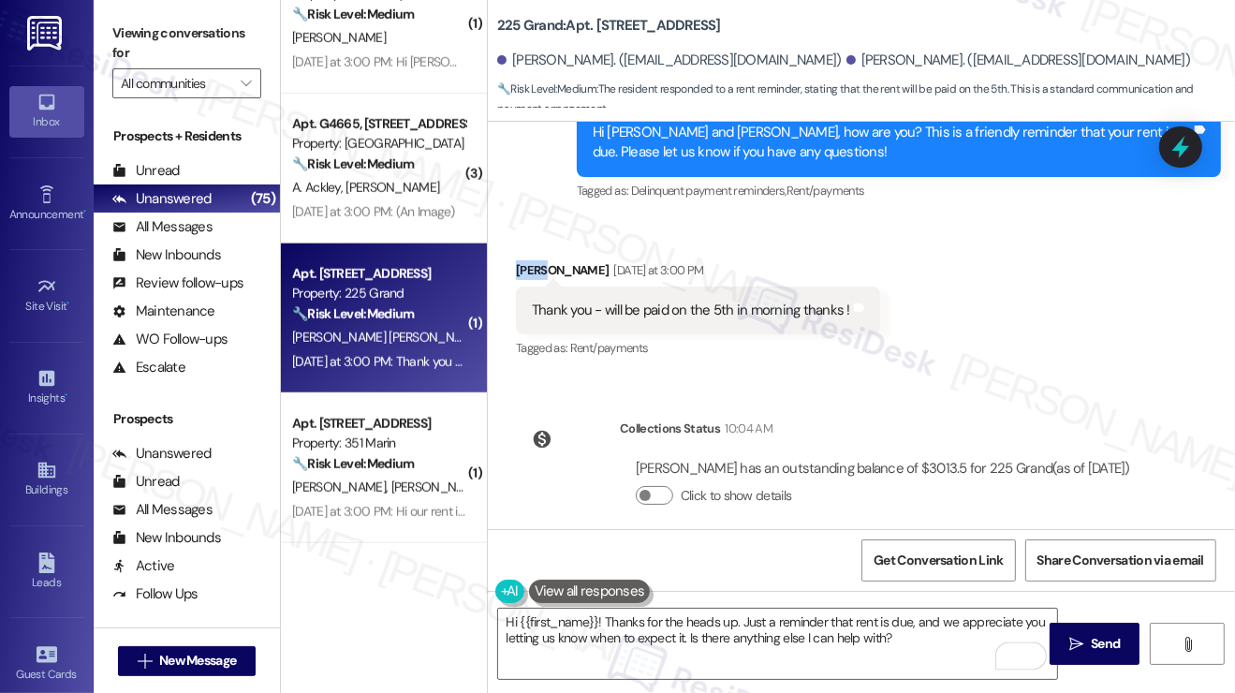
click at [534, 260] on div "Kyle Kinder Yesterday at 3:00 PM" at bounding box center [698, 273] width 364 height 26
copy div "Kyle"
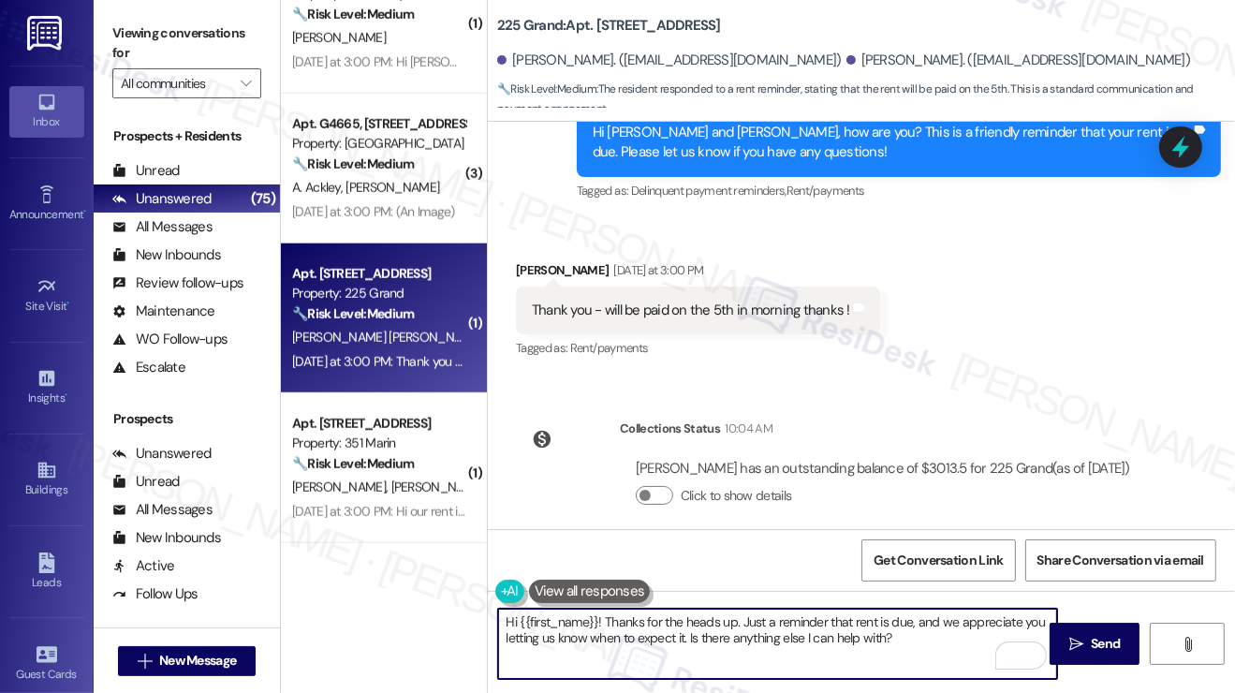
drag, startPoint x: 521, startPoint y: 618, endPoint x: 599, endPoint y: 613, distance: 78.8
click at [599, 613] on textarea "Hi {{first_name}}! Thanks for the heads up. Just a reminder that rent is due, a…" at bounding box center [777, 644] width 559 height 70
paste textarea "Kyle"
drag, startPoint x: 869, startPoint y: 648, endPoint x: 682, endPoint y: 618, distance: 188.7
click at [682, 618] on textarea "Hi Kyle! Thanks for the heads up. Just a reminder that rent is due, and we appr…" at bounding box center [777, 644] width 559 height 70
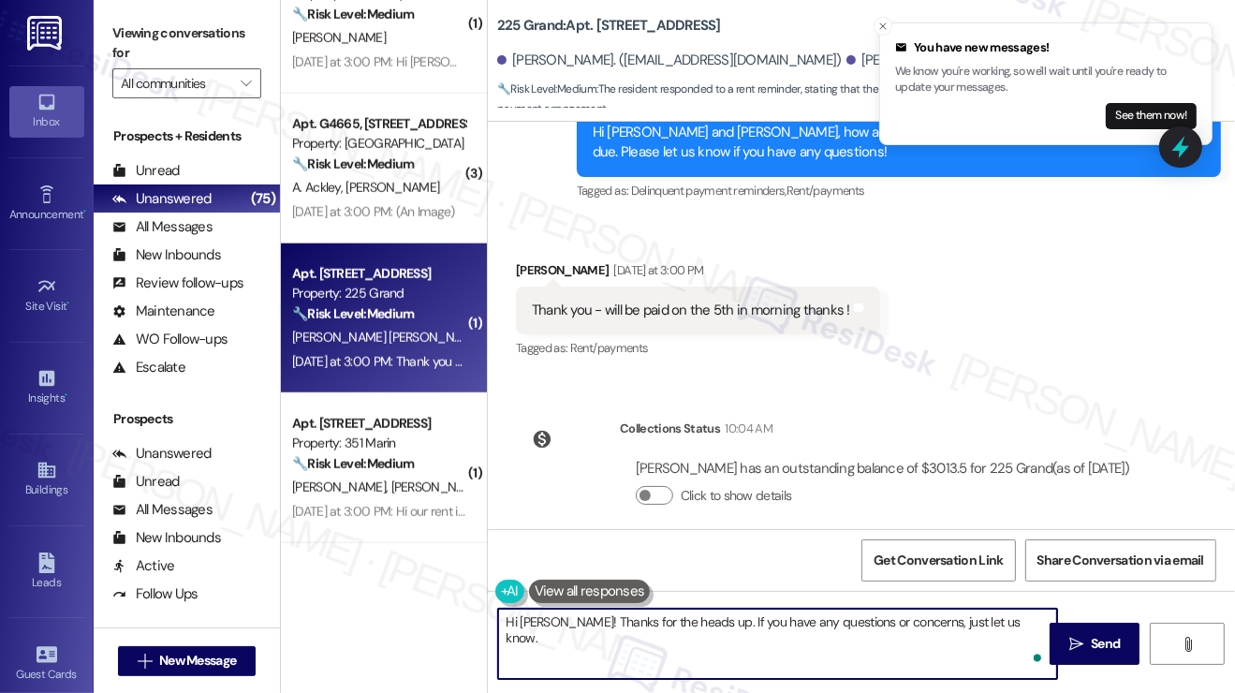
type textarea "Hi Kyle! Thanks for the heads up. If you have any questions or concerns, just l…"
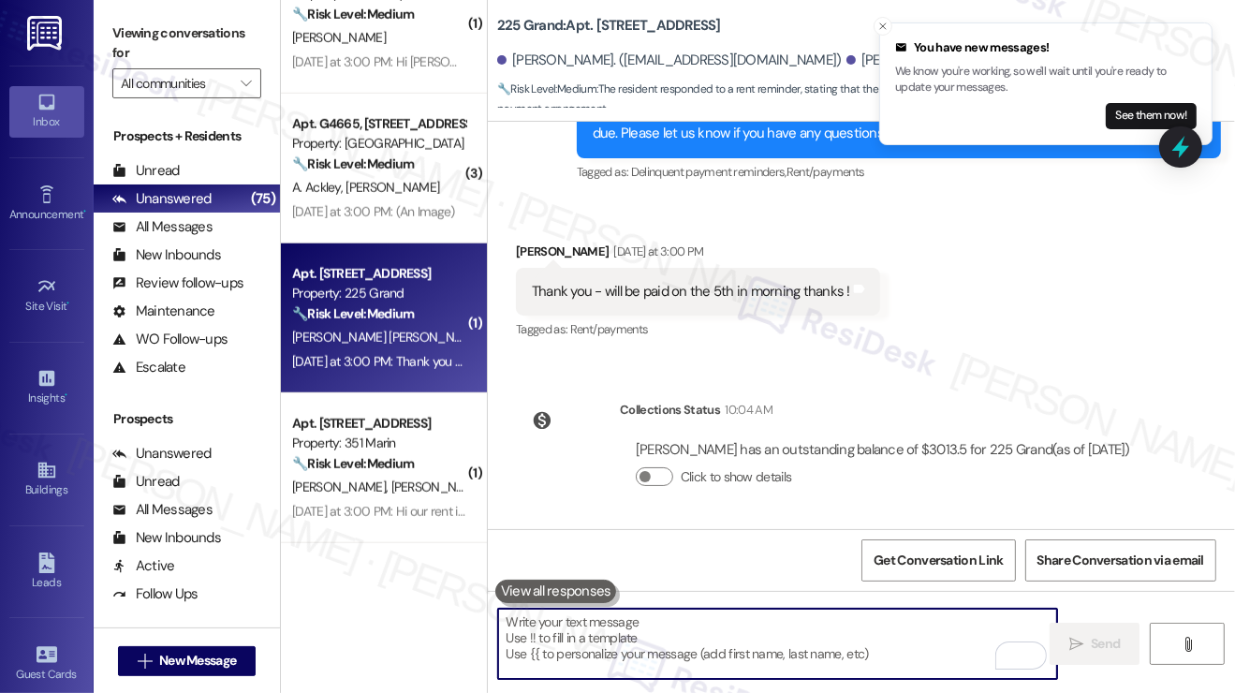
scroll to position [6148, 0]
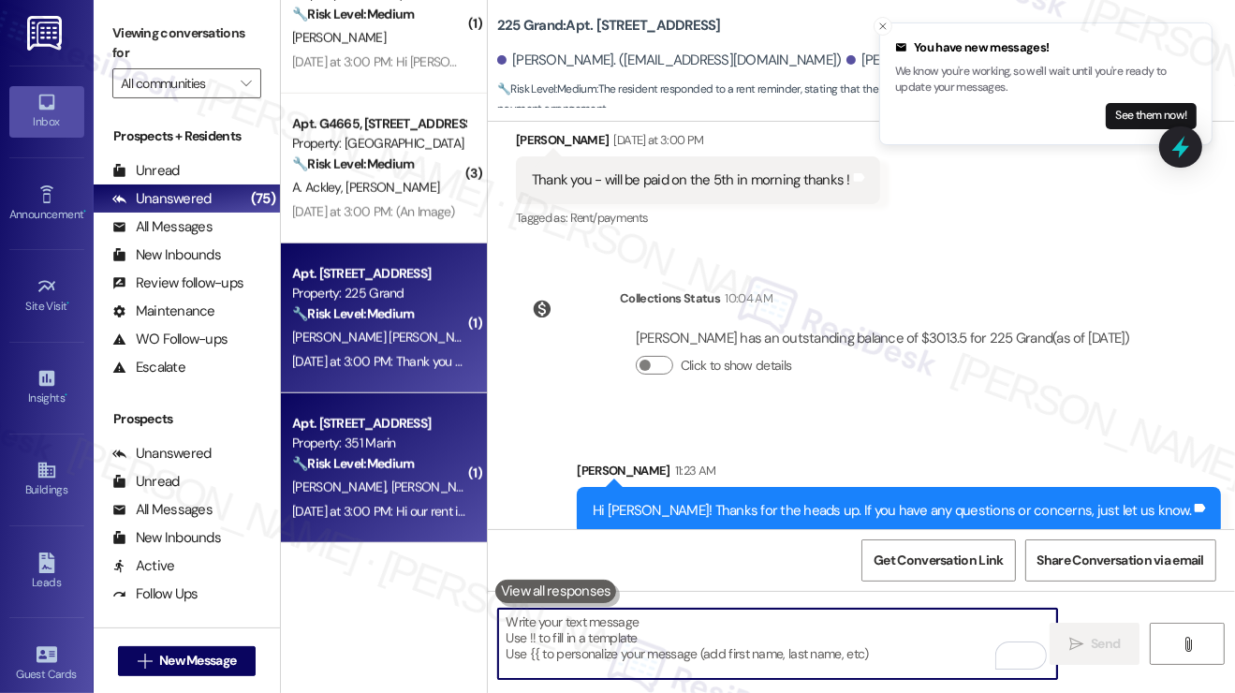
click at [434, 458] on div "🔧 Risk Level: Medium The resident confirmed that rent was paid after a friendly…" at bounding box center [378, 464] width 173 height 20
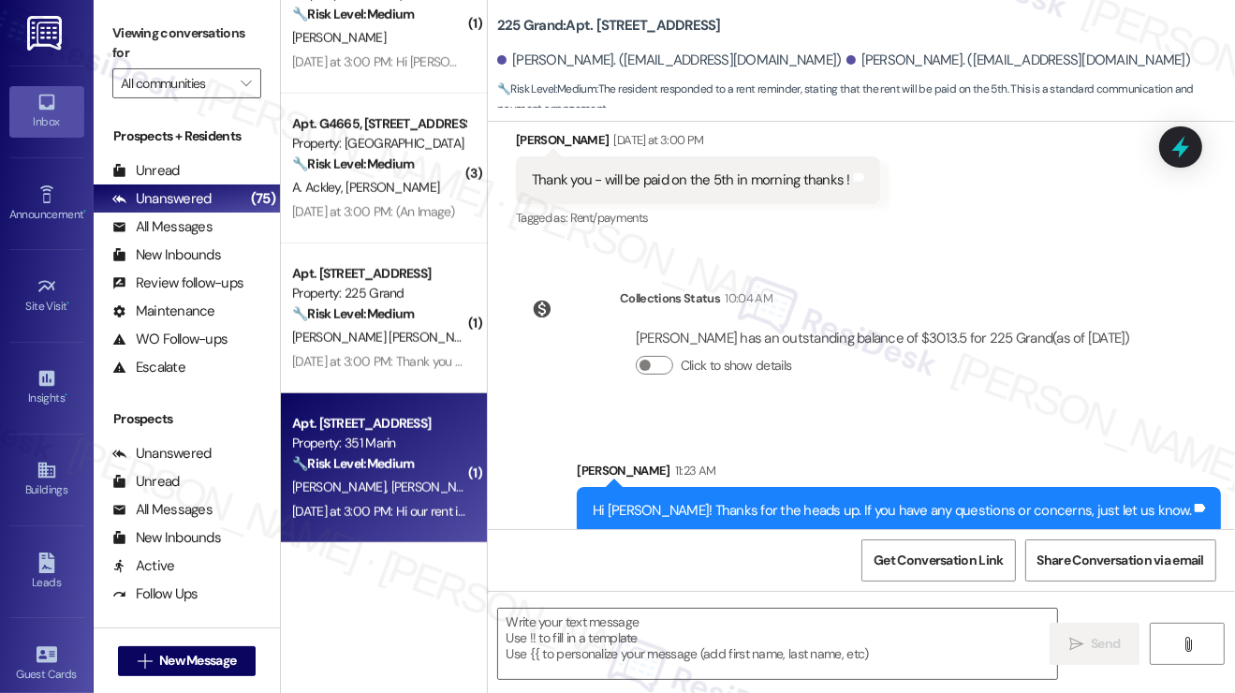
type textarea "Fetching suggested responses. Please feel free to read through the conversation…"
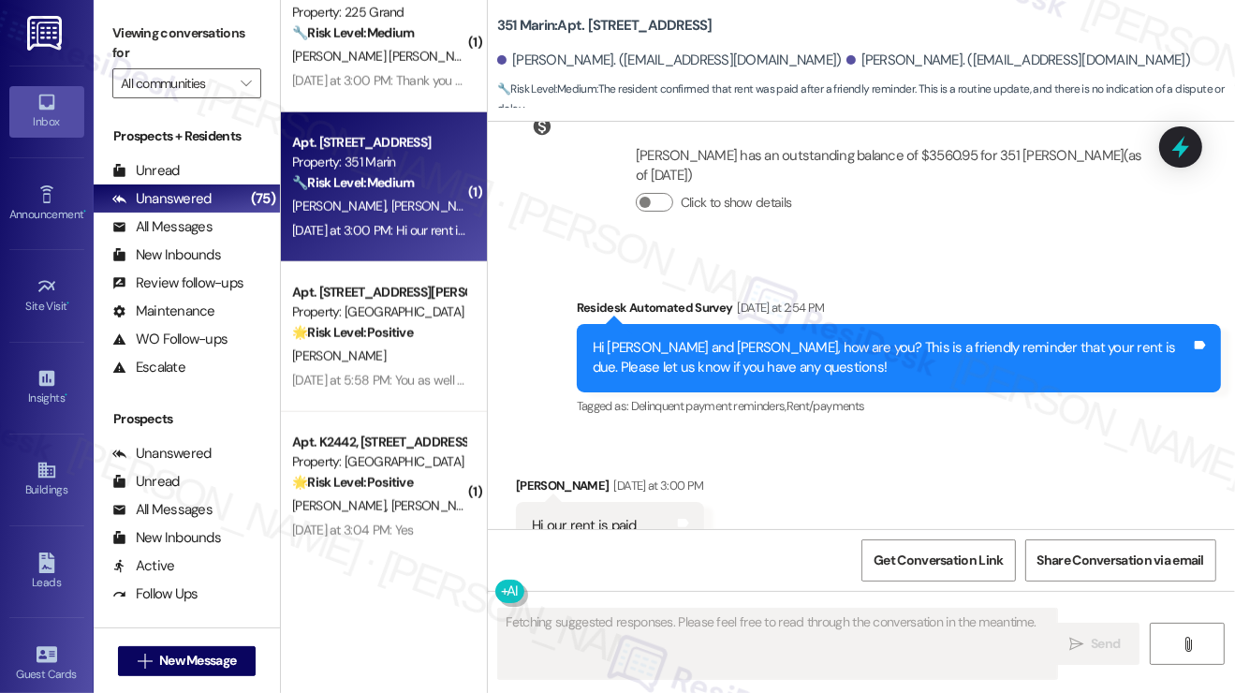
scroll to position [8326, 0]
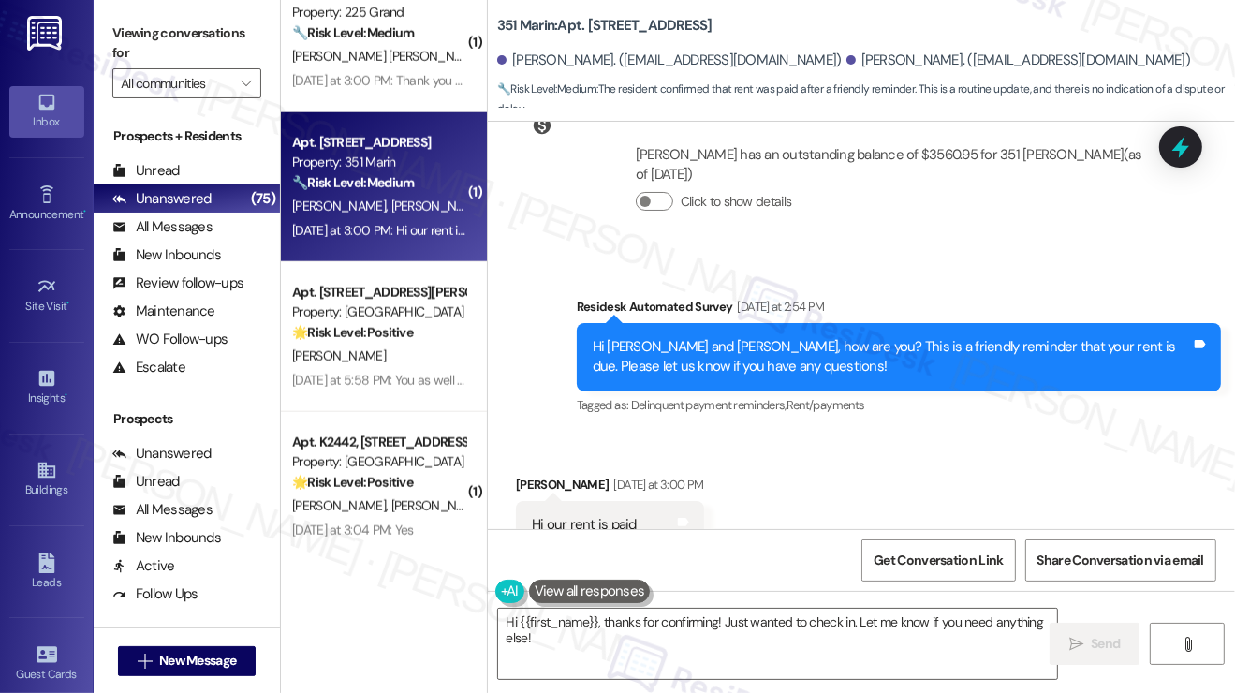
click at [157, 29] on label "Viewing conversations for" at bounding box center [186, 44] width 149 height 50
click at [620, 630] on textarea "Hi {{first_name}}, thanks for confirming! Just wanted to check in. Let me know …" at bounding box center [777, 644] width 559 height 70
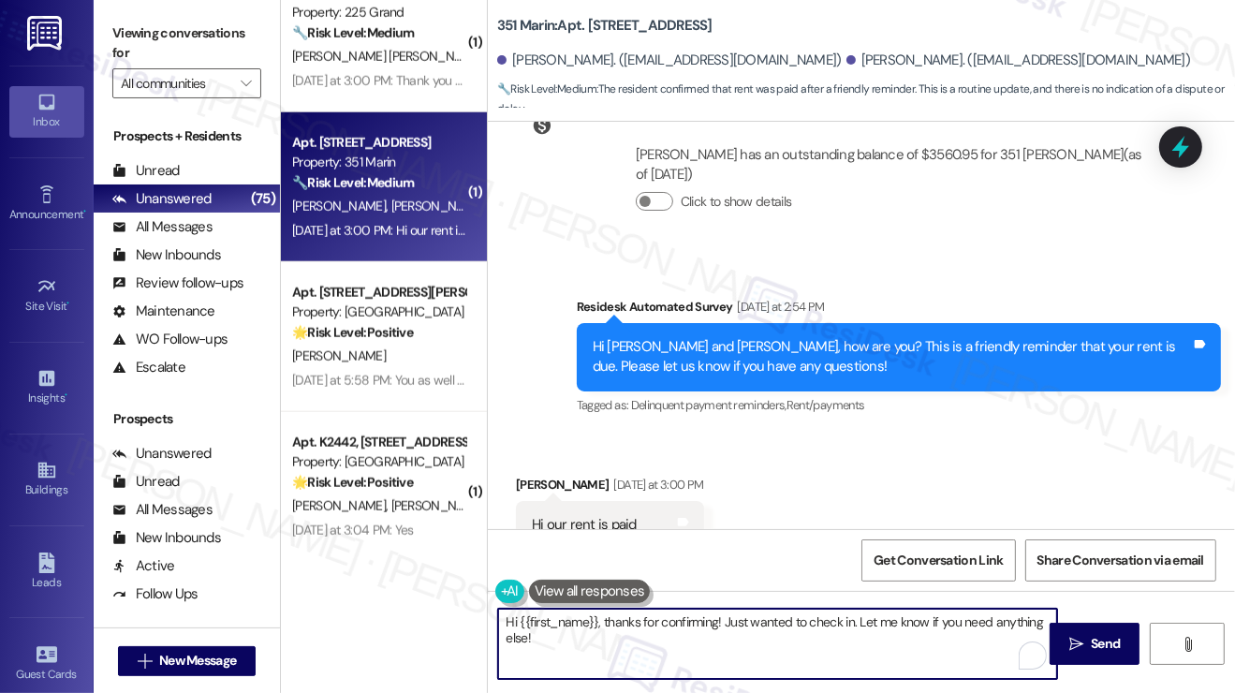
paste textarea "! Thanks for taking care of it. Did you receive a payment confirmation receipt …"
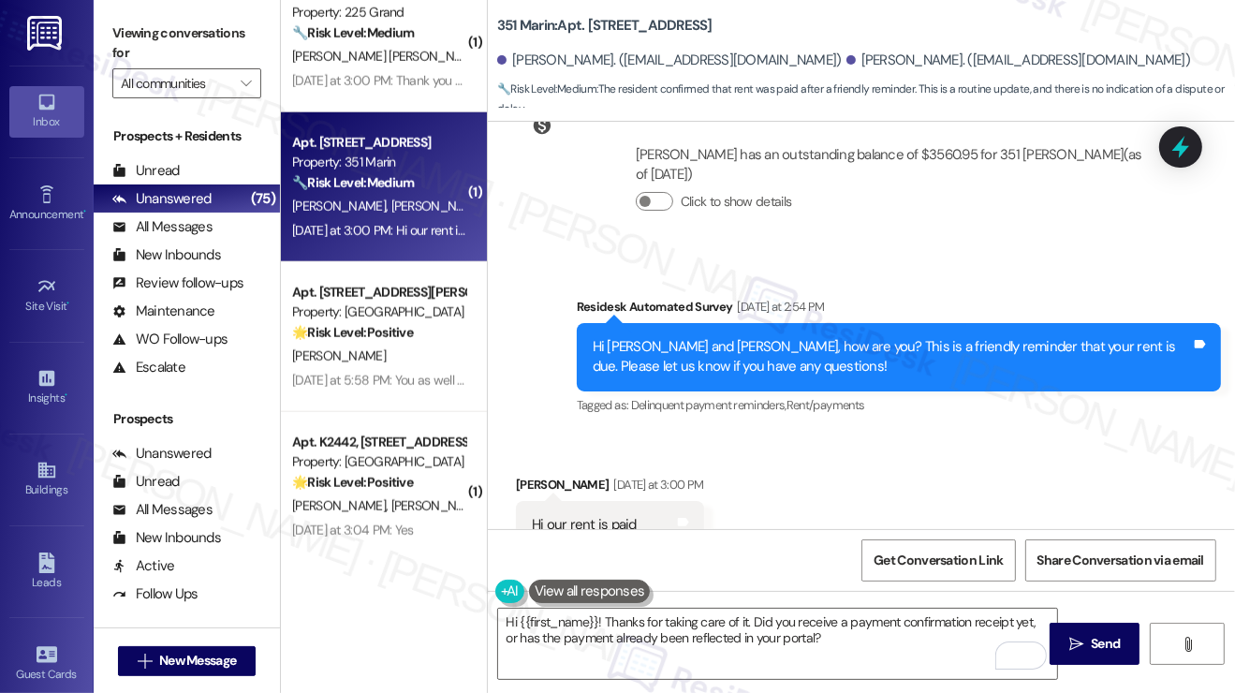
click at [534, 475] on div "Allen Kim Yesterday at 3:00 PM" at bounding box center [610, 488] width 188 height 26
copy div "Allen"
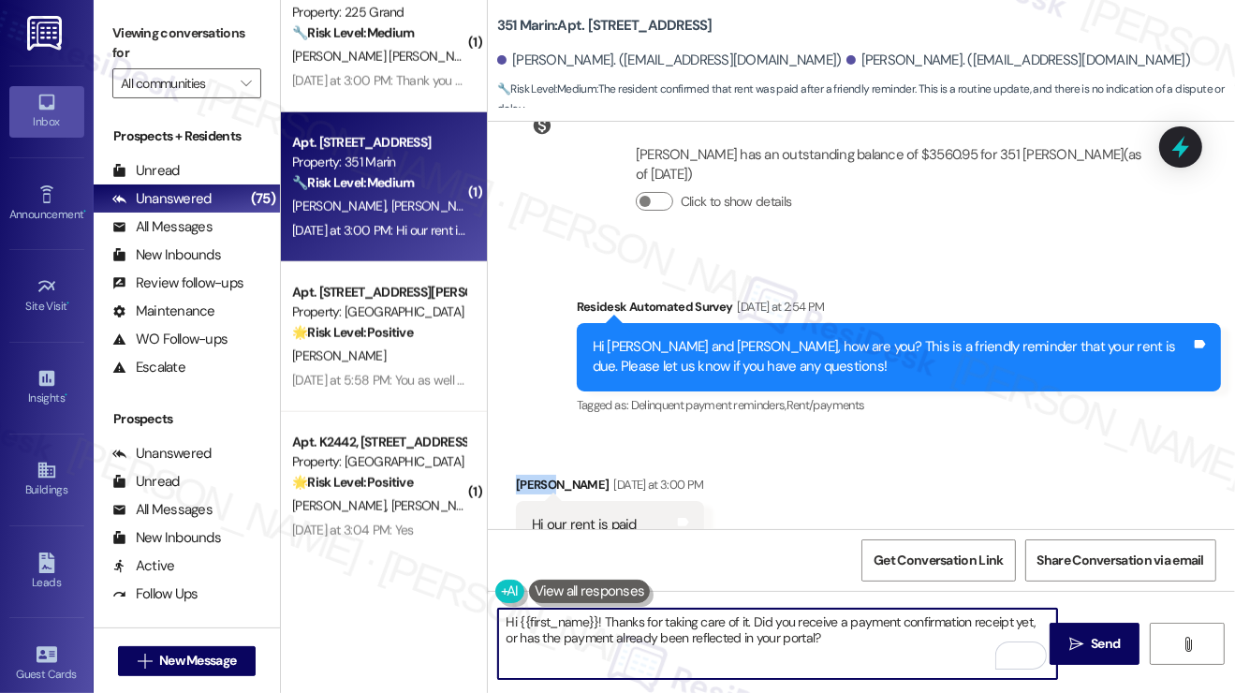
click at [521, 622] on textarea "Hi {{first_name}}! Thanks for taking care of it. Did you receive a payment conf…" at bounding box center [777, 644] width 559 height 70
drag, startPoint x: 520, startPoint y: 621, endPoint x: 598, endPoint y: 605, distance: 80.2
click at [598, 608] on div "Hi {{first_name}}! Thanks for taking care of it. Did you receive a payment conf…" at bounding box center [768, 644] width 561 height 72
paste textarea "Allen"
type textarea "Hi Allen! Thanks for taking care of it. Did you receive a payment confirmation …"
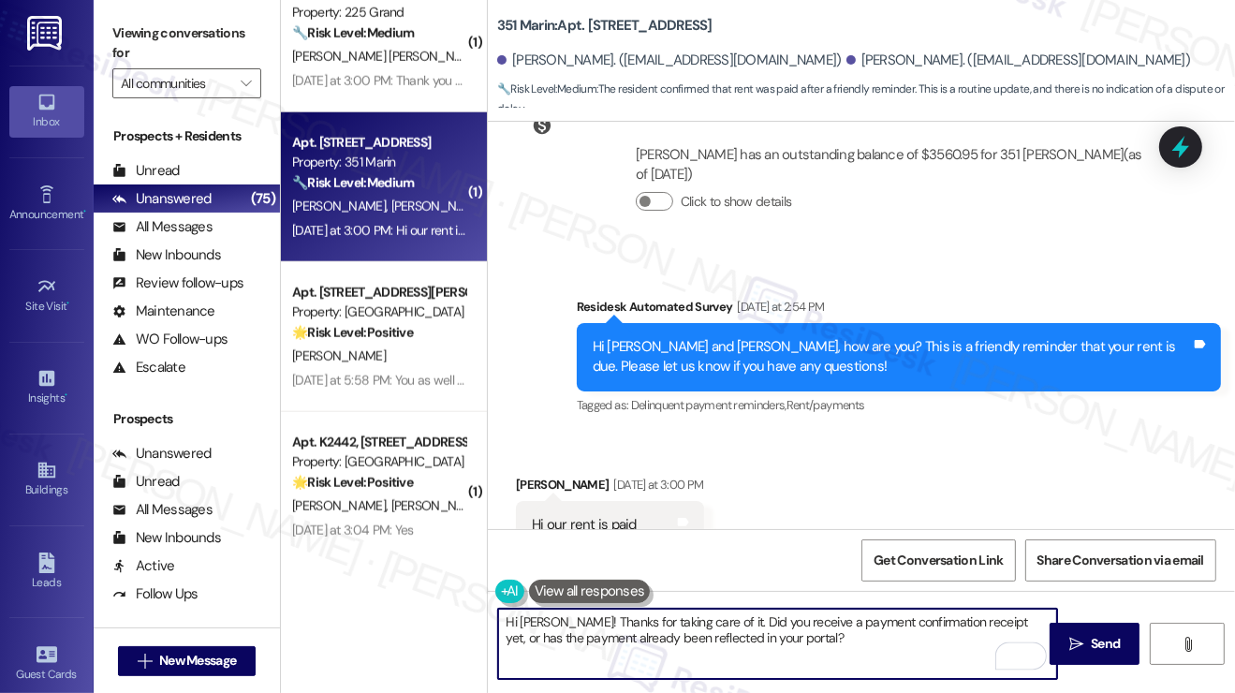
click at [821, 666] on textarea "Hi Allen! Thanks for taking care of it. Did you receive a payment confirmation …" at bounding box center [777, 644] width 559 height 70
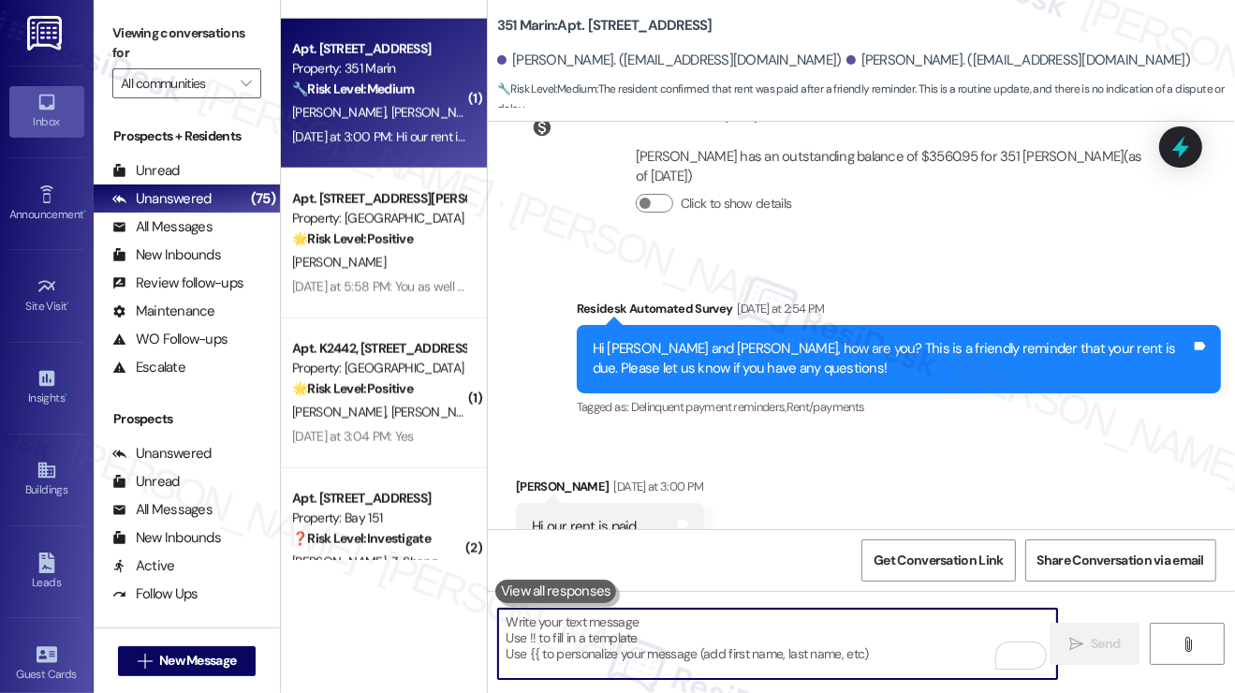
scroll to position [8477, 0]
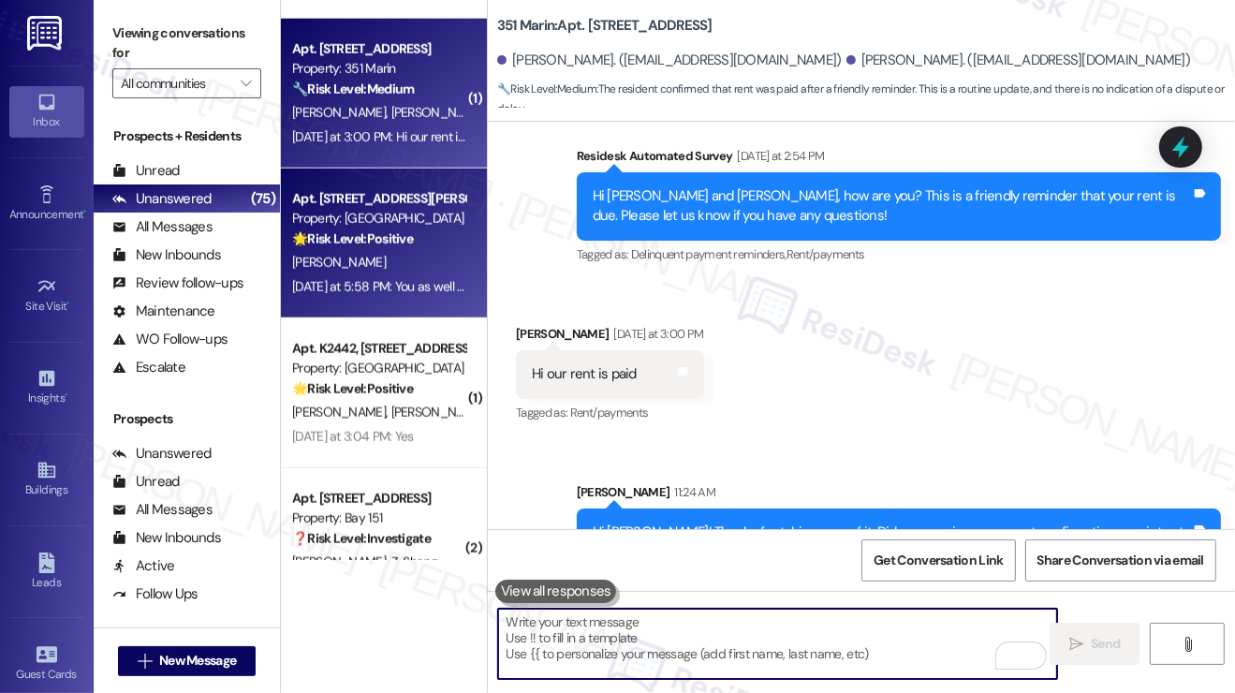
click at [408, 227] on div "Property: Madison Farms" at bounding box center [378, 219] width 173 height 20
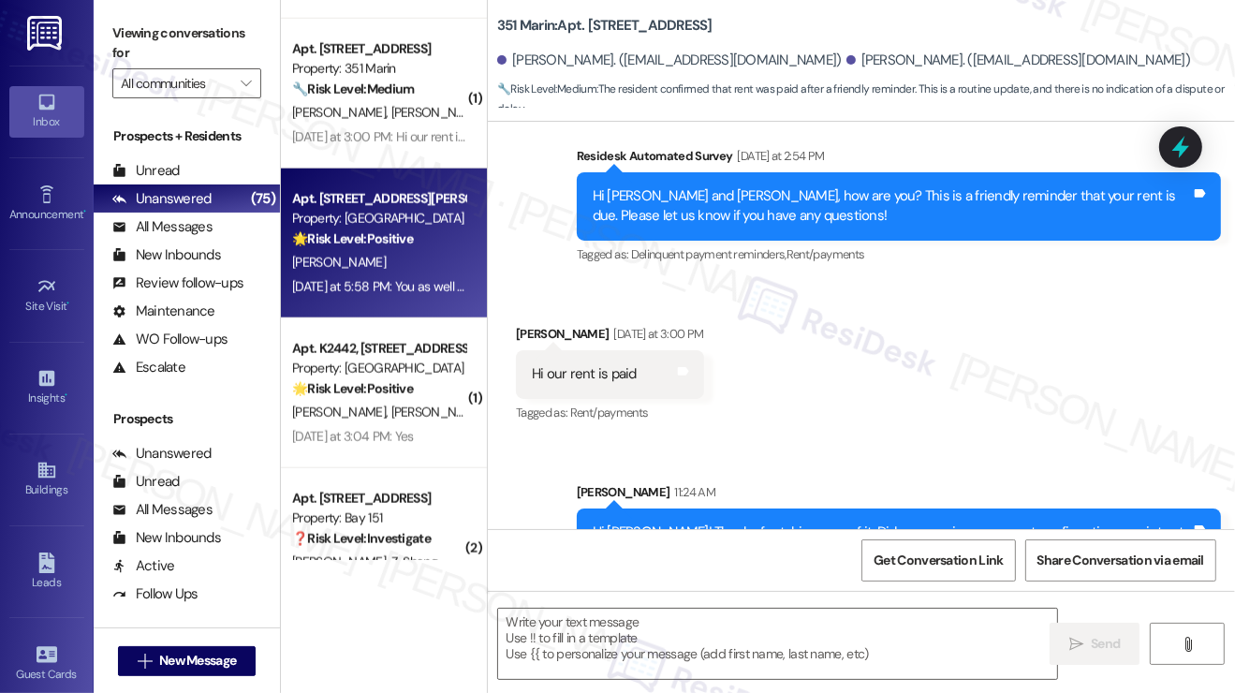
type textarea "Fetching suggested responses. Please feel free to read through the conversation…"
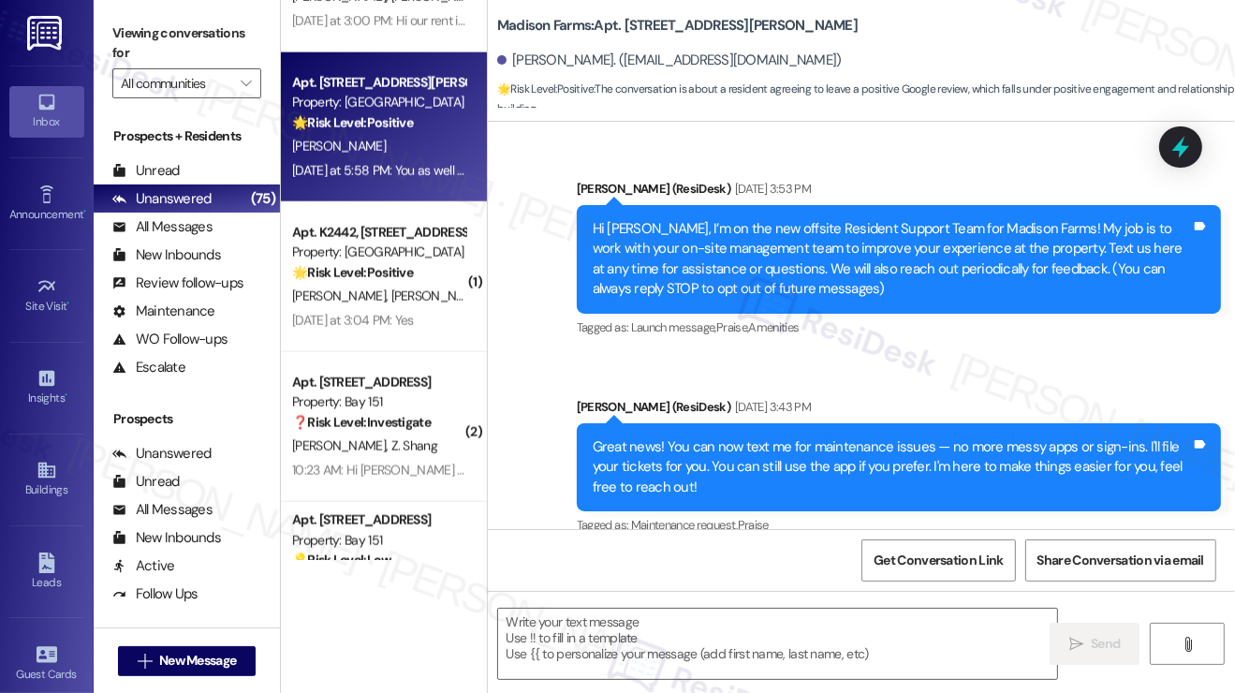
scroll to position [1966, 0]
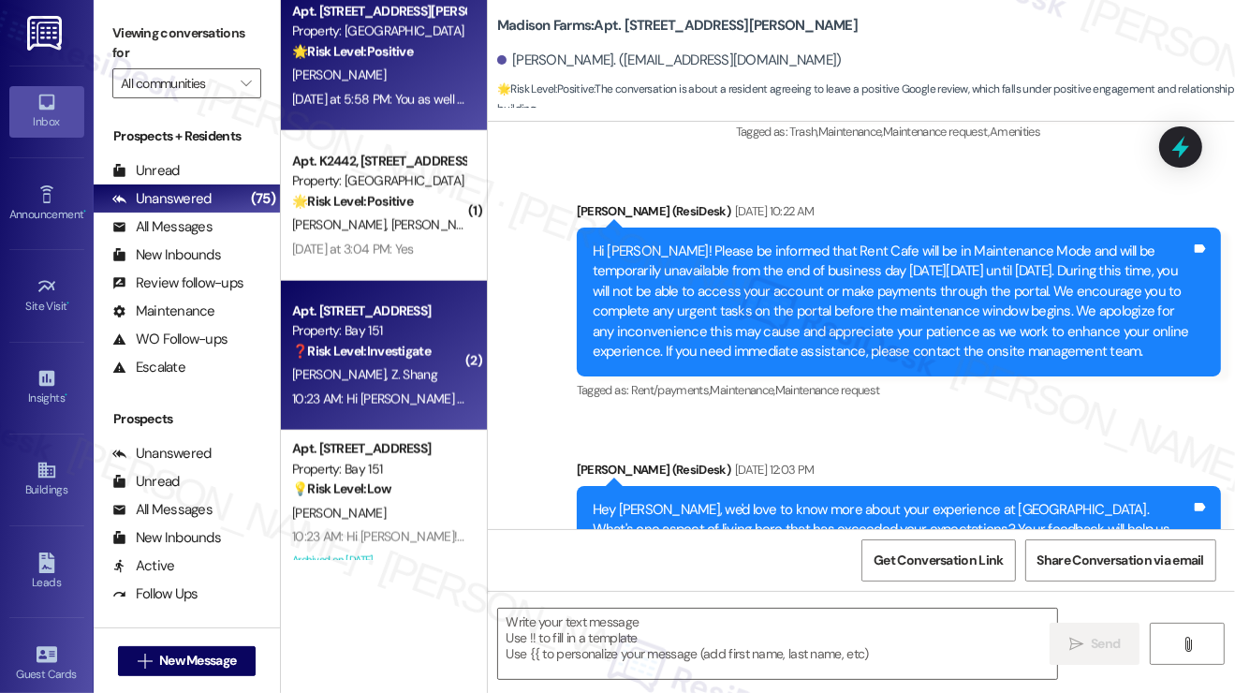
type textarea "Fetching suggested responses. Please feel free to read through the conversation…"
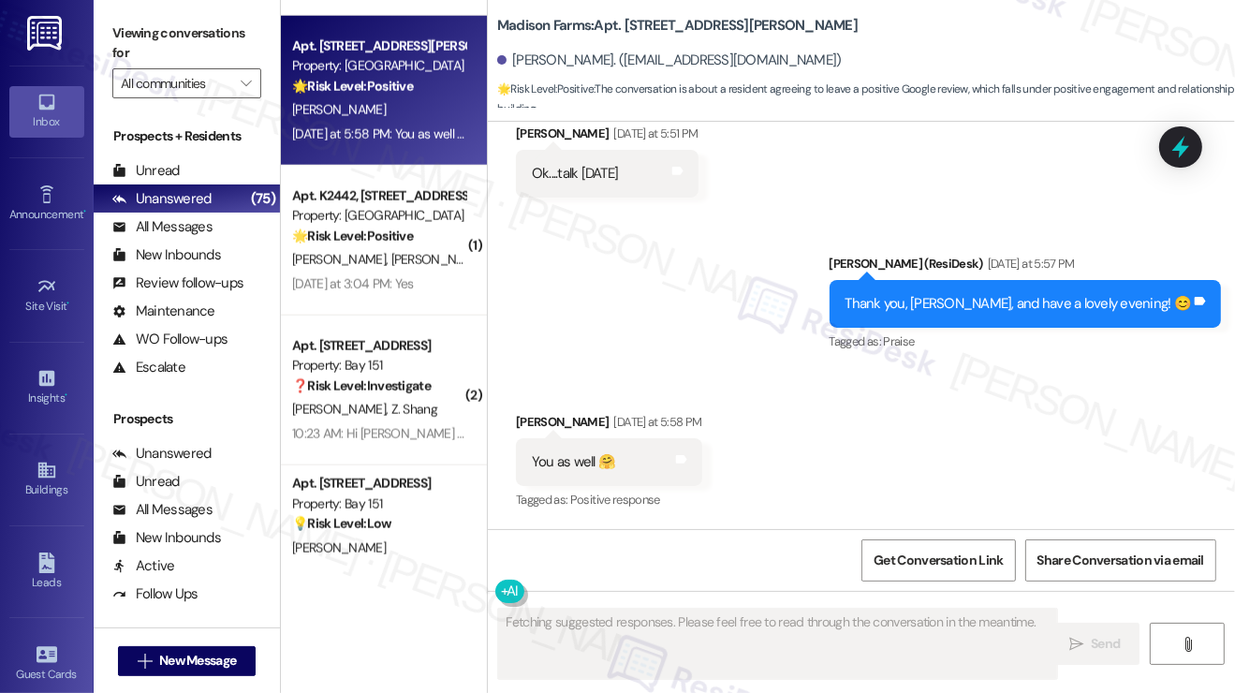
scroll to position [1872, 0]
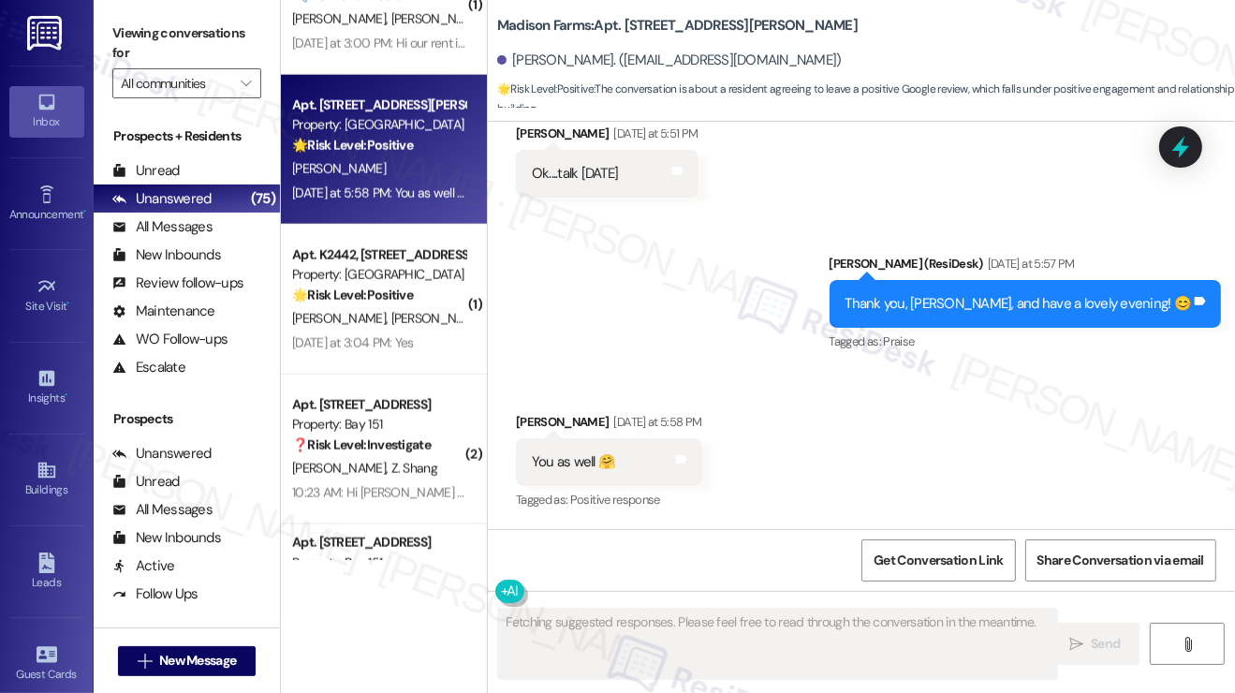
click at [955, 306] on div "Thank you, Barbara, and have a lovely evening! 😊" at bounding box center [1018, 304] width 346 height 20
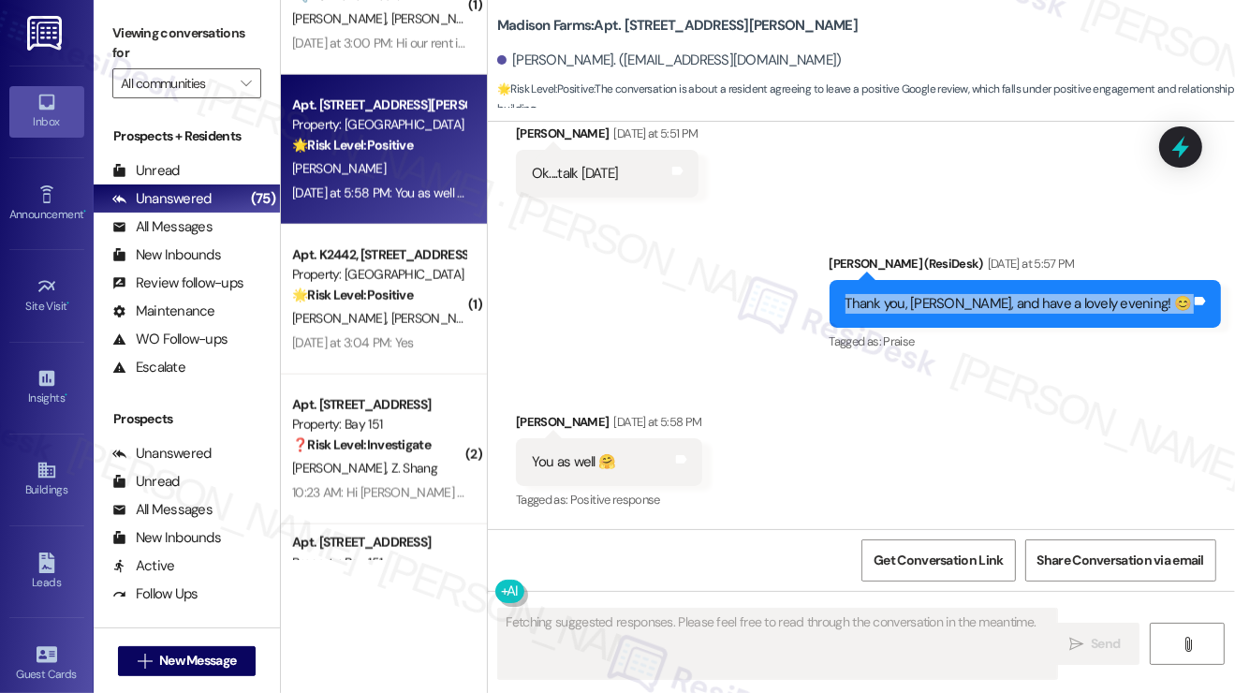
click at [955, 306] on div "Thank you, Barbara, and have a lovely evening! 😊" at bounding box center [1018, 304] width 346 height 20
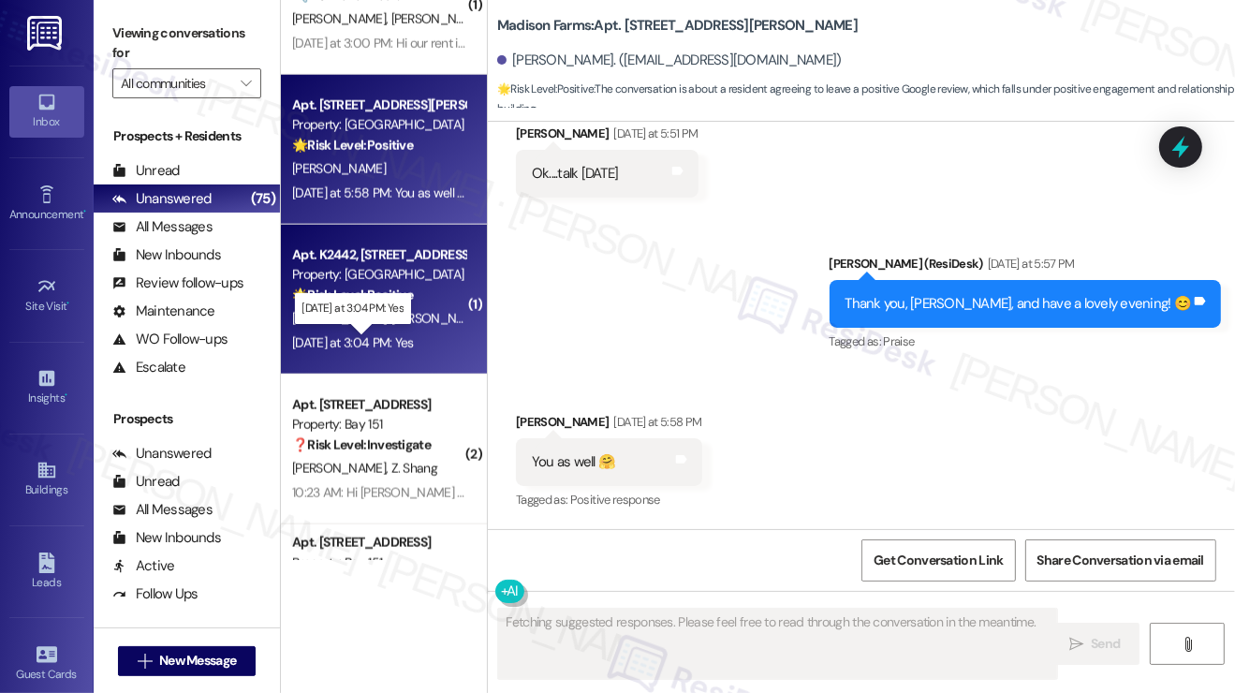
click at [414, 336] on div "Yesterday at 3:04 PM: Yes Yesterday at 3:04 PM: Yes" at bounding box center [353, 342] width 122 height 17
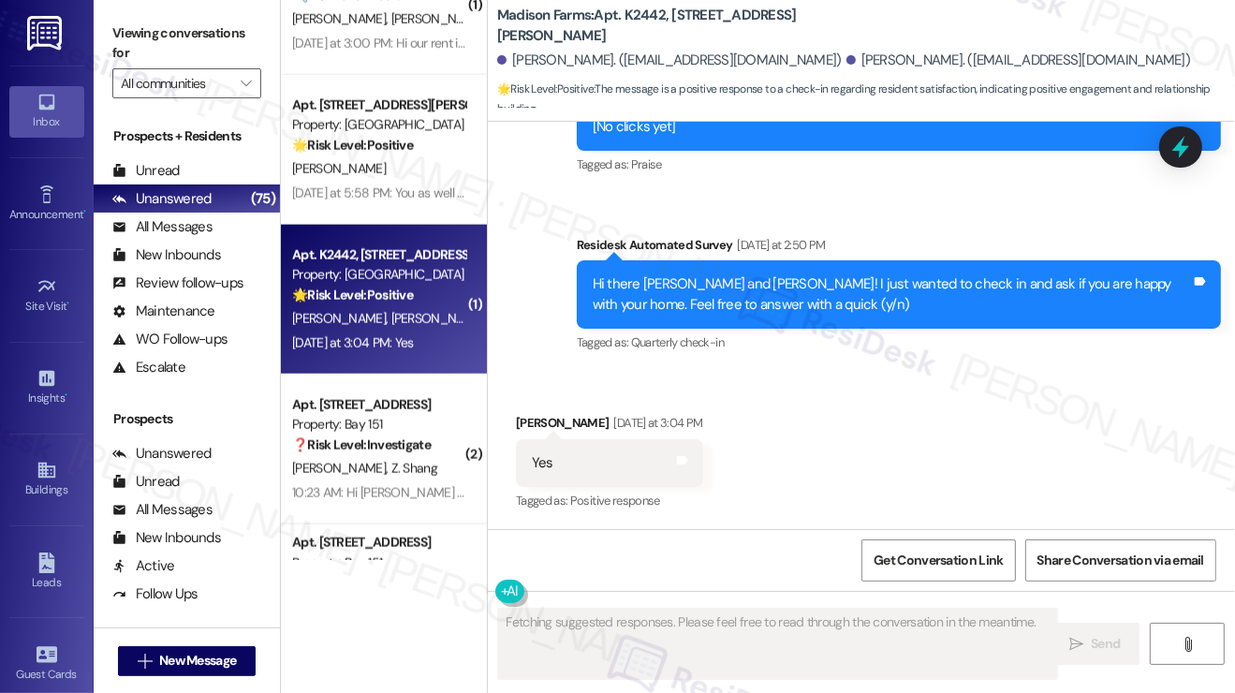
scroll to position [1937, 0]
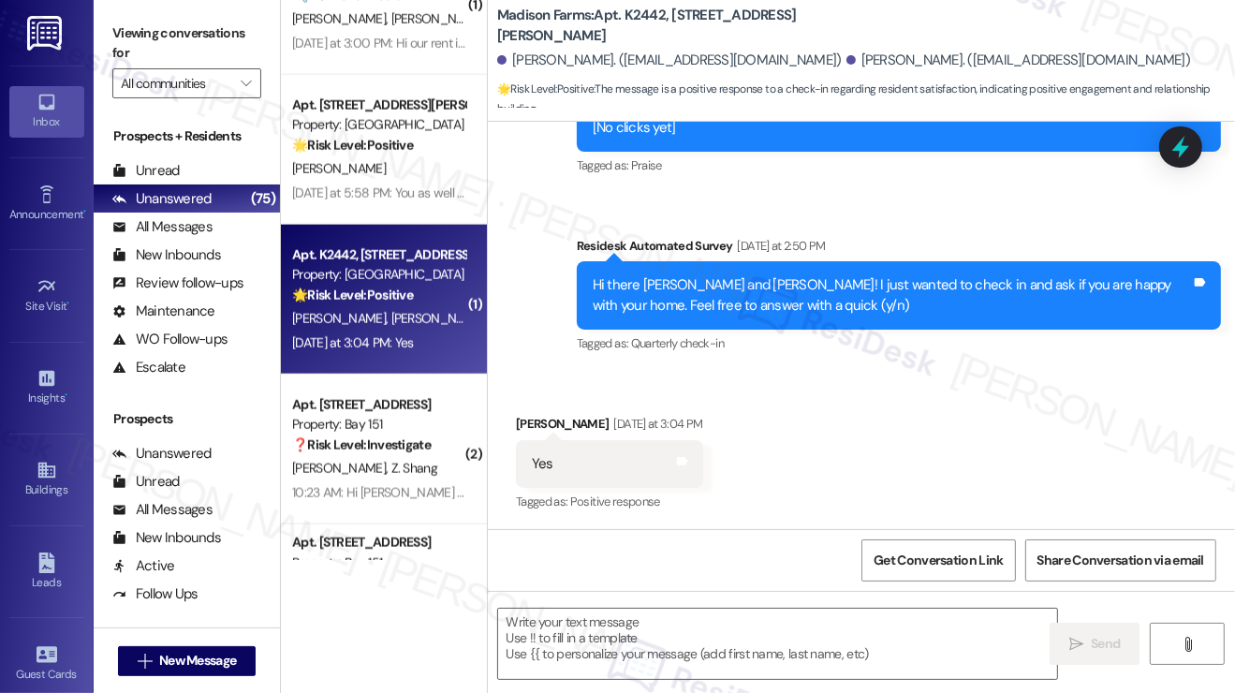
click at [734, 292] on div "Hi there Delores and Andrew! I just wanted to check in and ask if you are happy…" at bounding box center [892, 295] width 598 height 40
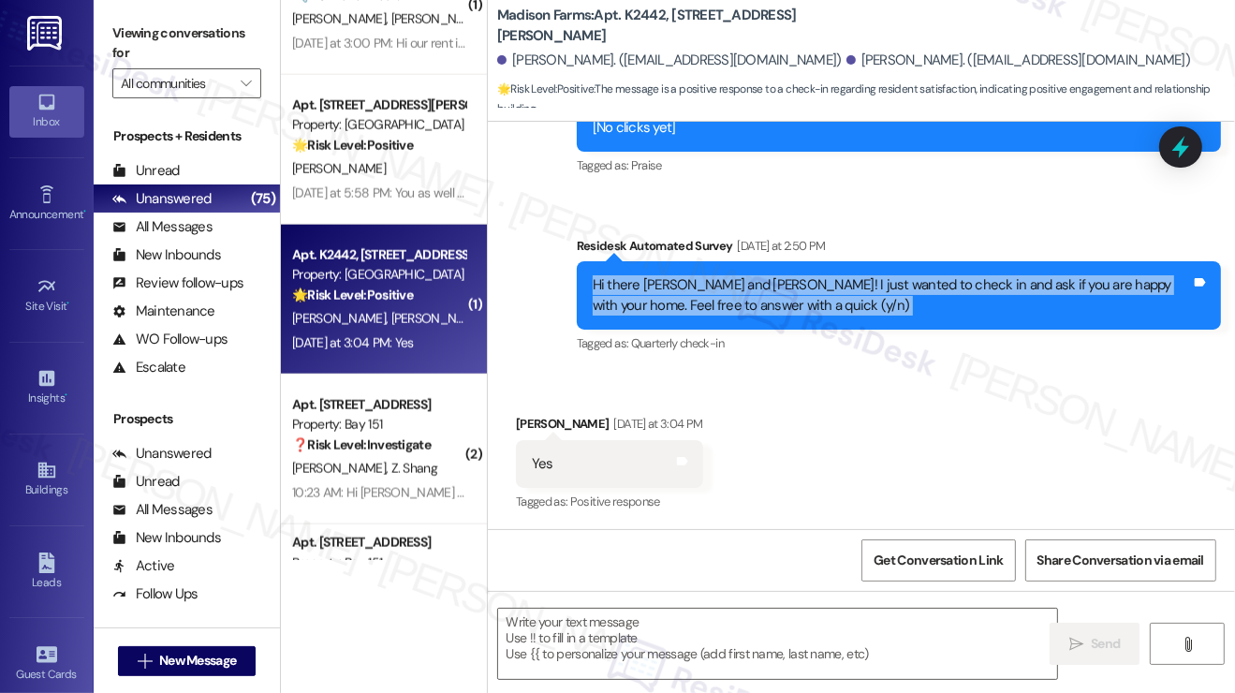
click at [734, 292] on div "Hi there Delores and Andrew! I just wanted to check in and ask if you are happy…" at bounding box center [892, 295] width 598 height 40
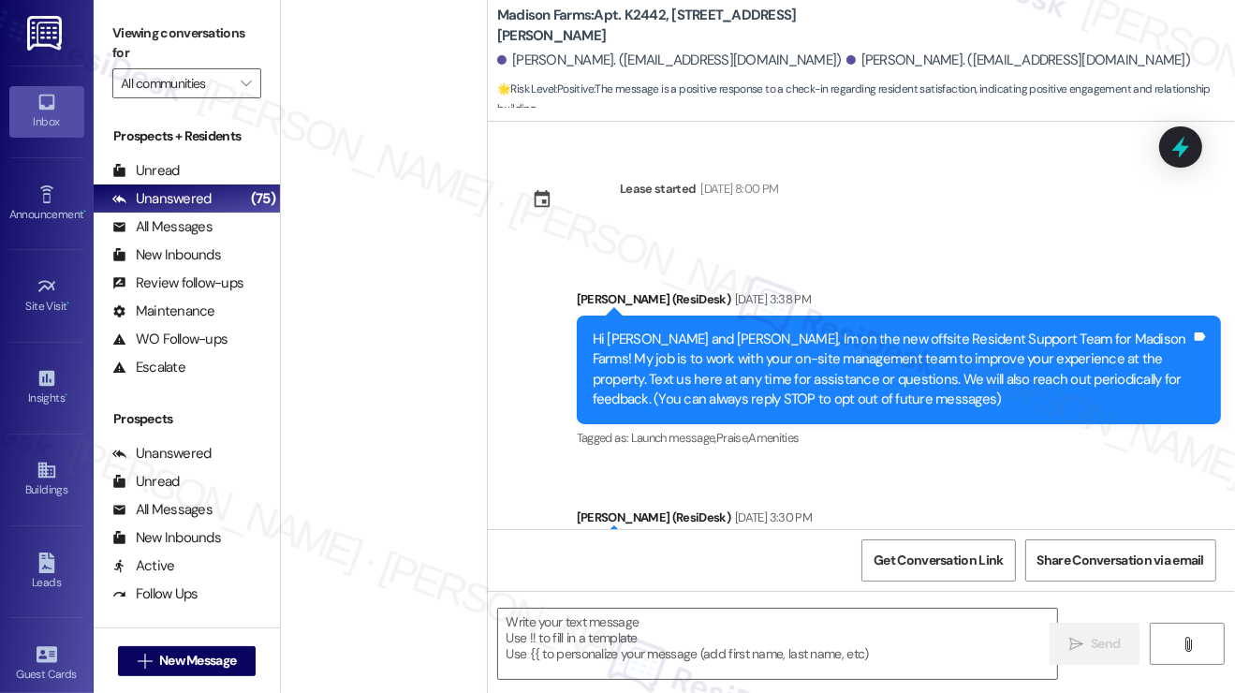
scroll to position [1937, 0]
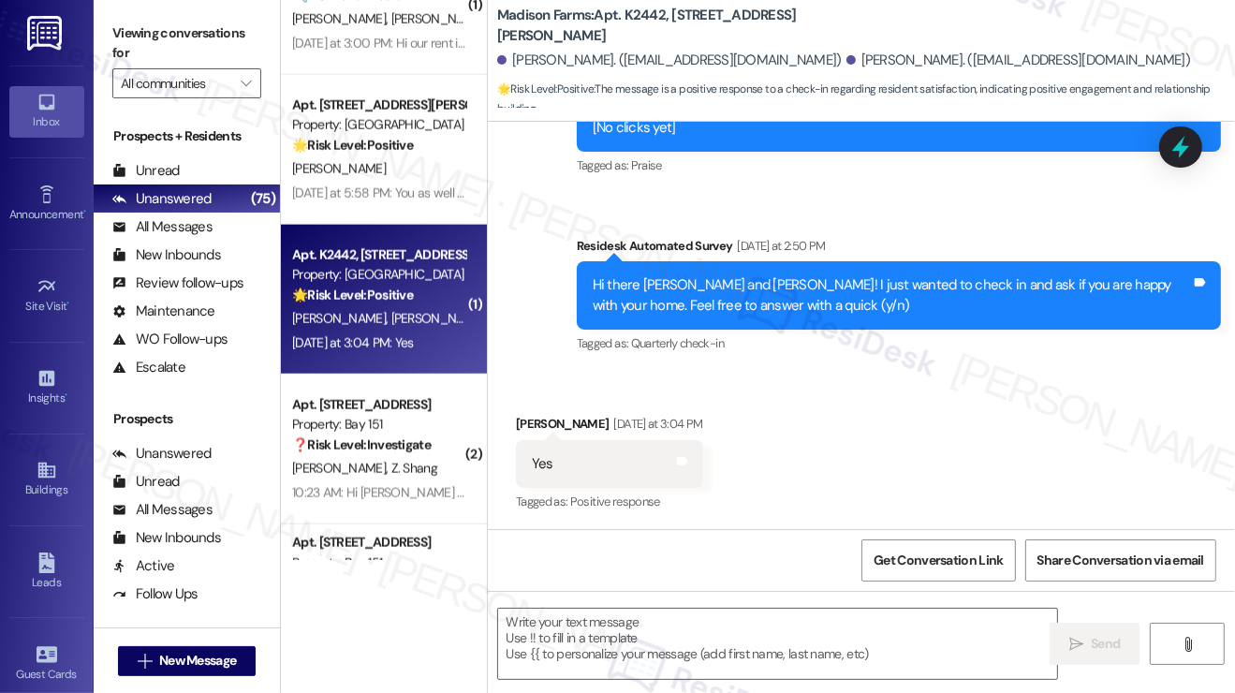
click at [146, 28] on label "Viewing conversations for" at bounding box center [186, 44] width 149 height 50
click at [658, 647] on textarea at bounding box center [777, 644] width 559 height 70
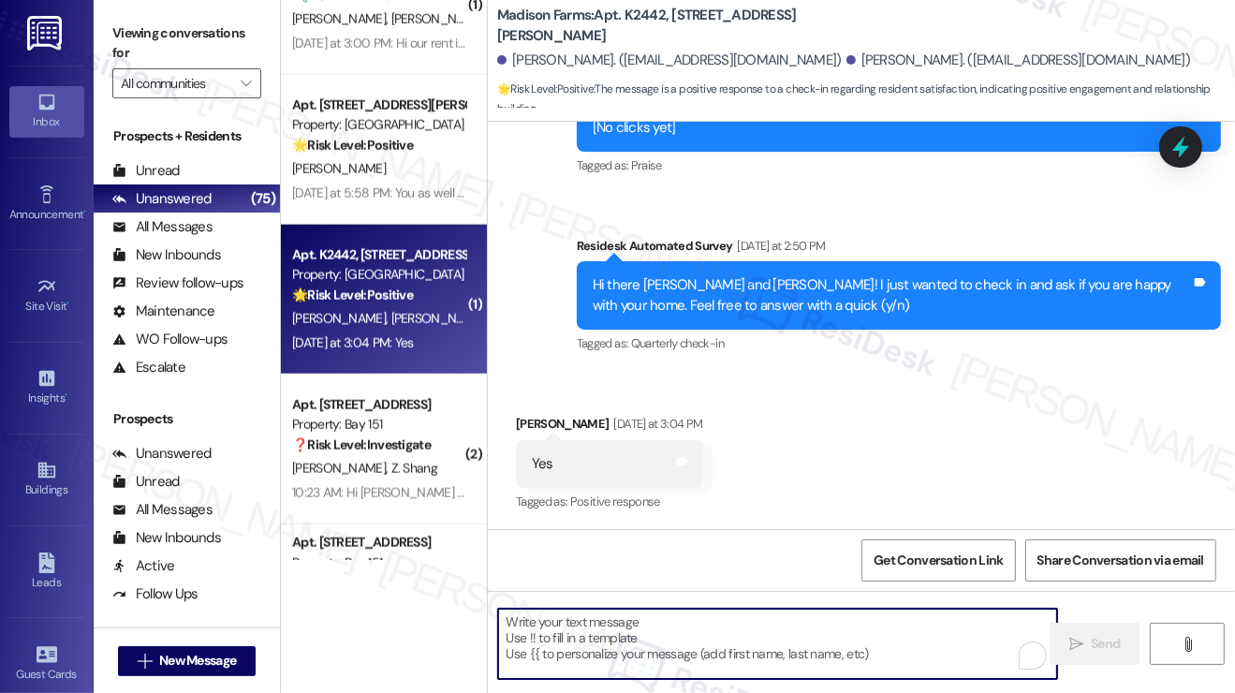
paste textarea "That’s wonderful to hear, [PERSON_NAME], thank you! 💛 If you’re comfortable, wo…"
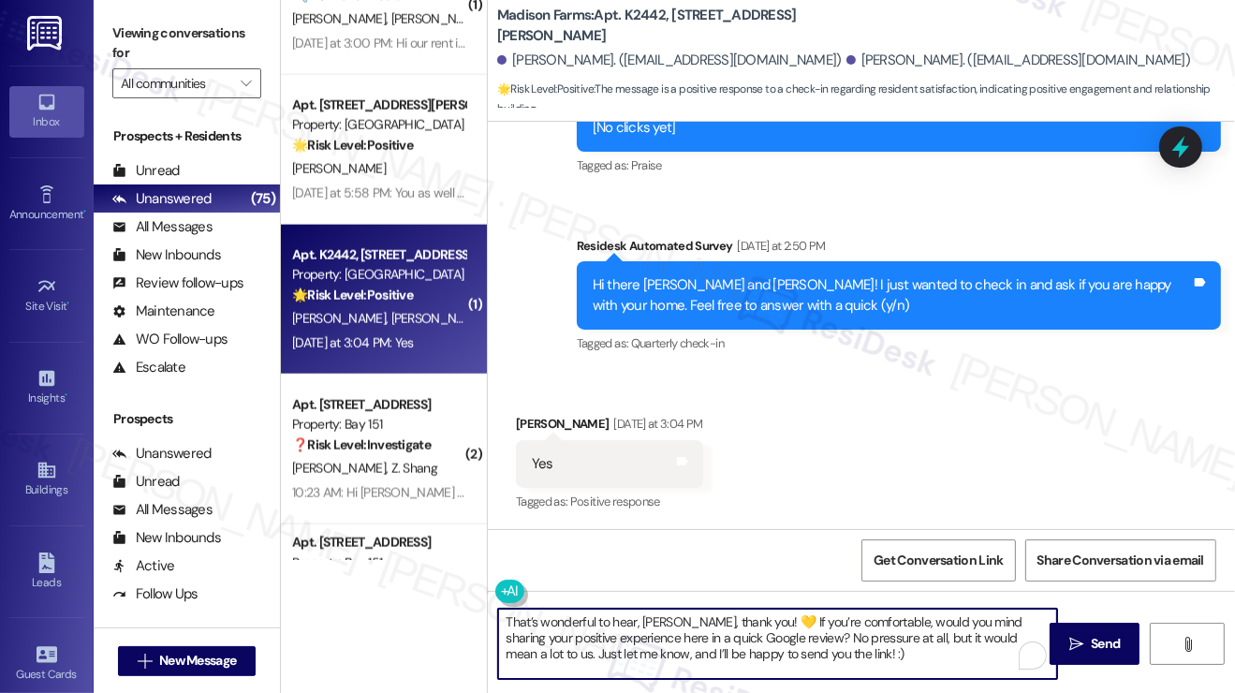
click at [545, 418] on div "[PERSON_NAME] [DATE] at 3:04 PM" at bounding box center [609, 427] width 187 height 26
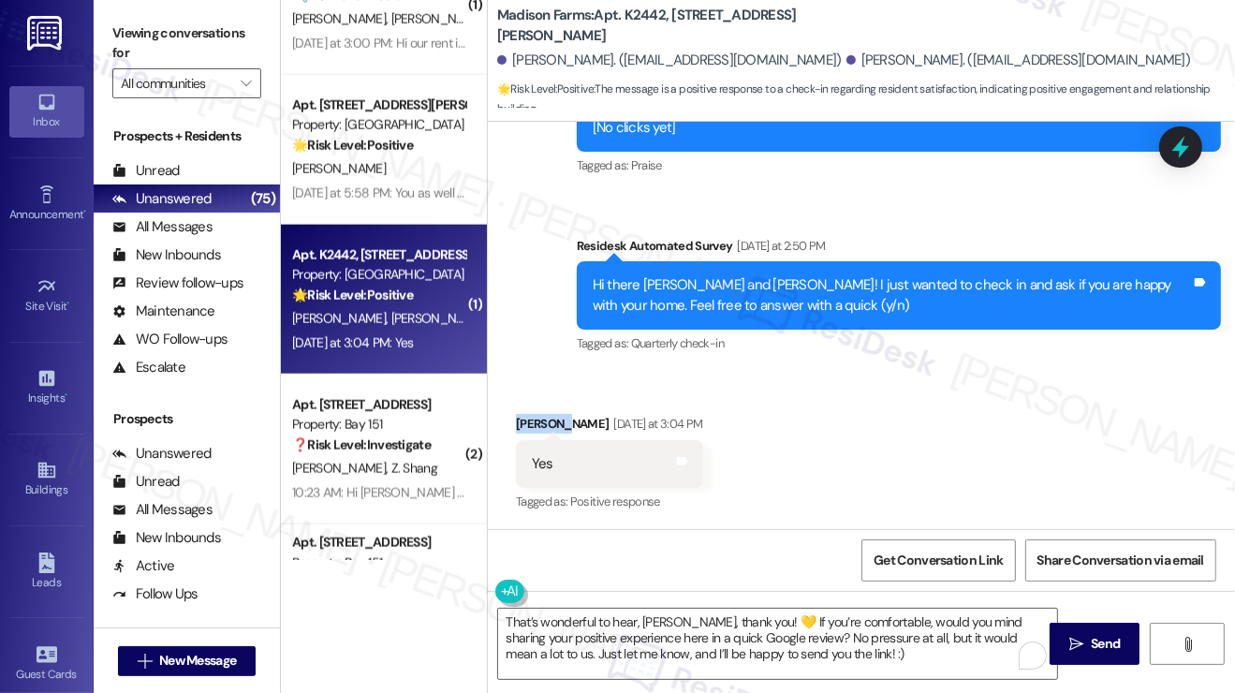
click at [545, 418] on div "[PERSON_NAME] [DATE] at 3:04 PM" at bounding box center [609, 427] width 187 height 26
copy div "[PERSON_NAME]"
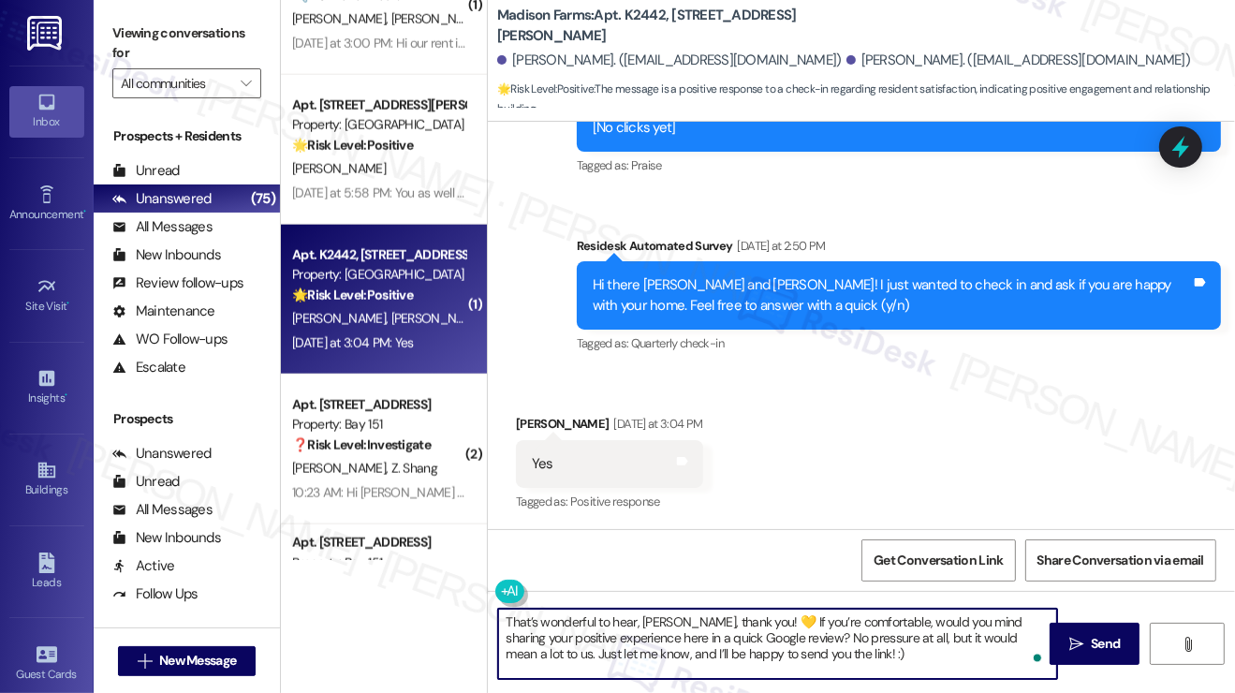
drag, startPoint x: 638, startPoint y: 615, endPoint x: 690, endPoint y: 615, distance: 51.5
click at [690, 615] on textarea "That’s wonderful to hear, [PERSON_NAME], thank you! 💛 If you’re comfortable, wo…" at bounding box center [777, 644] width 559 height 70
paste textarea "[PERSON_NAME]"
click at [926, 636] on textarea "That’s wonderful to hear, [PERSON_NAME], thank you! 💛 If you’re comfortable, wo…" at bounding box center [777, 644] width 559 height 70
click at [925, 636] on textarea "That’s wonderful to hear, [PERSON_NAME], thank you! 💛 If you’re comfortable, wo…" at bounding box center [777, 644] width 559 height 70
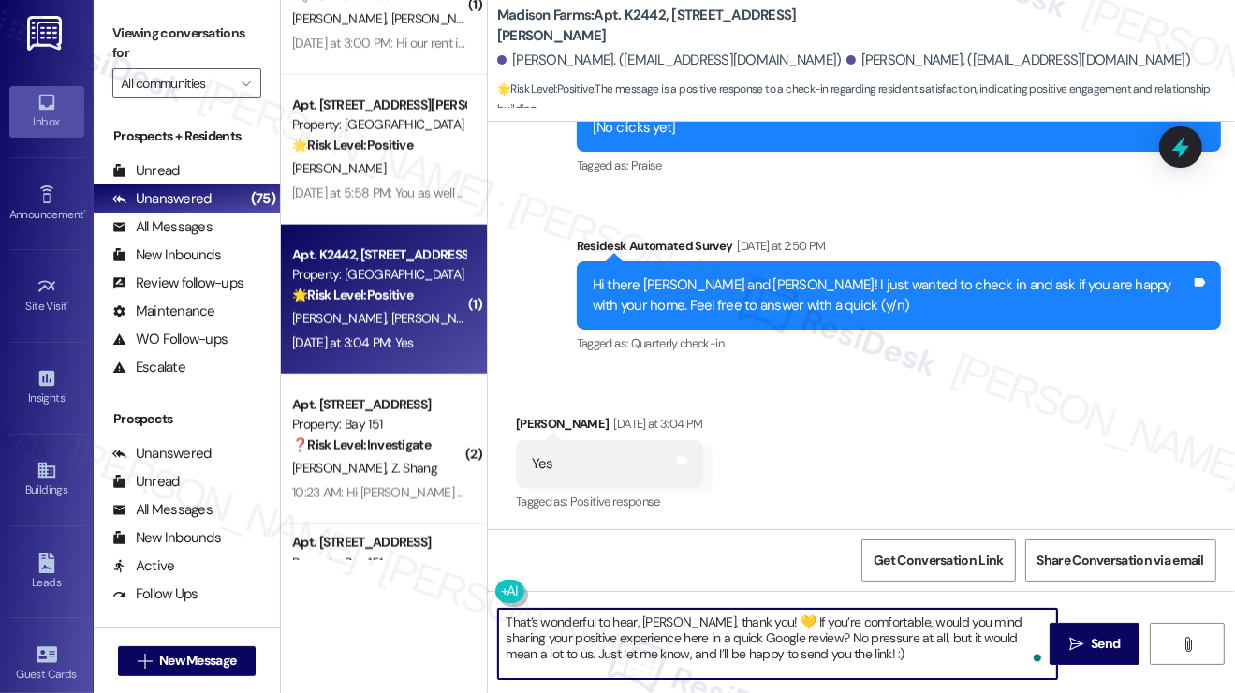
click at [925, 636] on textarea "That’s wonderful to hear, [PERSON_NAME], thank you! 💛 If you’re comfortable, wo…" at bounding box center [777, 644] width 559 height 70
click at [880, 652] on textarea "That’s wonderful to hear, [PERSON_NAME], thank you! 💛 If you’re comfortable, wo…" at bounding box center [777, 644] width 559 height 70
type textarea "That’s wonderful to hear, [PERSON_NAME], thank you! 💛 If you’re comfortable, wo…"
click at [861, 465] on div "Received via SMS [PERSON_NAME] [DATE] at 3:04 PM Yes Tags and notes Tagged as: …" at bounding box center [861, 451] width 747 height 158
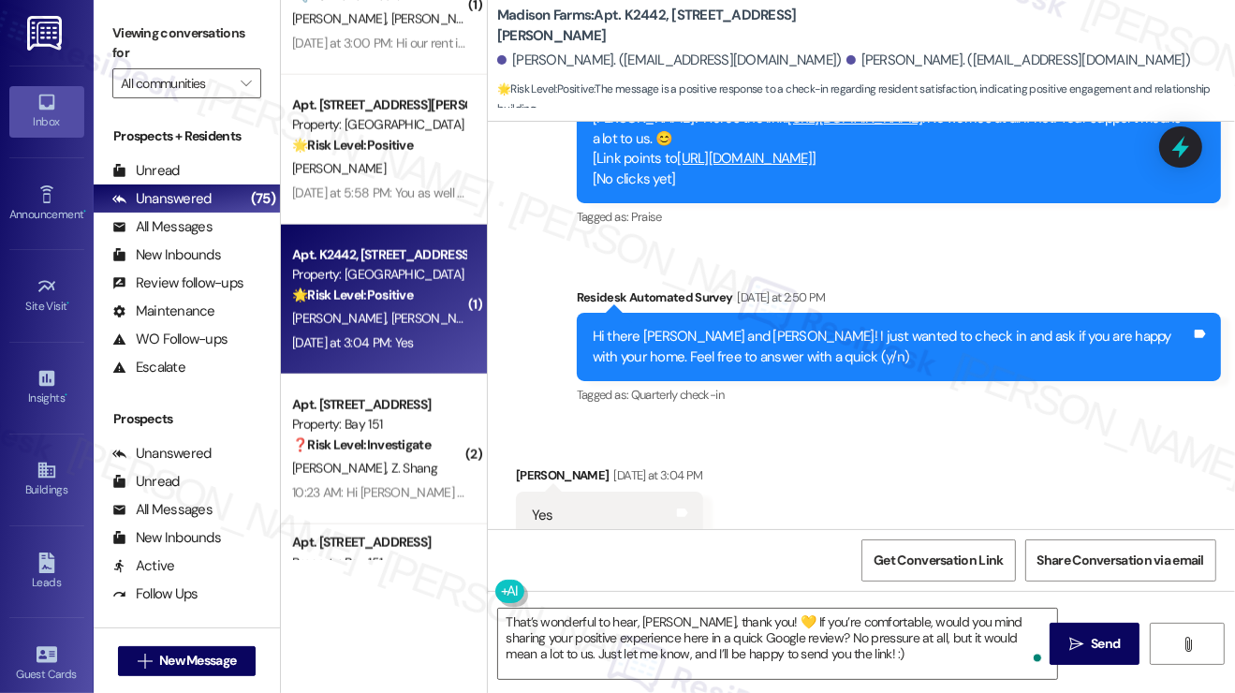
scroll to position [1938, 0]
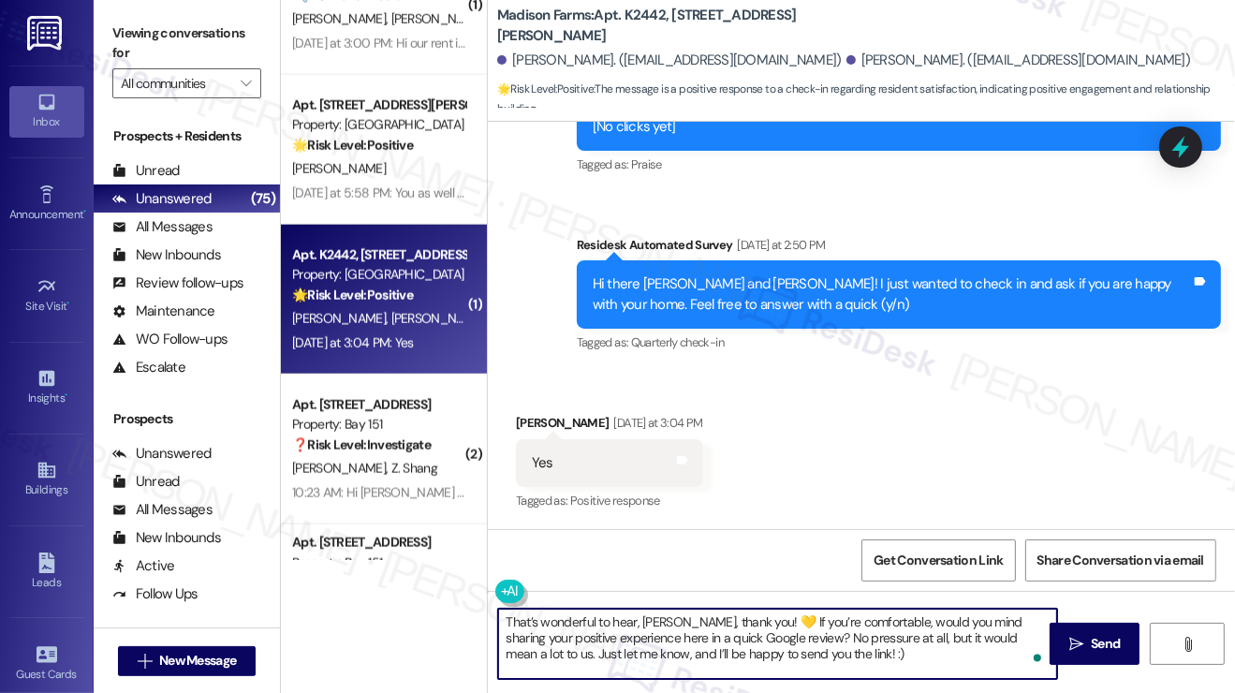
click at [617, 609] on textarea "That’s wonderful to hear, [PERSON_NAME], thank you! 💛 If you’re comfortable, wo…" at bounding box center [777, 644] width 559 height 70
drag, startPoint x: 617, startPoint y: 609, endPoint x: 633, endPoint y: 609, distance: 15.9
click at [617, 609] on textarea "That’s wonderful to hear, [PERSON_NAME], thank you! 💛 If you’re comfortable, wo…" at bounding box center [777, 644] width 559 height 70
click at [827, 641] on textarea "That’s wonderful to hear, [PERSON_NAME], thank you! 💛 If you’re comfortable, wo…" at bounding box center [777, 644] width 559 height 70
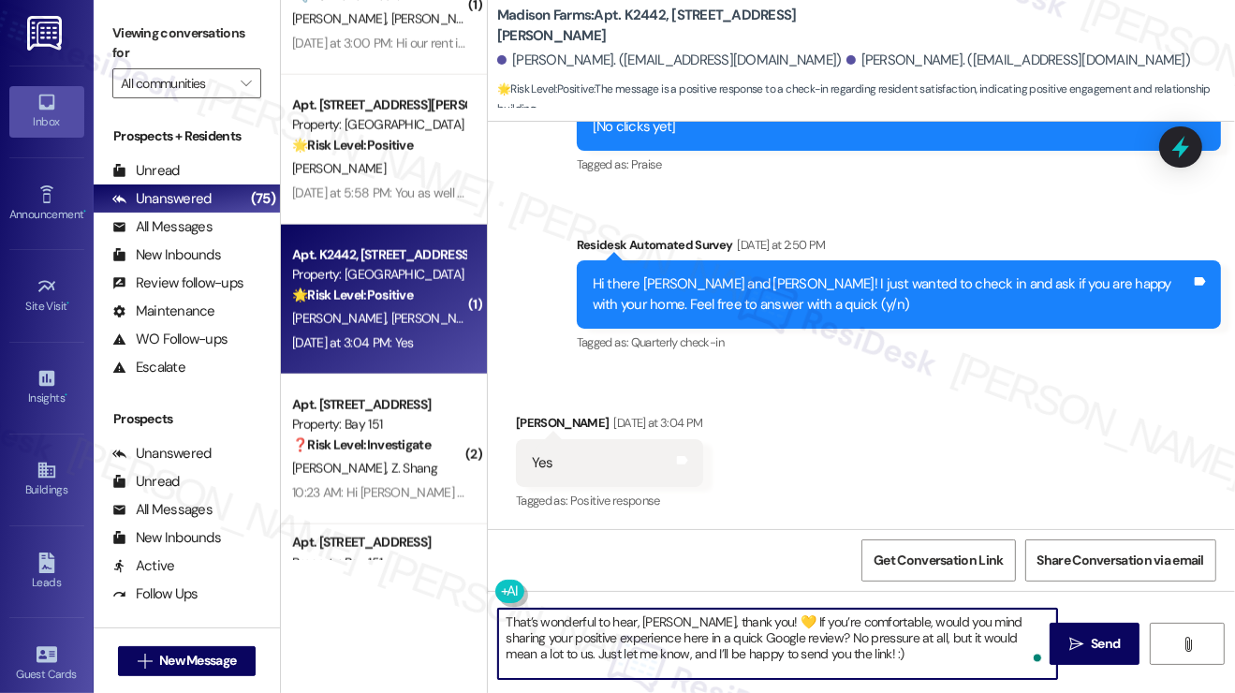
click at [775, 644] on textarea "That’s wonderful to hear, [PERSON_NAME], thank you! 💛 If you’re comfortable, wo…" at bounding box center [777, 644] width 559 height 70
click at [869, 651] on textarea "That’s wonderful to hear, [PERSON_NAME], thank you! 💛 If you’re comfortable, wo…" at bounding box center [777, 644] width 559 height 70
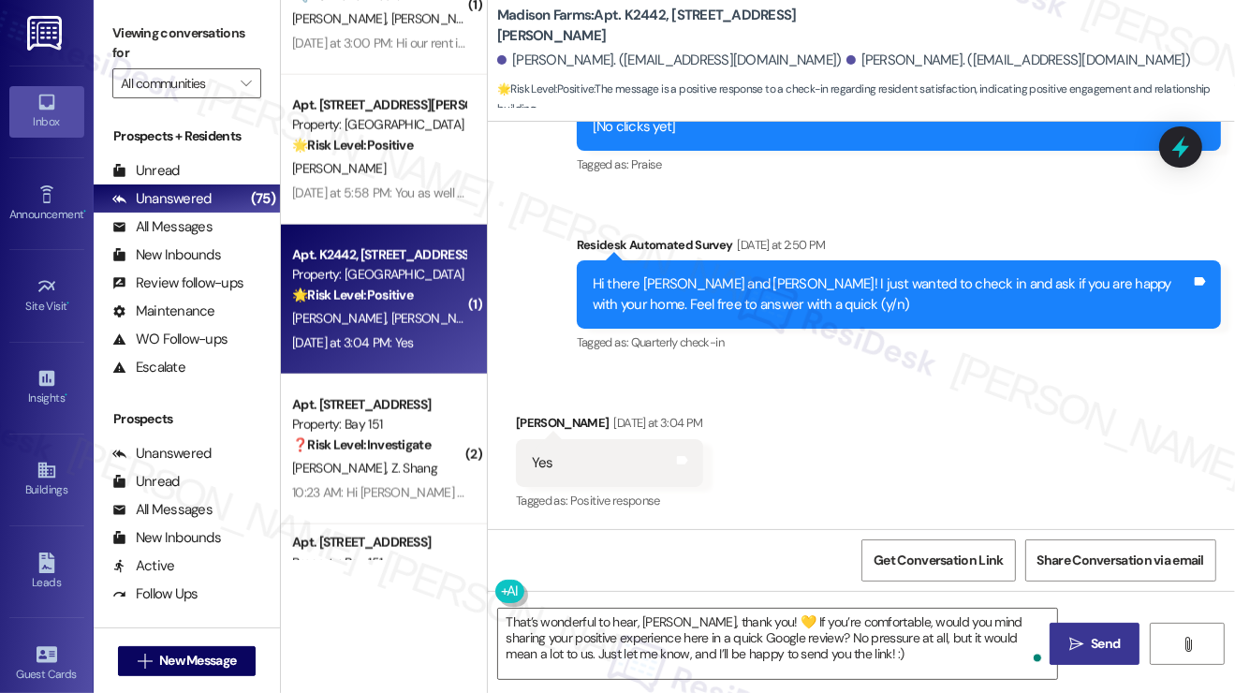
click at [1052, 634] on button " Send" at bounding box center [1094, 644] width 91 height 42
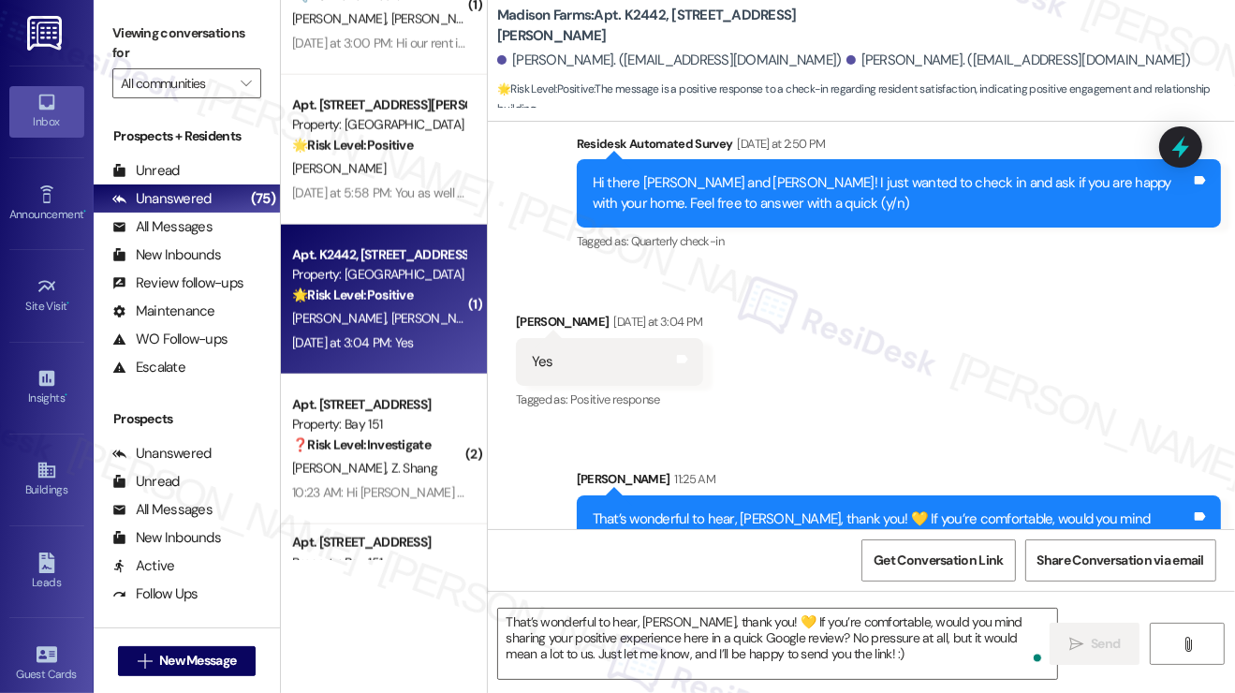
scroll to position [2108, 0]
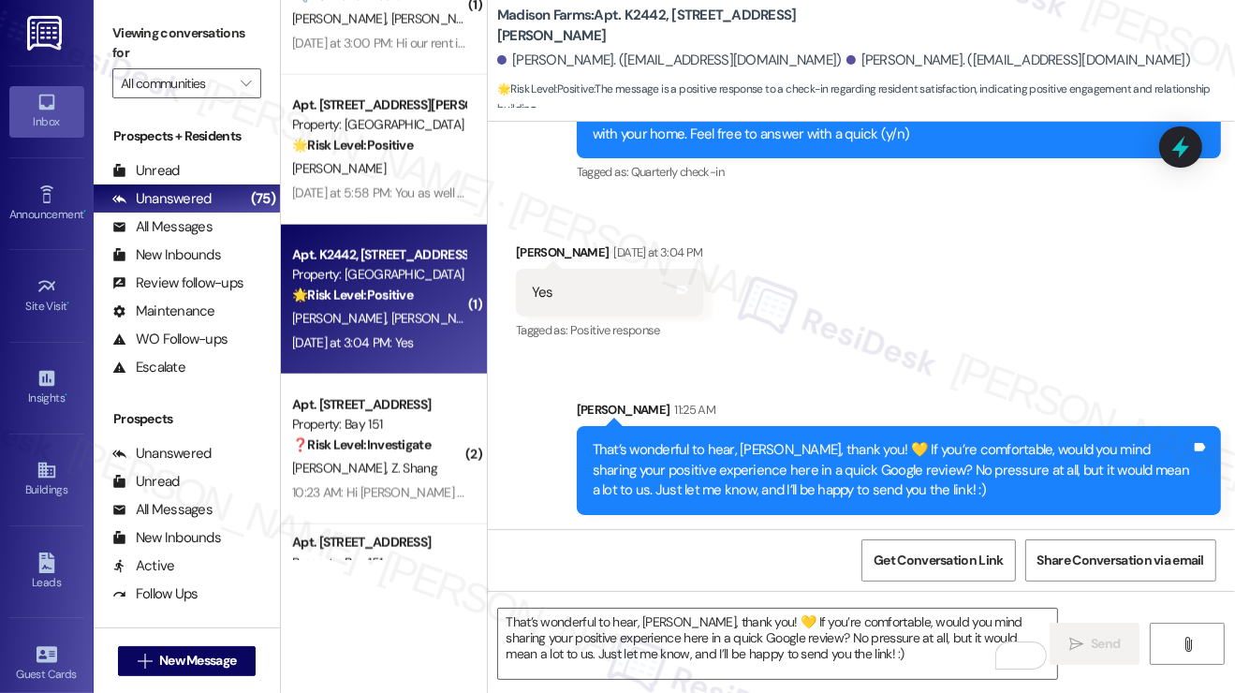
click at [187, 41] on label "Viewing conversations for" at bounding box center [186, 44] width 149 height 50
click at [189, 45] on label "Viewing conversations for" at bounding box center [186, 44] width 149 height 50
click at [755, 448] on div "That’s wonderful to hear, [PERSON_NAME], thank you! 💛 If you’re comfortable, wo…" at bounding box center [892, 470] width 598 height 60
click at [753, 450] on div "That’s wonderful to hear, [PERSON_NAME], thank you! 💛 If you’re comfortable, wo…" at bounding box center [892, 470] width 598 height 60
click at [751, 450] on div "That’s wonderful to hear, [PERSON_NAME], thank you! 💛 If you’re comfortable, wo…" at bounding box center [892, 470] width 598 height 60
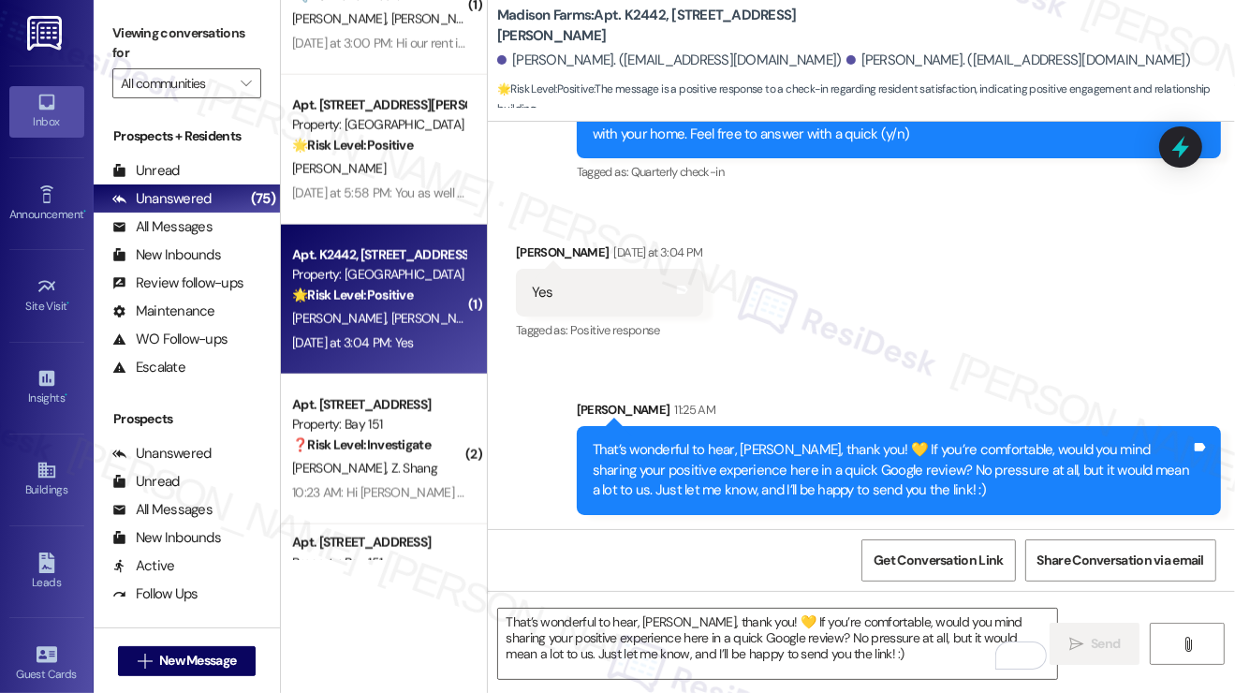
click at [1001, 440] on div "That’s wonderful to hear, [PERSON_NAME], thank you! 💛 If you’re comfortable, wo…" at bounding box center [892, 470] width 598 height 60
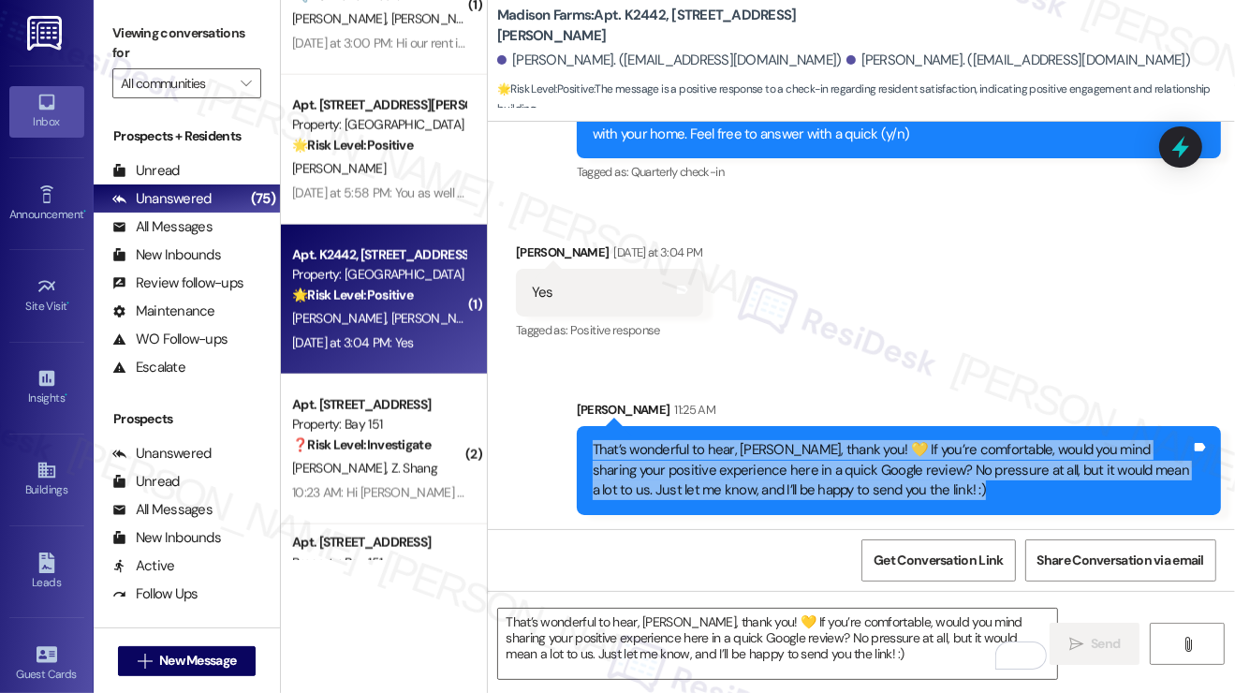
click at [1001, 440] on div "That’s wonderful to hear, [PERSON_NAME], thank you! 💛 If you’re comfortable, wo…" at bounding box center [892, 470] width 598 height 60
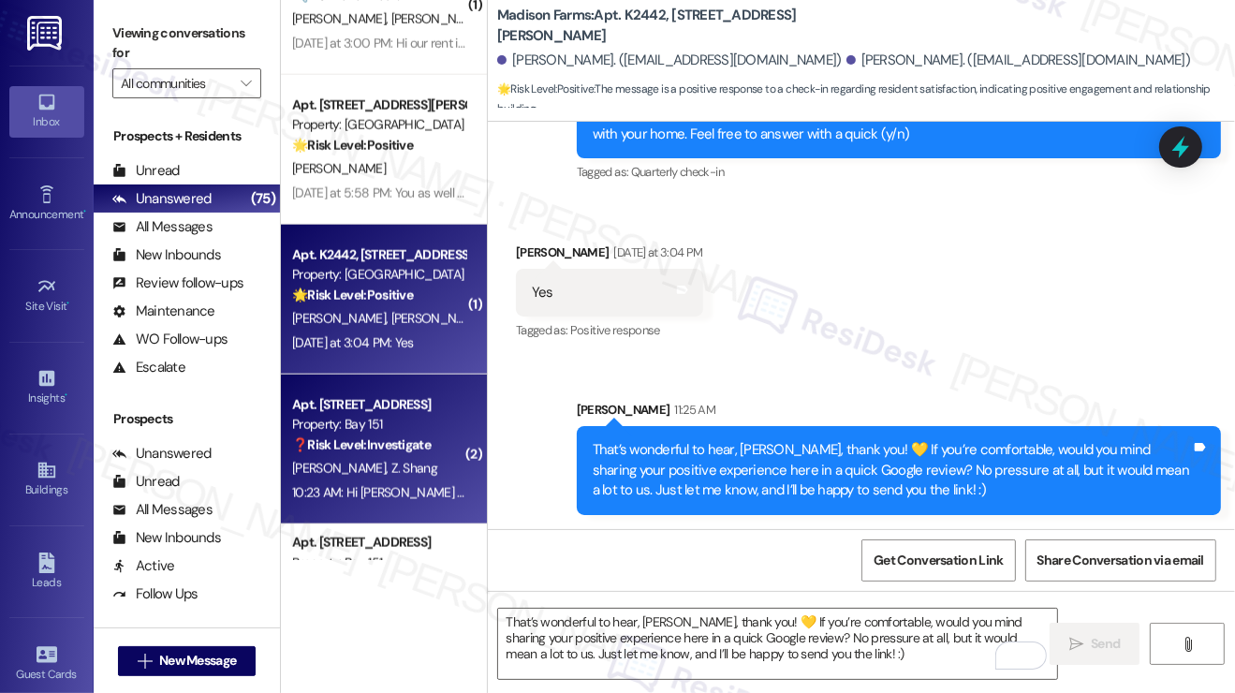
click at [447, 449] on div "❓ Risk Level: Investigate" at bounding box center [378, 445] width 173 height 20
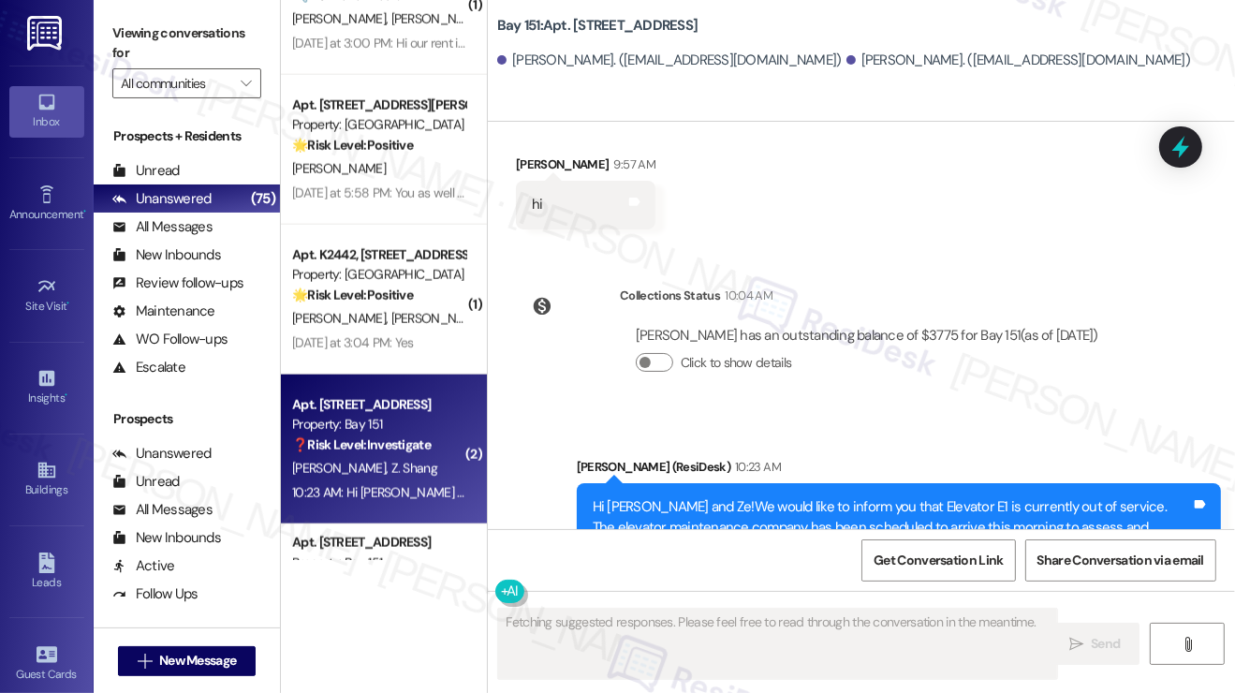
scroll to position [28515, 0]
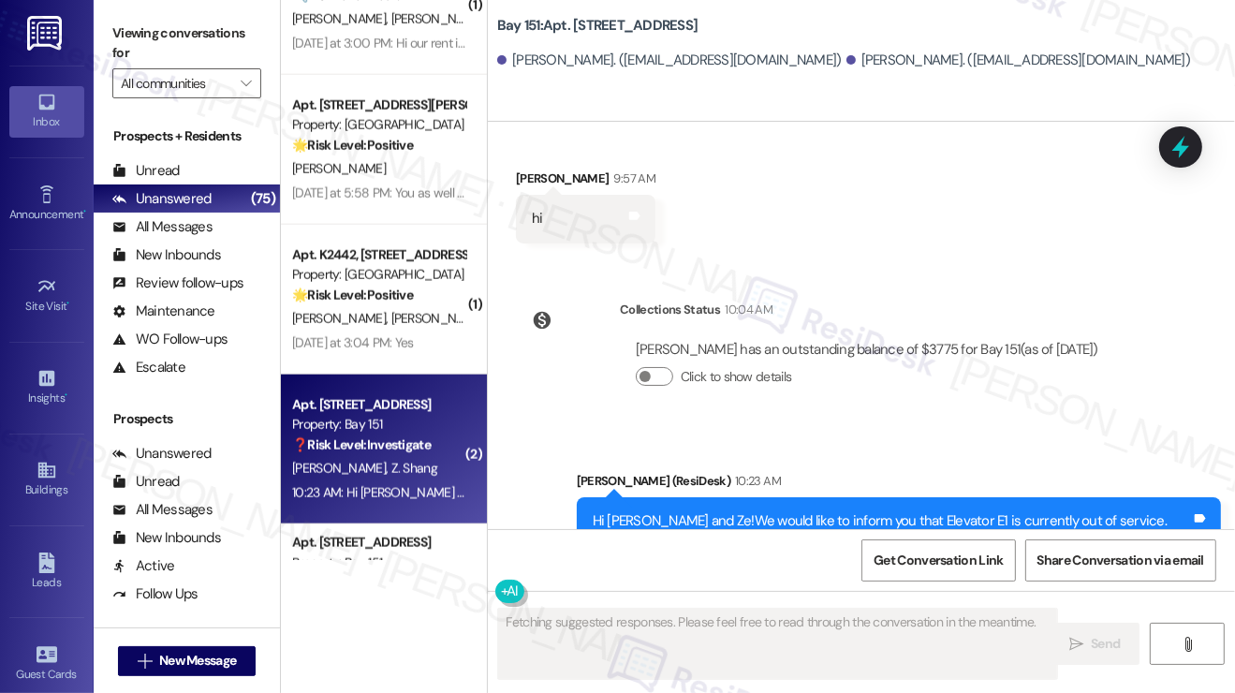
click at [683, 511] on div "Hi [PERSON_NAME] and Ze!We would like to inform you that Elevator E1 is current…" at bounding box center [892, 561] width 598 height 100
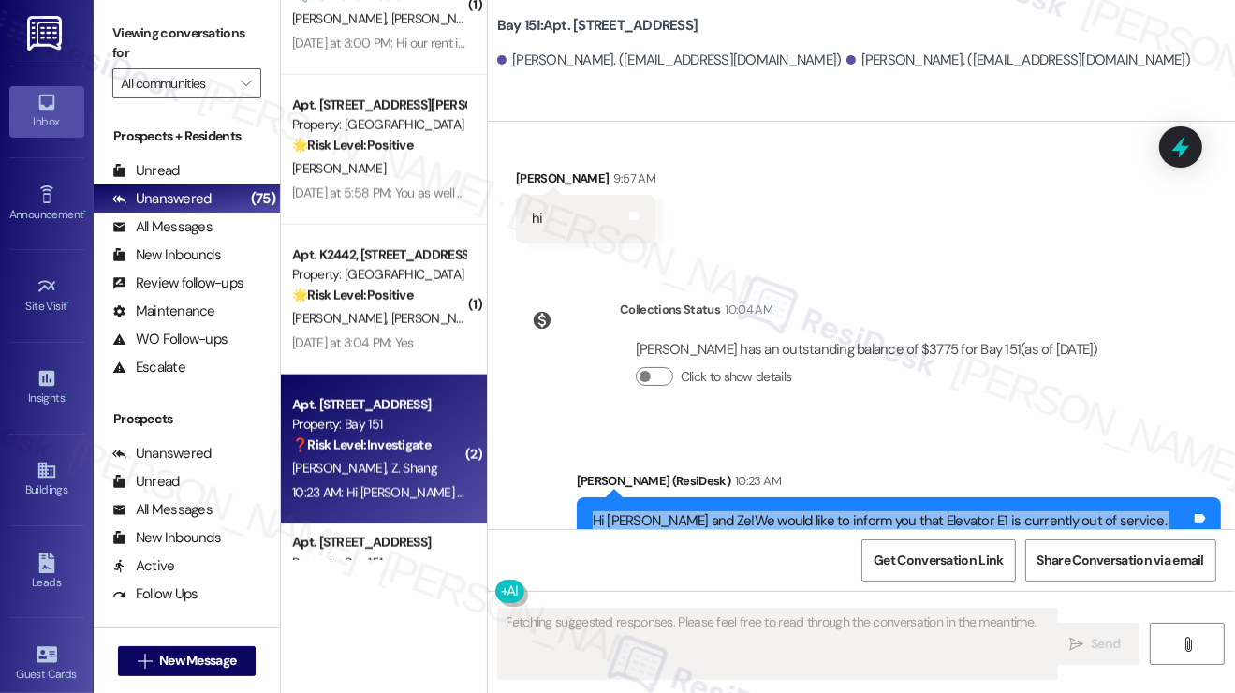
click at [683, 511] on div "Hi [PERSON_NAME] and Ze!We would like to inform you that Elevator E1 is current…" at bounding box center [892, 561] width 598 height 100
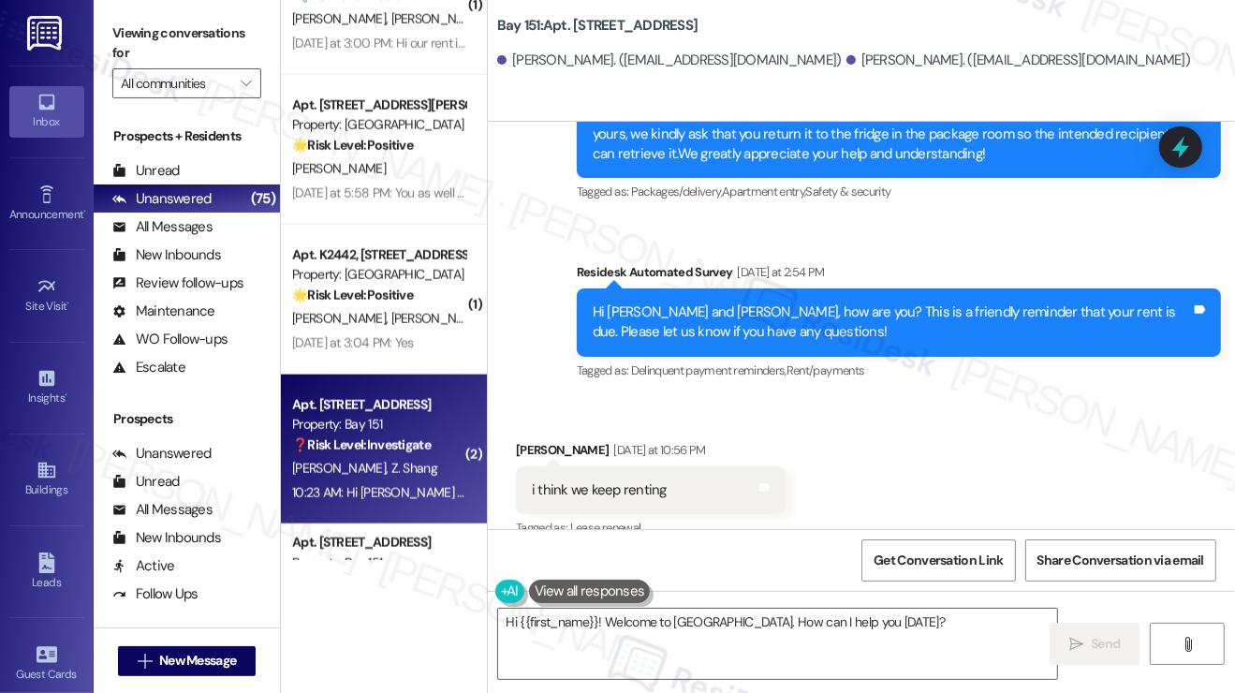
scroll to position [28047, 0]
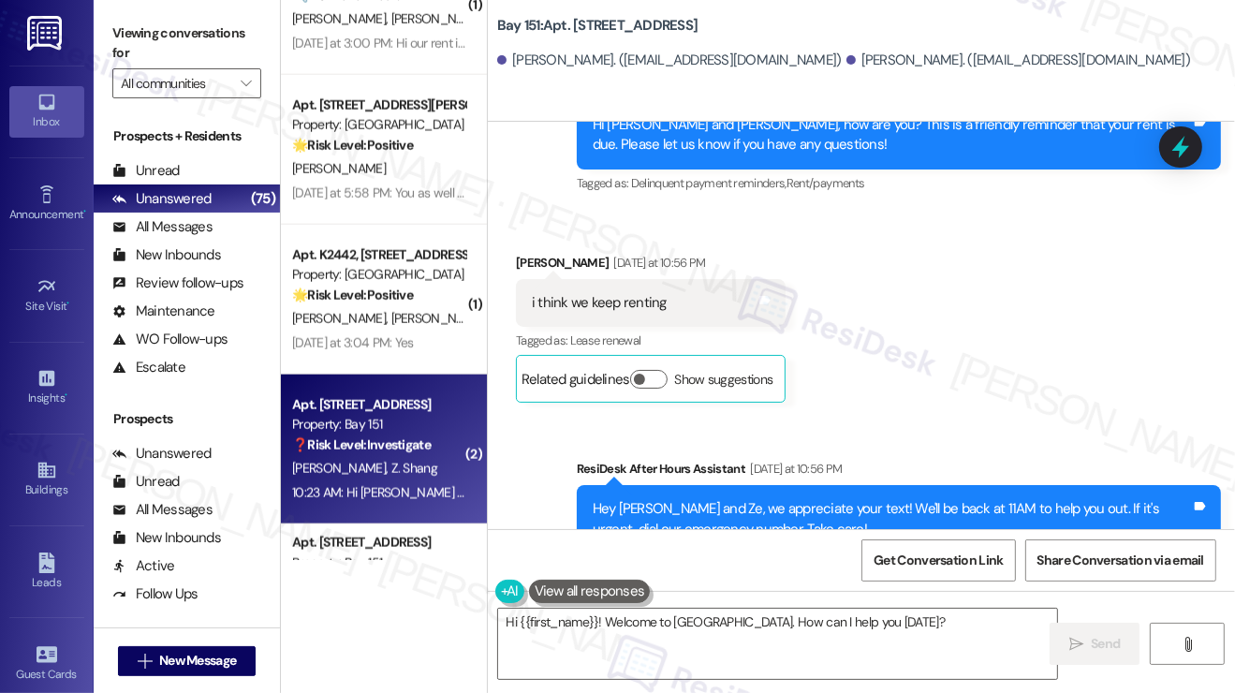
click at [710, 499] on div "Hey [PERSON_NAME] and Ze, we appreciate your text! We'll be back at 11AM to hel…" at bounding box center [892, 519] width 598 height 40
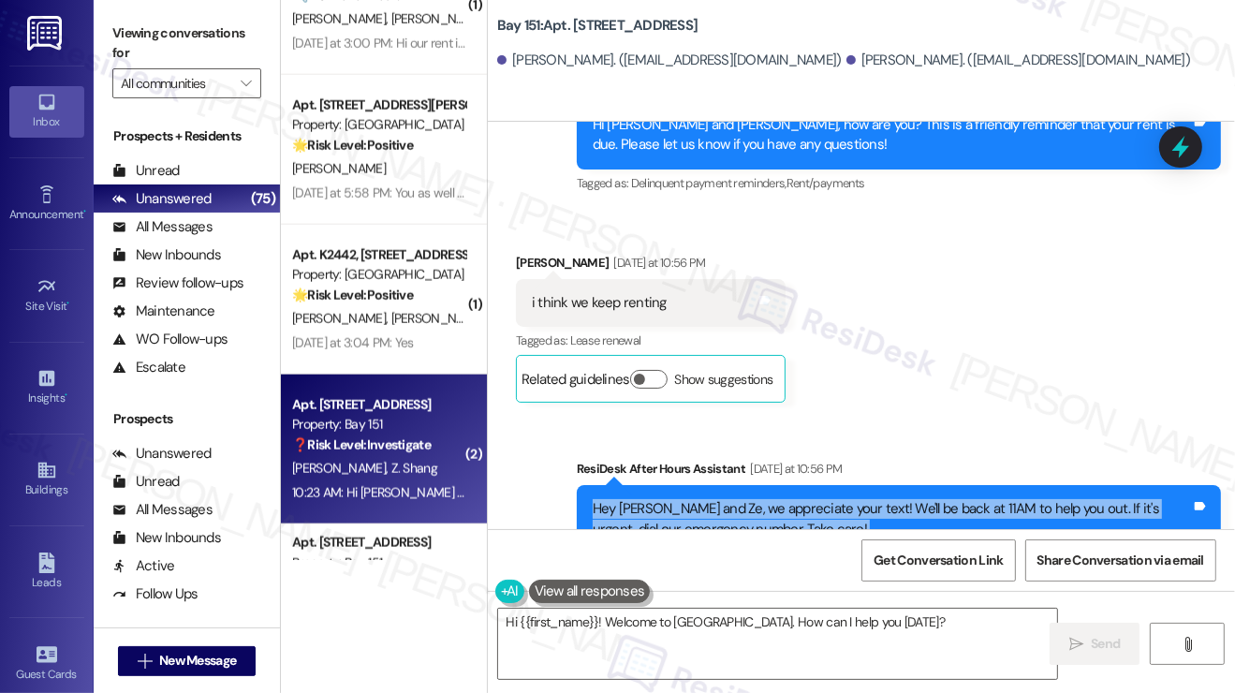
click at [711, 499] on div "Hey [PERSON_NAME] and Ze, we appreciate your text! We'll be back at 11AM to hel…" at bounding box center [892, 519] width 598 height 40
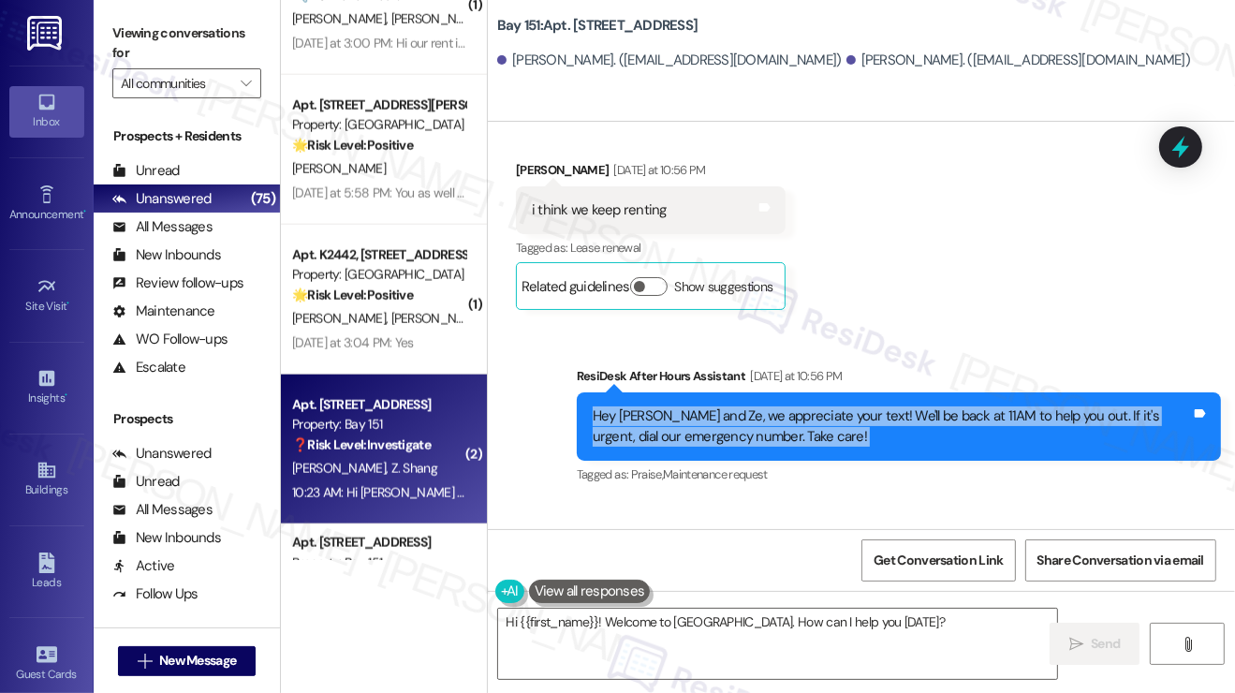
scroll to position [28234, 0]
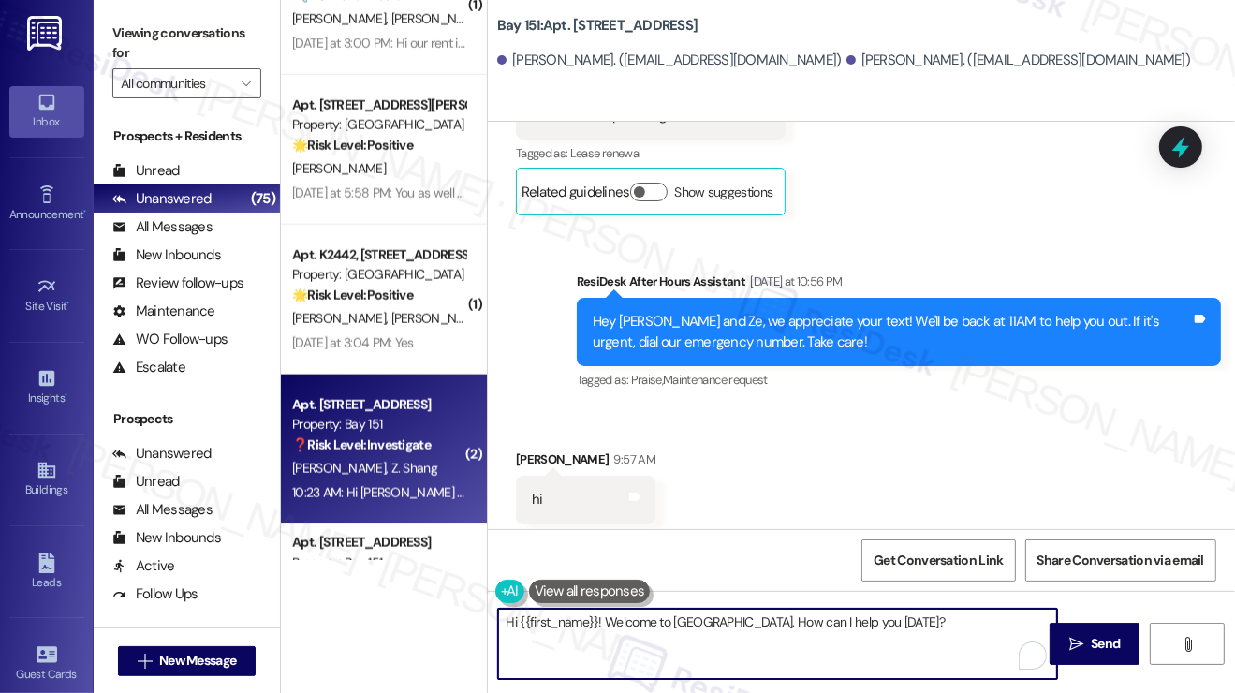
drag, startPoint x: 711, startPoint y: 617, endPoint x: 598, endPoint y: 613, distance: 113.3
click at [598, 613] on textarea "Hi {{first_name}}! Welcome to [GEOGRAPHIC_DATA]. How can I help you [DATE]?" at bounding box center [777, 644] width 559 height 70
click at [887, 627] on textarea "Hi {{first_name}}, I hope you're doing fine. How can I help you [DATE]?" at bounding box center [777, 644] width 559 height 70
click at [524, 449] on div "[PERSON_NAME] 9:57 AM" at bounding box center [585, 462] width 139 height 26
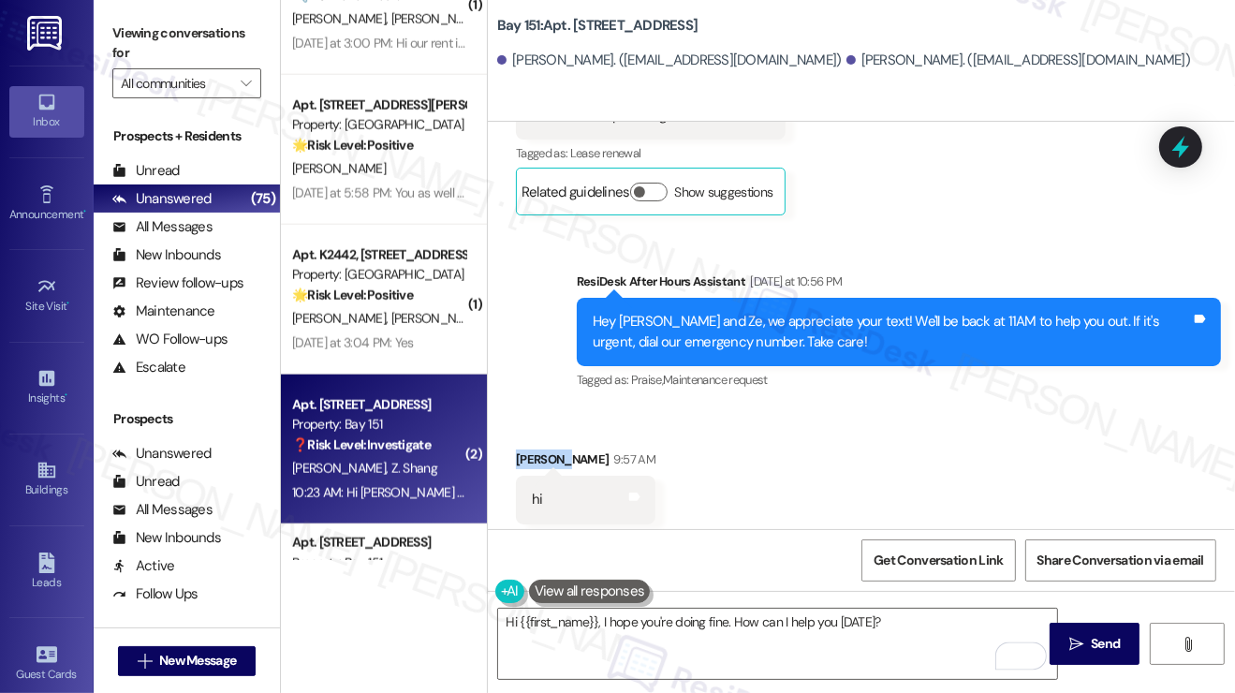
click at [524, 449] on div "[PERSON_NAME] 9:57 AM" at bounding box center [585, 462] width 139 height 26
copy div "Ningzhi"
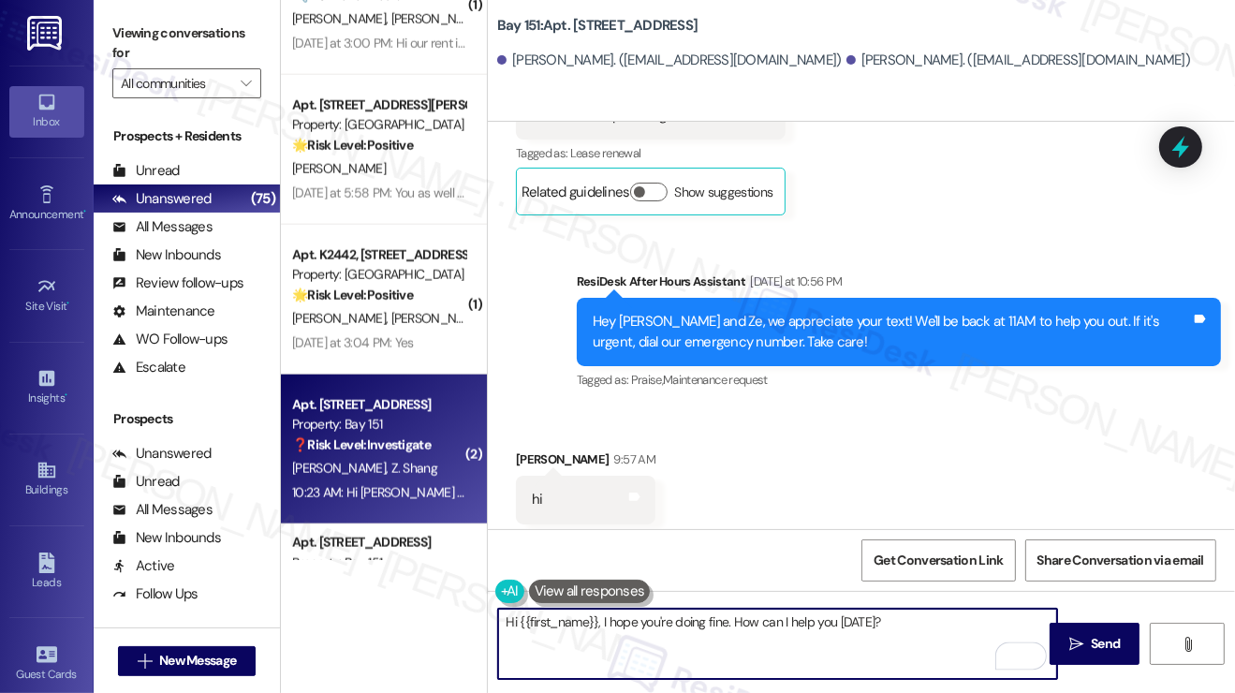
drag, startPoint x: 519, startPoint y: 617, endPoint x: 596, endPoint y: 616, distance: 77.7
click at [596, 616] on textarea "Hi {{first_name}}, I hope you're doing fine. How can I help you [DATE]?" at bounding box center [777, 644] width 559 height 70
paste textarea "Ningzhi"
type textarea "Hi [PERSON_NAME], I hope you're doing fine. How can I help you [DATE]?"
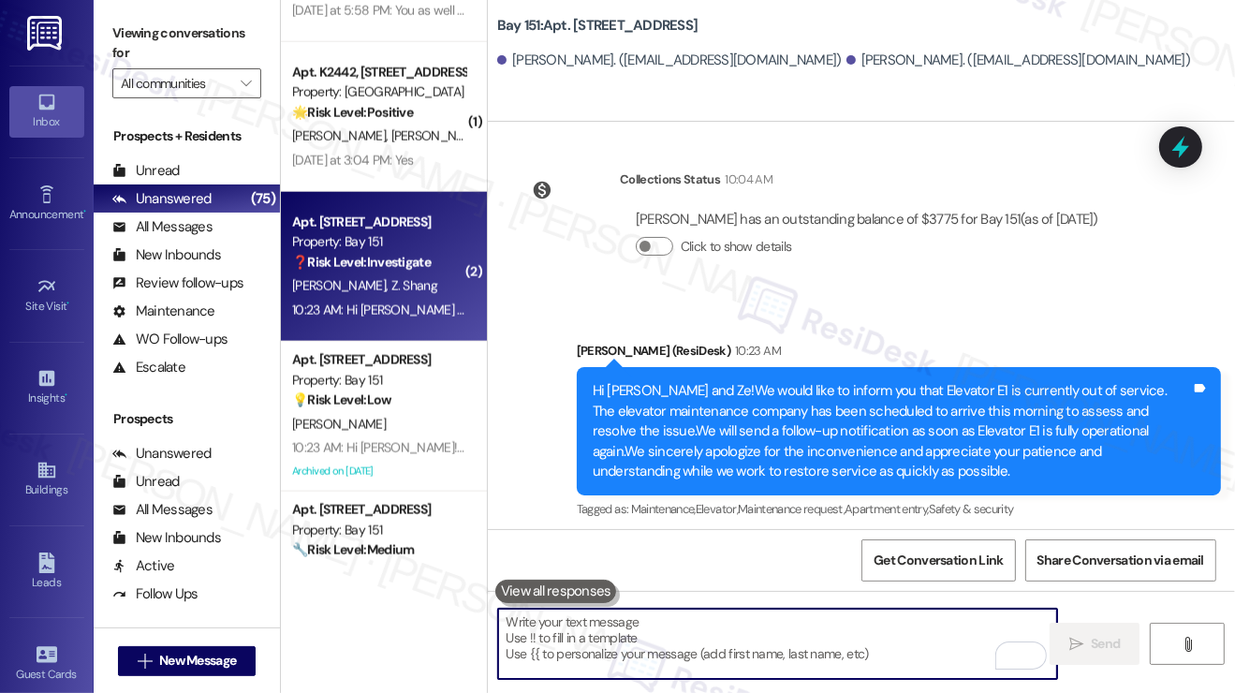
scroll to position [2340, 0]
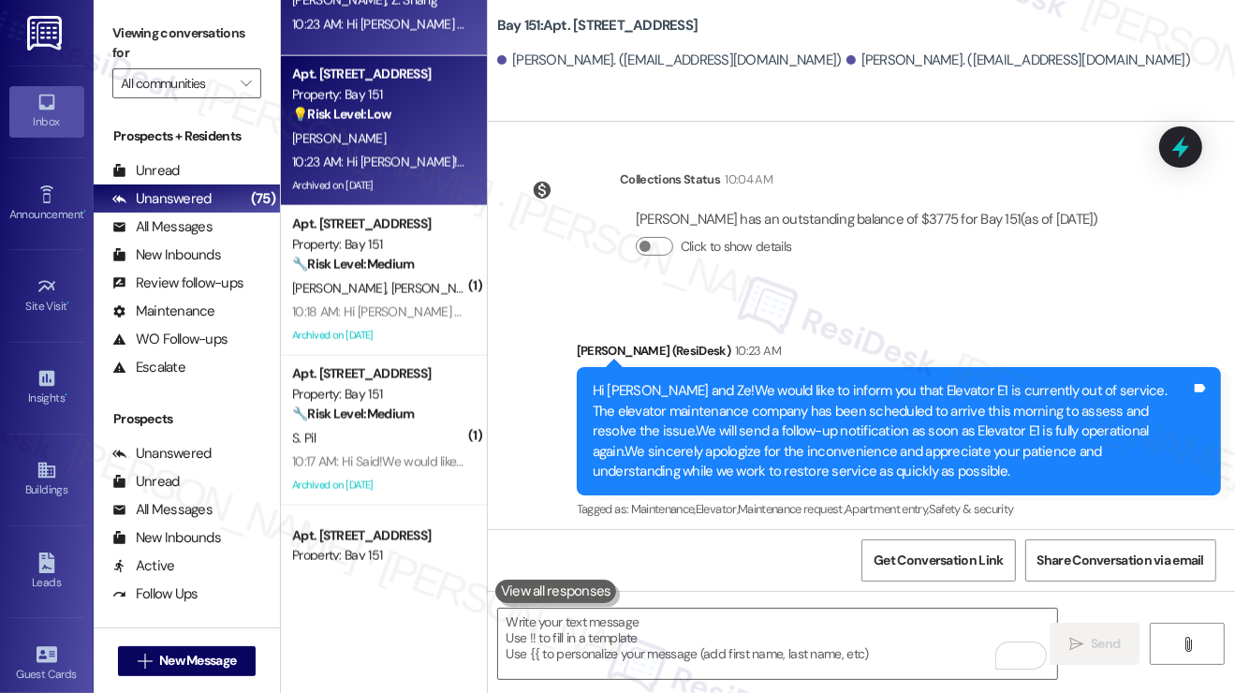
click at [325, 107] on strong "💡 Risk Level: Low" at bounding box center [341, 114] width 99 height 17
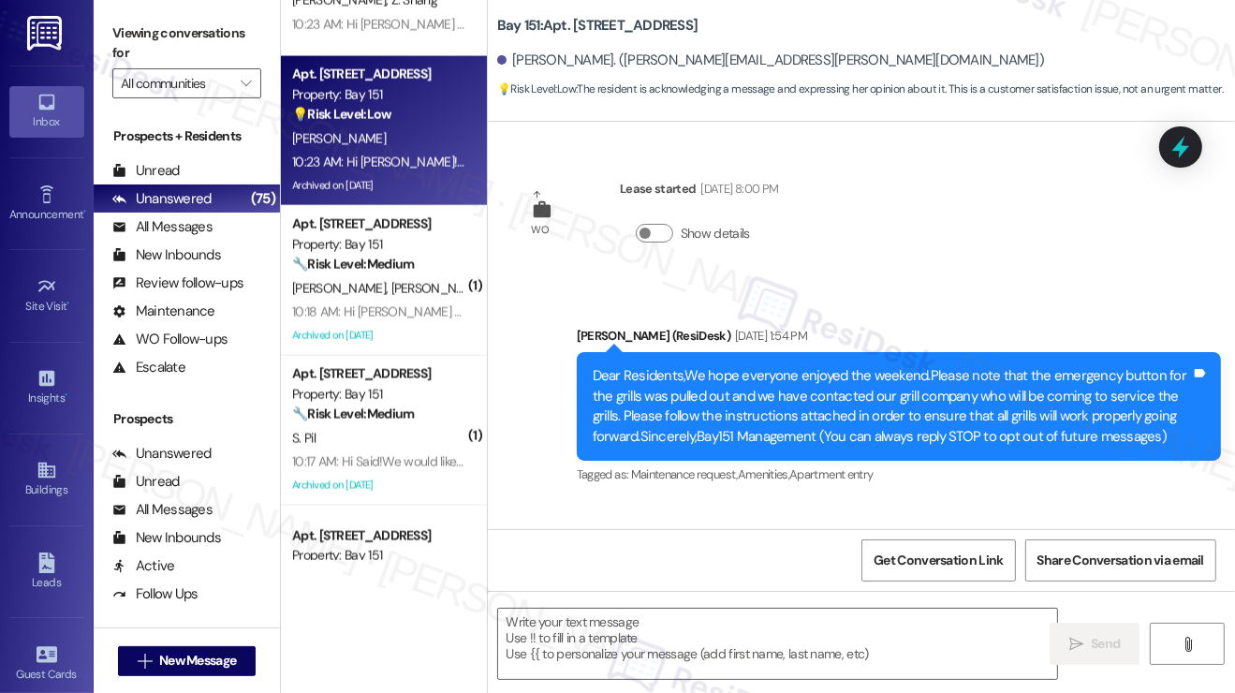
type textarea "Fetching suggested responses. Please feel free to read through the conversation…"
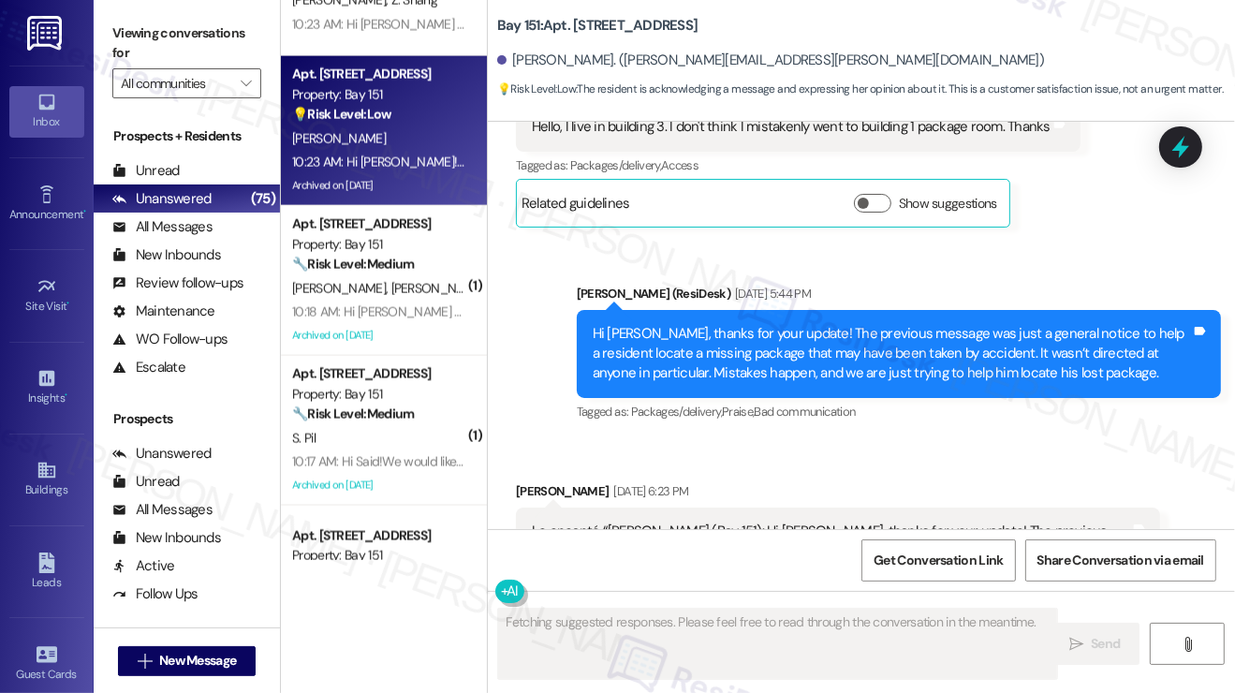
scroll to position [37339, 0]
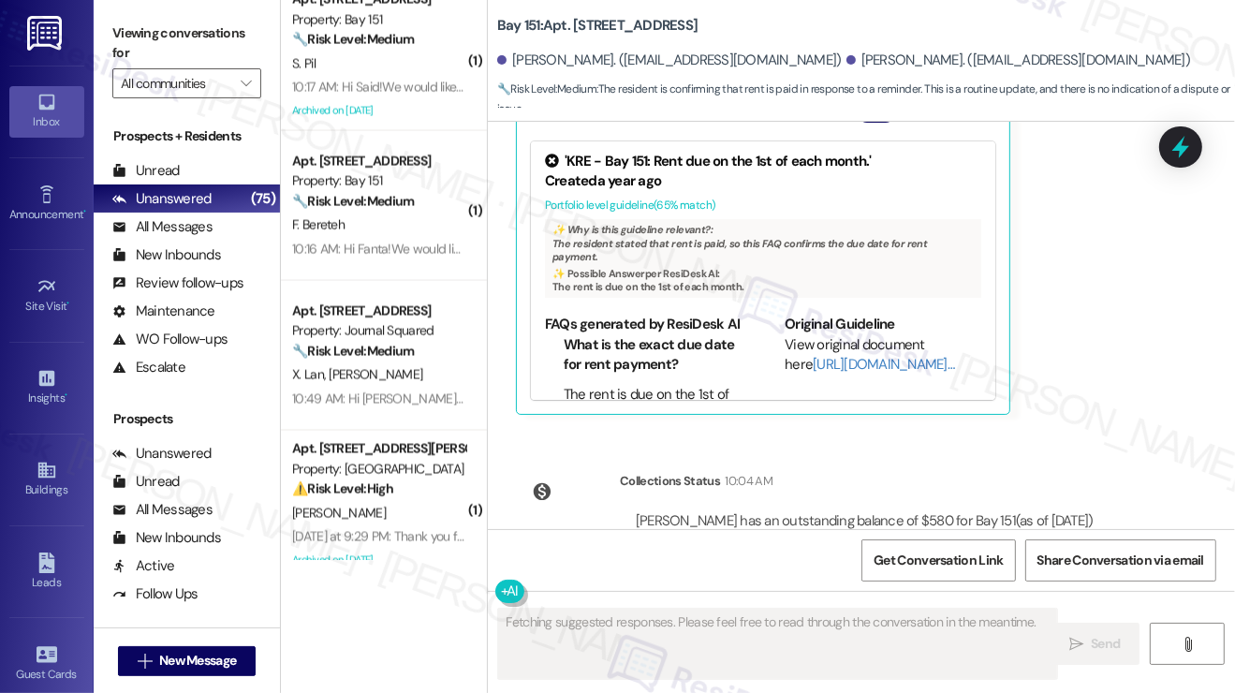
scroll to position [43396, 0]
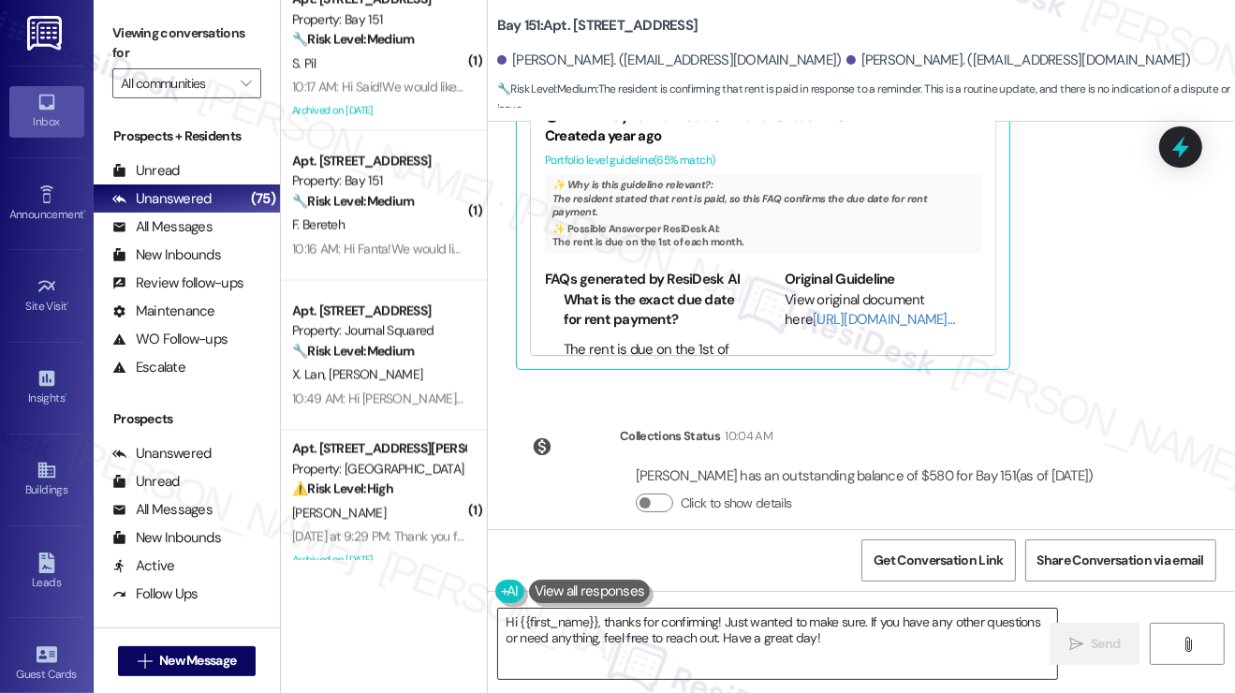
click at [675, 611] on textarea "Hi {{first_name}}, thanks for confirming! Just wanted to make sure. If you have…" at bounding box center [777, 644] width 559 height 70
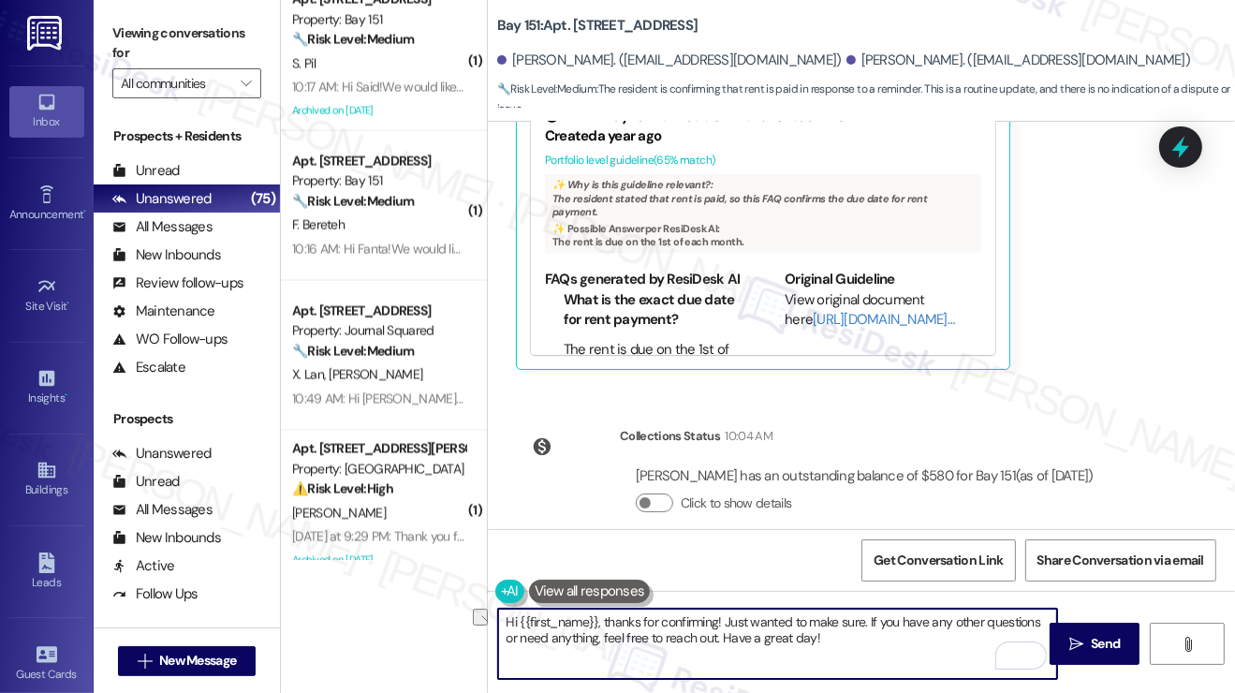
drag, startPoint x: 866, startPoint y: 621, endPoint x: 725, endPoint y: 619, distance: 141.4
click at [725, 619] on textarea "Hi {{first_name}}, thanks for confirming! Just wanted to make sure. If you have…" at bounding box center [777, 644] width 559 height 70
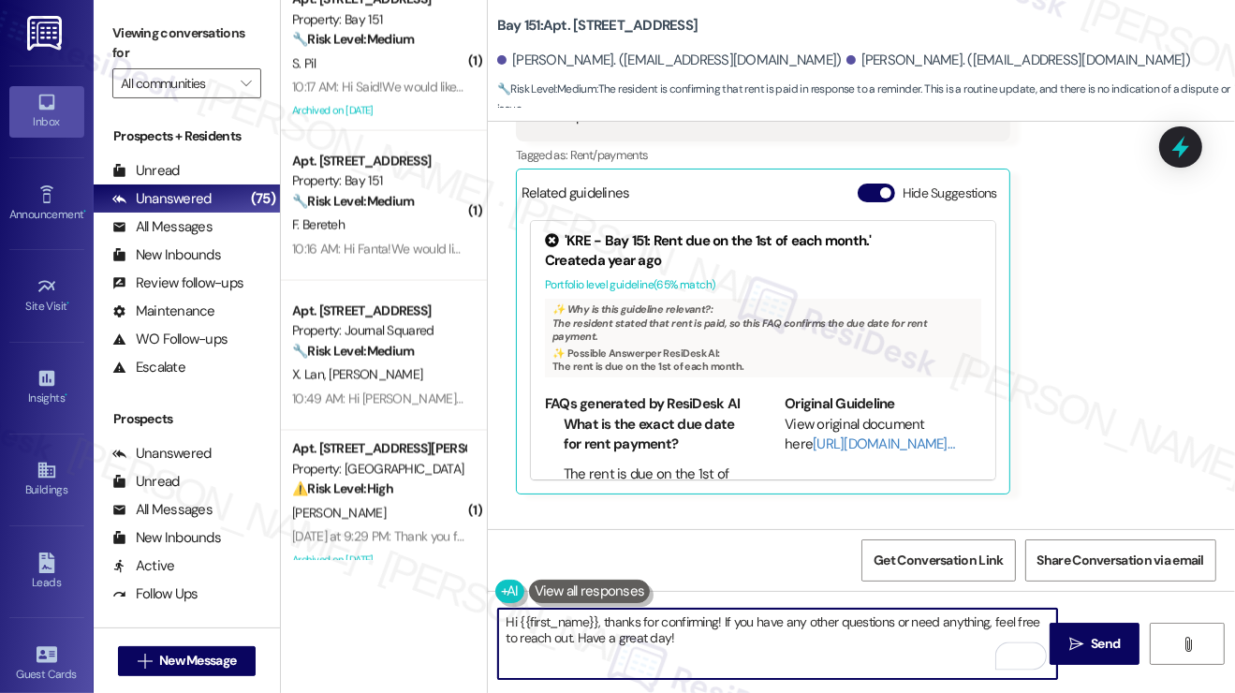
scroll to position [43116, 0]
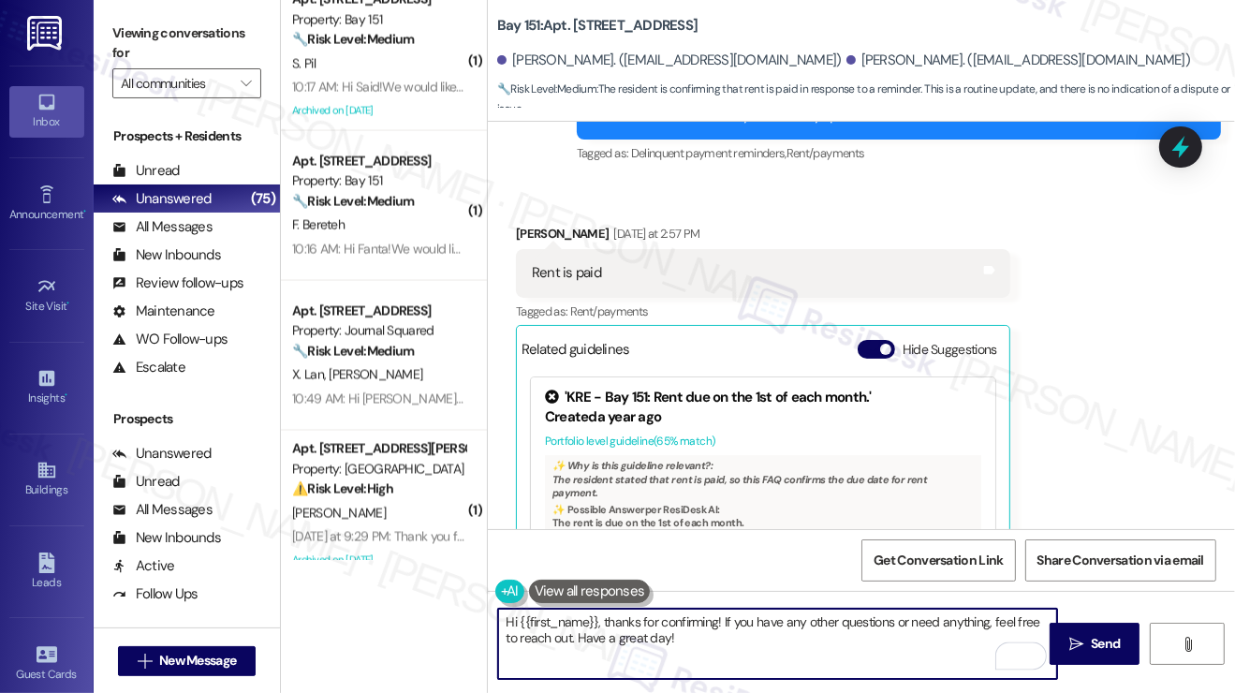
click at [846, 68] on div "[PERSON_NAME]. ([EMAIL_ADDRESS][DOMAIN_NAME])" at bounding box center [1018, 61] width 345 height 20
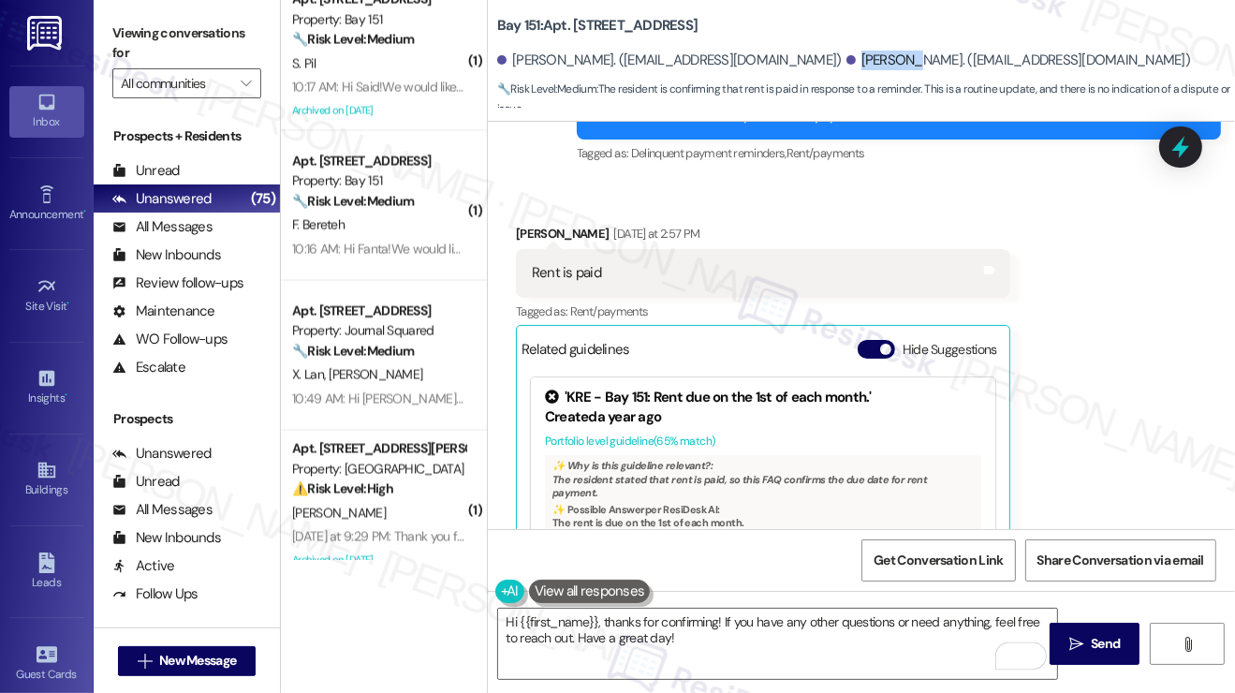
click at [846, 68] on div "[PERSON_NAME]. ([EMAIL_ADDRESS][DOMAIN_NAME])" at bounding box center [1018, 61] width 345 height 20
copy div "Yosmery"
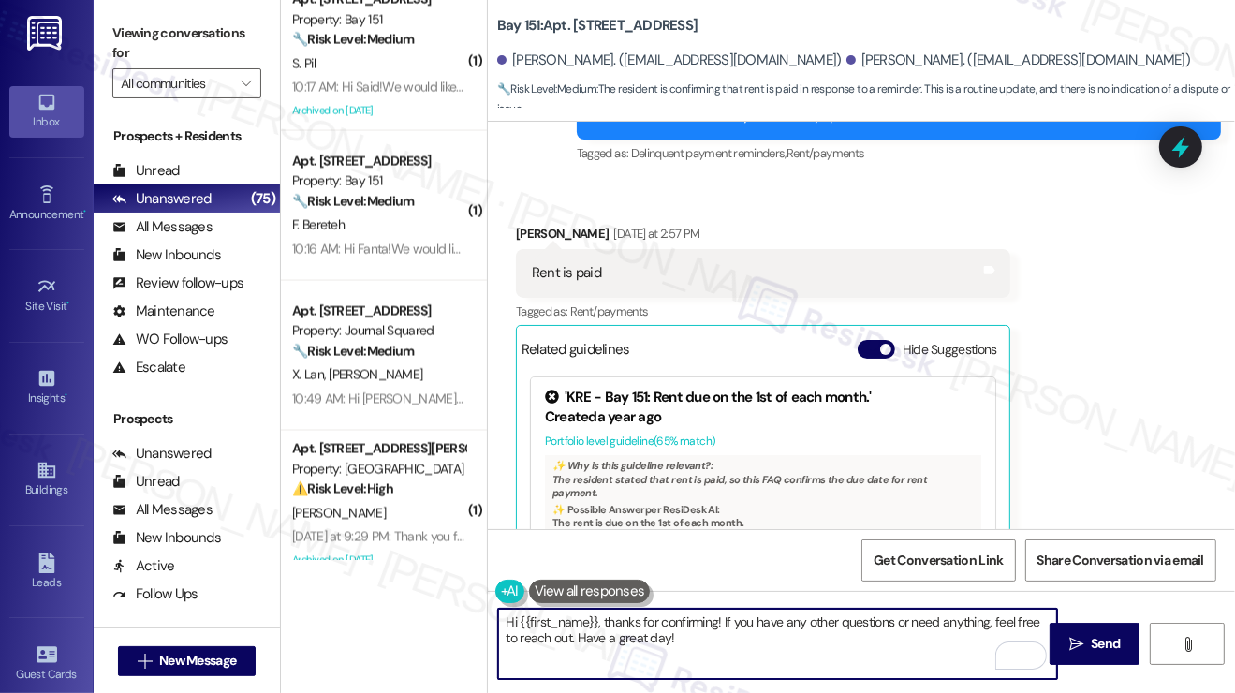
drag, startPoint x: 519, startPoint y: 621, endPoint x: 599, endPoint y: 602, distance: 82.7
click at [599, 608] on div "Hi {{first_name}}, thanks for confirming! If you have any other questions or ne…" at bounding box center [768, 644] width 561 height 72
paste textarea "Yosmery"
type textarea "Hi Yosmery, thanks for confirming! If you have any other questions or need anyt…"
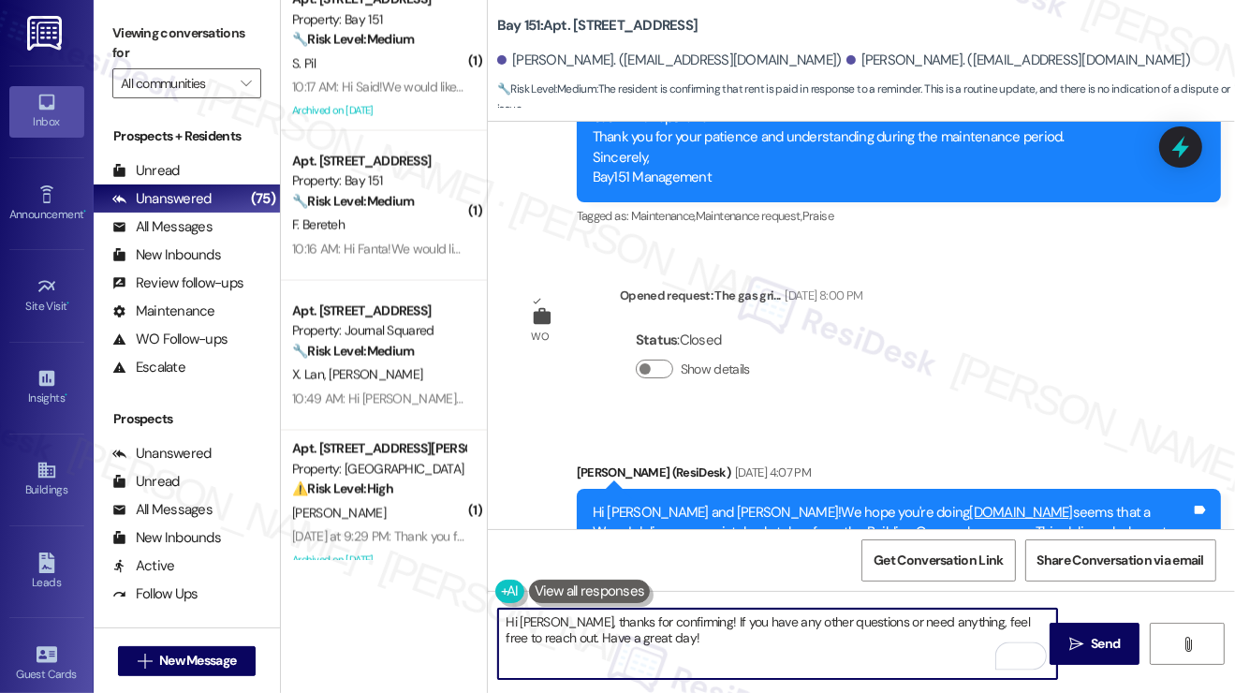
scroll to position [42928, 0]
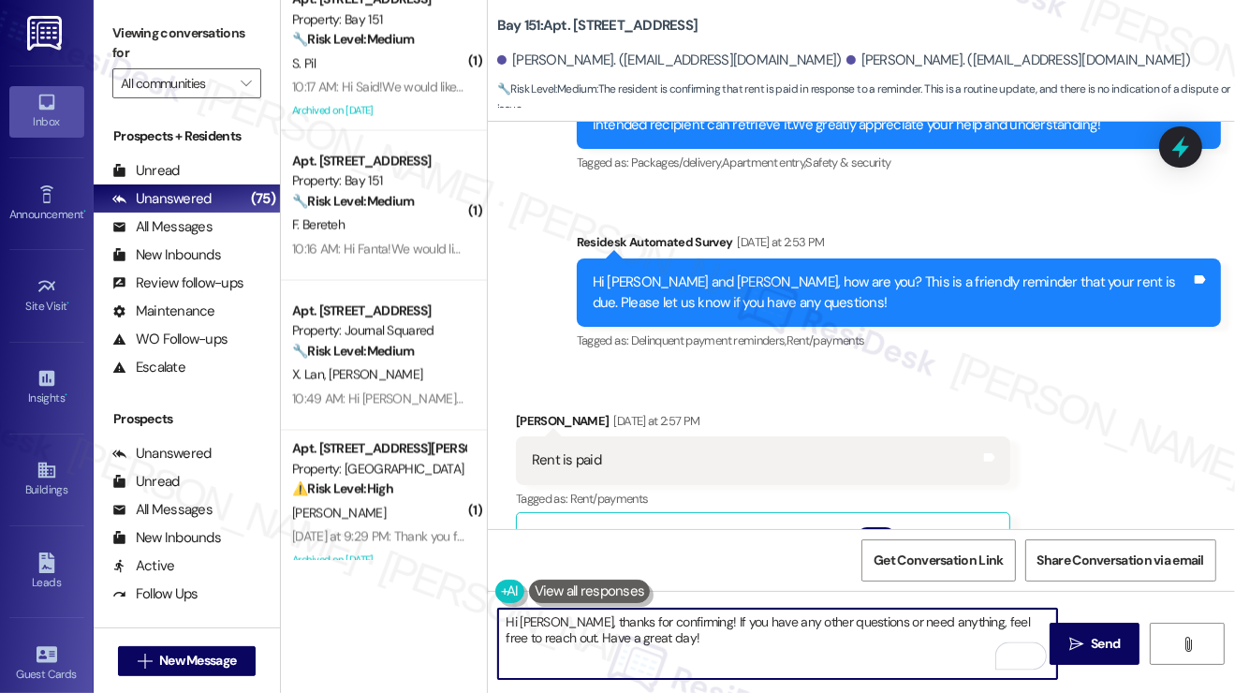
click at [936, 632] on textarea "Hi Yosmery, thanks for confirming! If you have any other questions or need anyt…" at bounding box center [777, 644] width 559 height 70
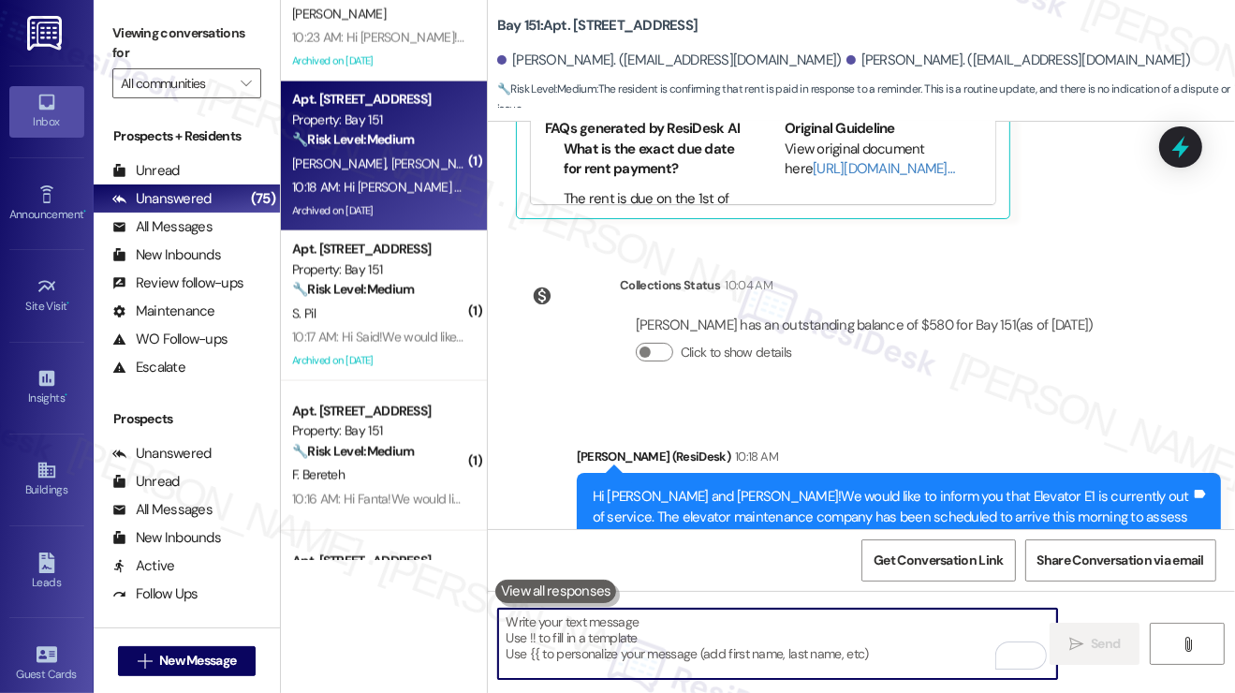
scroll to position [2434, 0]
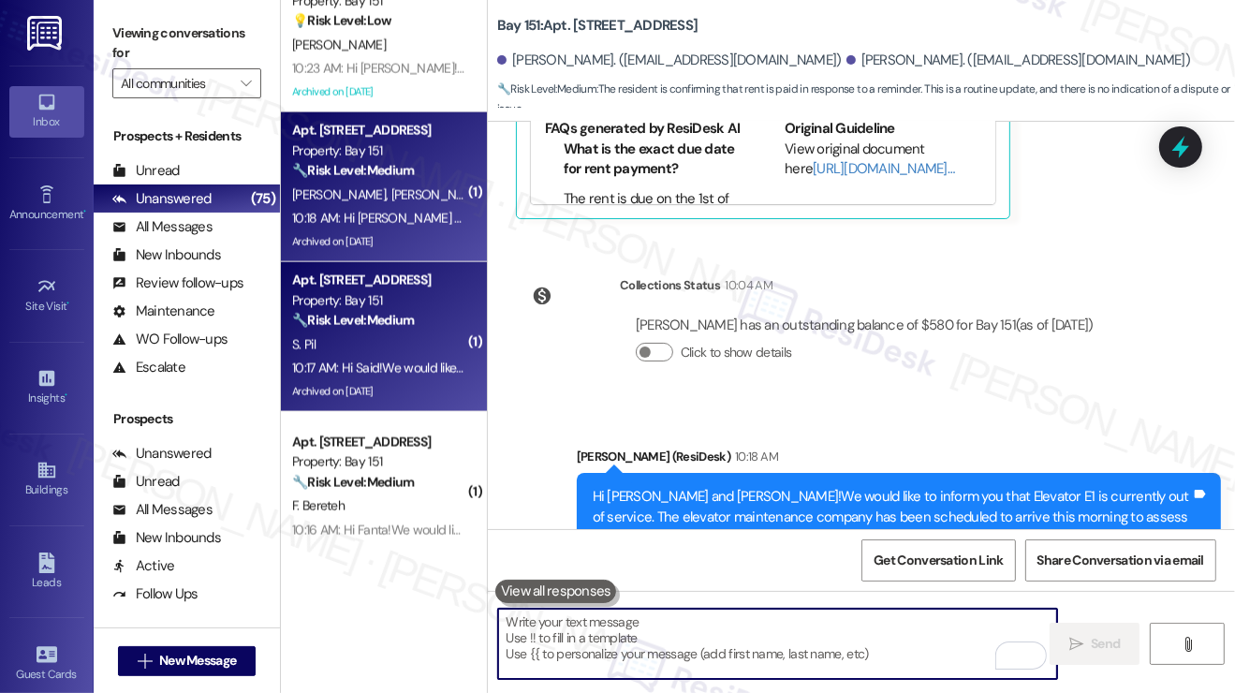
click at [414, 326] on strong "🔧 Risk Level: Medium" at bounding box center [353, 320] width 122 height 17
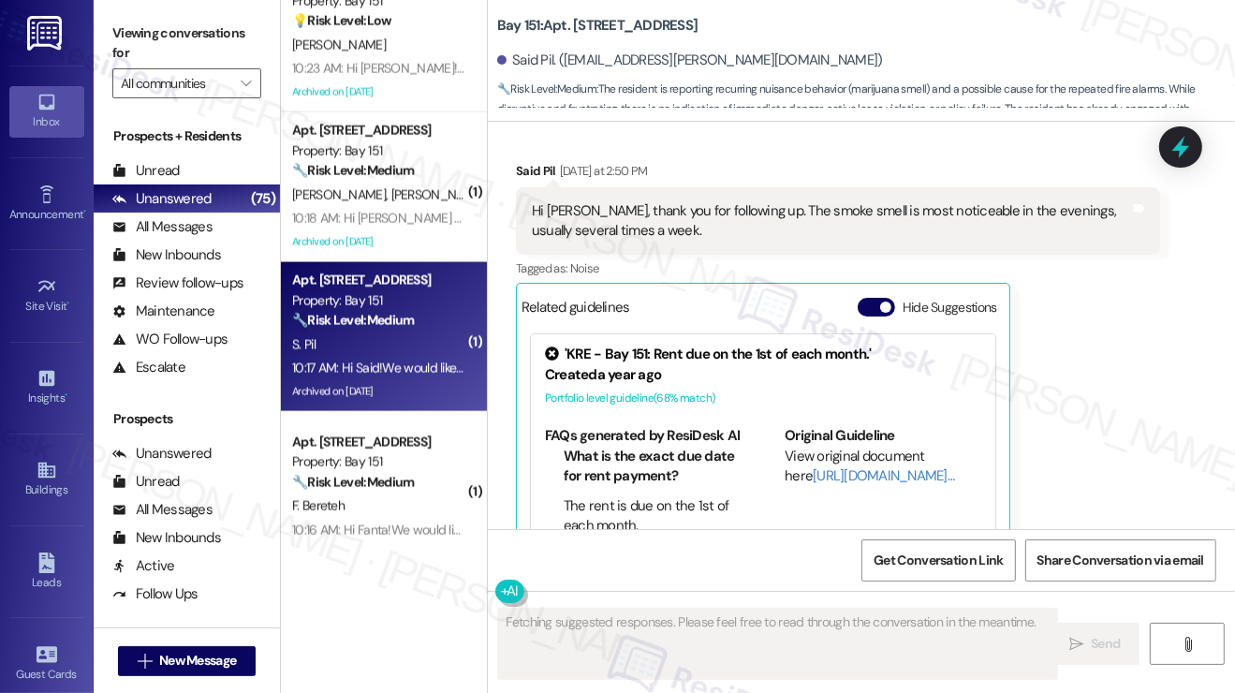
scroll to position [6476, 0]
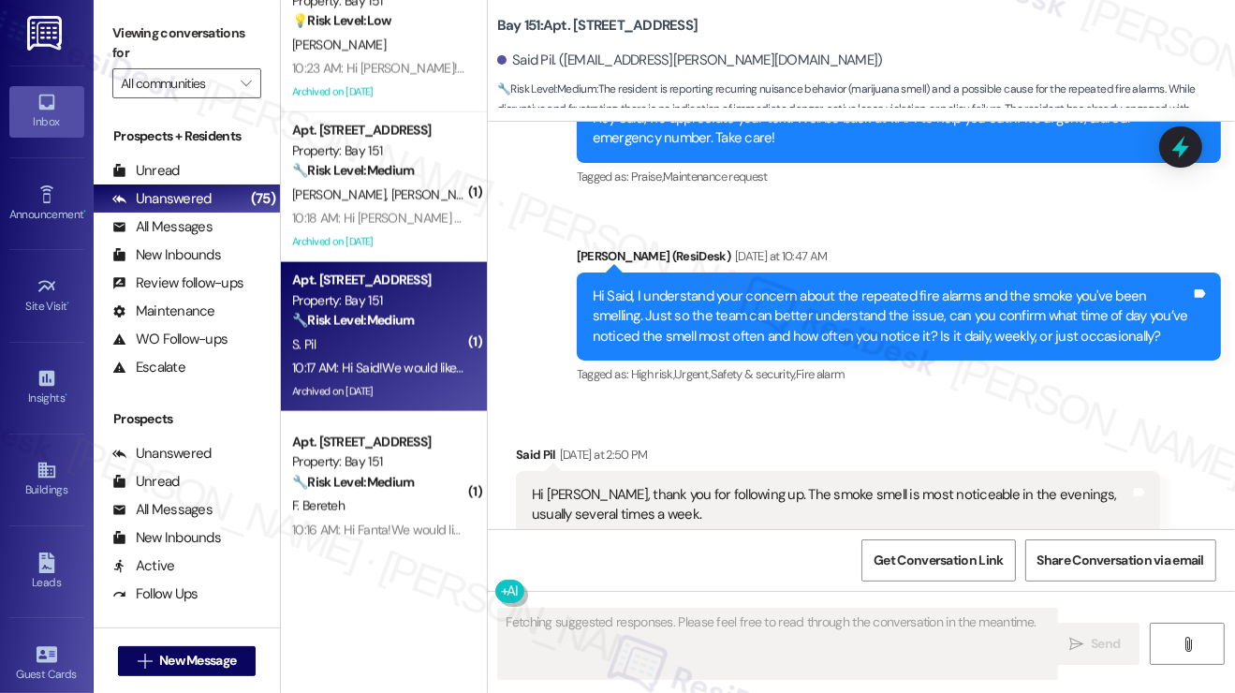
click at [631, 489] on div "Hi Jane, thank you for following up. The smoke smell is most noticeable in the …" at bounding box center [831, 505] width 598 height 40
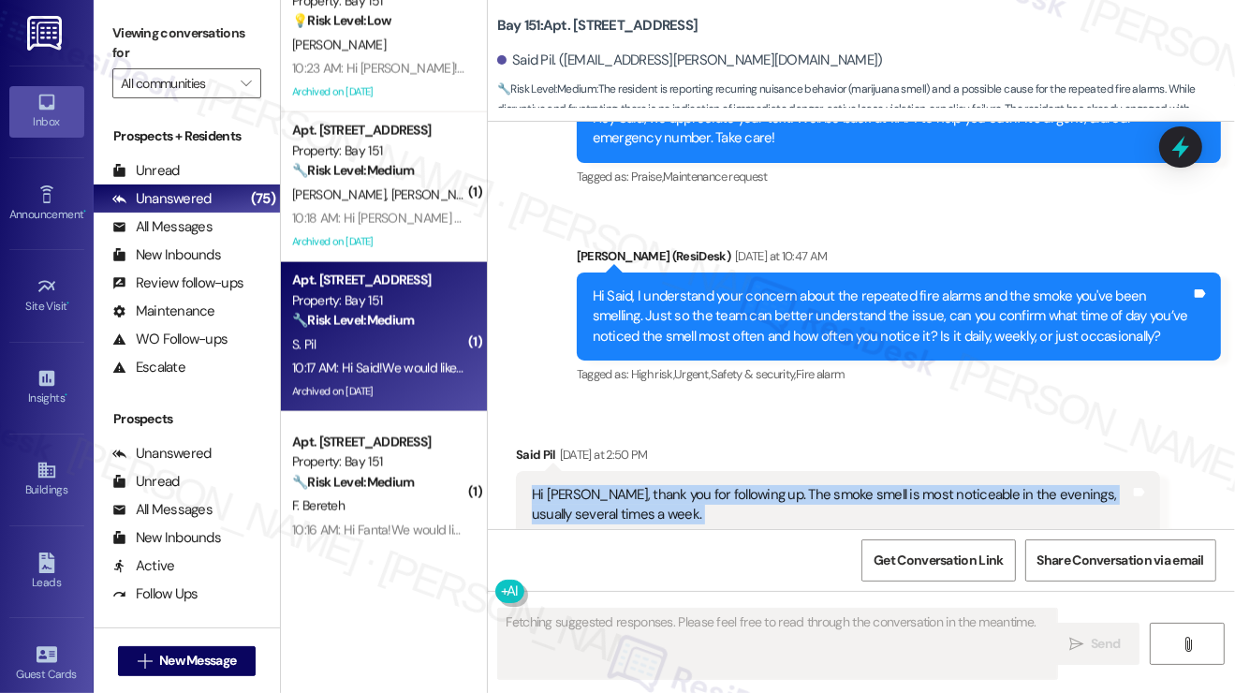
click at [631, 489] on div "Hi Jane, thank you for following up. The smoke smell is most noticeable in the …" at bounding box center [831, 505] width 598 height 40
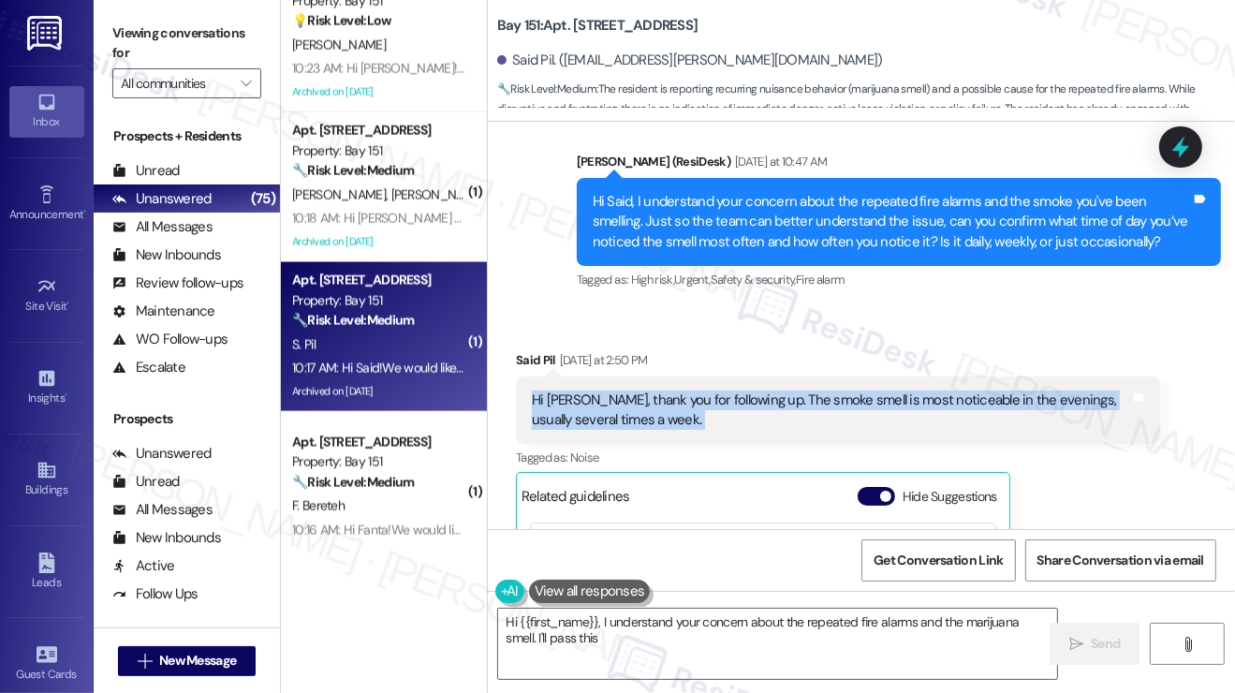
scroll to position [6570, 0]
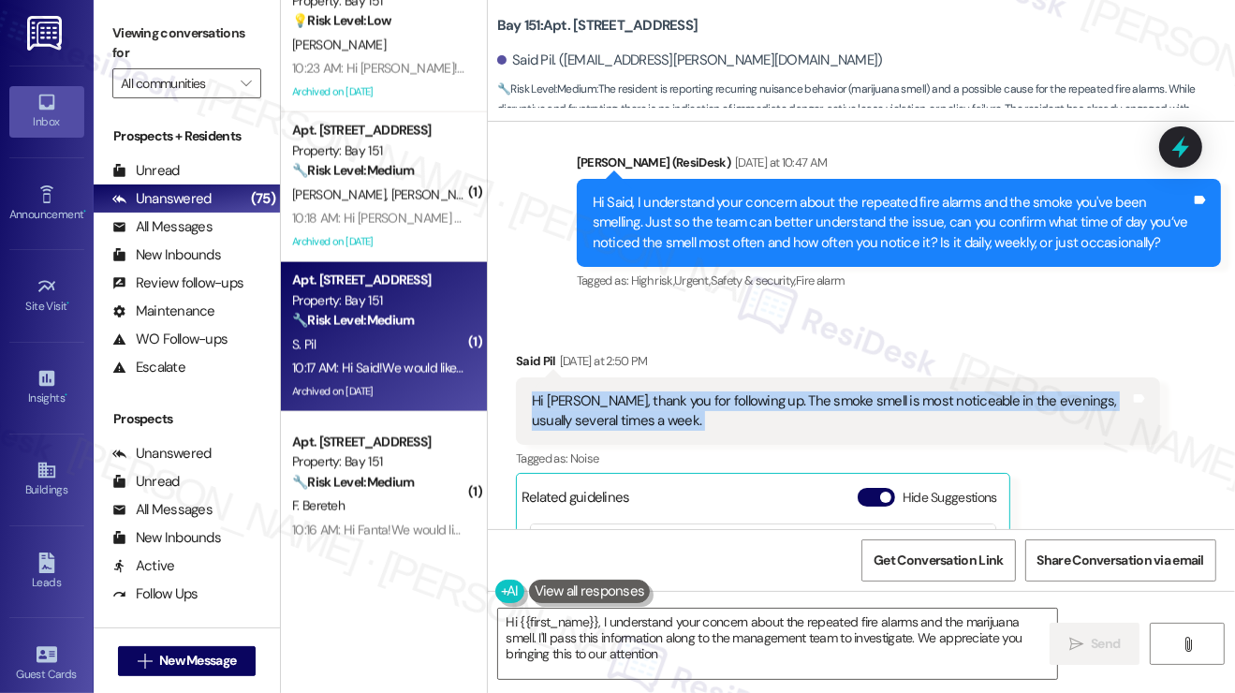
type textarea "Hi {{first_name}}, I understand your concern about the repeated fire alarms and…"
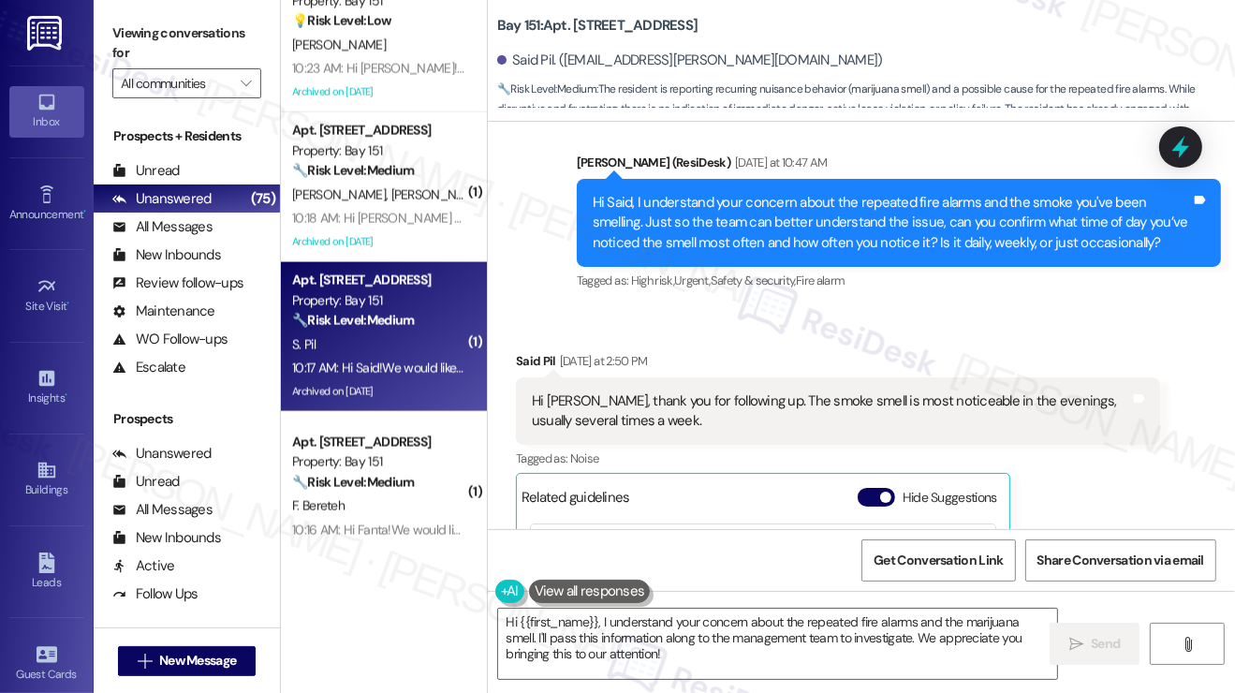
click at [753, 236] on div "Hi Said, I understand your concern about the repeated fire alarms and the smoke…" at bounding box center [892, 223] width 598 height 60
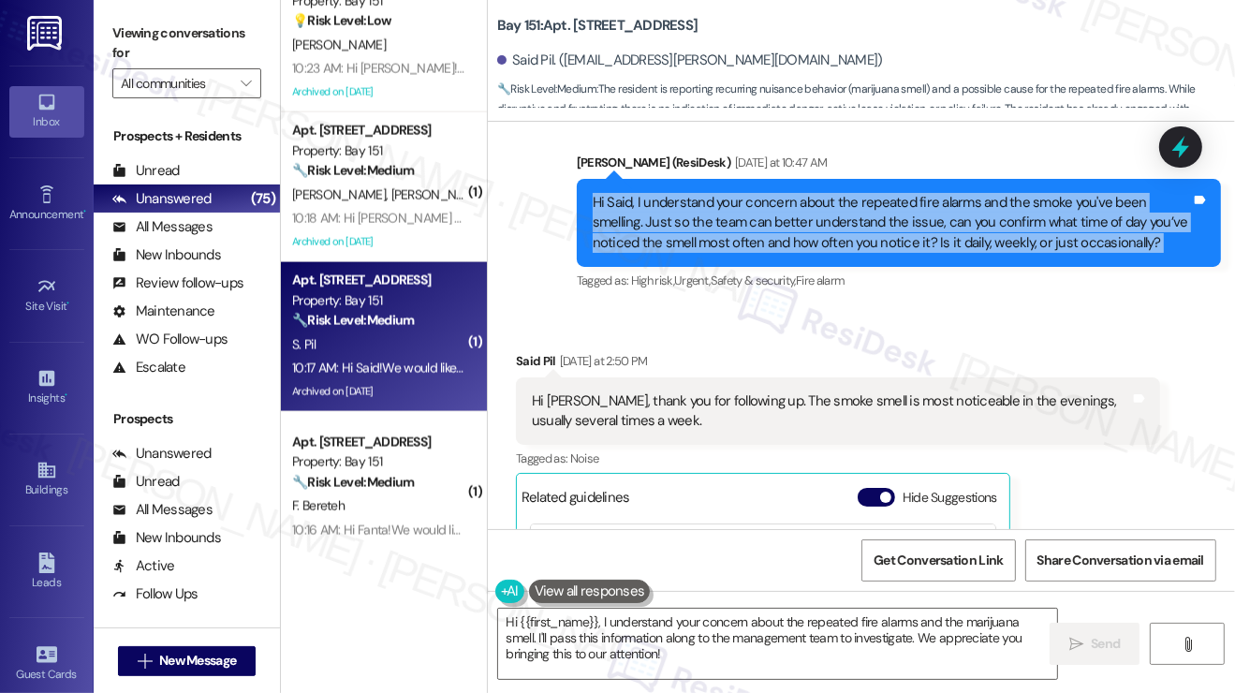
click at [753, 236] on div "Hi Said, I understand your concern about the repeated fire alarms and the smoke…" at bounding box center [892, 223] width 598 height 60
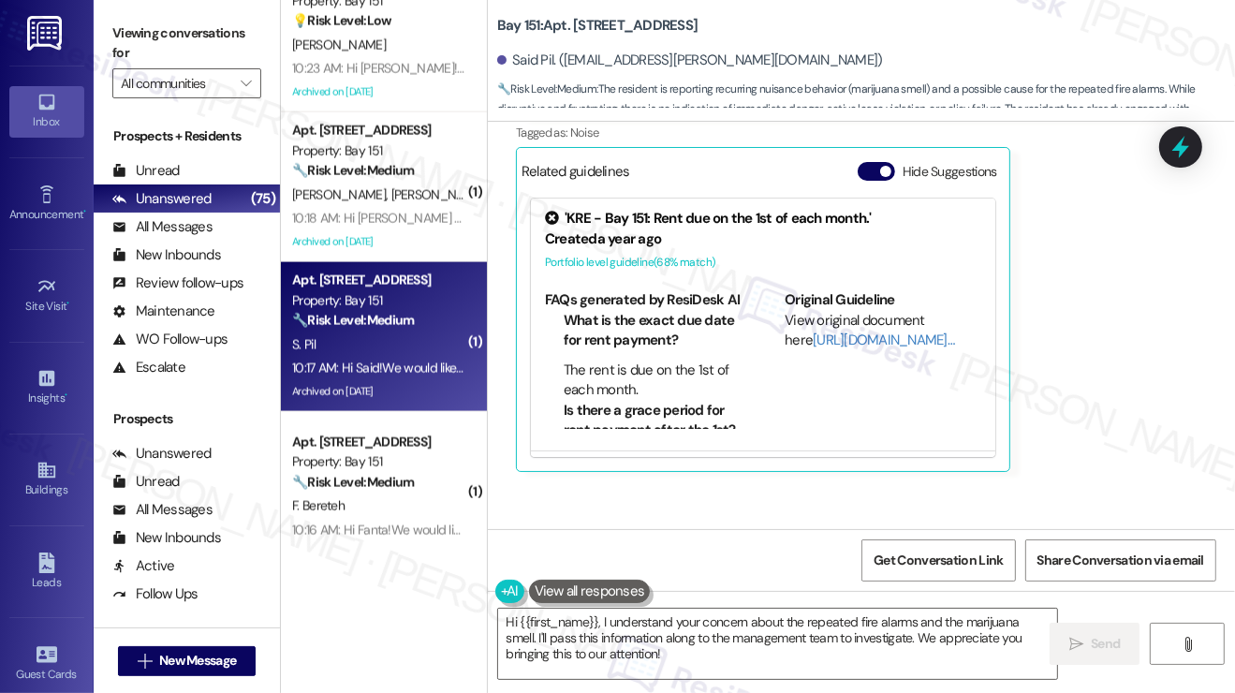
scroll to position [6622, 0]
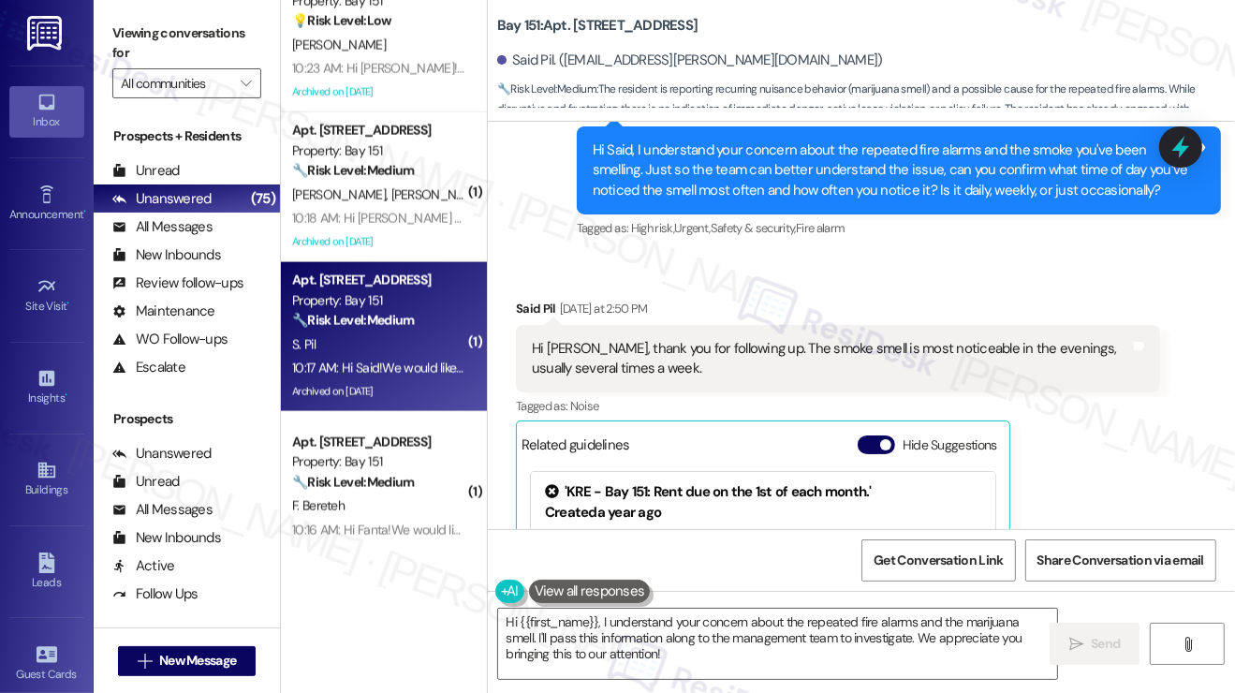
click at [625, 354] on div "Hi Jane, thank you for following up. The smoke smell is most noticeable in the …" at bounding box center [831, 359] width 598 height 40
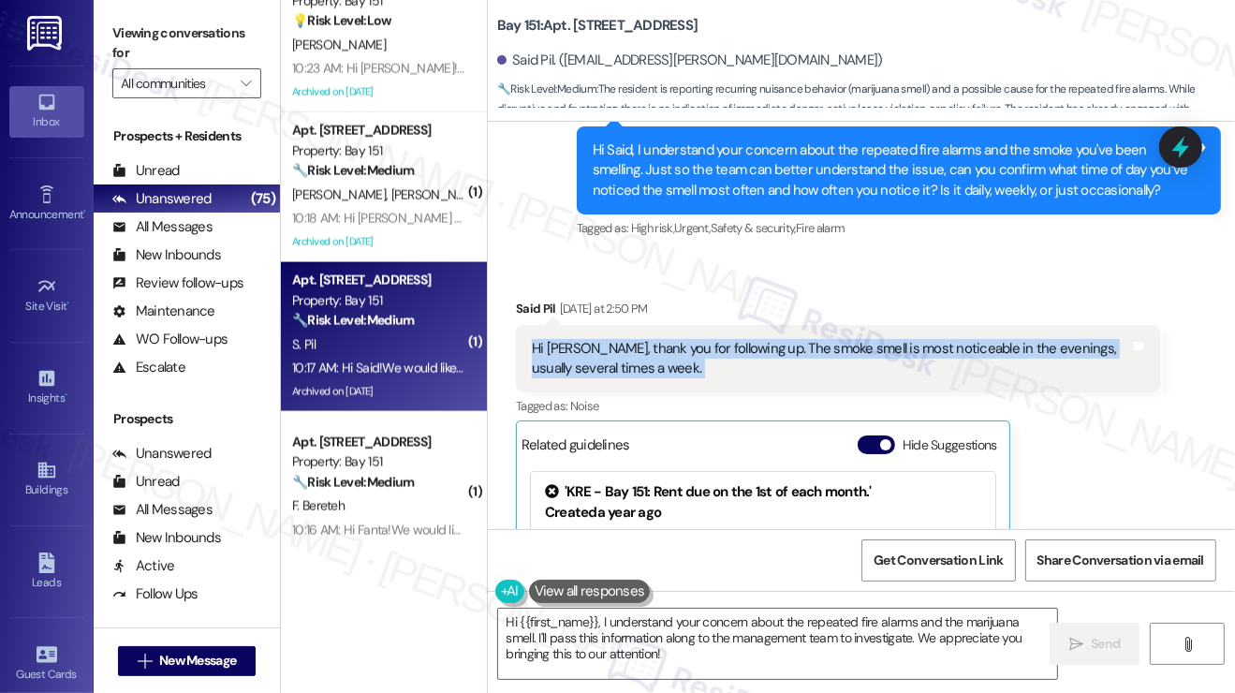
click at [625, 354] on div "Hi Jane, thank you for following up. The smoke smell is most noticeable in the …" at bounding box center [831, 359] width 598 height 40
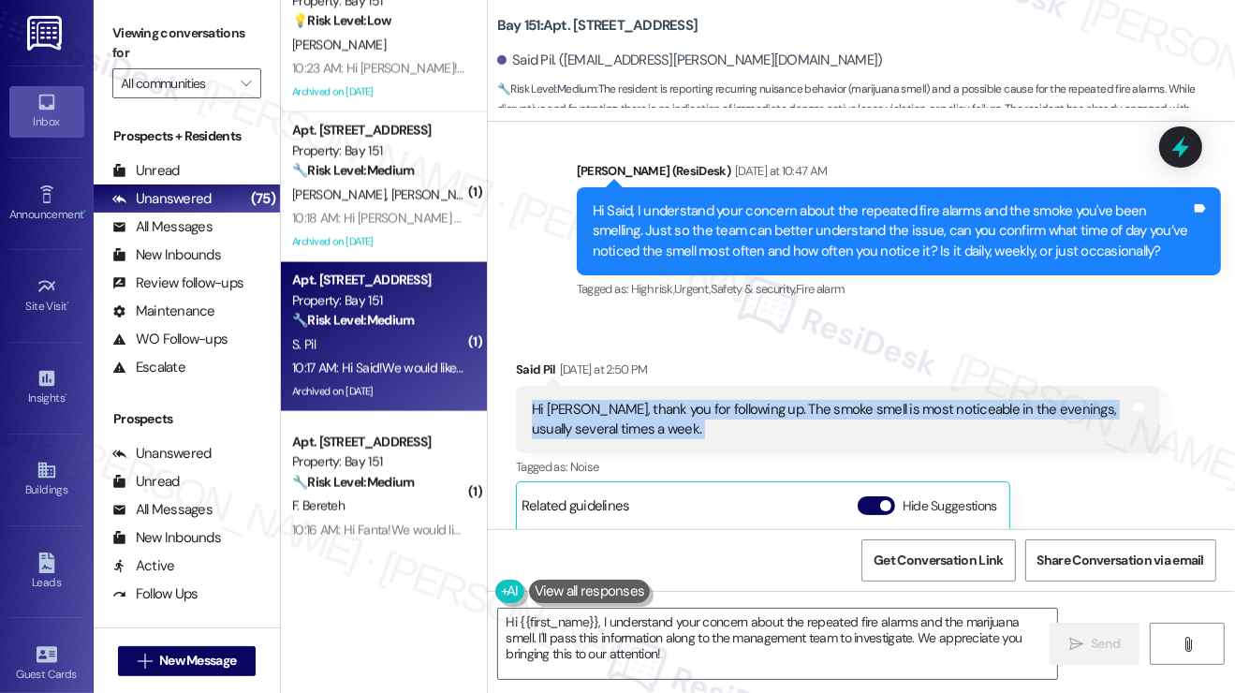
scroll to position [6529, 0]
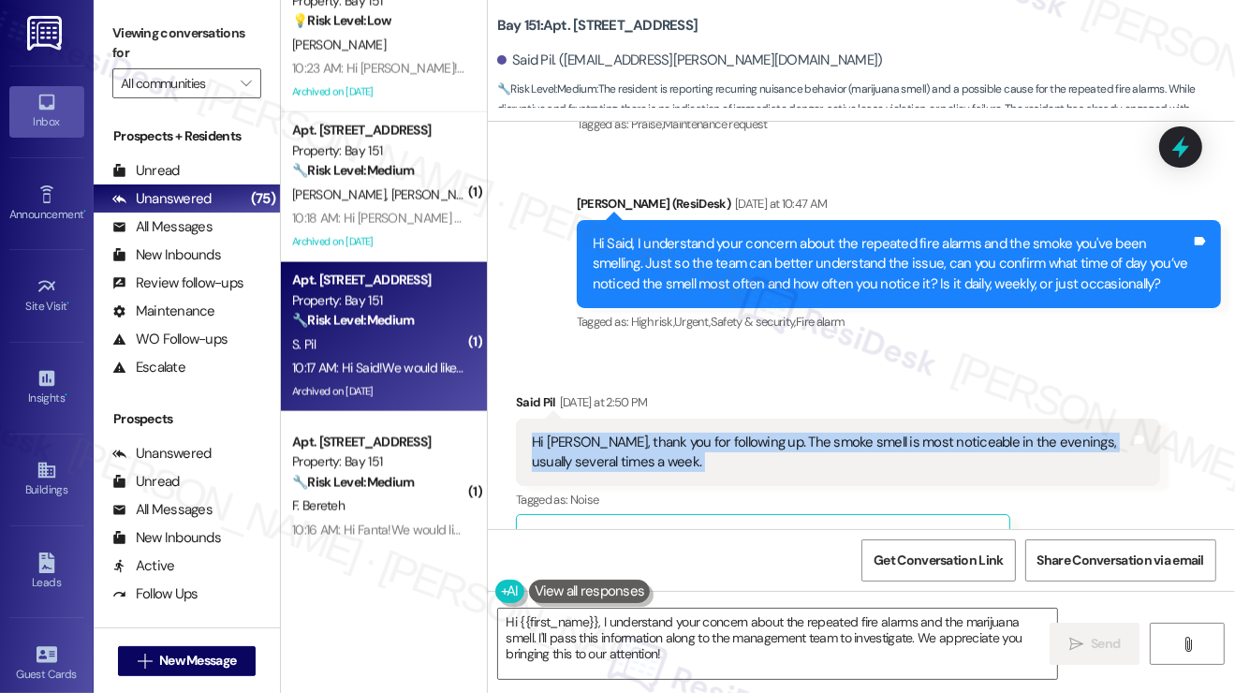
click at [711, 454] on div "Hi Jane, thank you for following up. The smoke smell is most noticeable in the …" at bounding box center [831, 453] width 598 height 40
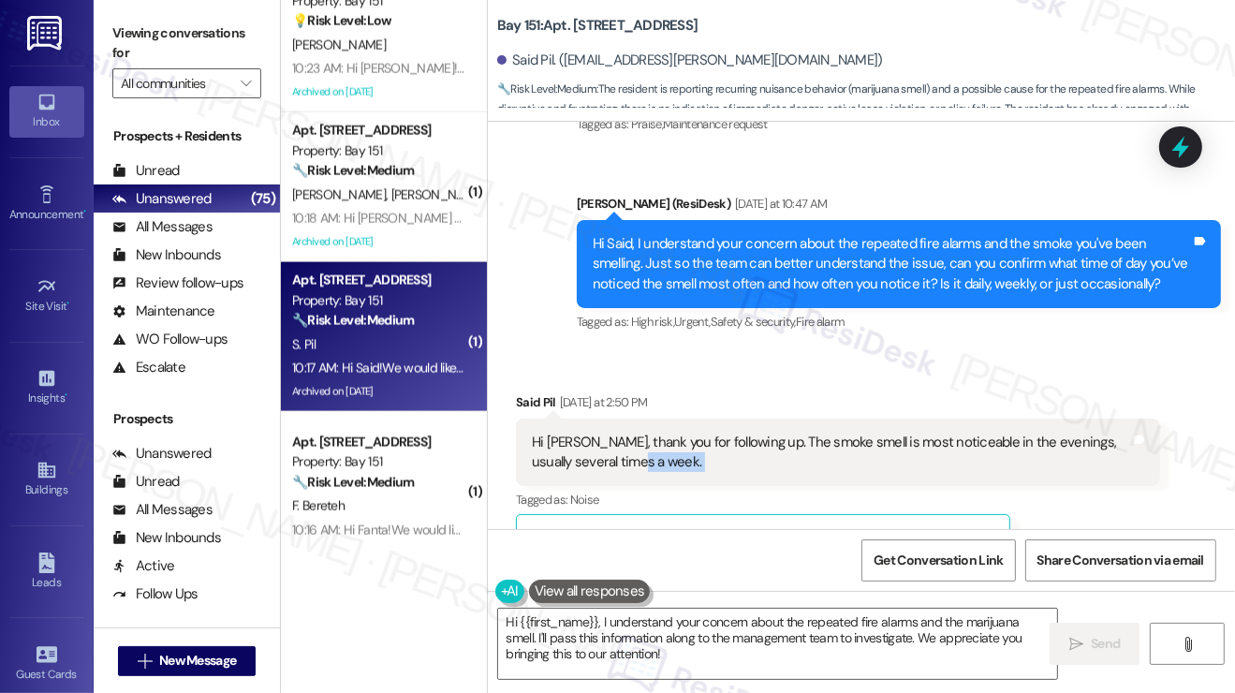
click at [711, 454] on div "Hi Jane, thank you for following up. The smoke smell is most noticeable in the …" at bounding box center [831, 453] width 598 height 40
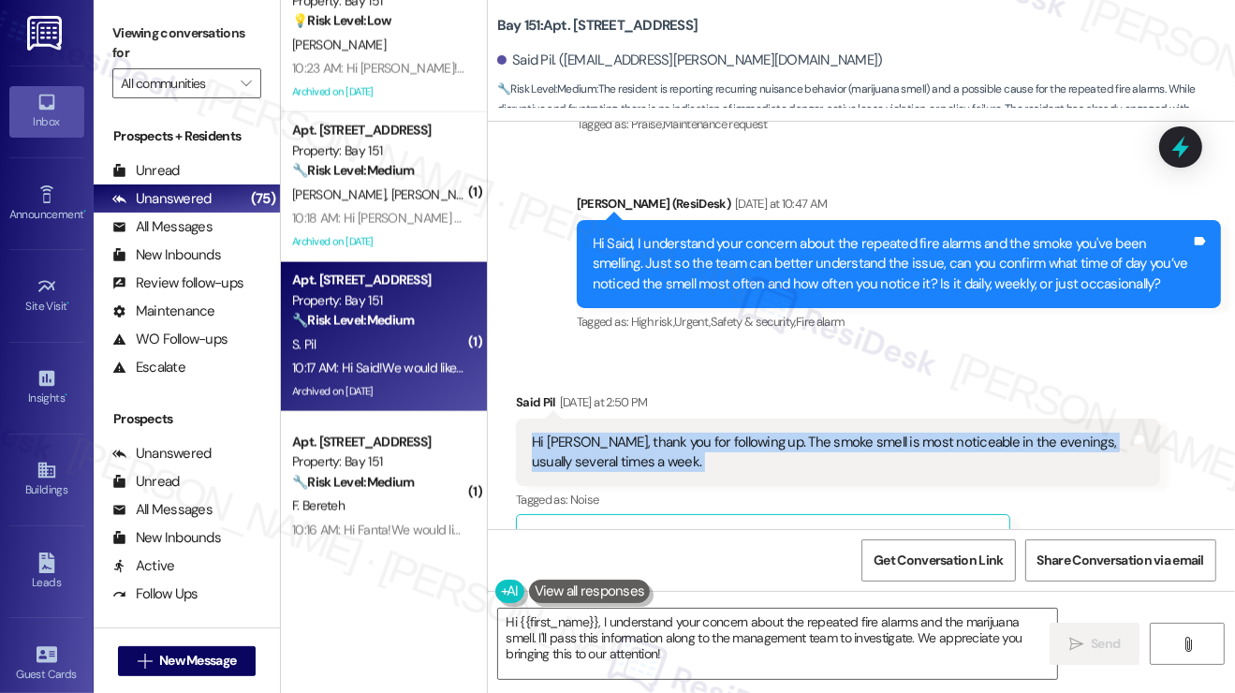
click at [711, 454] on div "Hi Jane, thank you for following up. The smoke smell is most noticeable in the …" at bounding box center [831, 453] width 598 height 40
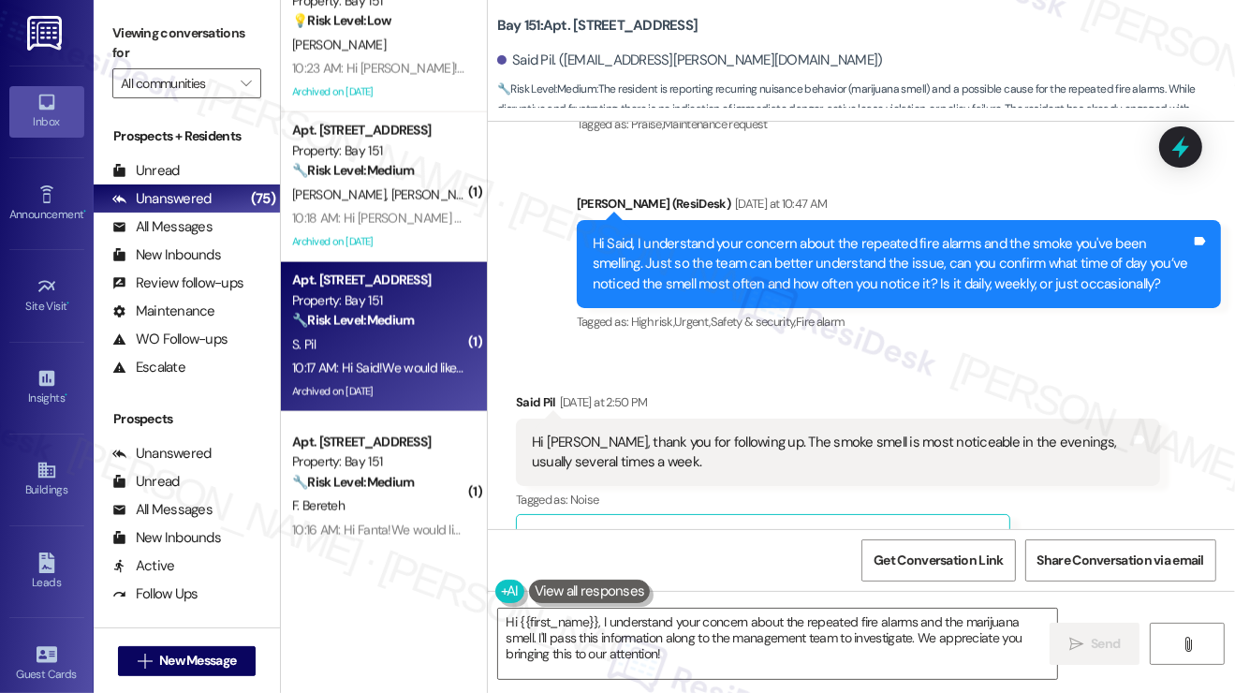
click at [517, 403] on div "Said Pil Yesterday at 2:50 PM" at bounding box center [838, 405] width 644 height 26
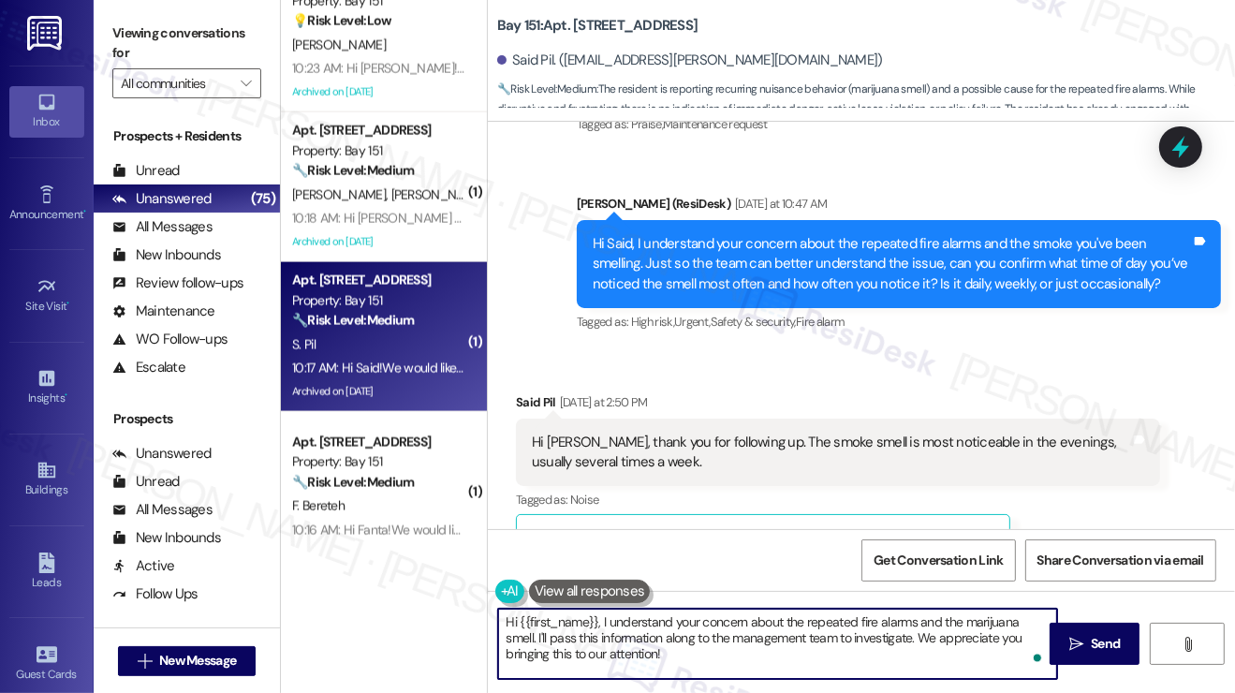
drag, startPoint x: 666, startPoint y: 652, endPoint x: 652, endPoint y: 636, distance: 21.3
click at [653, 637] on textarea "Hi {{first_name}}, I understand your concern about the repeated fire alarms and…" at bounding box center [777, 644] width 559 height 70
click at [652, 633] on textarea "Hi {{first_name}}, I understand your concern about the repeated fire alarms and…" at bounding box center [777, 644] width 559 height 70
drag, startPoint x: 648, startPoint y: 651, endPoint x: 592, endPoint y: 638, distance: 57.7
click at [592, 638] on textarea "Hi {{first_name}}, I understand your concern about the repeated fire alarms and…" at bounding box center [777, 644] width 559 height 70
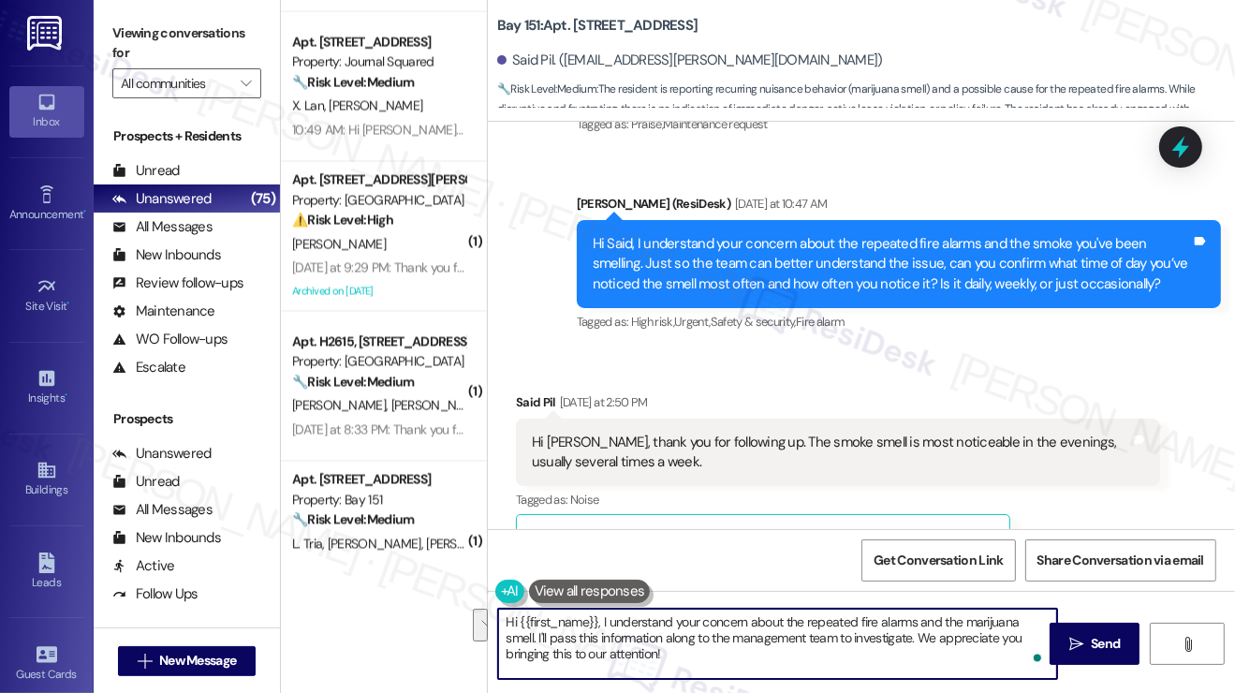
scroll to position [2902, 0]
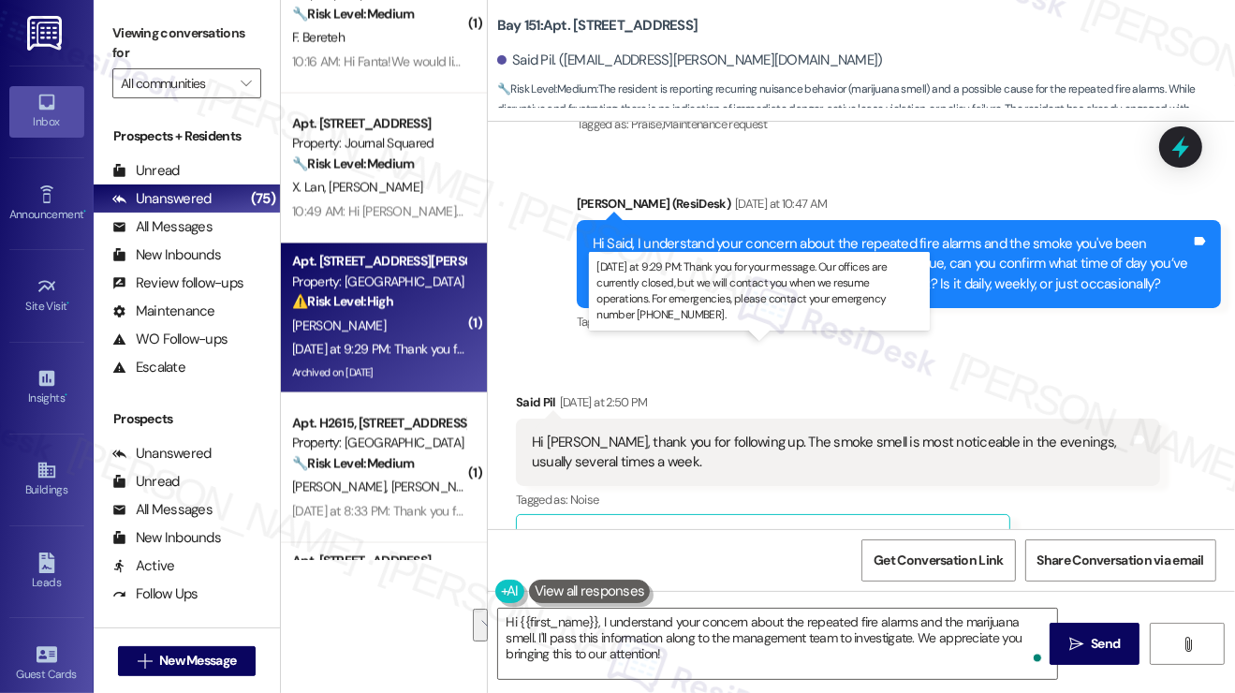
click at [427, 344] on div "Yesterday at 9:29 PM: Thank you for your message. Our offices are currently clo…" at bounding box center [866, 349] width 1149 height 17
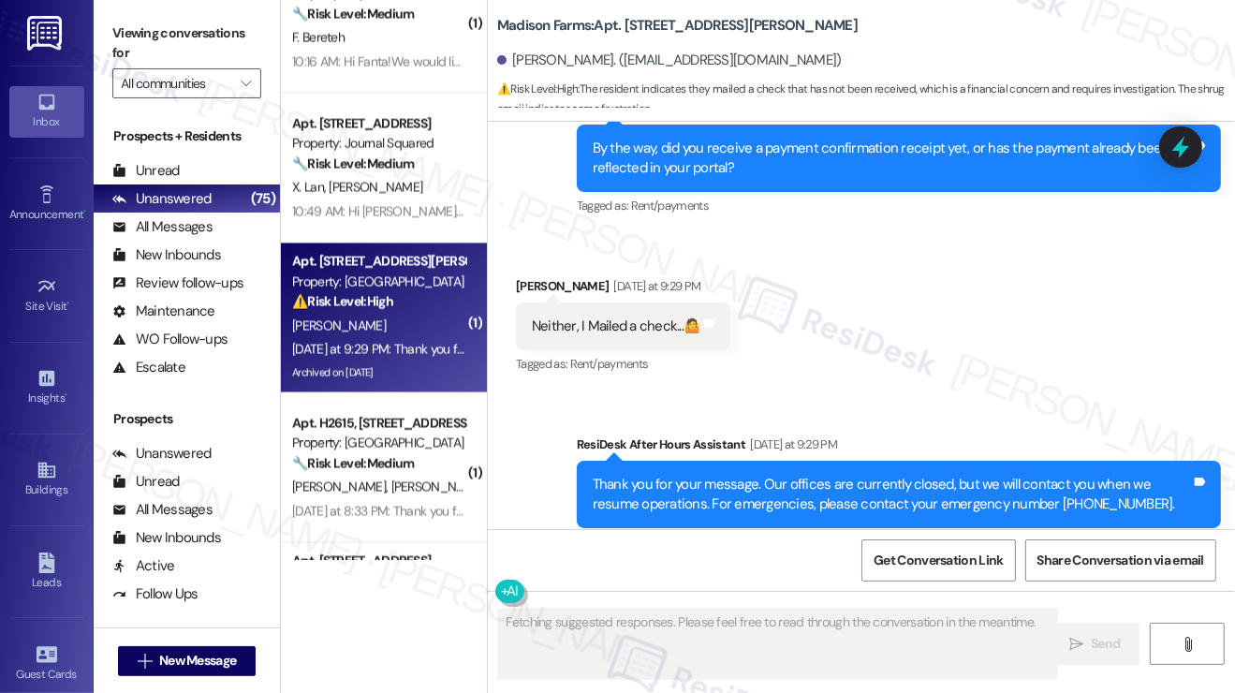
scroll to position [4701, 0]
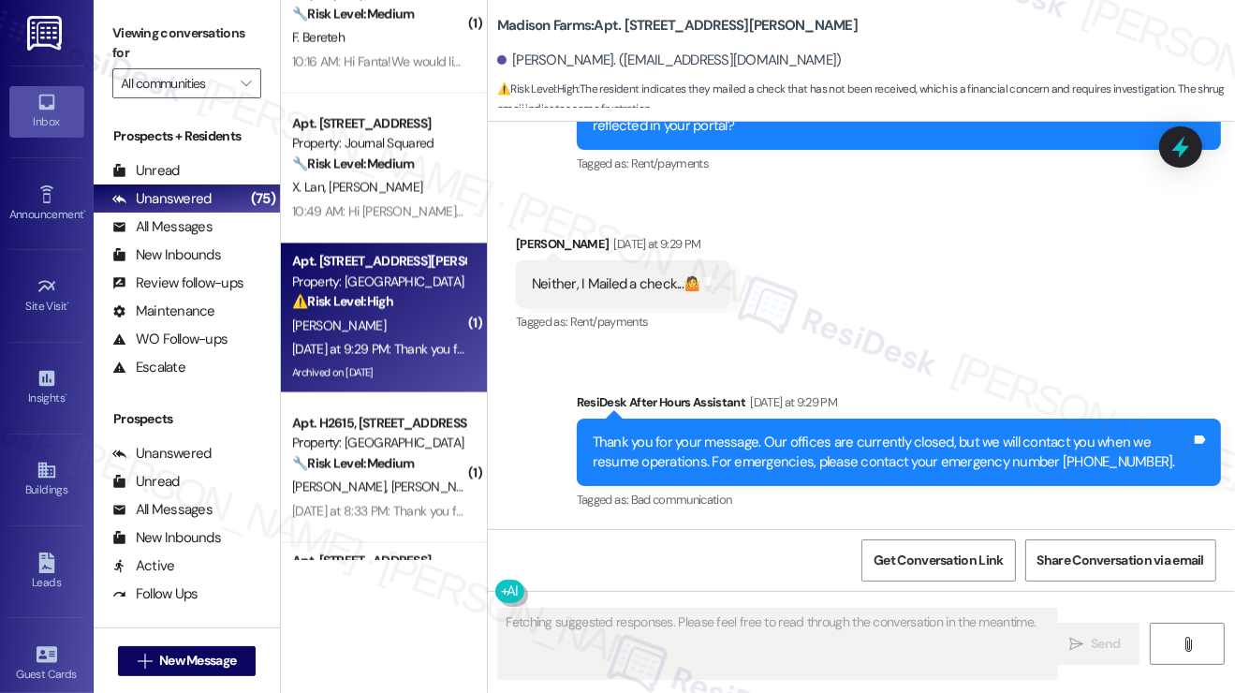
click at [618, 288] on div "Neither, I Mailed a check...🤷" at bounding box center [616, 284] width 169 height 20
click at [658, 442] on div "Thank you for your message. Our offices are currently closed, but we will conta…" at bounding box center [892, 453] width 598 height 40
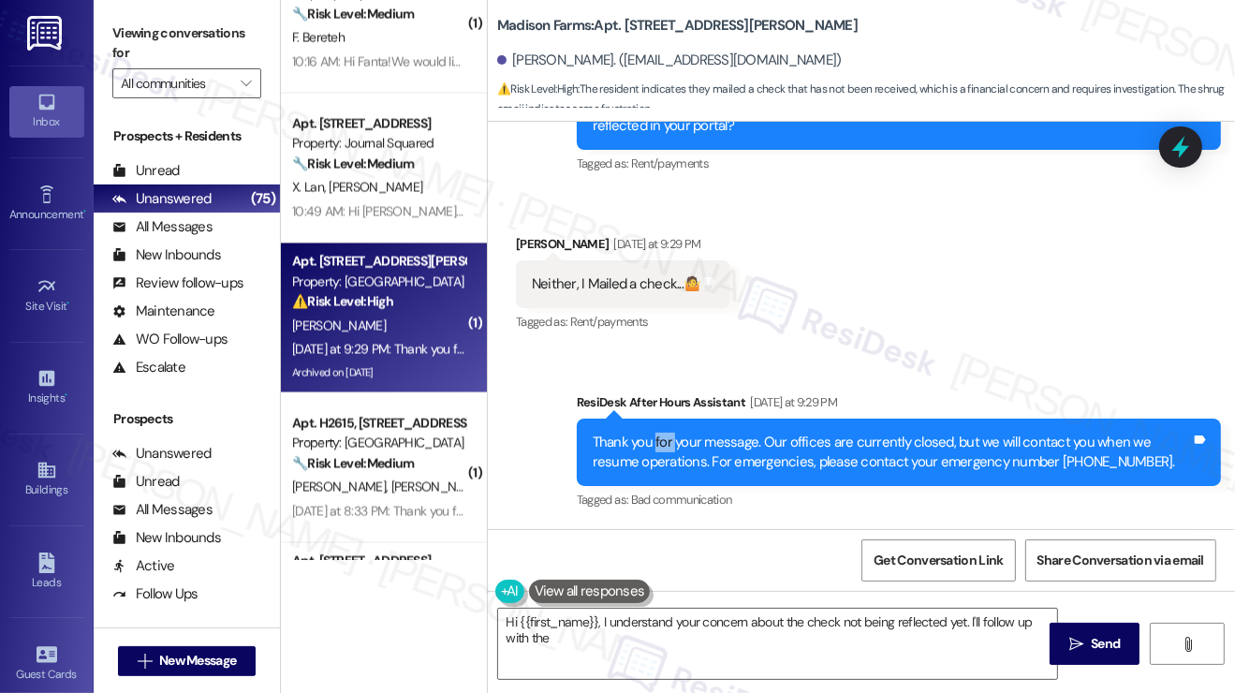
click at [658, 442] on div "Thank you for your message. Our offices are currently closed, but we will conta…" at bounding box center [892, 453] width 598 height 40
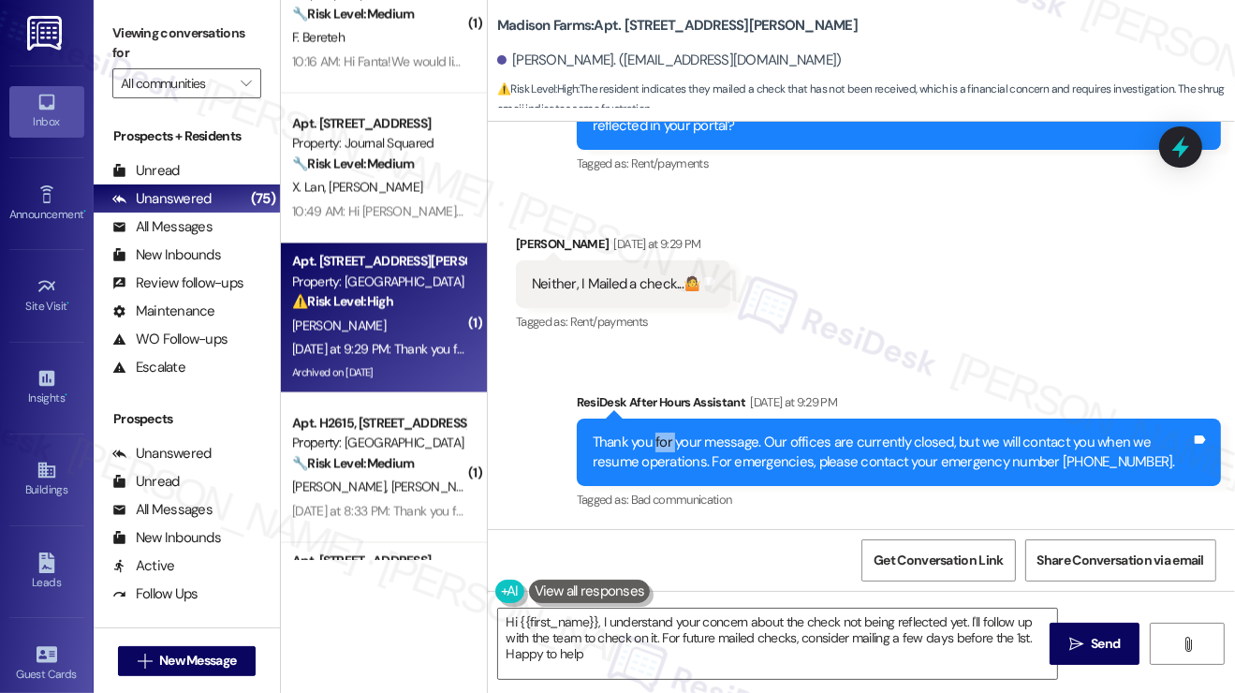
type textarea "Hi {{first_name}}, I understand your concern about the check not being reflecte…"
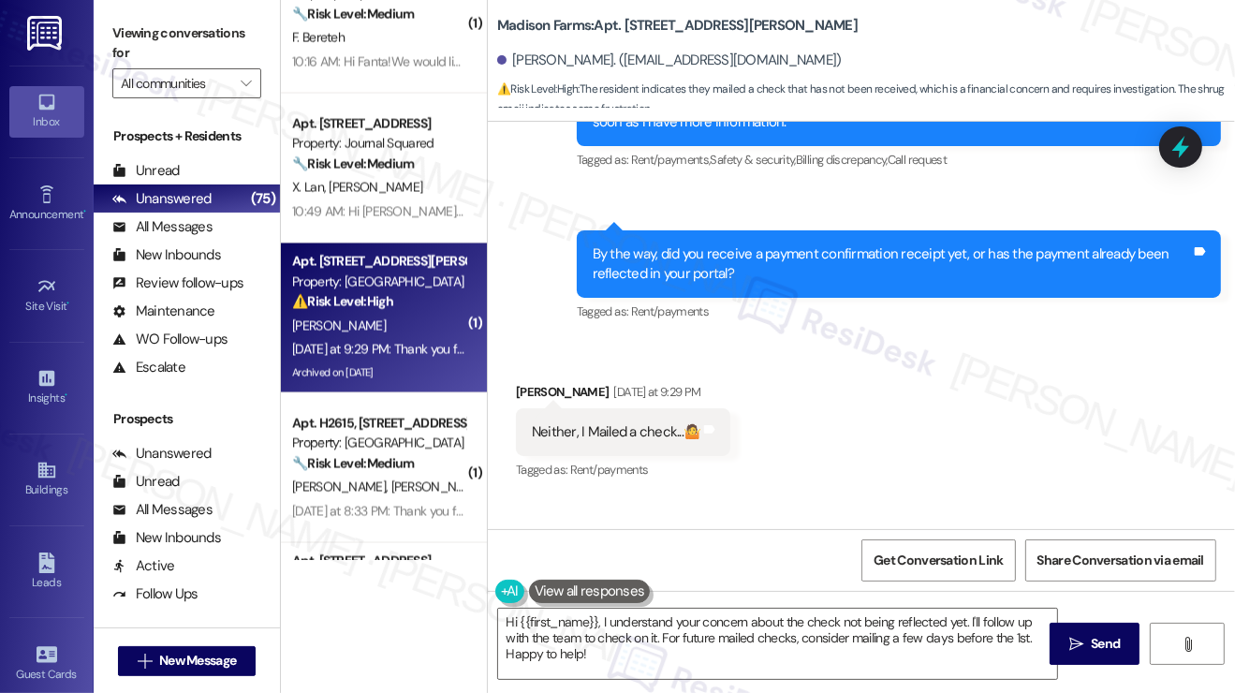
click at [667, 285] on div "By the way, did you receive a payment confirmation receipt yet, or has the paym…" at bounding box center [892, 264] width 598 height 40
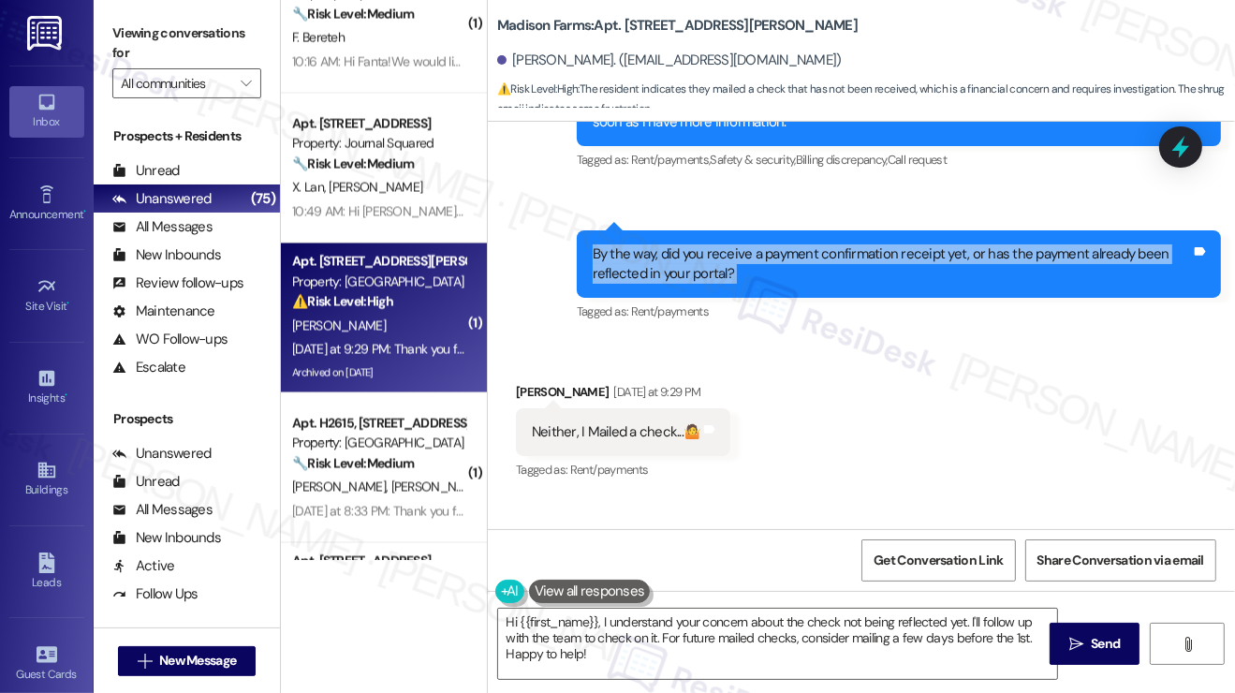
click at [667, 285] on div "By the way, did you receive a payment confirmation receipt yet, or has the paym…" at bounding box center [892, 264] width 598 height 40
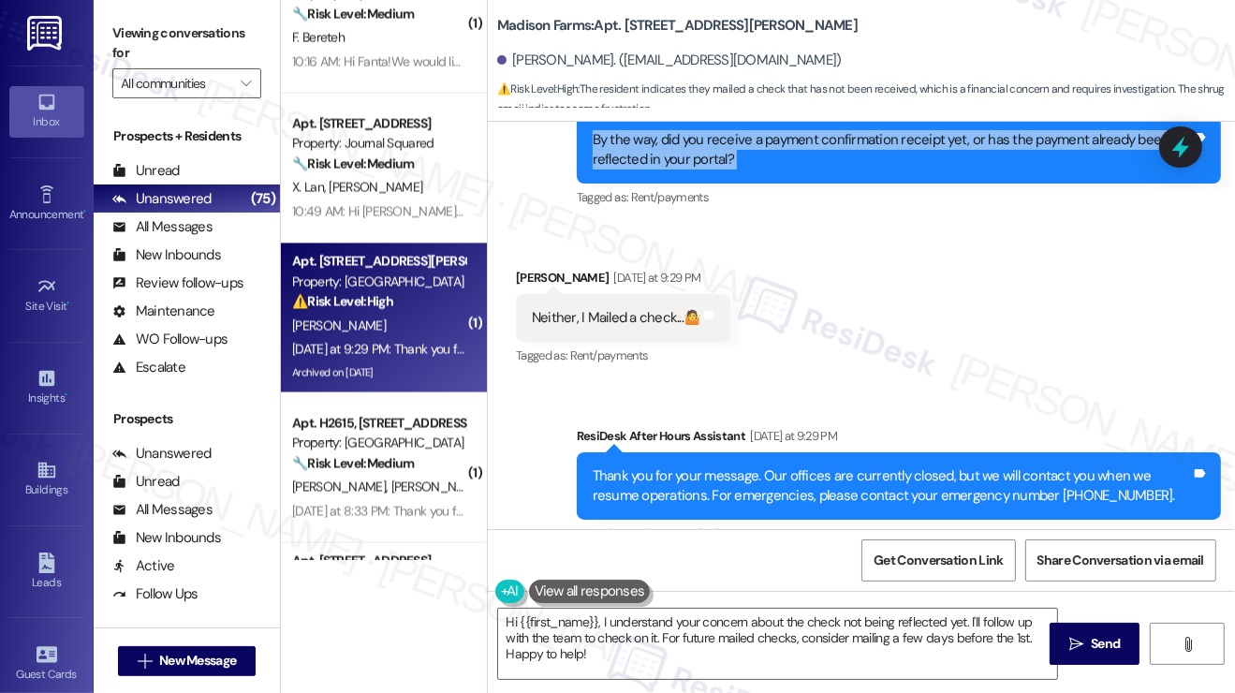
scroll to position [4701, 0]
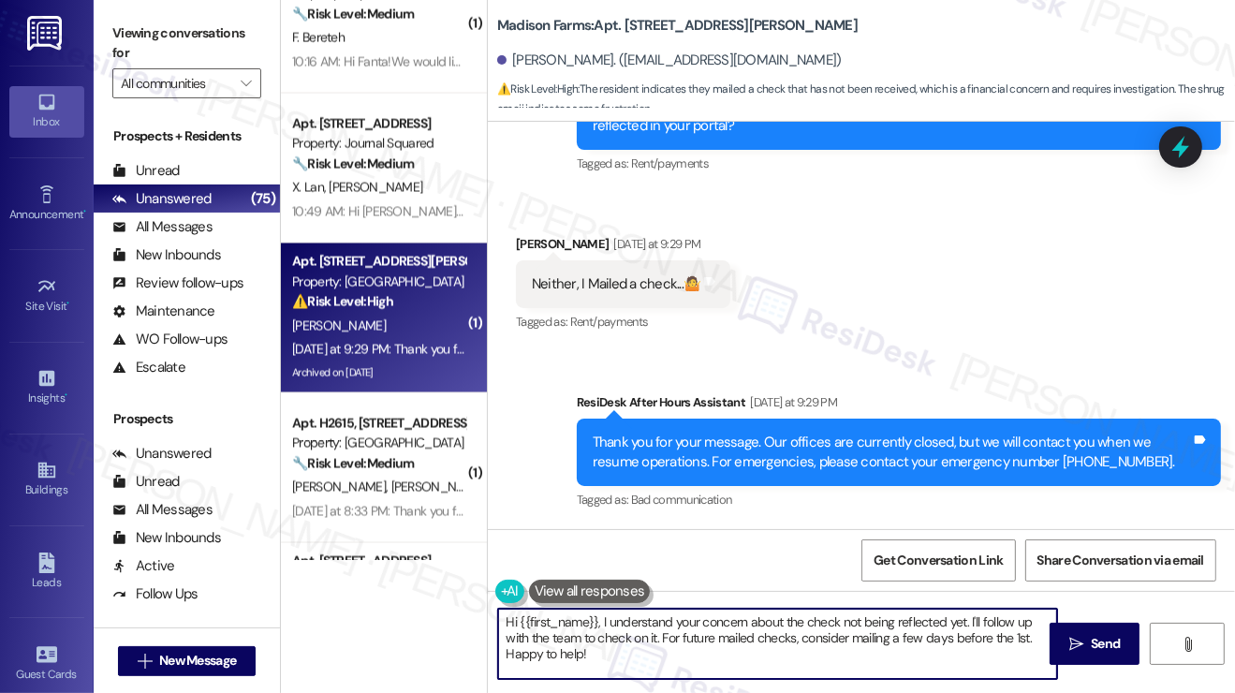
click at [652, 657] on textarea "Hi {{first_name}}, I understand your concern about the check not being reflecte…" at bounding box center [777, 644] width 559 height 70
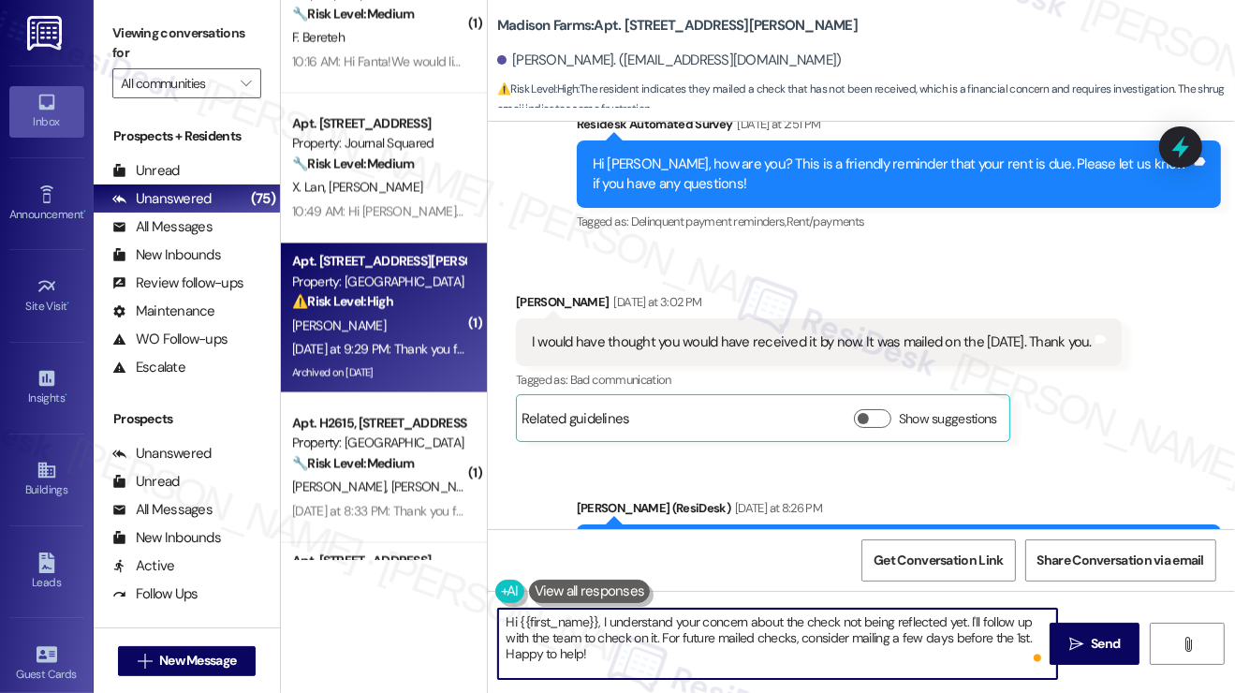
scroll to position [4046, 0]
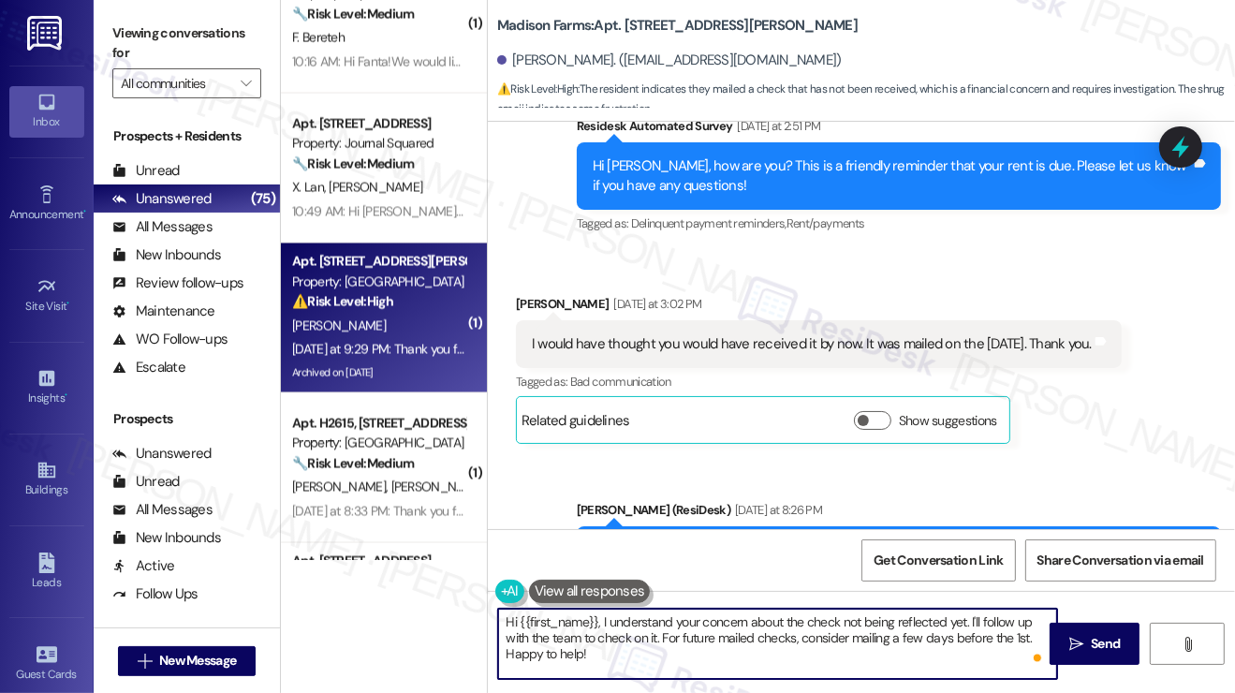
click at [646, 354] on div "I would have thought you would have received it by now. It was mailed on the [D…" at bounding box center [812, 344] width 560 height 20
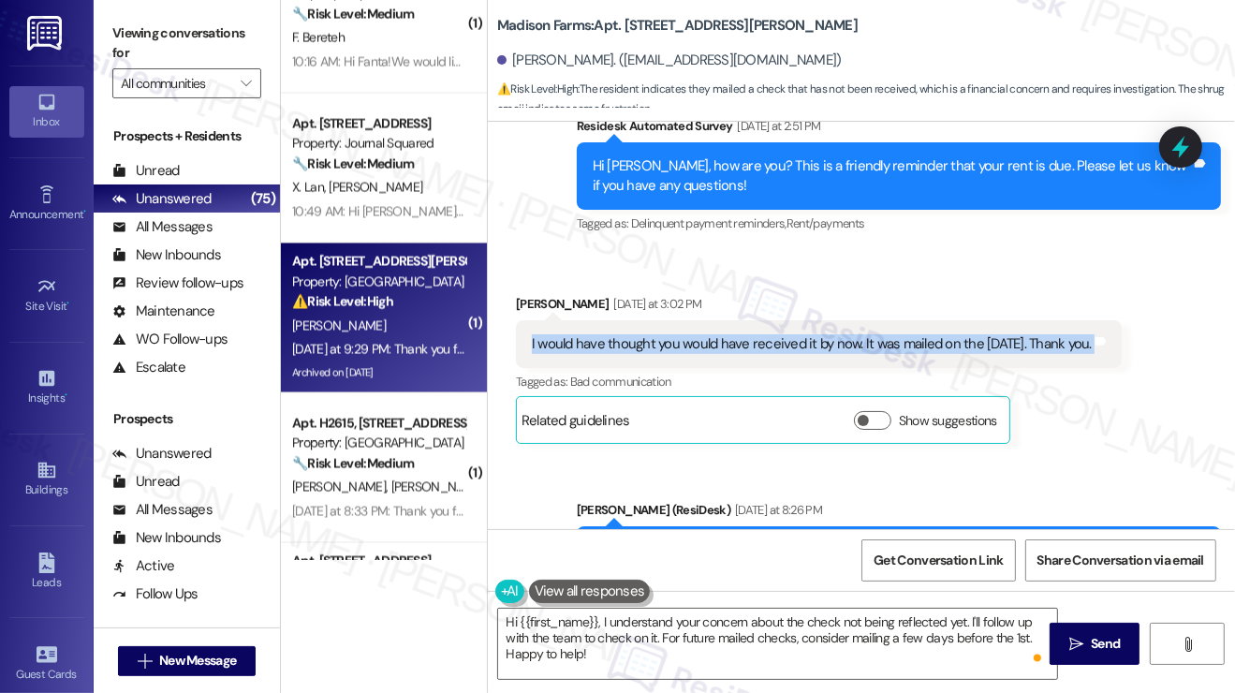
click at [646, 354] on div "I would have thought you would have received it by now. It was mailed on the [D…" at bounding box center [812, 344] width 560 height 20
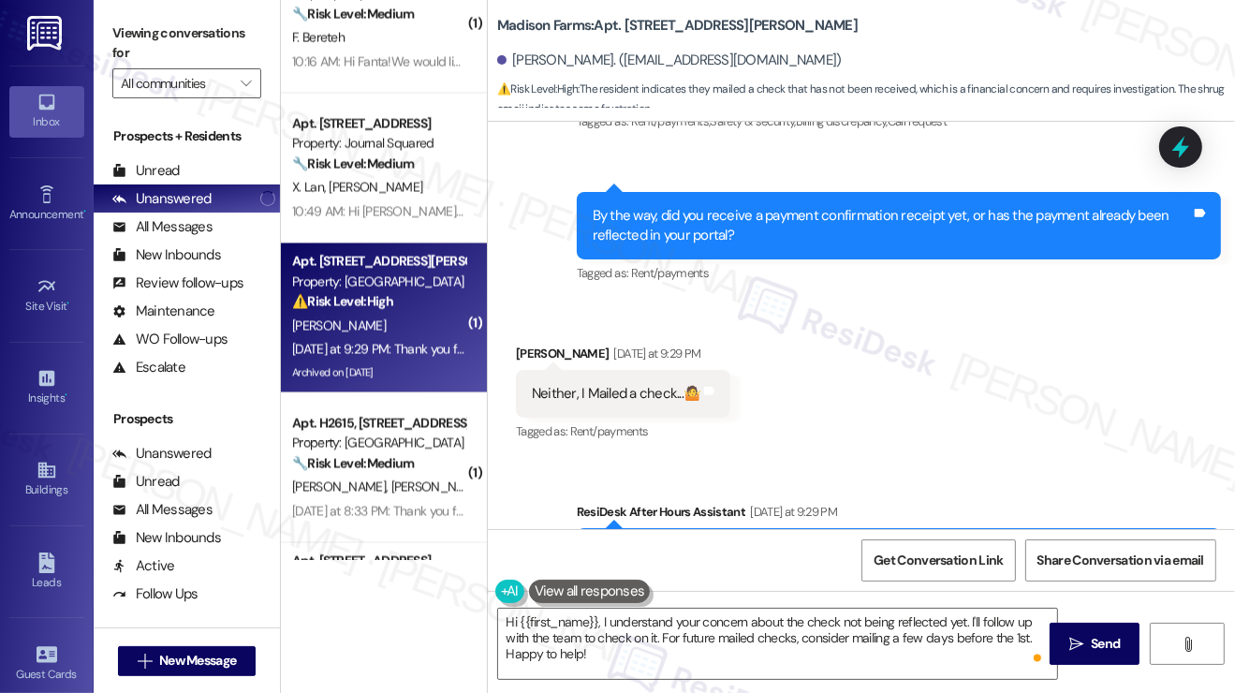
scroll to position [4609, 0]
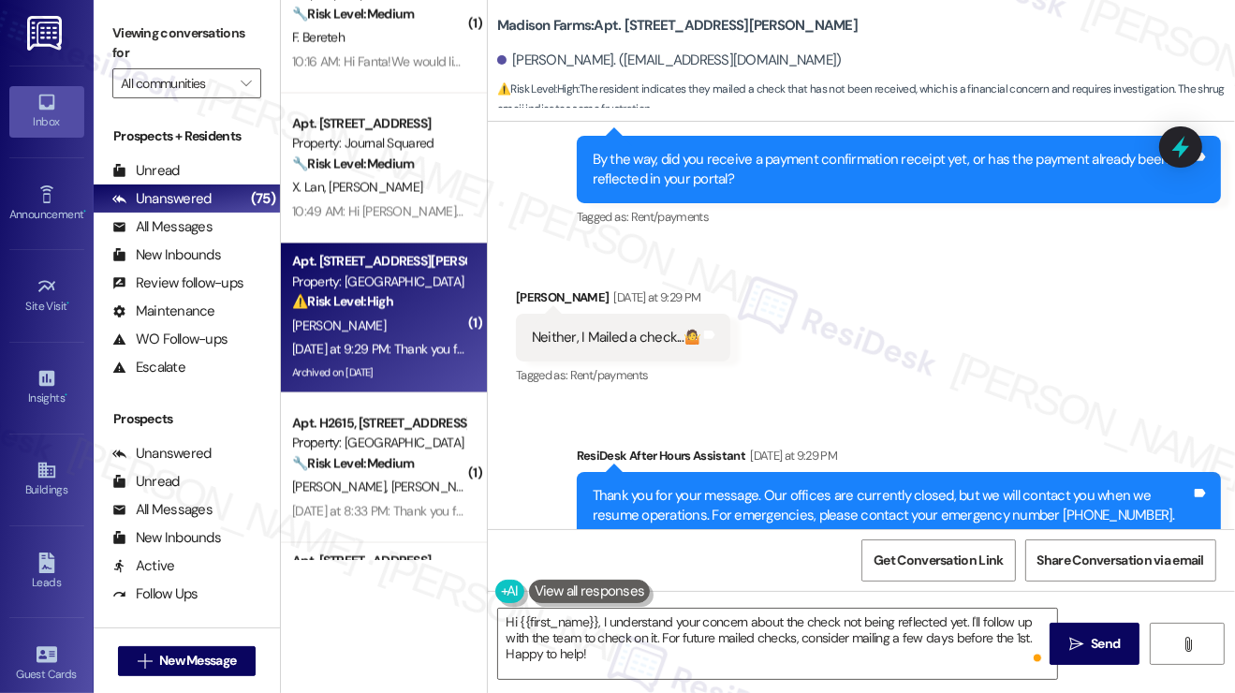
click at [975, 301] on div "Received via SMS Bridget O'Reilly Yesterday at 9:29 PM Neither, I Mailed a chec…" at bounding box center [861, 324] width 747 height 158
click at [1193, 147] on icon at bounding box center [1181, 147] width 32 height 32
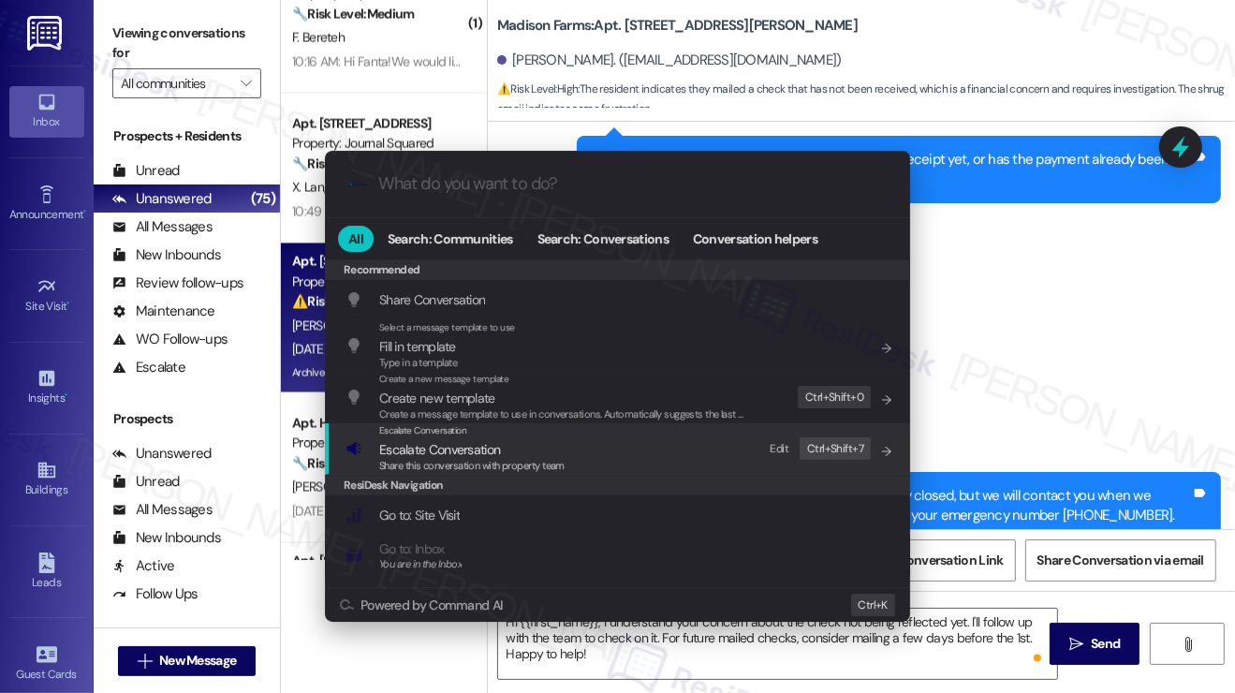
click at [553, 471] on span "Share this conversation with property team" at bounding box center [471, 465] width 185 height 13
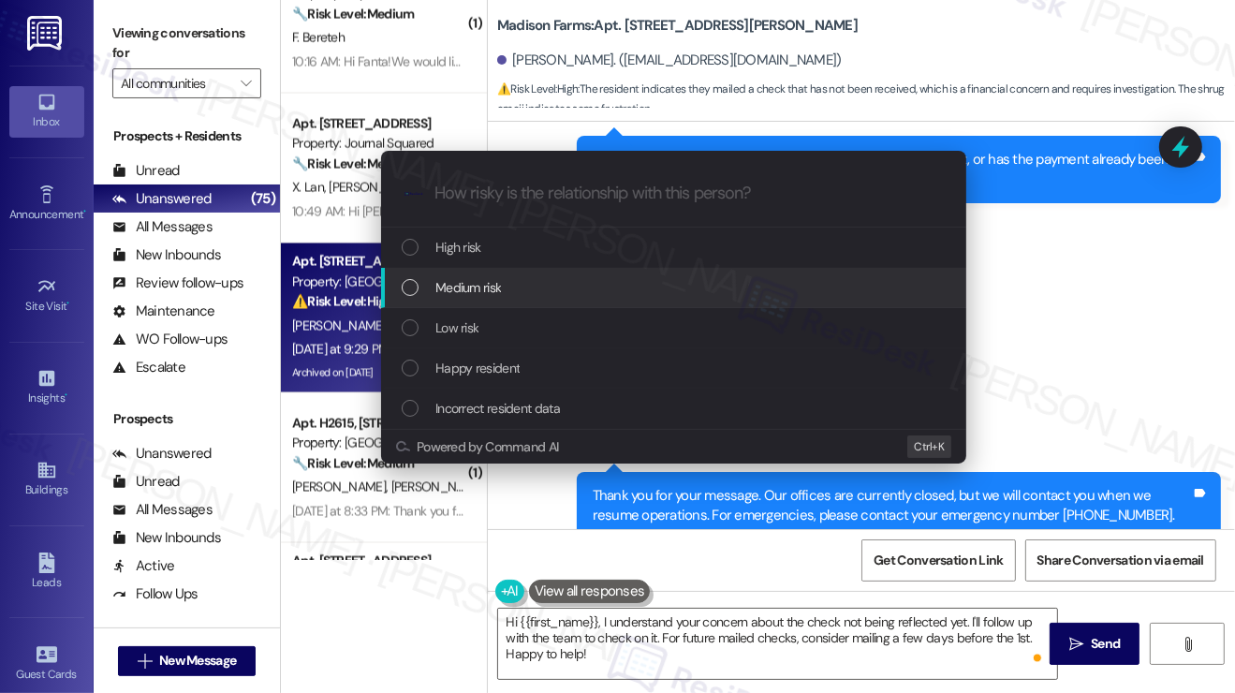
click at [507, 291] on div "Medium risk" at bounding box center [676, 287] width 548 height 21
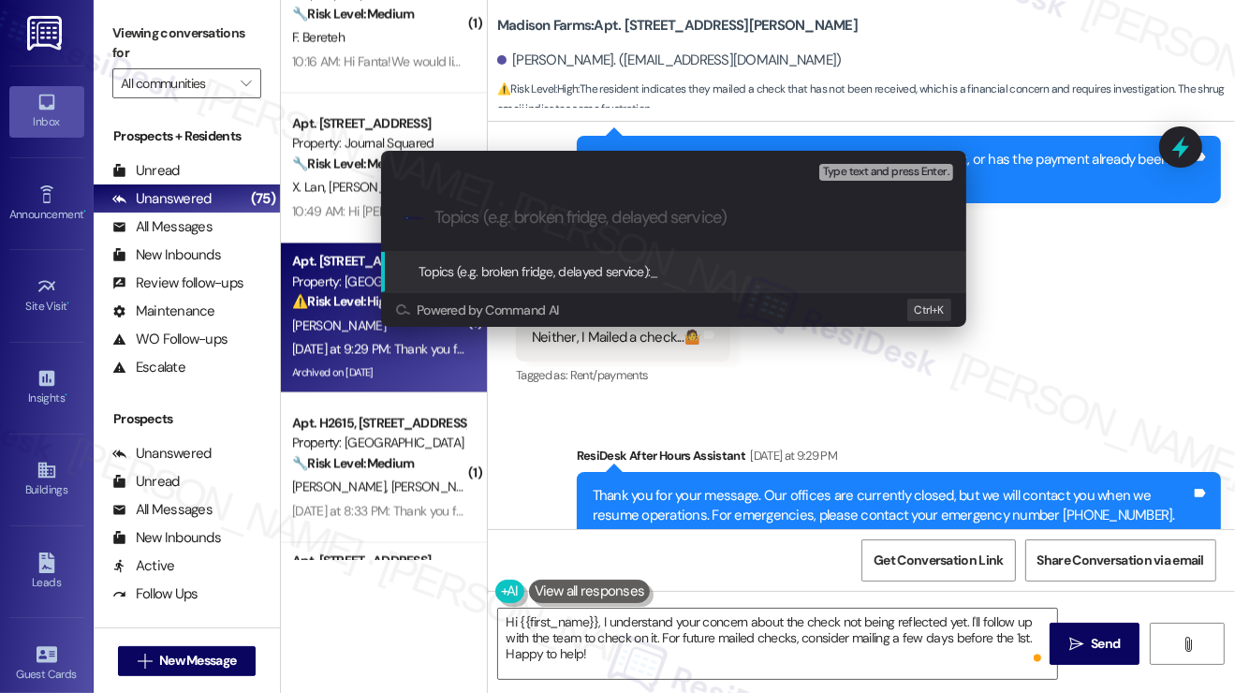
click at [1078, 296] on div "Escalate Conversation Medium risk Topics (e.g. broken fridge, delayed service) …" at bounding box center [617, 346] width 1235 height 693
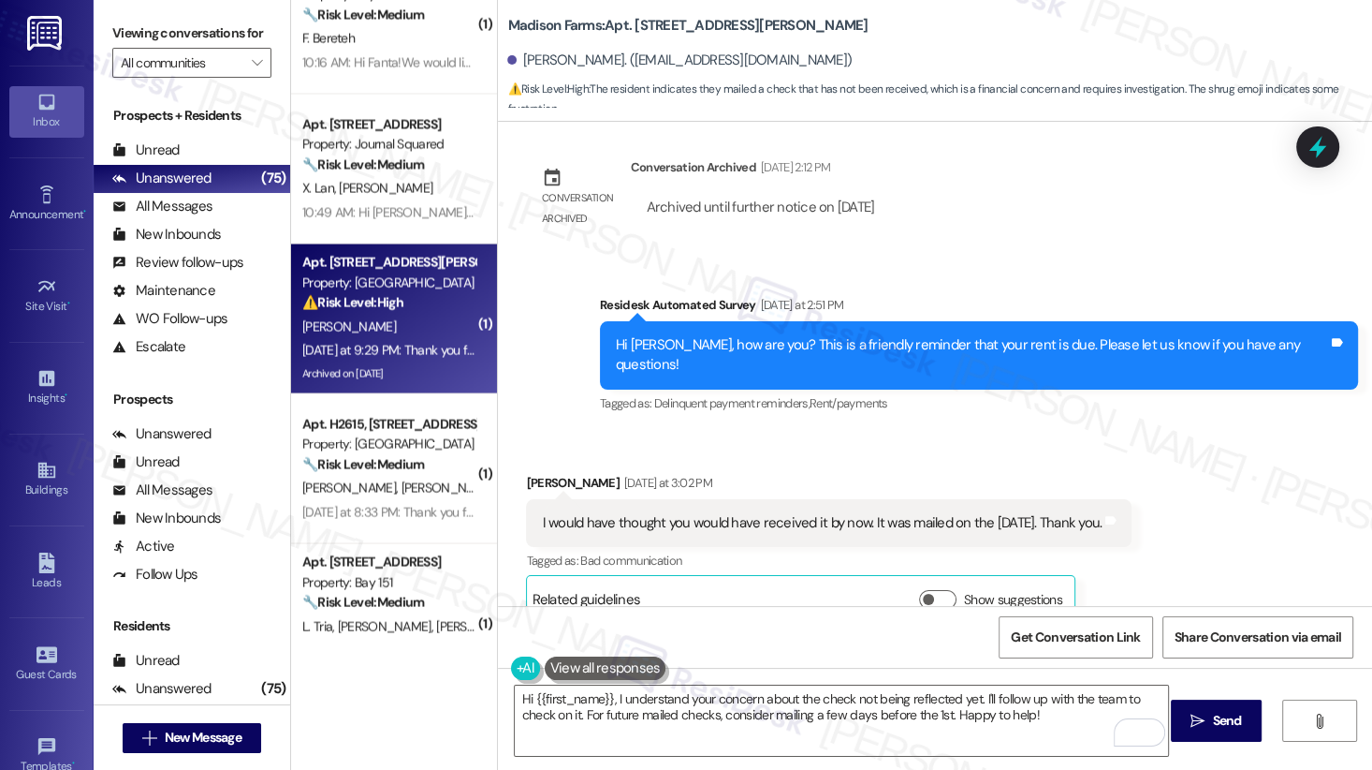
scroll to position [3995, 0]
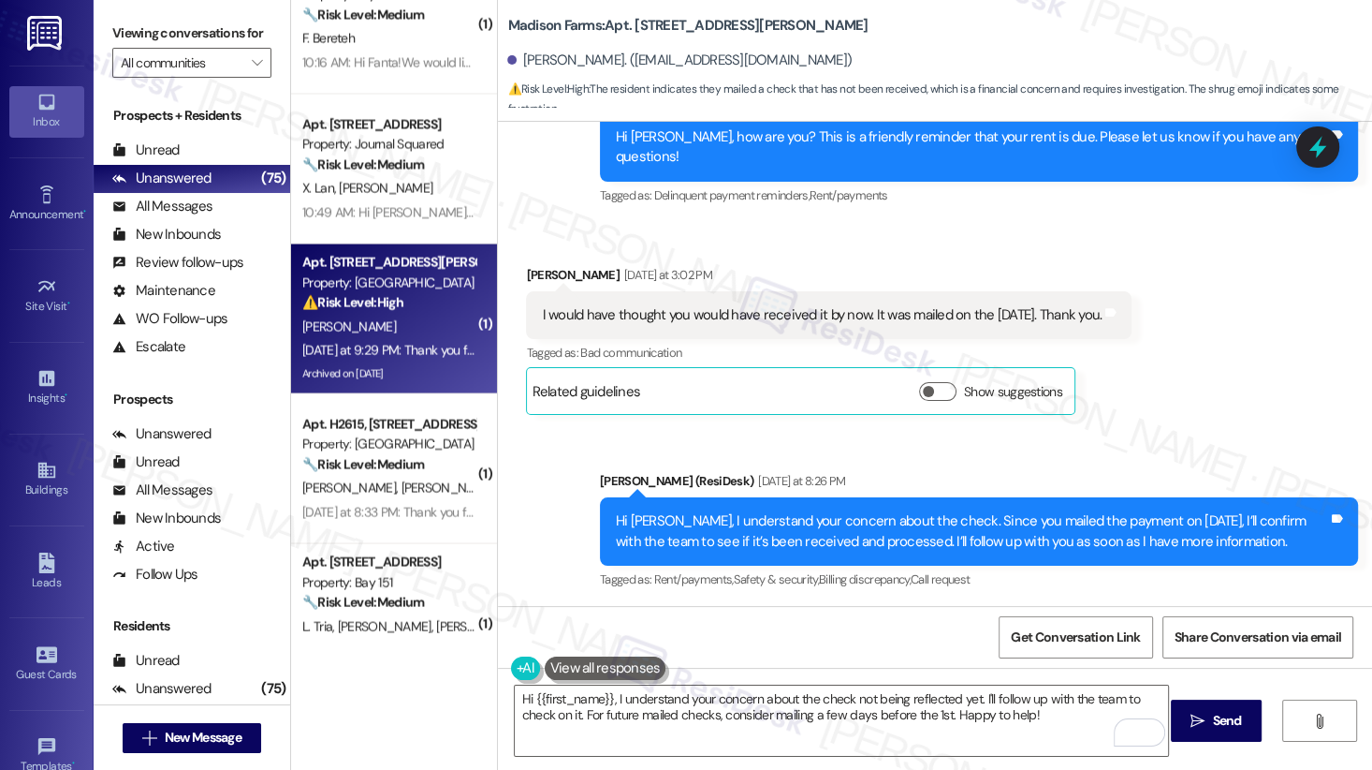
click at [1033, 511] on div "Hi [PERSON_NAME], I understand your concern about the check. Since you mailed t…" at bounding box center [972, 531] width 712 height 40
click at [1032, 511] on div "Hi [PERSON_NAME], I understand your concern about the check. Since you mailed t…" at bounding box center [972, 531] width 712 height 40
click at [1028, 511] on div "Hi [PERSON_NAME], I understand your concern about the check. Since you mailed t…" at bounding box center [972, 531] width 712 height 40
click at [761, 511] on div "Hi [PERSON_NAME], I understand your concern about the check. Since you mailed t…" at bounding box center [972, 531] width 712 height 40
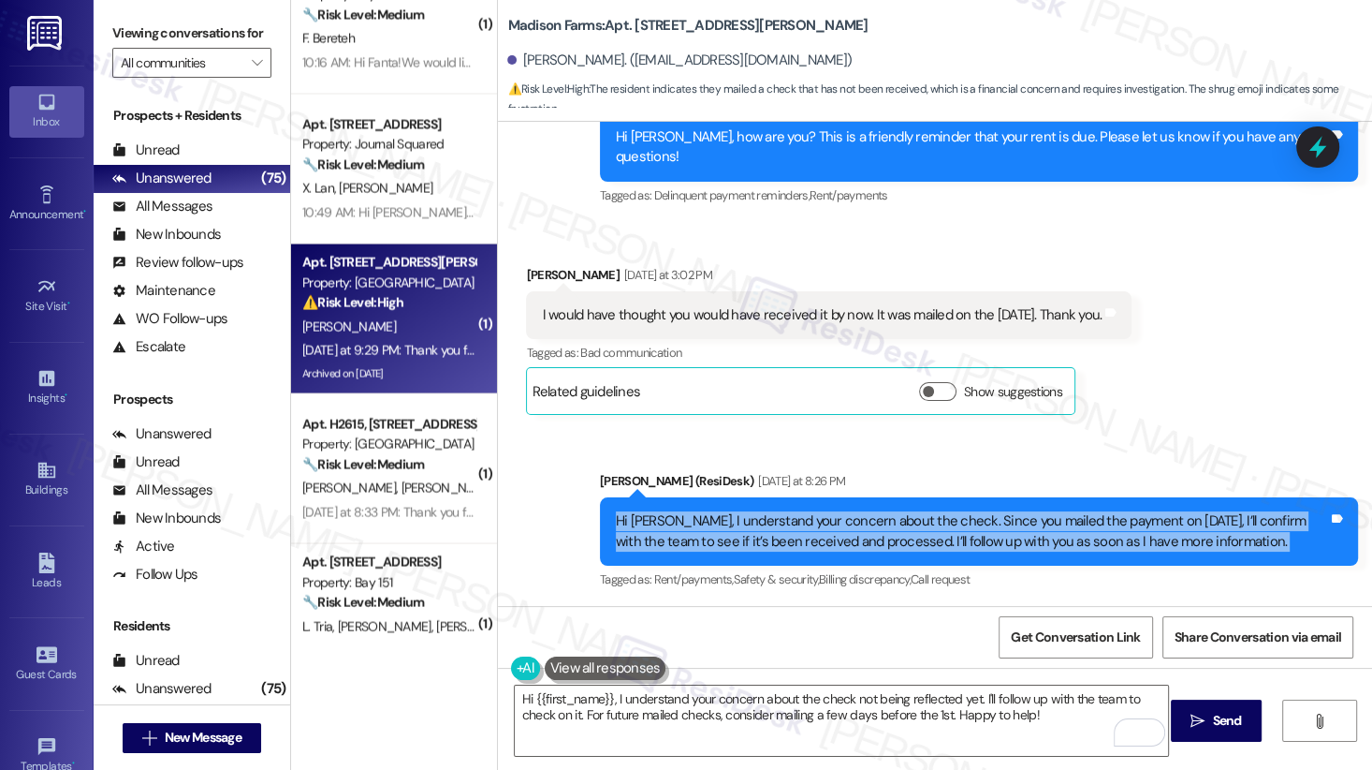
click at [761, 511] on div "Hi [PERSON_NAME], I understand your concern about the check. Since you mailed t…" at bounding box center [972, 531] width 712 height 40
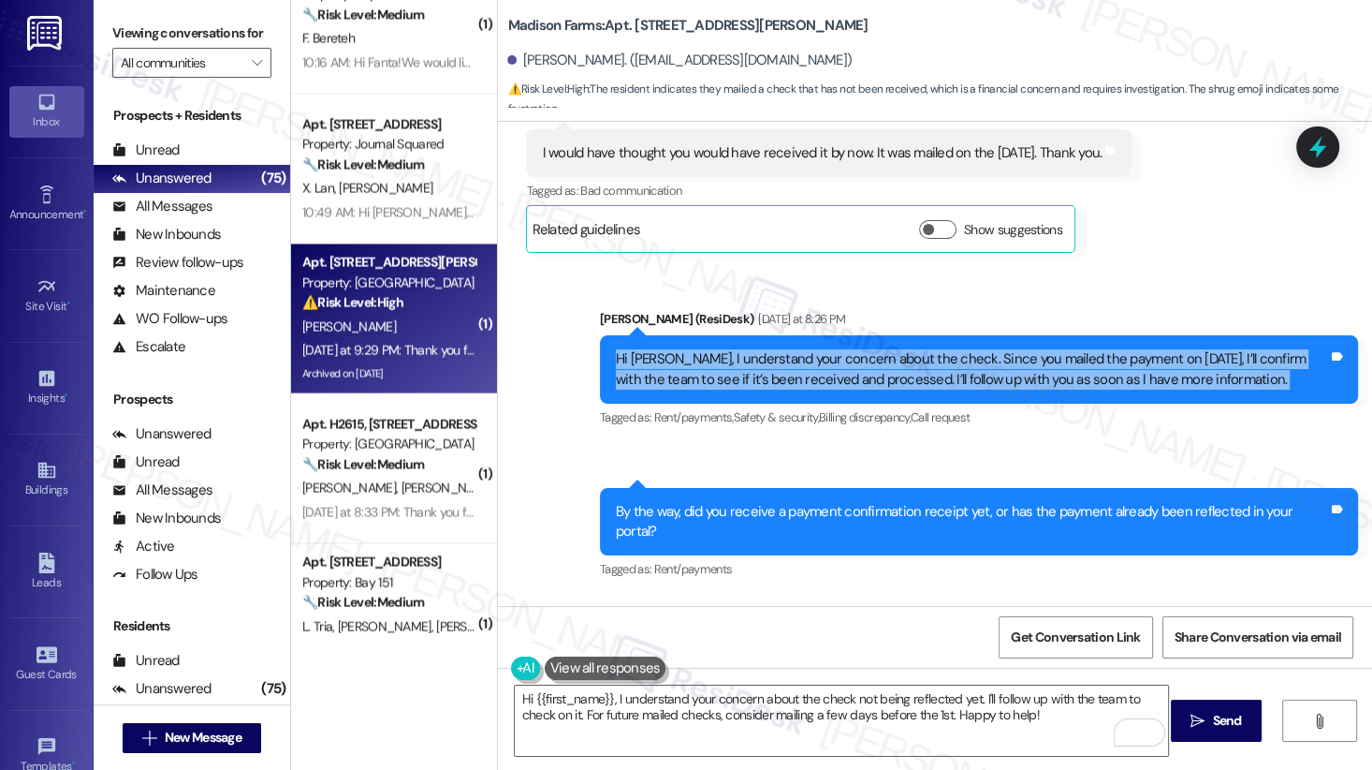
scroll to position [4364, 0]
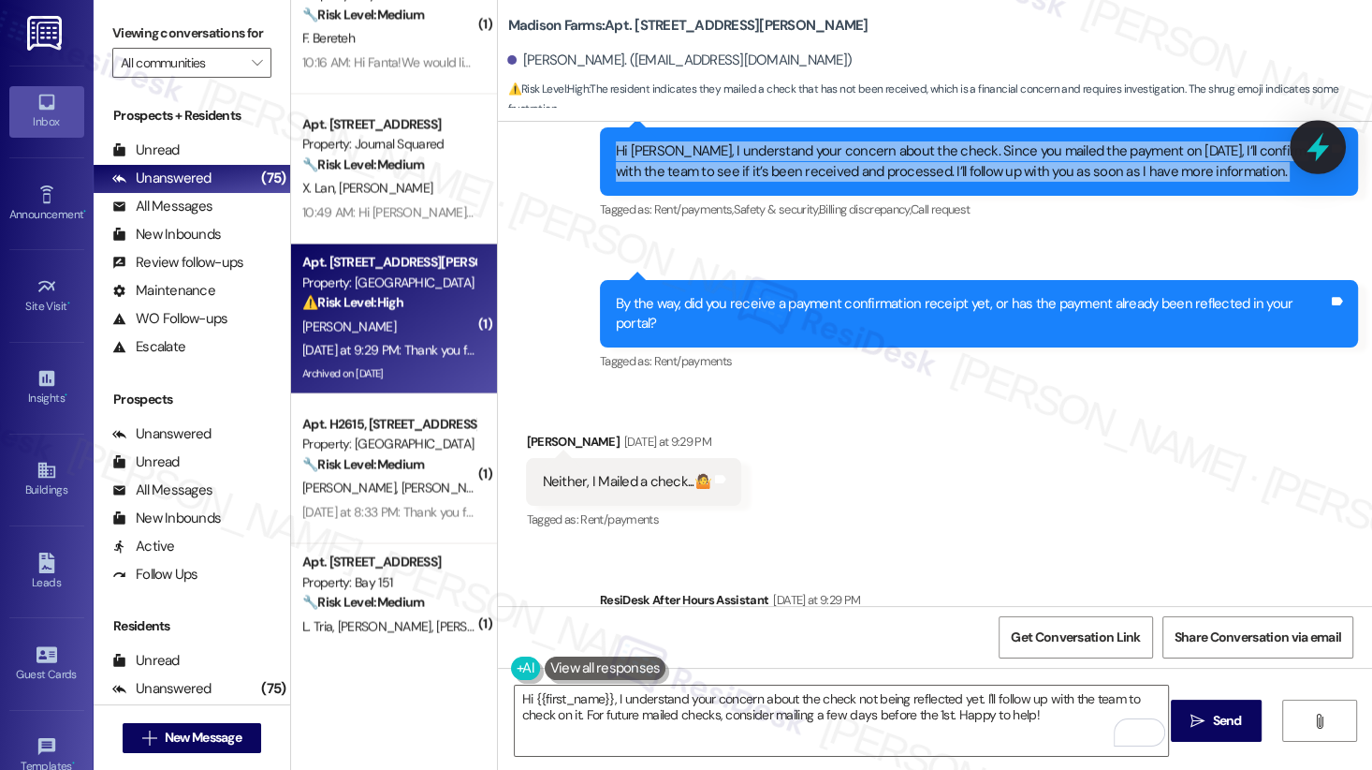
click at [1234, 148] on icon at bounding box center [1318, 147] width 32 height 32
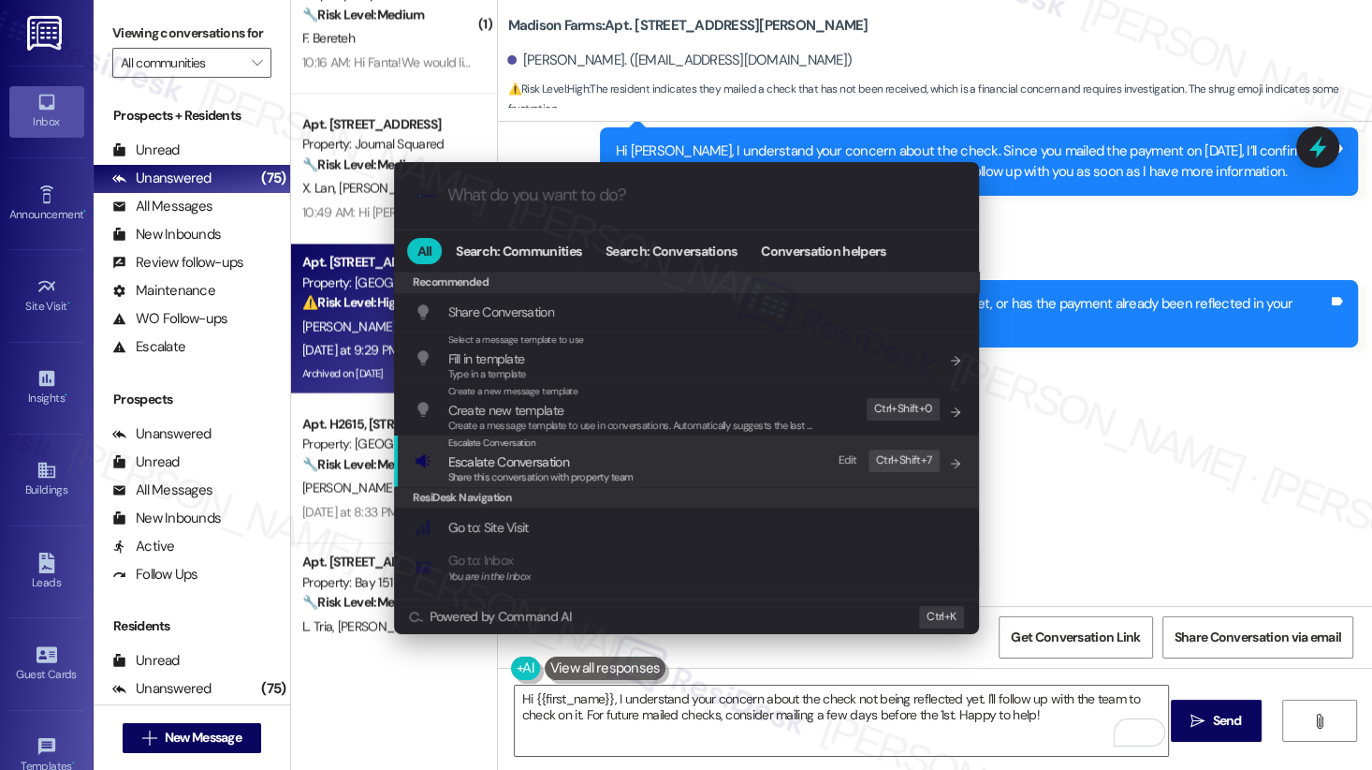
click at [554, 464] on span "Escalate Conversation" at bounding box center [508, 461] width 121 height 17
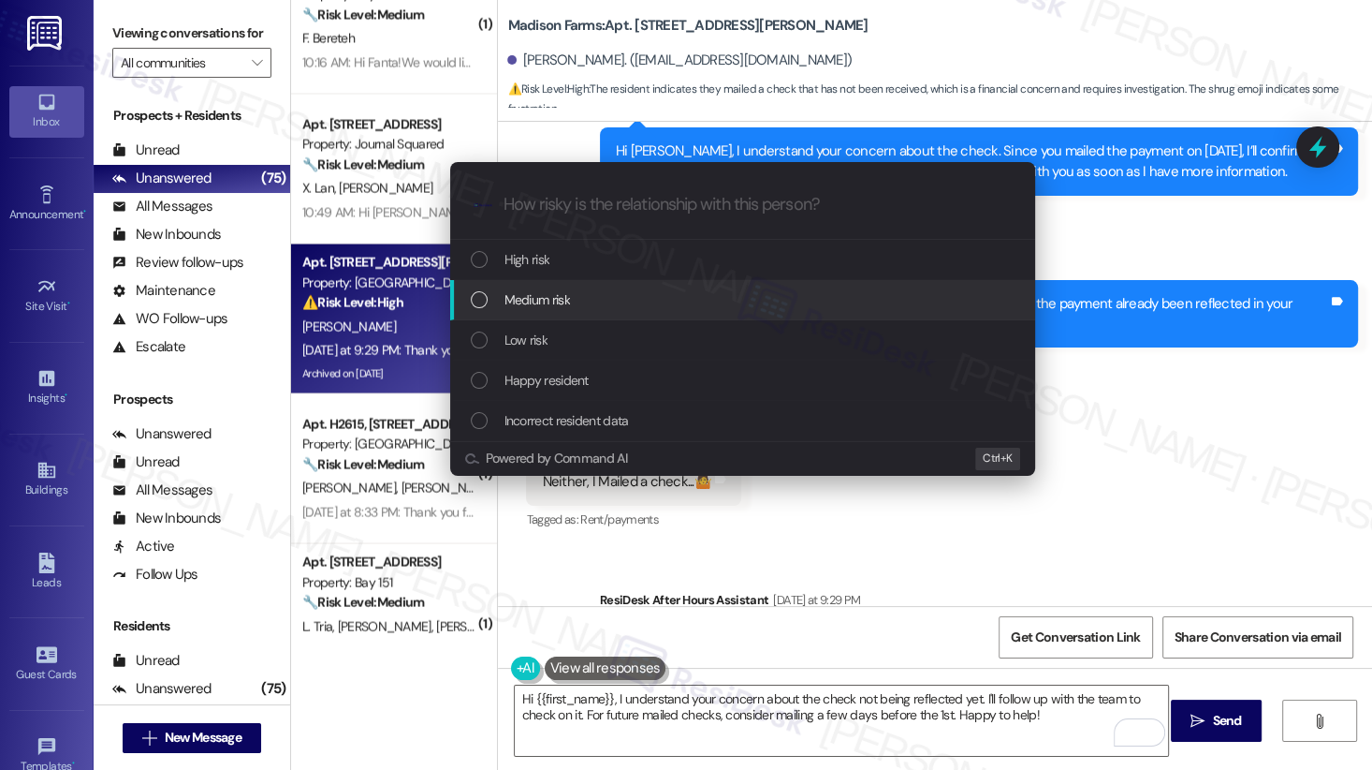
click at [585, 301] on div "Medium risk" at bounding box center [745, 299] width 548 height 21
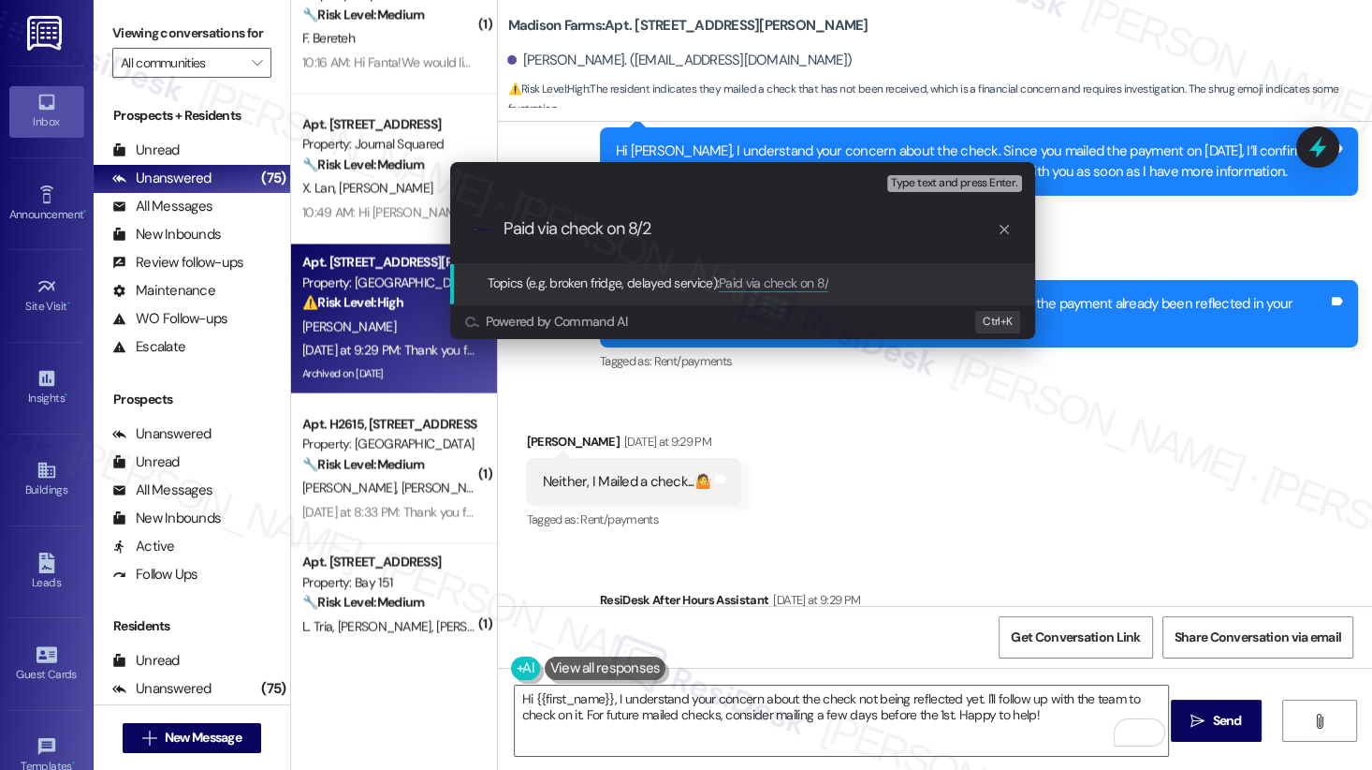
type input "Paid via check on 8/25"
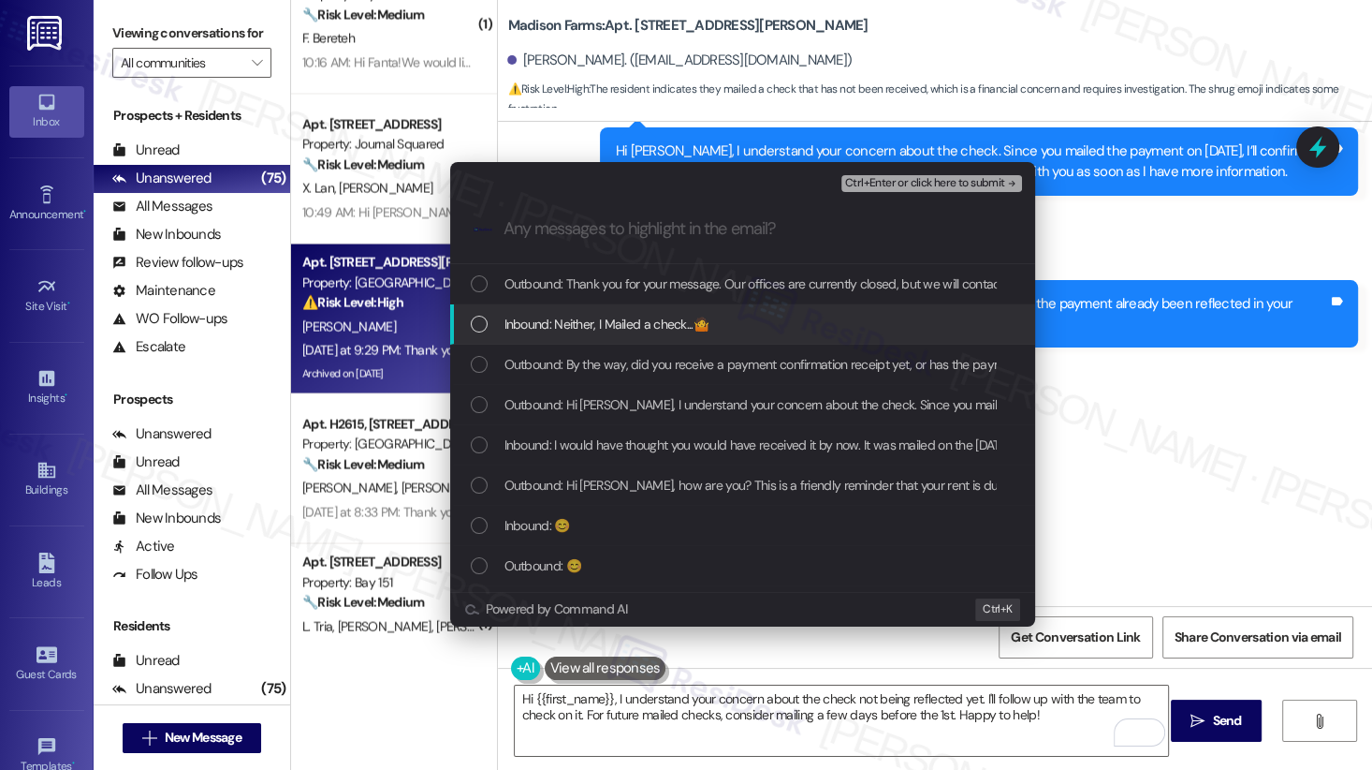
click at [1197, 297] on div "Escalate Conversation Medium risk Paid via check on 8/25 Any messages to highli…" at bounding box center [686, 385] width 1372 height 770
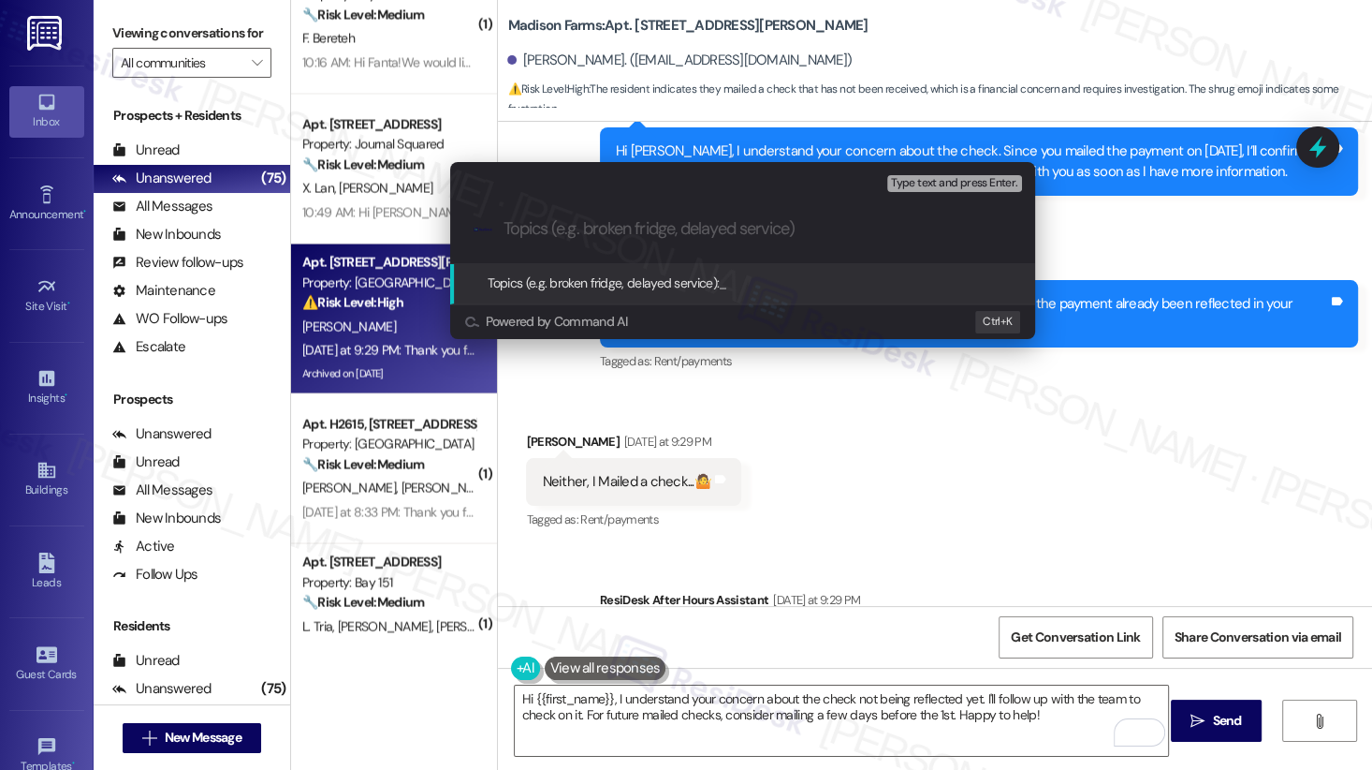
paste input "Paid via check on 8/25"
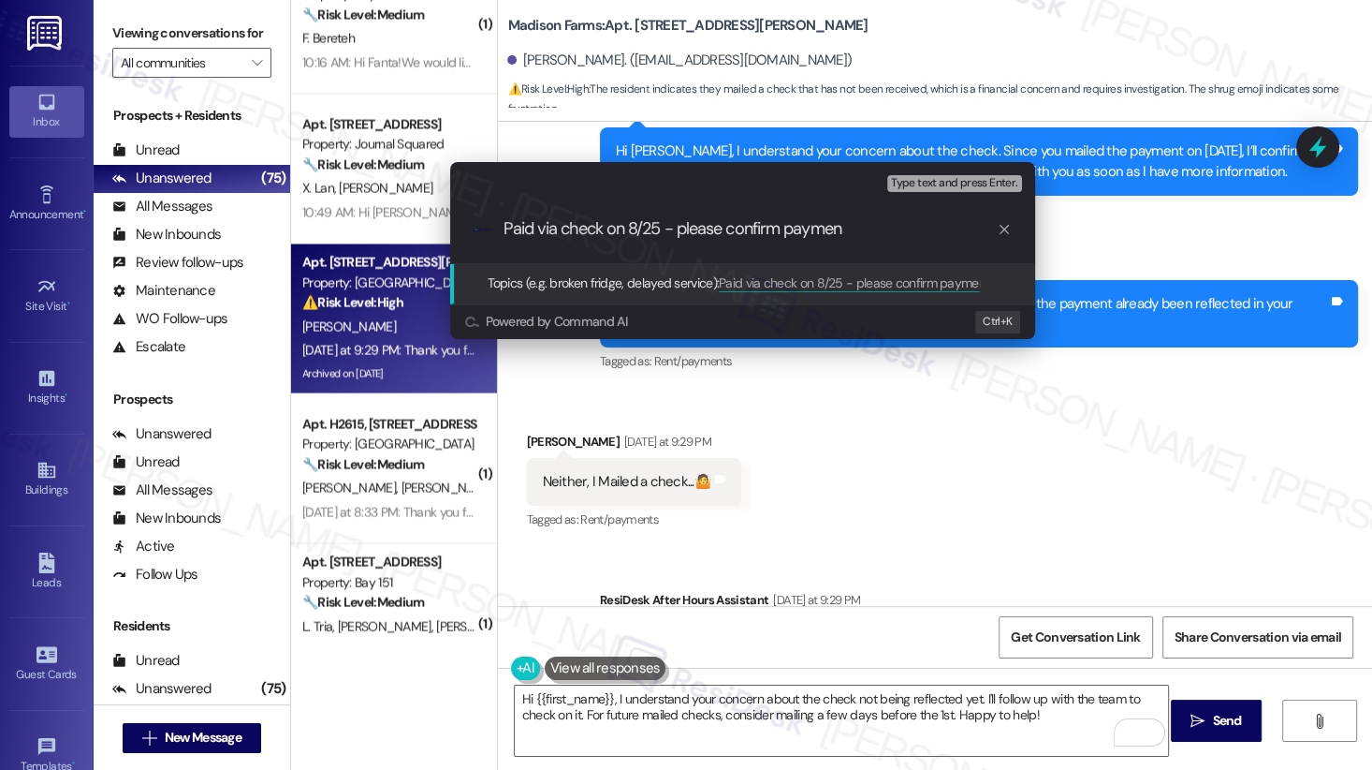
type input "Paid via check on 8/25 - please confirm payment"
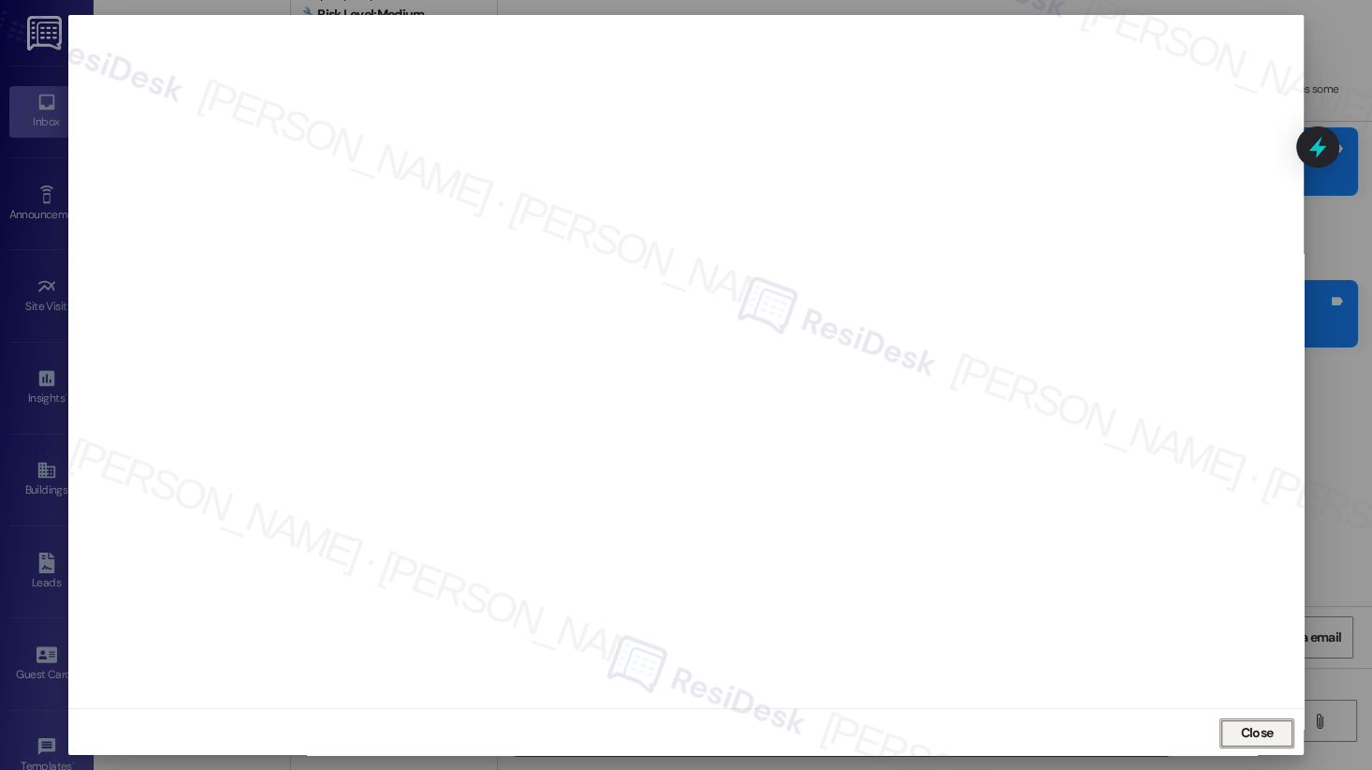
click at [1234, 692] on span "Close" at bounding box center [1256, 733] width 33 height 20
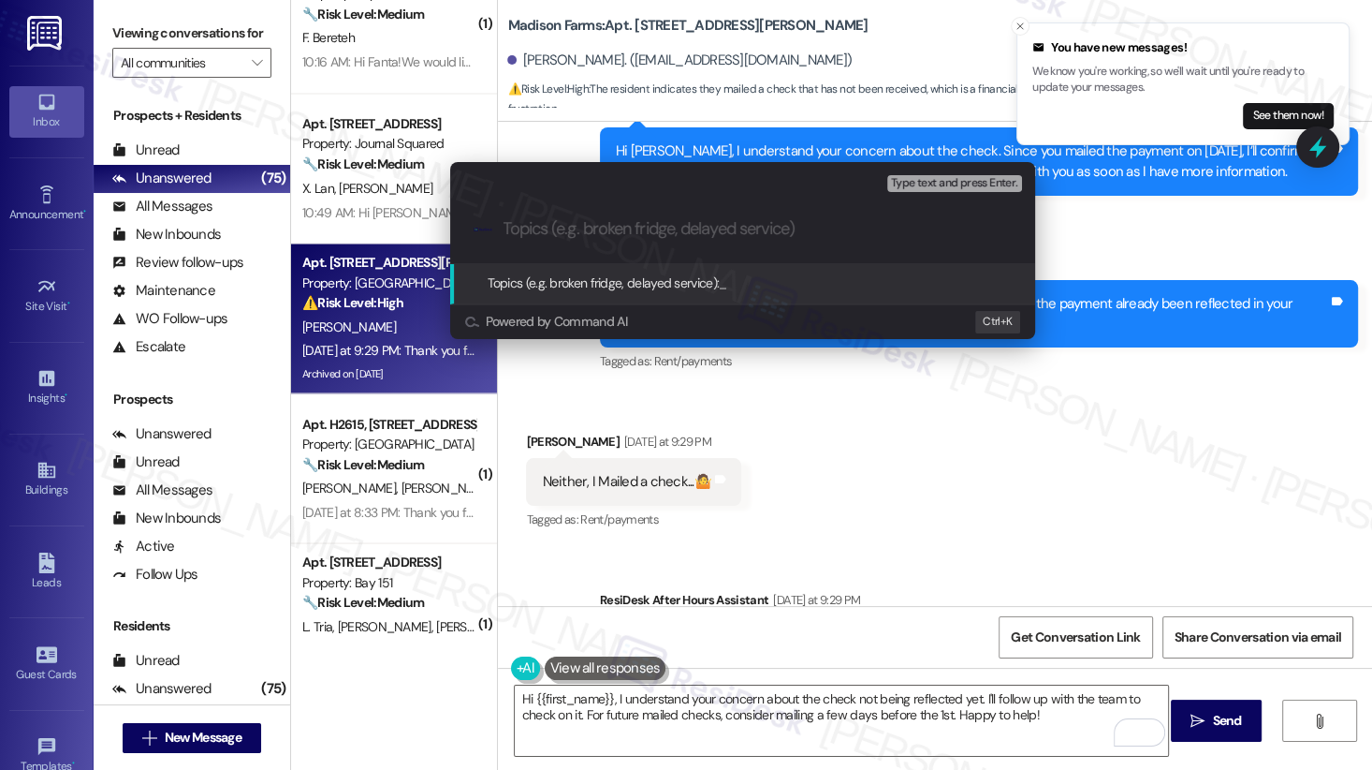
paste input "Paid via check on 8/25 - please confirm payment"
type input "Paid via check on 8/25 - please confirm payment"
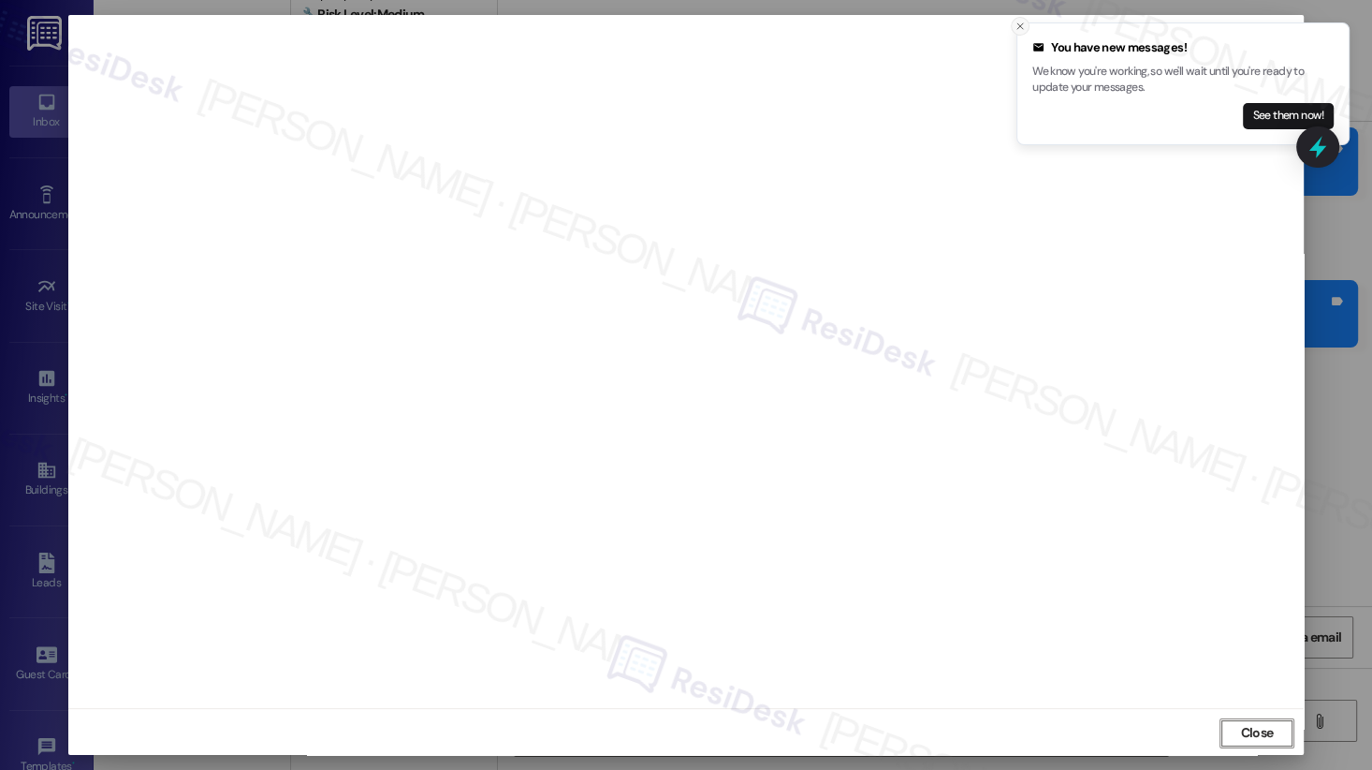
click at [1020, 25] on line "Close toast" at bounding box center [1021, 26] width 6 height 6
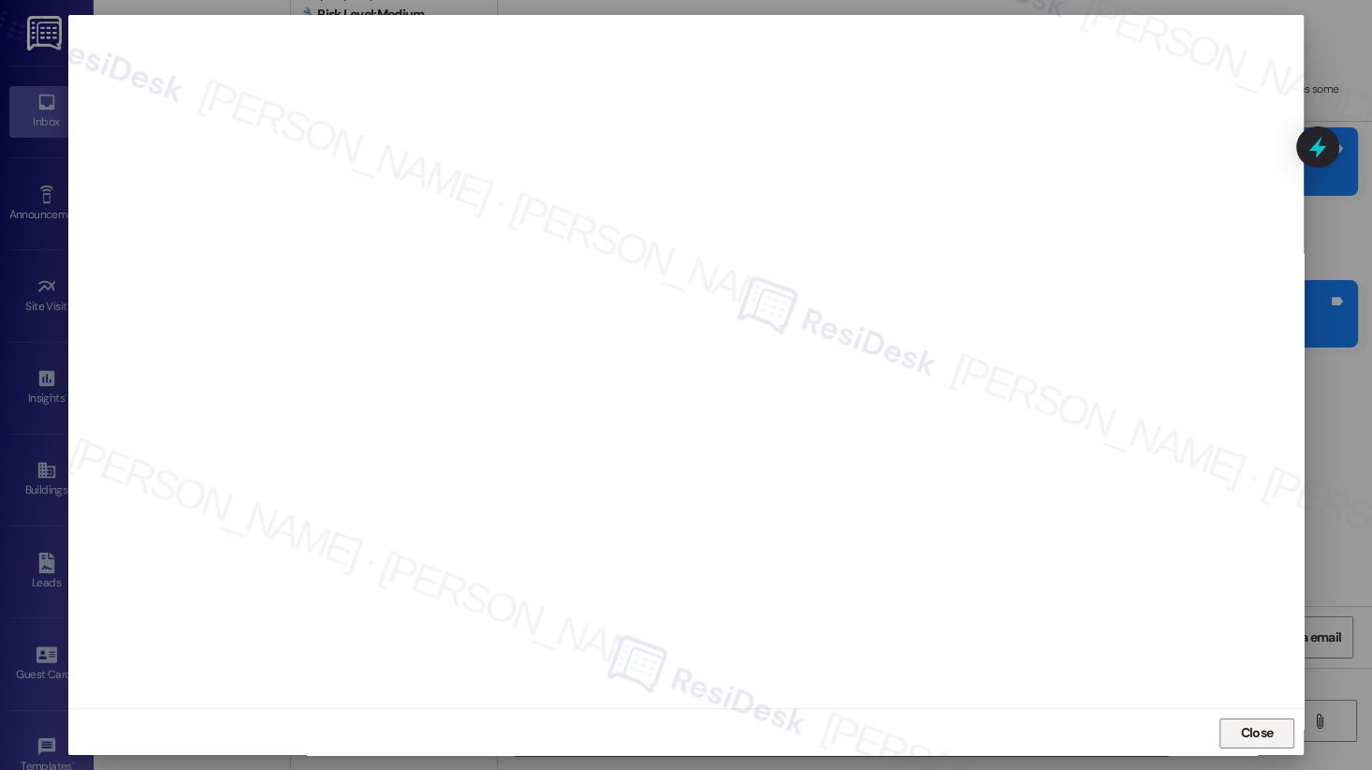
click at [1234, 692] on button "Close" at bounding box center [1257, 733] width 75 height 30
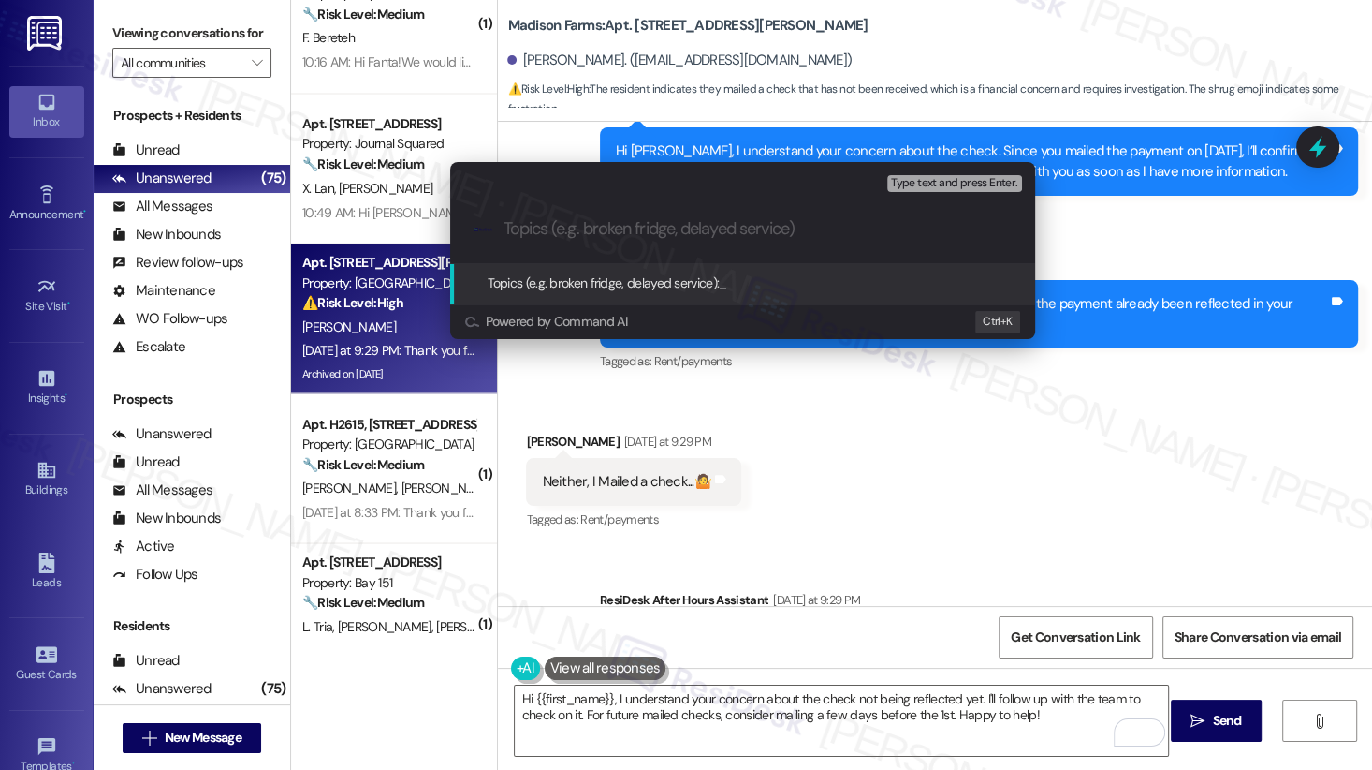
paste input "Paid via check on 8/25 - please confirm payment"
type input "Paid via check on 8/25 - please confirm payment"
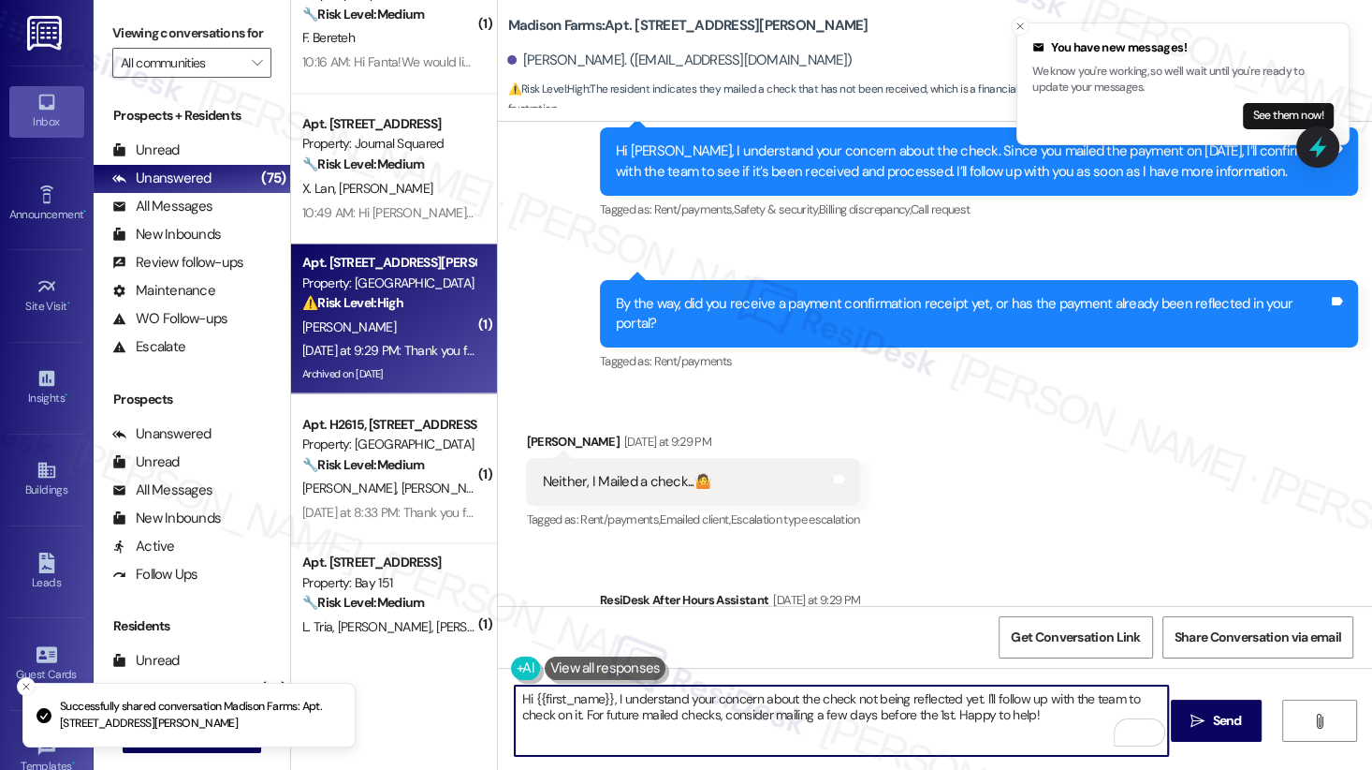
click at [732, 688] on textarea "Hi {{first_name}}, I understand your concern about the check not being reflecte…" at bounding box center [841, 720] width 653 height 70
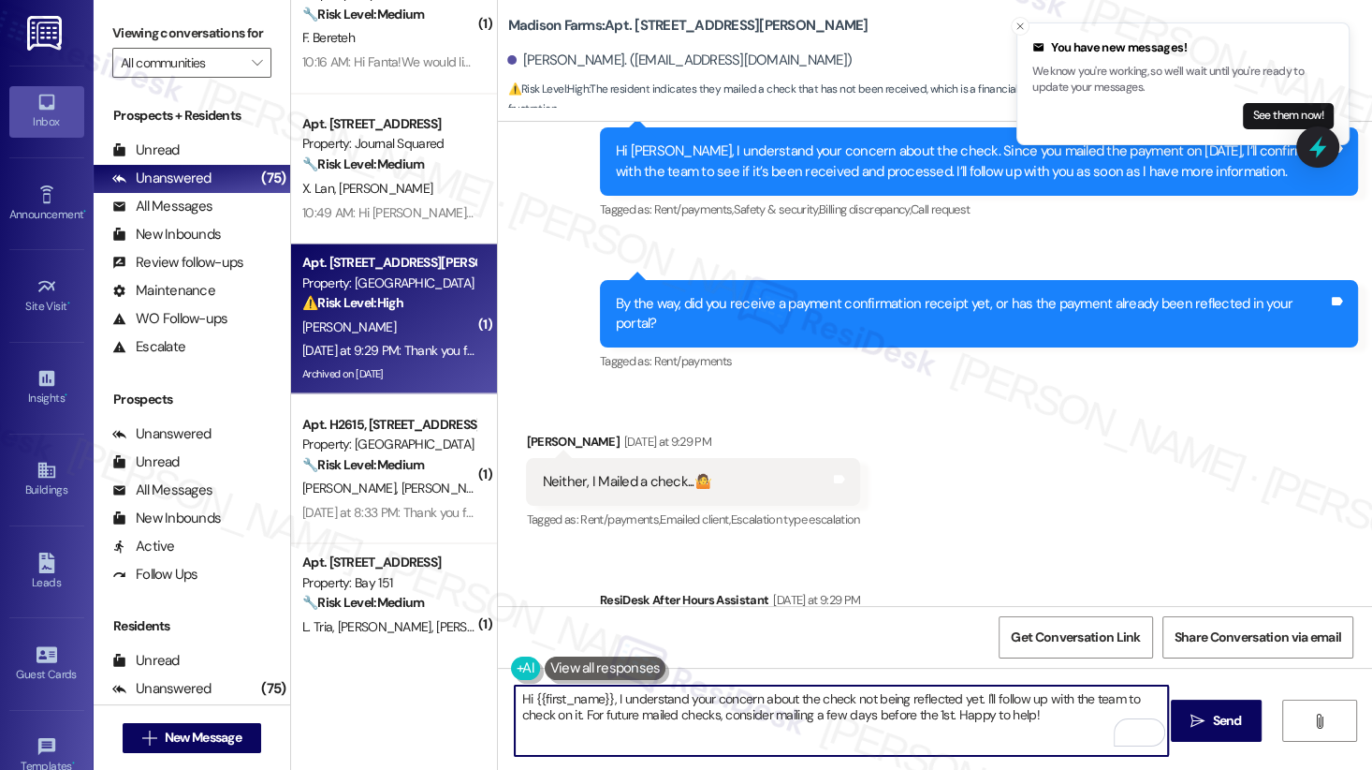
click at [774, 692] on textarea "Hi {{first_name}}, I understand your concern about the check not being reflecte…" at bounding box center [841, 720] width 653 height 70
click at [847, 692] on textarea "Hi {{first_name}}, I understand your concern about the check not being reflecte…" at bounding box center [841, 720] width 653 height 70
drag, startPoint x: 579, startPoint y: 712, endPoint x: 1042, endPoint y: 711, distance: 462.5
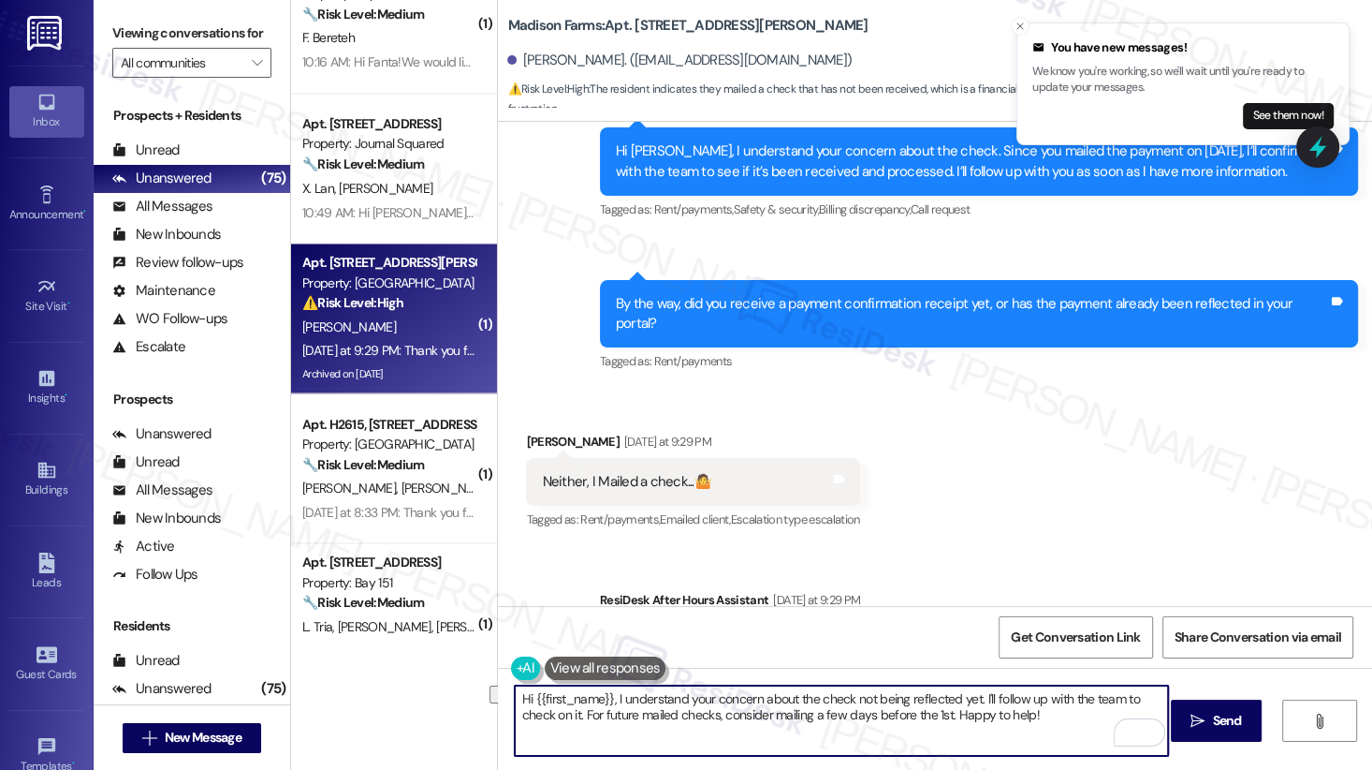
click at [1042, 692] on textarea "Hi {{first_name}}, I understand your concern about the check not being reflecte…" at bounding box center [841, 720] width 653 height 70
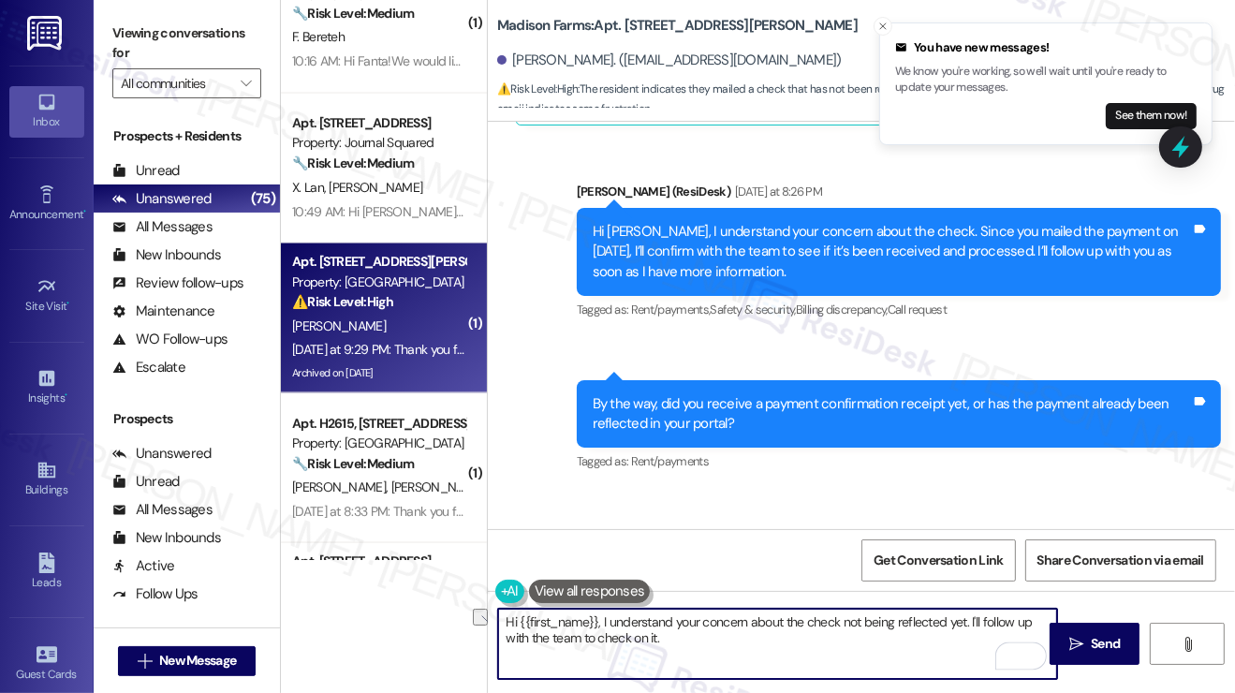
drag, startPoint x: 700, startPoint y: 634, endPoint x: 502, endPoint y: 614, distance: 199.4
click at [502, 616] on textarea "Hi {{first_name}}, I understand your concern about the check not being reflecte…" at bounding box center [777, 644] width 559 height 70
click at [538, 59] on div "[PERSON_NAME]. ([EMAIL_ADDRESS][DOMAIN_NAME])" at bounding box center [669, 61] width 345 height 20
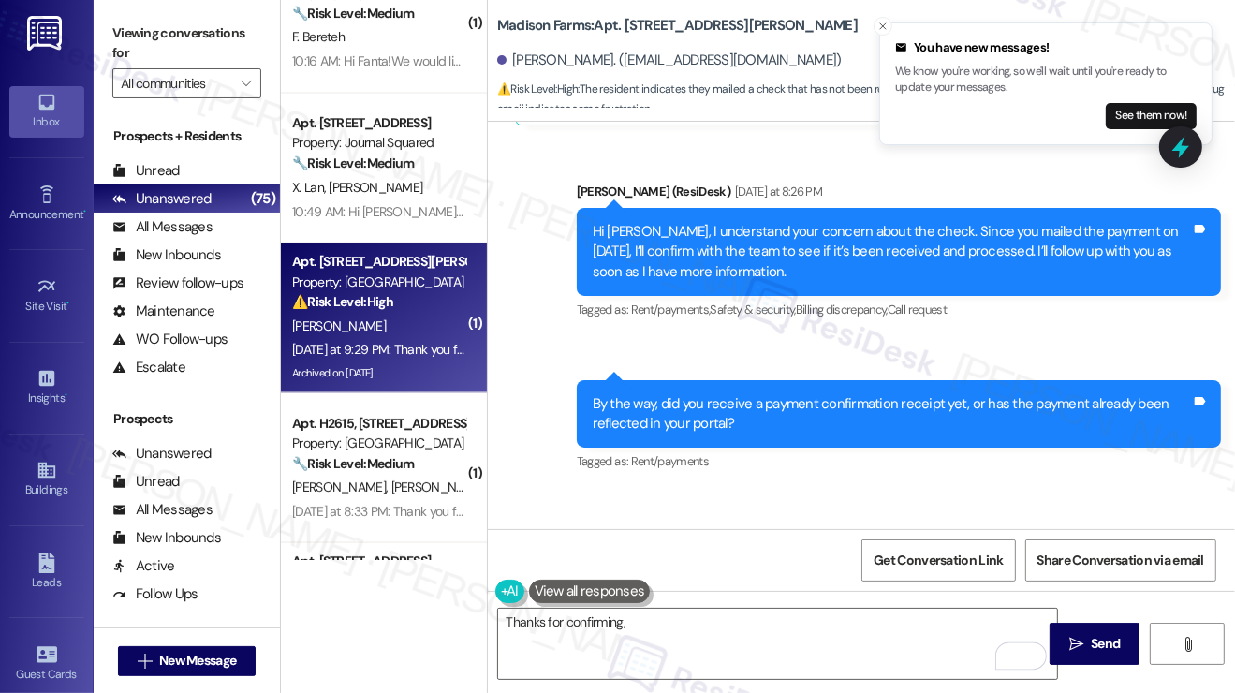
drag, startPoint x: 539, startPoint y: 59, endPoint x: 557, endPoint y: 68, distance: 20.1
click at [542, 59] on div "[PERSON_NAME]. ([EMAIL_ADDRESS][DOMAIN_NAME])" at bounding box center [669, 61] width 345 height 20
click at [510, 64] on div "[PERSON_NAME]. ([EMAIL_ADDRESS][DOMAIN_NAME])" at bounding box center [669, 61] width 345 height 20
copy div "Bridget"
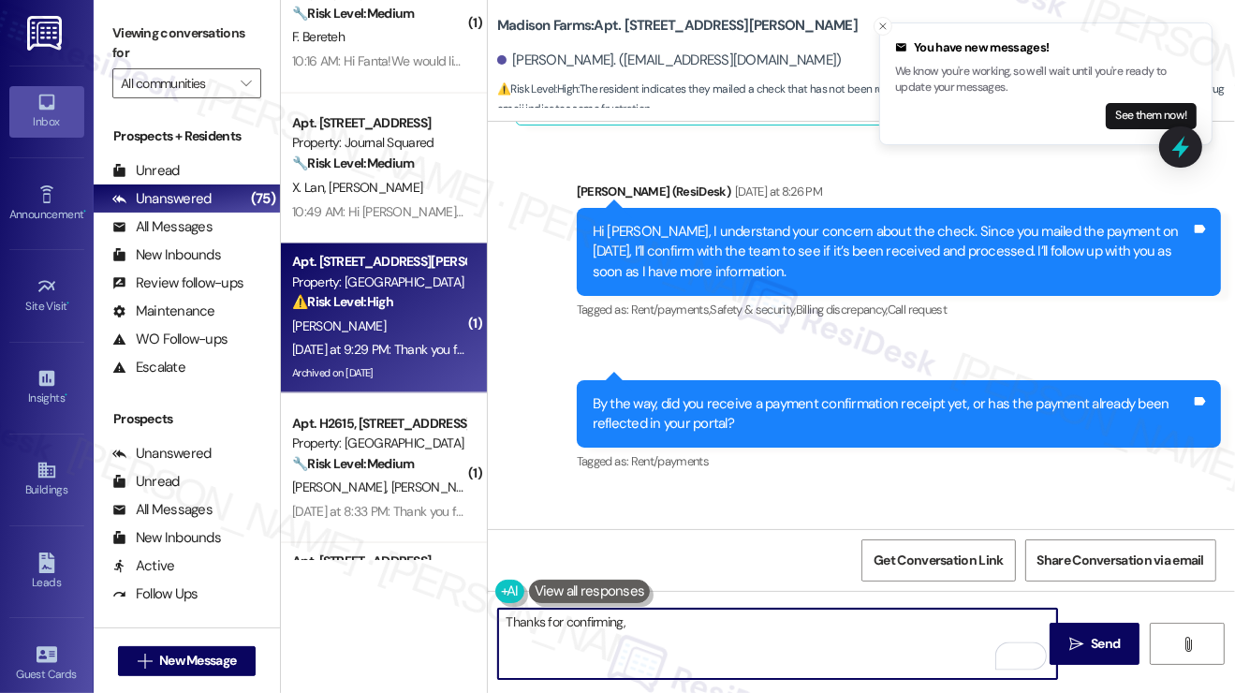
click at [719, 638] on textarea "Thanks for confirming," at bounding box center [777, 644] width 559 height 70
paste textarea "Bridget"
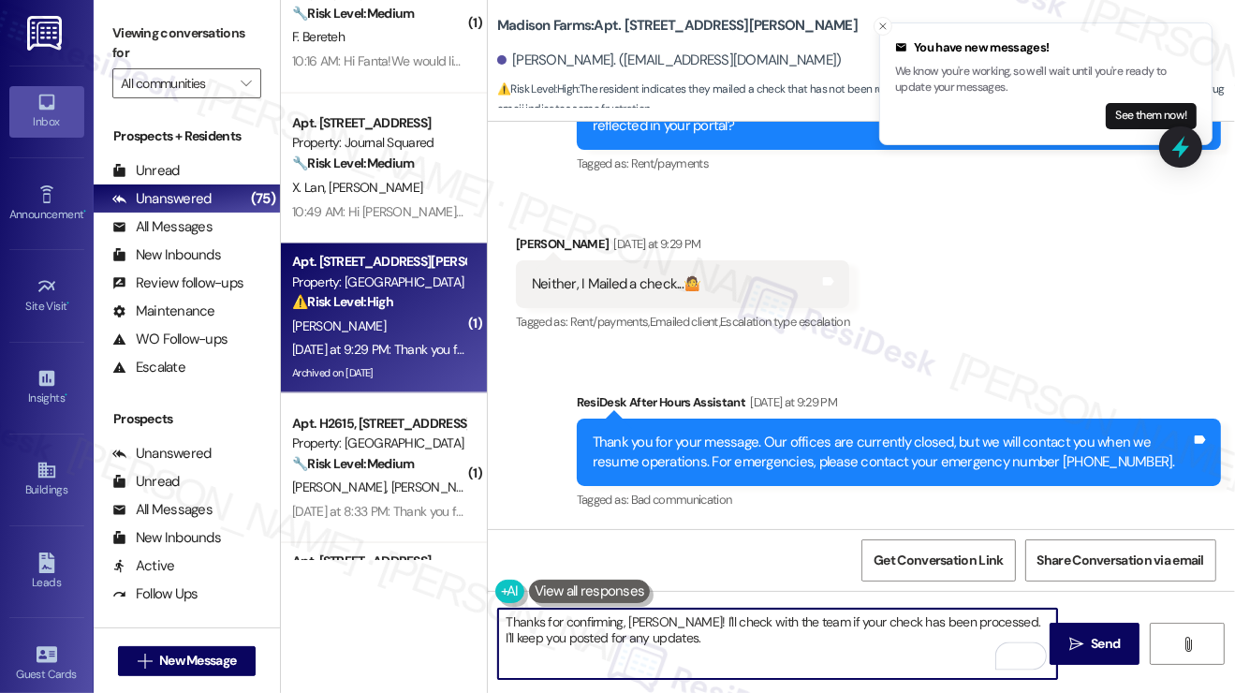
scroll to position [4701, 0]
type textarea "Thanks for confirming, [PERSON_NAME]! I'll check with the team if your check ha…"
click at [675, 644] on textarea "Thanks for confirming, [PERSON_NAME]! I'll check with the team if your check ha…" at bounding box center [777, 644] width 559 height 70
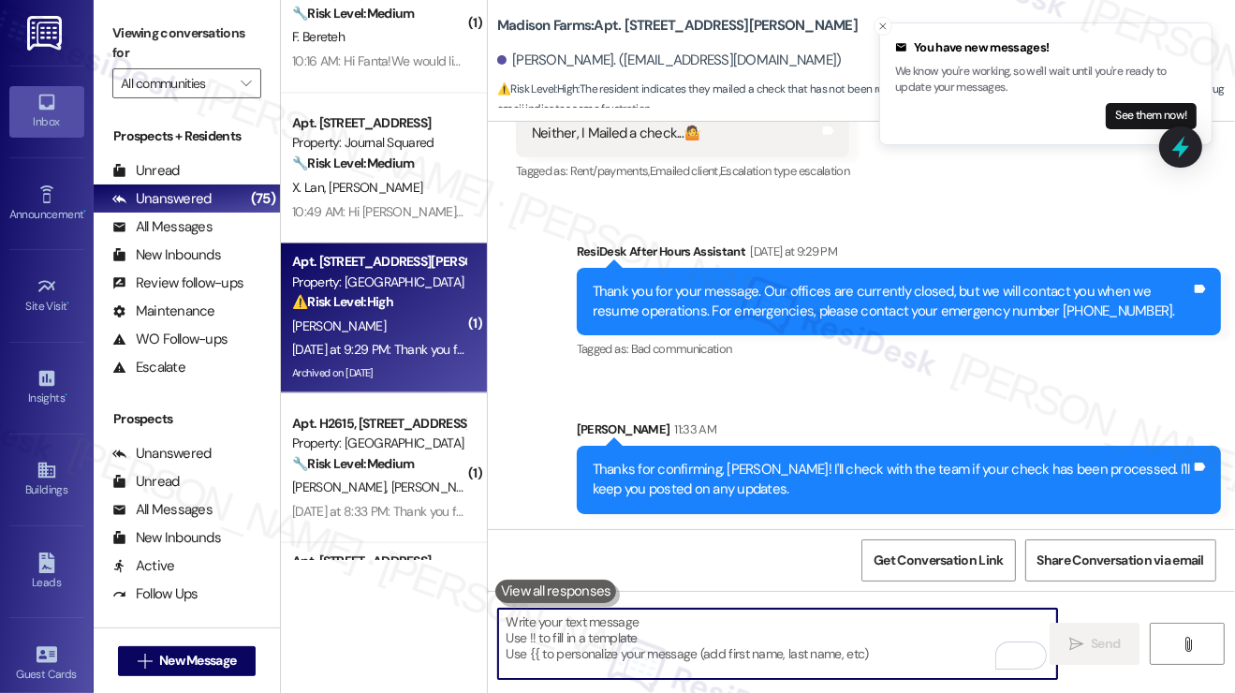
scroll to position [3089, 0]
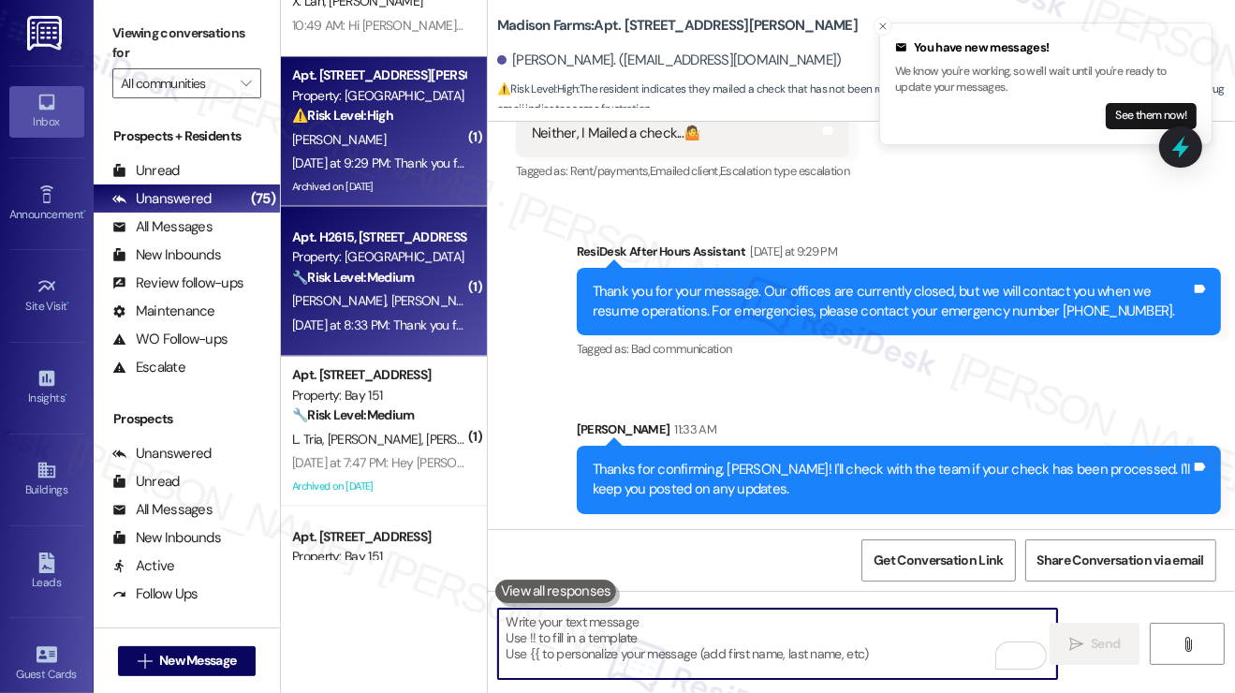
click at [427, 331] on div "Yesterday at 8:33 PM: Thank you for your message. Our offices are currently clo…" at bounding box center [378, 324] width 177 height 23
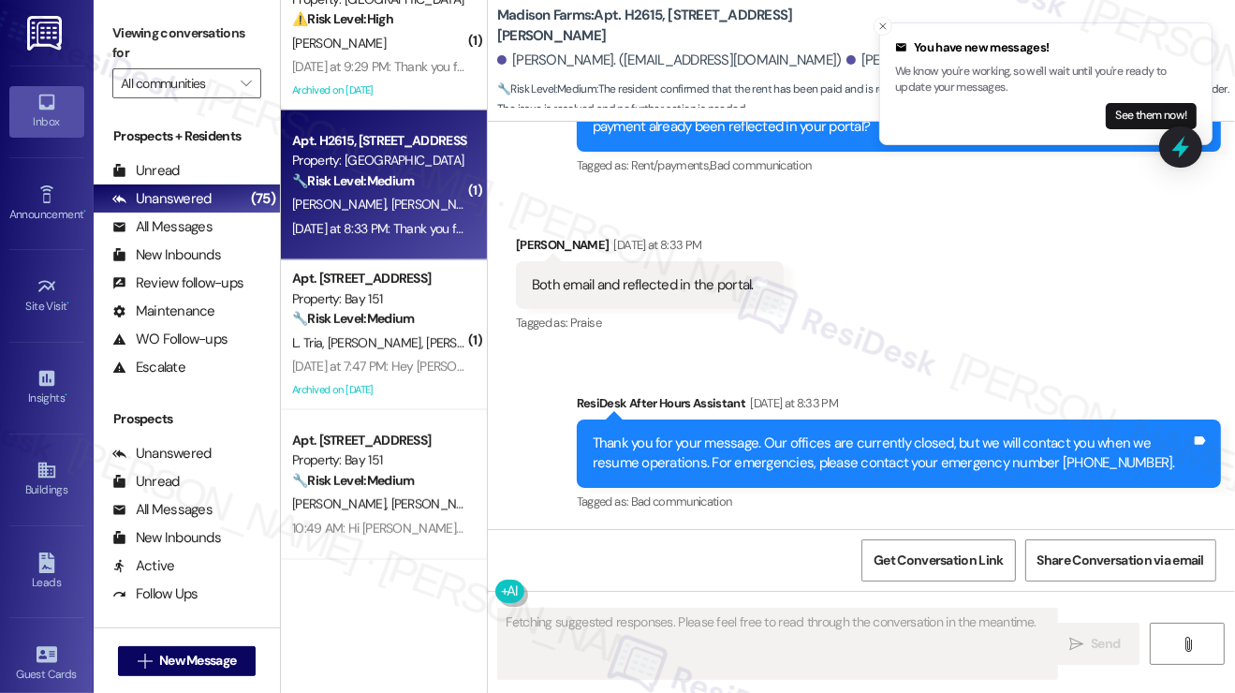
scroll to position [3183, 0]
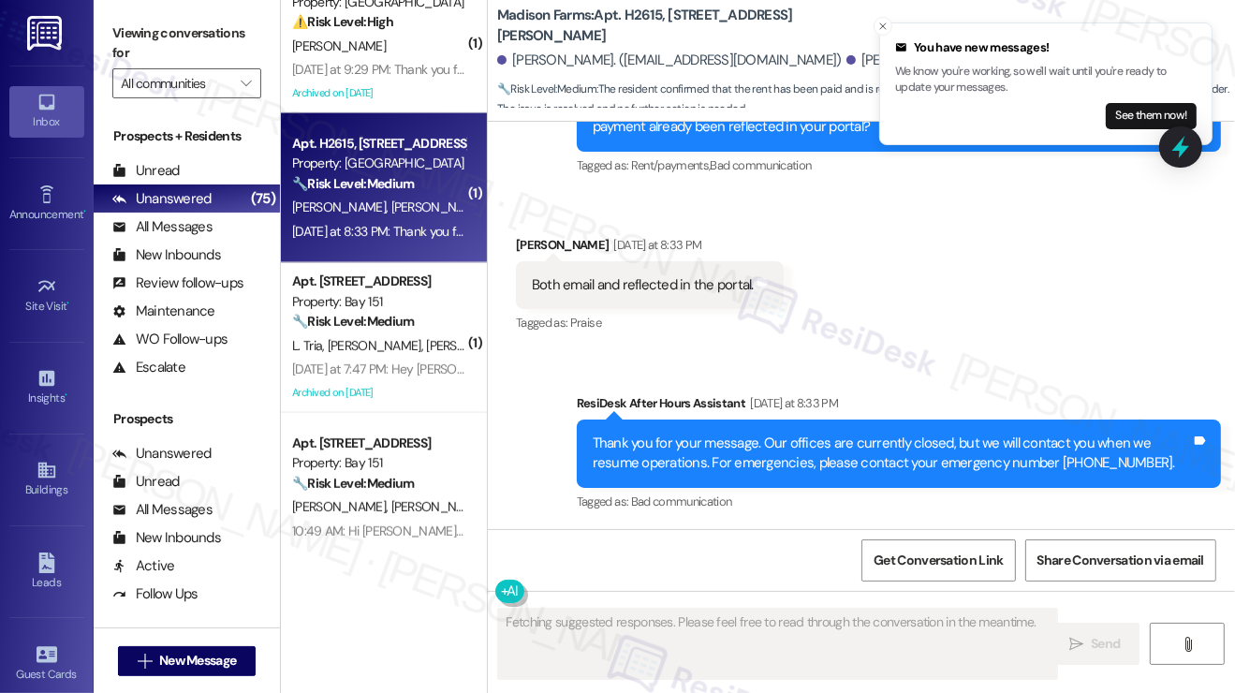
click at [604, 279] on div "Both email and reflected in the portal." at bounding box center [643, 285] width 222 height 20
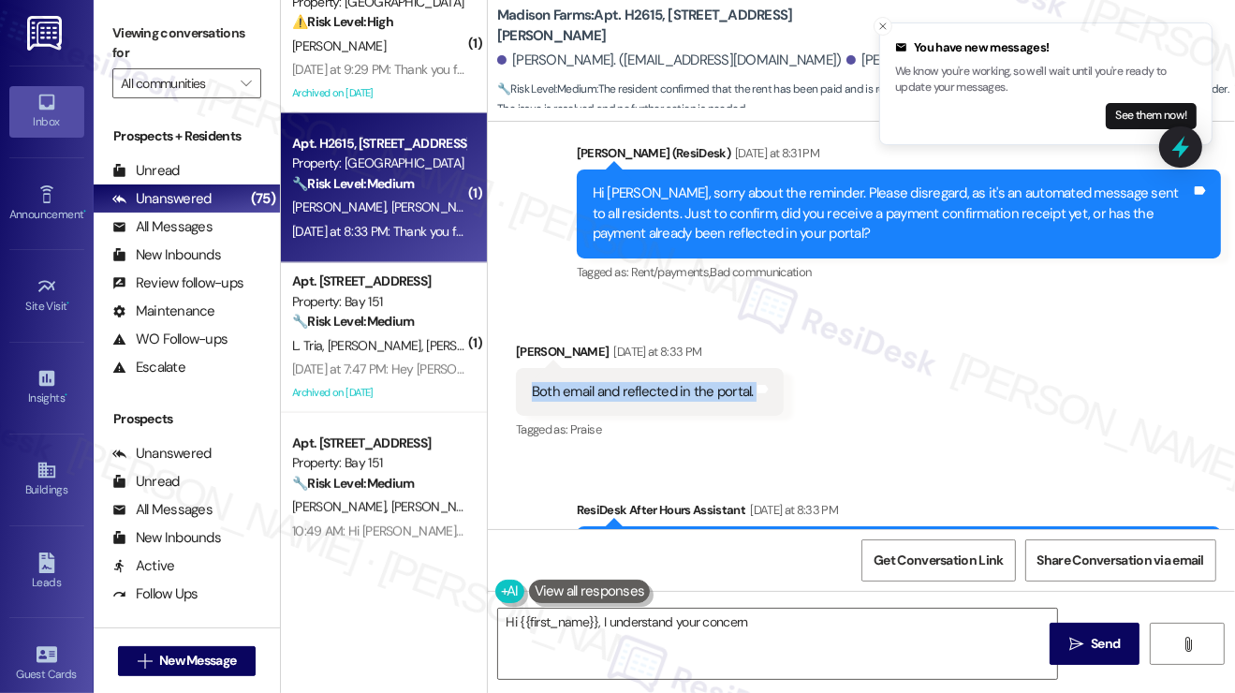
scroll to position [2470, 0]
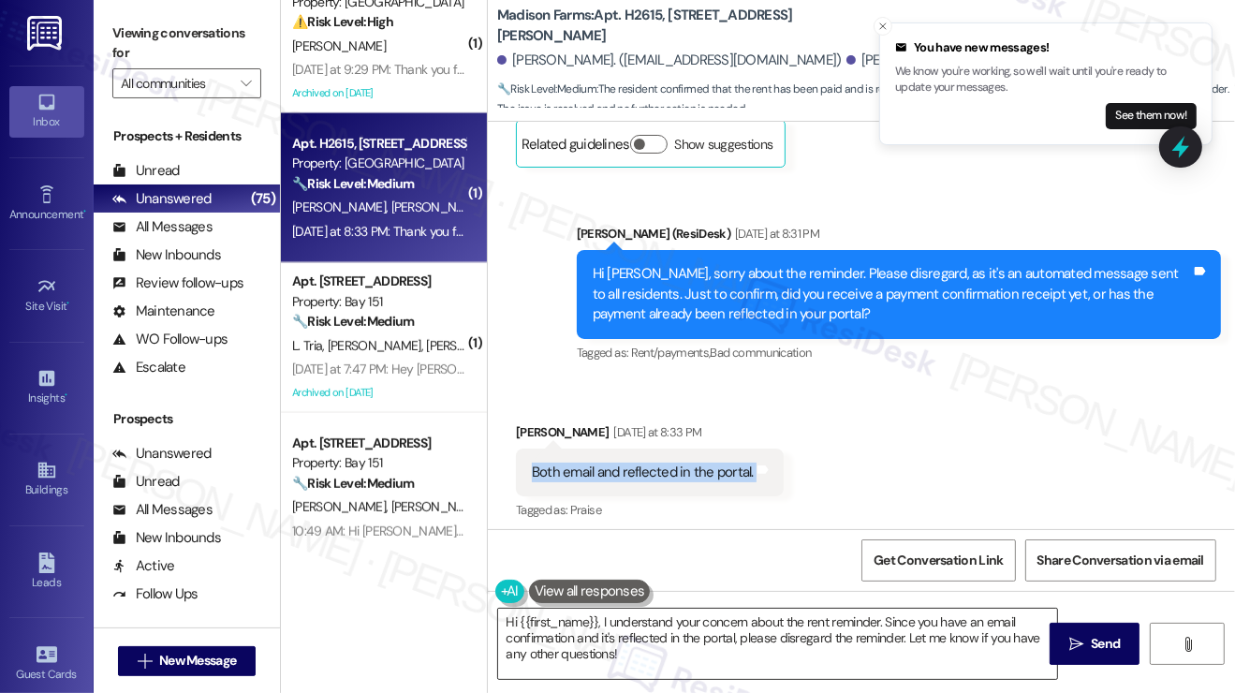
click at [866, 639] on textarea "Hi {{first_name}}, I understand your concern about the rent reminder. Since you…" at bounding box center [777, 644] width 559 height 70
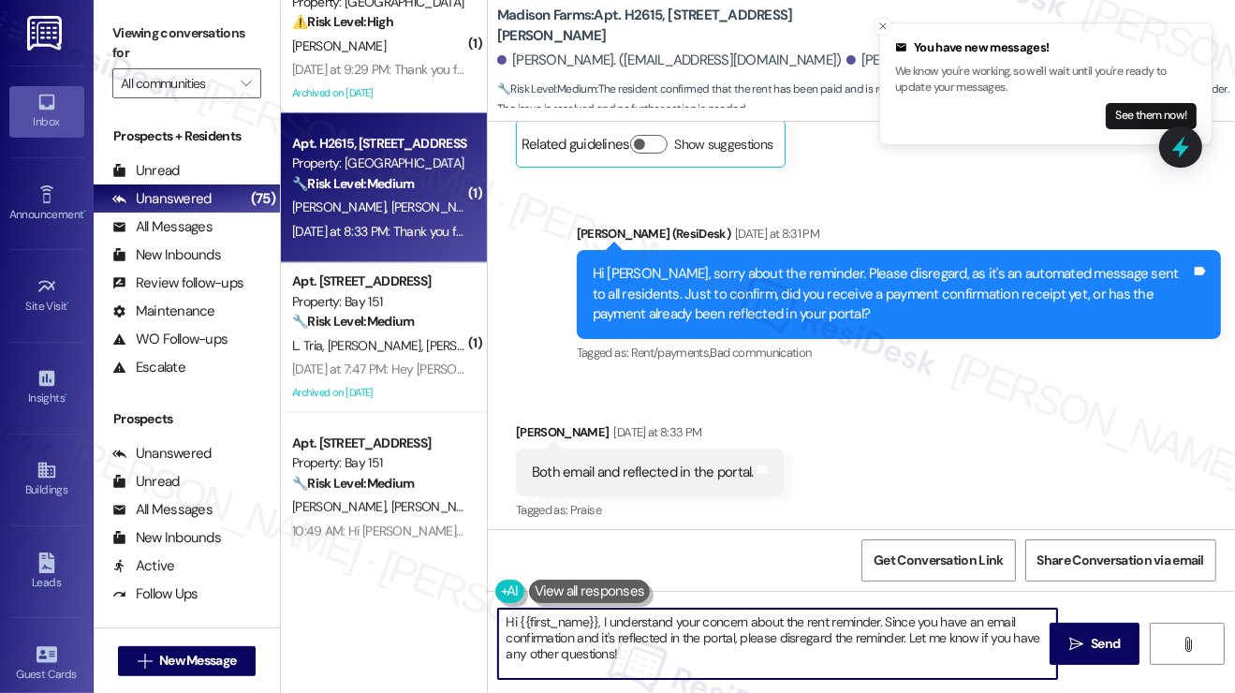
click at [866, 639] on textarea "Hi {{first_name}}, I understand your concern about the rent reminder. Since you…" at bounding box center [777, 644] width 559 height 70
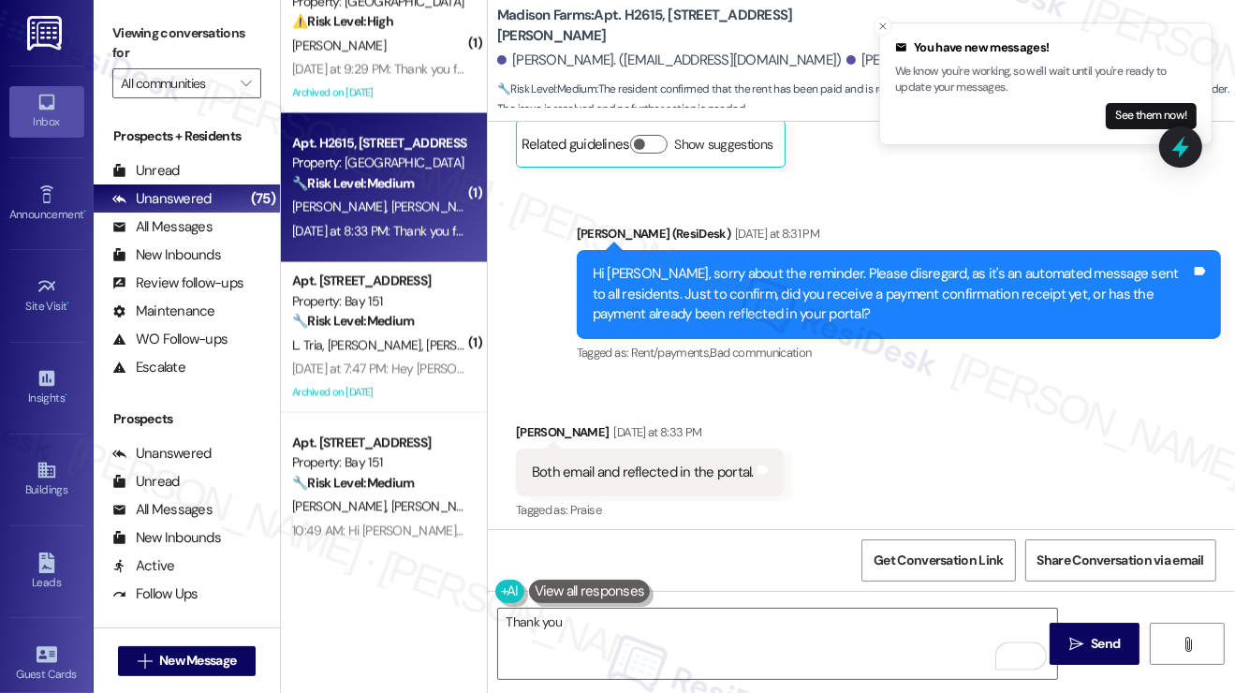
click at [696, 311] on div "Hi [PERSON_NAME], sorry about the reminder. Please disregard, as it's an automa…" at bounding box center [892, 294] width 598 height 60
click at [638, 623] on textarea "Thank you" at bounding box center [777, 644] width 559 height 70
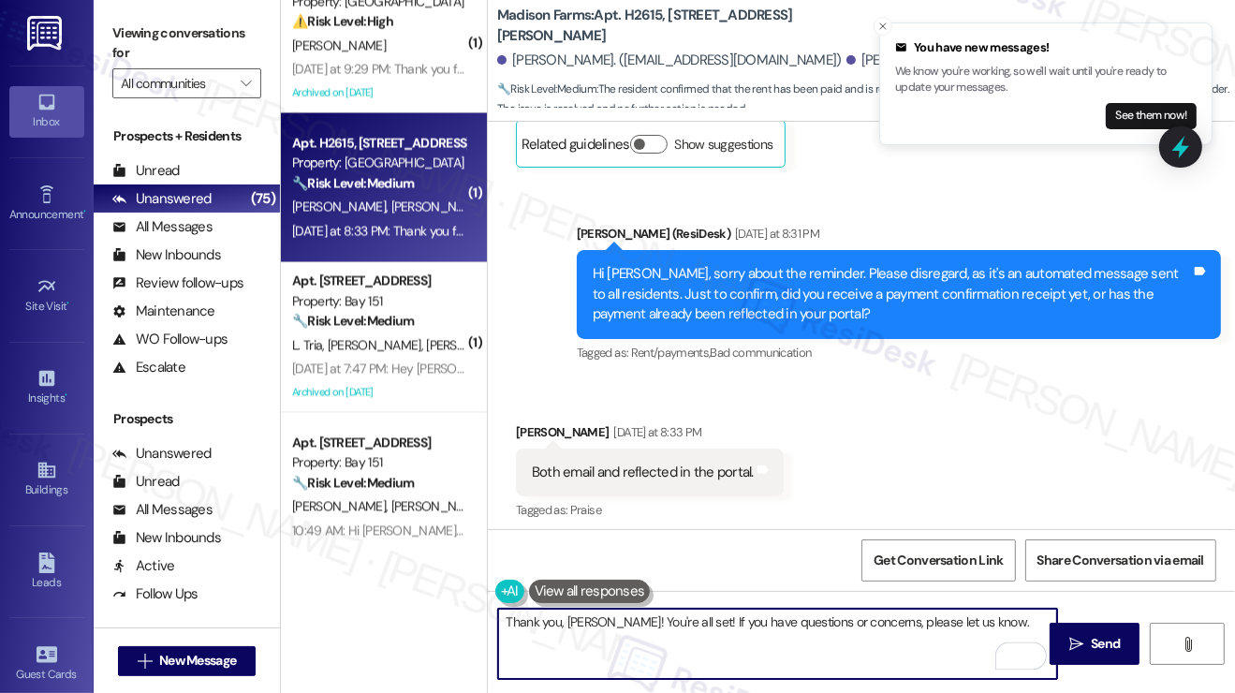
click at [977, 621] on textarea "Thank you, Mary! You're all set! If you have questions or concerns, please let …" at bounding box center [777, 644] width 559 height 70
click at [978, 618] on textarea "Thank you, Mary! You're all set! If you have questions or concerns, please let …" at bounding box center [777, 644] width 559 height 70
type textarea "Thank you, [PERSON_NAME]! You're all set! If you have questions or concerns, pl…"
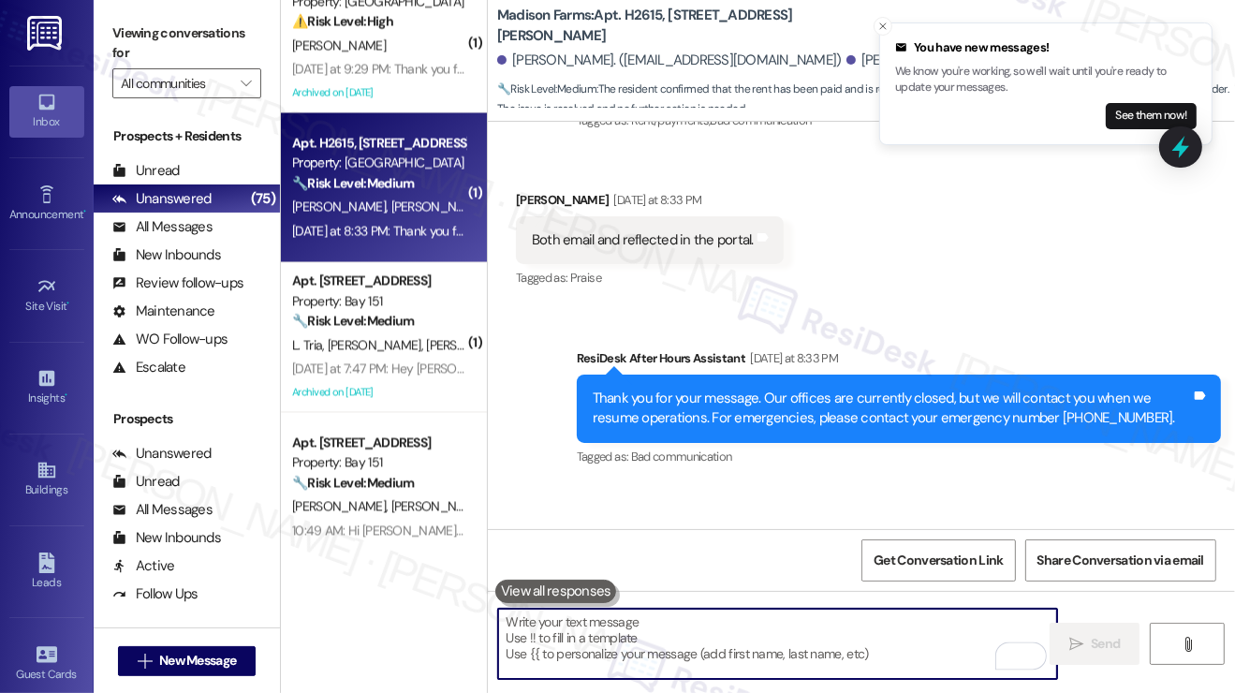
scroll to position [2787, 0]
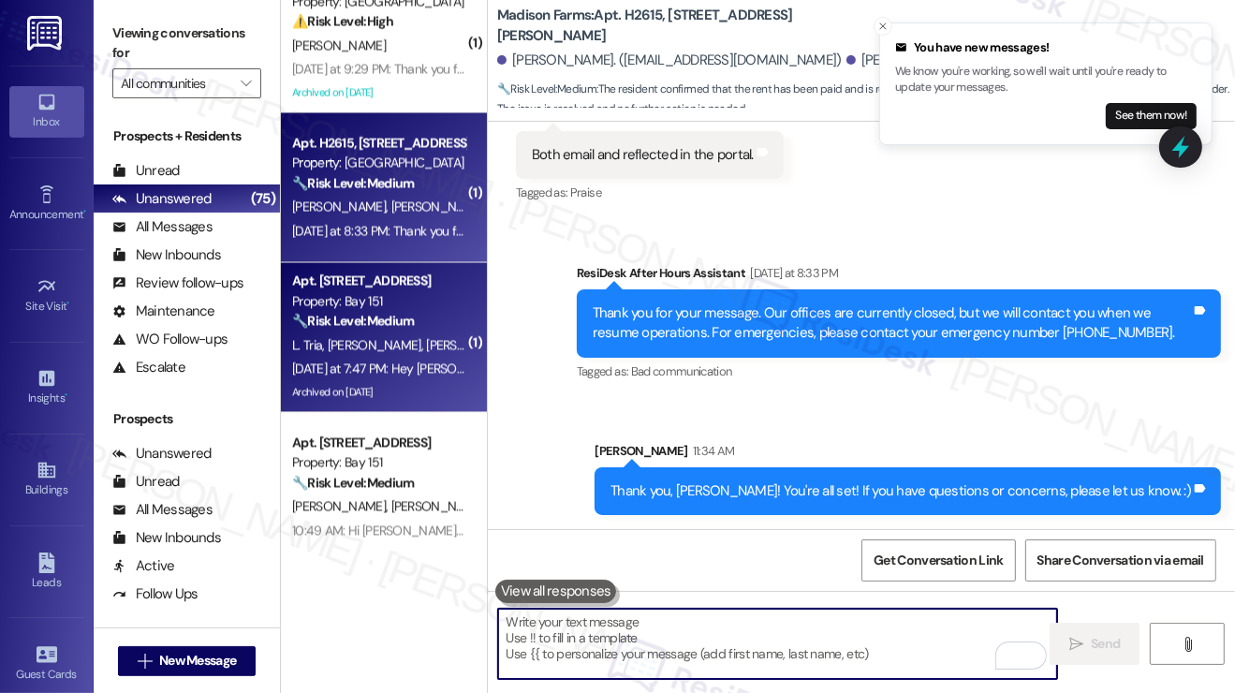
click at [413, 315] on strong "🔧 Risk Level: Medium" at bounding box center [353, 320] width 122 height 17
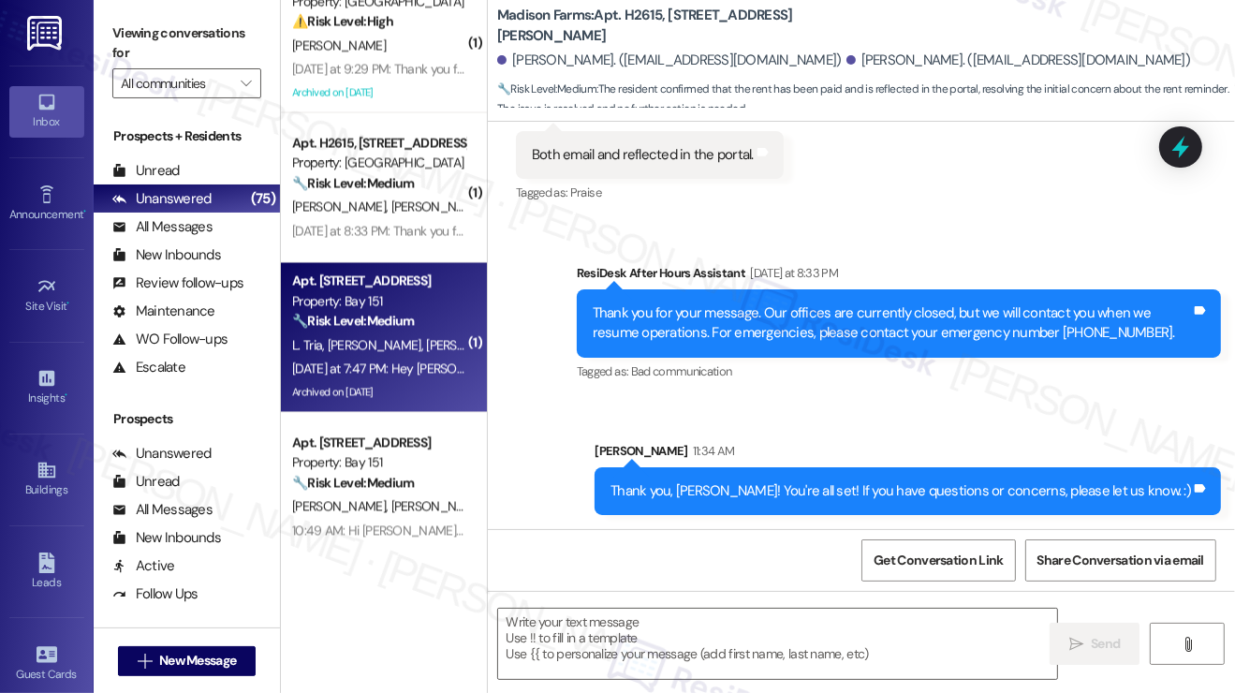
type textarea "Fetching suggested responses. Please feel free to read through the conversation…"
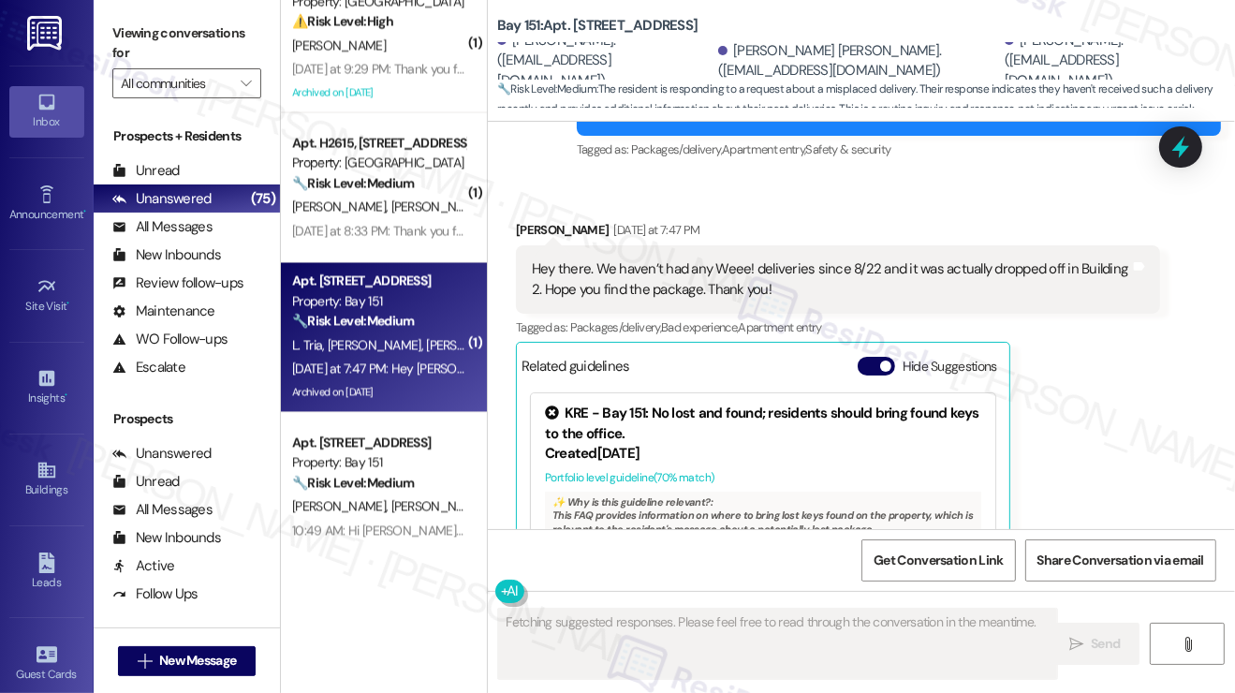
scroll to position [22163, 0]
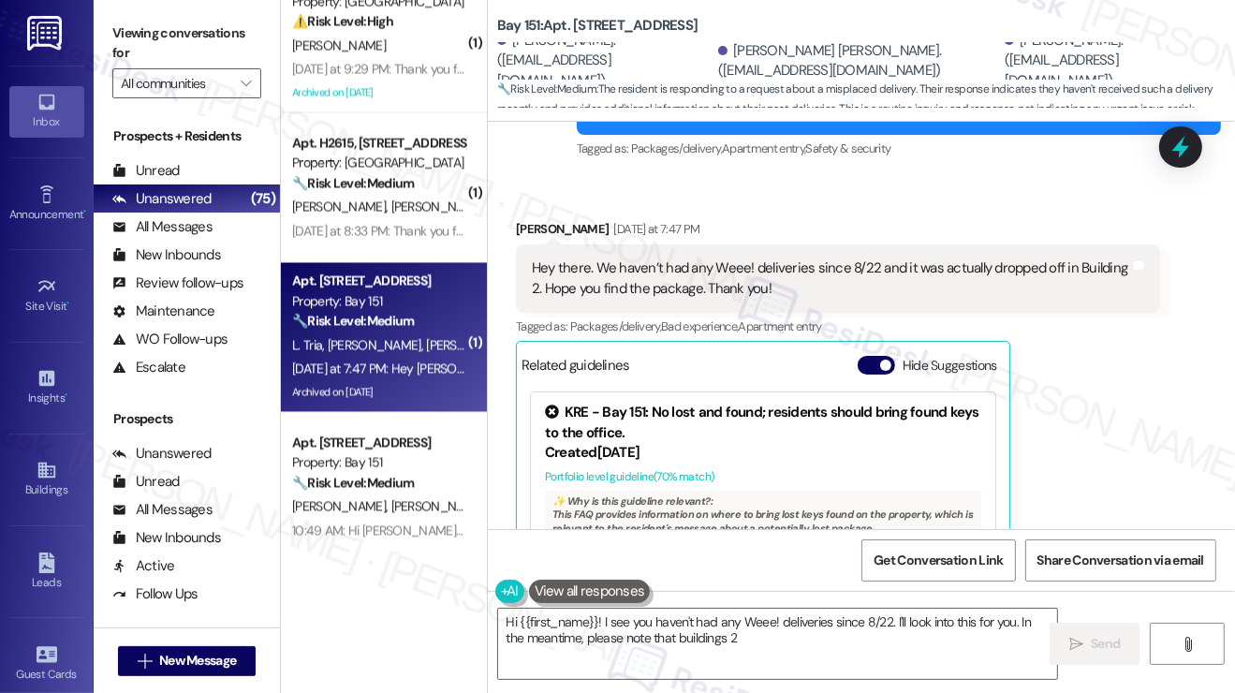
type textarea "Hi {{first_name}}! I see you haven't had any Weee! deliveries since 8/22. I'll …"
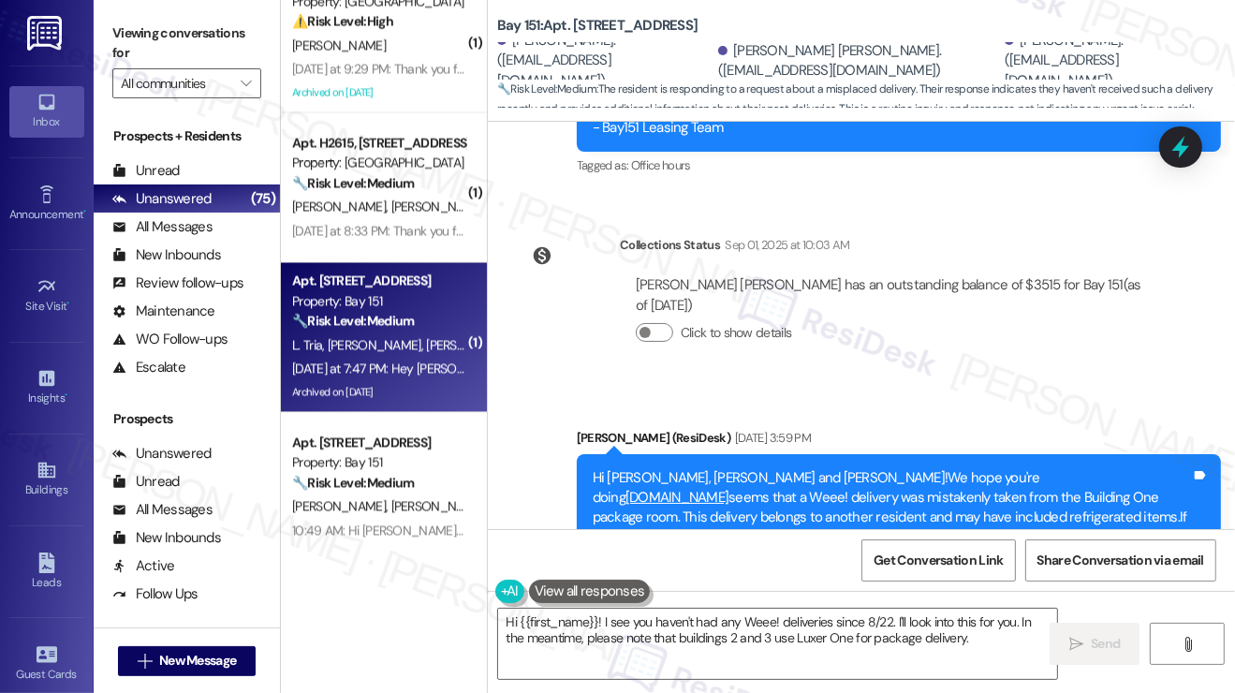
scroll to position [21695, 0]
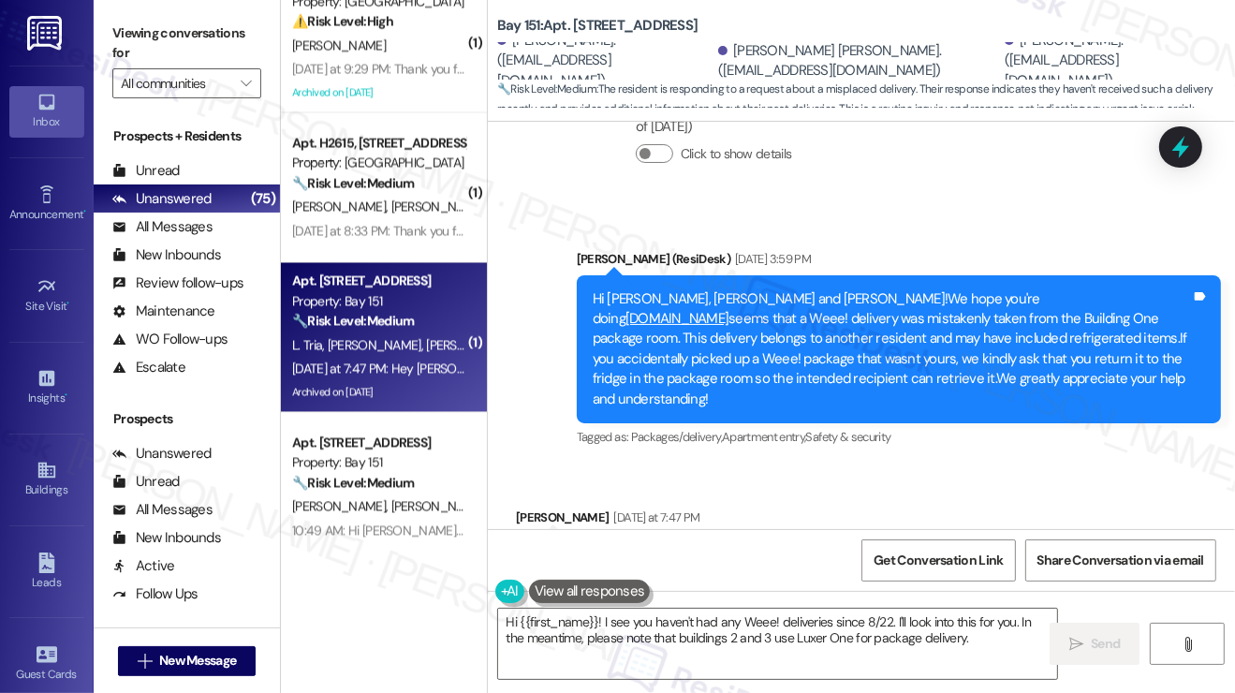
scroll to position [21883, 0]
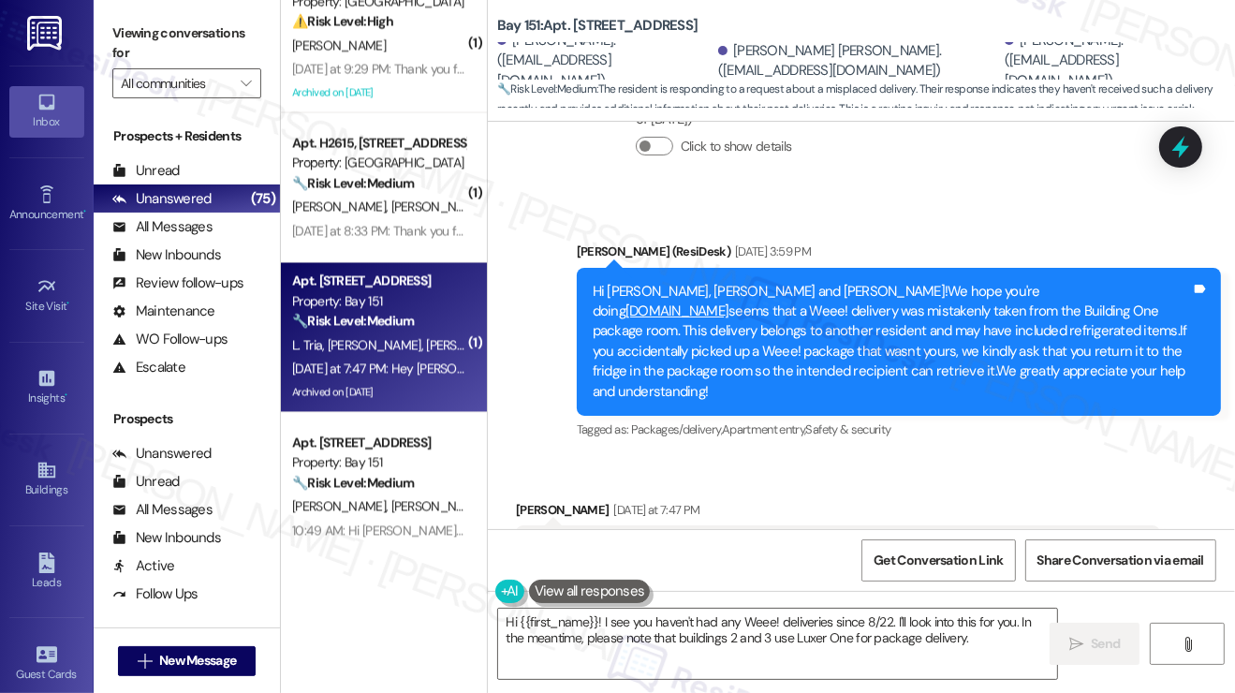
click at [531, 500] on div "[PERSON_NAME] [DATE] at 7:47 PM" at bounding box center [838, 513] width 644 height 26
copy div "[PERSON_NAME]"
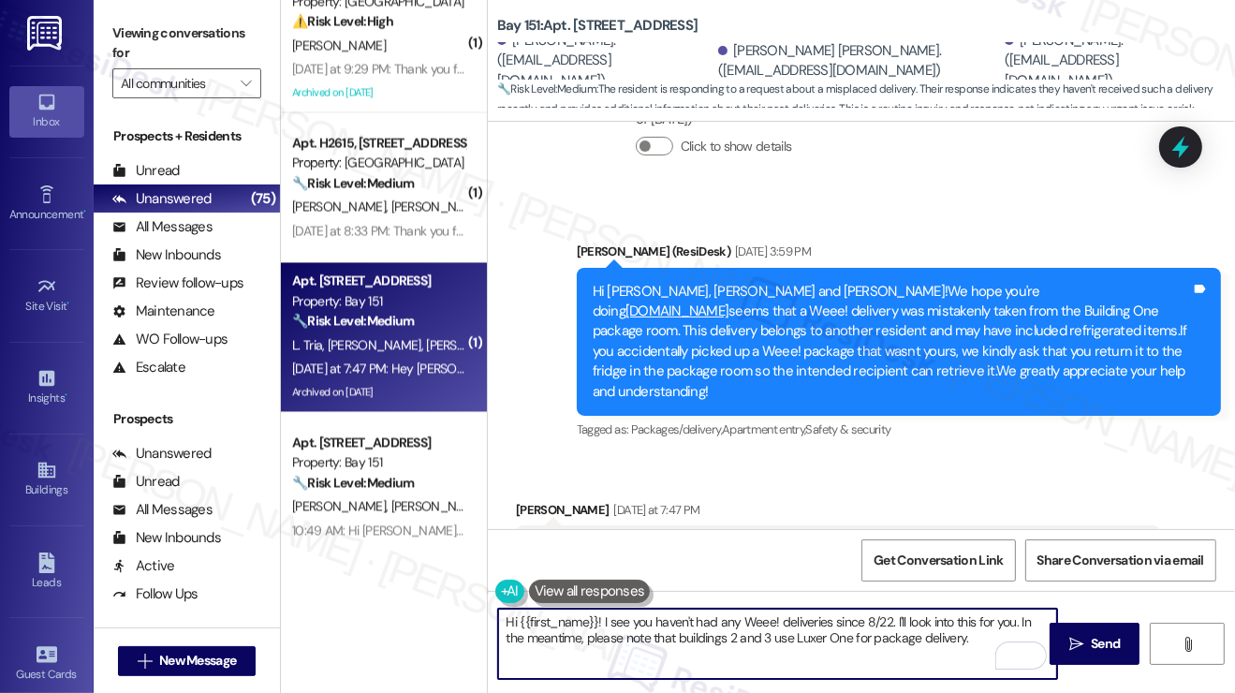
drag, startPoint x: 520, startPoint y: 614, endPoint x: 599, endPoint y: 609, distance: 79.7
click at [599, 609] on textarea "Hi {{first_name}}! I see you haven't had any Weee! deliveries since 8/22. I'll …" at bounding box center [777, 644] width 559 height 70
paste textarea "[PERSON_NAME]"
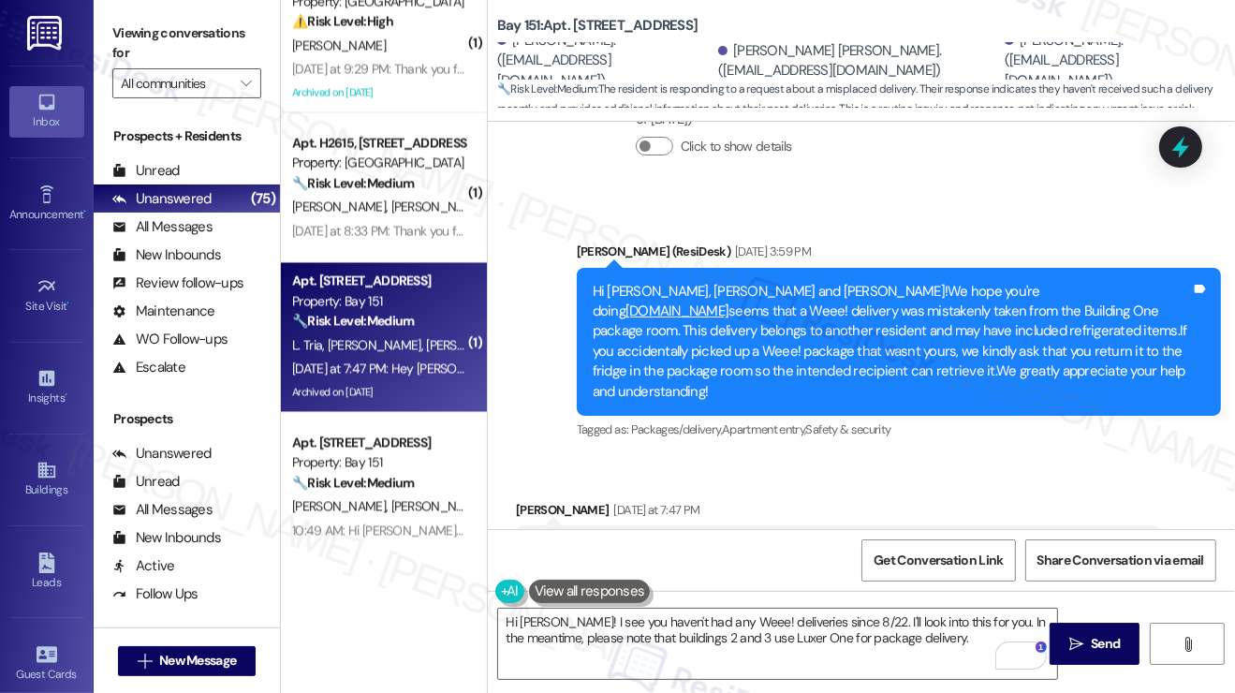
click at [180, 31] on label "Viewing conversations for" at bounding box center [186, 44] width 149 height 50
click at [208, 40] on label "Viewing conversations for" at bounding box center [186, 44] width 149 height 50
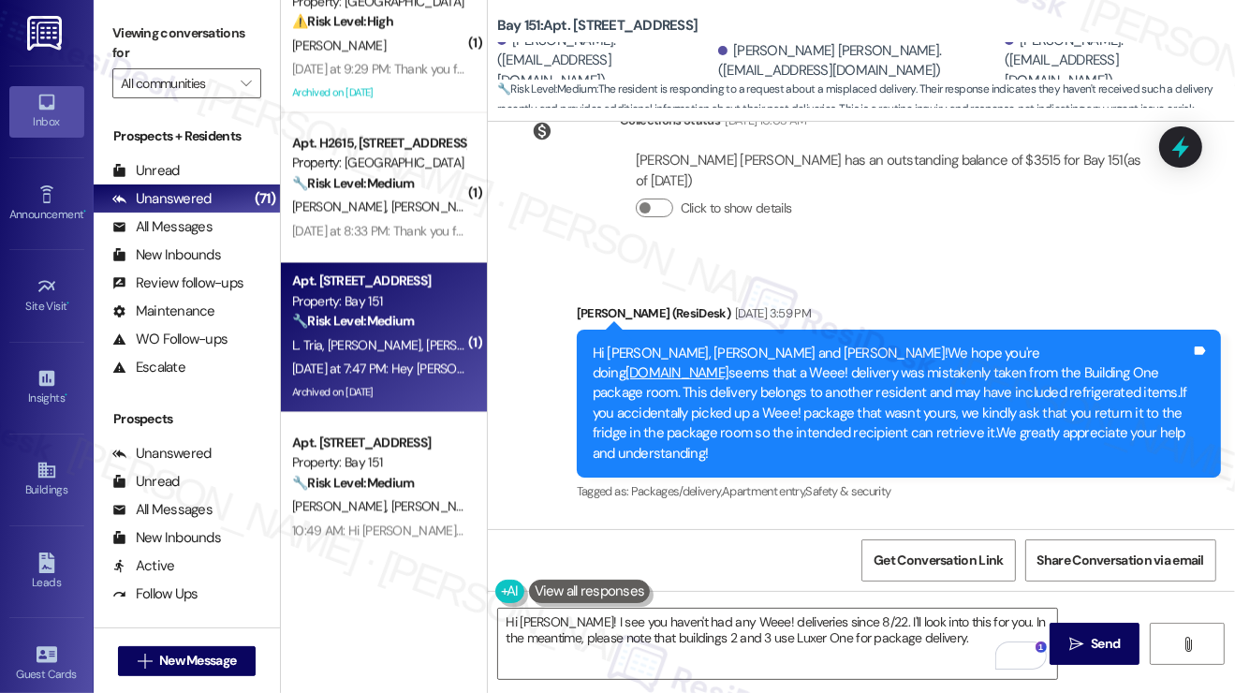
scroll to position [21789, 0]
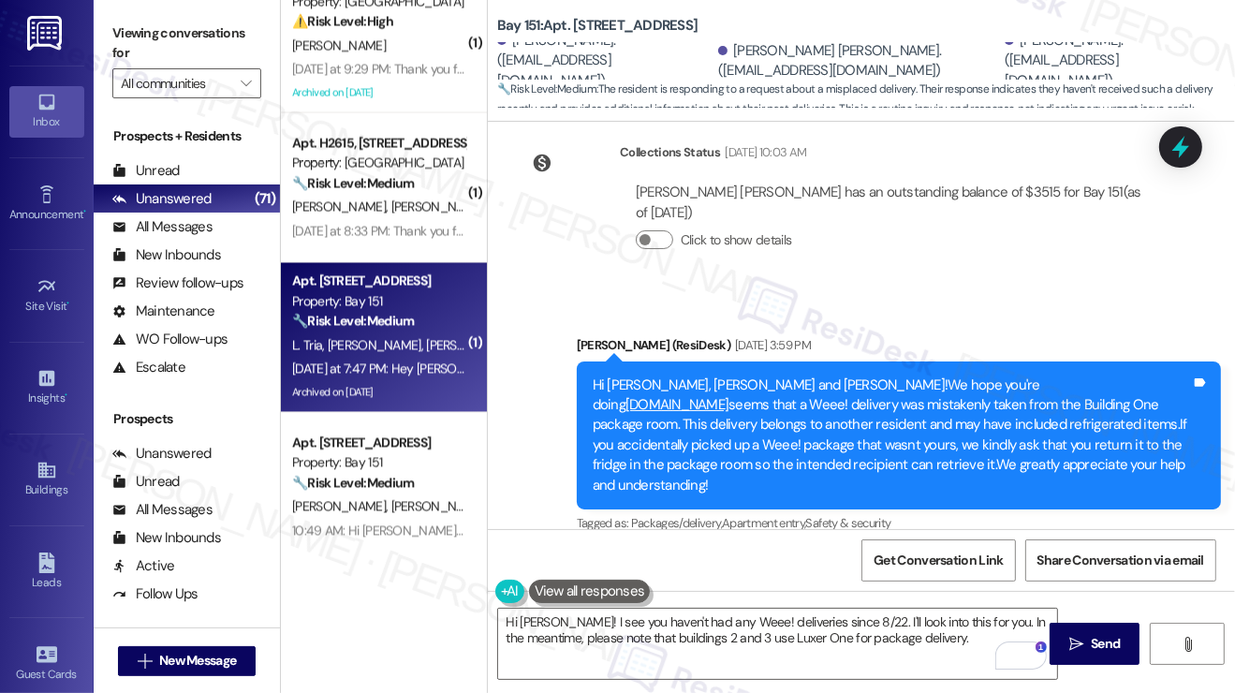
drag, startPoint x: 673, startPoint y: 314, endPoint x: 738, endPoint y: 325, distance: 65.6
click at [738, 633] on div "Hey there. We haven’t had any Weee! deliveries since 8/22 and it was actually d…" at bounding box center [831, 653] width 598 height 40
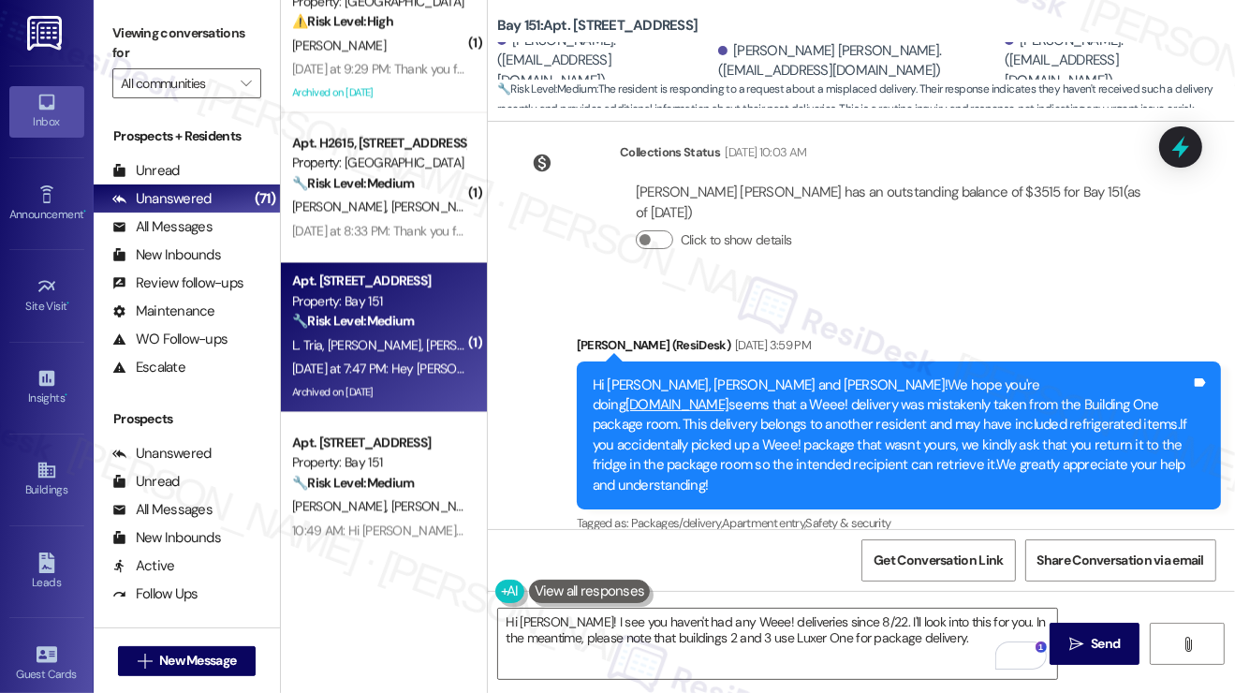
scroll to position [22163, 0]
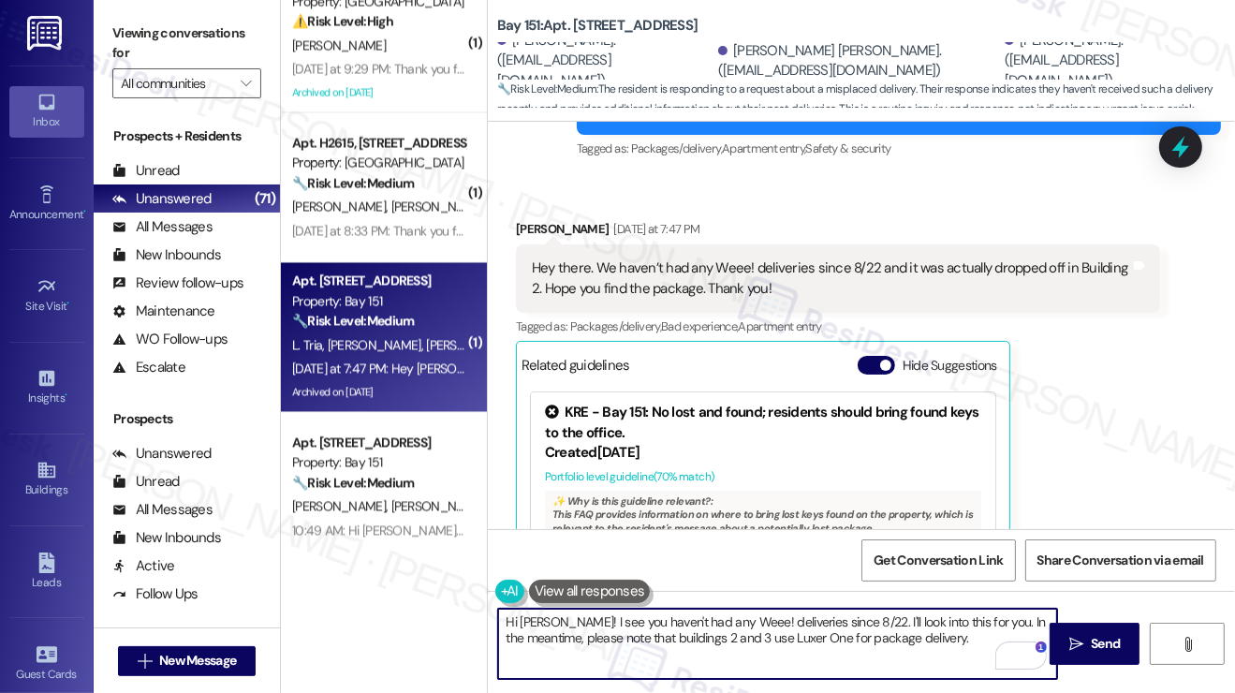
click at [685, 630] on textarea "Hi [PERSON_NAME]! I see you haven't had any Weee! deliveries since 8/22. I'll l…" at bounding box center [777, 644] width 559 height 70
click at [935, 632] on textarea "Hi [PERSON_NAME]! I see you haven't had any Weee! deliveries since 8/22. I'll l…" at bounding box center [777, 644] width 559 height 70
drag, startPoint x: 953, startPoint y: 642, endPoint x: 848, endPoint y: 621, distance: 107.0
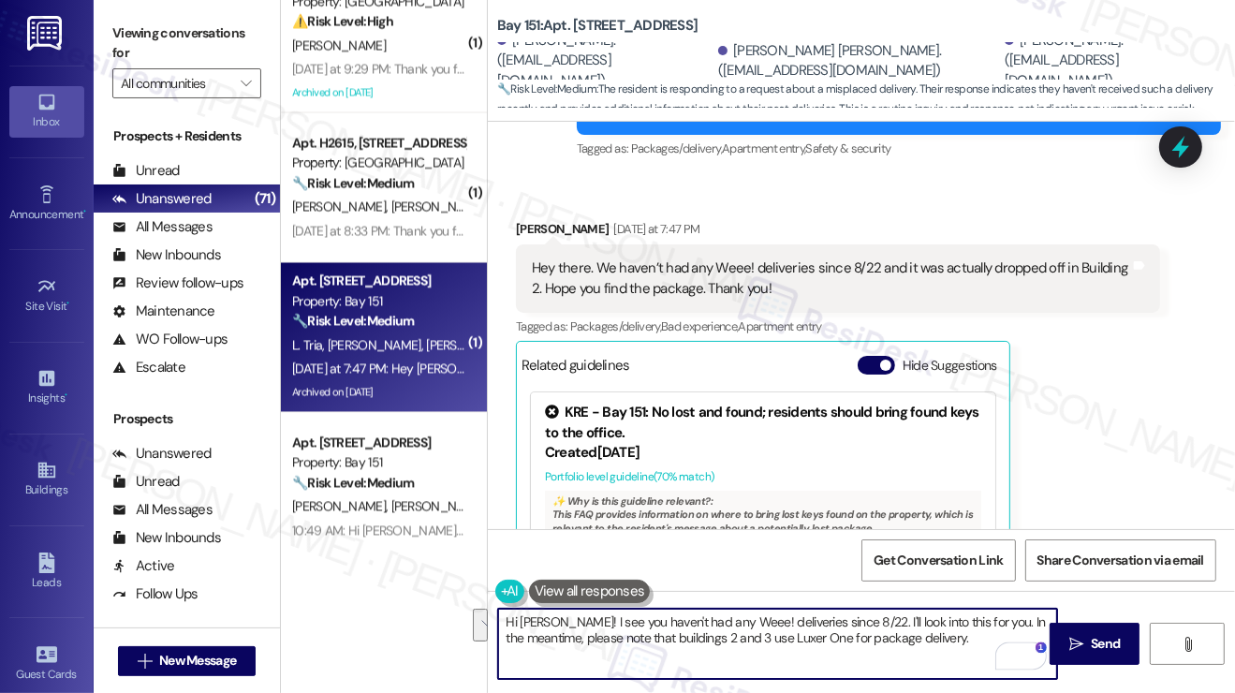
click at [848, 621] on textarea "Hi [PERSON_NAME]! I see you haven't had any Weee! deliveries since 8/22. I'll l…" at bounding box center [777, 644] width 559 height 70
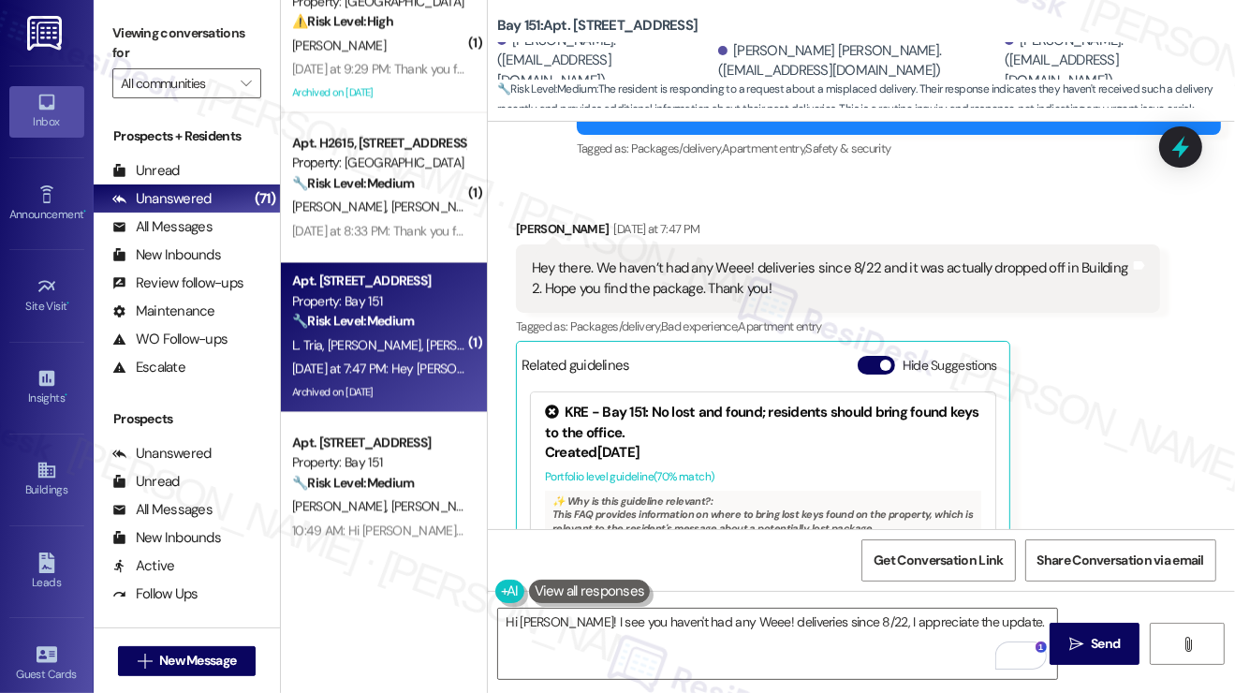
click at [170, 48] on label "Viewing conversations for" at bounding box center [186, 44] width 149 height 50
click at [195, 29] on label "Viewing conversations for" at bounding box center [186, 44] width 149 height 50
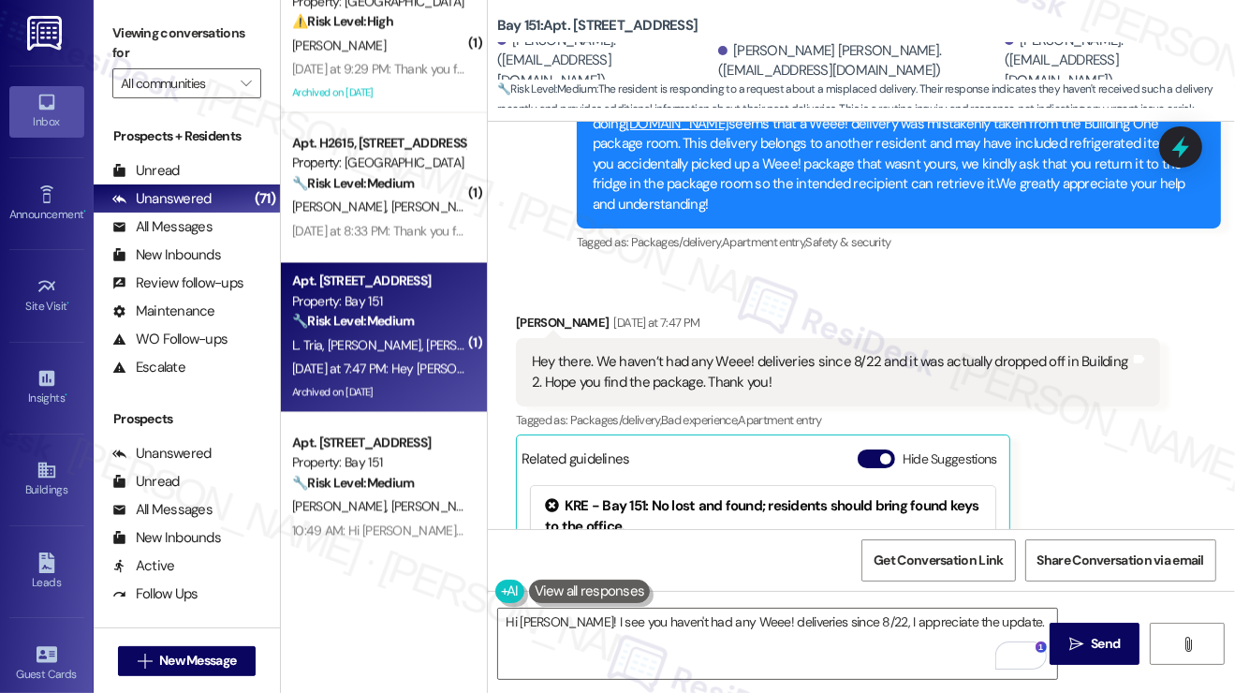
scroll to position [21883, 0]
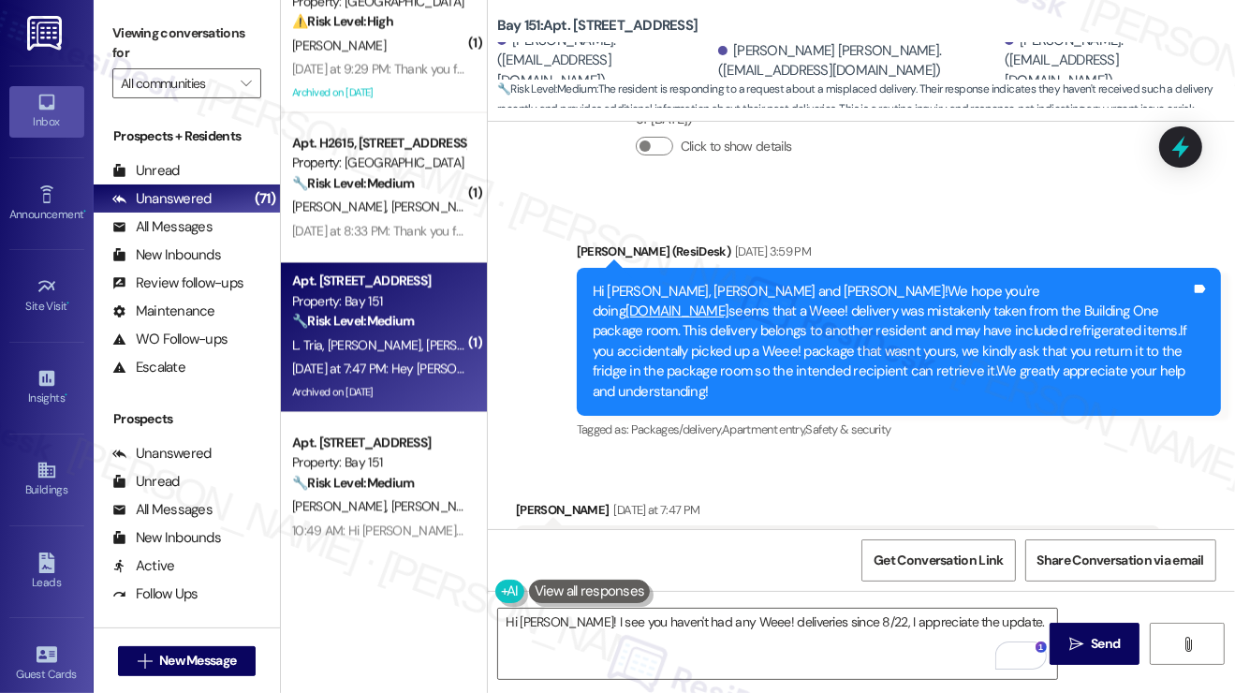
click at [751, 539] on div "Hey there. We haven’t had any Weee! deliveries since 8/22 and it was actually d…" at bounding box center [831, 559] width 598 height 40
click at [977, 620] on textarea "Hi [PERSON_NAME]! I see you haven't had any Weee! deliveries since 8/22, I appr…" at bounding box center [777, 644] width 559 height 70
drag, startPoint x: 189, startPoint y: 33, endPoint x: 213, endPoint y: 50, distance: 28.8
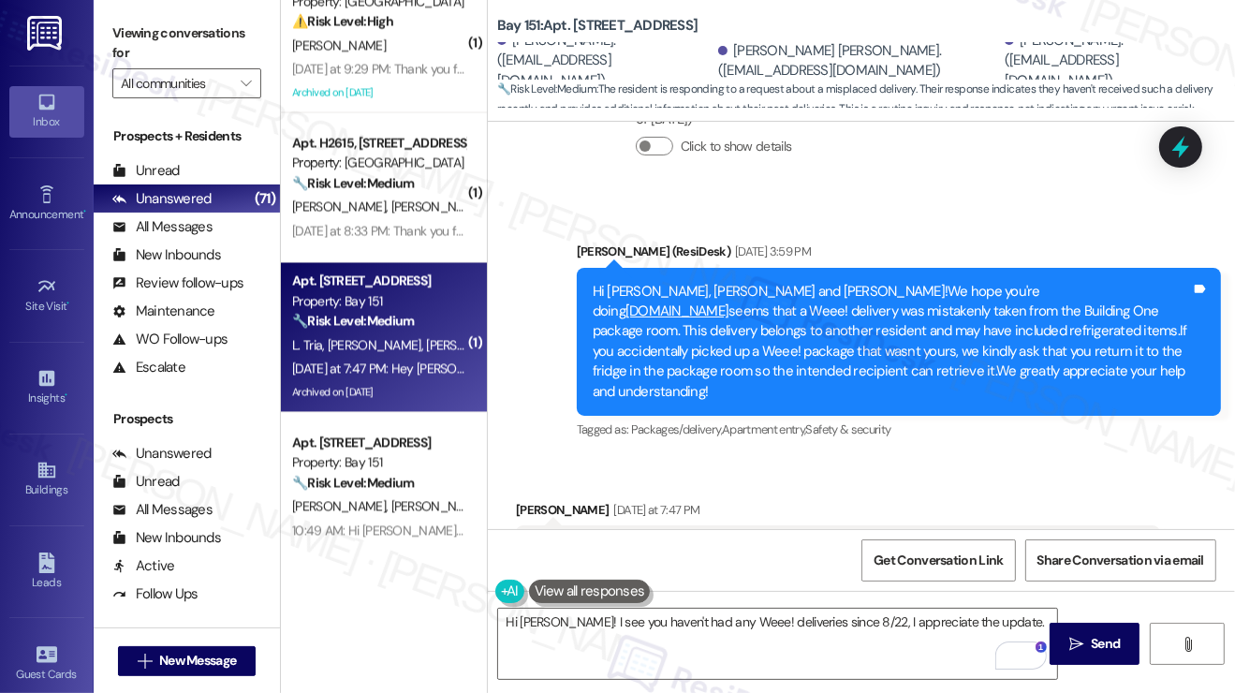
click at [189, 33] on label "Viewing conversations for" at bounding box center [186, 44] width 149 height 50
click at [999, 613] on textarea "Hi [PERSON_NAME]! I see you haven't had any Weee! deliveries since 8/22, I appr…" at bounding box center [777, 644] width 559 height 70
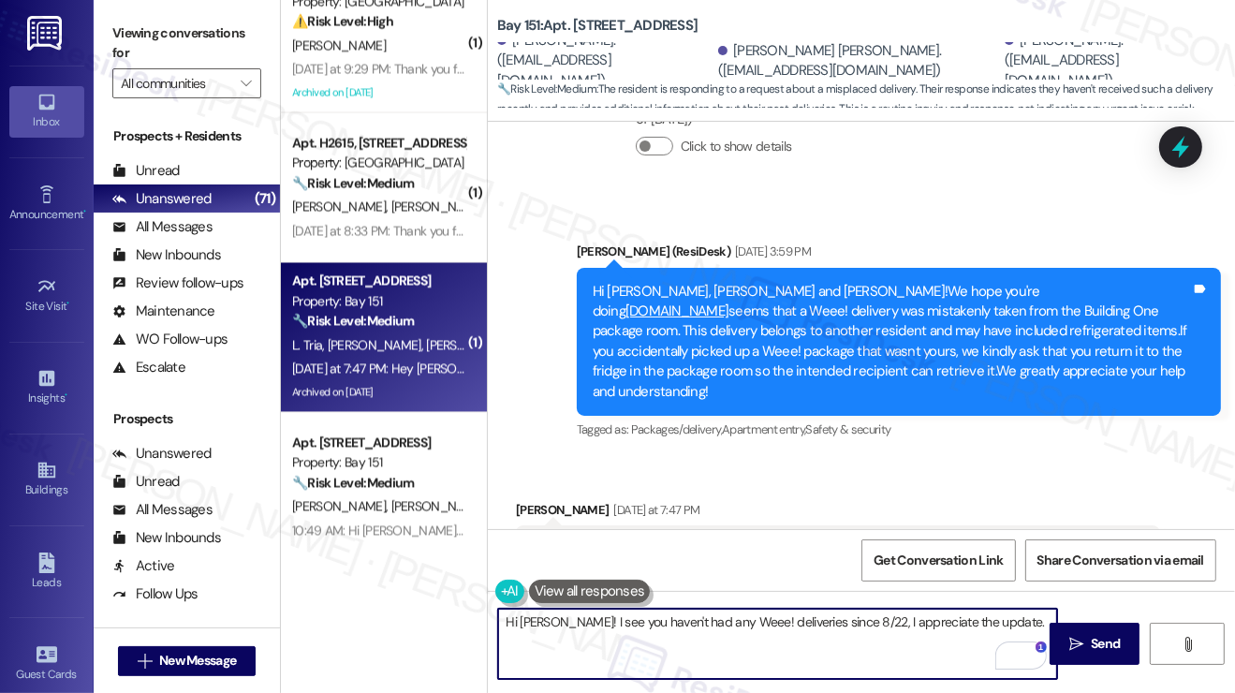
paste textarea "Hi {{first_name}}, thanks for your update! The previous message was just a gene…"
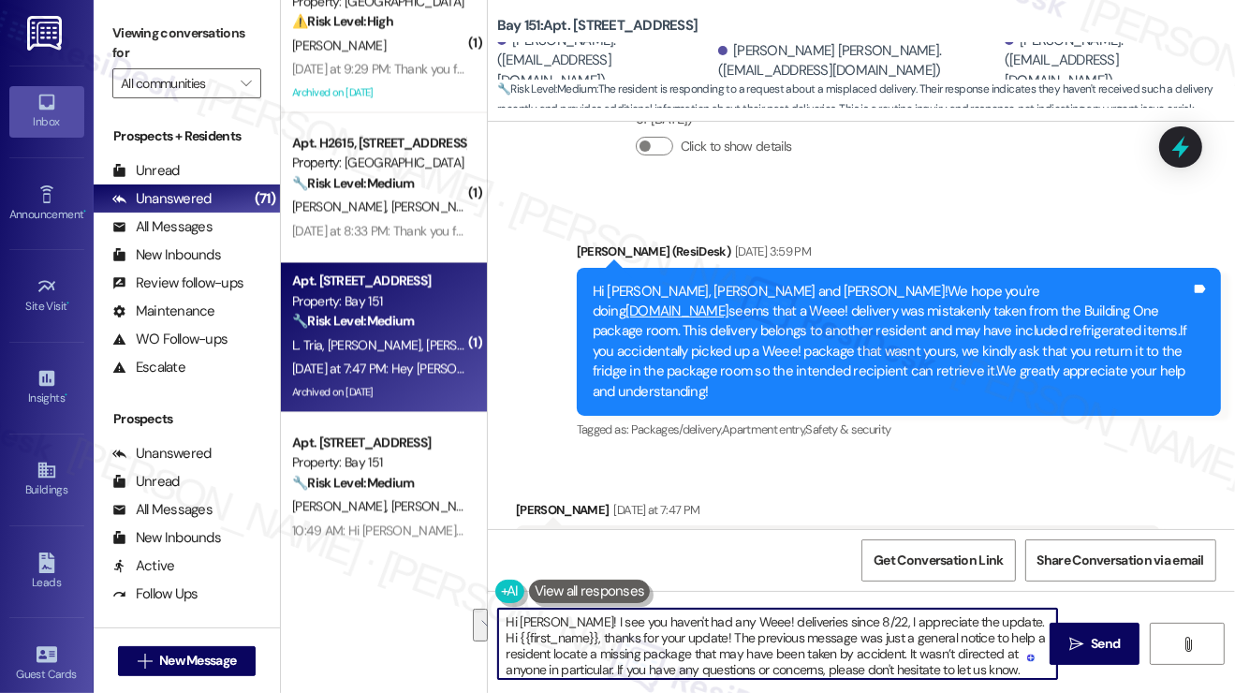
drag, startPoint x: 715, startPoint y: 638, endPoint x: 983, endPoint y: 613, distance: 268.9
click at [983, 613] on textarea "Hi [PERSON_NAME]! I see you haven't had any Weee! deliveries since 8/22, I appr…" at bounding box center [777, 644] width 559 height 70
click at [631, 630] on textarea "Hi [PERSON_NAME]! I see you haven't had any Weee! deliveries since 8/22, I appr…" at bounding box center [777, 644] width 559 height 70
click at [634, 631] on textarea "Hi [PERSON_NAME]! I see you haven't had any Weee! deliveries since 8/22, I appr…" at bounding box center [777, 644] width 559 height 70
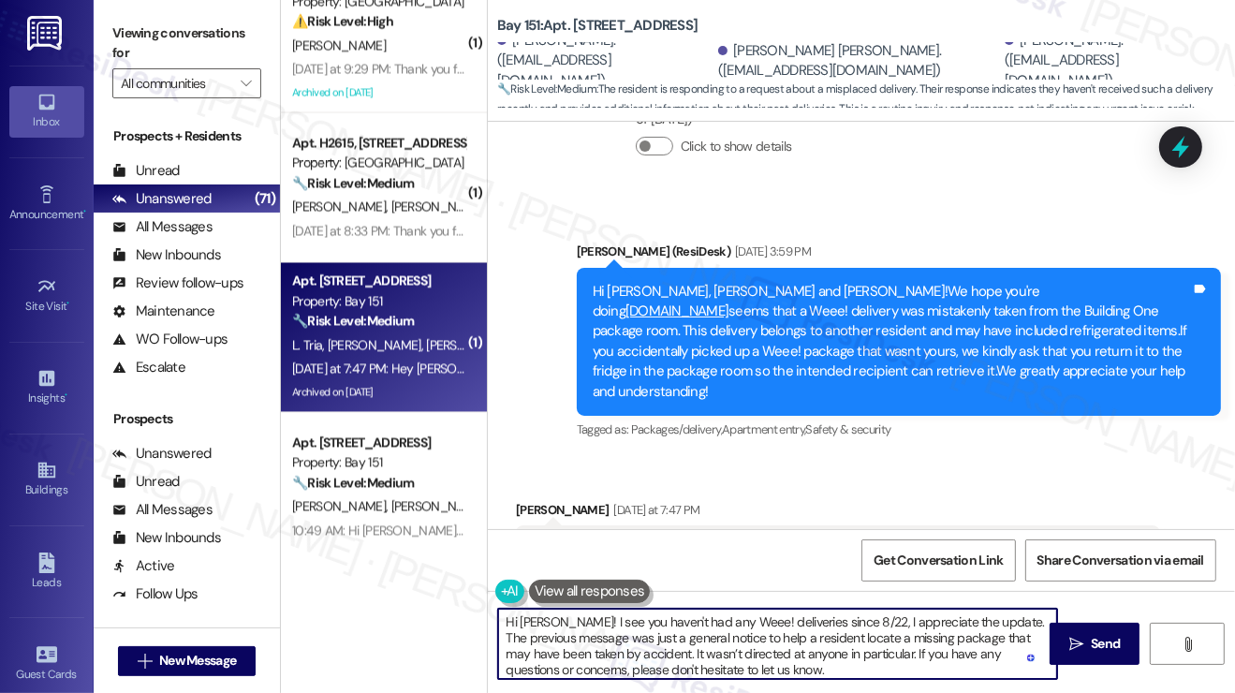
click at [773, 643] on textarea "Hi [PERSON_NAME]! I see you haven't had any Weee! deliveries since 8/22, I appr…" at bounding box center [777, 644] width 559 height 70
click at [799, 666] on textarea "Hi [PERSON_NAME]! I see you haven't had any Weee! deliveries since 8/22, I appr…" at bounding box center [777, 644] width 559 height 70
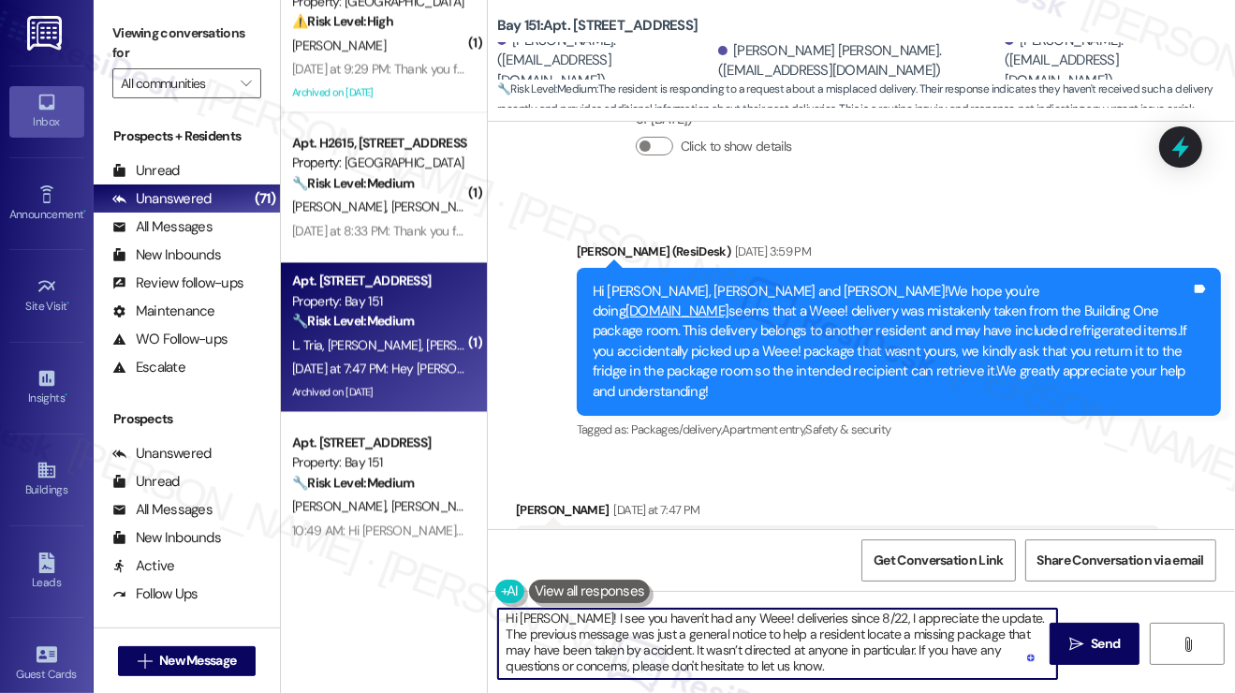
drag, startPoint x: 817, startPoint y: 669, endPoint x: 872, endPoint y: 658, distance: 56.4
click at [872, 658] on textarea "Hi [PERSON_NAME]! I see you haven't had any Weee! deliveries since 8/22, I appr…" at bounding box center [777, 644] width 559 height 70
drag, startPoint x: 890, startPoint y: 647, endPoint x: 944, endPoint y: 666, distance: 56.6
click at [944, 666] on textarea "Hi [PERSON_NAME]! I see you haven't had any Weee! deliveries since 8/22, I appr…" at bounding box center [777, 644] width 559 height 70
click at [935, 666] on textarea "Hi [PERSON_NAME]! I see you haven't had any Weee! deliveries since 8/22, I appr…" at bounding box center [777, 644] width 559 height 70
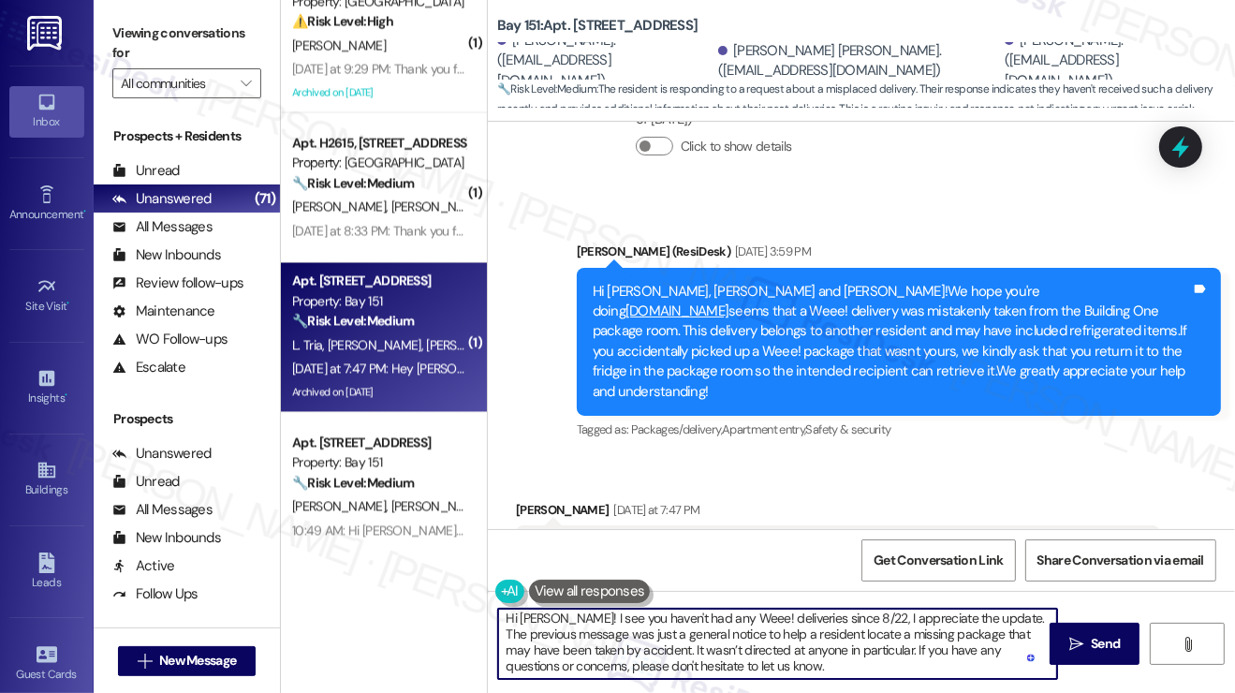
click at [634, 621] on textarea "Hi [PERSON_NAME]! I see you haven't had any Weee! deliveries since 8/22, I appr…" at bounding box center [777, 644] width 559 height 70
click at [854, 631] on textarea "Hi [PERSON_NAME]! I see you haven't had any Weee! deliveries since 8/22, I appr…" at bounding box center [777, 644] width 559 height 70
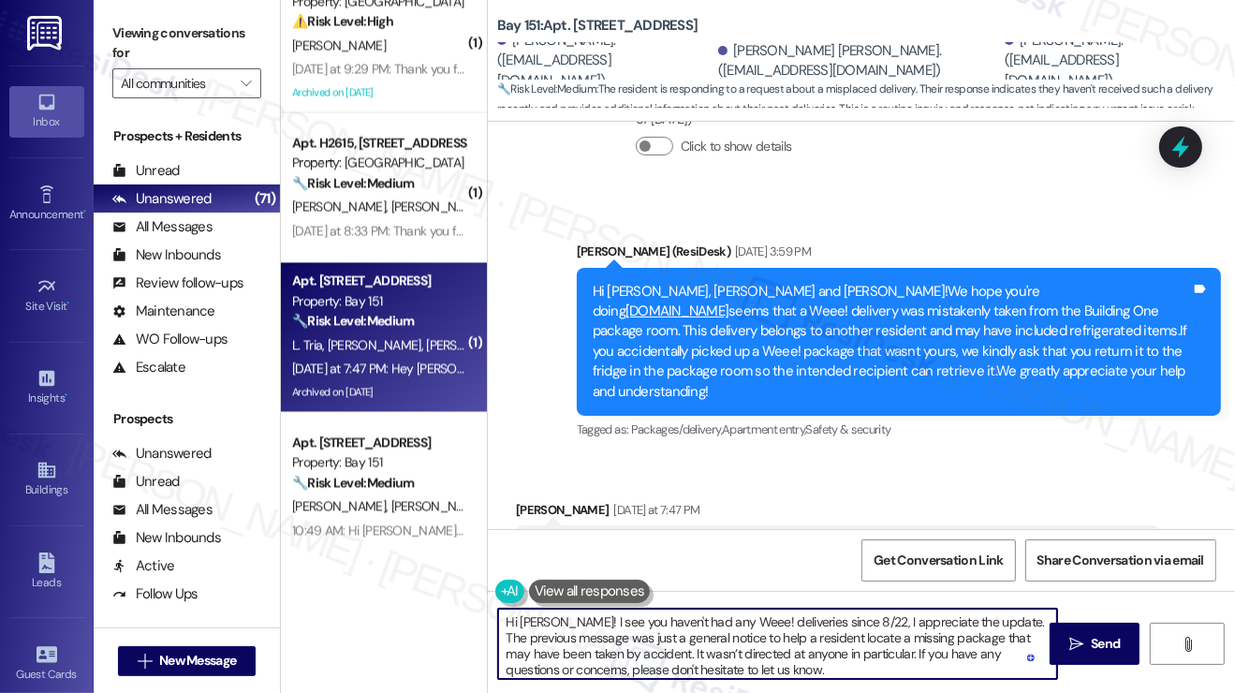
click at [747, 632] on textarea "Hi [PERSON_NAME]! I see you haven't had any Weee! deliveries since 8/22, I appr…" at bounding box center [777, 644] width 559 height 70
type textarea "Hi [PERSON_NAME]! I see you haven't had any Weee! deliveries since 8/22, I appr…"
click at [1071, 637] on icon "" at bounding box center [1076, 644] width 14 height 15
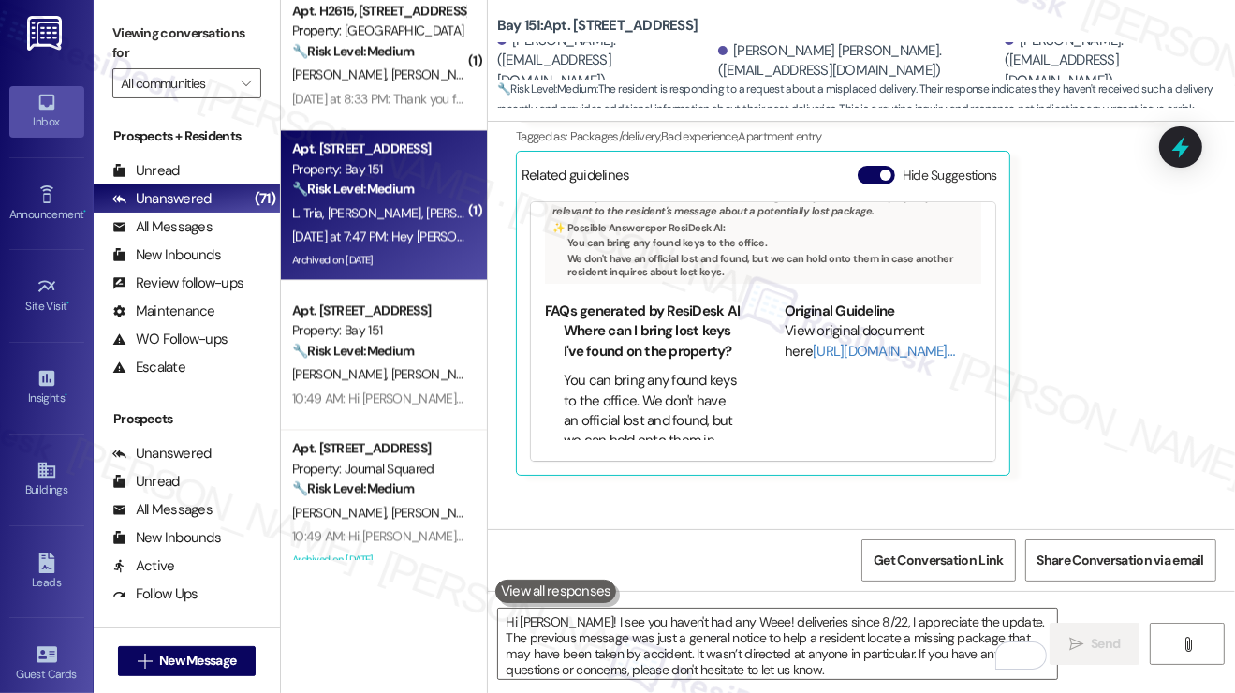
scroll to position [3370, 0]
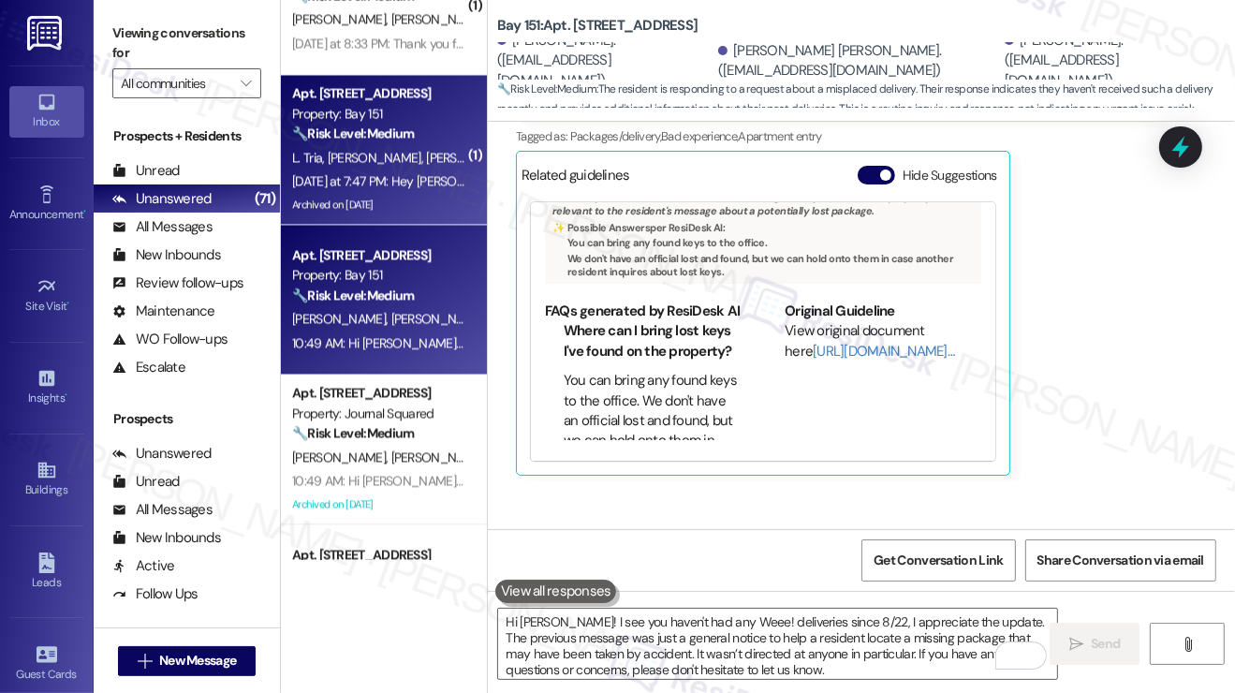
click at [405, 267] on div "Property: Bay 151" at bounding box center [378, 275] width 173 height 20
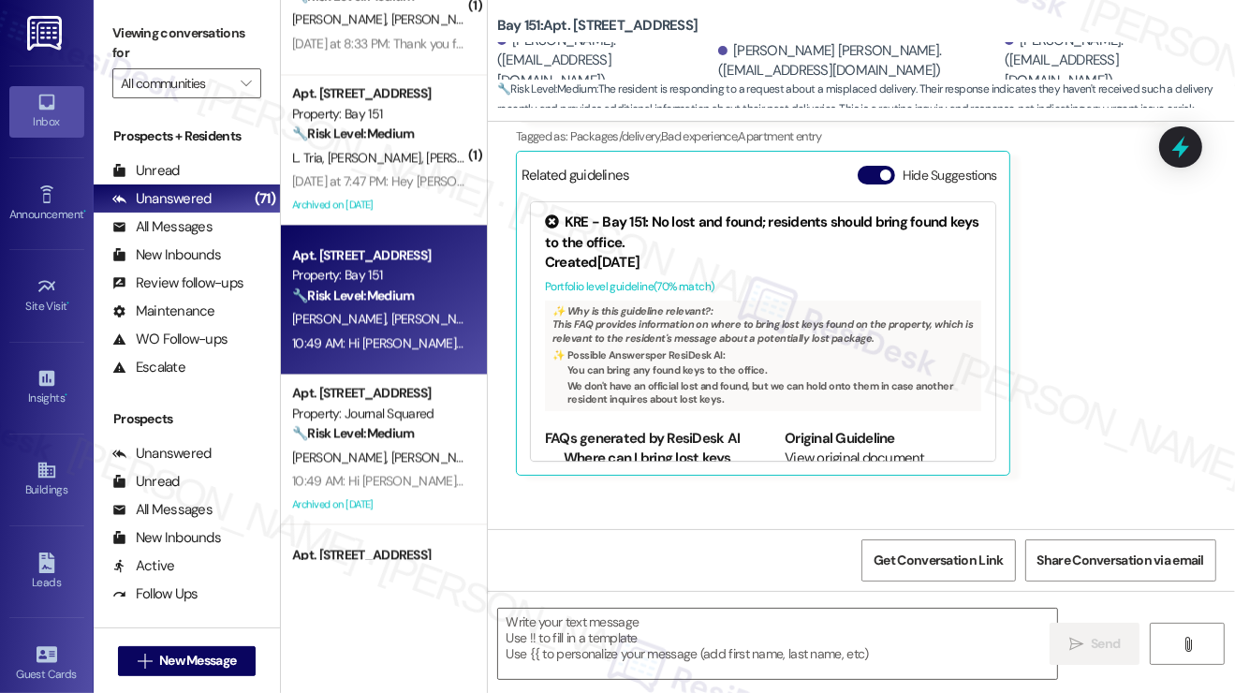
type textarea "Fetching suggested responses. Please feel free to read through the conversation…"
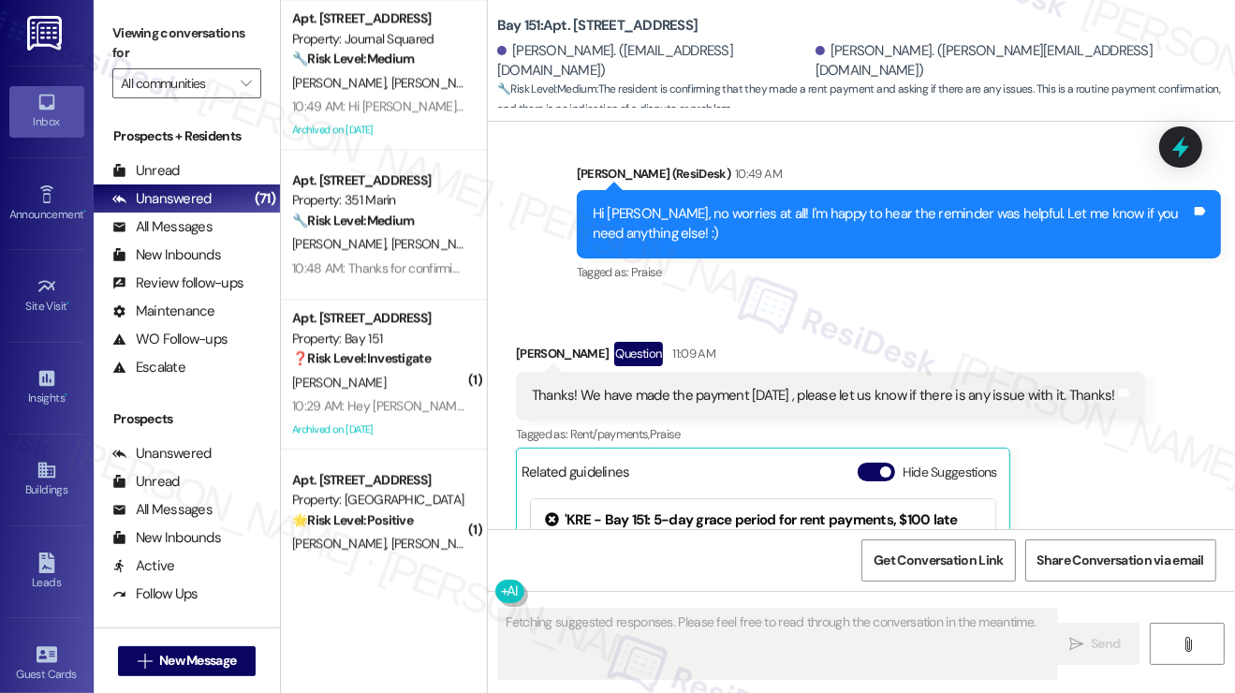
scroll to position [56283, 0]
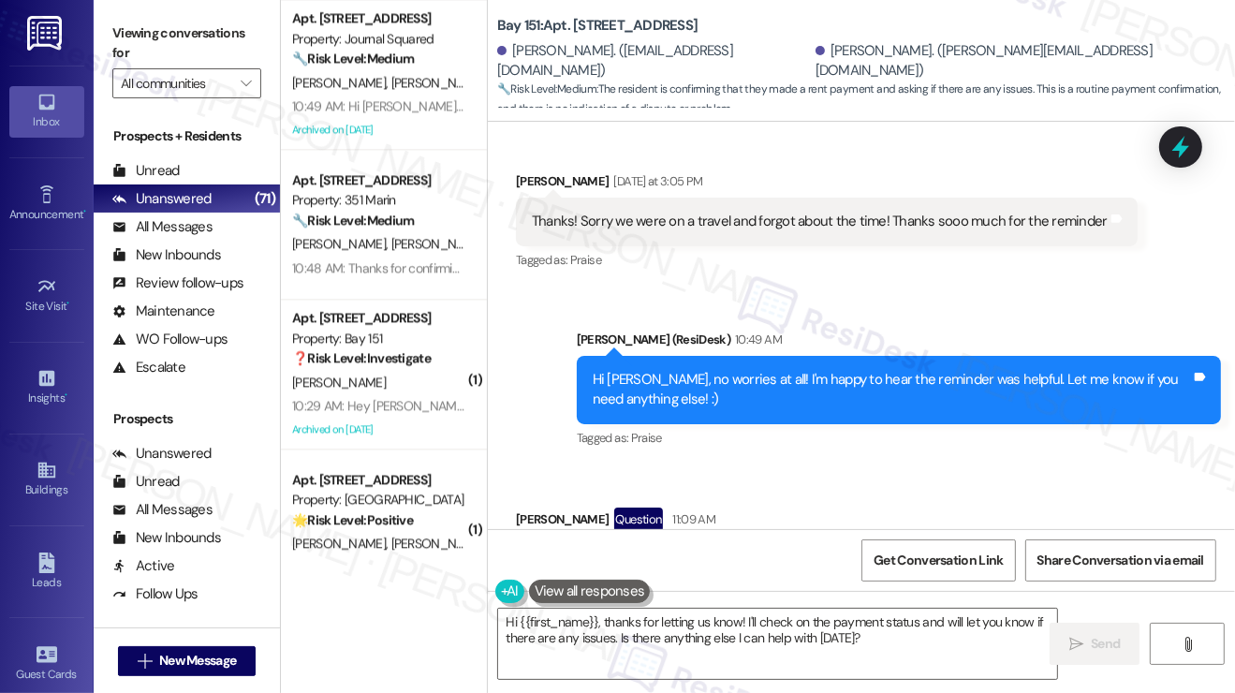
click at [803, 370] on div "Hi [PERSON_NAME], no worries at all! I'm happy to hear the reminder was helpful…" at bounding box center [892, 390] width 598 height 40
click at [736, 370] on div "Hi [PERSON_NAME], no worries at all! I'm happy to hear the reminder was helpful…" at bounding box center [892, 390] width 598 height 40
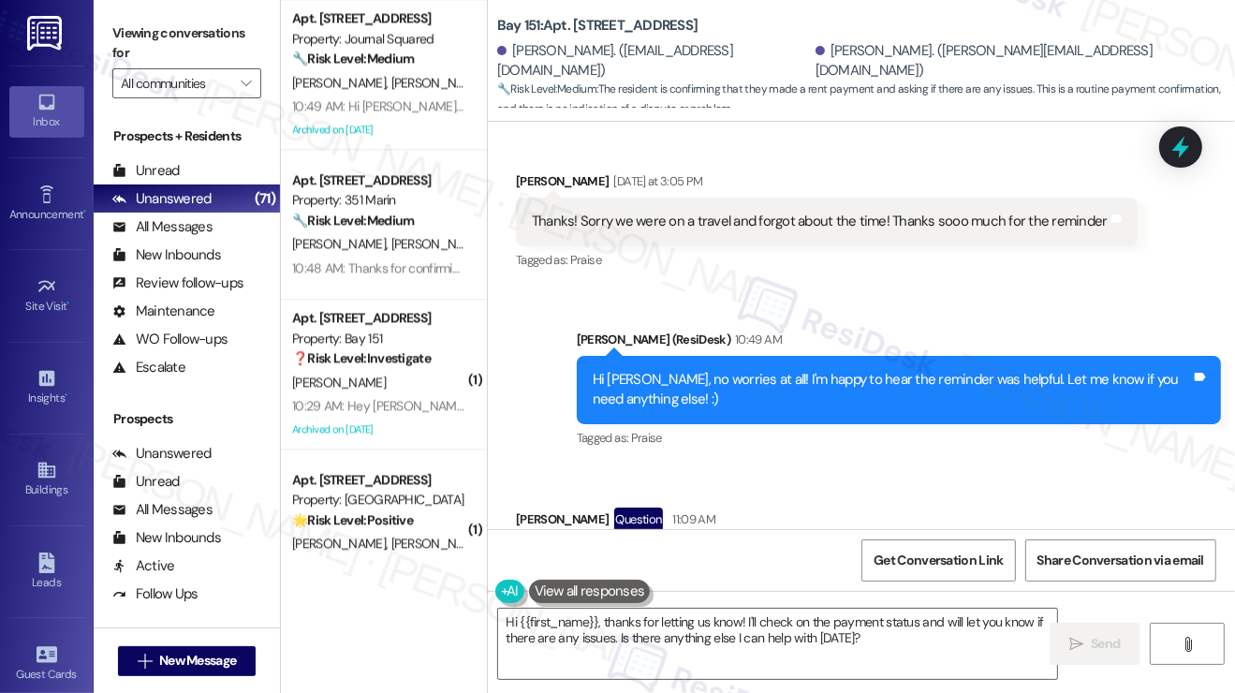
click at [782, 537] on div "Thanks! We have made the payment [DATE] , please let us know if there is any is…" at bounding box center [830, 561] width 629 height 48
click at [831, 537] on div "Thanks! We have made the payment [DATE] , please let us know if there is any is…" at bounding box center [830, 561] width 629 height 48
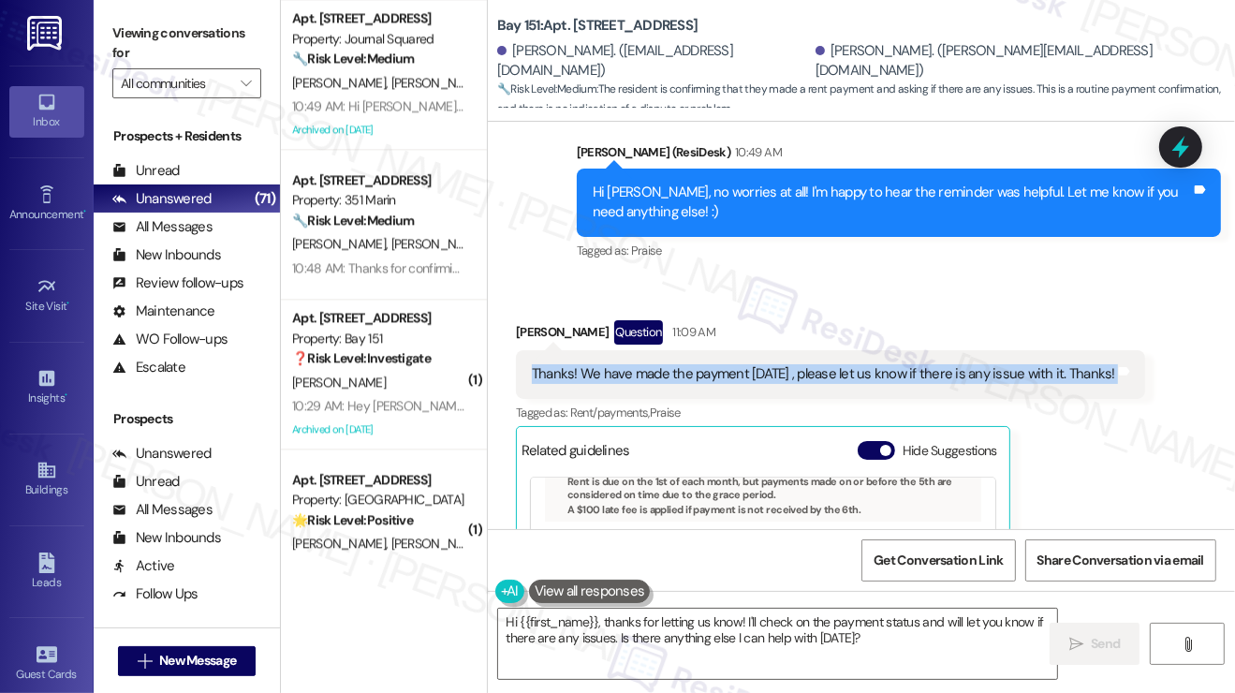
scroll to position [335, 0]
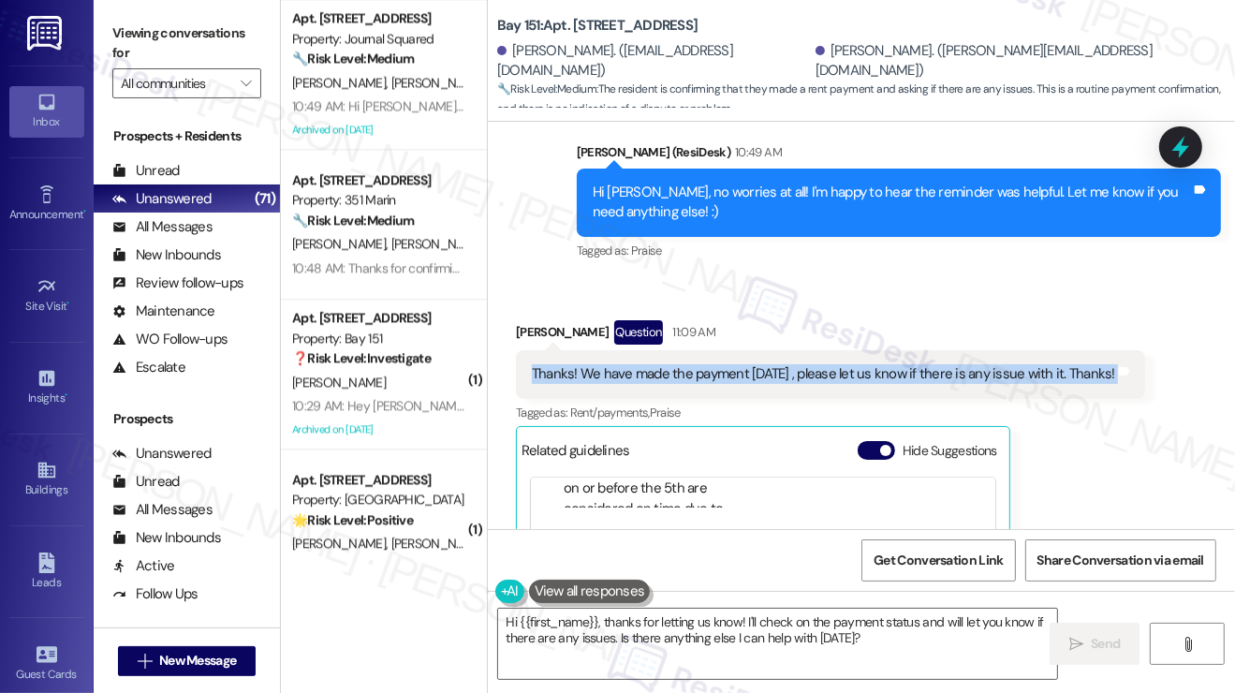
click at [1054, 364] on div "Thanks! We have made the payment [DATE] , please let us know if there is any is…" at bounding box center [823, 374] width 583 height 20
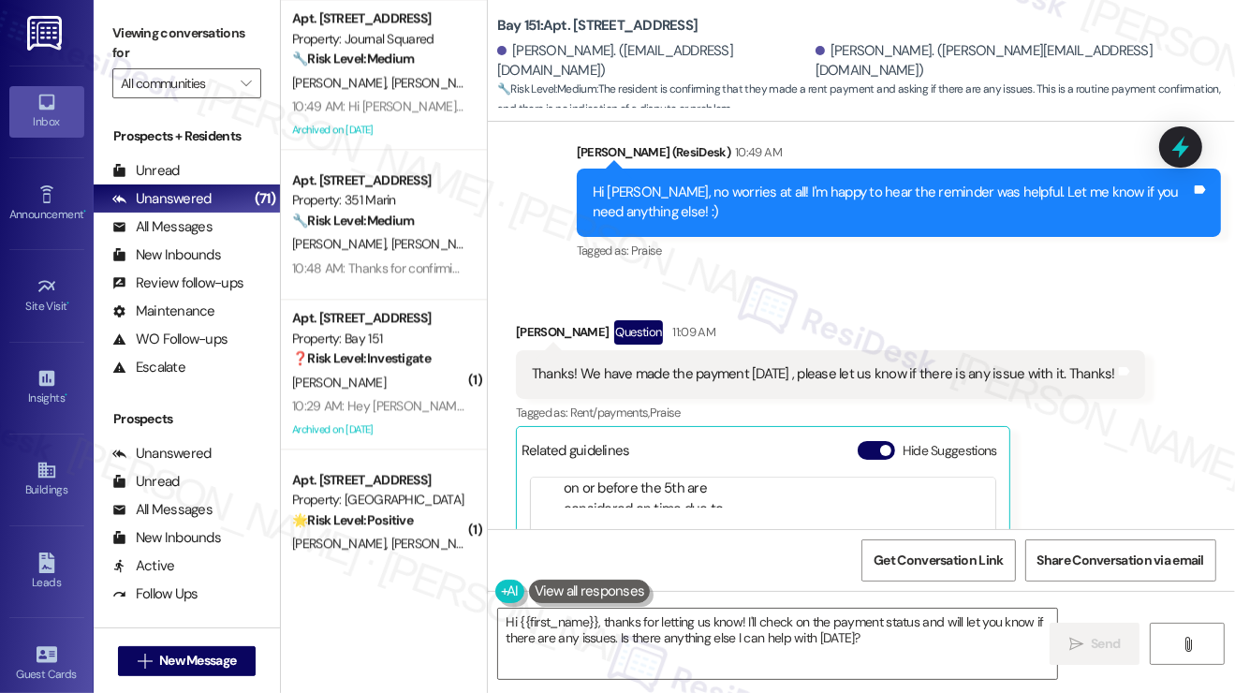
click at [180, 50] on label "Viewing conversations for" at bounding box center [186, 44] width 149 height 50
click at [732, 639] on textarea "Hi {{first_name}}, thanks for letting us know! I'll check on the payment status…" at bounding box center [777, 644] width 559 height 70
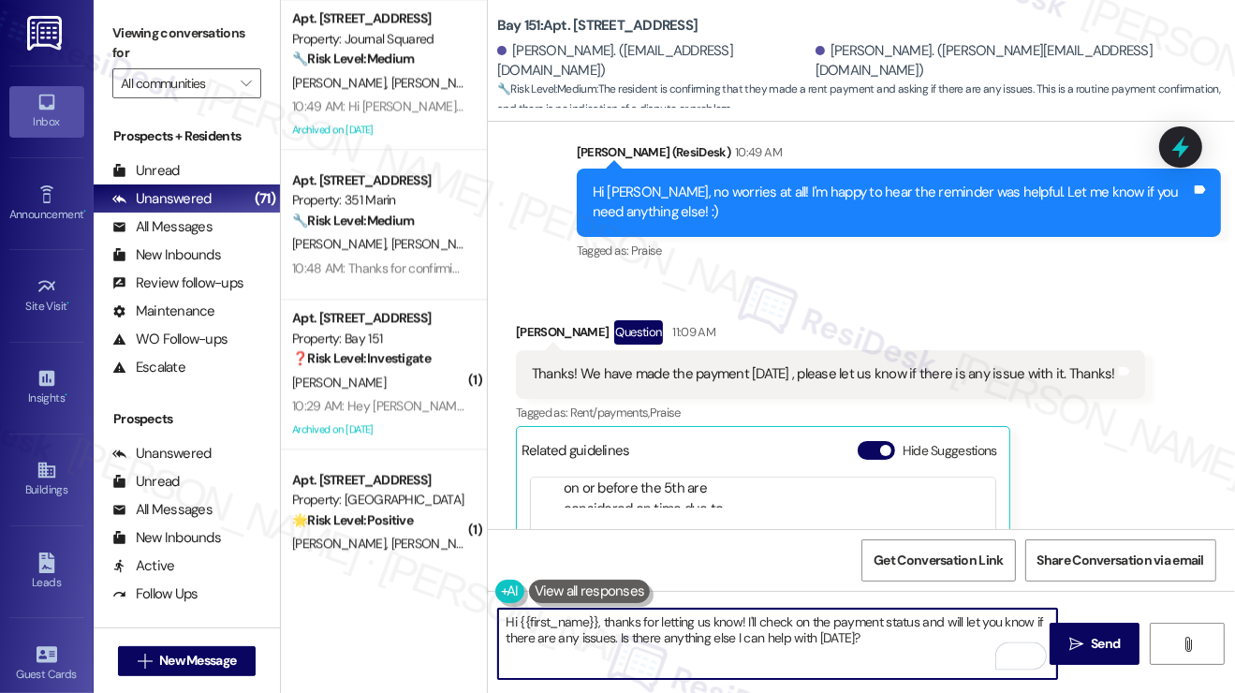
drag, startPoint x: 887, startPoint y: 637, endPoint x: 744, endPoint y: 623, distance: 143.8
click at [744, 623] on textarea "Hi {{first_name}}, thanks for letting us know! I'll check on the payment status…" at bounding box center [777, 644] width 559 height 70
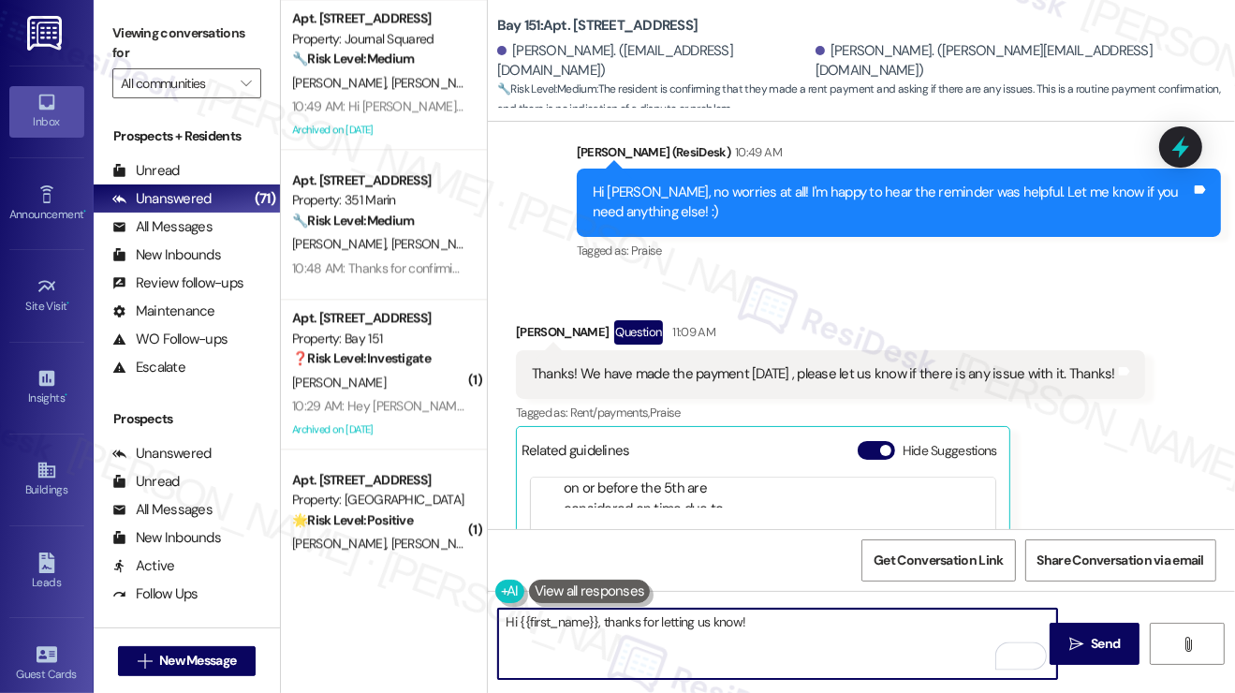
paste textarea "Did you receive a payment confirmation receipt yet, or has the payment already …"
drag, startPoint x: 606, startPoint y: 621, endPoint x: 432, endPoint y: 623, distance: 174.1
click at [432, 623] on div "( 1 ) Apt. 2209, [STREET_ADDRESS] Property: Bay 151 🔧 Risk Level: Medium The re…" at bounding box center [758, 346] width 954 height 693
type textarea "Thanks for letting us know! Did you receive a payment confirmation receipt yet,…"
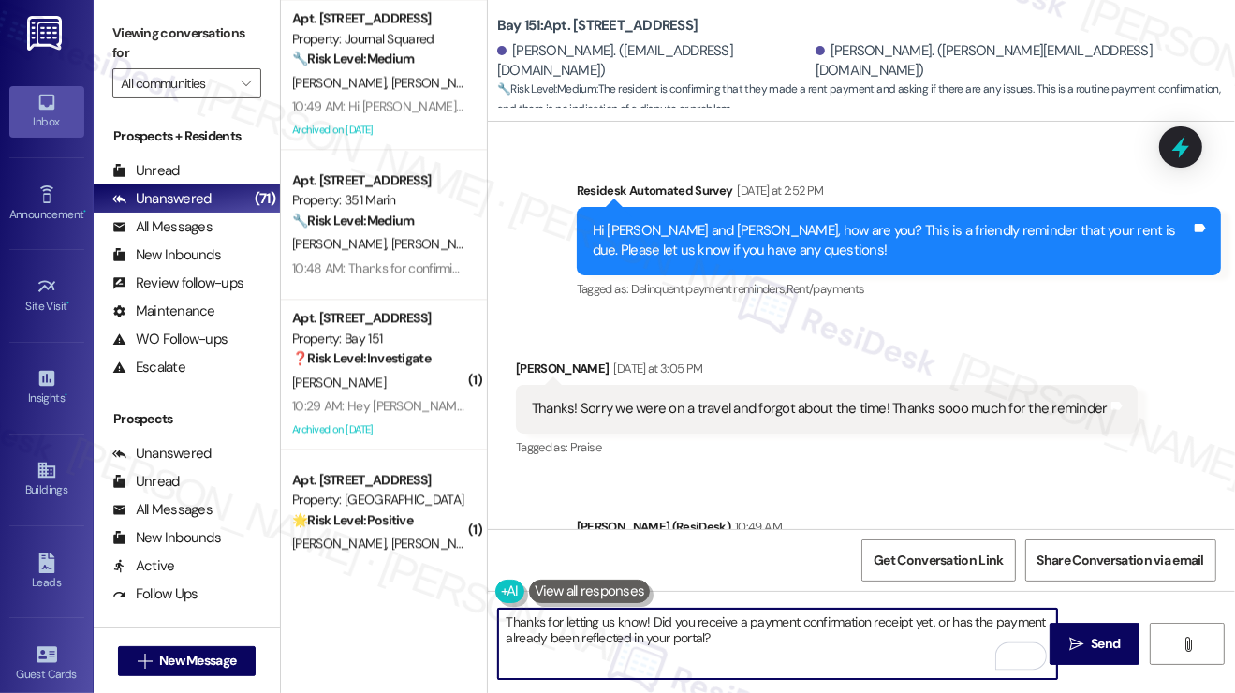
scroll to position [56377, 0]
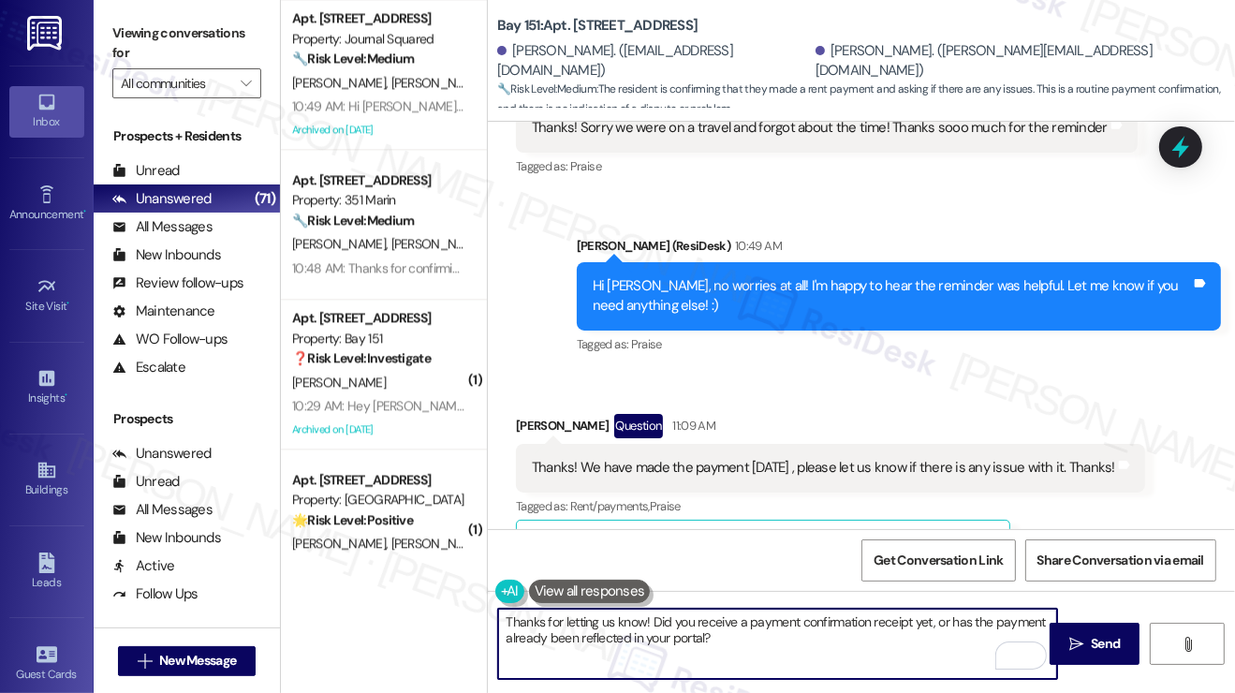
click at [742, 626] on textarea "Thanks for letting us know! Did you receive a payment confirmation receipt yet,…" at bounding box center [777, 644] width 559 height 70
click at [730, 636] on textarea "Thanks for letting us know! Did you receive a payment confirmation receipt yet,…" at bounding box center [777, 644] width 559 height 70
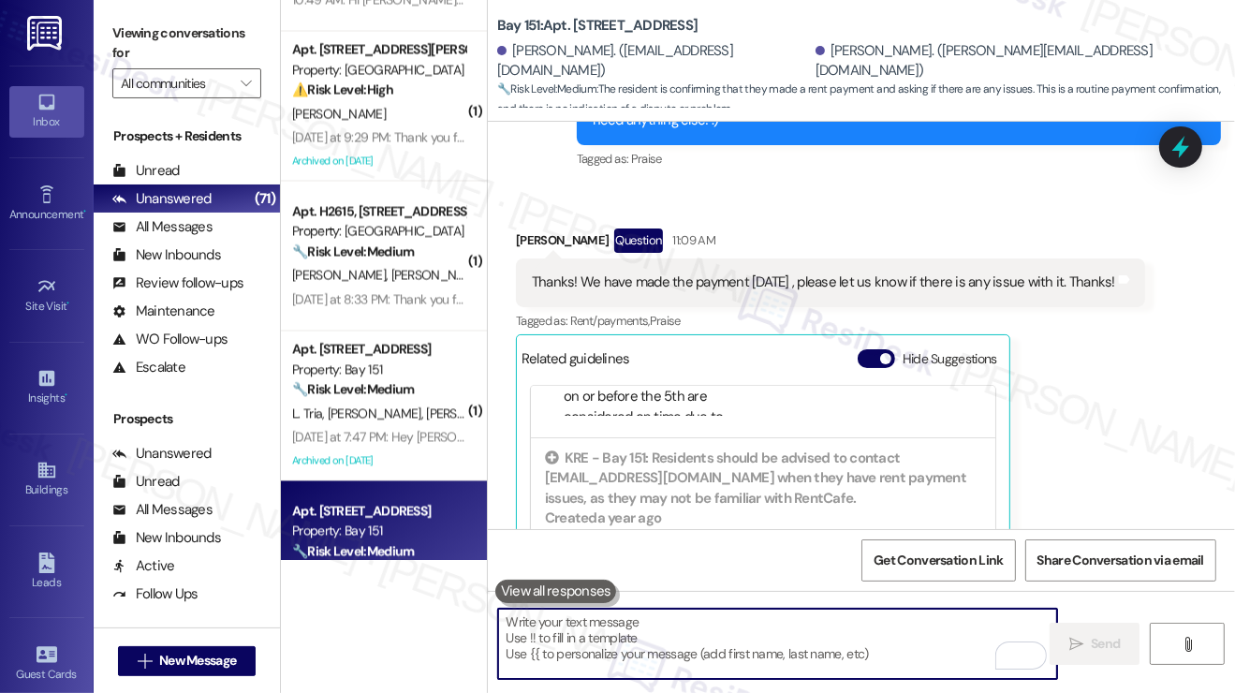
scroll to position [2996, 0]
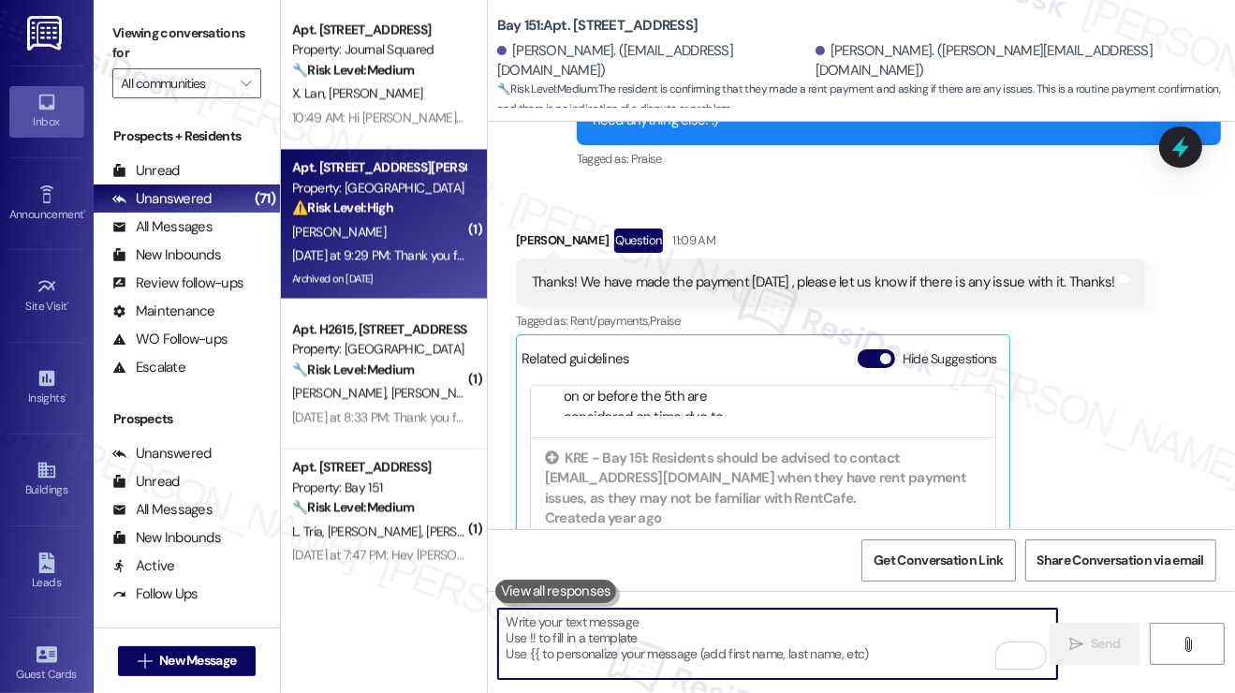
click at [377, 242] on div "[PERSON_NAME]" at bounding box center [378, 232] width 177 height 23
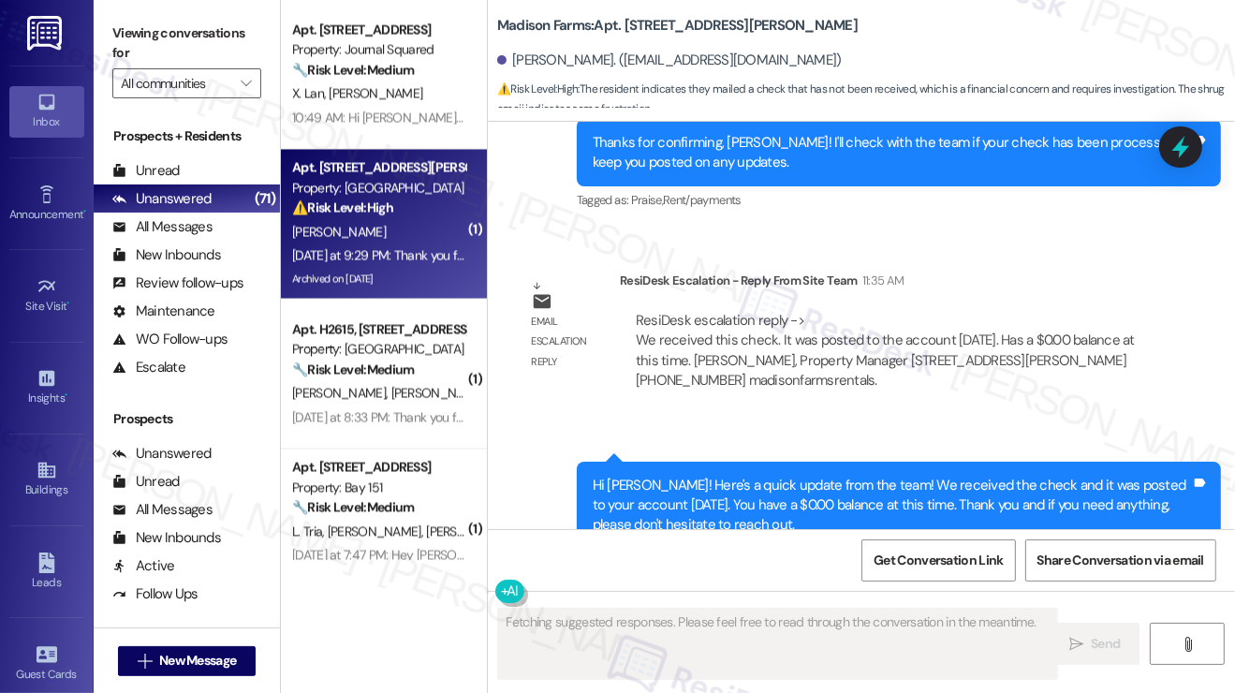
scroll to position [5493, 0]
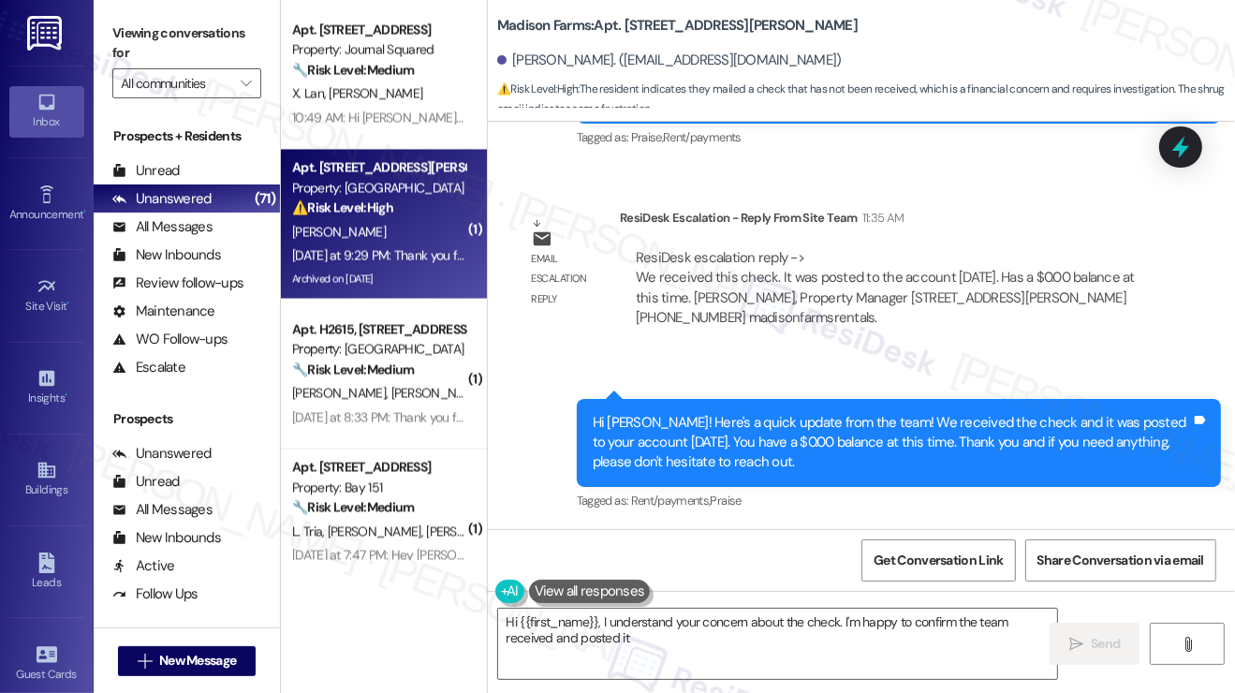
click at [741, 418] on div "Hi [PERSON_NAME]! Here's a quick update from the team! We received the check an…" at bounding box center [892, 443] width 598 height 60
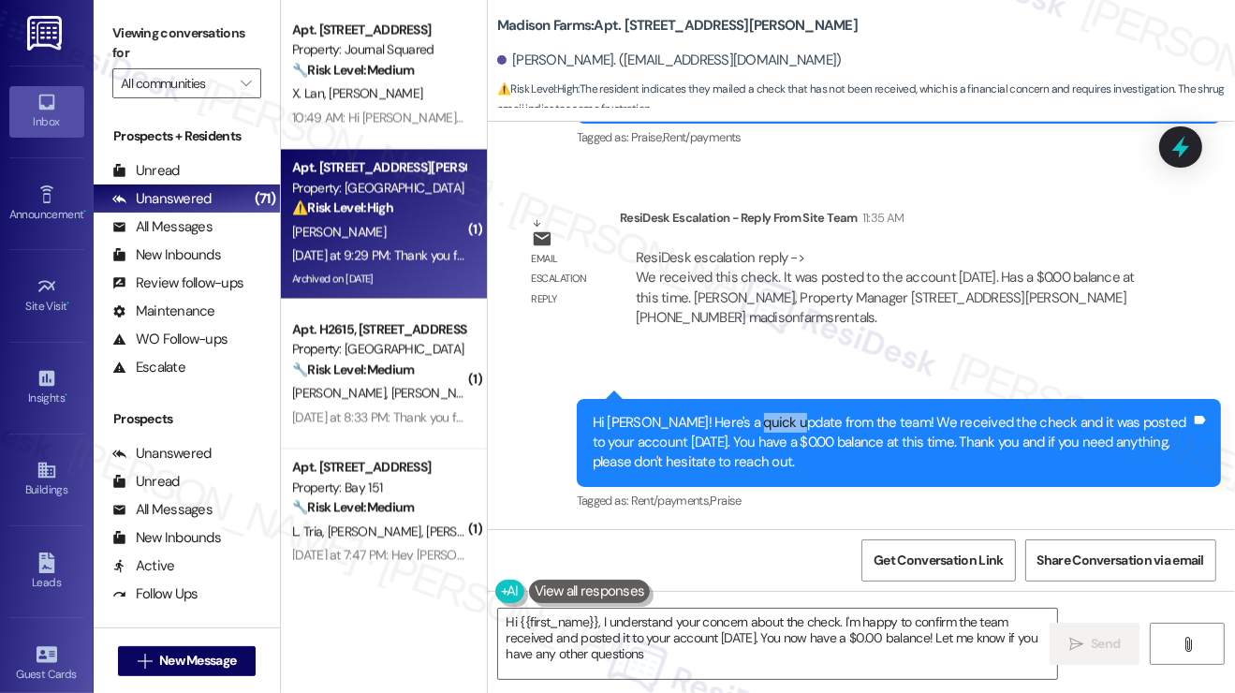
type textarea "Hi {{first_name}}, I understand your concern about the check. I'm happy to conf…"
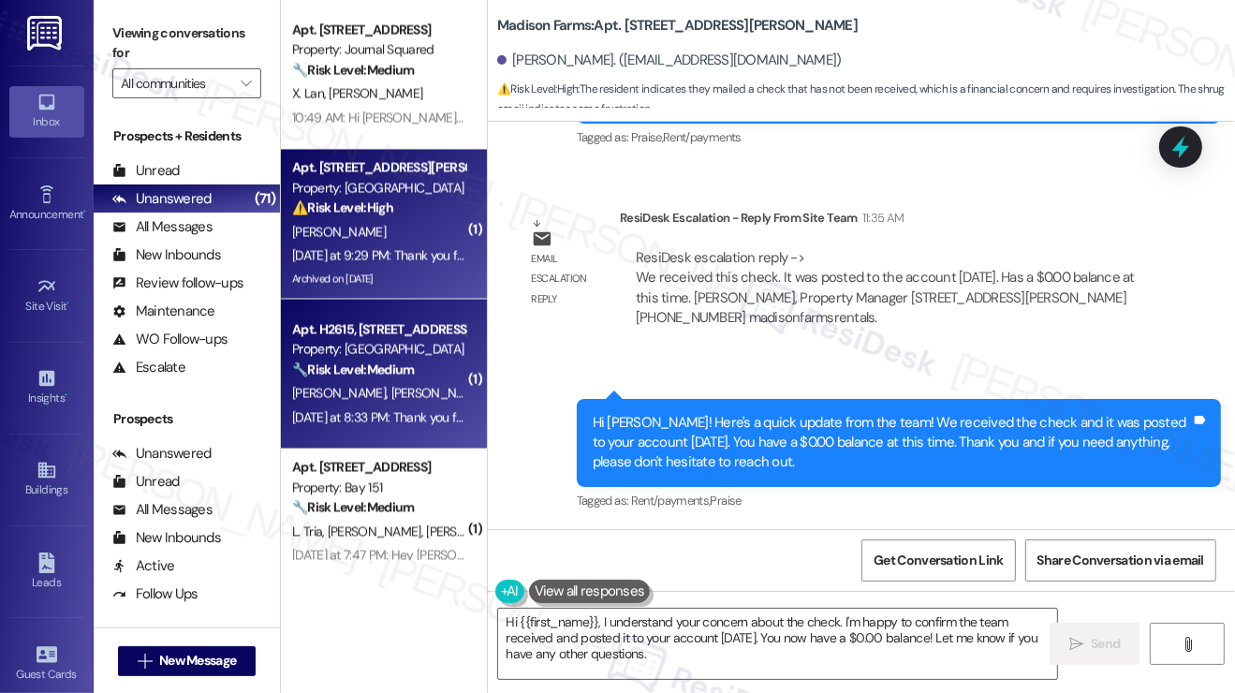
click at [398, 377] on div "🔧 Risk Level: Medium The resident confirmed that the rent has been paid and is …" at bounding box center [378, 370] width 173 height 20
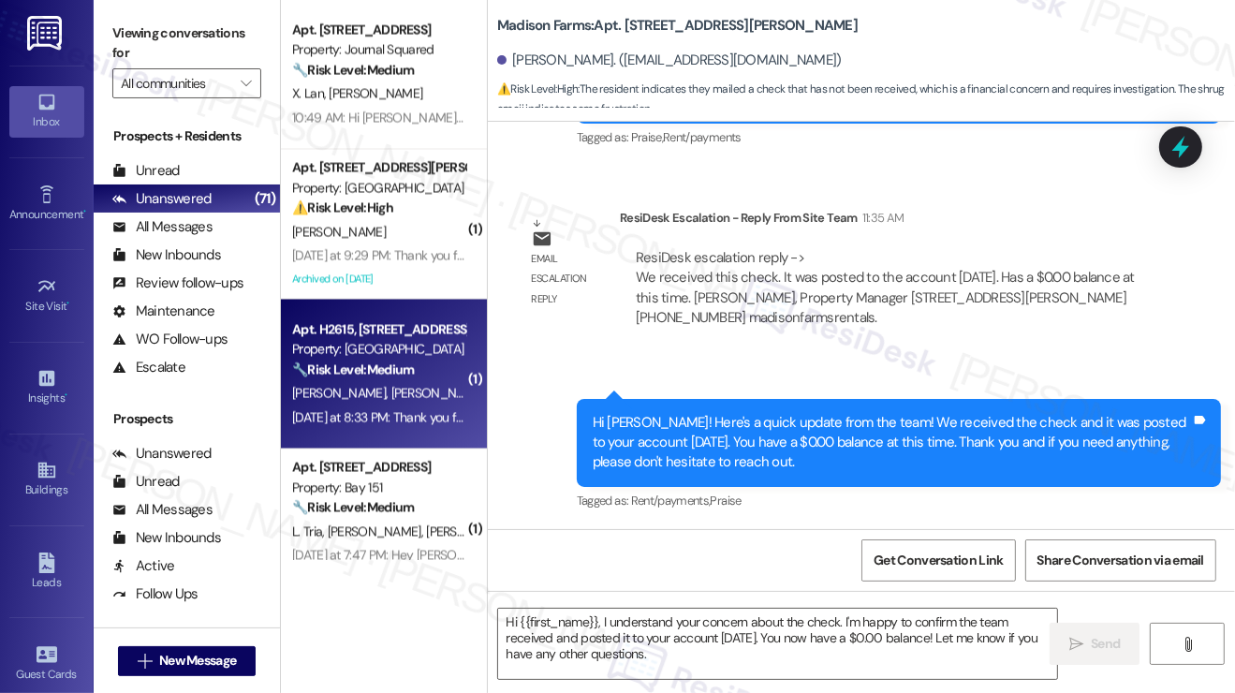
type textarea "Fetching suggested responses. Please feel free to read through the conversation…"
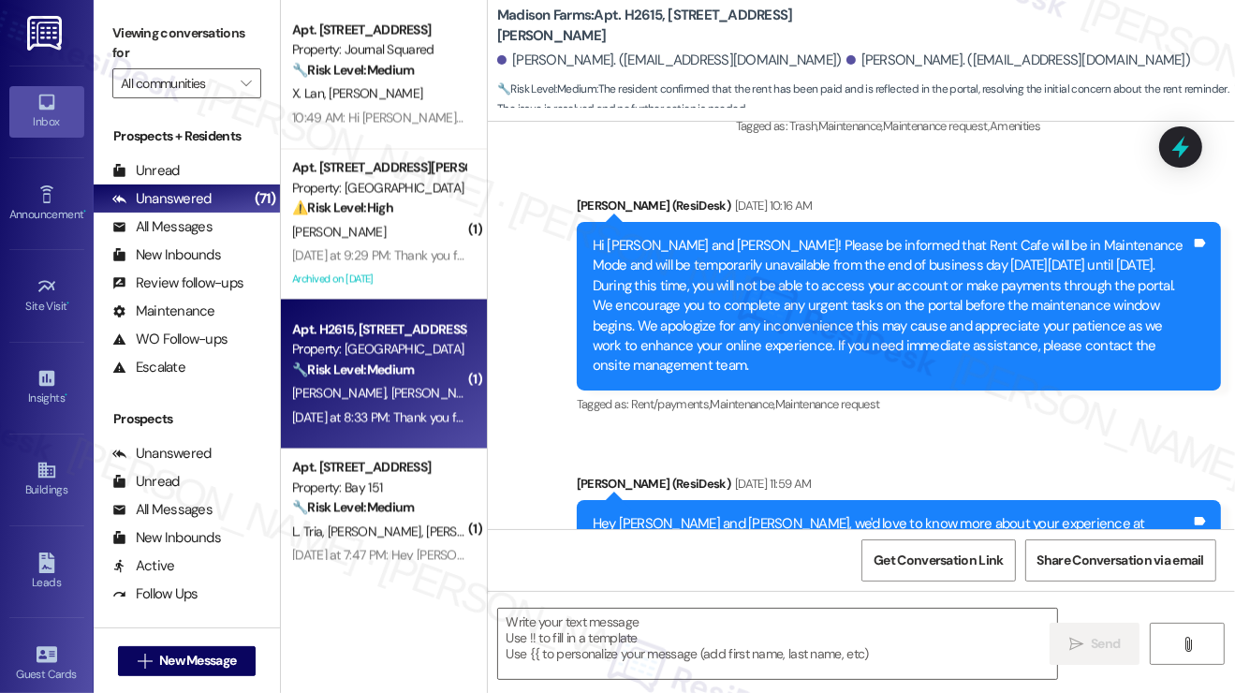
type textarea "Fetching suggested responses. Please feel free to read through the conversation…"
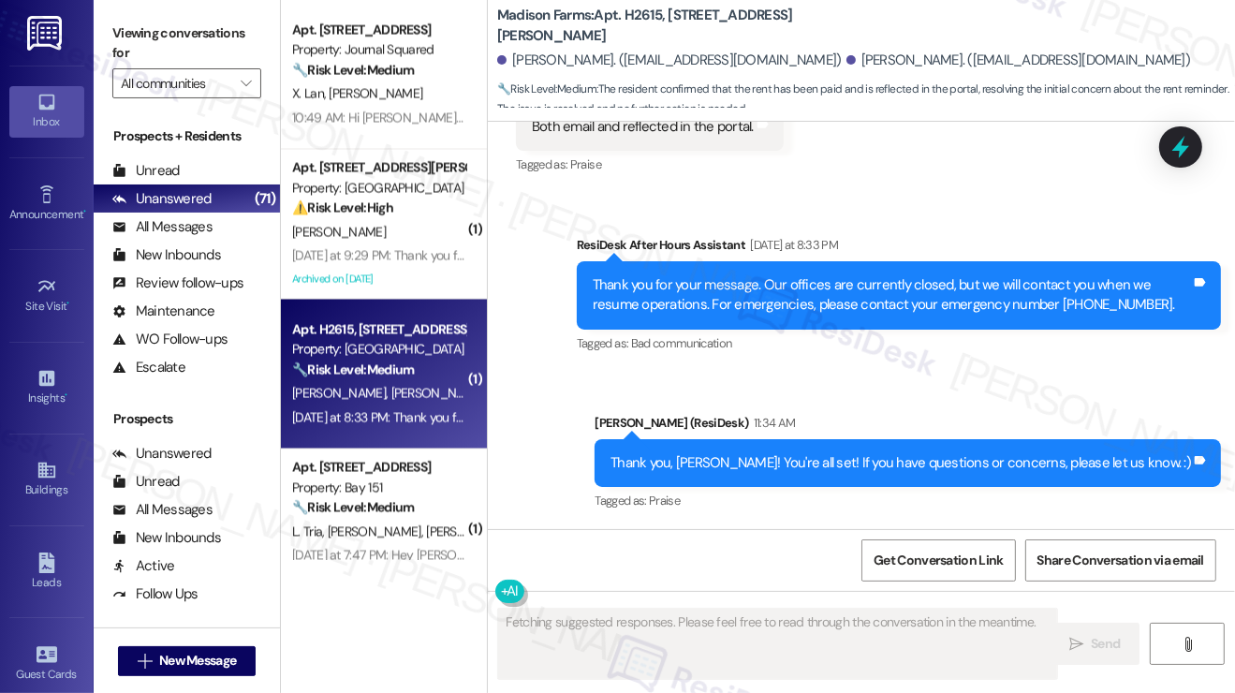
scroll to position [3277, 0]
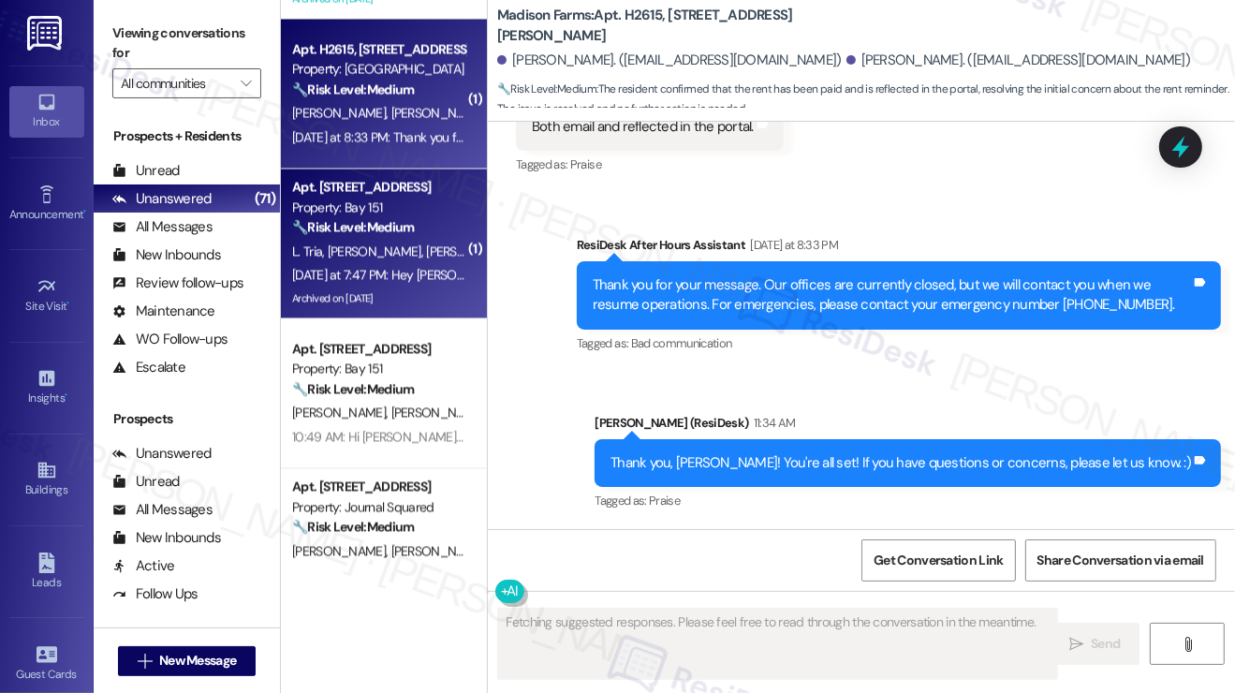
click at [390, 277] on div "[DATE] at 7:47 PM: Hey [PERSON_NAME], [PERSON_NAME] and [PERSON_NAME], we appre…" at bounding box center [821, 274] width 1059 height 17
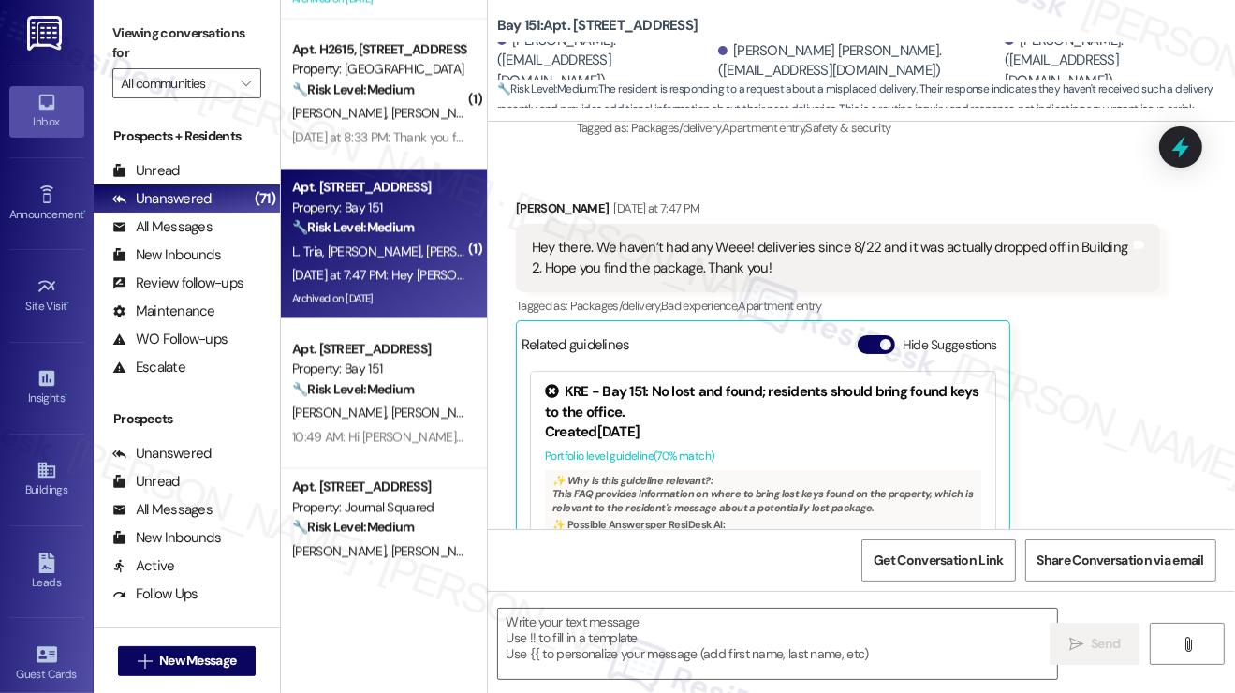
type textarea "Fetching suggested responses. Please feel free to read through the conversation…"
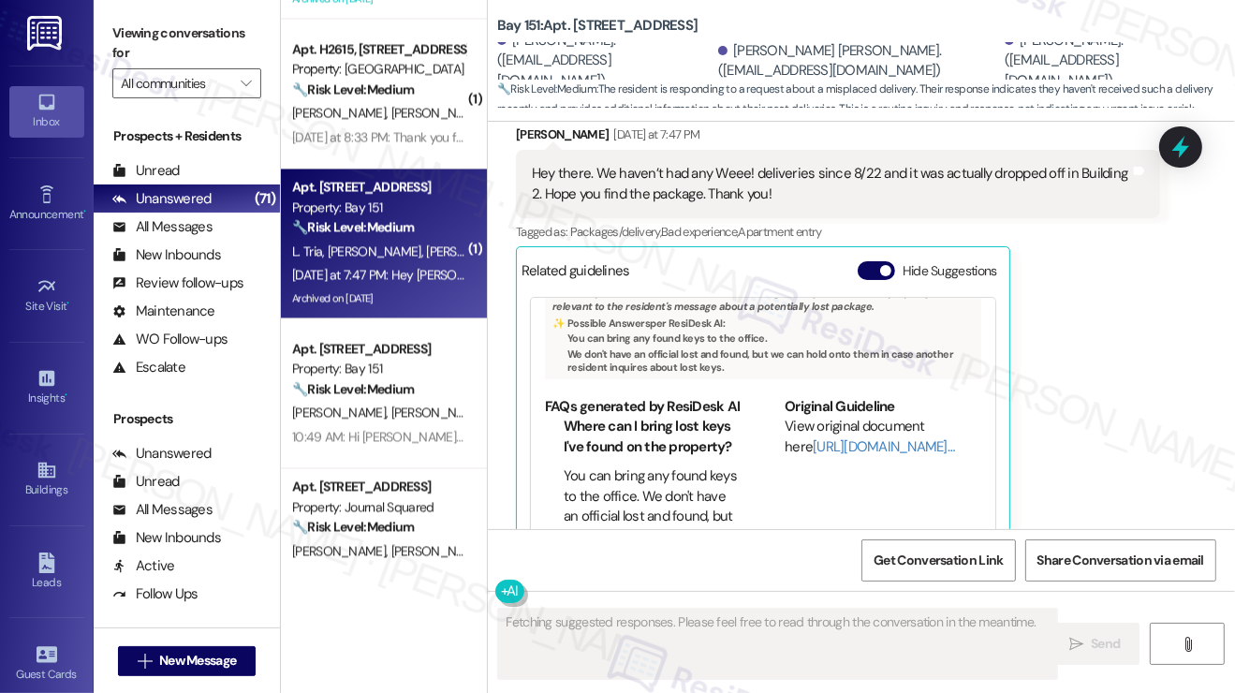
scroll to position [22382, 0]
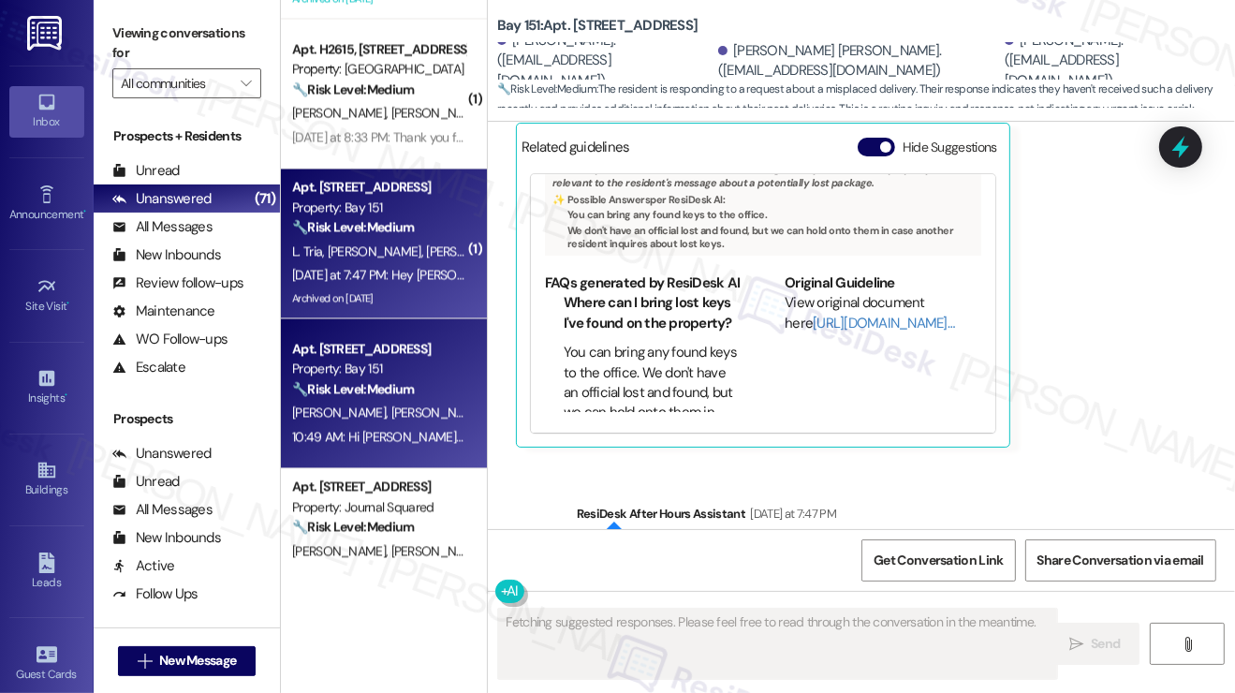
click at [423, 401] on div "[PERSON_NAME] [PERSON_NAME]" at bounding box center [378, 412] width 177 height 23
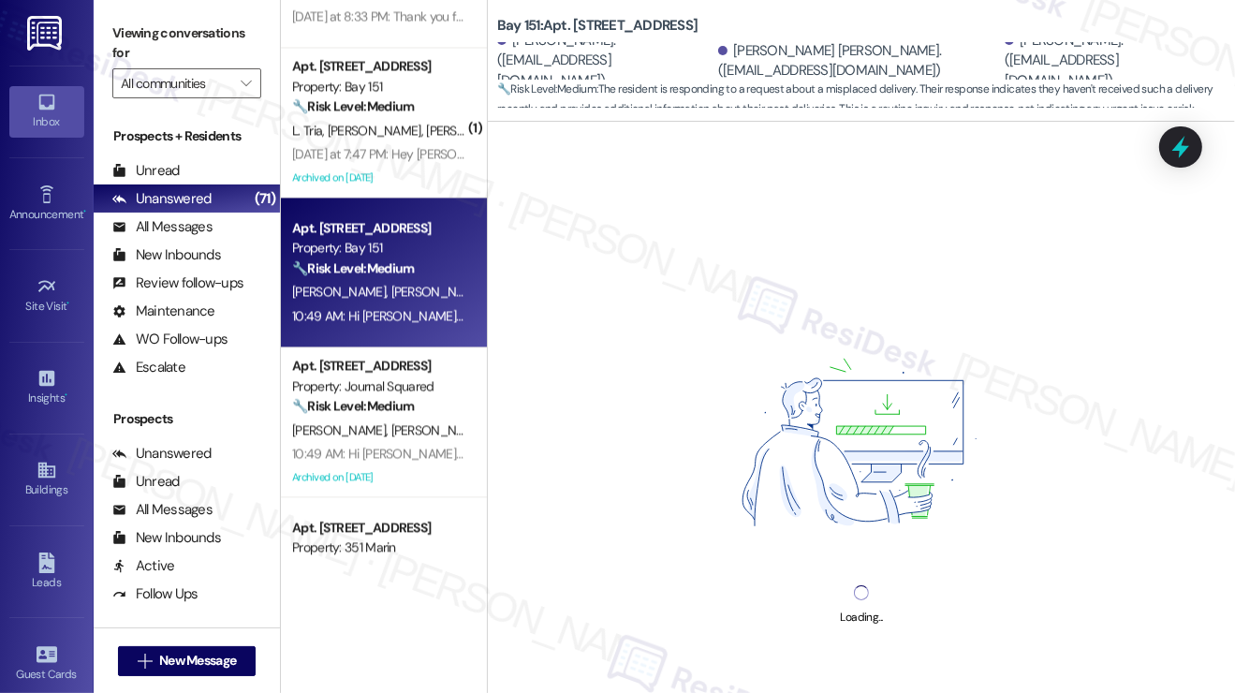
scroll to position [3557, 0]
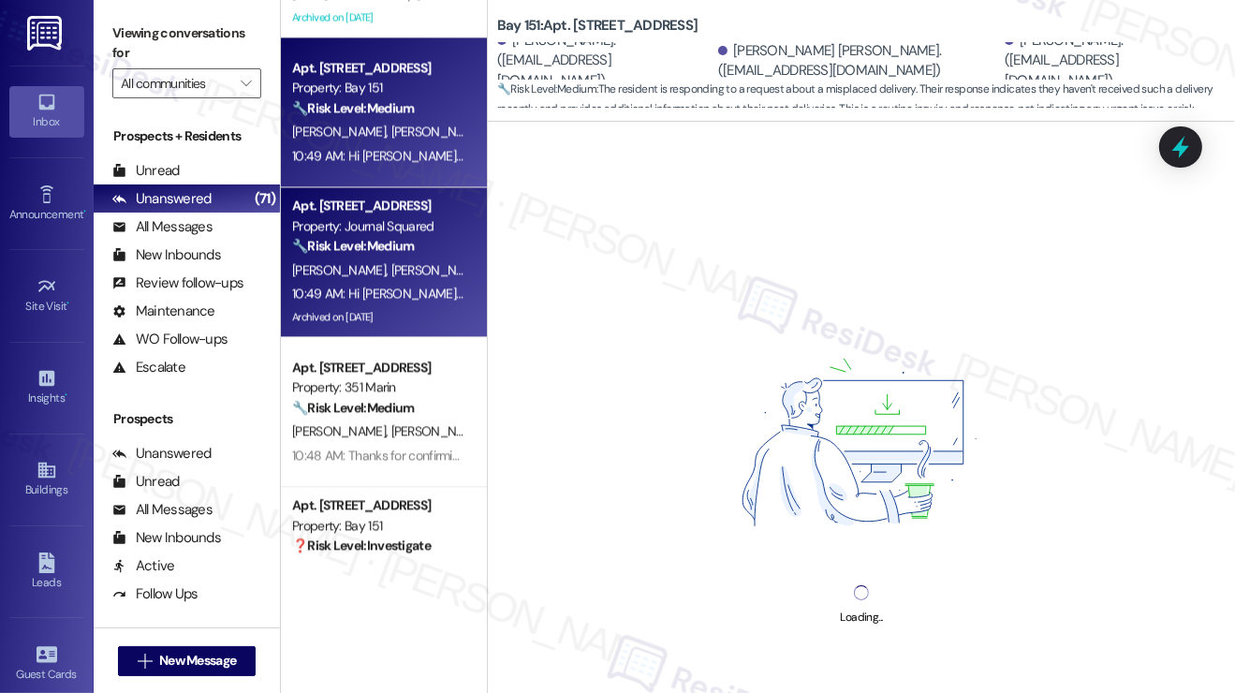
click at [427, 290] on div "10:49 AM: Hi [PERSON_NAME]! Thanks for letting us know you paid your rent. We'r…" at bounding box center [643, 293] width 702 height 17
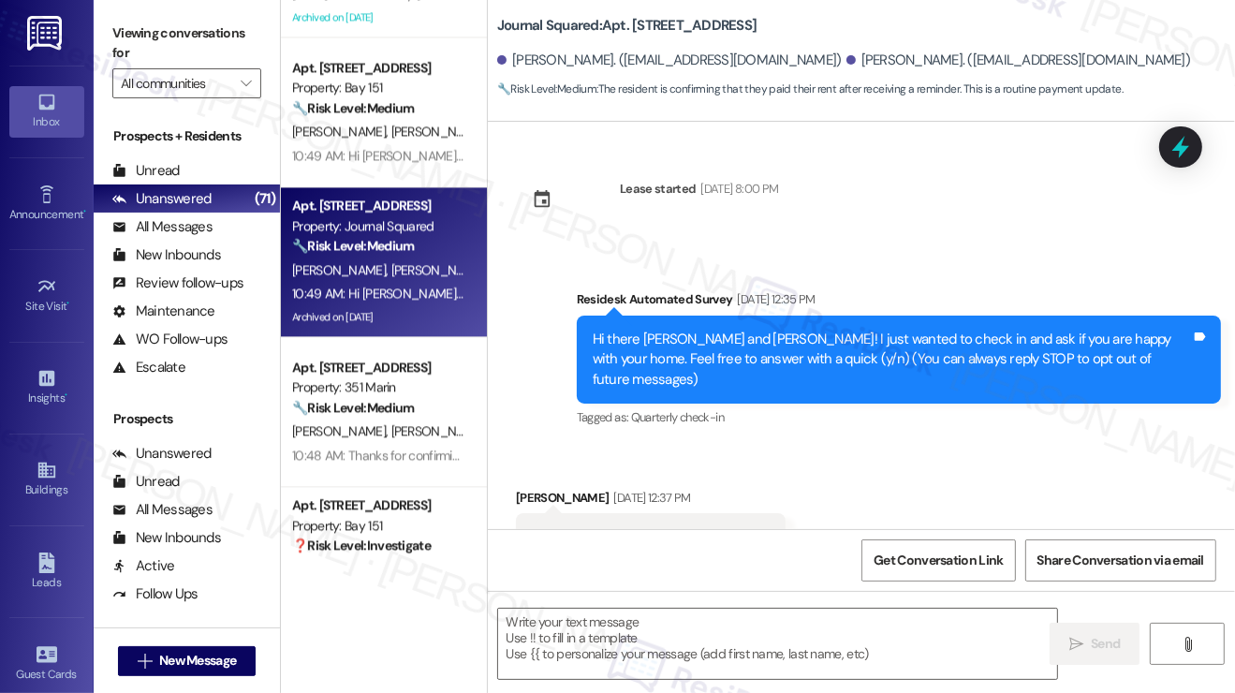
scroll to position [20895, 0]
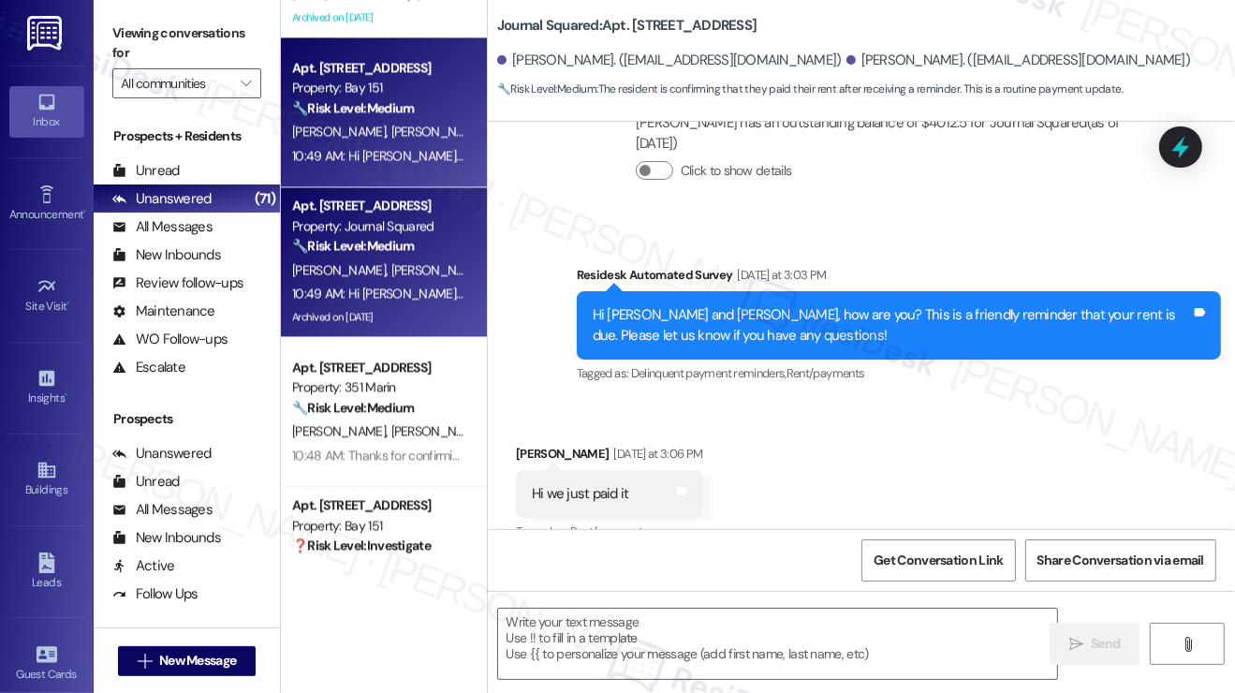
type textarea "Fetching suggested responses. Please feel free to read through the conversation…"
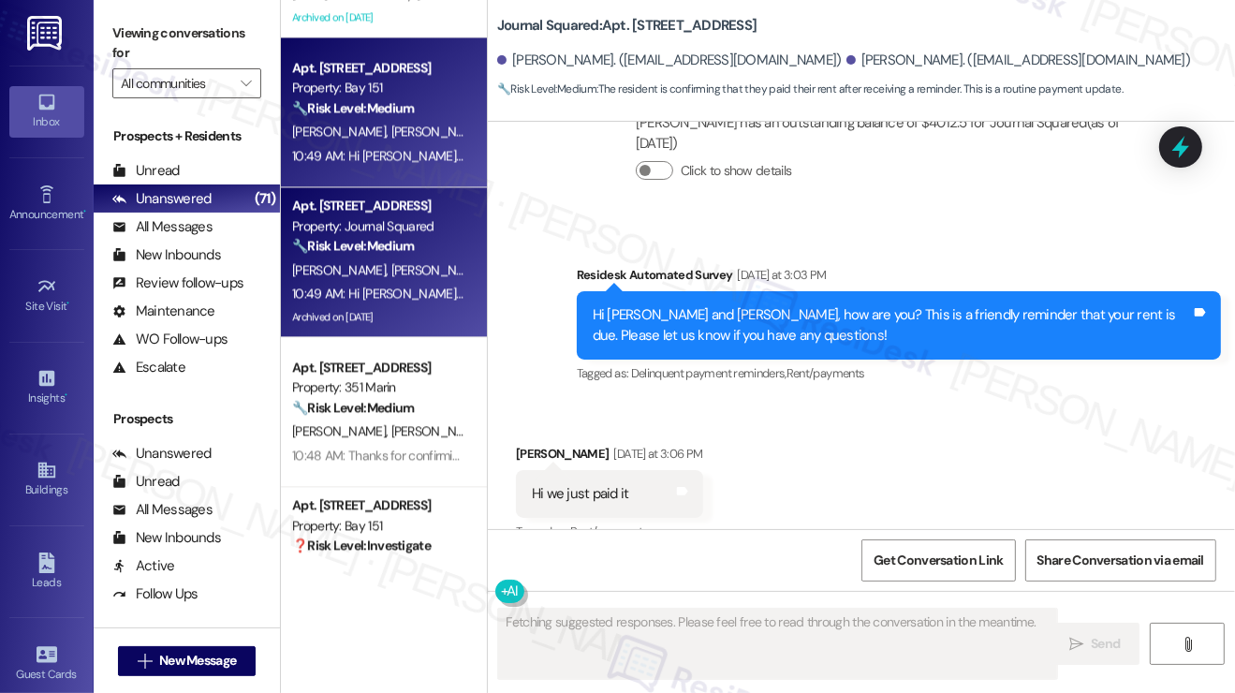
click at [365, 141] on div "[PERSON_NAME] [PERSON_NAME]" at bounding box center [378, 131] width 177 height 23
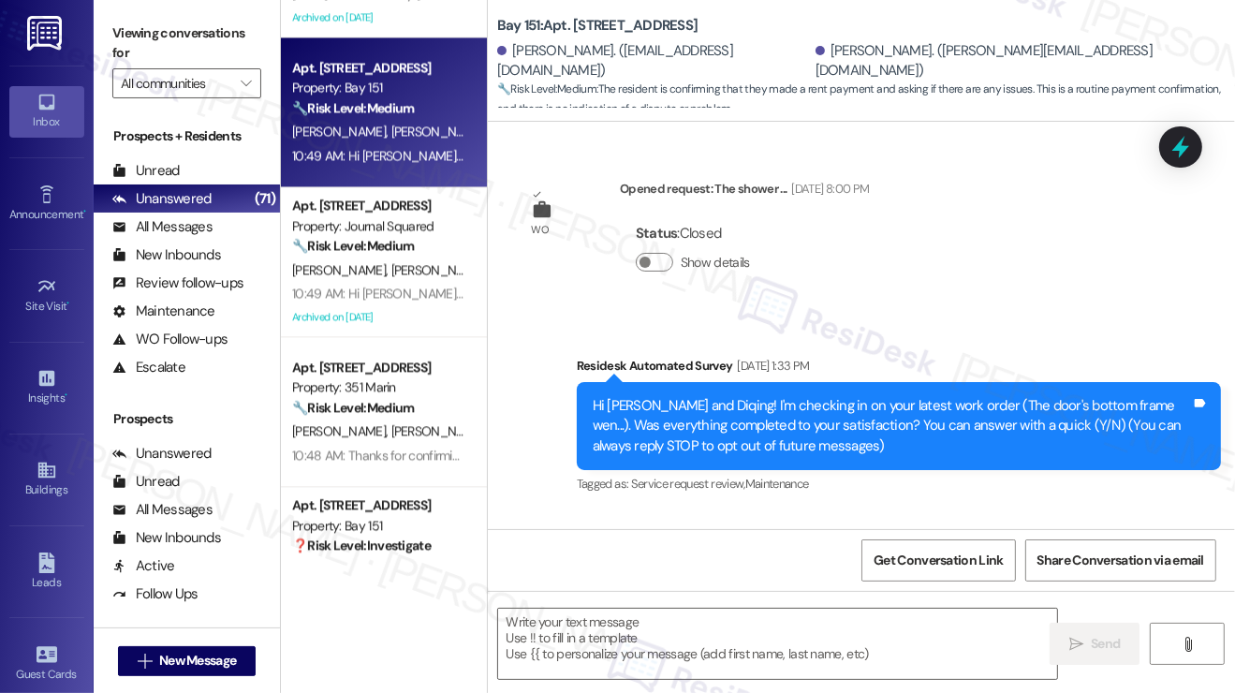
type textarea "Fetching suggested responses. Please feel free to read through the conversation…"
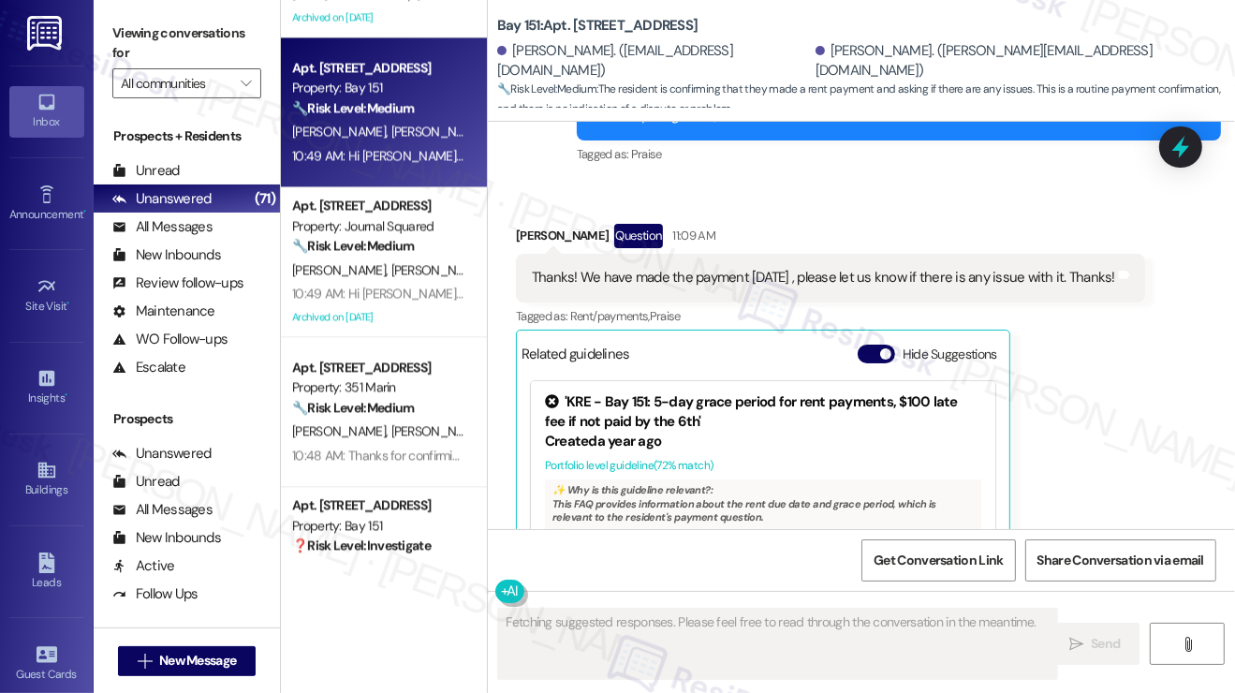
scroll to position [56555, 0]
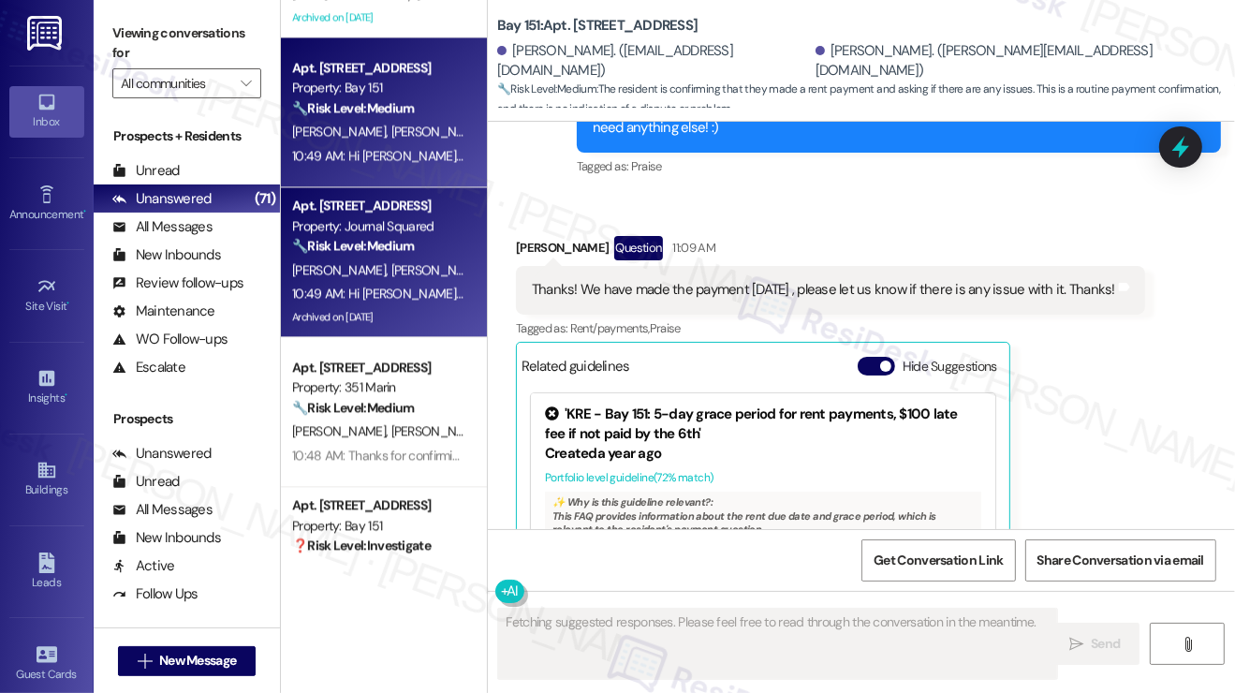
click at [391, 268] on span "[PERSON_NAME]" at bounding box center [438, 269] width 94 height 17
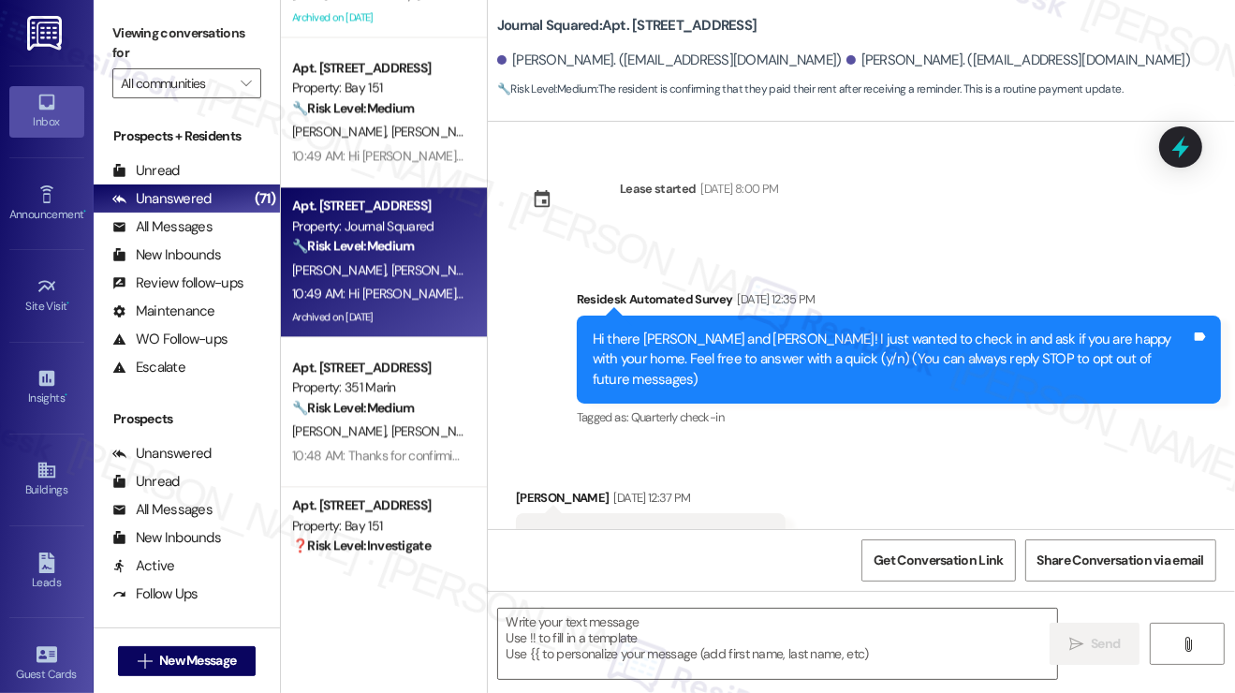
type textarea "Fetching suggested responses. Please feel free to read through the conversation…"
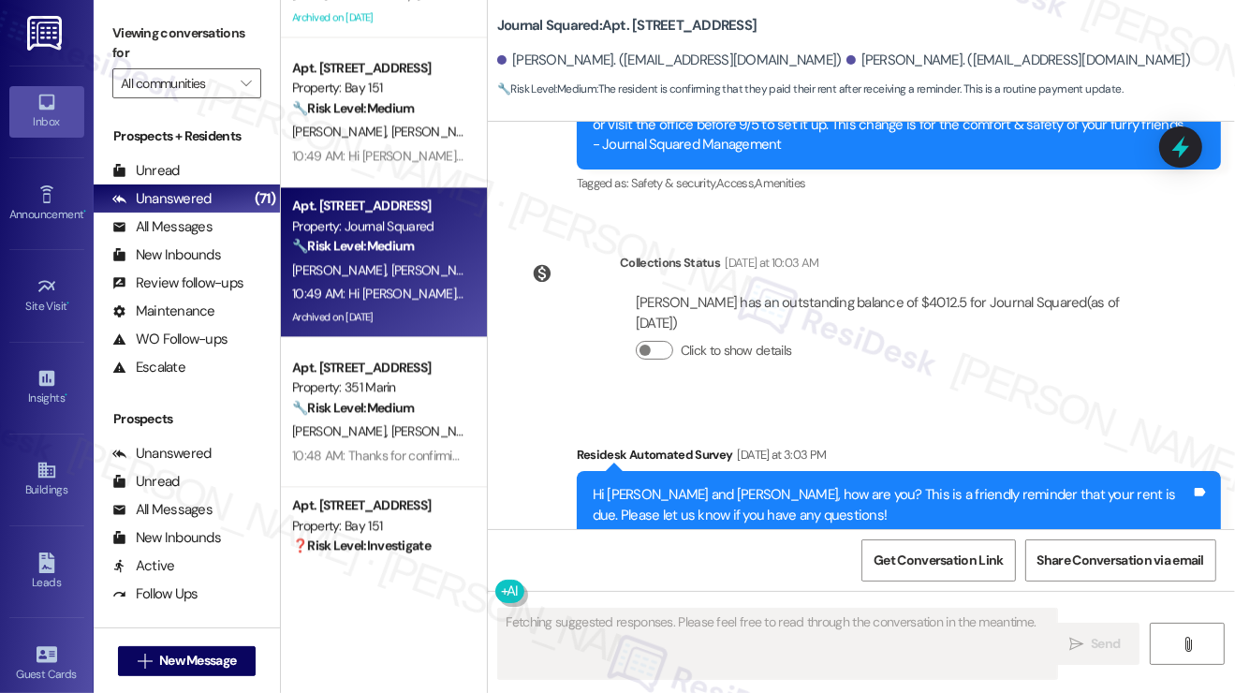
scroll to position [20895, 0]
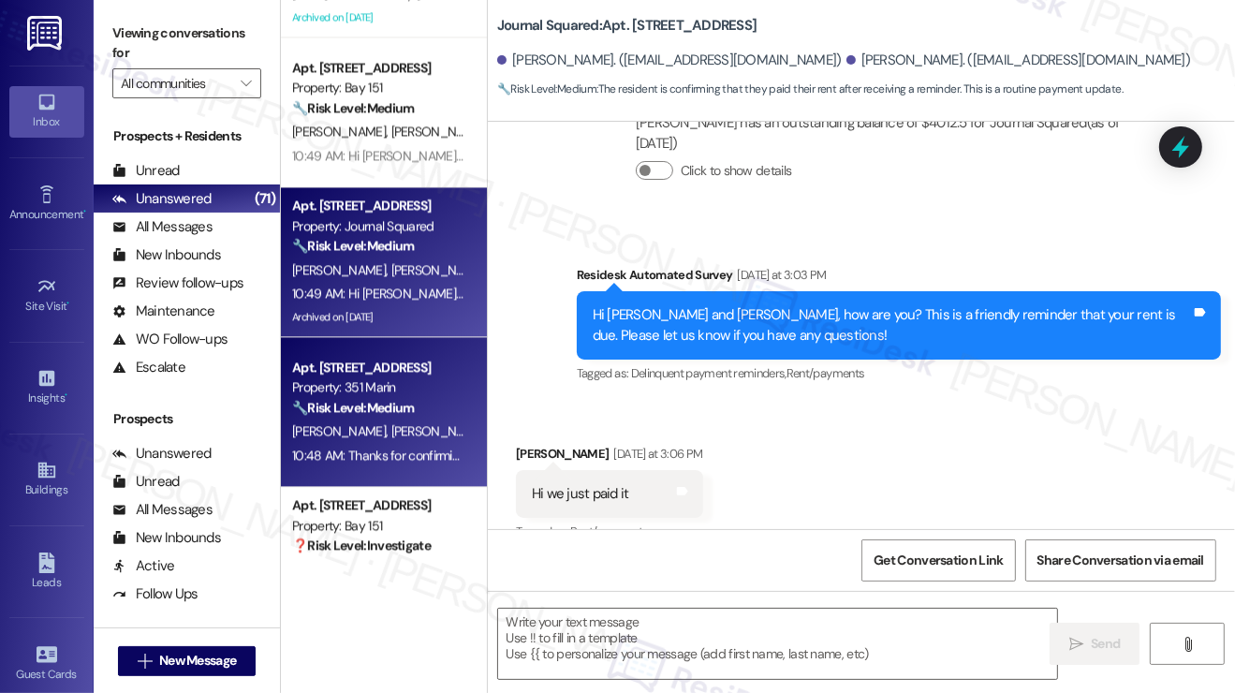
click at [431, 413] on div "🔧 Risk Level: Medium The resident initially questioned the rent reminder, but t…" at bounding box center [378, 408] width 173 height 20
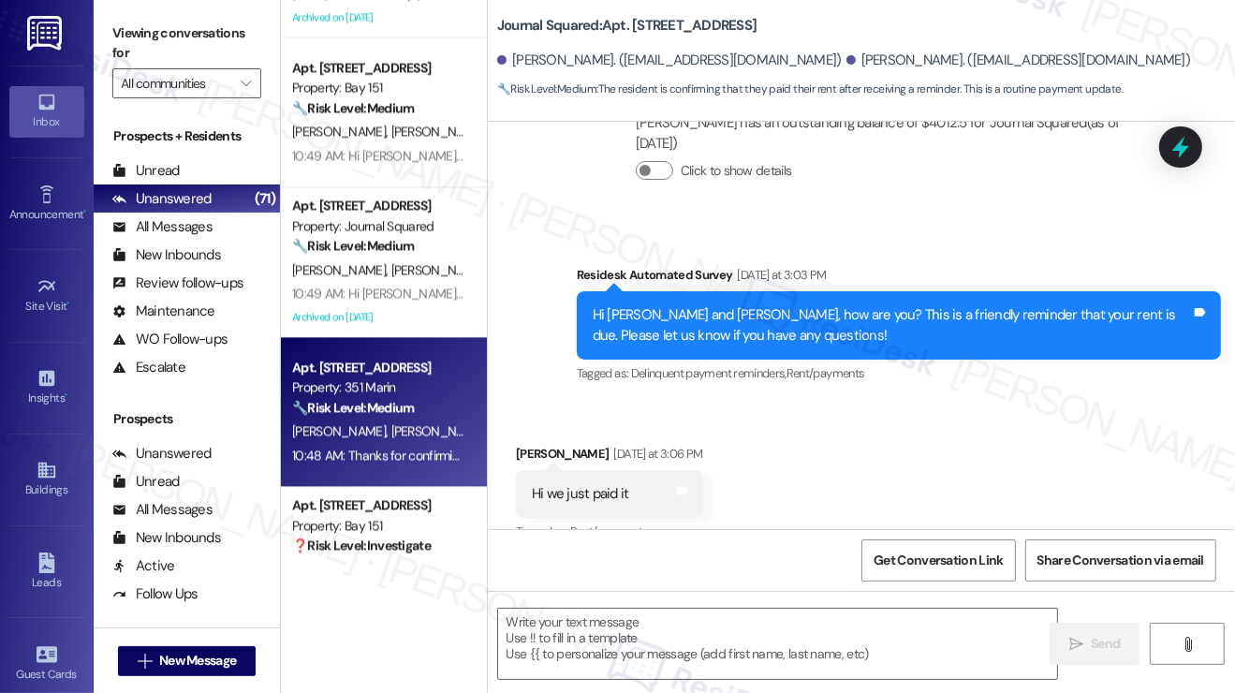
type textarea "Fetching suggested responses. Please feel free to read through the conversation…"
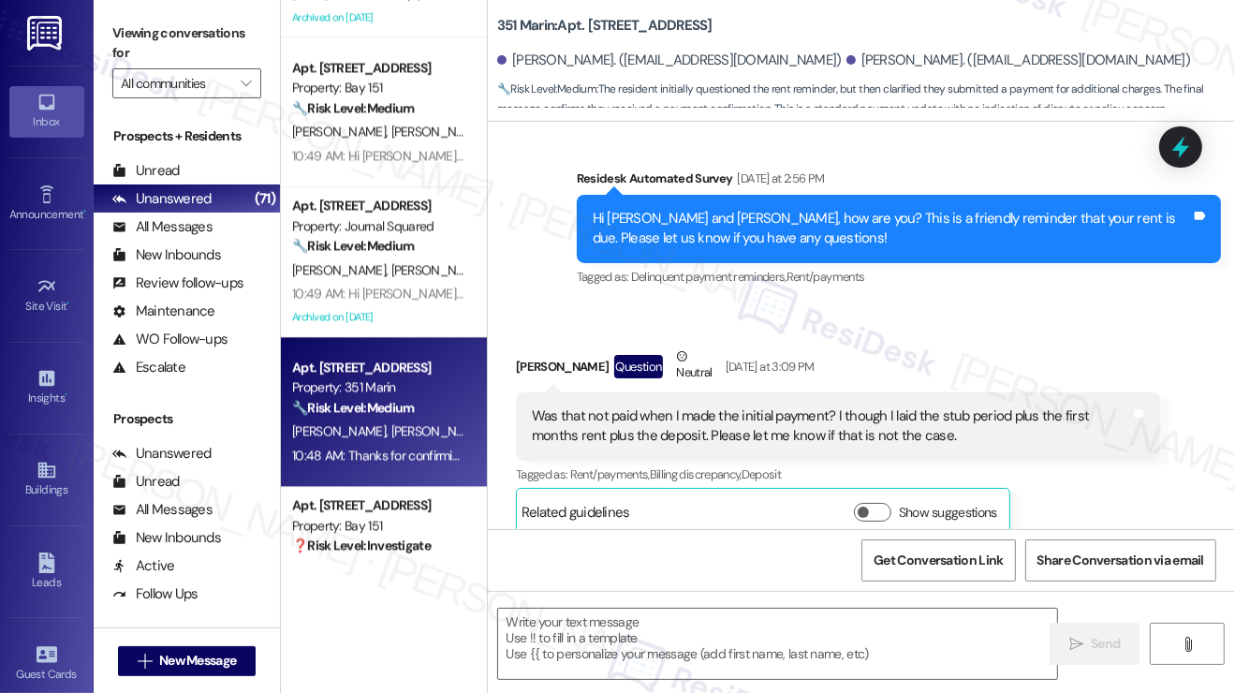
type textarea "Fetching suggested responses. Please feel free to read through the conversation…"
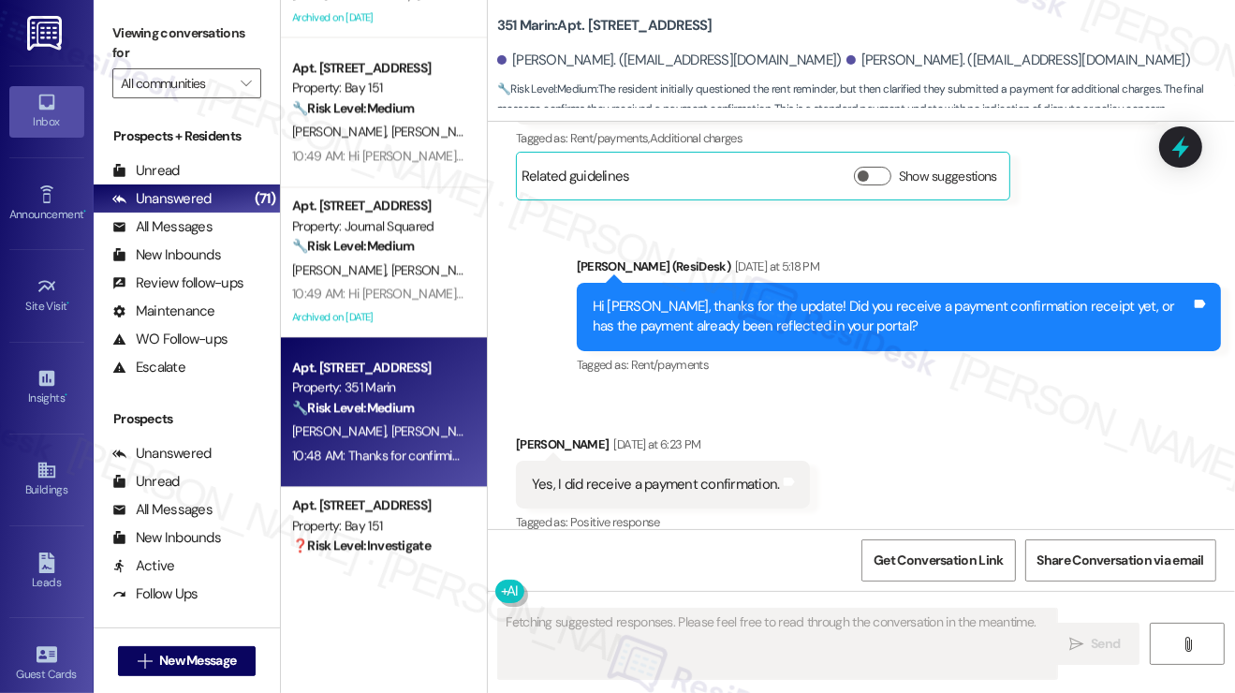
scroll to position [1488, 0]
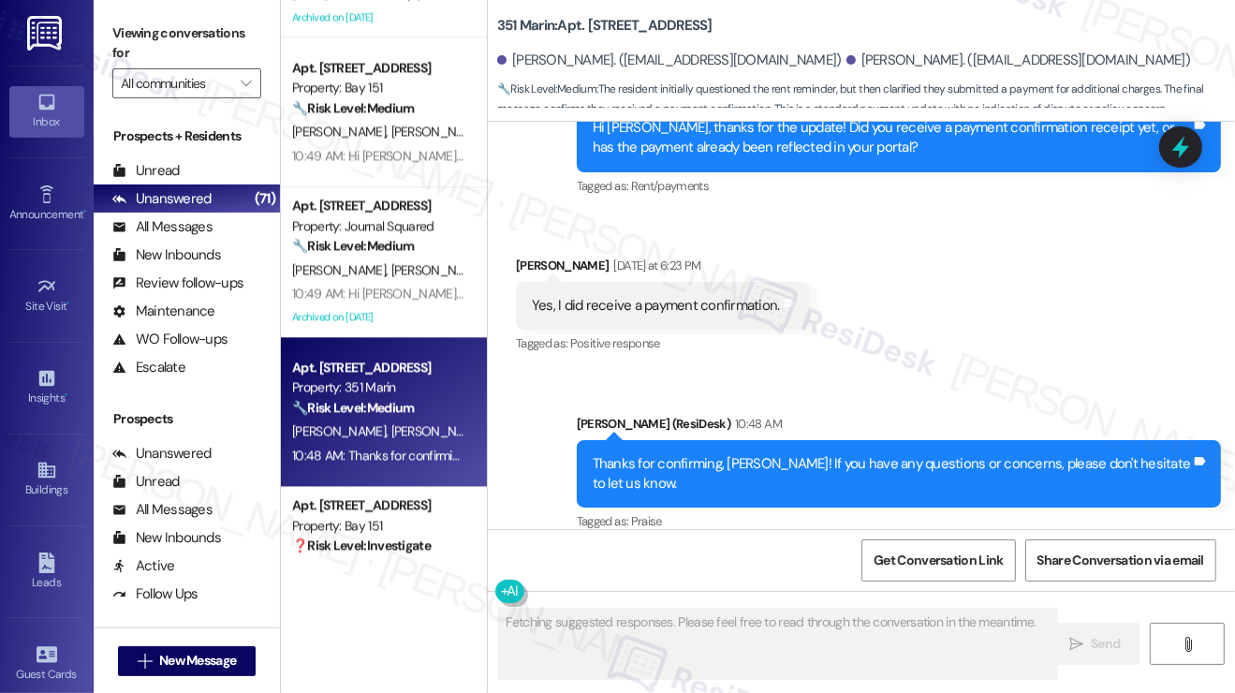
click at [653, 454] on div "Thanks for confirming, [PERSON_NAME]! If you have any questions or concerns, pl…" at bounding box center [892, 474] width 598 height 40
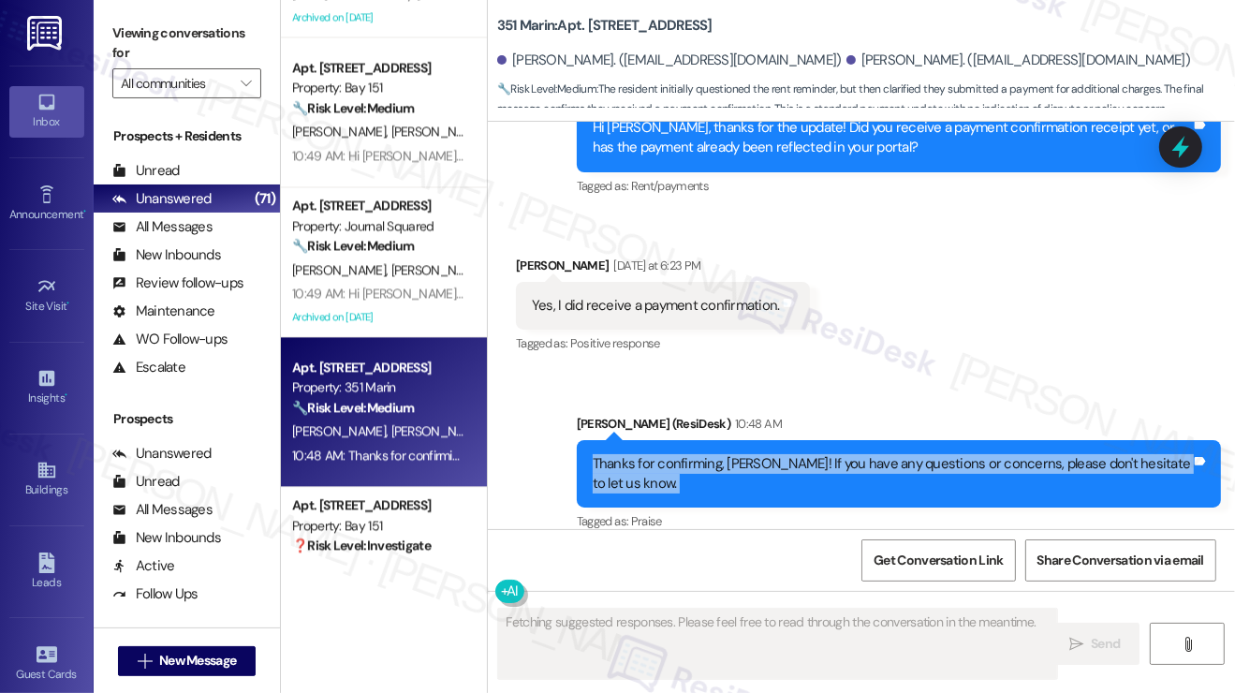
click at [653, 454] on div "Thanks for confirming, [PERSON_NAME]! If you have any questions or concerns, pl…" at bounding box center [892, 474] width 598 height 40
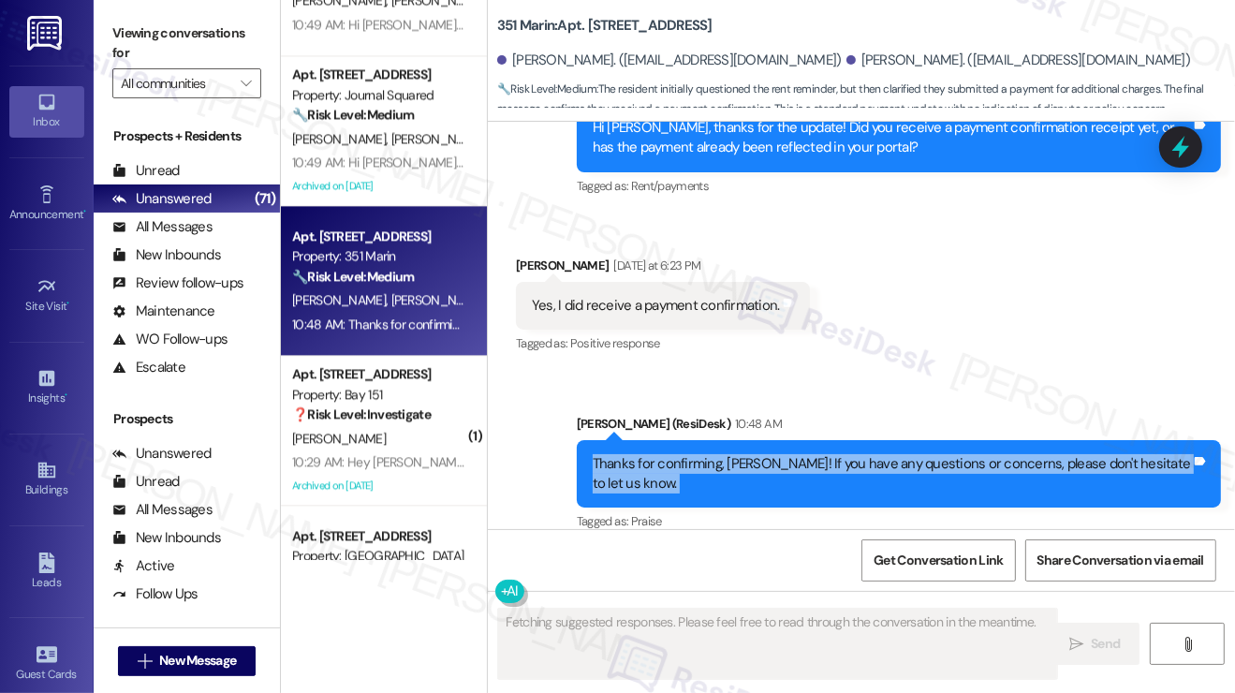
scroll to position [3838, 0]
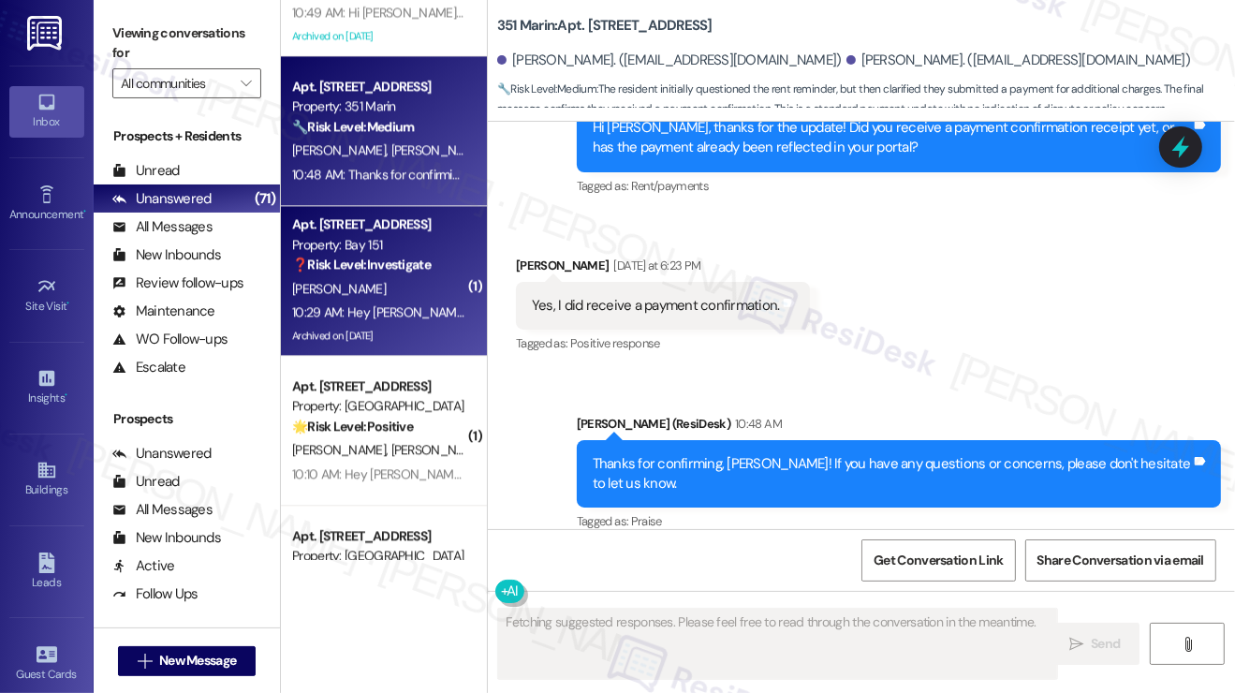
click at [416, 303] on div "10:29 AM: Hey [PERSON_NAME], we appreciate your text! We'll be back at 11AM to …" at bounding box center [690, 311] width 796 height 17
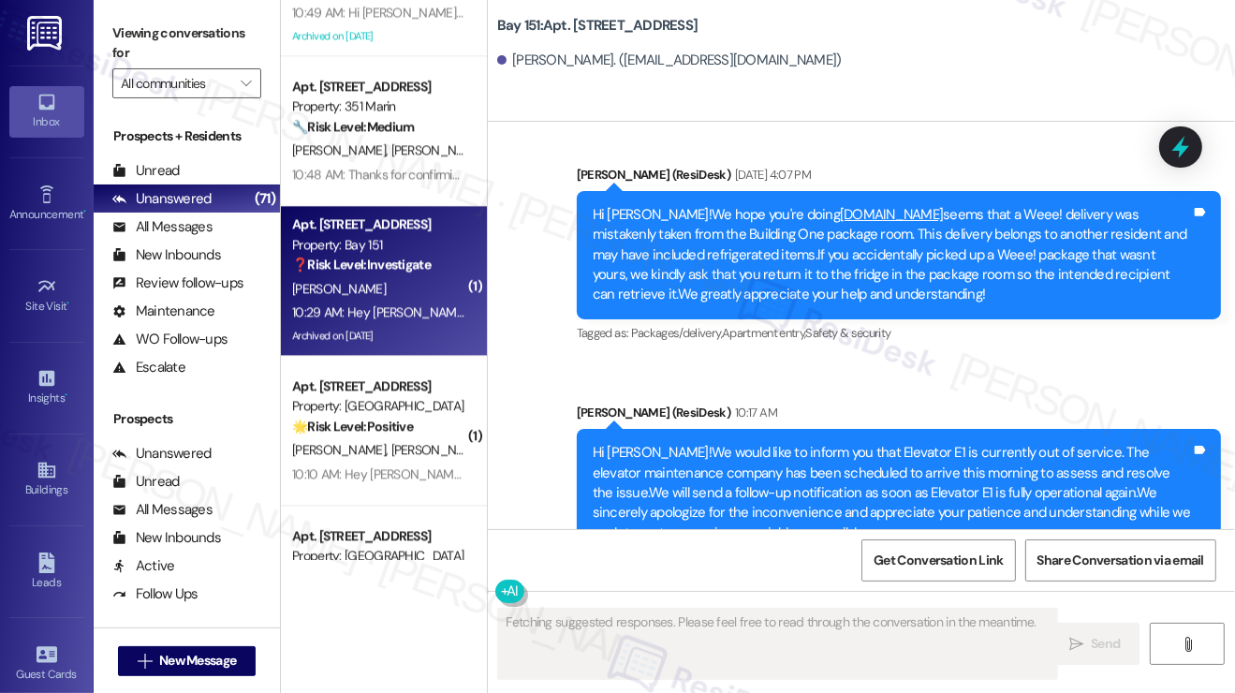
scroll to position [45045, 0]
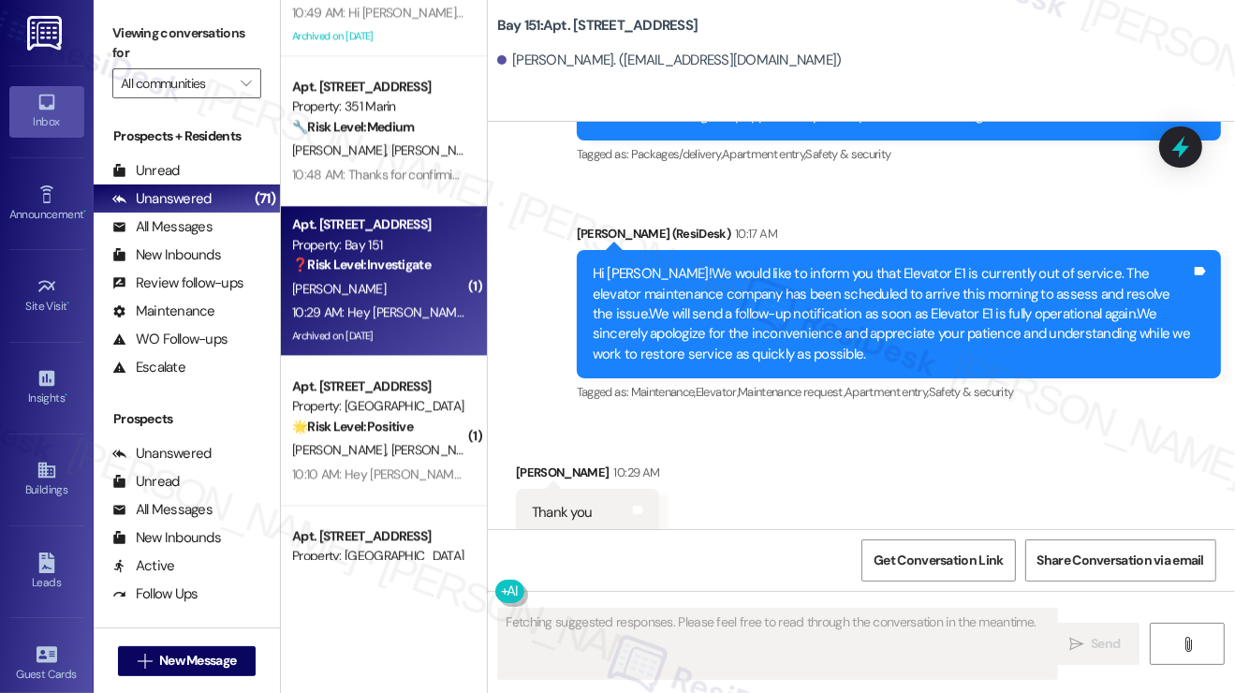
click at [682, 660] on div "Hey [PERSON_NAME], we appreciate your text! We'll be back at 11AM to help you o…" at bounding box center [892, 680] width 598 height 40
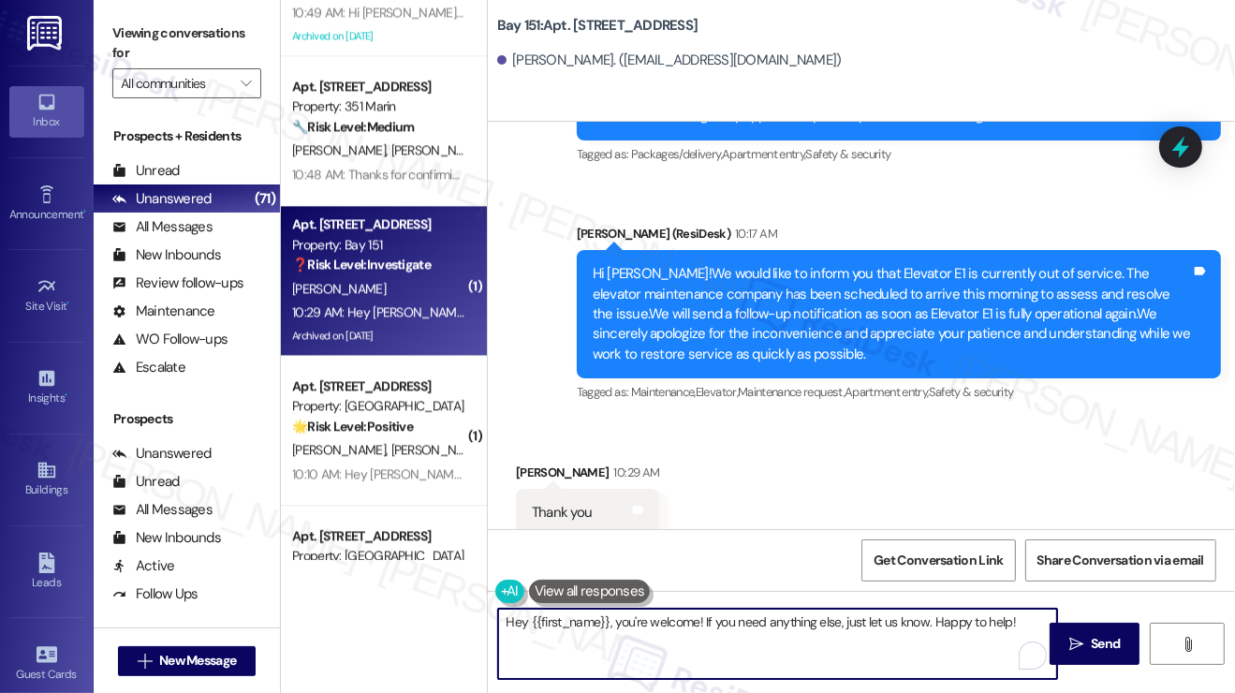
drag, startPoint x: 617, startPoint y: 623, endPoint x: 399, endPoint y: 594, distance: 220.0
click at [399, 594] on div "( 1 ) Apt. 2209, [STREET_ADDRESS] Property: Bay 151 🔧 Risk Level: Medium The re…" at bounding box center [758, 346] width 954 height 693
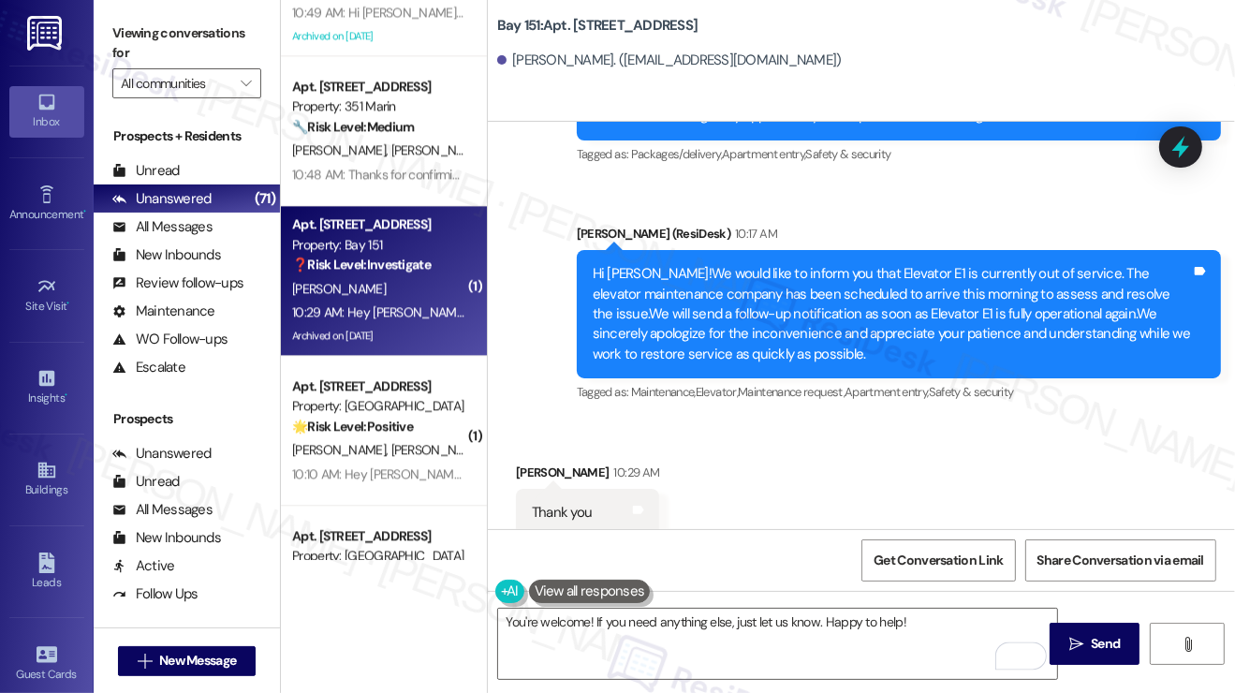
click at [532, 462] on div "[PERSON_NAME] 10:29 AM" at bounding box center [587, 475] width 143 height 26
copy div "[PERSON_NAME]"
click at [588, 622] on textarea "You're welcome! If you need anything else, just let us know. Happy to help!" at bounding box center [777, 644] width 559 height 70
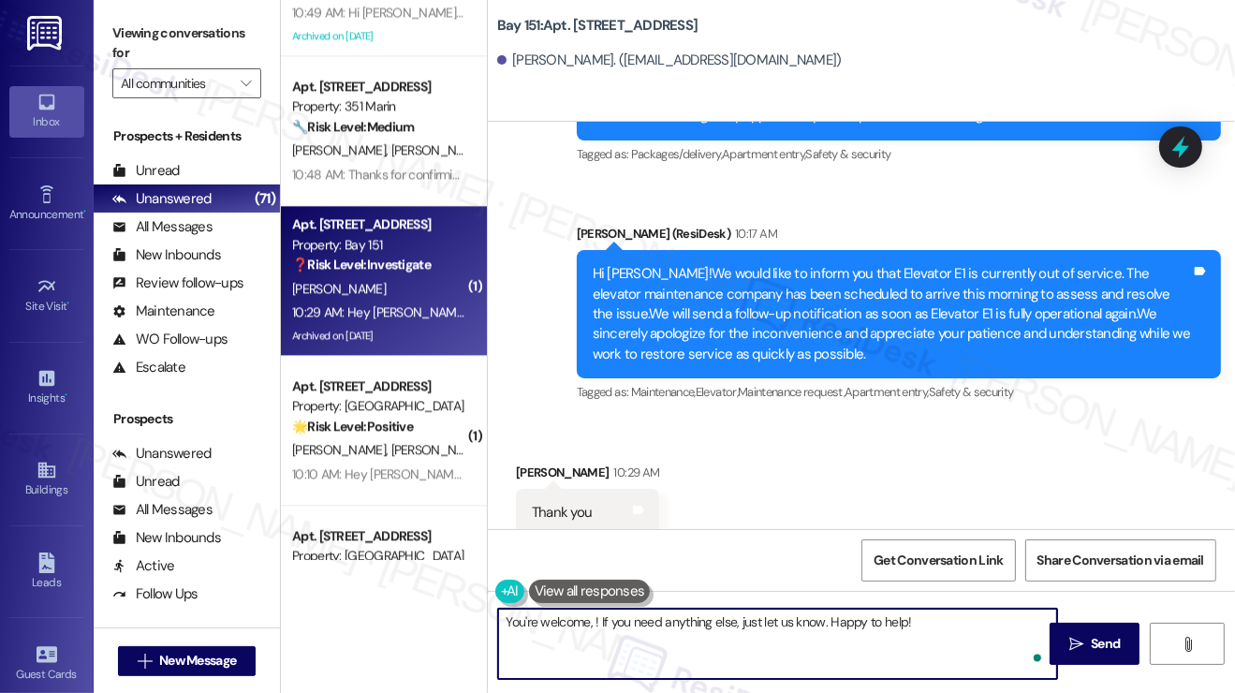
paste textarea "[PERSON_NAME]"
type textarea "You're welcome, [PERSON_NAME]! If you need anything else, just let us know. Hap…"
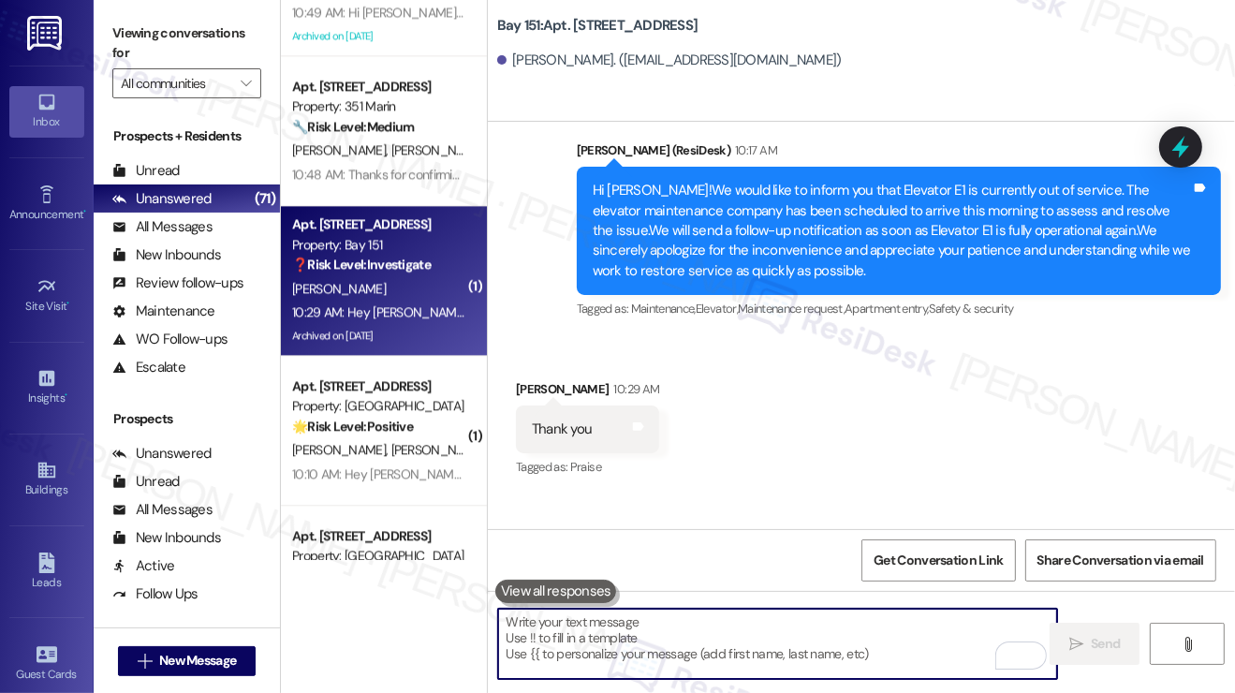
scroll to position [45175, 0]
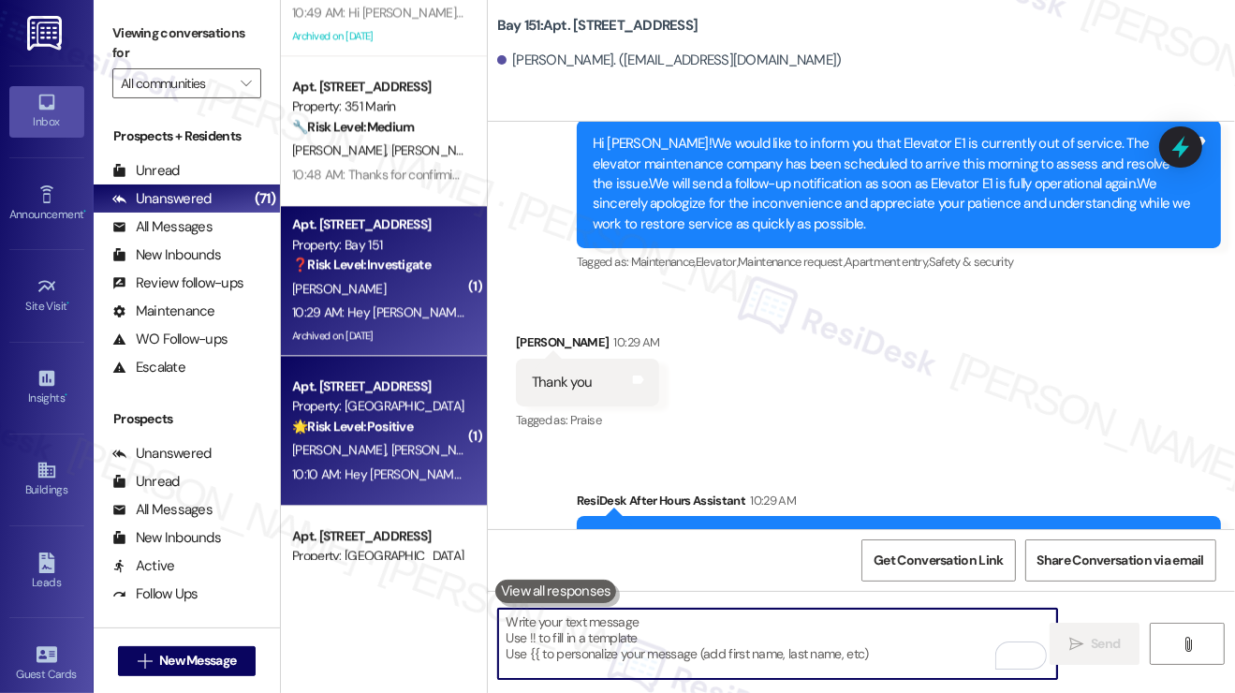
click at [396, 422] on strong "🌟 Risk Level: Positive" at bounding box center [352, 426] width 121 height 17
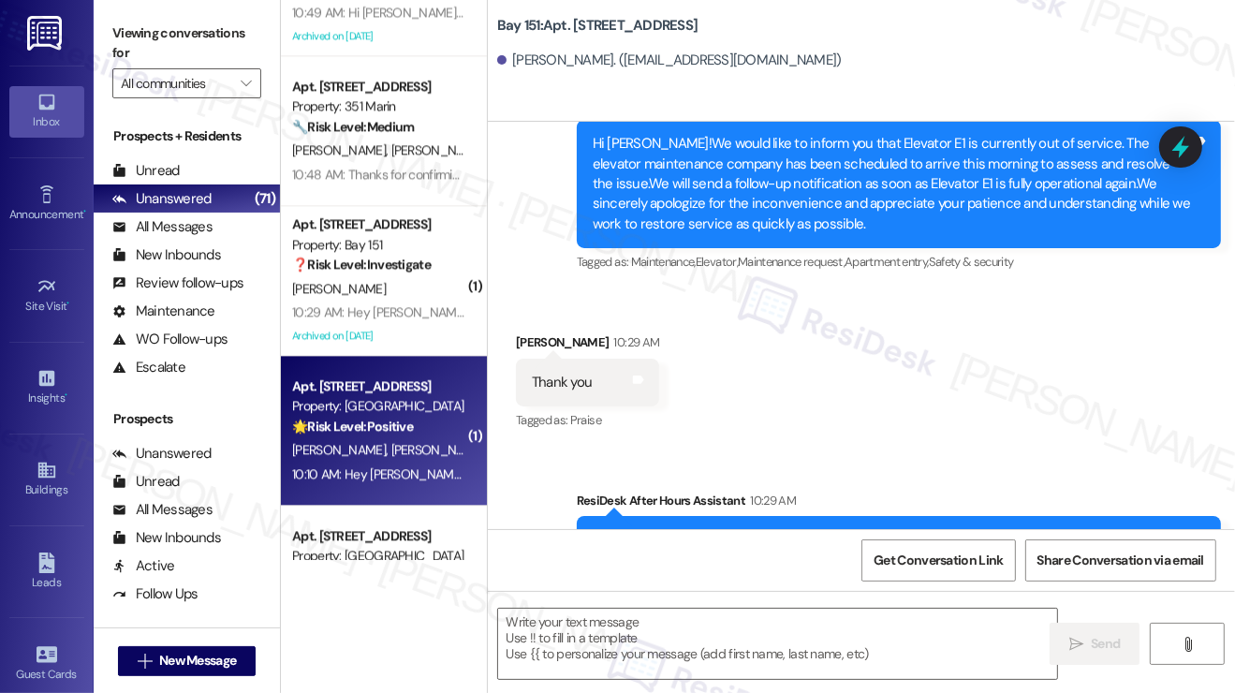
type textarea "Fetching suggested responses. Please feel free to read through the conversation…"
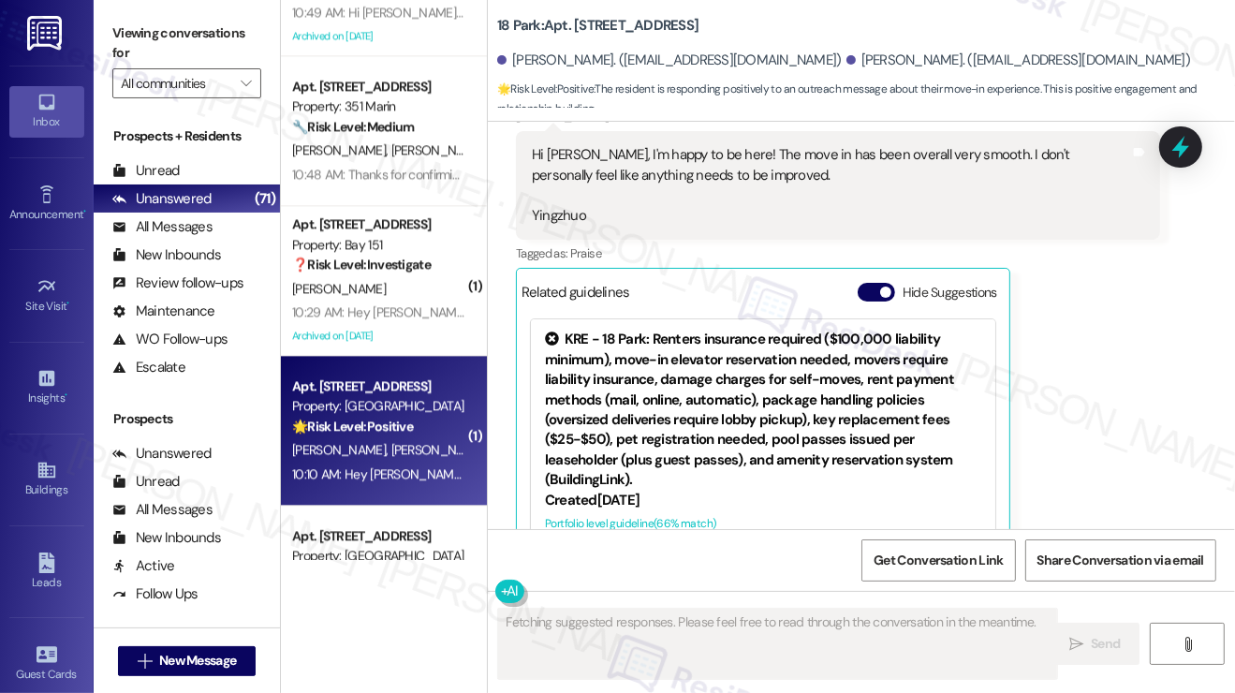
scroll to position [271, 0]
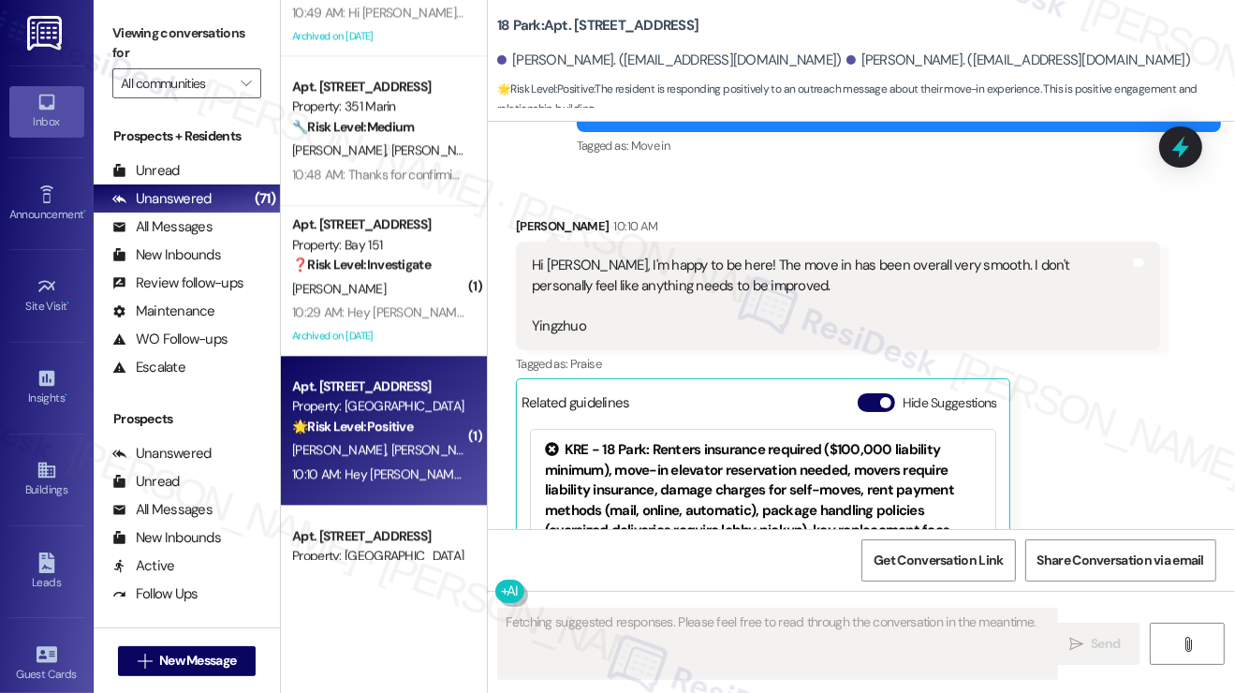
click at [595, 276] on div "Hi [PERSON_NAME], I'm happy to be here! The move in has been overall very smoot…" at bounding box center [831, 296] width 598 height 81
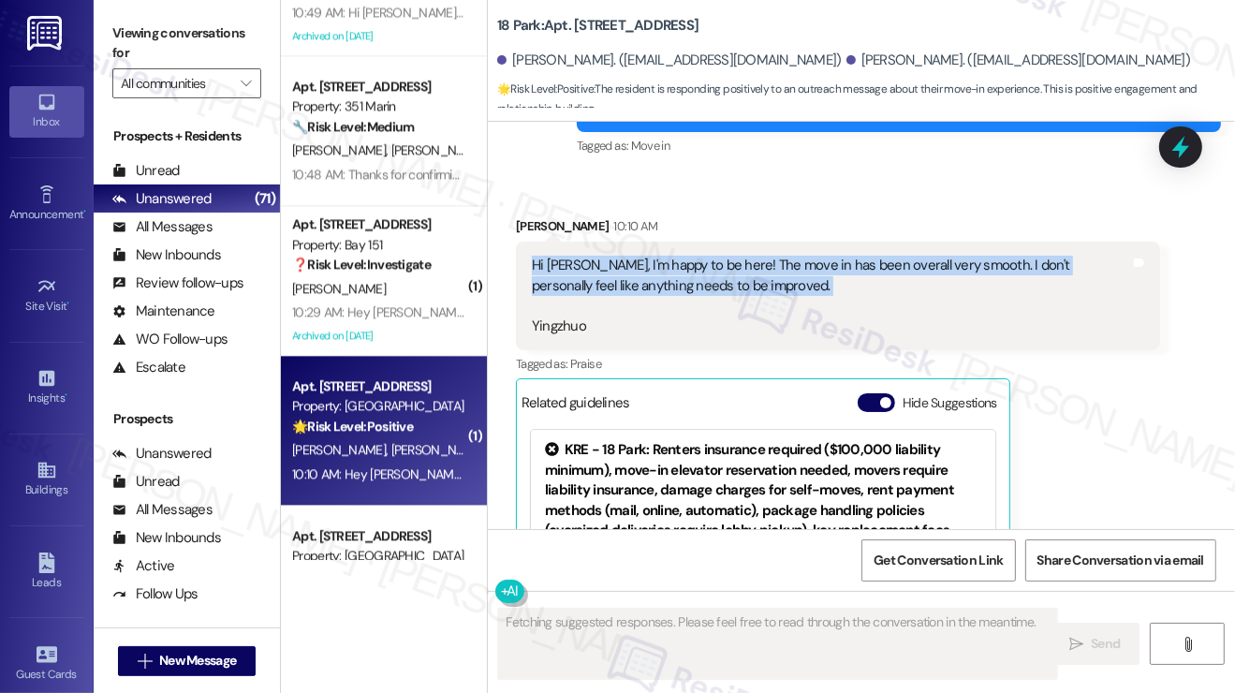
click at [595, 276] on div "Hi [PERSON_NAME], I'm happy to be here! The move in has been overall very smoot…" at bounding box center [831, 296] width 598 height 81
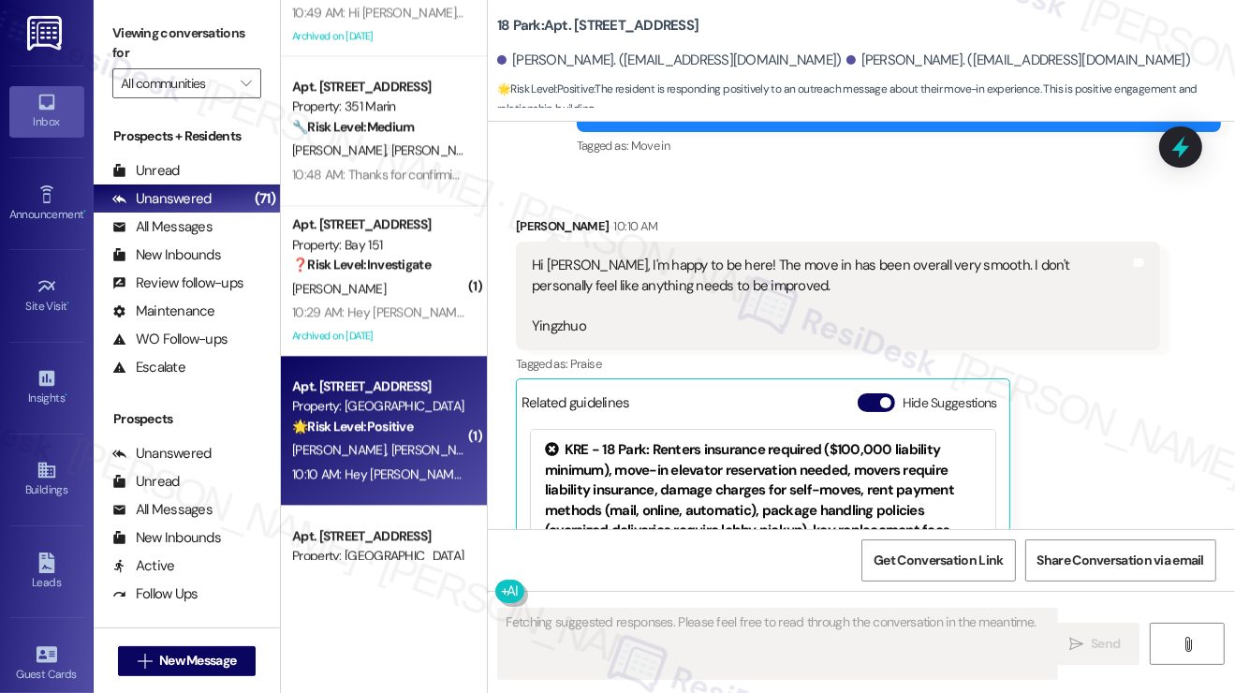
click at [838, 209] on div "Received [STREET_ADDRESS][PERSON_NAME] 10:10 AM Hi [PERSON_NAME], I'm happy to …" at bounding box center [838, 459] width 672 height 515
click at [825, 259] on div "Hi Jane, I'm happy to be here! The move in has been overall very smooth. I don'…" at bounding box center [831, 296] width 598 height 81
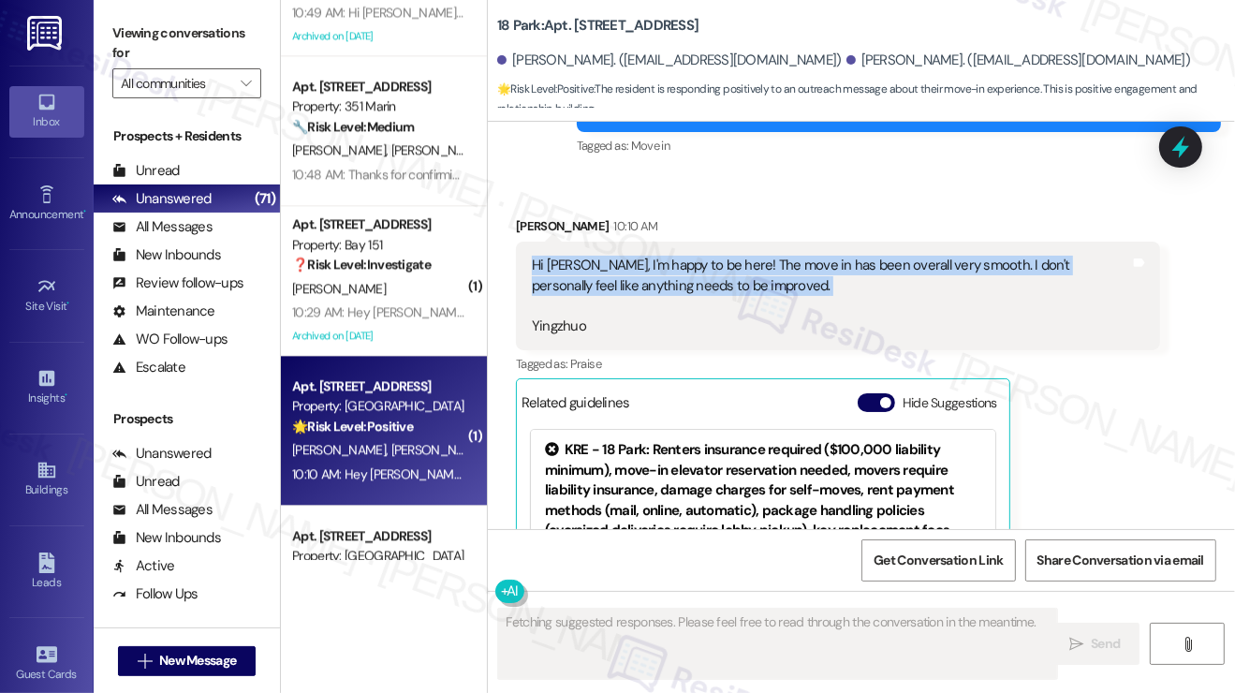
click at [825, 259] on div "Hi Jane, I'm happy to be here! The move in has been overall very smooth. I don'…" at bounding box center [831, 296] width 598 height 81
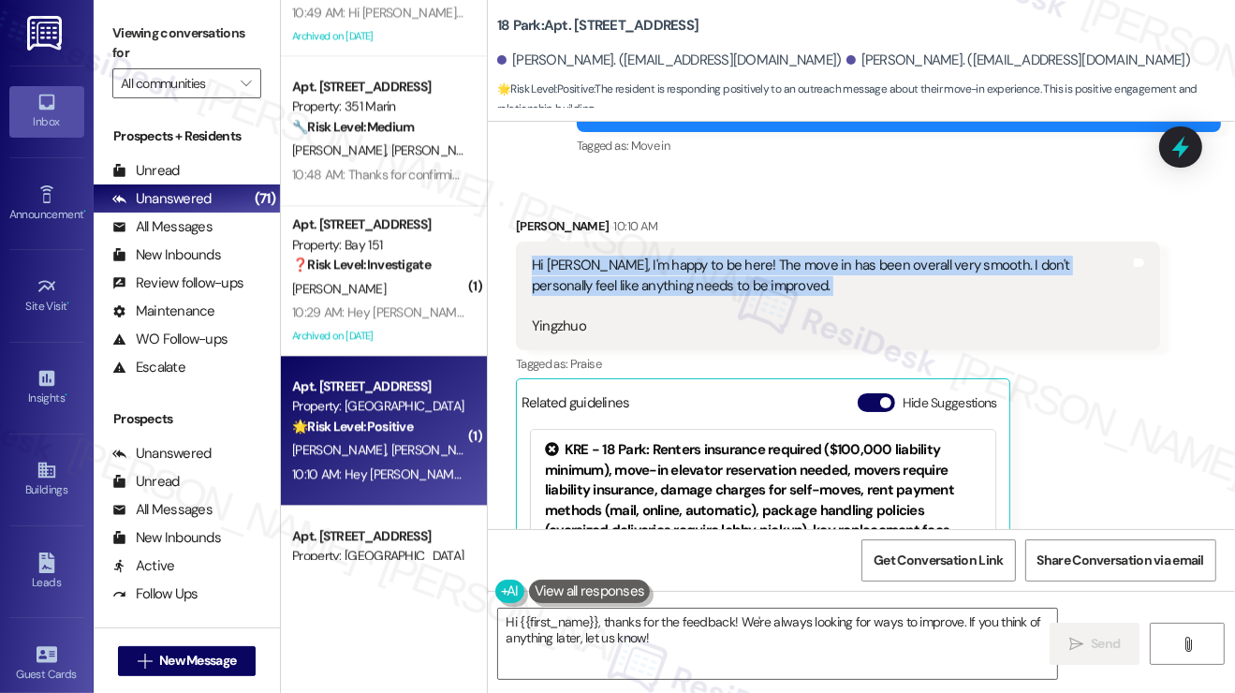
click at [726, 280] on div "Hi Jane, I'm happy to be here! The move in has been overall very smooth. I don'…" at bounding box center [831, 296] width 598 height 81
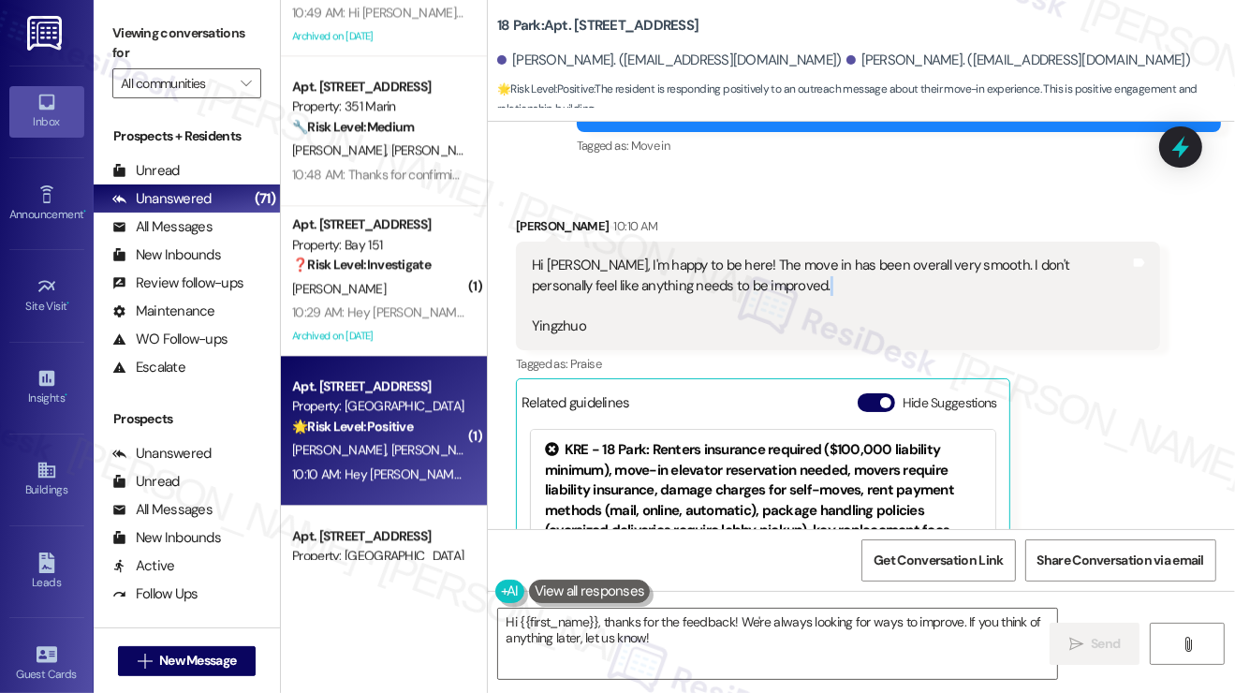
click at [726, 280] on div "Hi Jane, I'm happy to be here! The move in has been overall very smooth. I don'…" at bounding box center [831, 296] width 598 height 81
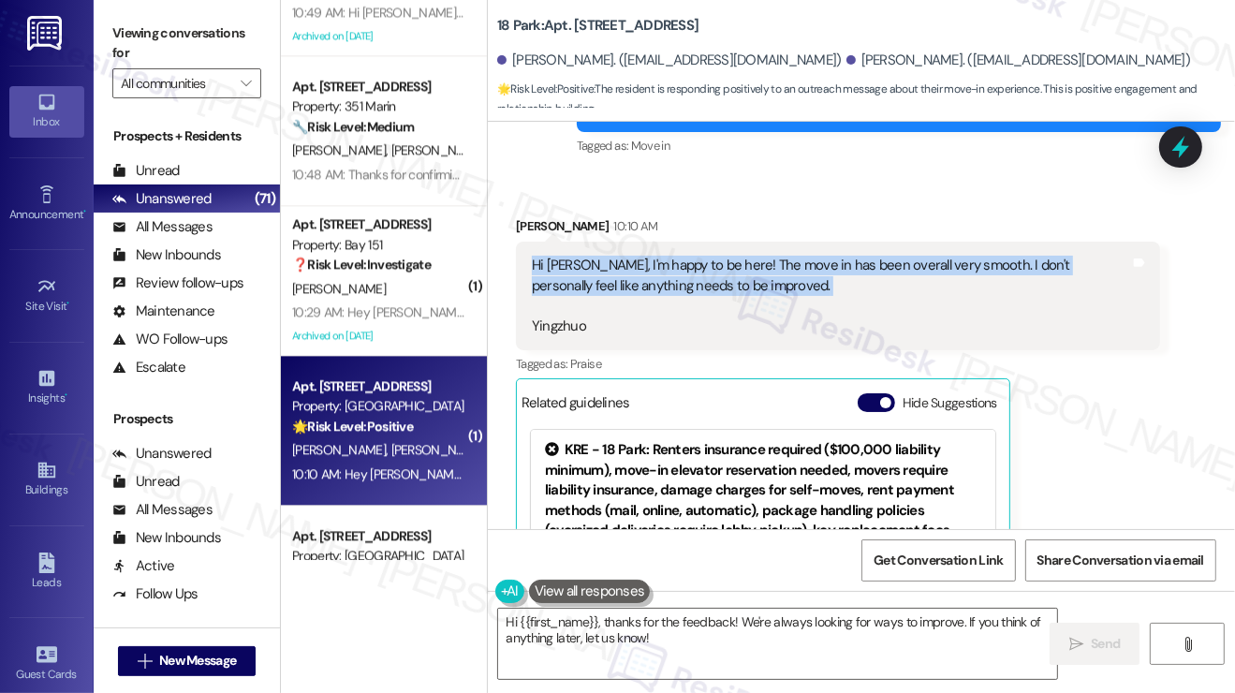
click at [726, 280] on div "Hi Jane, I'm happy to be here! The move in has been overall very smooth. I don'…" at bounding box center [831, 296] width 598 height 81
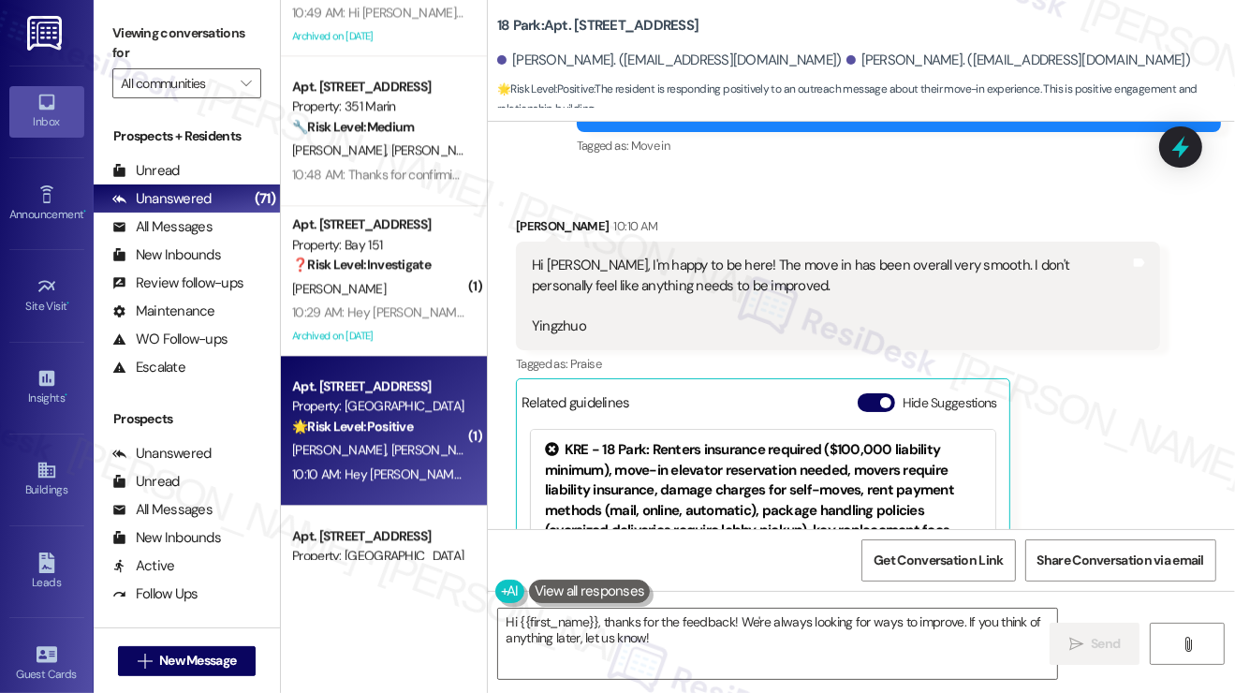
click at [544, 227] on div "Yingzhuo Qian 10:10 AM" at bounding box center [838, 229] width 644 height 26
copy div "Yingzhuo"
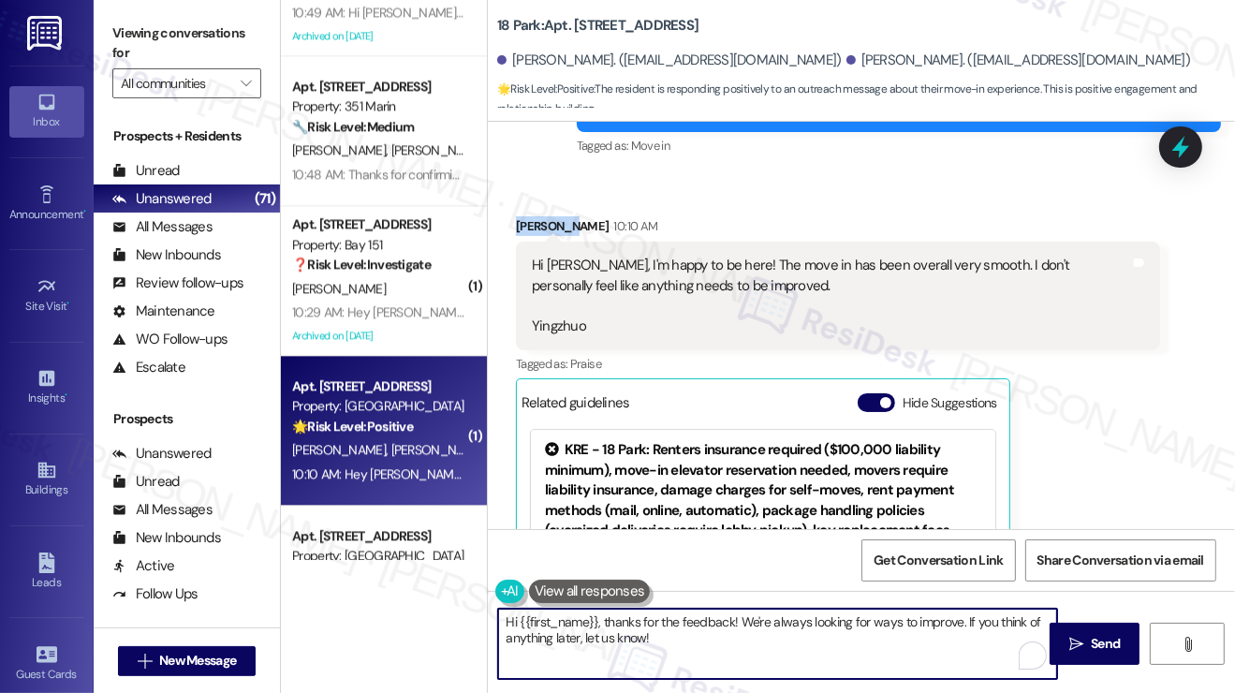
click at [517, 617] on textarea "Hi {{first_name}}, thanks for the feedback! We're always looking for ways to im…" at bounding box center [777, 644] width 559 height 70
drag, startPoint x: 520, startPoint y: 620, endPoint x: 596, endPoint y: 617, distance: 76.8
click at [596, 617] on textarea "Hi {{first_name}}, thanks for the feedback! We're always looking for ways to im…" at bounding box center [777, 644] width 559 height 70
paste textarea "Yingzhuo"
drag, startPoint x: 714, startPoint y: 618, endPoint x: 935, endPoint y: 621, distance: 221.0
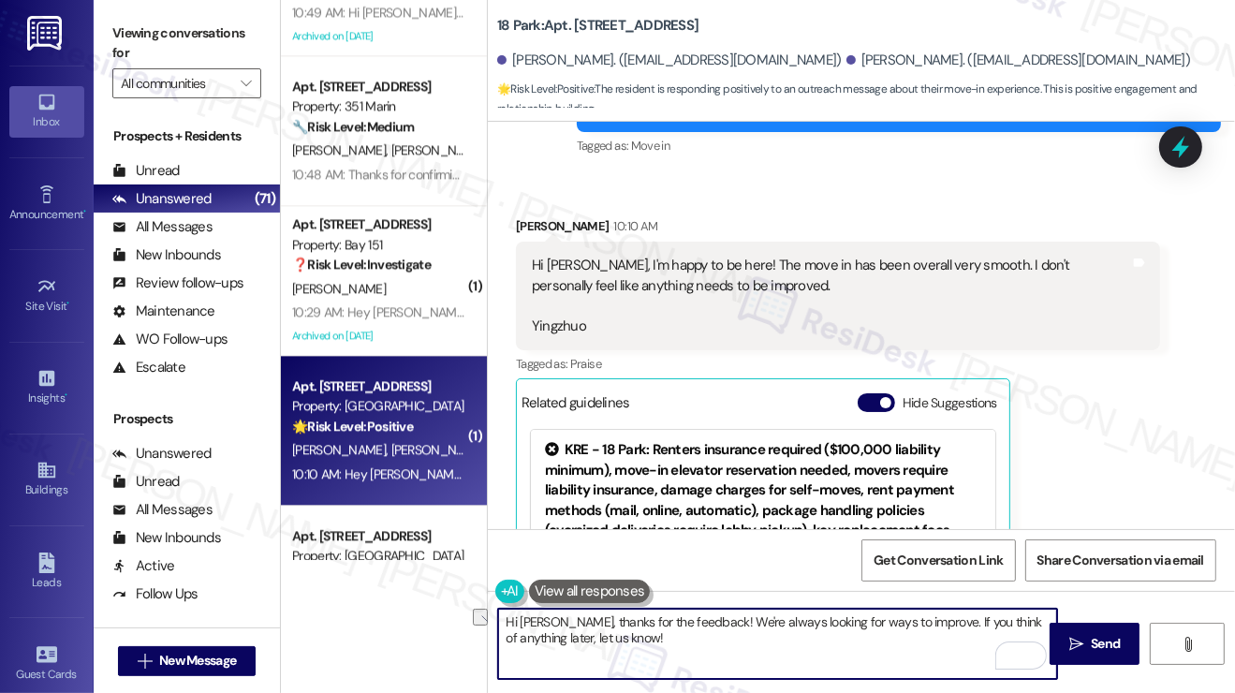
click at [935, 621] on textarea "Hi Yingzhuo, thanks for the feedback! We're always looking for ways to improve.…" at bounding box center [777, 644] width 559 height 70
click at [956, 626] on textarea "Hi Yingzhuo, thanks for the feedback! If you think of anything later, let us kn…" at bounding box center [777, 644] width 559 height 70
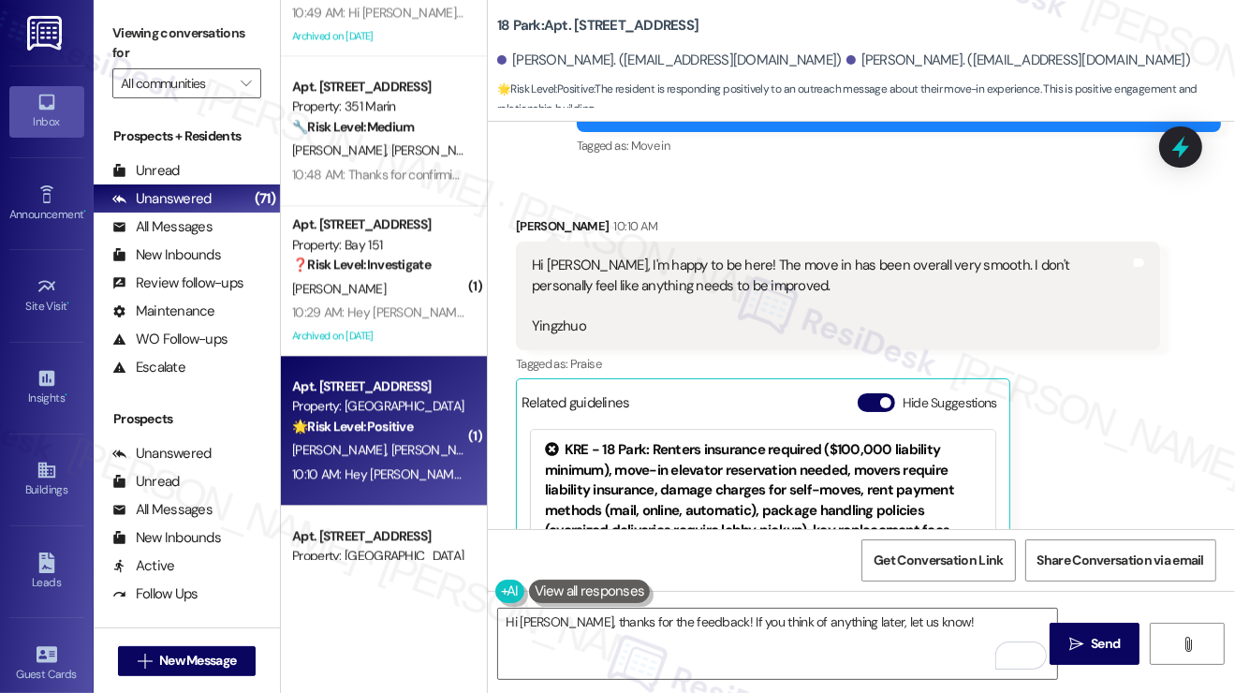
click at [117, 16] on div "Viewing conversations for All communities " at bounding box center [187, 58] width 186 height 117
click at [934, 632] on textarea "Hi Yingzhuo, thanks for the feedback! If you think of anything later, let us kn…" at bounding box center [777, 644] width 559 height 70
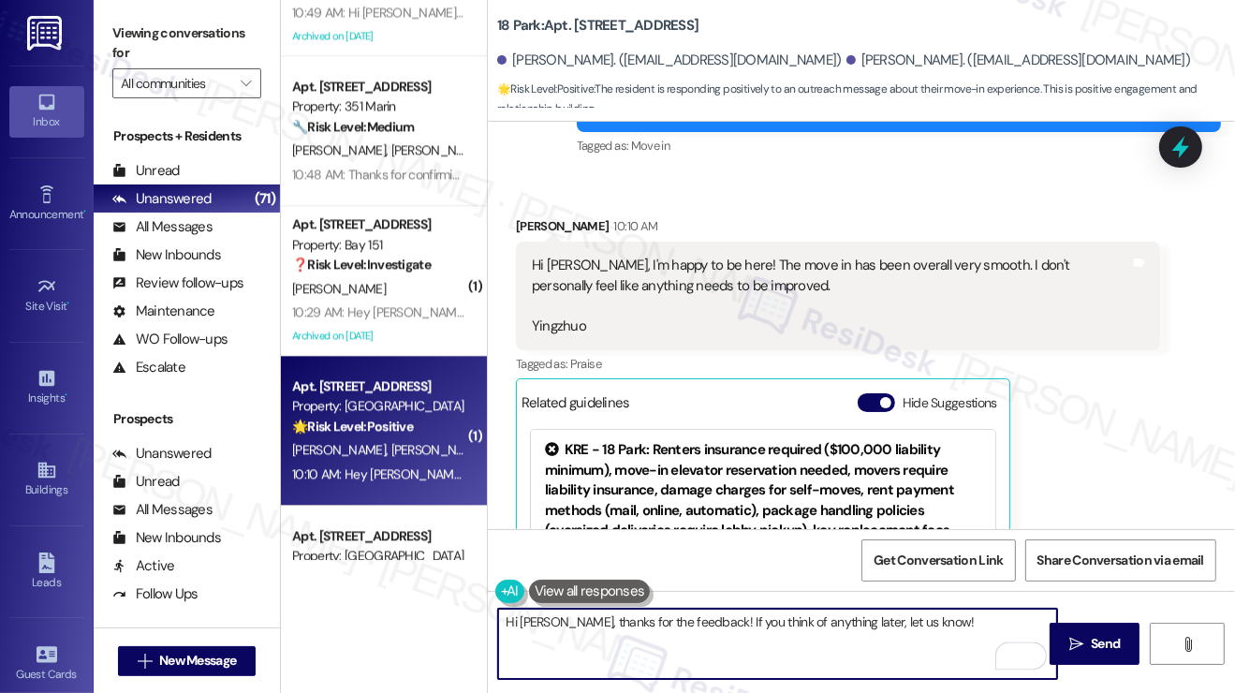
paste textarea ""Could I also take this chance to ask about your living experience? Has {{prope…"
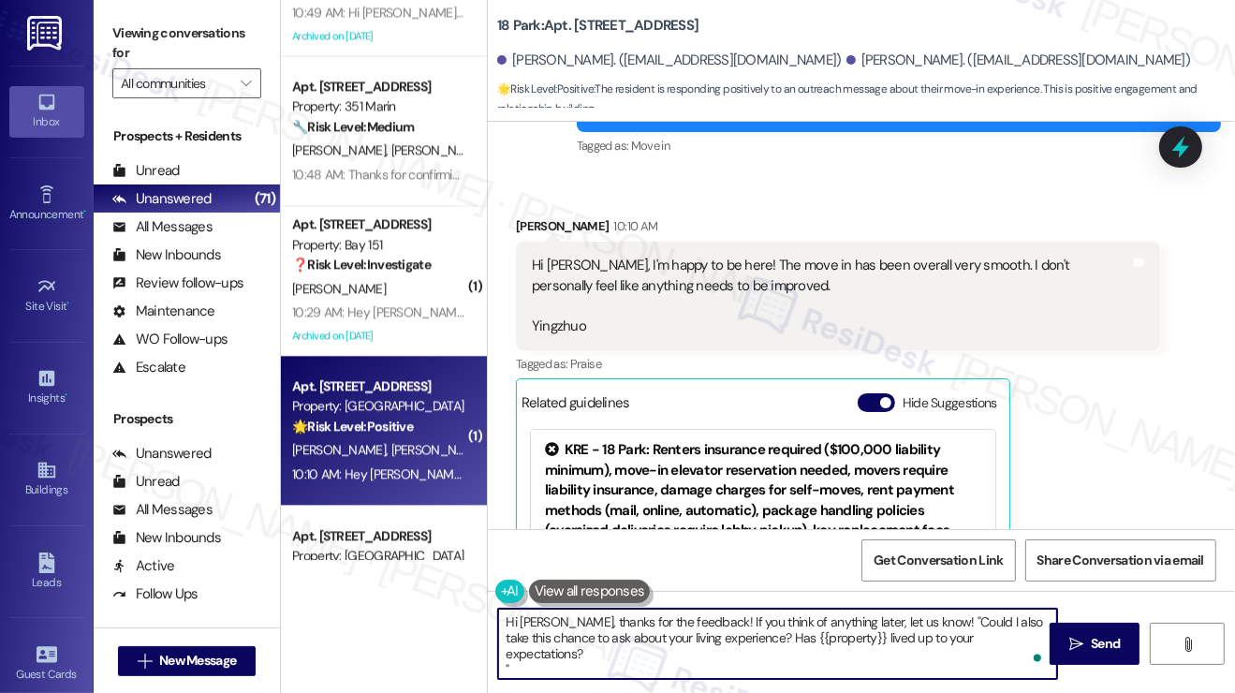
drag, startPoint x: 931, startPoint y: 621, endPoint x: 946, endPoint y: 613, distance: 17.6
click at [929, 621] on textarea "Hi Yingzhuo, thanks for the feedback! If you think of anything later, let us kn…" at bounding box center [777, 644] width 559 height 70
click at [584, 657] on textarea "Hi Yingzhuo, thanks for the feedback! If you think of anything later, let us kn…" at bounding box center [777, 644] width 559 height 70
drag, startPoint x: 925, startPoint y: 618, endPoint x: 740, endPoint y: 609, distance: 185.5
click at [740, 609] on textarea "Hi Yingzhuo, thanks for the feedback! If you think of anything later, let us kn…" at bounding box center [777, 644] width 559 height 70
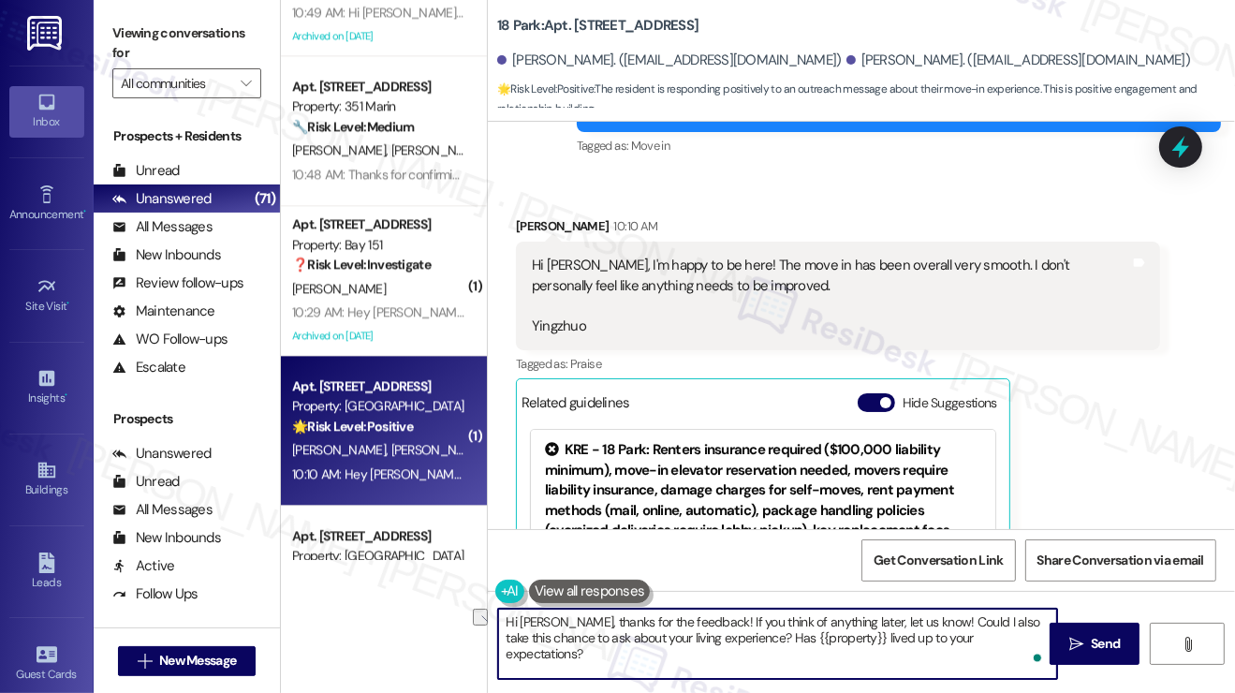
click at [920, 621] on textarea "Hi Yingzhuo, thanks for the feedback! If you think of anything later, let us kn…" at bounding box center [777, 644] width 559 height 70
click at [881, 637] on textarea "Hi Yingzhuo, thanks for the feedback! If you think of anything later, let us kn…" at bounding box center [777, 644] width 559 height 70
click at [1012, 632] on textarea "Hi Yingzhuo, thanks for the feedback! If you think of anything later, let us kn…" at bounding box center [777, 644] width 559 height 70
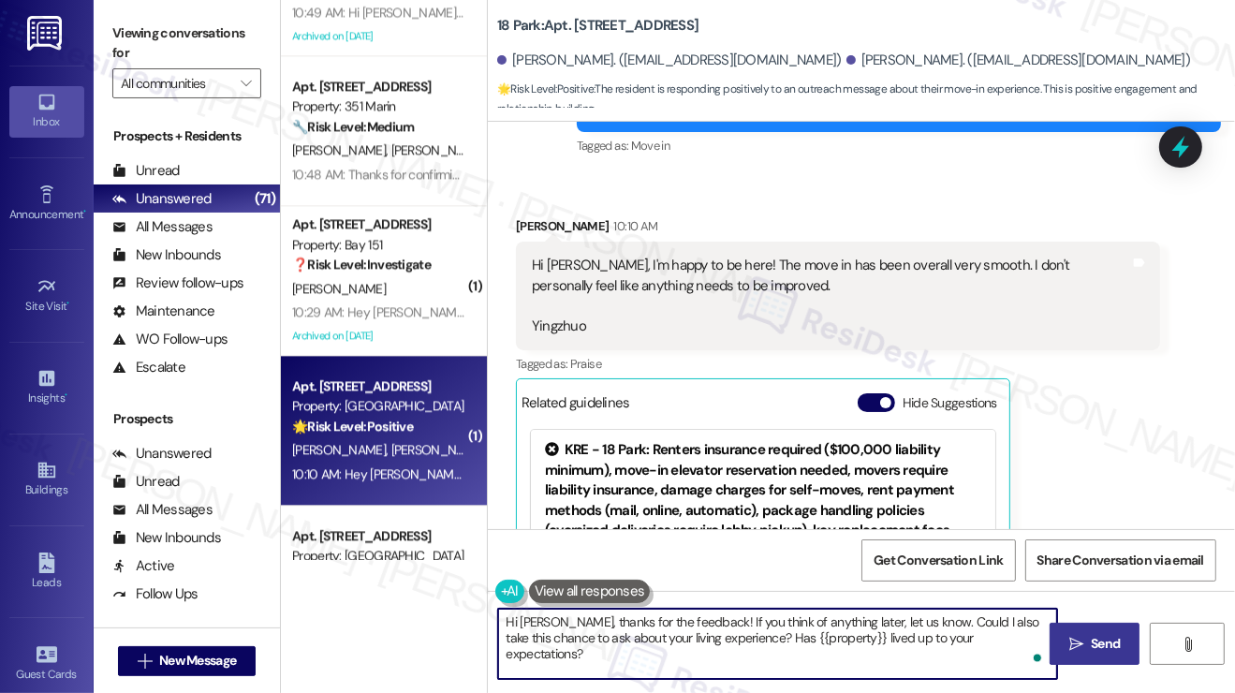
type textarea "Hi Yingzhuo, thanks for the feedback! If you think of anything later, let us kn…"
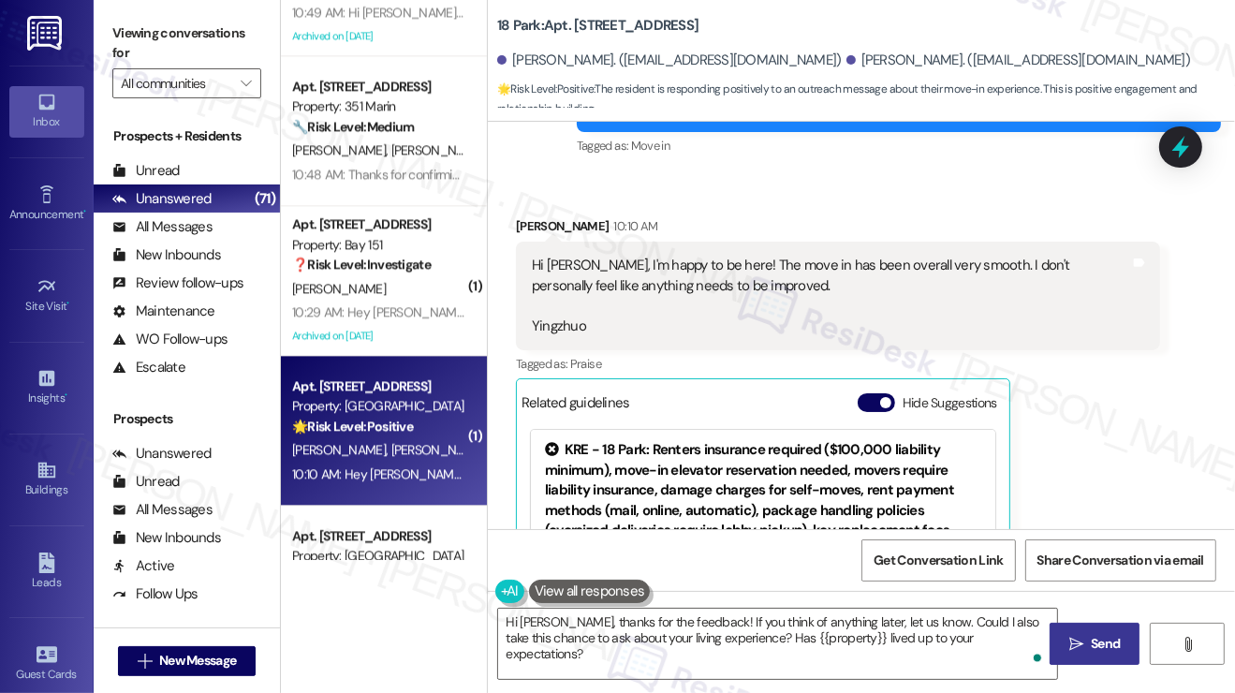
drag, startPoint x: 1067, startPoint y: 632, endPoint x: 1056, endPoint y: 627, distance: 12.2
click at [1067, 632] on button " Send" at bounding box center [1094, 644] width 91 height 42
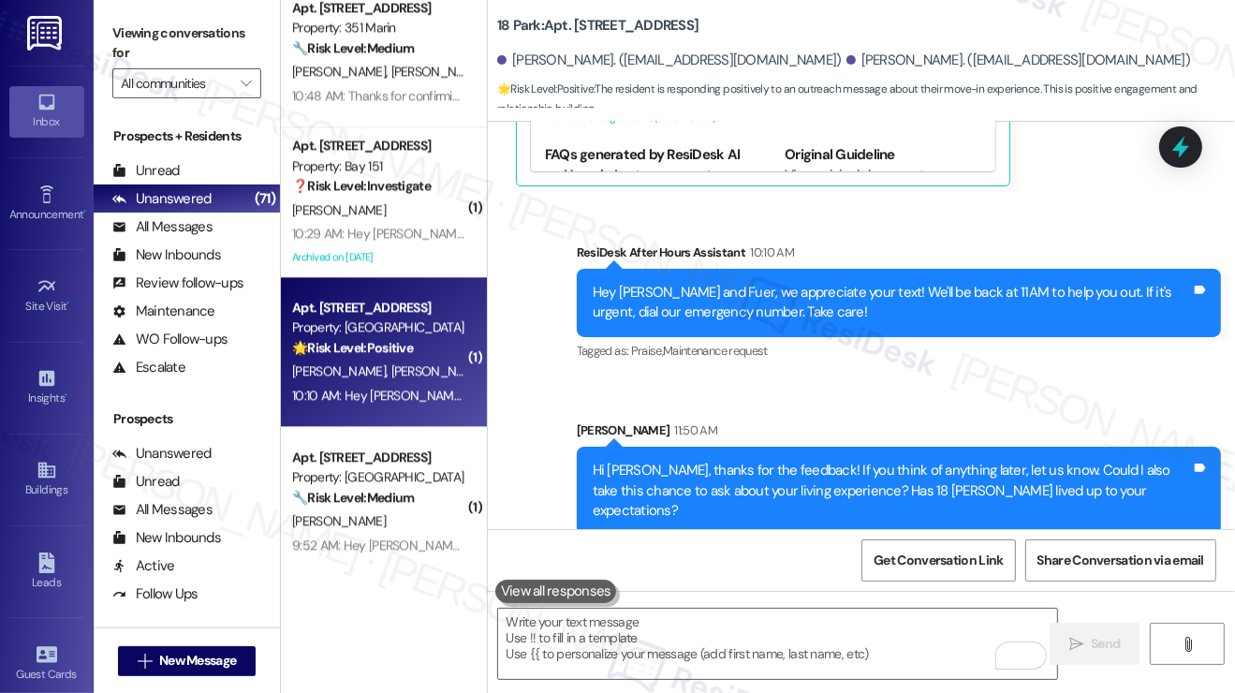
scroll to position [4025, 0]
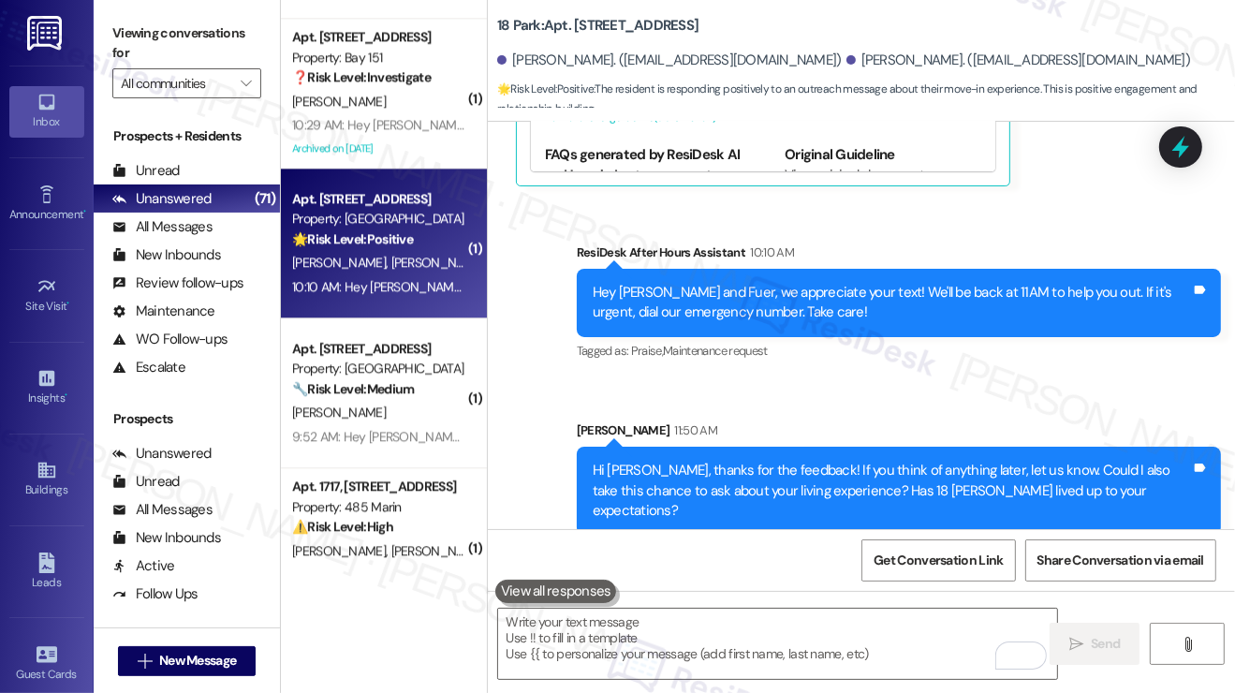
click at [765, 301] on div "Hey Yingzhuo and Fuer, we appreciate your text! We'll be back at 11AM to help y…" at bounding box center [892, 303] width 598 height 40
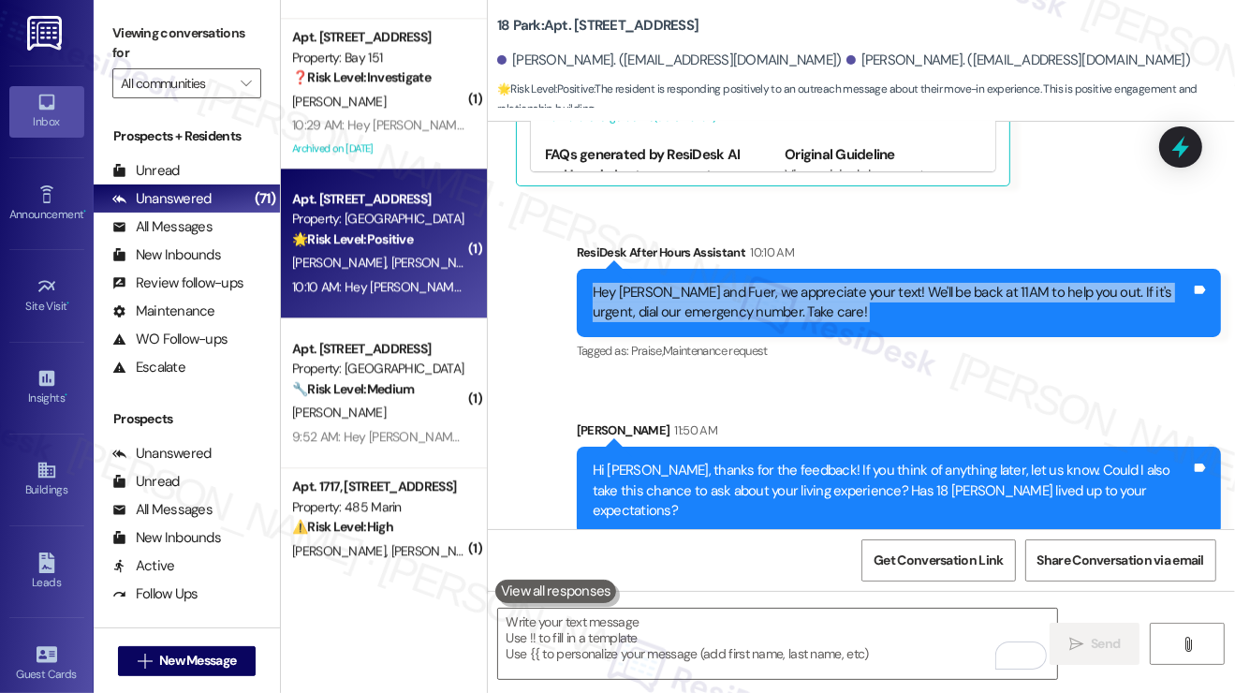
click at [765, 301] on div "Hey Yingzhuo and Fuer, we appreciate your text! We'll be back at 11AM to help y…" at bounding box center [892, 303] width 598 height 40
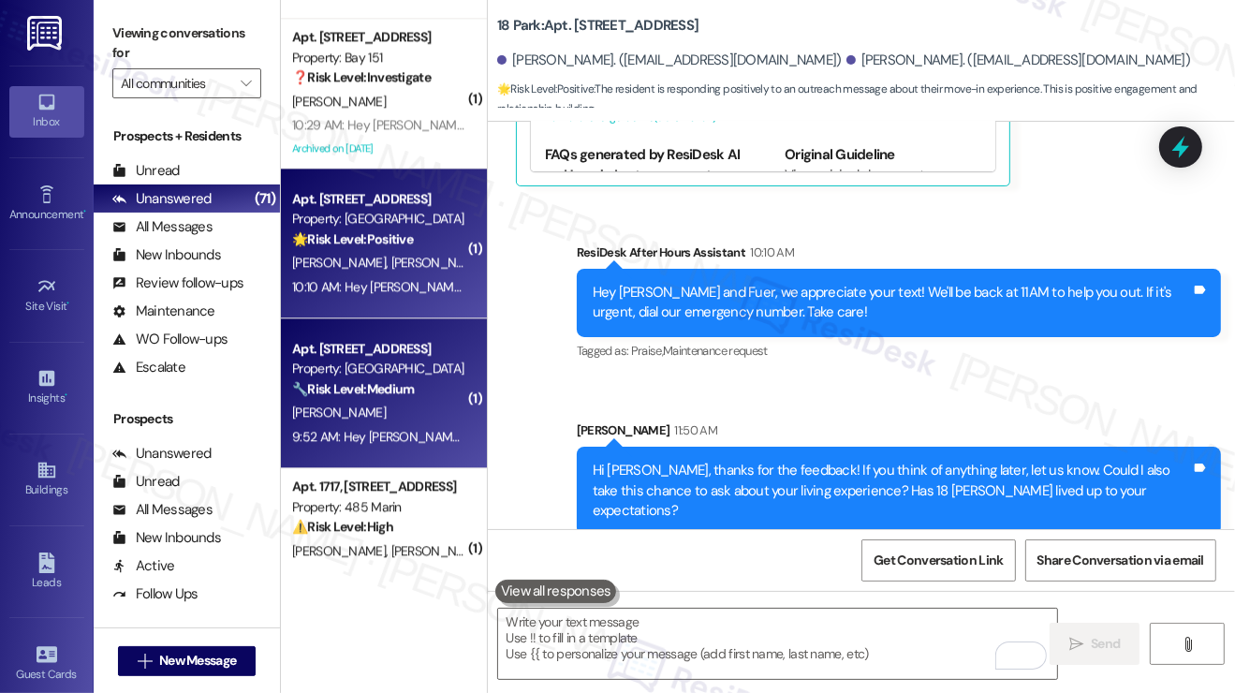
click at [404, 371] on div "Property: [GEOGRAPHIC_DATA]" at bounding box center [378, 369] width 173 height 20
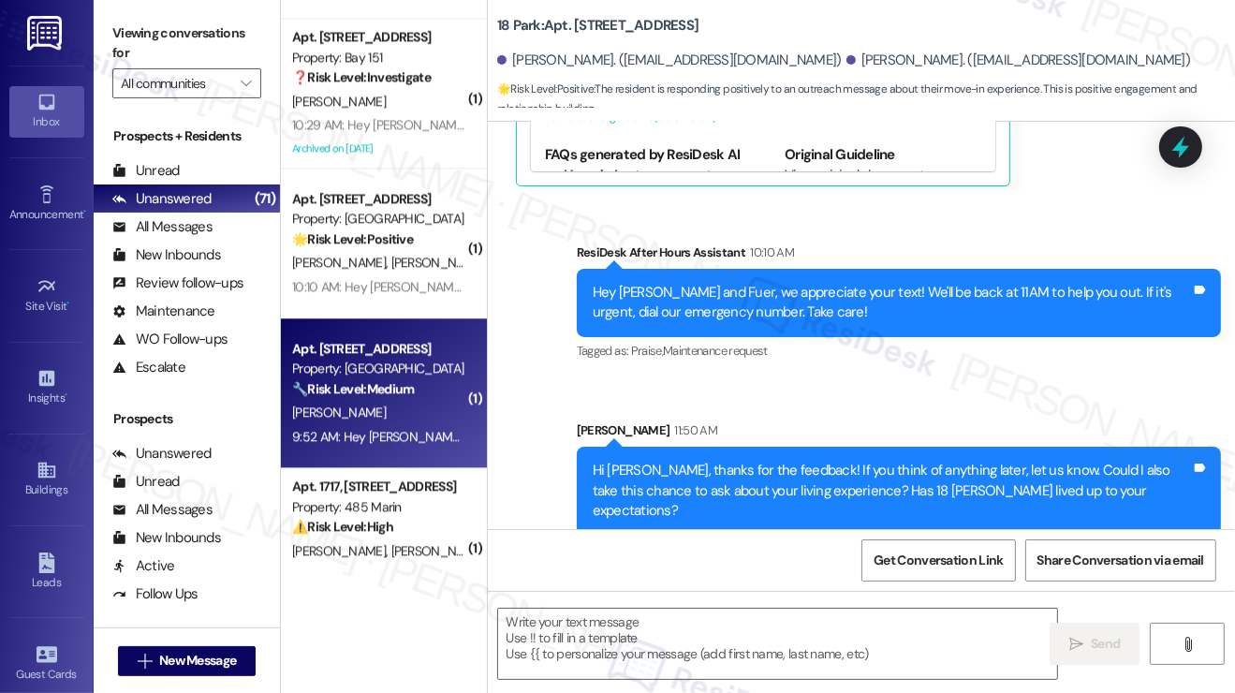
type textarea "Fetching suggested responses. Please feel free to read through the conversation…"
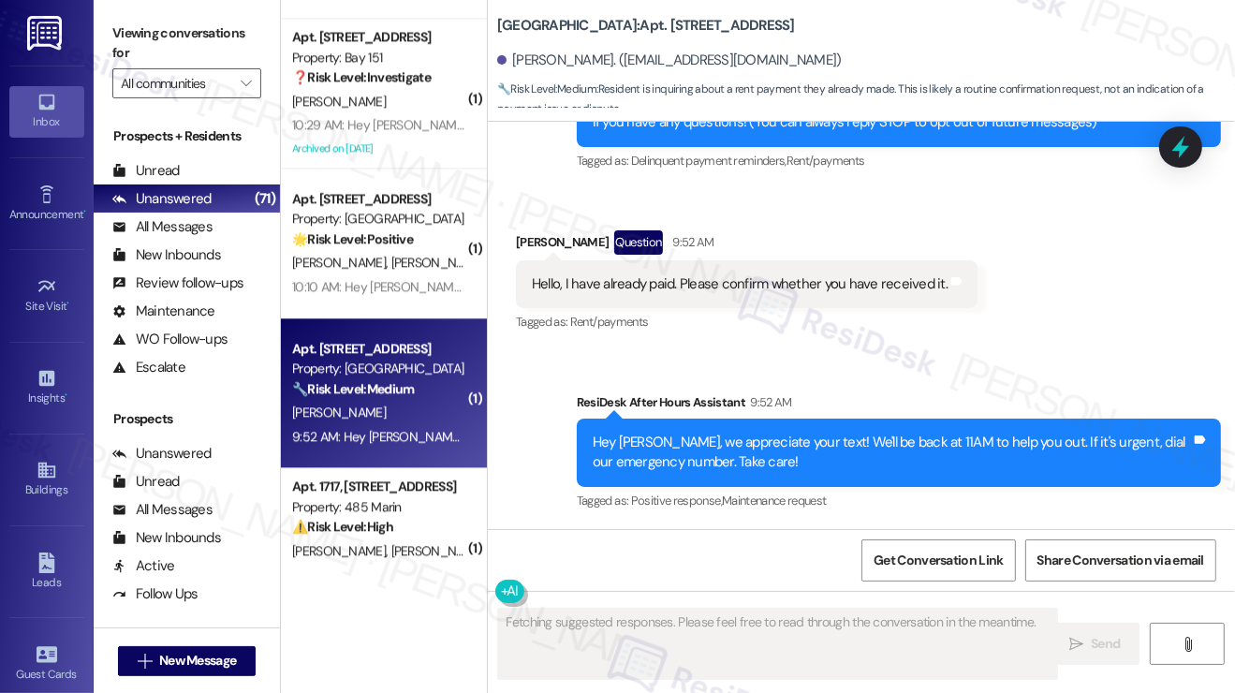
scroll to position [236, 0]
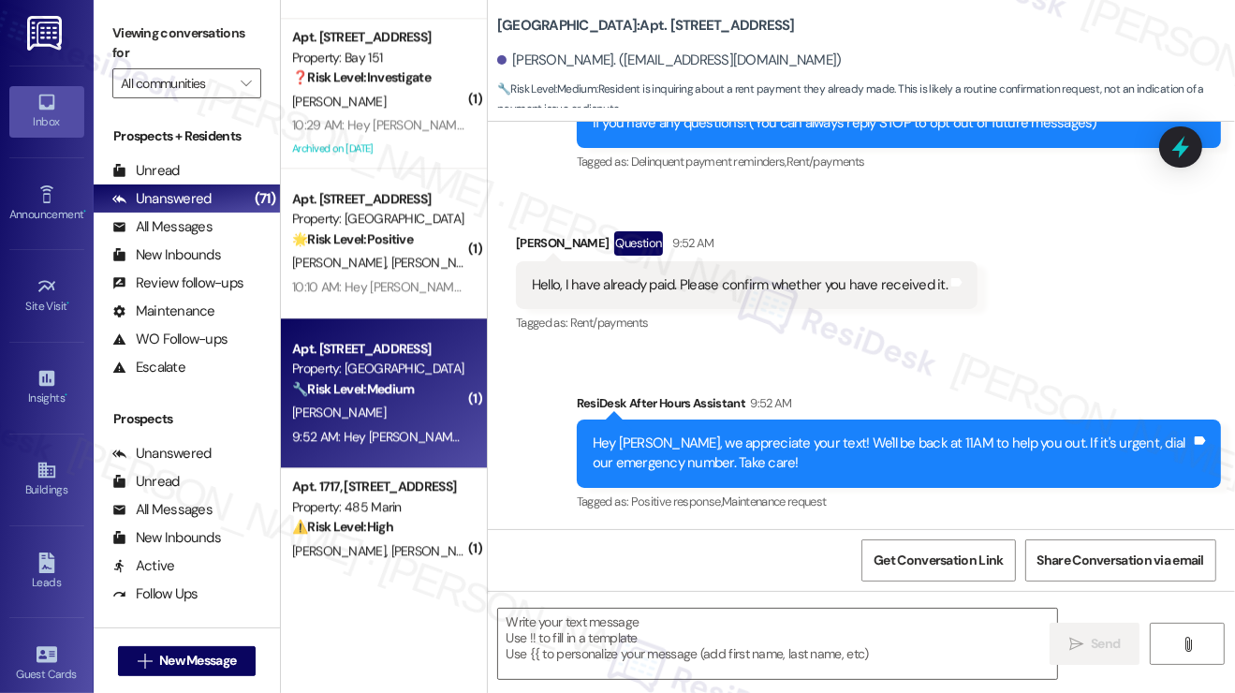
click at [643, 272] on div "Hello, I have already paid. Please confirm whether you have received it. Tags a…" at bounding box center [747, 285] width 462 height 48
click at [726, 625] on textarea at bounding box center [777, 644] width 559 height 70
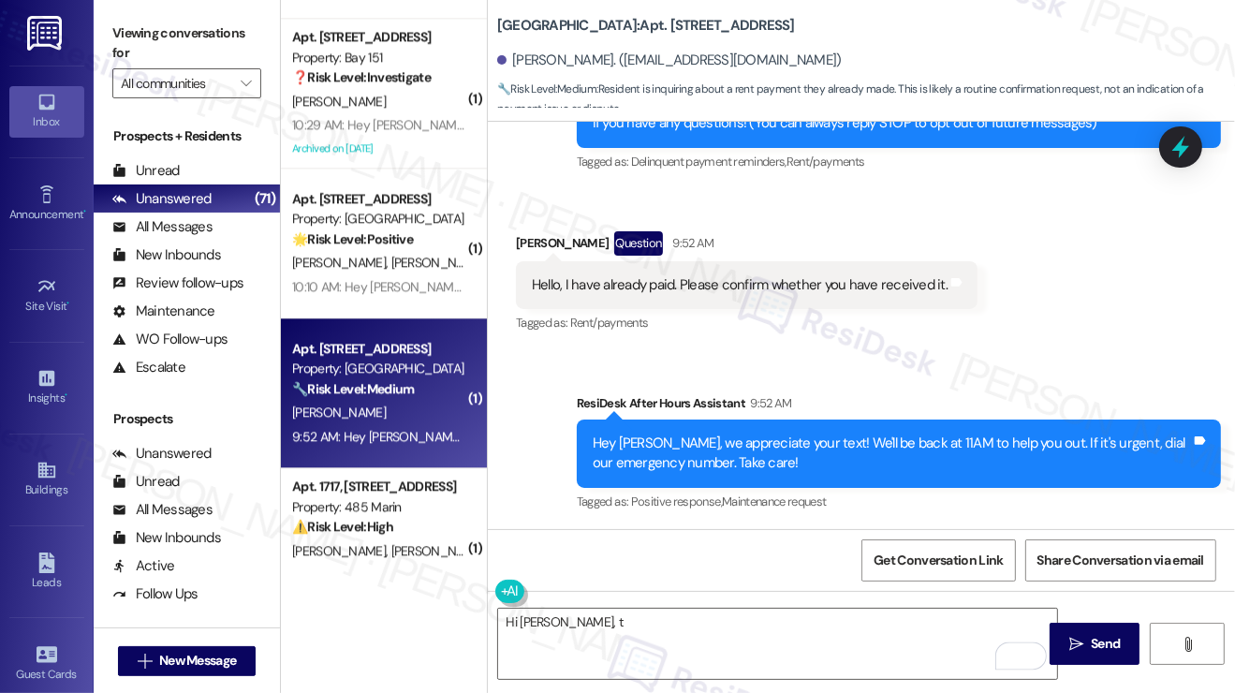
click at [116, 28] on label "Viewing conversations for" at bounding box center [186, 44] width 149 height 50
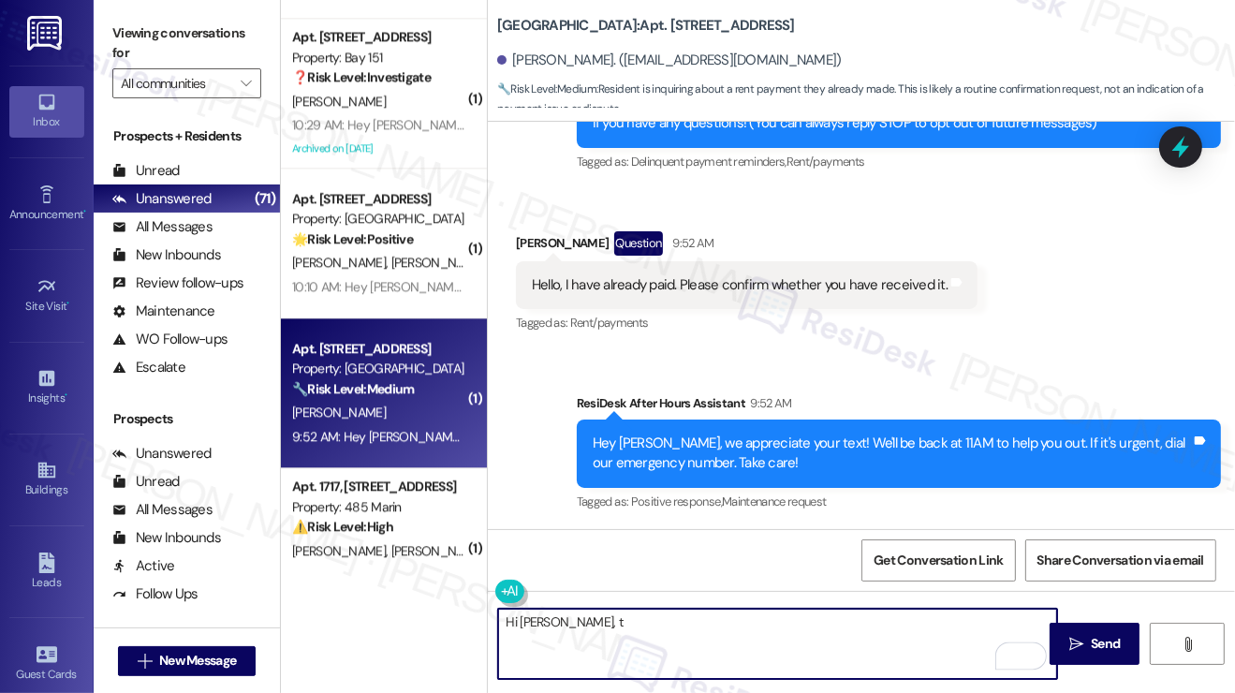
click at [559, 619] on textarea "Hi Xintong, t" at bounding box center [777, 644] width 559 height 70
paste textarea "{{first_name}}! Thanks for taking care of it. Did you receive a payment confirm…"
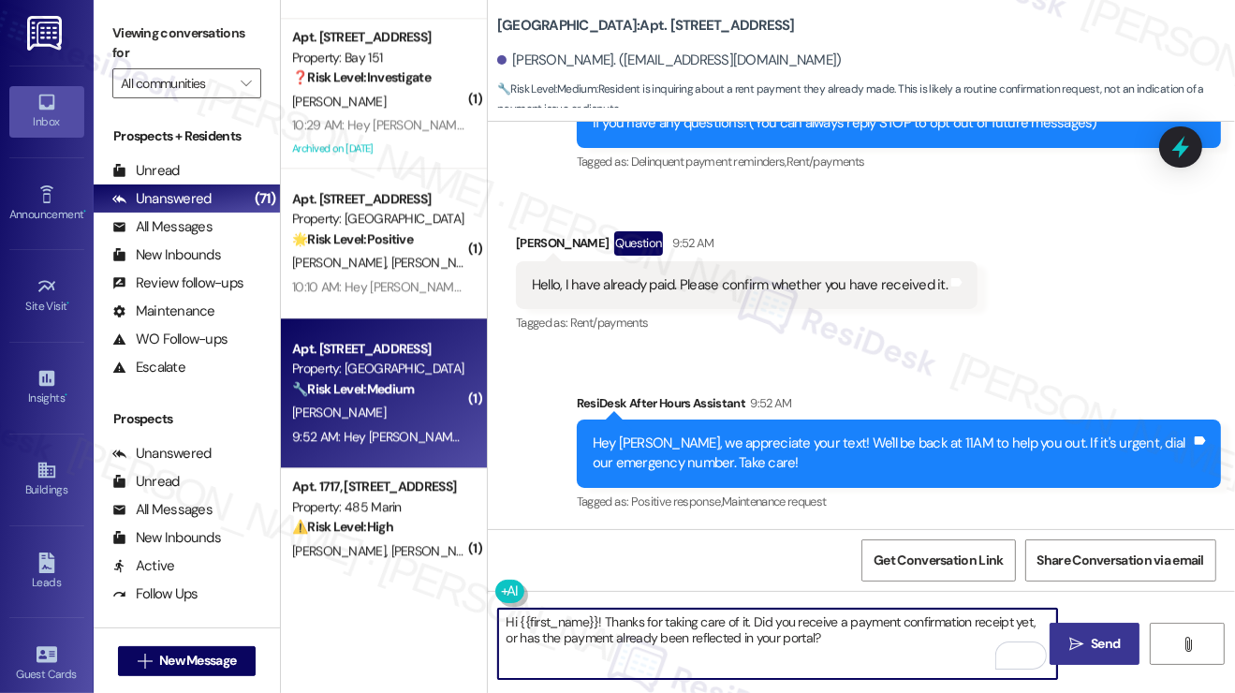
type textarea "Hi {{first_name}}! Thanks for taking care of it. Did you receive a payment conf…"
click at [1085, 624] on button " Send" at bounding box center [1094, 644] width 91 height 42
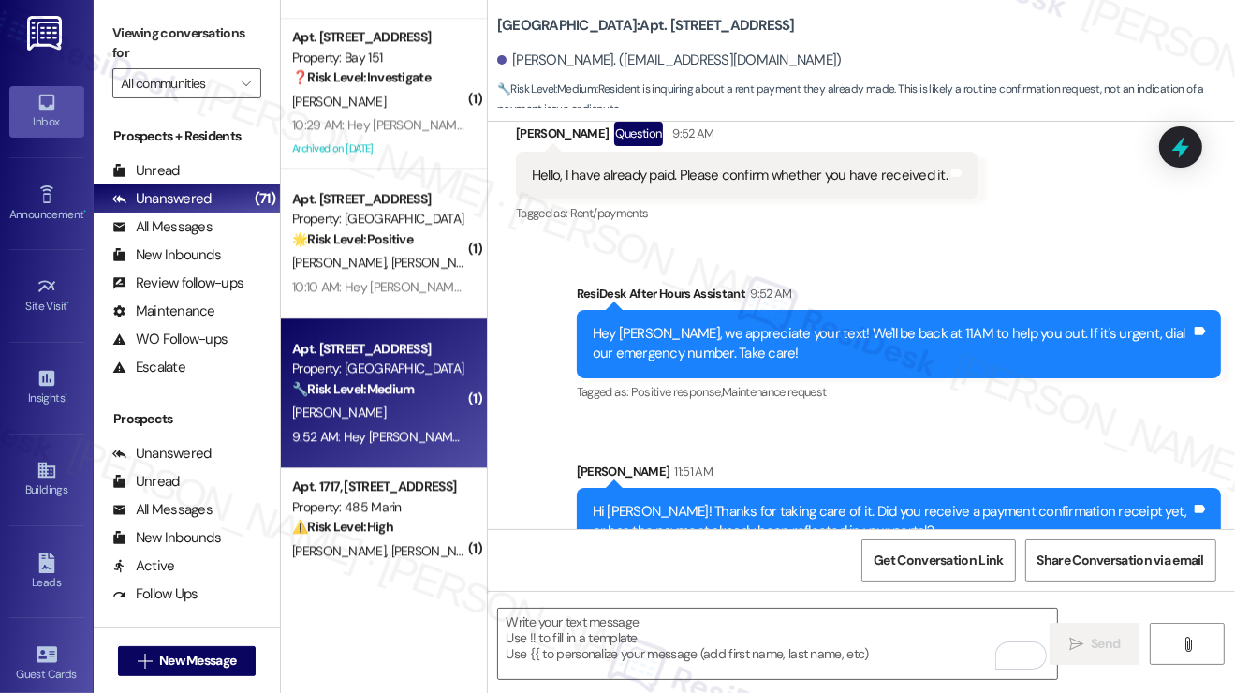
scroll to position [387, 0]
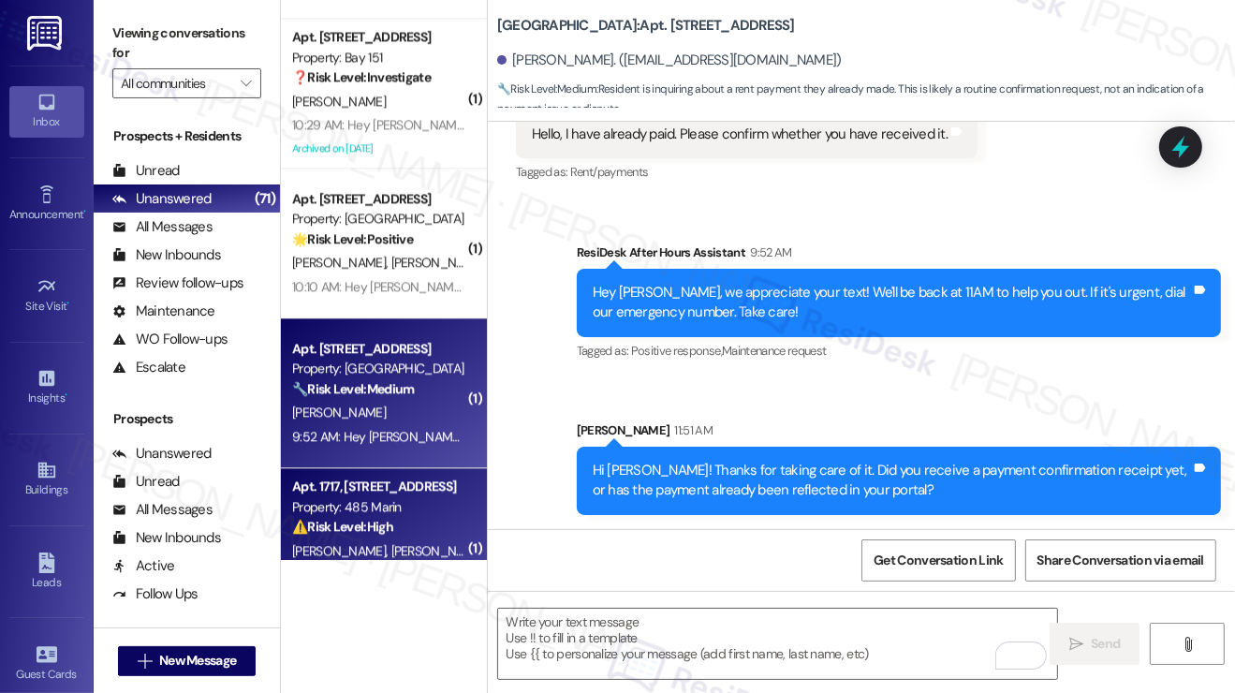
click at [378, 497] on div "Property: 485 Marin" at bounding box center [378, 507] width 173 height 20
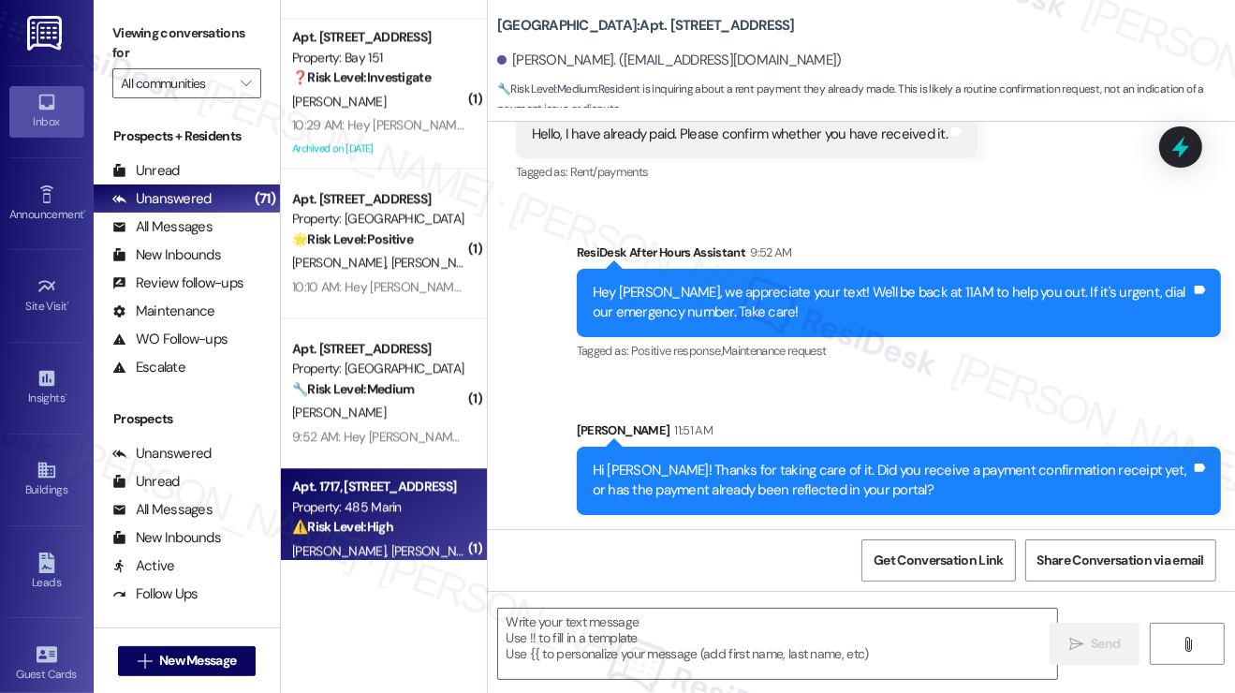
type textarea "Fetching suggested responses. Please feel free to read through the conversation…"
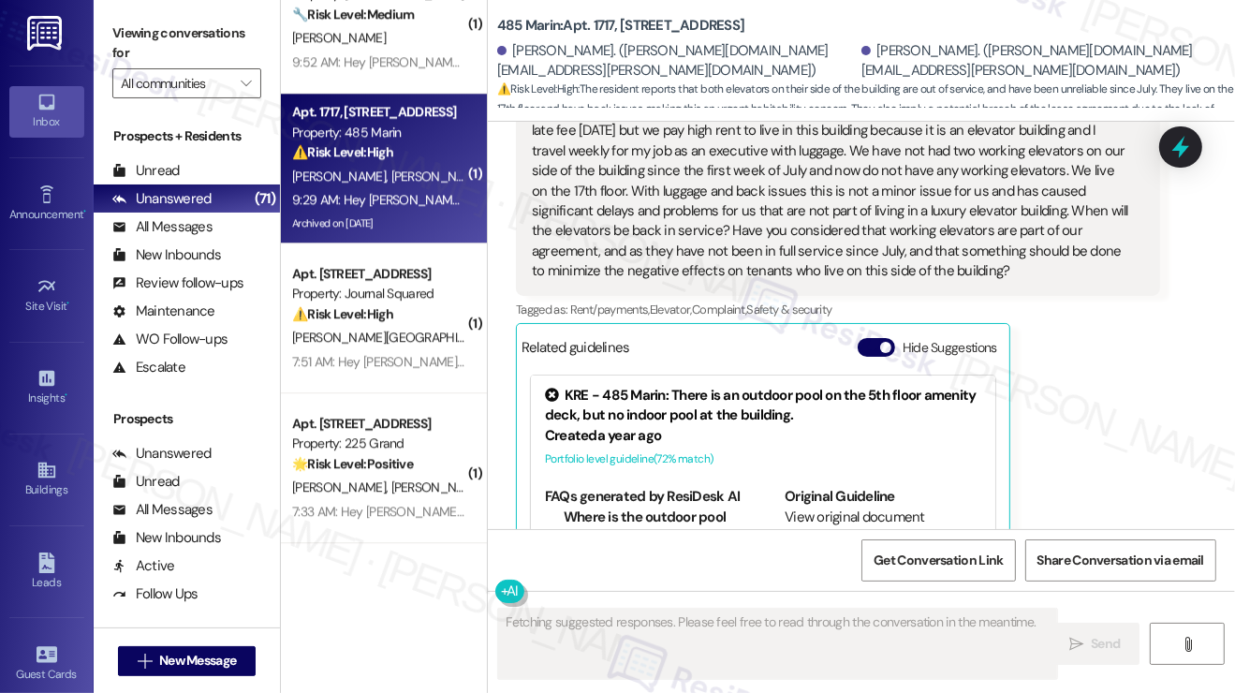
scroll to position [26939, 0]
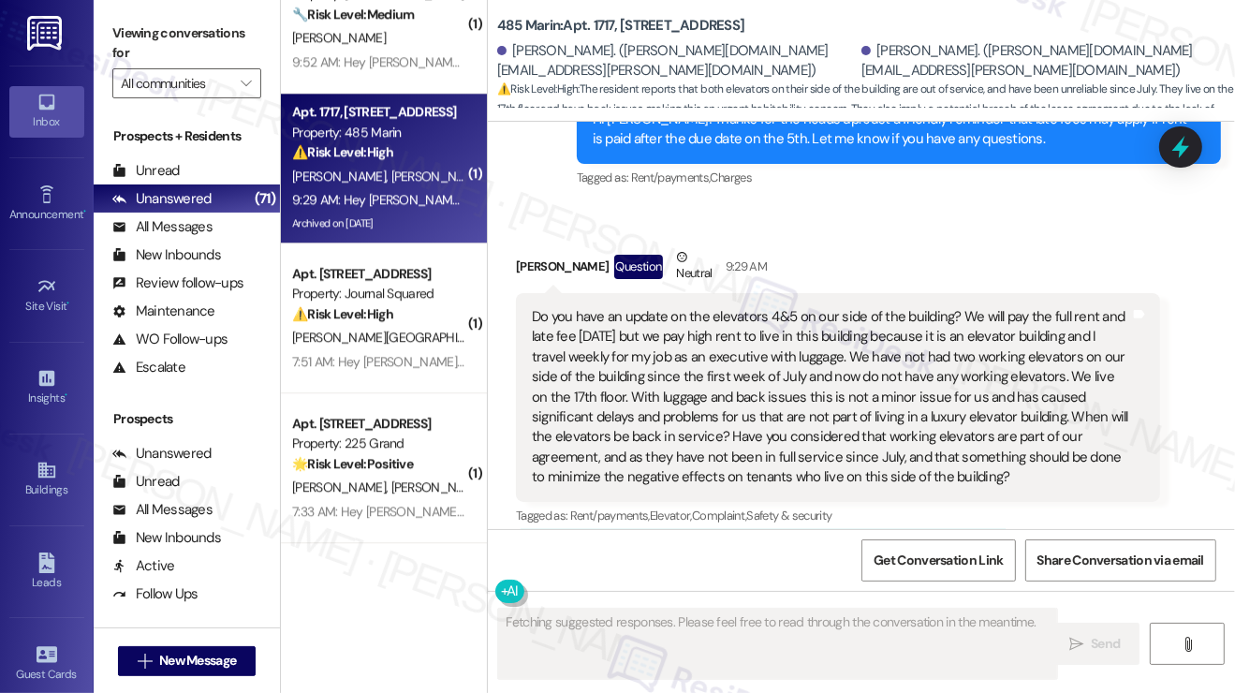
click at [618, 307] on div "Do you have an update on the elevators 4&5 on our side of the building? We will…" at bounding box center [831, 397] width 598 height 181
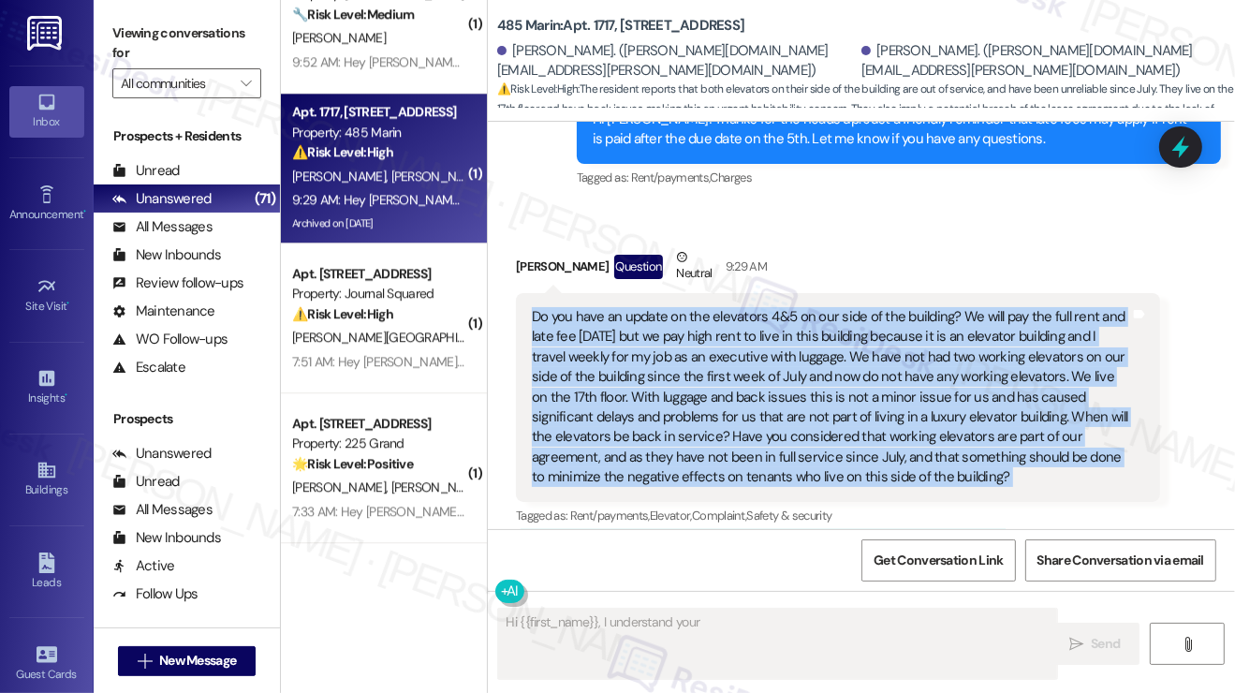
click at [618, 307] on div "Do you have an update on the elevators 4&5 on our side of the building? We will…" at bounding box center [831, 397] width 598 height 181
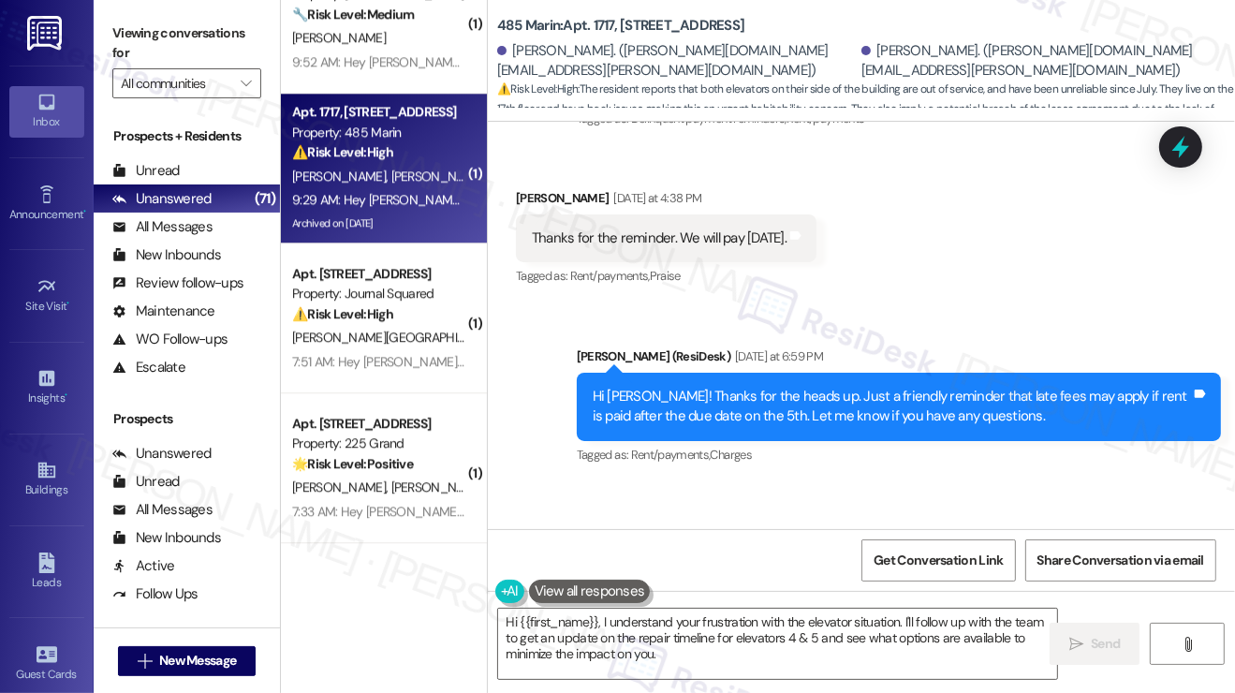
scroll to position [26658, 0]
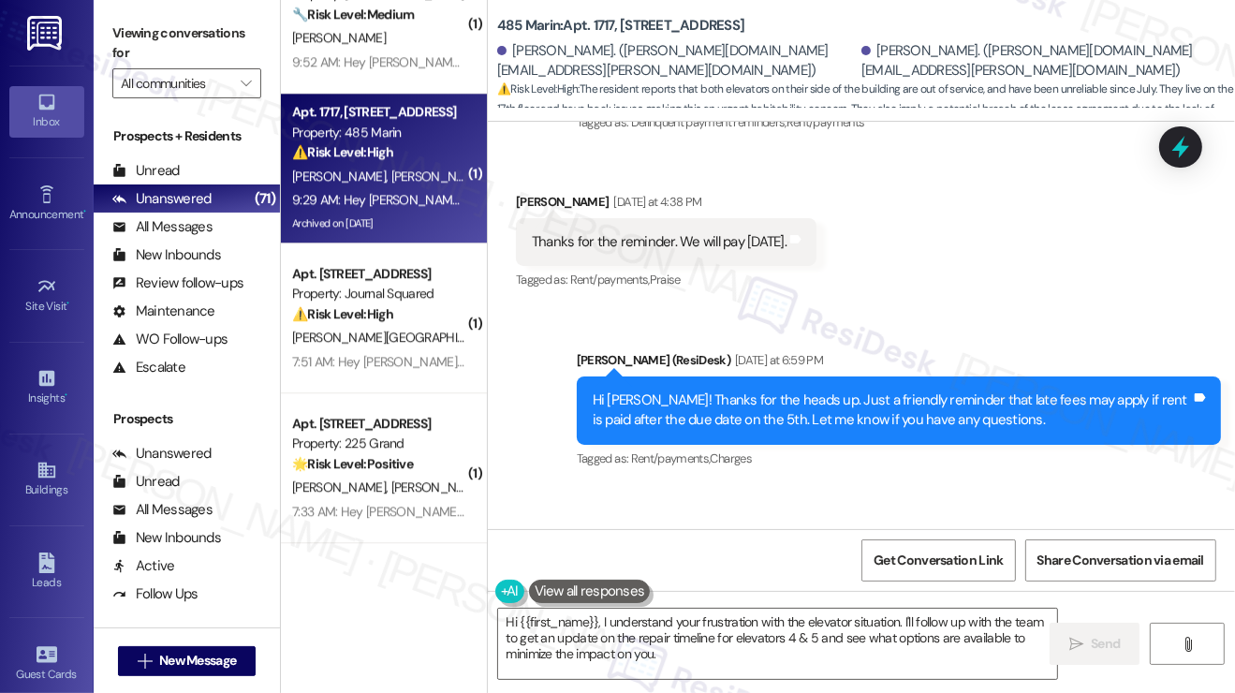
click at [738, 390] on div "Hi [PERSON_NAME]! Thanks for the heads up. Just a friendly reminder that late f…" at bounding box center [892, 410] width 598 height 40
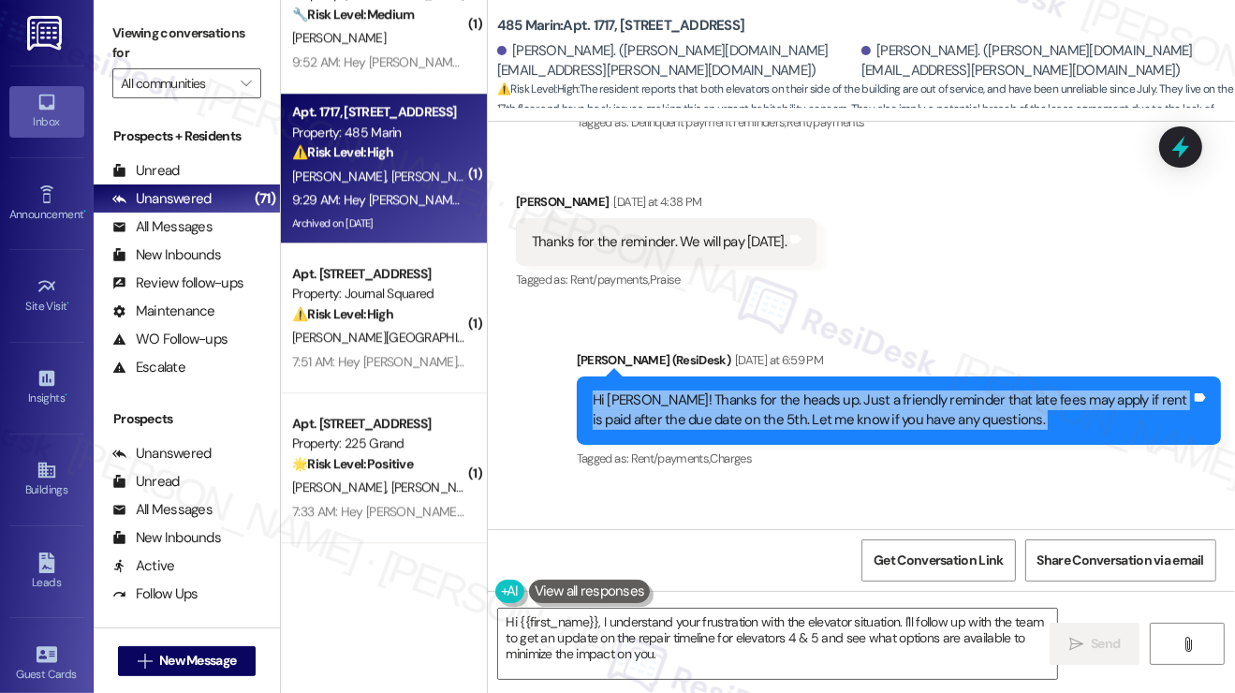
click at [738, 390] on div "Hi [PERSON_NAME]! Thanks for the heads up. Just a friendly reminder that late f…" at bounding box center [892, 410] width 598 height 40
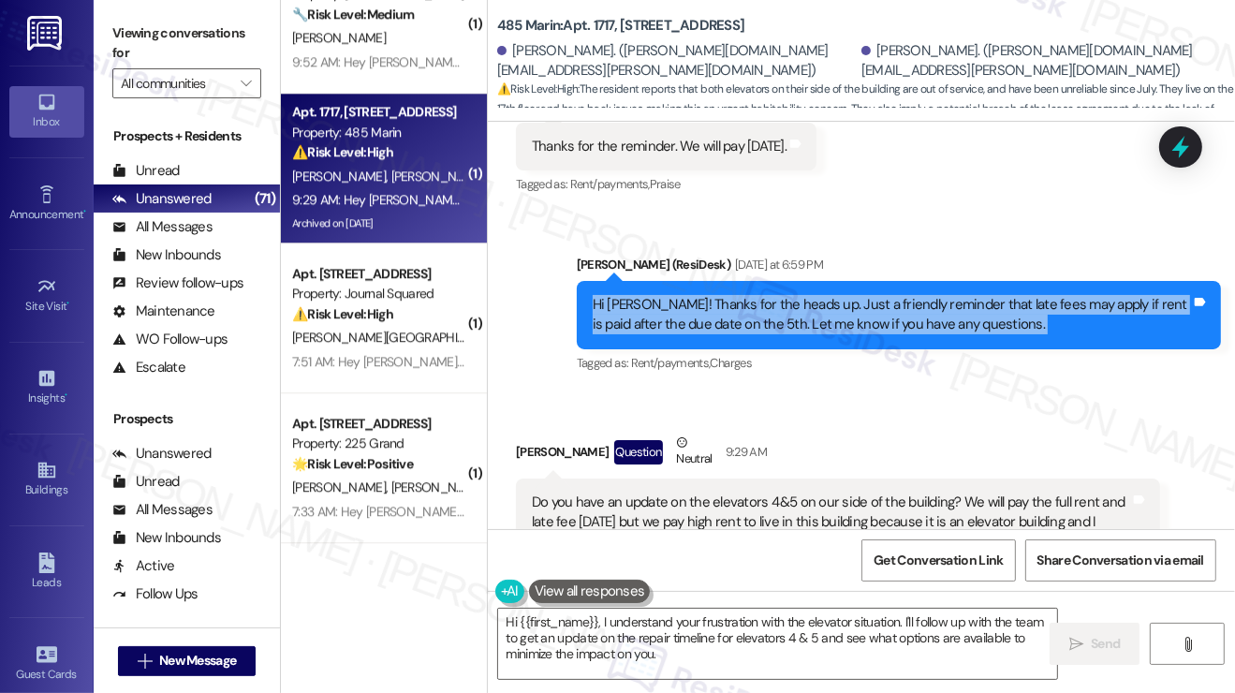
scroll to position [26752, 0]
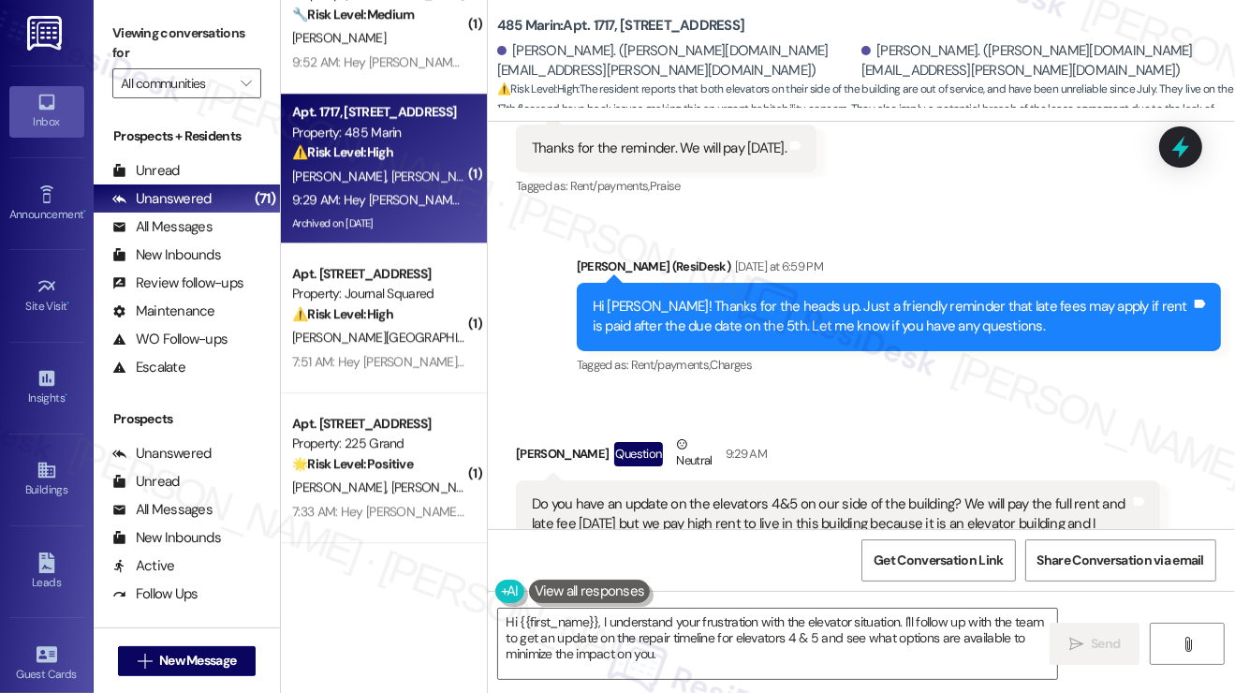
click at [746, 494] on div "Do you have an update on the elevators 4&5 on our side of the building? We will…" at bounding box center [831, 584] width 598 height 181
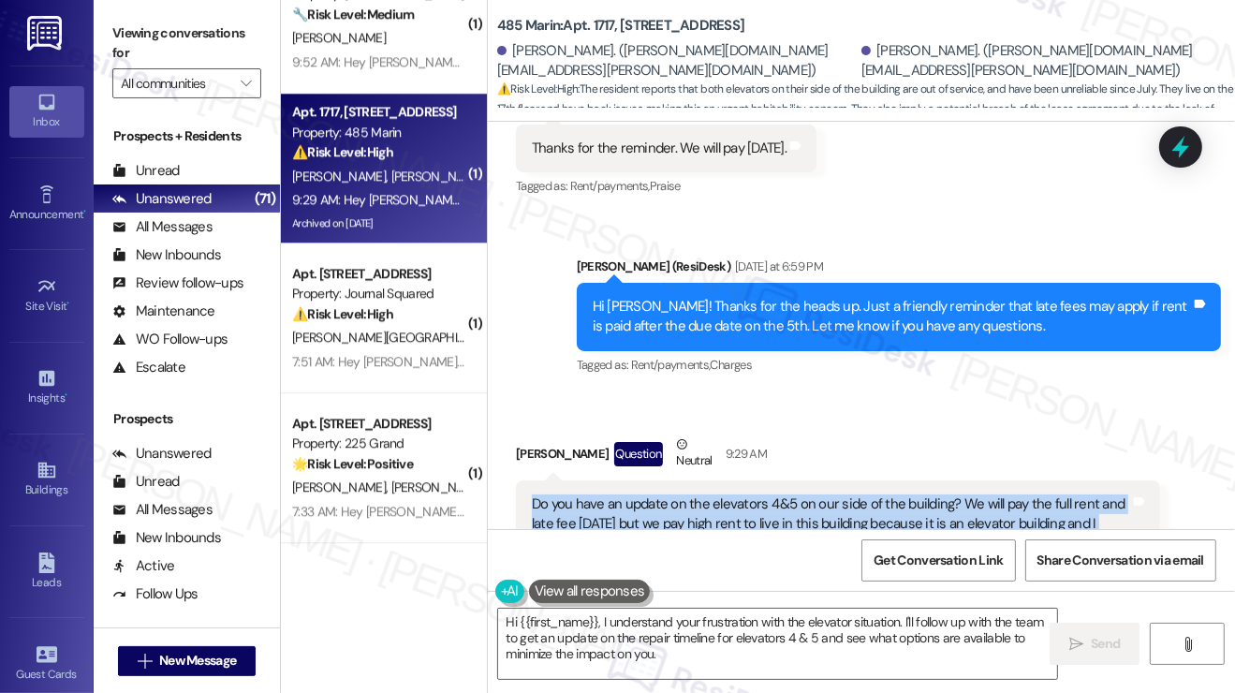
click at [746, 494] on div "Do you have an update on the elevators 4&5 on our side of the building? We will…" at bounding box center [831, 584] width 598 height 181
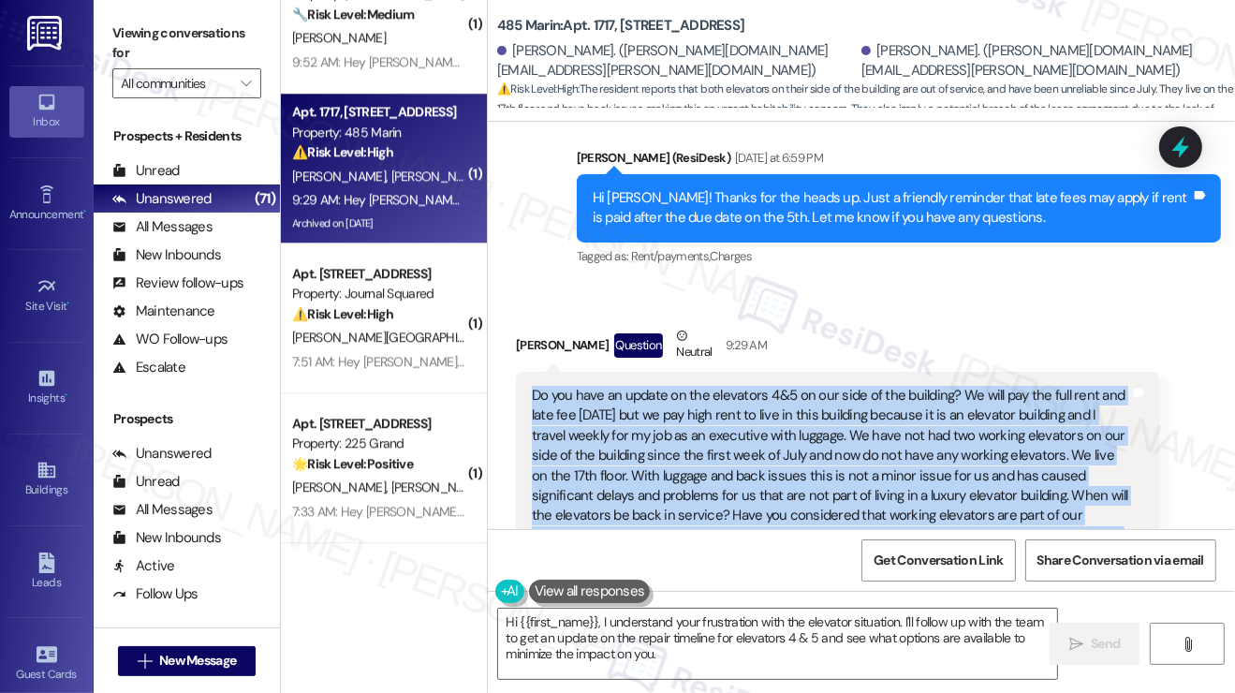
scroll to position [26939, 0]
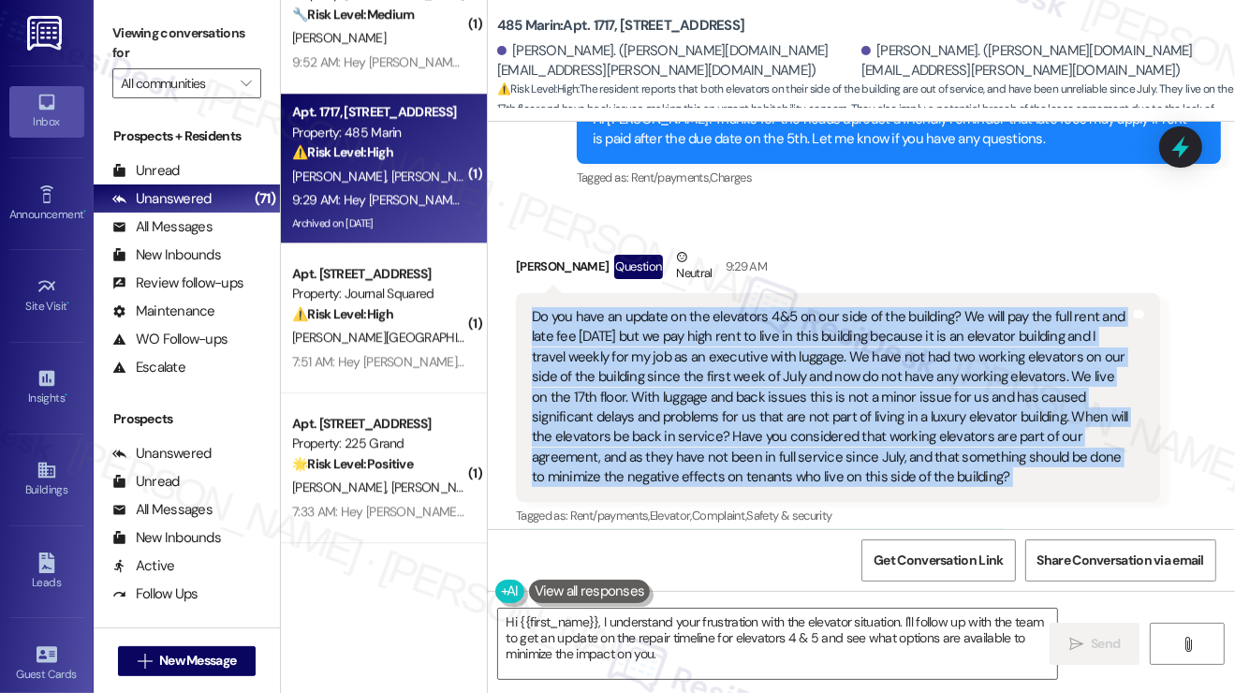
click at [725, 307] on div "Do you have an update on the elevators 4&5 on our side of the building? We will…" at bounding box center [831, 397] width 598 height 181
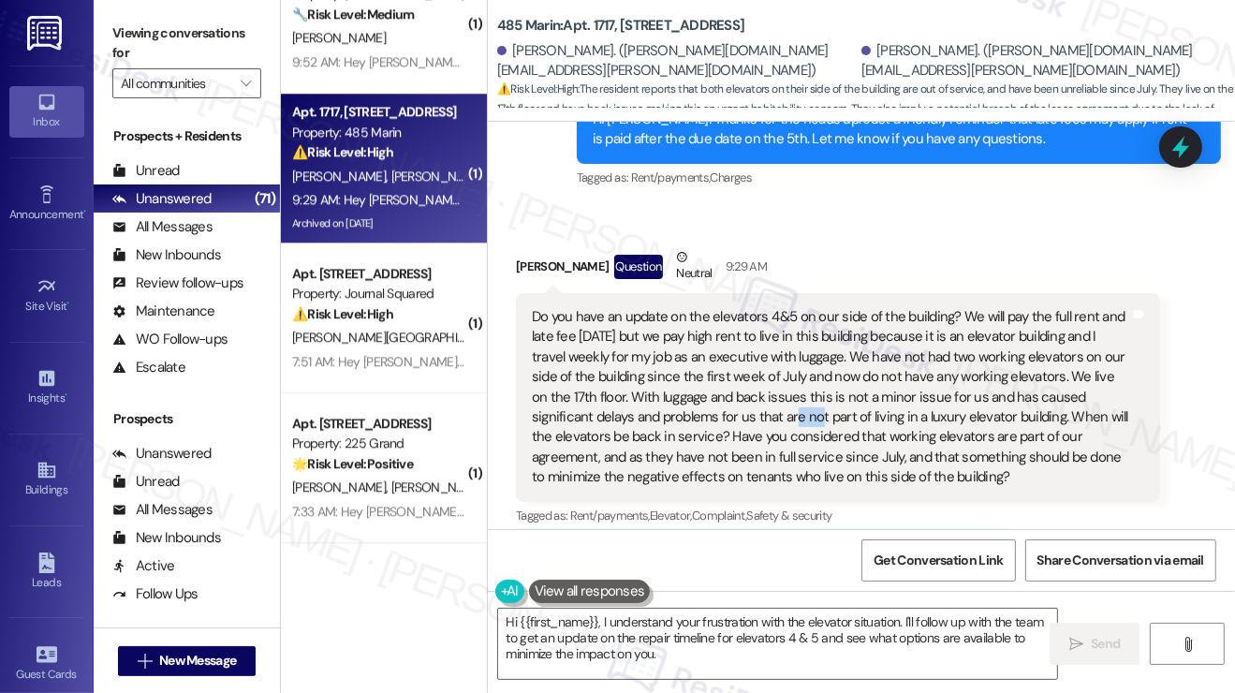
click at [725, 307] on div "Do you have an update on the elevators 4&5 on our side of the building? We will…" at bounding box center [831, 397] width 598 height 181
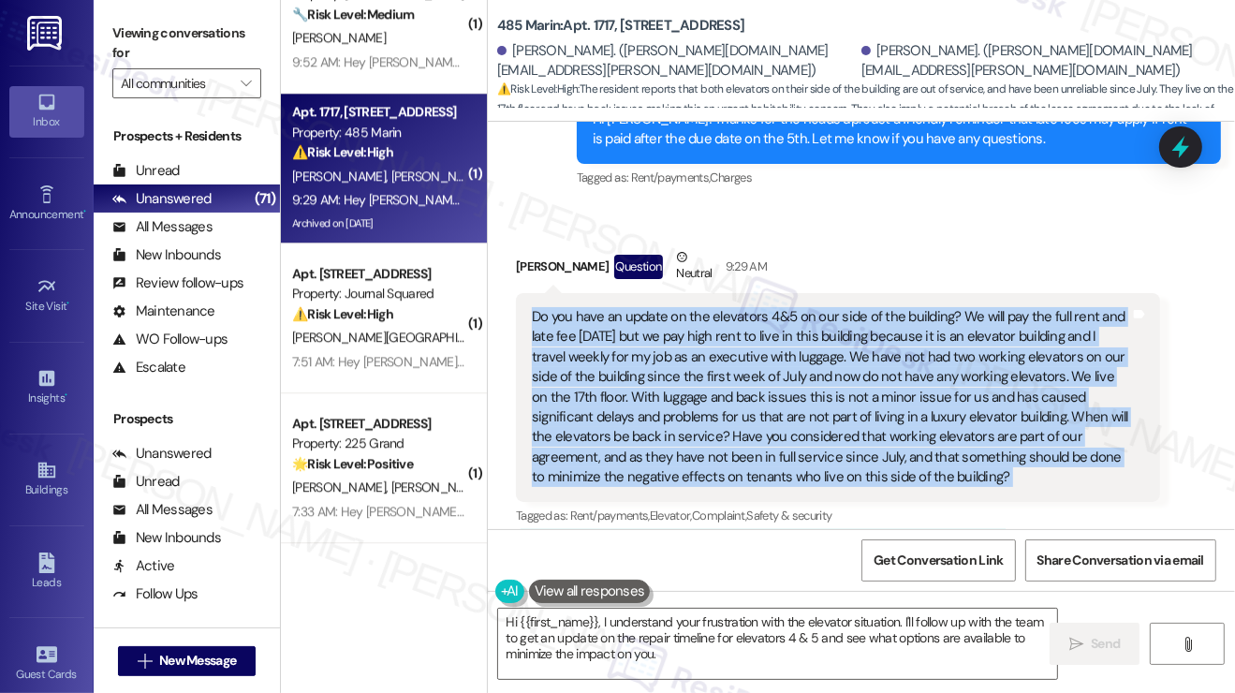
click at [725, 307] on div "Do you have an update on the elevators 4&5 on our side of the building? We will…" at bounding box center [831, 397] width 598 height 181
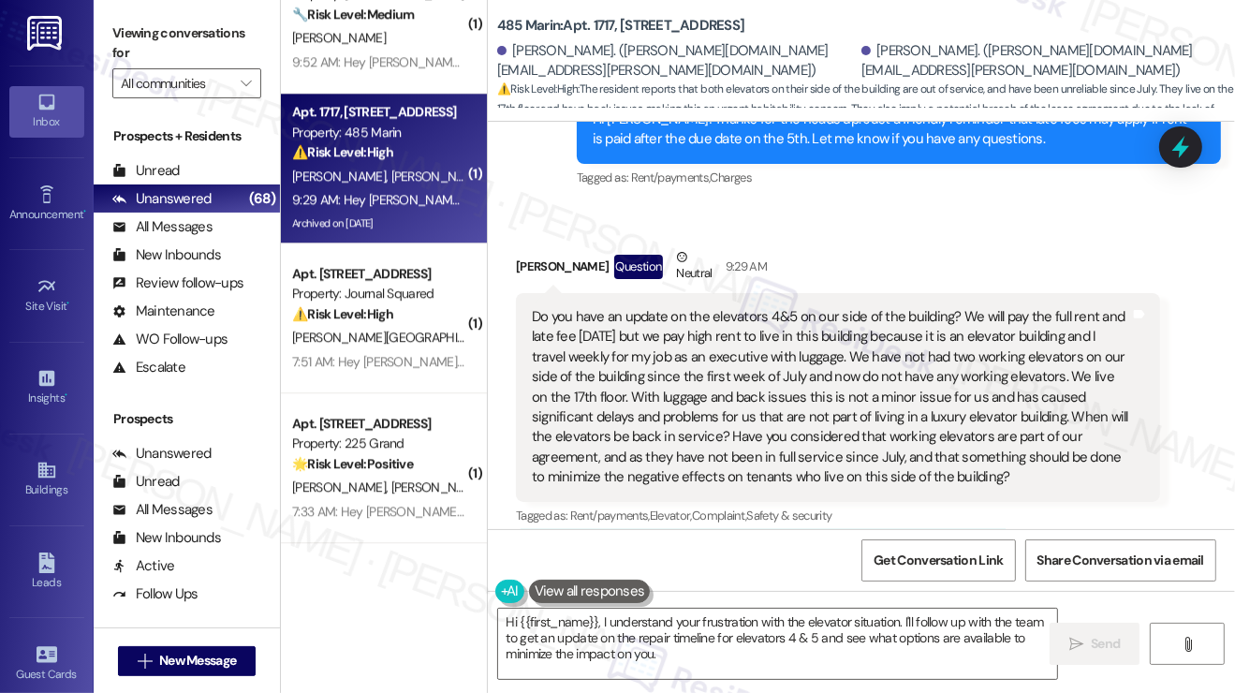
click at [168, 29] on label "Viewing conversations for" at bounding box center [186, 44] width 149 height 50
click at [165, 41] on label "Viewing conversations for" at bounding box center [186, 44] width 149 height 50
click at [623, 247] on div "Sara Green Question Neutral 9:29 AM" at bounding box center [838, 270] width 644 height 46
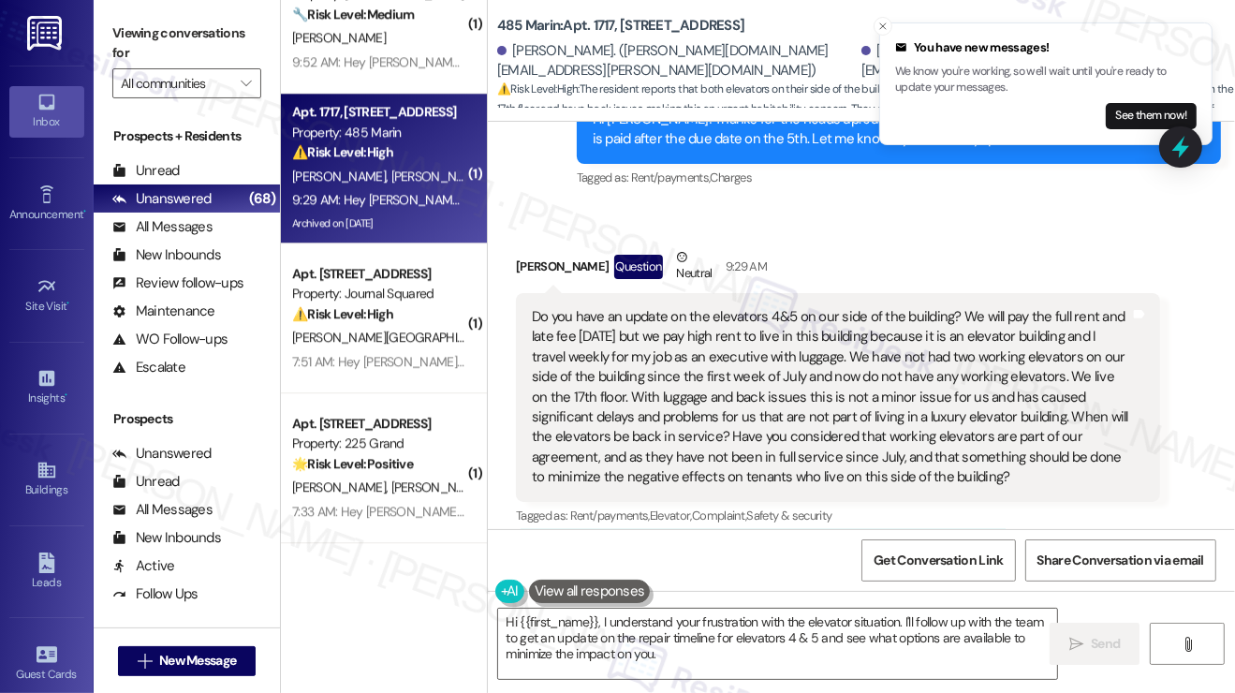
click at [631, 307] on div "Do you have an update on the elevators 4&5 on our side of the building? We will…" at bounding box center [831, 397] width 598 height 181
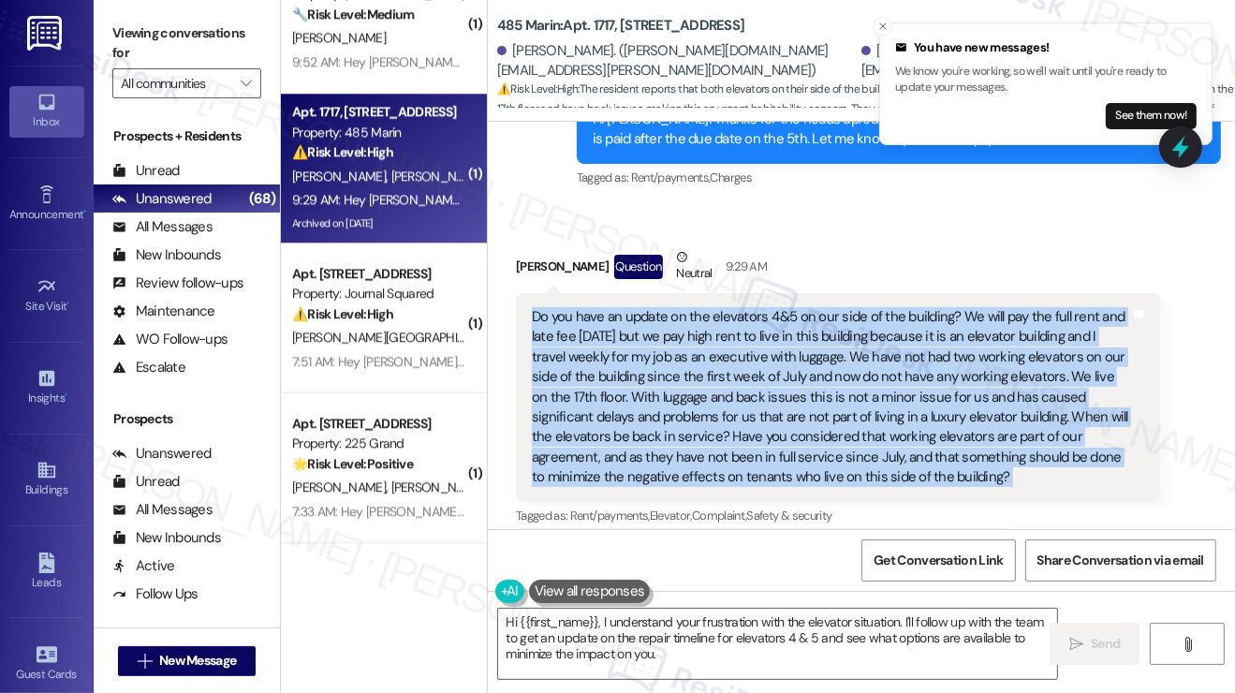
click at [631, 307] on div "Do you have an update on the elevators 4&5 on our side of the building? We will…" at bounding box center [831, 397] width 598 height 181
copy div "Do you have an update on the elevators 4&5 on our side of the building? We will…"
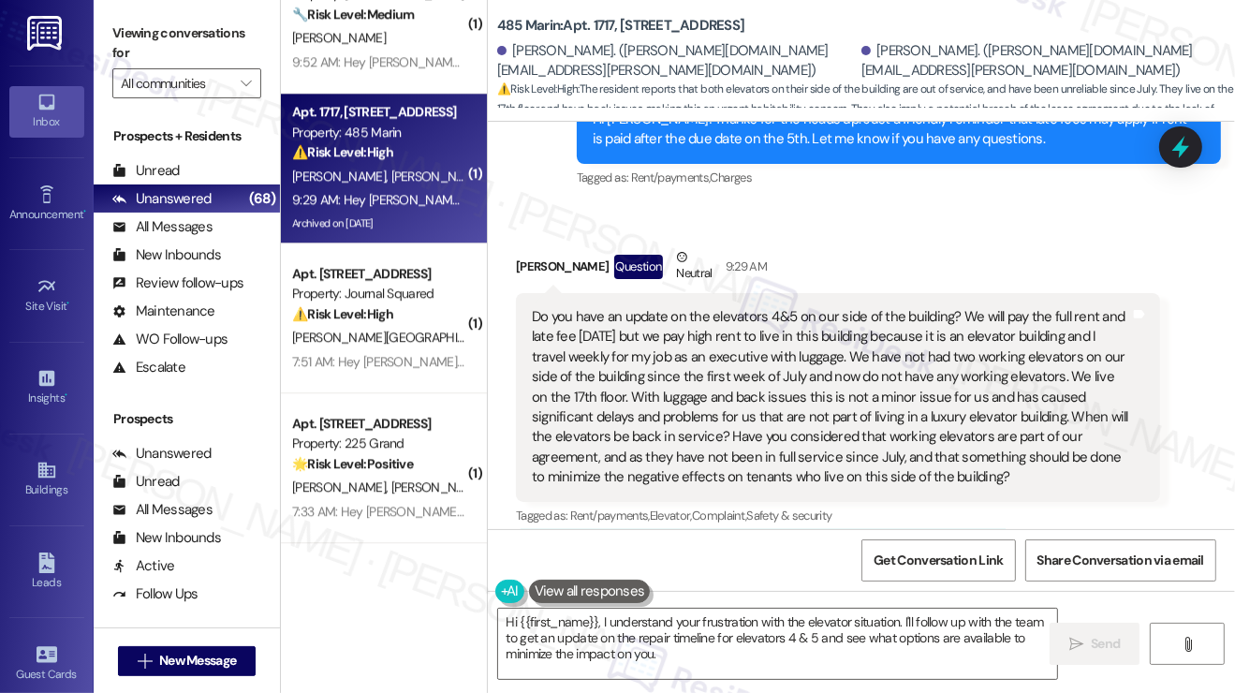
click at [171, 48] on label "Viewing conversations for" at bounding box center [186, 44] width 149 height 50
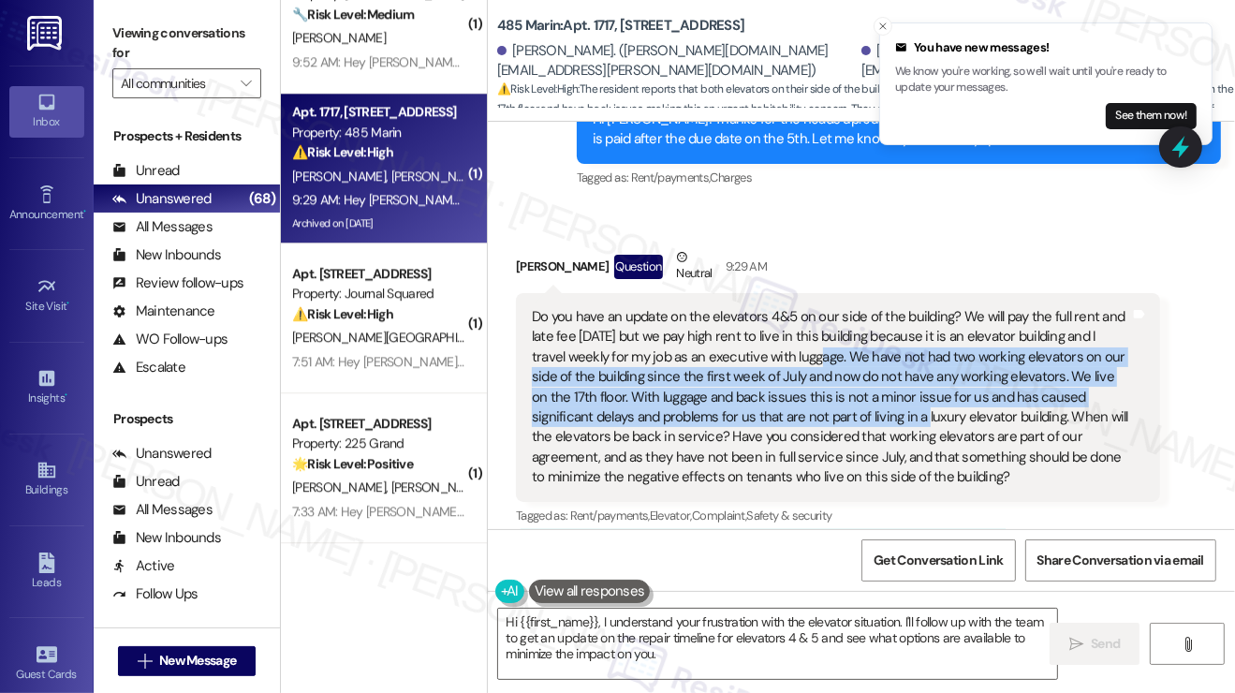
drag, startPoint x: 800, startPoint y: 199, endPoint x: 849, endPoint y: 276, distance: 90.9
click at [849, 307] on div "Do you have an update on the elevators 4&5 on our side of the building? We will…" at bounding box center [831, 397] width 598 height 181
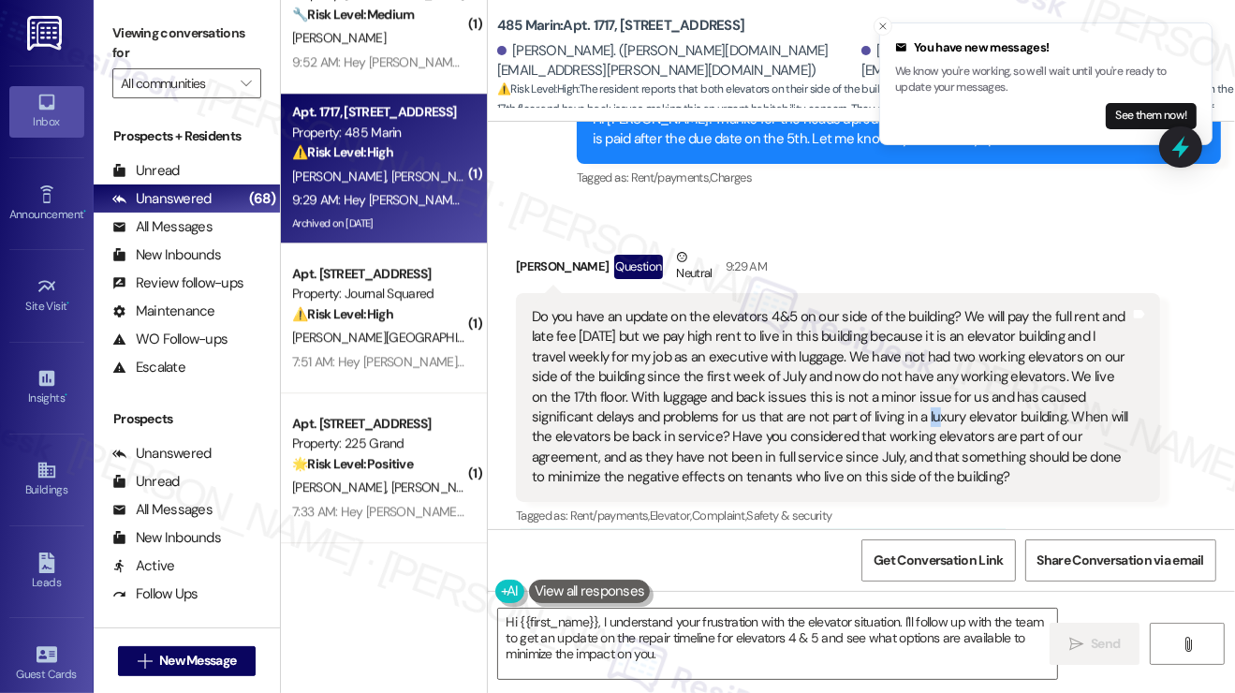
click at [849, 307] on div "Do you have an update on the elevators 4&5 on our side of the building? We will…" at bounding box center [831, 397] width 598 height 181
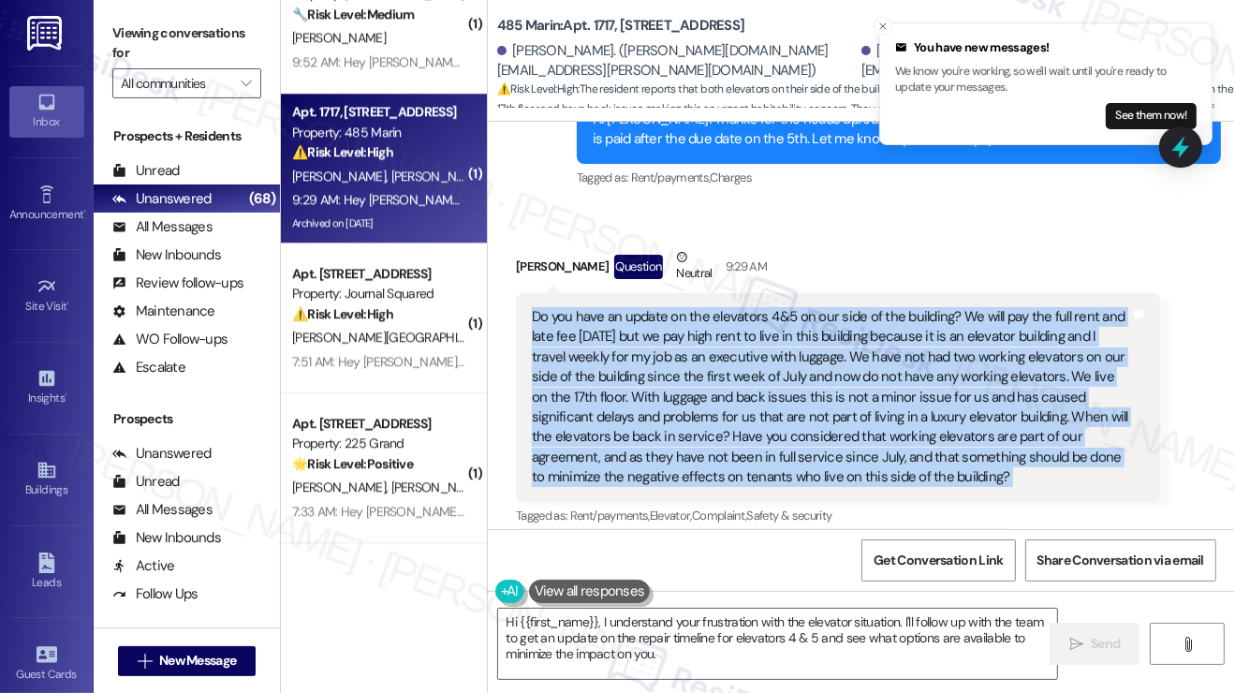
click at [849, 307] on div "Do you have an update on the elevators 4&5 on our side of the building? We will…" at bounding box center [831, 397] width 598 height 181
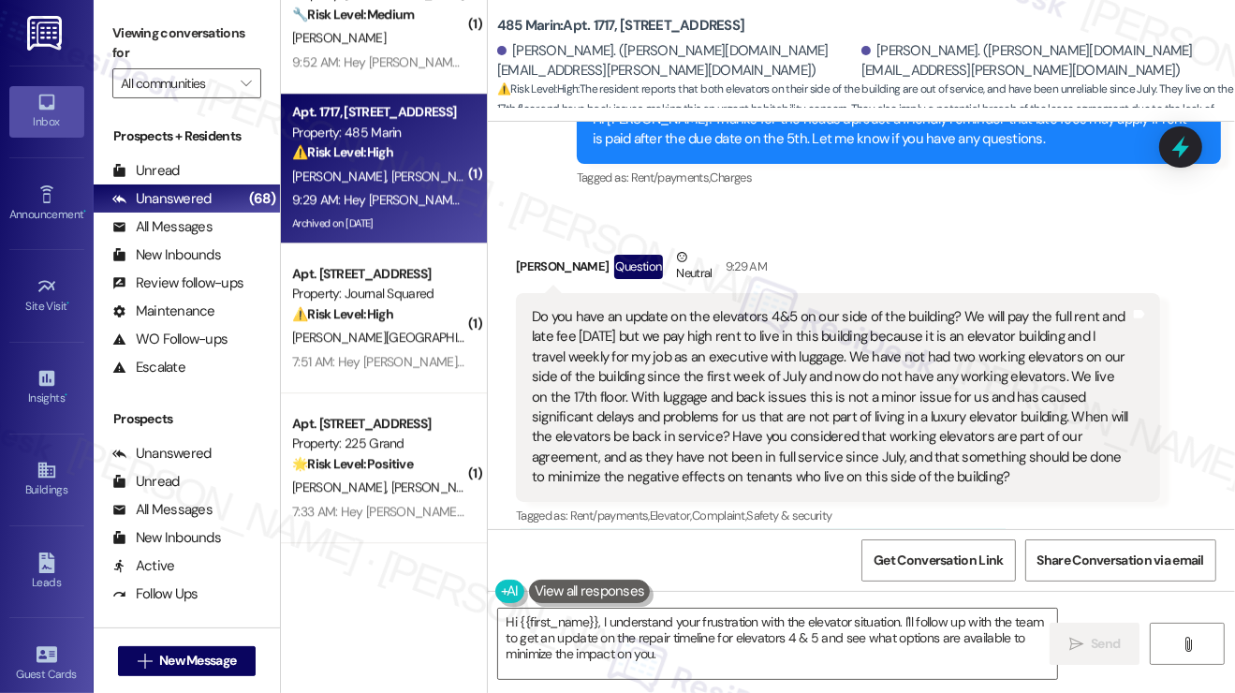
click at [176, 25] on label "Viewing conversations for" at bounding box center [186, 44] width 149 height 50
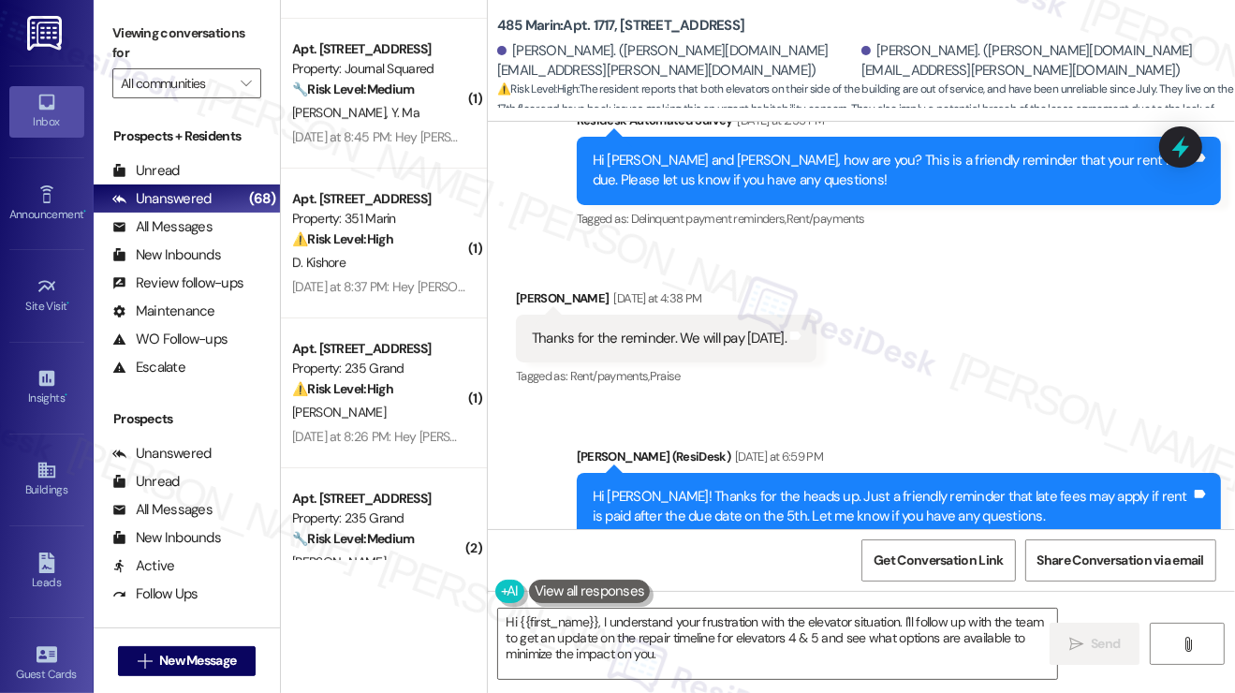
scroll to position [26283, 0]
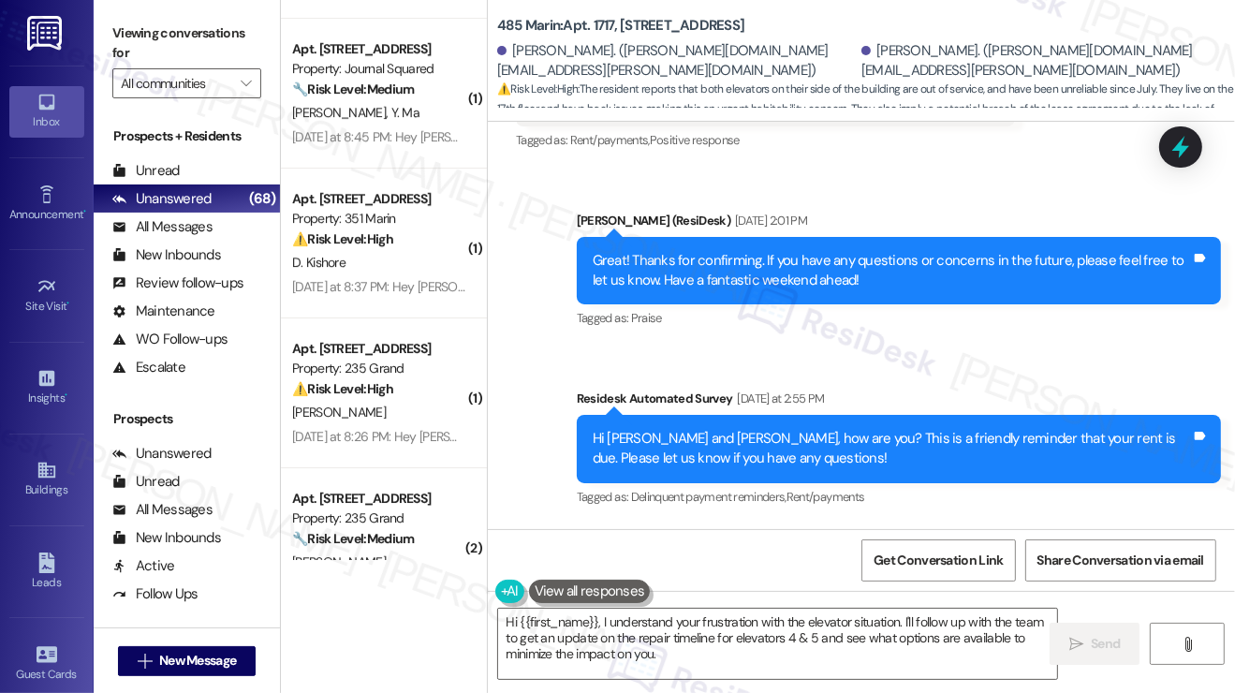
click at [191, 25] on label "Viewing conversations for" at bounding box center [186, 44] width 149 height 50
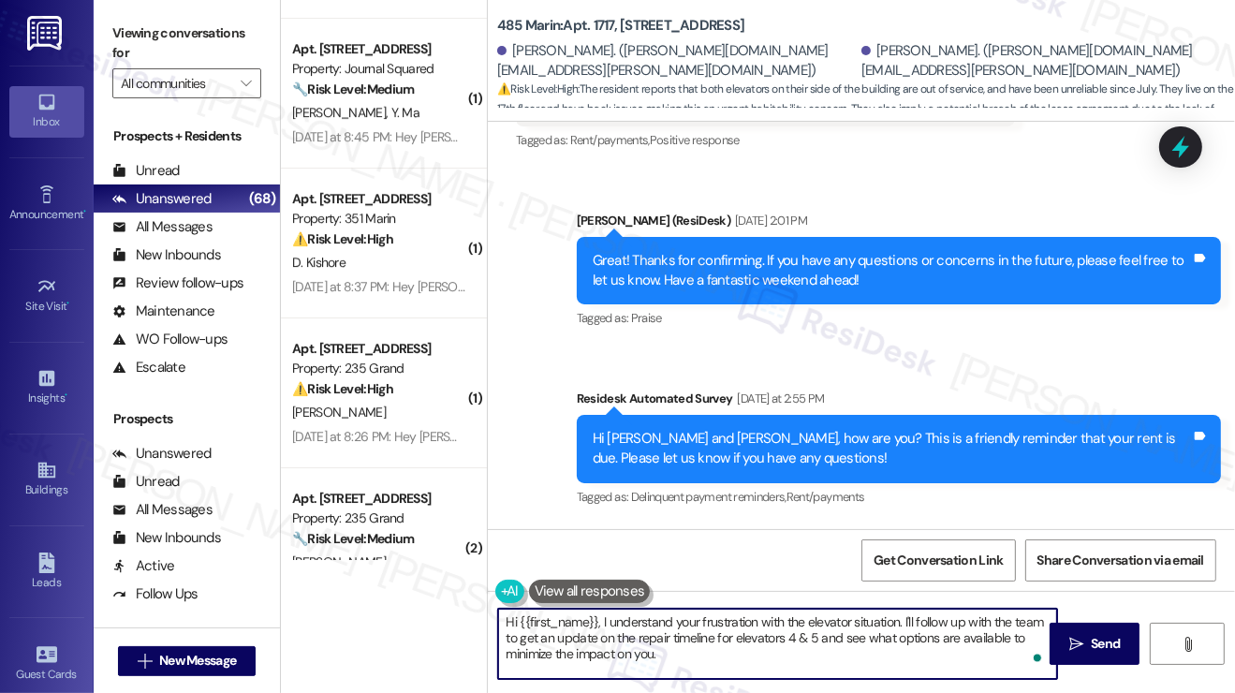
drag, startPoint x: 745, startPoint y: 660, endPoint x: 874, endPoint y: 629, distance: 132.8
click at [874, 629] on textarea "Hi {{first_name}}, I understand your frustration with the elevator situation. I…" at bounding box center [777, 644] width 559 height 70
click at [665, 646] on textarea "Hi {{first_name}}, I understand your frustration with the elevator situation. I…" at bounding box center [777, 644] width 559 height 70
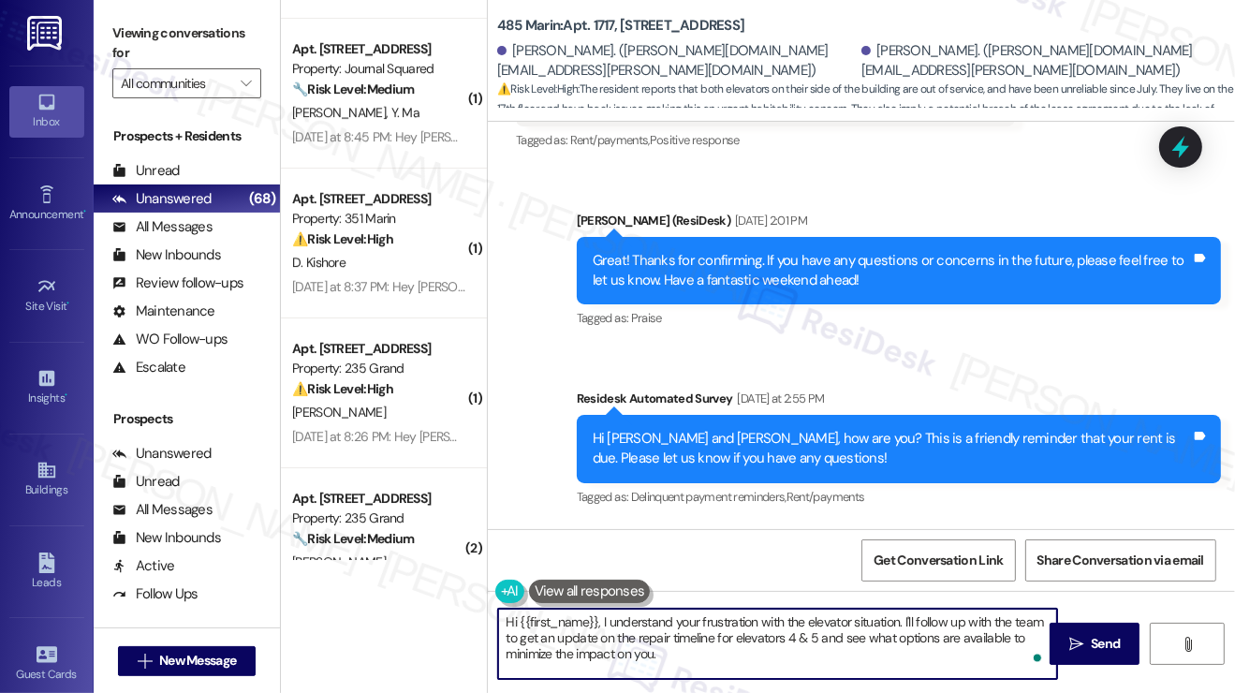
click at [820, 646] on textarea "Hi {{first_name}}, I understand your frustration with the elevator situation. I…" at bounding box center [777, 644] width 559 height 70
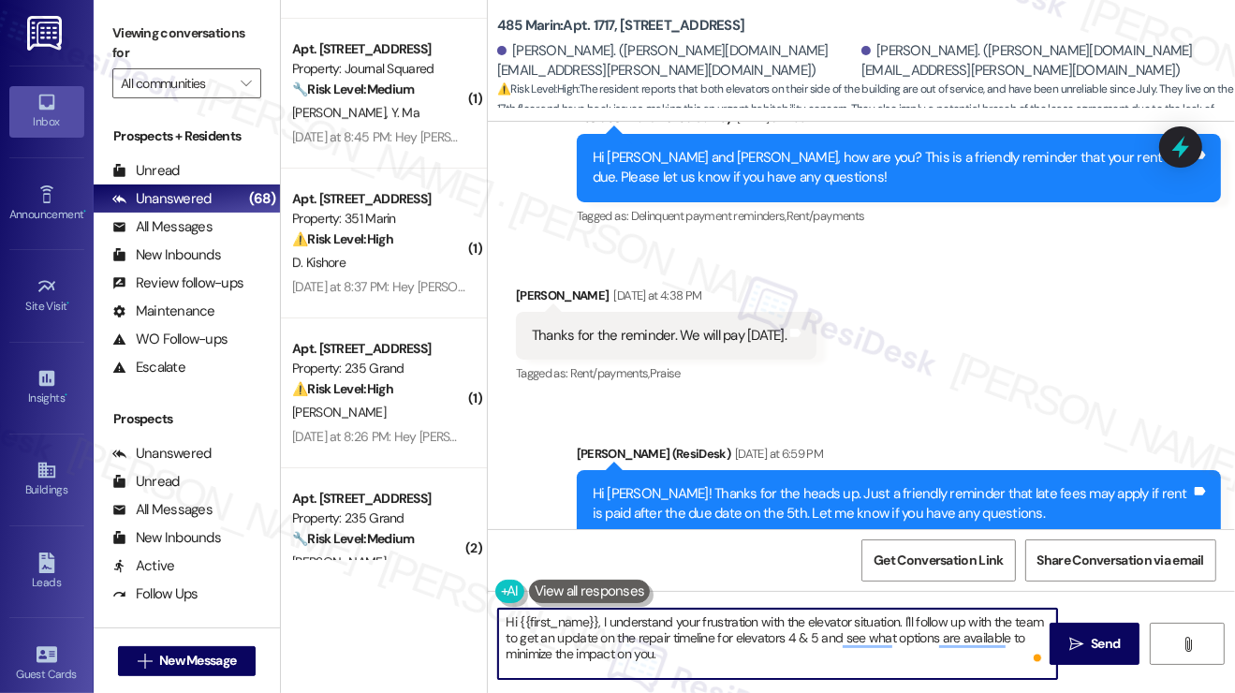
scroll to position [27032, 0]
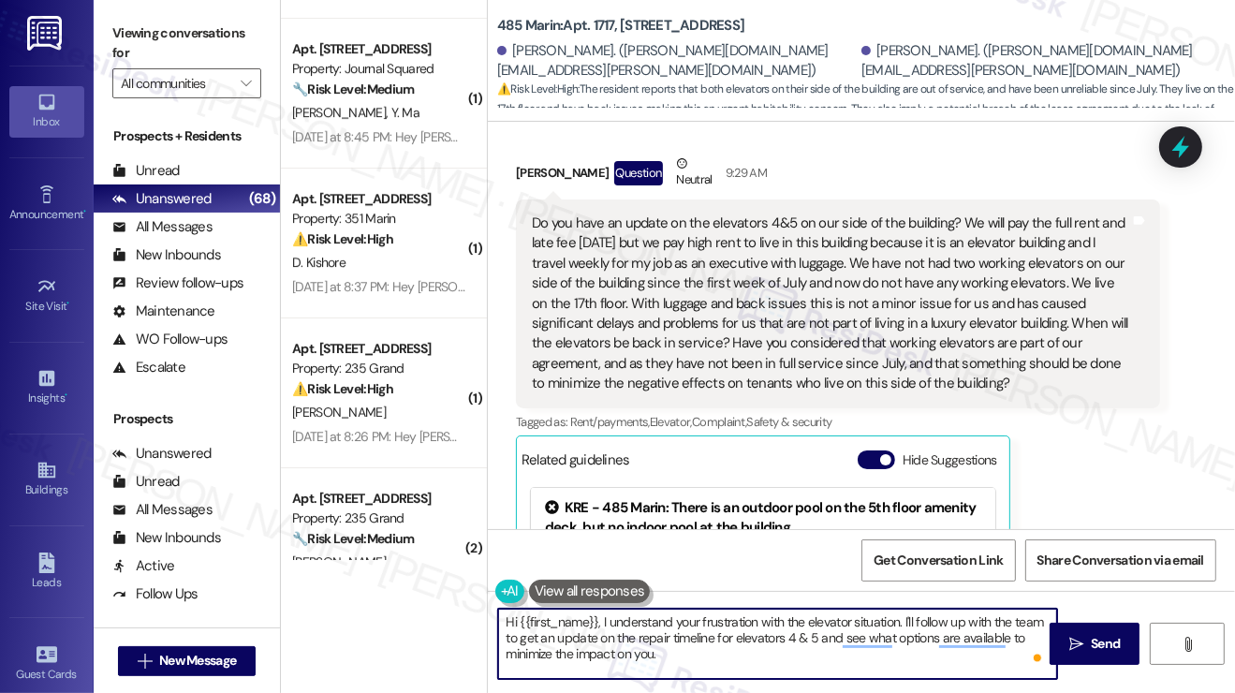
click at [755, 213] on div "Do you have an update on the elevators 4&5 on our side of the building? We will…" at bounding box center [831, 303] width 598 height 181
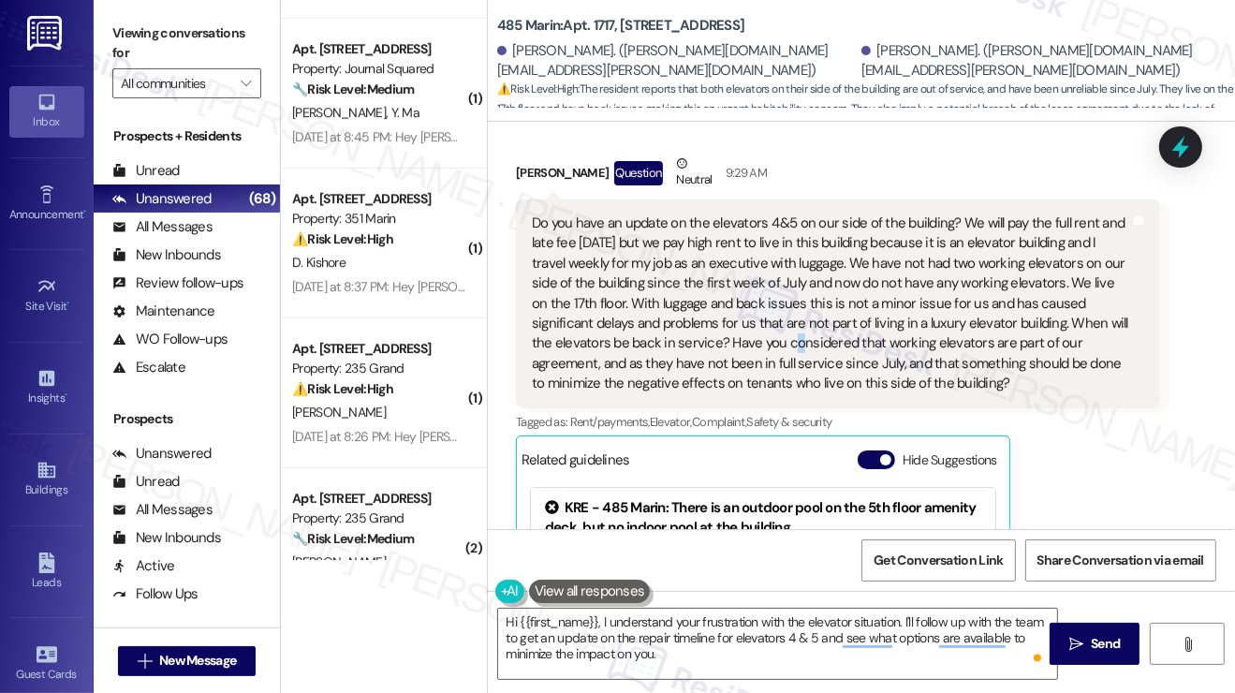
click at [755, 213] on div "Do you have an update on the elevators 4&5 on our side of the building? We will…" at bounding box center [831, 303] width 598 height 181
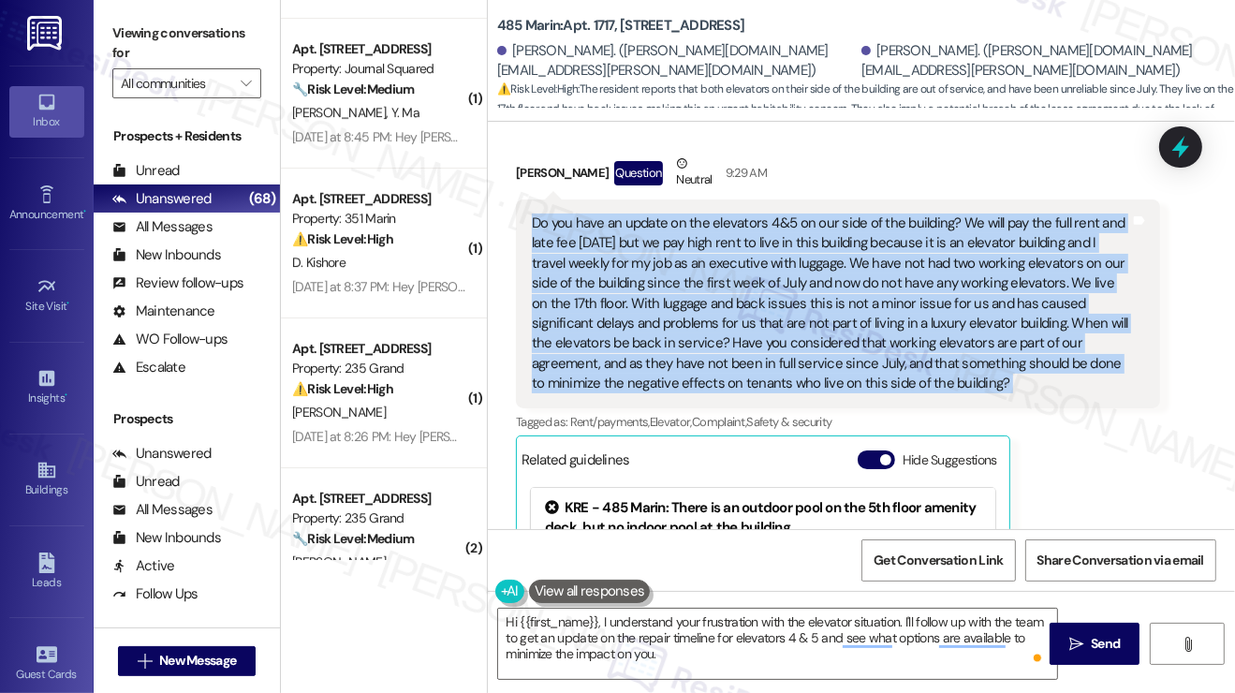
click at [755, 213] on div "Do you have an update on the elevators 4&5 on our side of the building? We will…" at bounding box center [831, 303] width 598 height 181
click at [892, 213] on div "Do you have an update on the elevators 4&5 on our side of the building? We will…" at bounding box center [831, 303] width 598 height 181
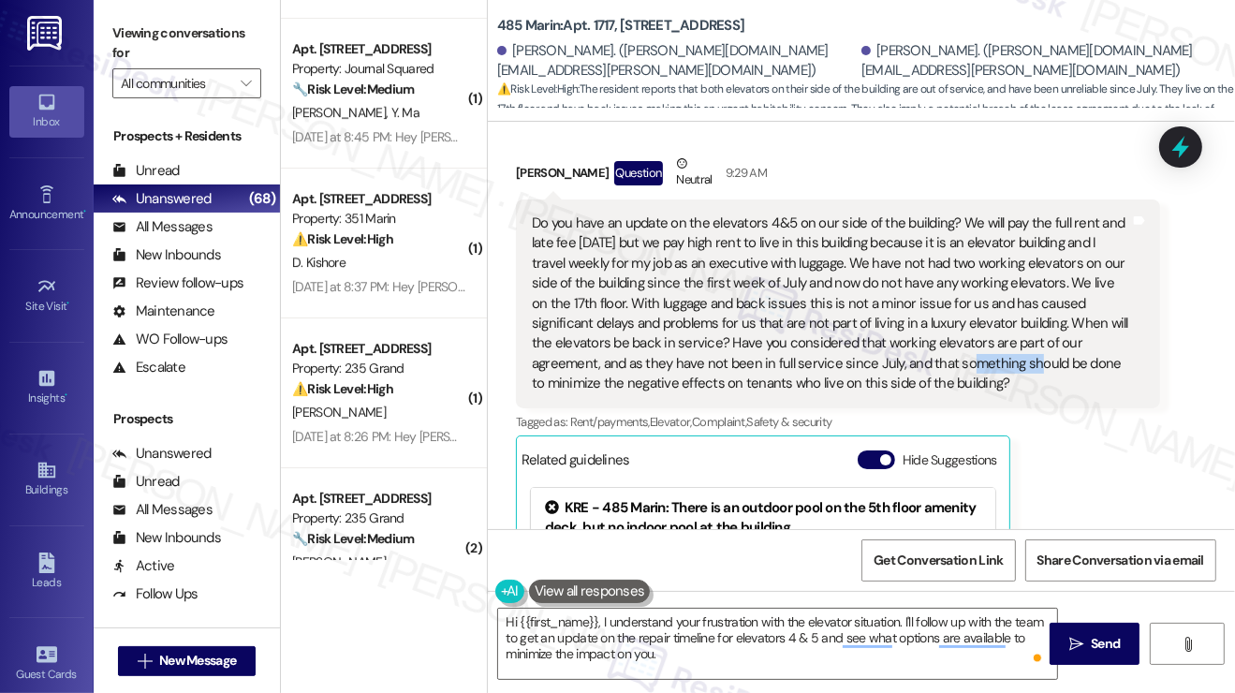
click at [892, 213] on div "Do you have an update on the elevators 4&5 on our side of the building? We will…" at bounding box center [831, 303] width 598 height 181
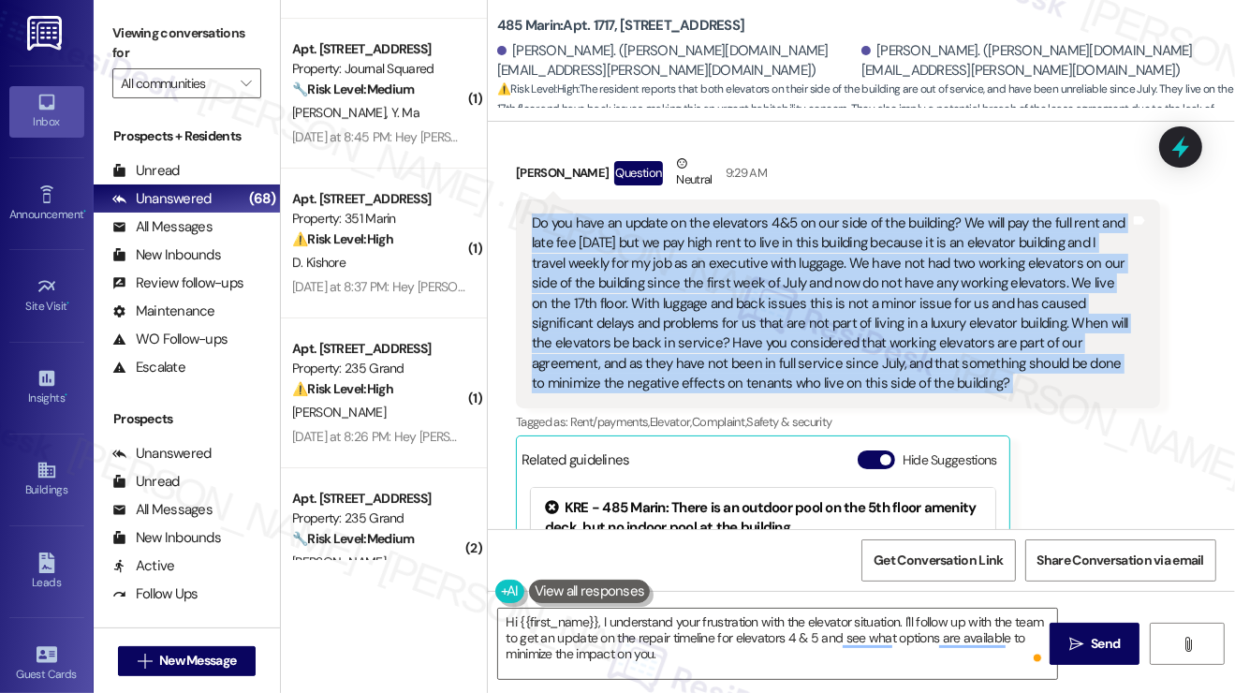
click at [892, 213] on div "Do you have an update on the elevators 4&5 on our side of the building? We will…" at bounding box center [831, 303] width 598 height 181
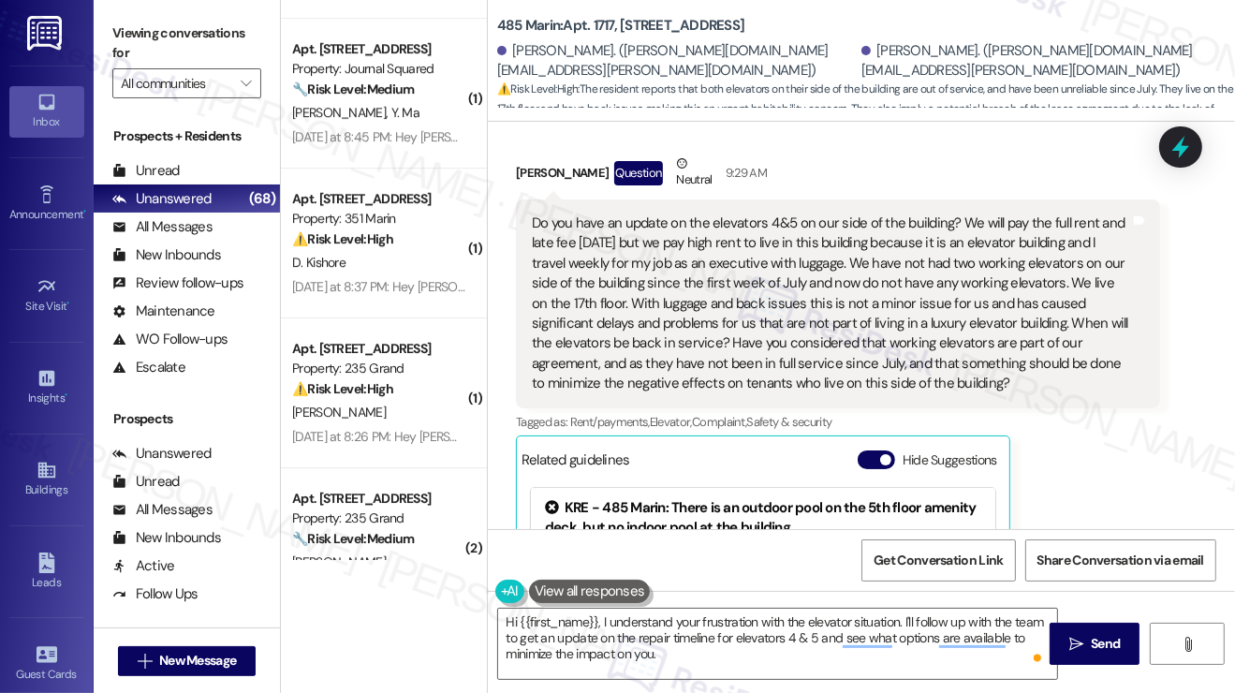
click at [148, 36] on label "Viewing conversations for" at bounding box center [186, 44] width 149 height 50
click at [726, 652] on textarea "Hi {{first_name}}, I understand your frustration with the elevator situation. I…" at bounding box center [777, 644] width 559 height 70
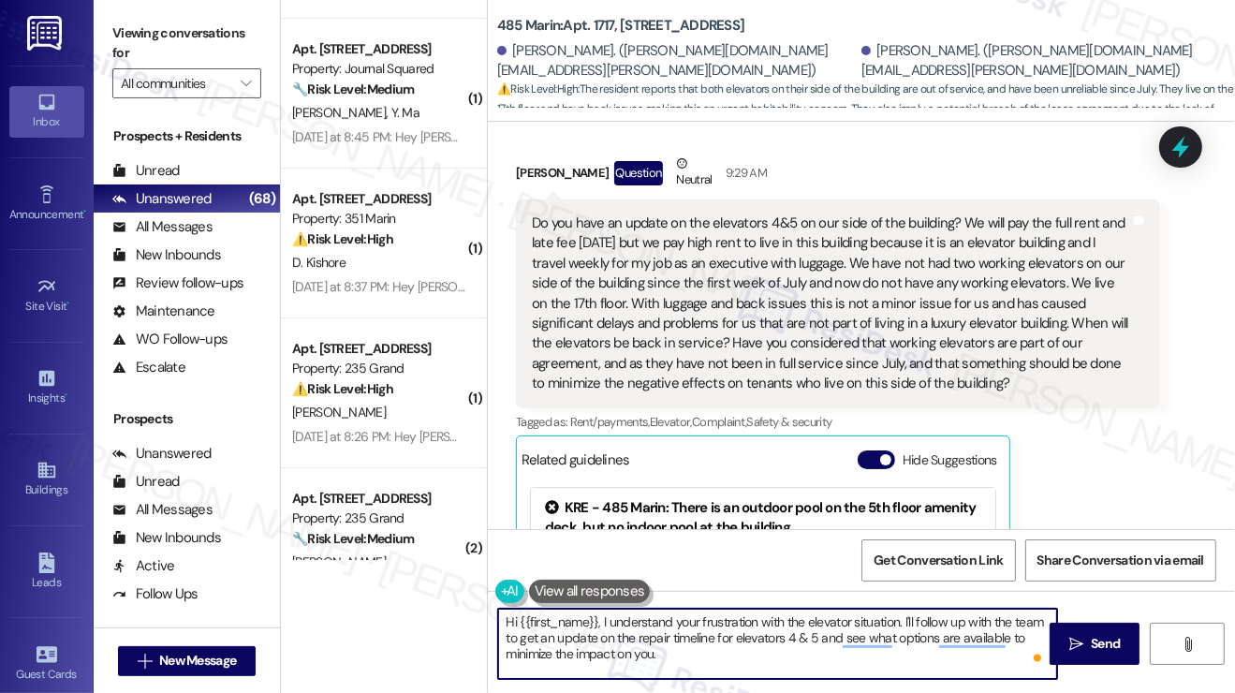
paste textarea "While I don’t have a firm completion date yet, I’ll check with the team for the…"
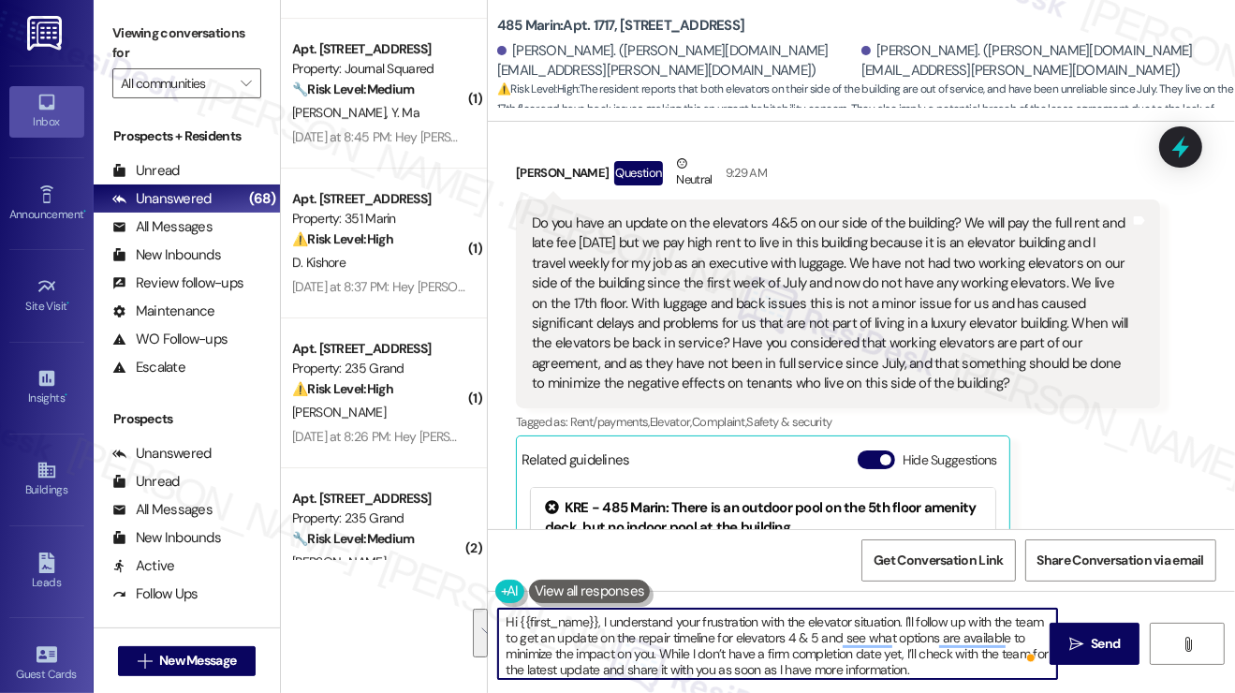
drag, startPoint x: 904, startPoint y: 617, endPoint x: 674, endPoint y: 652, distance: 232.9
click at [674, 652] on textarea "Hi {{first_name}}, I understand your frustration with the elevator situation. I…" at bounding box center [777, 644] width 559 height 70
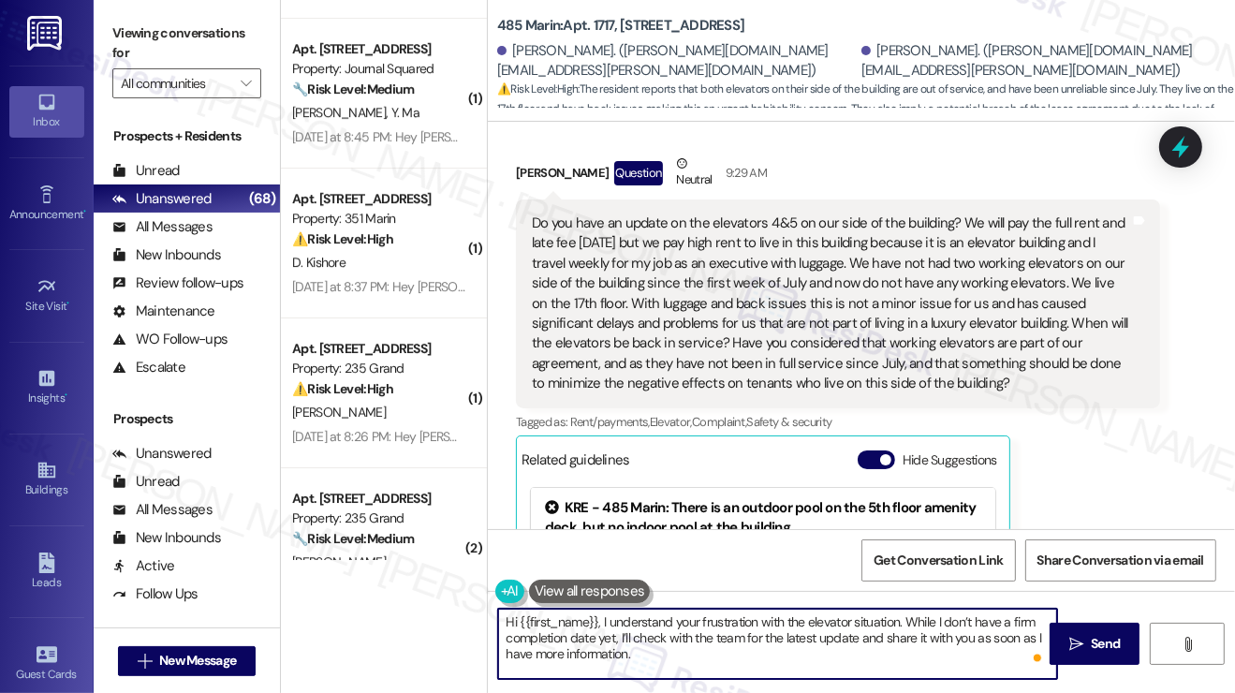
click at [789, 659] on textarea "Hi {{first_name}}, I understand your frustration with the elevator situation. W…" at bounding box center [777, 644] width 559 height 70
click at [738, 620] on textarea "Hi {{first_name}}, I understand your frustration with the elevator situation. W…" at bounding box center [777, 644] width 559 height 70
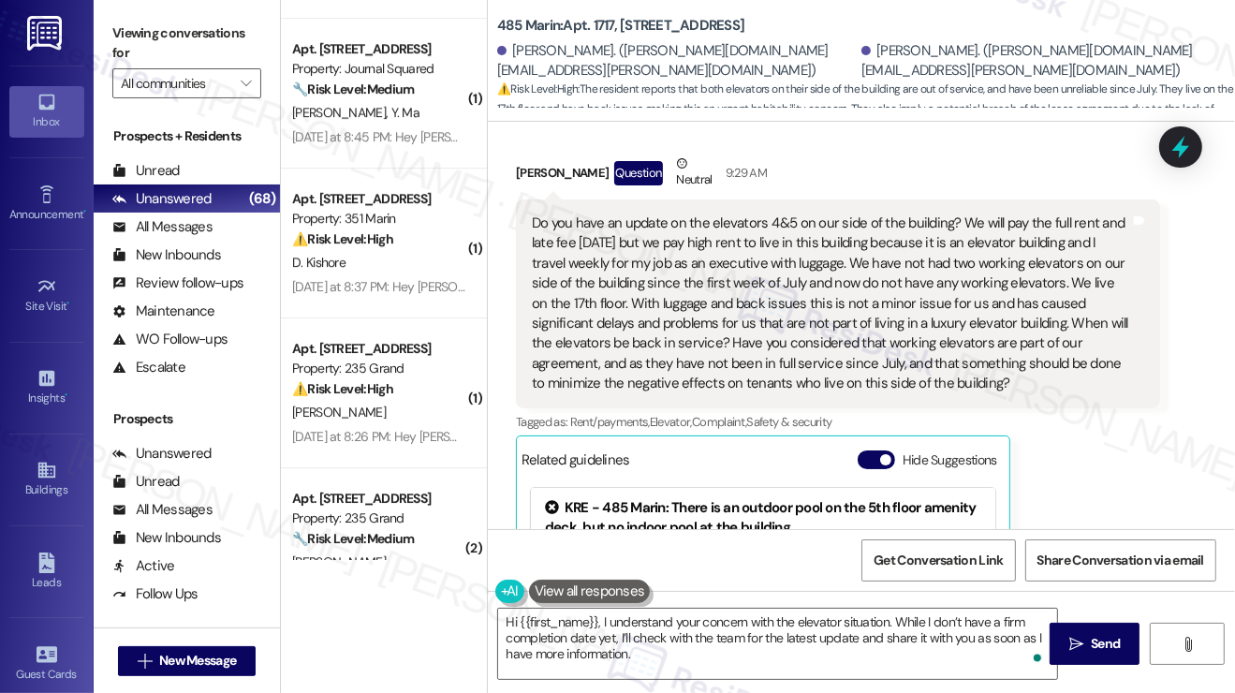
click at [165, 29] on label "Viewing conversations for" at bounding box center [186, 44] width 149 height 50
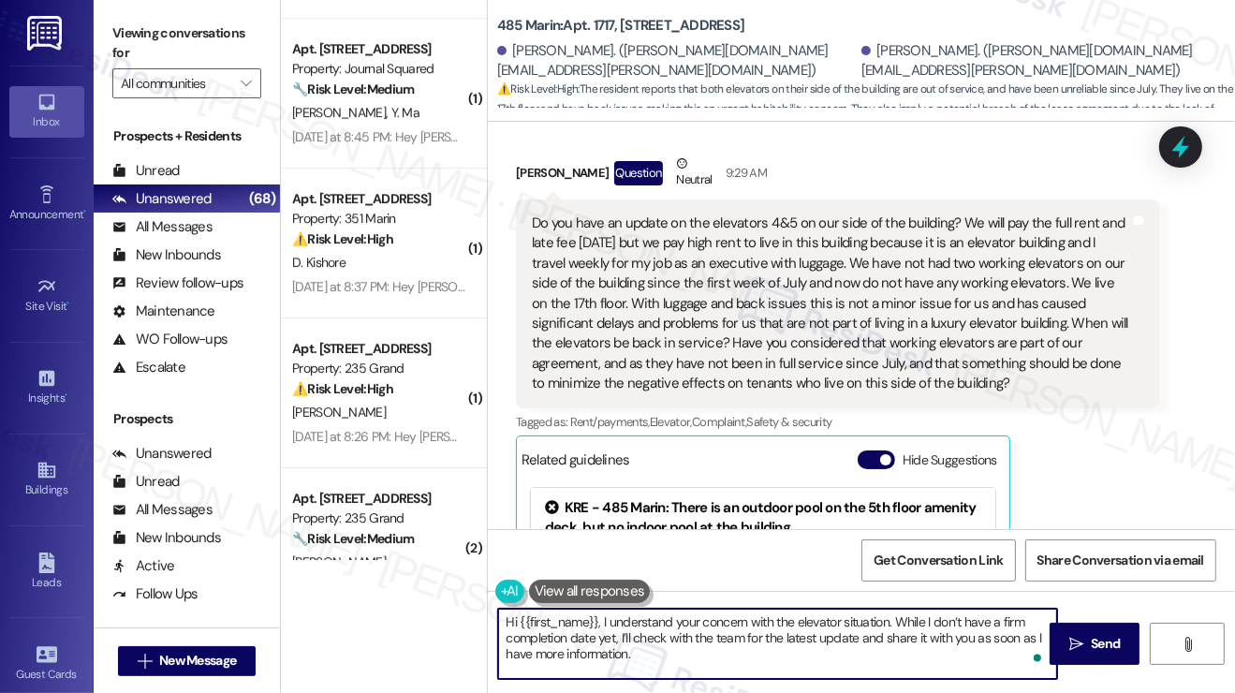
click at [695, 667] on textarea "Hi {{first_name}}, I understand your concern with the elevator situation. While…" at bounding box center [777, 644] width 559 height 70
paste textarea "I’ve also noted your concerns about the impact this has had on your daily livin…"
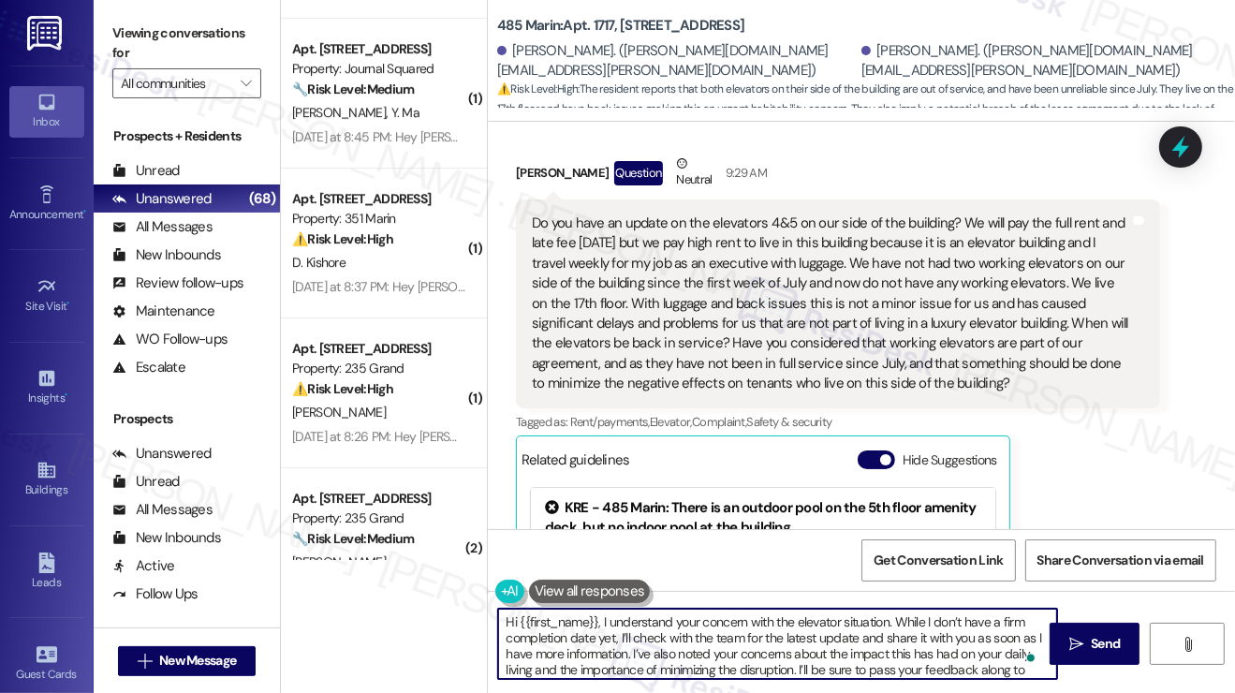
scroll to position [0, 0]
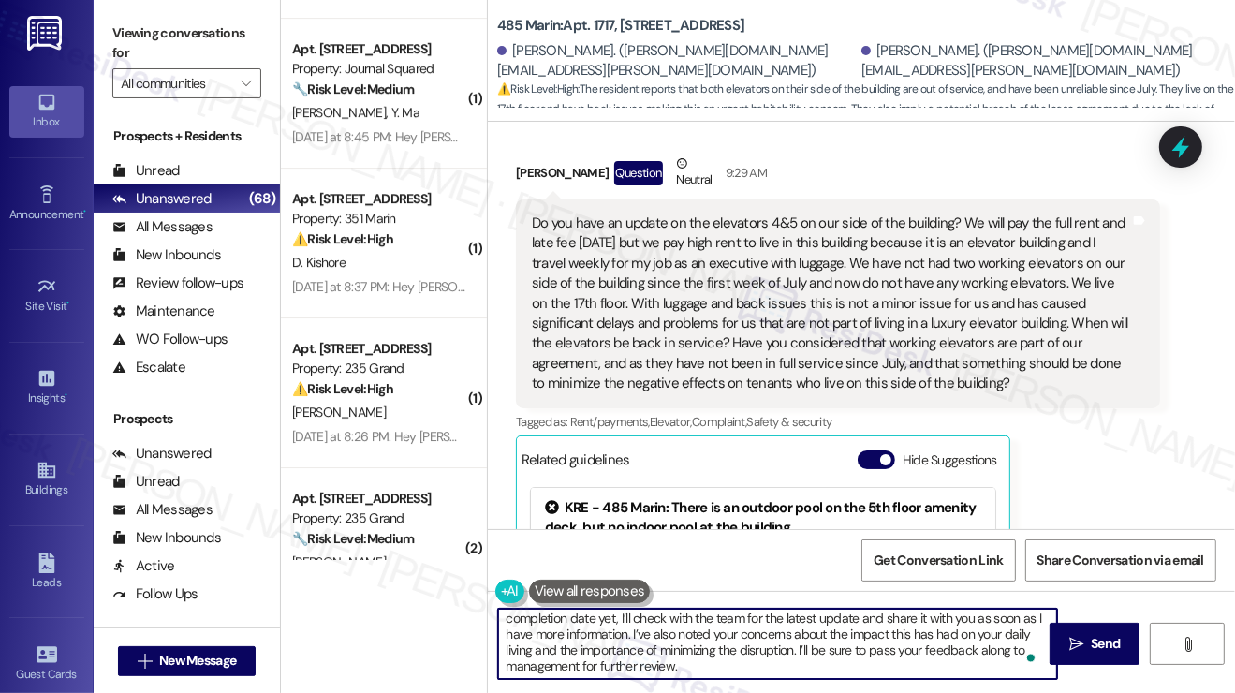
click at [651, 654] on textarea "Hi {{first_name}}, I understand your concern with the elevator situation. While…" at bounding box center [777, 644] width 559 height 70
click at [767, 655] on textarea "Hi {{first_name}}, I understand your concern with the elevator situation. While…" at bounding box center [777, 644] width 559 height 70
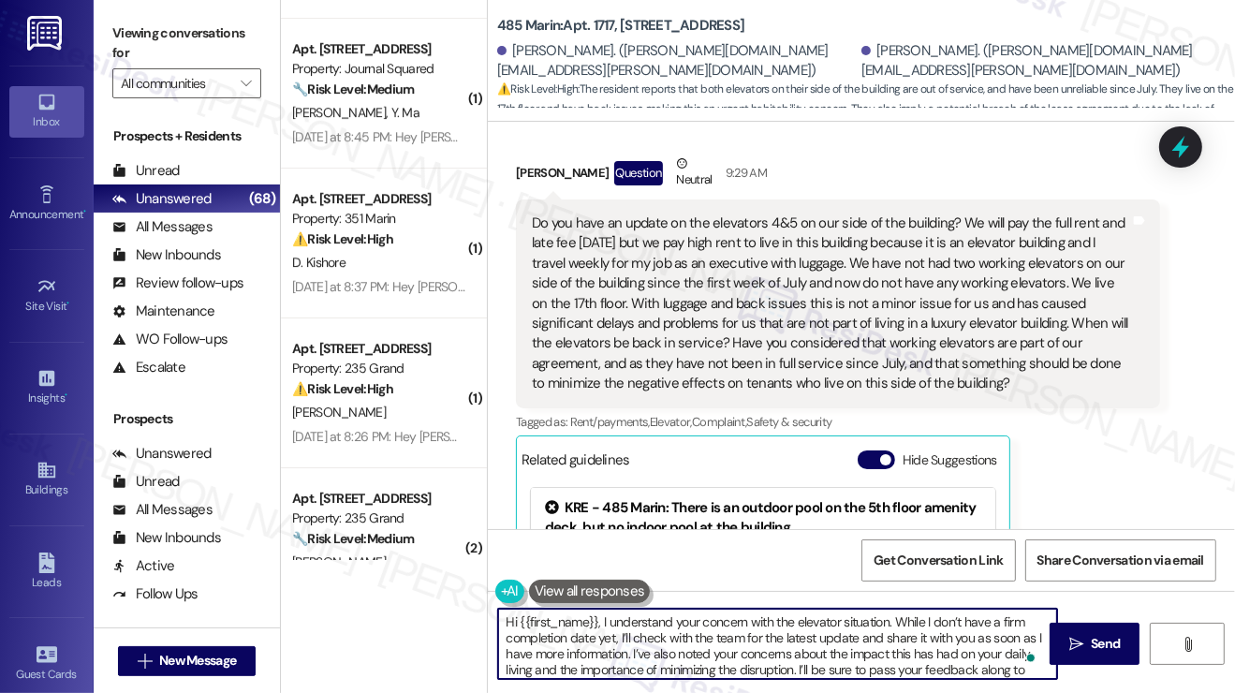
scroll to position [16, 0]
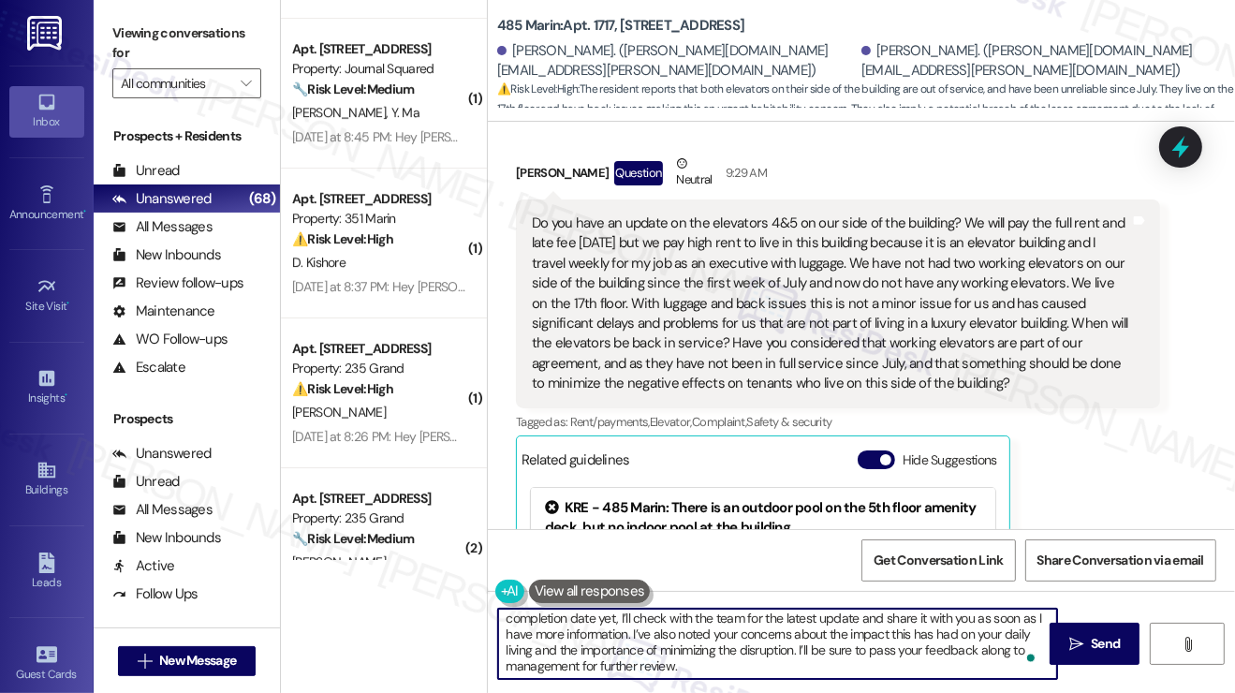
click at [650, 659] on textarea "Hi {{first_name}}, I understand your concern with the elevator situation. While…" at bounding box center [777, 644] width 559 height 70
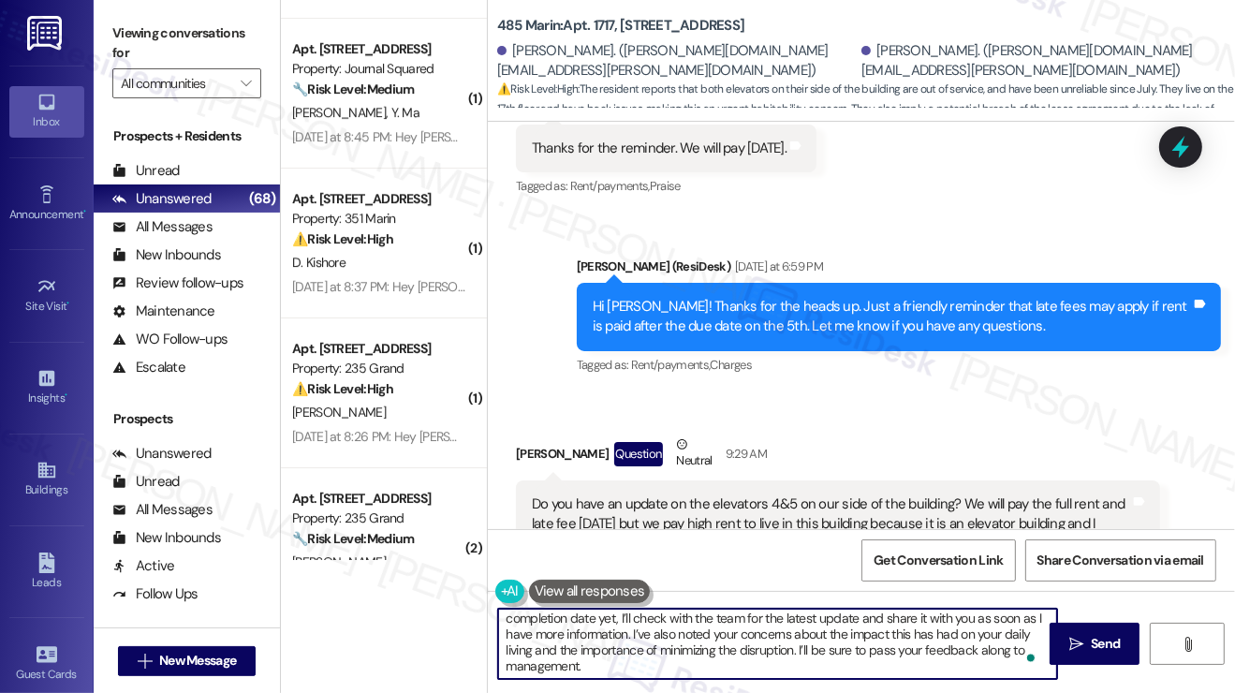
click at [980, 494] on div "Do you have an update on the elevators 4&5 on our side of the building? We will…" at bounding box center [831, 584] width 598 height 181
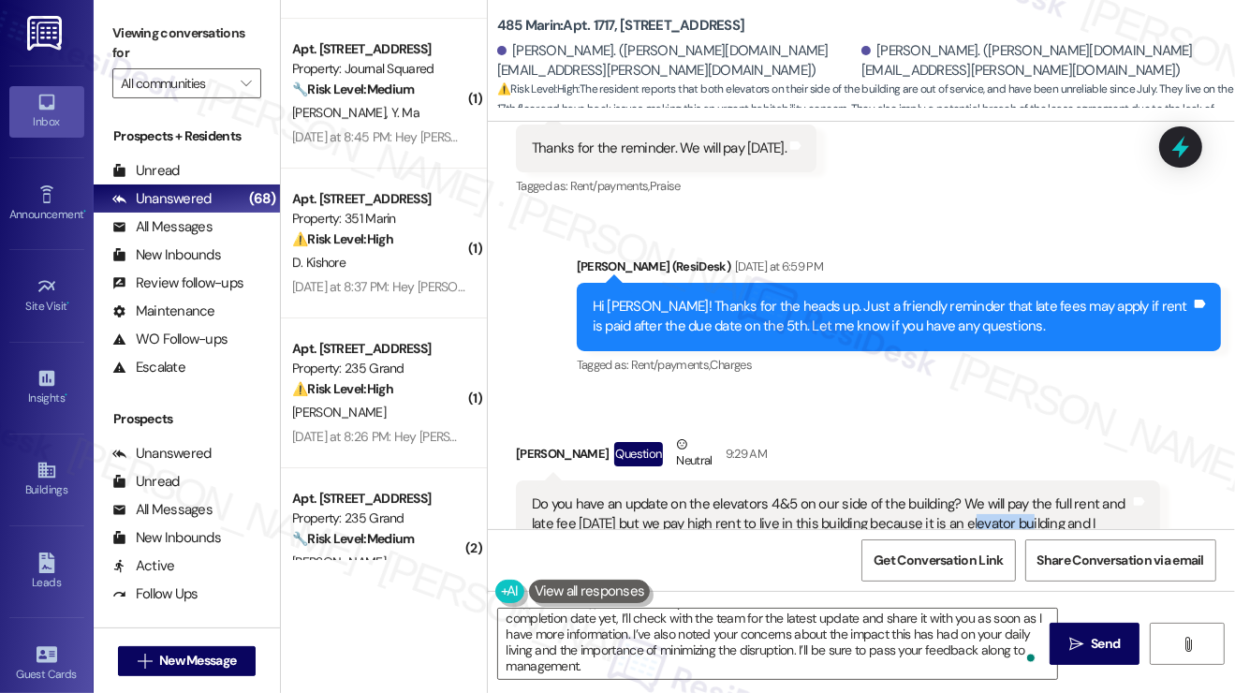
click at [980, 494] on div "Do you have an update on the elevators 4&5 on our side of the building? We will…" at bounding box center [831, 584] width 598 height 181
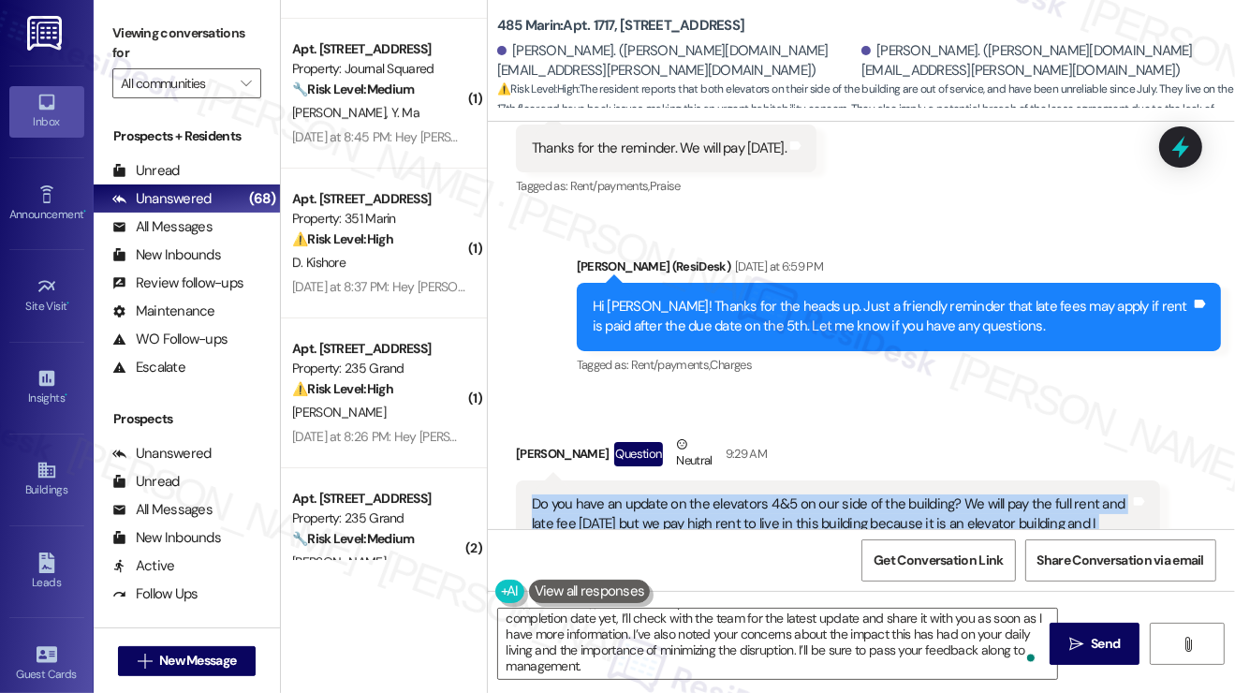
click at [980, 494] on div "Do you have an update on the elevators 4&5 on our side of the building? We will…" at bounding box center [831, 584] width 598 height 181
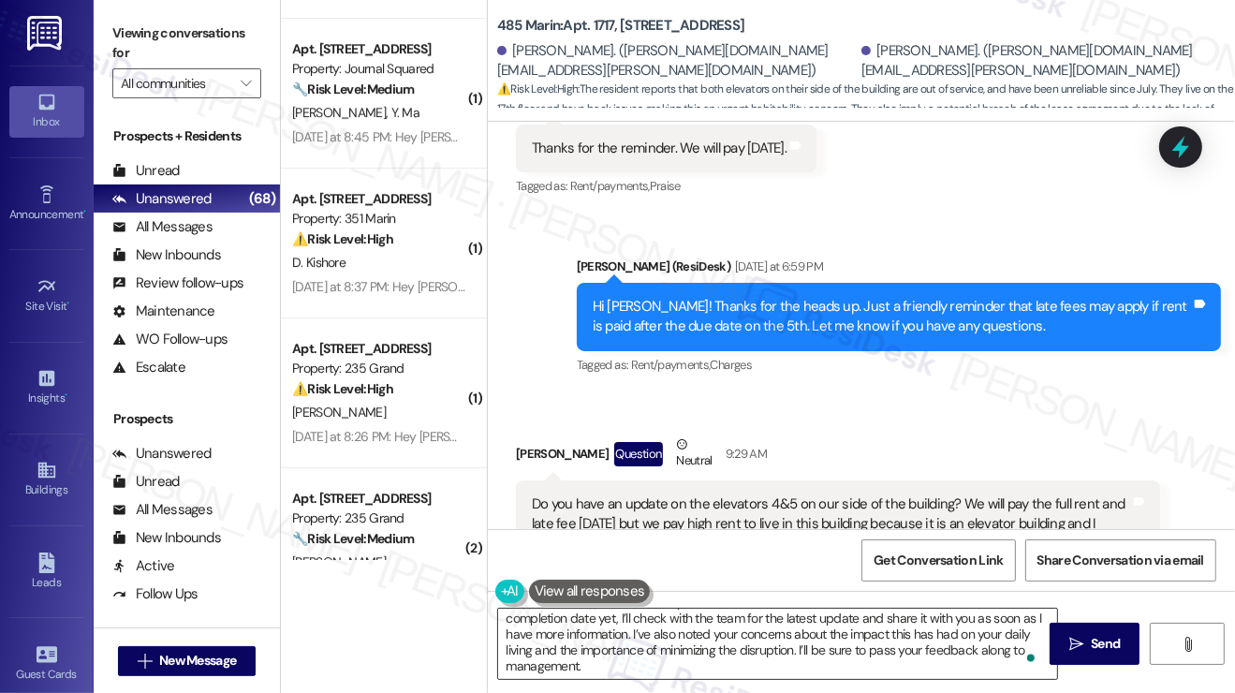
click at [665, 640] on textarea "Hi {{first_name}}, I understand your concern with the elevator situation. While…" at bounding box center [777, 644] width 559 height 70
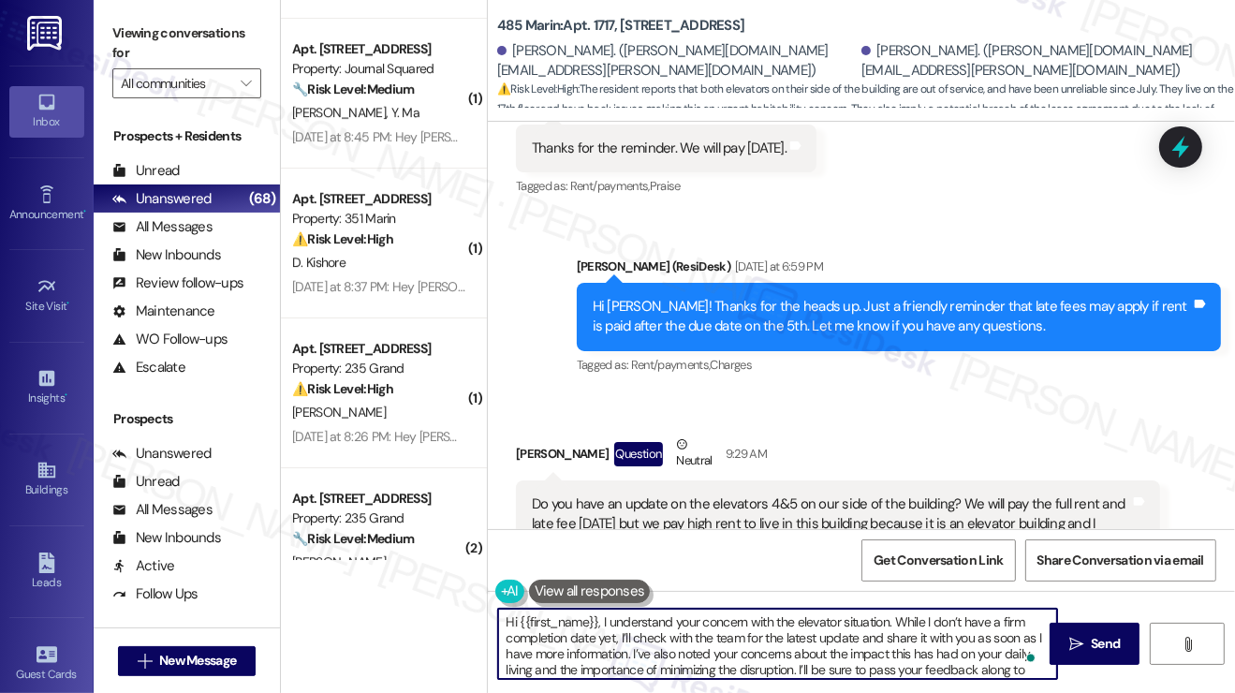
click at [524, 434] on div "Sara Green Question Neutral 9:29 AM" at bounding box center [838, 457] width 644 height 46
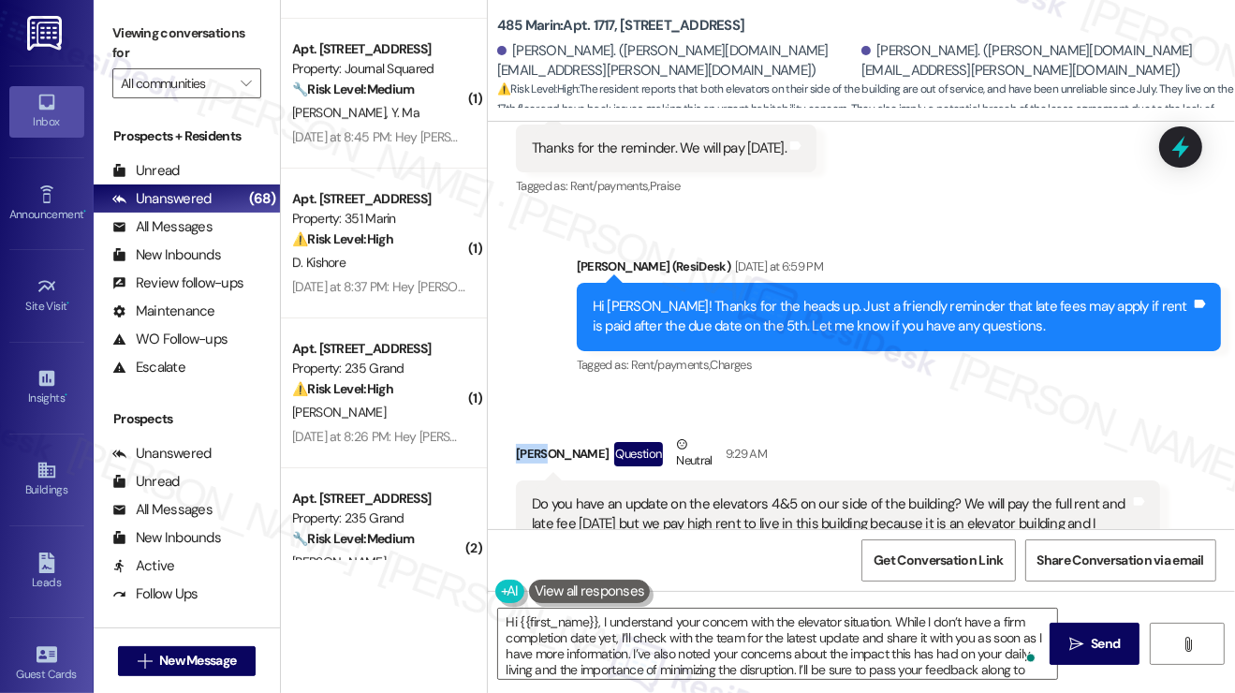
click at [524, 434] on div "Sara Green Question Neutral 9:29 AM" at bounding box center [838, 457] width 644 height 46
copy div "Sara"
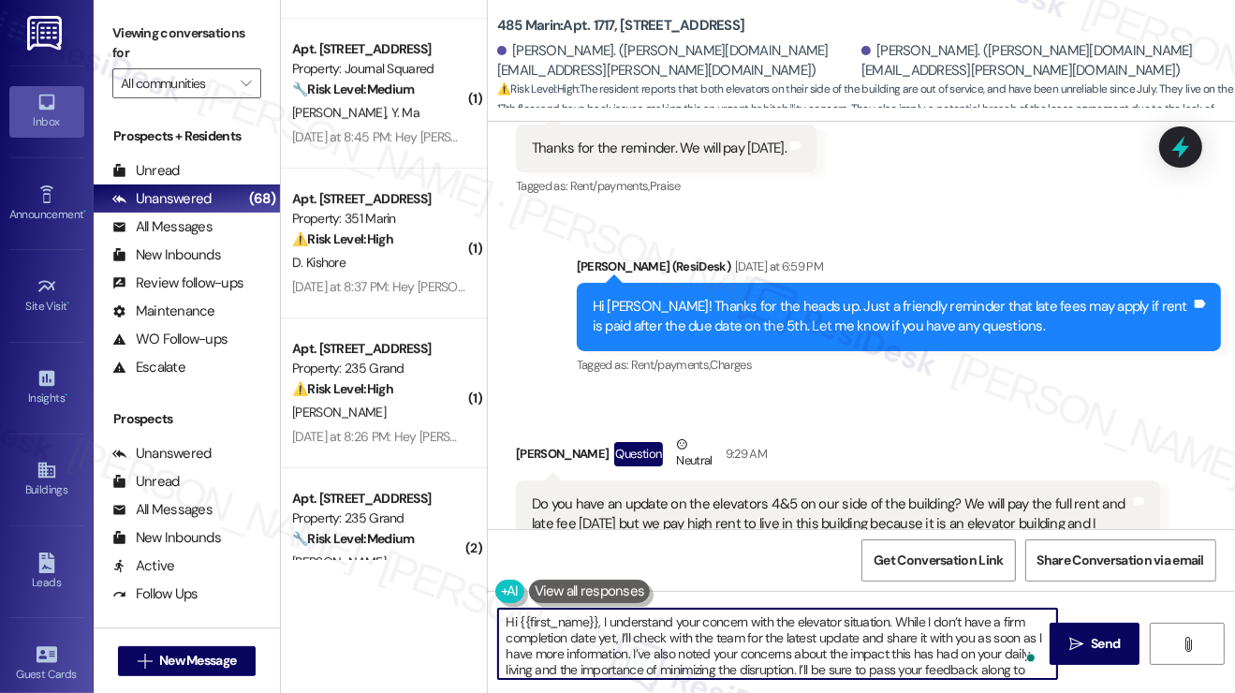
drag, startPoint x: 520, startPoint y: 615, endPoint x: 598, endPoint y: 609, distance: 78.8
click at [598, 609] on textarea "Hi {{first_name}}, I understand your concern with the elevator situation. While…" at bounding box center [777, 644] width 559 height 70
paste textarea "Sara"
click at [674, 625] on textarea "Hi Sara, I understand your concern with the elevator situation. While I don’t h…" at bounding box center [777, 644] width 559 height 70
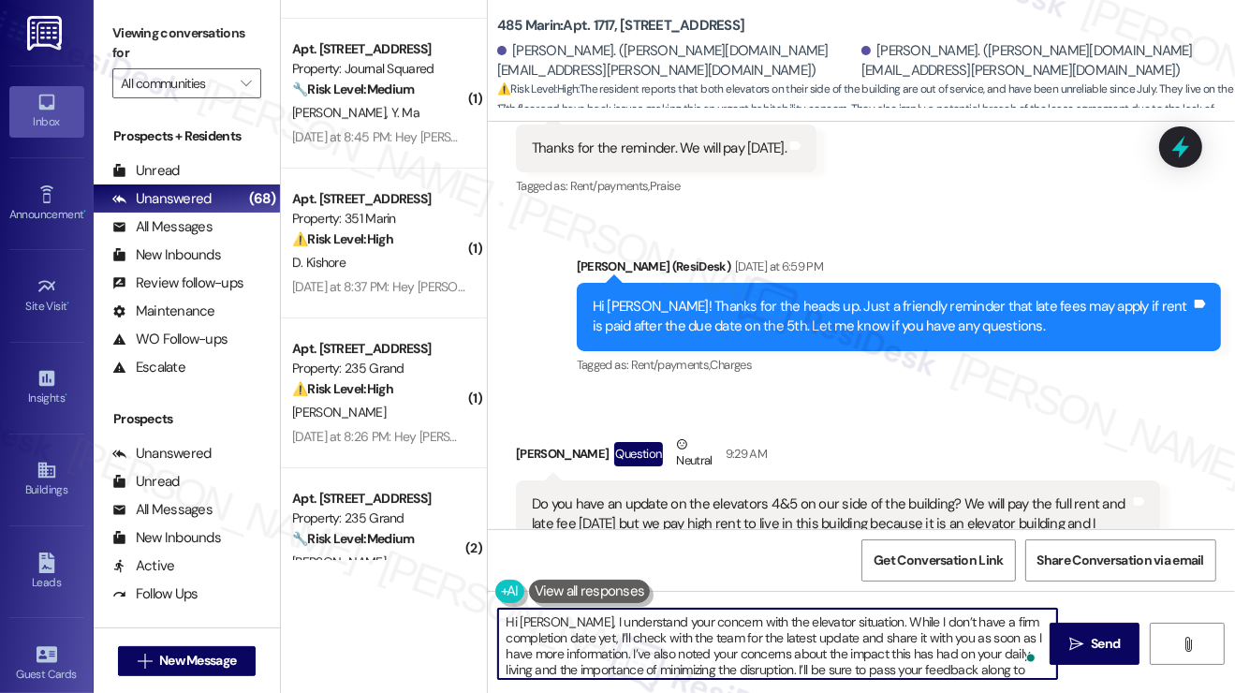
click at [674, 626] on textarea "Hi Sara, I understand your concern with the elevator situation. While I don’t h…" at bounding box center [777, 644] width 559 height 70
click at [721, 648] on textarea "Hi Sara, I understand your concern with the elevator situation. While I don’t h…" at bounding box center [777, 644] width 559 height 70
click at [759, 639] on textarea "Hi Sara, I understand your concern with the elevator situation. While I don’t h…" at bounding box center [777, 644] width 559 height 70
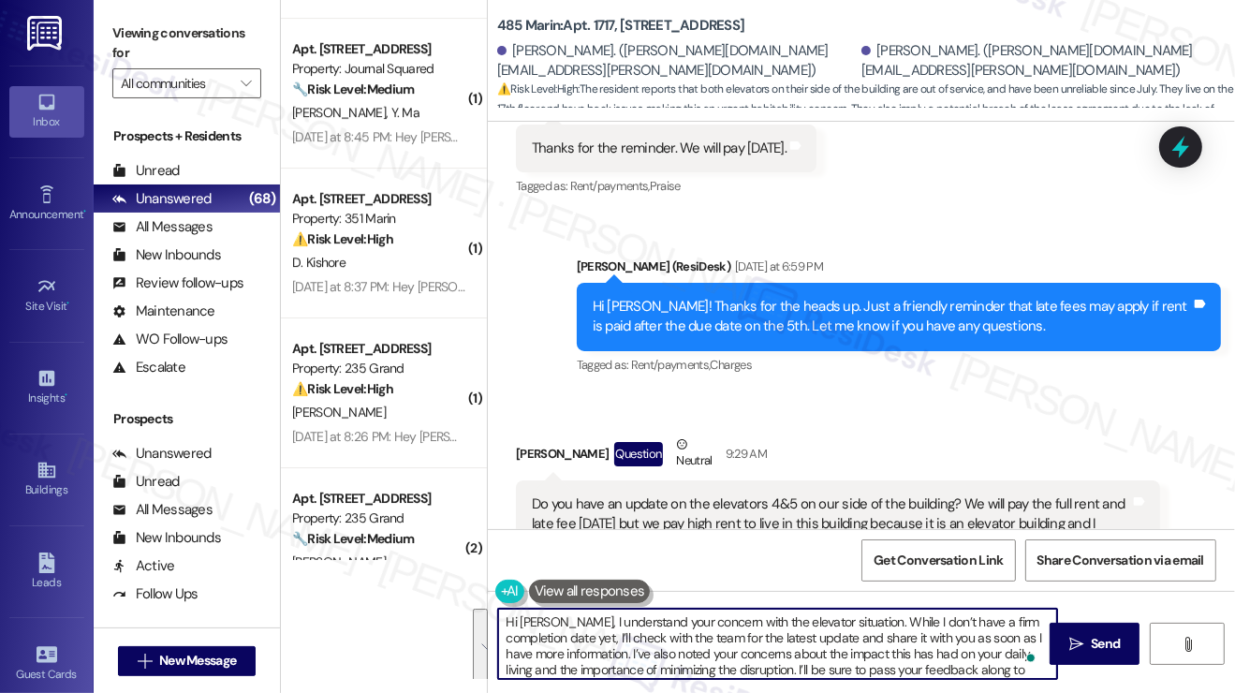
click at [759, 639] on textarea "Hi Sara, I understand your concern with the elevator situation. While I don’t h…" at bounding box center [777, 644] width 559 height 70
click at [840, 621] on textarea "Hi Sara, I understand your concern with the elevator situation. While I don’t h…" at bounding box center [777, 644] width 559 height 70
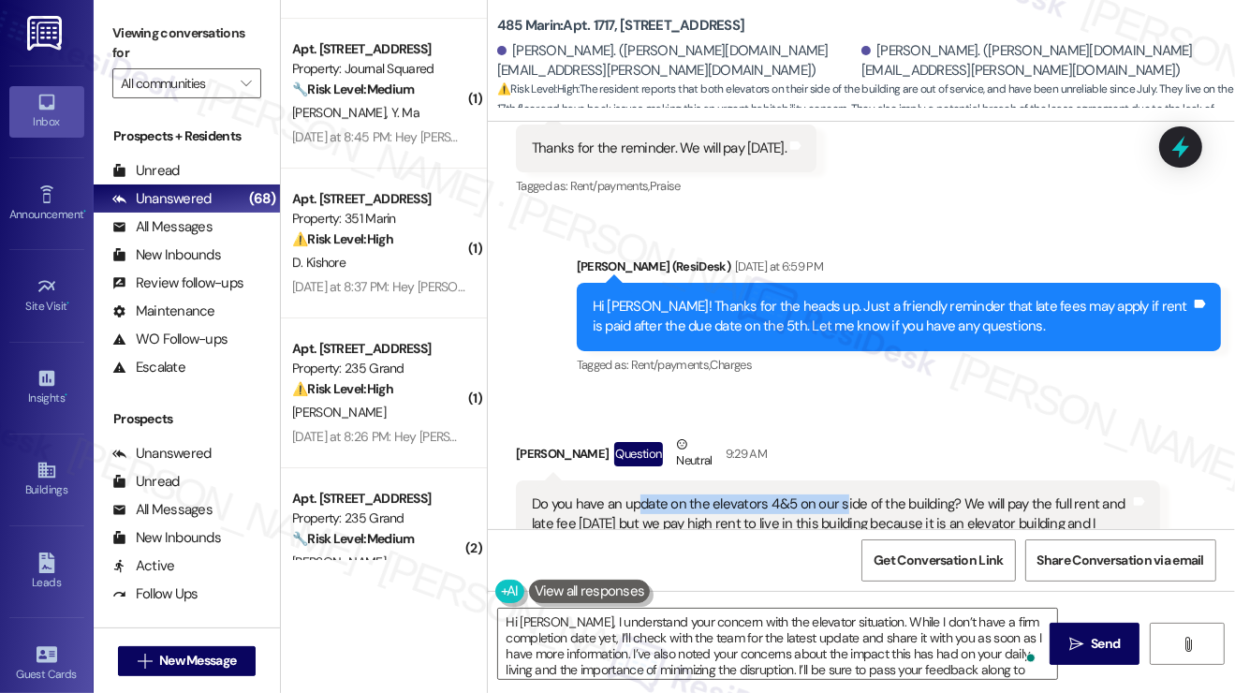
drag, startPoint x: 638, startPoint y: 359, endPoint x: 841, endPoint y: 359, distance: 203.1
click at [841, 494] on div "Do you have an update on the elevators 4&5 on our side of the building? We will…" at bounding box center [831, 584] width 598 height 181
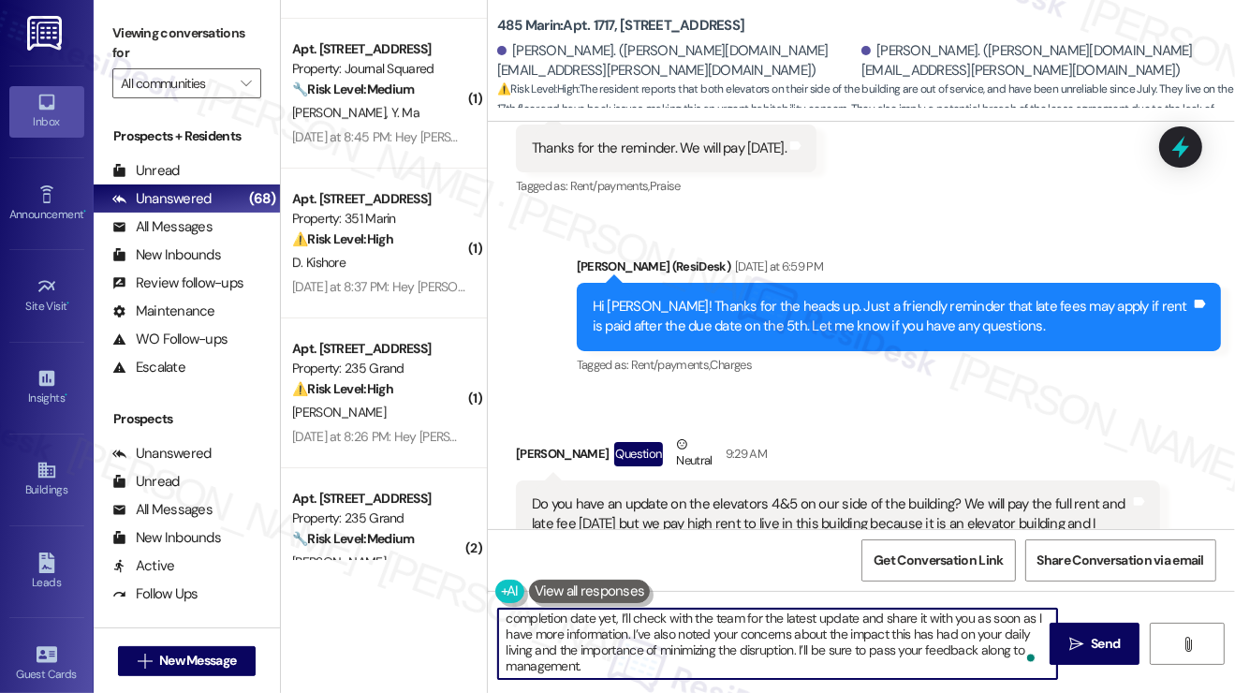
click at [805, 665] on textarea "Hi Sara, I understand your concern with the elevator situation. While I don’t h…" at bounding box center [777, 644] width 559 height 70
type textarea "Hi [PERSON_NAME], I understand your concern with the elevator situation. While …"
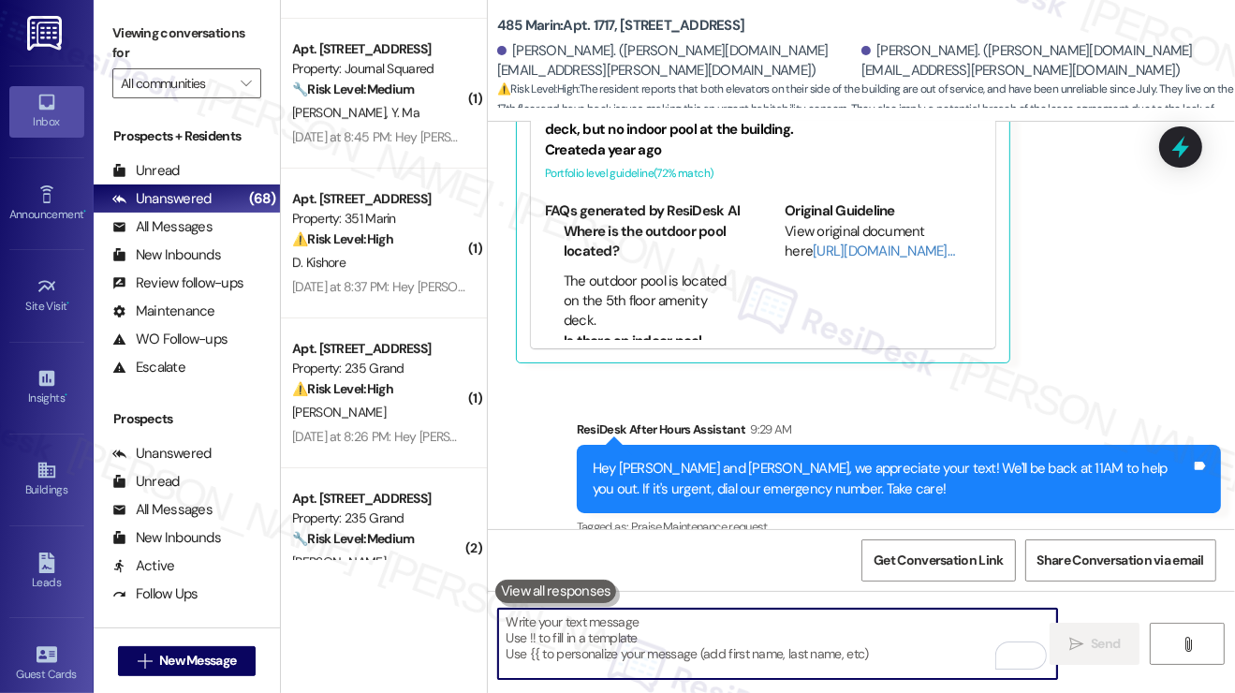
click at [782, 459] on div "Hey [PERSON_NAME] and [PERSON_NAME], we appreciate your text! We'll be back at …" at bounding box center [892, 479] width 598 height 40
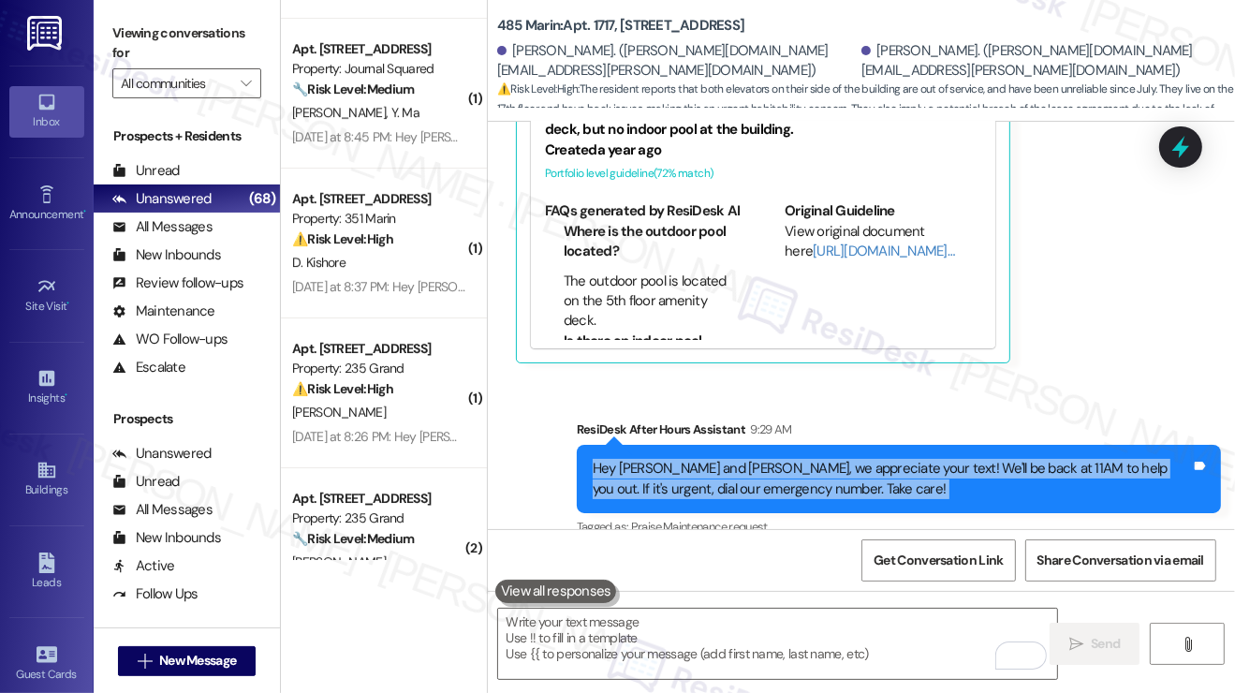
click at [782, 459] on div "Hey [PERSON_NAME] and [PERSON_NAME], we appreciate your text! We'll be back at …" at bounding box center [892, 479] width 598 height 40
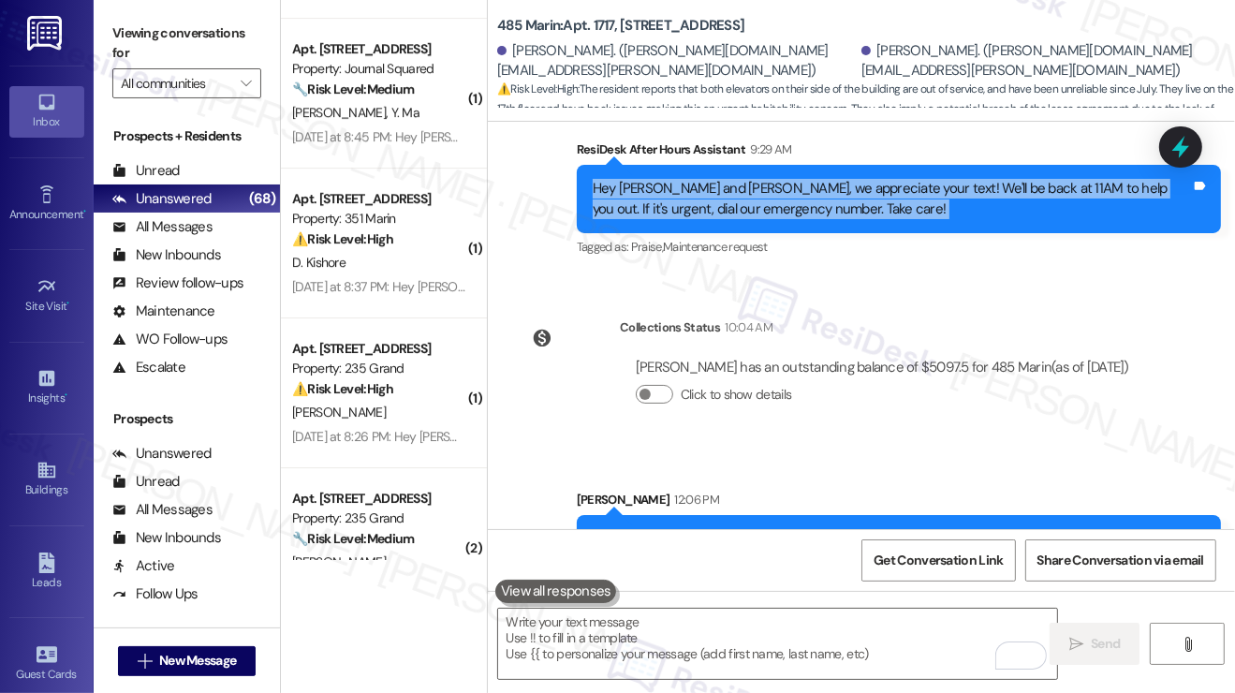
click at [947, 529] on div "Hi [PERSON_NAME], I understand your concern with the elevator situation. While …" at bounding box center [892, 579] width 598 height 100
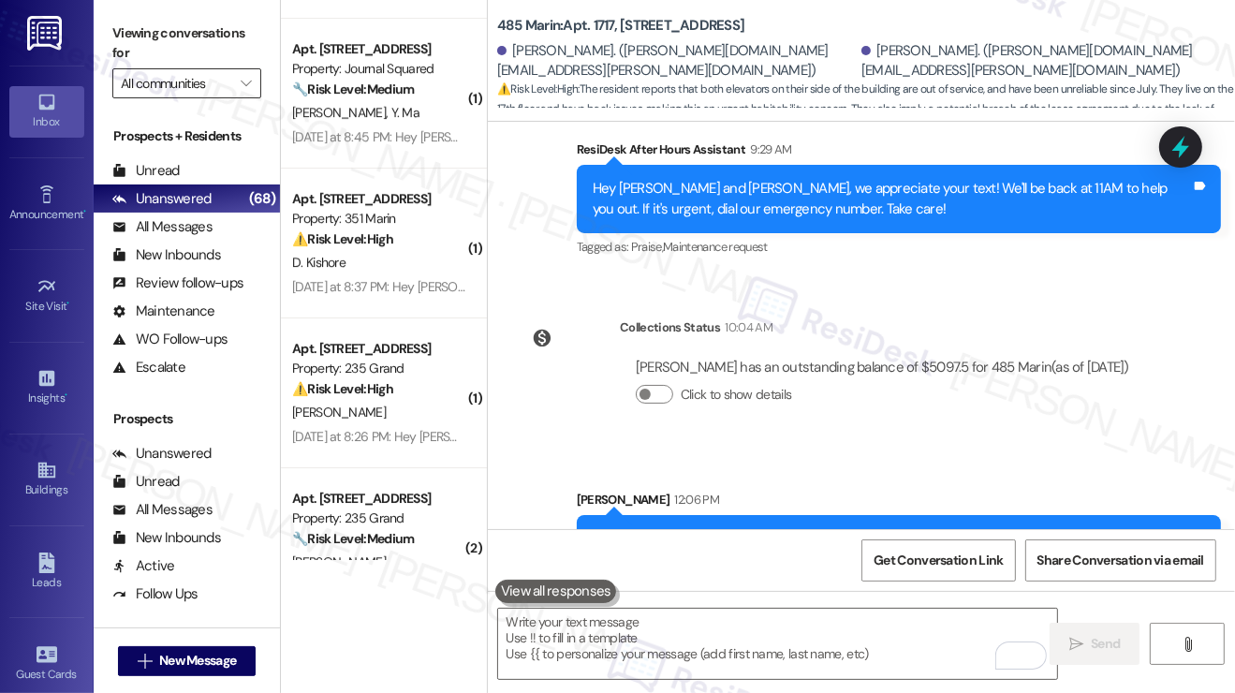
drag, startPoint x: 193, startPoint y: 44, endPoint x: 227, endPoint y: 78, distance: 48.3
click at [193, 44] on label "Viewing conversations for" at bounding box center [186, 44] width 149 height 50
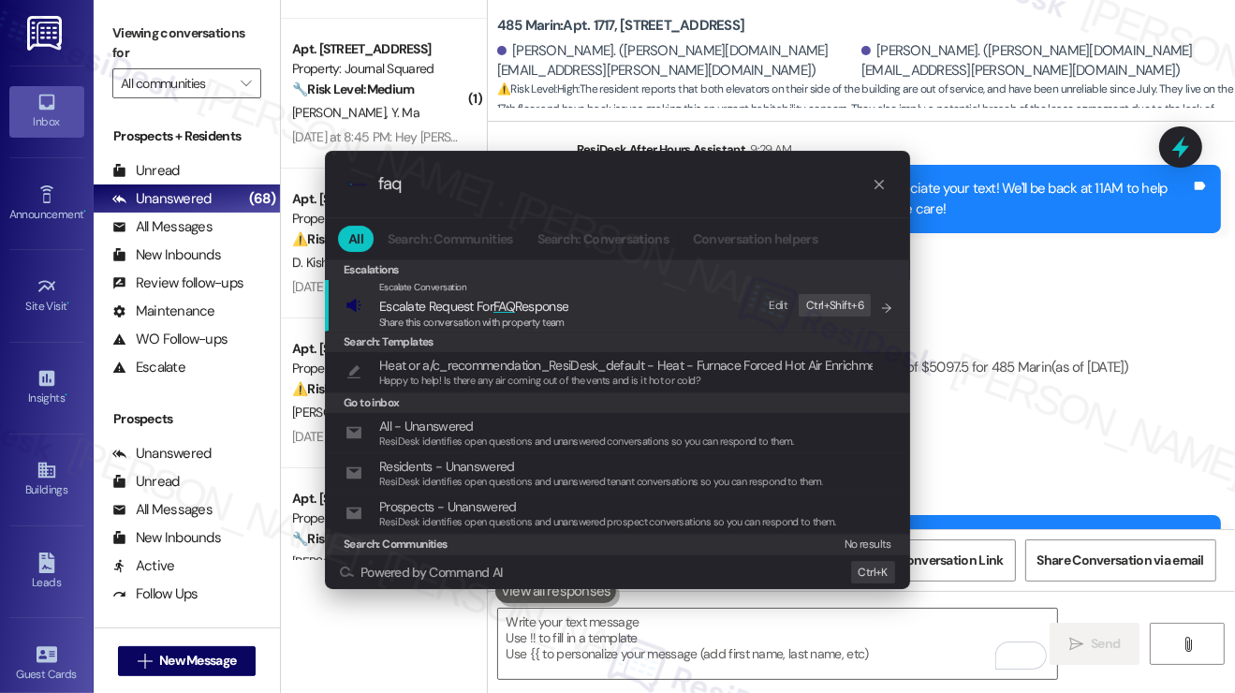
type input "faq"
click at [546, 287] on div "Escalate Conversation" at bounding box center [473, 287] width 189 height 15
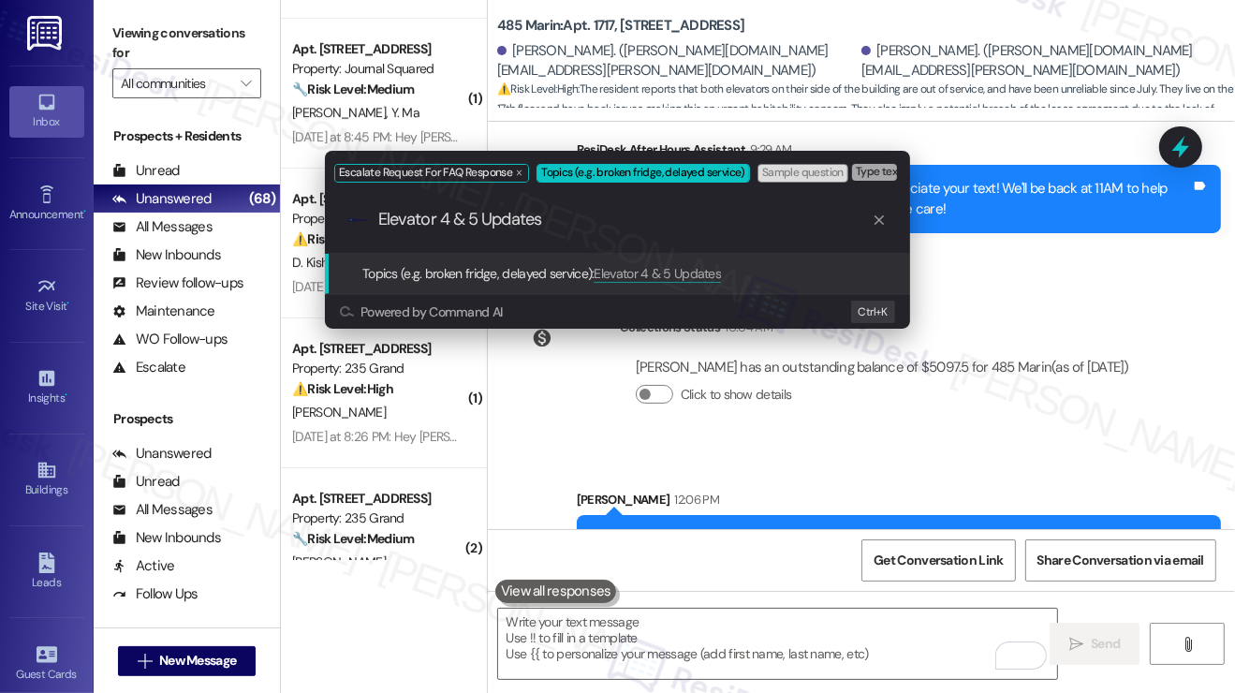
type input "Elevator 4 & 5 Update"
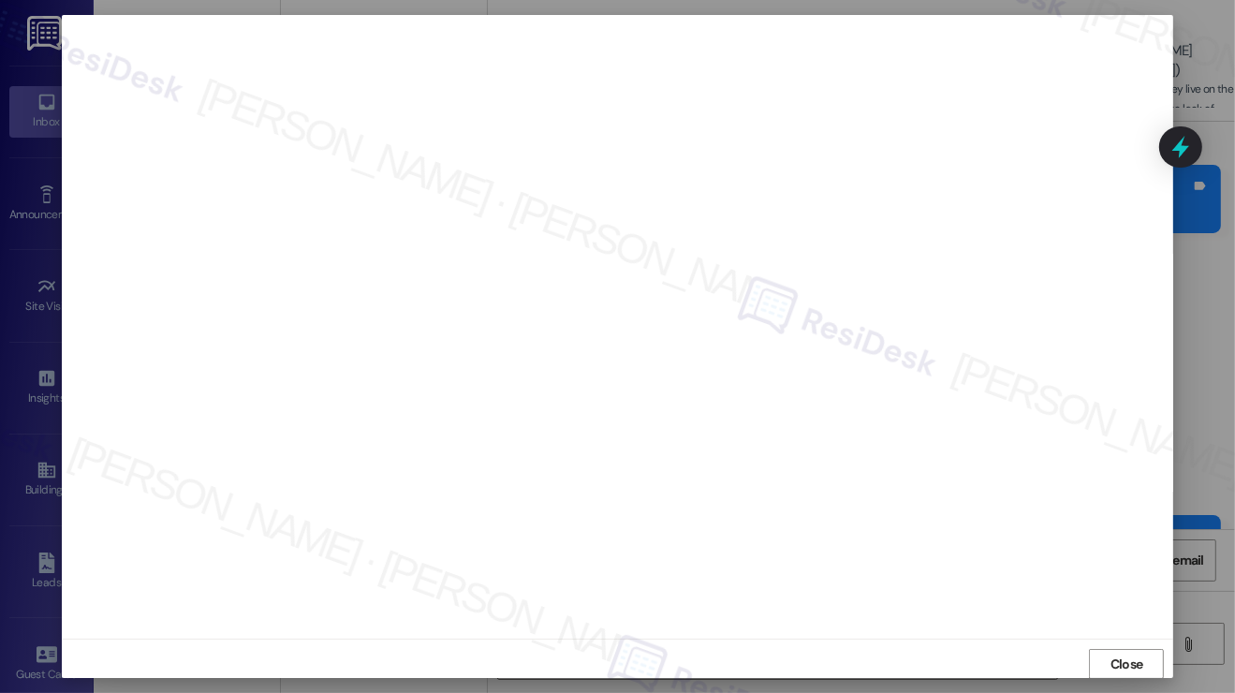
scroll to position [10, 0]
click at [1134, 648] on span "Close" at bounding box center [1126, 654] width 33 height 20
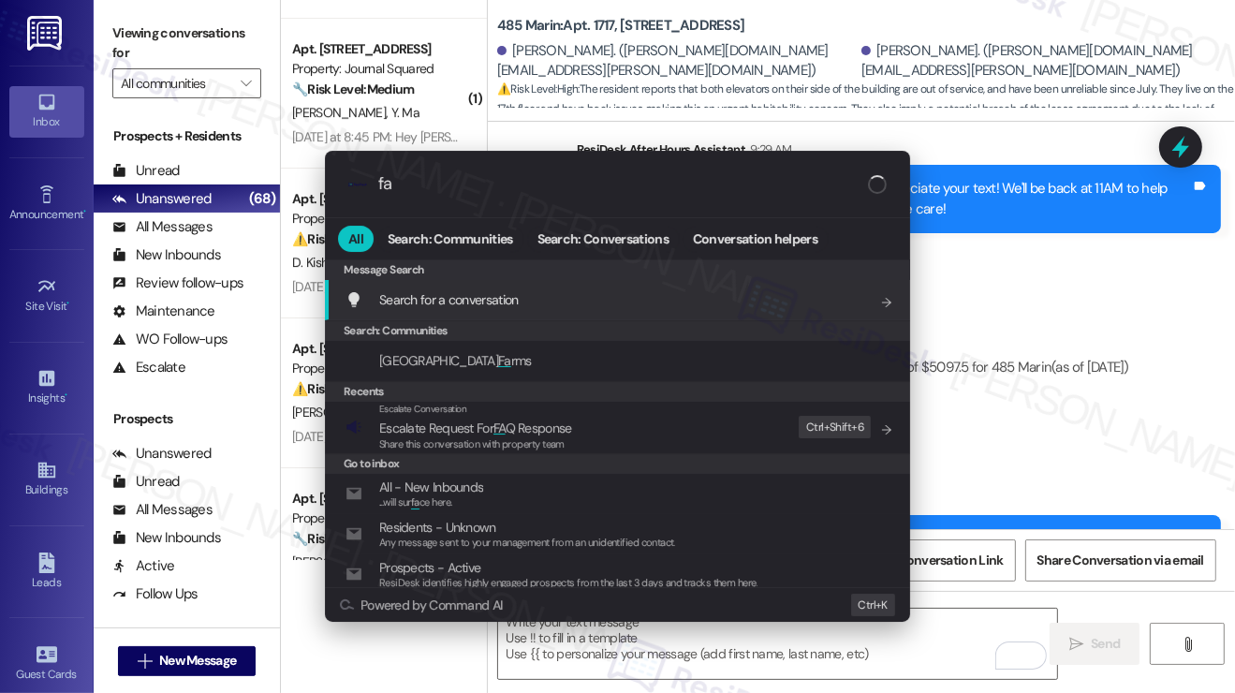
type input "faq"
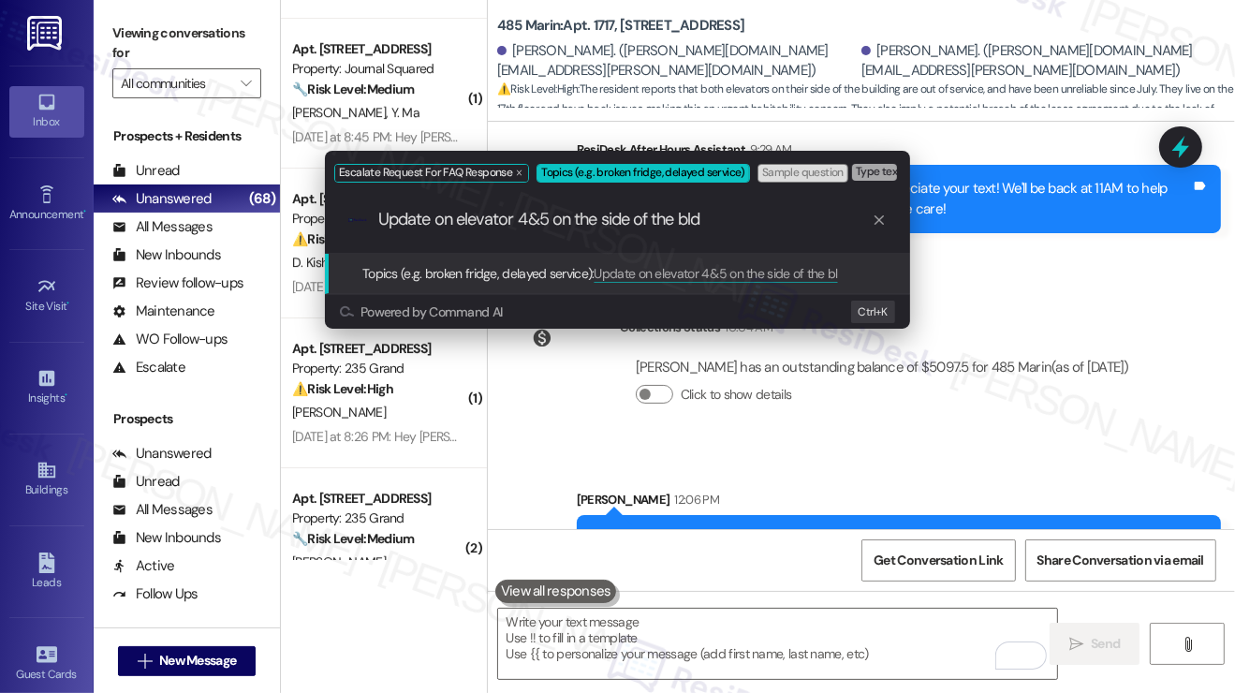
type input "Update on elevator 4&5 on the side of the bldg"
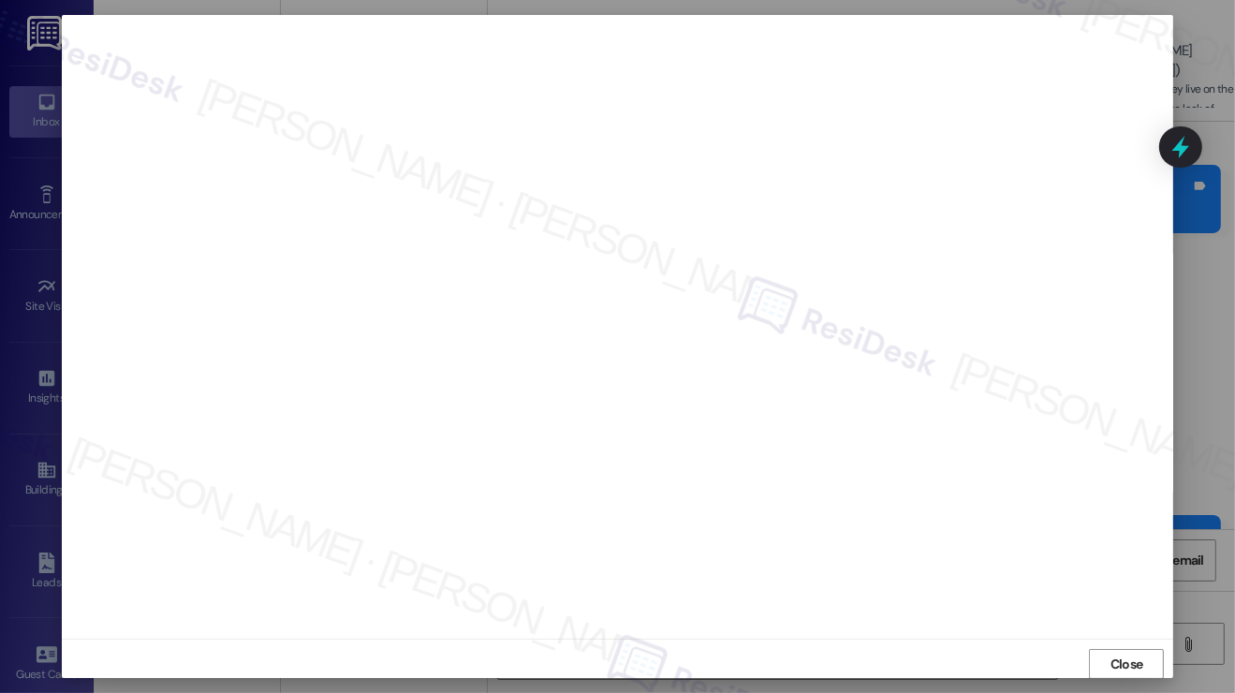
scroll to position [0, 0]
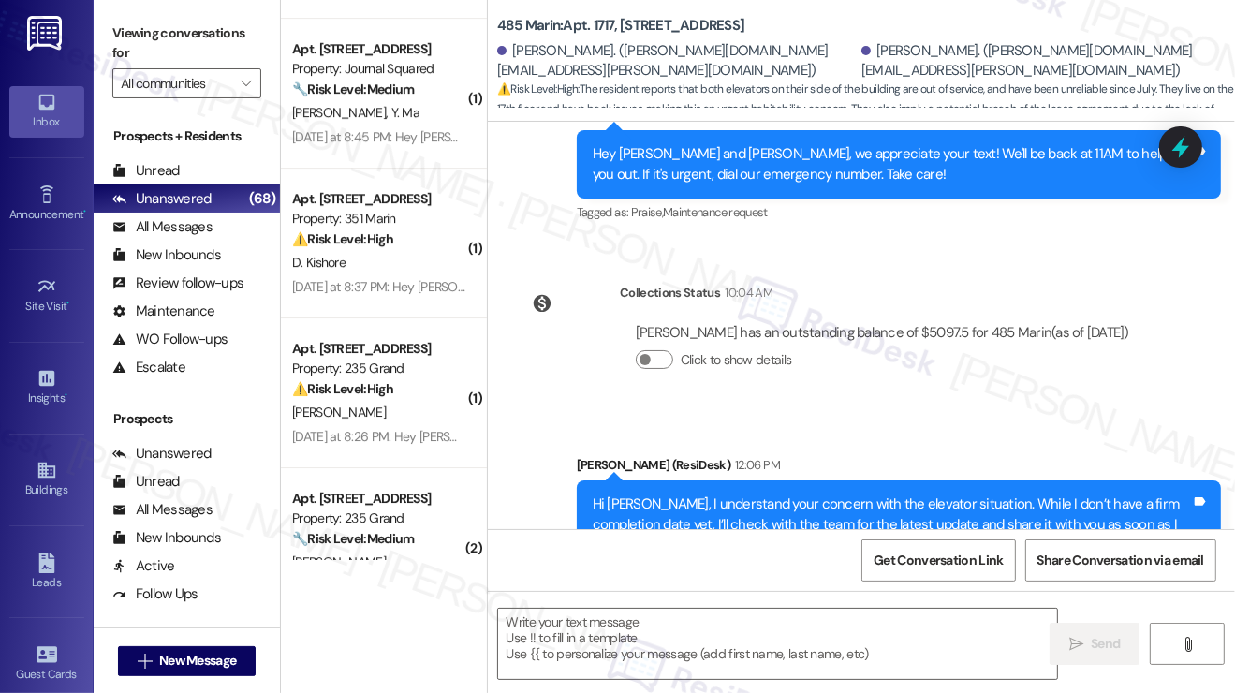
type textarea "Fetching suggested responses. Please feel free to read through the conversation…"
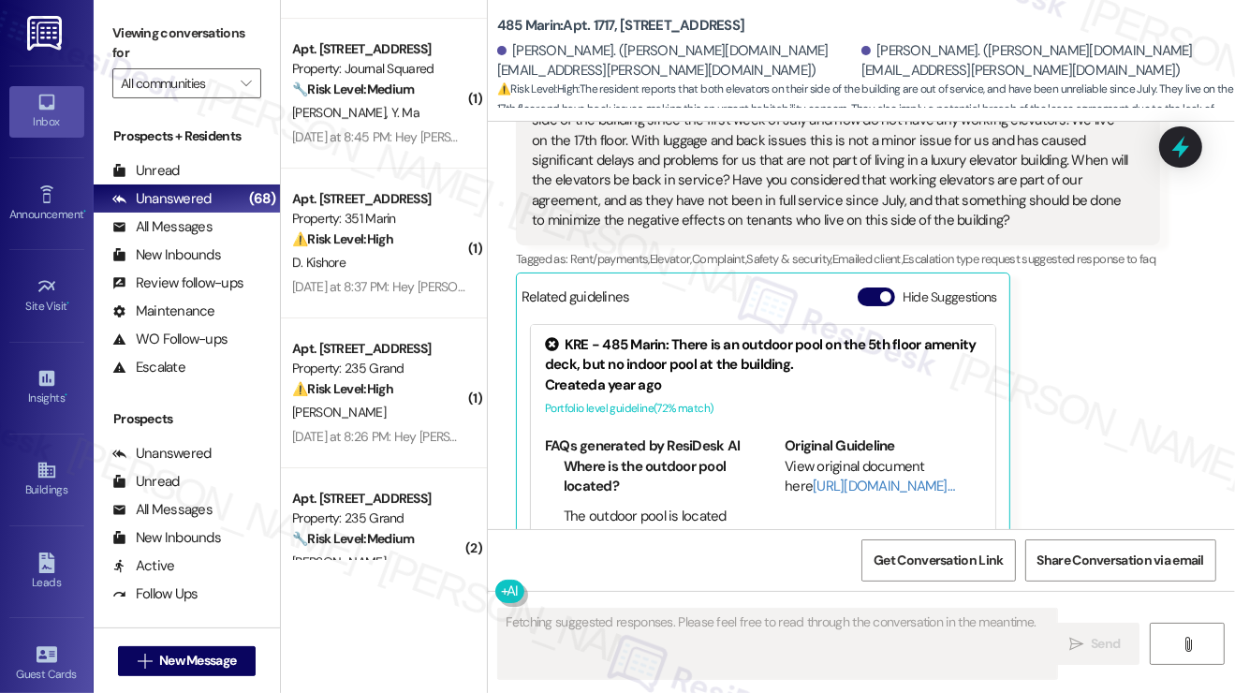
scroll to position [27148, 0]
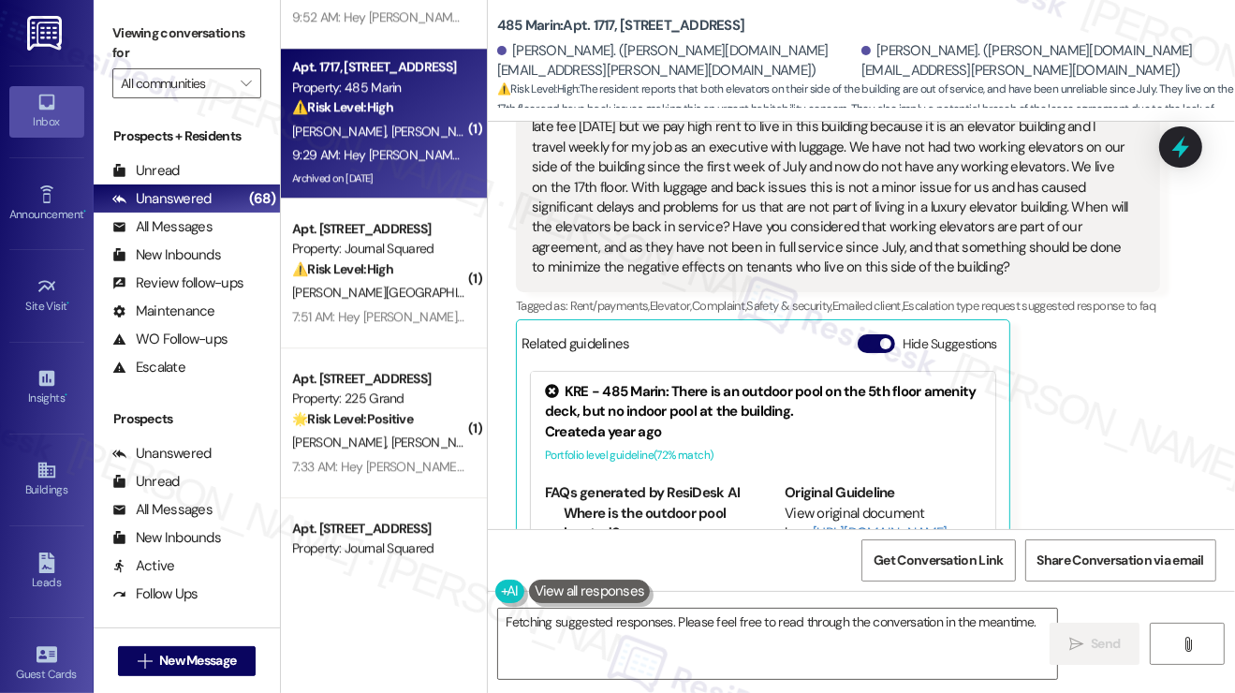
scroll to position [4306, 0]
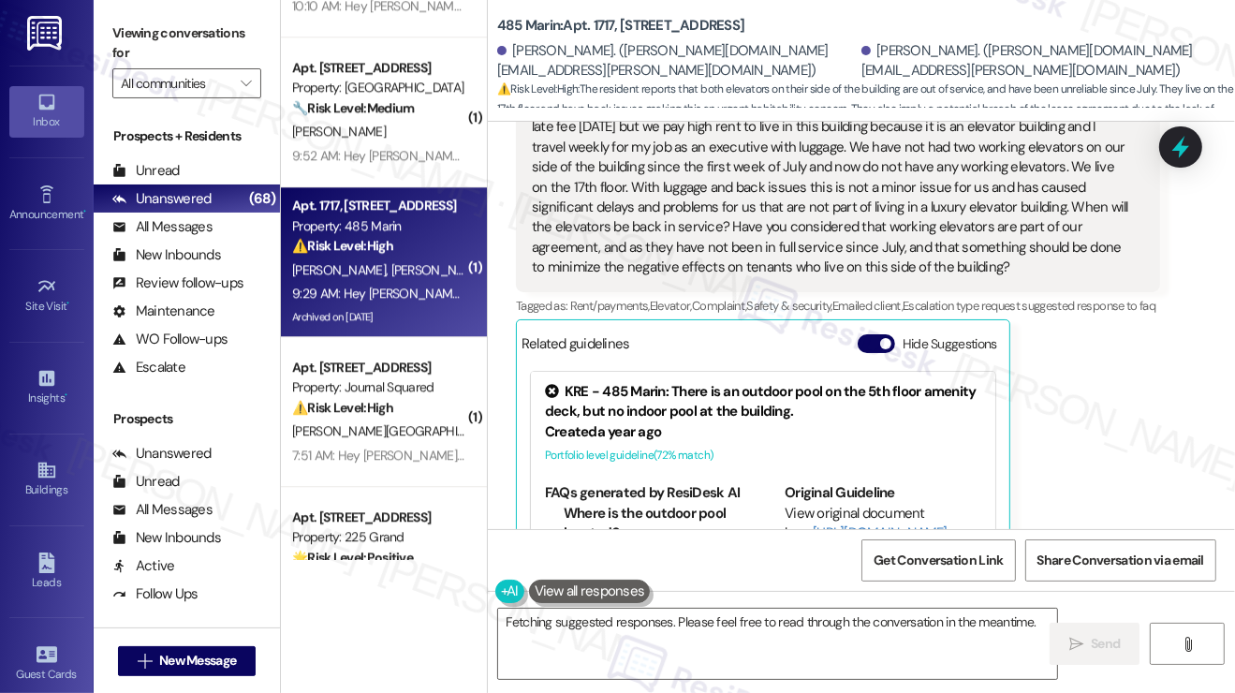
click at [1055, 409] on div "[PERSON_NAME] Question Neutral 9:29 AM Do you have an update on the elevators 4…" at bounding box center [838, 341] width 644 height 608
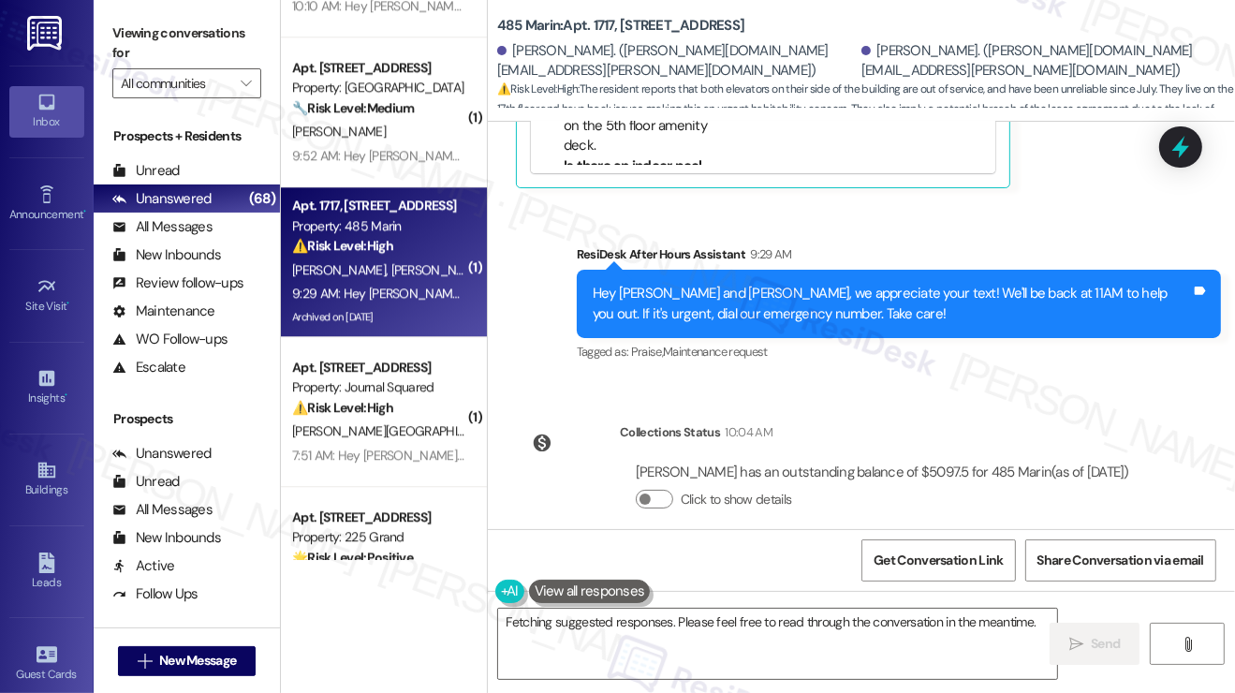
scroll to position [27759, 0]
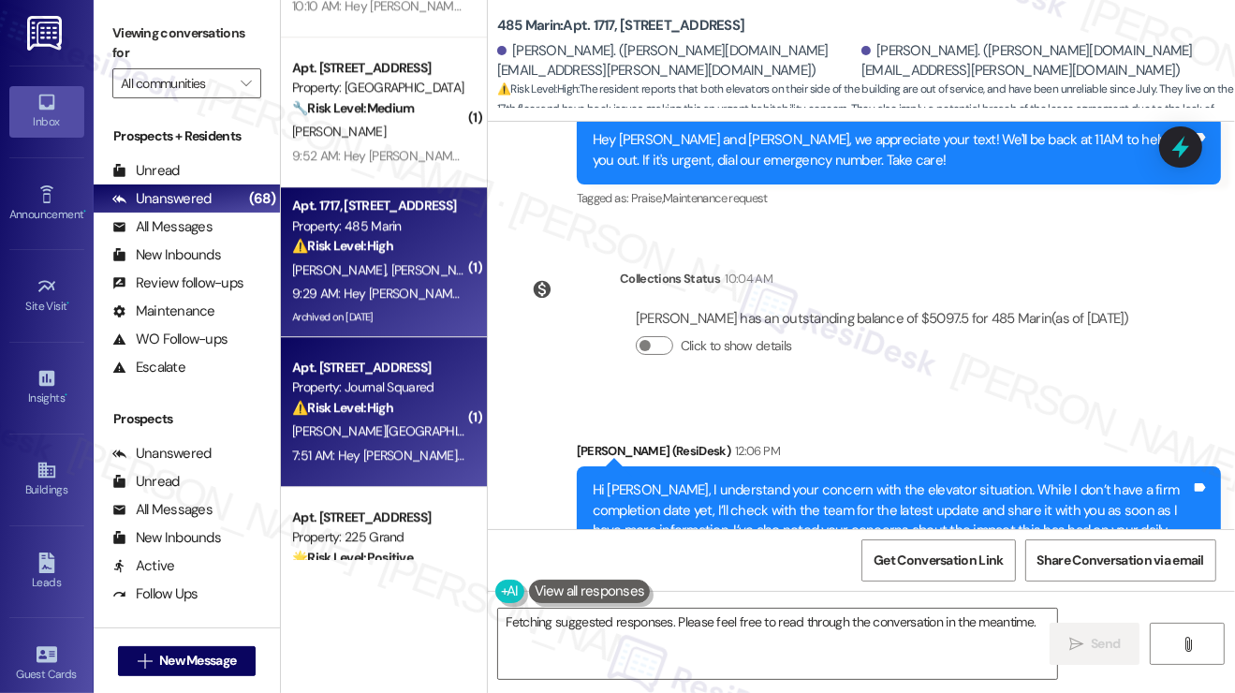
click at [420, 398] on div "⚠️ Risk Level: High The resident is questioning a high amenity fee on their bil…" at bounding box center [378, 408] width 173 height 20
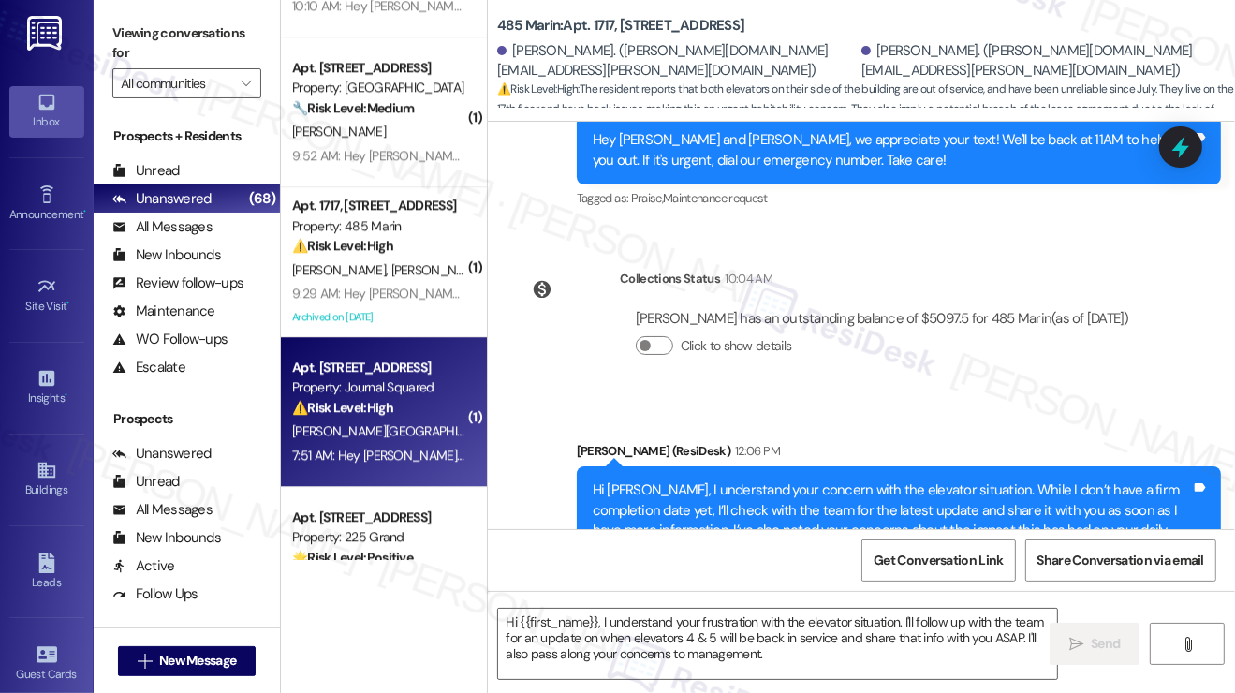
type textarea "Fetching suggested responses. Please feel free to read through the conversation…"
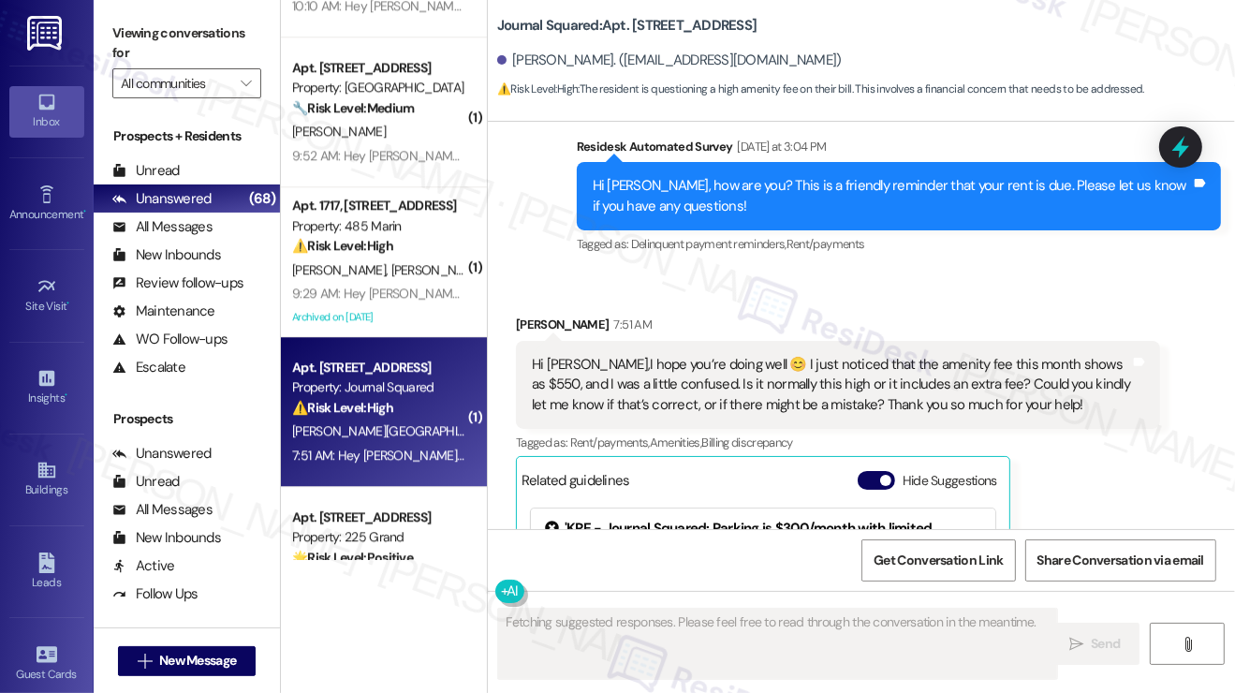
scroll to position [9884, 0]
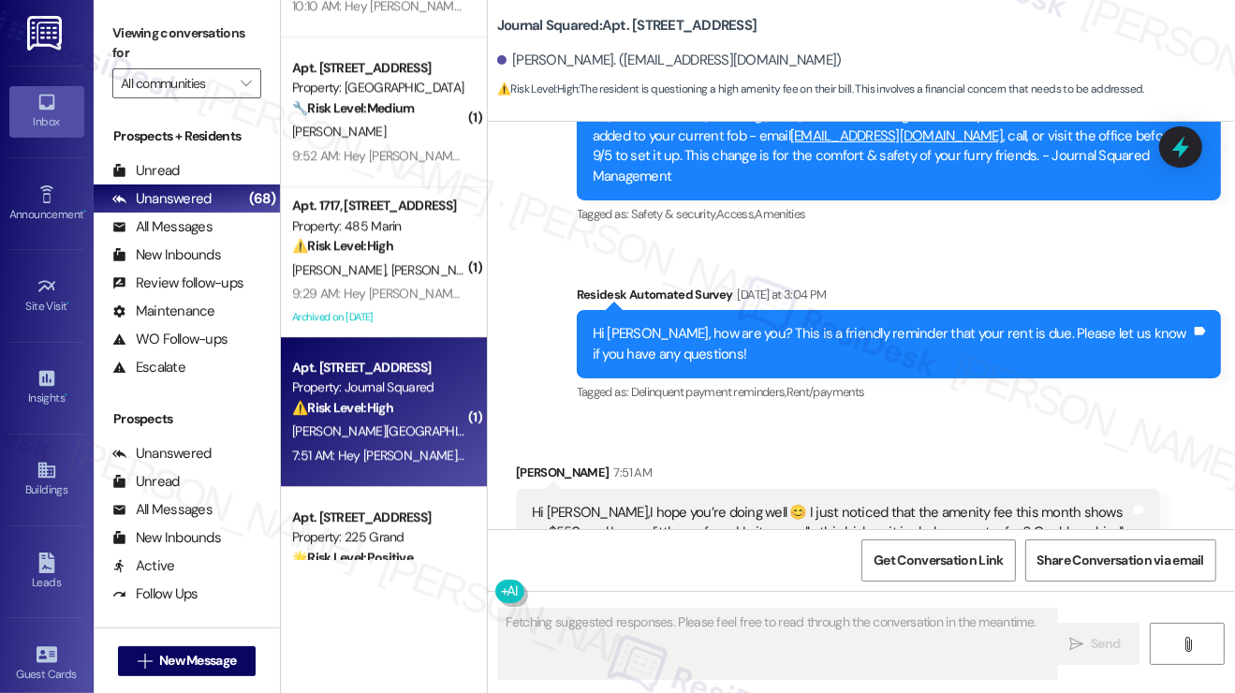
click at [638, 489] on div "Hi [PERSON_NAME],I hope you’re doing well 😊 I just noticed that the amenity fee…" at bounding box center [838, 533] width 644 height 88
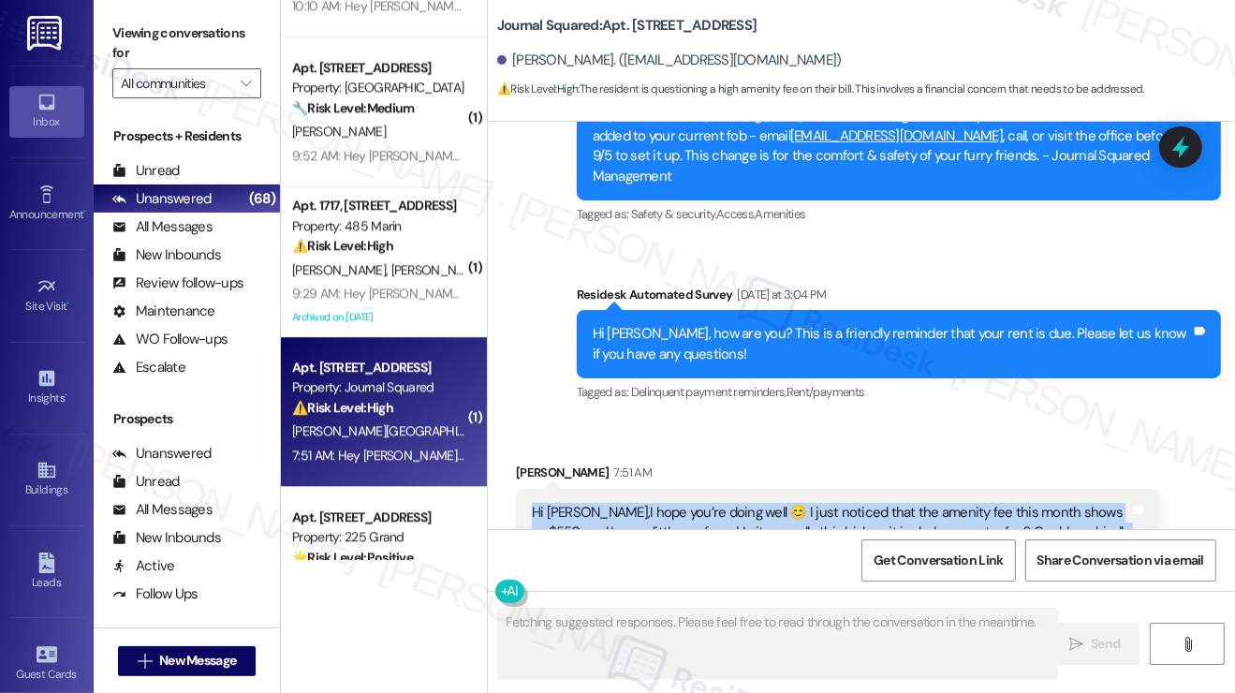
click at [638, 489] on div "Hi [PERSON_NAME],I hope you’re doing well 😊 I just noticed that the amenity fee…" at bounding box center [838, 533] width 644 height 88
click at [940, 503] on div "Hi [PERSON_NAME],I hope you’re doing well 😊 I just noticed that the amenity fee…" at bounding box center [831, 533] width 598 height 60
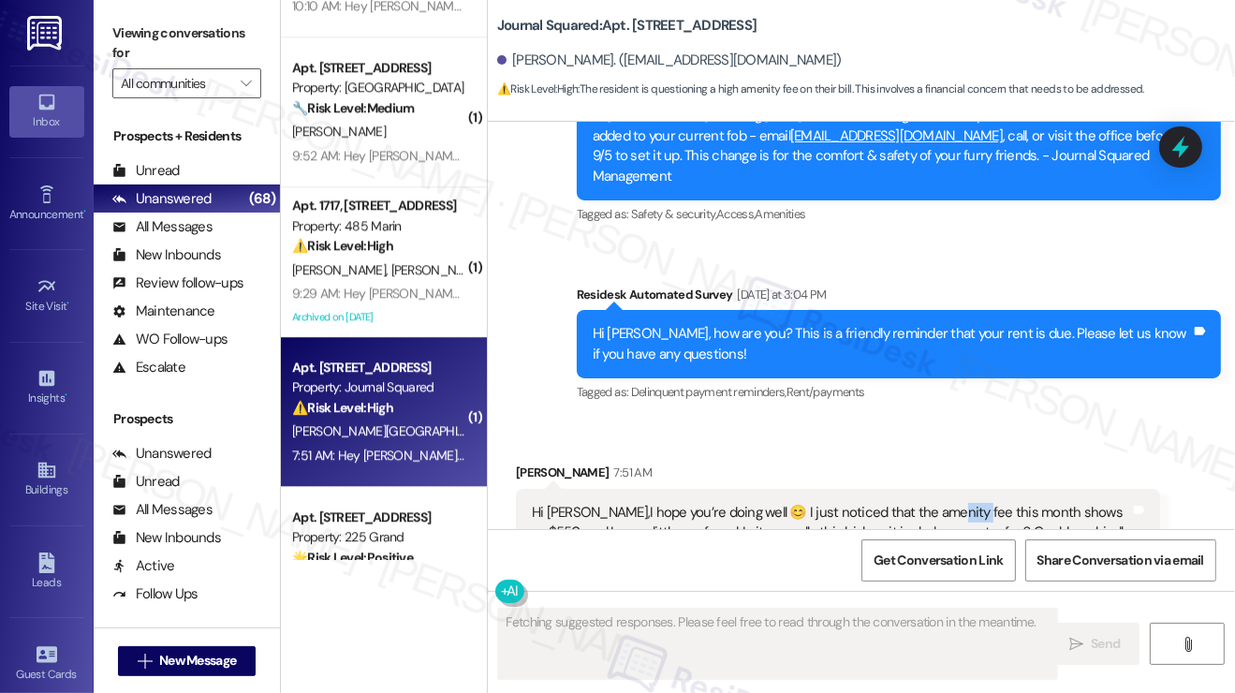
click at [940, 503] on div "Hi [PERSON_NAME],I hope you’re doing well 😊 I just noticed that the amenity fee…" at bounding box center [831, 533] width 598 height 60
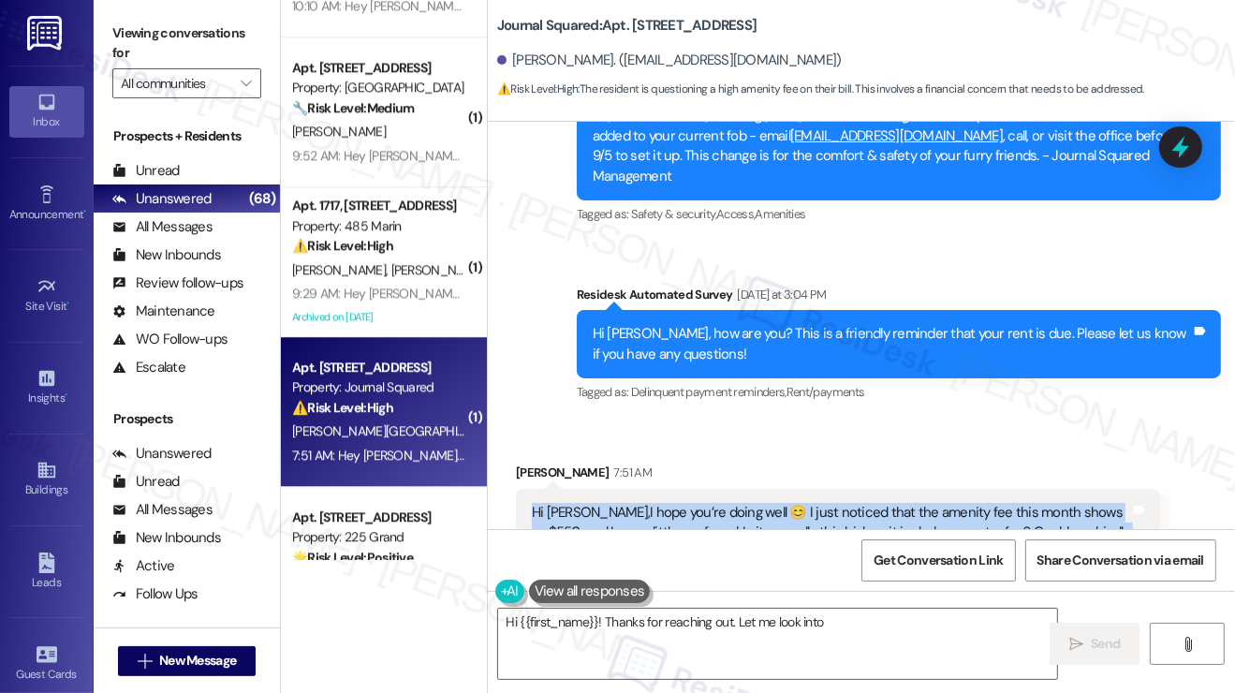
click at [940, 503] on div "Hi [PERSON_NAME],I hope you’re doing well 😊 I just noticed that the amenity fee…" at bounding box center [831, 533] width 598 height 60
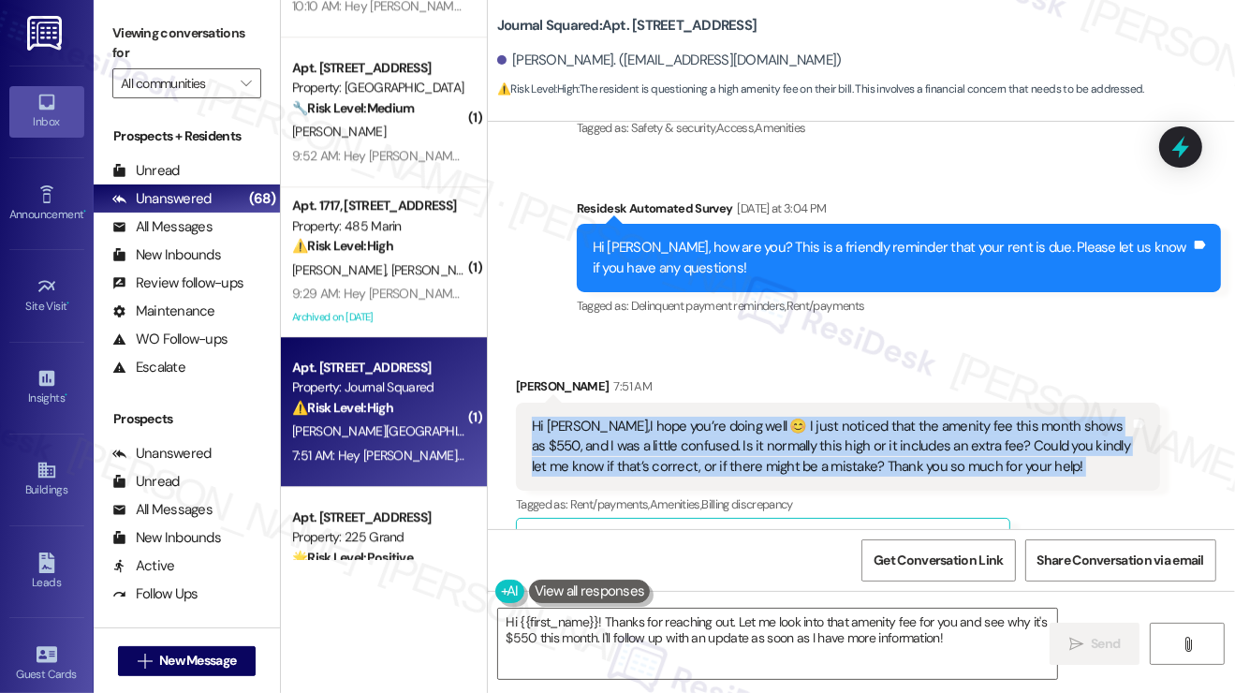
scroll to position [10071, 0]
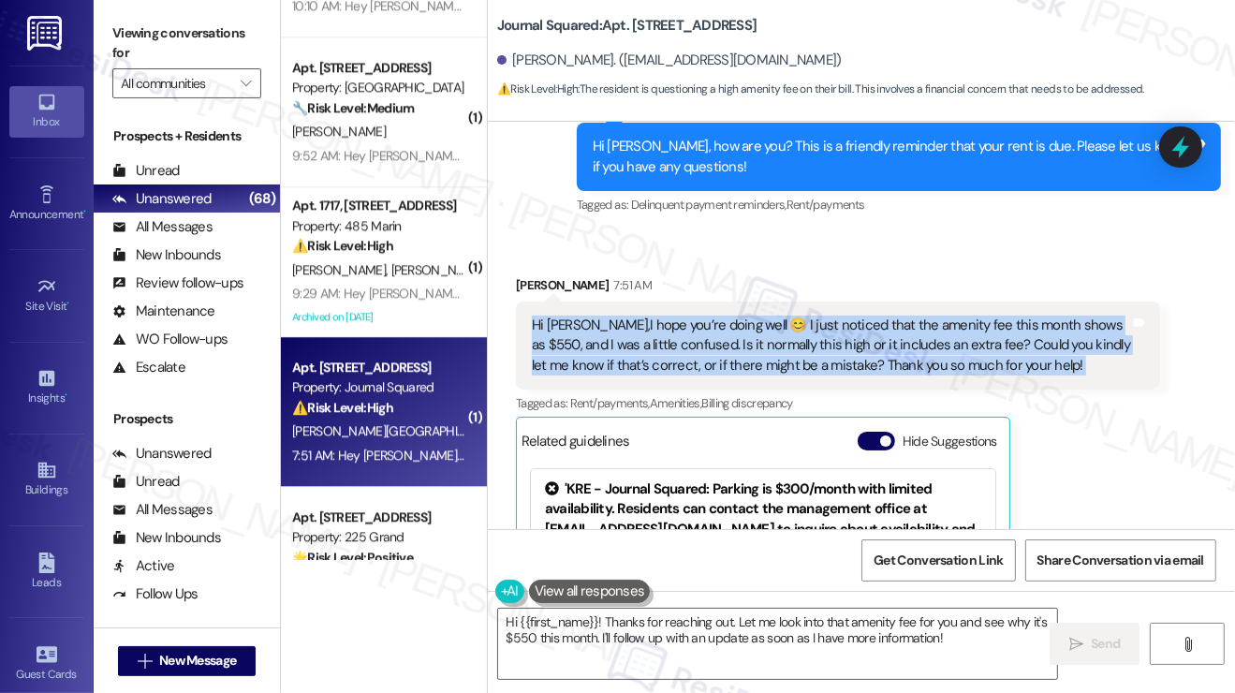
click at [777, 315] on div "Hi [PERSON_NAME],I hope you’re doing well 😊 I just noticed that the amenity fee…" at bounding box center [831, 345] width 598 height 60
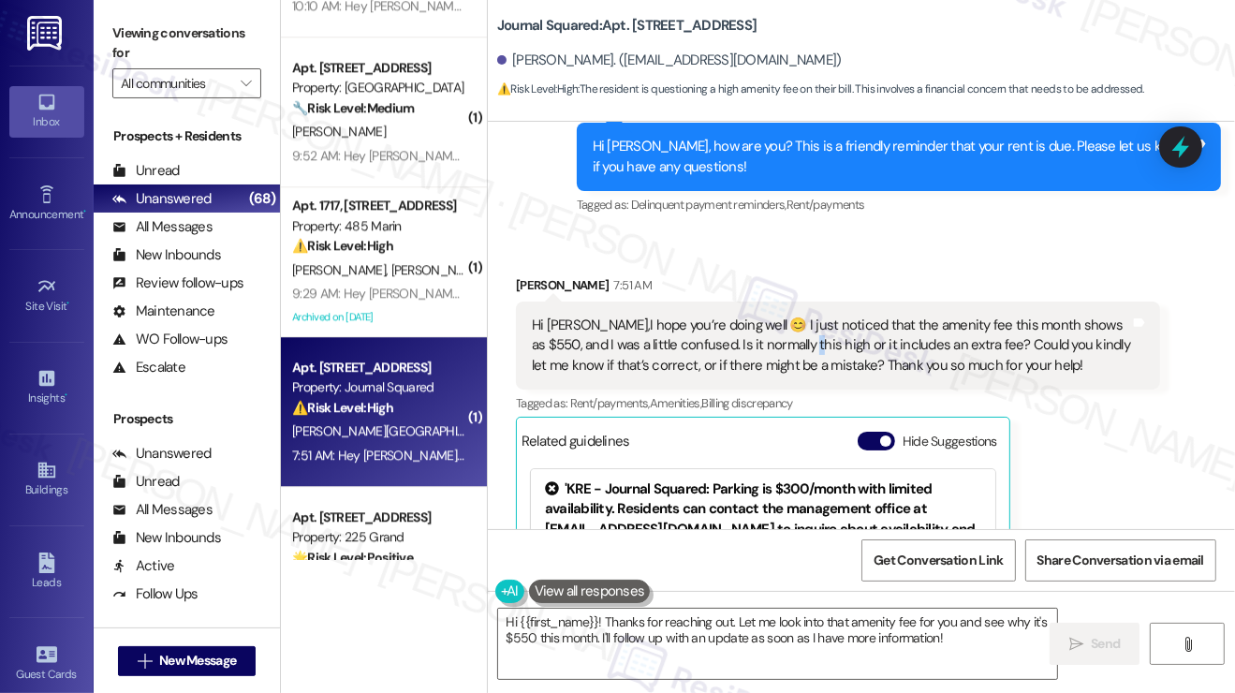
click at [777, 315] on div "Hi [PERSON_NAME],I hope you’re doing well 😊 I just noticed that the amenity fee…" at bounding box center [831, 345] width 598 height 60
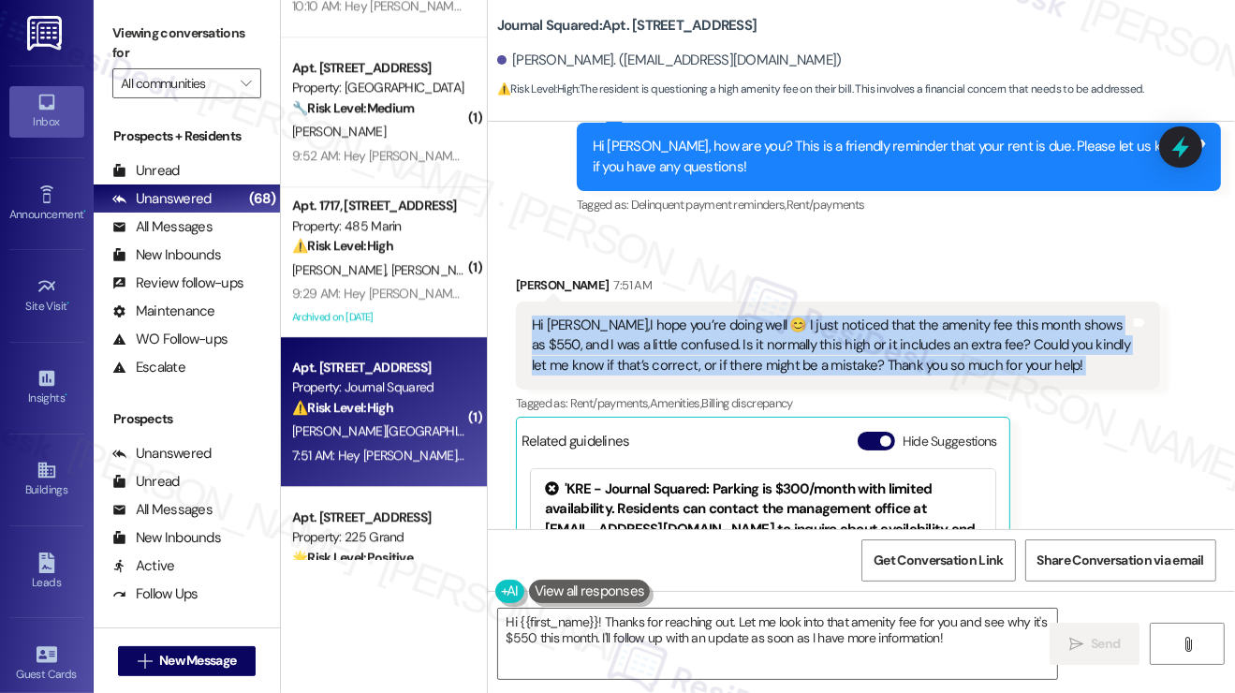
click at [777, 315] on div "Hi [PERSON_NAME],I hope you’re doing well 😊 I just noticed that the amenity fee…" at bounding box center [831, 345] width 598 height 60
click at [781, 326] on div "Hi [PERSON_NAME],I hope you’re doing well 😊 I just noticed that the amenity fee…" at bounding box center [831, 345] width 598 height 60
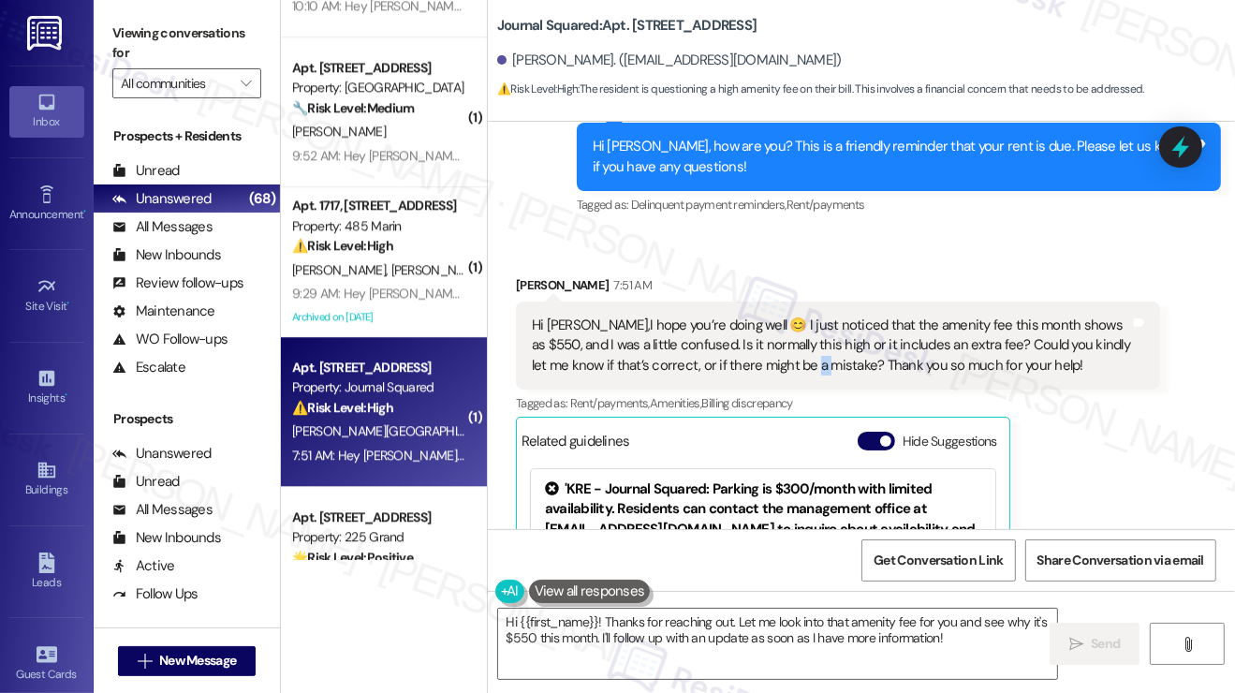
click at [781, 326] on div "Hi [PERSON_NAME],I hope you’re doing well 😊 I just noticed that the amenity fee…" at bounding box center [831, 345] width 598 height 60
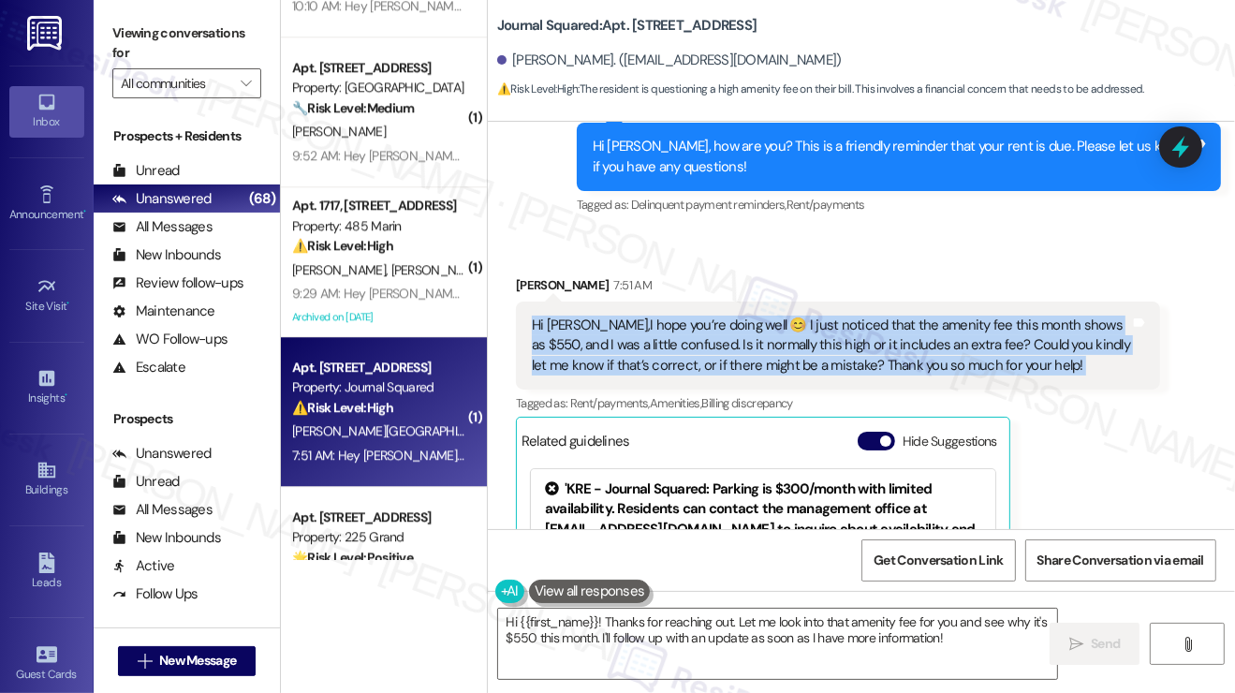
click at [781, 326] on div "Hi [PERSON_NAME],I hope you’re doing well 😊 I just noticed that the amenity fee…" at bounding box center [831, 345] width 598 height 60
click at [813, 315] on div "Hi [PERSON_NAME],I hope you’re doing well 😊 I just noticed that the amenity fee…" at bounding box center [831, 345] width 598 height 60
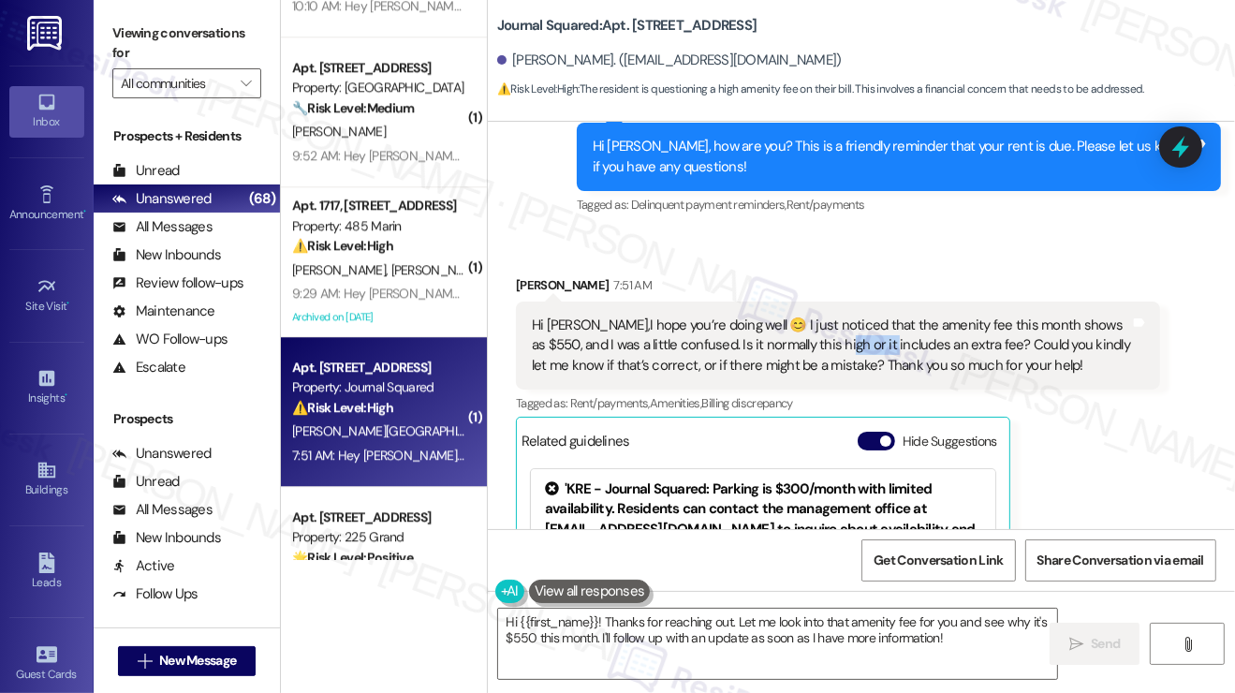
click at [813, 315] on div "Hi [PERSON_NAME],I hope you’re doing well 😊 I just noticed that the amenity fee…" at bounding box center [831, 345] width 598 height 60
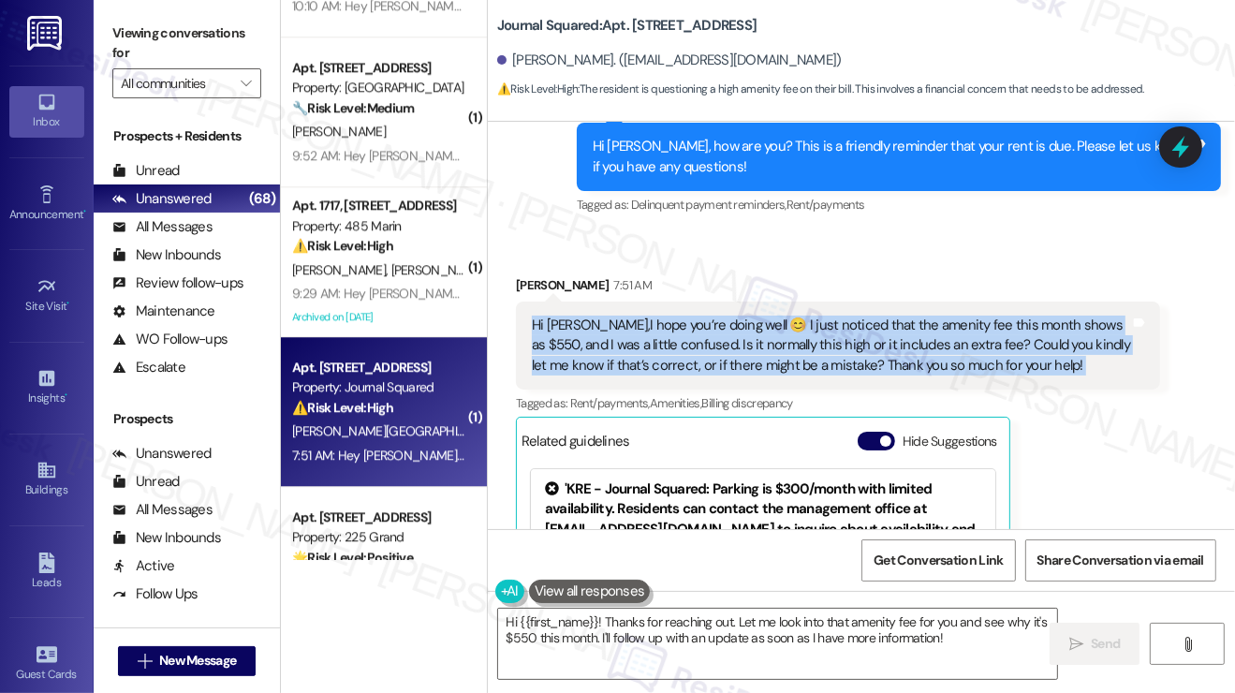
click at [813, 315] on div "Hi [PERSON_NAME],I hope you’re doing well 😊 I just noticed that the amenity fee…" at bounding box center [831, 345] width 598 height 60
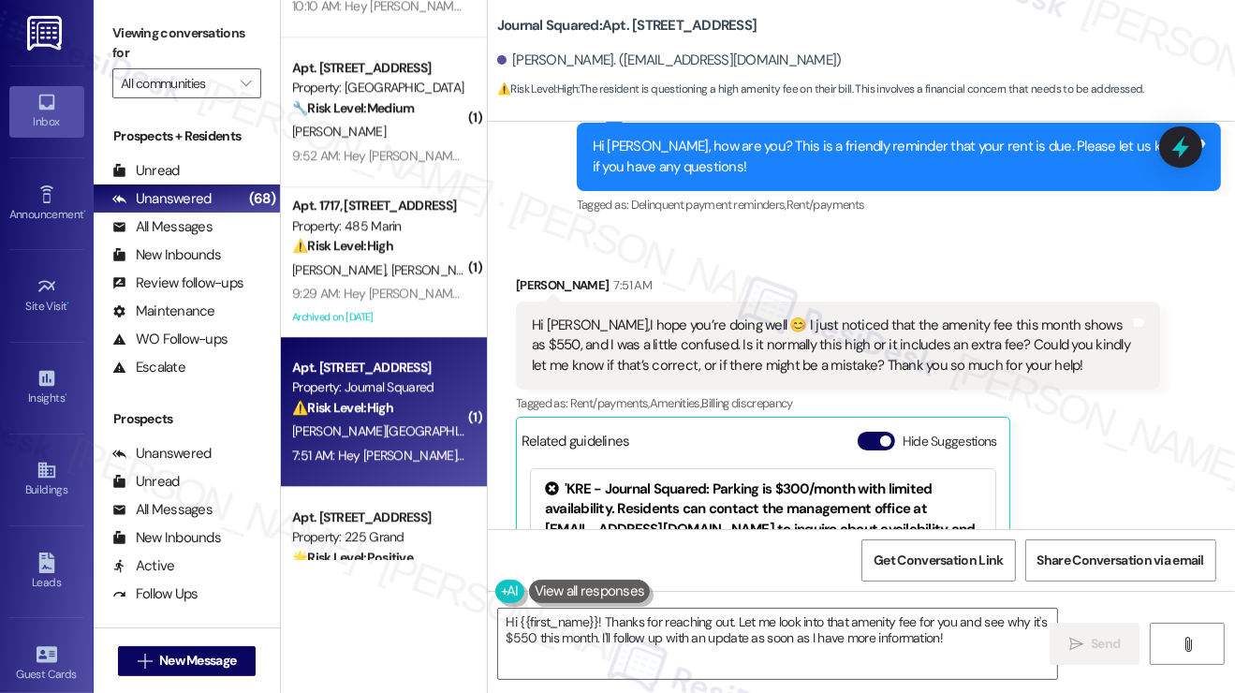
click at [809, 275] on div "[PERSON_NAME] 7:51 AM" at bounding box center [838, 288] width 644 height 26
click at [805, 315] on div "Hi [PERSON_NAME],I hope you’re doing well 😊 I just noticed that the amenity fee…" at bounding box center [831, 345] width 598 height 60
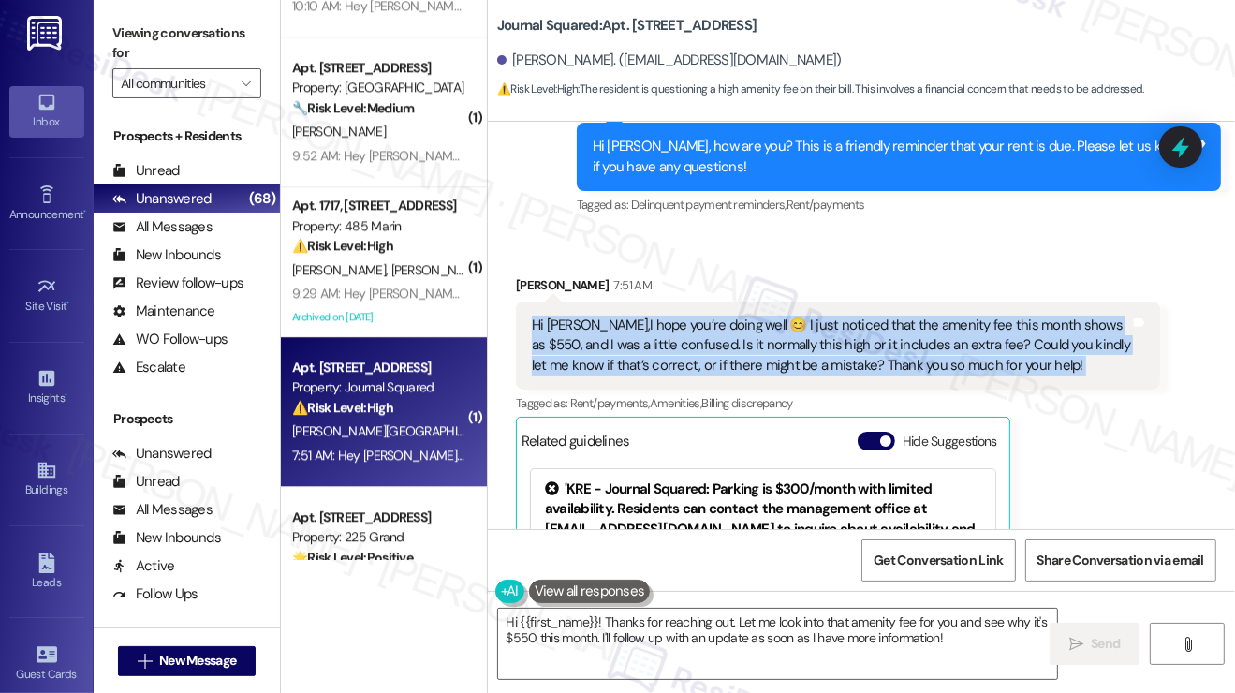
click at [805, 315] on div "Hi [PERSON_NAME],I hope you’re doing well 😊 I just noticed that the amenity fee…" at bounding box center [831, 345] width 598 height 60
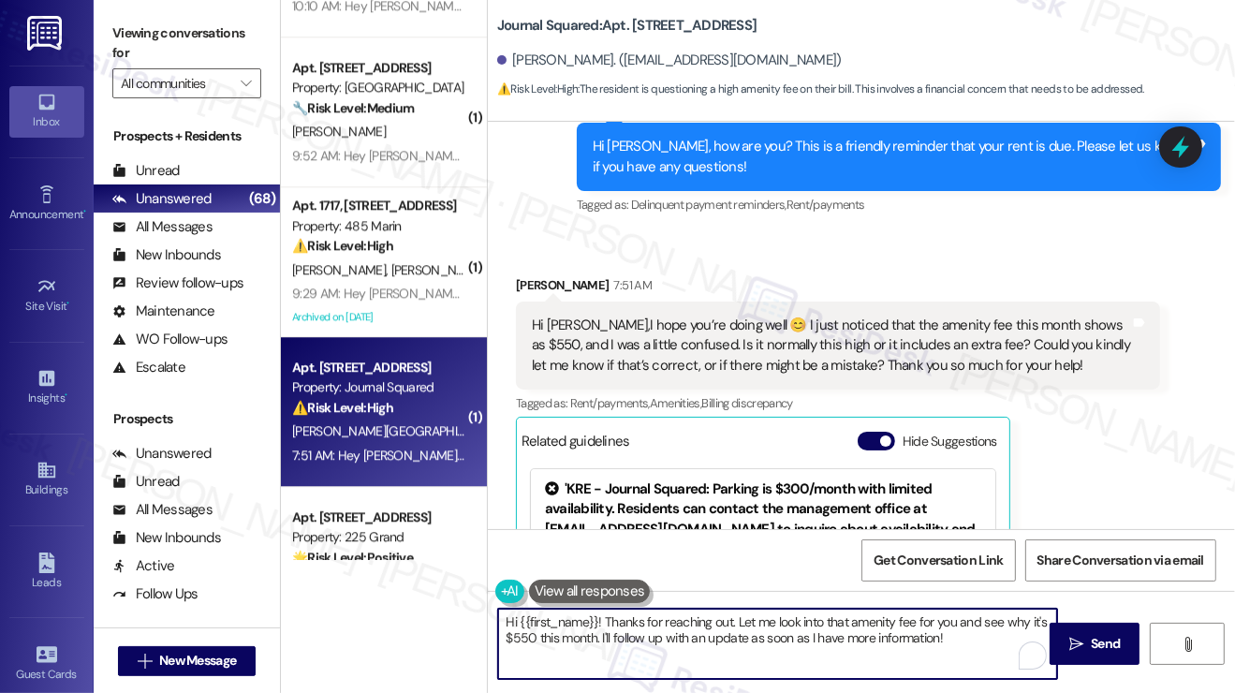
drag, startPoint x: 632, startPoint y: 635, endPoint x: 848, endPoint y: 638, distance: 216.3
click at [848, 638] on textarea "Hi {{first_name}}! Thanks for reaching out. Let me look into that amenity fee f…" at bounding box center [777, 644] width 559 height 70
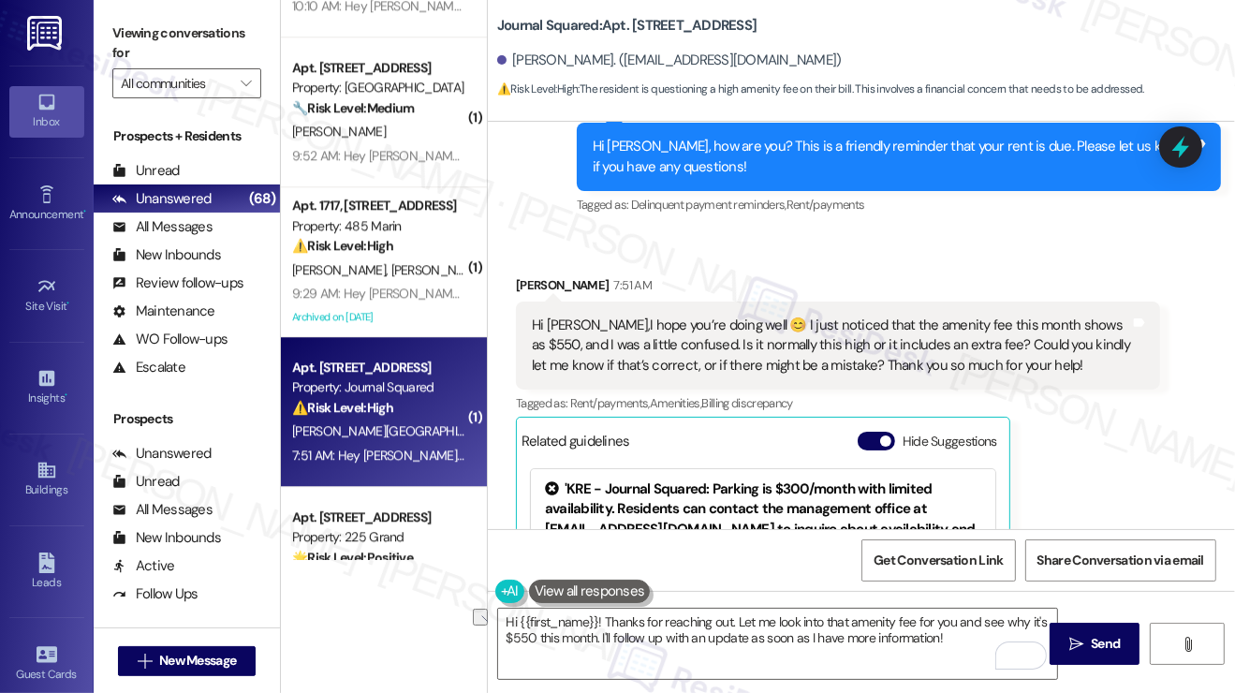
click at [148, 38] on label "Viewing conversations for" at bounding box center [186, 44] width 149 height 50
click at [641, 315] on div "Hi [PERSON_NAME],I hope you’re doing well 😊 I just noticed that the amenity fee…" at bounding box center [831, 345] width 598 height 60
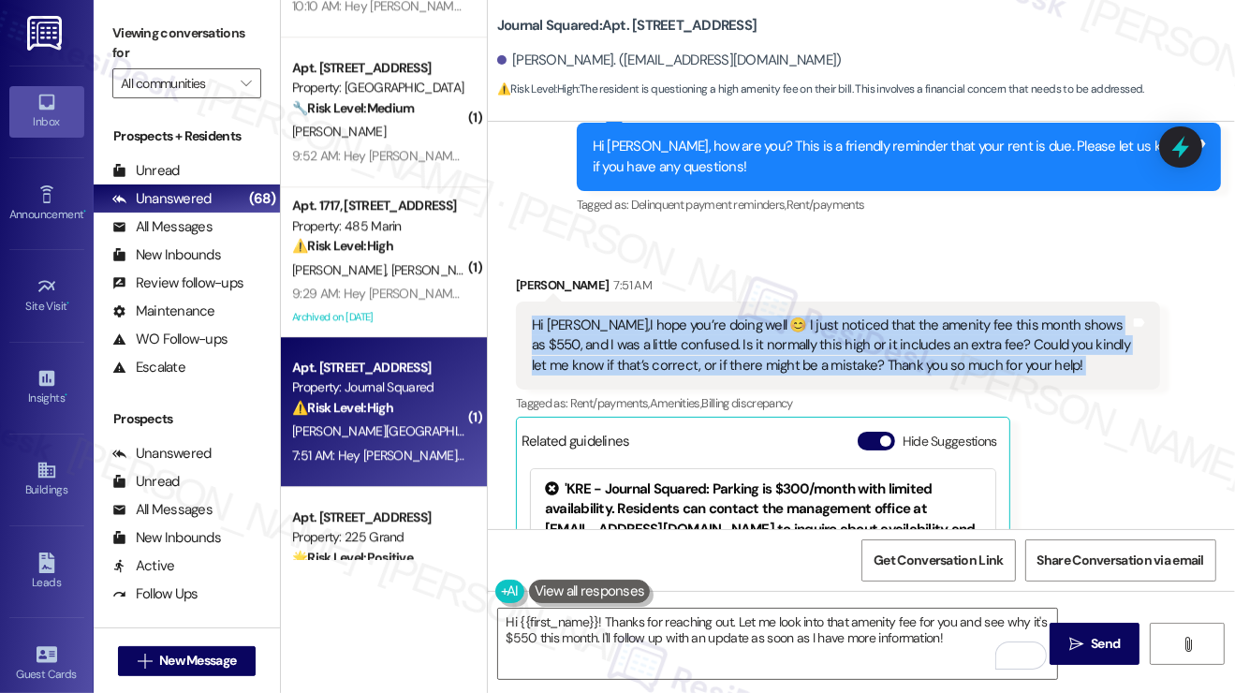
click at [641, 315] on div "Hi [PERSON_NAME],I hope you’re doing well 😊 I just noticed that the amenity fee…" at bounding box center [831, 345] width 598 height 60
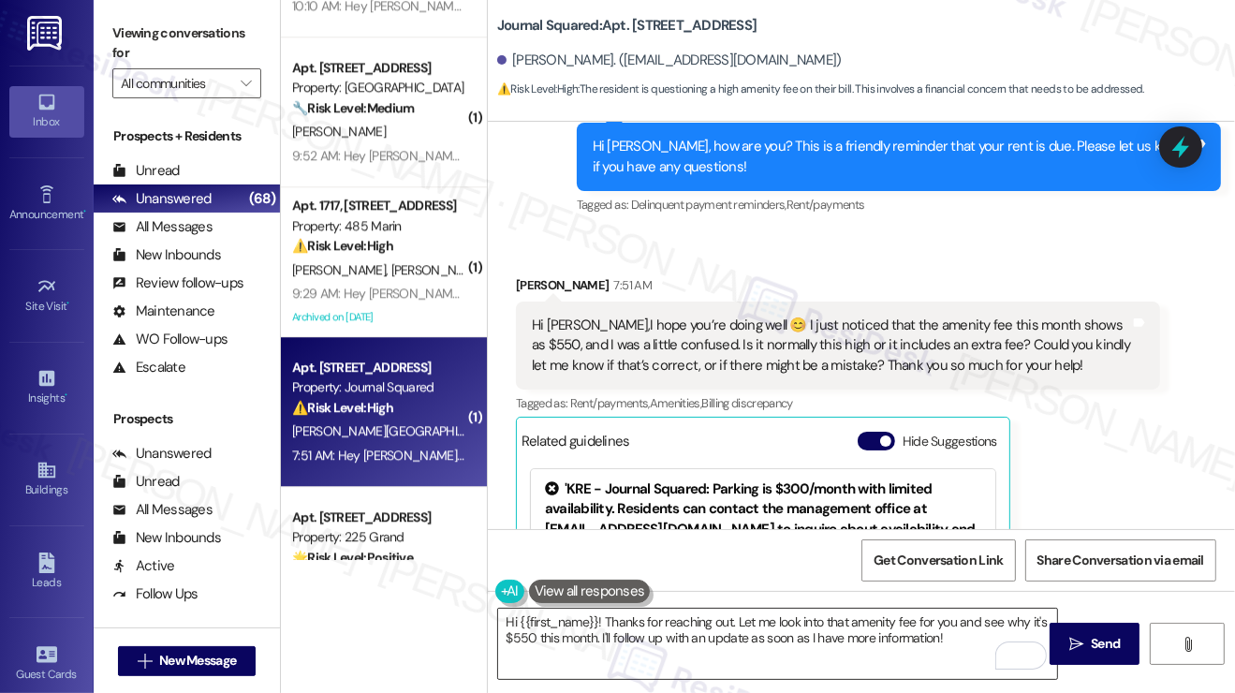
click at [954, 640] on textarea "Hi {{first_name}}! Thanks for reaching out. Let me look into that amenity fee f…" at bounding box center [777, 644] width 559 height 70
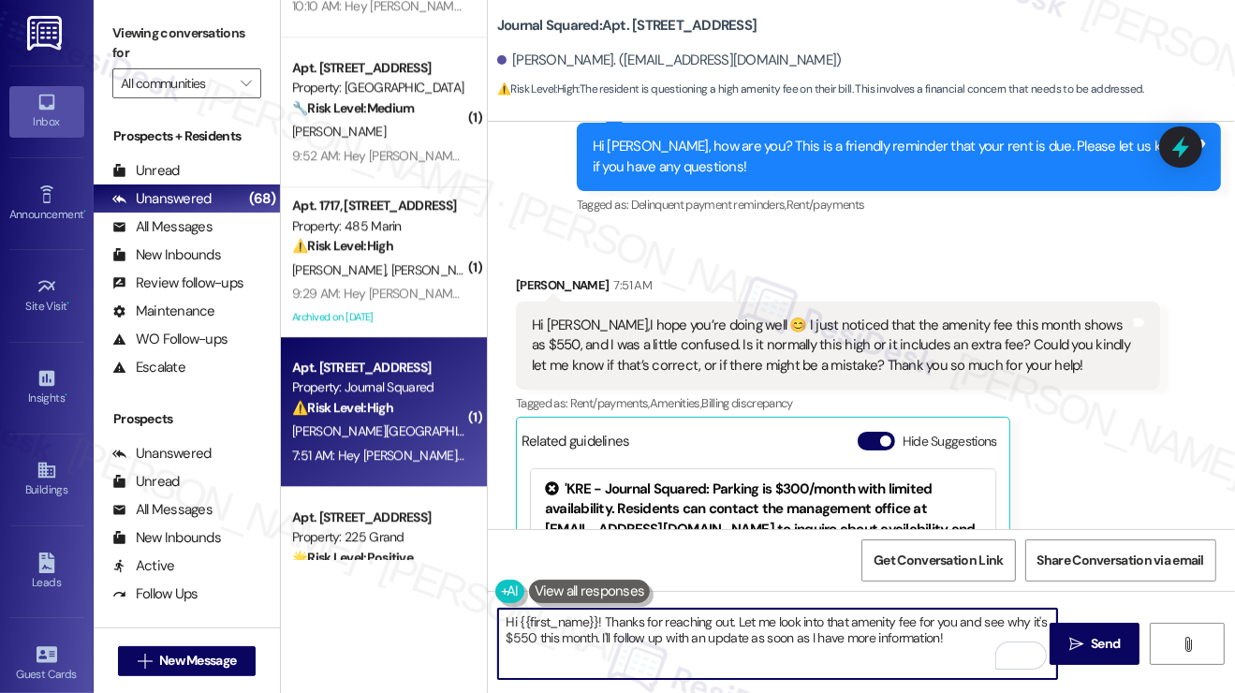
click at [741, 621] on textarea "Hi {{first_name}}! Thanks for reaching out. Let me look into that amenity fee f…" at bounding box center [777, 644] width 559 height 70
click at [942, 637] on textarea "Hi {{first_name}}! Thanks for reaching out. Let me look into that amenity fee f…" at bounding box center [777, 644] width 559 height 70
drag, startPoint x: 755, startPoint y: 620, endPoint x: 853, endPoint y: 620, distance: 97.4
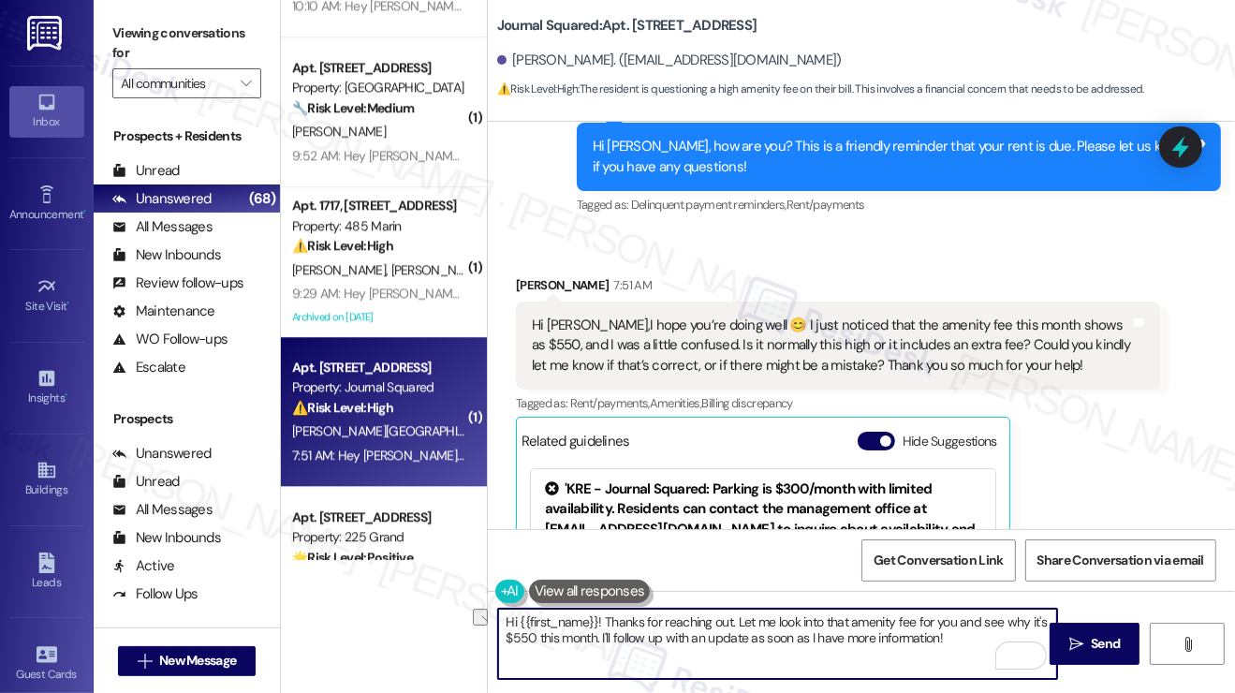
click at [853, 620] on textarea "Hi {{first_name}}! Thanks for reaching out. Let me look into that amenity fee f…" at bounding box center [777, 644] width 559 height 70
drag, startPoint x: 938, startPoint y: 619, endPoint x: 901, endPoint y: 621, distance: 37.5
click at [901, 621] on textarea "Hi {{first_name}}! Thanks for reaching out. Let me check the amenity fee for yo…" at bounding box center [777, 644] width 559 height 70
drag, startPoint x: 611, startPoint y: 639, endPoint x: 976, endPoint y: 618, distance: 365.7
click at [976, 618] on textarea "Hi {{first_name}}! Thanks for reaching out. Let me check the amenity fee with t…" at bounding box center [777, 644] width 559 height 70
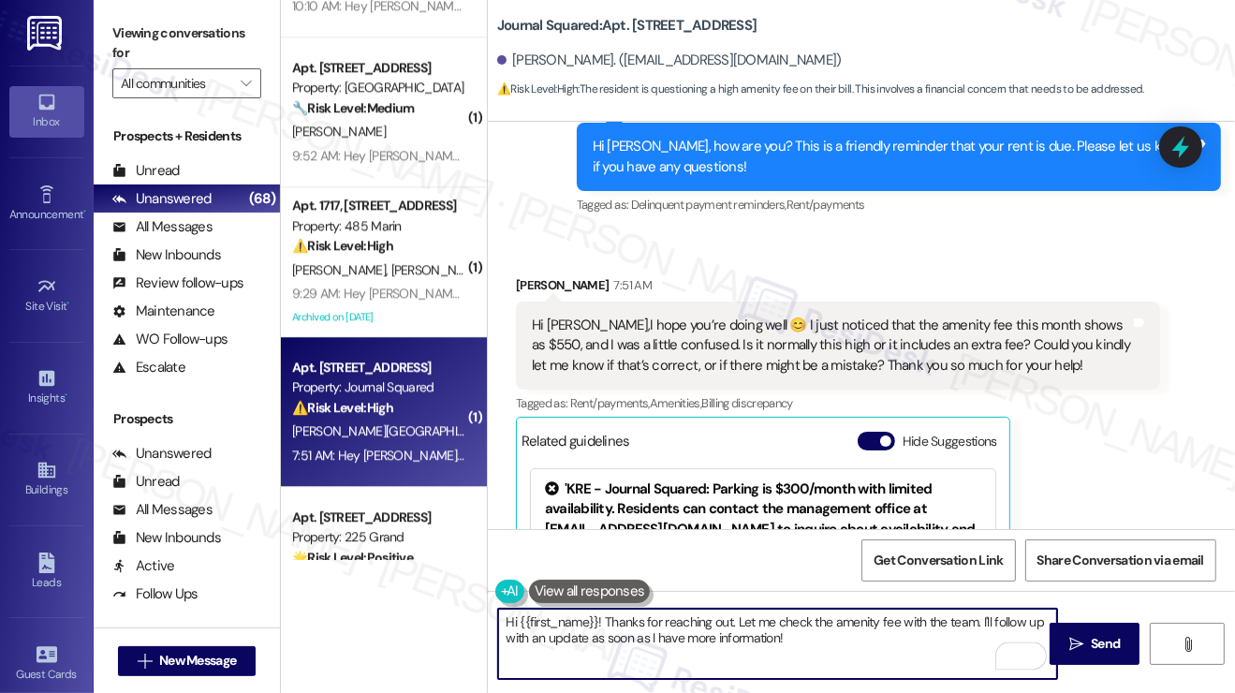
click at [927, 640] on textarea "Hi {{first_name}}! Thanks for reaching out. Let me check the amenity fee with t…" at bounding box center [777, 644] width 559 height 70
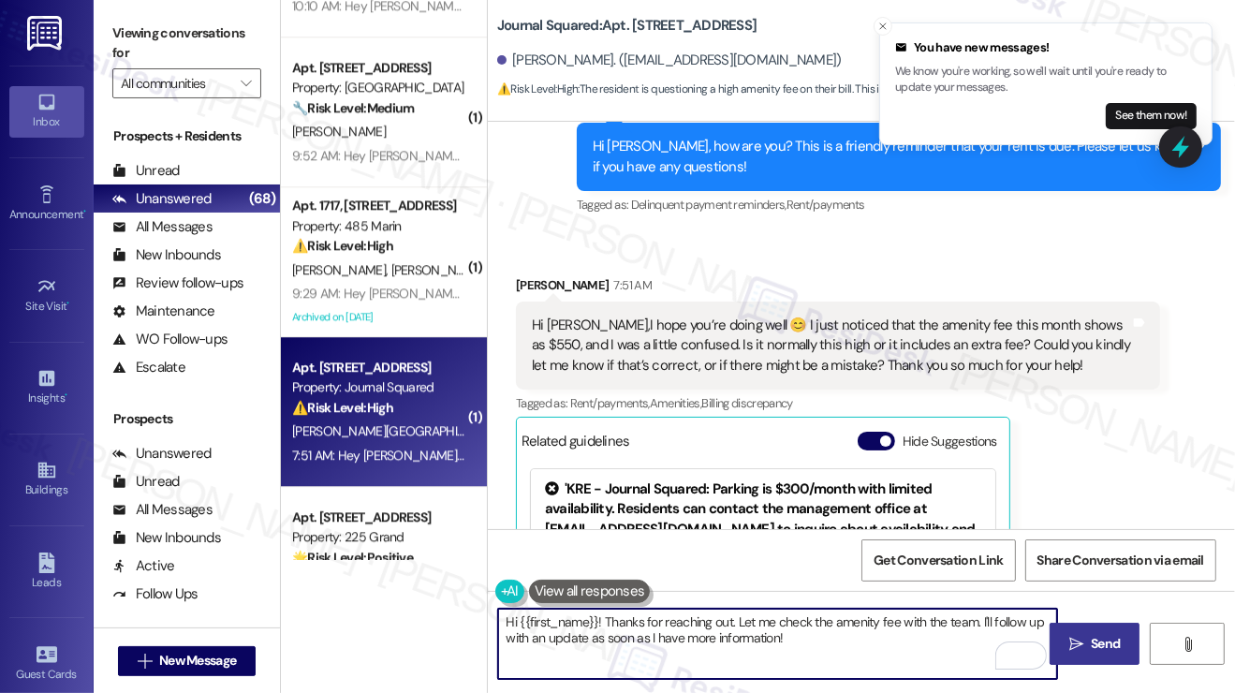
type textarea "Hi {{first_name}}! Thanks for reaching out. Let me check the amenity fee with t…"
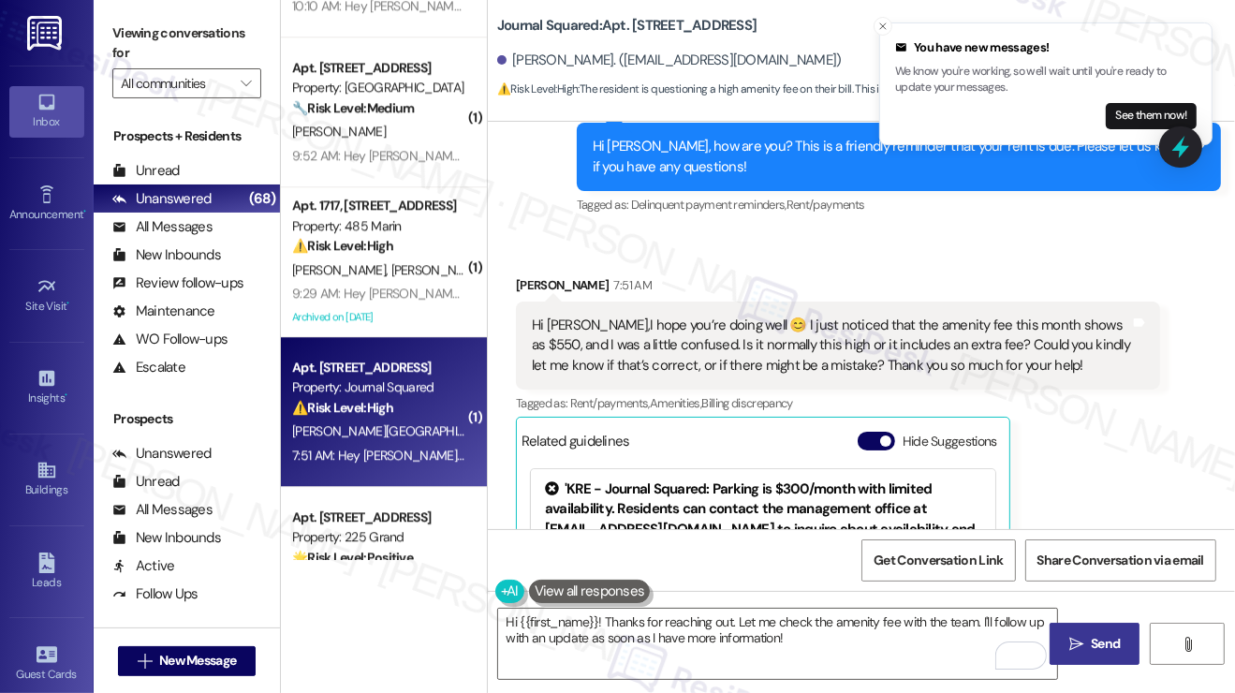
click at [1071, 628] on button " Send" at bounding box center [1094, 644] width 91 height 42
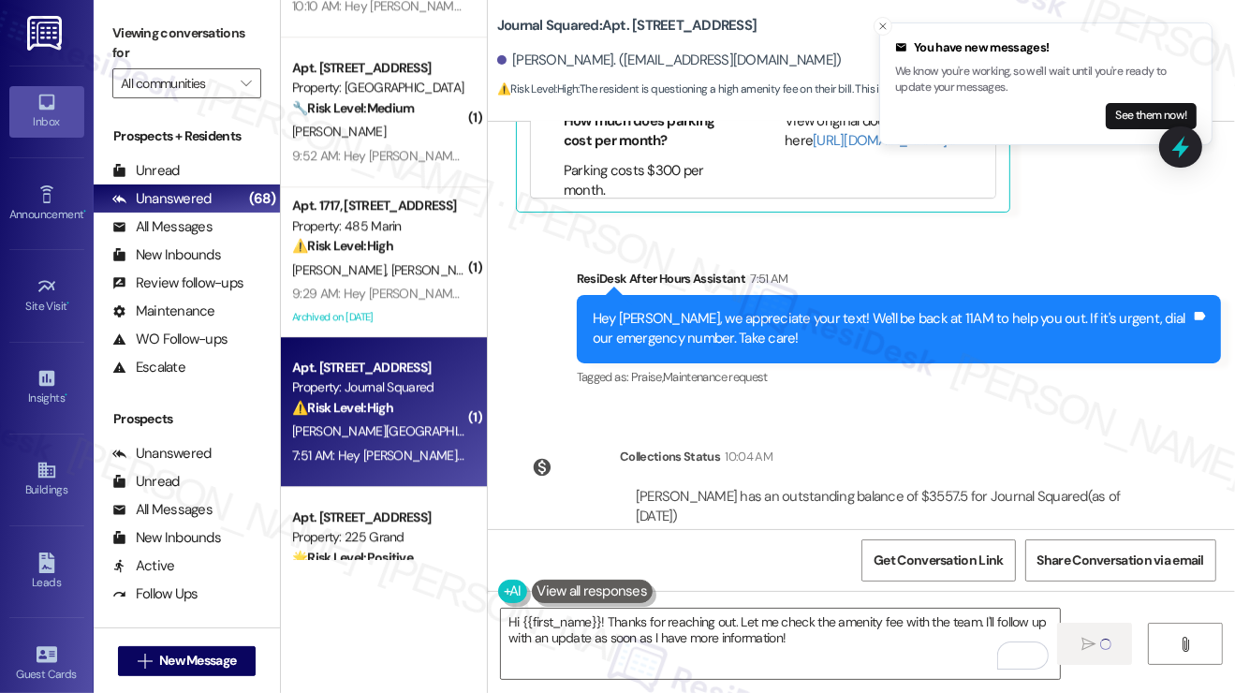
scroll to position [10629, 0]
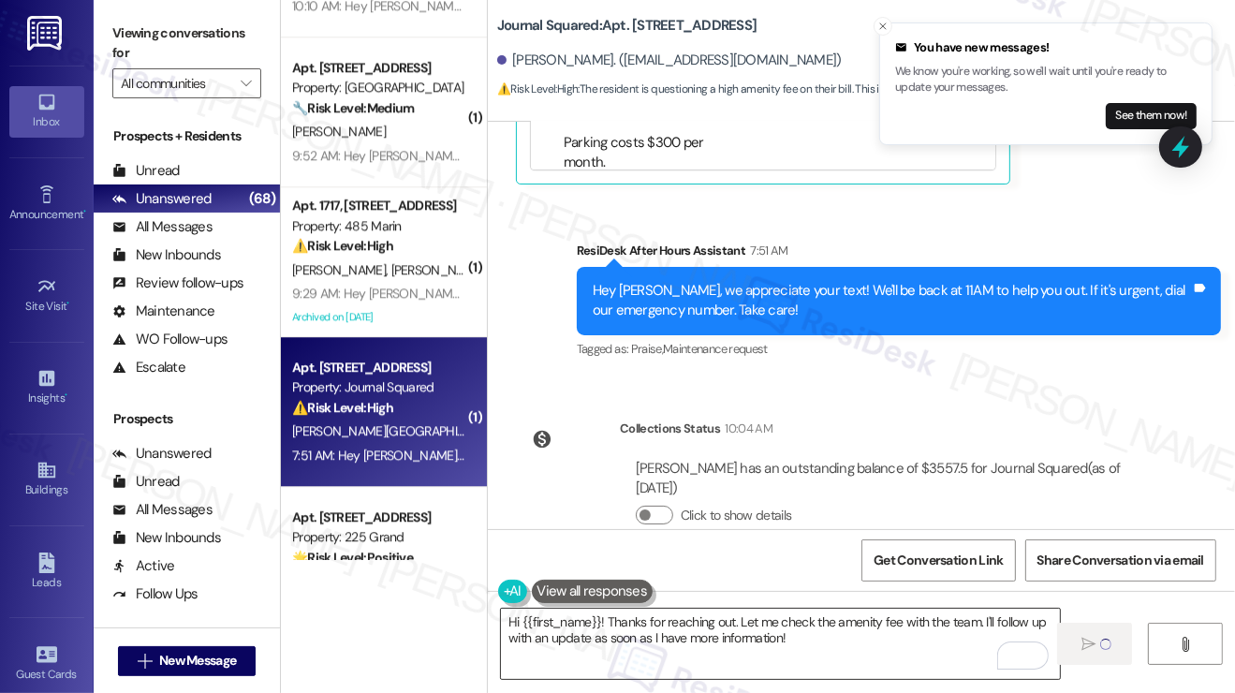
click at [784, 628] on textarea "Hi {{first_name}}! Thanks for reaching out. Let me check the amenity fee with t…" at bounding box center [780, 644] width 559 height 70
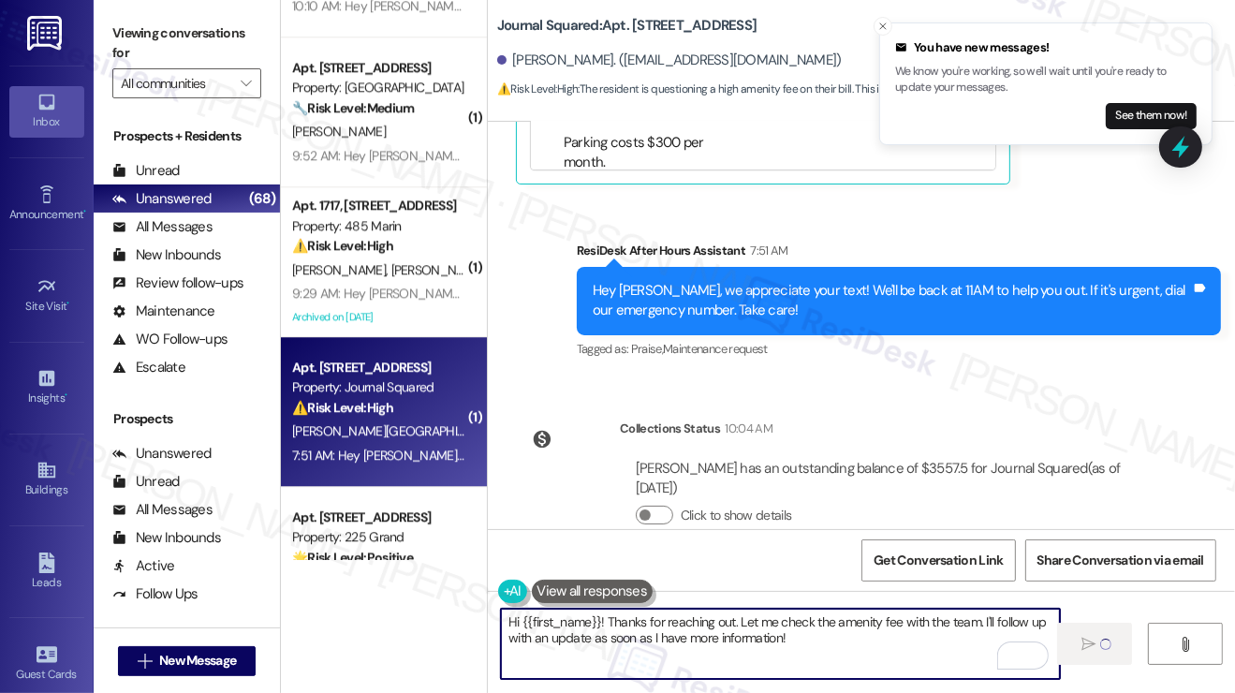
click at [784, 628] on textarea "Hi {{first_name}}! Thanks for reaching out. Let me check the amenity fee with t…" at bounding box center [780, 644] width 559 height 70
click at [944, 459] on div "[PERSON_NAME] has an outstanding balance of $3557.5 for Journal Squared (as of …" at bounding box center [890, 479] width 508 height 40
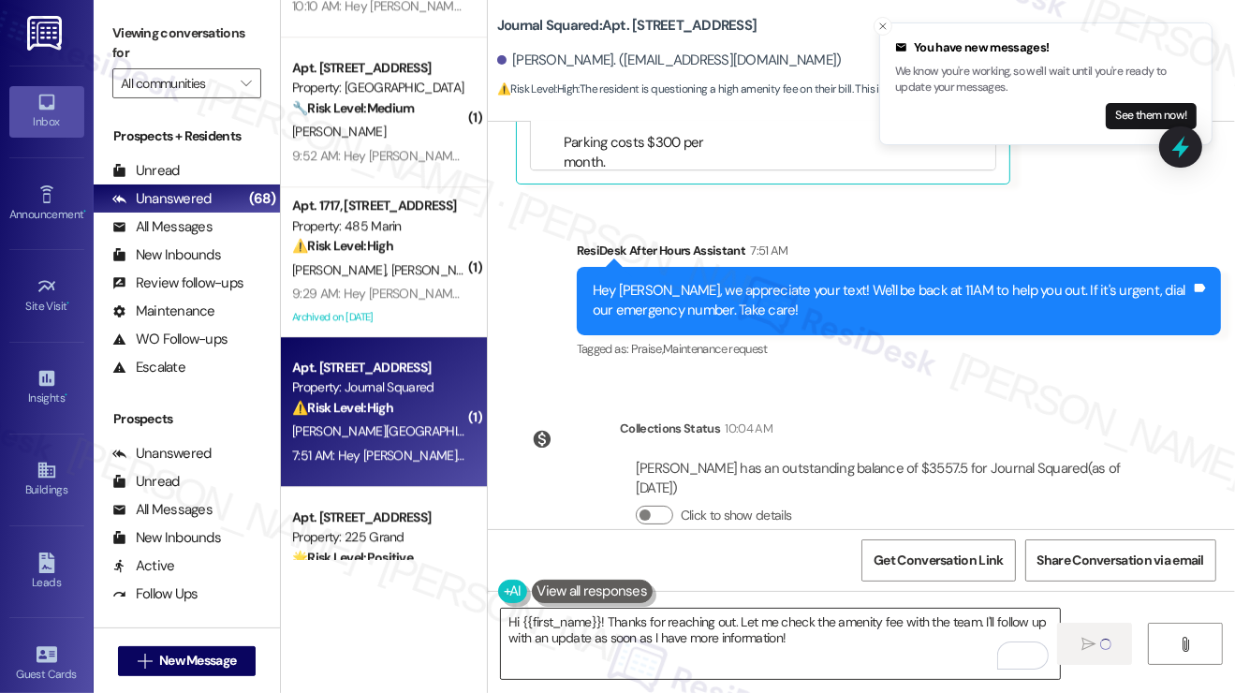
click at [697, 626] on textarea "Hi {{first_name}}! Thanks for reaching out. Let me check the amenity fee with t…" at bounding box center [780, 644] width 559 height 70
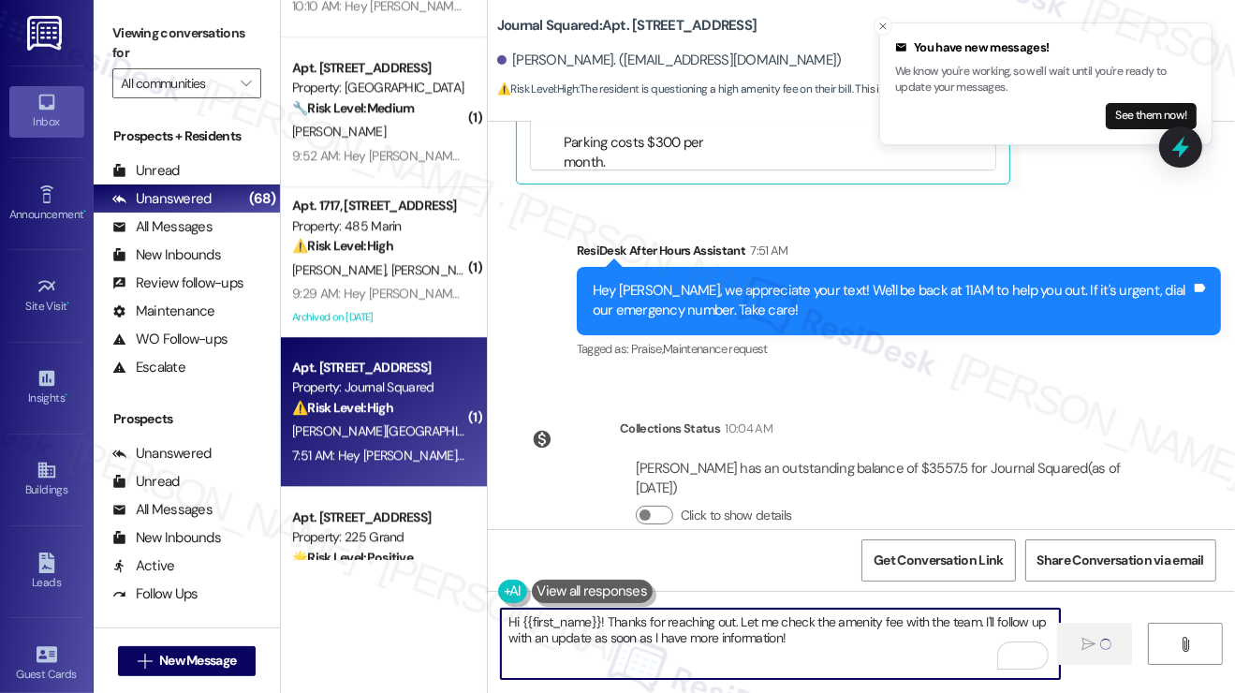
click at [697, 626] on textarea "Hi {{first_name}}! Thanks for reaching out. Let me check the amenity fee with t…" at bounding box center [780, 644] width 559 height 70
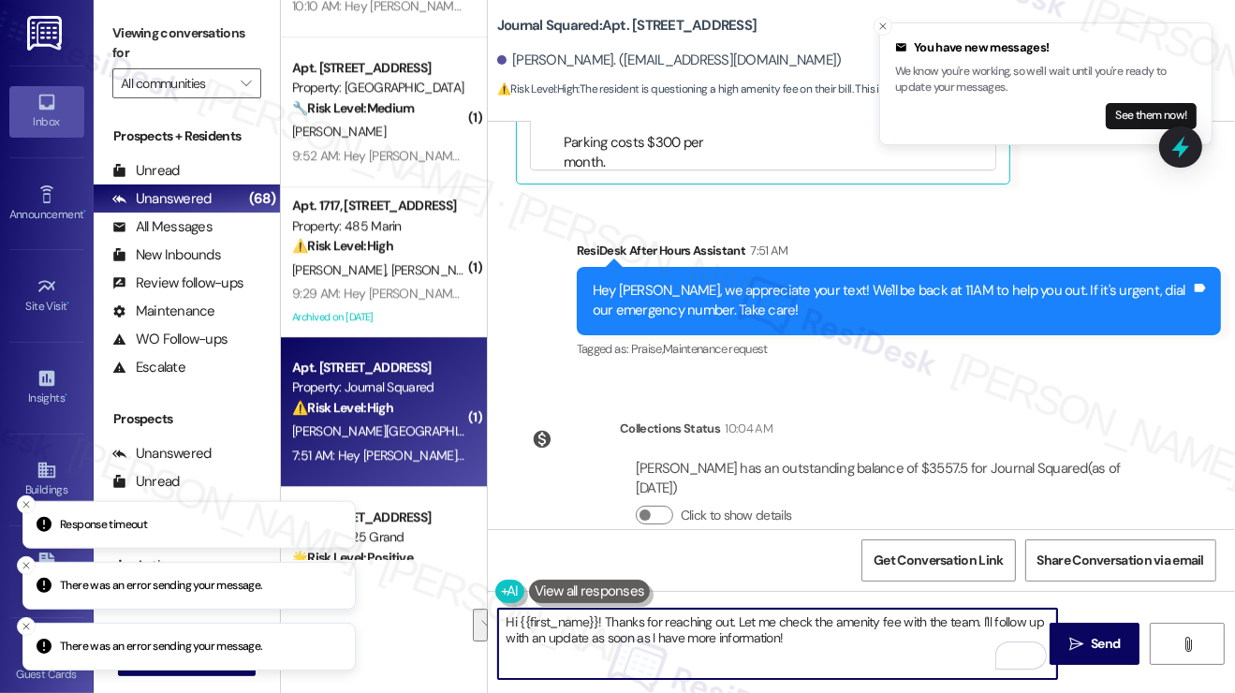
click at [710, 452] on div "Lease started [DATE] 8:00 PM Announcement, sent via SMS [DATE] 1:11 PM Dear Res…" at bounding box center [861, 325] width 747 height 407
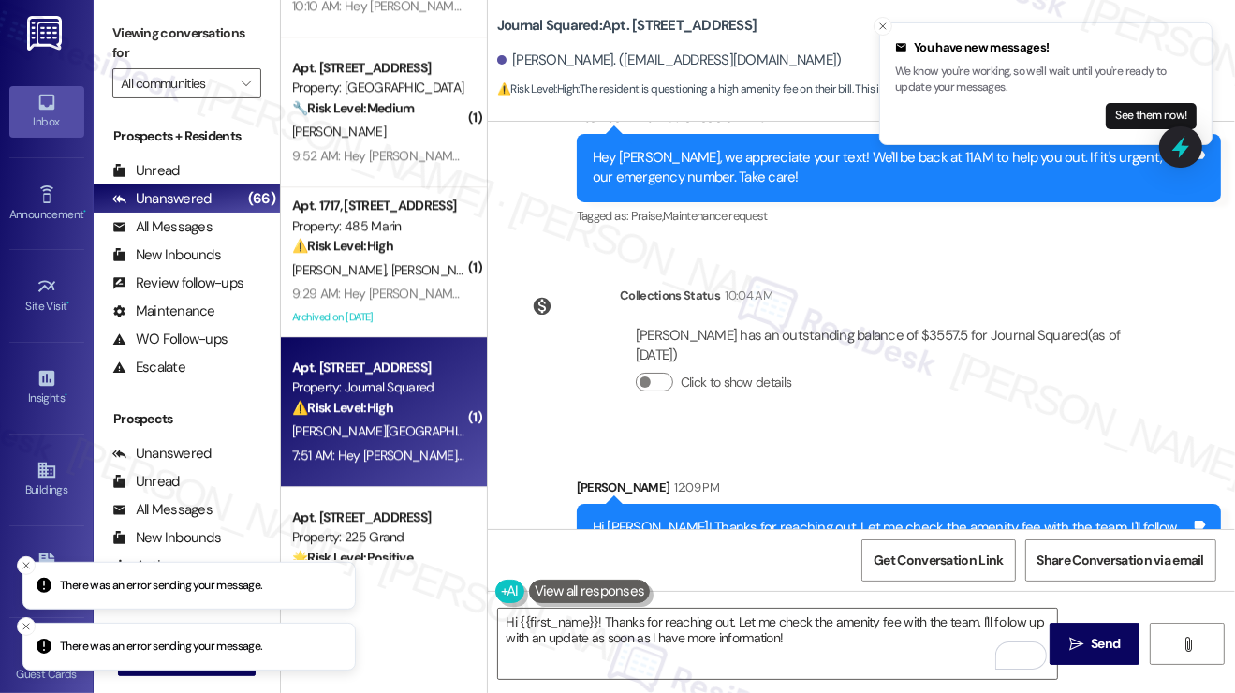
scroll to position [10780, 0]
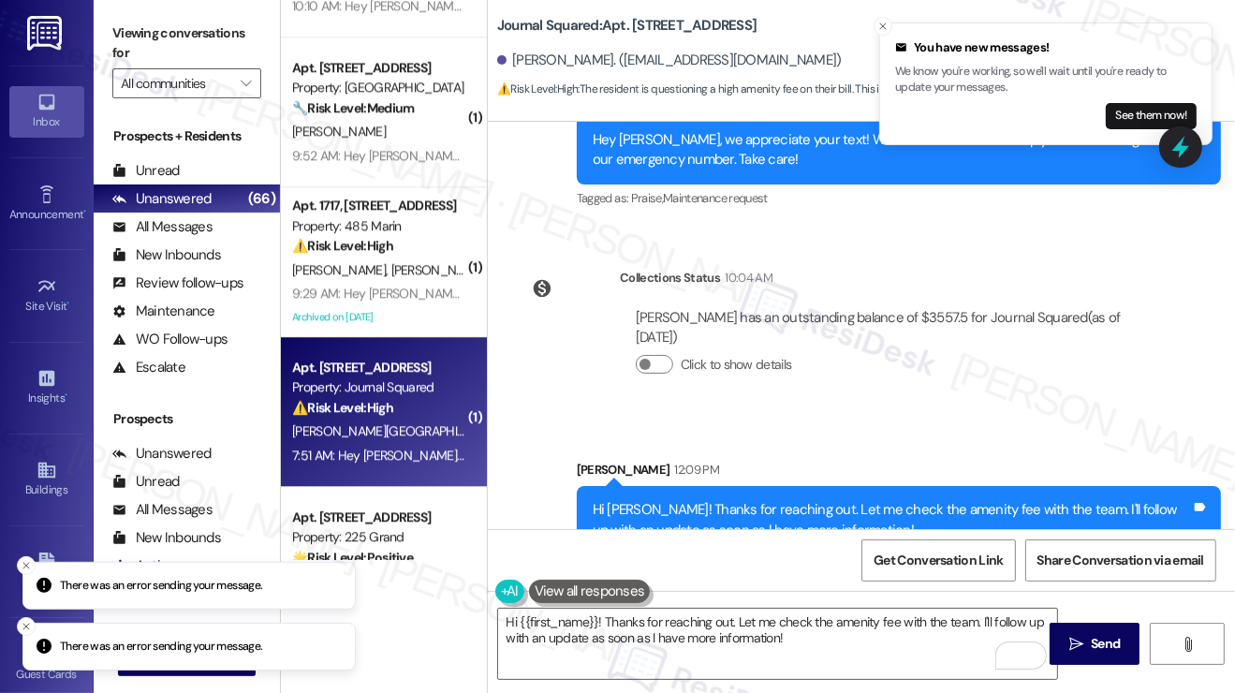
click at [814, 500] on div "Hi [PERSON_NAME]! Thanks for reaching out. Let me check the amenity fee with th…" at bounding box center [892, 520] width 598 height 40
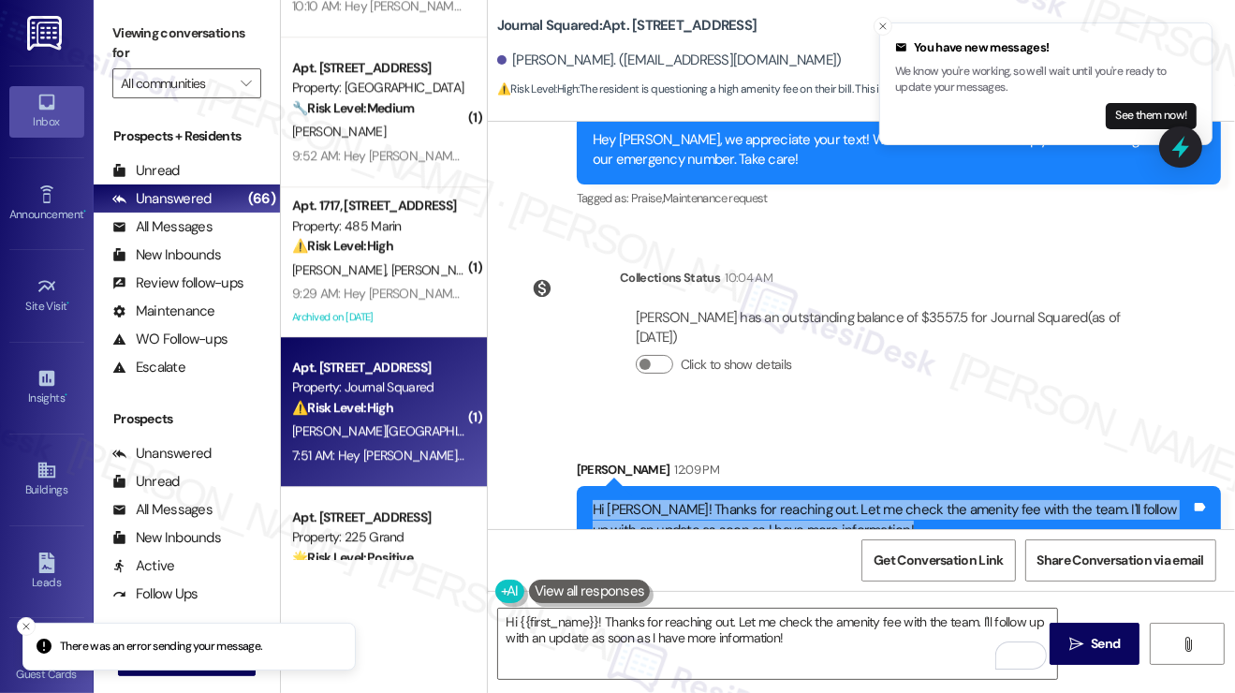
click at [814, 500] on div "Hi [PERSON_NAME]! Thanks for reaching out. Let me check the amenity fee with th…" at bounding box center [892, 520] width 598 height 40
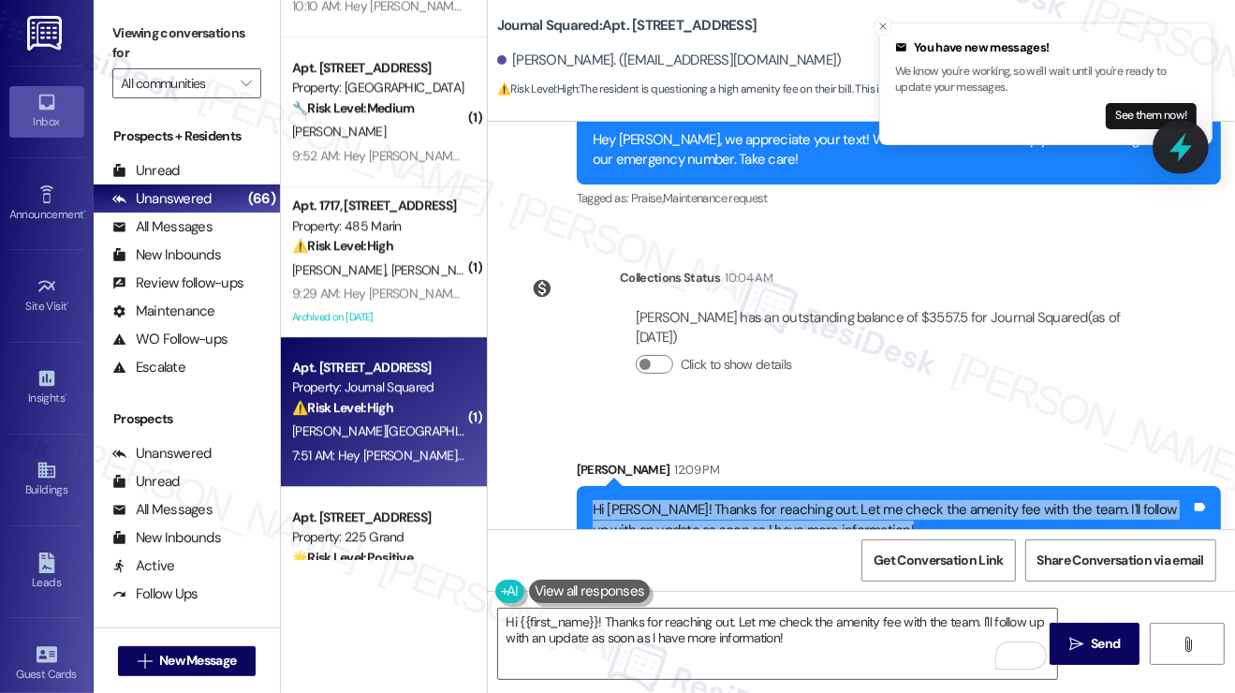
click at [1169, 149] on icon at bounding box center [1181, 147] width 32 height 32
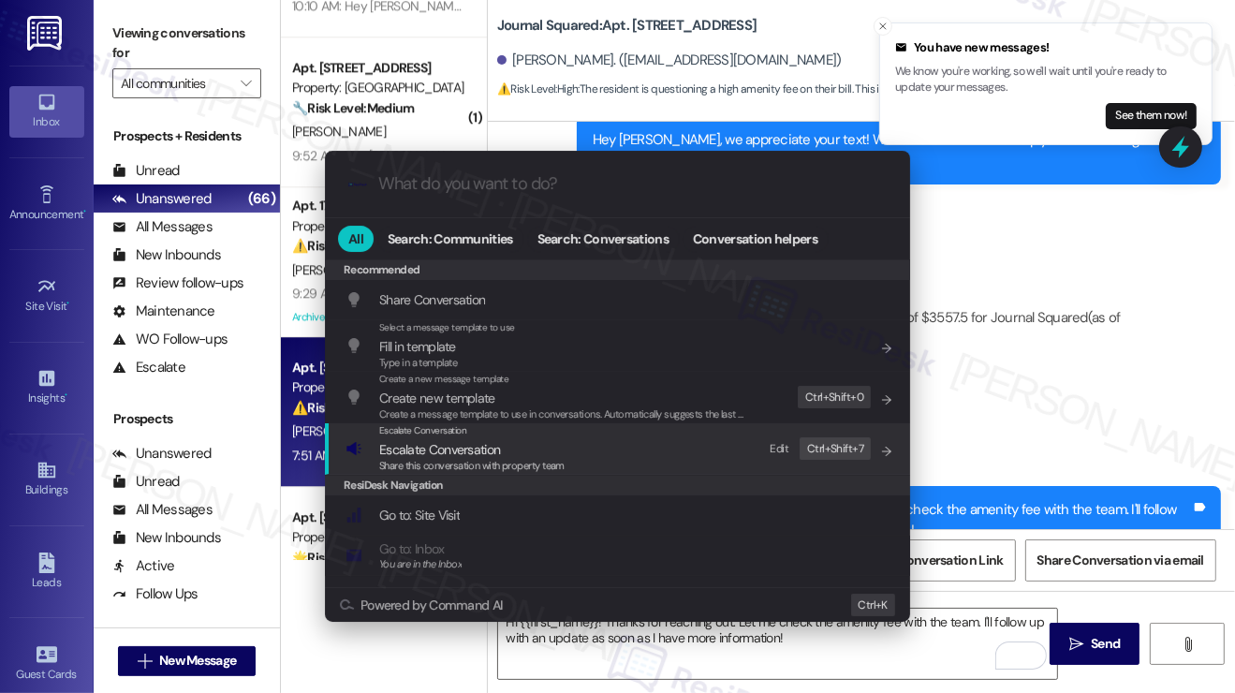
click at [519, 445] on span "Escalate Conversation" at bounding box center [471, 449] width 185 height 21
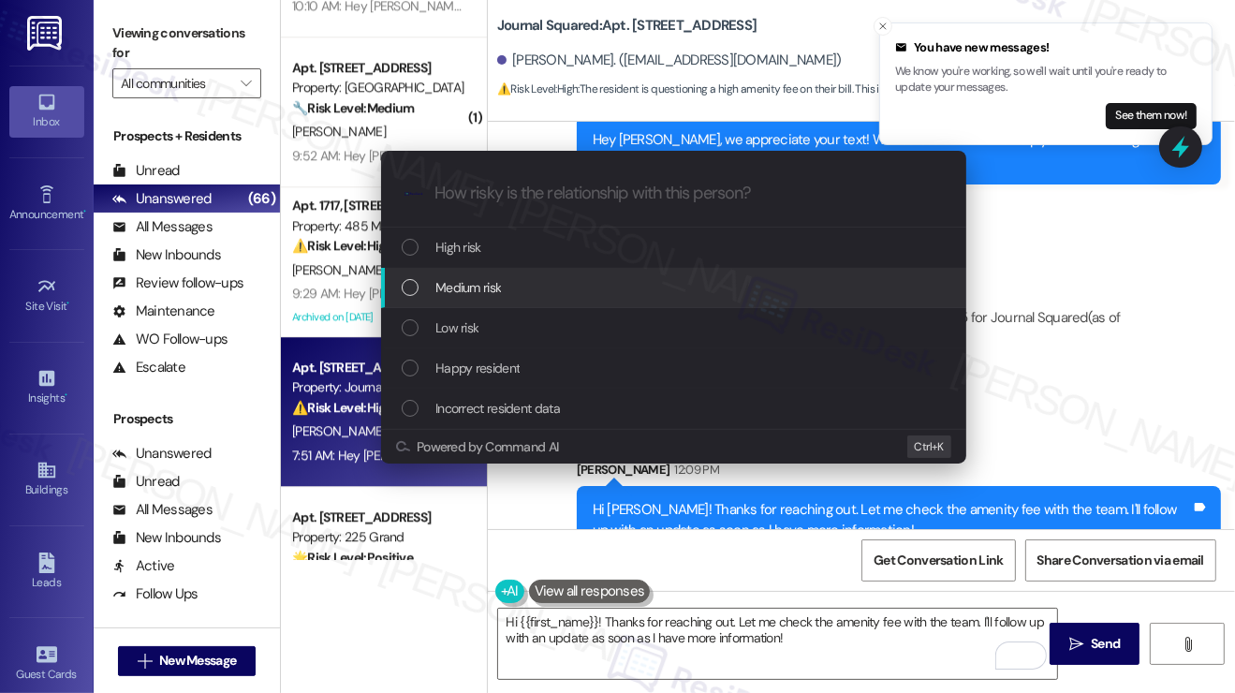
click at [538, 284] on div "Medium risk" at bounding box center [676, 287] width 548 height 21
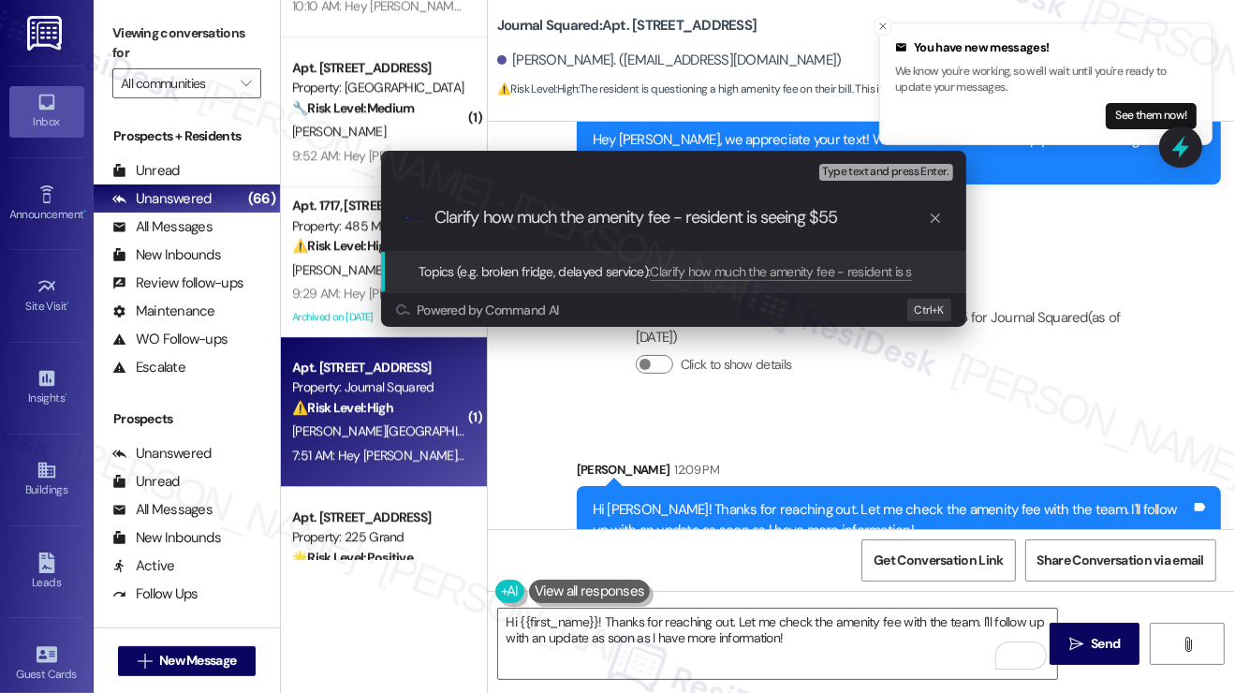
type input "Clarify how much the amenity fee - resident is seeing $550"
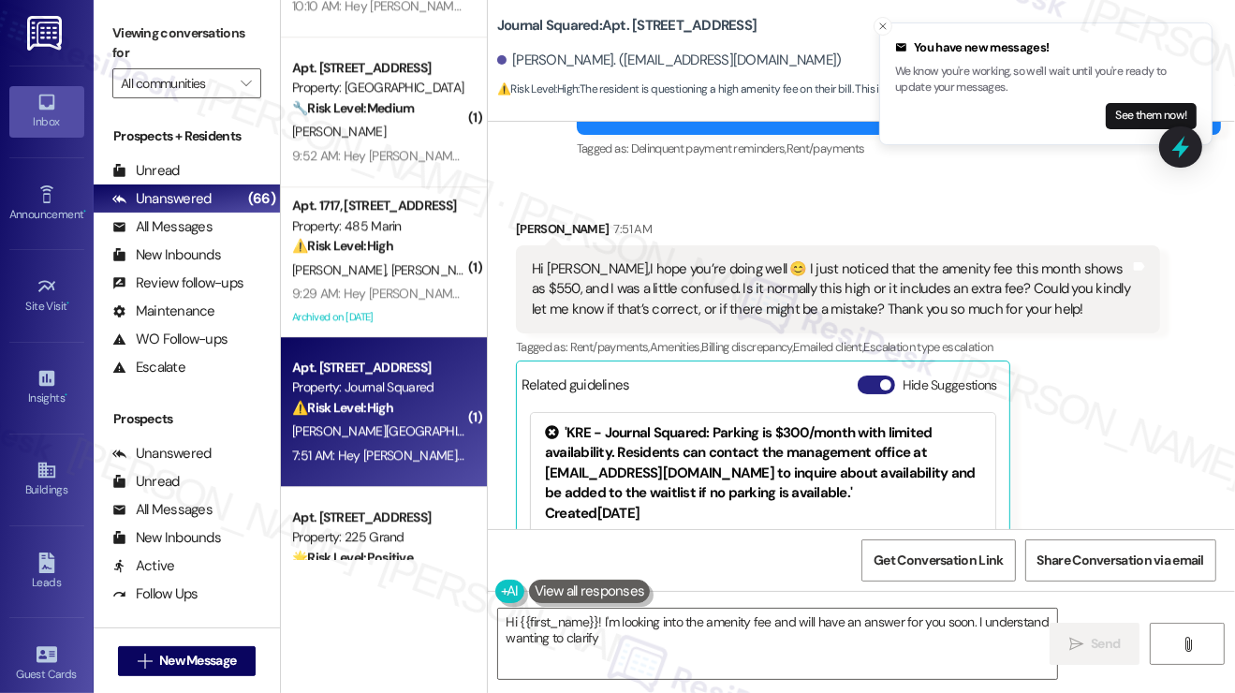
scroll to position [10125, 0]
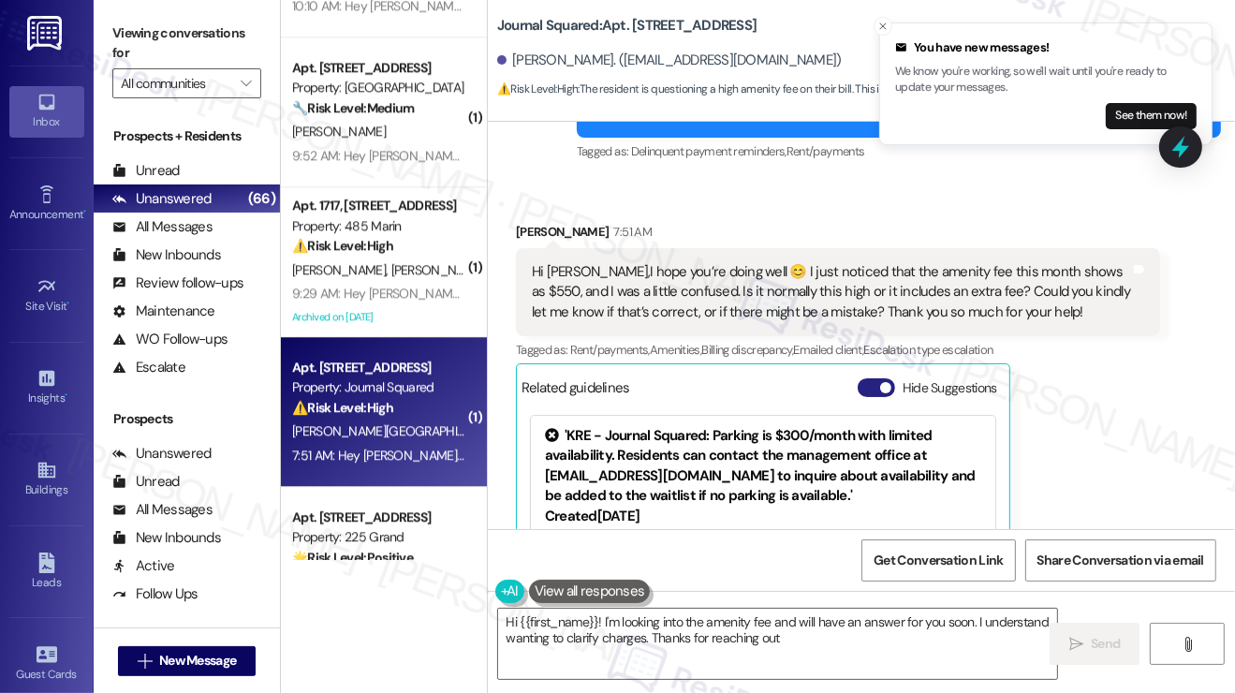
type textarea "Hi {{first_name}}! I'm looking into the amenity fee and will have an answer for…"
click at [880, 382] on span "button" at bounding box center [885, 387] width 11 height 11
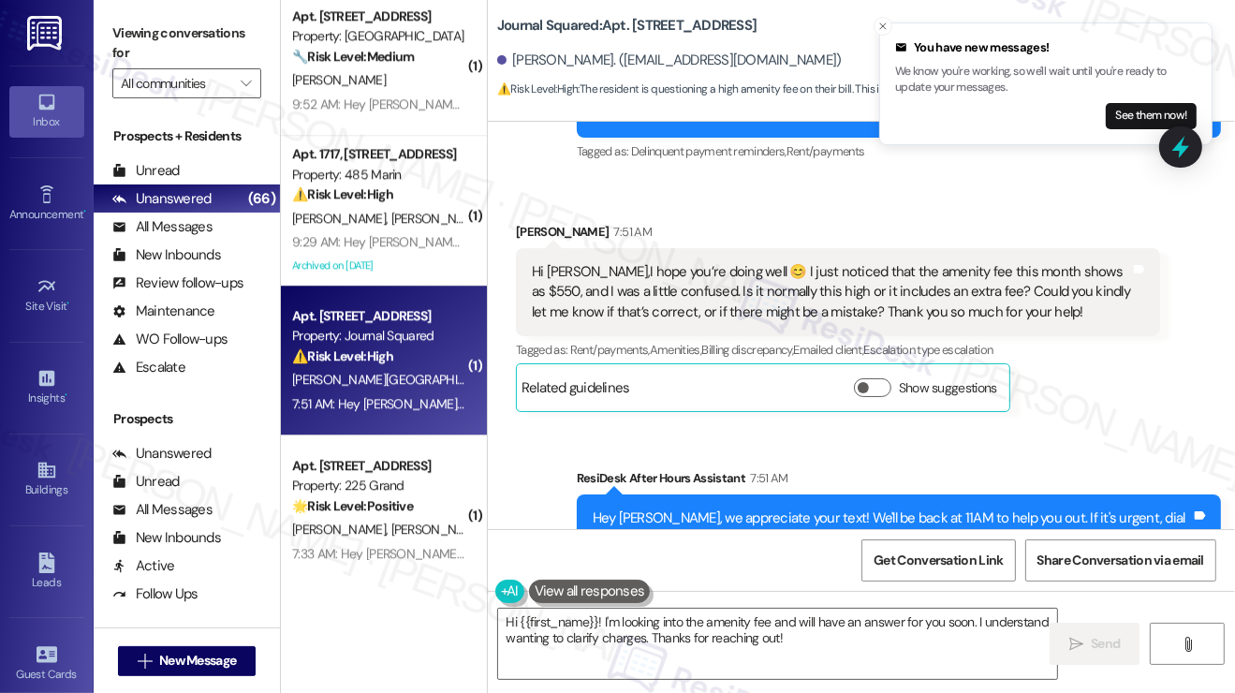
scroll to position [4587, 0]
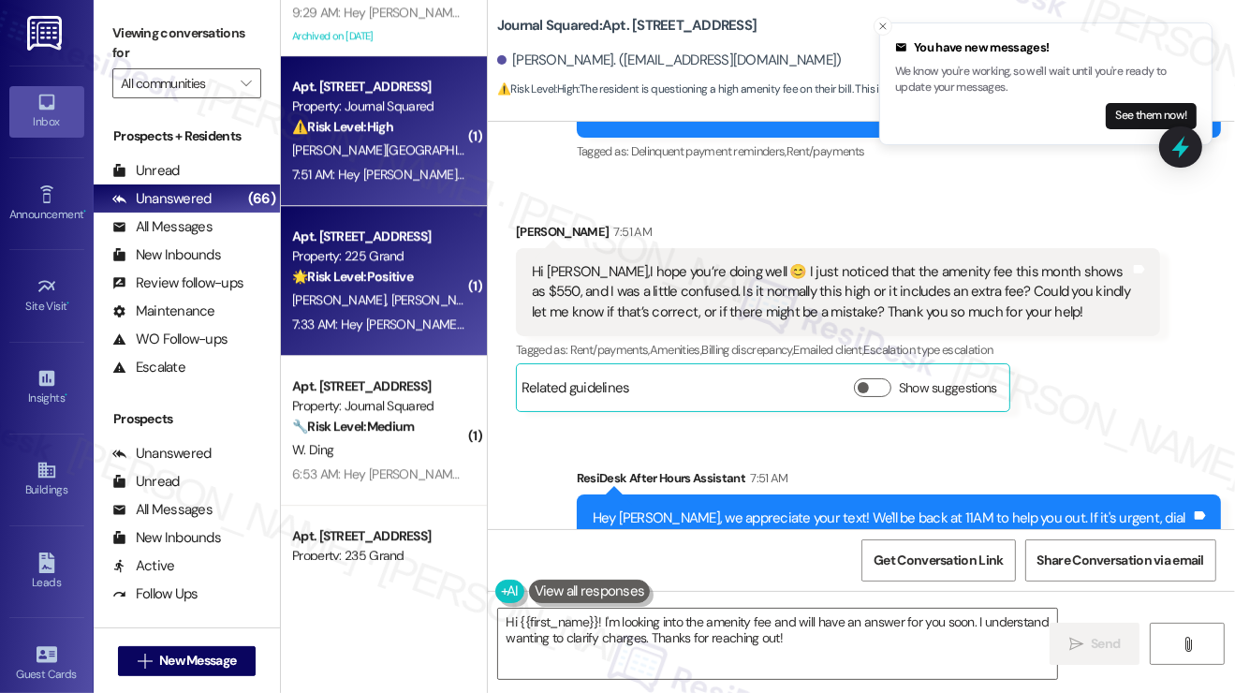
click at [413, 269] on strong "🌟 Risk Level: Positive" at bounding box center [352, 276] width 121 height 17
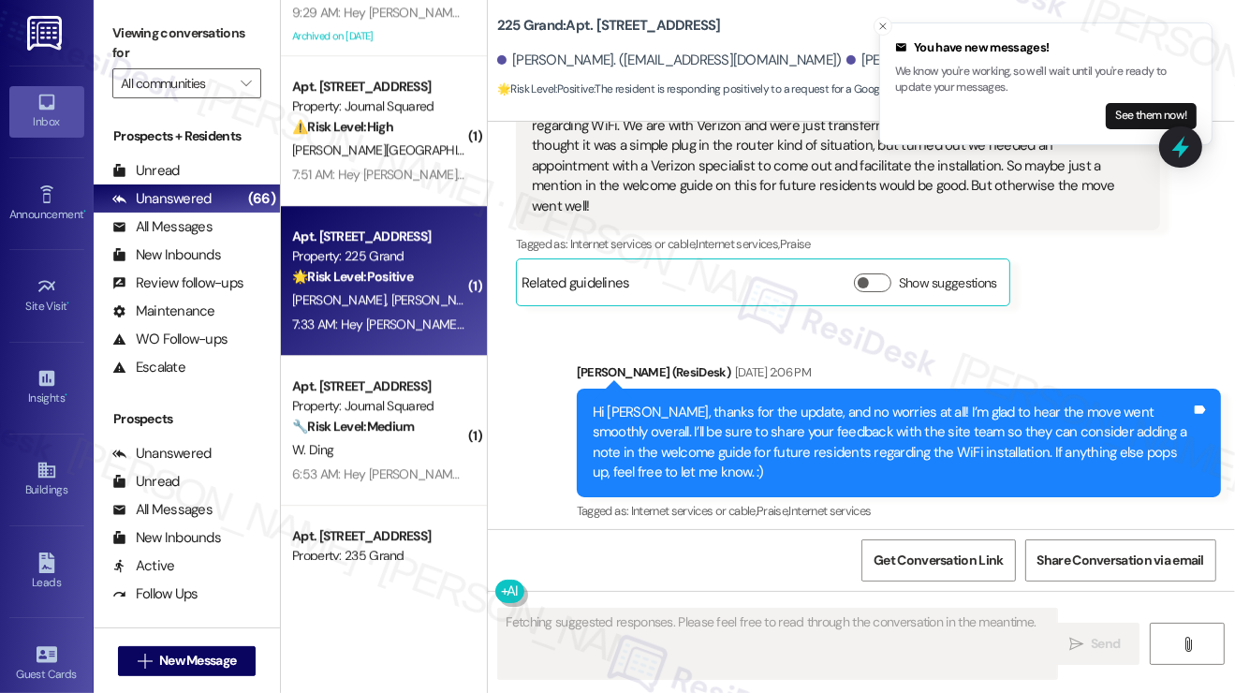
scroll to position [634, 0]
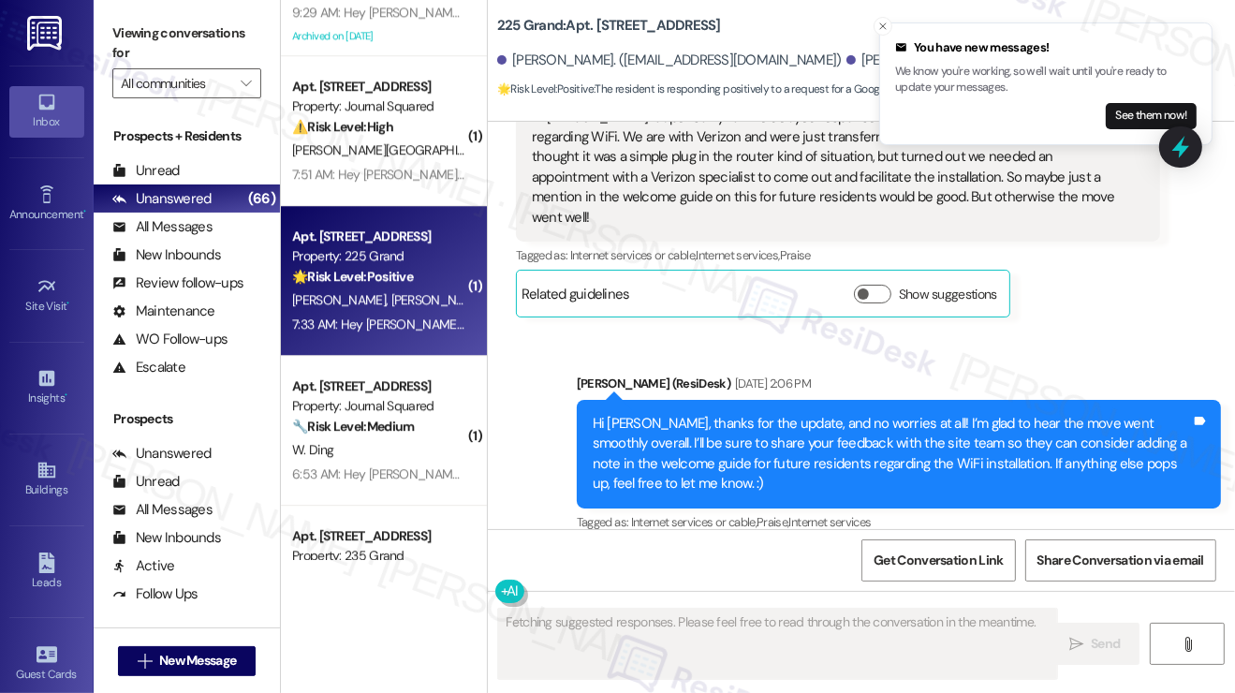
click at [769, 414] on div "Hi [PERSON_NAME], thanks for the update, and no worries at all! I’m glad to hea…" at bounding box center [892, 454] width 598 height 81
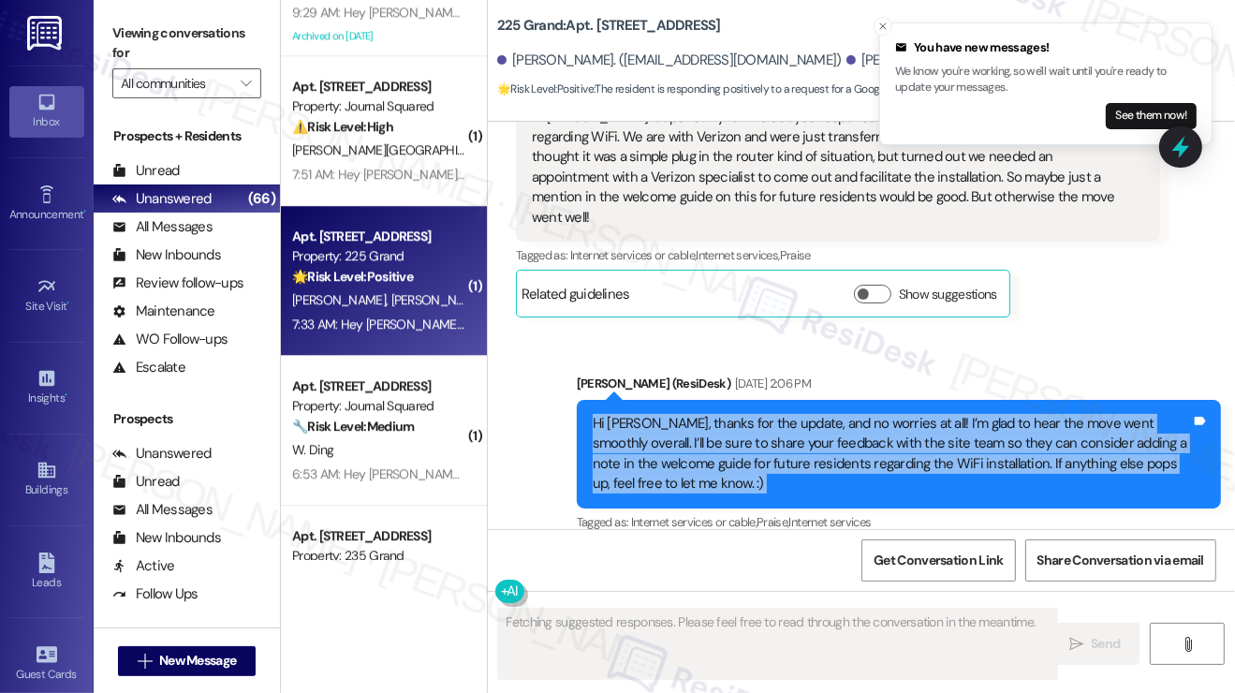
click at [769, 414] on div "Hi [PERSON_NAME], thanks for the update, and no worries at all! I’m glad to hea…" at bounding box center [892, 454] width 598 height 81
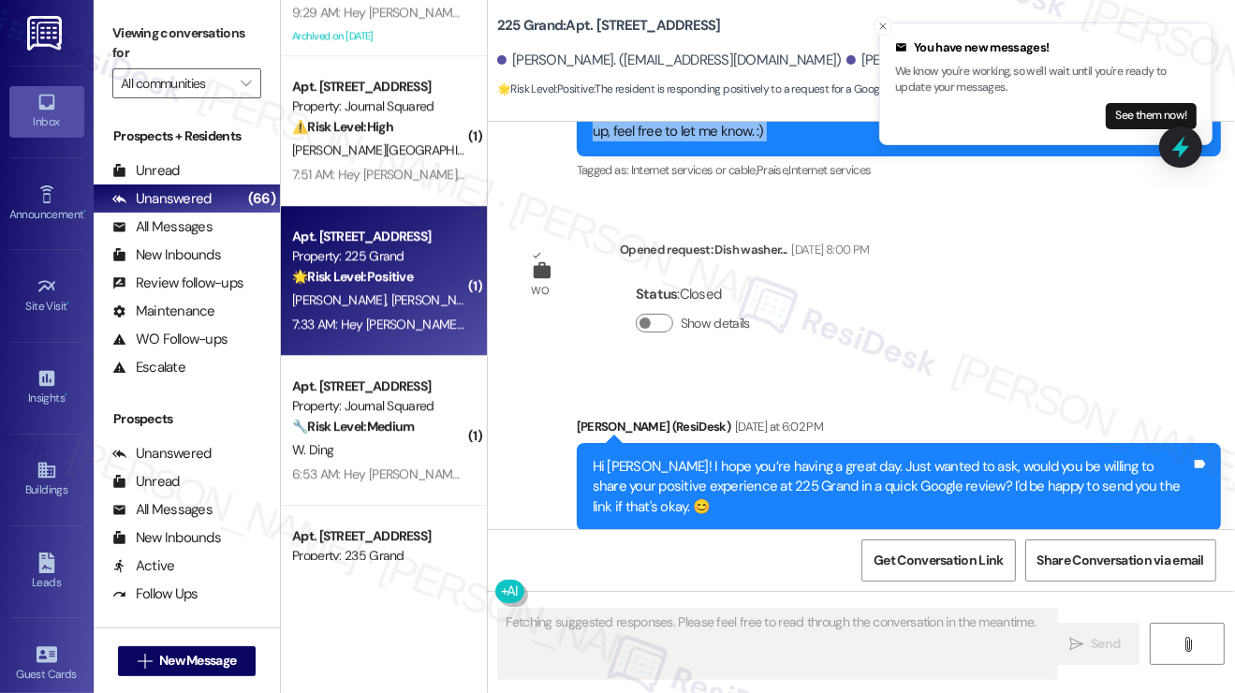
scroll to position [1195, 0]
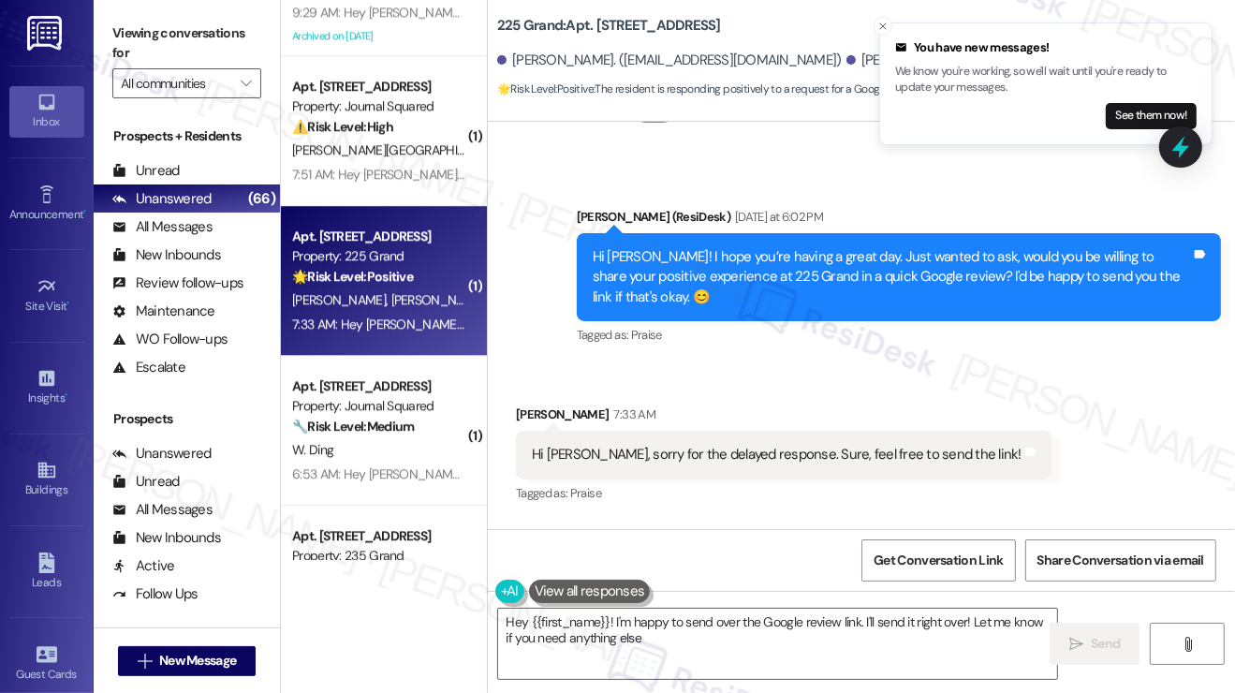
type textarea "Hey {{first_name}}! I'm happy to send over the Google review link. I'll send it…"
click at [640, 445] on div "Hi [PERSON_NAME], sorry for the delayed response. Sure, feel free to send the l…" at bounding box center [777, 455] width 490 height 20
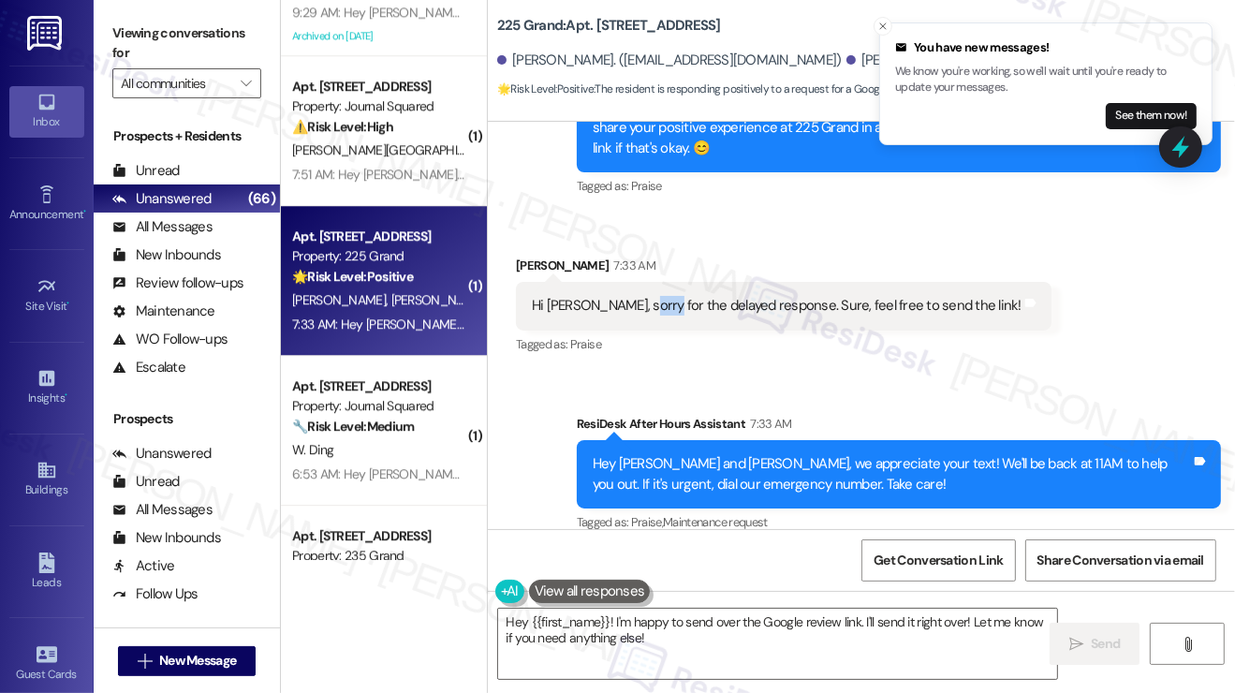
scroll to position [1345, 0]
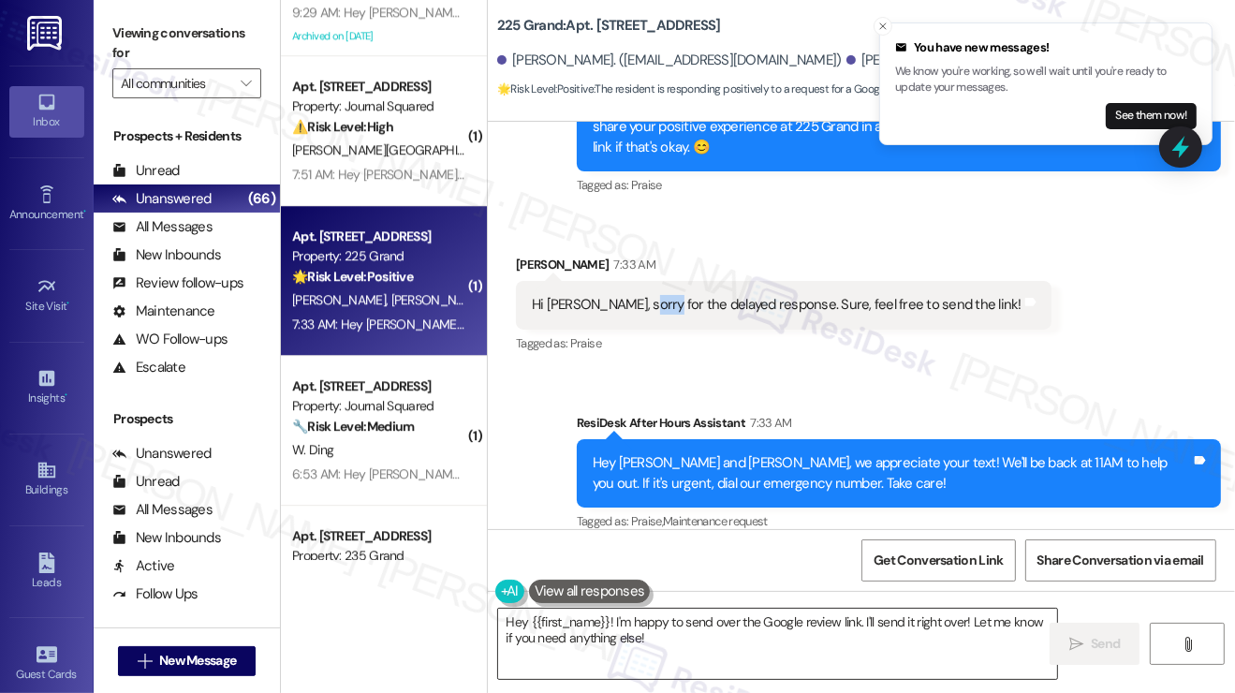
click at [700, 625] on textarea "Hey {{first_name}}! I'm happy to send over the Google review link. I'll send it…" at bounding box center [777, 644] width 559 height 70
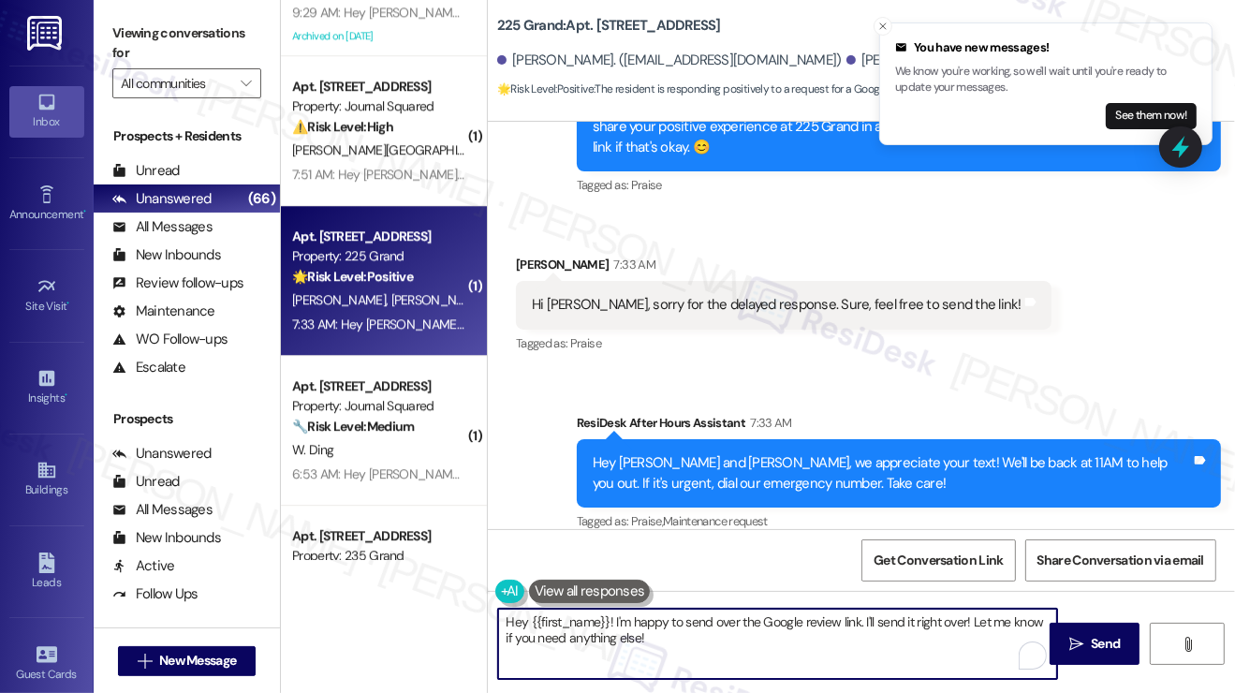
click at [700, 625] on textarea "Hey {{first_name}}! I'm happy to send over the Google review link. I'll send it…" at bounding box center [777, 644] width 559 height 70
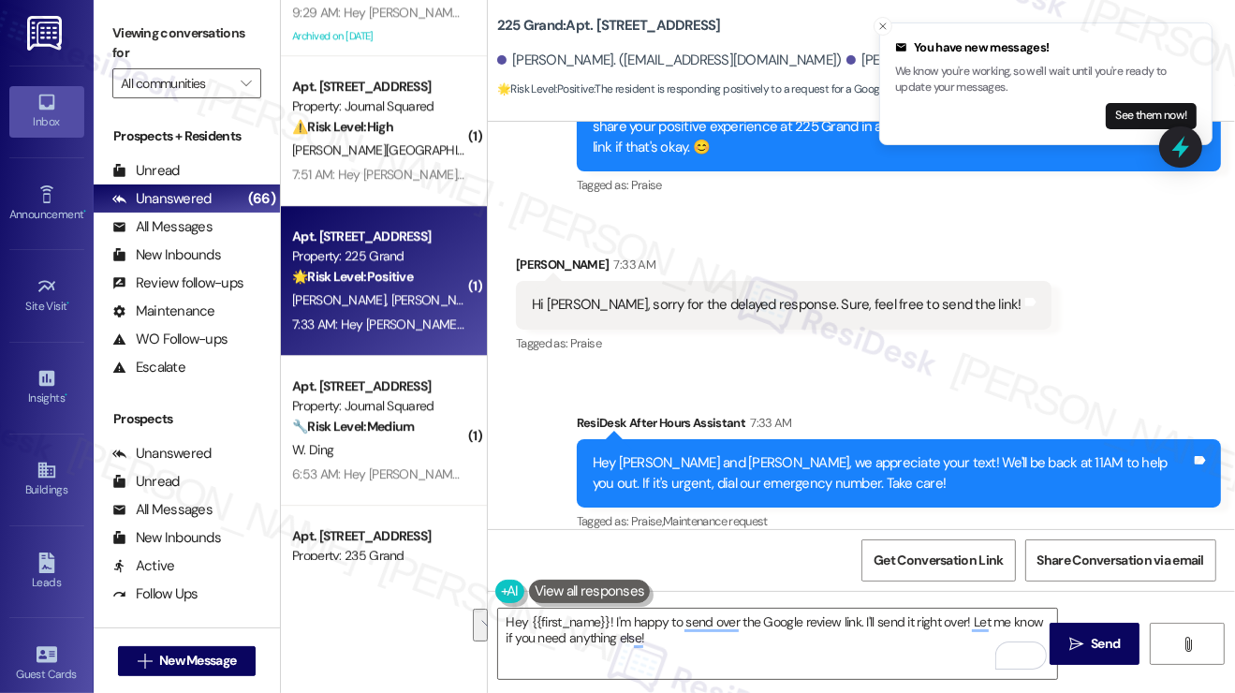
click at [1180, 142] on icon at bounding box center [1180, 147] width 17 height 22
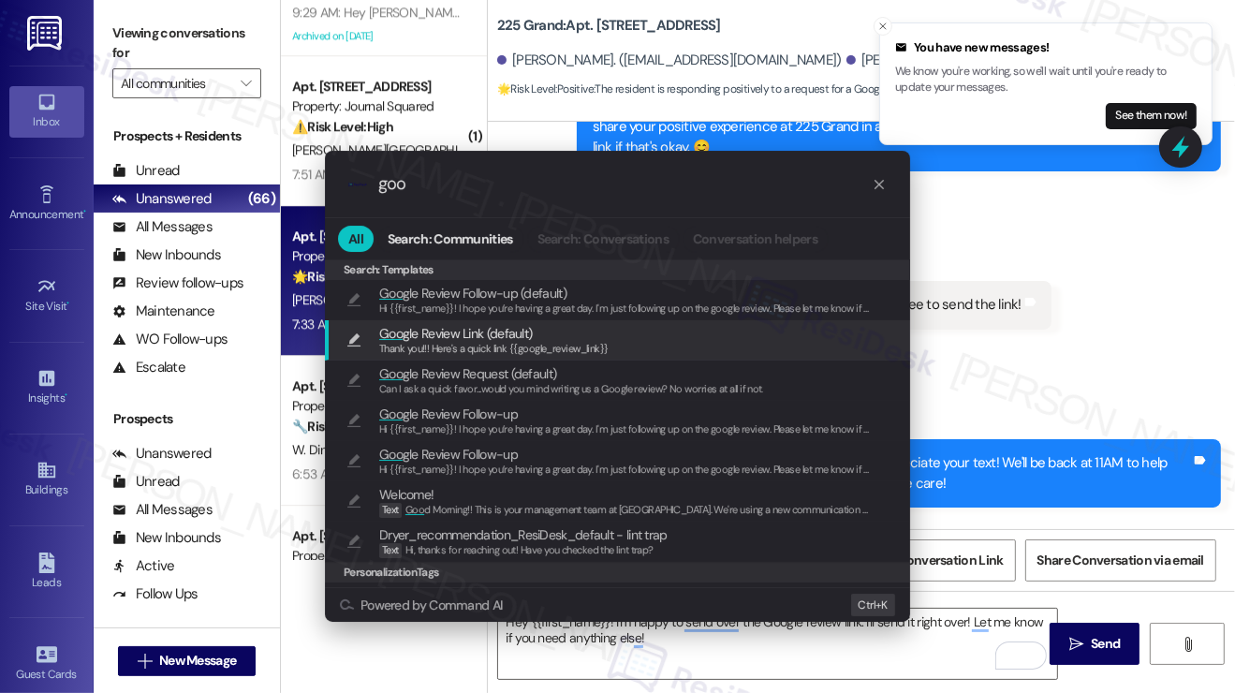
type input "goo"
click at [491, 354] on span "Thank you!!! Here's a quick link {{google_review_link}}" at bounding box center [493, 348] width 229 height 13
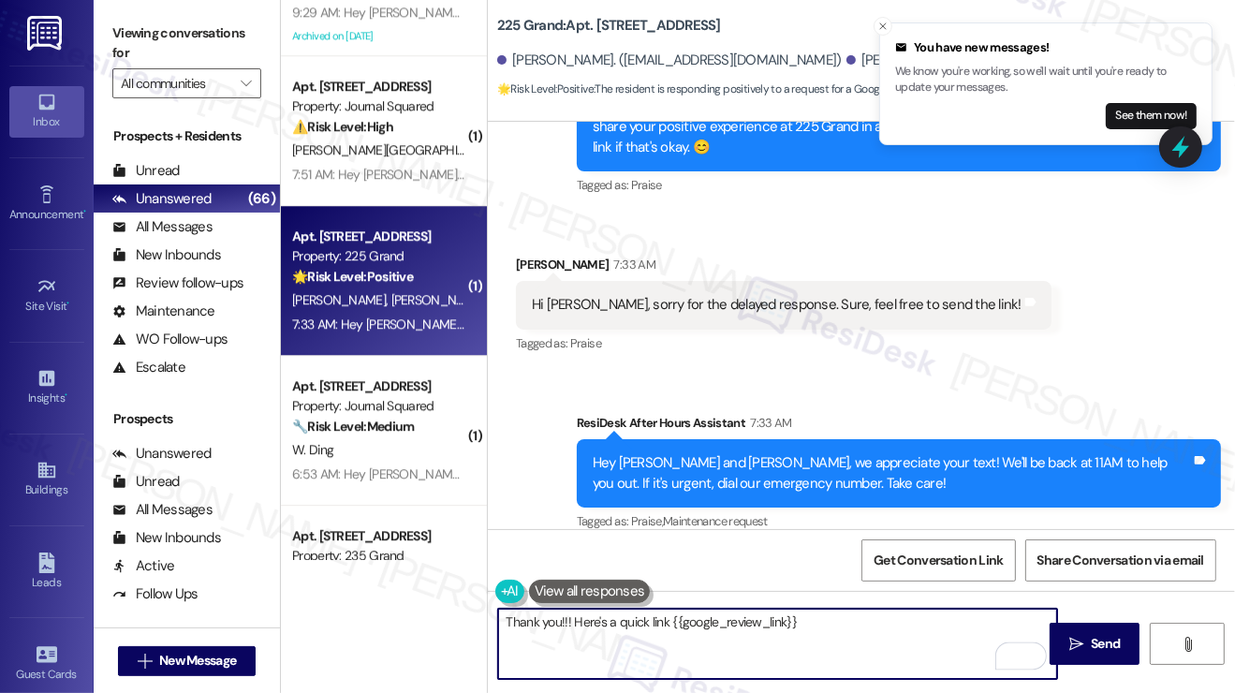
click at [546, 255] on div "[PERSON_NAME] 7:33 AM" at bounding box center [783, 268] width 535 height 26
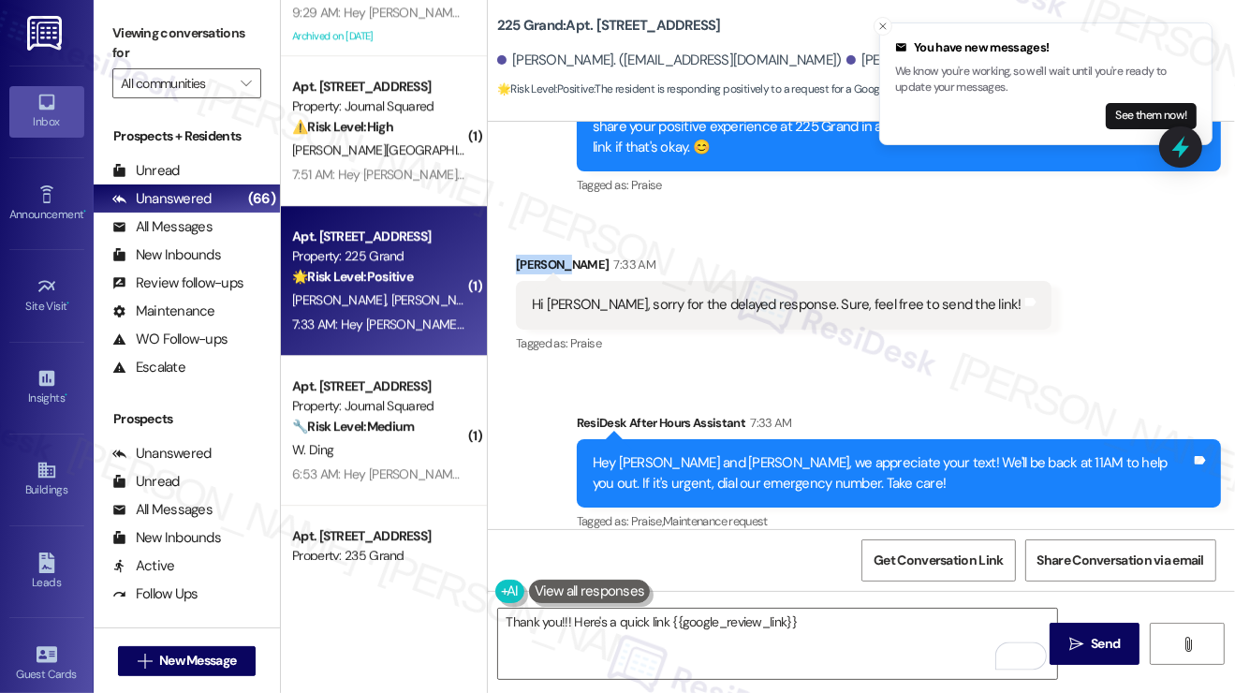
click at [546, 255] on div "[PERSON_NAME] 7:33 AM" at bounding box center [783, 268] width 535 height 26
copy div "[PERSON_NAME]"
click at [558, 621] on textarea "Thank you!!! Here's a quick link {{google_review_link}}" at bounding box center [777, 644] width 559 height 70
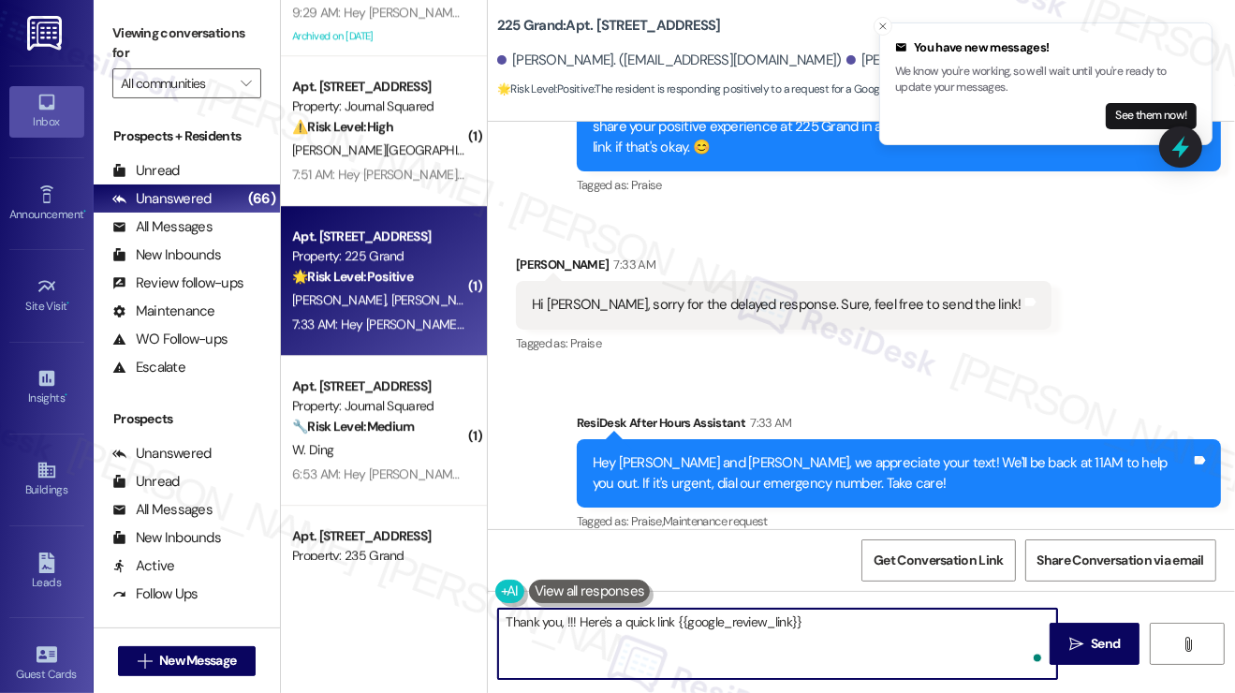
paste textarea "[PERSON_NAME]"
type textarea "Thank you, [PERSON_NAME]!!! Here's a quick link {{google_review_link}}"
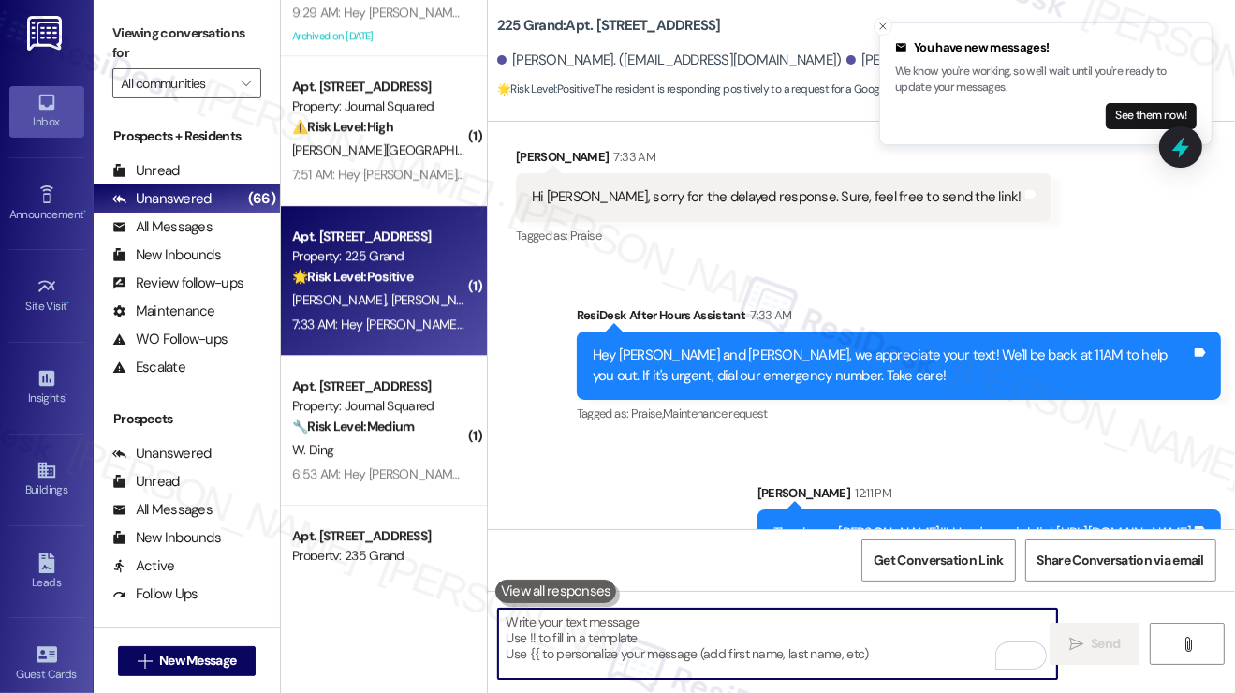
scroll to position [1475, 0]
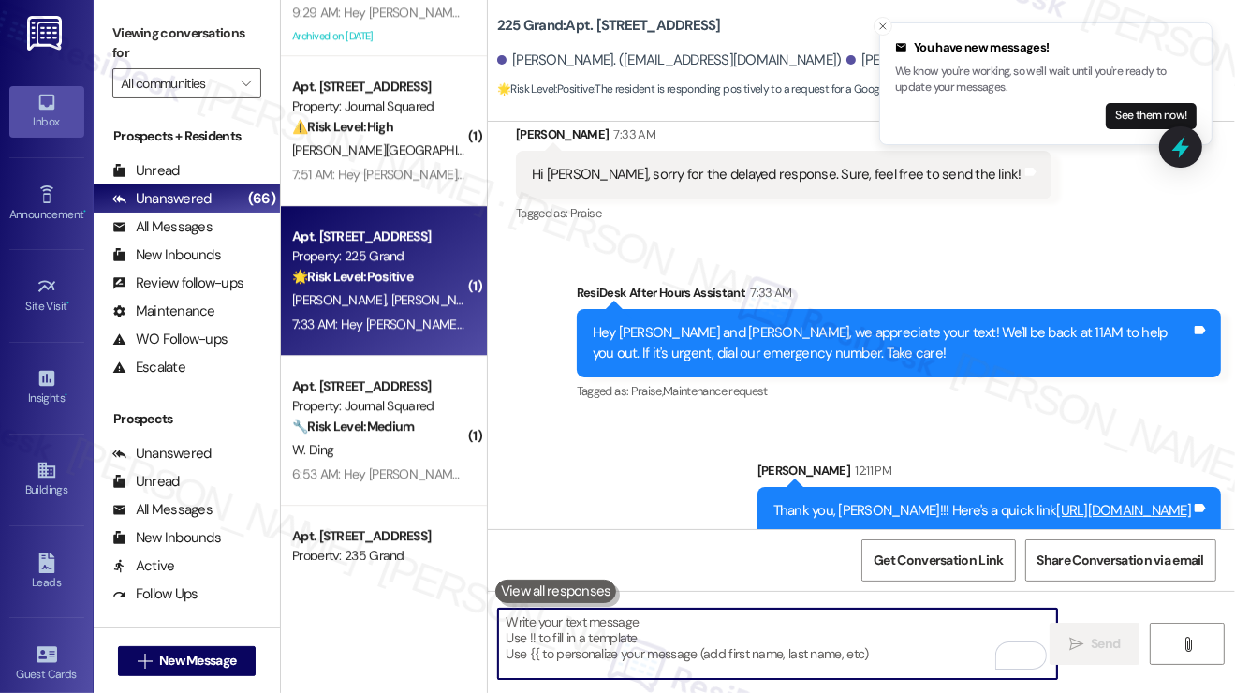
click at [800, 501] on div "Thank you, [PERSON_NAME]!!! Here's a quick link [URL][DOMAIN_NAME]" at bounding box center [982, 511] width 418 height 20
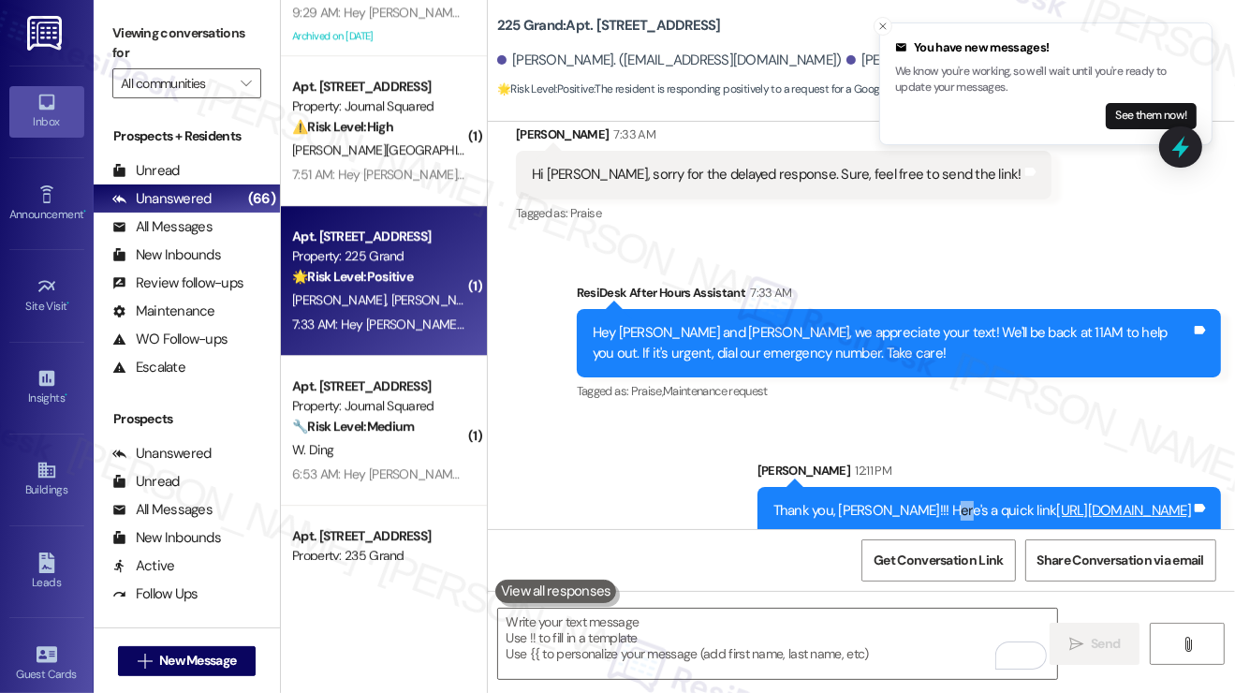
click at [800, 501] on div "Thank you, [PERSON_NAME]!!! Here's a quick link [URL][DOMAIN_NAME]" at bounding box center [982, 511] width 418 height 20
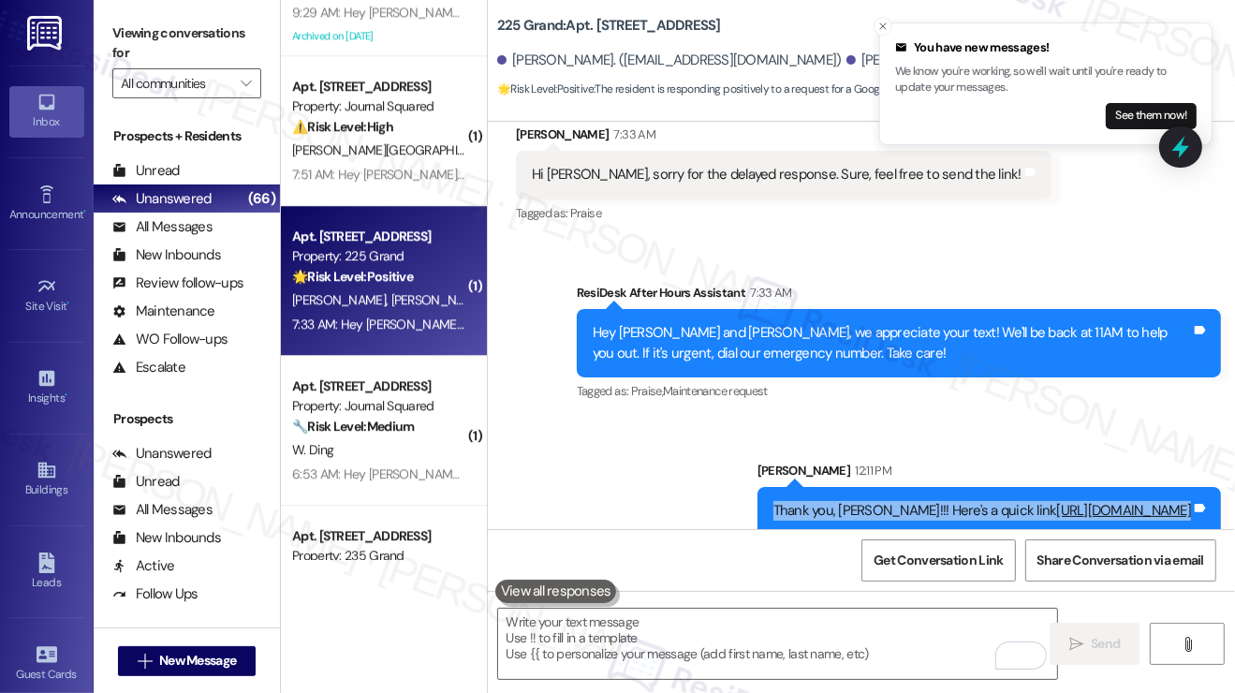
click at [800, 501] on div "Thank you, [PERSON_NAME]!!! Here's a quick link [URL][DOMAIN_NAME]" at bounding box center [982, 511] width 418 height 20
click at [870, 400] on div "Sent via SMS ResiDesk After Hours Assistant 7:33 AM Hey [PERSON_NAME] and [PERS…" at bounding box center [861, 395] width 747 height 309
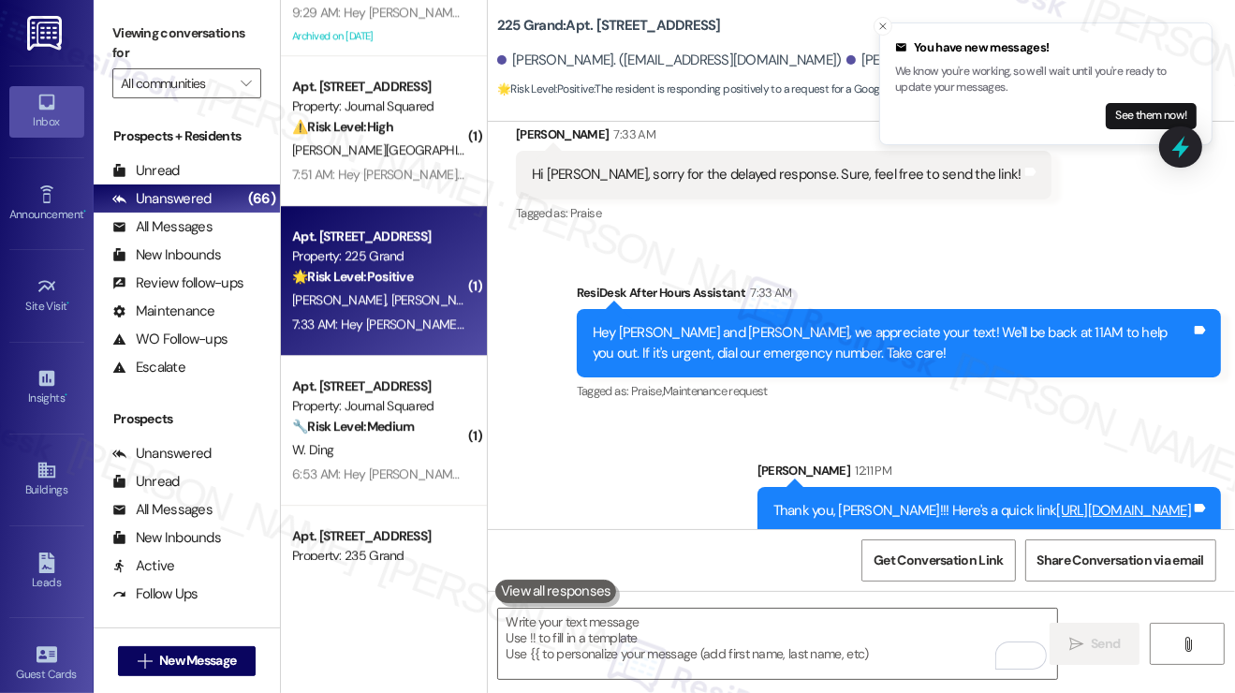
click at [870, 400] on div "Sent via SMS ResiDesk After Hours Assistant 7:33 AM Hey [PERSON_NAME] and [PERS…" at bounding box center [861, 395] width 747 height 309
click at [944, 553] on span "Get Conversation Link" at bounding box center [937, 560] width 129 height 20
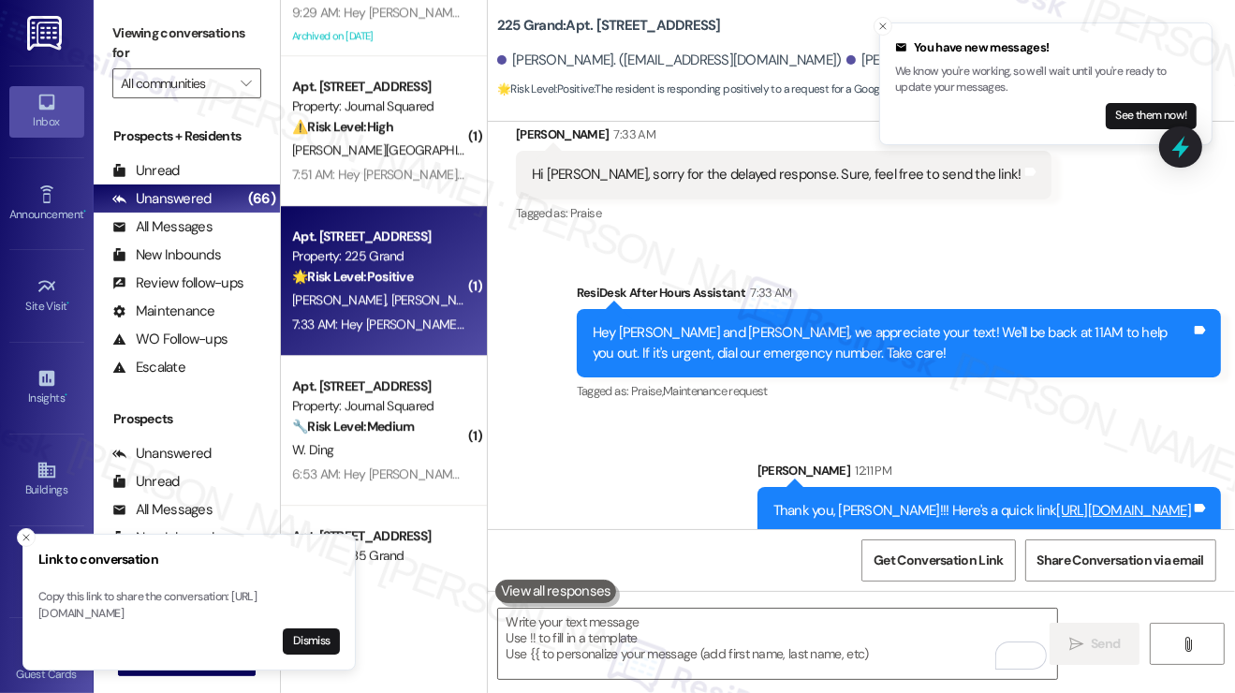
click at [159, 49] on label "Viewing conversations for" at bounding box center [186, 44] width 149 height 50
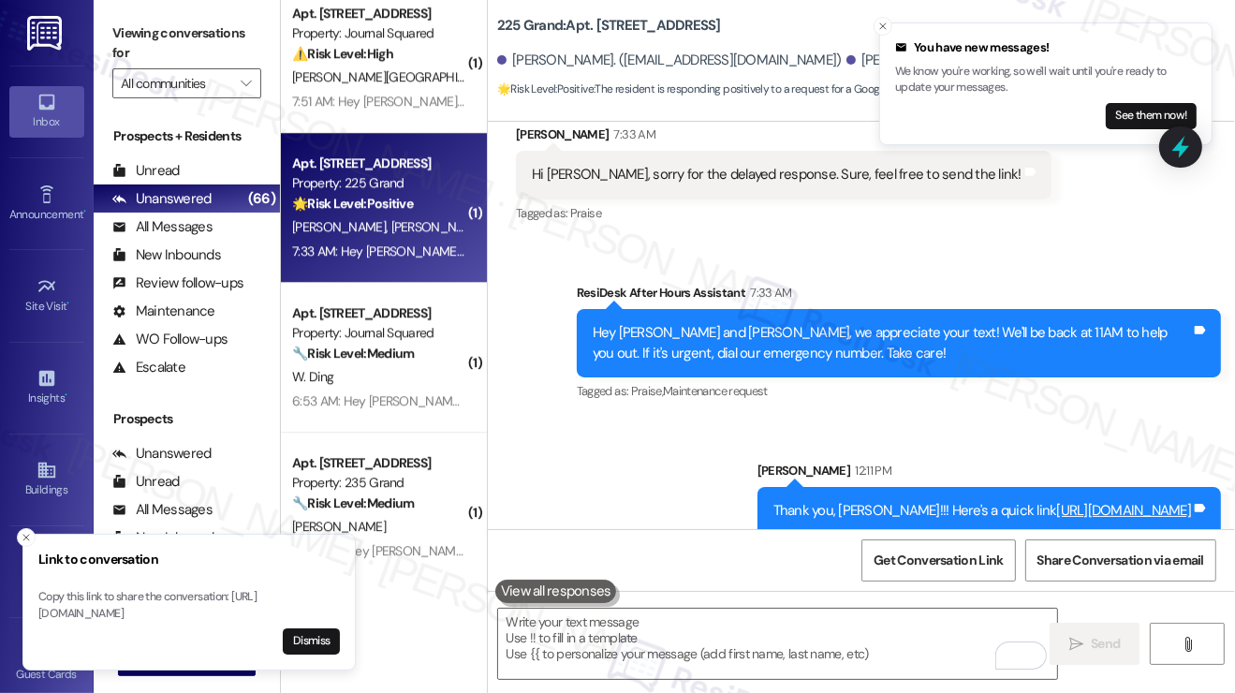
scroll to position [4774, 0]
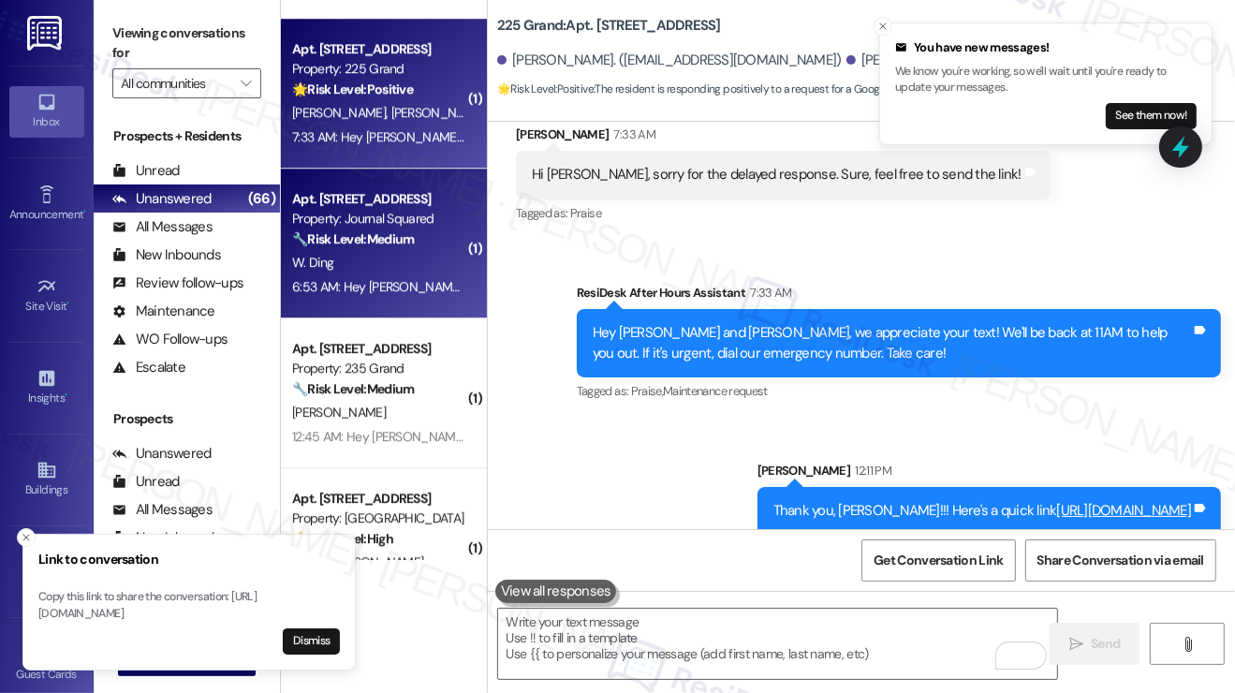
click at [389, 269] on div "W. Ding" at bounding box center [378, 262] width 177 height 23
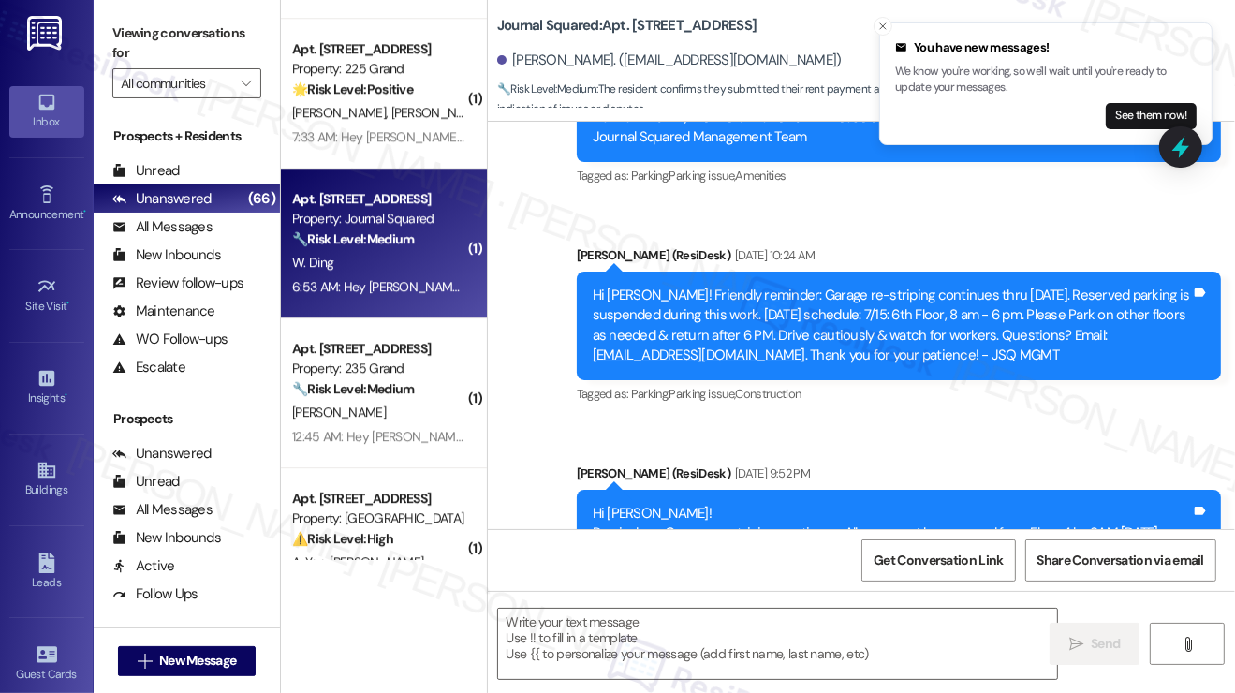
type textarea "Fetching suggested responses. Please feel free to read through the conversation…"
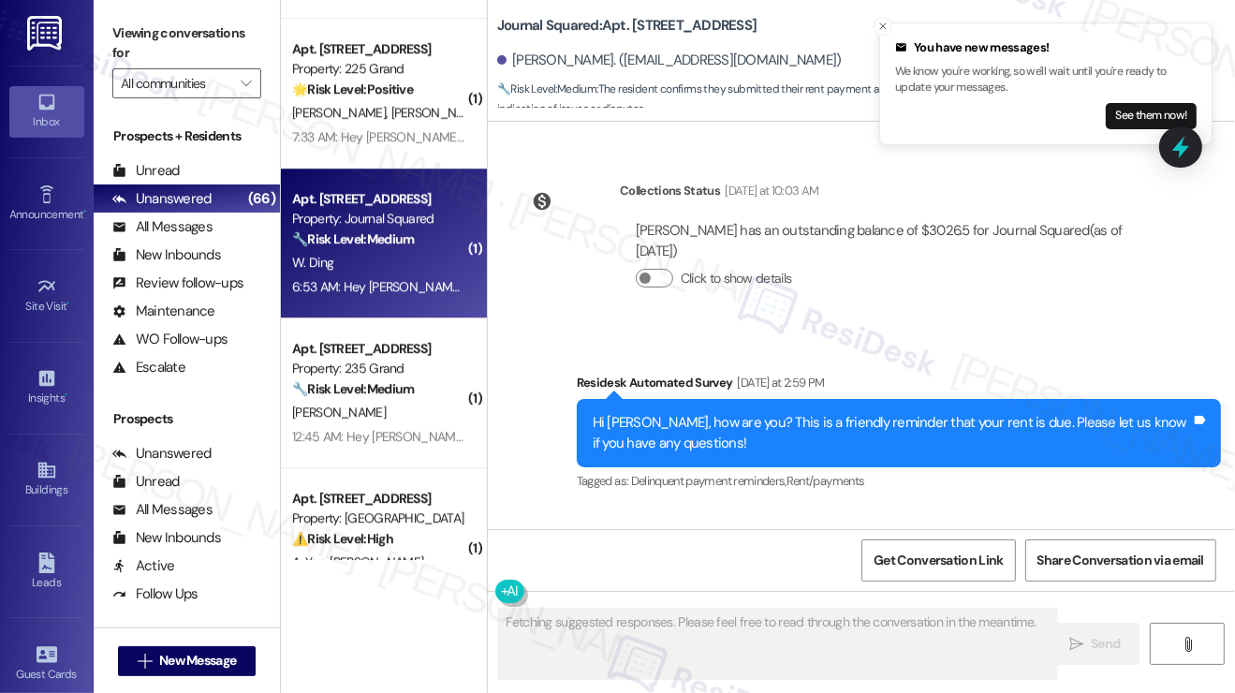
scroll to position [3519, 0]
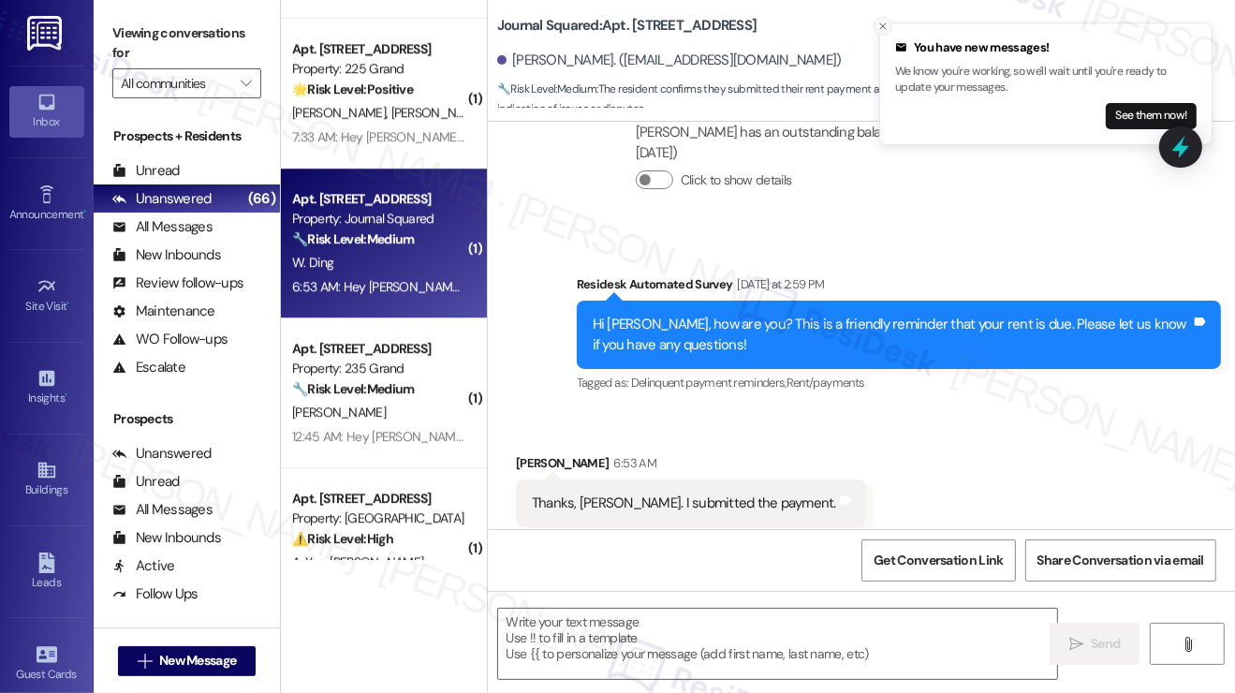
click at [879, 23] on icon "Close toast" at bounding box center [882, 26] width 11 height 11
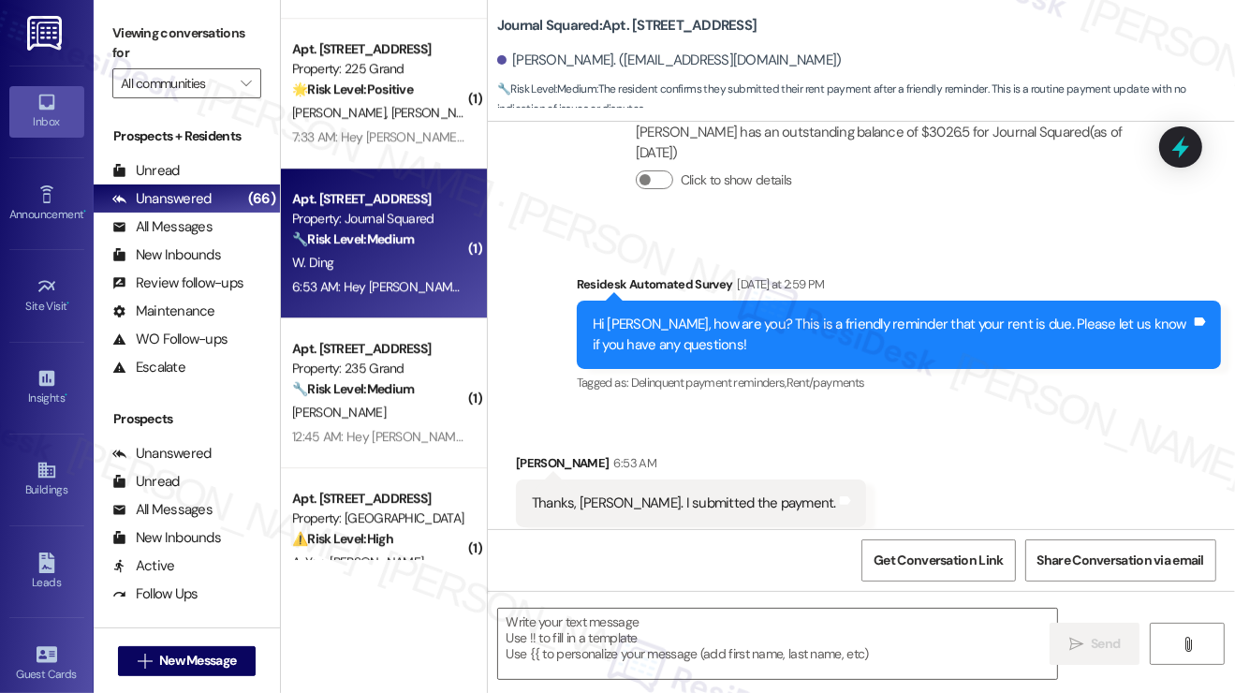
scroll to position [3697, 0]
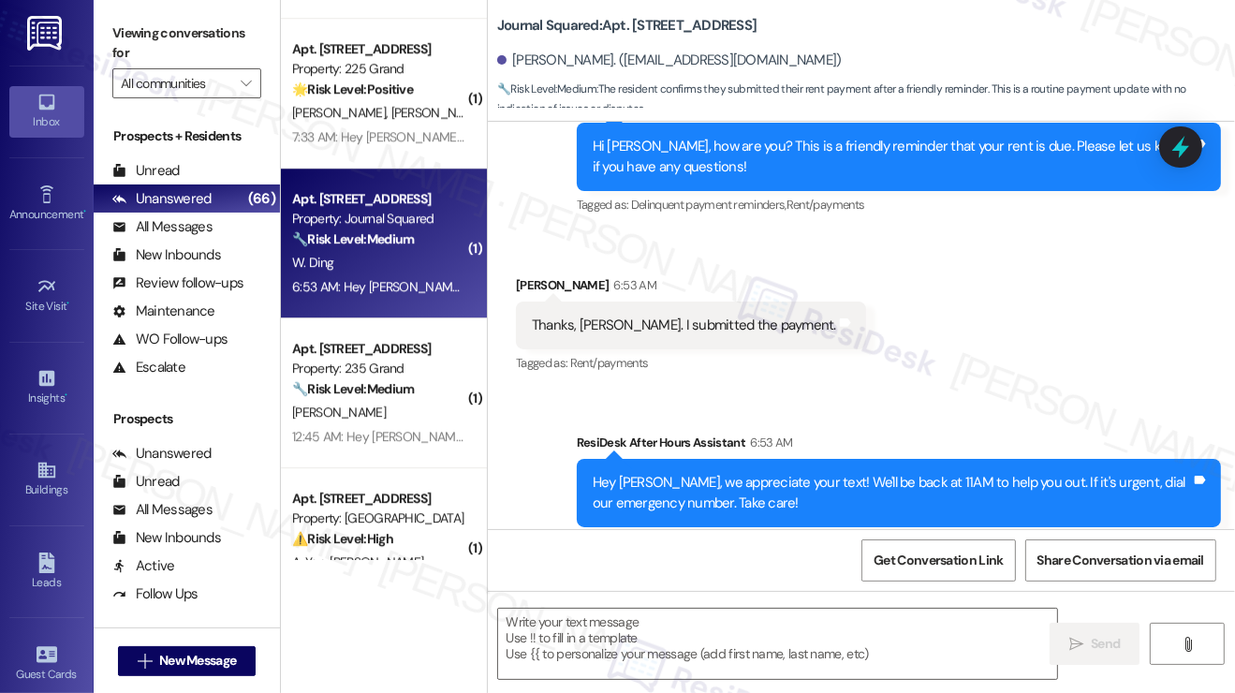
click at [172, 38] on label "Viewing conversations for" at bounding box center [186, 44] width 149 height 50
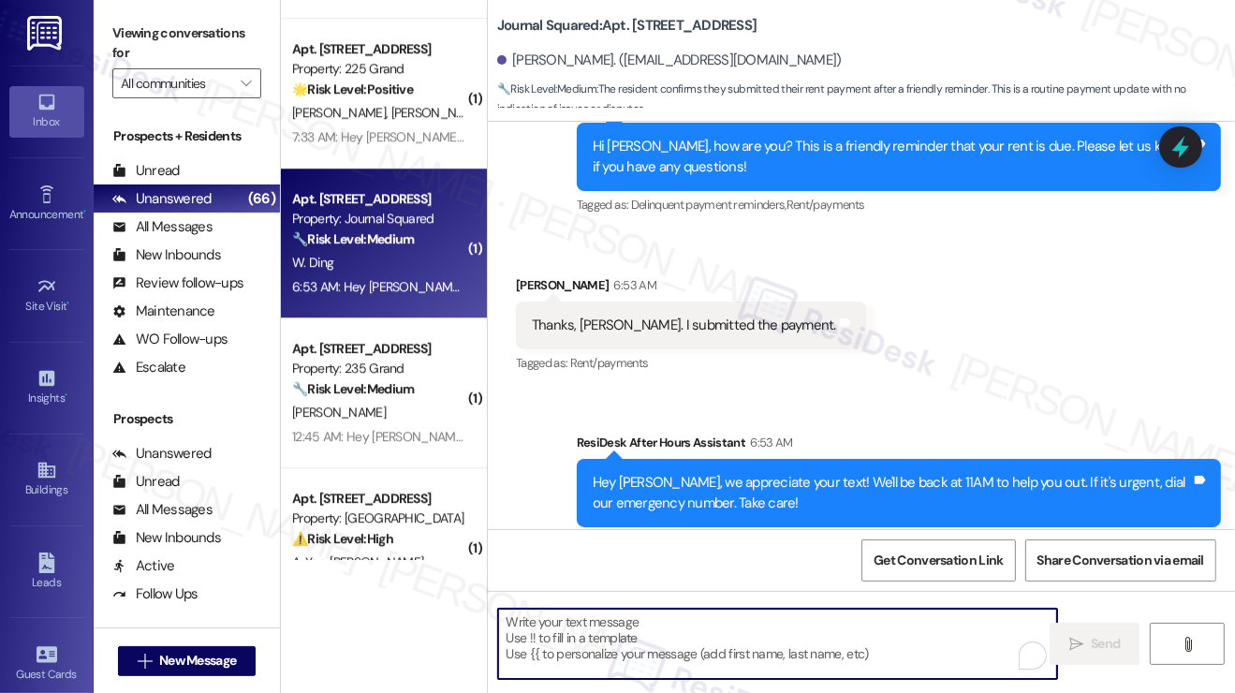
click at [589, 638] on textarea "To enrich screen reader interactions, please activate Accessibility in Grammarl…" at bounding box center [777, 644] width 559 height 70
paste textarea "Hi {{first_name}}! Thanks for taking care of it. Did you receive a payment conf…"
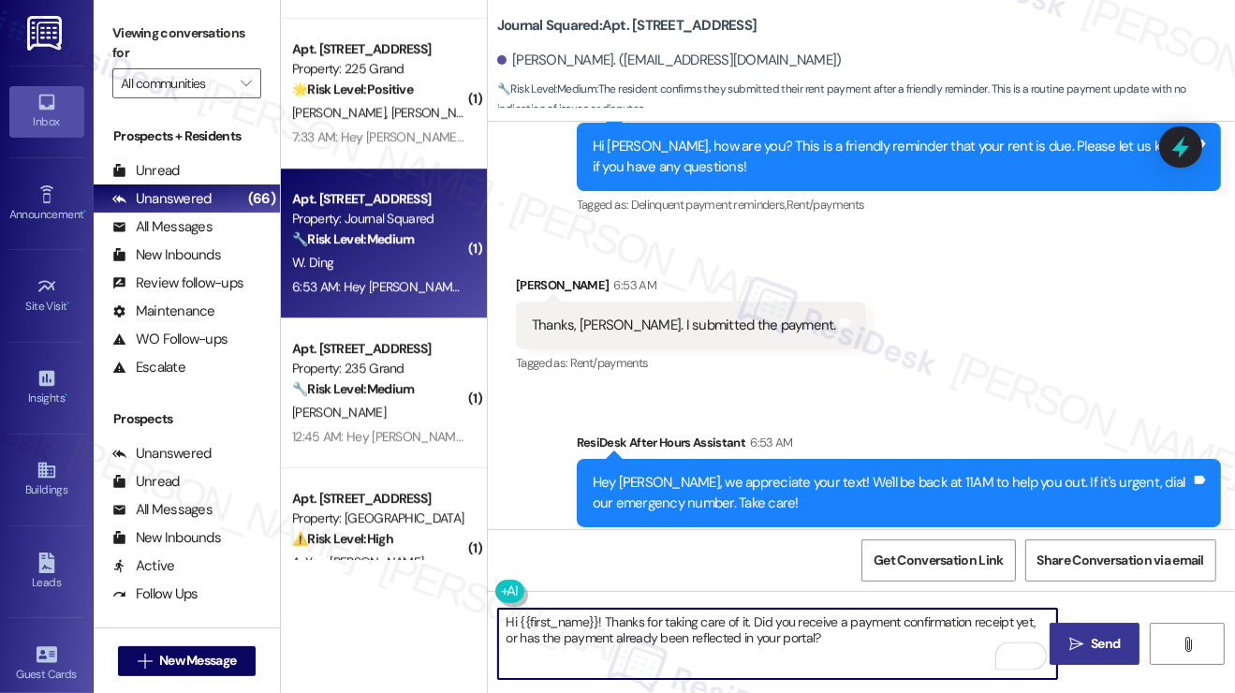
type textarea "Hi {{first_name}}! Thanks for taking care of it. Did you receive a payment conf…"
click at [1078, 640] on icon "" at bounding box center [1076, 644] width 14 height 15
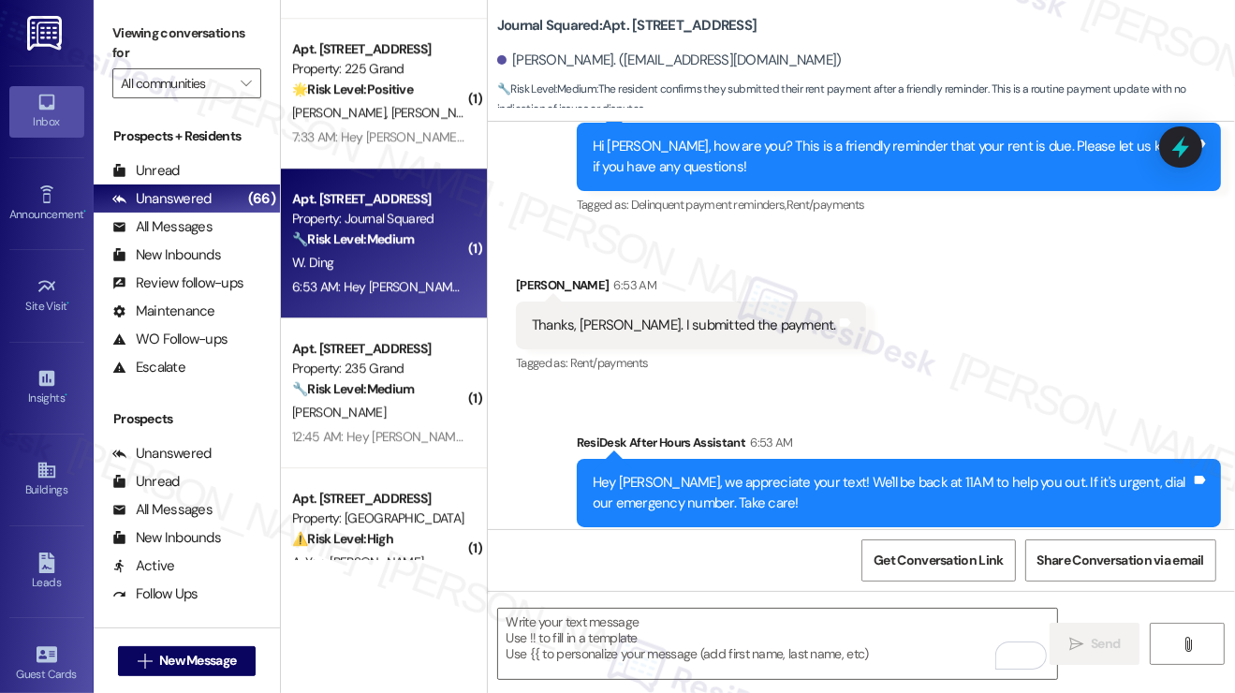
scroll to position [3848, 0]
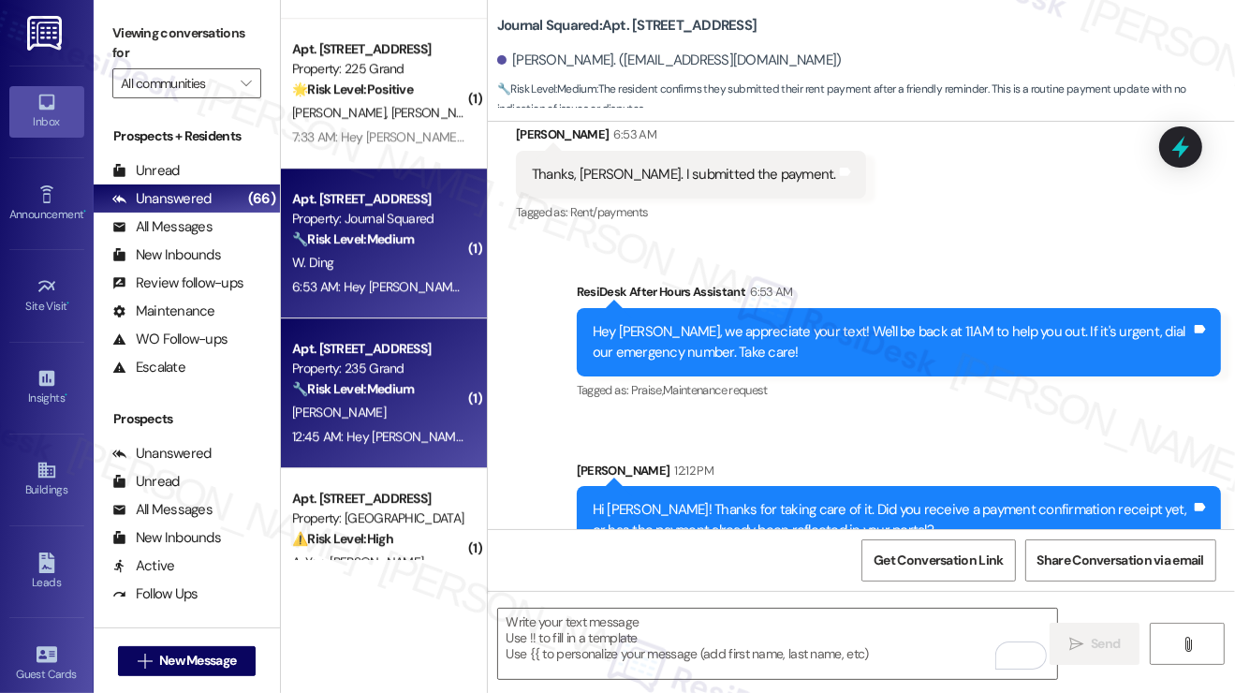
click at [423, 412] on div "[PERSON_NAME]" at bounding box center [378, 412] width 177 height 23
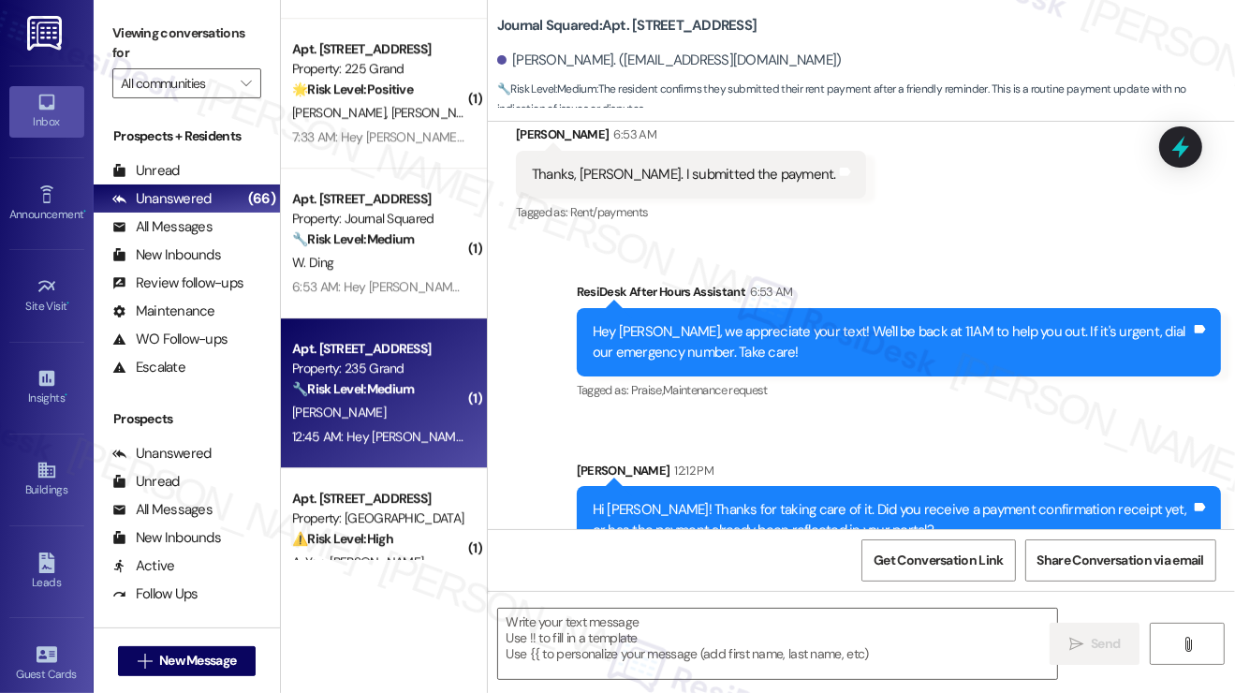
type textarea "Fetching suggested responses. Please feel free to read through the conversation…"
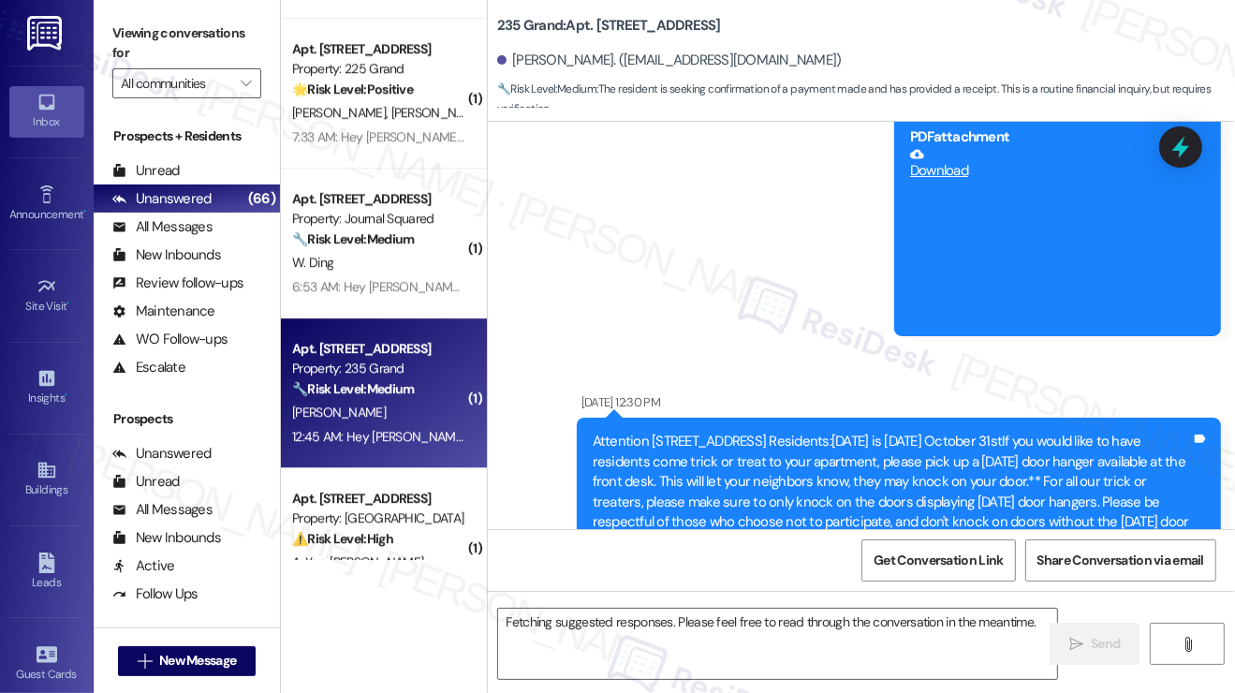
scroll to position [8875, 0]
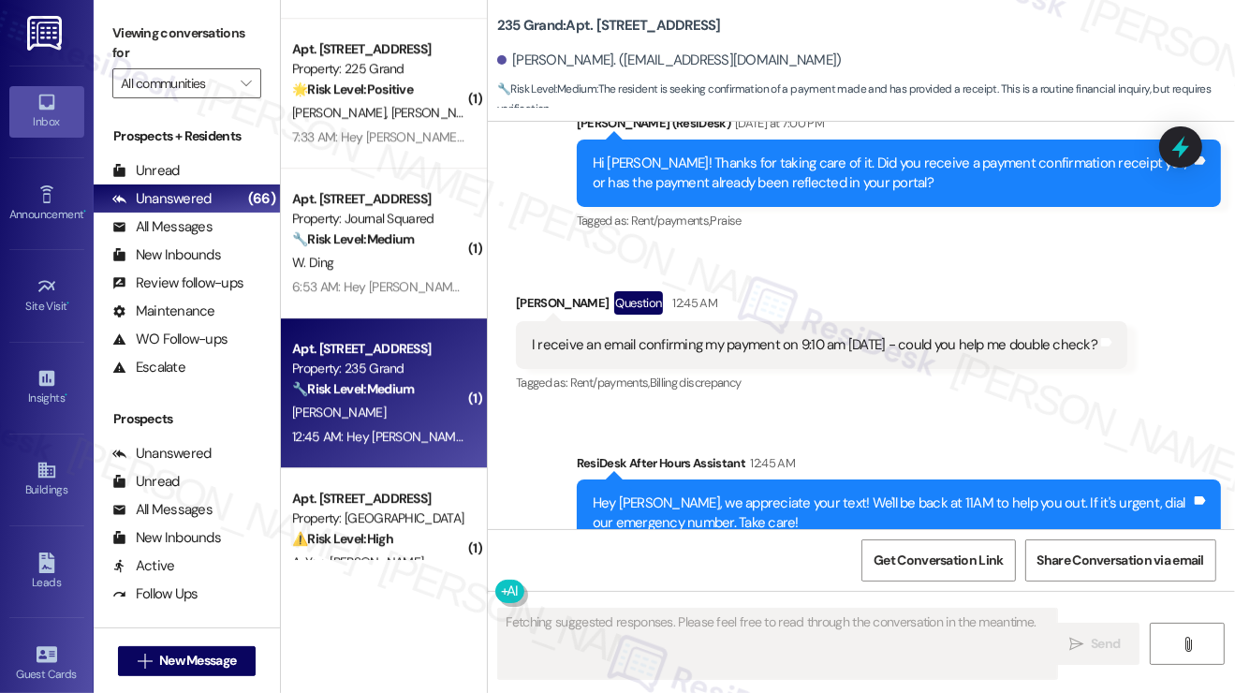
click at [746, 335] on div "I receive an email confirming my payment on 9:10 am [DATE] - could you help me …" at bounding box center [814, 345] width 565 height 20
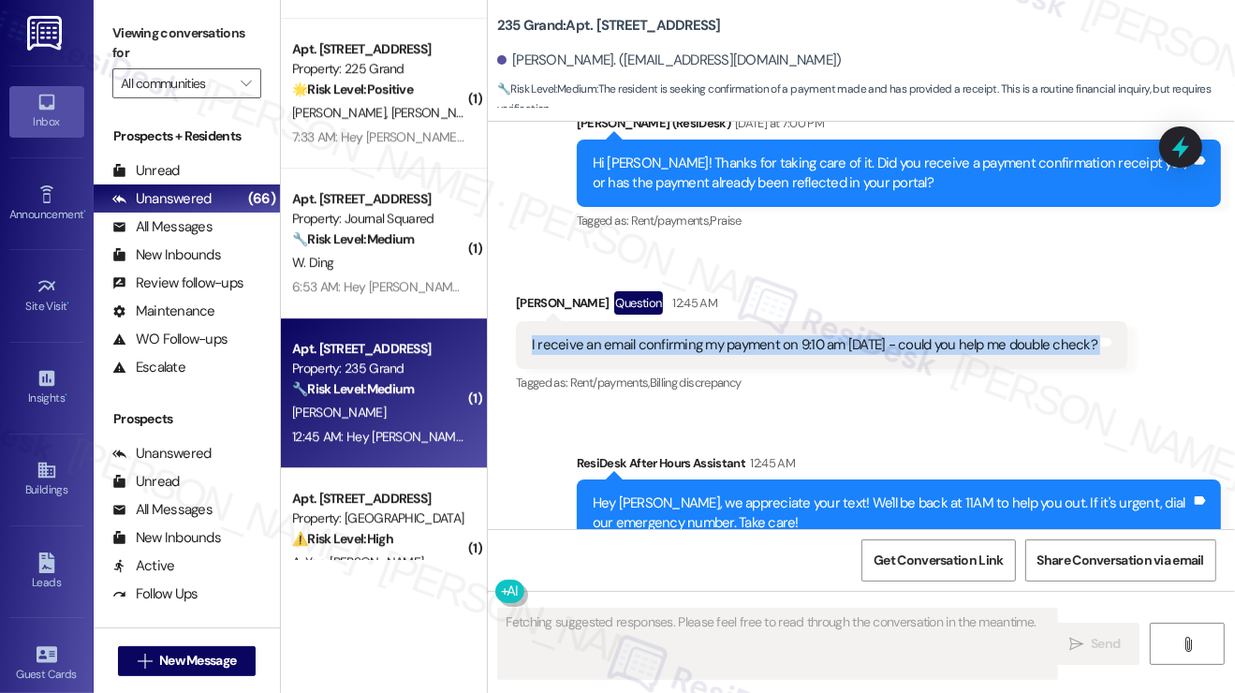
click at [746, 335] on div "I receive an email confirming my payment on 9:10 am [DATE] - could you help me …" at bounding box center [814, 345] width 565 height 20
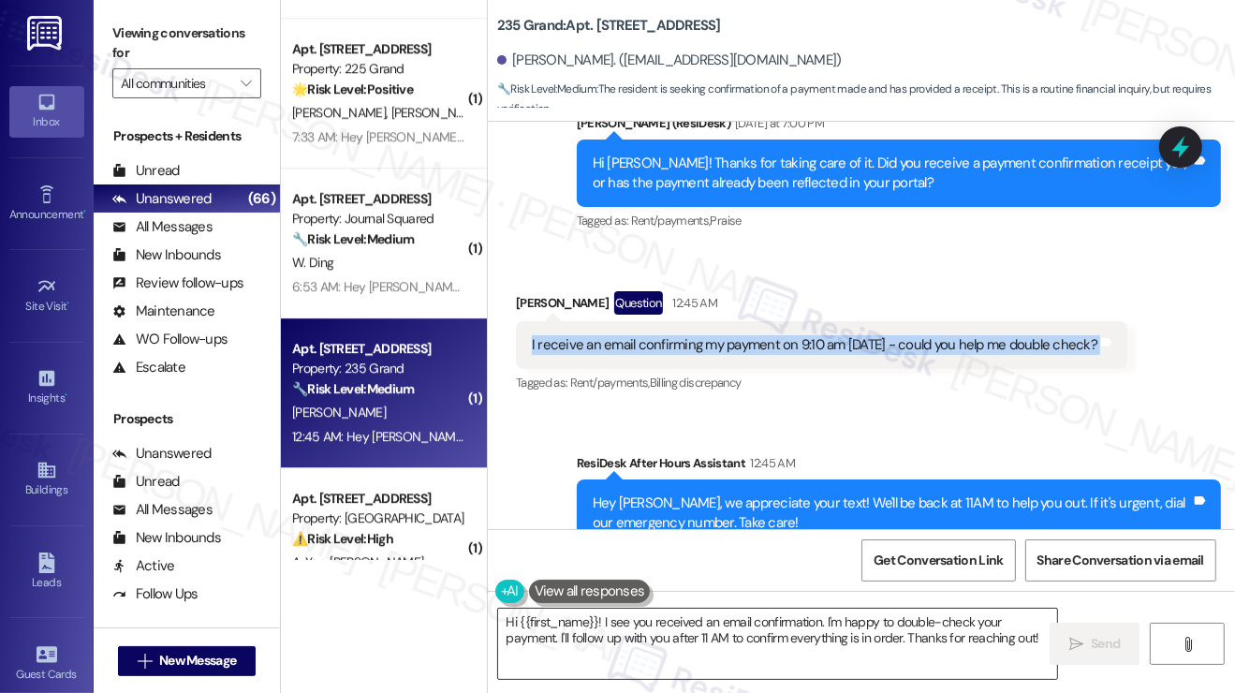
click at [633, 628] on textarea "Hi {{first_name}}! I see you received an email confirmation. I'm happy to doubl…" at bounding box center [777, 644] width 559 height 70
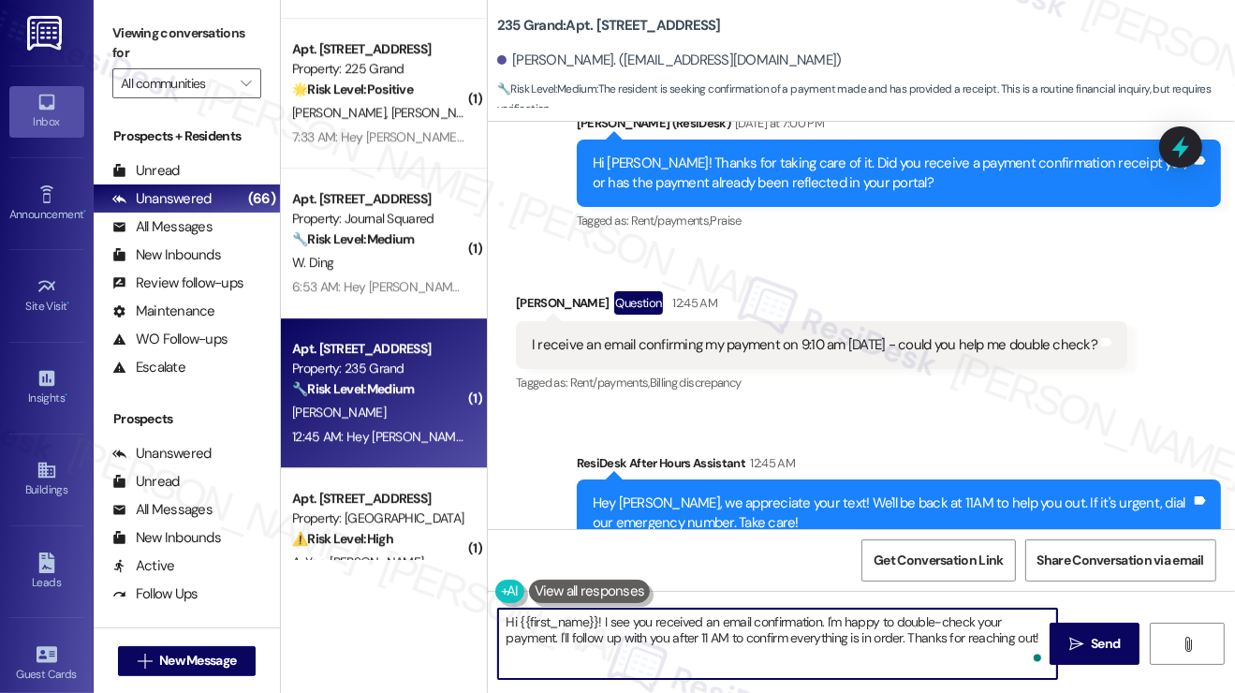
click at [824, 335] on div "I receive an email confirming my payment on 9:10 am [DATE] - could you help me …" at bounding box center [814, 345] width 565 height 20
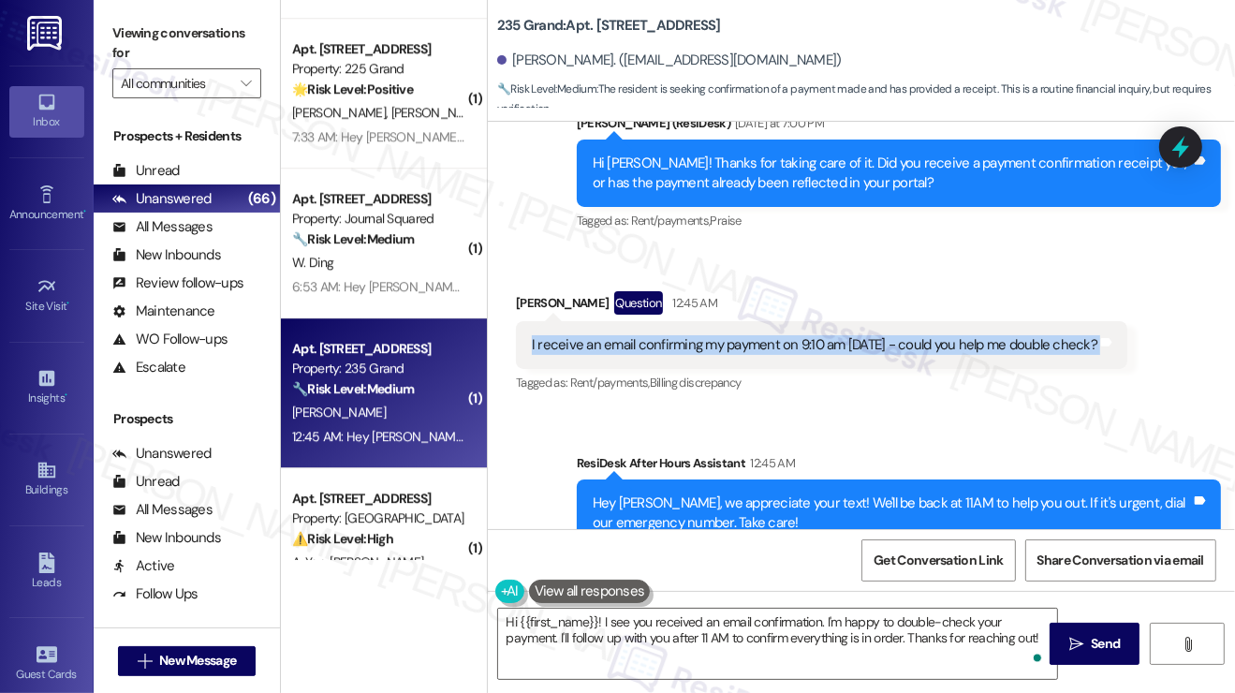
click at [824, 335] on div "I receive an email confirming my payment on 9:10 am [DATE] - could you help me …" at bounding box center [814, 345] width 565 height 20
click at [844, 617] on textarea "Hi {{first_name}}! I see you received an email confirmation. I'm happy to doubl…" at bounding box center [777, 644] width 559 height 70
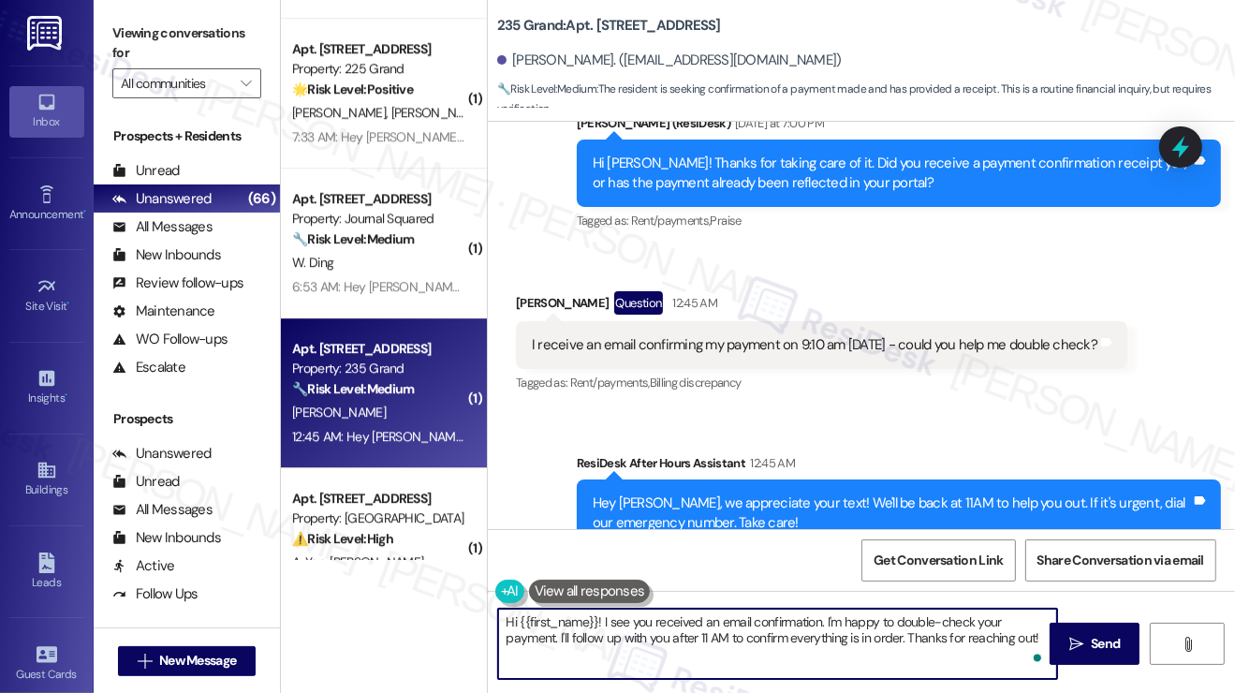
click at [844, 617] on textarea "Hi {{first_name}}! I see you received an email confirmation. I'm happy to doubl…" at bounding box center [777, 644] width 559 height 70
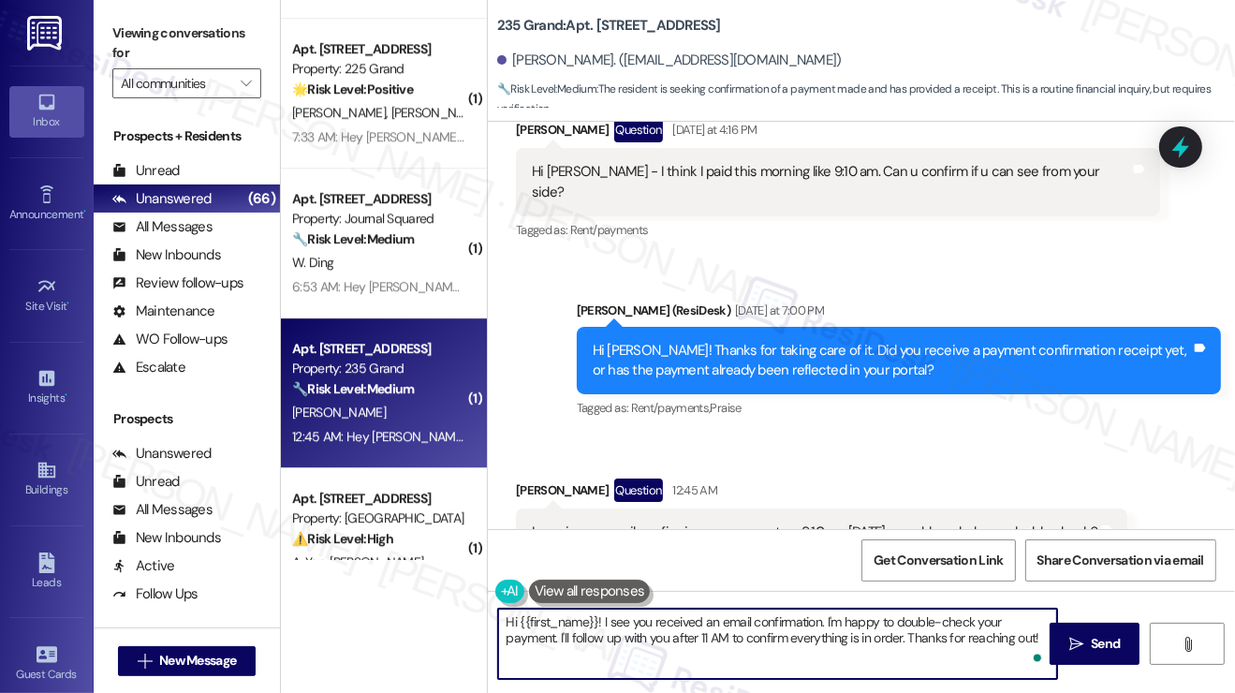
click at [741, 341] on div "Hi [PERSON_NAME]! Thanks for taking care of it. Did you receive a payment confi…" at bounding box center [892, 361] width 598 height 40
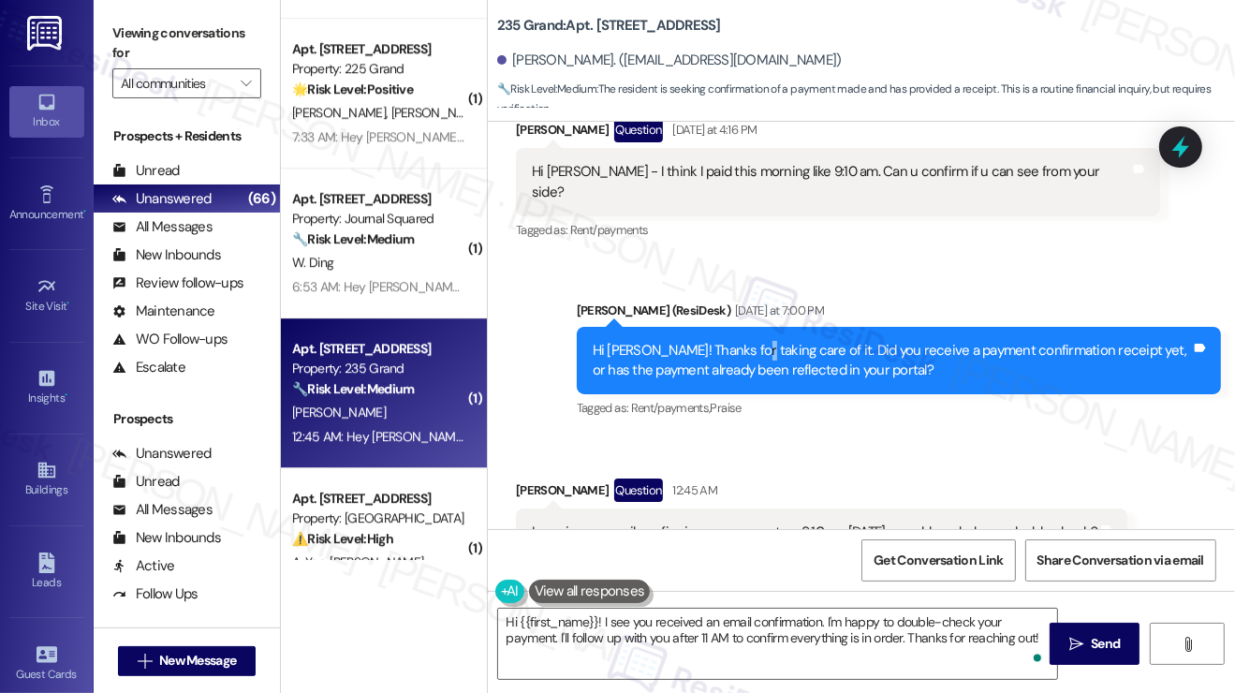
click at [741, 341] on div "Hi [PERSON_NAME]! Thanks for taking care of it. Did you receive a payment confi…" at bounding box center [892, 361] width 598 height 40
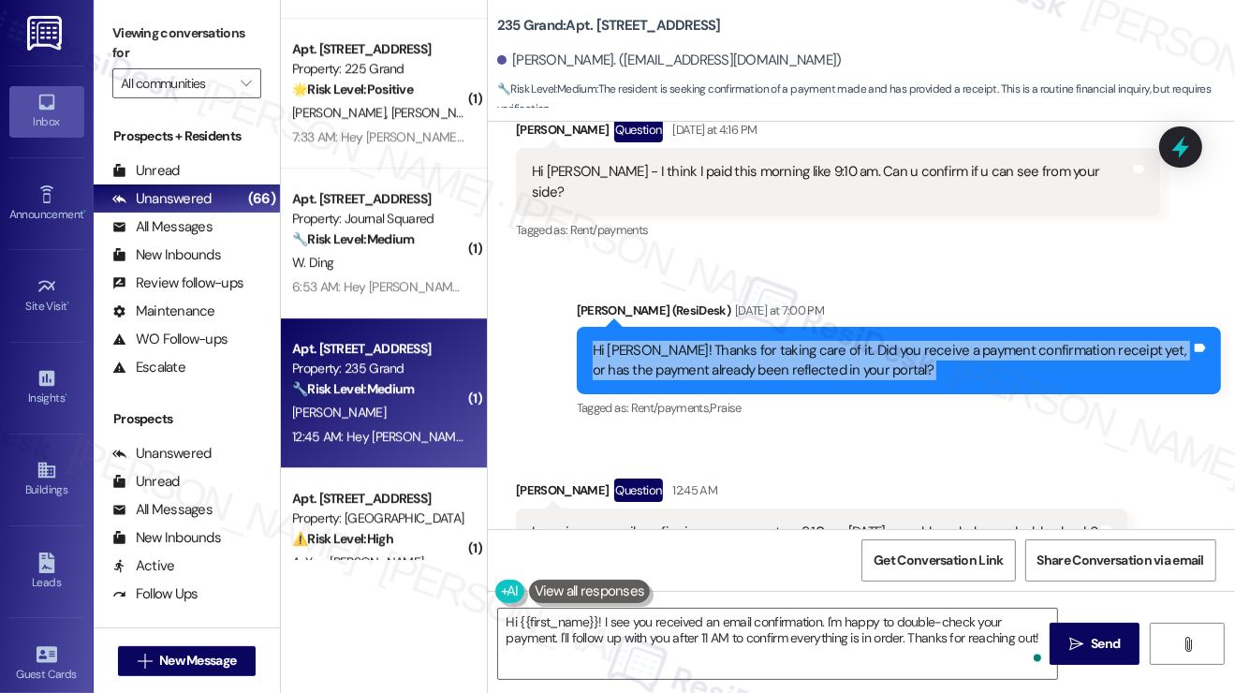
click at [741, 341] on div "Hi [PERSON_NAME]! Thanks for taking care of it. Did you receive a payment confi…" at bounding box center [892, 361] width 598 height 40
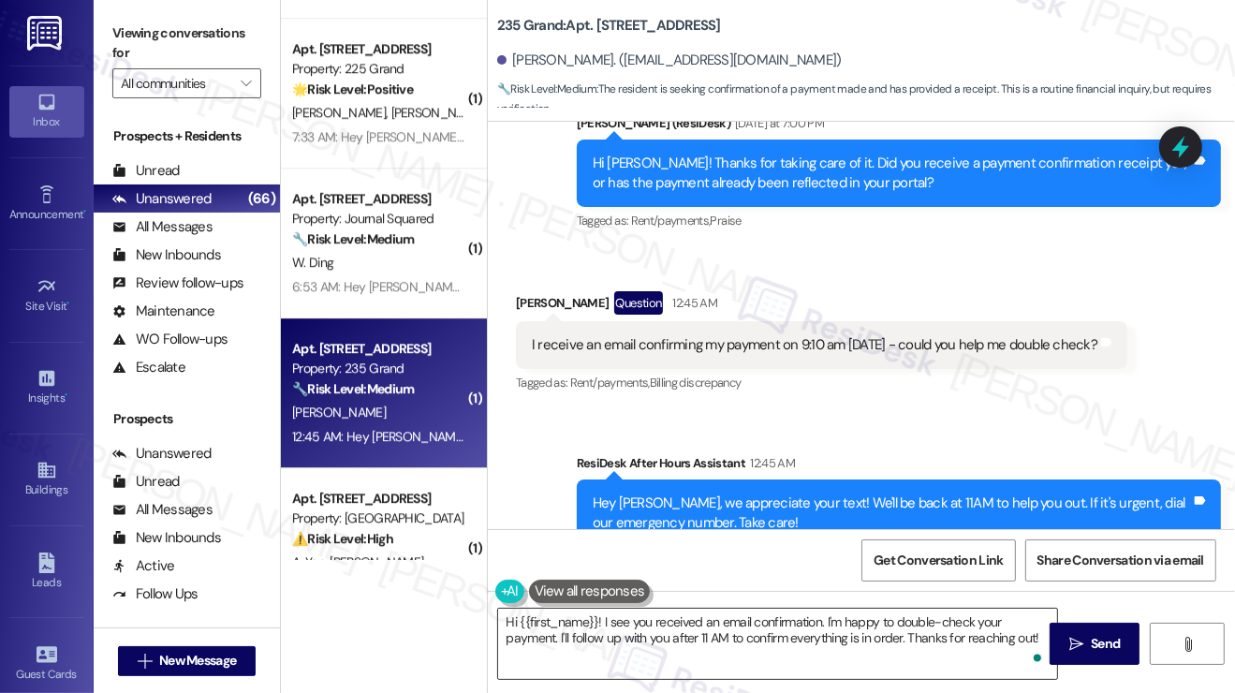
click at [723, 632] on textarea "Hi {{first_name}}! I see you received an email confirmation. I'm happy to doubl…" at bounding box center [777, 644] width 559 height 70
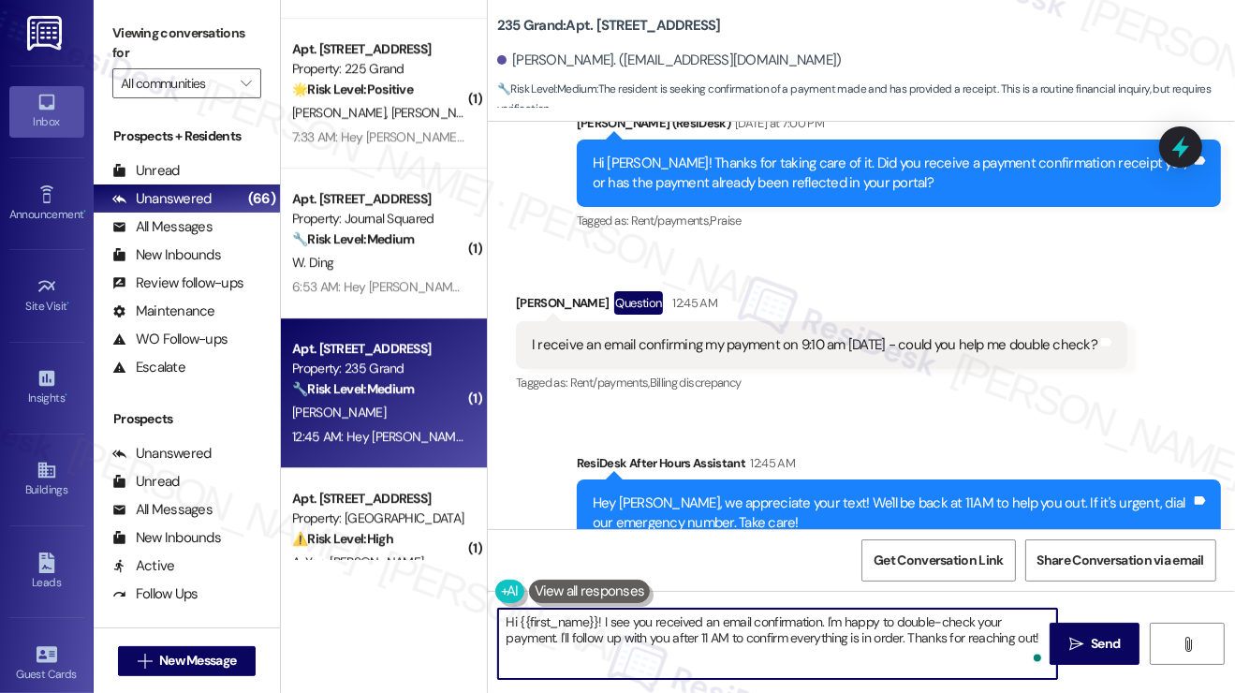
click at [610, 621] on textarea "Hi {{first_name}}! I see you received an email confirmation. I'm happy to doubl…" at bounding box center [777, 644] width 559 height 70
drag, startPoint x: 1040, startPoint y: 636, endPoint x: 825, endPoint y: 622, distance: 215.8
click at [825, 622] on textarea "Hi {{first_name}}! I see you received an email confirmation. I'm happy to doubl…" at bounding box center [777, 644] width 559 height 70
click at [791, 632] on textarea "Hi {{first_name}}! I see you received an email confirmation. I'm happy to doubl…" at bounding box center [777, 644] width 559 height 70
drag, startPoint x: 623, startPoint y: 638, endPoint x: 1040, endPoint y: 638, distance: 417.5
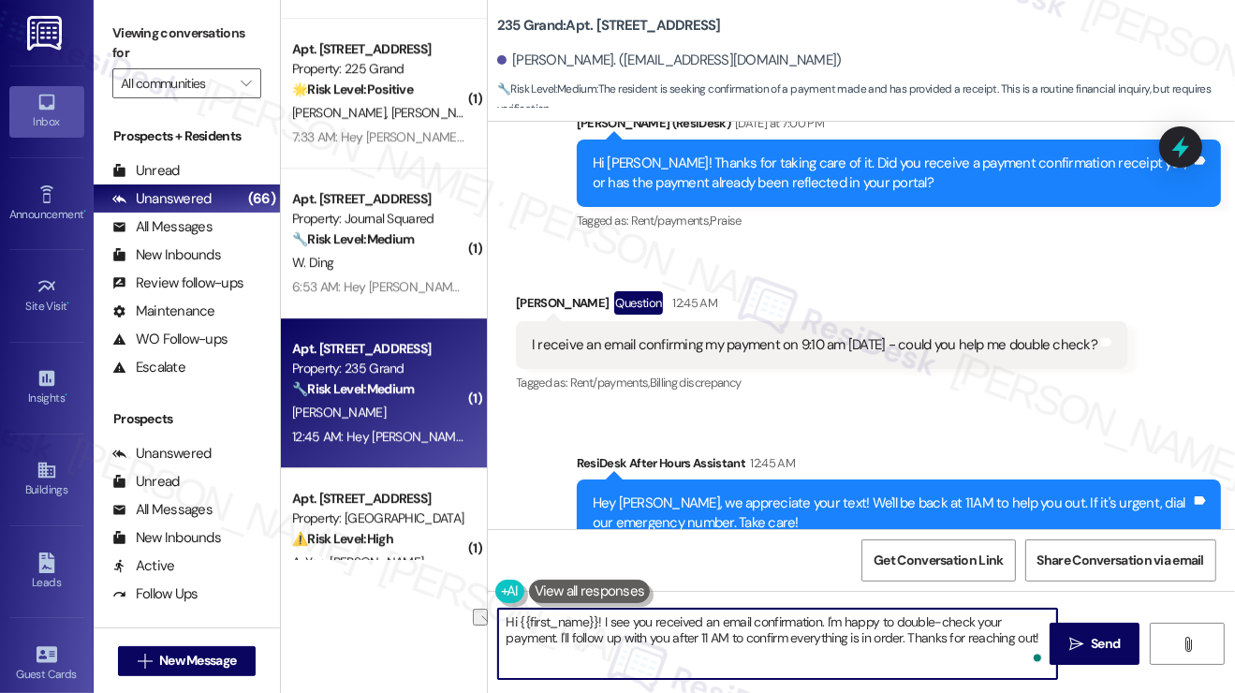
click at [1040, 638] on textarea "Hi {{first_name}}! I see you received an email confirmation. I'm happy to doubl…" at bounding box center [777, 644] width 559 height 70
click at [792, 628] on textarea "Hi {{first_name}}! I see you received an email confirmation. I'm happy to doubl…" at bounding box center [777, 644] width 559 height 70
click at [867, 655] on textarea "Hi {{first_name}}! I see you received an email confirmation. I'm happy to doubl…" at bounding box center [777, 644] width 559 height 70
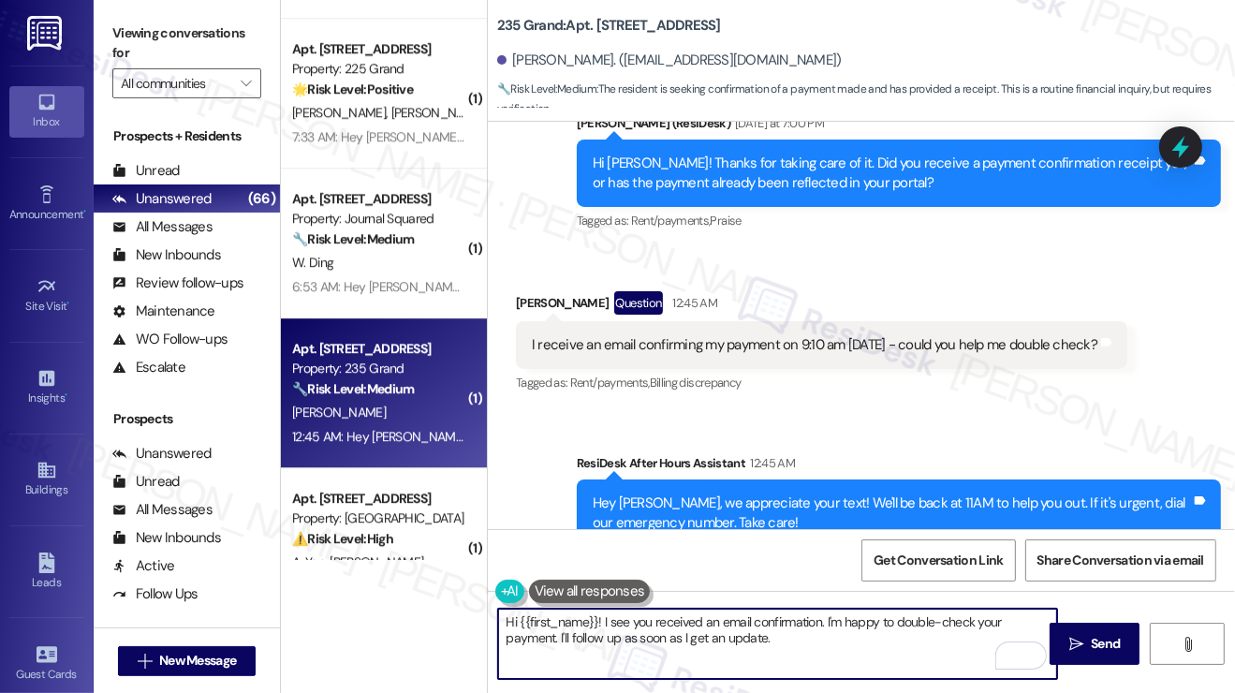
click at [713, 621] on textarea "Hi {{first_name}}! I see you received an email confirmation. I'm happy to doubl…" at bounding box center [777, 644] width 559 height 70
click at [808, 625] on textarea "Hi {{first_name}}! I see you received an email confirmation. I'm happy to doubl…" at bounding box center [777, 644] width 559 height 70
drag, startPoint x: 835, startPoint y: 642, endPoint x: 750, endPoint y: 624, distance: 87.0
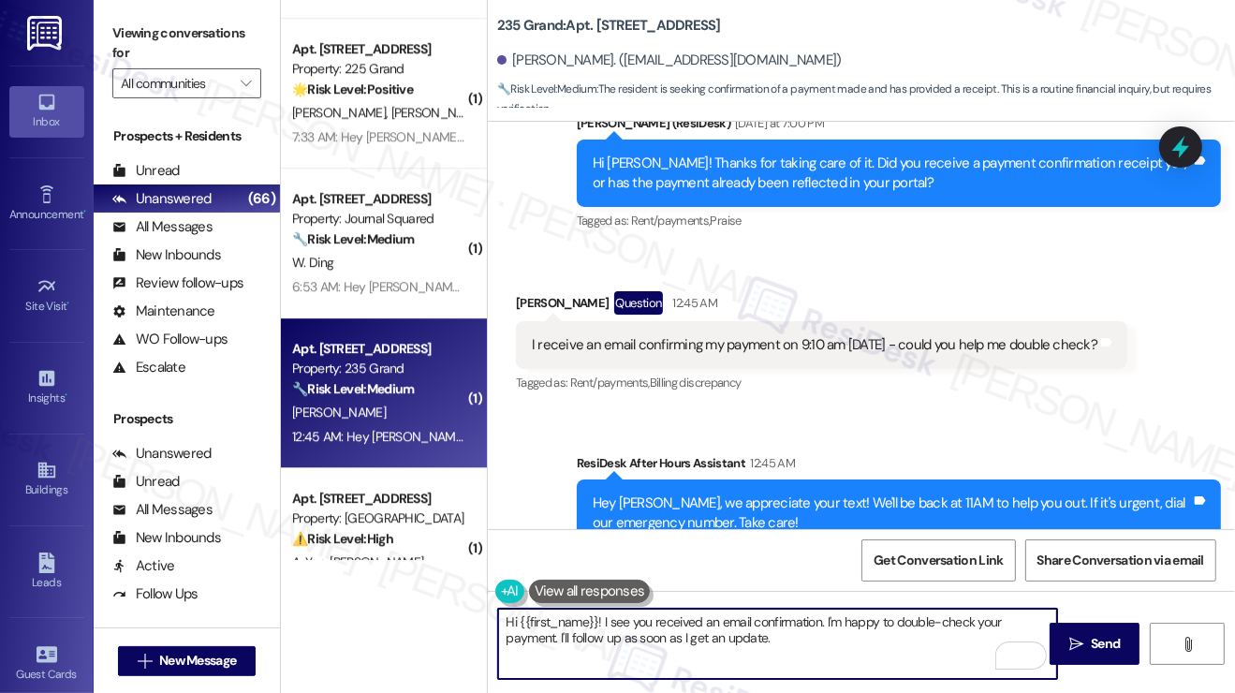
click at [750, 624] on textarea "Hi {{first_name}}! I see you received an email confirmation. I'm happy to doubl…" at bounding box center [777, 644] width 559 height 70
click at [553, 640] on textarea "Hi {{first_name}}! I see you received an email confirmation. I'm happy to doubl…" at bounding box center [777, 644] width 559 height 70
type textarea "Hi {{first_name}}! I see you received an email confirmation. I'm happy to doubl…"
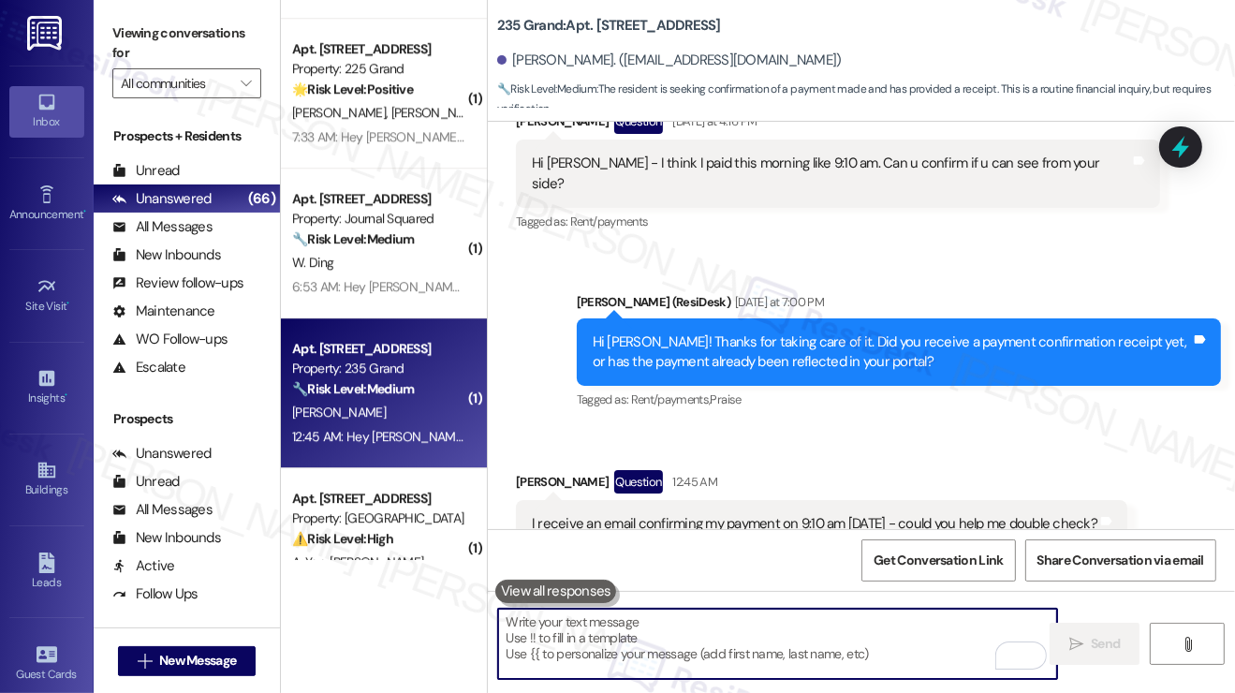
scroll to position [9025, 0]
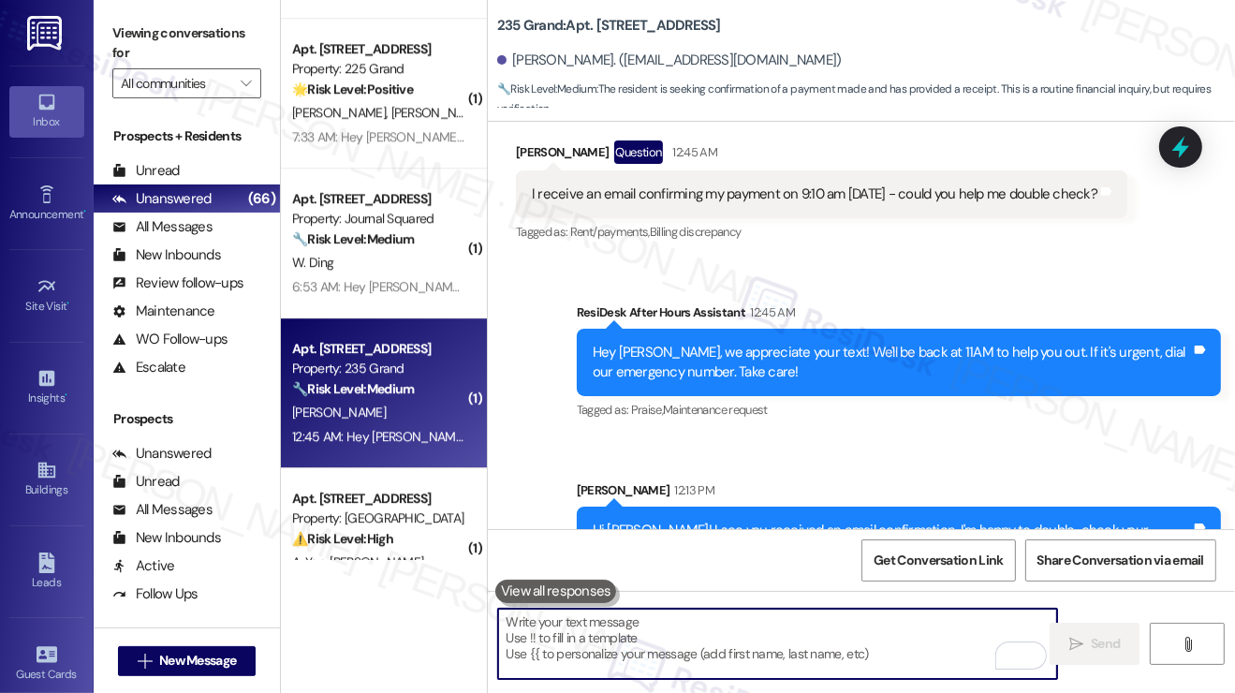
click at [723, 521] on div "Hi [PERSON_NAME]! I see you received an email confirmation. I'm happy to double…" at bounding box center [892, 541] width 598 height 40
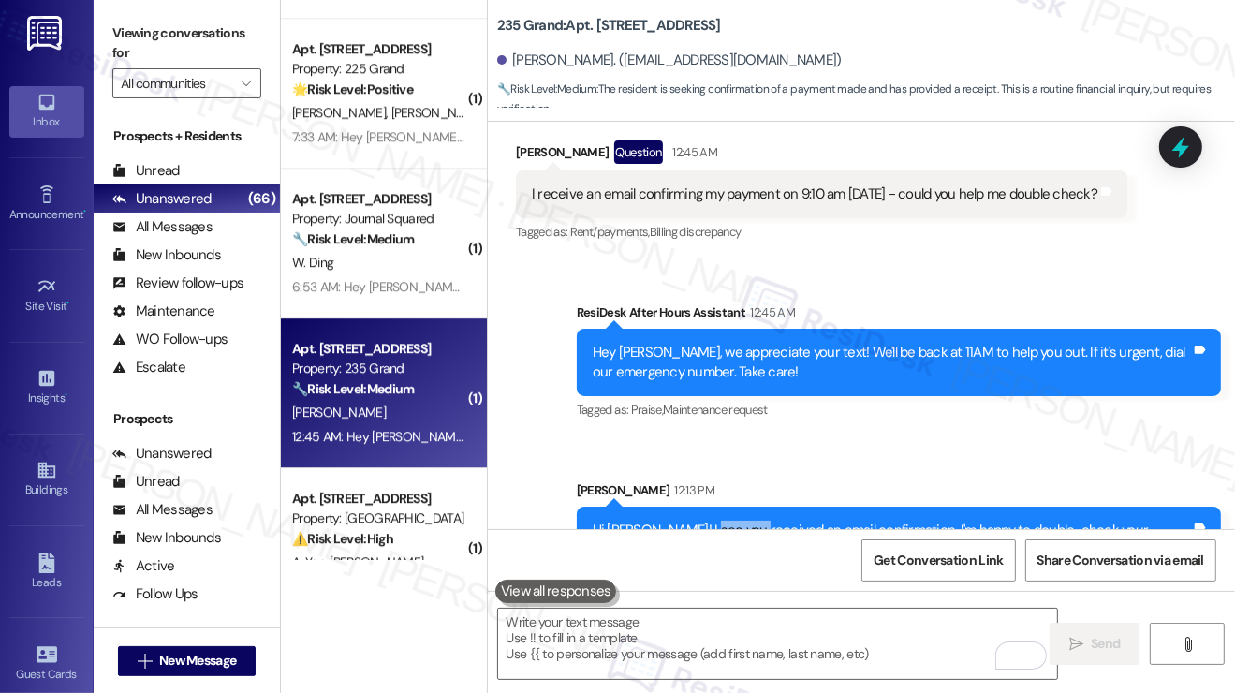
click at [723, 521] on div "Hi [PERSON_NAME]! I see you received an email confirmation. I'm happy to double…" at bounding box center [892, 541] width 598 height 40
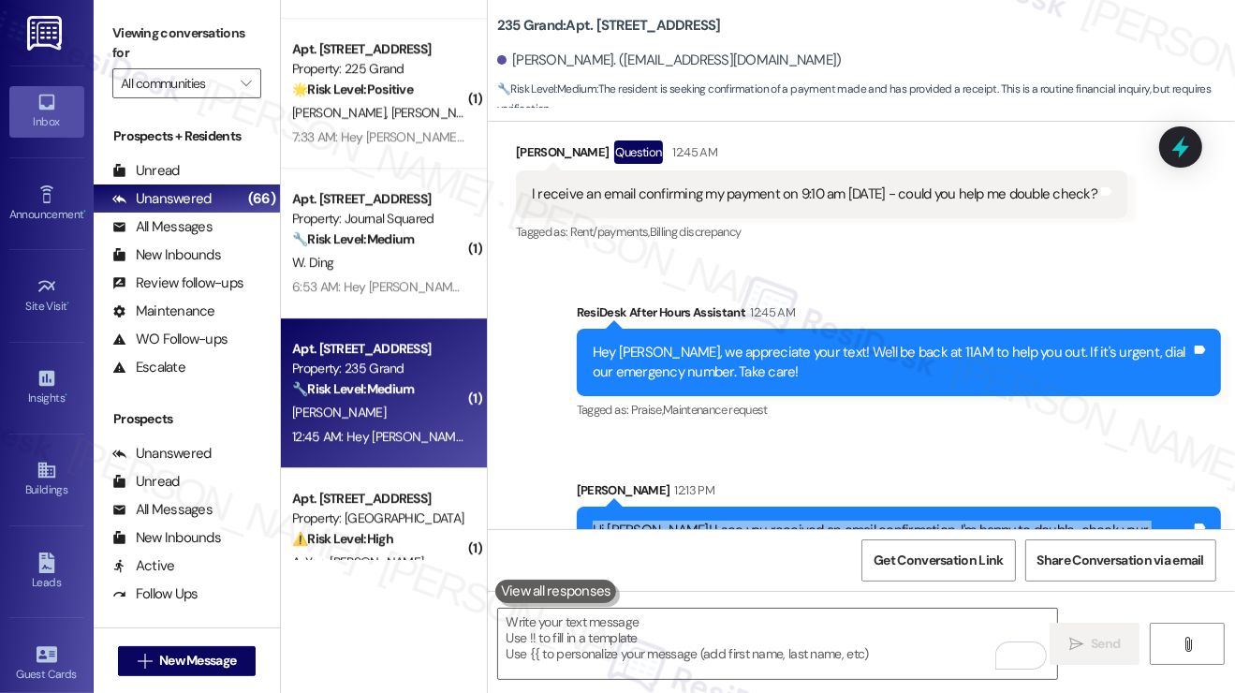
click at [723, 521] on div "Hi [PERSON_NAME]! I see you received an email confirmation. I'm happy to double…" at bounding box center [892, 541] width 598 height 40
click at [825, 521] on div "Hi [PERSON_NAME]! I see you received an email confirmation. I'm happy to double…" at bounding box center [892, 541] width 598 height 40
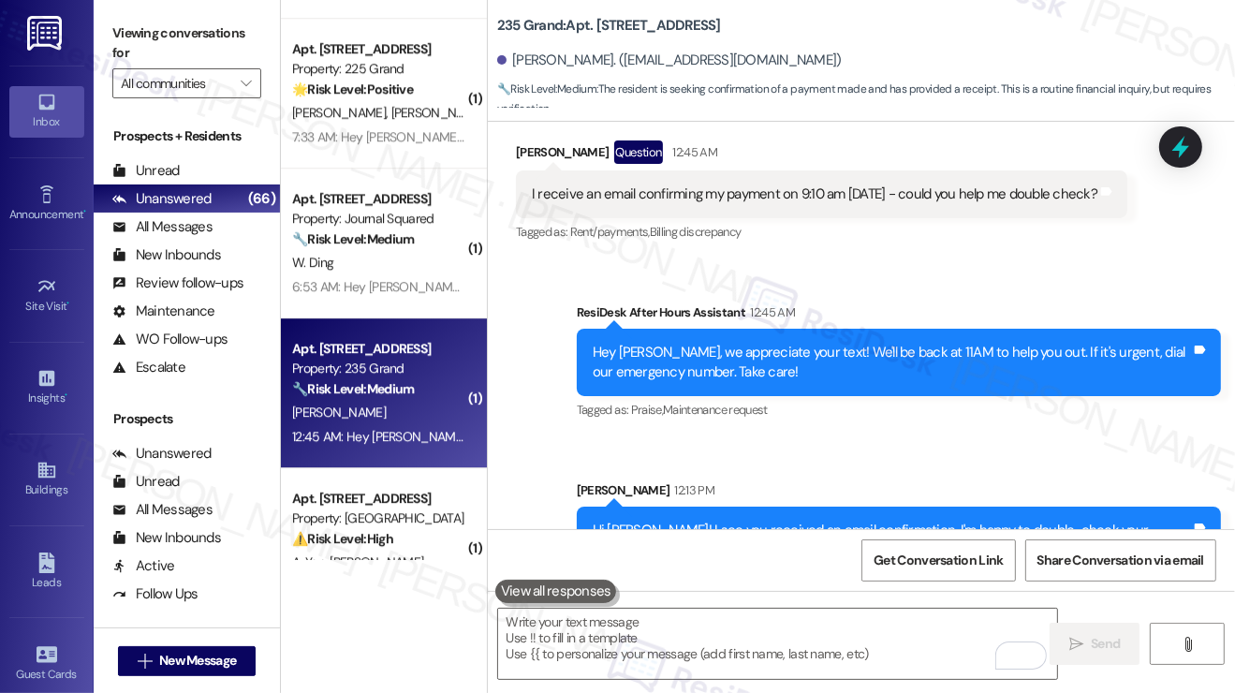
click at [825, 521] on div "Hi [PERSON_NAME]! I see you received an email confirmation. I'm happy to double…" at bounding box center [892, 541] width 598 height 40
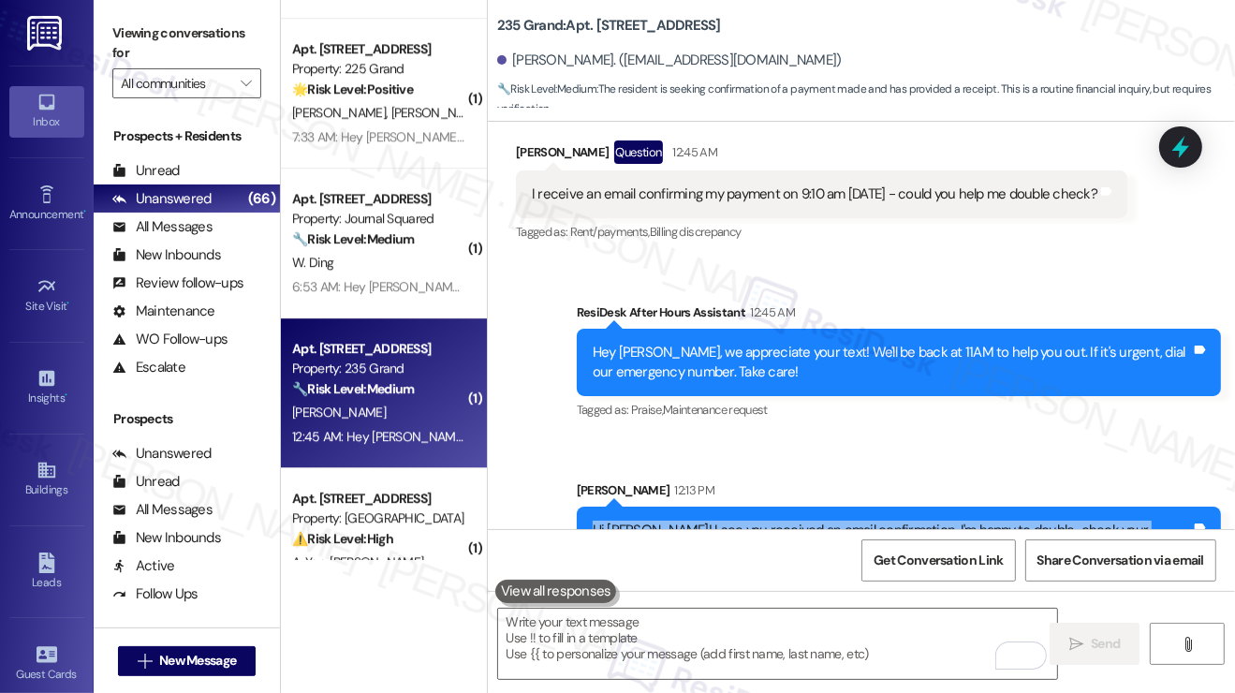
click at [825, 521] on div "Hi [PERSON_NAME]! I see you received an email confirmation. I'm happy to double…" at bounding box center [892, 541] width 598 height 40
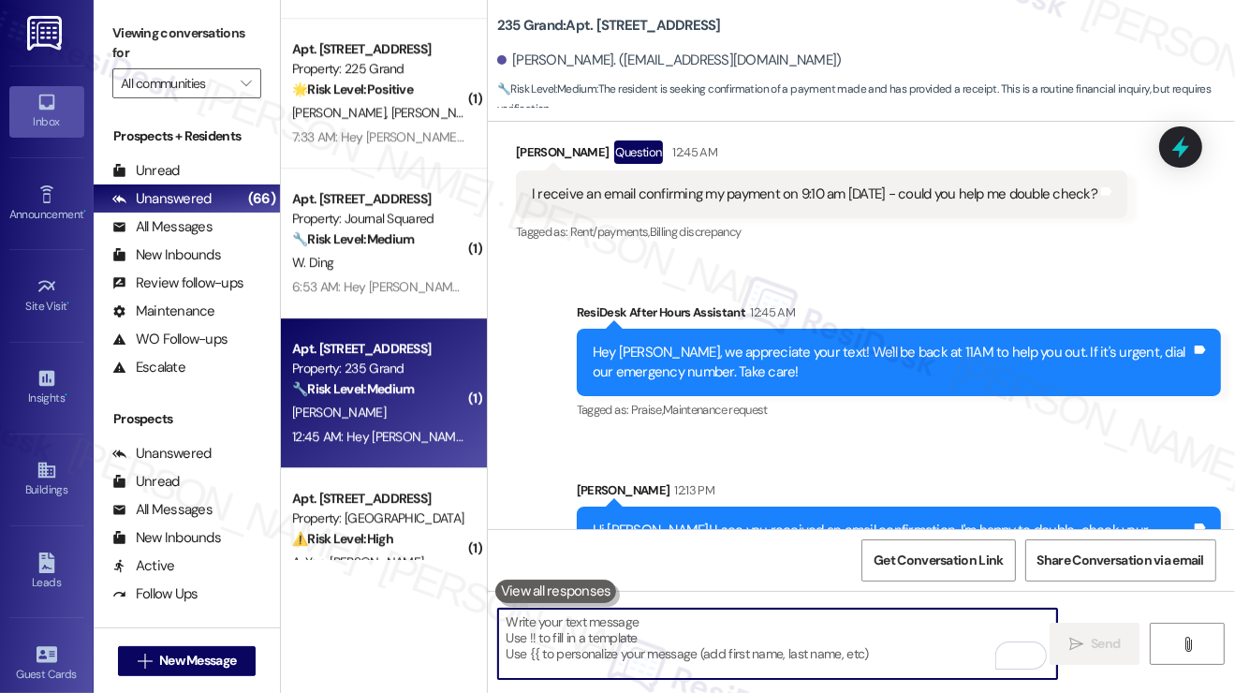
click at [720, 624] on textarea "To enrich screen reader interactions, please activate Accessibility in Grammarl…" at bounding box center [777, 644] width 559 height 70
click at [775, 466] on div "Sent via SMS [PERSON_NAME] 12:13 PM Hi [PERSON_NAME]! I see you received an ema…" at bounding box center [899, 527] width 672 height 123
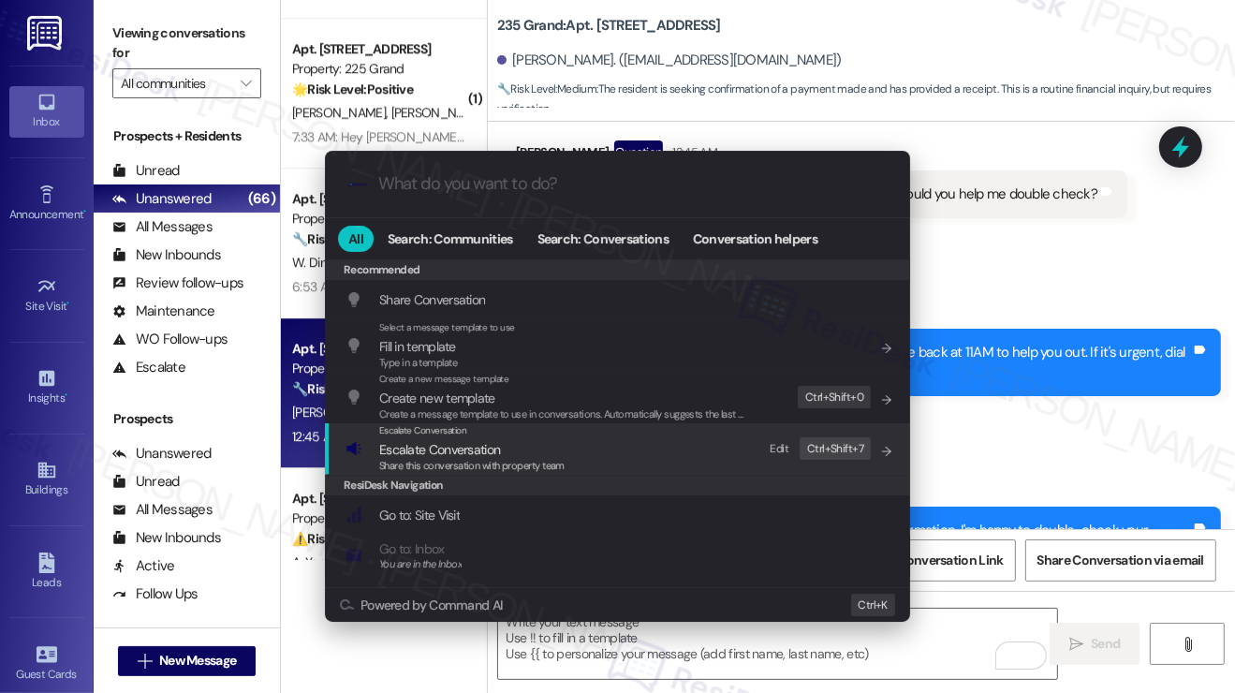
click at [526, 445] on span "Escalate Conversation" at bounding box center [471, 449] width 185 height 21
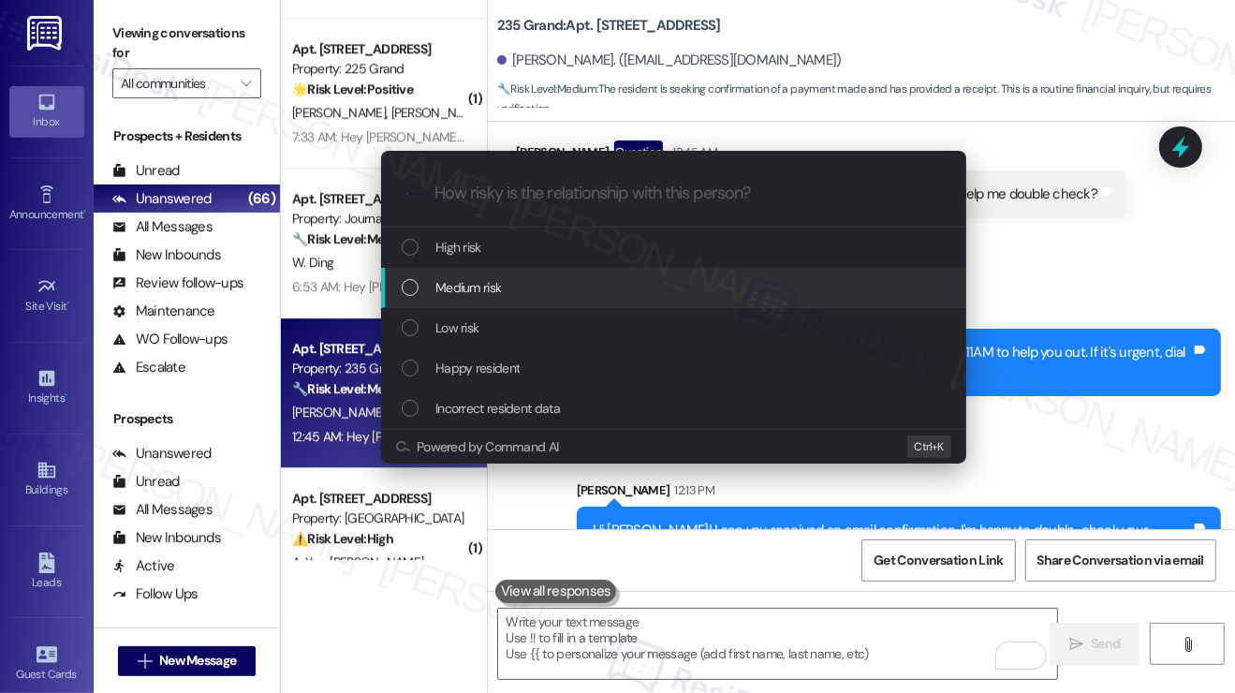
click at [1138, 317] on div "Escalate Conversation How risky is the relationship with this person? Topics (e…" at bounding box center [617, 346] width 1235 height 693
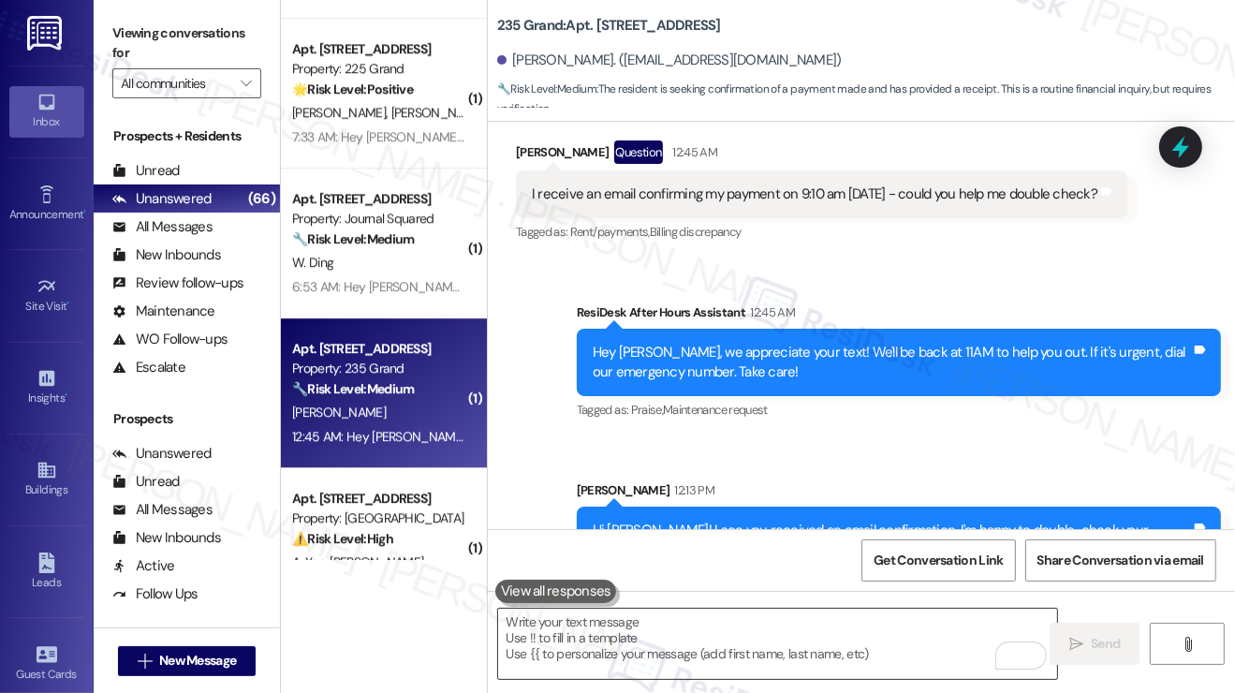
click at [701, 637] on textarea "To enrich screen reader interactions, please activate Accessibility in Grammarl…" at bounding box center [777, 644] width 559 height 70
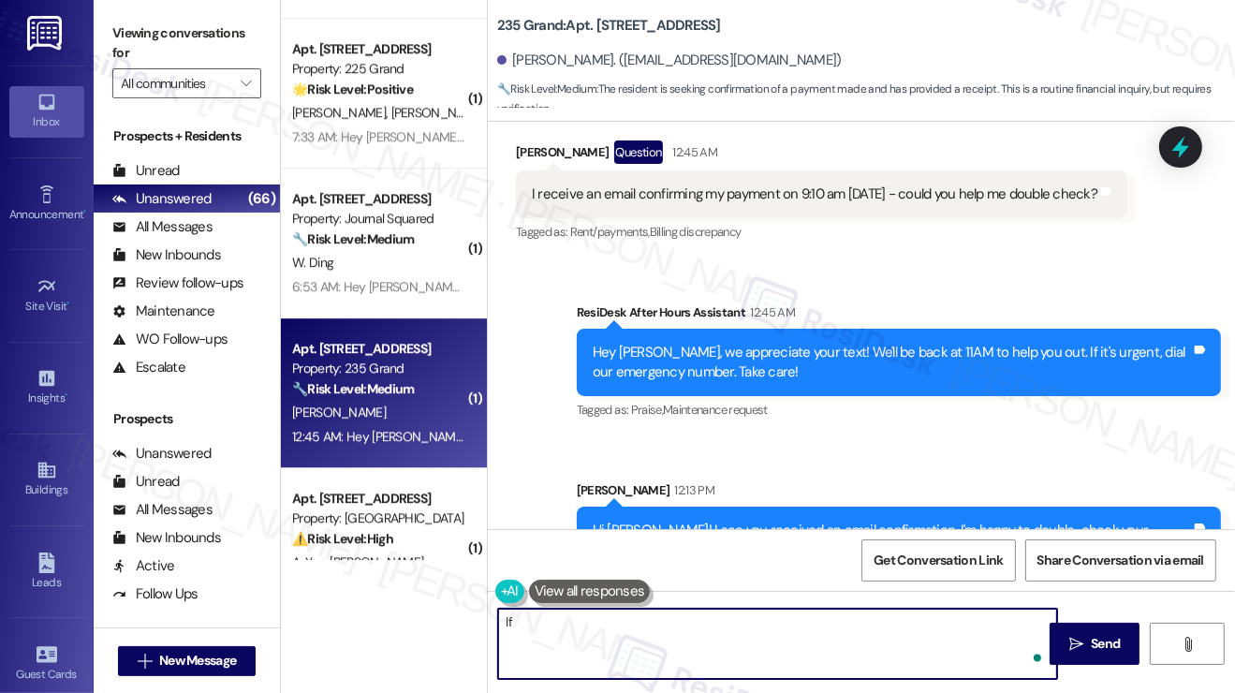
type textarea "I"
type textarea "Sorry about that! If you received an email"
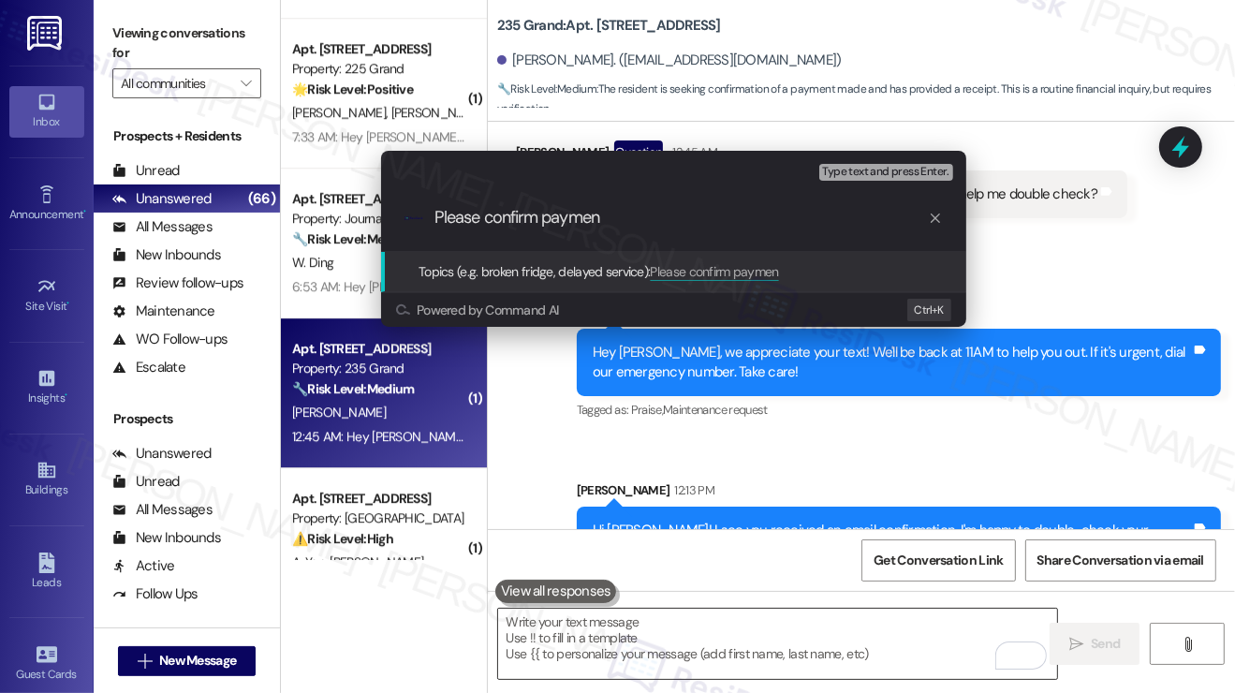
type input "Please confirm payment"
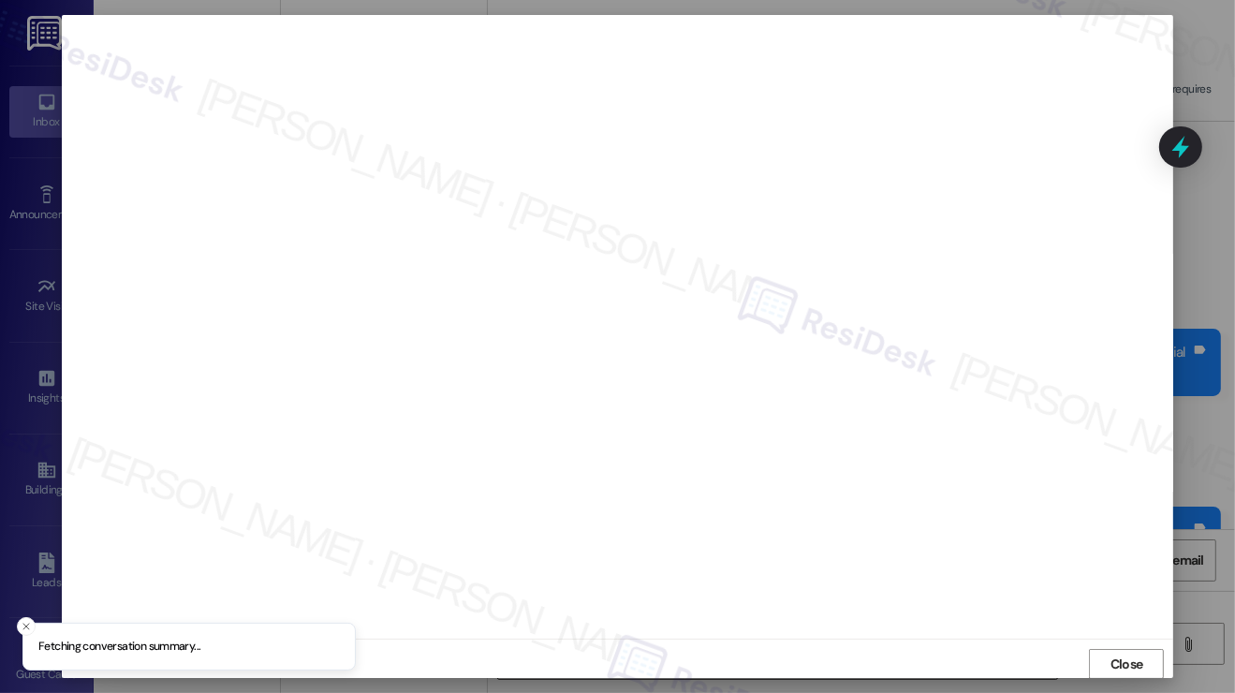
scroll to position [0, 0]
